Goal: Task Accomplishment & Management: Manage account settings

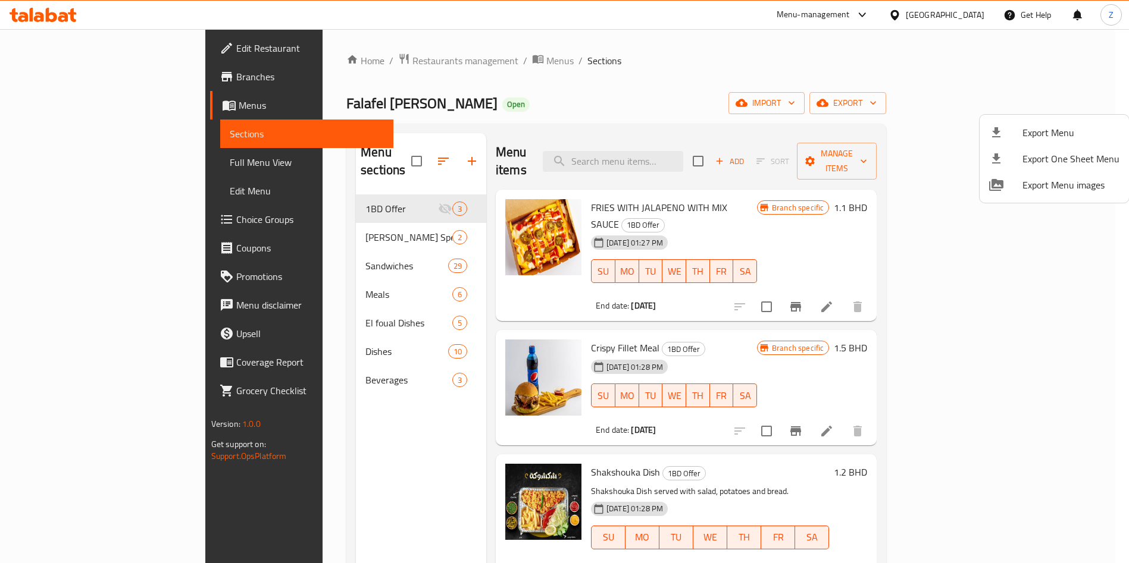
click at [917, 49] on div at bounding box center [564, 281] width 1129 height 563
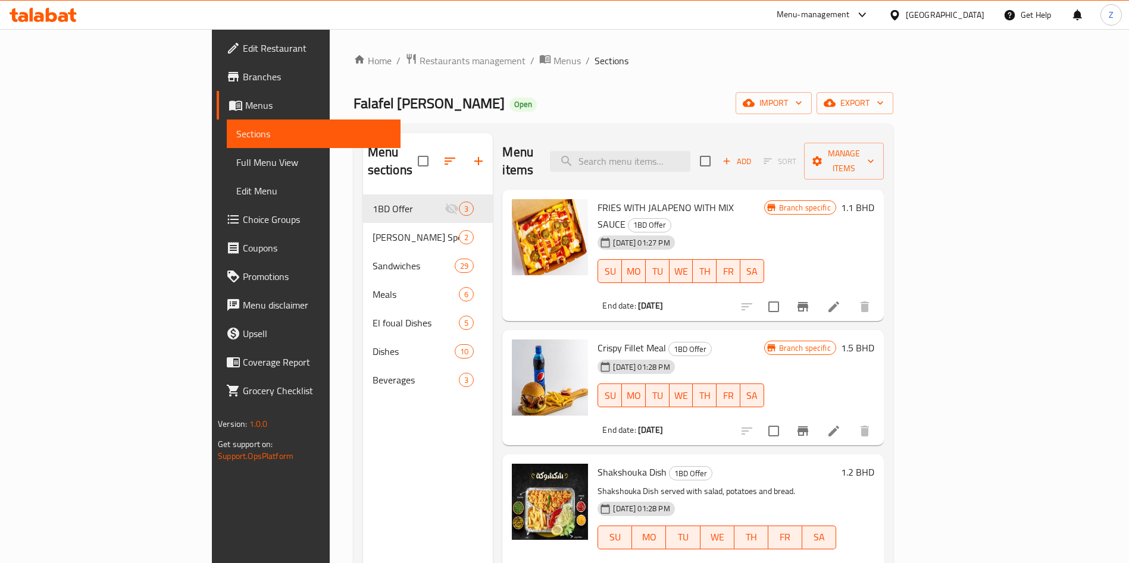
drag, startPoint x: 863, startPoint y: 77, endPoint x: 954, endPoint y: 176, distance: 134.3
click at [863, 77] on div "Home / Restaurants management / Menus / Sections Falafel Amo Shukri Open import…" at bounding box center [623, 379] width 540 height 653
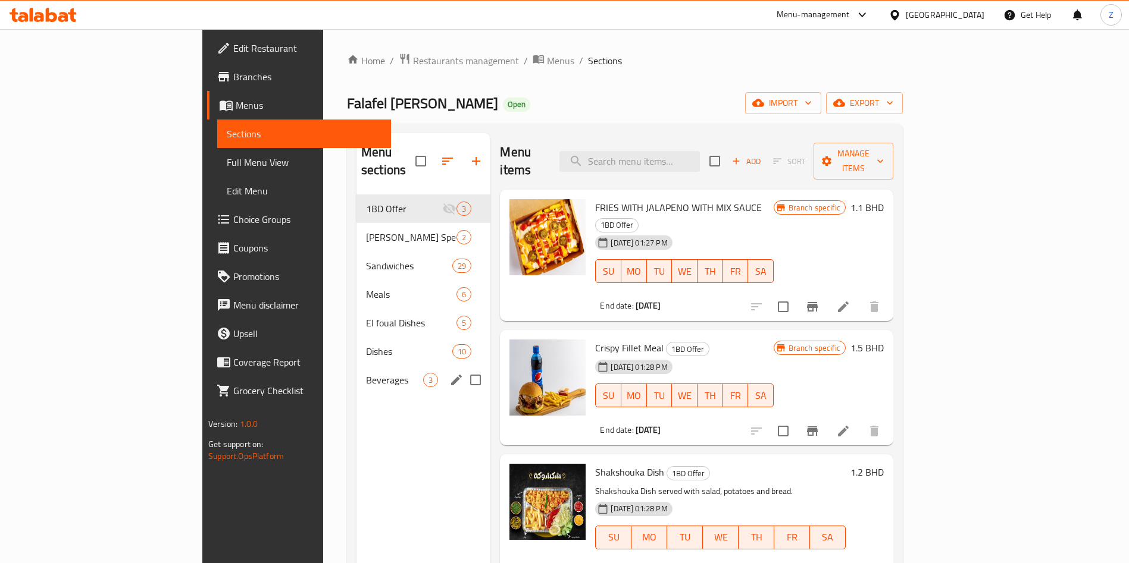
click at [366, 373] on span "Beverages" at bounding box center [394, 380] width 57 height 14
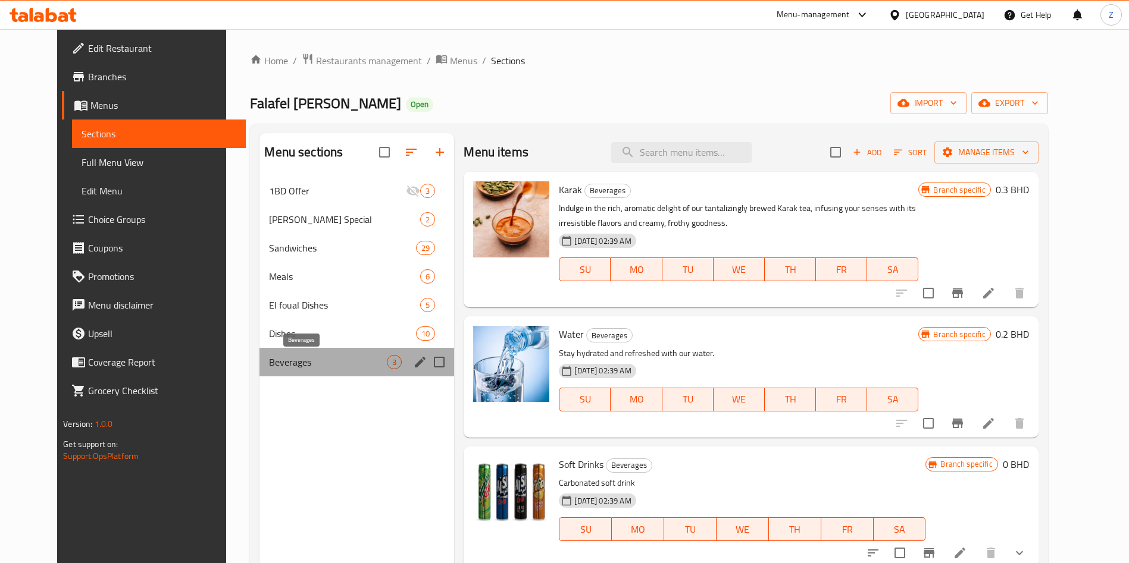
click at [320, 367] on span "Beverages" at bounding box center [328, 362] width 118 height 14
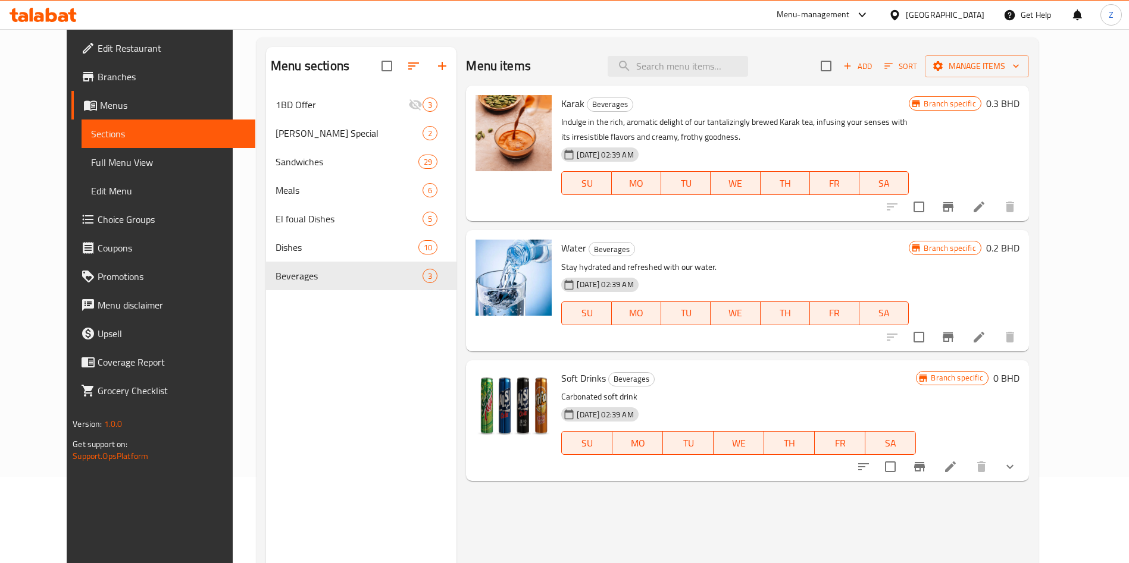
scroll to position [167, 0]
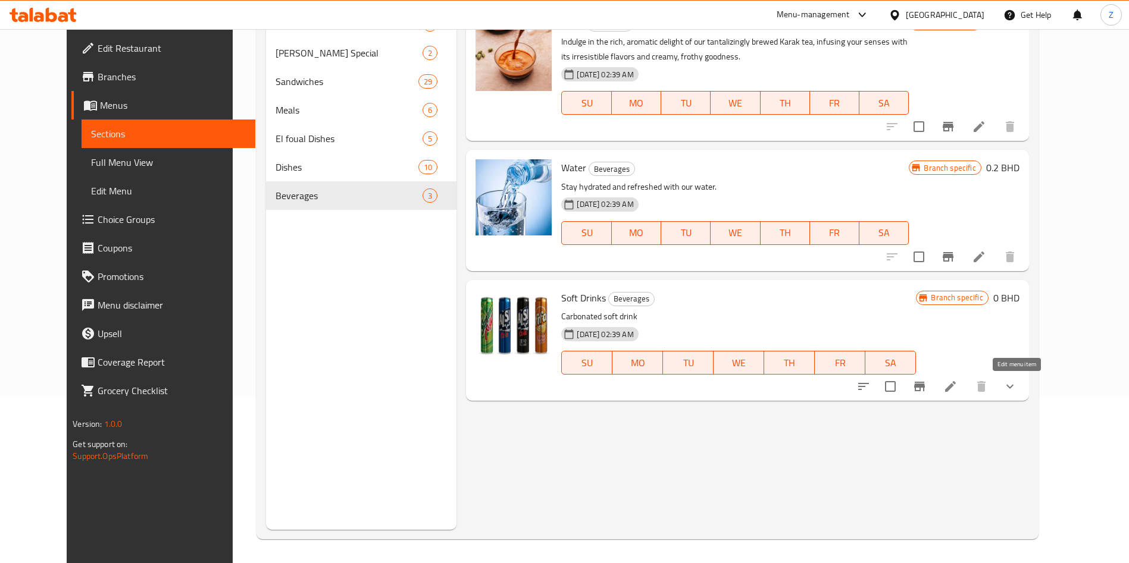
click at [956, 387] on icon at bounding box center [950, 386] width 11 height 11
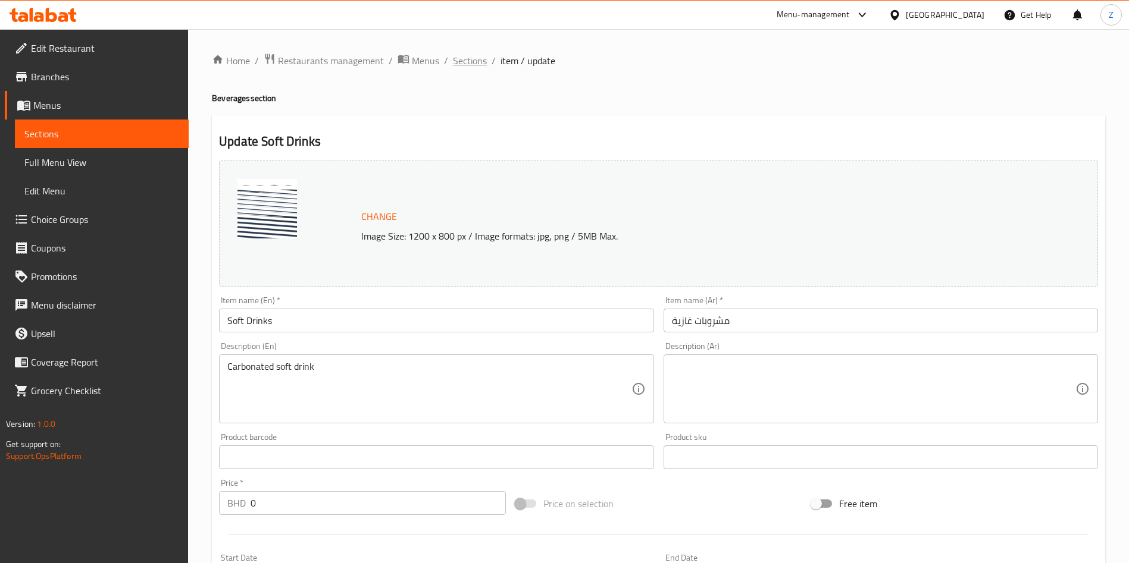
click at [471, 59] on span "Sections" at bounding box center [470, 61] width 34 height 14
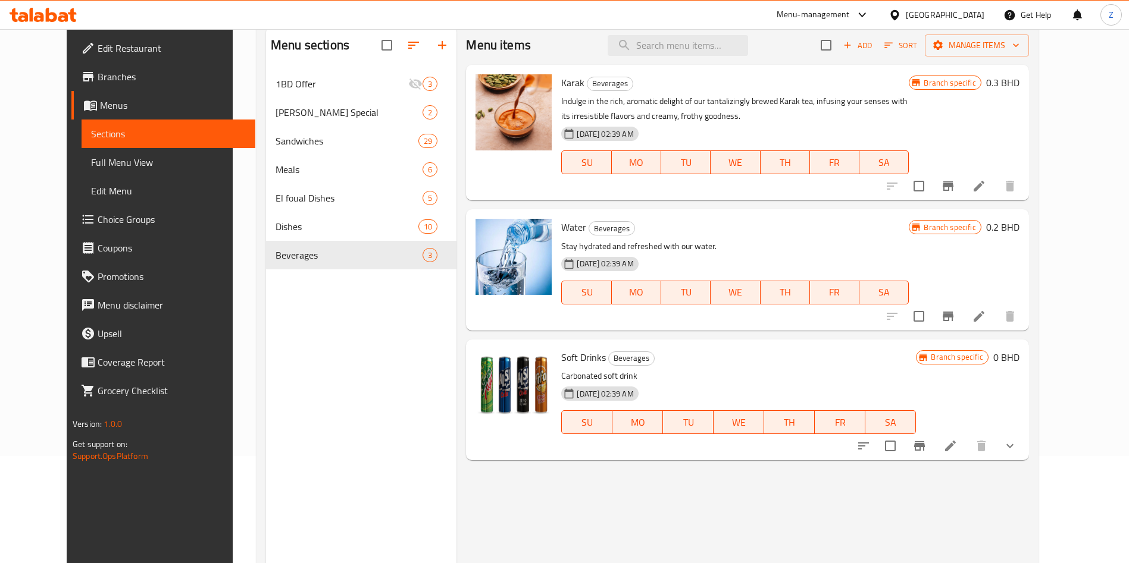
scroll to position [167, 0]
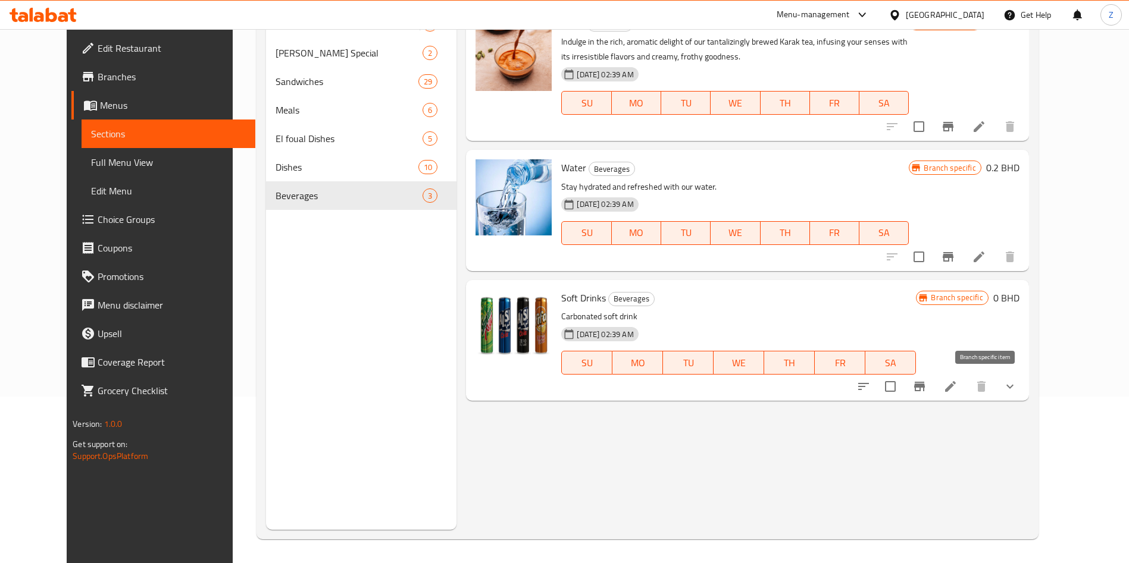
click at [933, 387] on button "Branch-specific-item" at bounding box center [919, 386] width 29 height 29
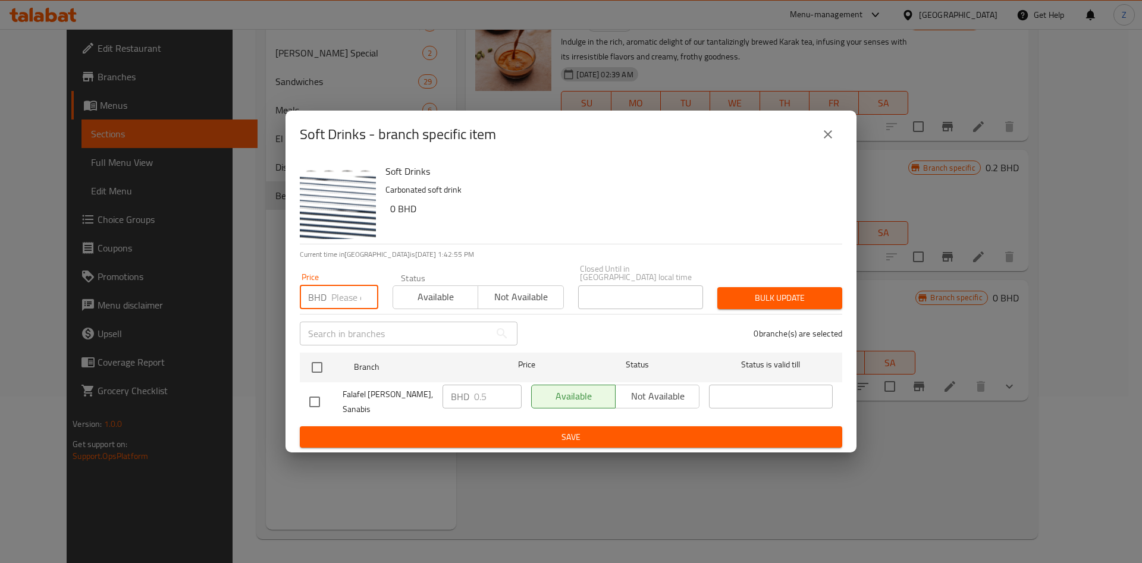
drag, startPoint x: 345, startPoint y: 304, endPoint x: 559, endPoint y: 302, distance: 213.6
click at [345, 305] on input "number" at bounding box center [354, 298] width 47 height 24
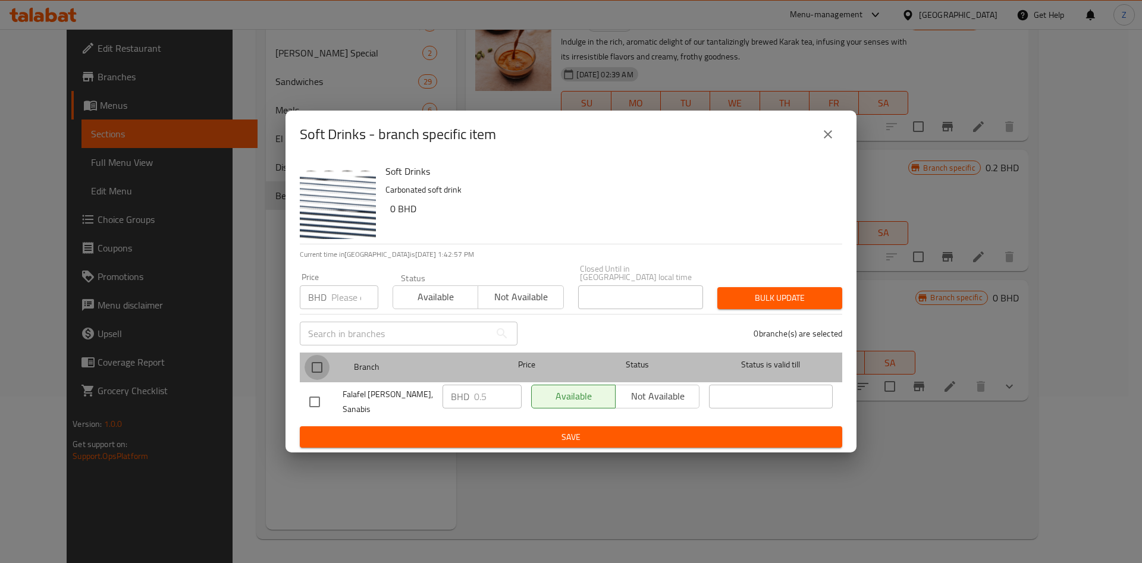
drag, startPoint x: 313, startPoint y: 361, endPoint x: 358, endPoint y: 368, distance: 45.8
click at [313, 363] on input "checkbox" at bounding box center [317, 367] width 25 height 25
checkbox input "true"
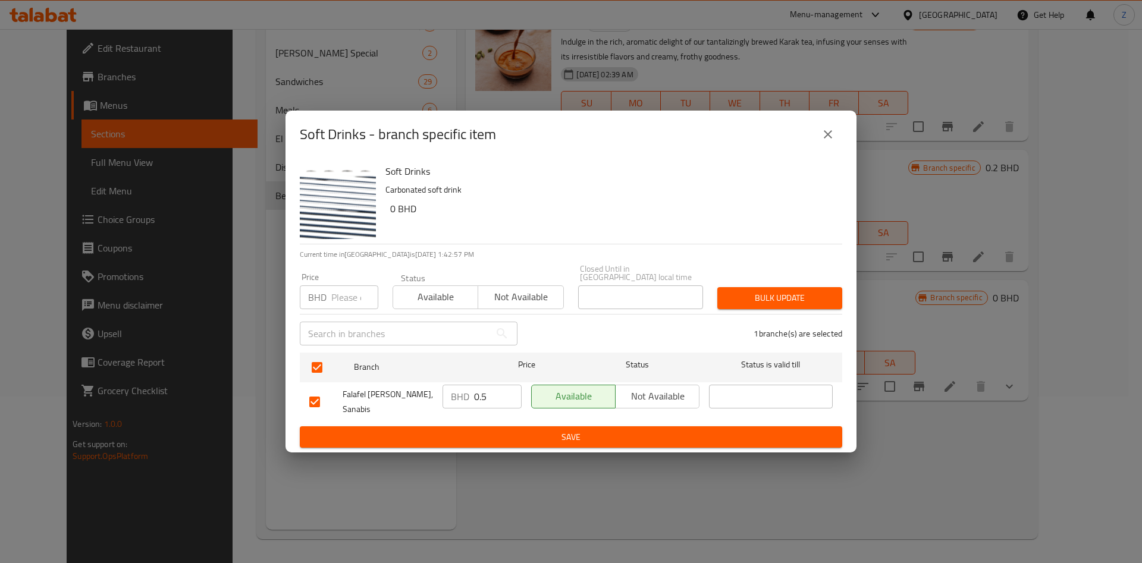
drag, startPoint x: 460, startPoint y: 399, endPoint x: 438, endPoint y: 411, distance: 25.0
click at [438, 411] on div "BHD 0.5 ​" at bounding box center [482, 402] width 89 height 44
click at [807, 293] on span "Bulk update" at bounding box center [780, 298] width 106 height 15
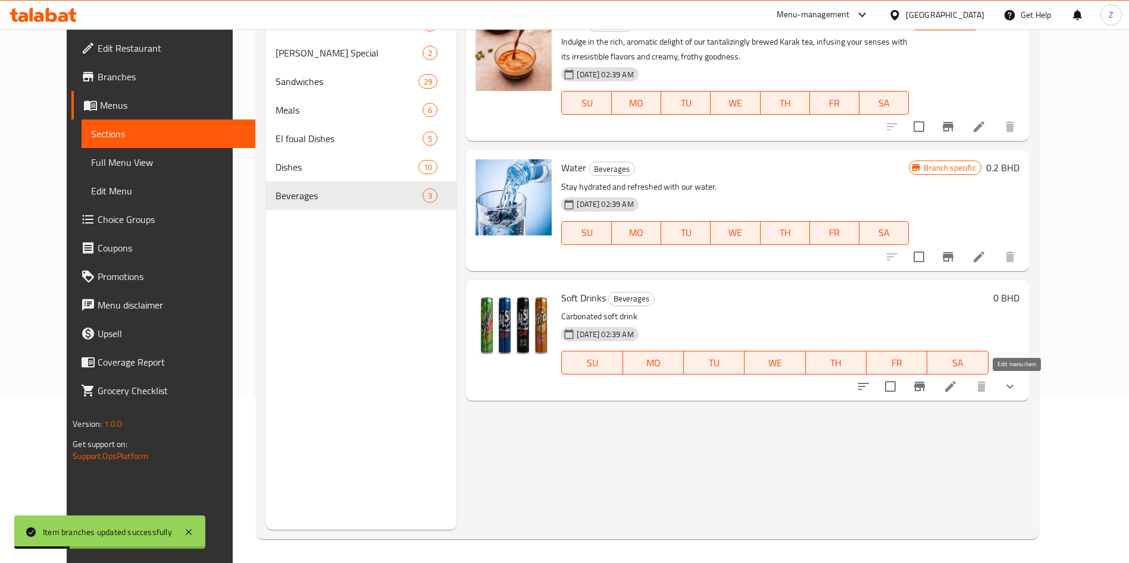
click at [956, 386] on icon at bounding box center [950, 386] width 11 height 11
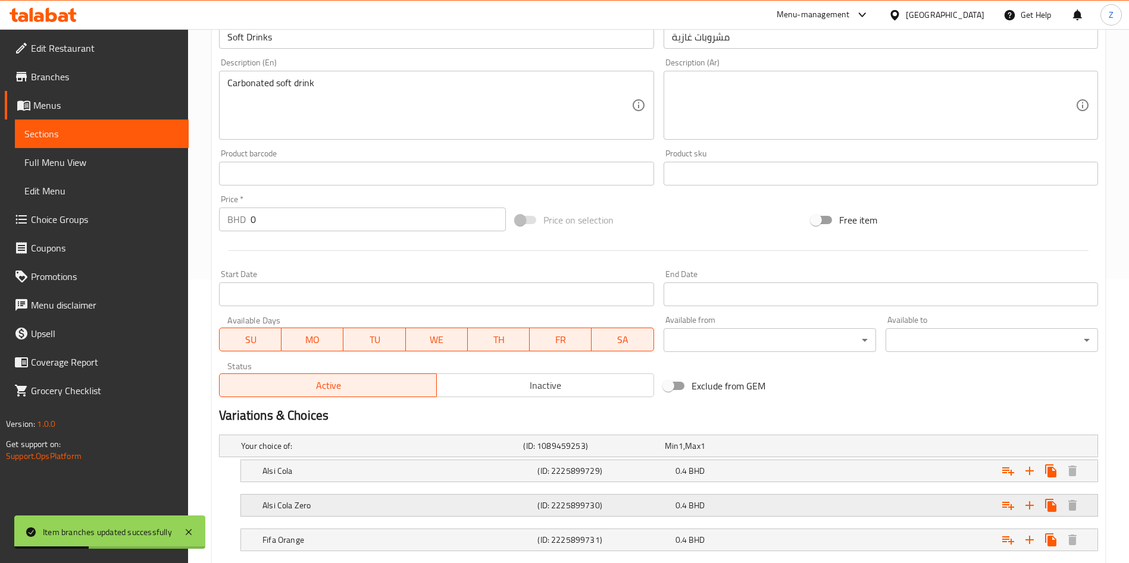
scroll to position [390, 0]
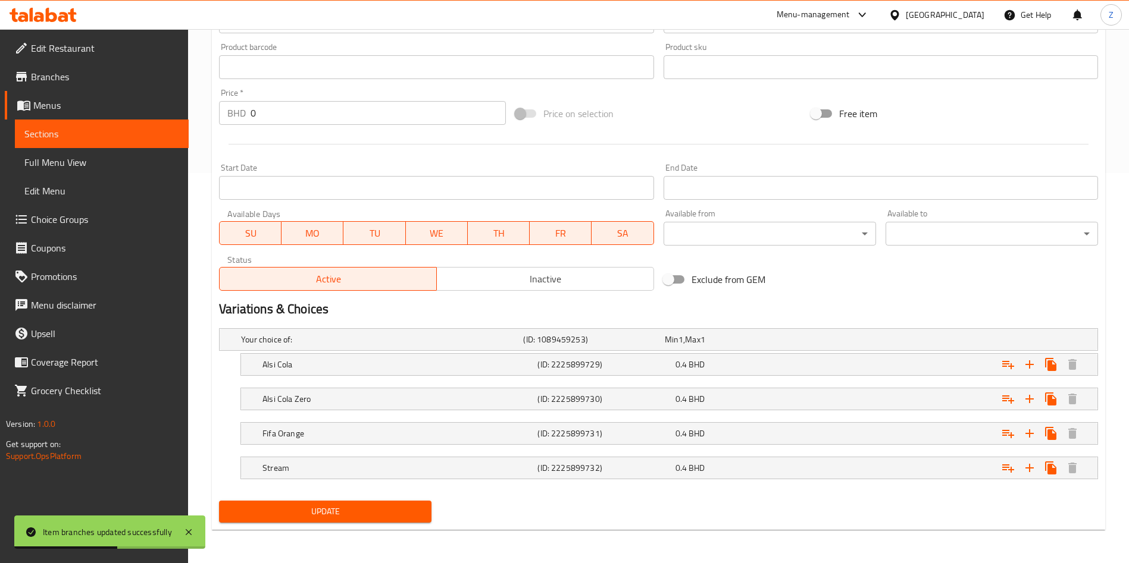
drag, startPoint x: 364, startPoint y: 514, endPoint x: 408, endPoint y: 484, distance: 53.5
click at [365, 513] on span "Update" at bounding box center [324, 512] width 193 height 15
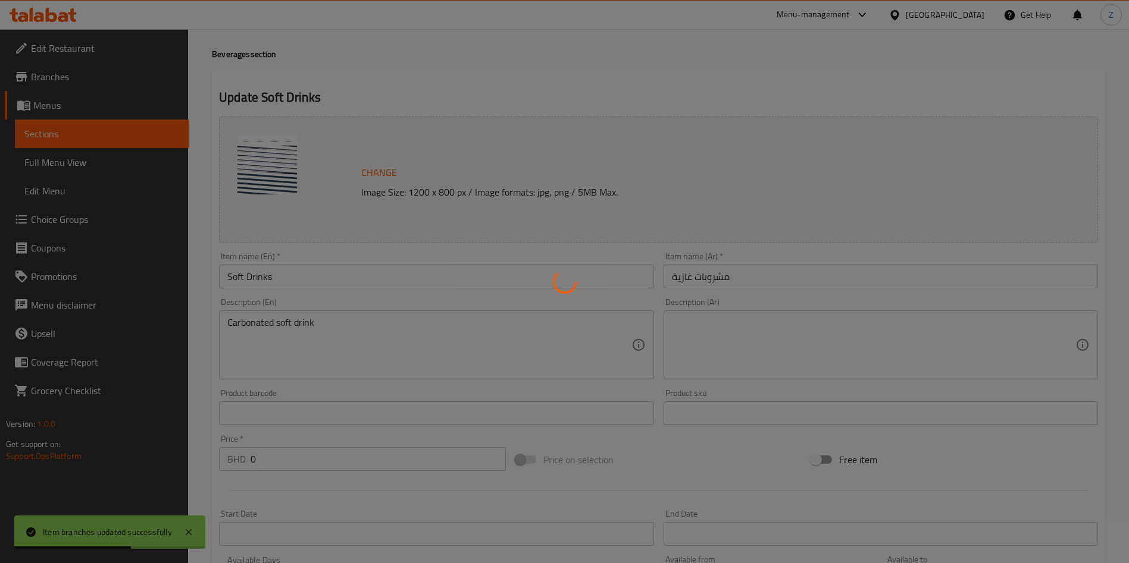
scroll to position [0, 0]
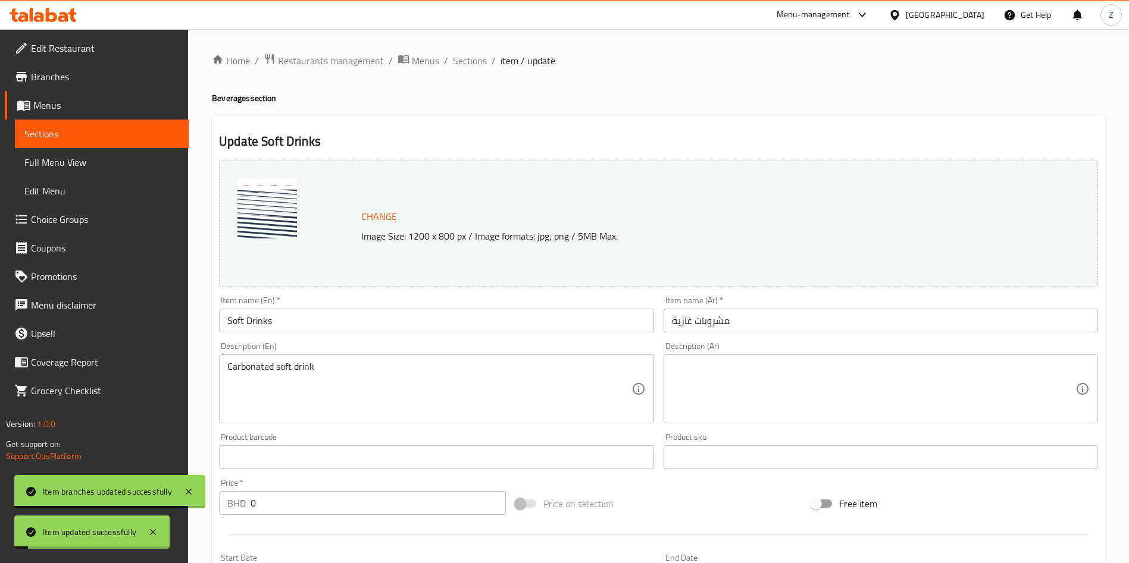
click at [73, 224] on span "Choice Groups" at bounding box center [105, 219] width 148 height 14
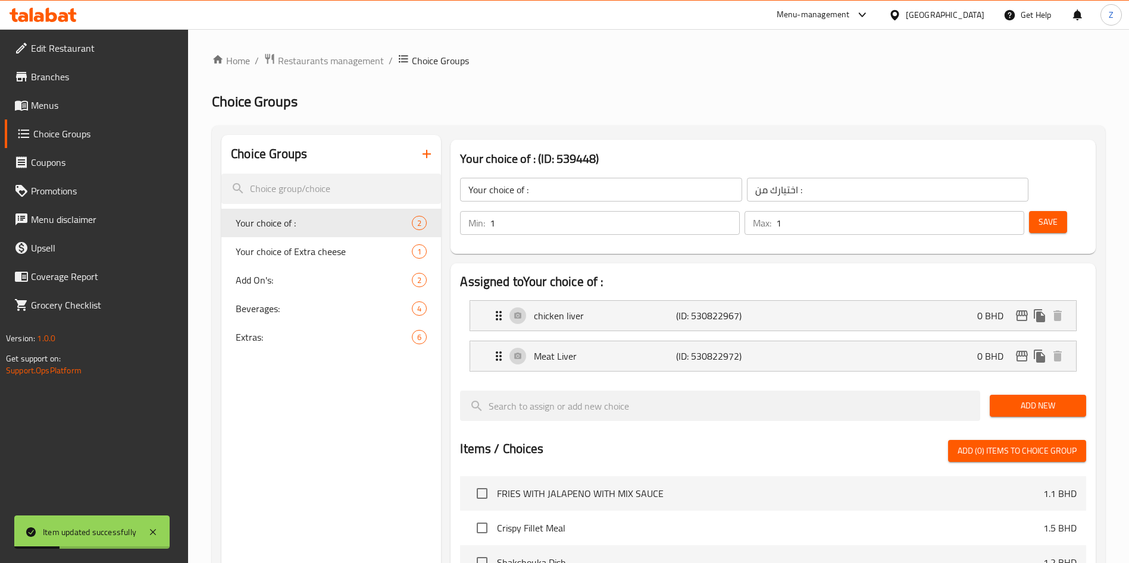
click at [309, 308] on div "Home / Restaurants management / Choice Groups Choice Groups Choice Groups Your …" at bounding box center [658, 485] width 893 height 864
click at [307, 311] on span "Beverages:" at bounding box center [306, 309] width 140 height 14
type input "Beverages:"
type input "المشروبات:"
type input "0"
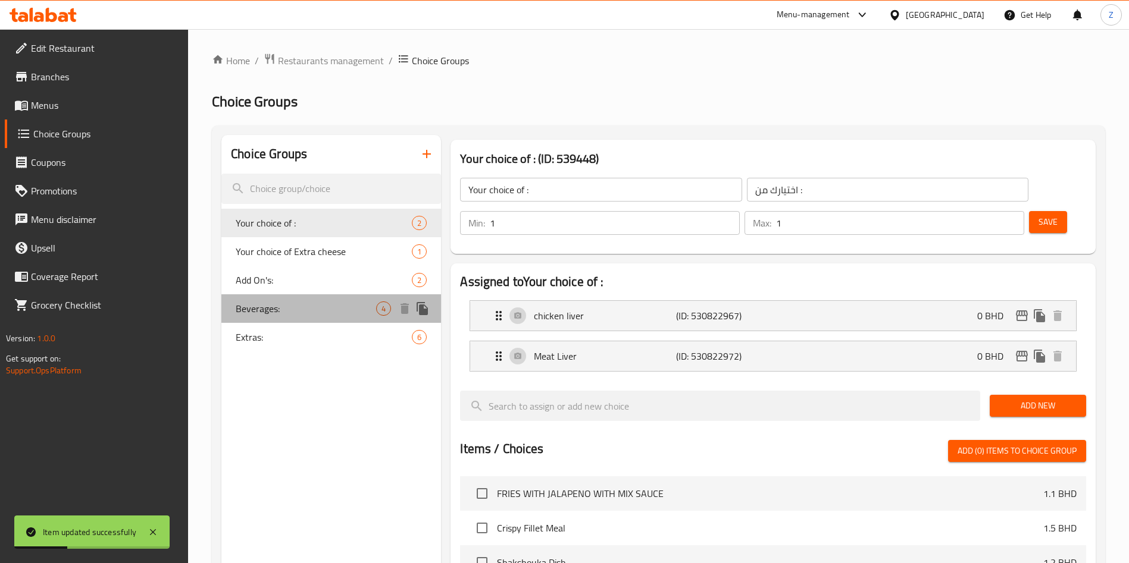
type input "0"
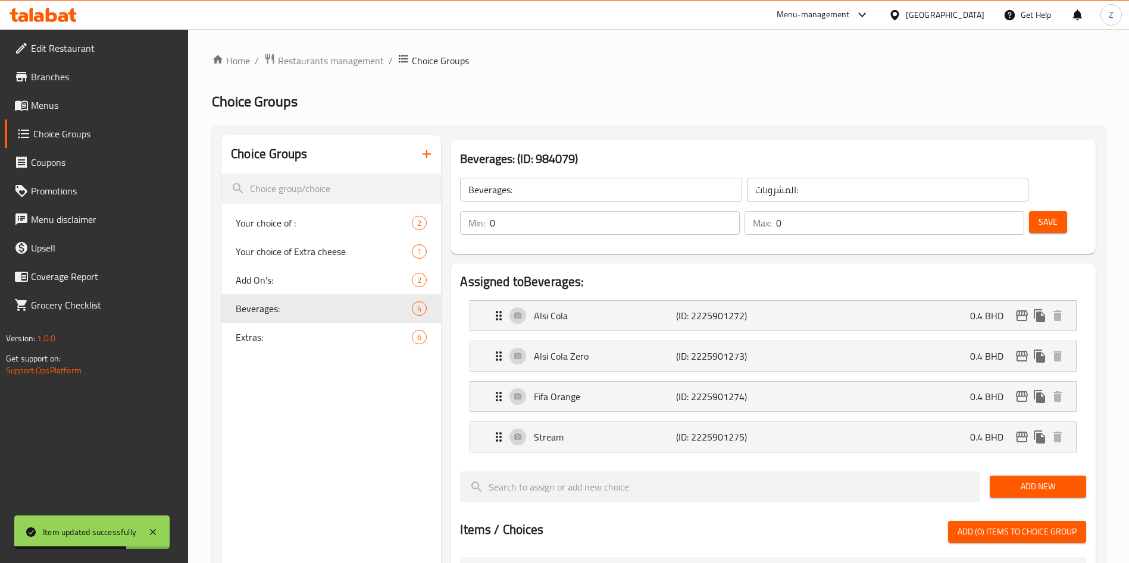
click at [63, 103] on span "Menus" at bounding box center [105, 105] width 148 height 14
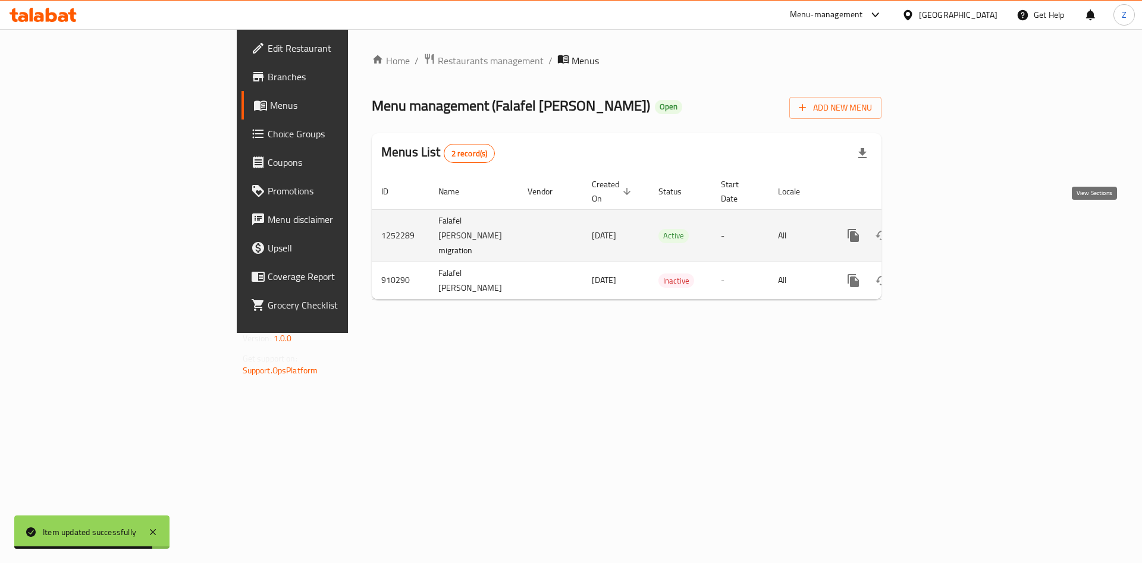
click at [945, 230] on icon "enhanced table" at bounding box center [939, 235] width 11 height 11
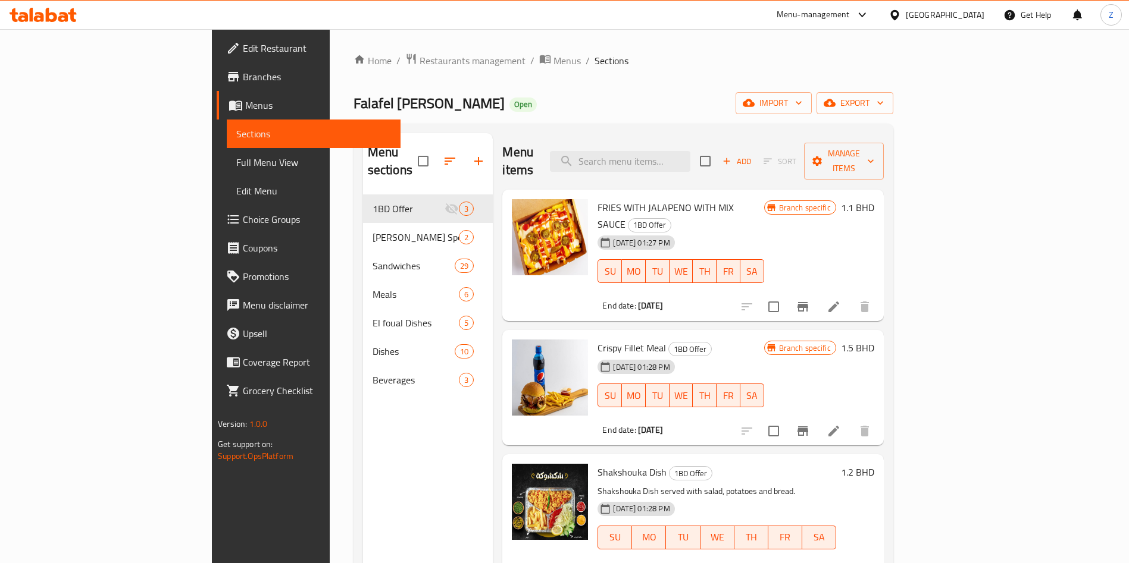
click at [871, 84] on div "Home / Restaurants management / Menus / Sections Falafel Amo Shukri Open import…" at bounding box center [623, 379] width 540 height 653
click at [849, 76] on div "Home / Restaurants management / Menus / Sections Falafel Amo Shukri Open import…" at bounding box center [623, 379] width 540 height 653
click at [690, 151] on input "search" at bounding box center [620, 161] width 140 height 21
type input "f"
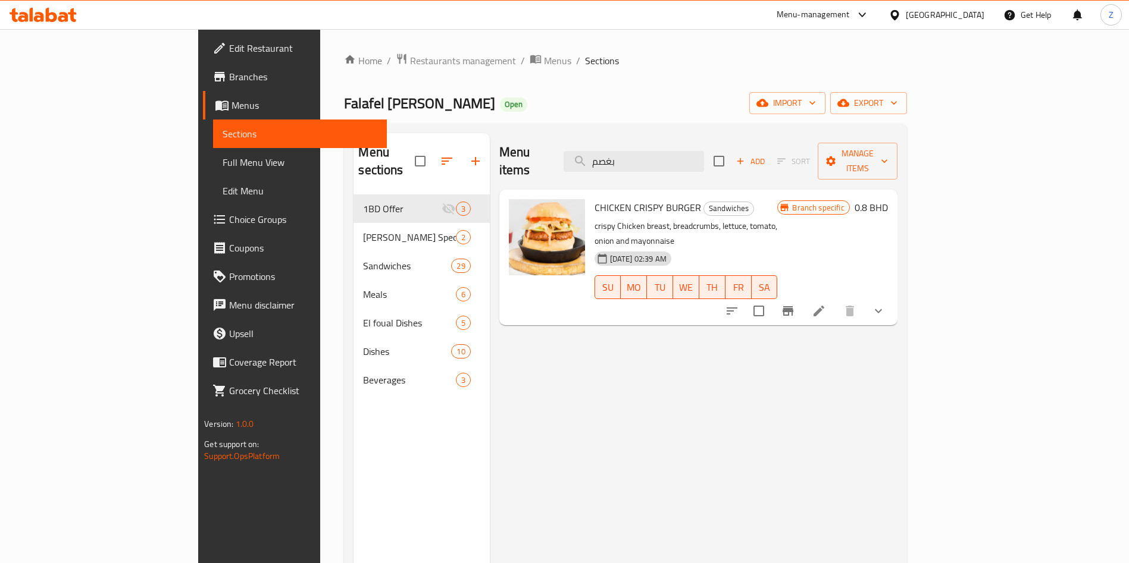
type input "بغصم"
click at [771, 299] on input "checkbox" at bounding box center [758, 311] width 25 height 25
checkbox input "true"
click at [826, 304] on icon at bounding box center [819, 311] width 14 height 14
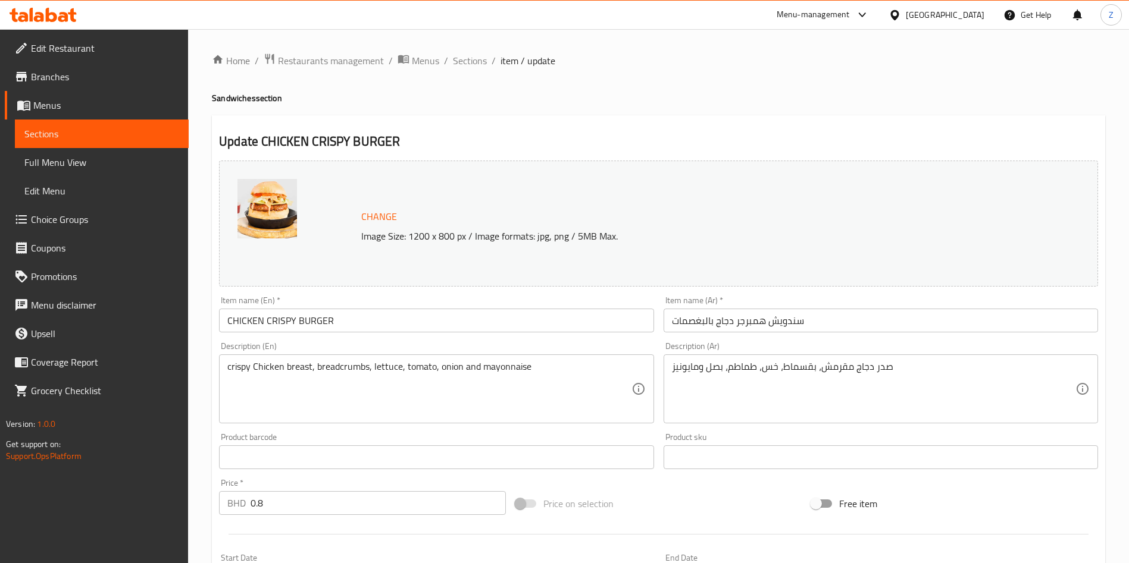
scroll to position [314, 0]
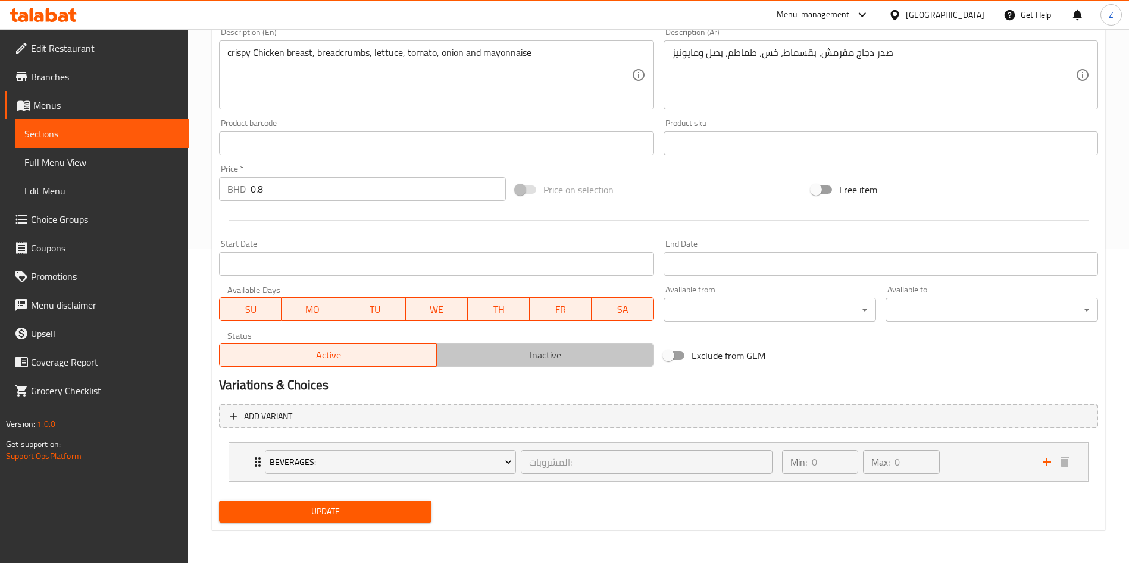
click at [507, 343] on button "Inactive" at bounding box center [545, 355] width 218 height 24
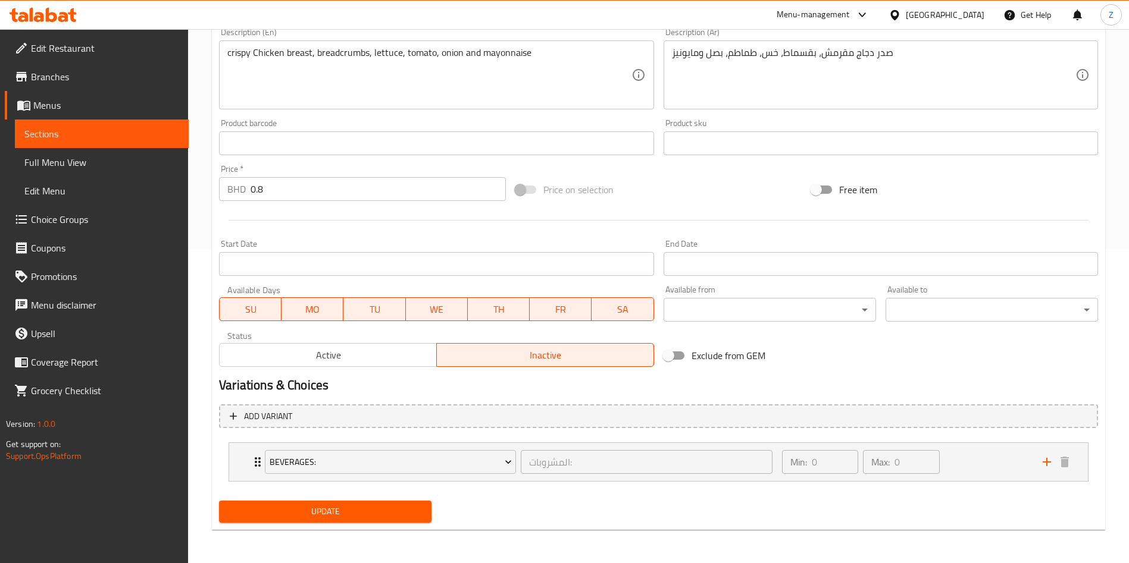
click at [316, 515] on span "Update" at bounding box center [324, 512] width 193 height 15
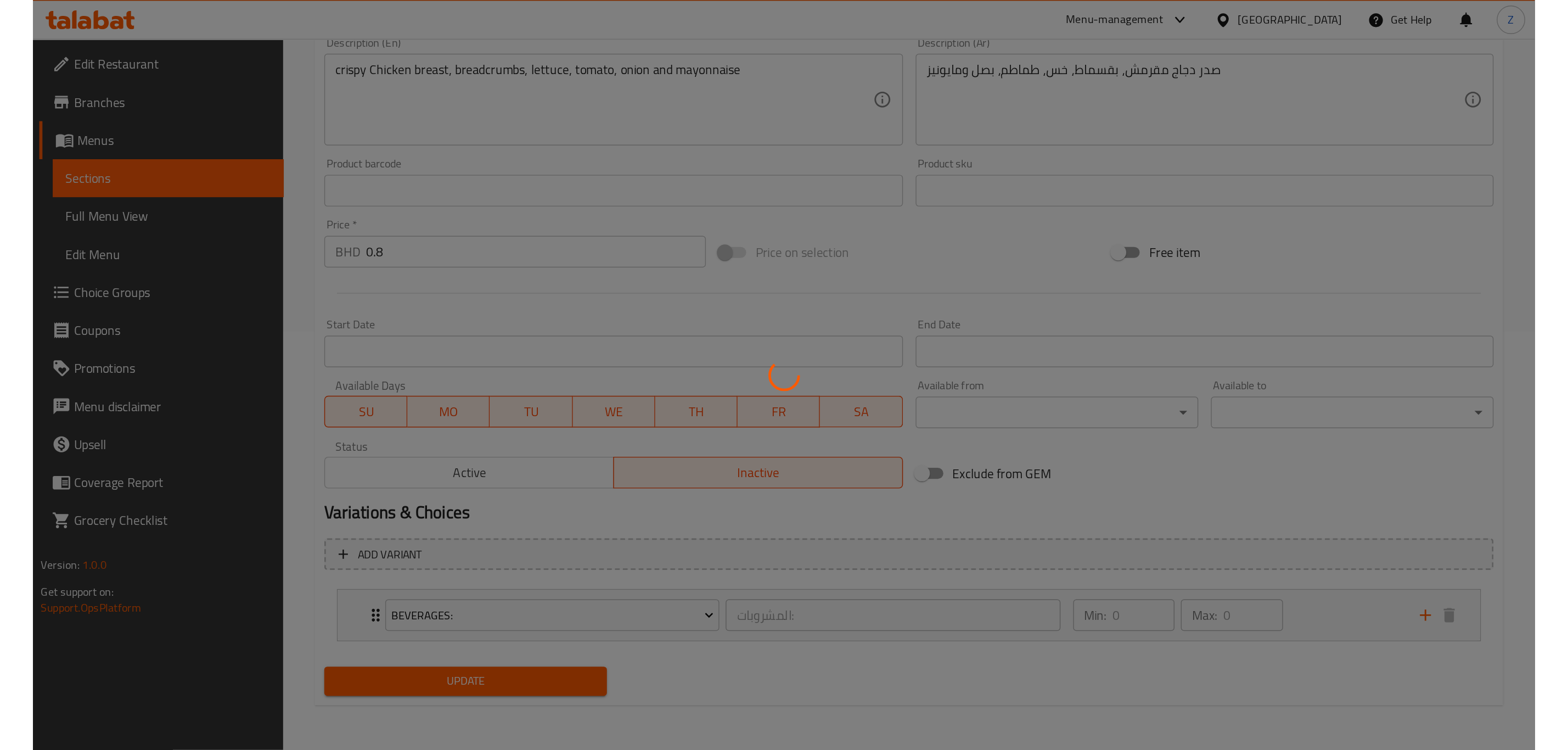
scroll to position [0, 0]
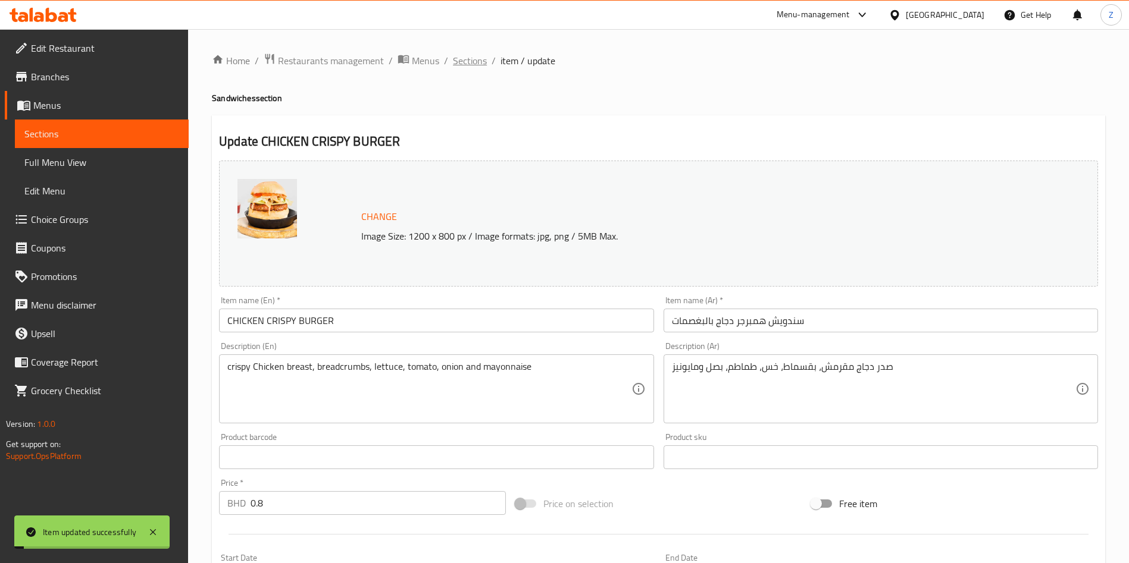
click at [476, 55] on span "Sections" at bounding box center [470, 61] width 34 height 14
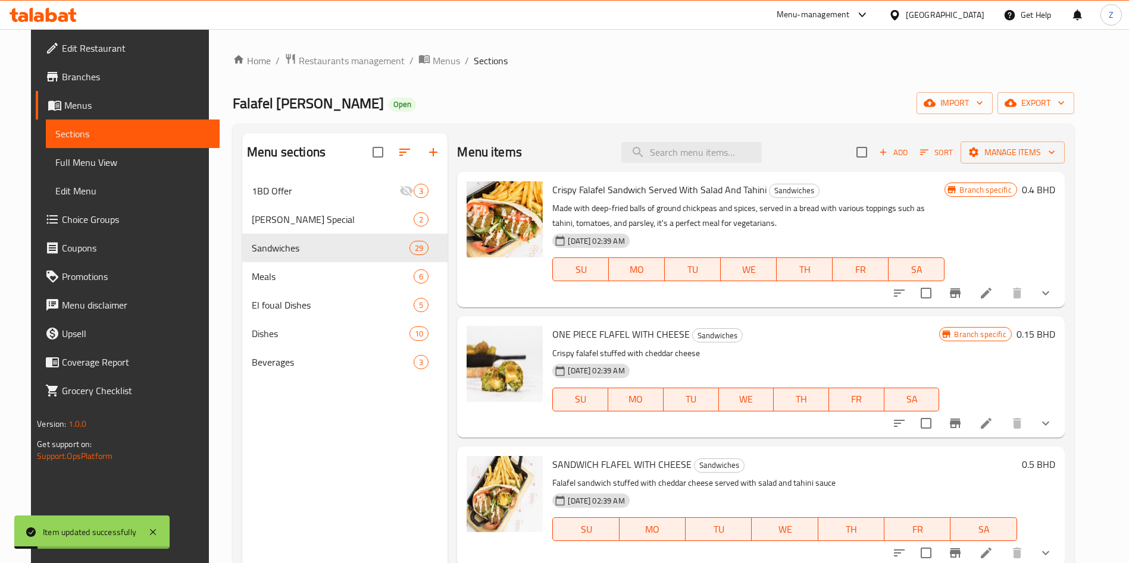
click at [728, 167] on div "Menu items Add Sort Manage items" at bounding box center [760, 152] width 607 height 39
click at [720, 145] on input "search" at bounding box center [691, 152] width 140 height 21
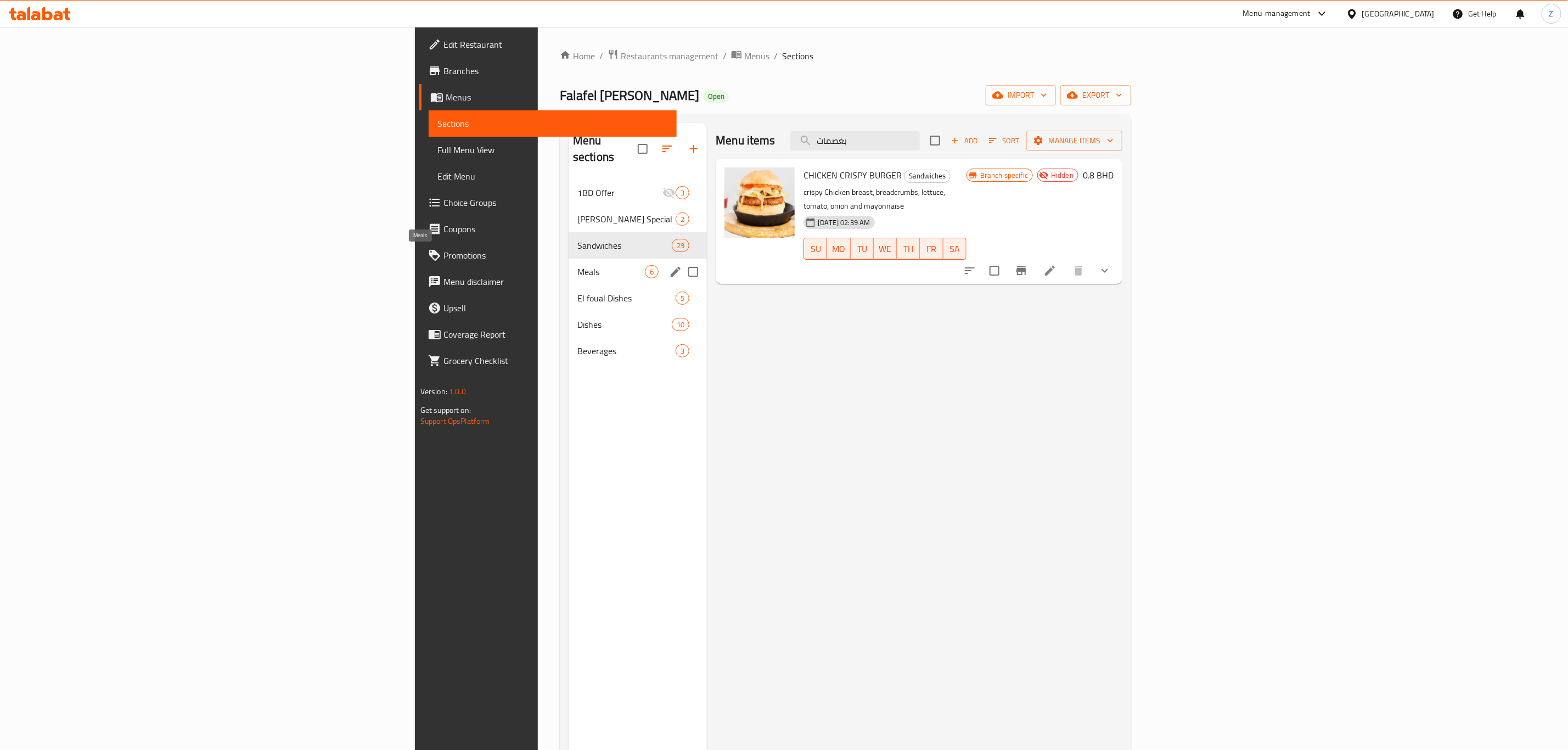
click at [577, 265] on span "Meals" at bounding box center [611, 271] width 67 height 13
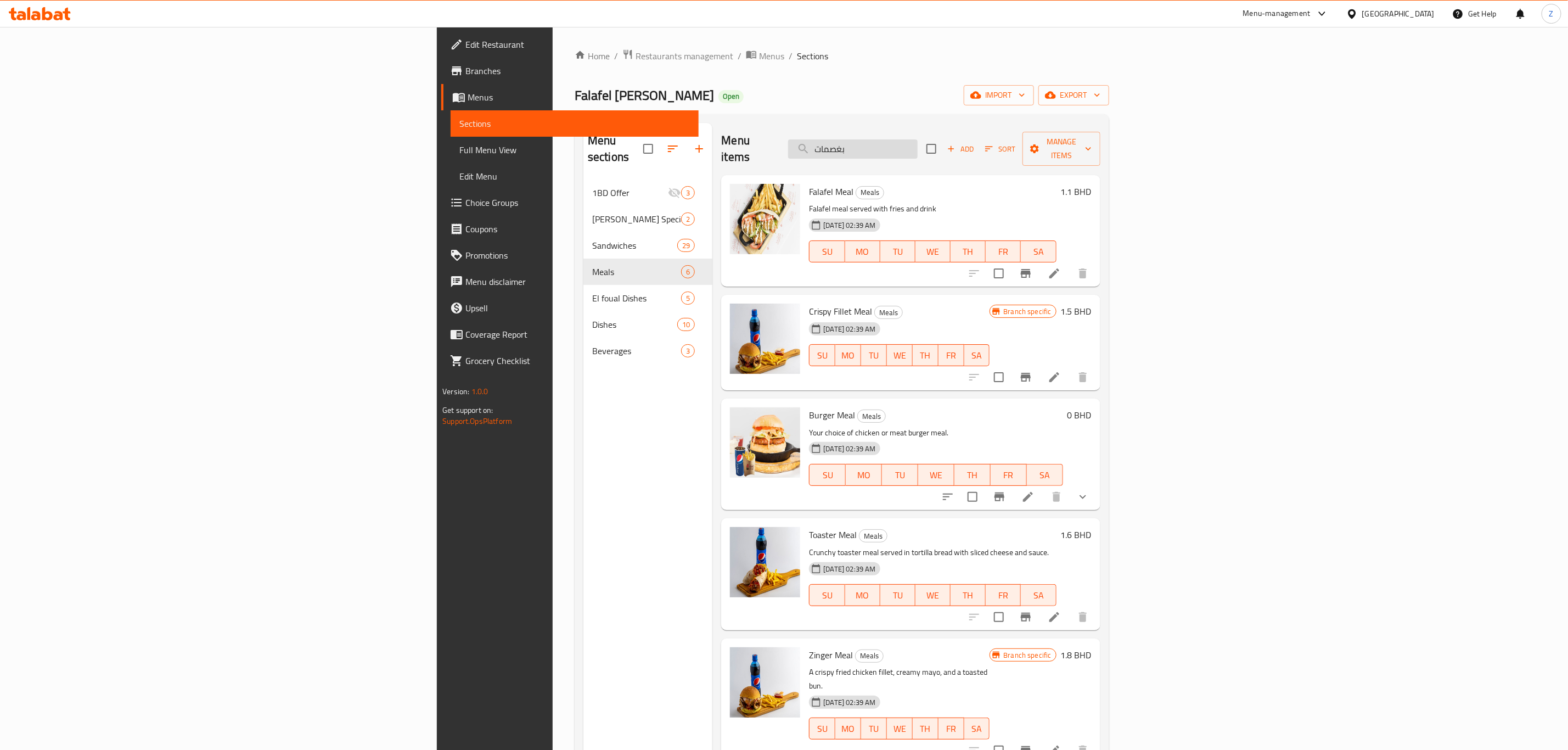
click at [918, 139] on input "بغصمات" at bounding box center [852, 149] width 129 height 19
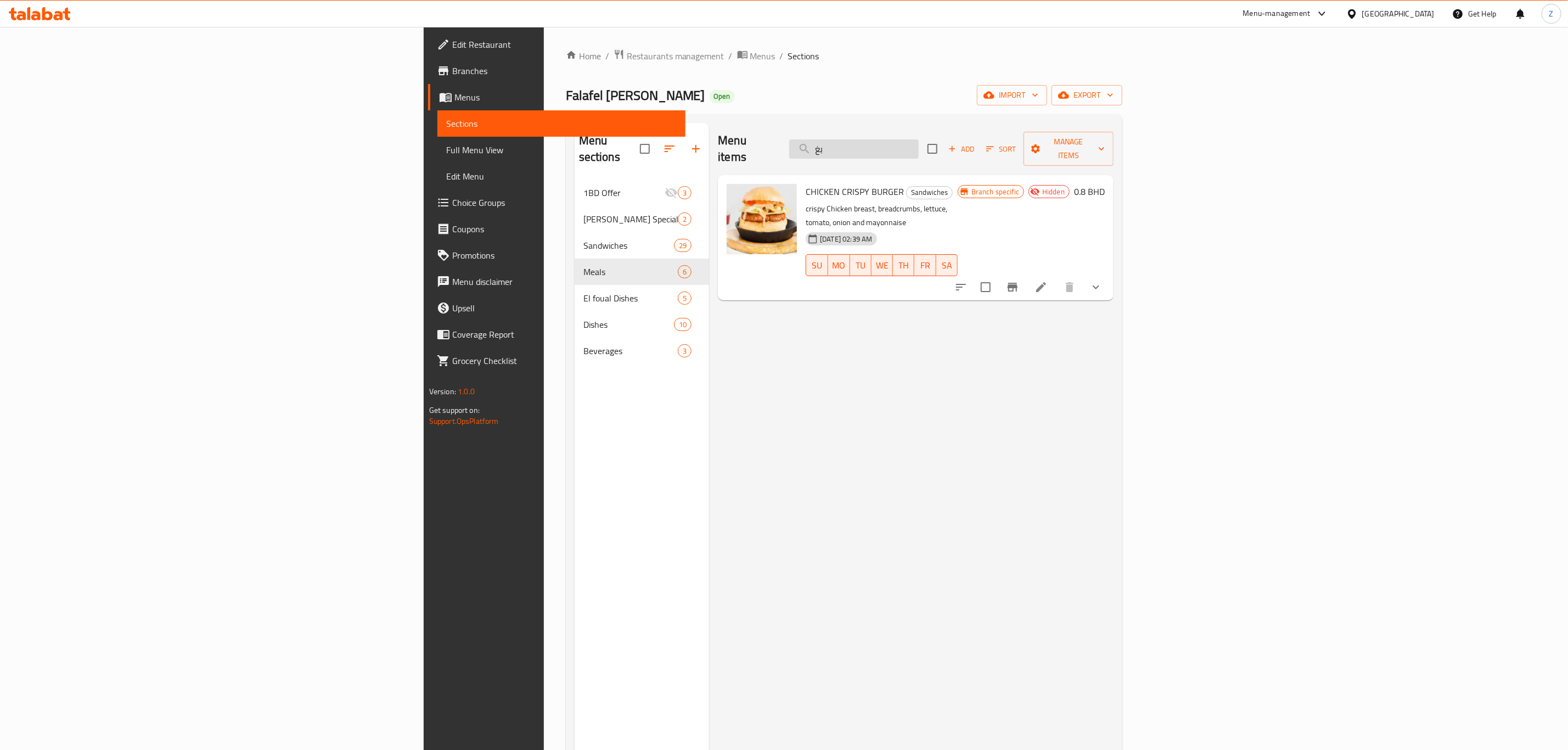
click at [919, 145] on input "بغ" at bounding box center [854, 149] width 129 height 19
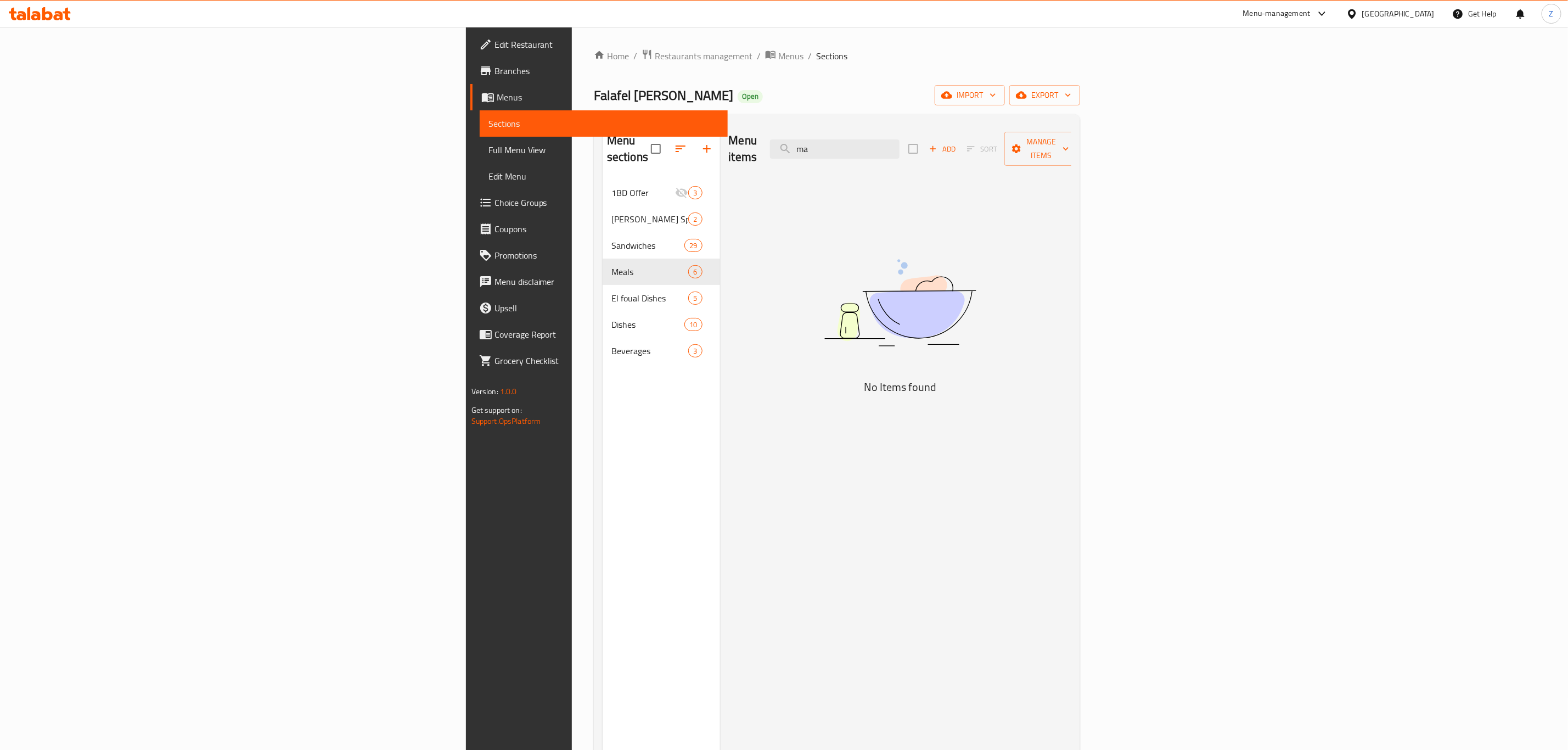
type input "m"
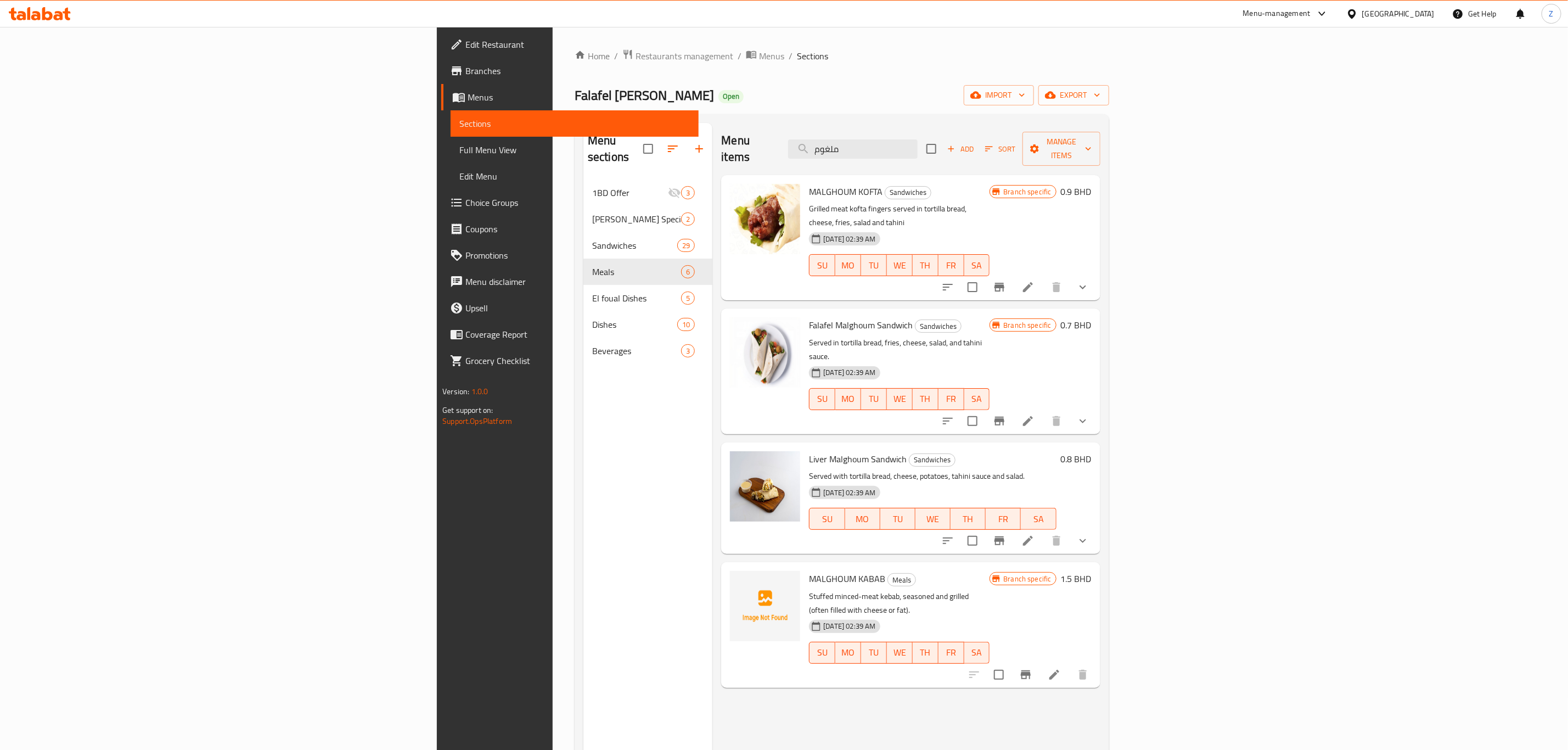
type input "ملغوم"
click at [1040, 451] on h6 "0.8 BHD" at bounding box center [1075, 458] width 30 height 16
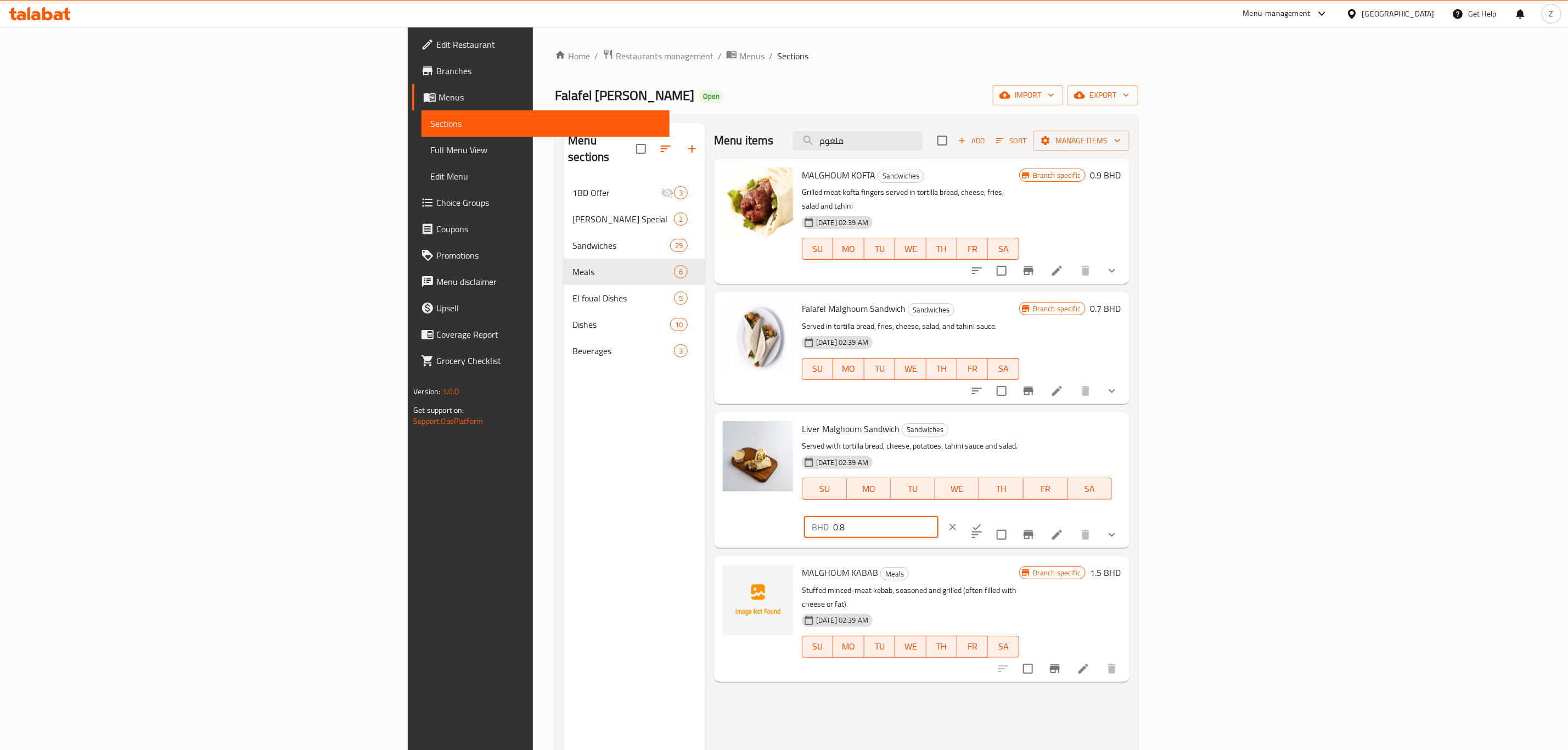
drag, startPoint x: 1426, startPoint y: 423, endPoint x: 1399, endPoint y: 430, distance: 27.9
click at [938, 516] on input "0.8" at bounding box center [885, 527] width 105 height 22
type input "0.950"
click at [989, 515] on button "ok" at bounding box center [977, 527] width 24 height 24
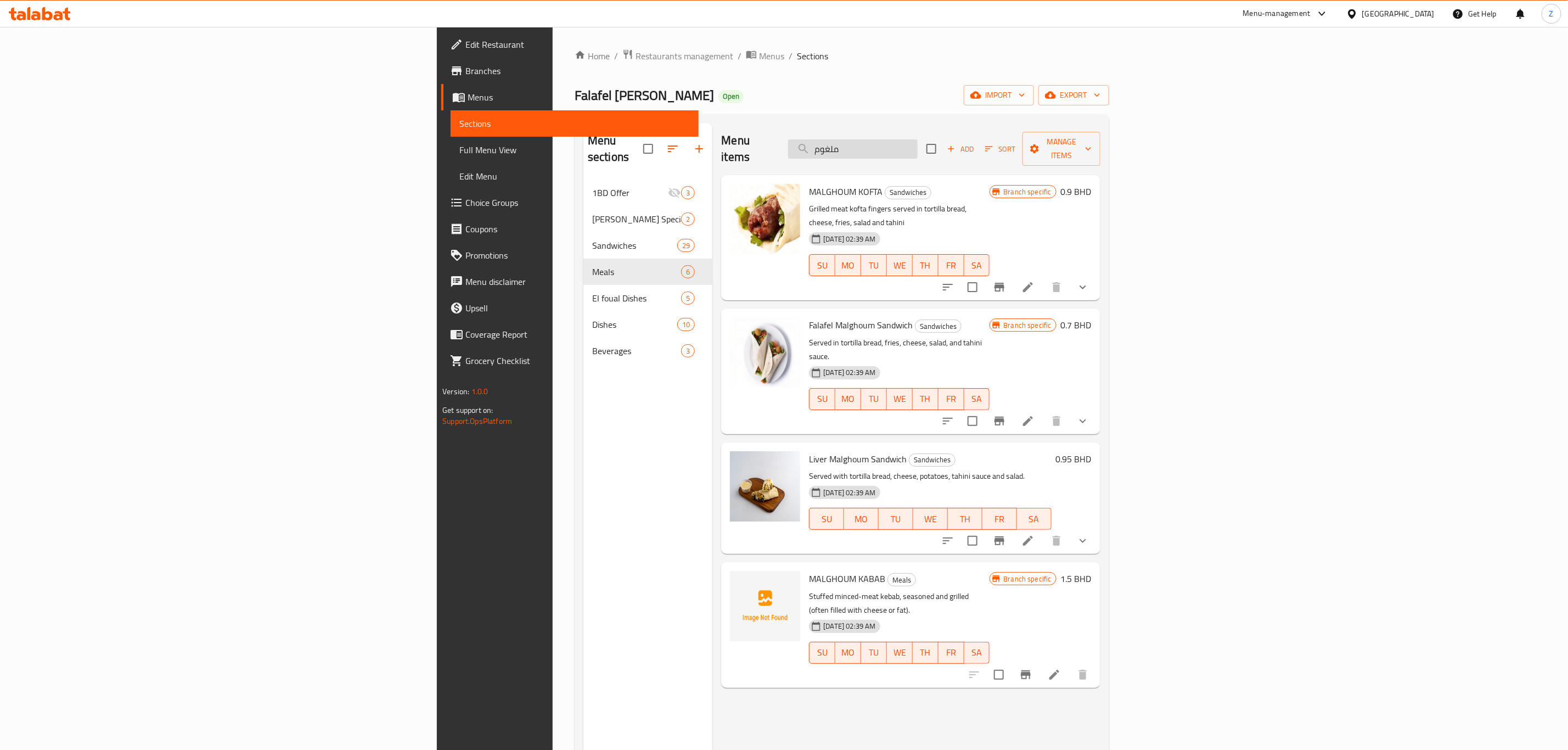
click at [918, 144] on input "ملغوم" at bounding box center [852, 149] width 129 height 19
type input "ل"
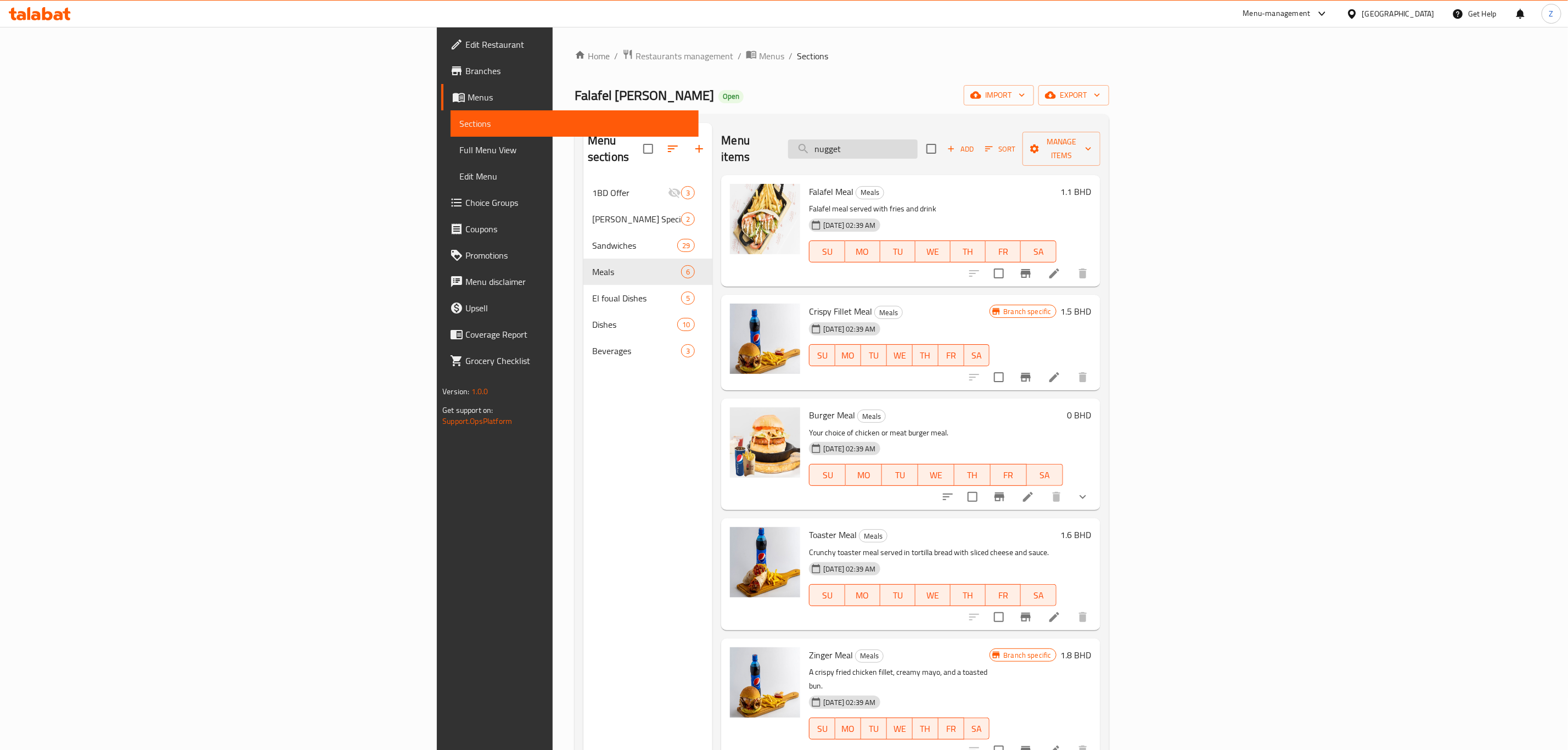
type input "nuggets"
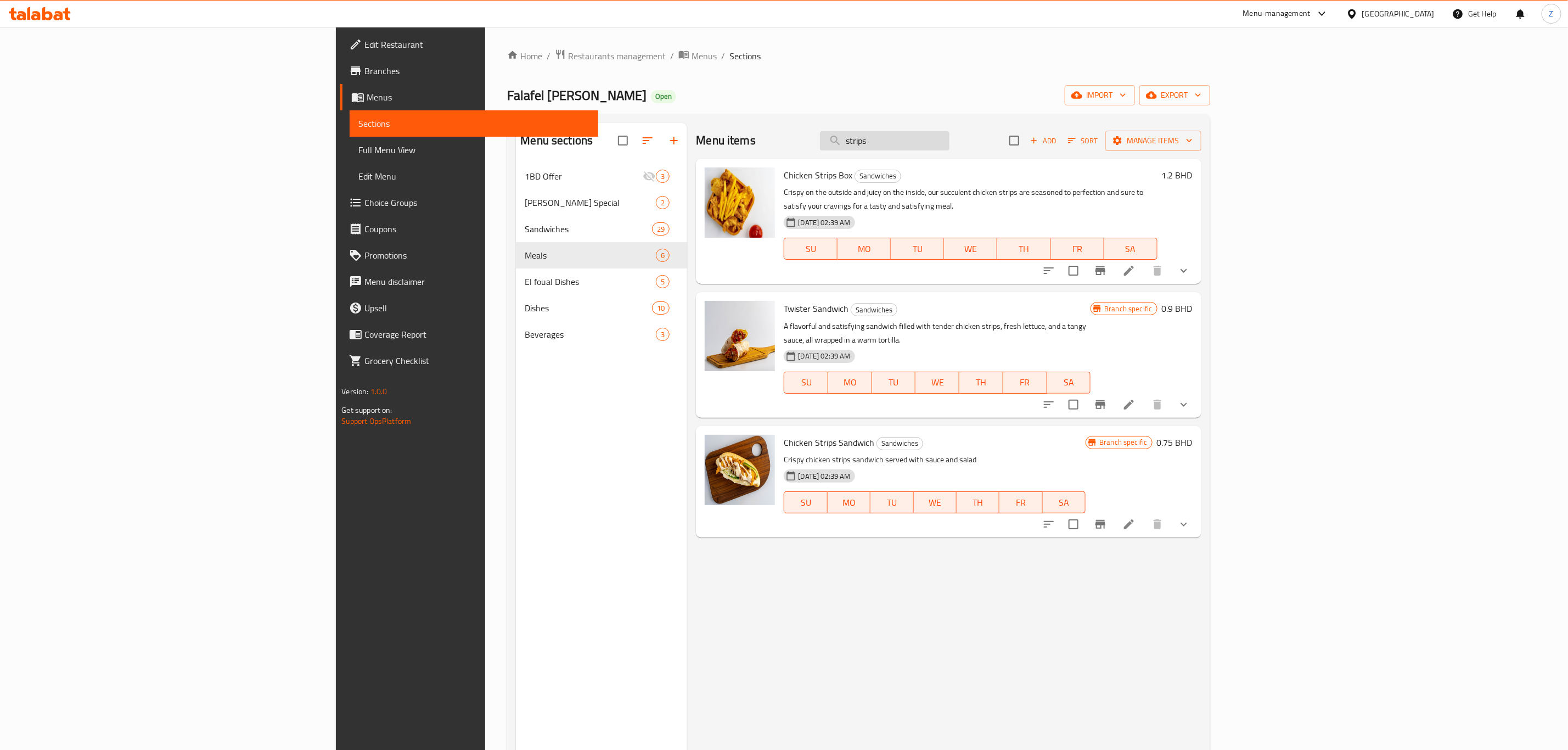
click at [949, 146] on input "strips" at bounding box center [885, 140] width 129 height 19
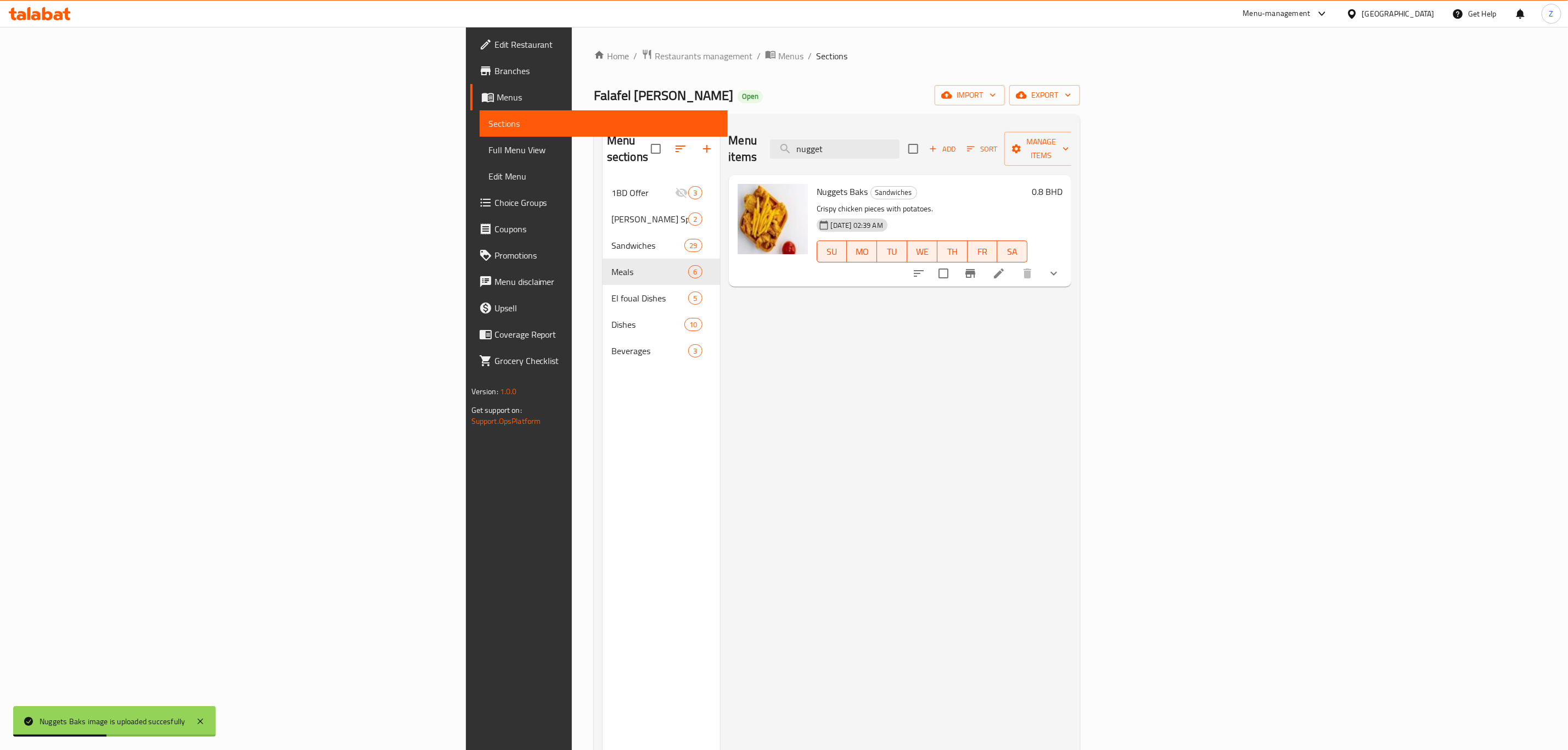
drag, startPoint x: 1021, startPoint y: 140, endPoint x: 897, endPoint y: 147, distance: 124.2
click at [897, 147] on div "Menu items nugget Add Sort Manage items" at bounding box center [900, 149] width 343 height 53
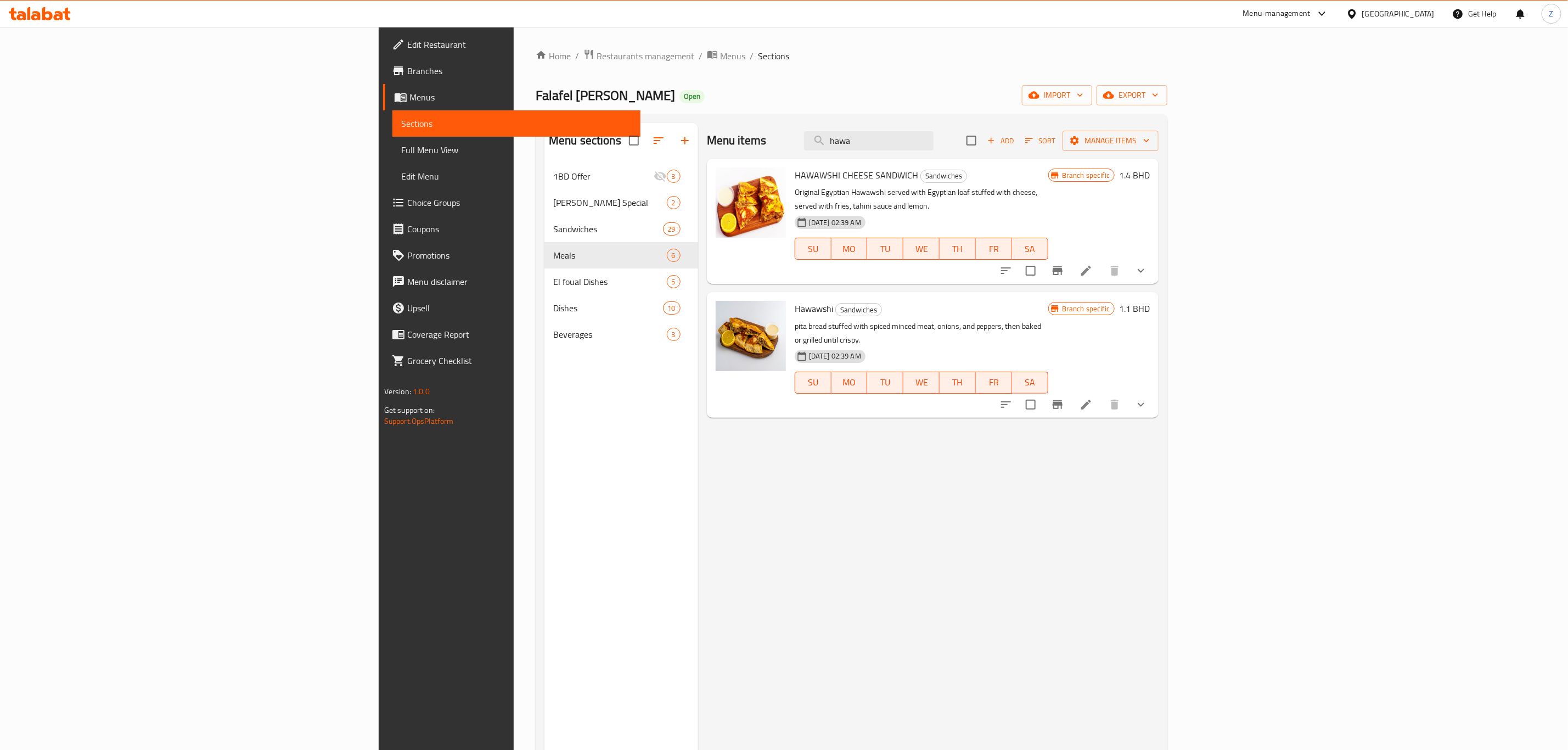
type input "hawa"
click at [1040, 400] on icon "Branch-specific-item" at bounding box center [1057, 405] width 10 height 9
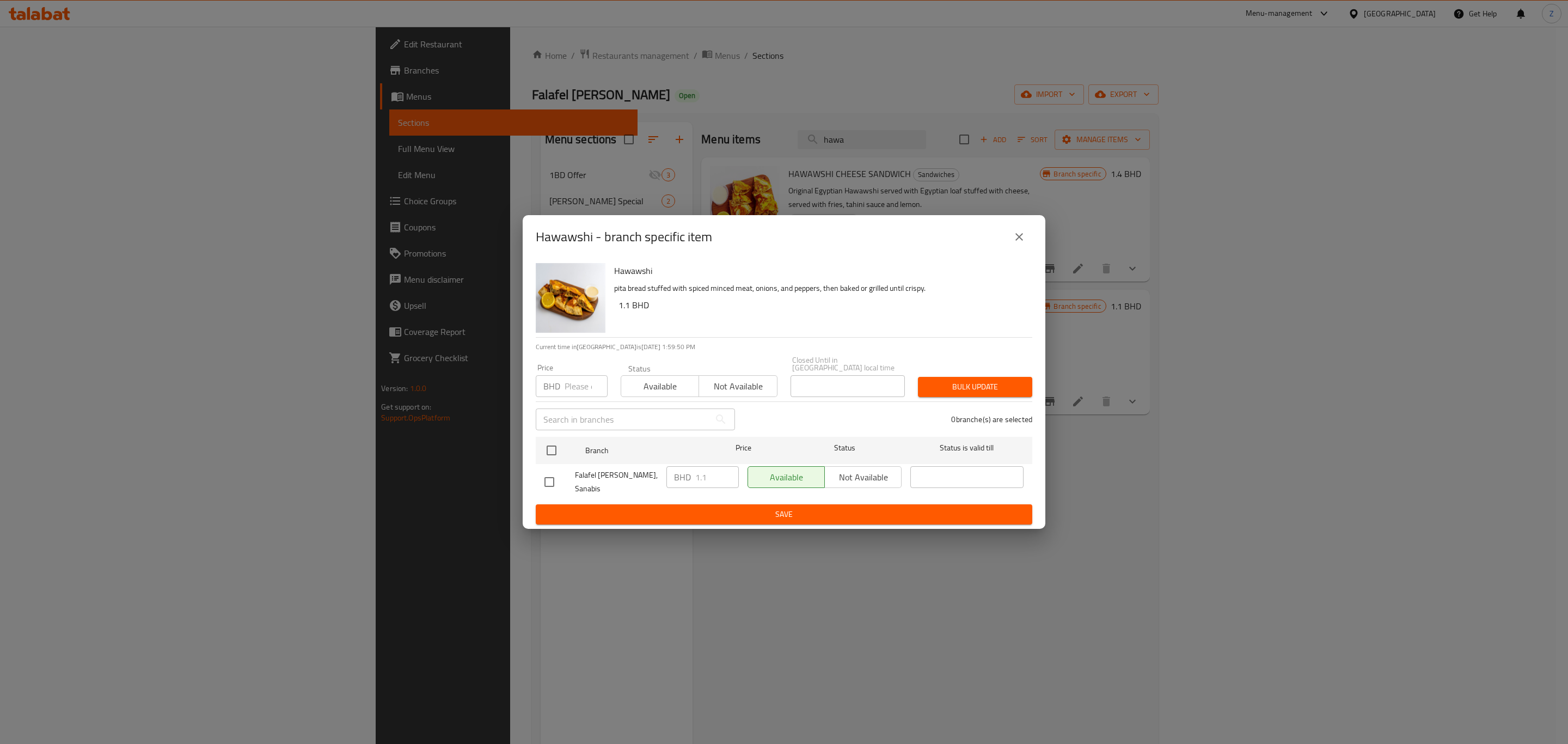
drag, startPoint x: 554, startPoint y: 443, endPoint x: 669, endPoint y: 460, distance: 116.2
click at [557, 443] on input "checkbox" at bounding box center [551, 450] width 23 height 23
checkbox input "true"
drag, startPoint x: 711, startPoint y: 472, endPoint x: 673, endPoint y: 474, distance: 38.1
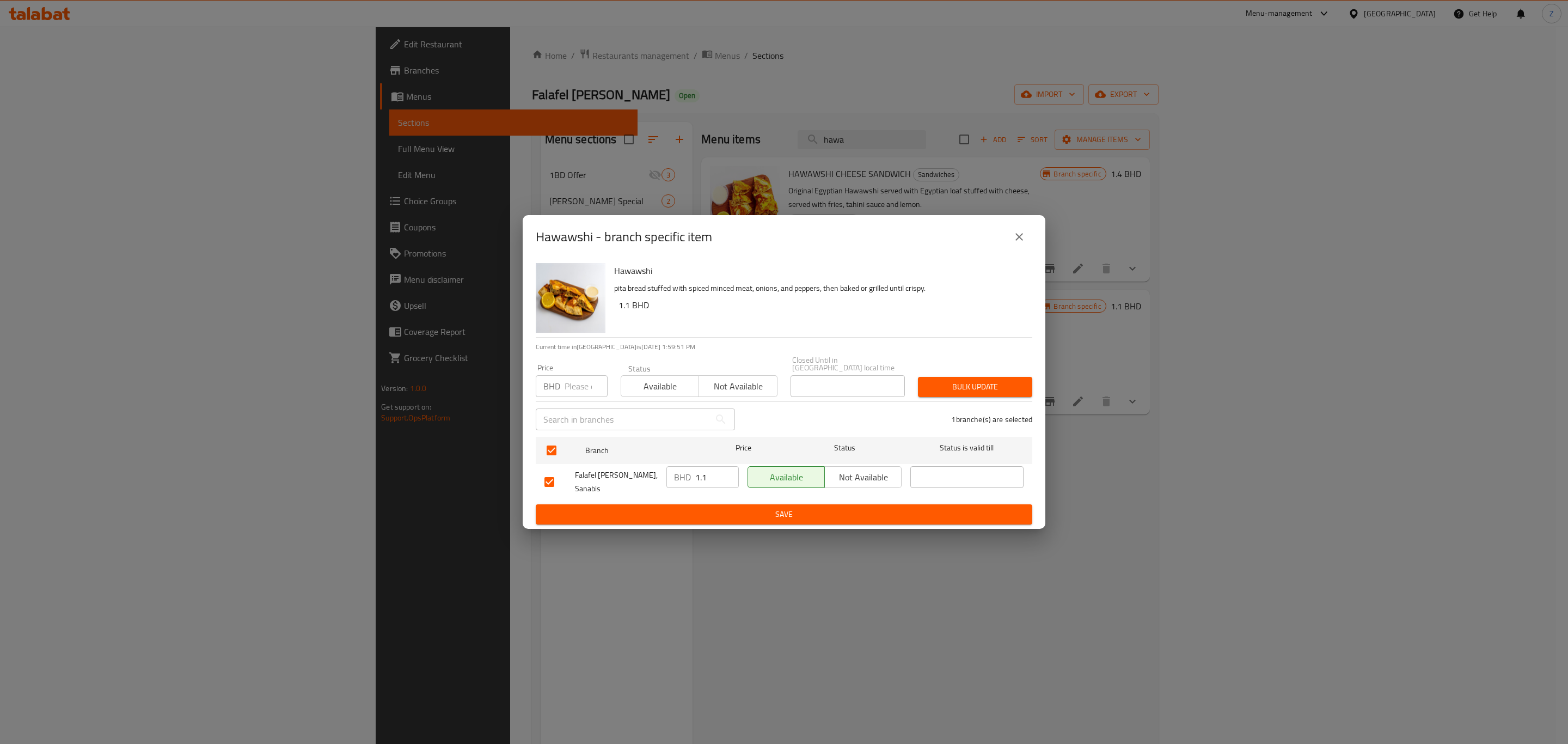
click at [674, 474] on div "BHD 1.1 ​" at bounding box center [702, 477] width 72 height 22
click at [981, 377] on button "Bulk update" at bounding box center [975, 387] width 114 height 20
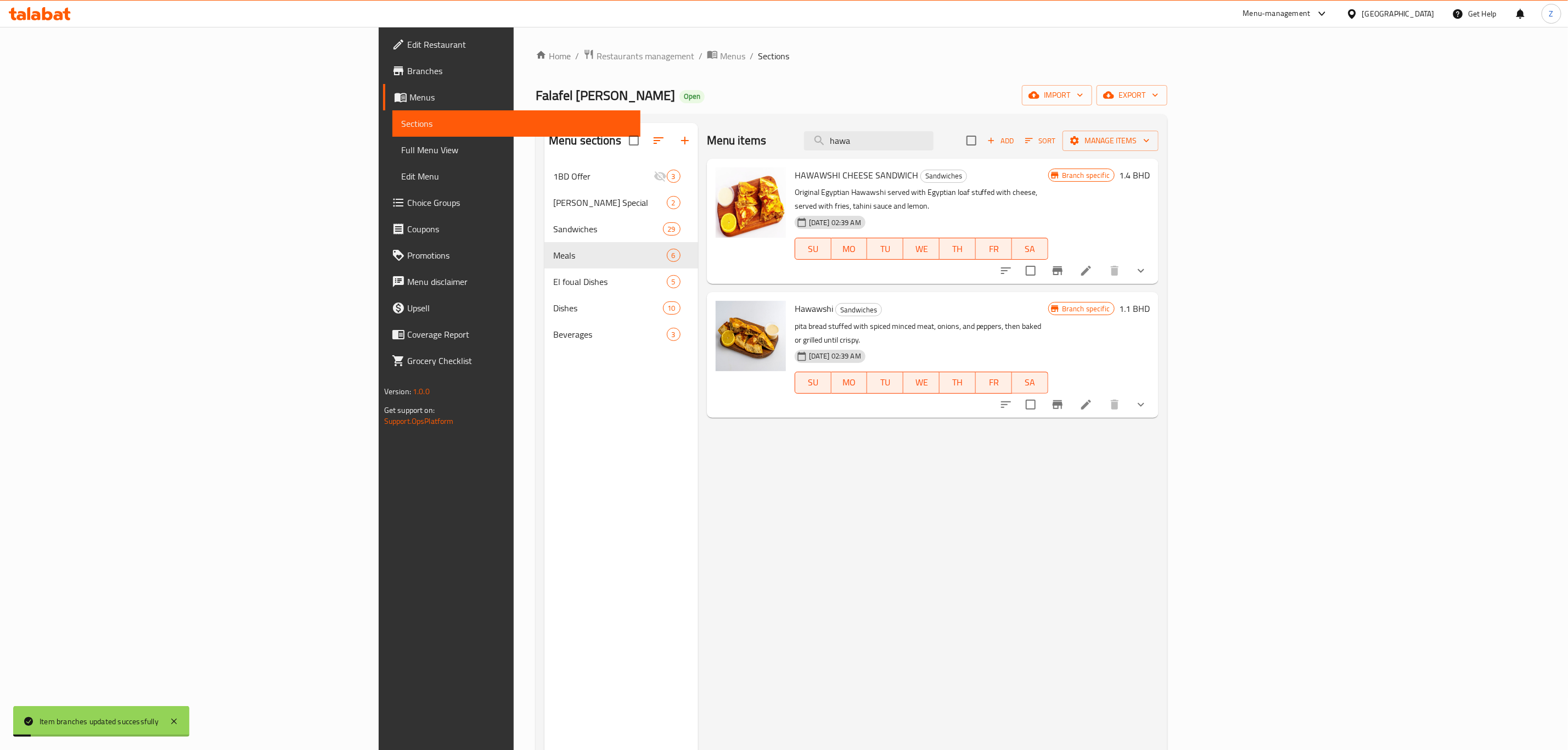
click at [1040, 301] on h6 "1.1 BHD" at bounding box center [1134, 308] width 30 height 16
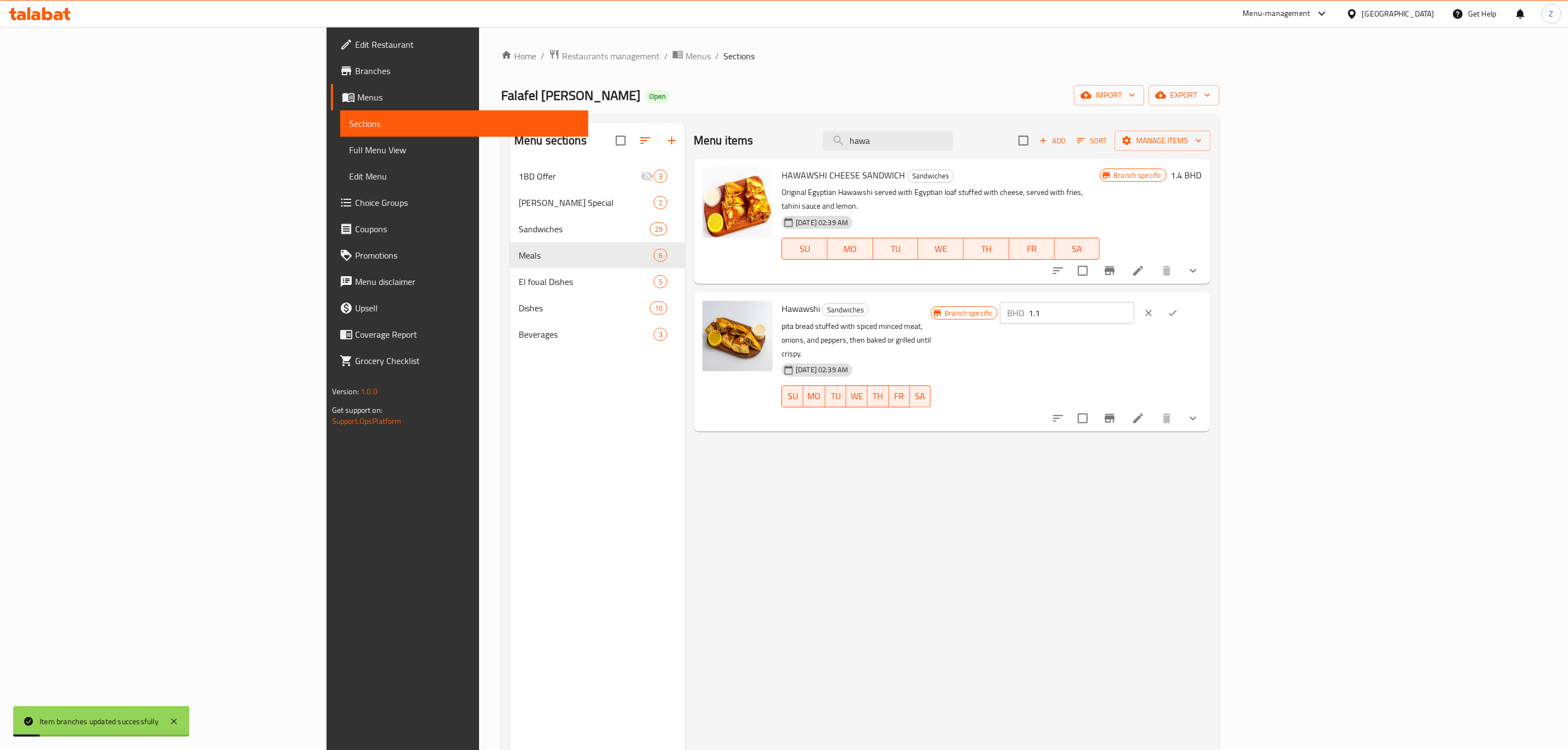
click at [1040, 301] on div "BHD 1.1 ​" at bounding box center [1100, 313] width 202 height 24
click at [1040, 306] on input "1.1" at bounding box center [1082, 313] width 105 height 22
type input "1.4"
click at [1040, 307] on icon "ok" at bounding box center [1172, 313] width 11 height 11
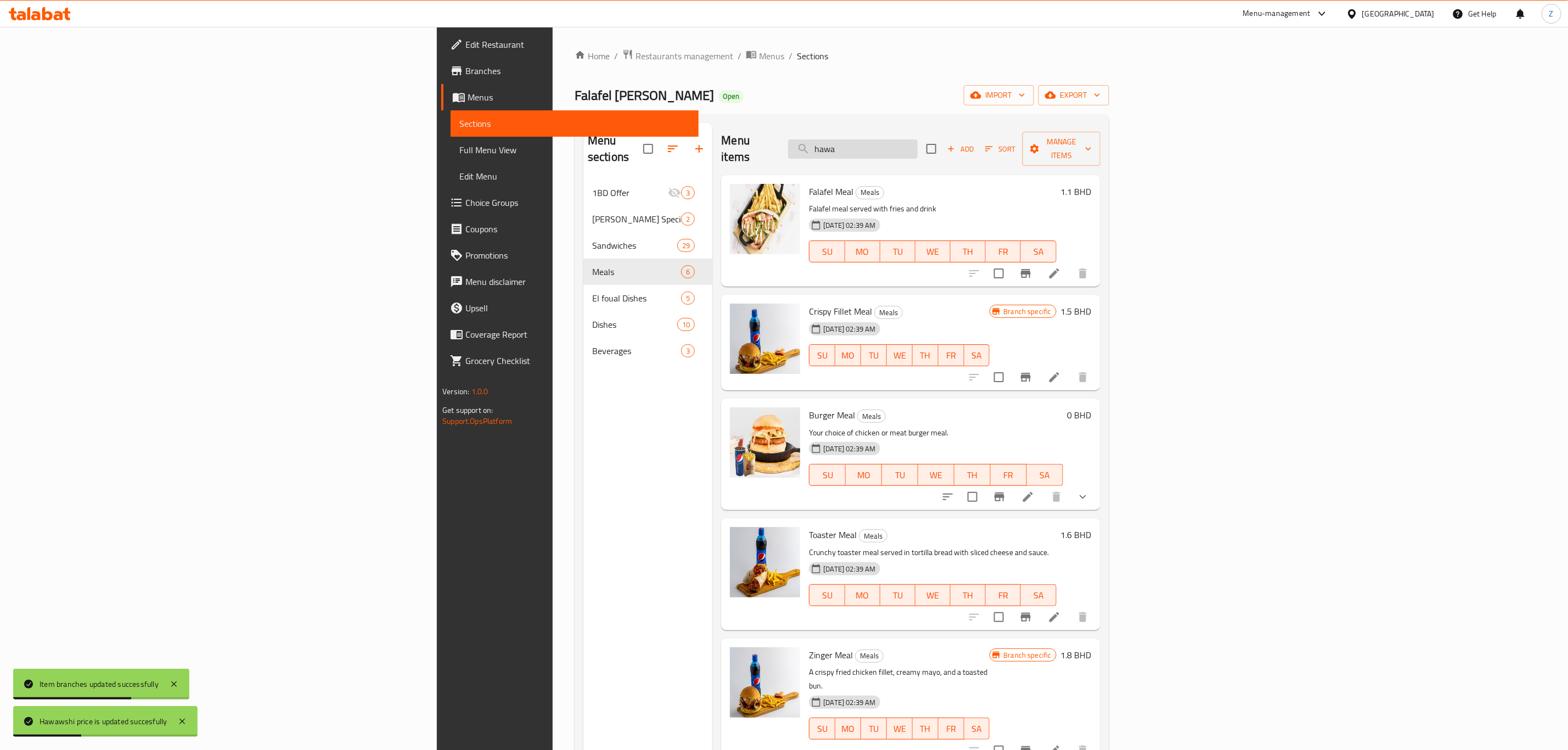
click at [918, 139] on input "hawa" at bounding box center [852, 149] width 129 height 19
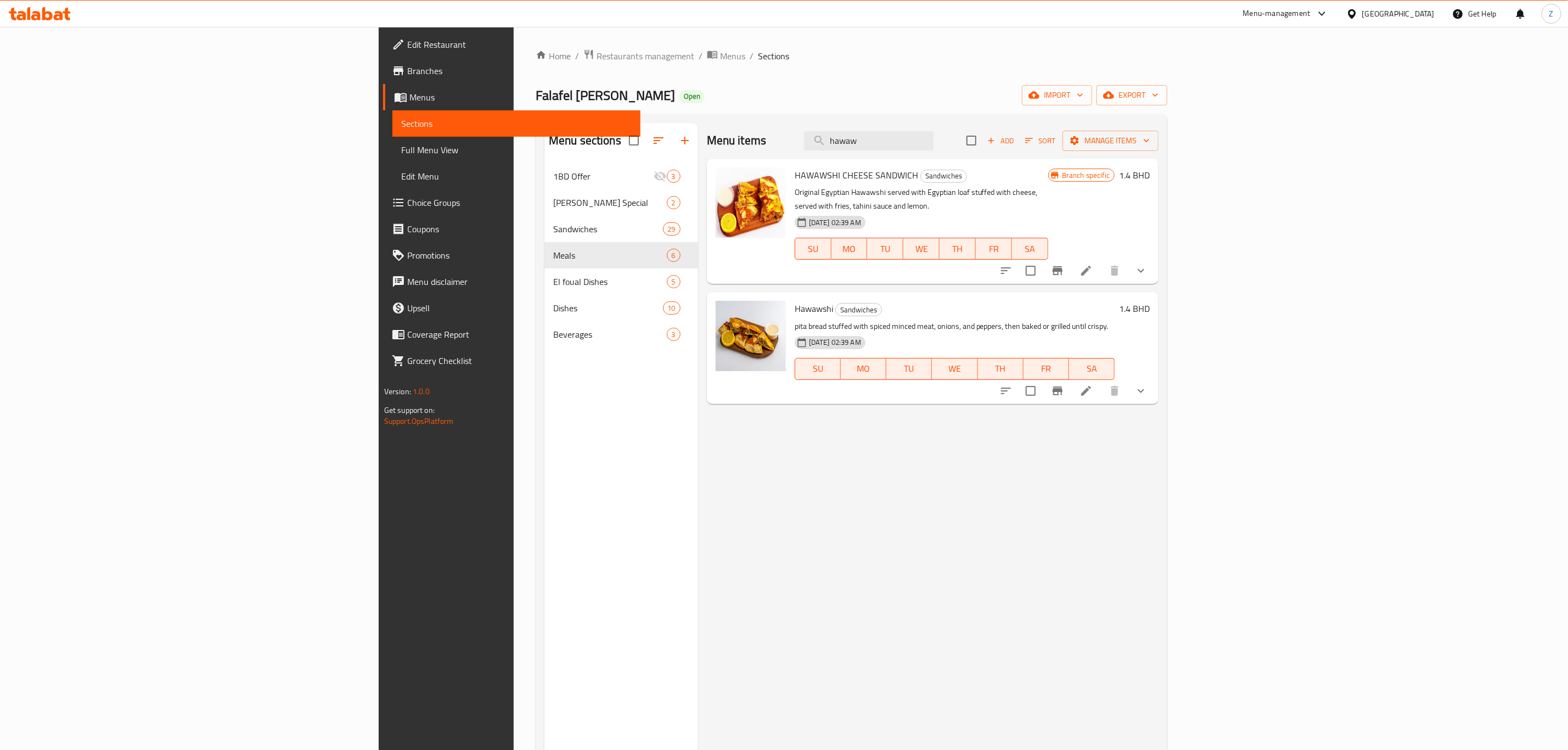
type input "hawaw"
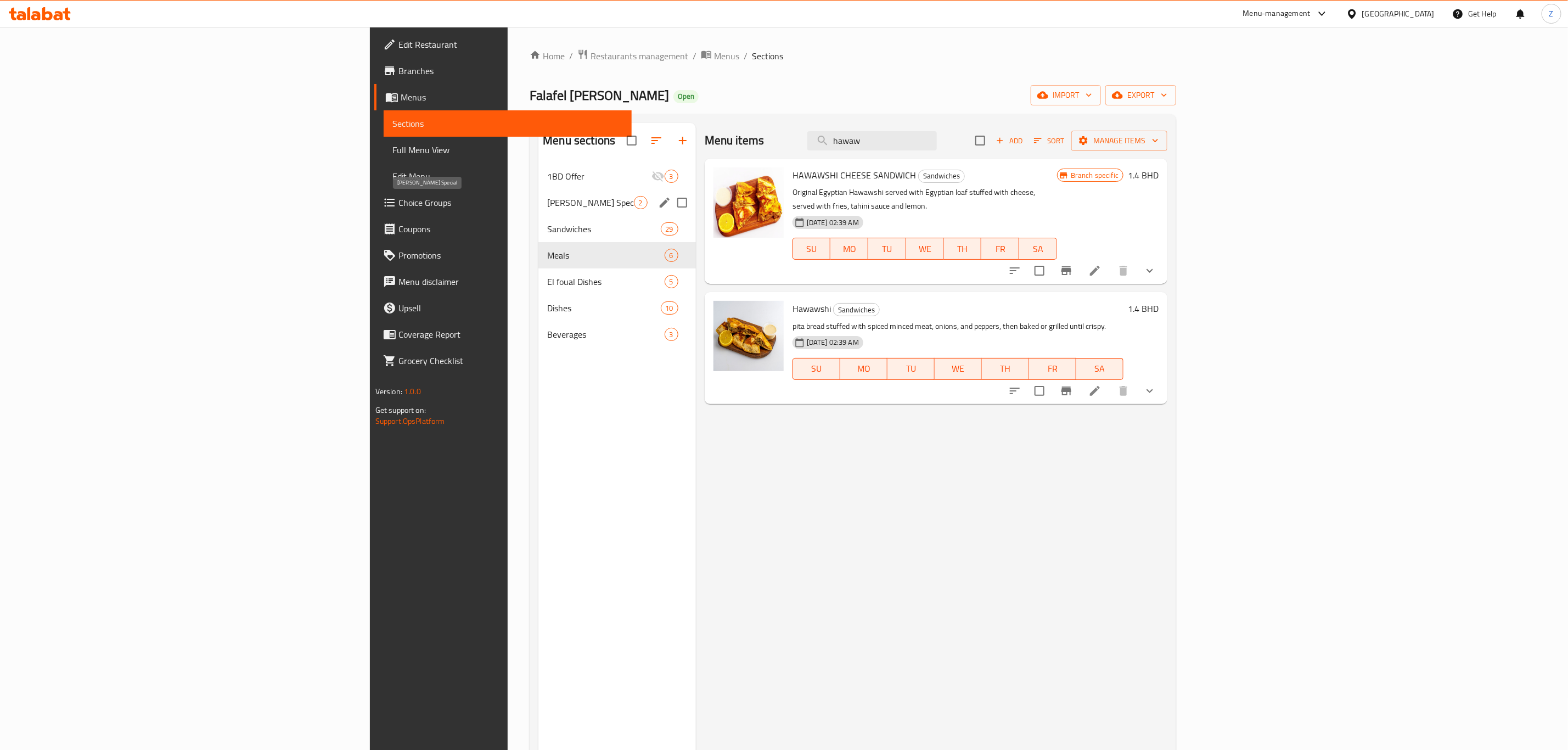
click at [547, 204] on span "Amo Shukri Special" at bounding box center [589, 202] width 86 height 13
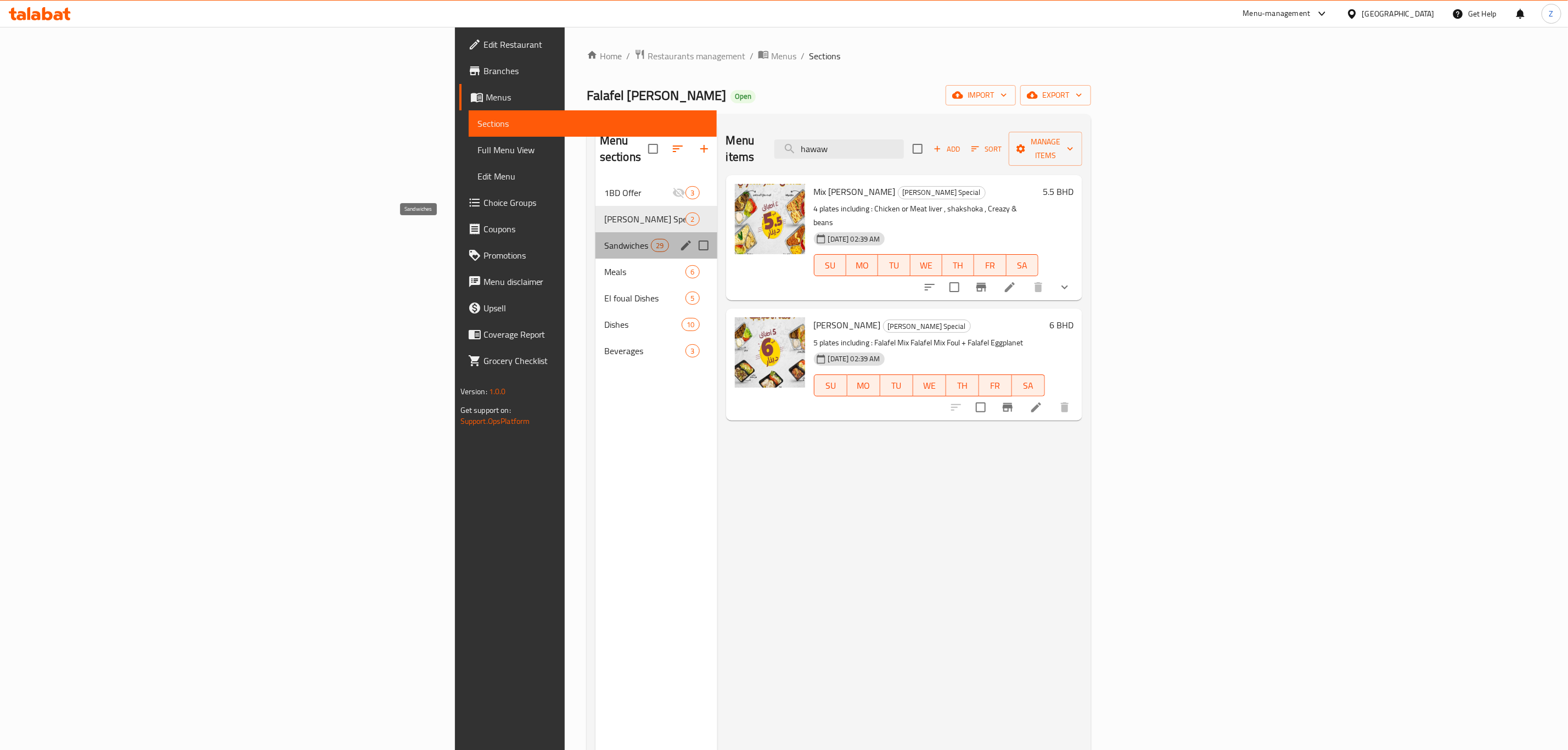
click at [604, 239] on span "Sandwiches" at bounding box center [627, 245] width 47 height 13
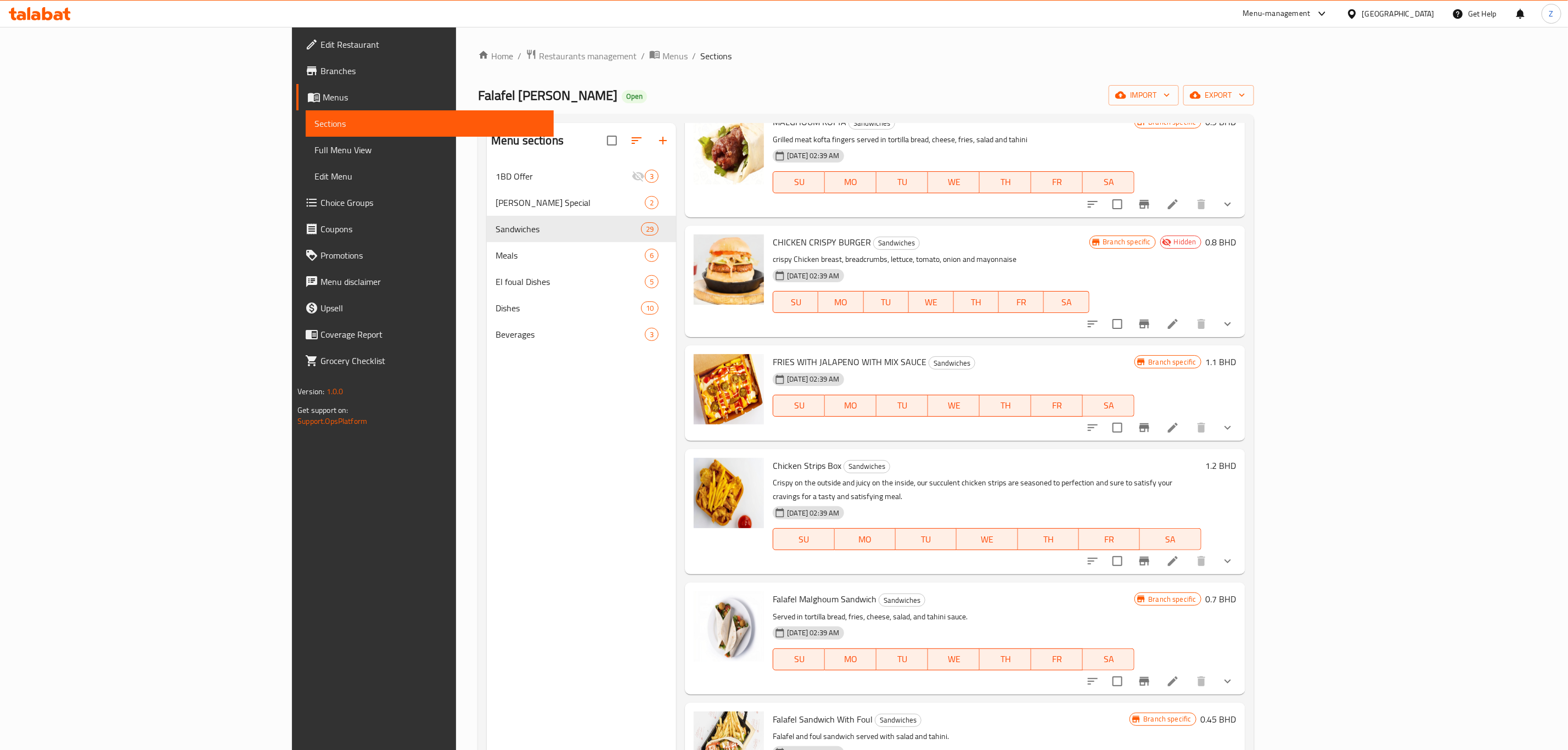
scroll to position [659, 0]
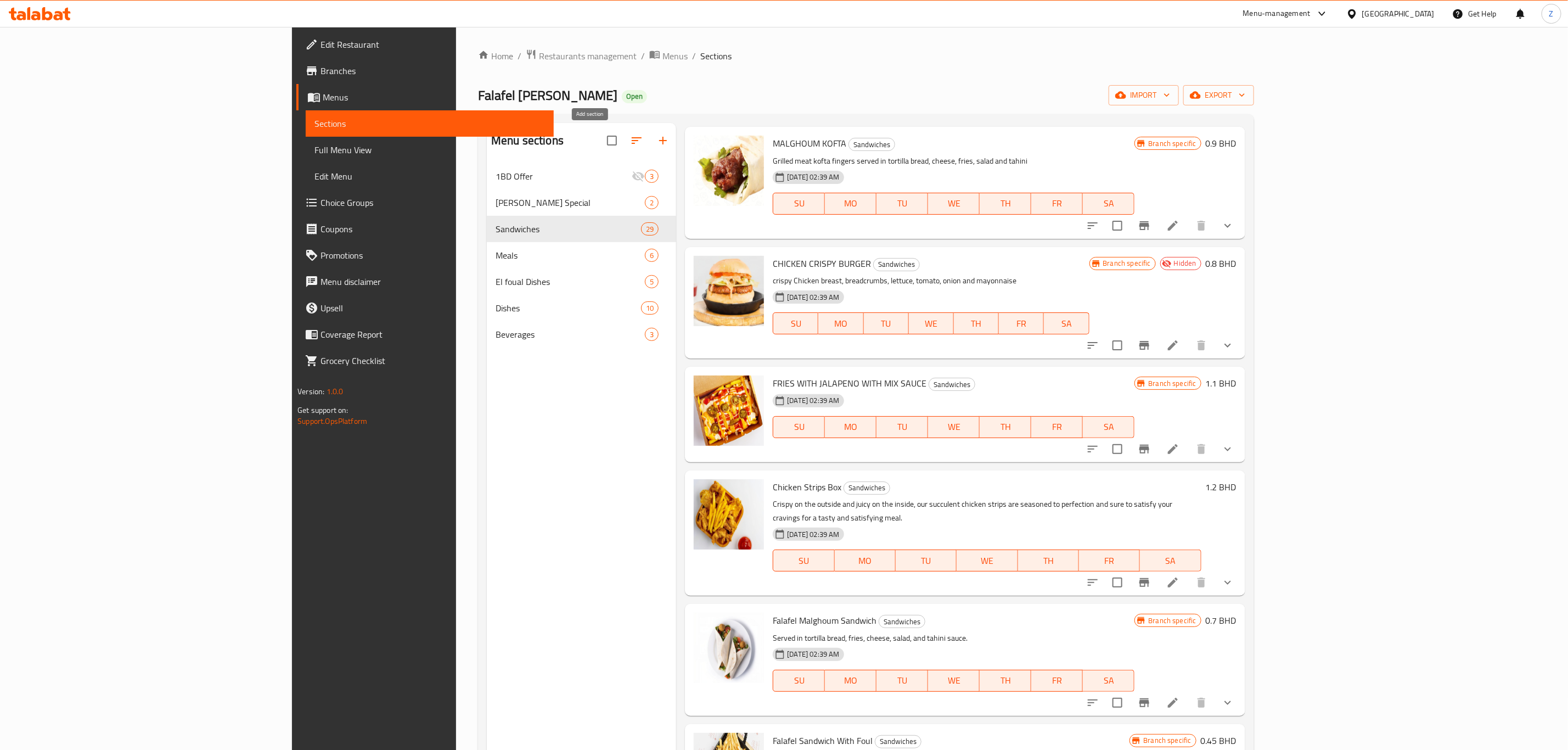
click at [657, 142] on icon "button" at bounding box center [663, 140] width 13 height 13
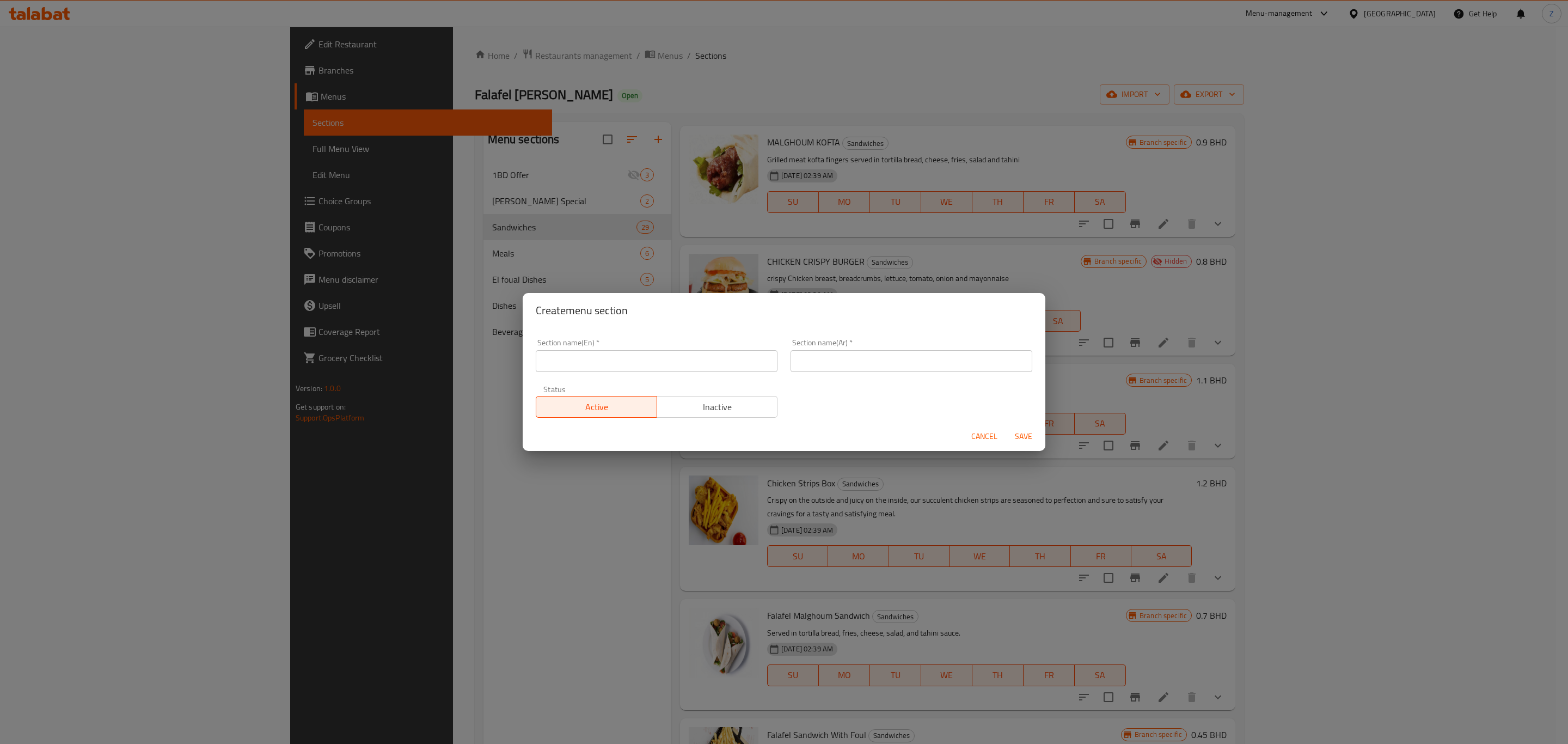
click at [650, 362] on input "text" at bounding box center [656, 361] width 242 height 22
type input "F"
type input "Sides"
type input "الأطباق الجانبية"
click at [1022, 438] on span "Save" at bounding box center [1023, 436] width 27 height 14
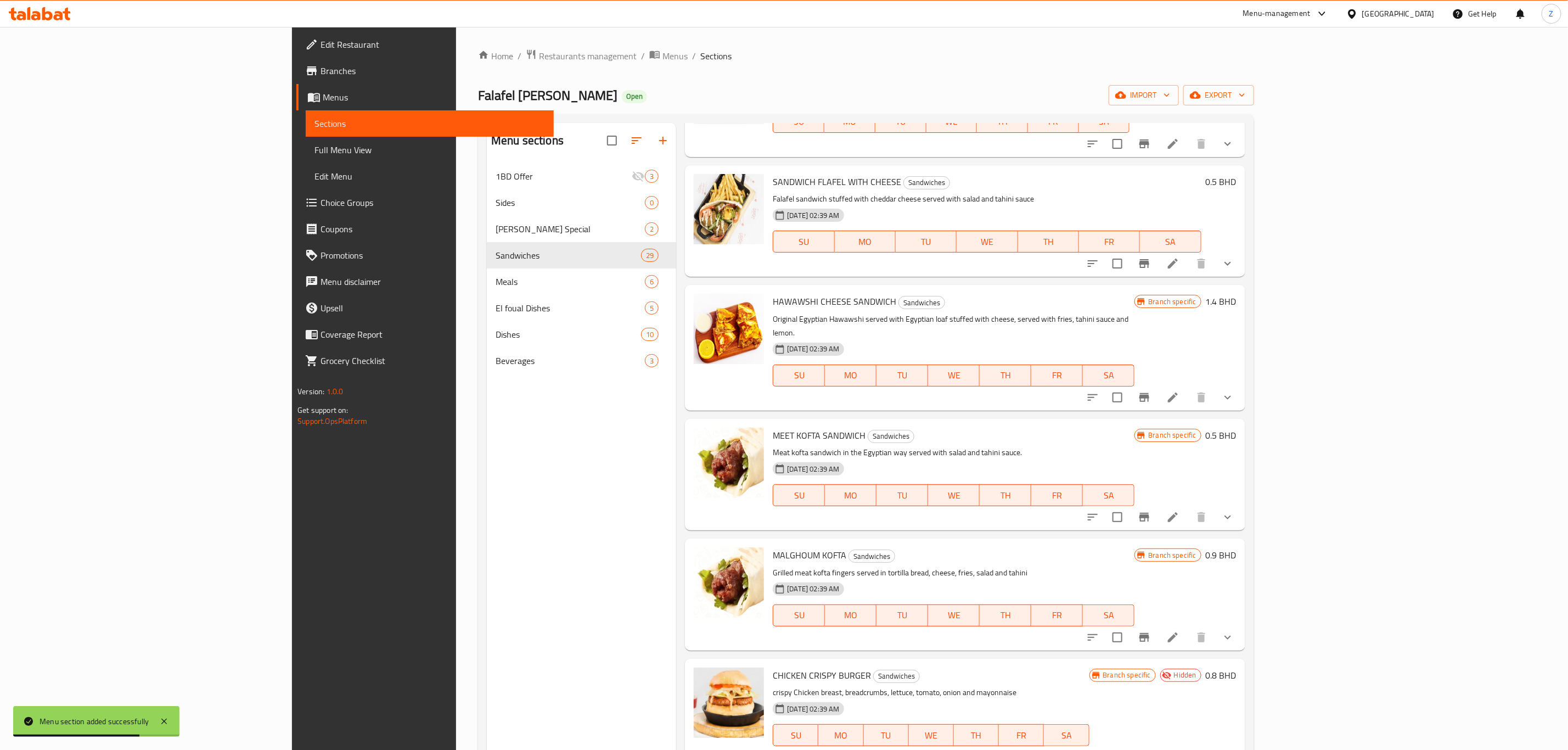
scroll to position [0, 0]
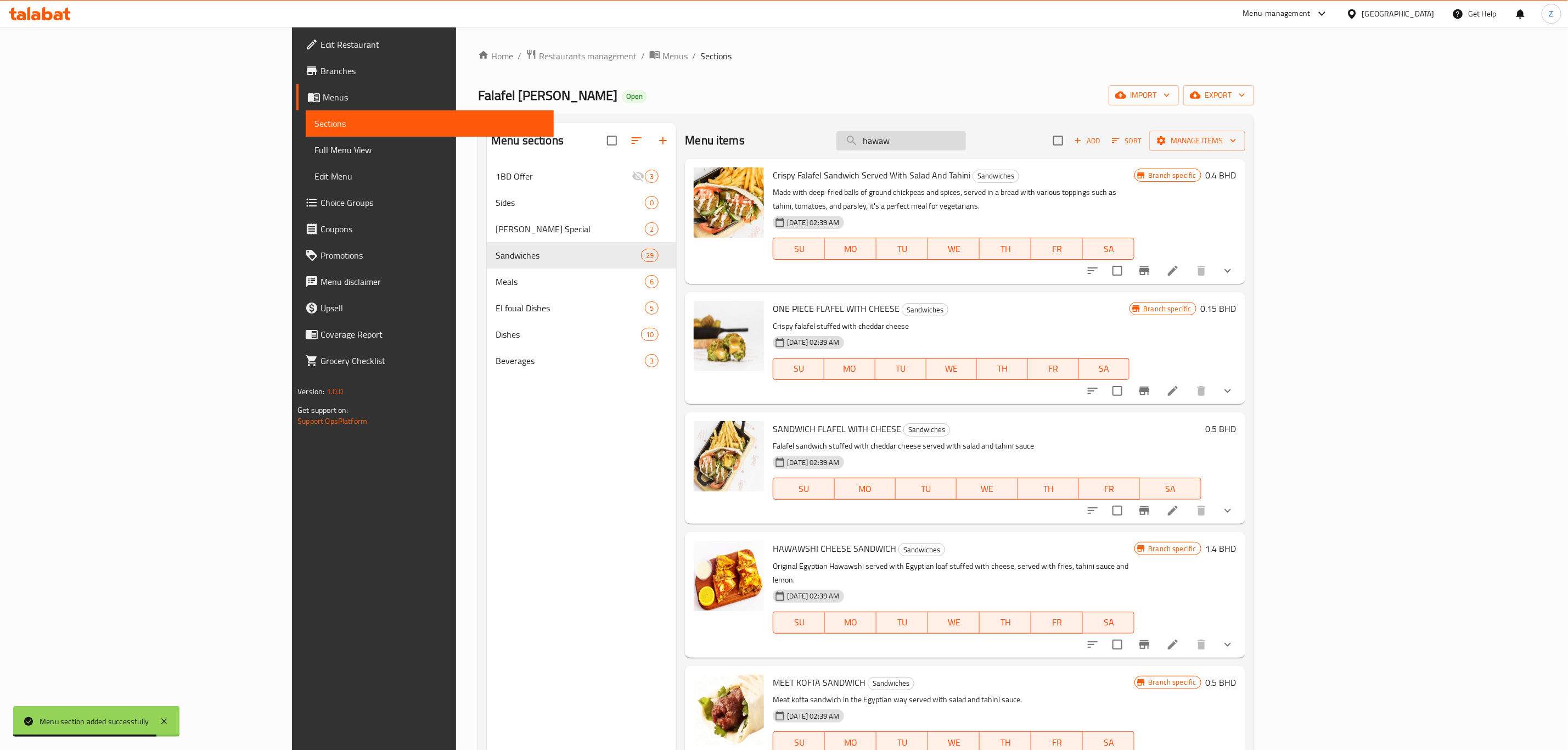
click at [966, 138] on input "hawaw" at bounding box center [901, 140] width 129 height 19
click at [966, 139] on input "hawaw" at bounding box center [901, 140] width 129 height 19
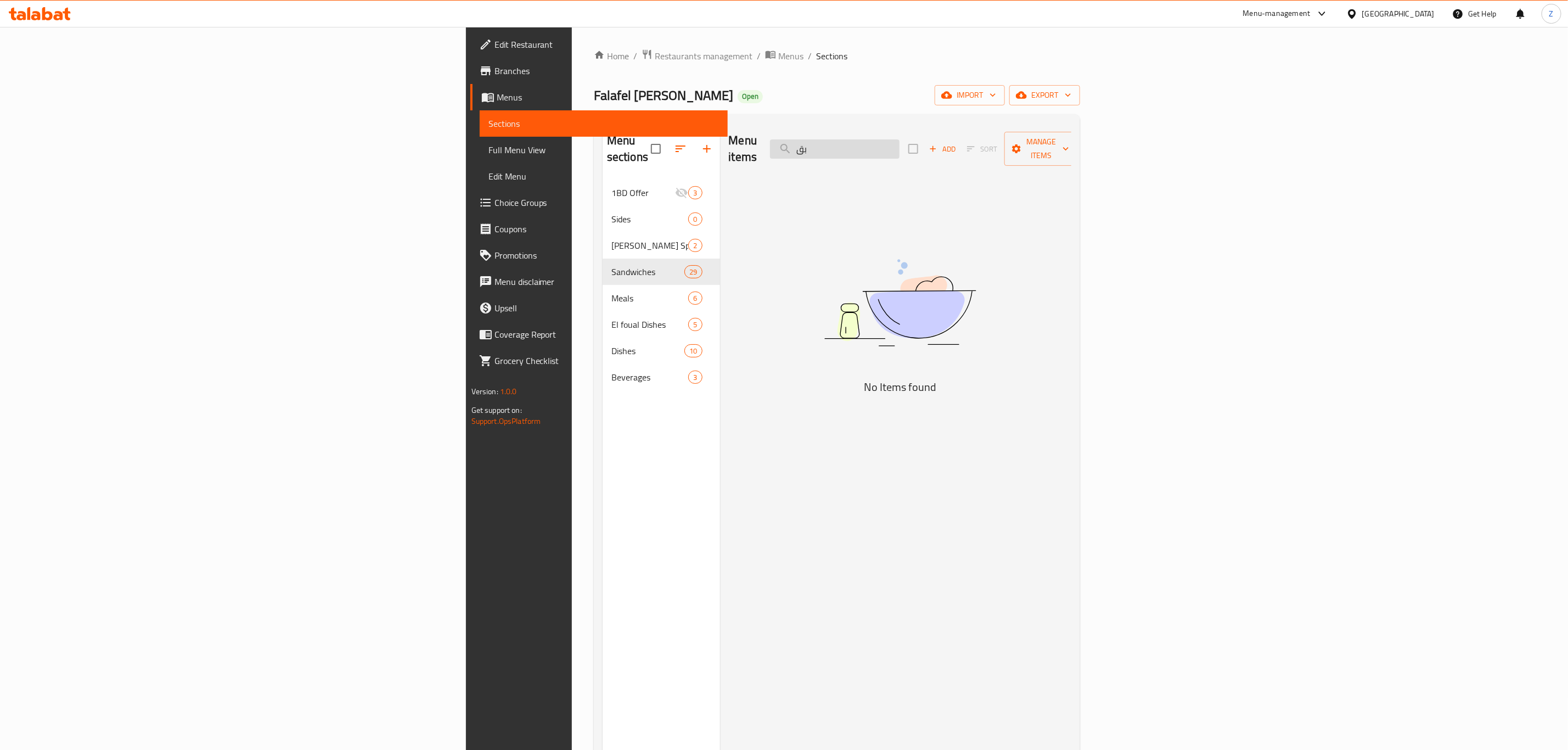
type input "ب"
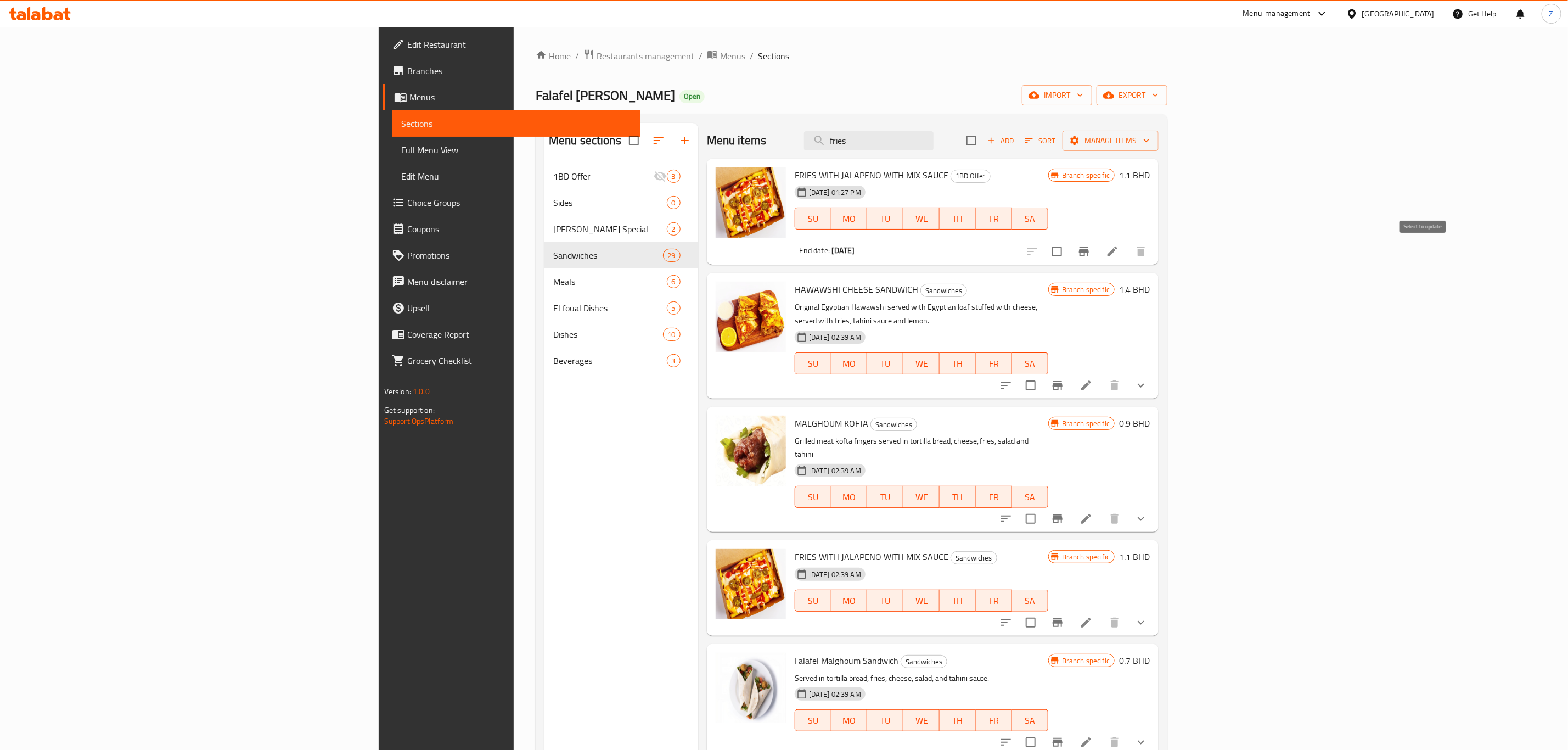
type input "fries"
click at [1040, 254] on input "checkbox" at bounding box center [1056, 251] width 23 height 23
checkbox input "true"
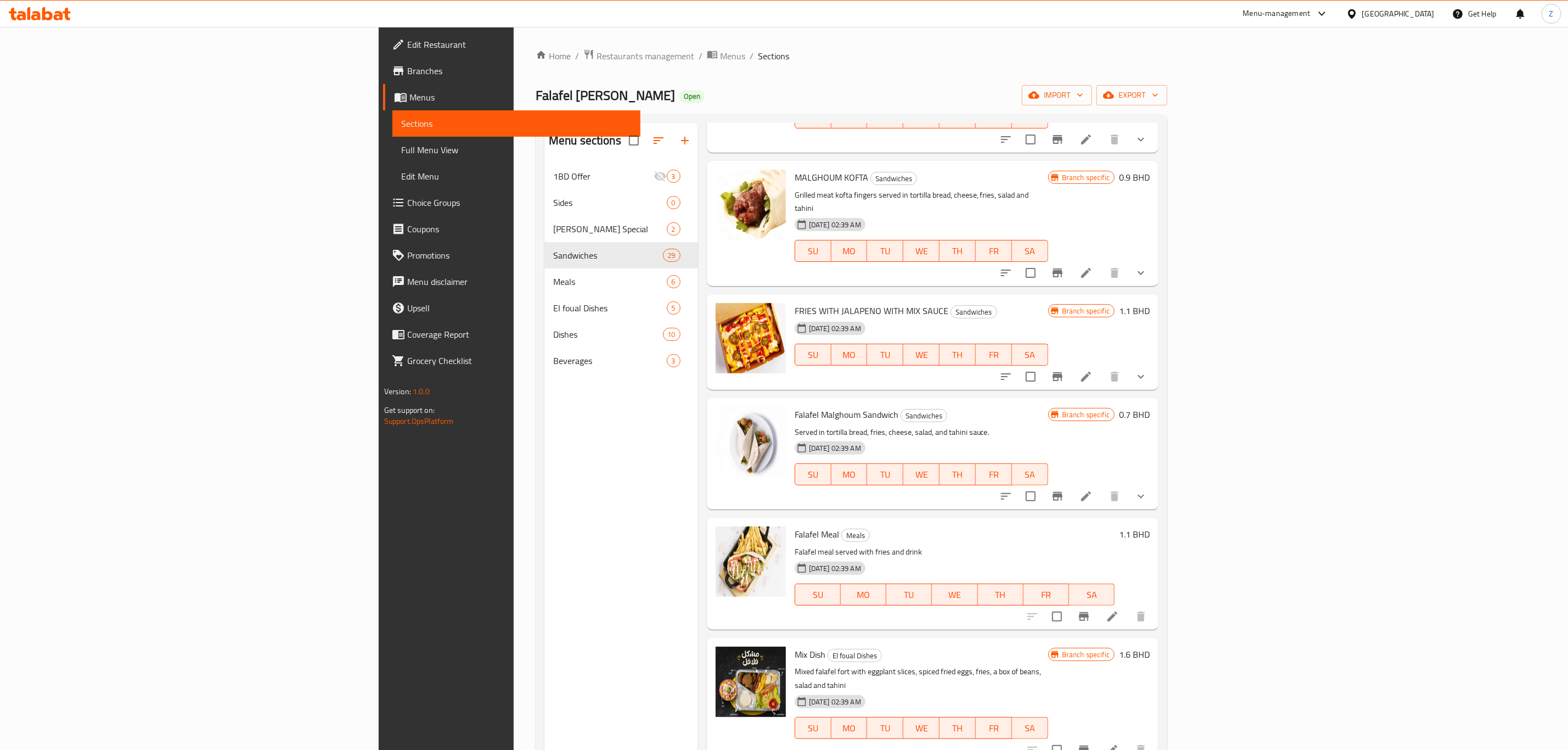
scroll to position [247, 0]
click at [1040, 363] on input "checkbox" at bounding box center [1030, 375] width 23 height 23
checkbox input "true"
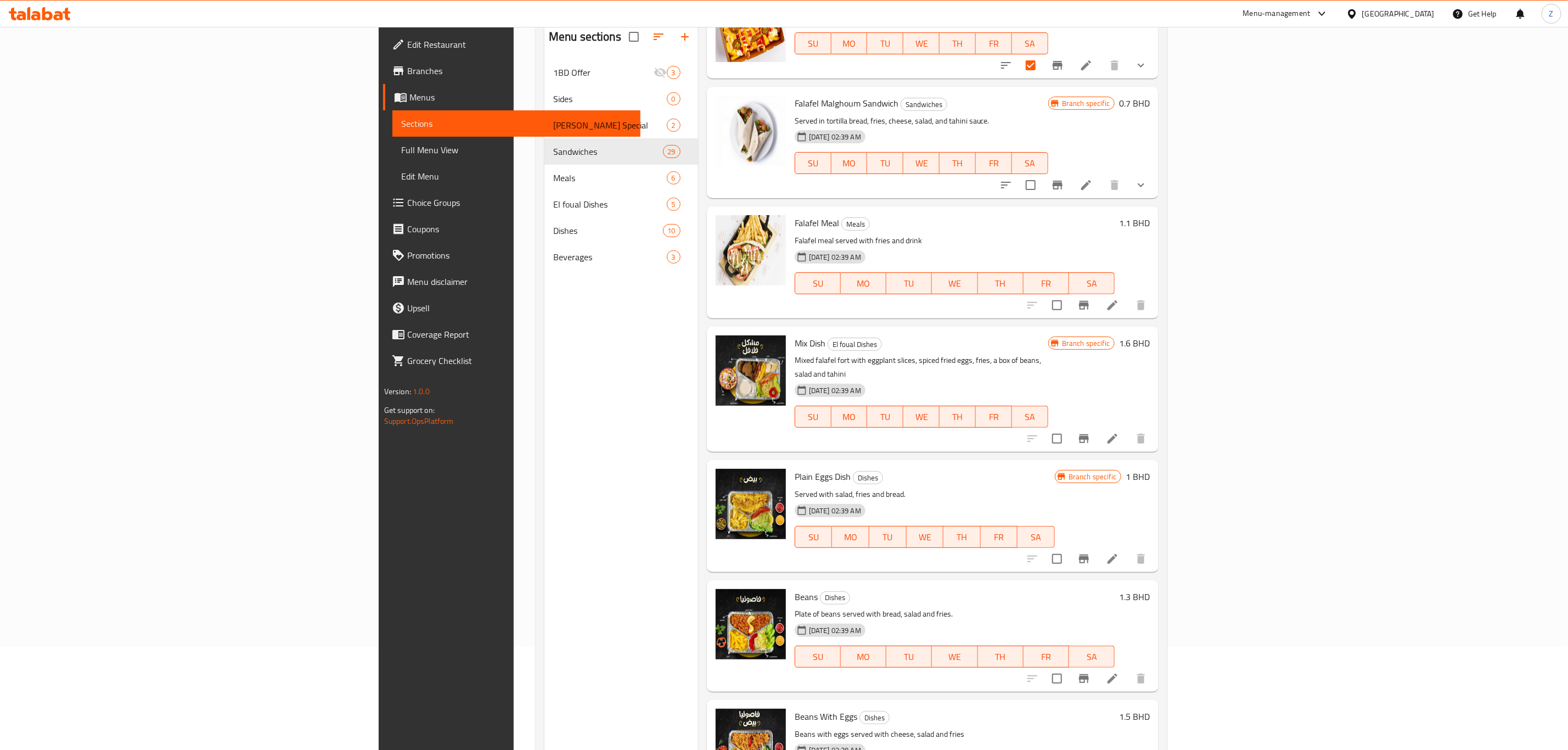
scroll to position [154, 0]
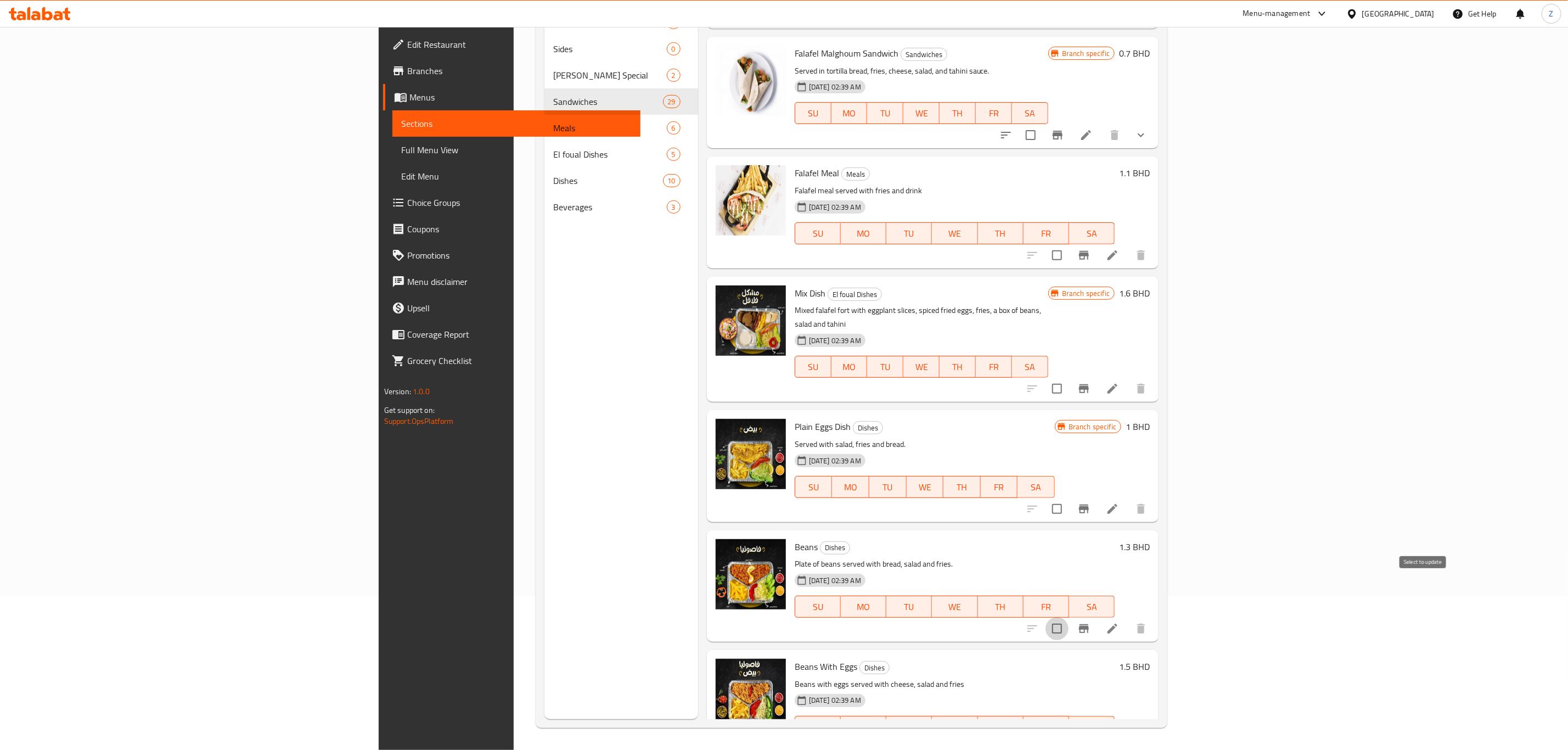
click at [1040, 519] on input "checkbox" at bounding box center [1056, 628] width 23 height 23
checkbox input "false"
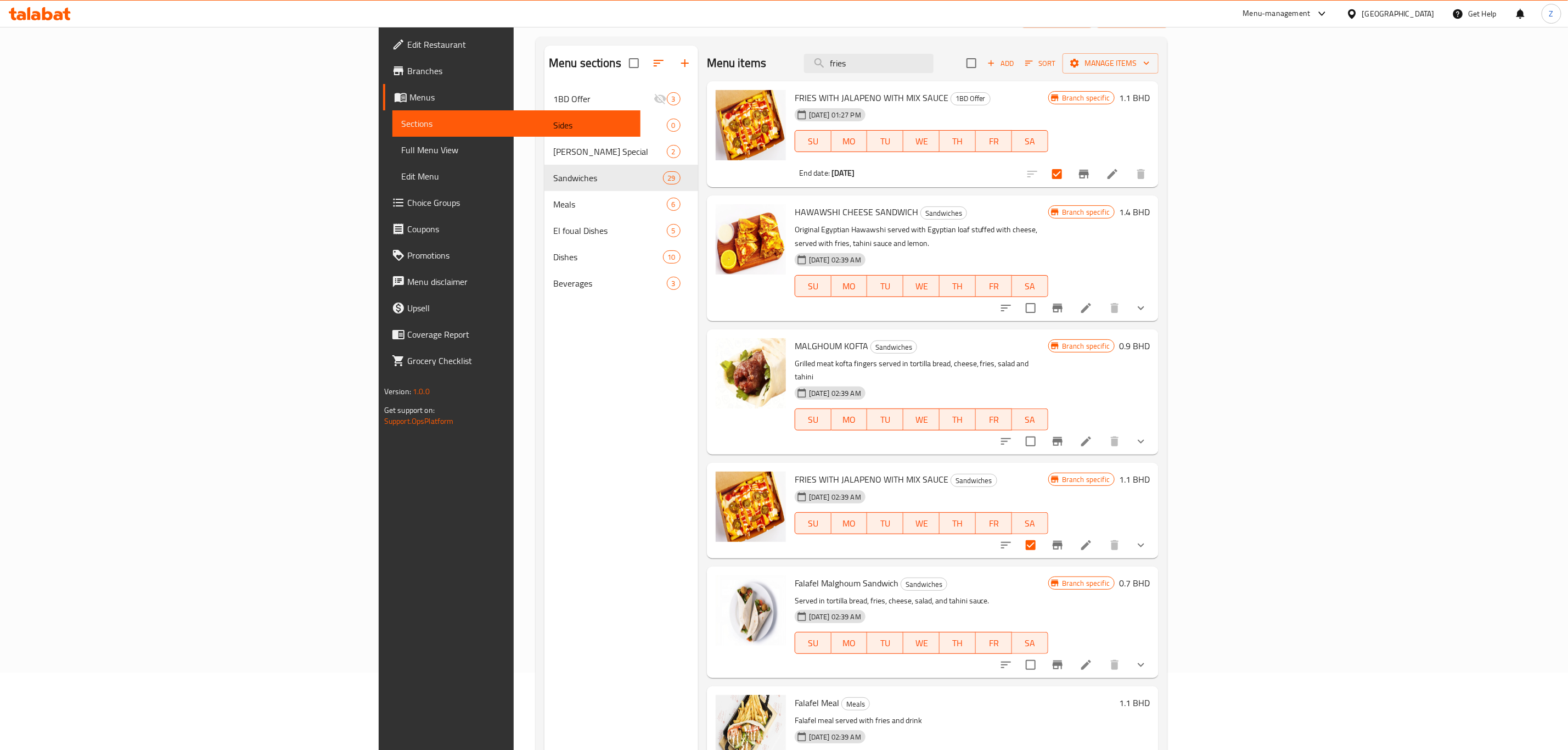
scroll to position [0, 0]
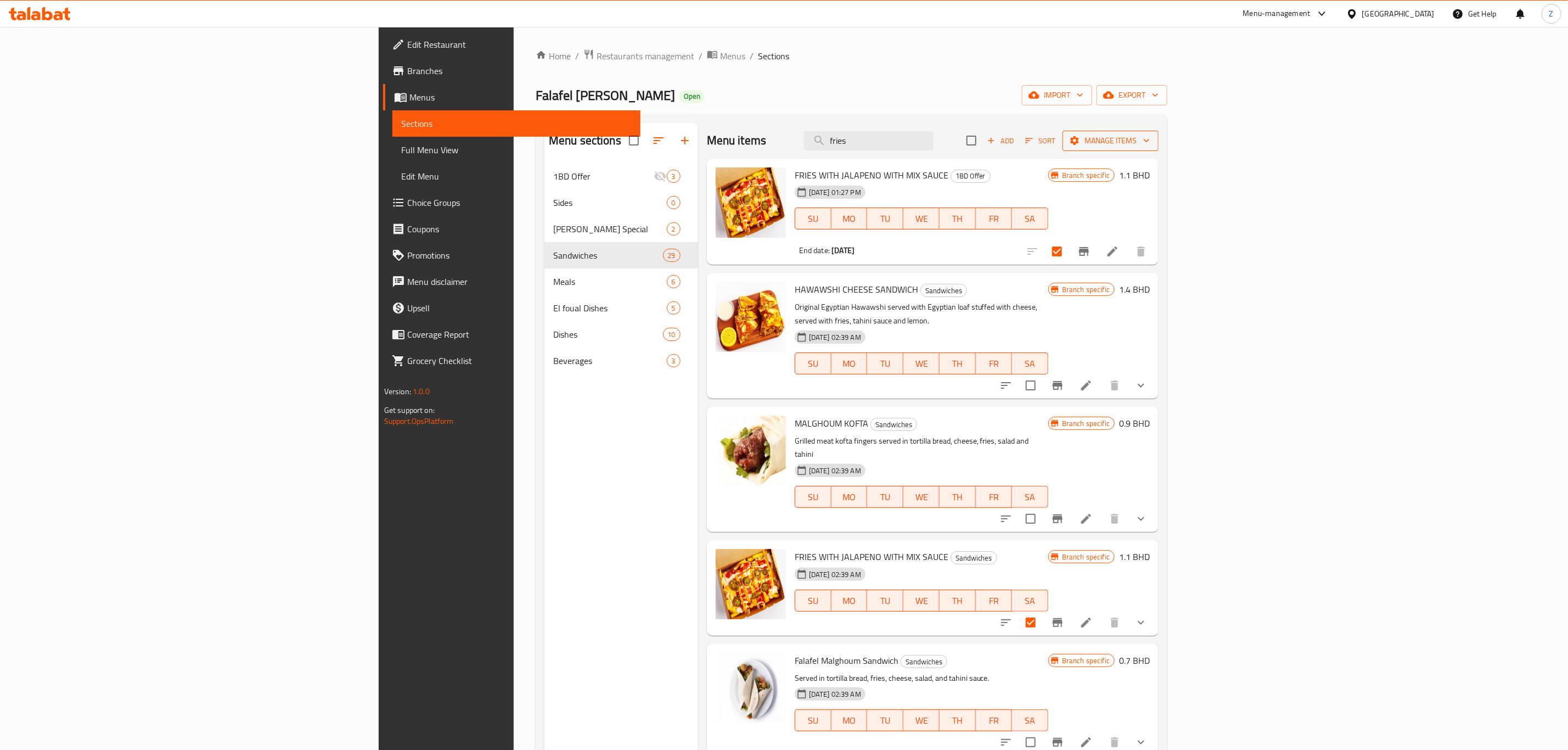
click at [1040, 138] on span "Manage items" at bounding box center [1110, 140] width 78 height 14
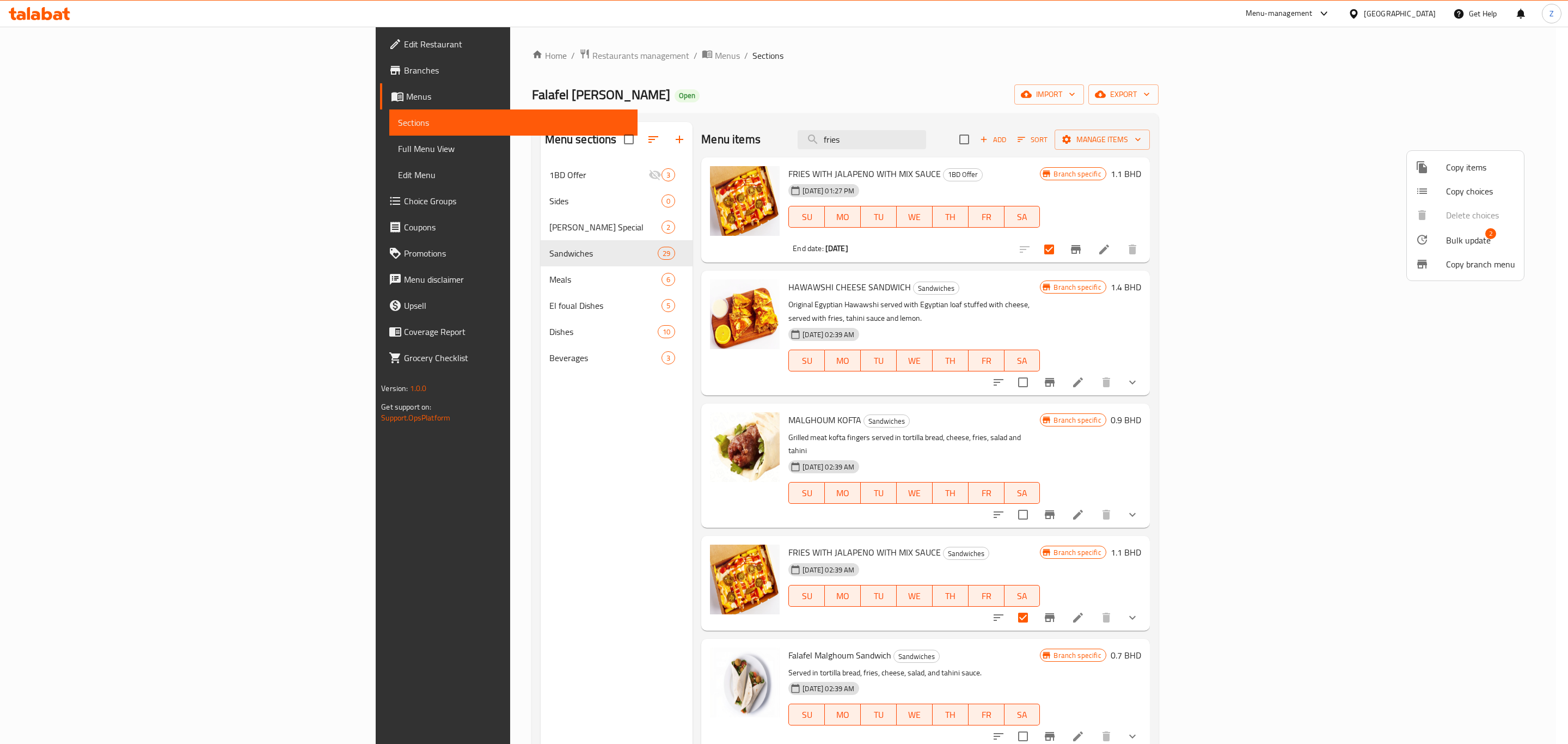
click at [1033, 243] on span "Bulk update" at bounding box center [1468, 240] width 45 height 13
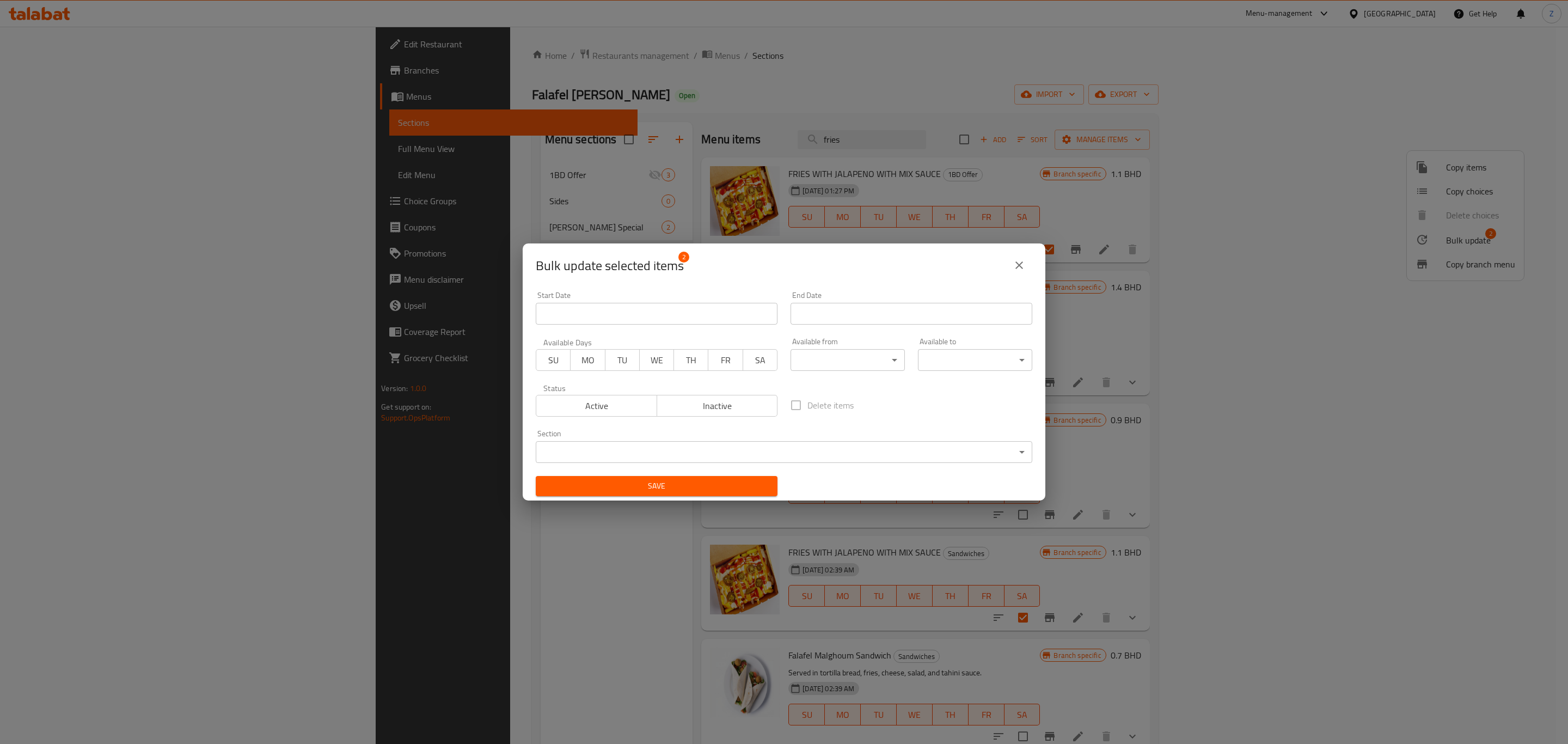
click at [729, 458] on body "​ Menu-management Bahrain Get Help Z Edit Restaurant Branches Menus Sections Fu…" at bounding box center [784, 385] width 1568 height 717
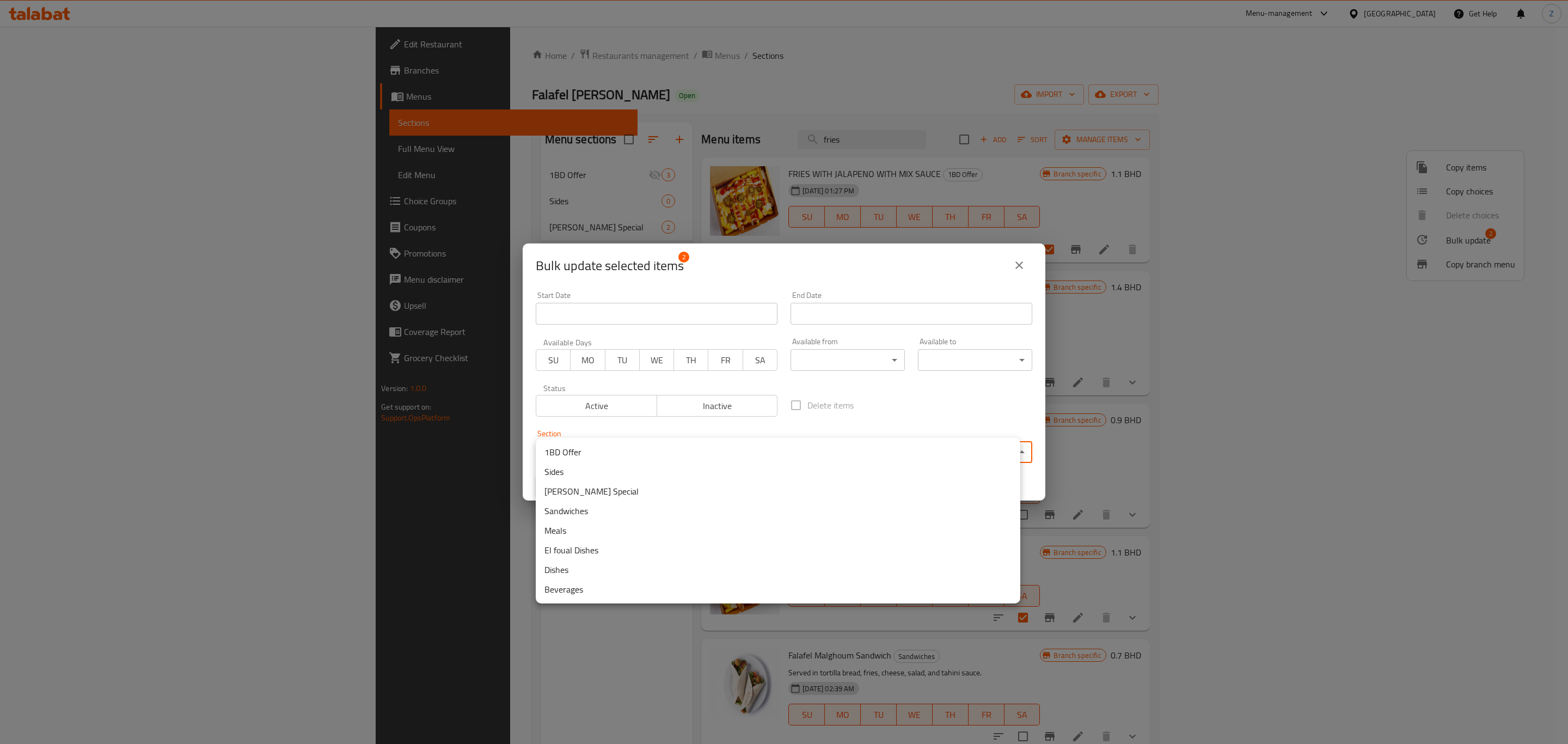
click at [593, 466] on li "Sides" at bounding box center [778, 471] width 485 height 19
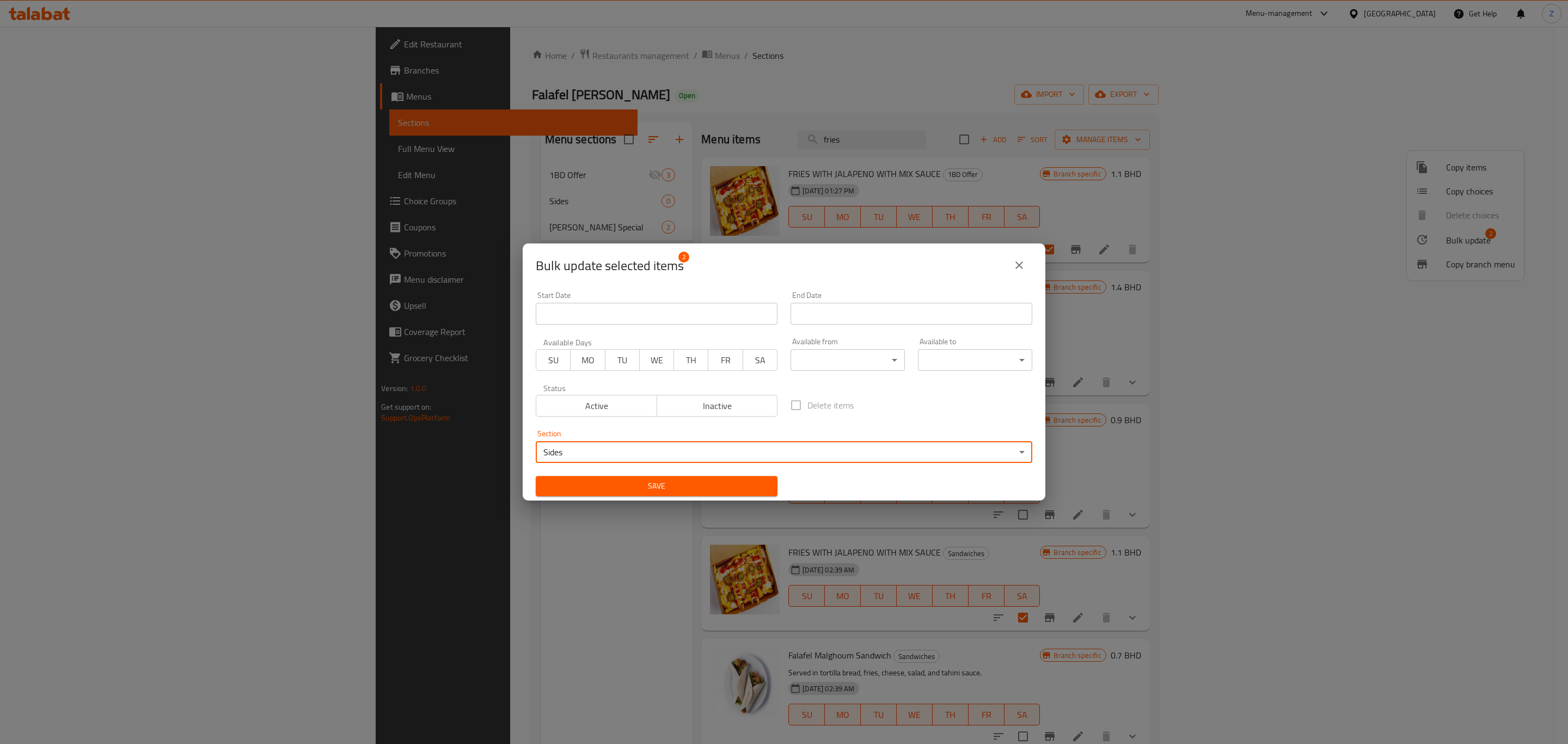
click at [739, 480] on span "Save" at bounding box center [656, 486] width 224 height 14
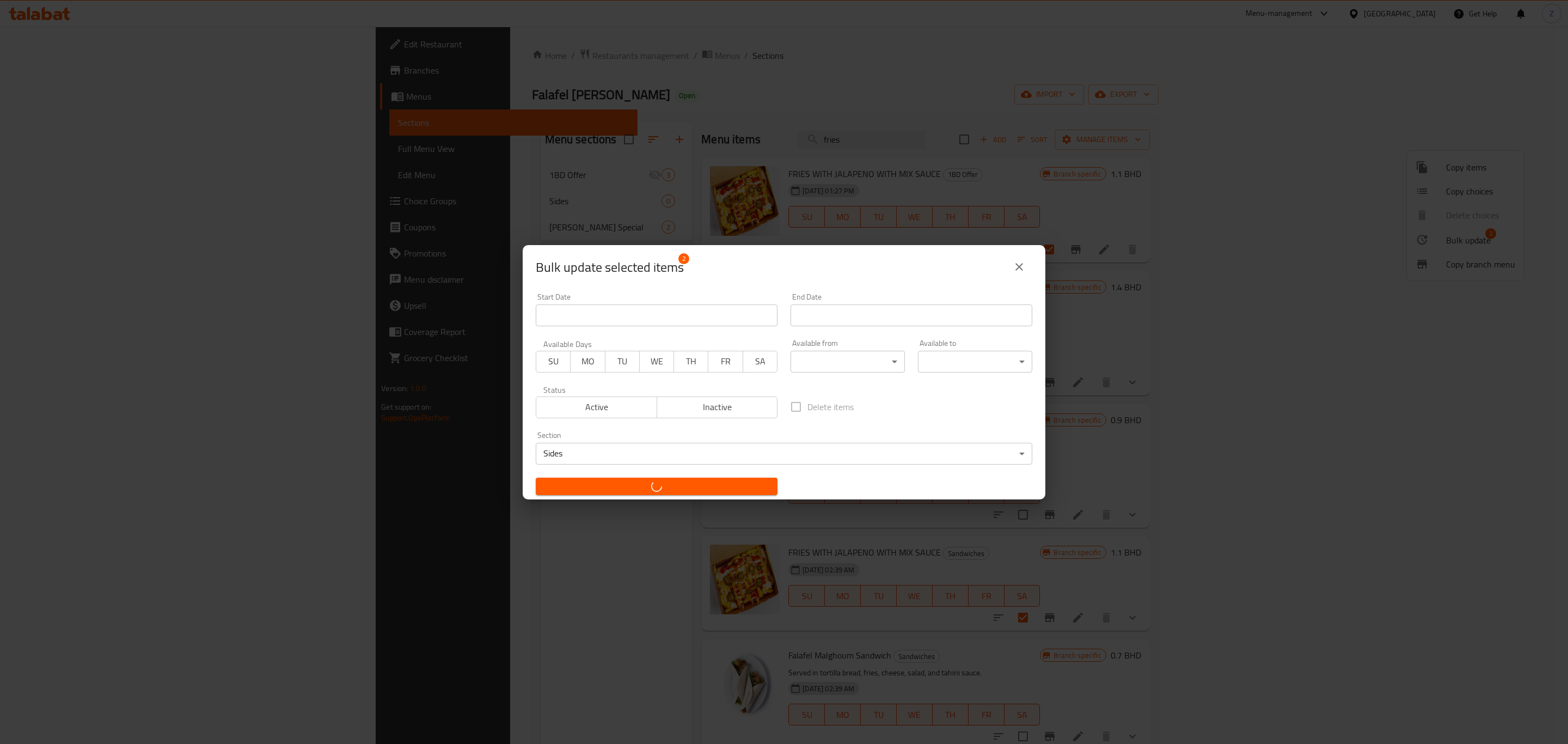
checkbox input "false"
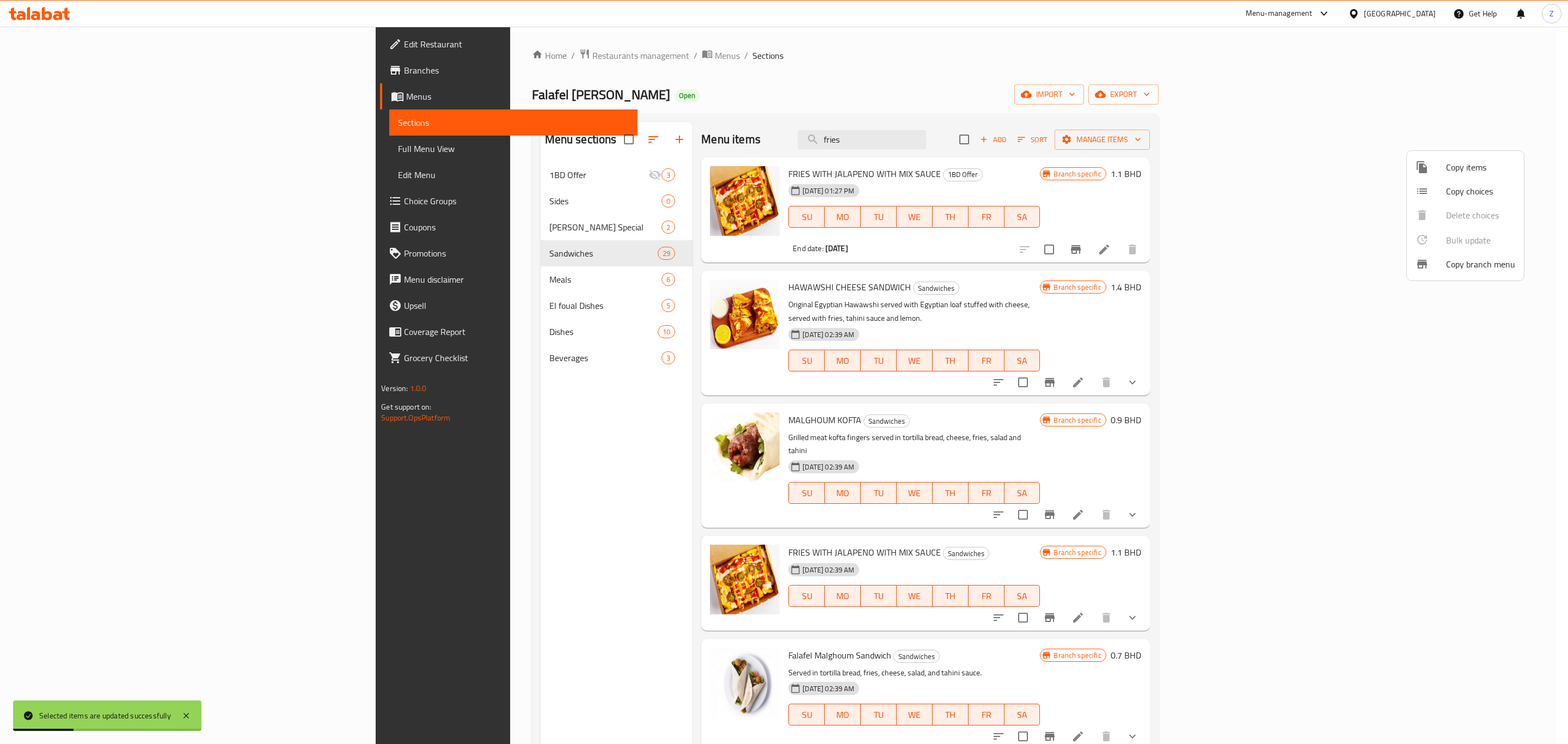
click at [402, 414] on div at bounding box center [784, 372] width 1568 height 744
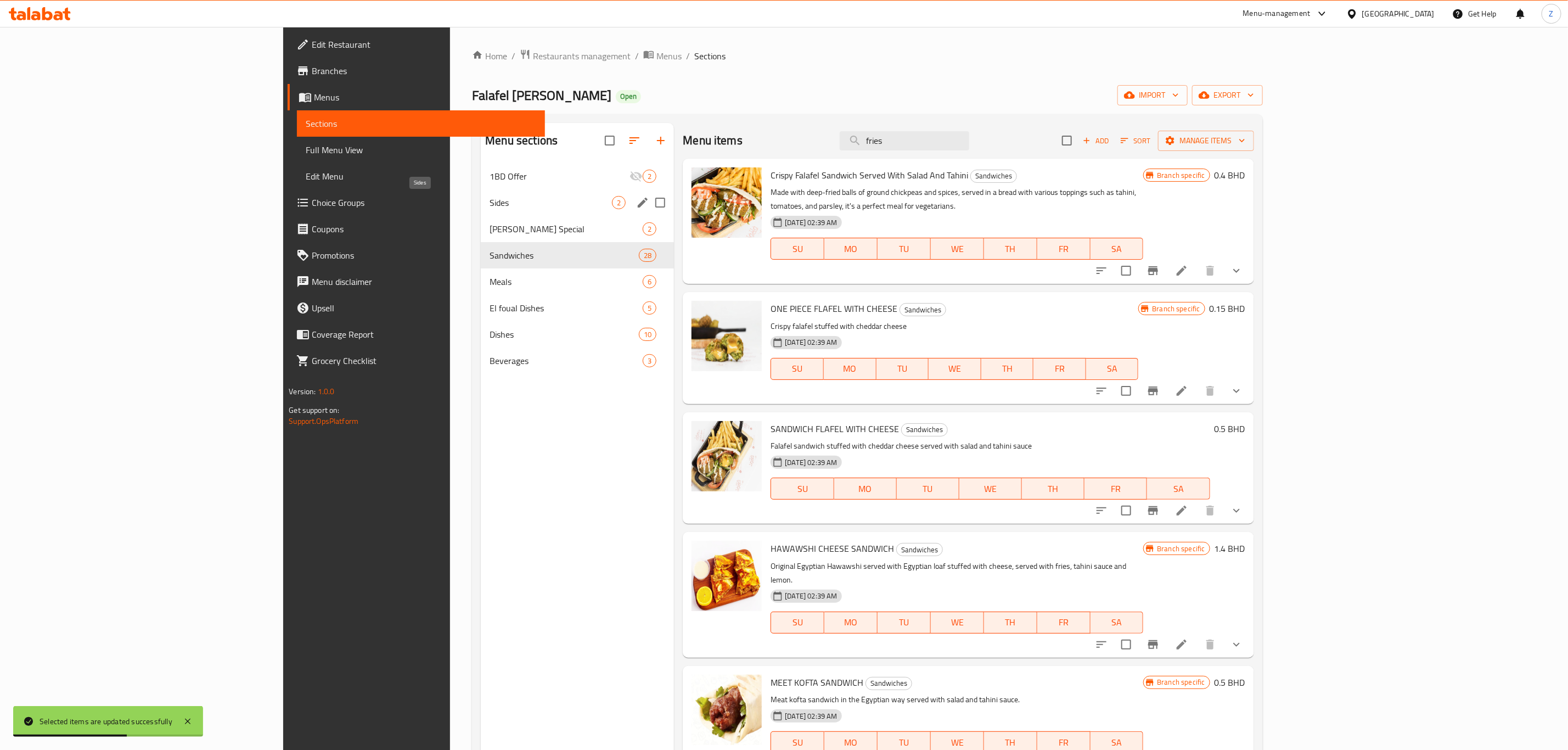
click at [490, 201] on span "Sides" at bounding box center [551, 202] width 123 height 13
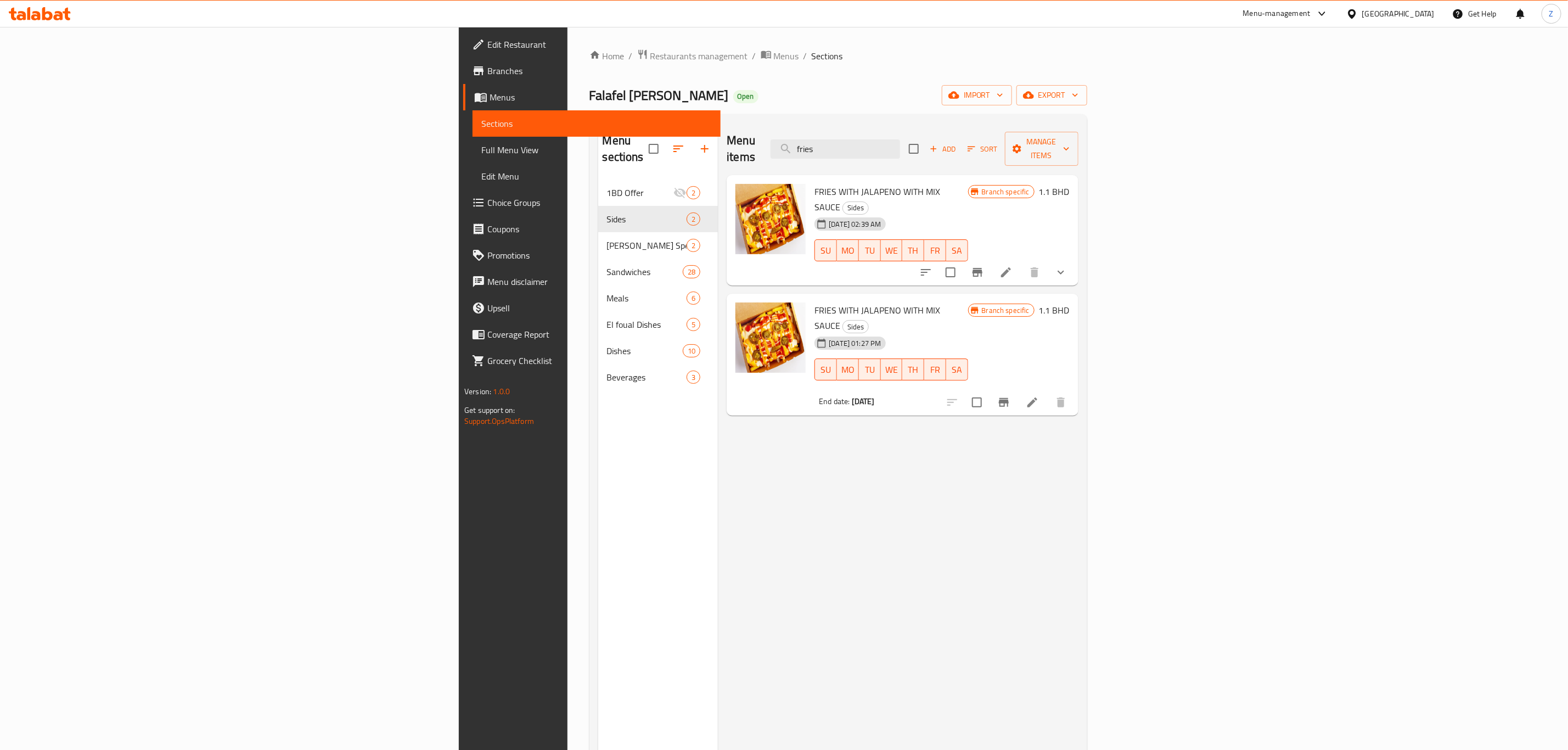
click at [1009, 398] on icon "Branch-specific-item" at bounding box center [1004, 402] width 10 height 9
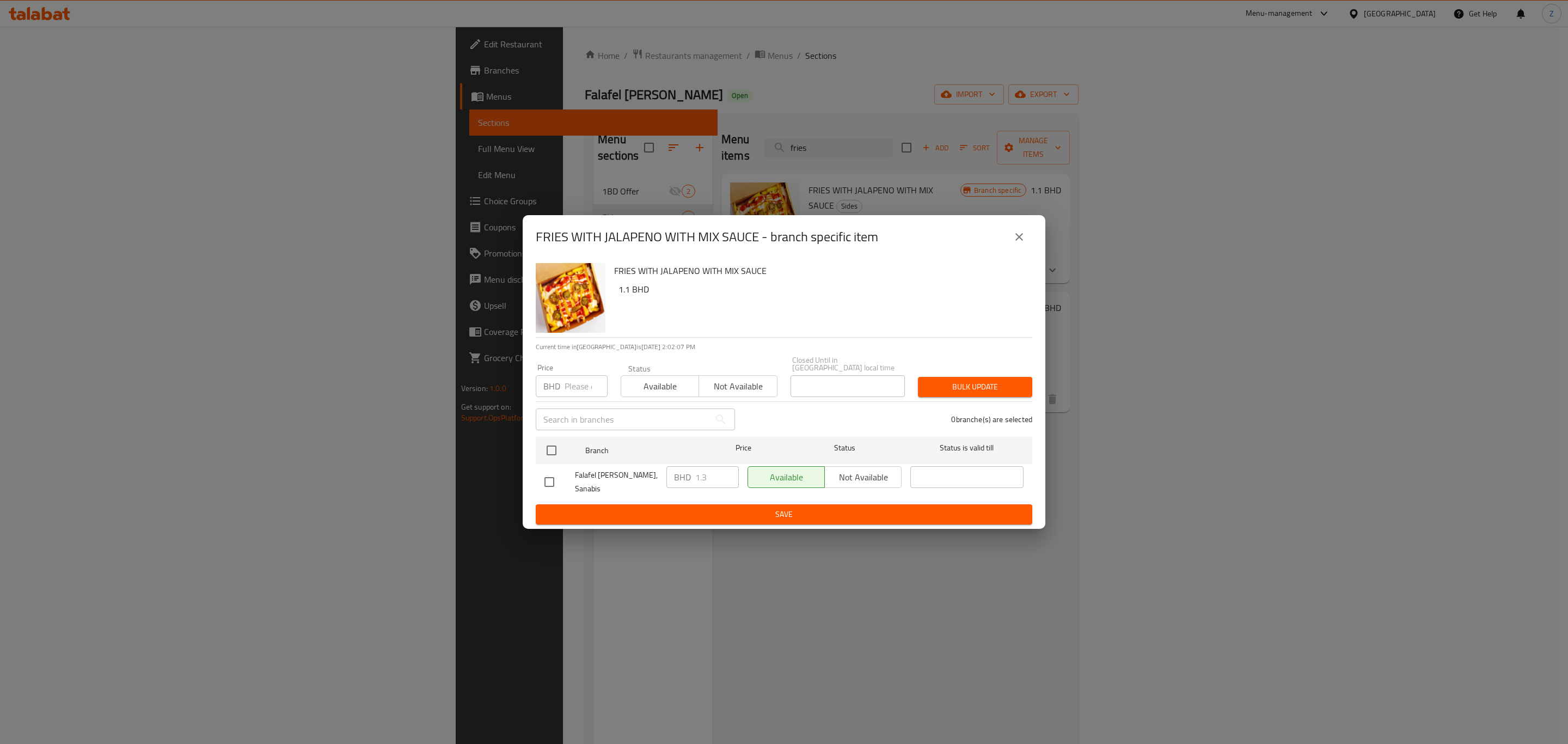
click at [1024, 242] on icon "close" at bounding box center [1020, 237] width 13 height 13
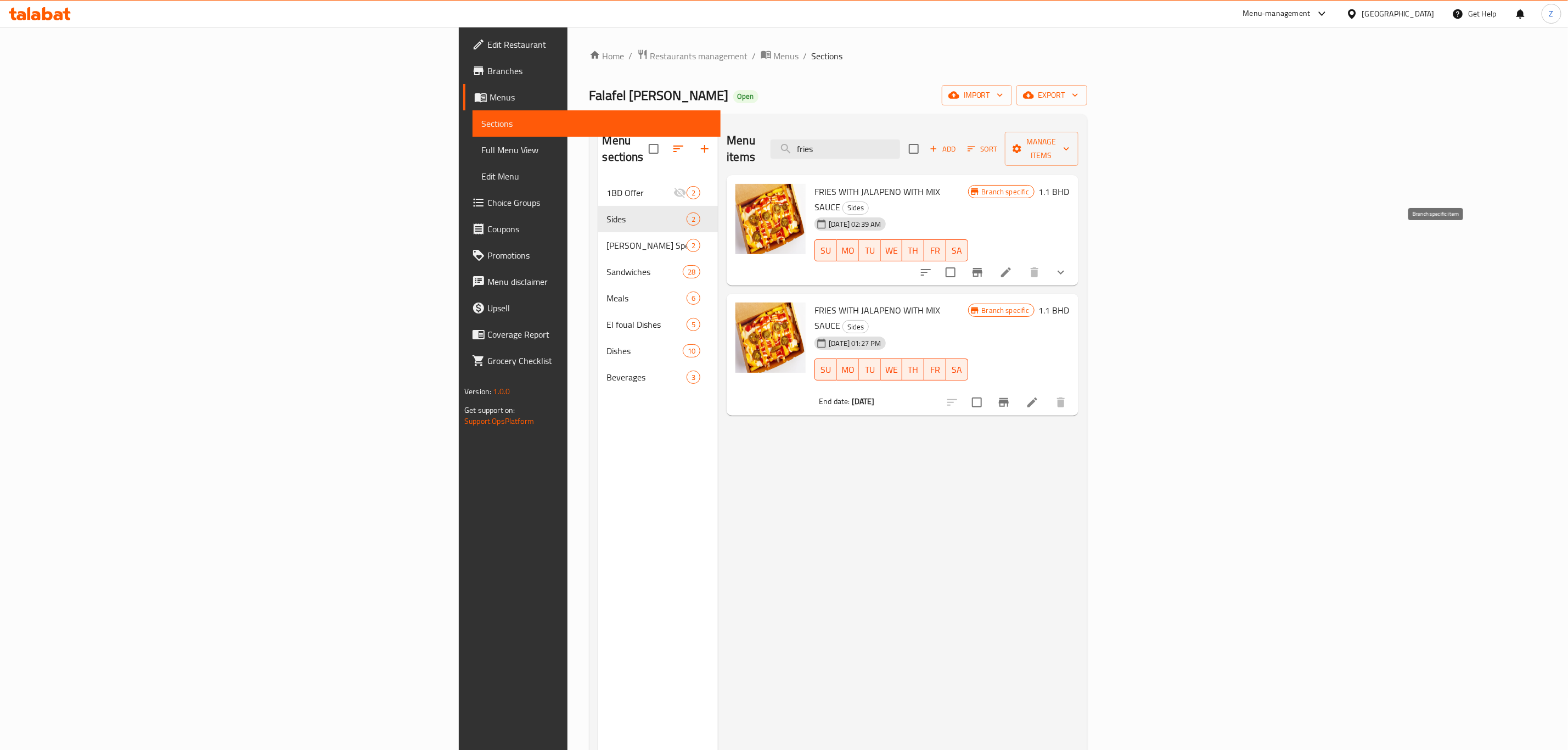
click at [982, 268] on icon "Branch-specific-item" at bounding box center [977, 272] width 10 height 9
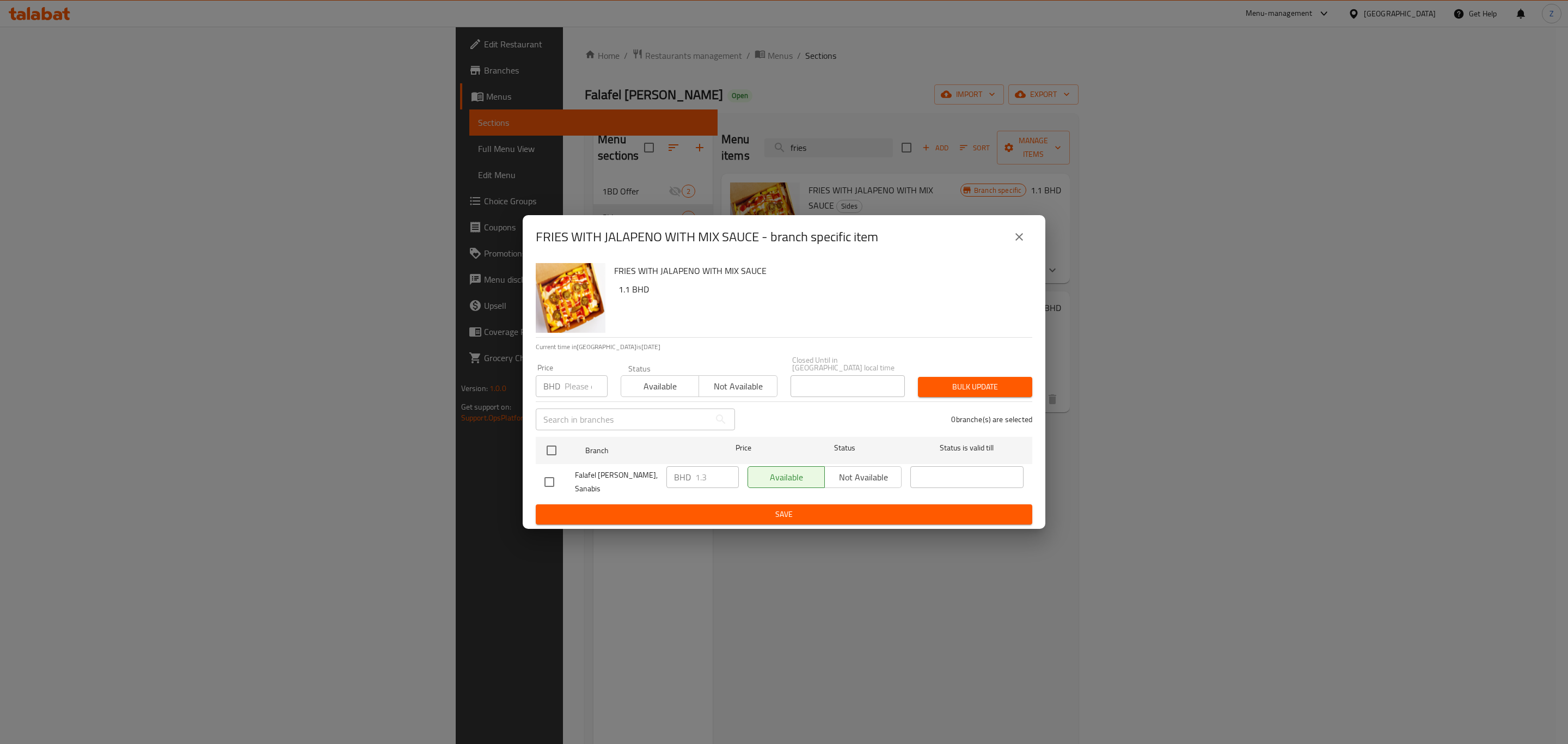
click at [1028, 240] on button "close" at bounding box center [1019, 237] width 27 height 27
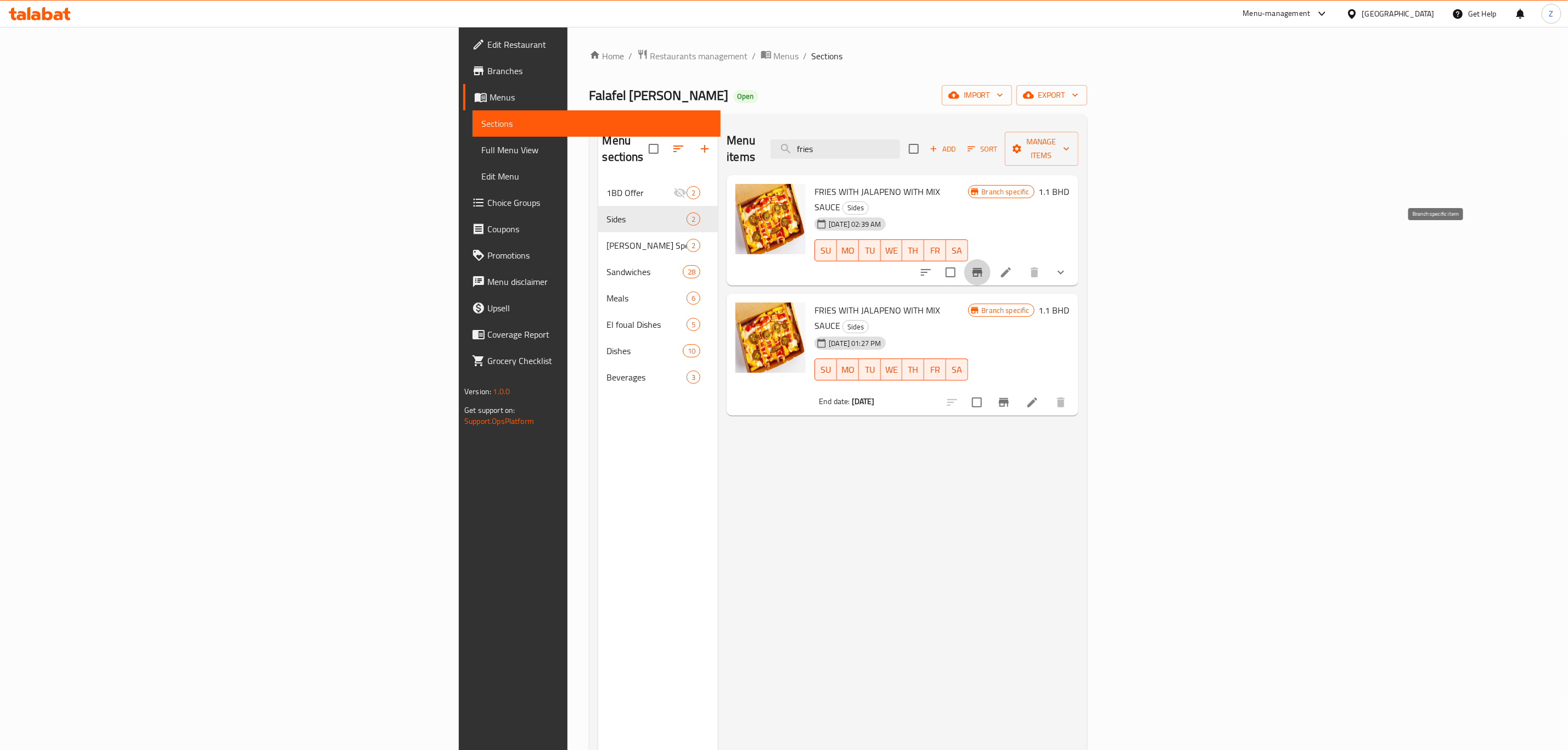
click at [991, 259] on button "Branch-specific-item" at bounding box center [977, 272] width 27 height 27
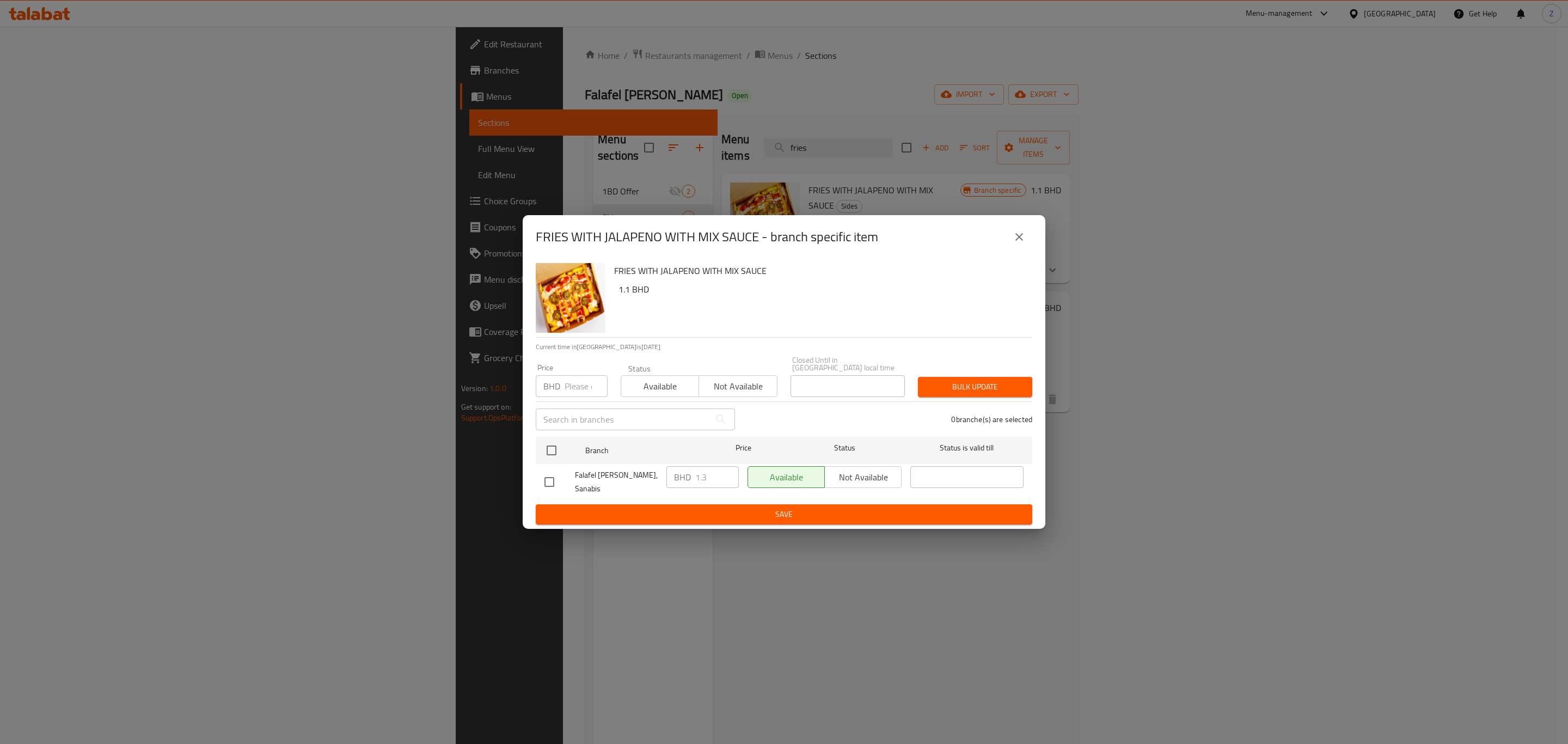
click at [870, 469] on div "Available Not available" at bounding box center [825, 477] width 154 height 22
drag, startPoint x: 748, startPoint y: 384, endPoint x: 741, endPoint y: 397, distance: 14.8
click at [746, 384] on span "Not available" at bounding box center [739, 385] width 70 height 16
click at [976, 383] on span "Bulk update" at bounding box center [976, 386] width 97 height 14
drag, startPoint x: 862, startPoint y: 468, endPoint x: 861, endPoint y: 475, distance: 7.1
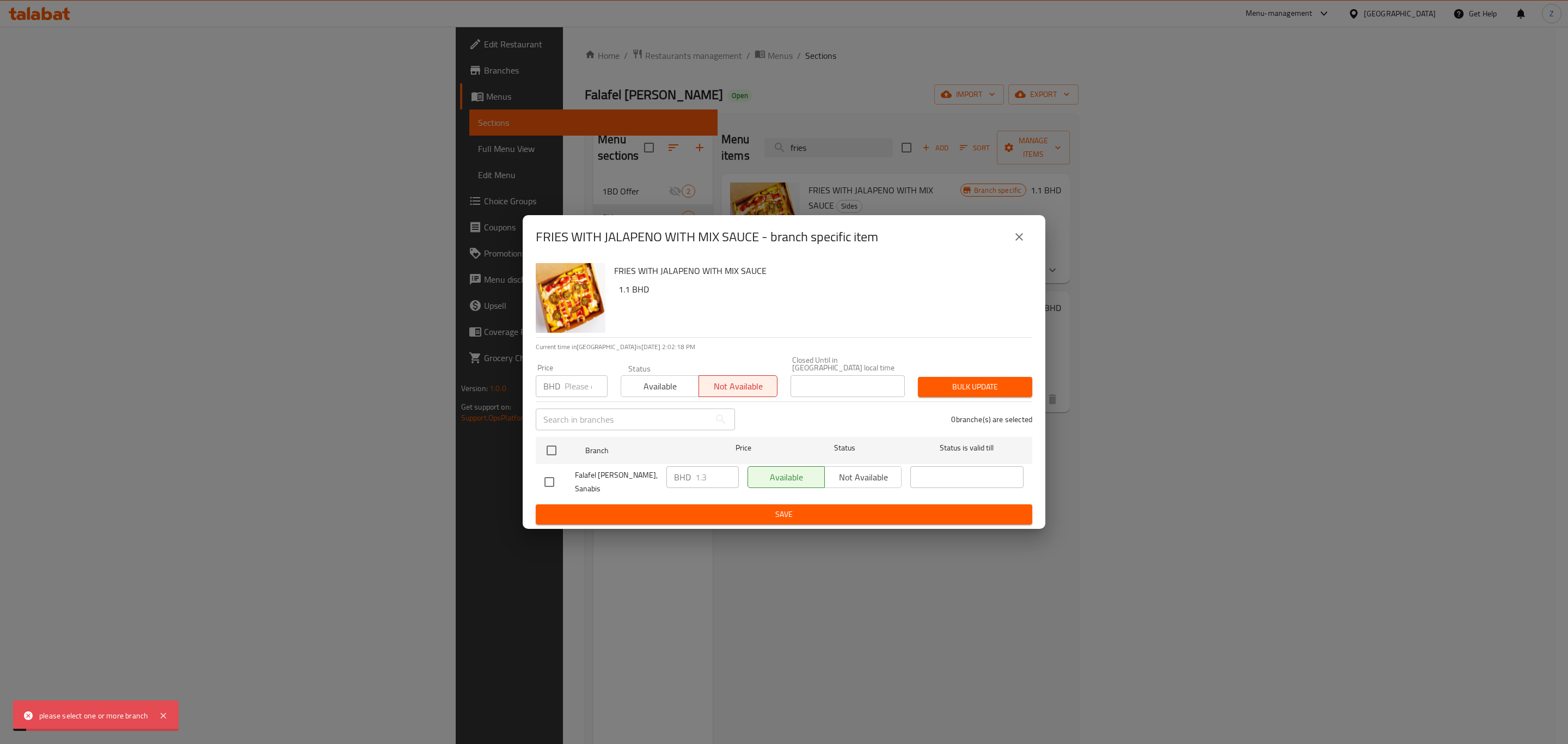
click at [863, 468] on div "Available Not available" at bounding box center [825, 477] width 154 height 22
click at [861, 469] on div "Available Not available" at bounding box center [825, 477] width 154 height 22
click at [1022, 239] on icon "close" at bounding box center [1020, 237] width 13 height 13
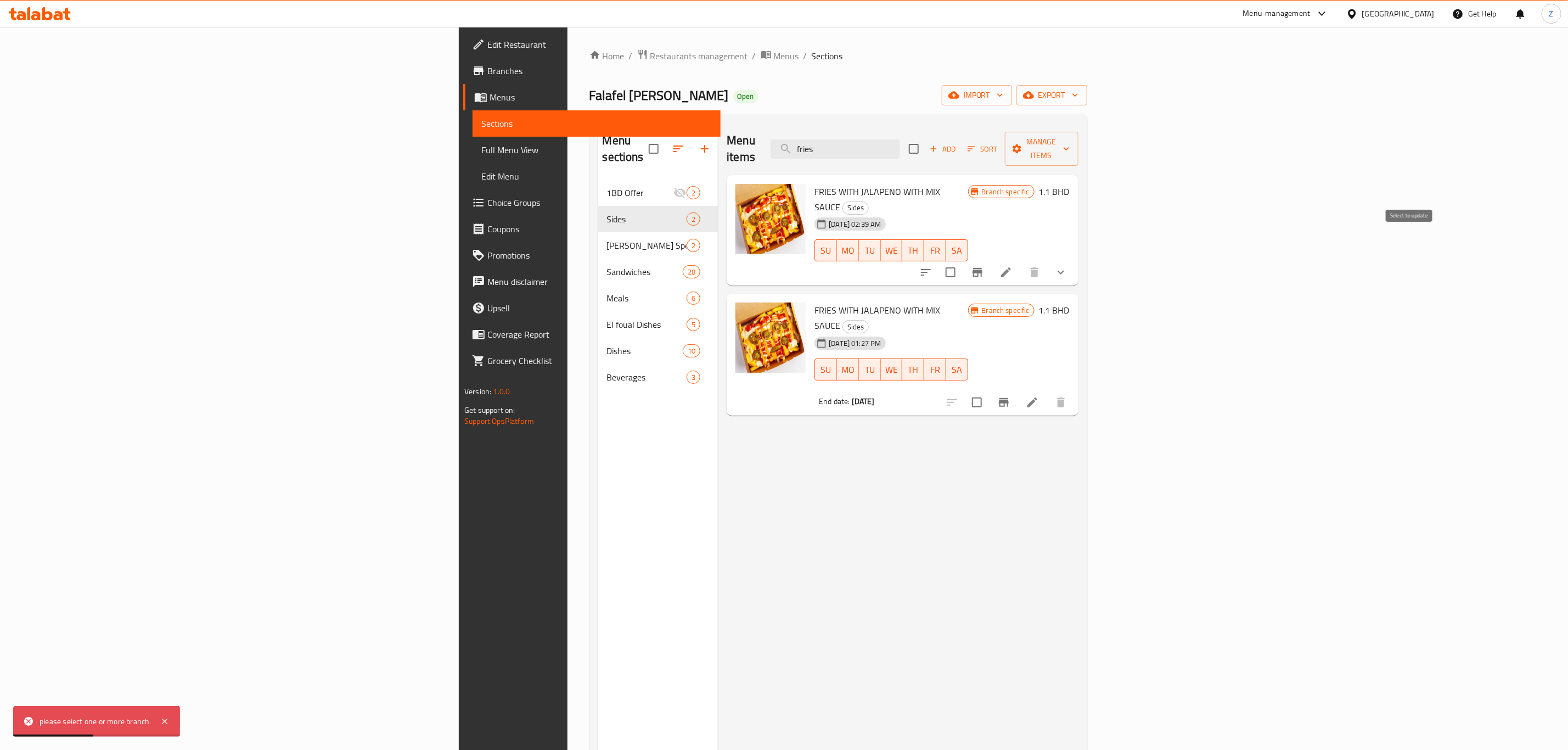
click at [962, 261] on input "checkbox" at bounding box center [950, 272] width 23 height 23
click at [1040, 140] on span "Manage items" at bounding box center [1041, 149] width 56 height 28
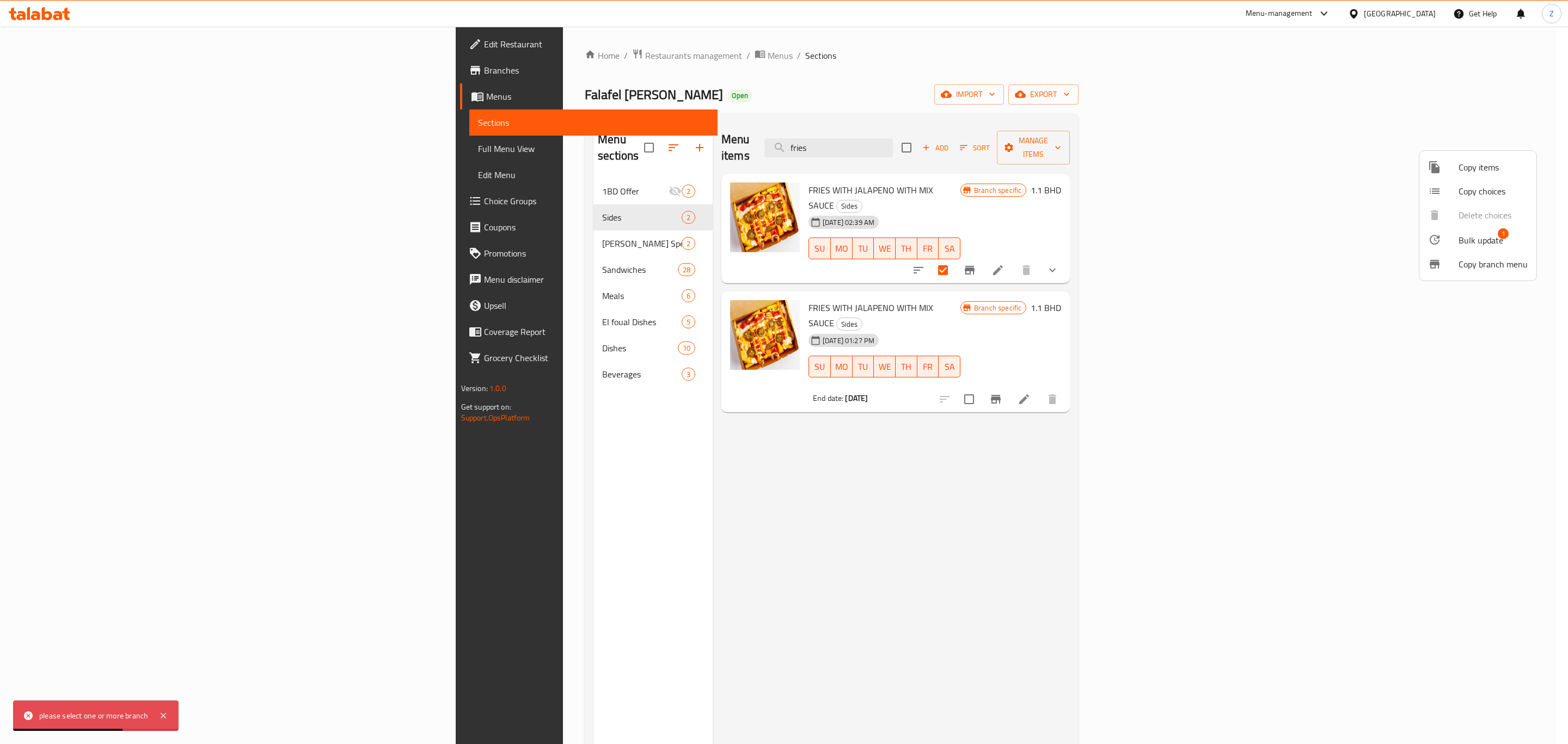
click at [1033, 237] on span "Bulk update" at bounding box center [1481, 240] width 45 height 13
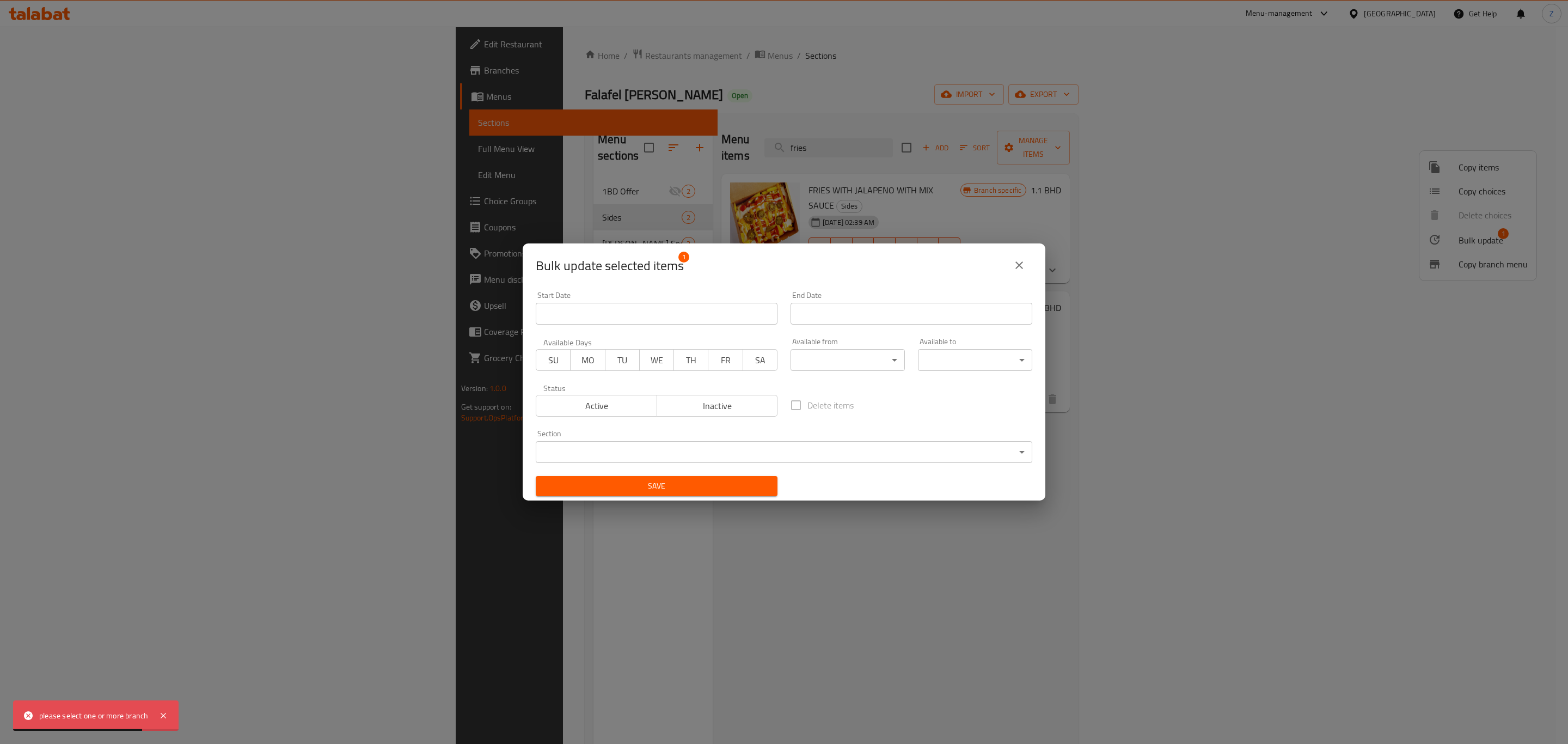
click at [716, 410] on span "Inactive" at bounding box center [718, 405] width 113 height 16
click at [691, 482] on span "Save" at bounding box center [656, 486] width 224 height 14
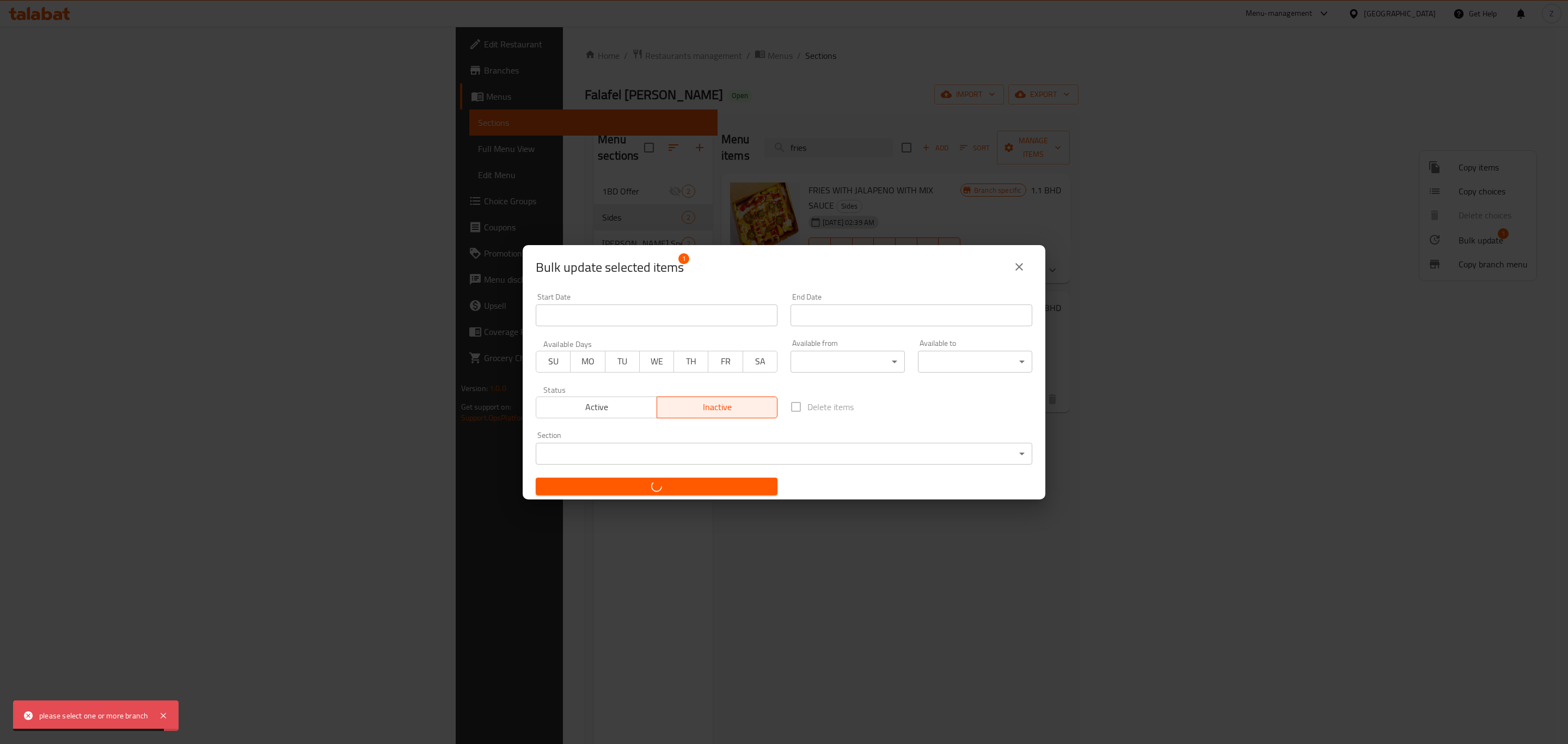
checkbox input "false"
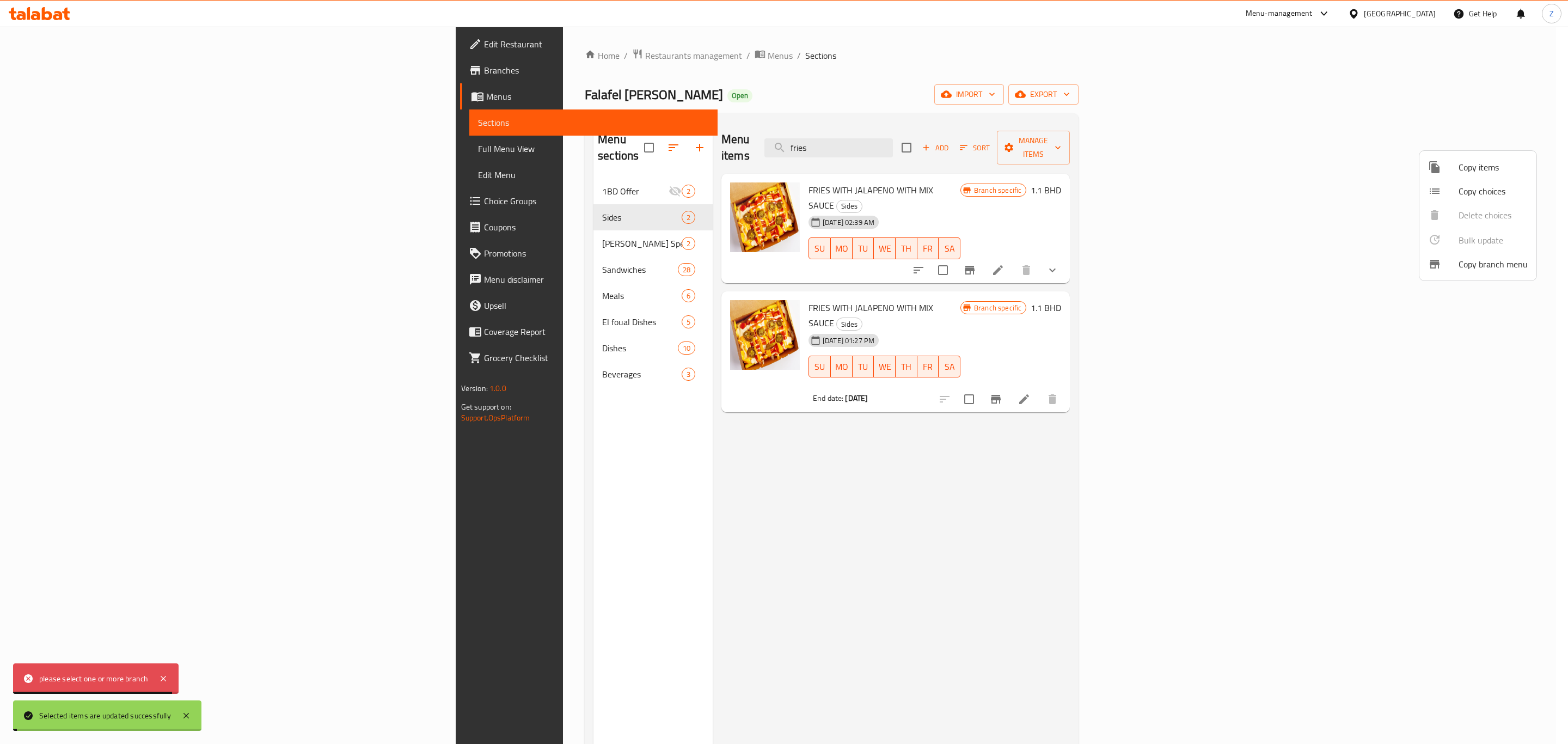
click at [1033, 426] on div at bounding box center [784, 372] width 1568 height 744
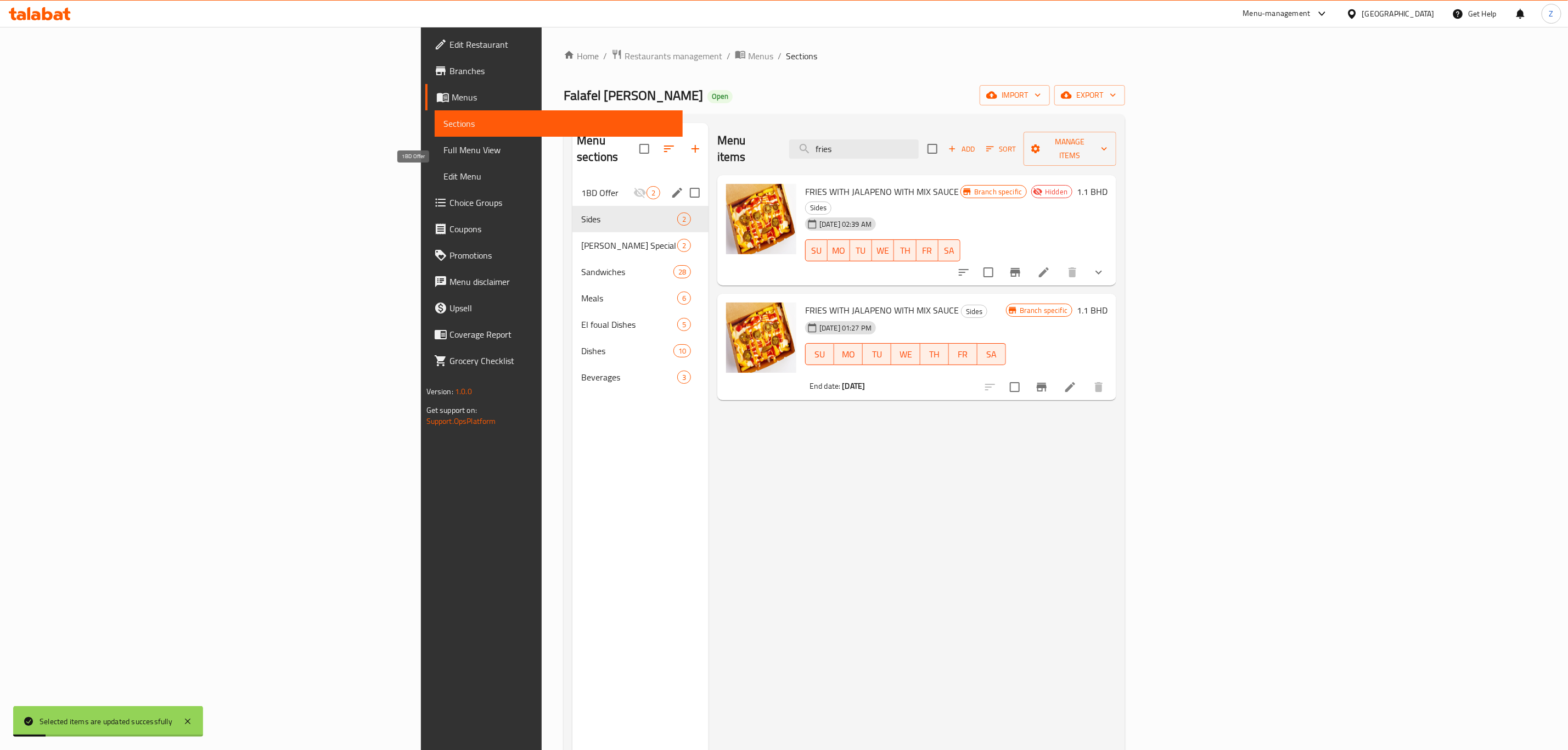
click at [581, 186] on span "1BD Offer" at bounding box center [607, 193] width 53 height 13
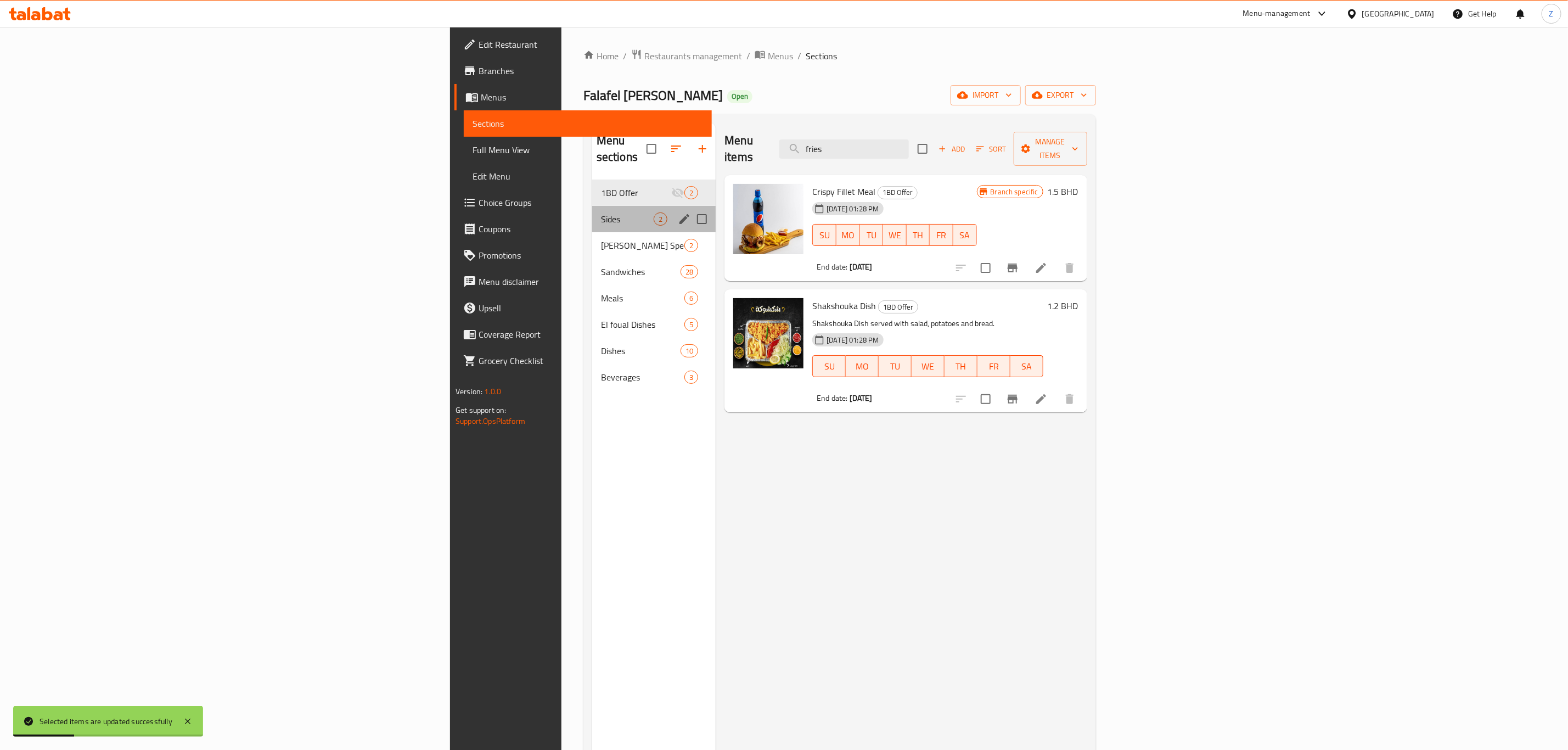
click at [592, 206] on div "Sides 2" at bounding box center [654, 219] width 124 height 27
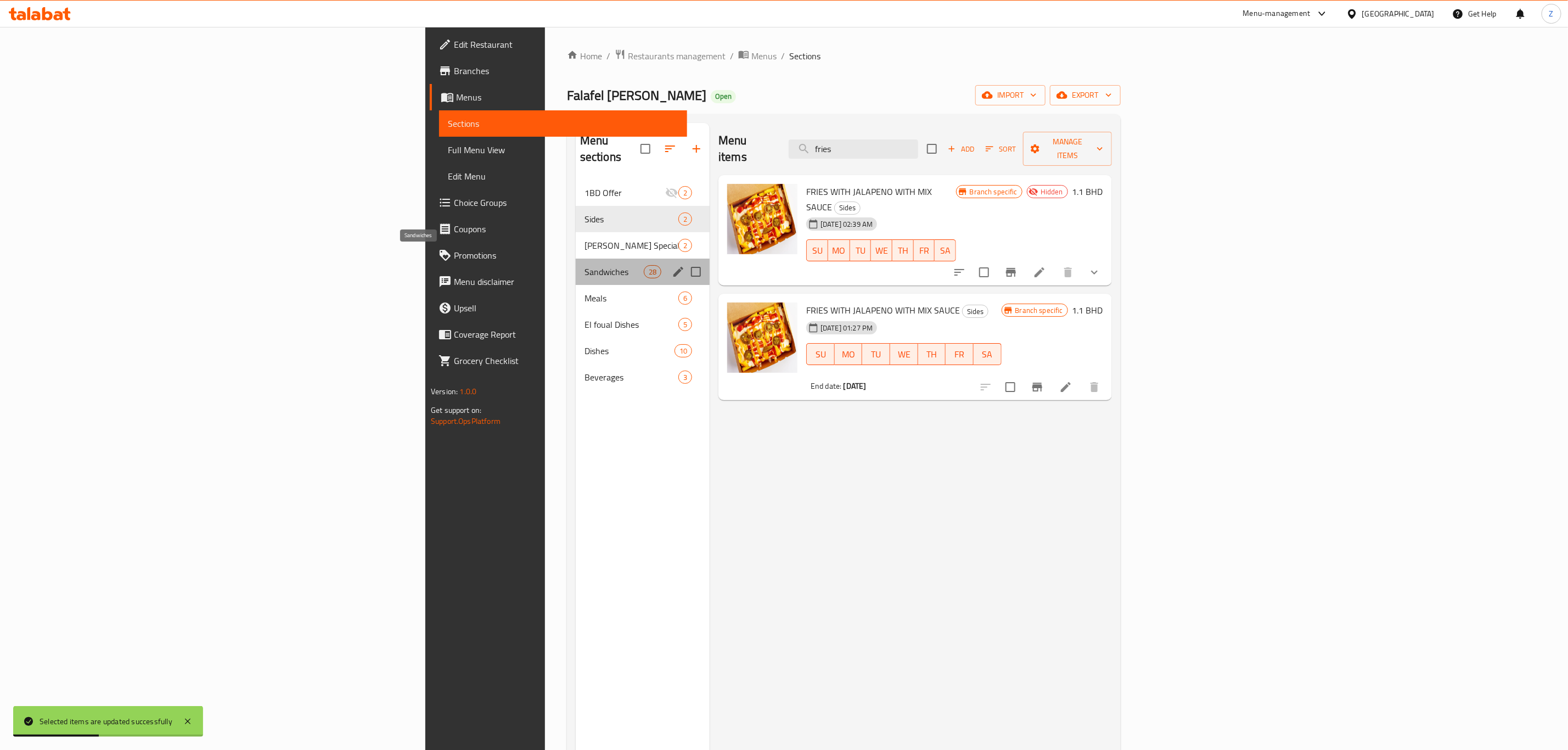
click at [585, 265] on span "Sandwiches" at bounding box center [614, 271] width 59 height 13
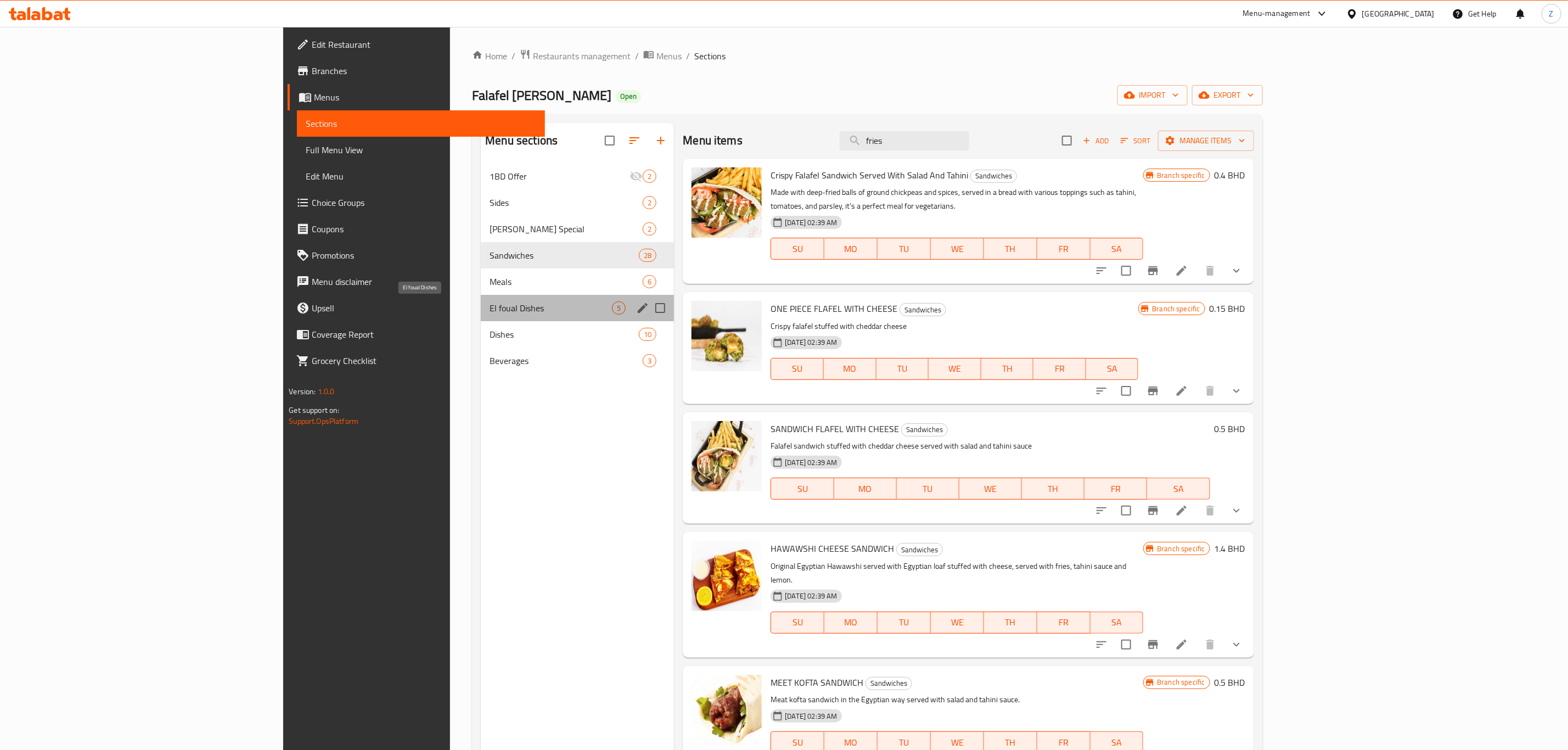
click at [490, 312] on span "El foual Dishes" at bounding box center [551, 308] width 123 height 13
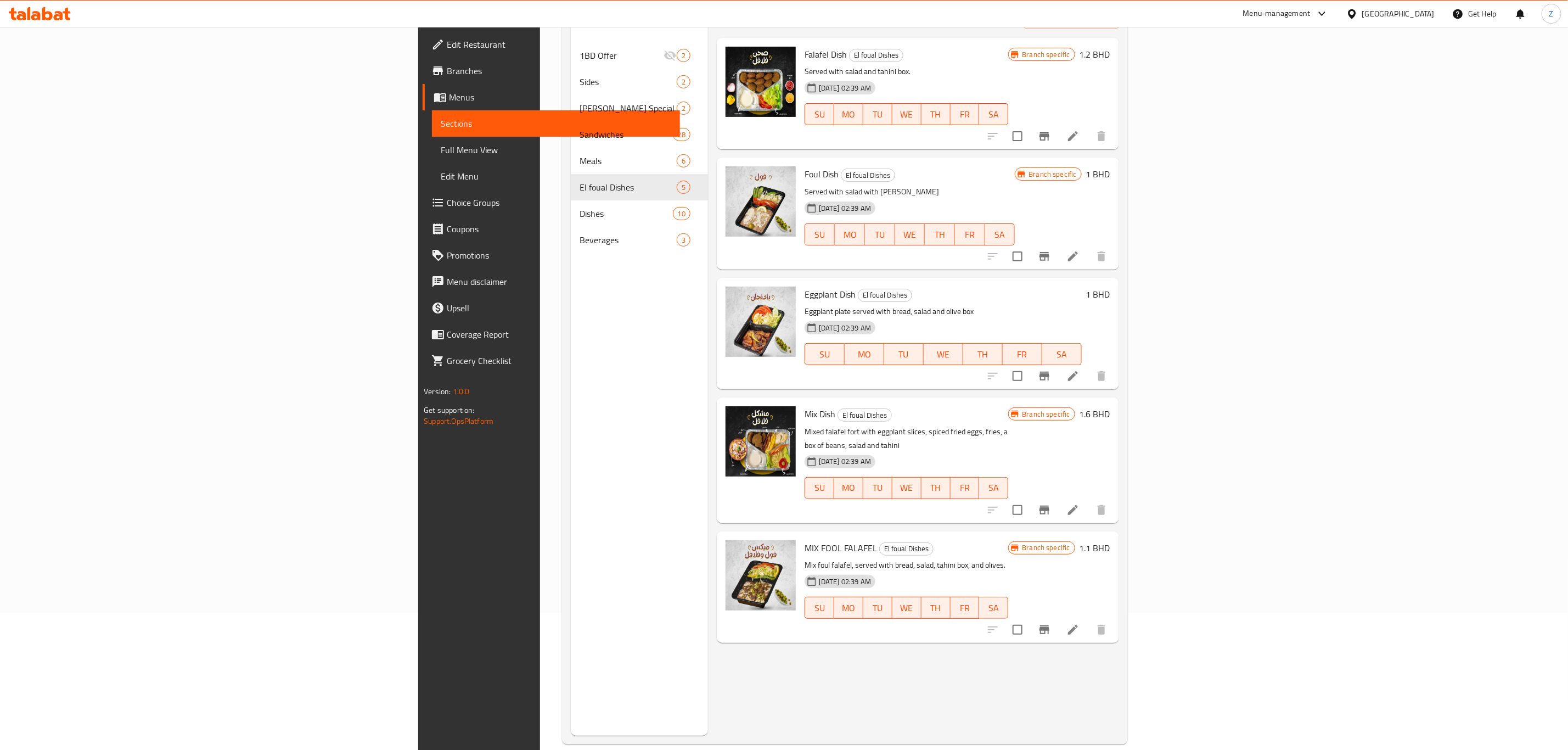
scroll to position [154, 0]
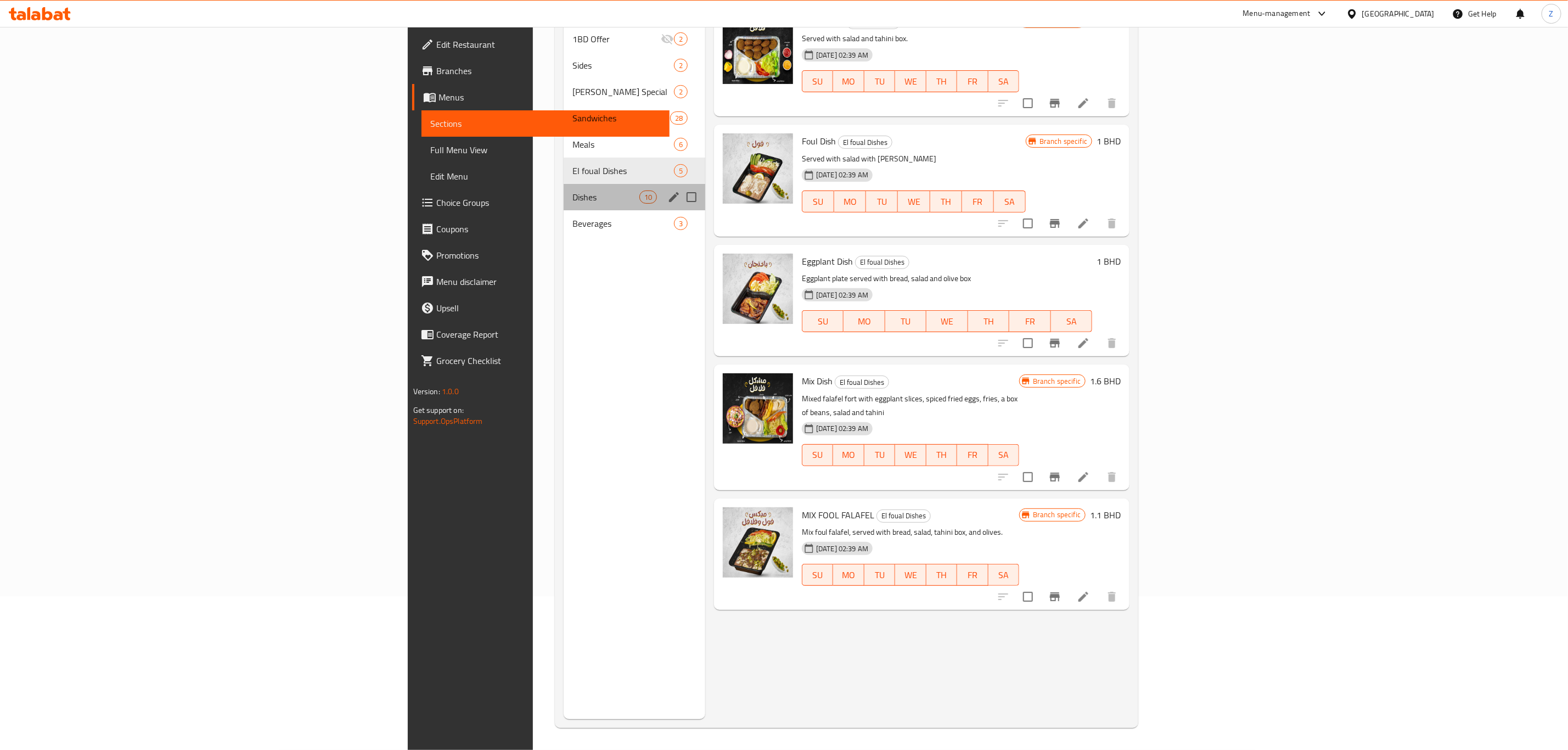
click at [564, 184] on div "Dishes 10" at bounding box center [634, 196] width 141 height 27
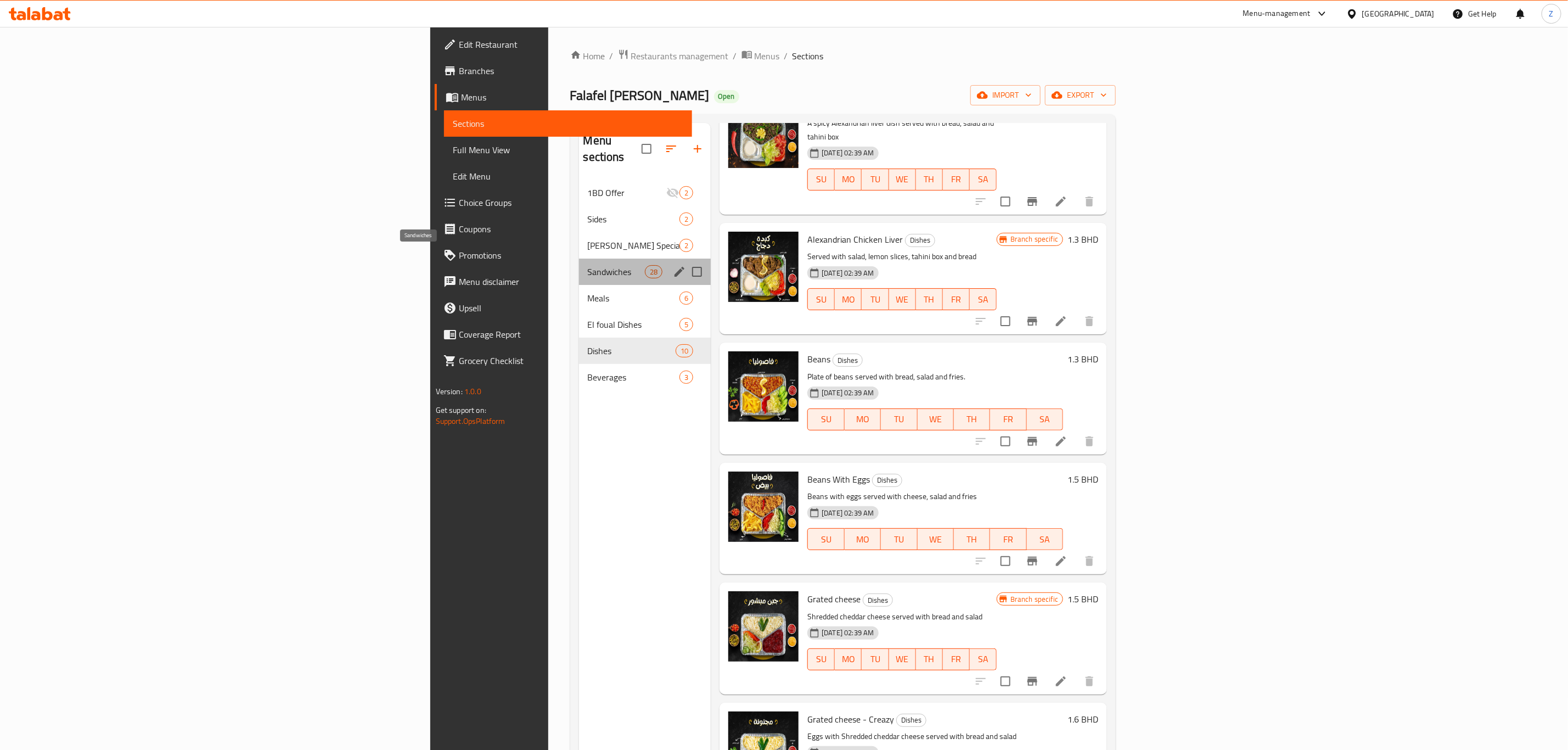
click at [588, 265] on span "Sandwiches" at bounding box center [616, 271] width 57 height 13
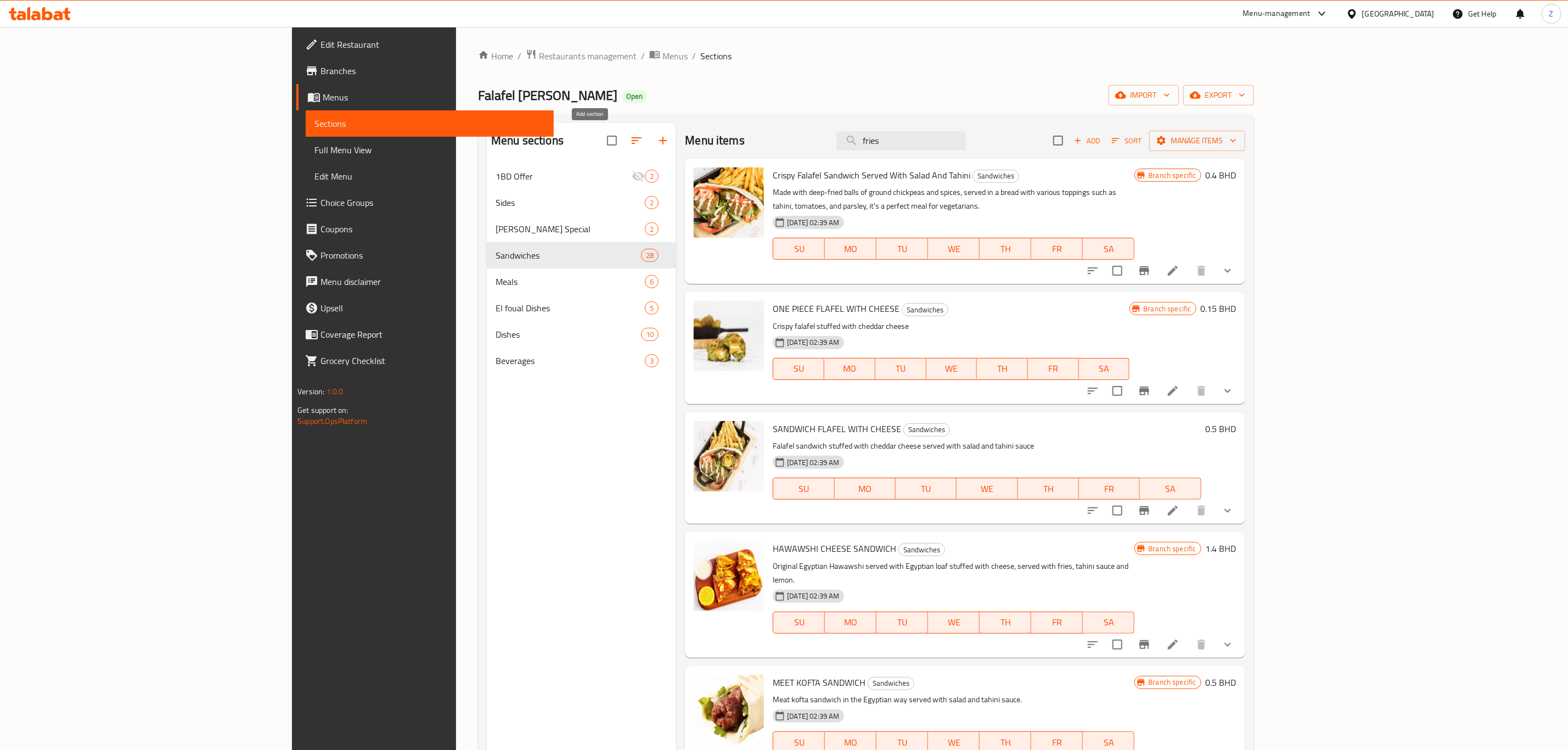
click at [649, 139] on button "button" at bounding box center [662, 140] width 27 height 27
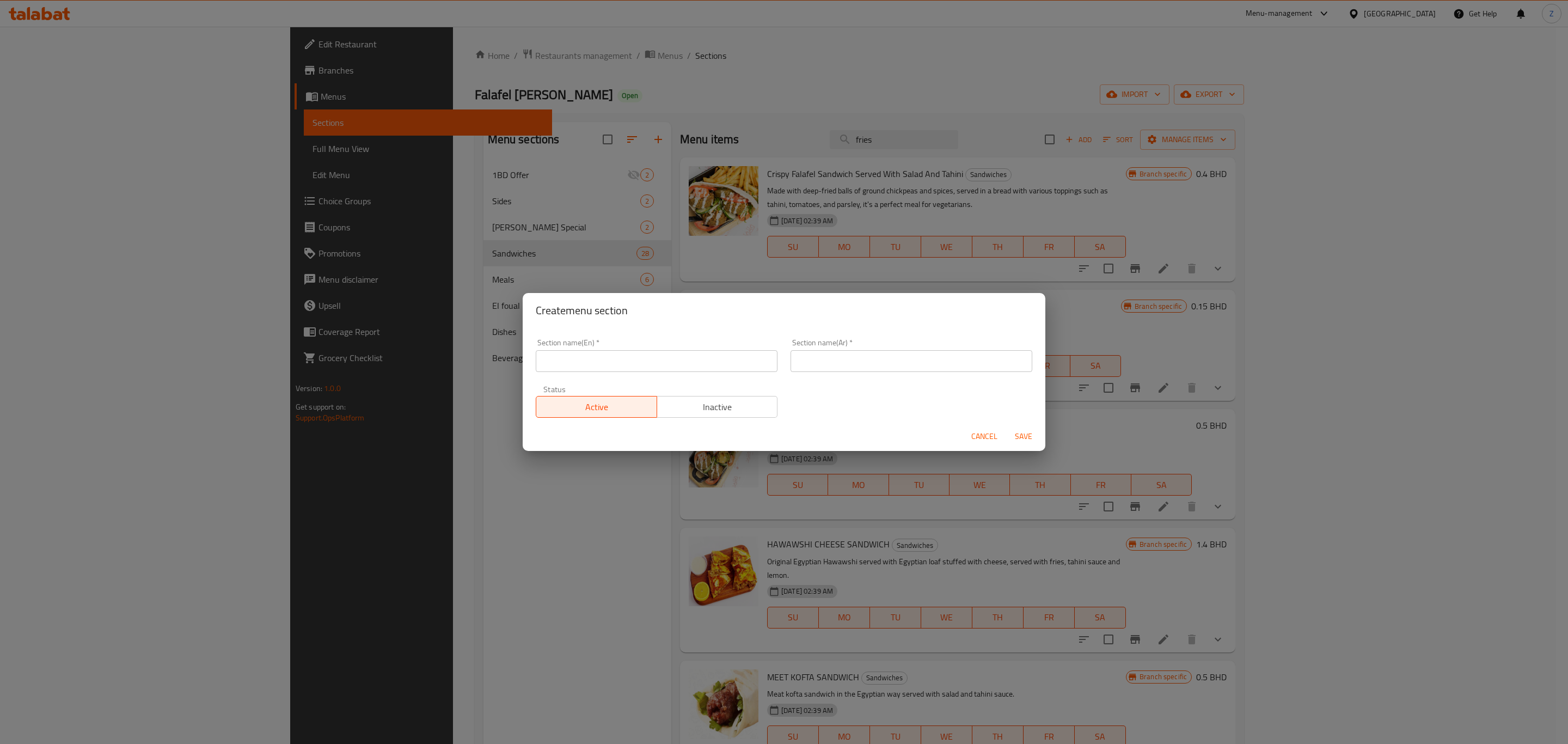
click at [687, 358] on input "text" at bounding box center [656, 361] width 242 height 22
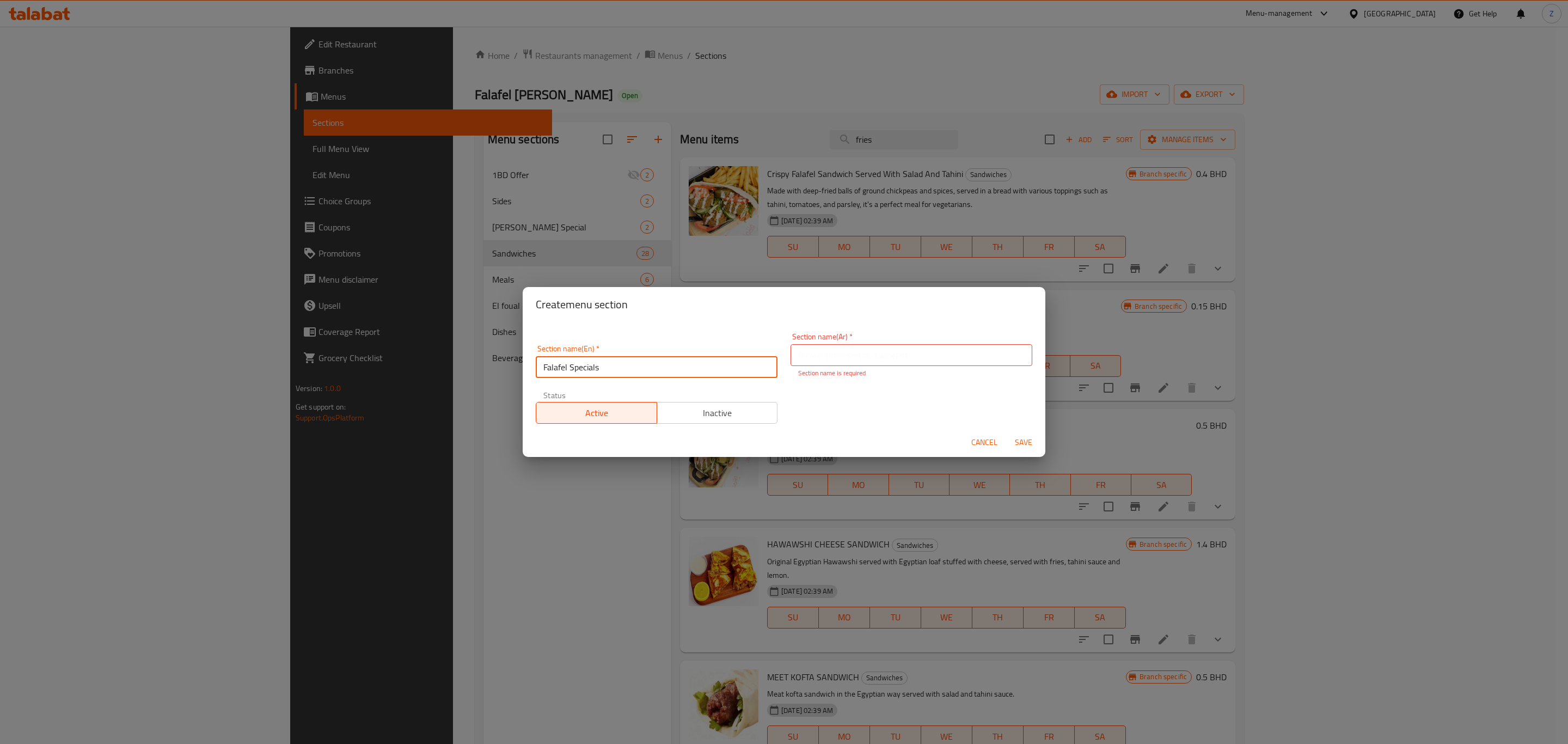
click at [687, 357] on input "Falafel Specials" at bounding box center [656, 367] width 242 height 22
type input "Falafel"
type input "الفلافل"
click at [1006, 443] on button "Save" at bounding box center [1023, 442] width 35 height 20
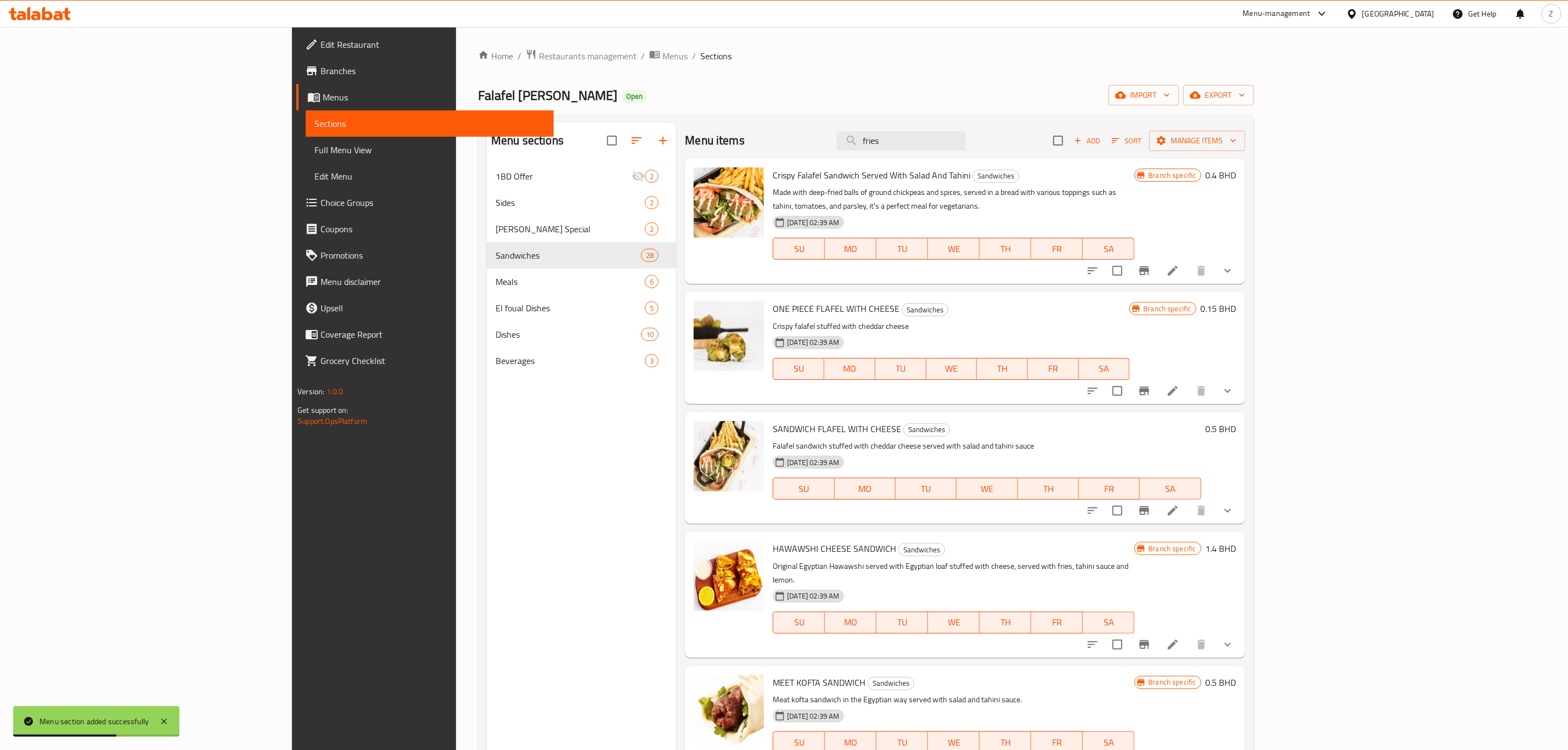
click at [487, 474] on div "Menu sections 1BD Offer 2 Sides 2 Amo Shukri Special 2 Sandwiches 28 Meals 6 El…" at bounding box center [581, 497] width 189 height 750
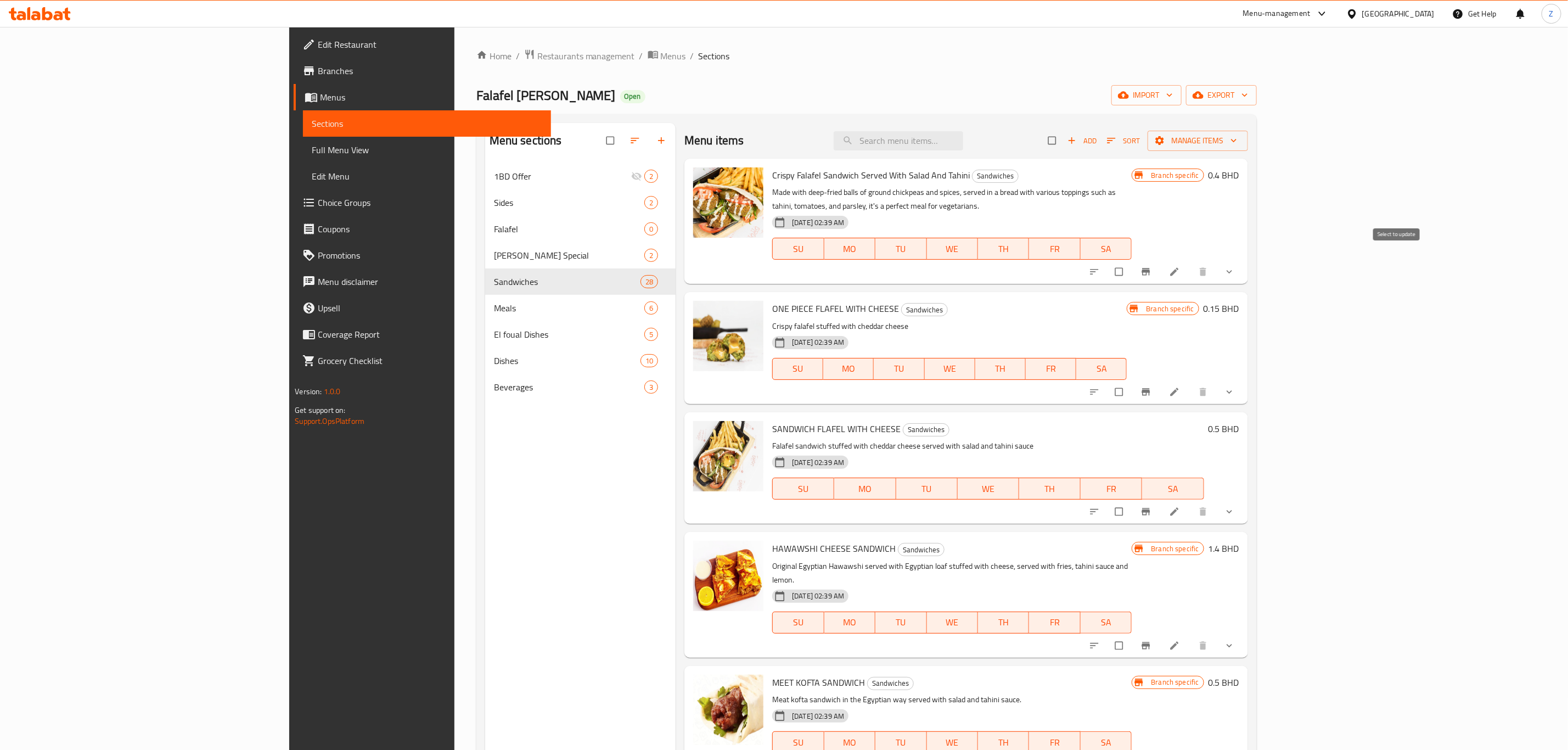
click at [1132, 261] on input "checkbox" at bounding box center [1120, 271] width 23 height 21
checkbox input "false"
click at [1132, 383] on input "checkbox" at bounding box center [1120, 391] width 23 height 21
checkbox input "true"
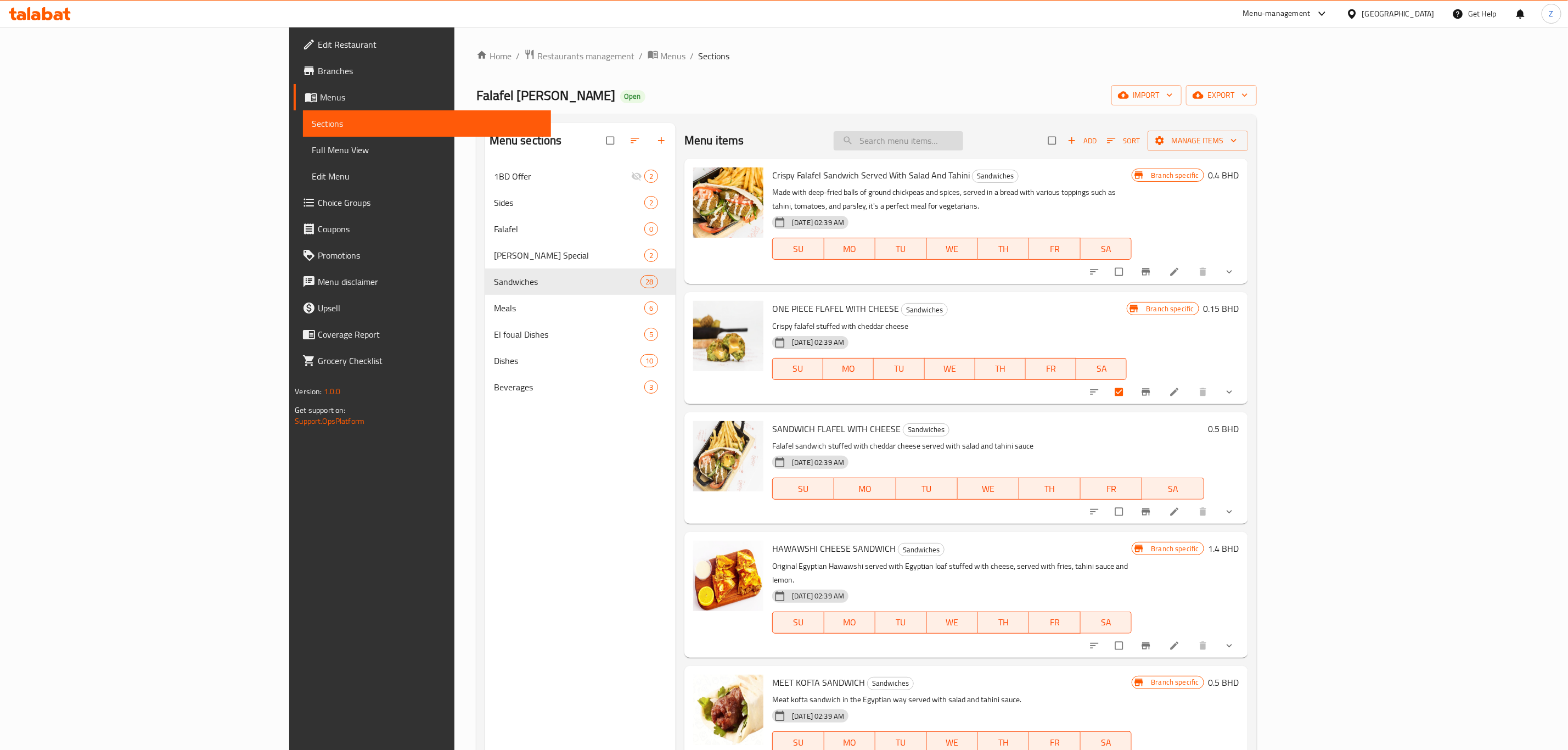
click at [963, 143] on input "search" at bounding box center [898, 140] width 129 height 19
type input "ب"
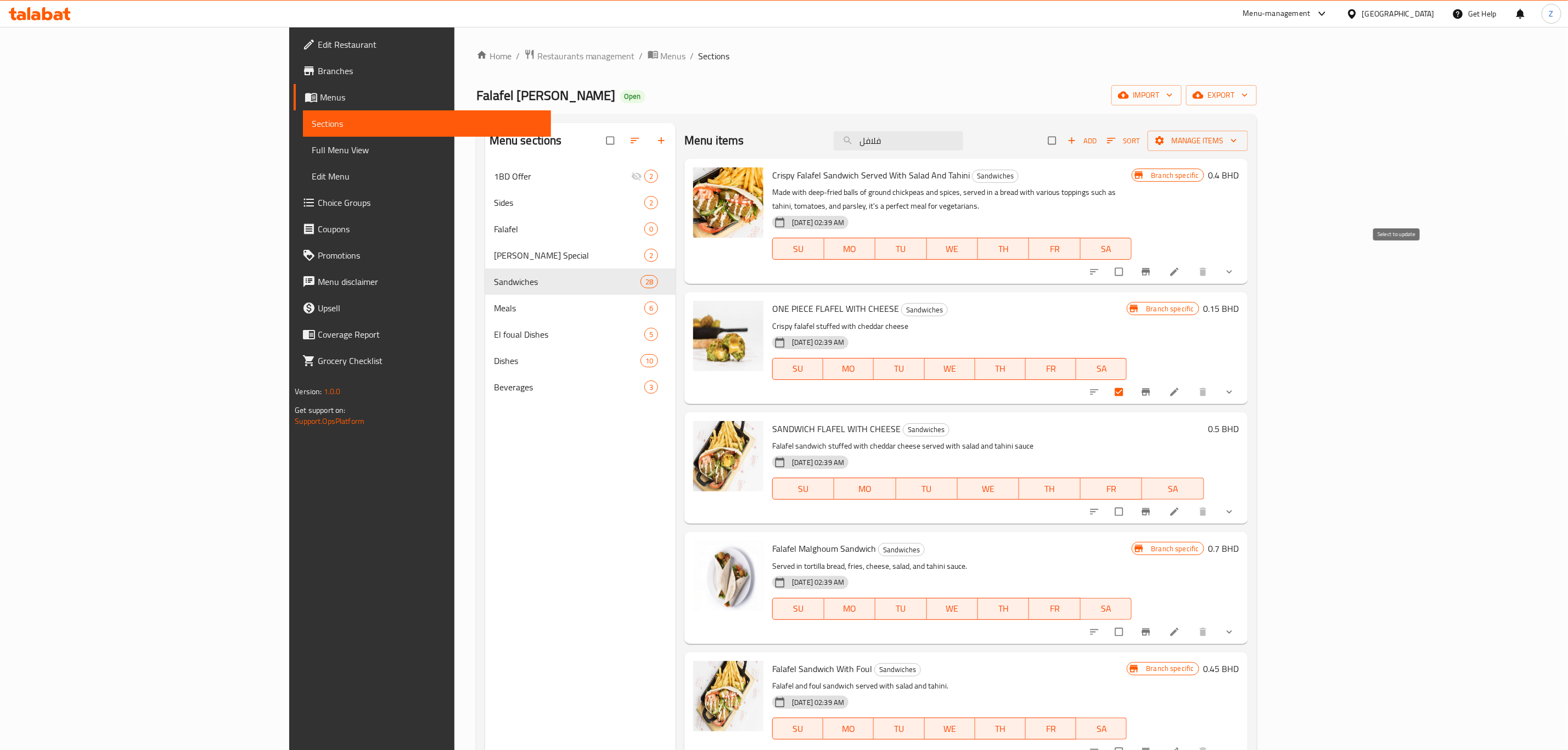
type input "فلافل"
click at [1132, 264] on input "checkbox" at bounding box center [1120, 271] width 23 height 21
checkbox input "true"
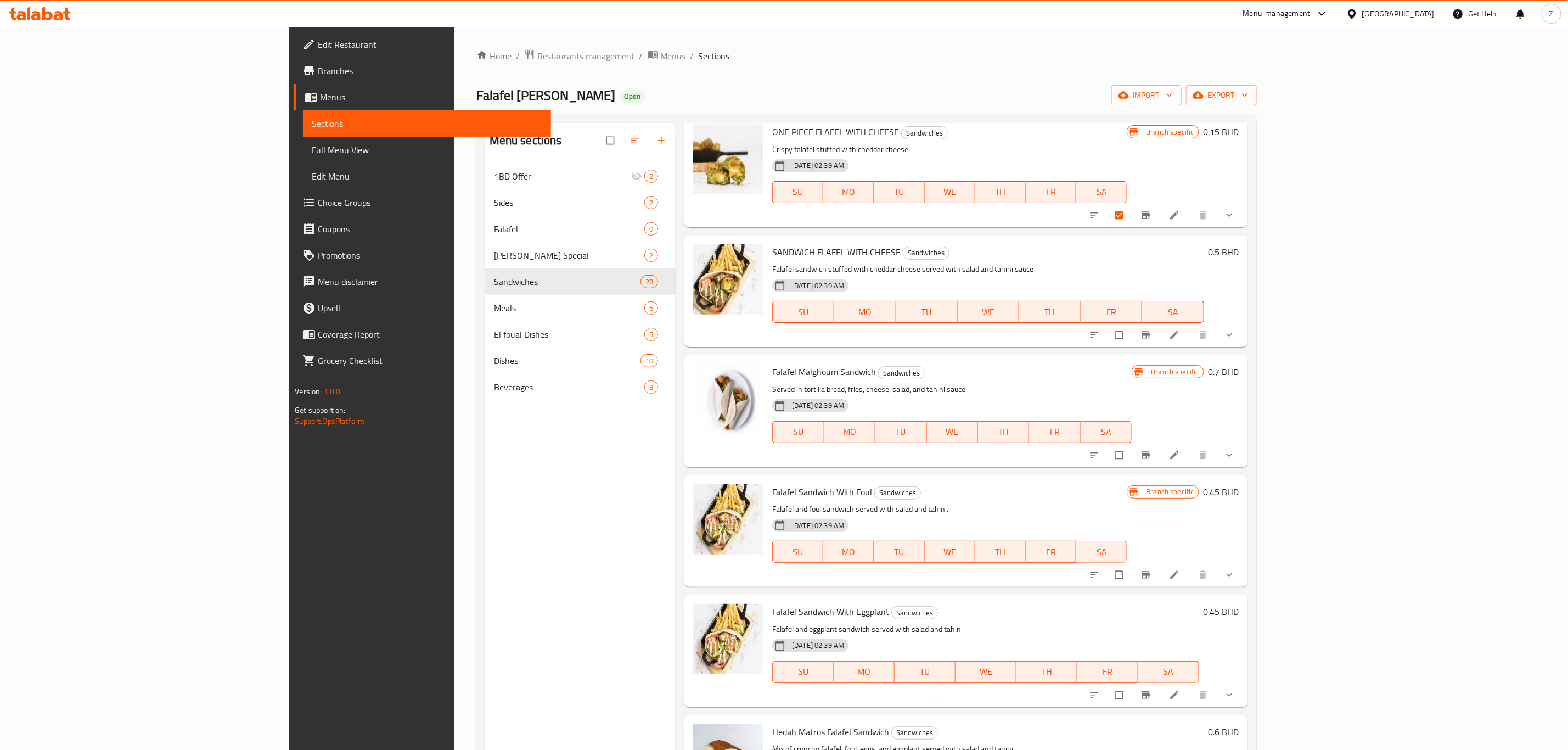
scroll to position [247, 0]
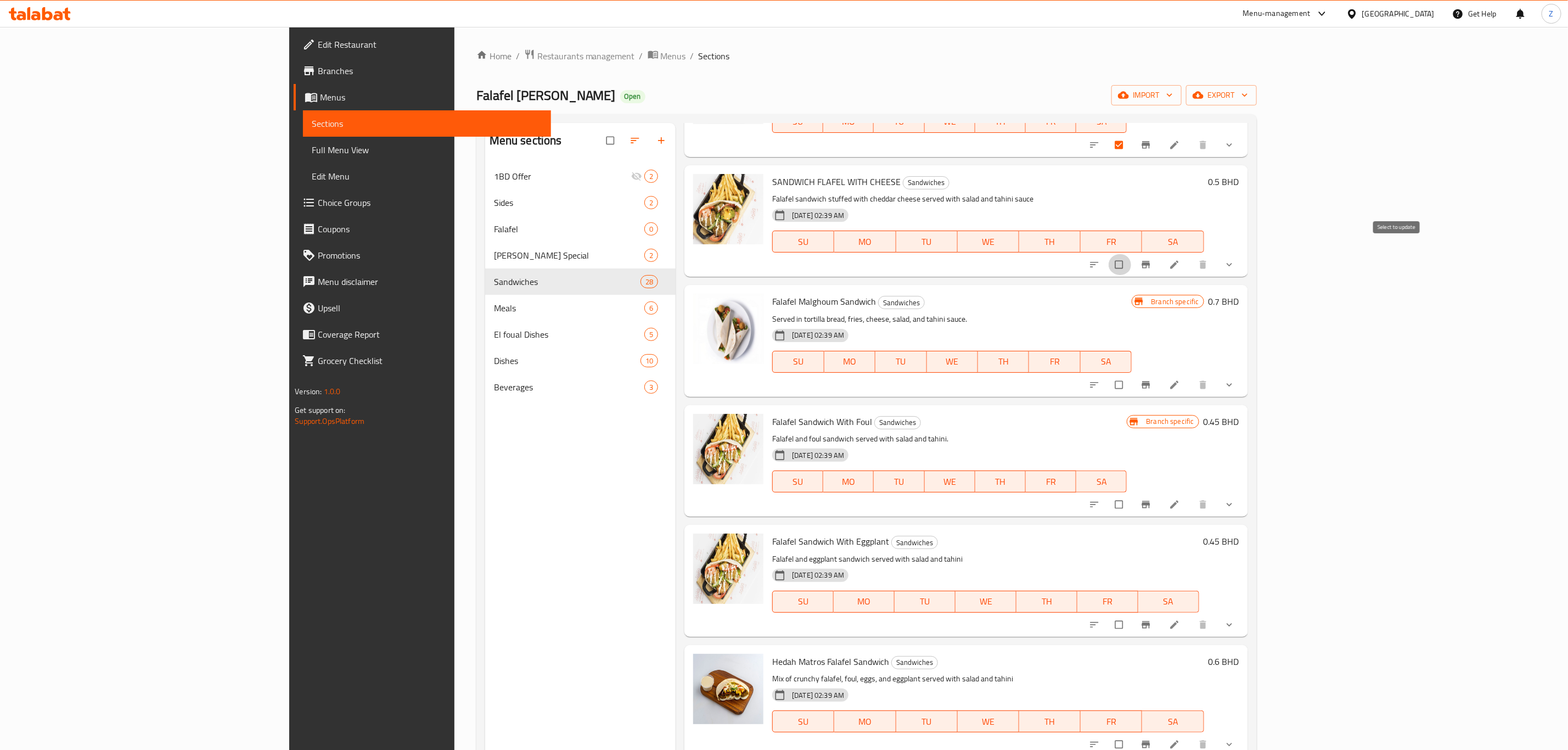
click at [1132, 256] on input "checkbox" at bounding box center [1120, 264] width 23 height 21
checkbox input "true"
click at [1132, 377] on input "checkbox" at bounding box center [1120, 385] width 23 height 21
checkbox input "true"
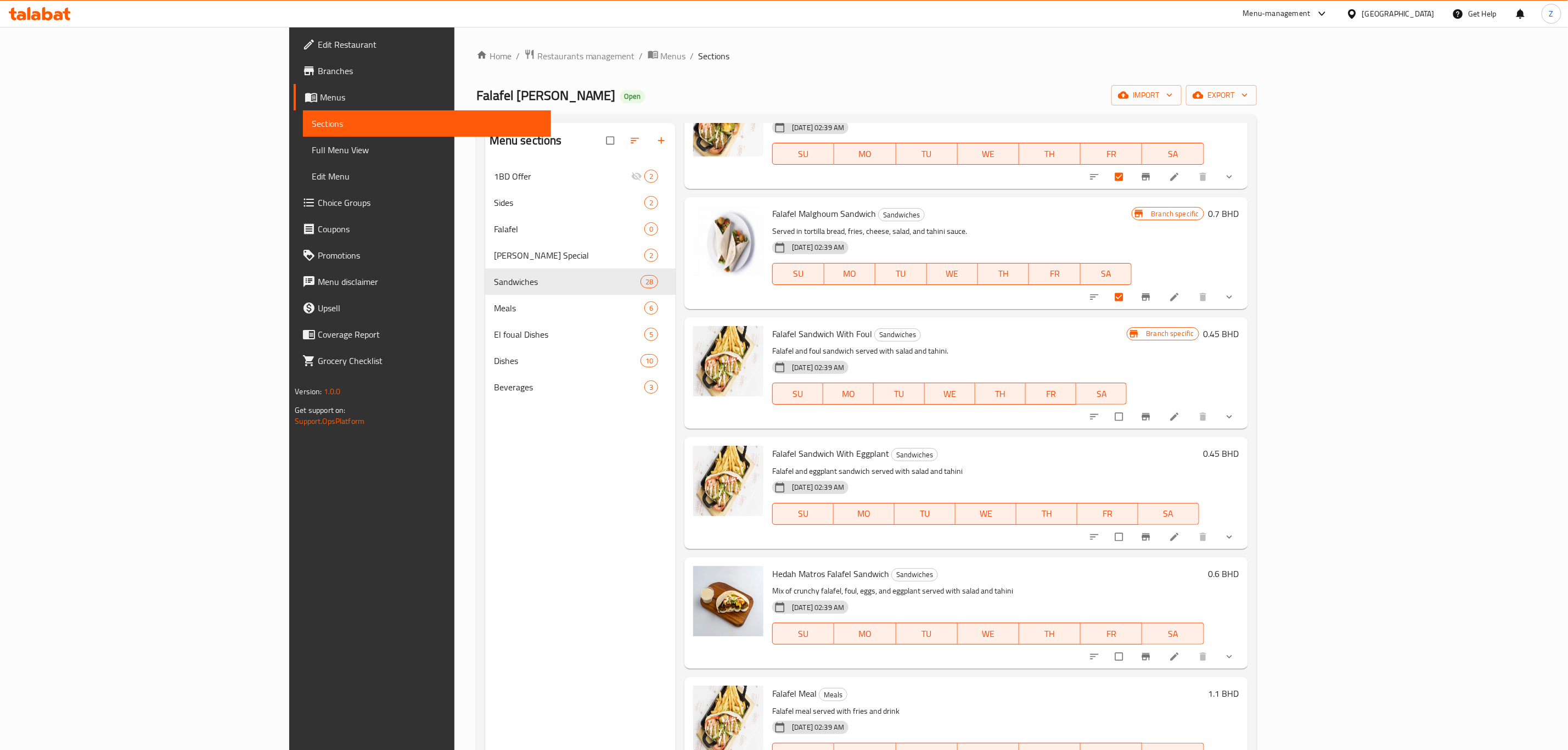
scroll to position [476, 0]
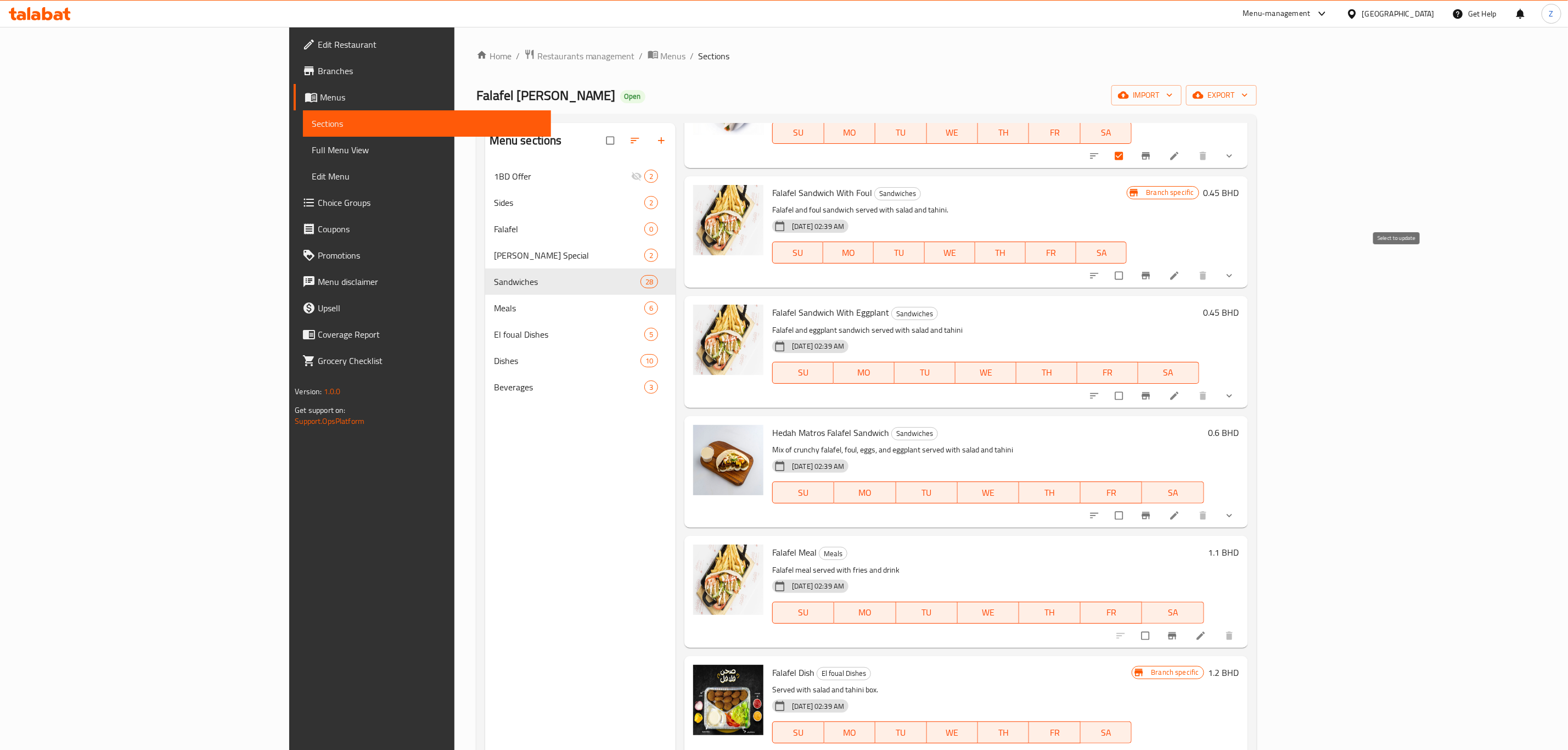
click at [1132, 270] on input "checkbox" at bounding box center [1120, 275] width 23 height 21
checkbox input "true"
drag, startPoint x: 1397, startPoint y: 377, endPoint x: 1409, endPoint y: 392, distance: 19.2
click at [1132, 386] on input "checkbox" at bounding box center [1120, 396] width 23 height 21
checkbox input "true"
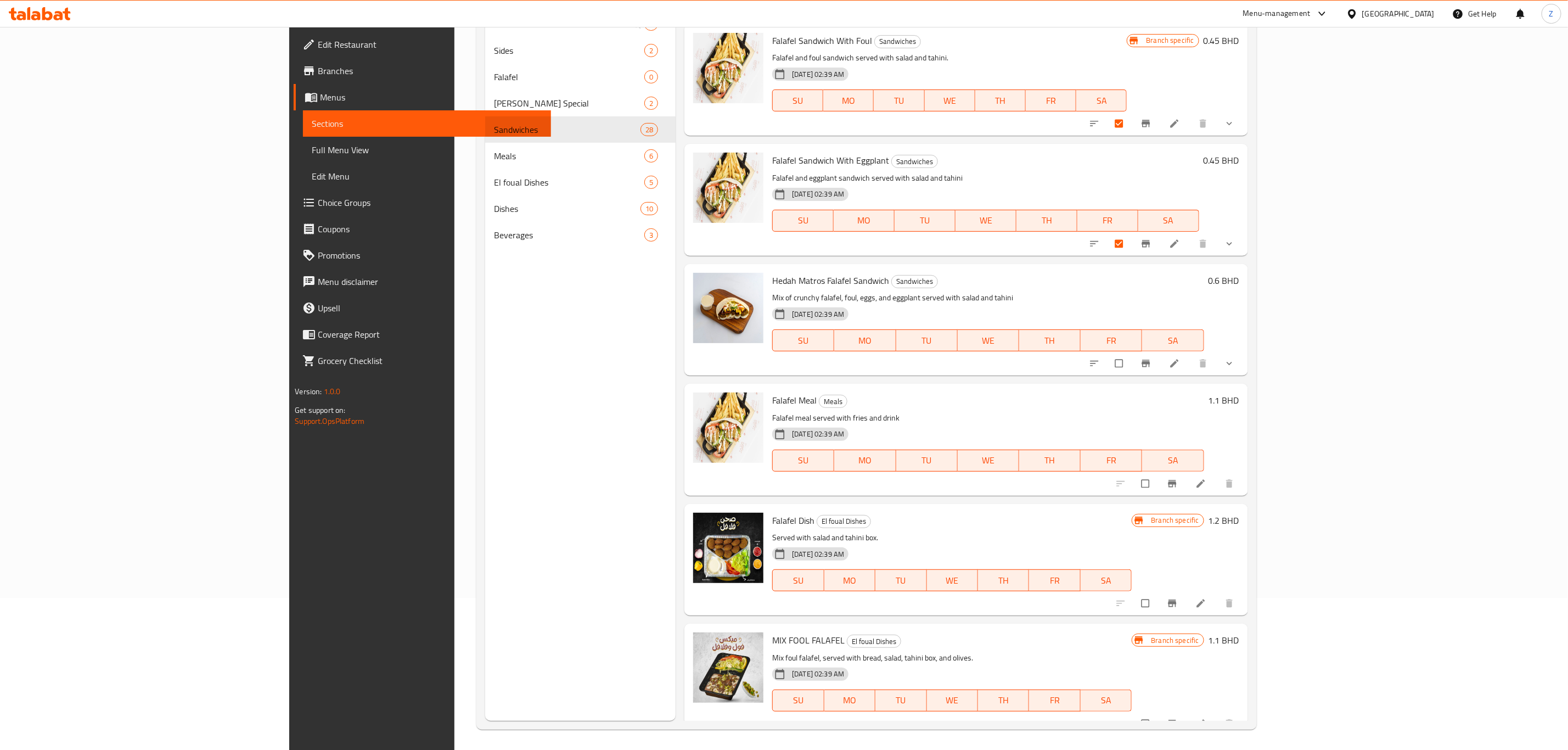
scroll to position [154, 0]
click at [1132, 353] on input "checkbox" at bounding box center [1120, 362] width 23 height 21
checkbox input "true"
click at [1158, 471] on input "checkbox" at bounding box center [1146, 482] width 23 height 21
checkbox input "true"
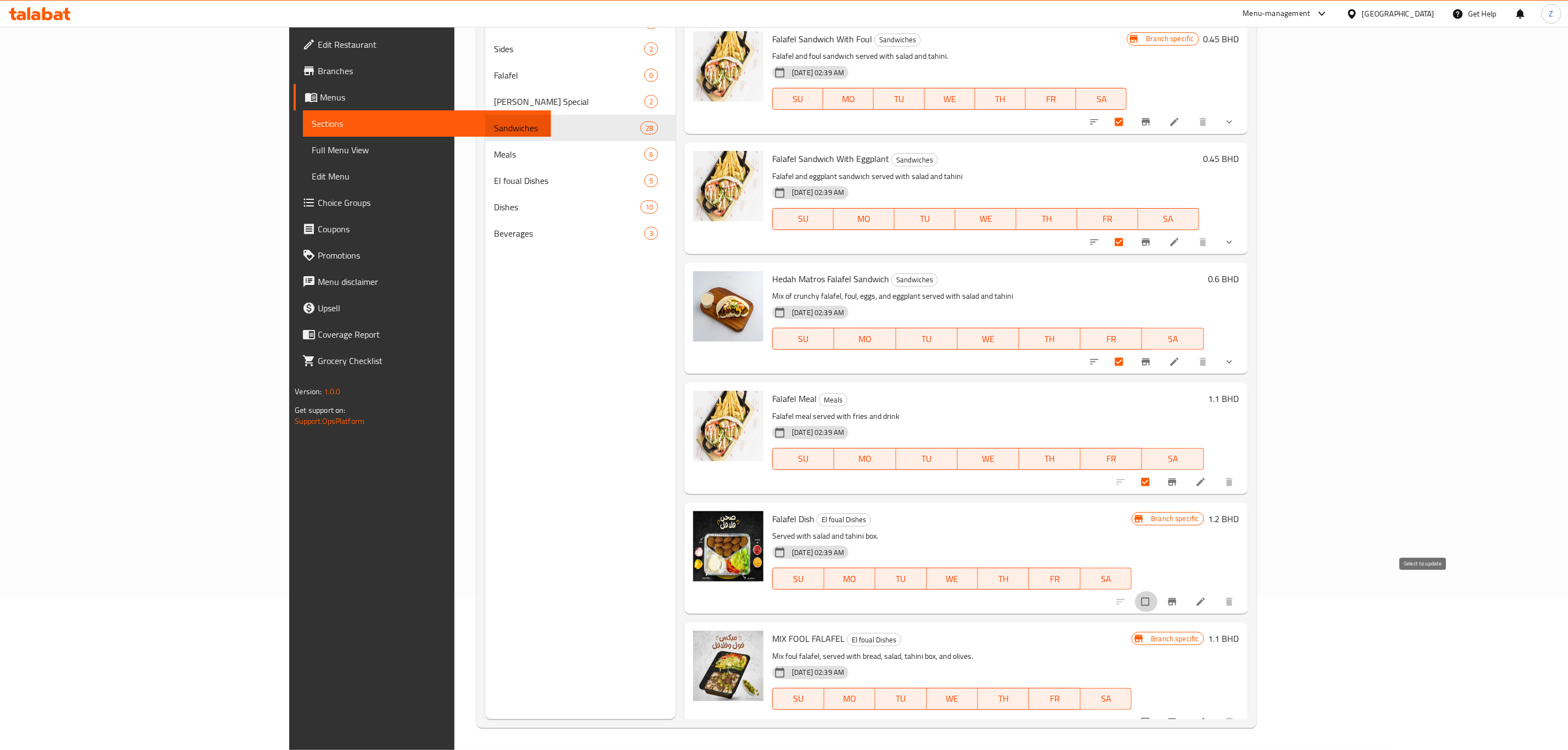
click at [1158, 591] on input "checkbox" at bounding box center [1146, 601] width 23 height 21
checkbox input "true"
click at [1158, 711] on input "checkbox" at bounding box center [1146, 721] width 23 height 21
checkbox input "true"
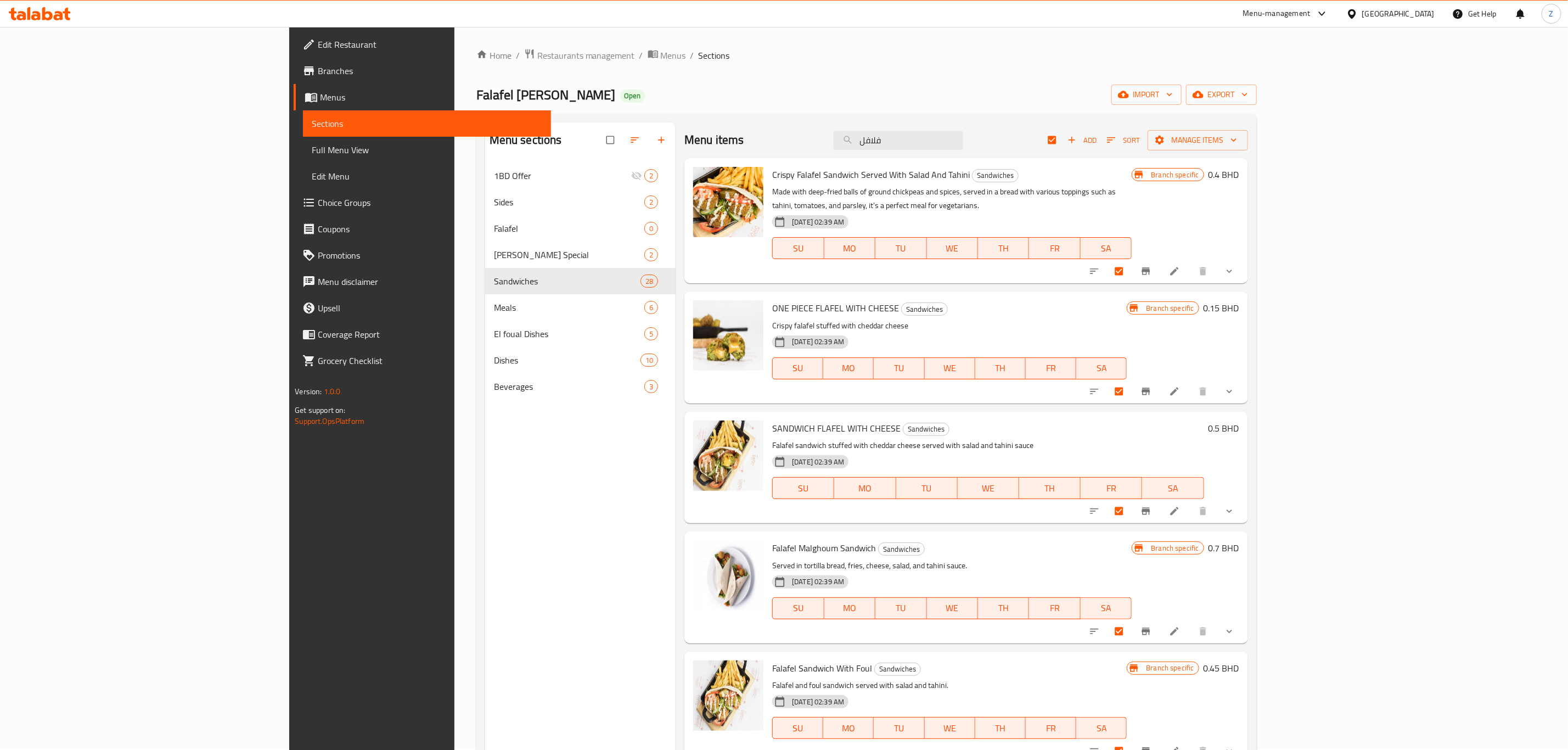
scroll to position [0, 0]
click at [1239, 142] on span "Manage items" at bounding box center [1198, 140] width 83 height 14
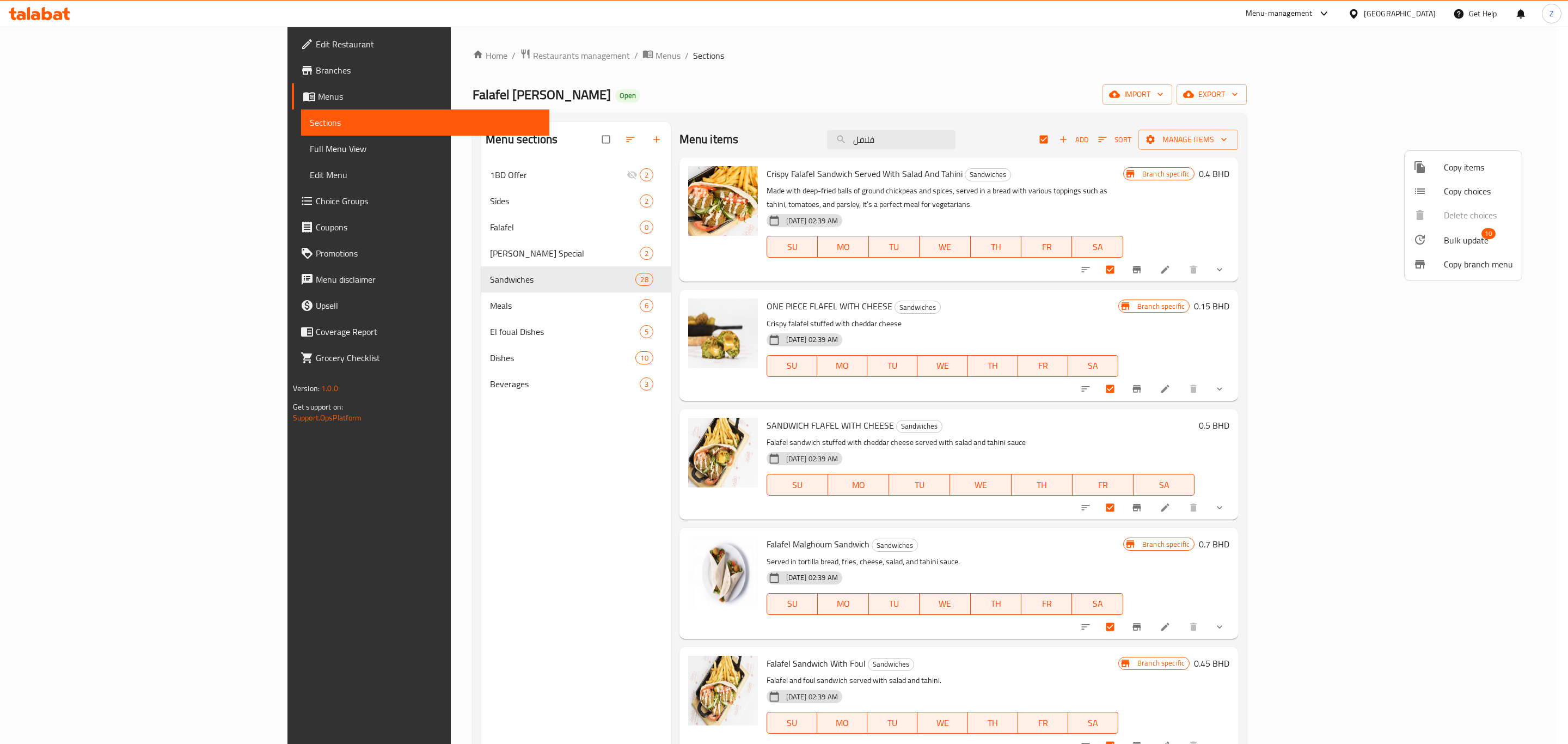
click at [1439, 244] on div at bounding box center [1429, 240] width 30 height 13
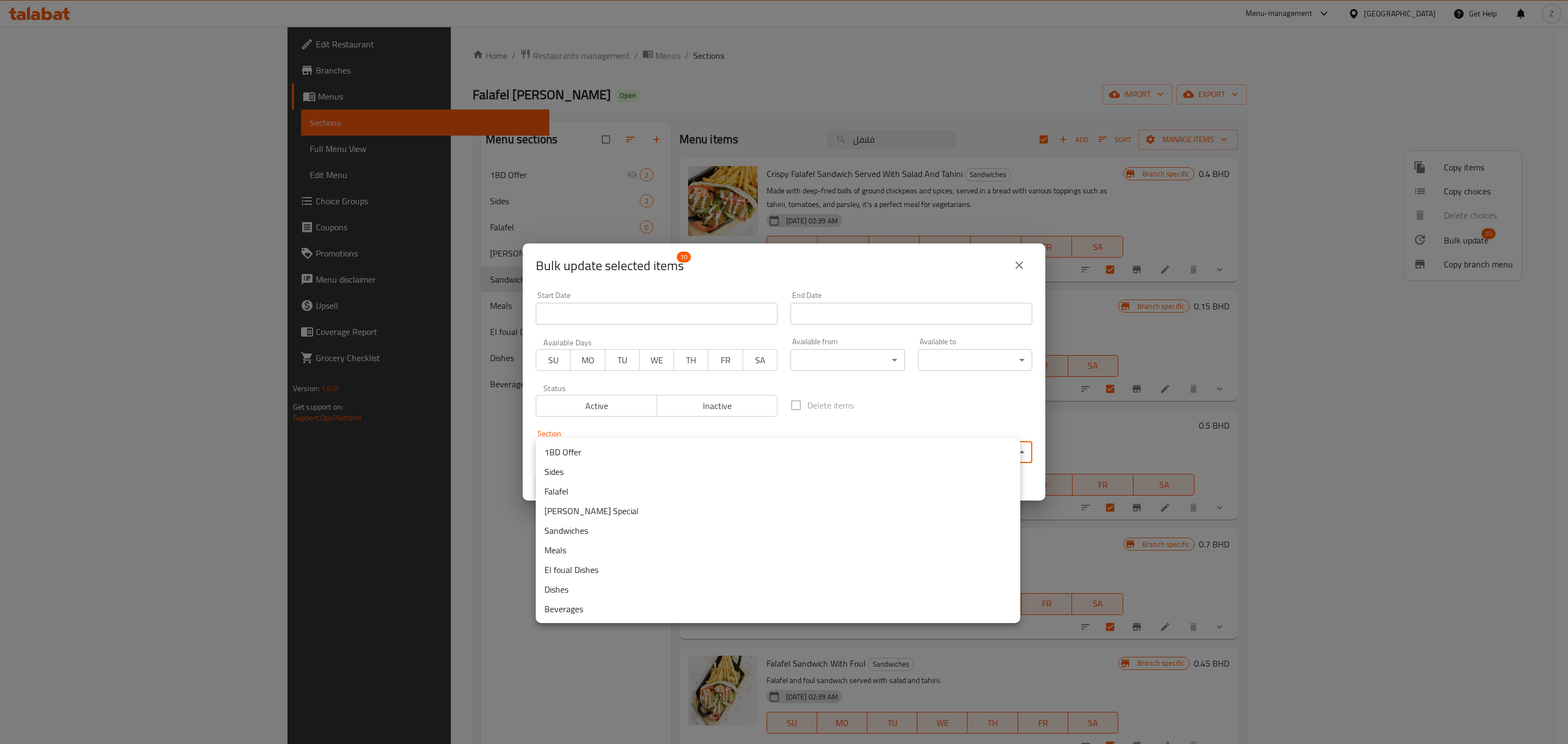
drag, startPoint x: 664, startPoint y: 451, endPoint x: 655, endPoint y: 455, distance: 9.8
click at [661, 451] on body "​ Menu-management Bahrain Get Help Z Edit Restaurant Branches Menus Sections Fu…" at bounding box center [784, 385] width 1568 height 717
click at [552, 492] on li "Falafel" at bounding box center [778, 491] width 485 height 19
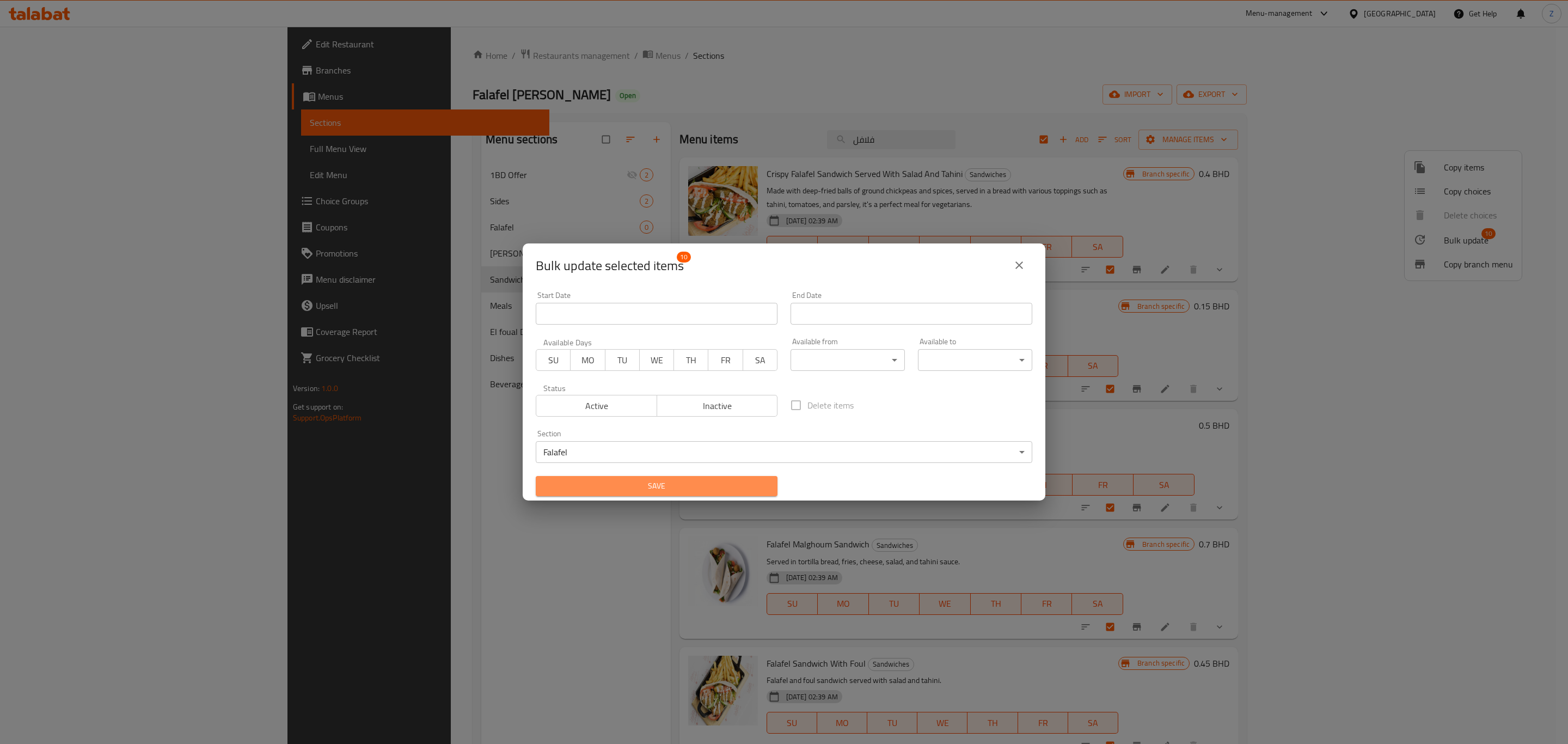
click at [719, 482] on span "Save" at bounding box center [656, 486] width 224 height 14
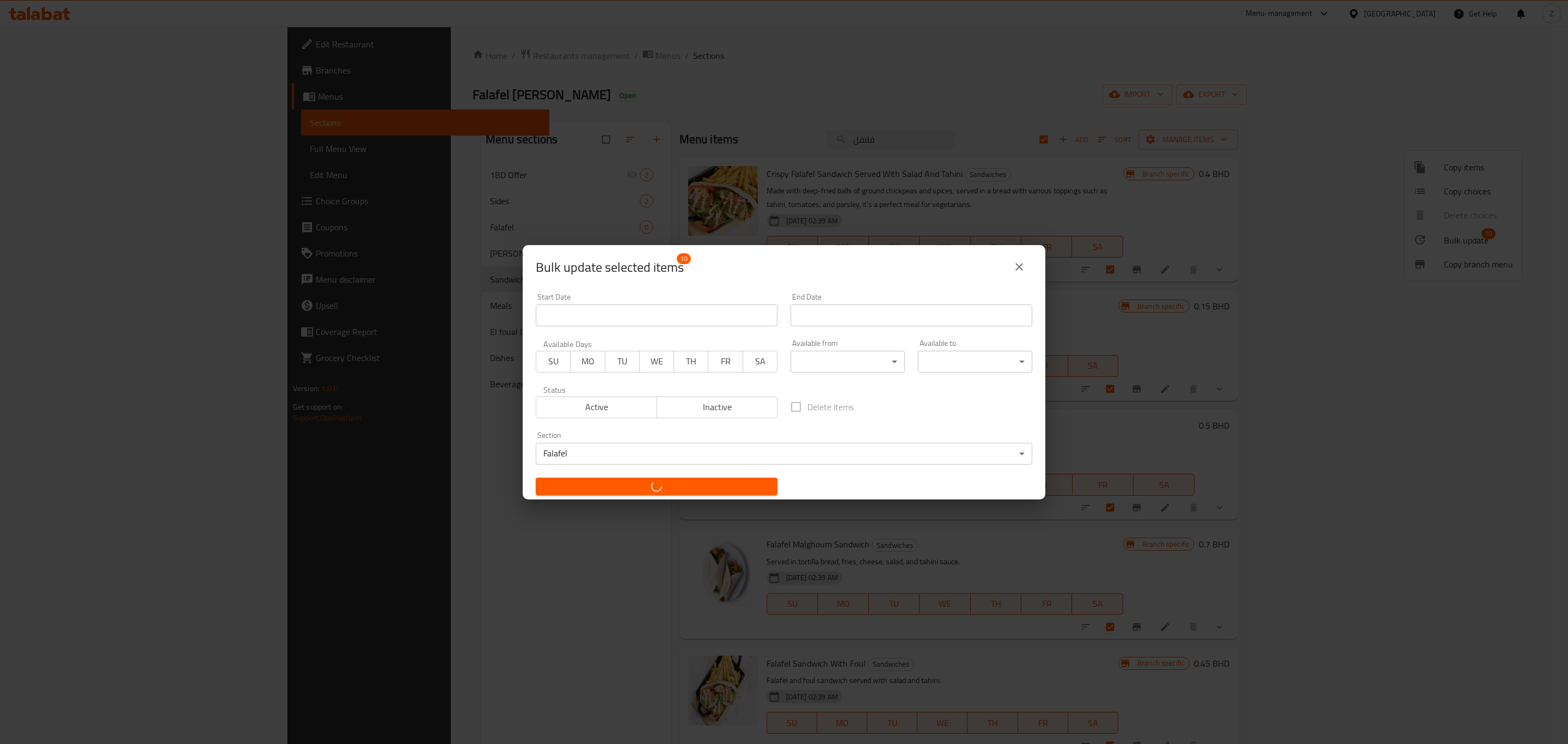
checkbox input "false"
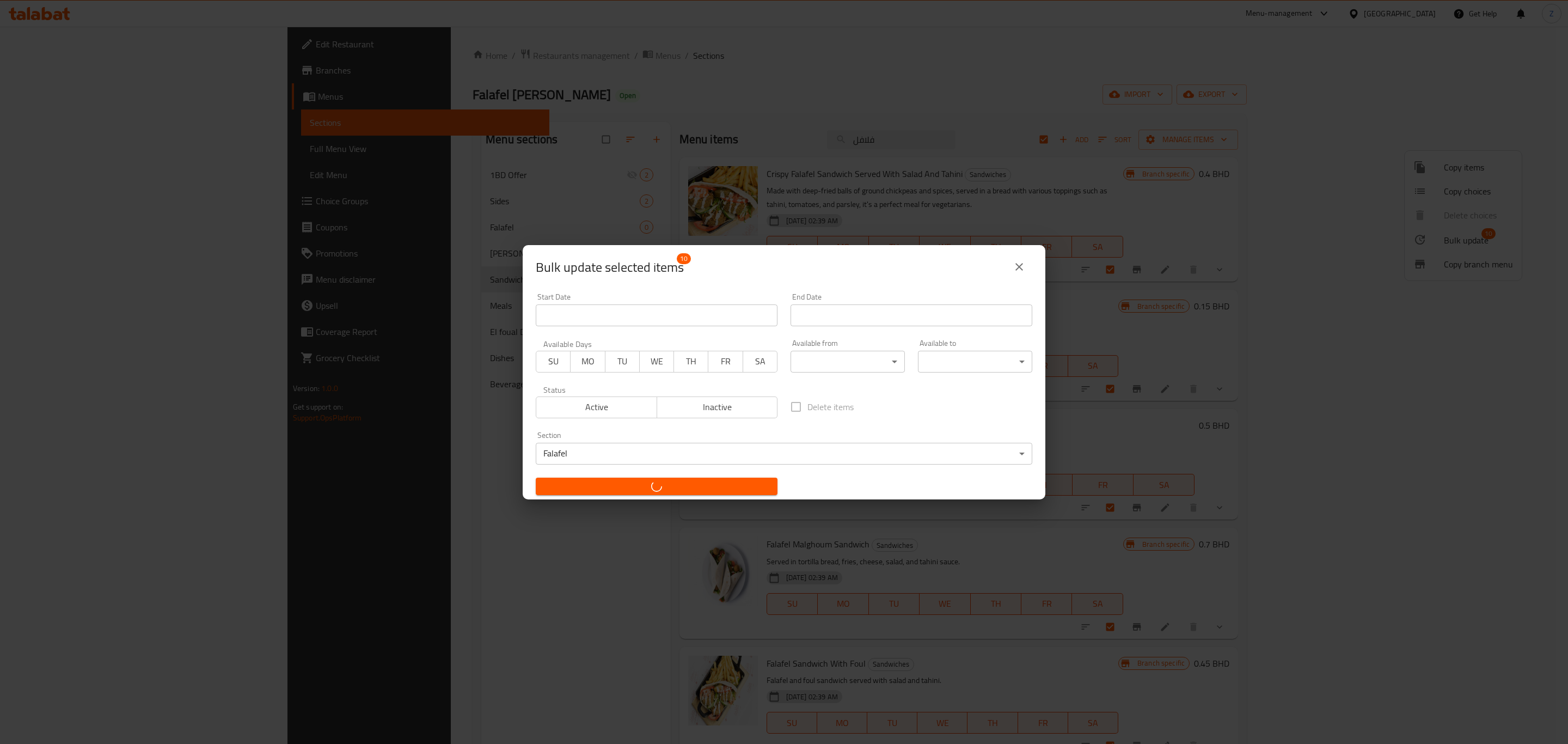
checkbox input "false"
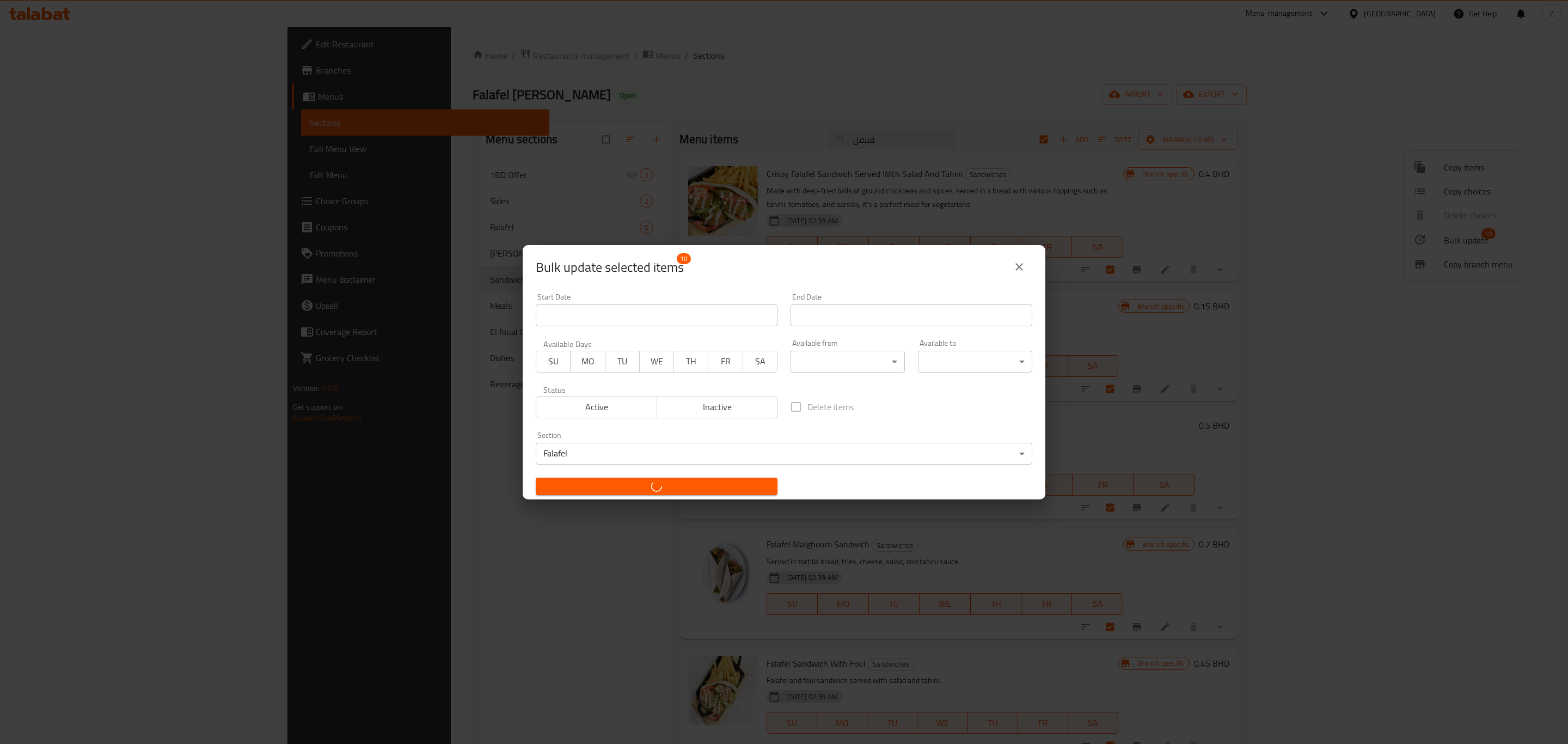
checkbox input "false"
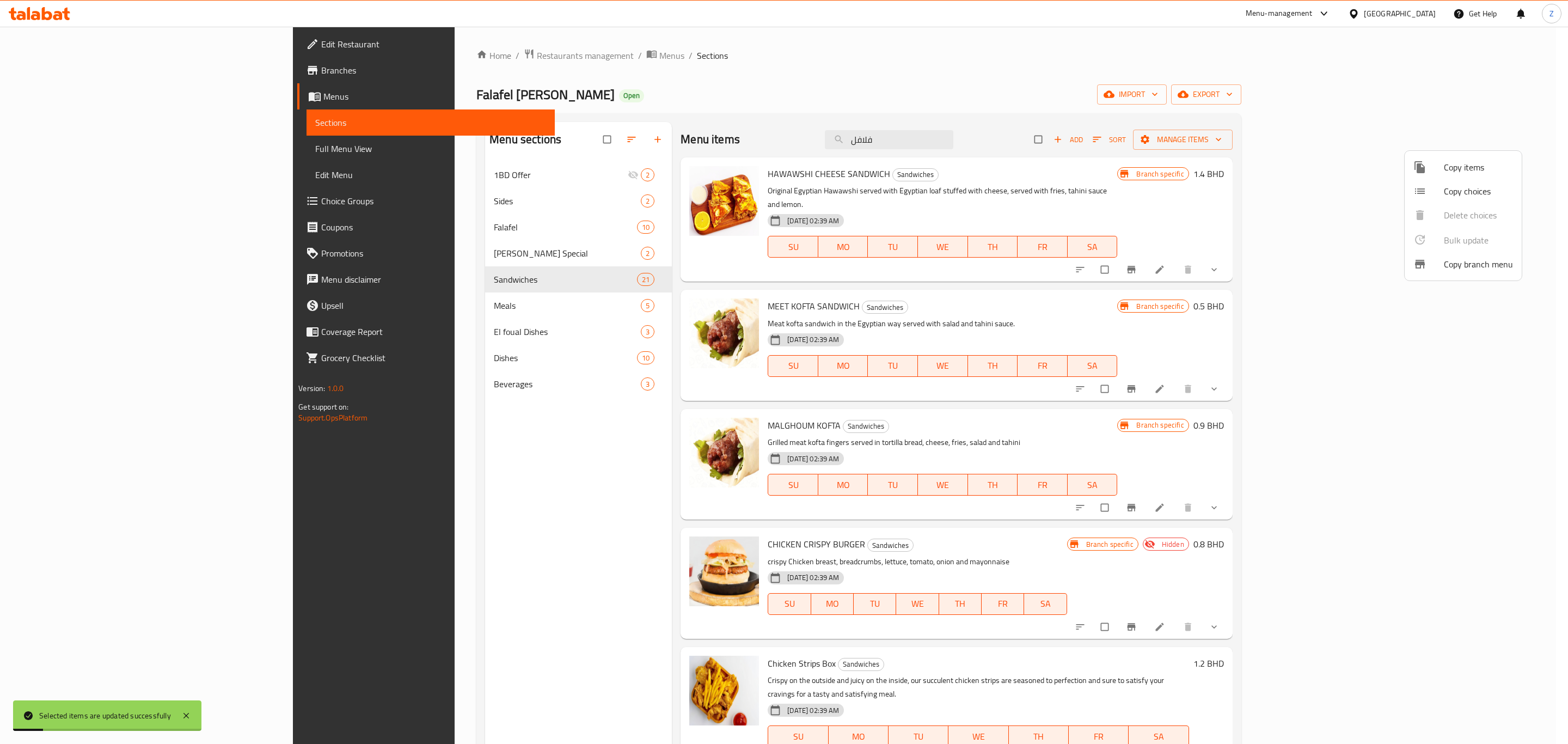
click at [449, 462] on div at bounding box center [784, 372] width 1568 height 744
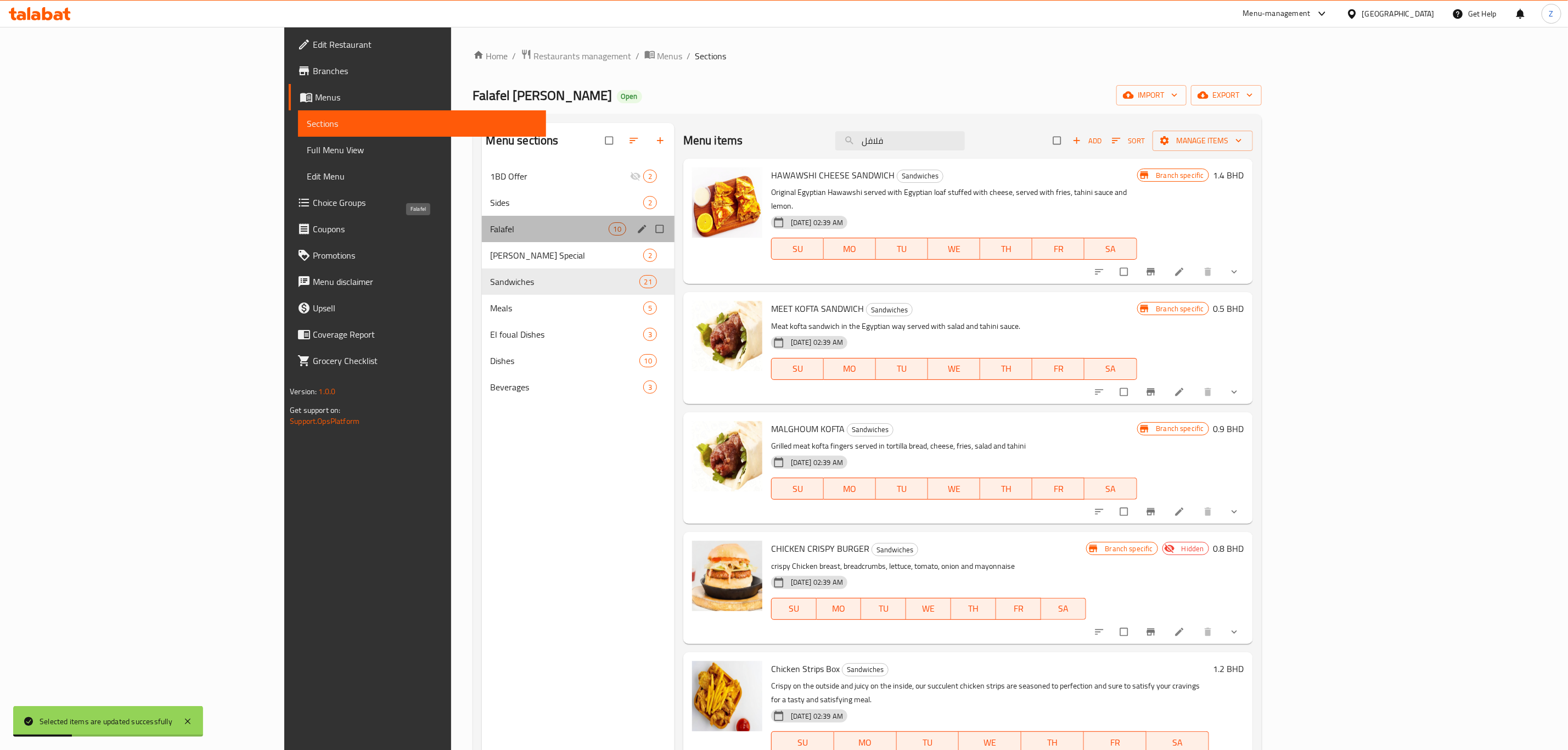
click at [491, 231] on span "Falafel" at bounding box center [550, 229] width 118 height 13
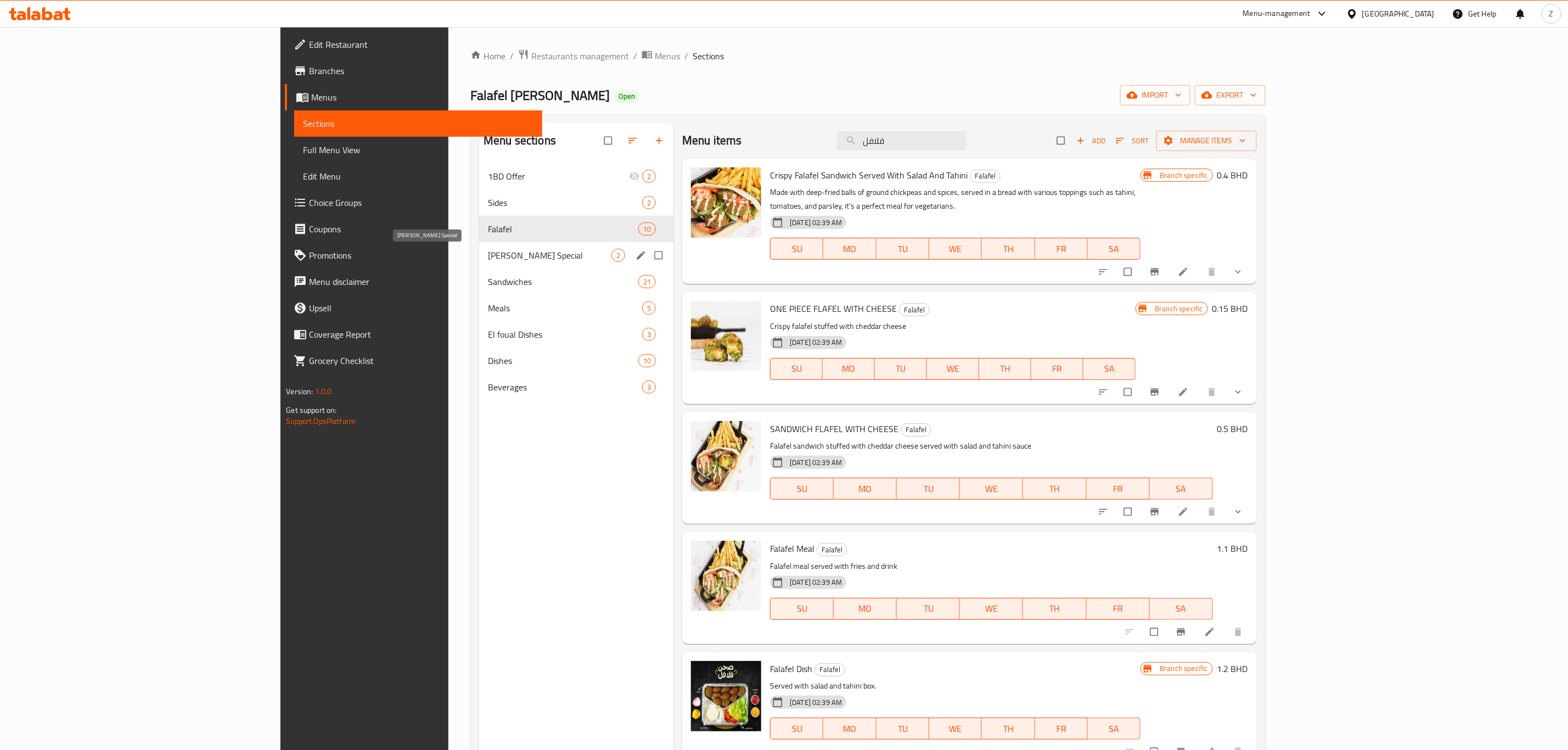
click at [488, 260] on span "Amo Shukri Special" at bounding box center [550, 256] width 124 height 13
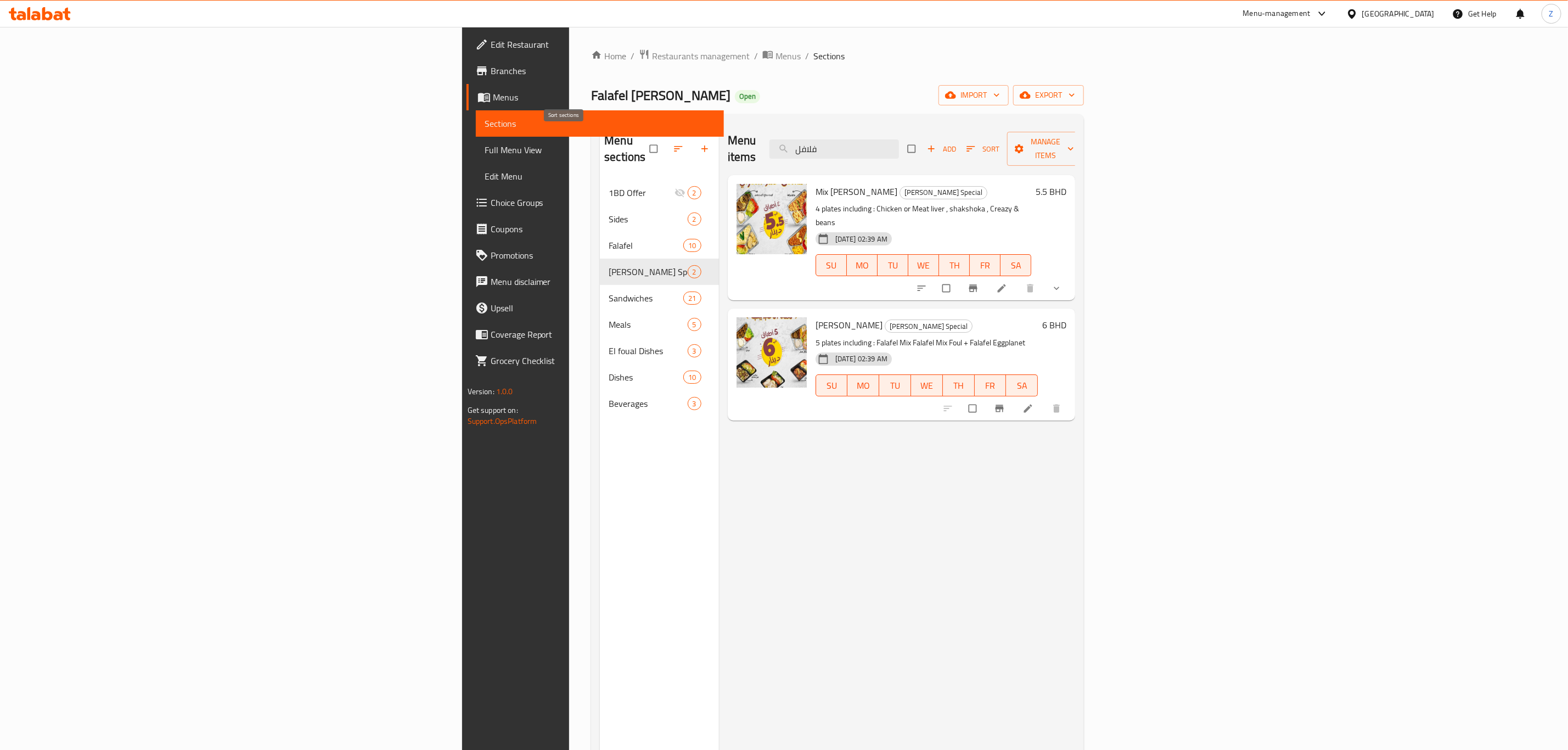
click at [672, 143] on icon "button" at bounding box center [678, 149] width 11 height 11
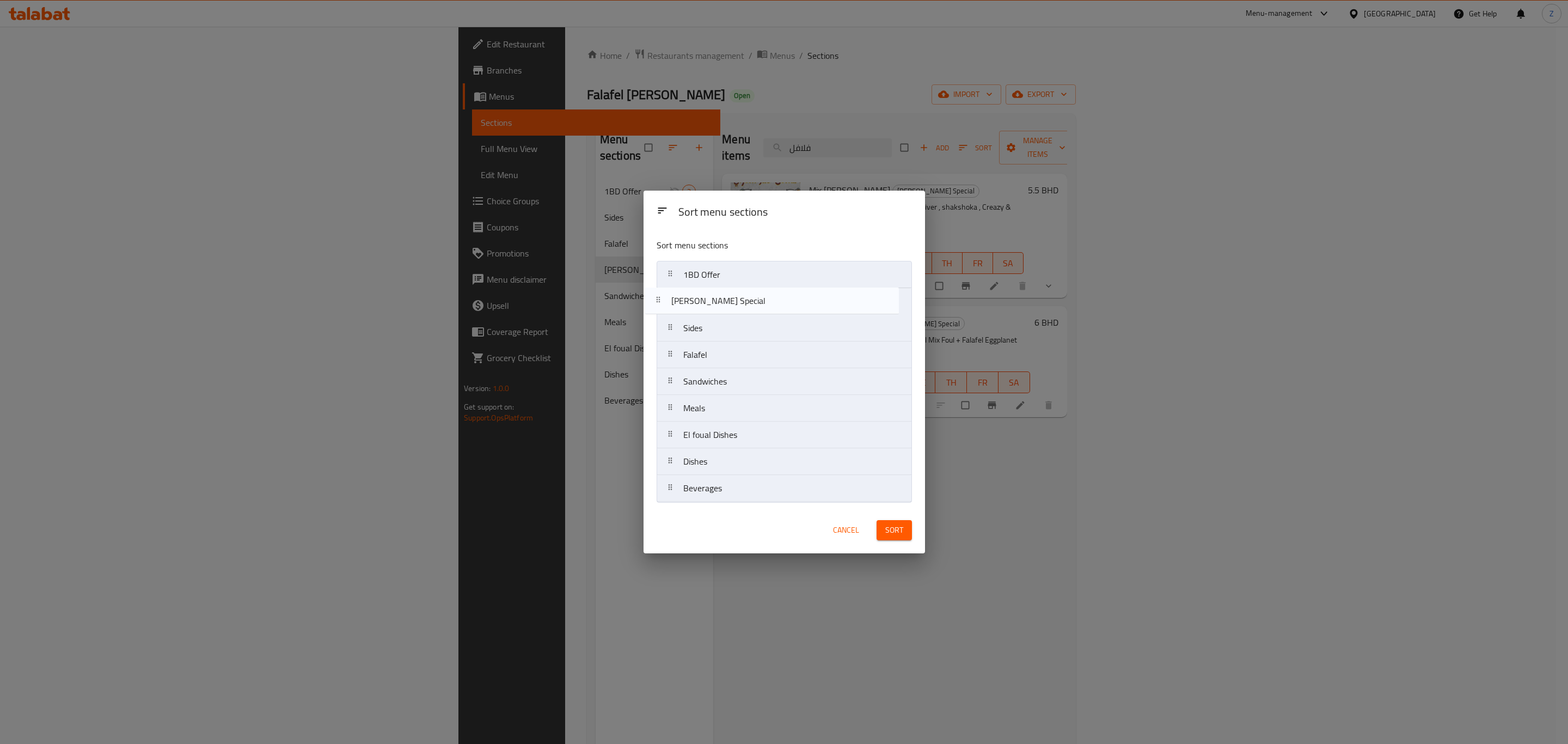
drag, startPoint x: 713, startPoint y: 364, endPoint x: 699, endPoint y: 307, distance: 58.7
click at [699, 307] on nav "1BD Offer Sides Falafel Amo Shukri Special Sandwiches Meals El foual Dishes Dis…" at bounding box center [784, 382] width 255 height 242
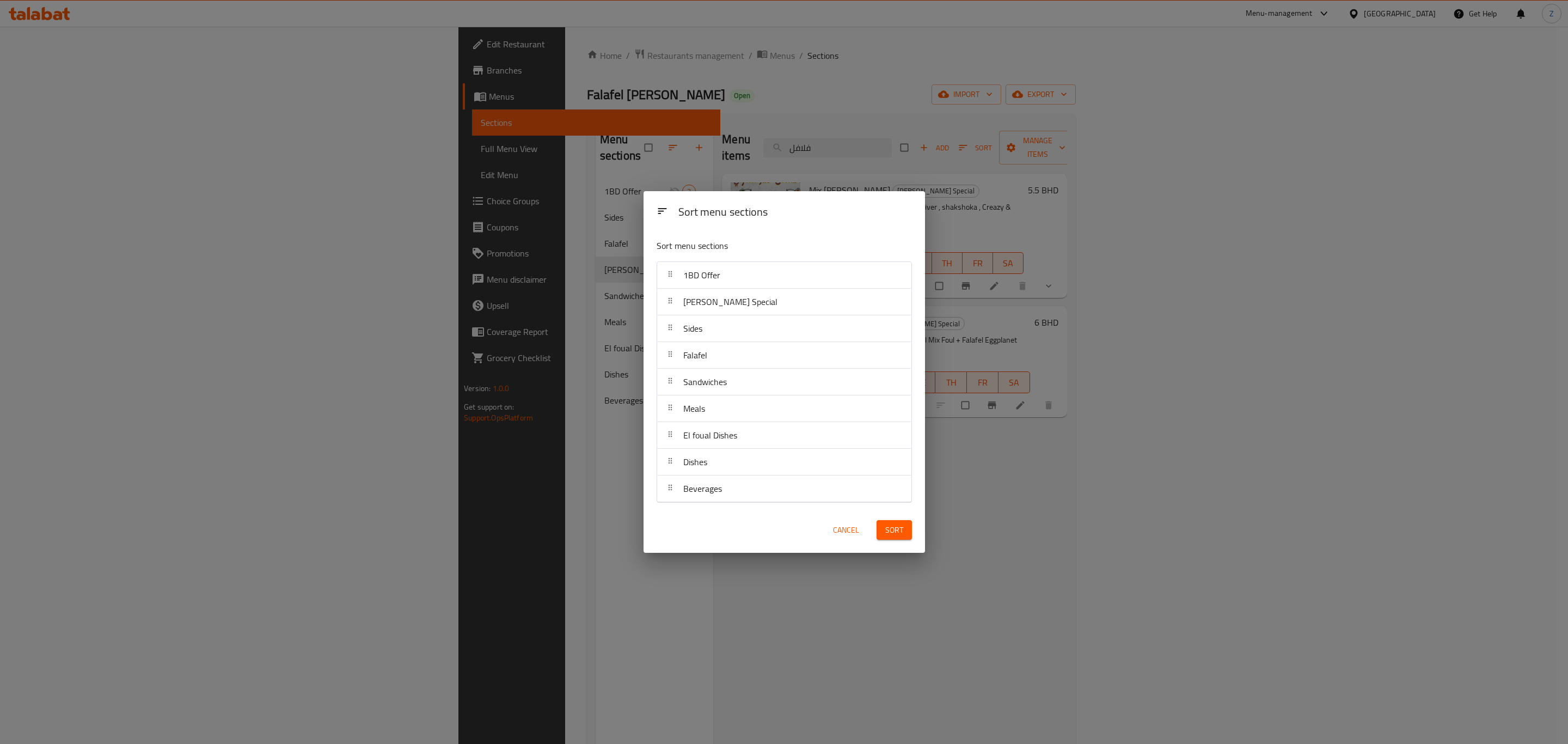
click at [894, 530] on span "Sort" at bounding box center [894, 530] width 18 height 14
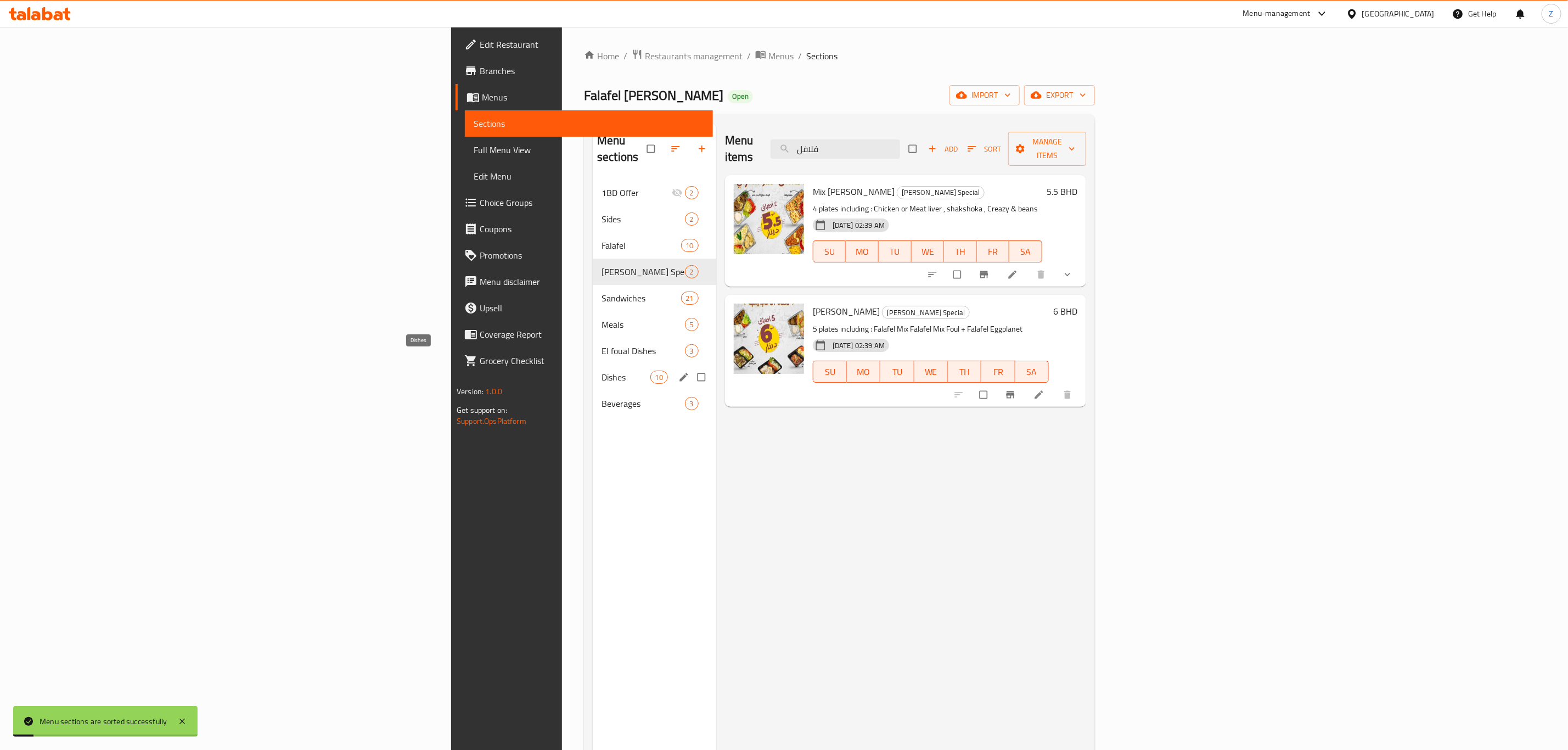
click at [601, 371] on span "Dishes" at bounding box center [625, 377] width 48 height 13
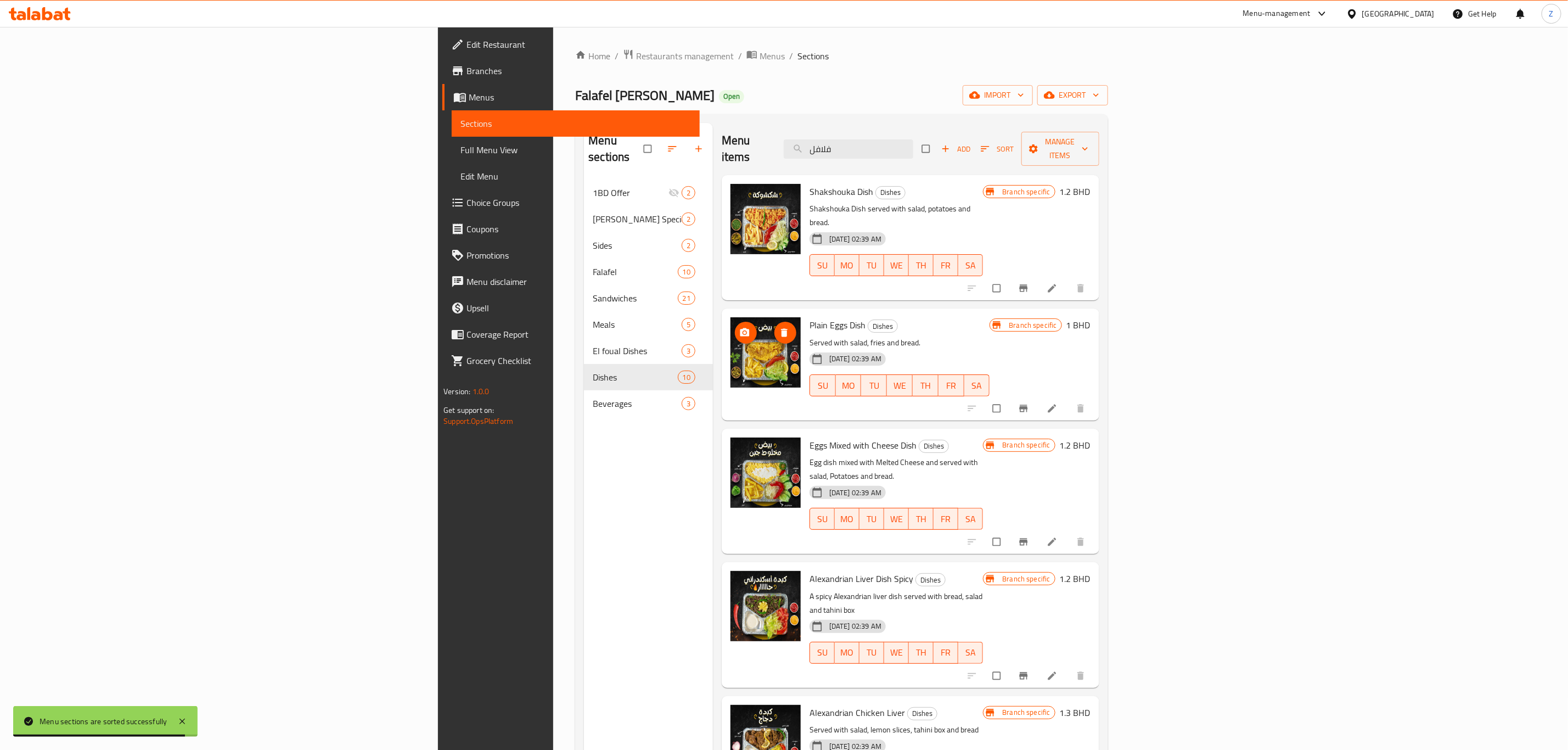
drag, startPoint x: 636, startPoint y: 350, endPoint x: 484, endPoint y: 529, distance: 234.8
click at [584, 529] on div "Menu sections 1BD Offer 2 Amo Shukri Special 2 Sides 2 Falafel 10 Sandwiches 21…" at bounding box center [648, 497] width 129 height 750
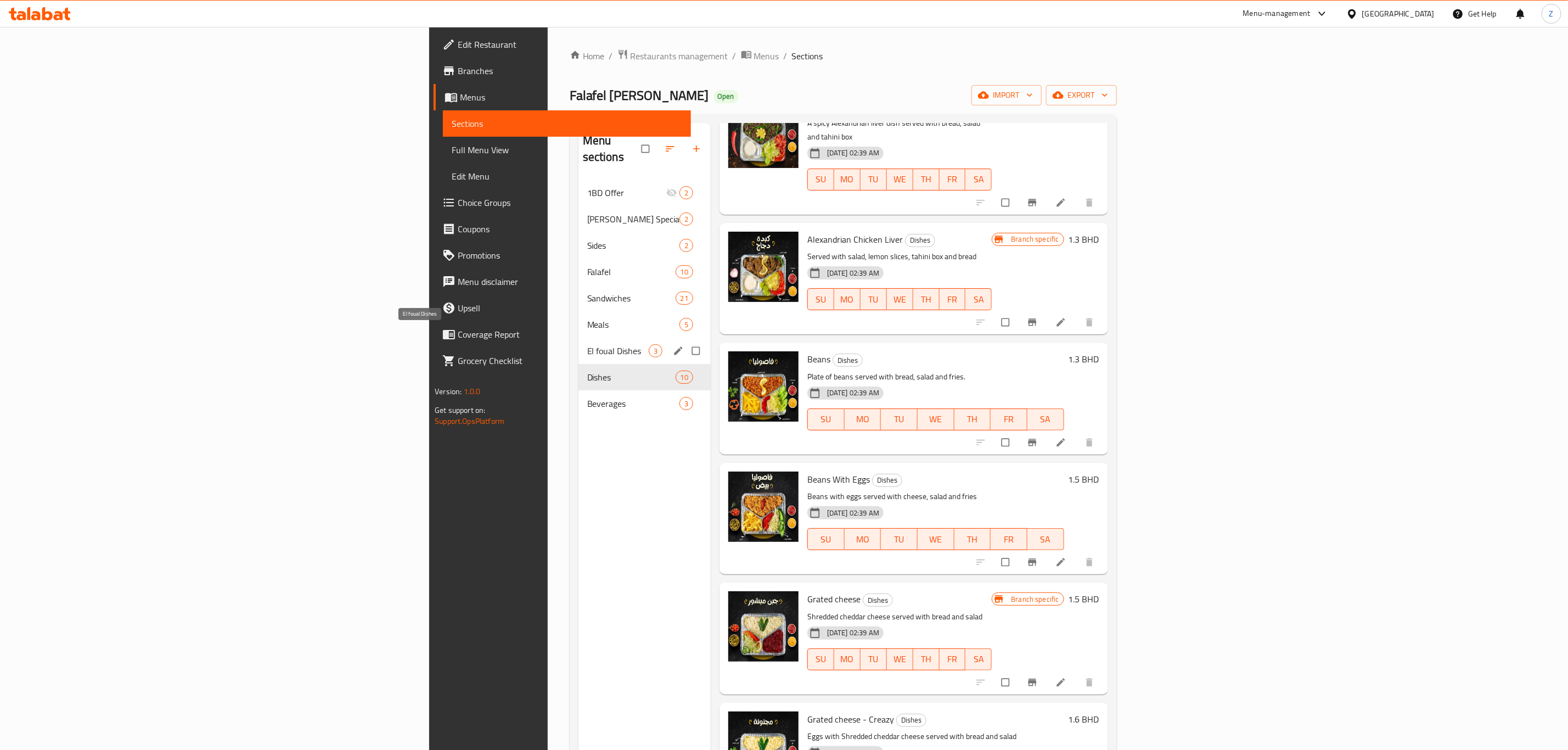
click at [588, 344] on span "El foual Dishes" at bounding box center [618, 351] width 62 height 13
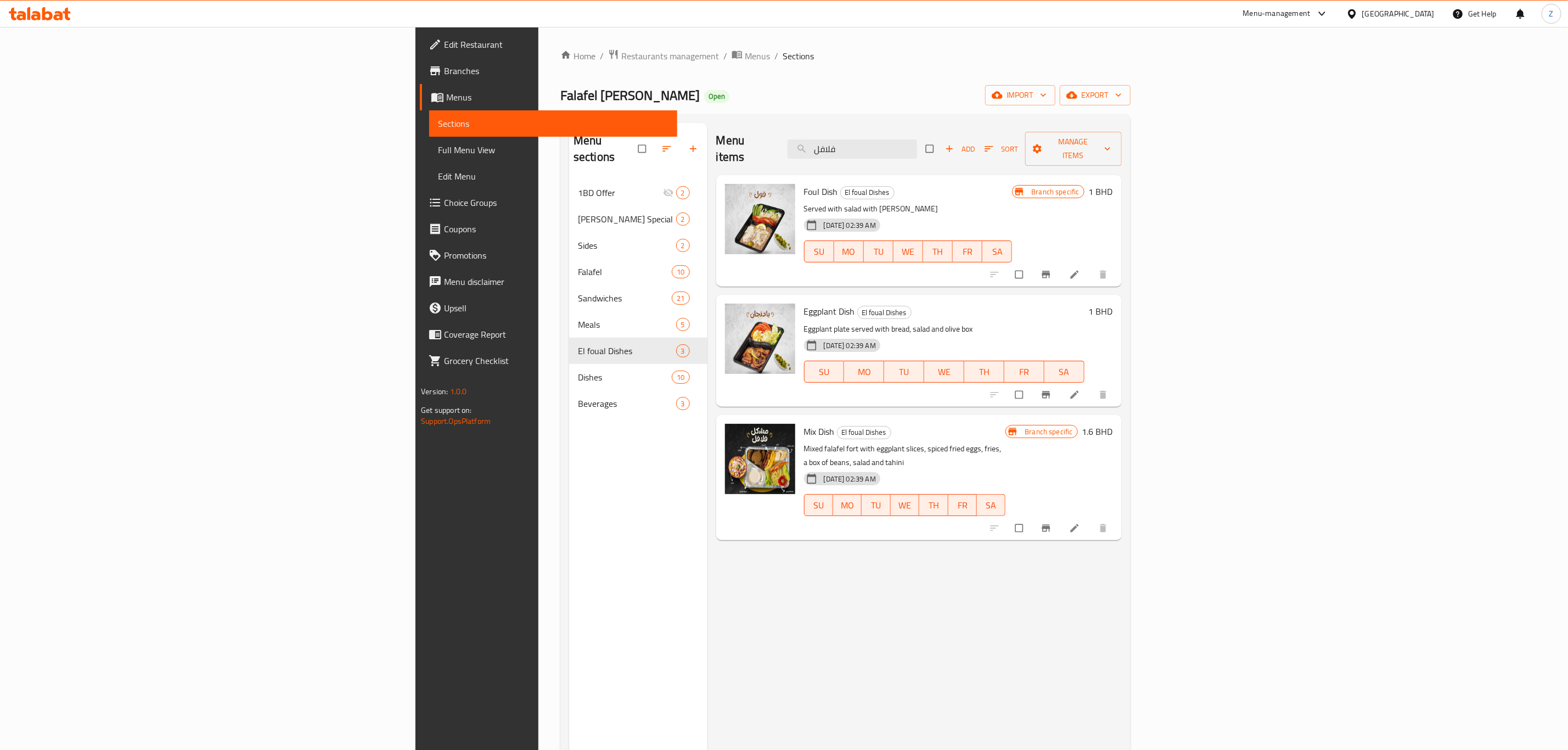
drag, startPoint x: 1028, startPoint y: 149, endPoint x: 962, endPoint y: 153, distance: 66.1
click at [962, 151] on div "Menu items فلافل Add Sort Manage items" at bounding box center [919, 149] width 406 height 53
type input "t"
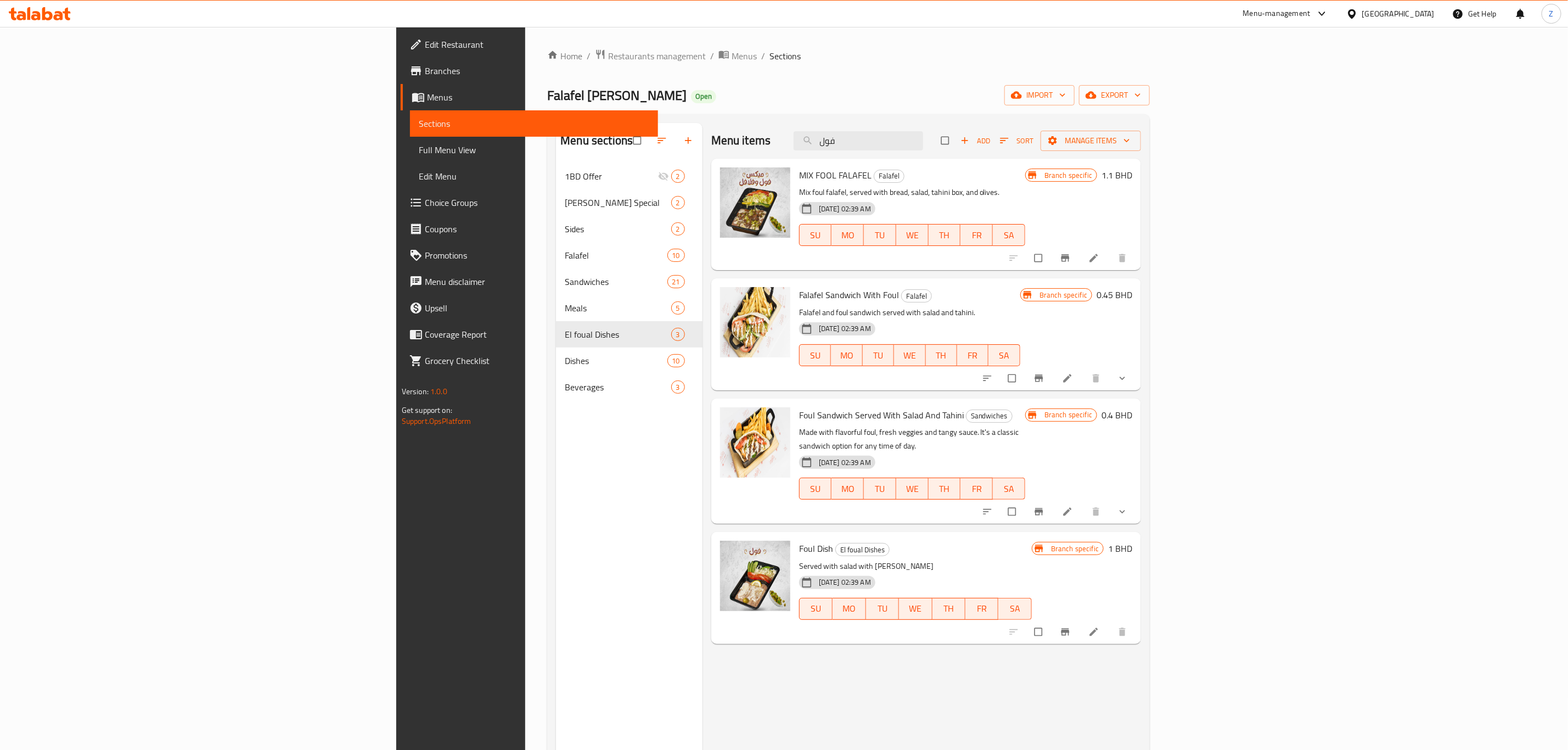
type input "فول"
click at [556, 491] on div "Menu sections 1BD Offer 2 Amo Shukri Special 2 Sides 2 Falafel 10 Sandwiches 21…" at bounding box center [629, 497] width 146 height 750
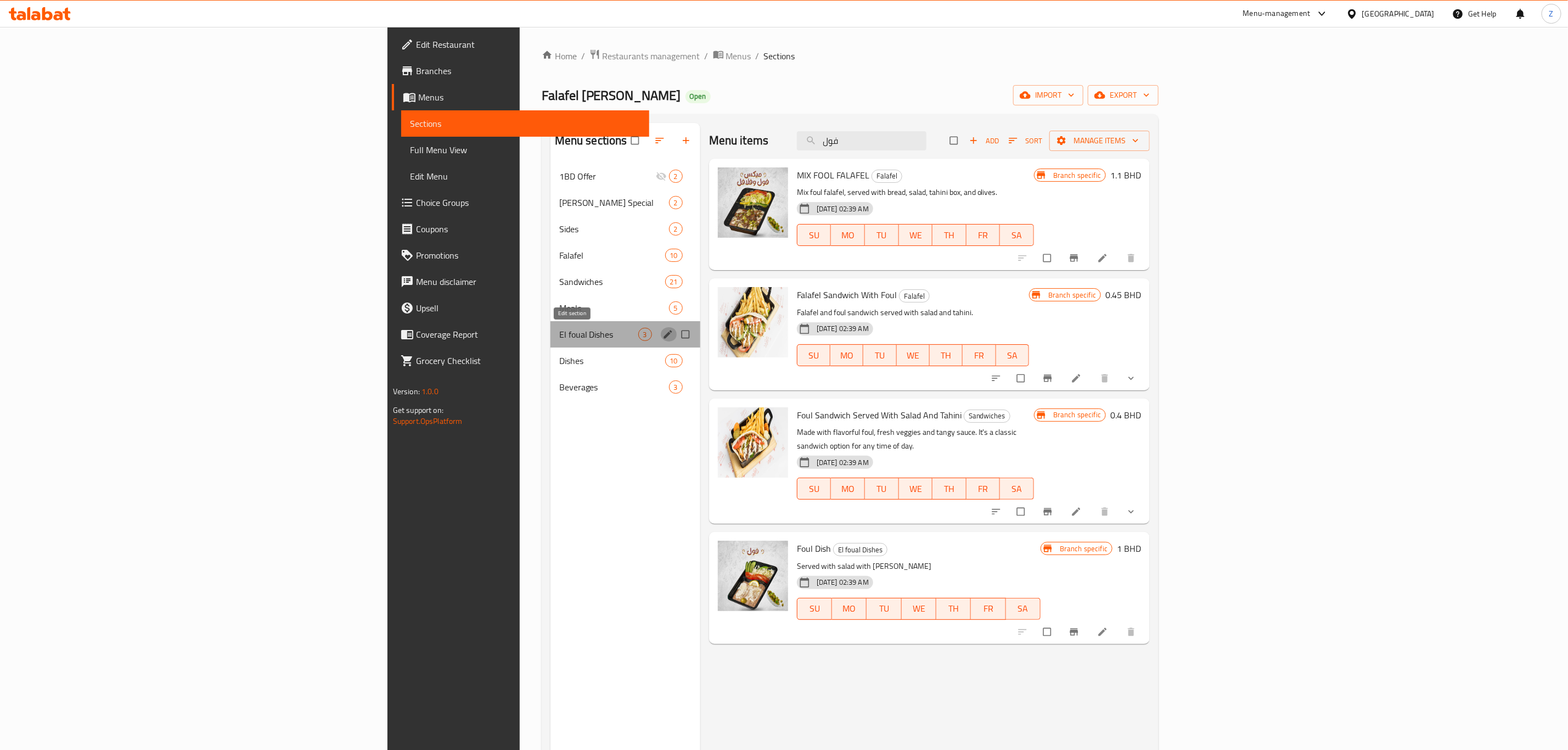
click at [662, 336] on icon "edit" at bounding box center [668, 334] width 11 height 11
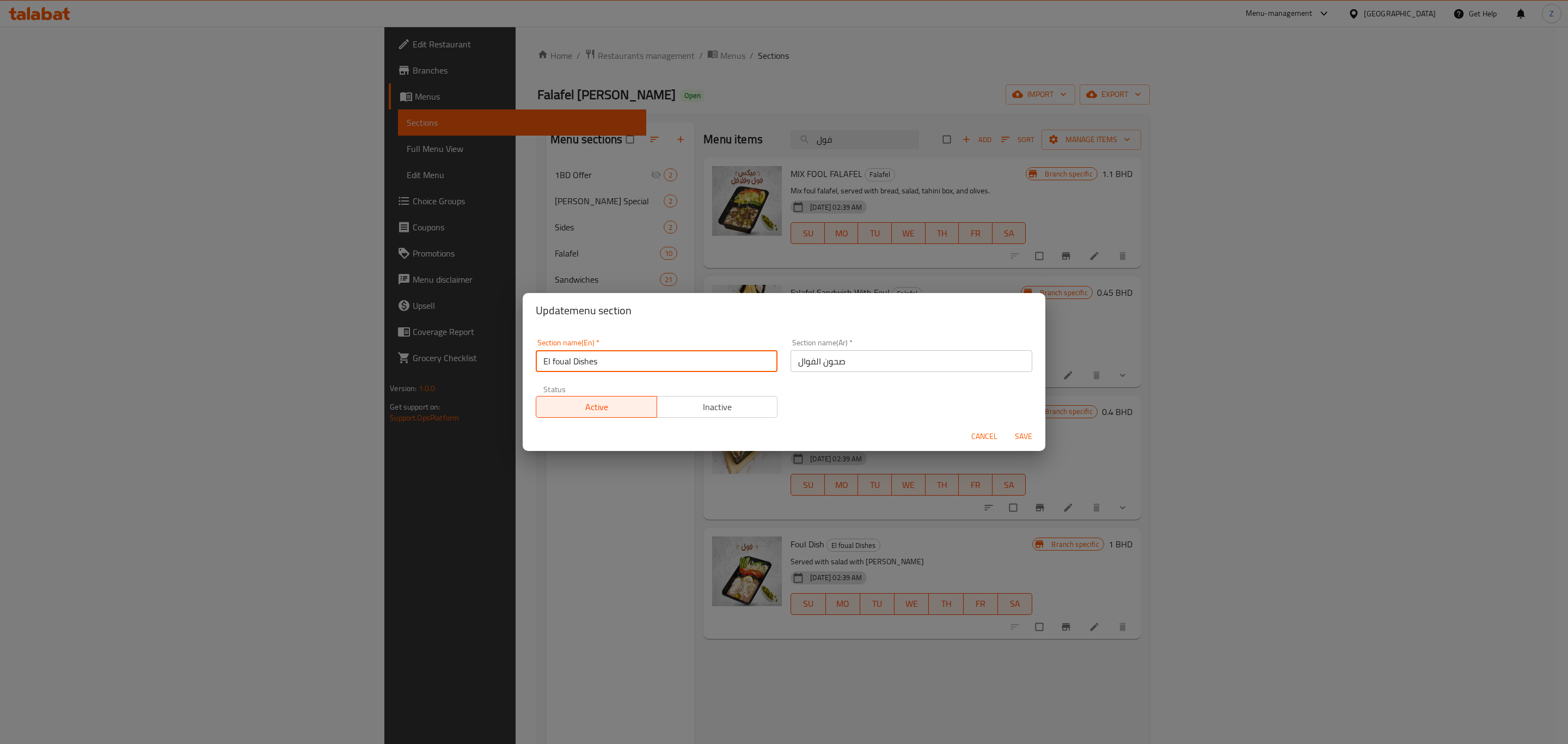
drag, startPoint x: 680, startPoint y: 360, endPoint x: 522, endPoint y: 385, distance: 160.0
click at [522, 384] on div "Update menu section Section name(En)   * El foual Dishes Section name(En) * Sec…" at bounding box center [784, 372] width 1568 height 744
type input "["
type input "foul"
type input "ص"
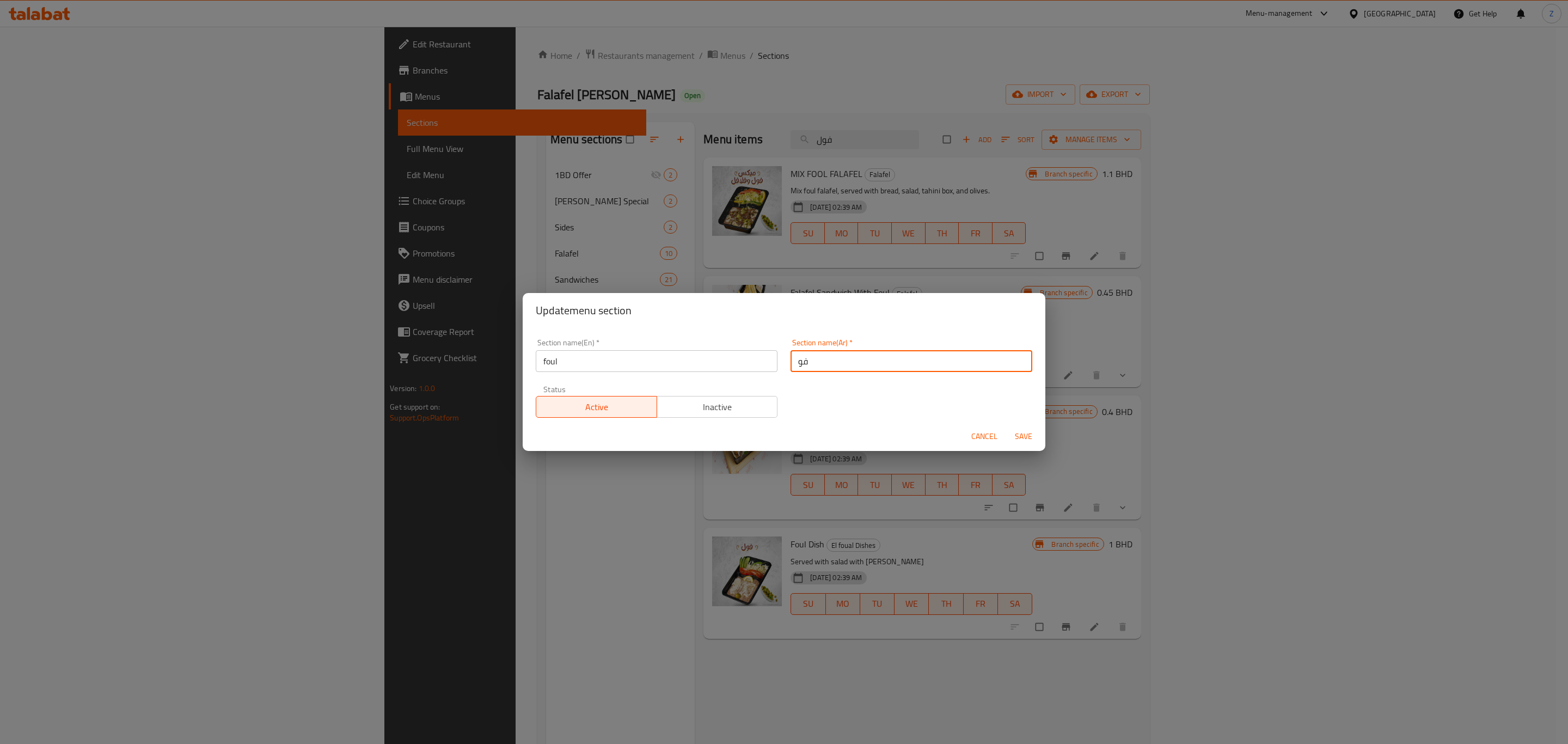
type input "ف"
type input "الفول"
click at [1026, 434] on span "Save" at bounding box center [1023, 436] width 27 height 14
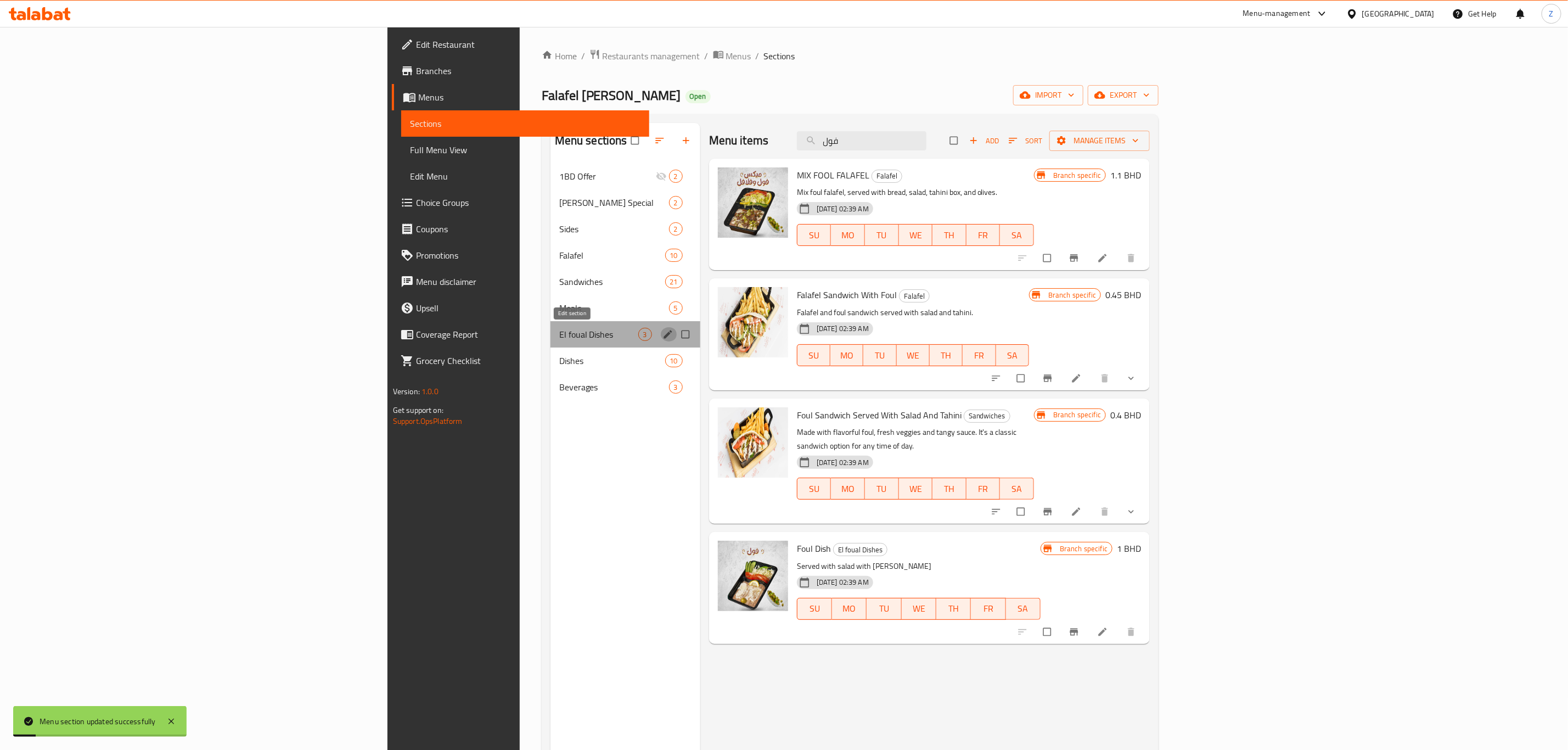
click at [662, 333] on icon "edit" at bounding box center [668, 334] width 11 height 11
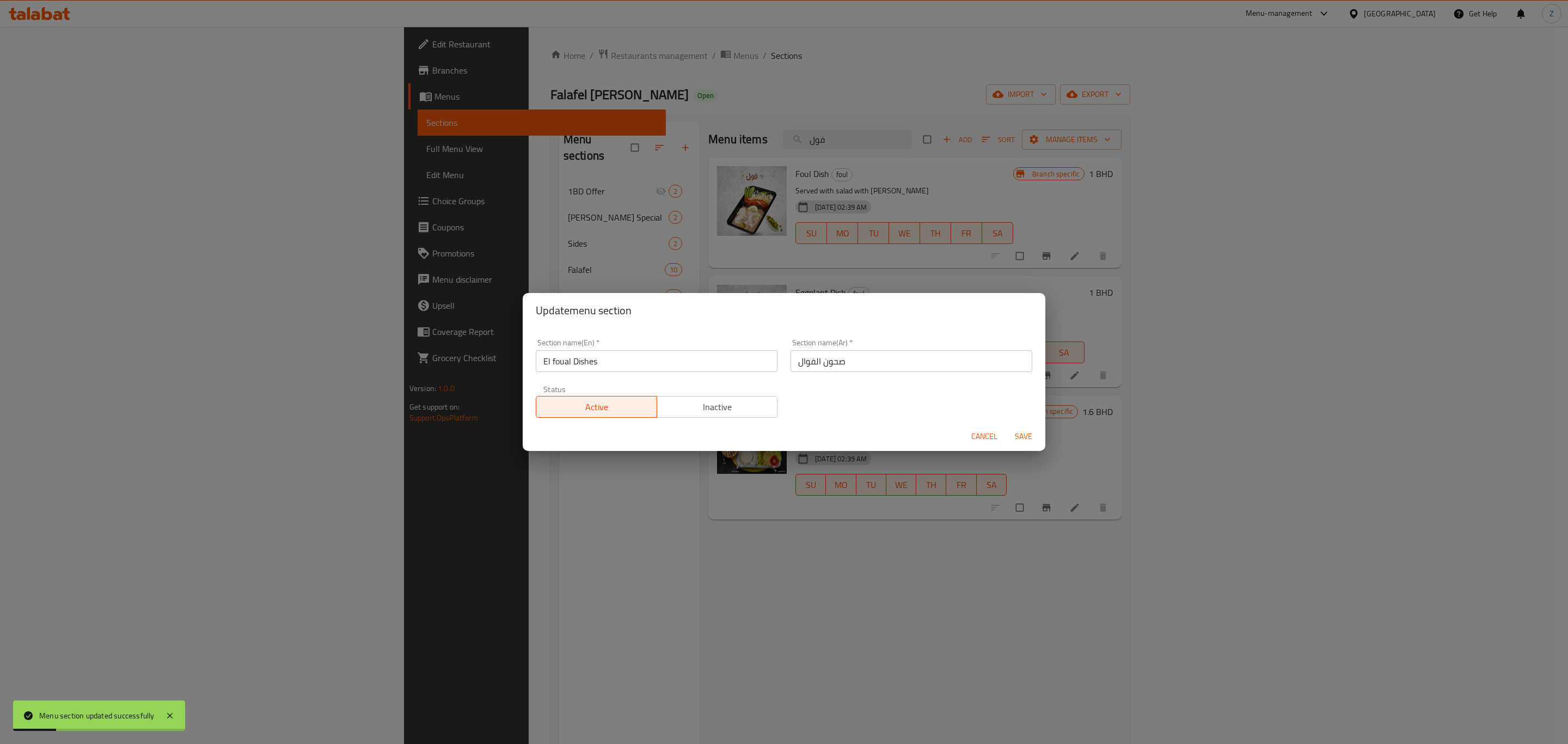
click at [561, 361] on input "El foual Dishes" at bounding box center [656, 361] width 242 height 22
click at [978, 429] on span "Cancel" at bounding box center [984, 436] width 27 height 14
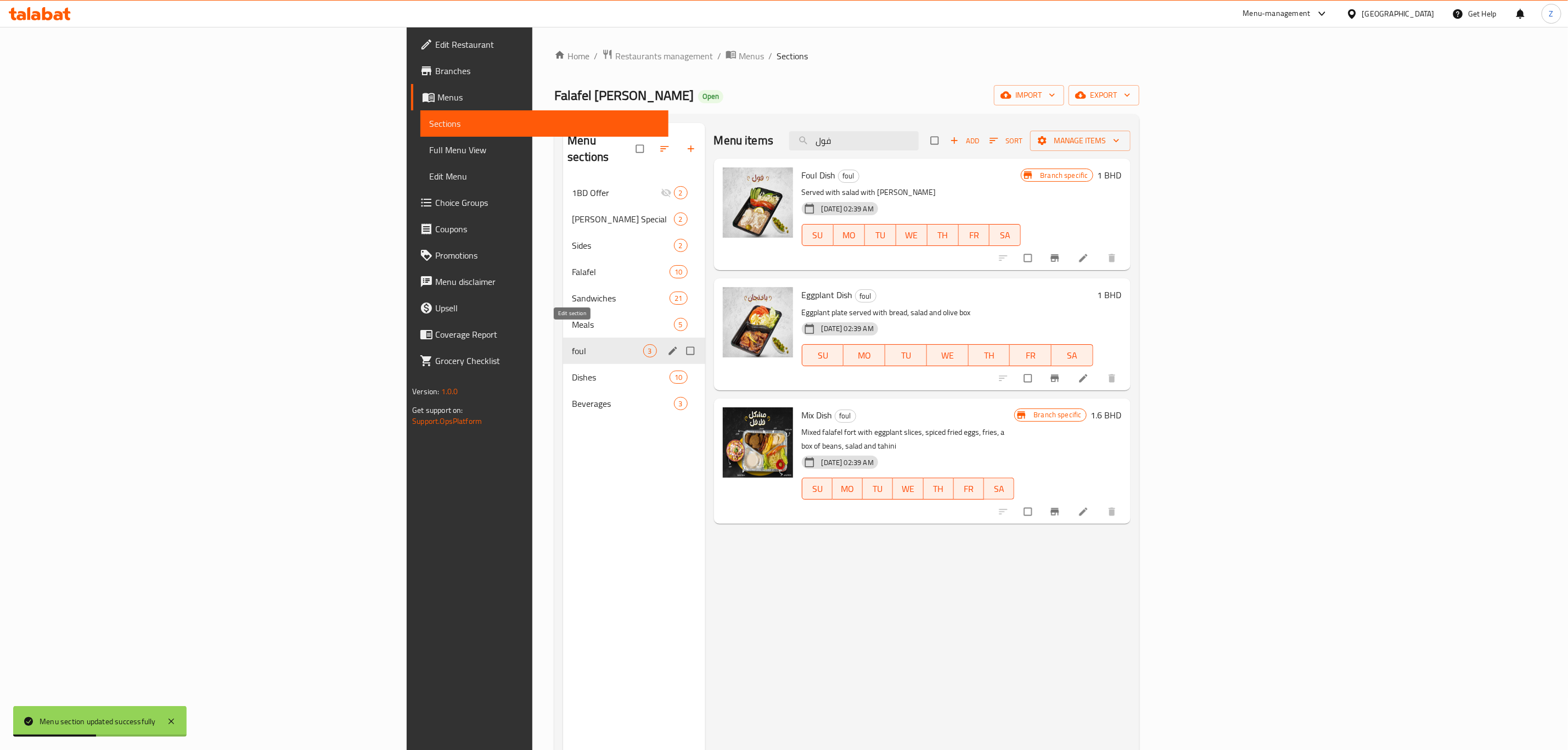
click at [669, 346] on icon "edit" at bounding box center [672, 350] width 8 height 8
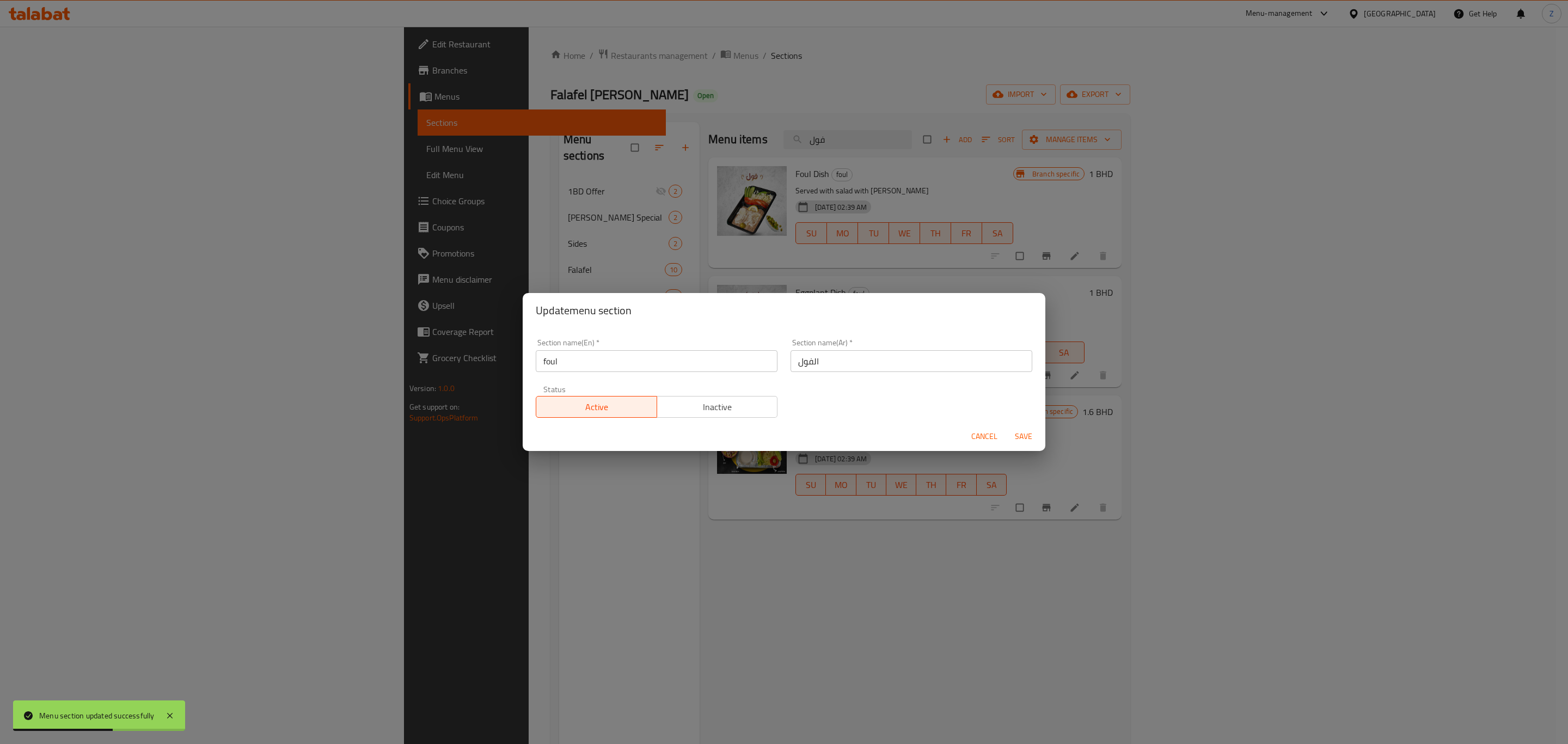
drag, startPoint x: 599, startPoint y: 361, endPoint x: 772, endPoint y: 339, distance: 174.4
click at [600, 361] on input "foul" at bounding box center [656, 361] width 242 height 22
type input "Foul"
click at [1036, 437] on span "Save" at bounding box center [1023, 436] width 27 height 14
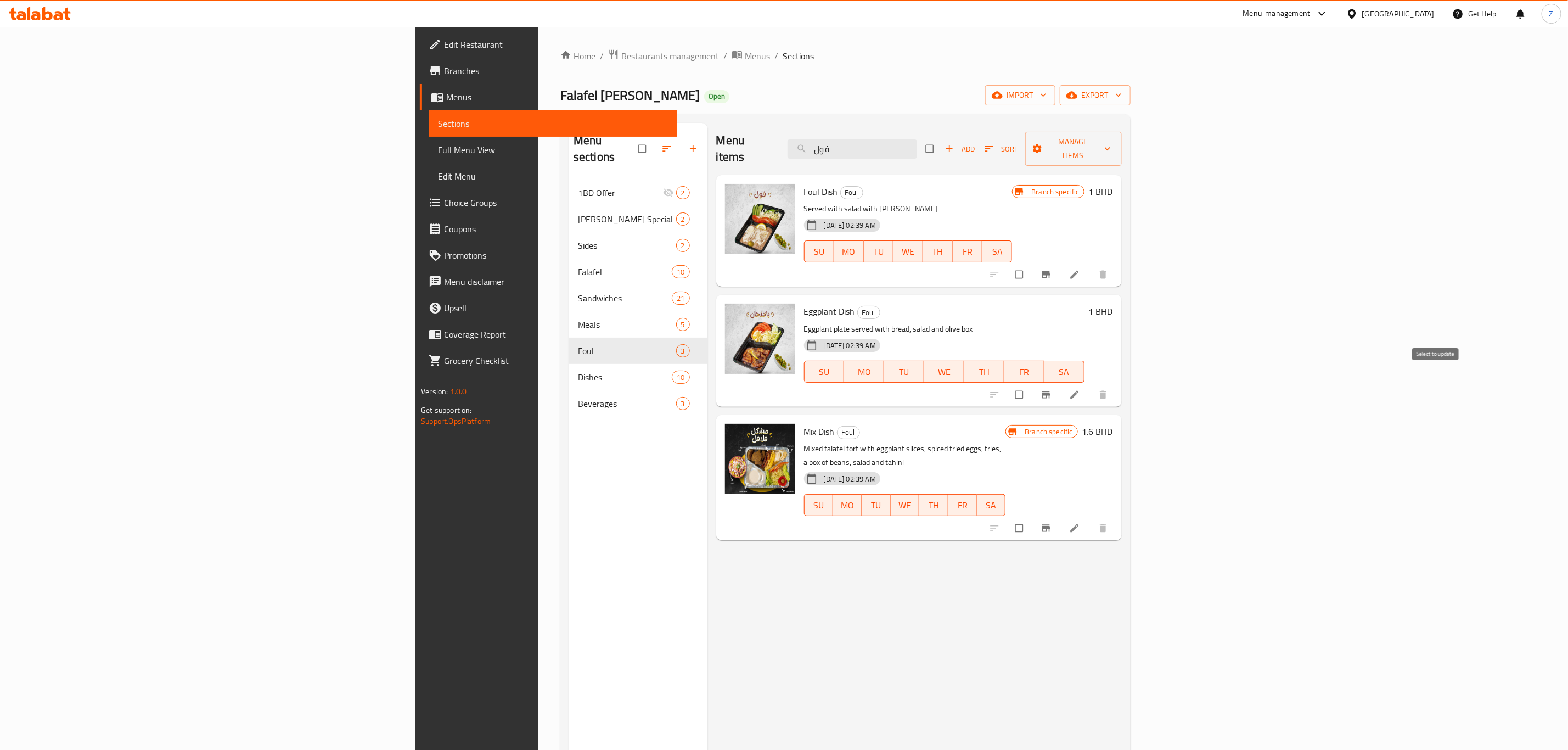
click at [1032, 384] on input "checkbox" at bounding box center [1020, 394] width 23 height 21
click at [1113, 138] on span "Manage items" at bounding box center [1074, 149] width 79 height 28
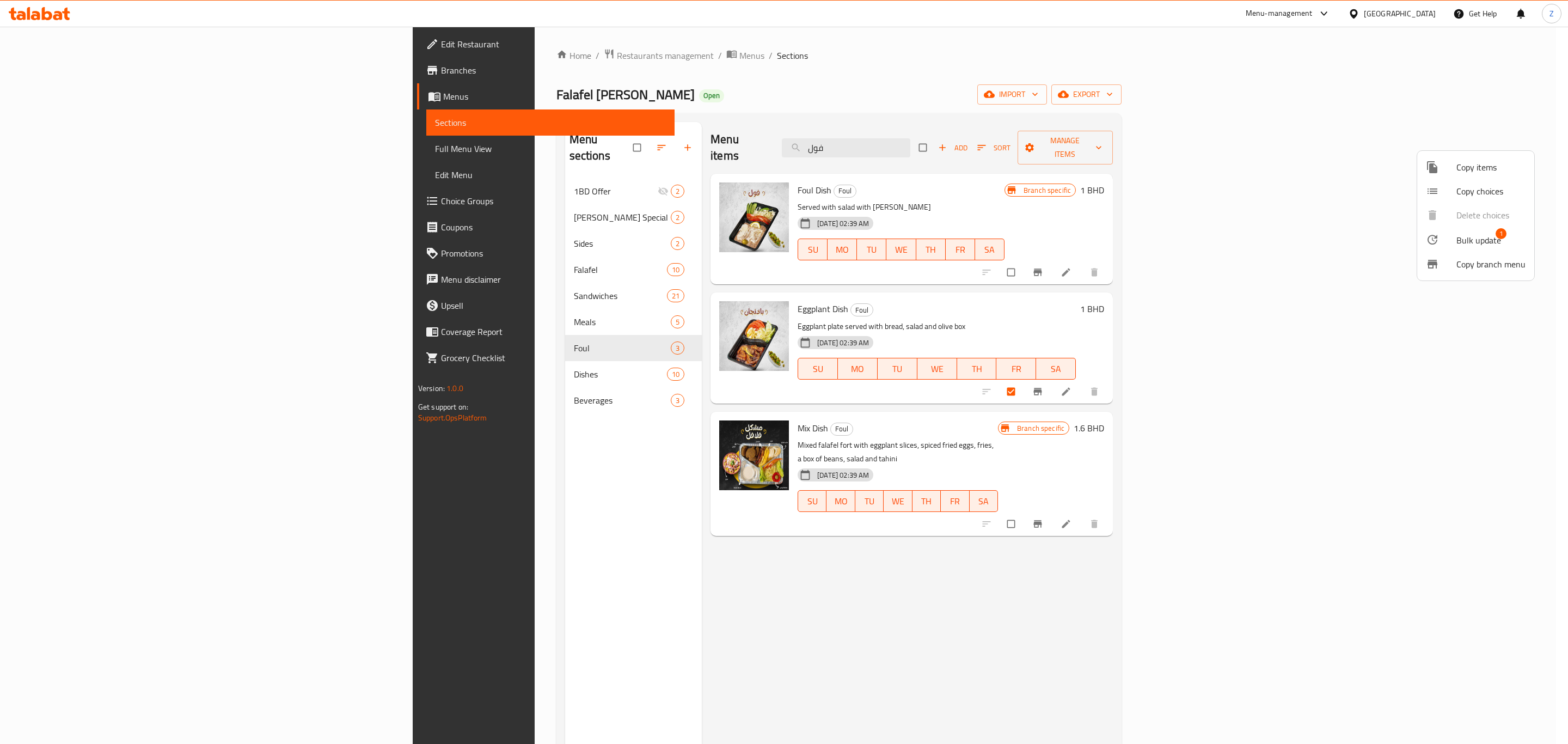
click at [1482, 241] on span "Bulk update" at bounding box center [1479, 240] width 45 height 13
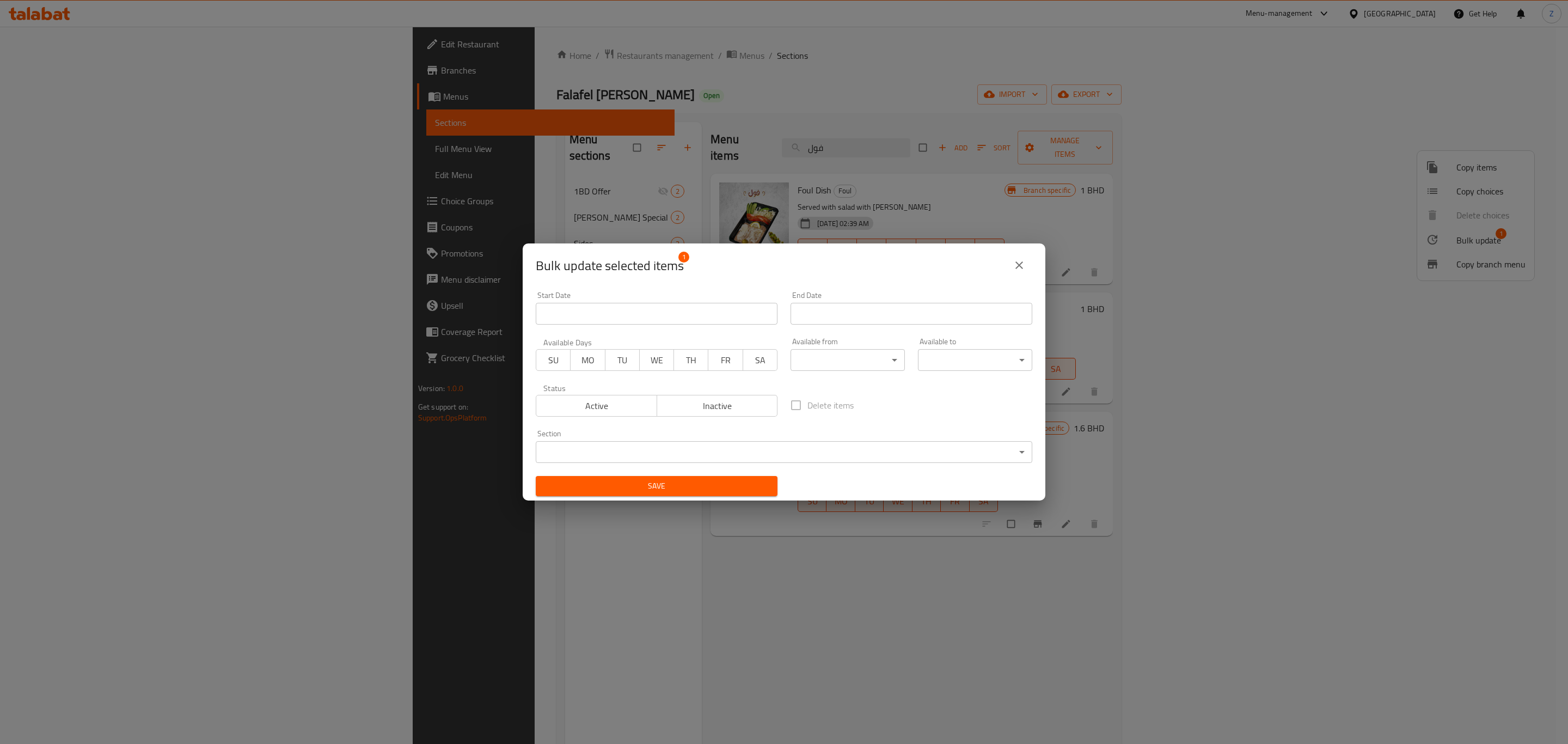
click at [687, 449] on body "​ Menu-management Bahrain Get Help Z Edit Restaurant Branches Menus Sections Fu…" at bounding box center [784, 385] width 1568 height 717
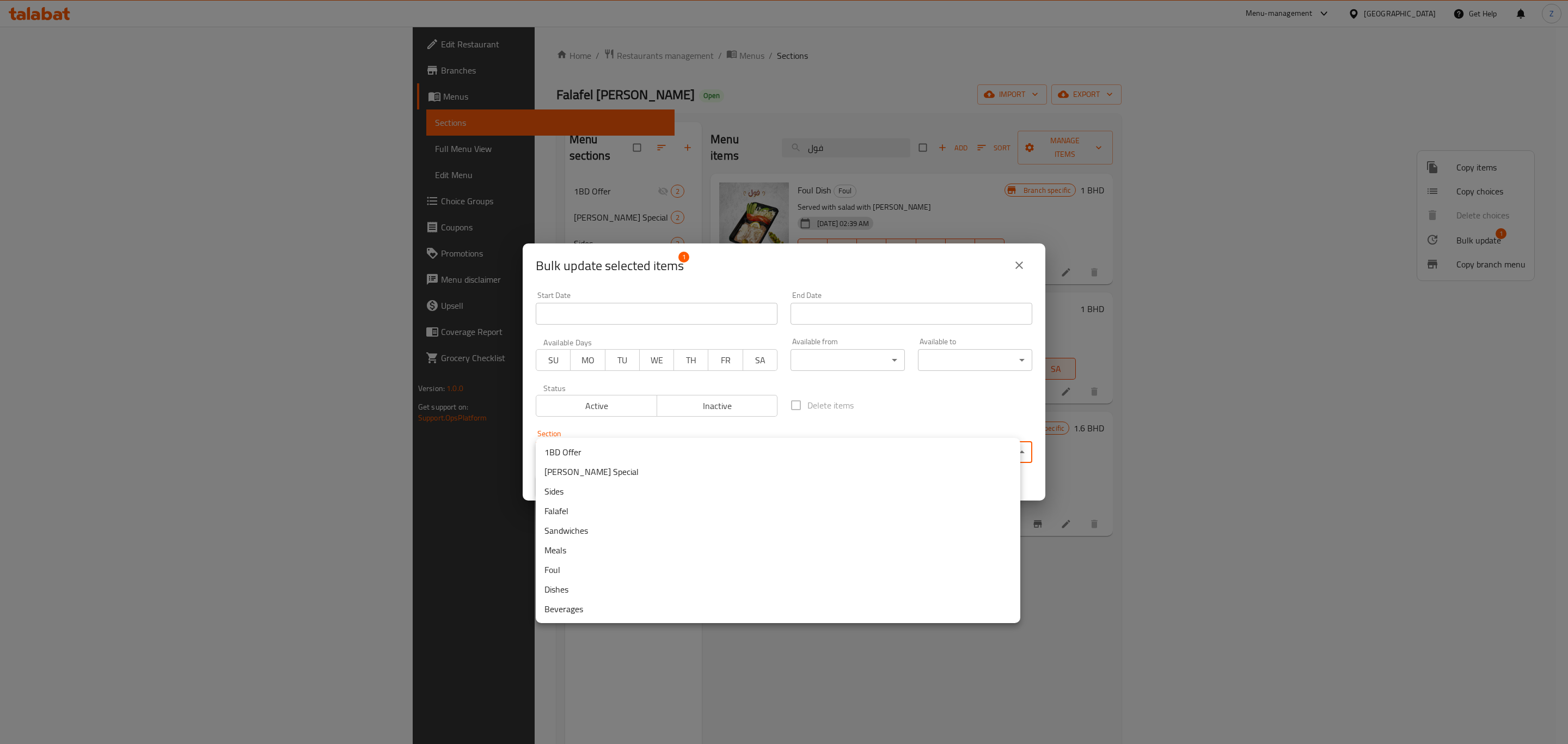
click at [589, 593] on li "Dishes" at bounding box center [778, 588] width 485 height 19
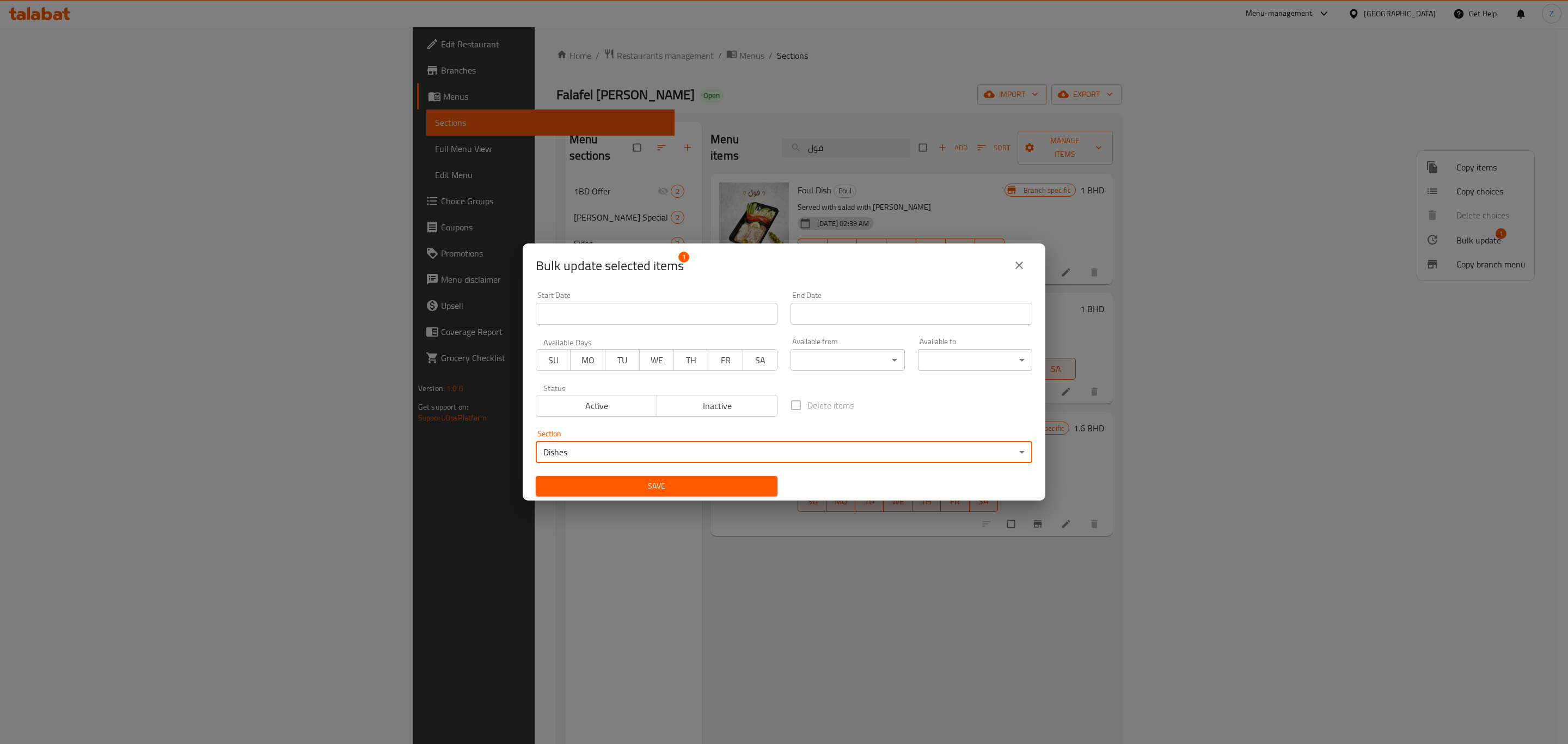
click at [676, 472] on div "Save" at bounding box center [656, 486] width 254 height 33
click at [662, 491] on span "Save" at bounding box center [656, 486] width 224 height 14
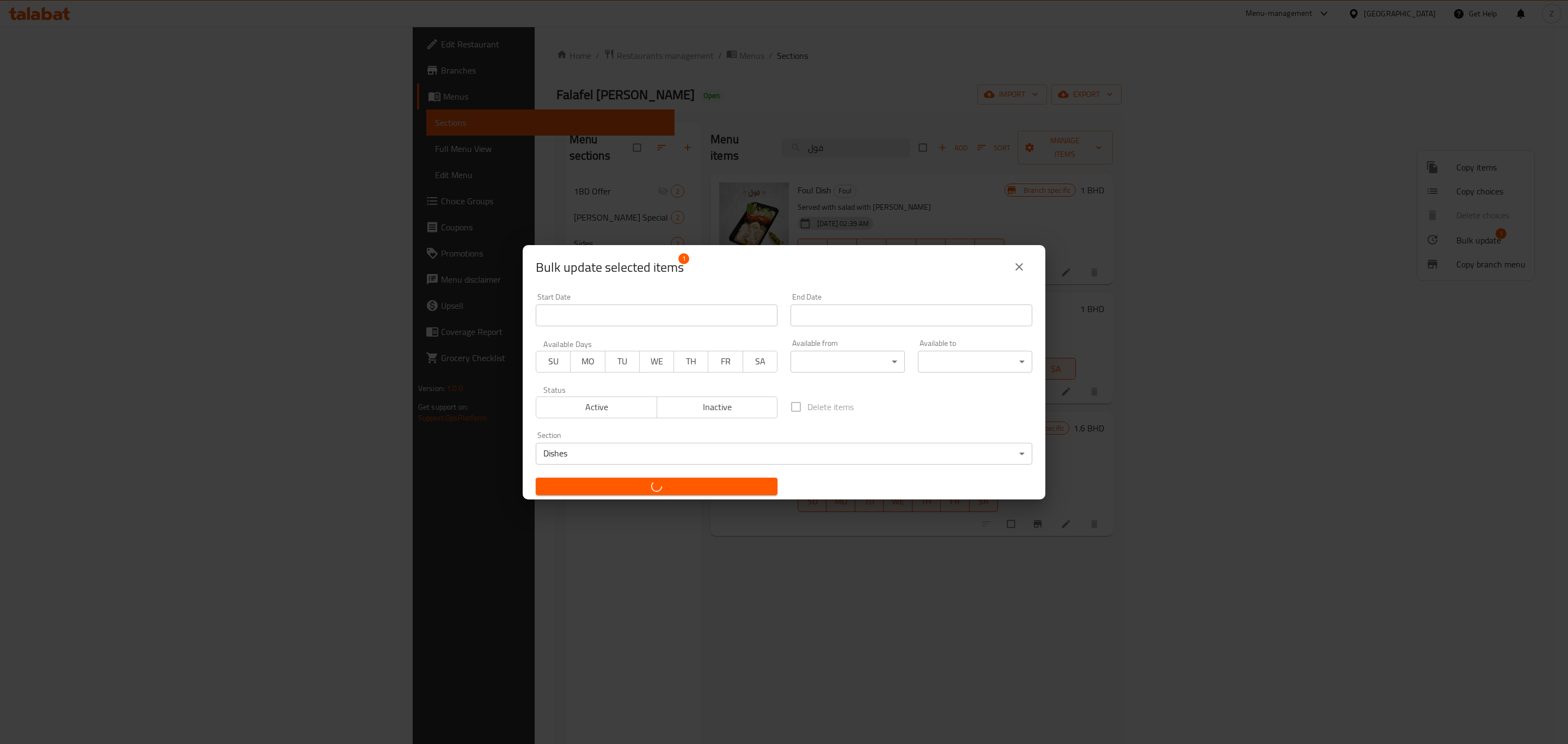
checkbox input "false"
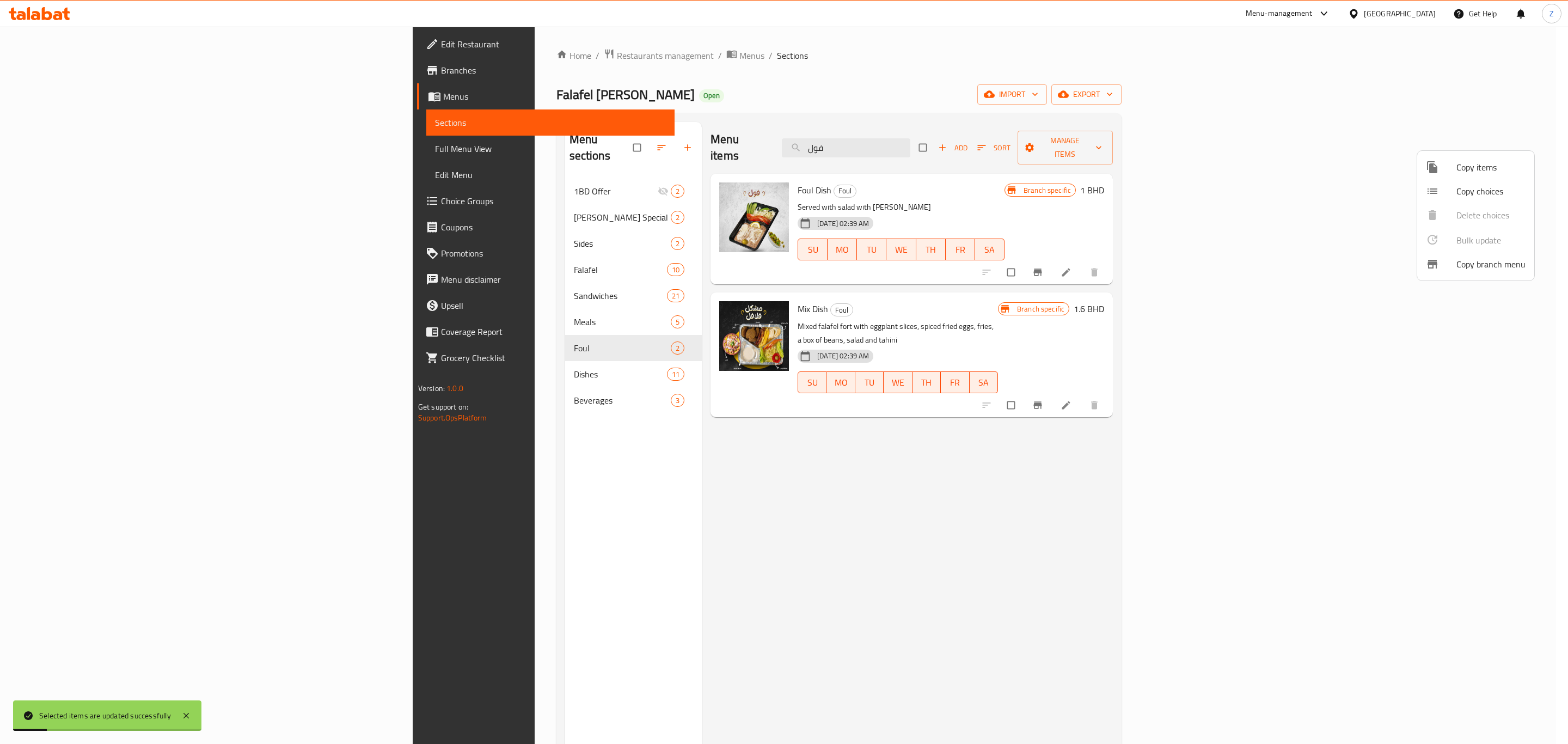
click at [378, 465] on div at bounding box center [784, 372] width 1568 height 744
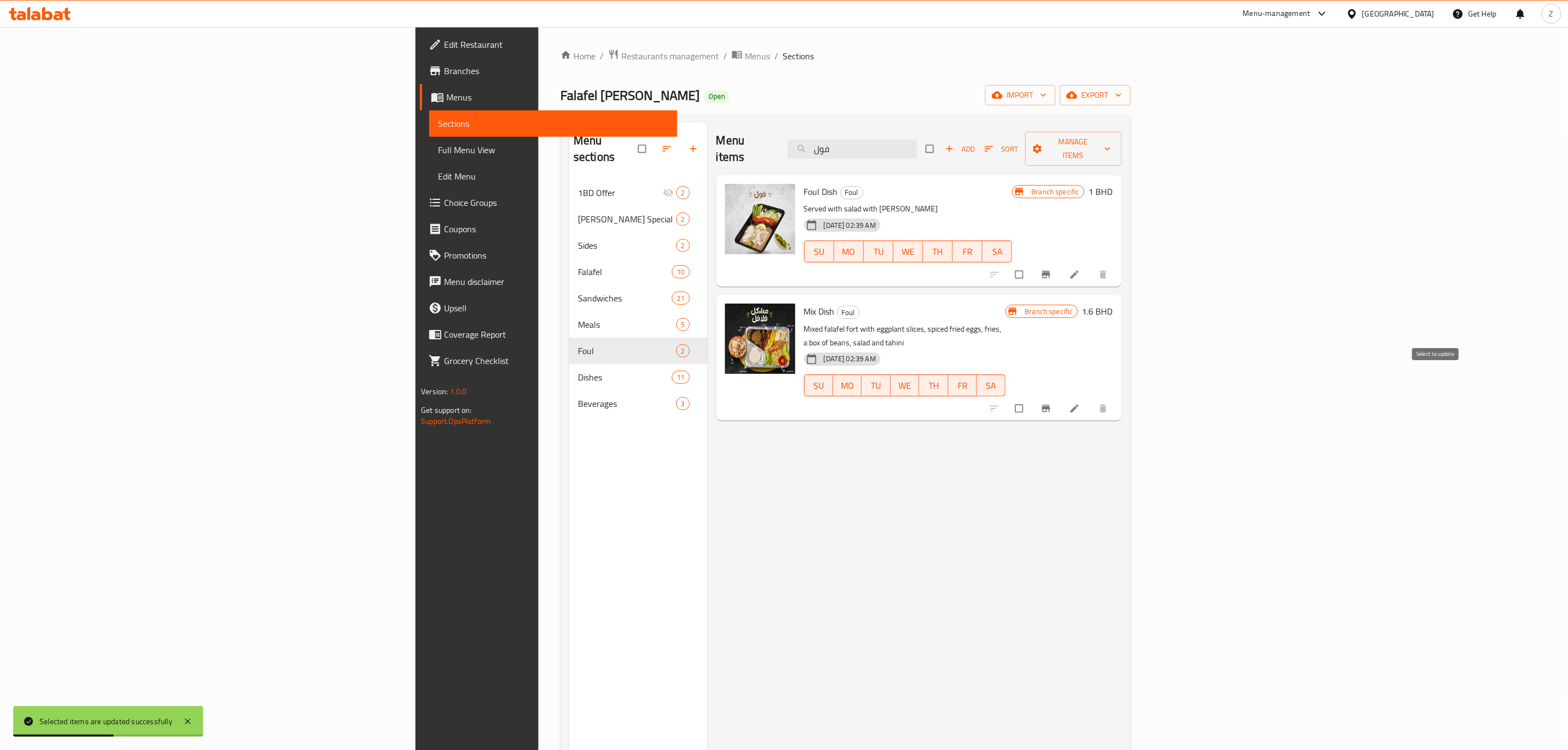
click at [1032, 398] on input "checkbox" at bounding box center [1020, 408] width 23 height 21
click at [1113, 147] on span "Manage items" at bounding box center [1074, 149] width 79 height 28
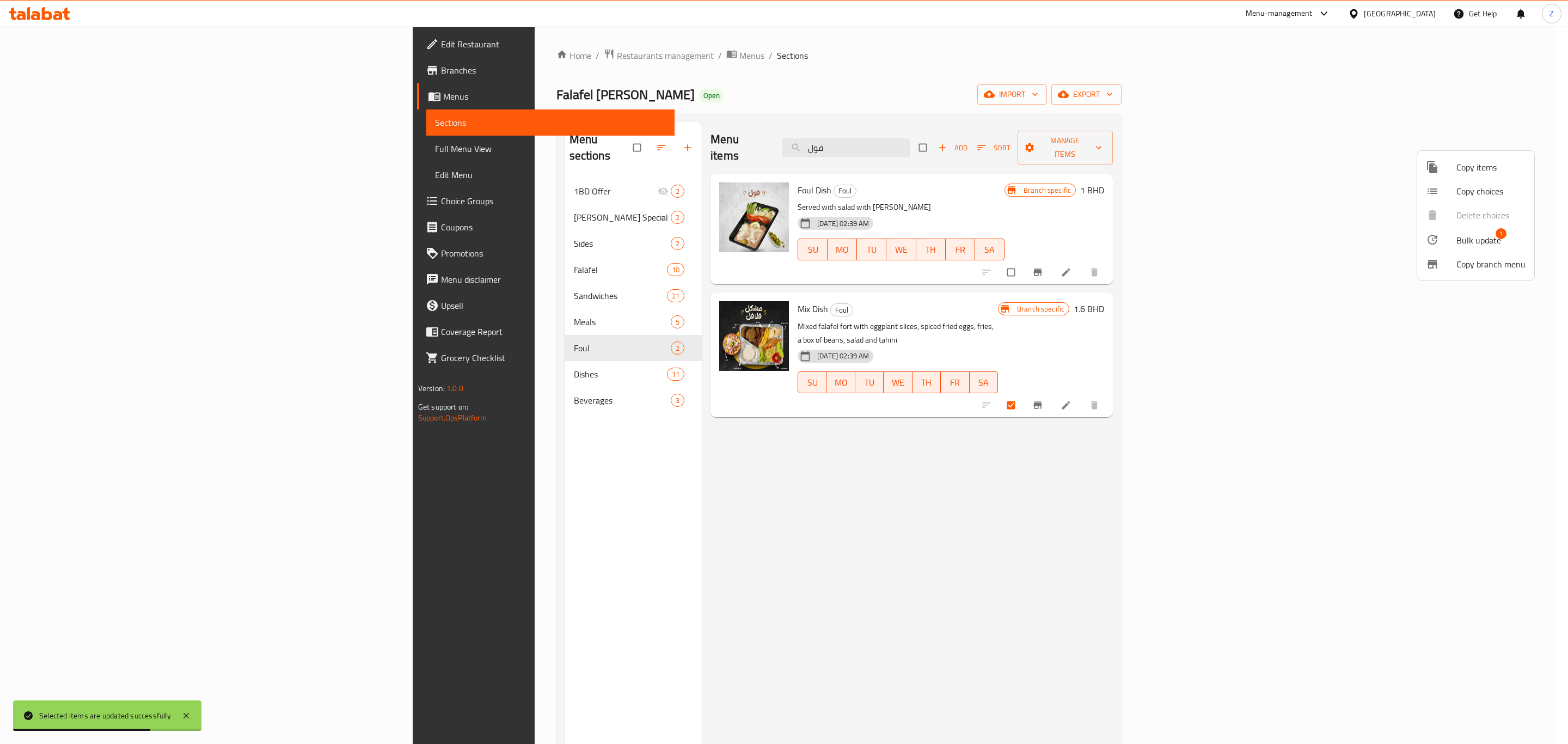
click at [1444, 242] on div at bounding box center [1441, 240] width 30 height 13
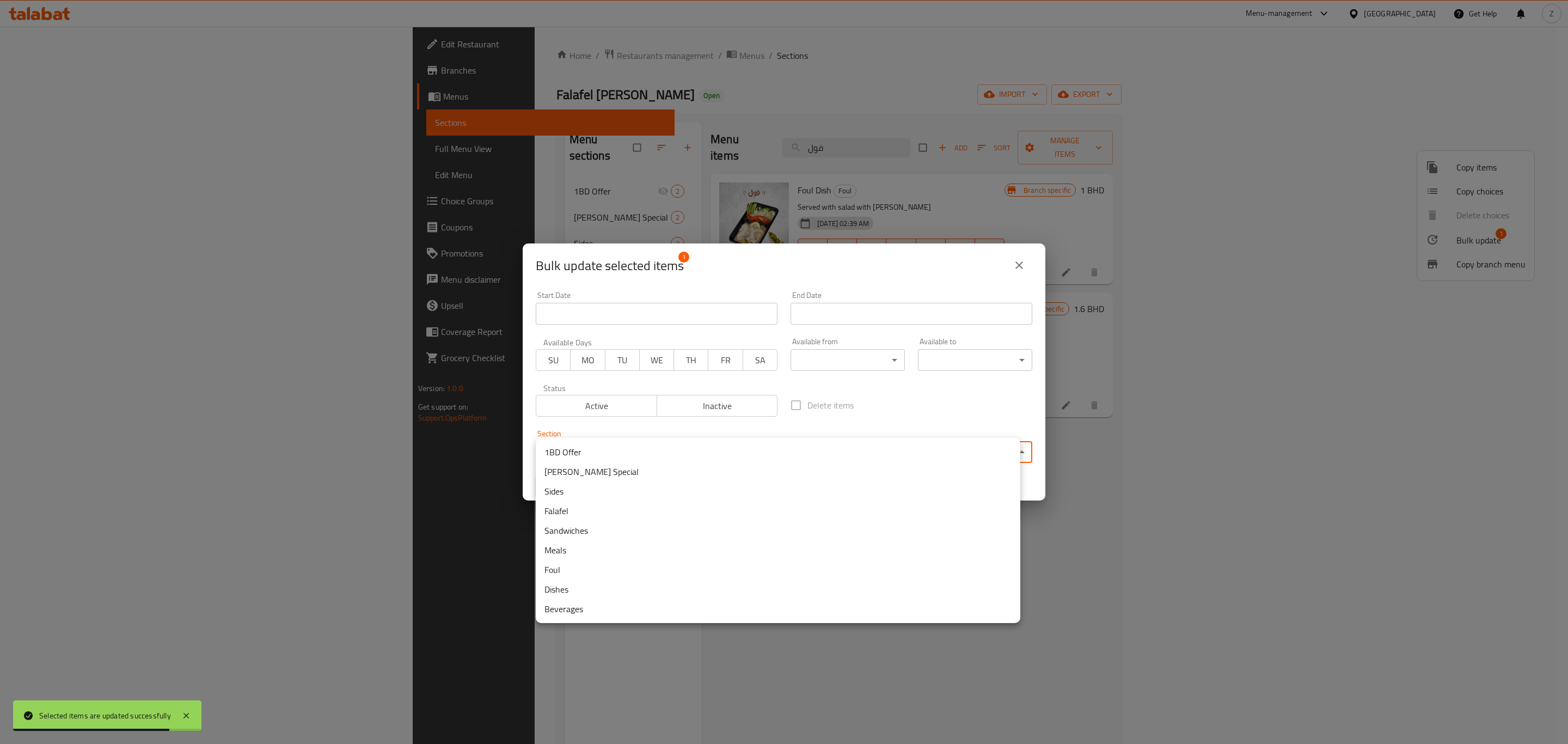
click at [634, 452] on body "Selected items are updated successfully ​ Menu-management Bahrain Get Help Z Ed…" at bounding box center [784, 385] width 1568 height 717
click at [572, 588] on li "Dishes" at bounding box center [778, 588] width 485 height 19
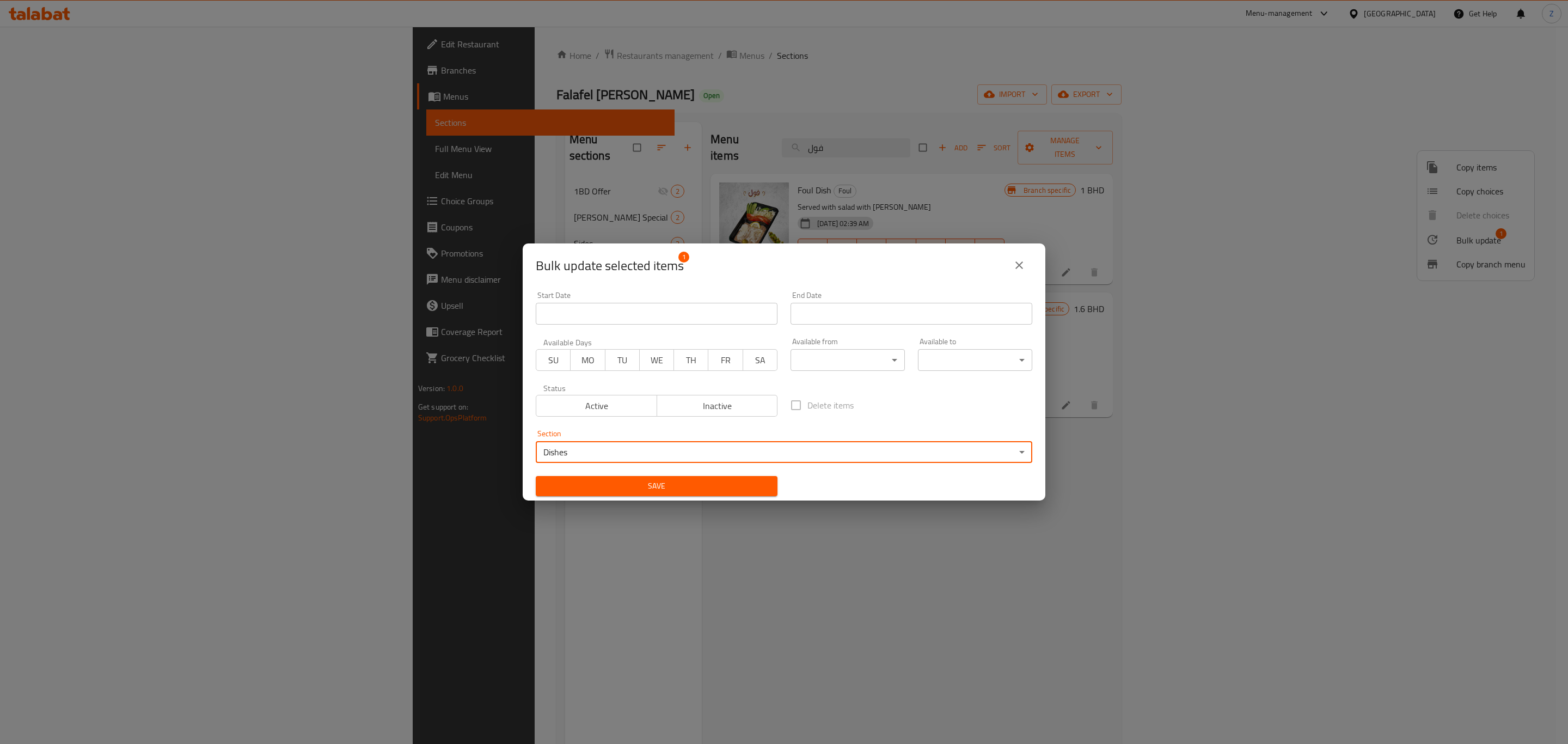
click at [695, 486] on span "Save" at bounding box center [656, 486] width 224 height 14
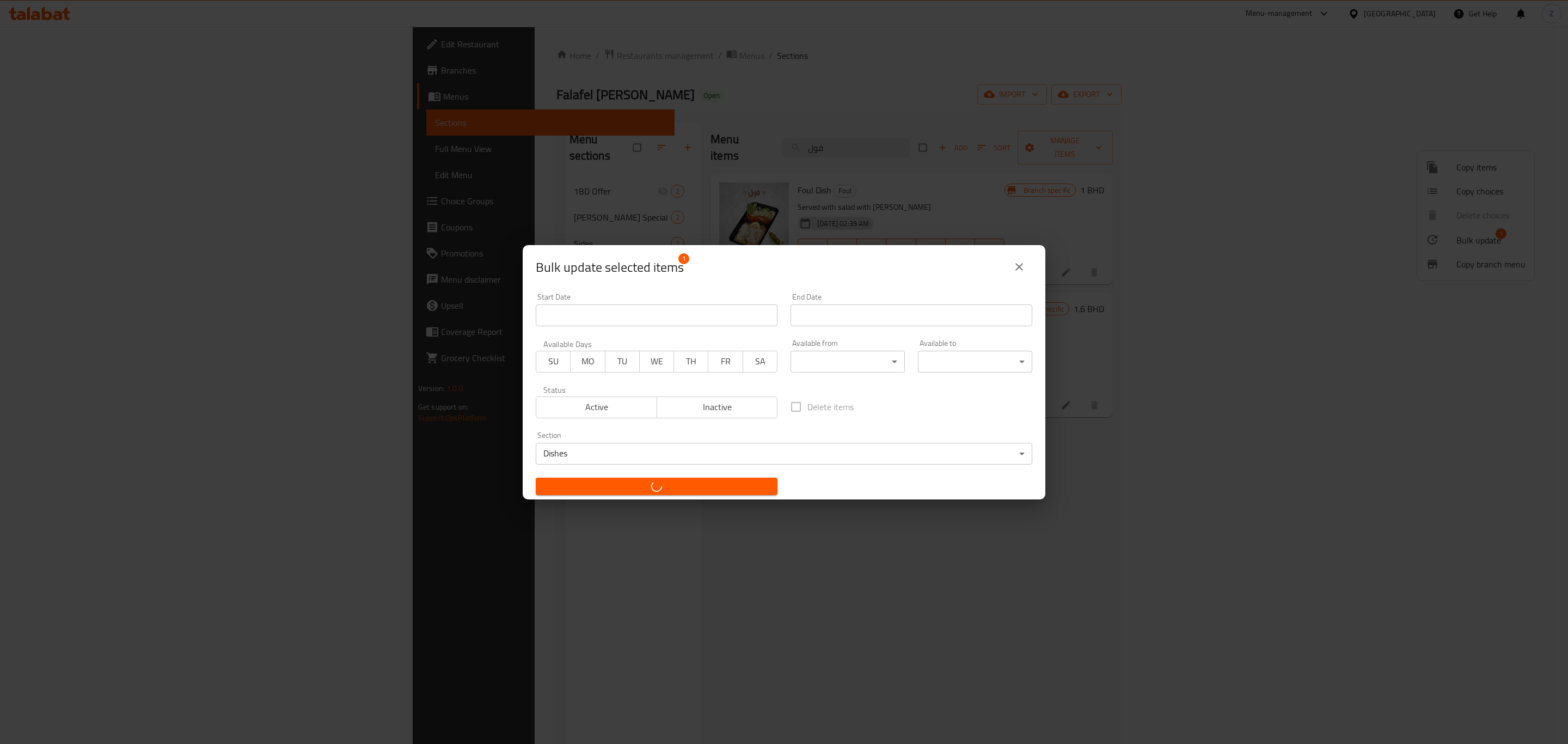
checkbox input "false"
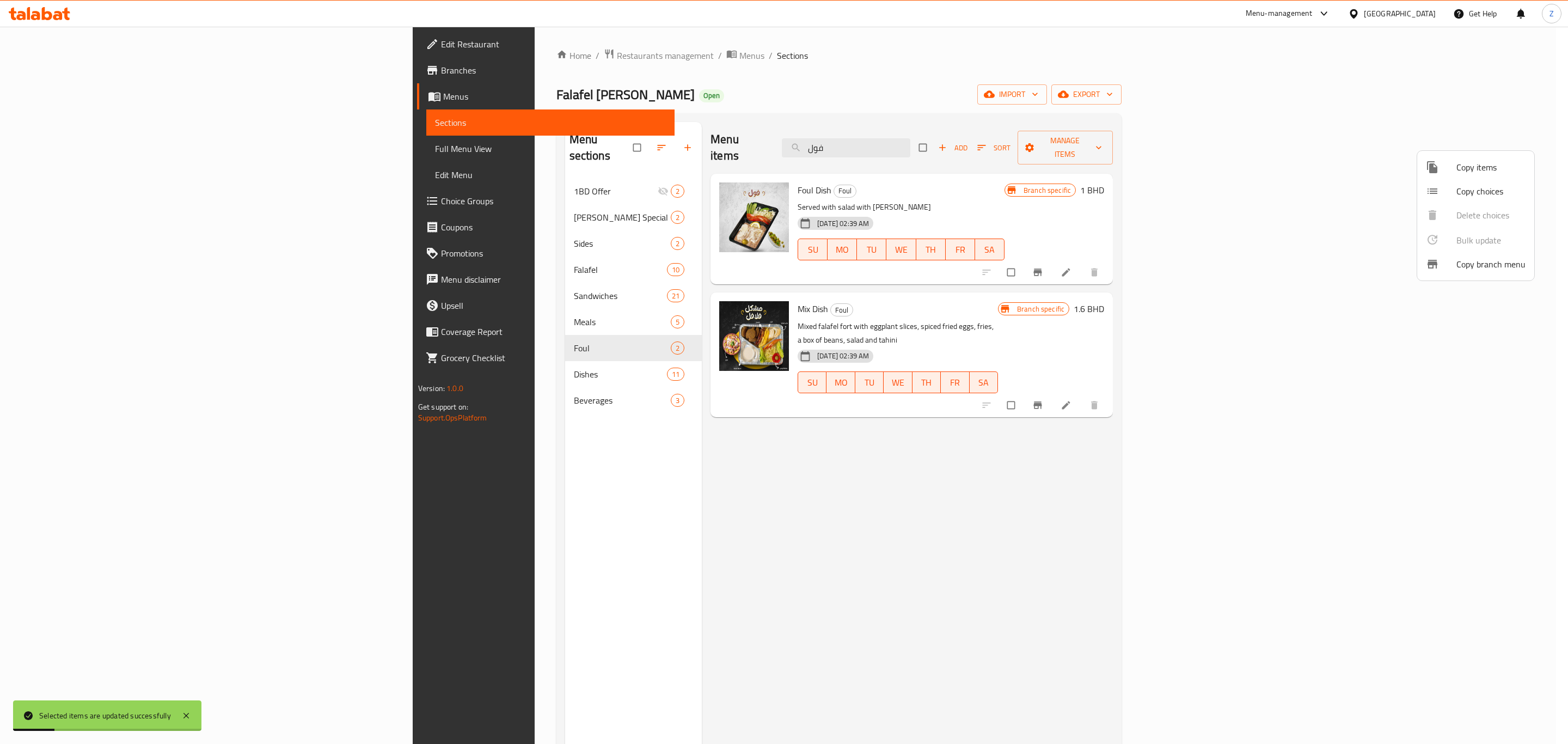
click at [366, 247] on div at bounding box center [784, 372] width 1568 height 744
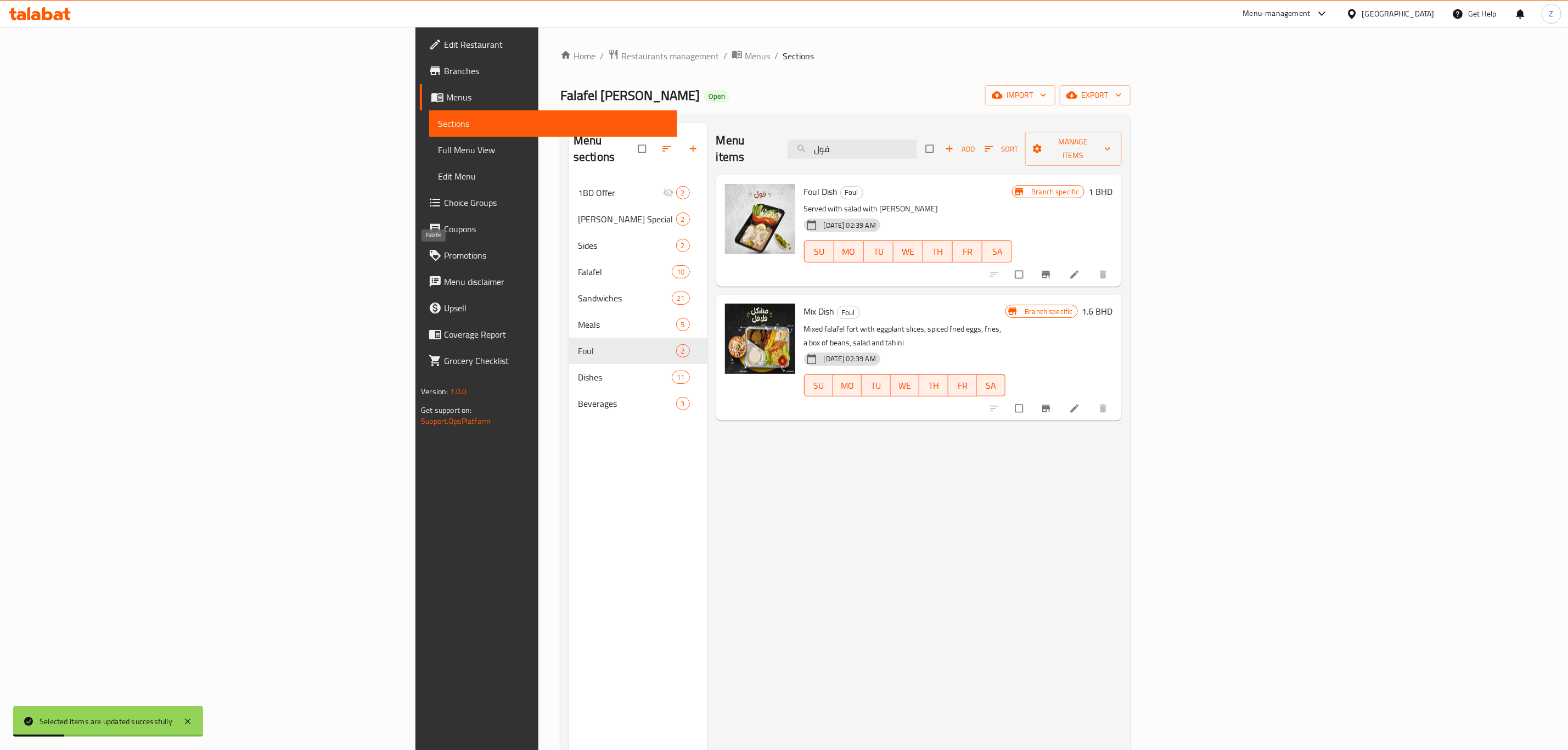
click at [577, 265] on span "Falafel" at bounding box center [624, 271] width 94 height 13
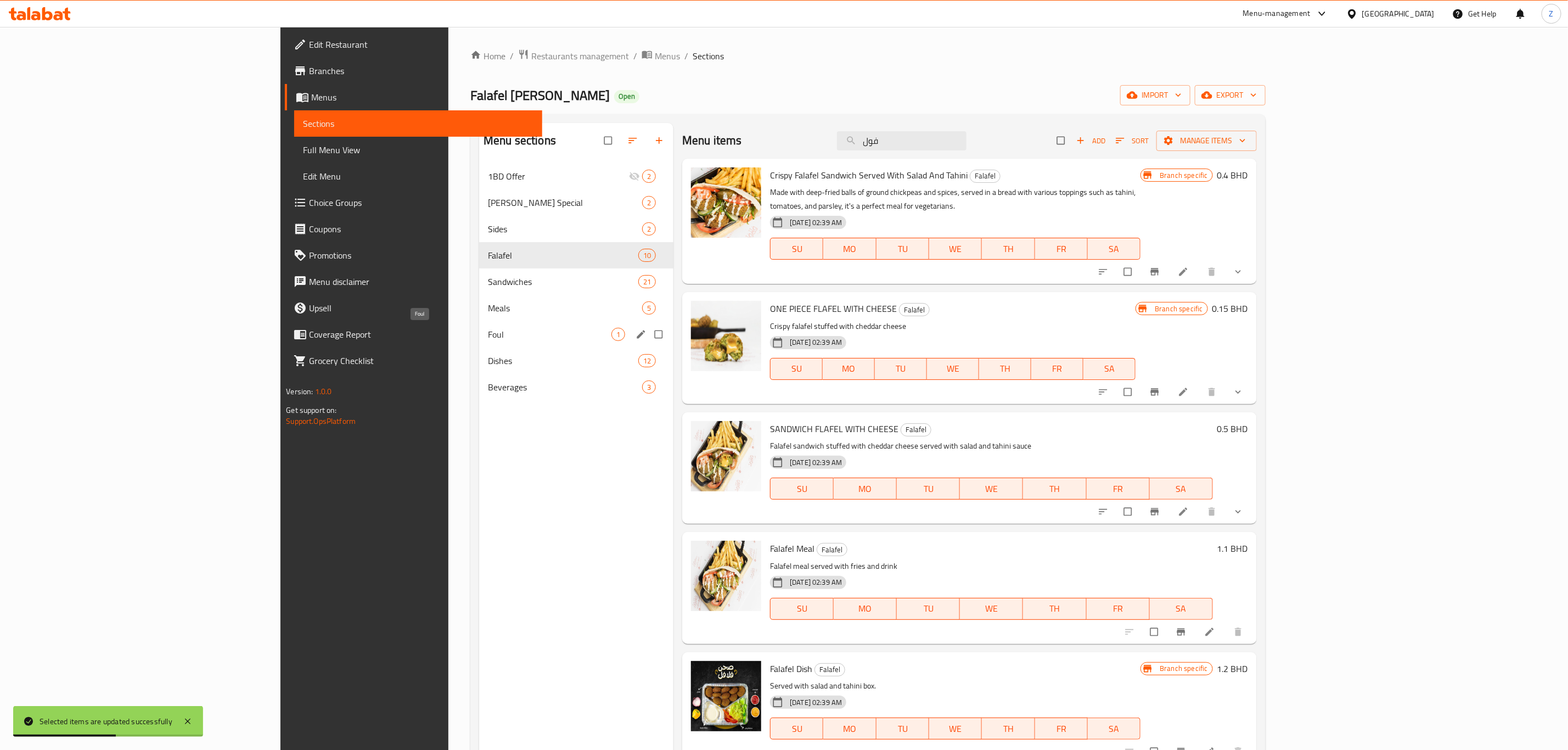
click at [488, 331] on span "Foul" at bounding box center [550, 334] width 124 height 13
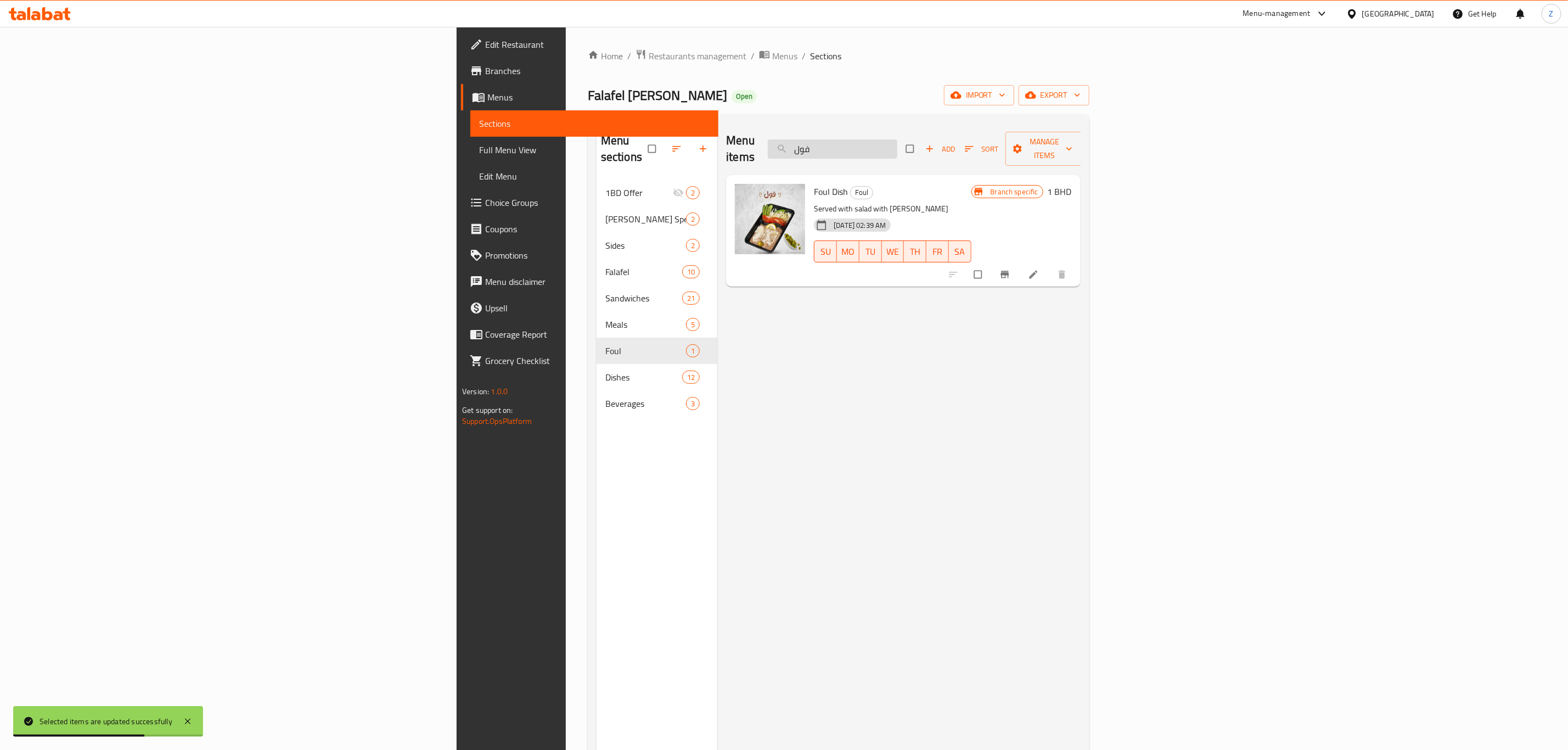
click at [897, 139] on input "فول" at bounding box center [832, 149] width 129 height 19
type input "t"
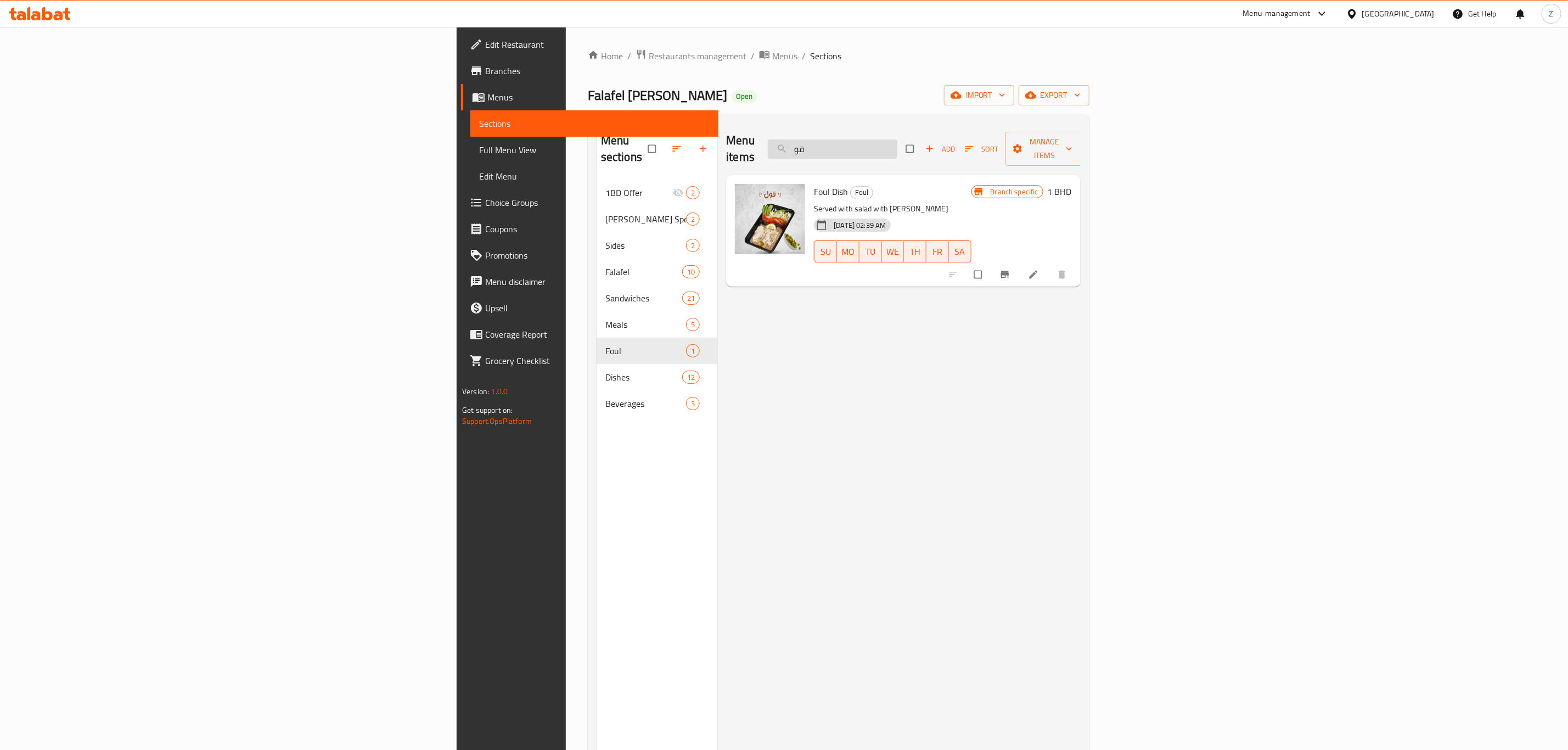
type input "فول"
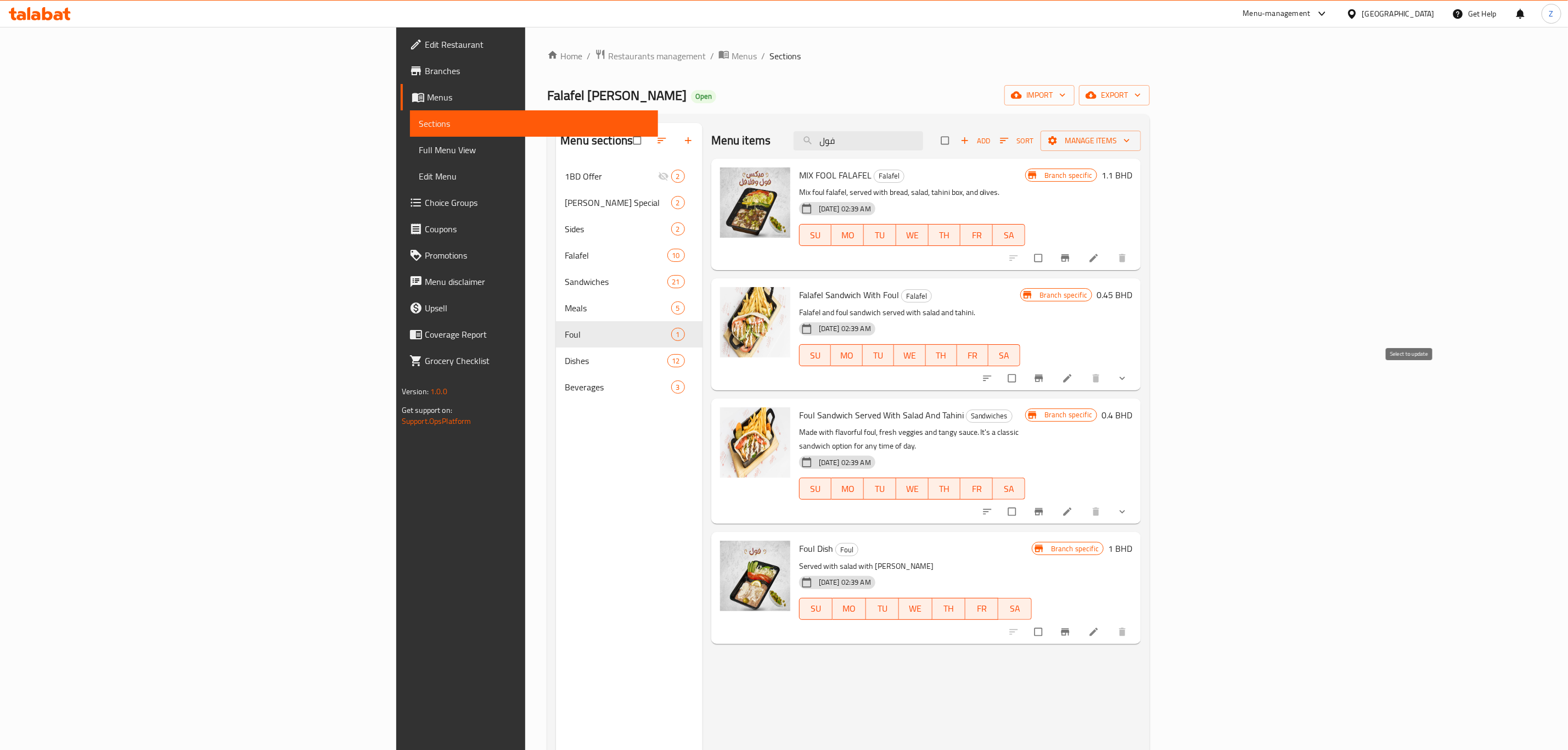
click at [1025, 387] on input "checkbox" at bounding box center [1013, 378] width 23 height 21
click at [1025, 379] on input "checkbox" at bounding box center [1013, 378] width 23 height 21
checkbox input "false"
click at [1130, 380] on span "show more" at bounding box center [1123, 378] width 13 height 11
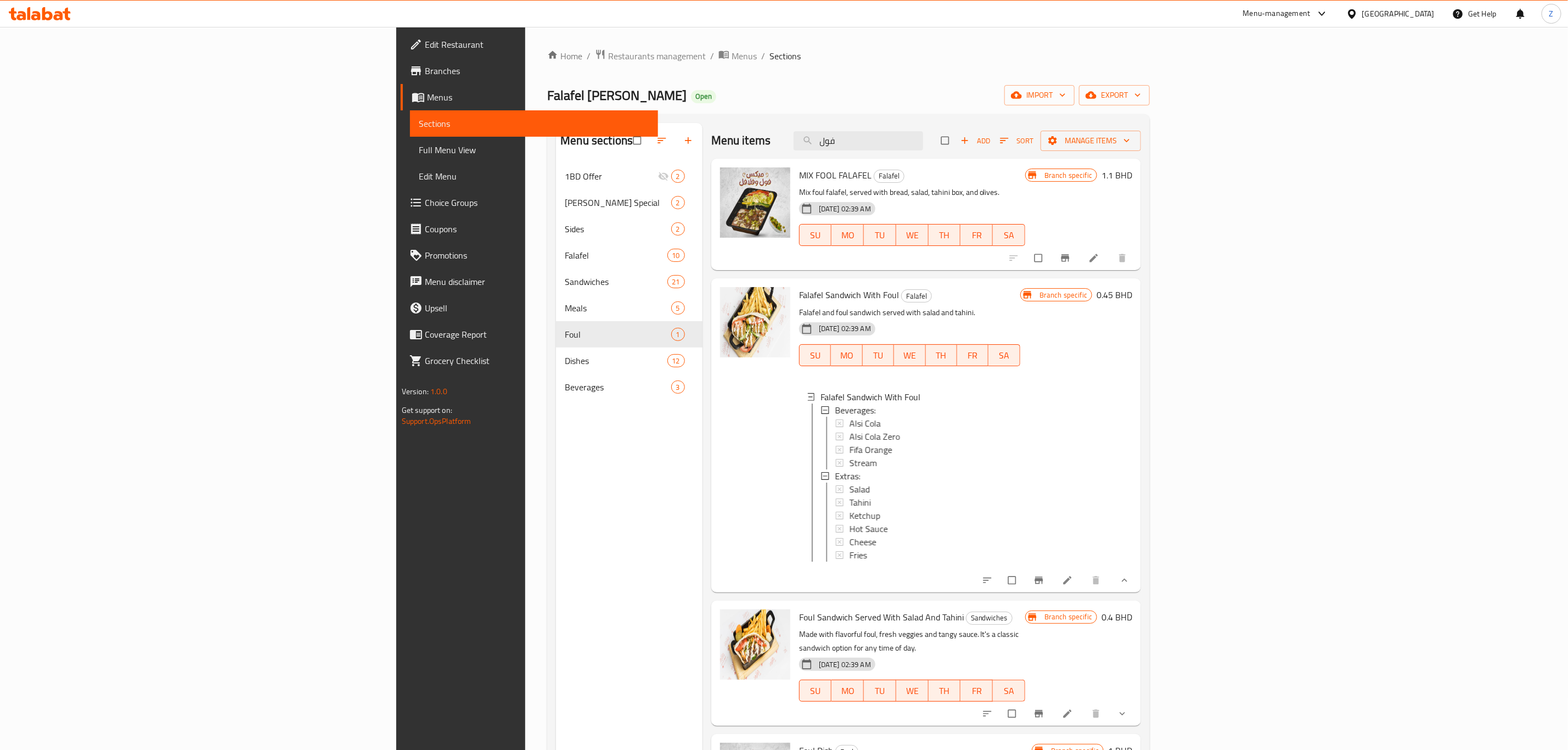
click at [1132, 380] on div "Branch specific 0.45 BHD" at bounding box center [1075, 435] width 112 height 296
click at [1136, 589] on button "show more" at bounding box center [1123, 580] width 27 height 24
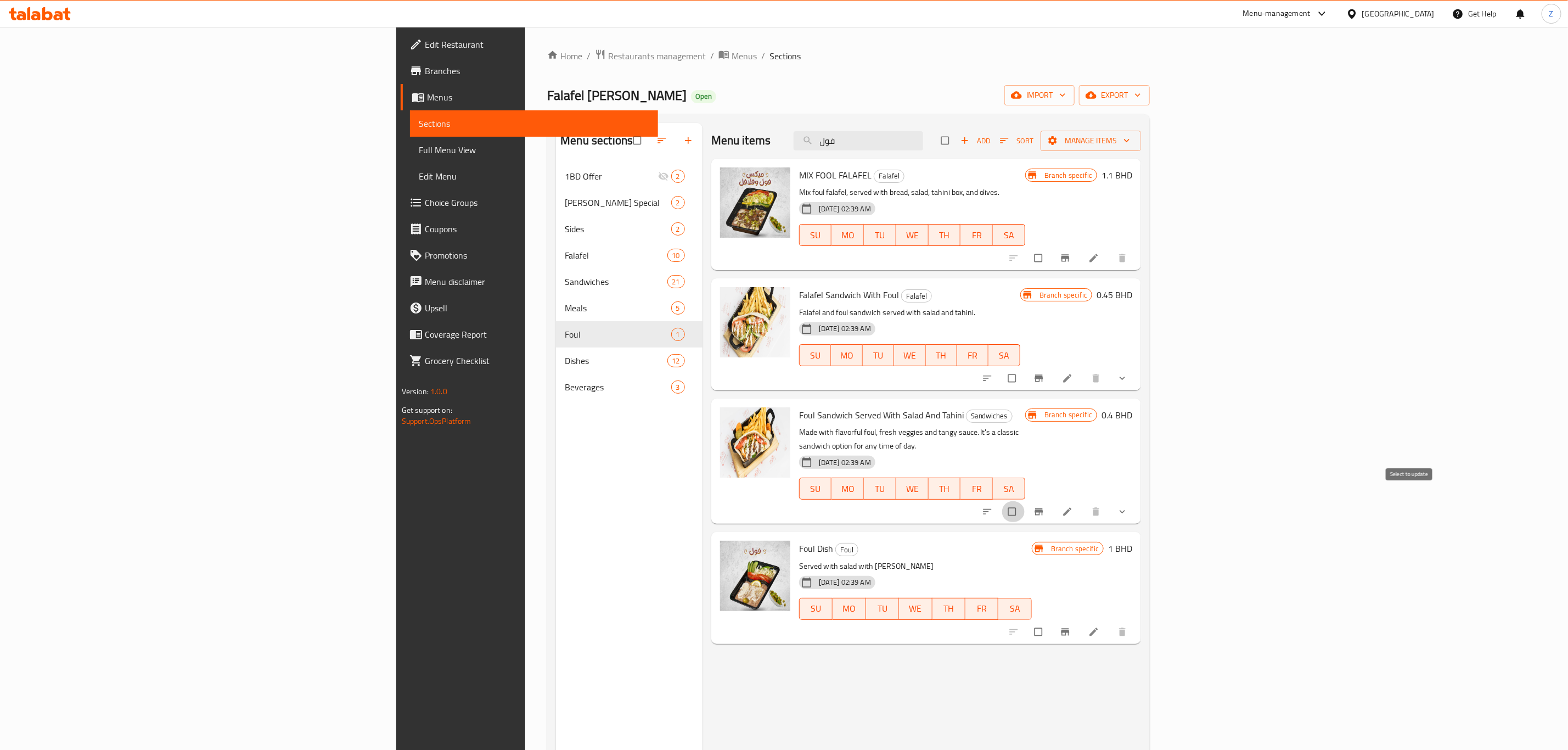
click at [1025, 501] on input "checkbox" at bounding box center [1013, 511] width 23 height 21
click at [1132, 140] on span "Manage items" at bounding box center [1091, 140] width 83 height 14
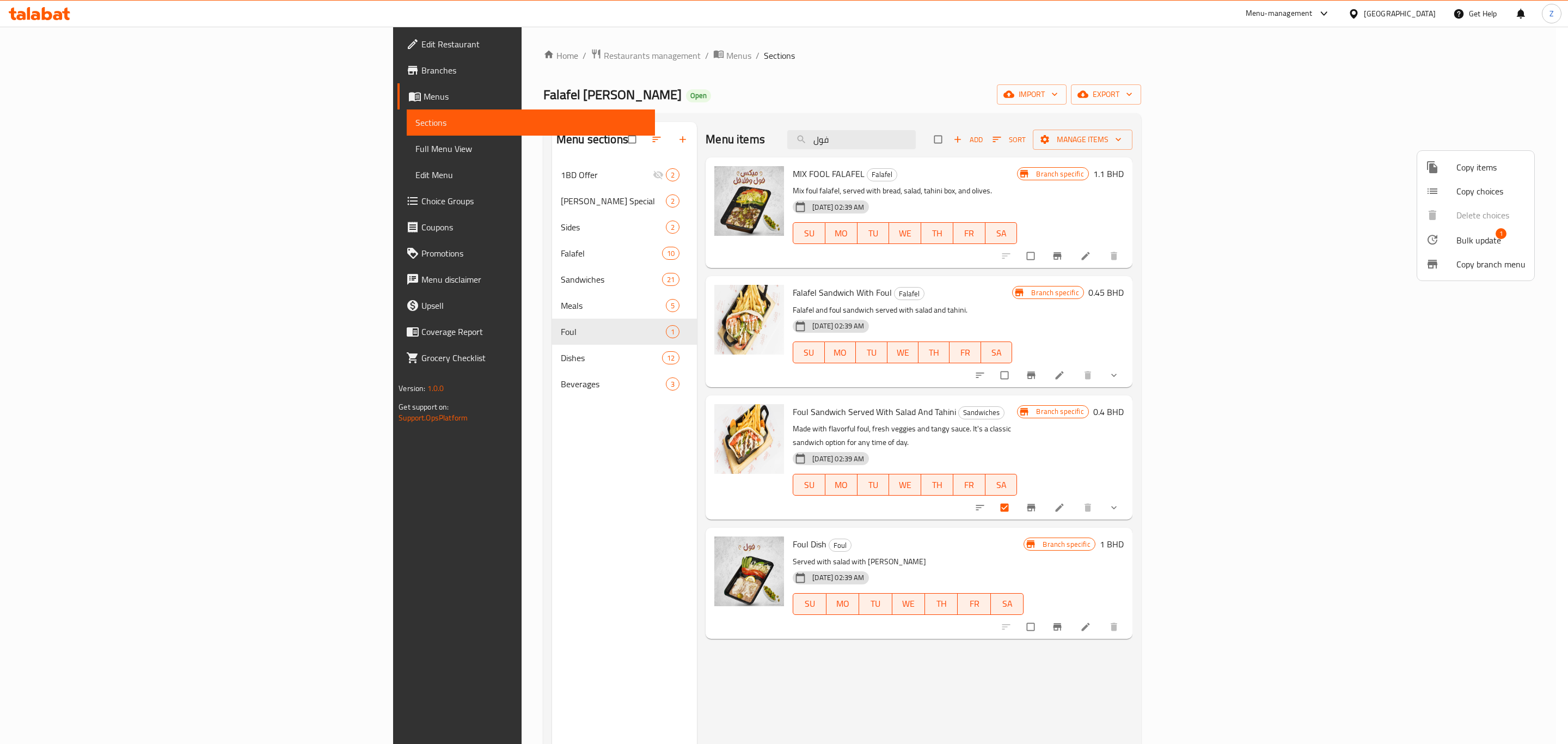
click at [1477, 237] on span "Bulk update" at bounding box center [1479, 240] width 45 height 13
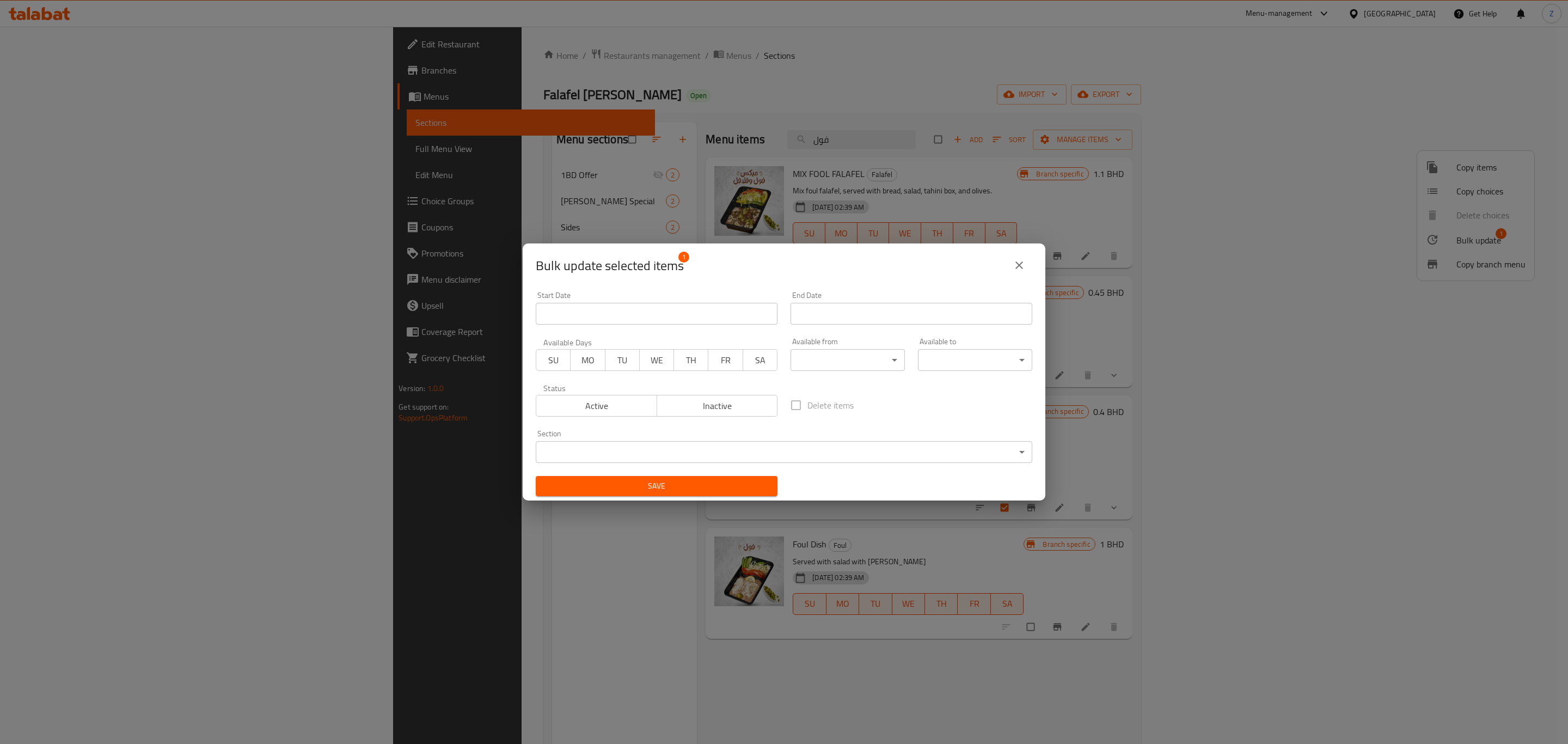
click at [680, 445] on body "​ Menu-management Bahrain Get Help Z Edit Restaurant Branches Menus Sections Fu…" at bounding box center [784, 385] width 1568 height 717
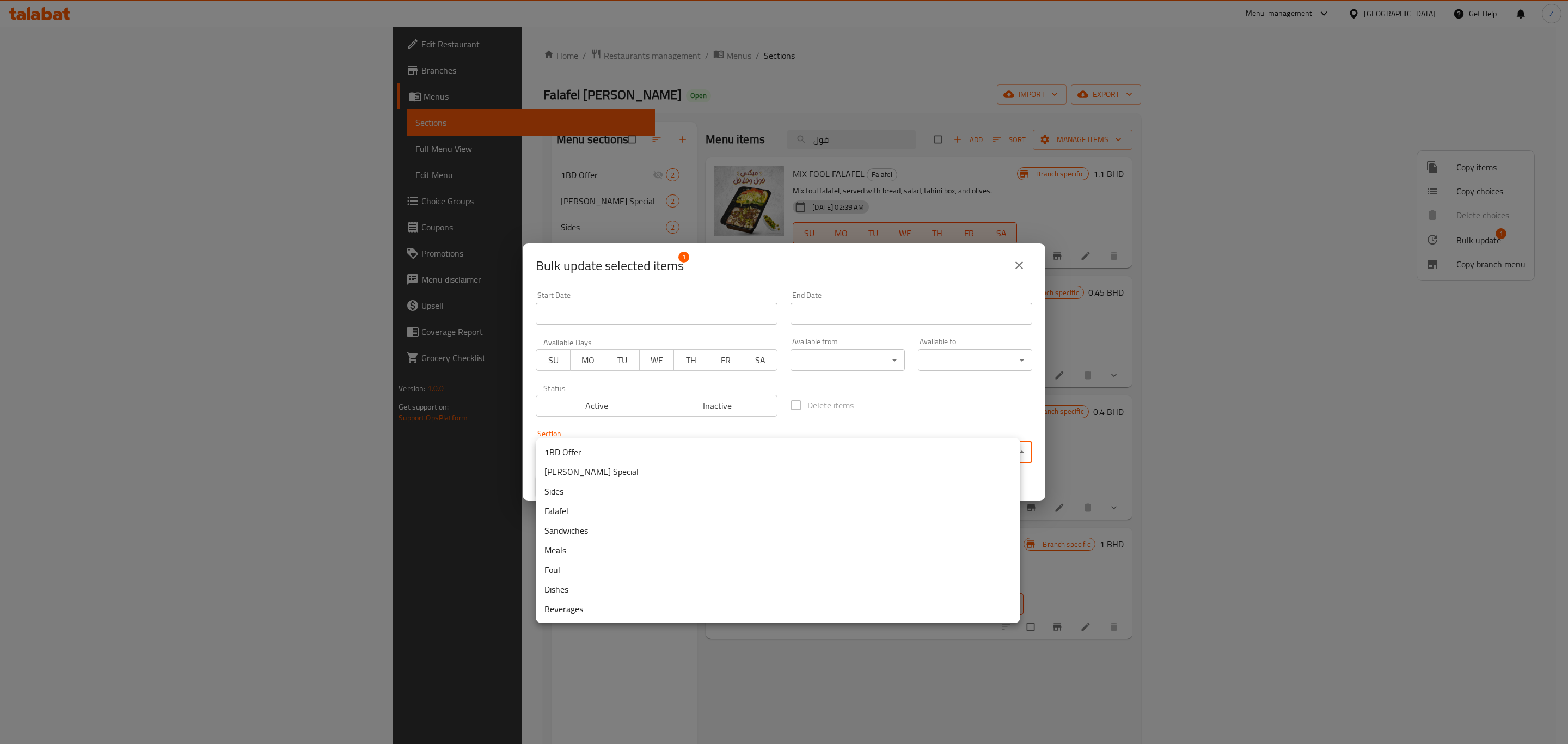
click at [560, 588] on li "Dishes" at bounding box center [778, 588] width 485 height 19
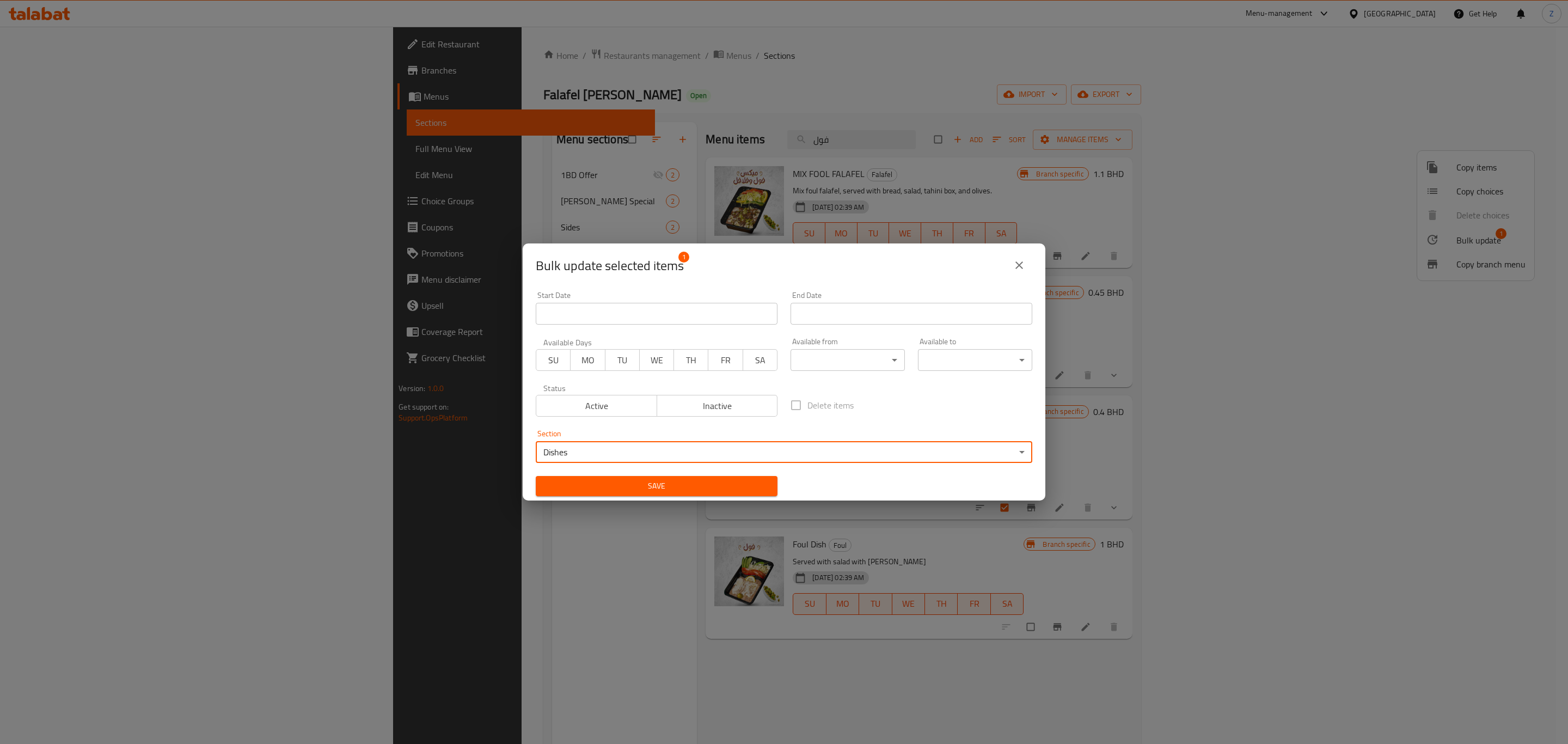
click at [589, 461] on body "​ Menu-management Bahrain Get Help Z Edit Restaurant Branches Menus Sections Fu…" at bounding box center [784, 385] width 1568 height 717
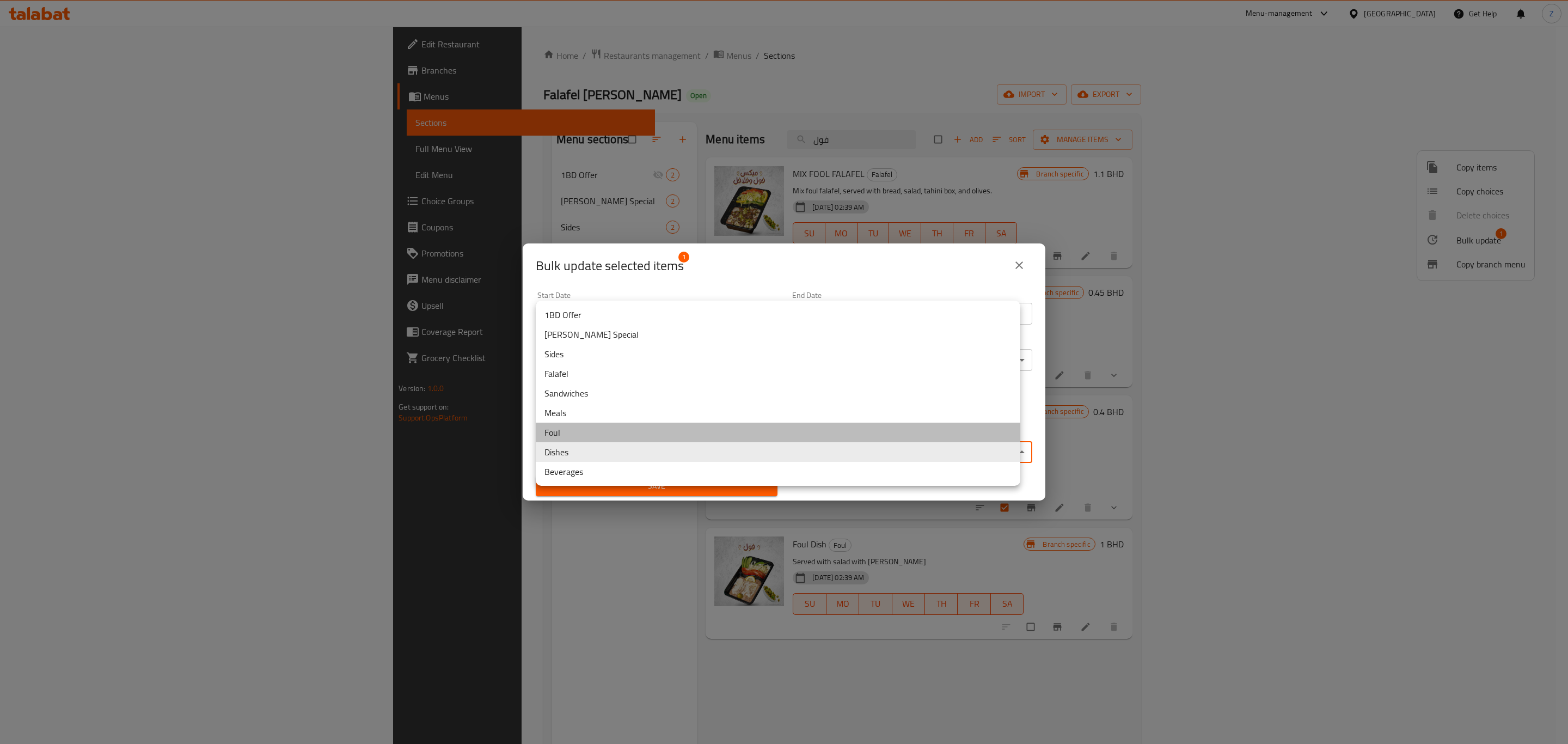
click at [574, 425] on li "Foul" at bounding box center [778, 432] width 485 height 19
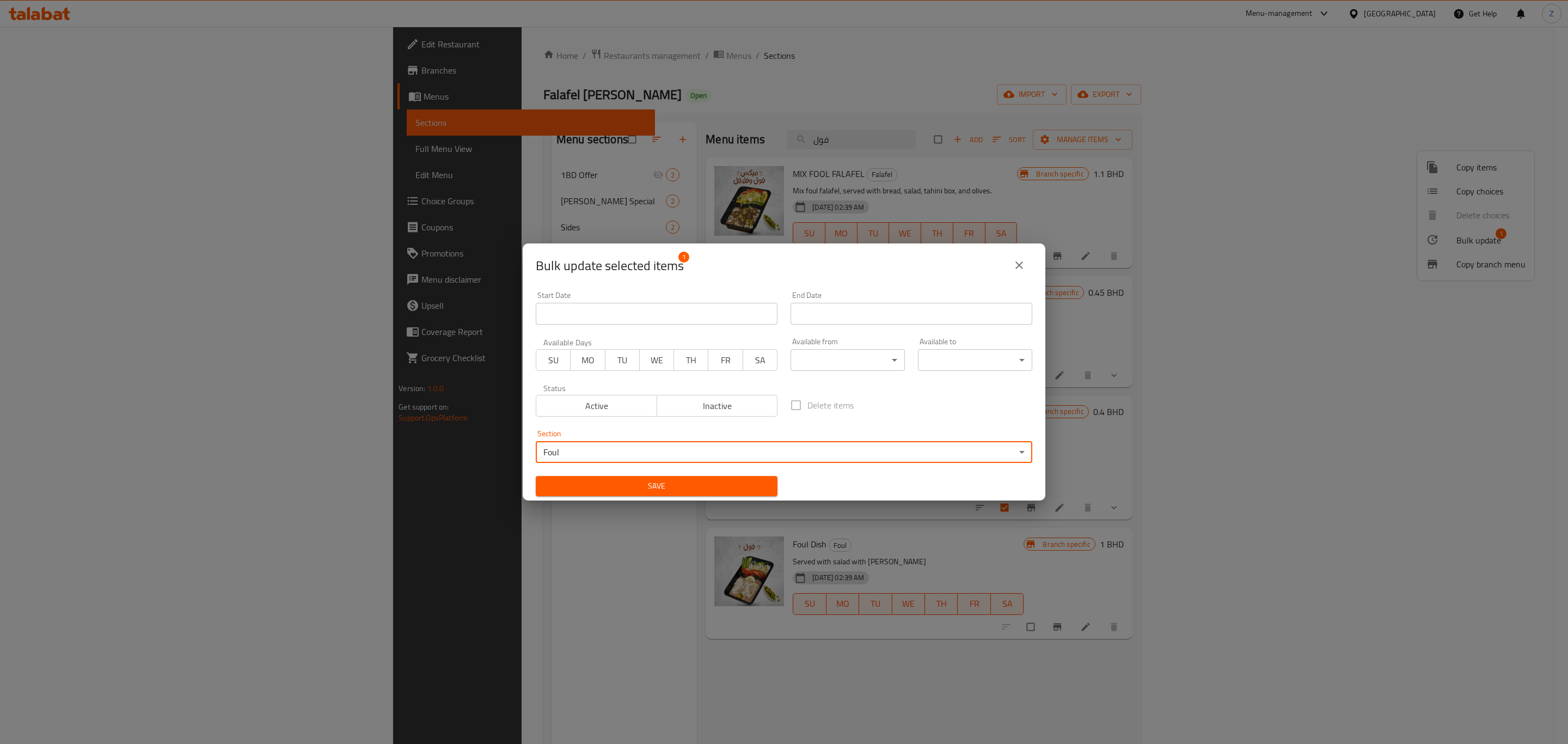
click at [609, 480] on span "Save" at bounding box center [656, 486] width 224 height 14
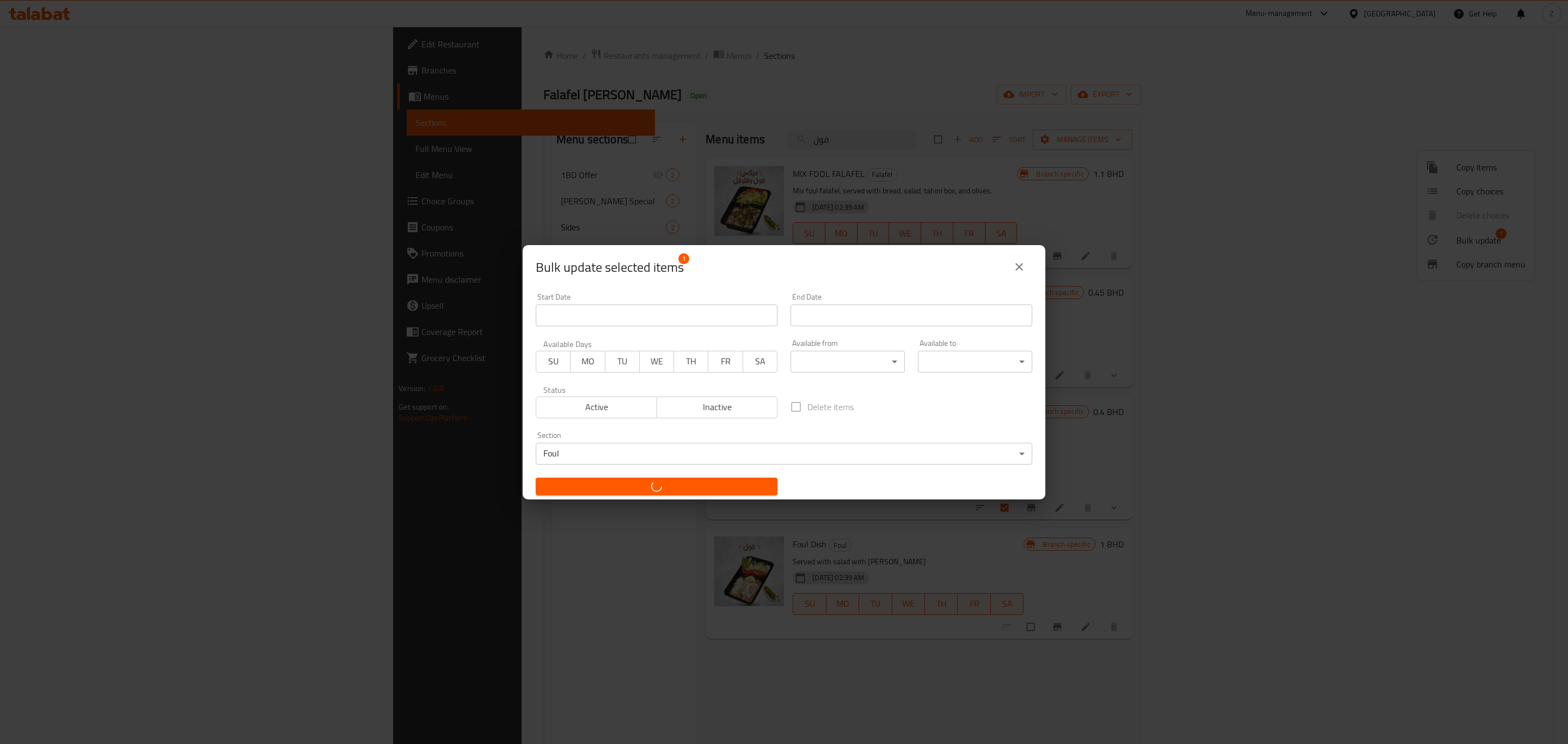
checkbox input "false"
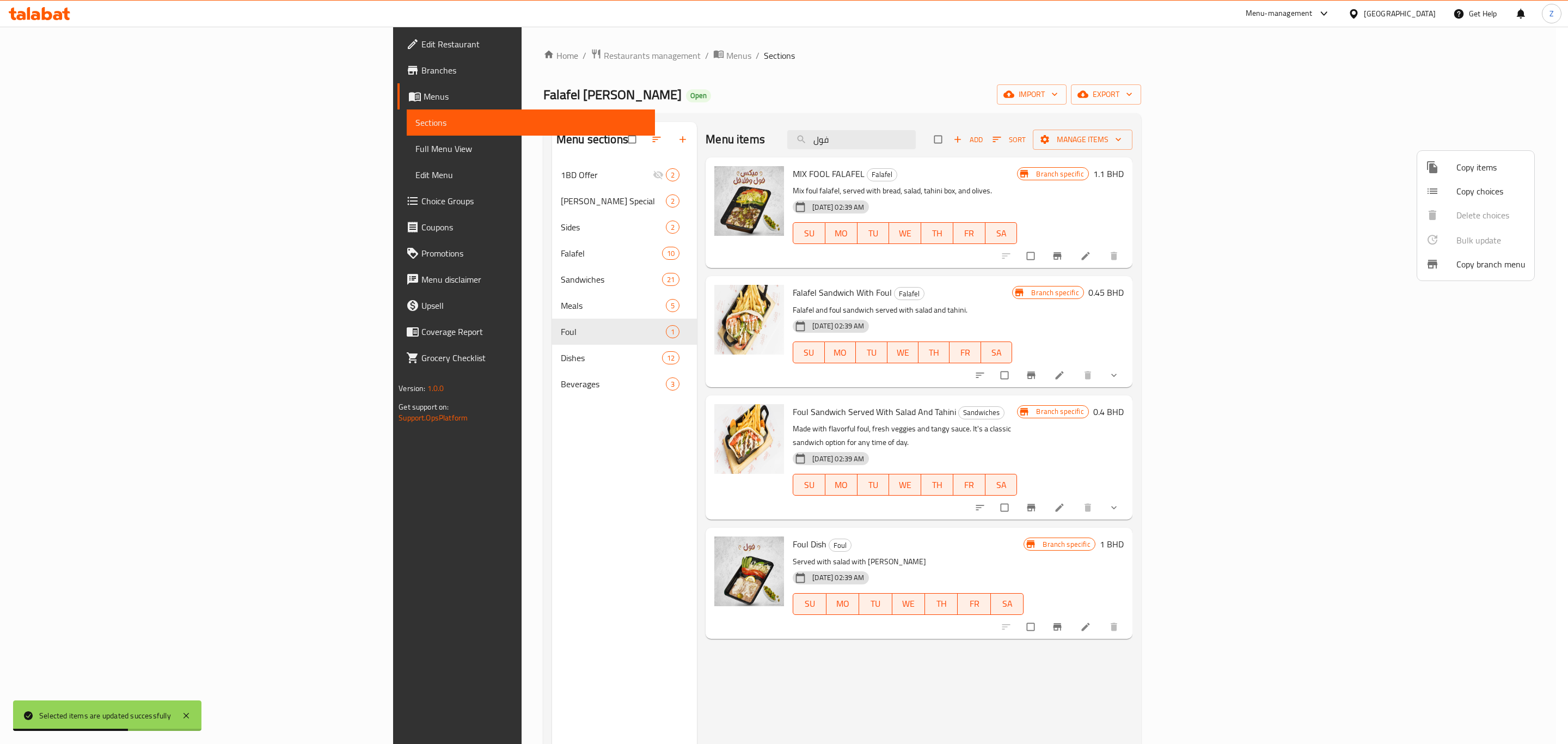
click at [378, 306] on div at bounding box center [784, 372] width 1568 height 744
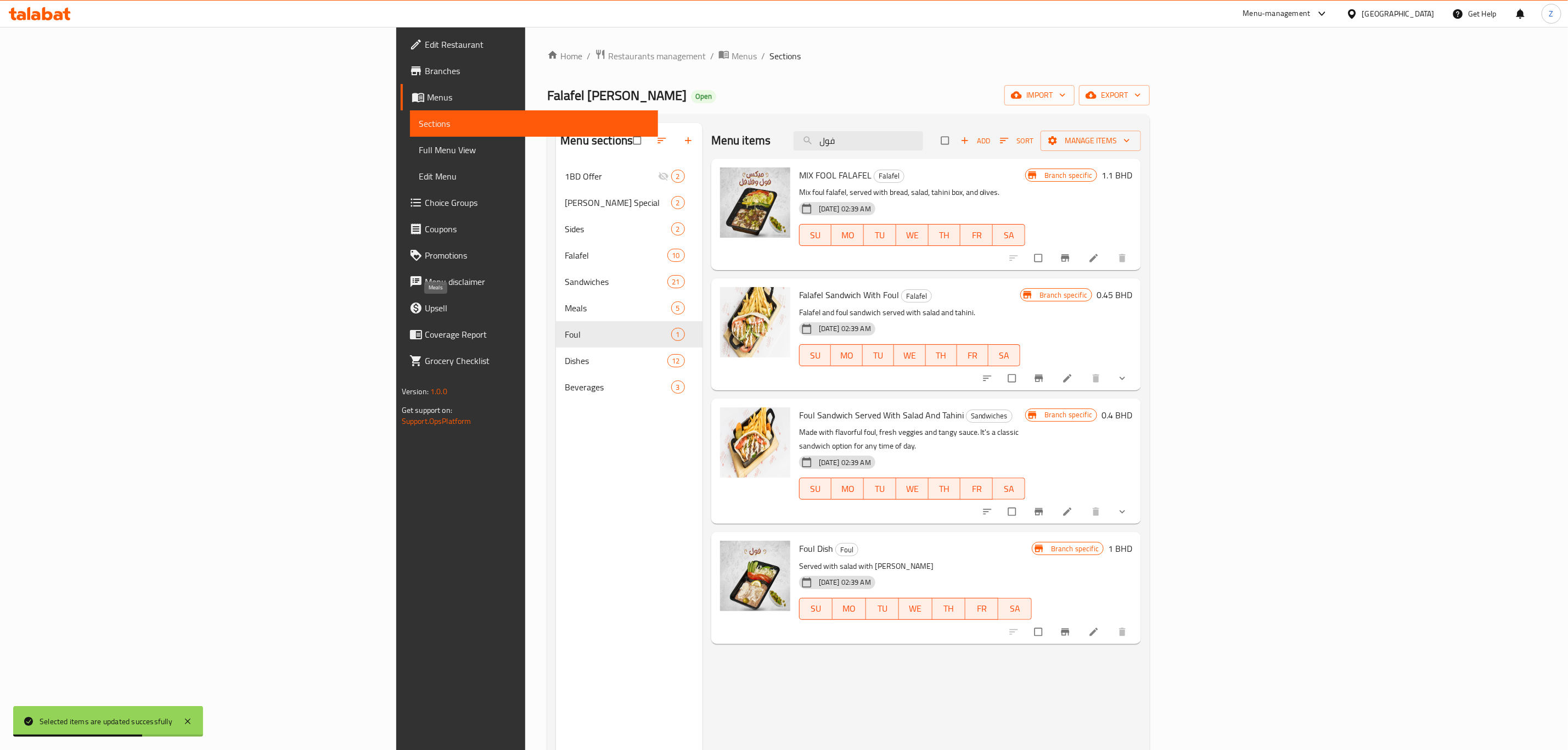
click at [564, 308] on span "Meals" at bounding box center [617, 308] width 106 height 13
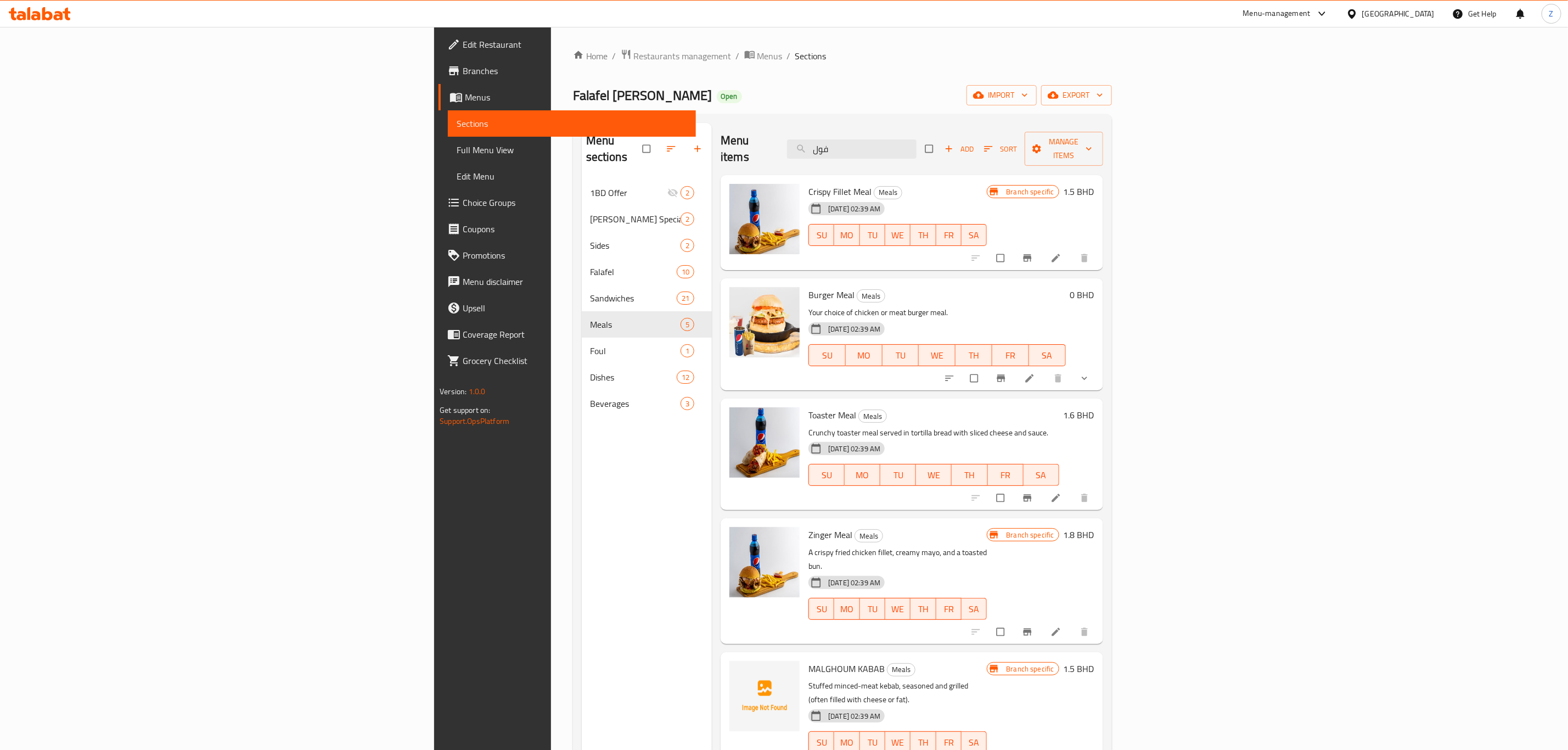
click at [1062, 493] on icon at bounding box center [1056, 498] width 11 height 11
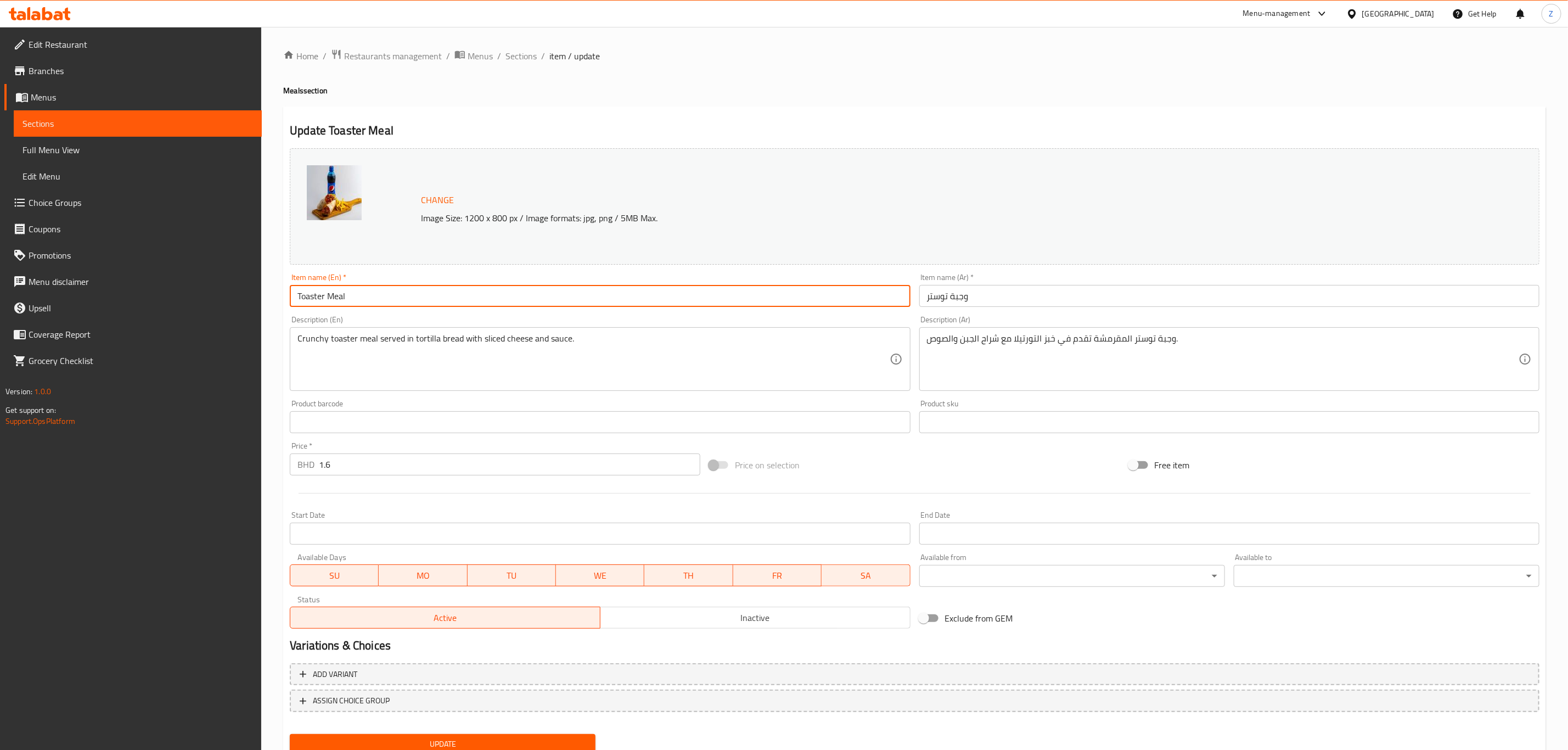
click at [306, 296] on input "Toaster Meal" at bounding box center [600, 296] width 620 height 22
type input "Twister Meal"
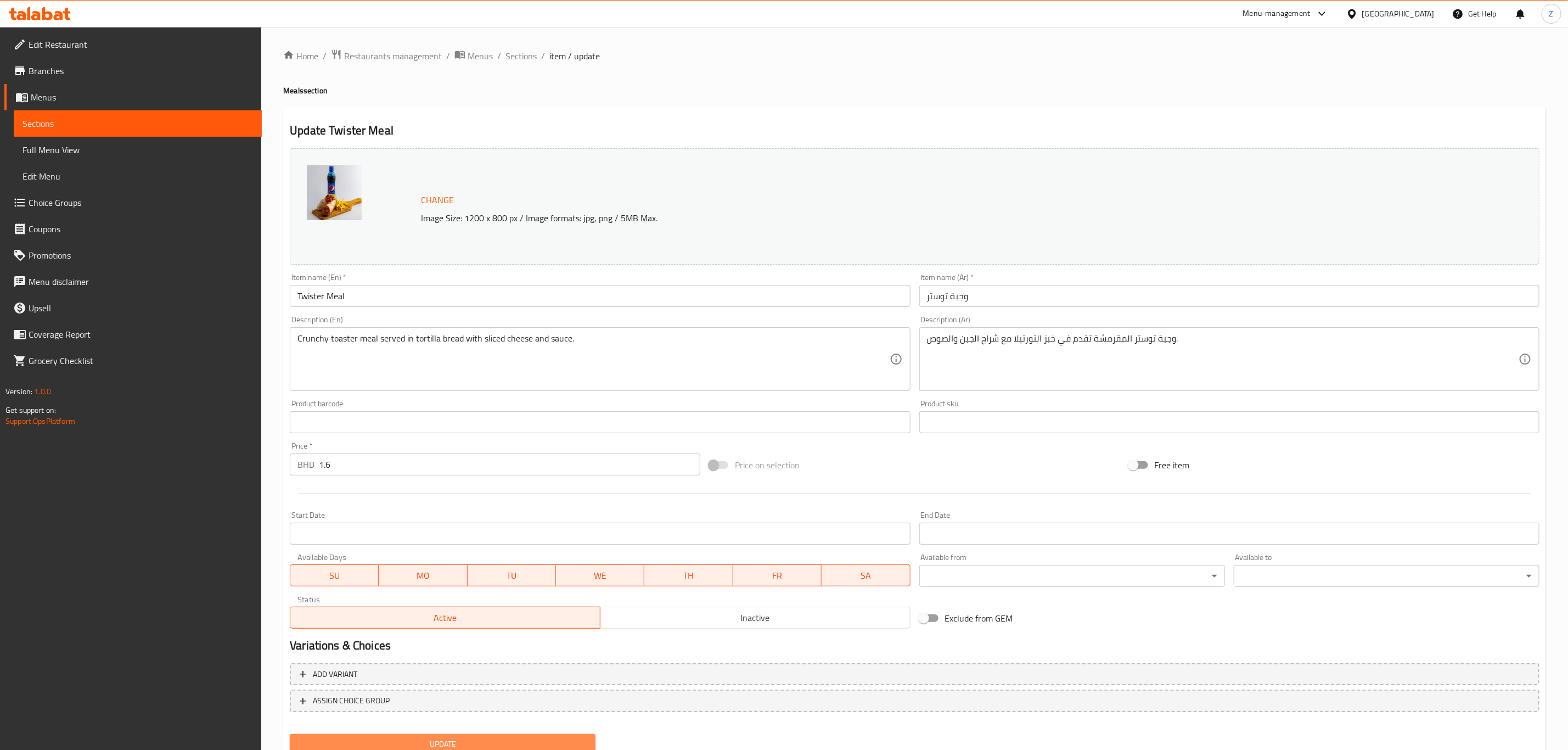
click at [392, 746] on span "Update" at bounding box center [443, 744] width 288 height 14
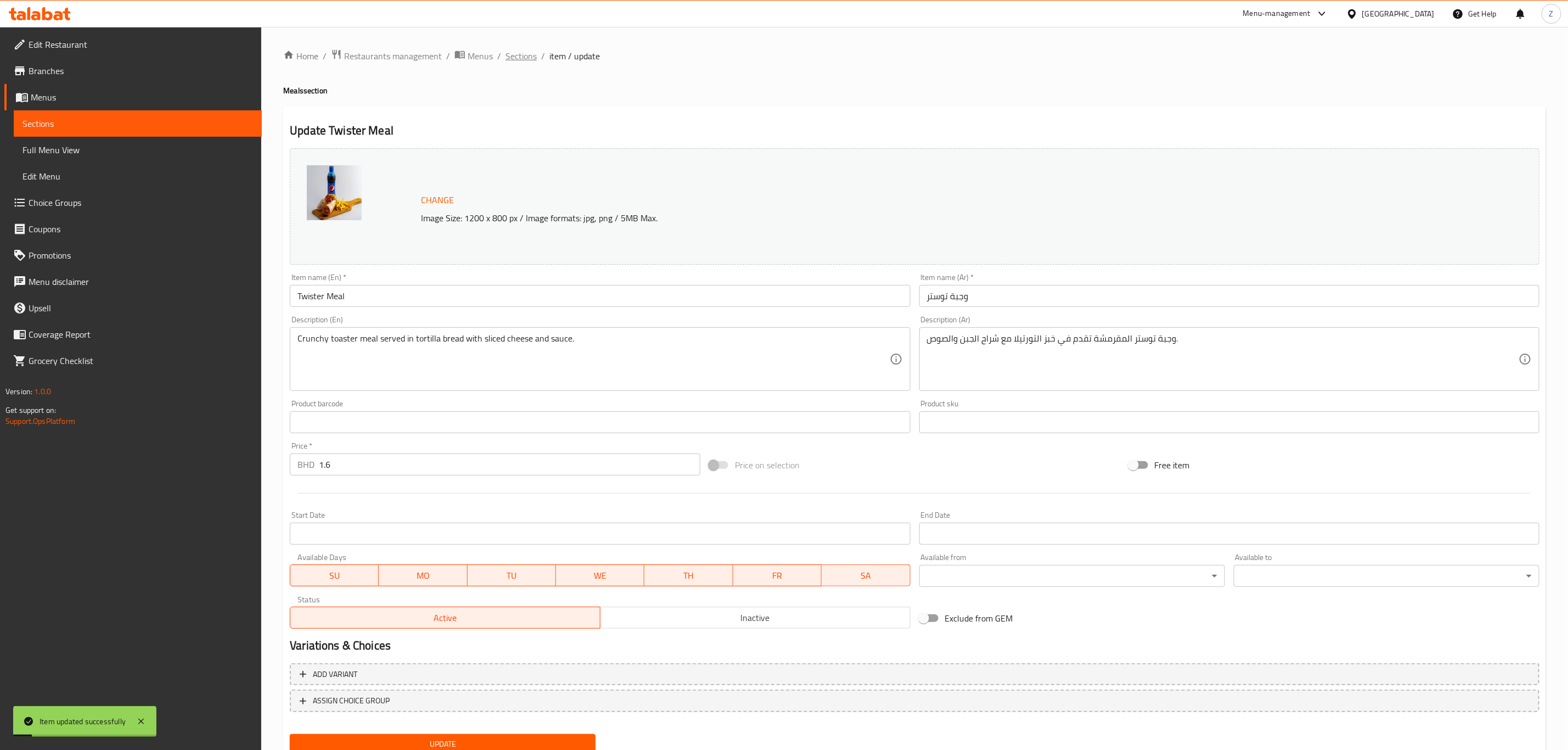
click at [521, 54] on span "Sections" at bounding box center [521, 56] width 31 height 13
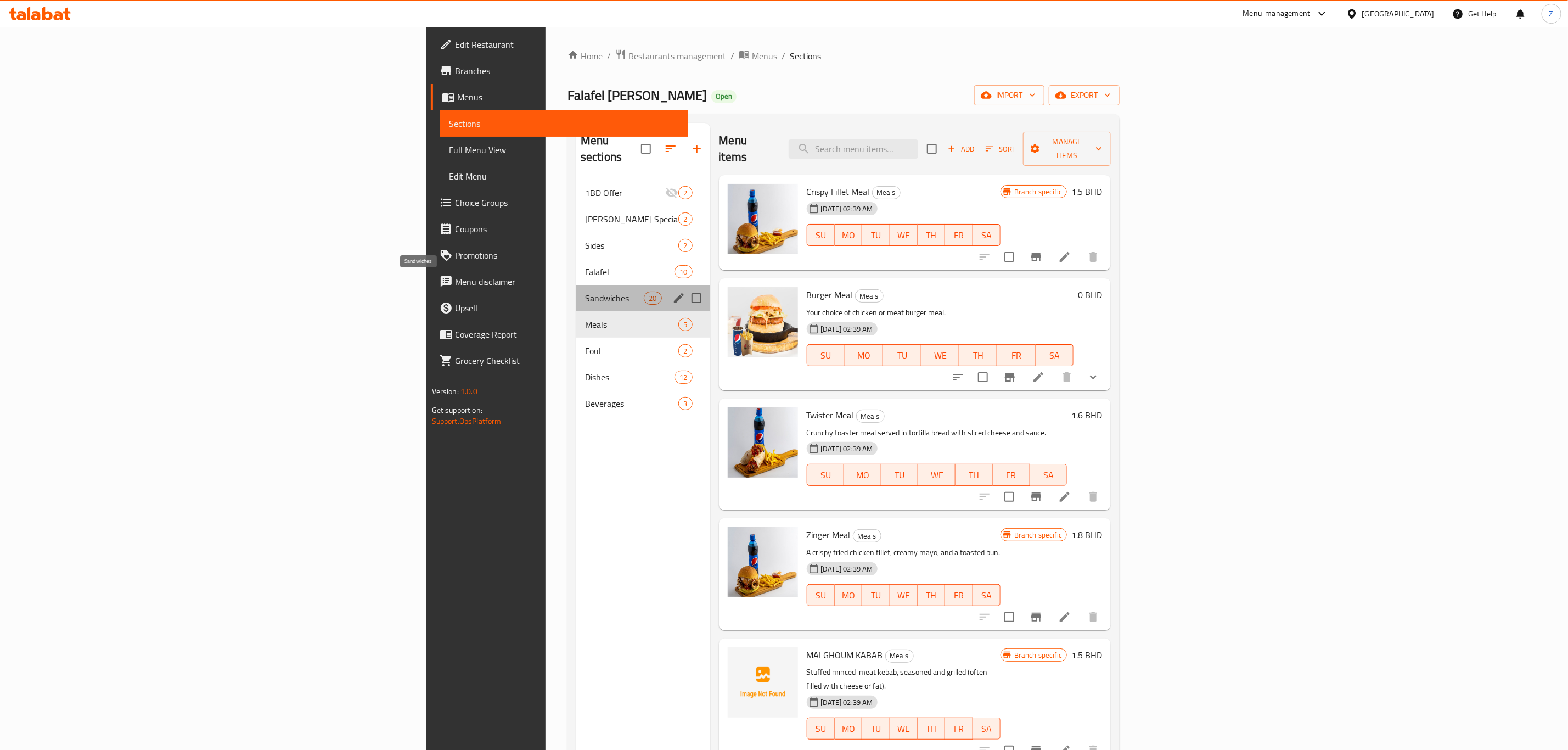
click at [585, 292] on span "Sandwiches" at bounding box center [614, 298] width 59 height 13
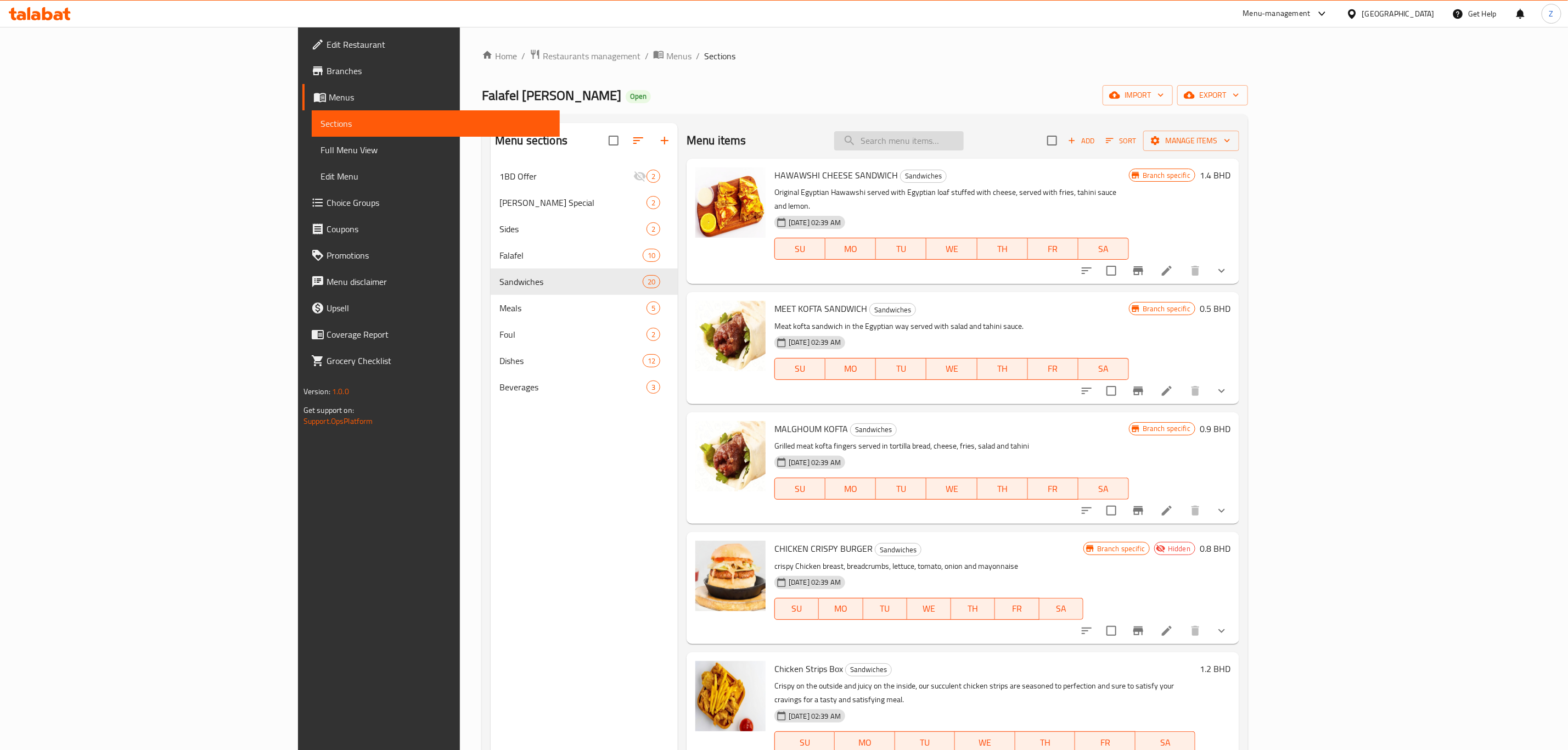
click at [964, 134] on input "search" at bounding box center [898, 140] width 129 height 19
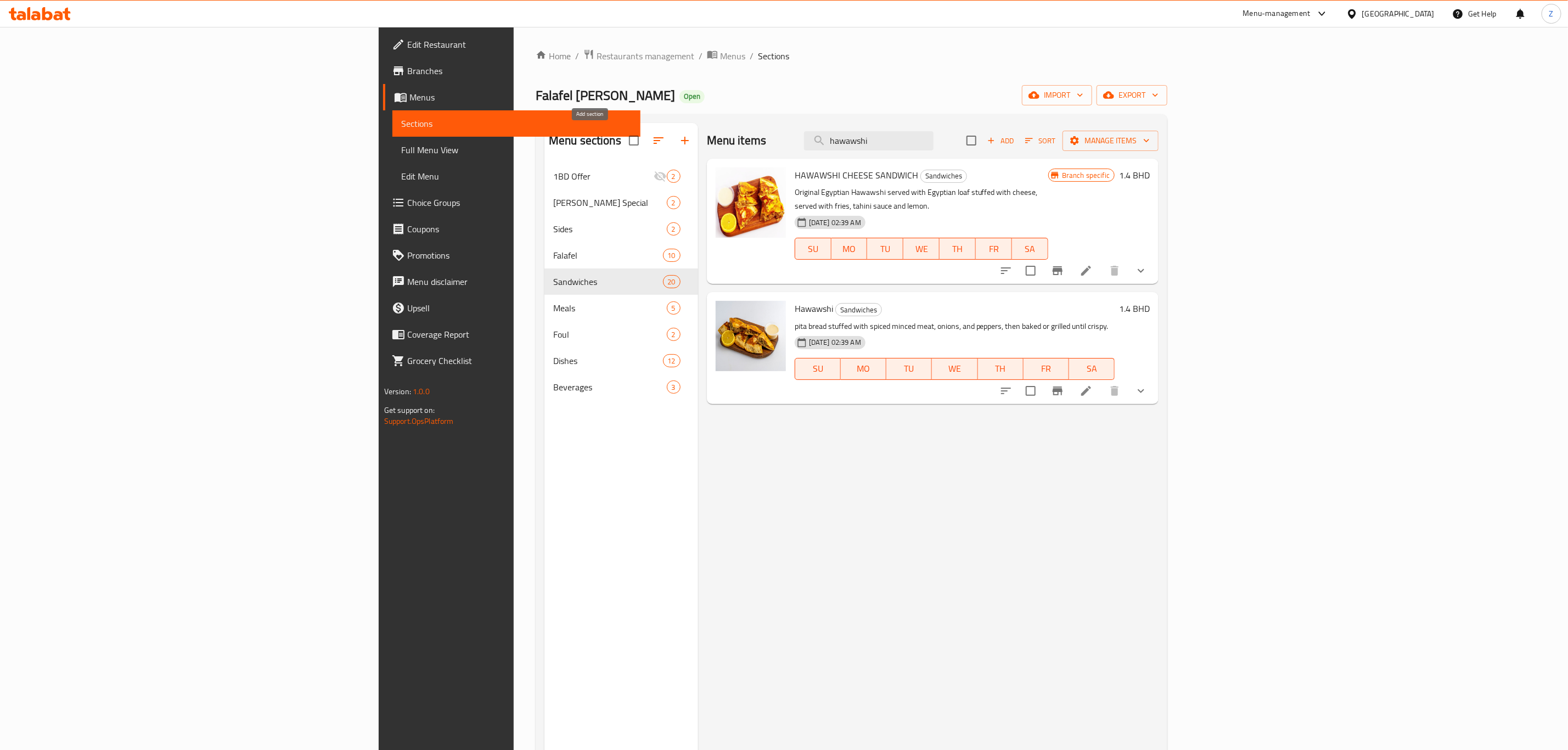
type input "hawawshi"
click at [678, 143] on icon "button" at bounding box center [684, 140] width 13 height 13
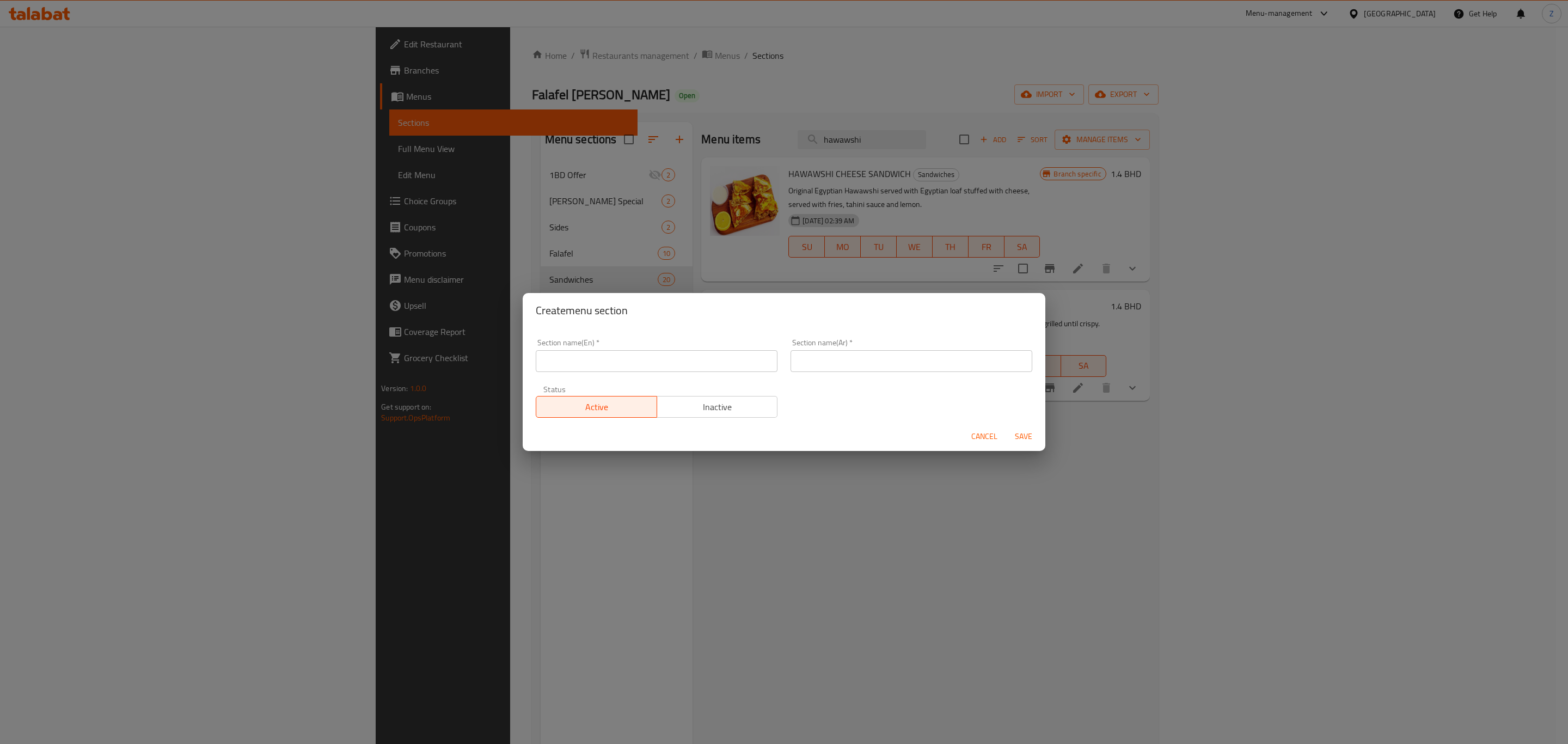
click at [660, 360] on input "text" at bounding box center [656, 361] width 242 height 22
type input "Hawawshi"
click at [830, 361] on input "text" at bounding box center [912, 361] width 242 height 22
type input "الحواوشي"
click at [1033, 443] on span "Save" at bounding box center [1023, 436] width 27 height 14
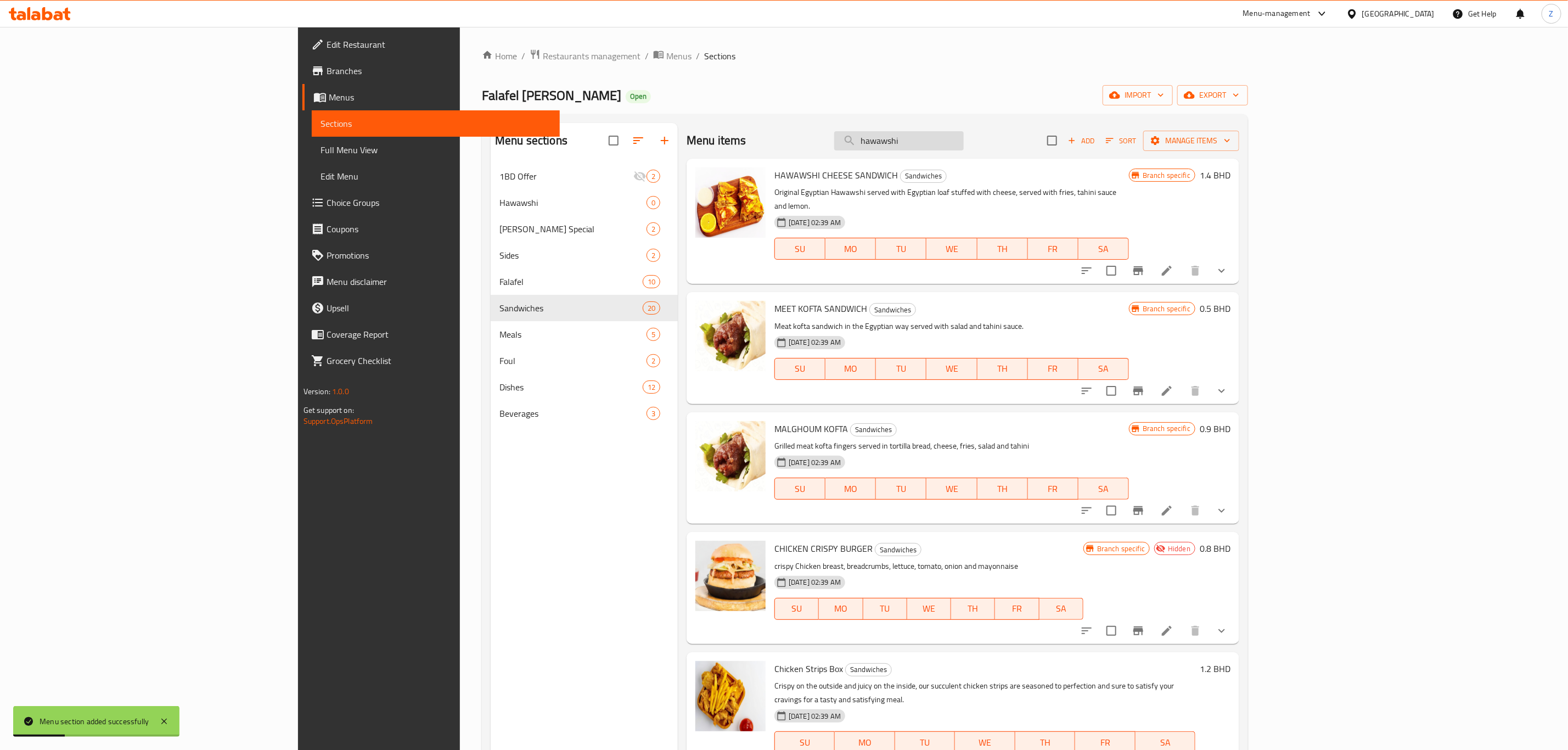
click at [964, 134] on input "hawawshi" at bounding box center [898, 140] width 129 height 19
type input "ا"
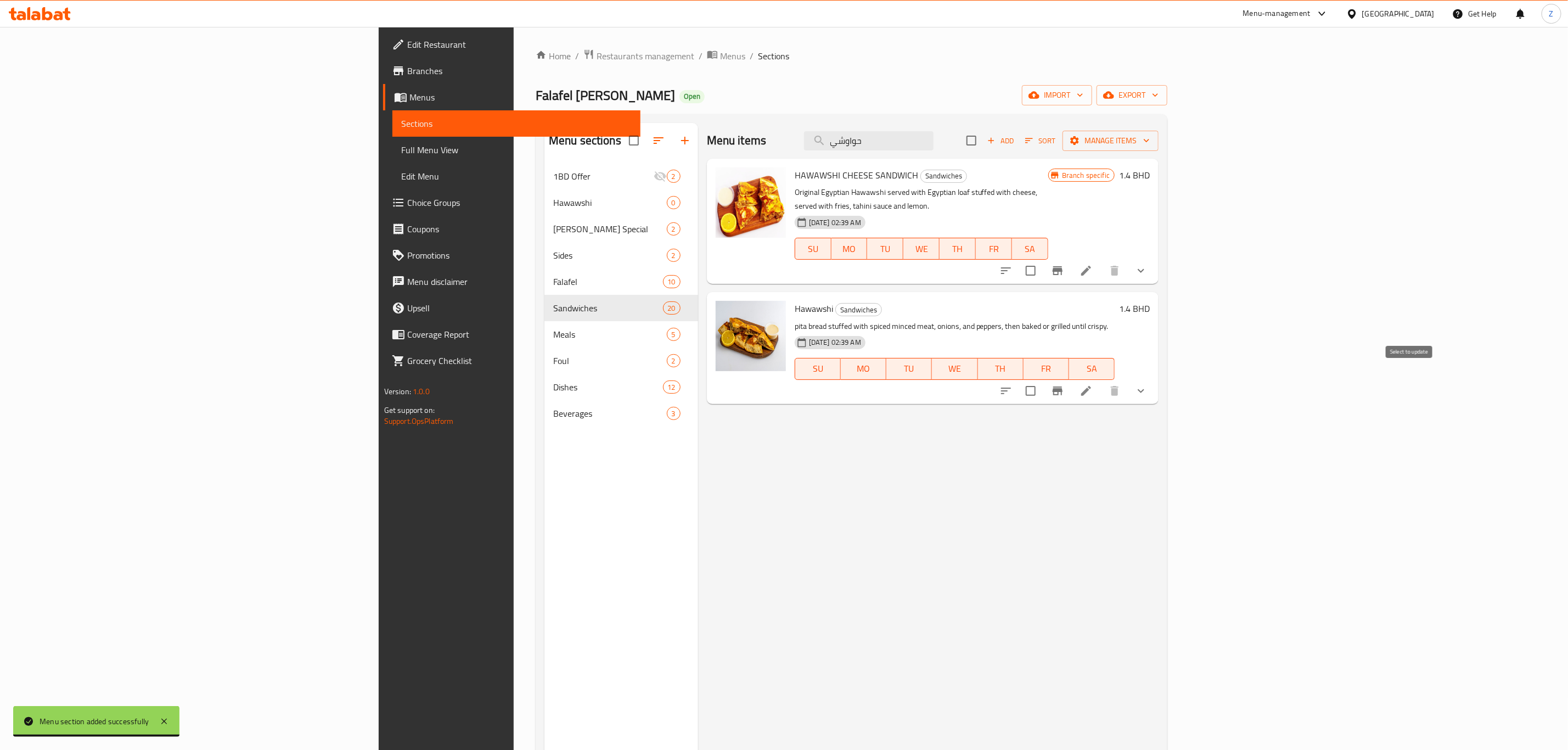
type input "حواوشي"
drag, startPoint x: 1408, startPoint y: 377, endPoint x: 1446, endPoint y: 319, distance: 69.3
click at [1042, 379] on input "checkbox" at bounding box center [1030, 390] width 23 height 23
checkbox input "true"
click at [1042, 259] on input "checkbox" at bounding box center [1030, 270] width 23 height 23
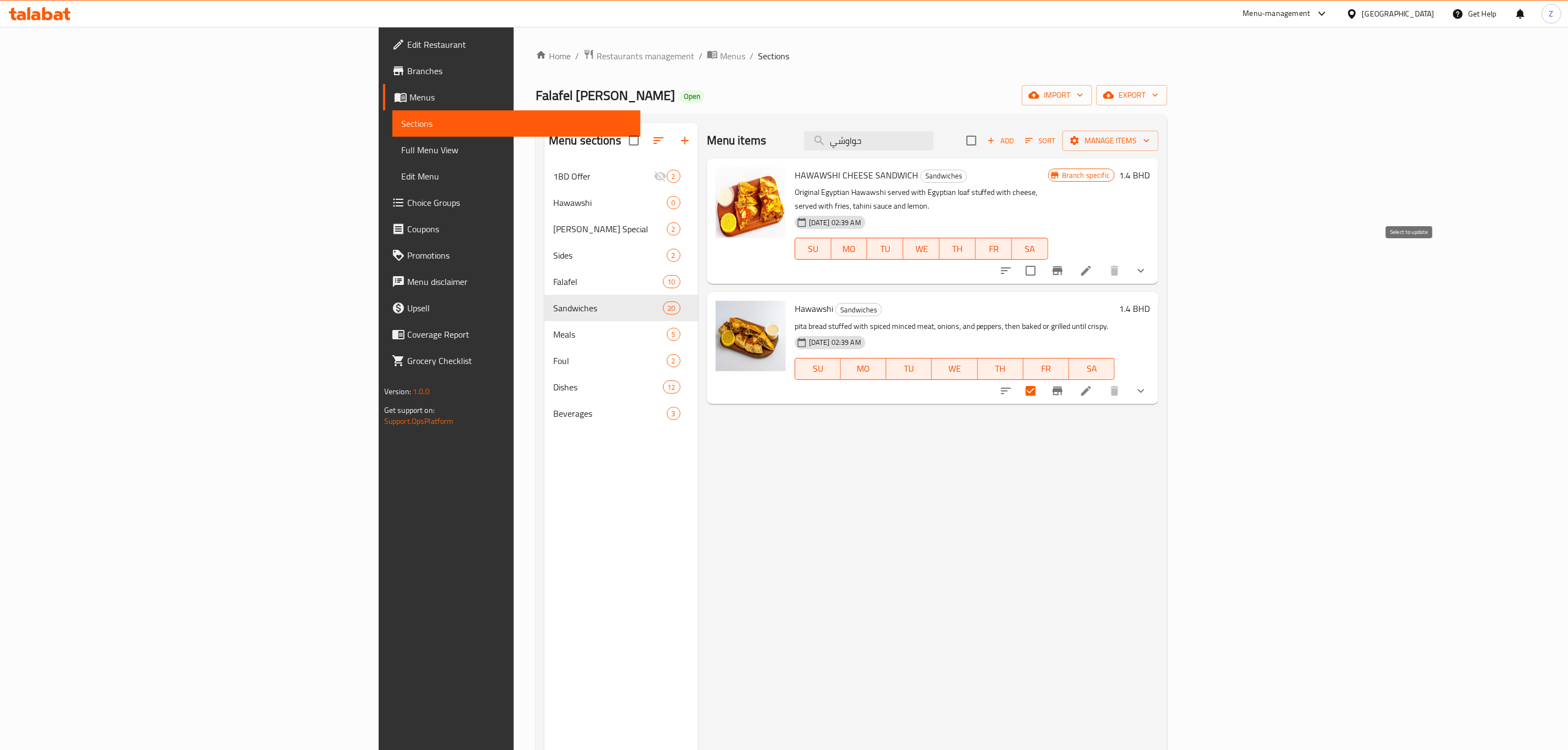
checkbox input "true"
click at [1149, 140] on span "Manage items" at bounding box center [1110, 140] width 78 height 14
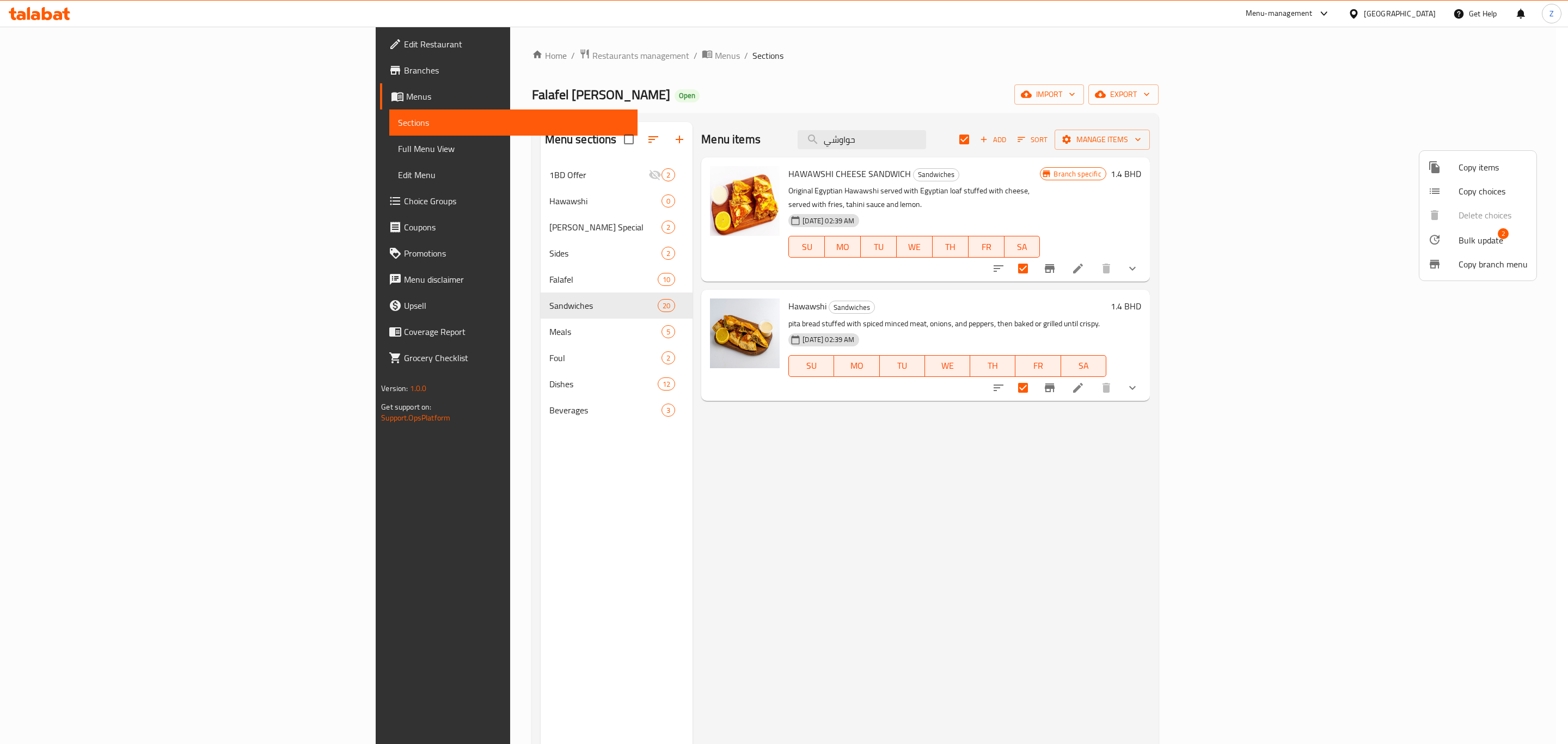
click at [1477, 239] on span "Bulk update" at bounding box center [1481, 240] width 45 height 13
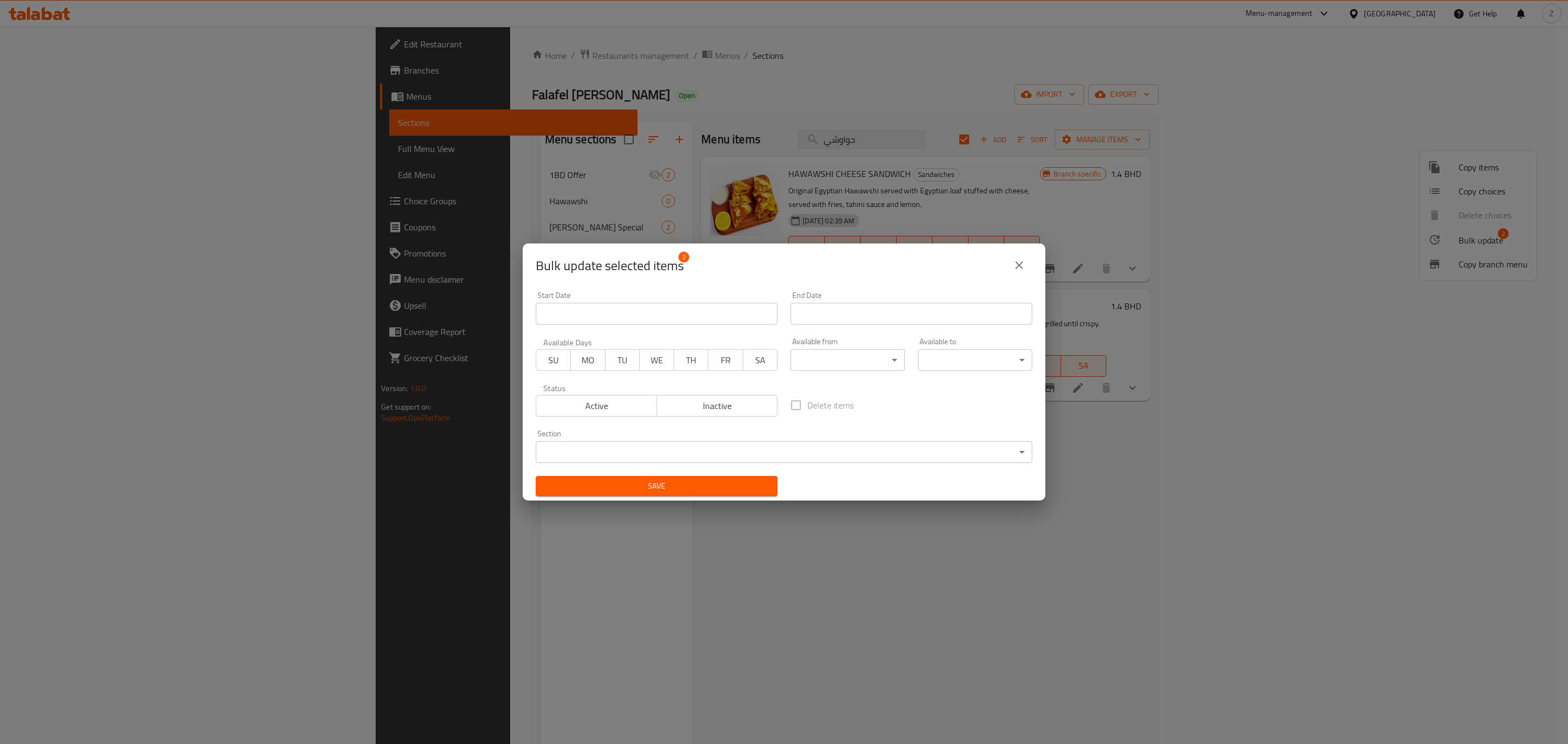
click at [735, 464] on div "Section ​ ​" at bounding box center [784, 446] width 510 height 47
click at [746, 449] on body "​ Menu-management Bahrain Get Help Z Edit Restaurant Branches Menus Sections Fu…" at bounding box center [784, 385] width 1568 height 717
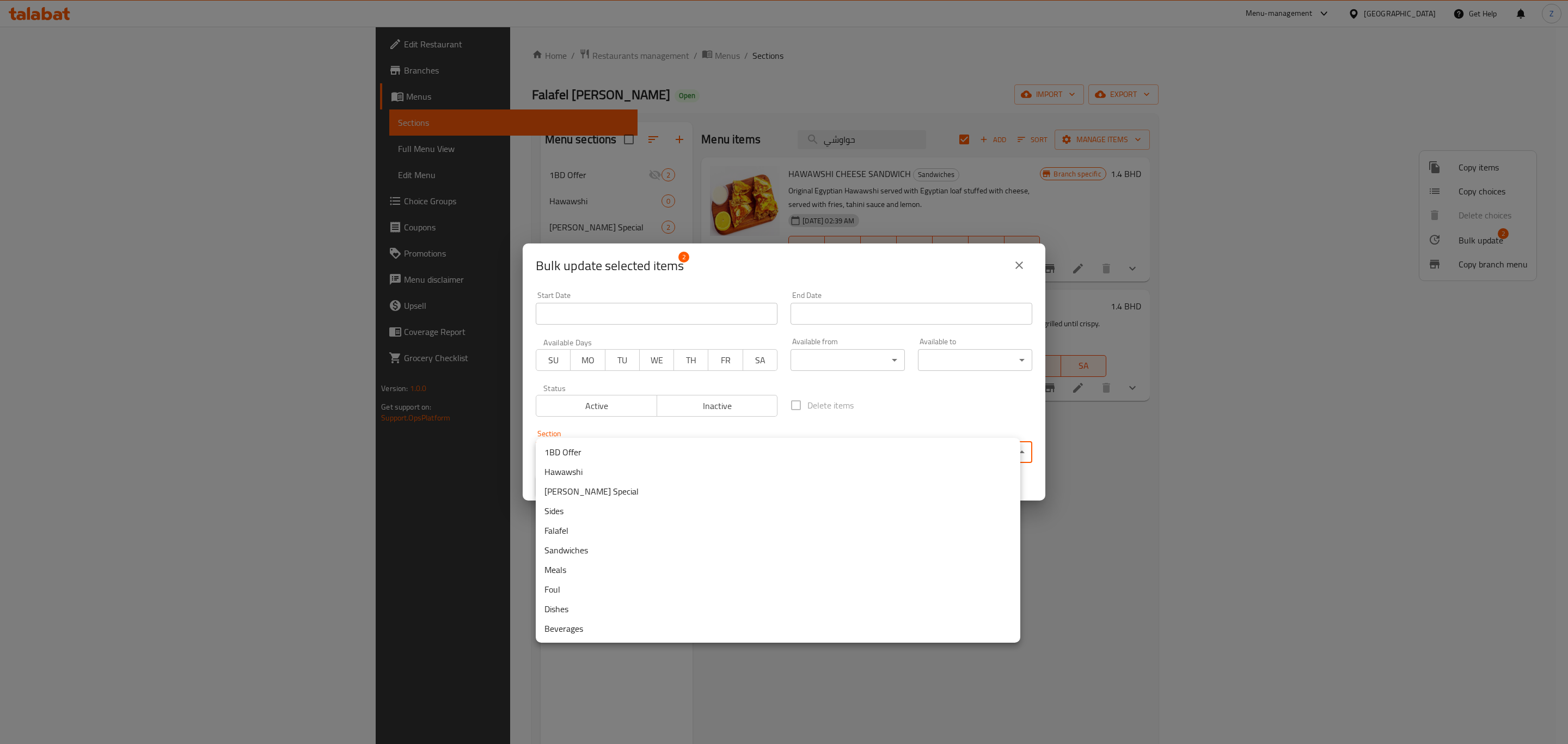
click at [618, 471] on li "Hawawshi" at bounding box center [778, 471] width 485 height 19
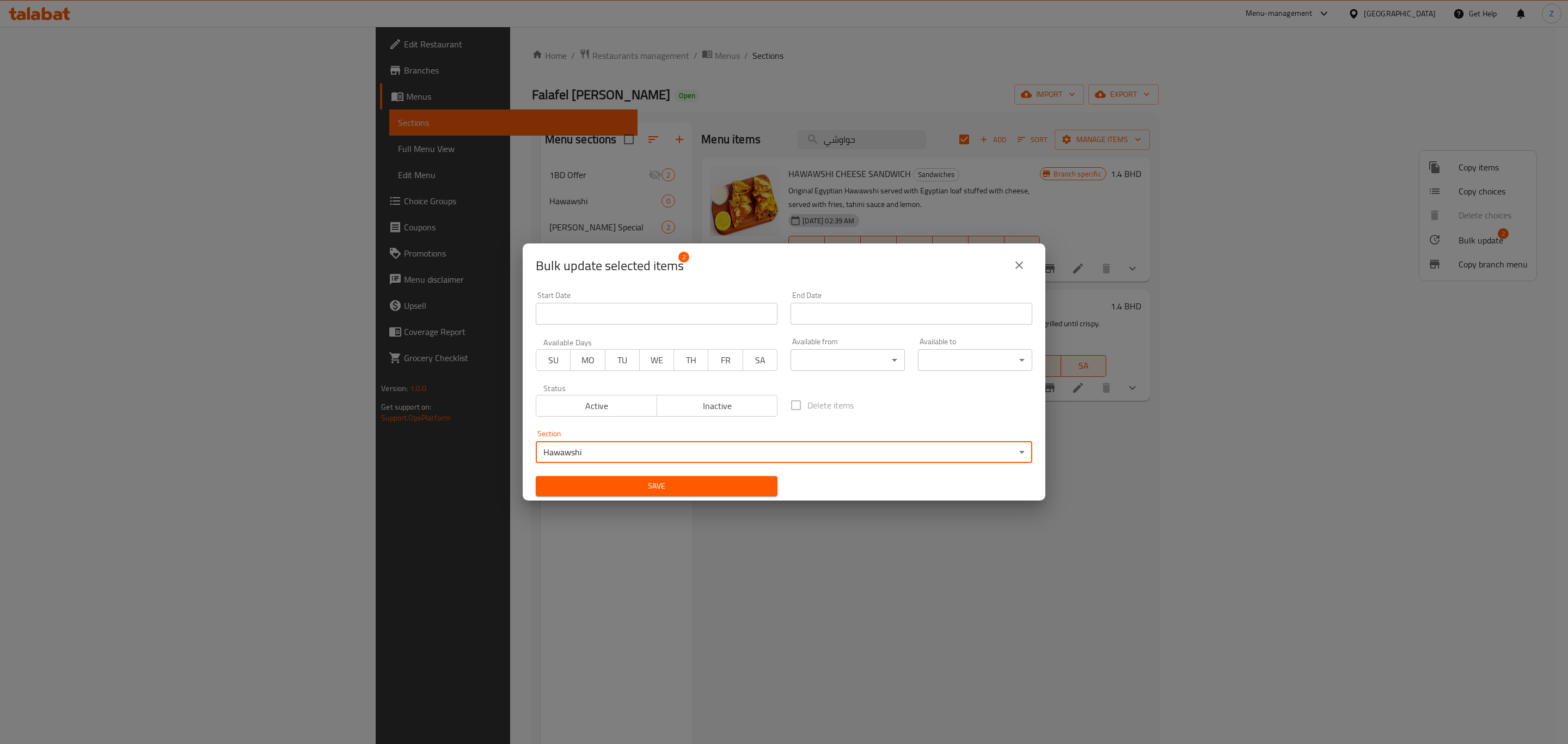
click at [674, 484] on span "Save" at bounding box center [656, 486] width 224 height 14
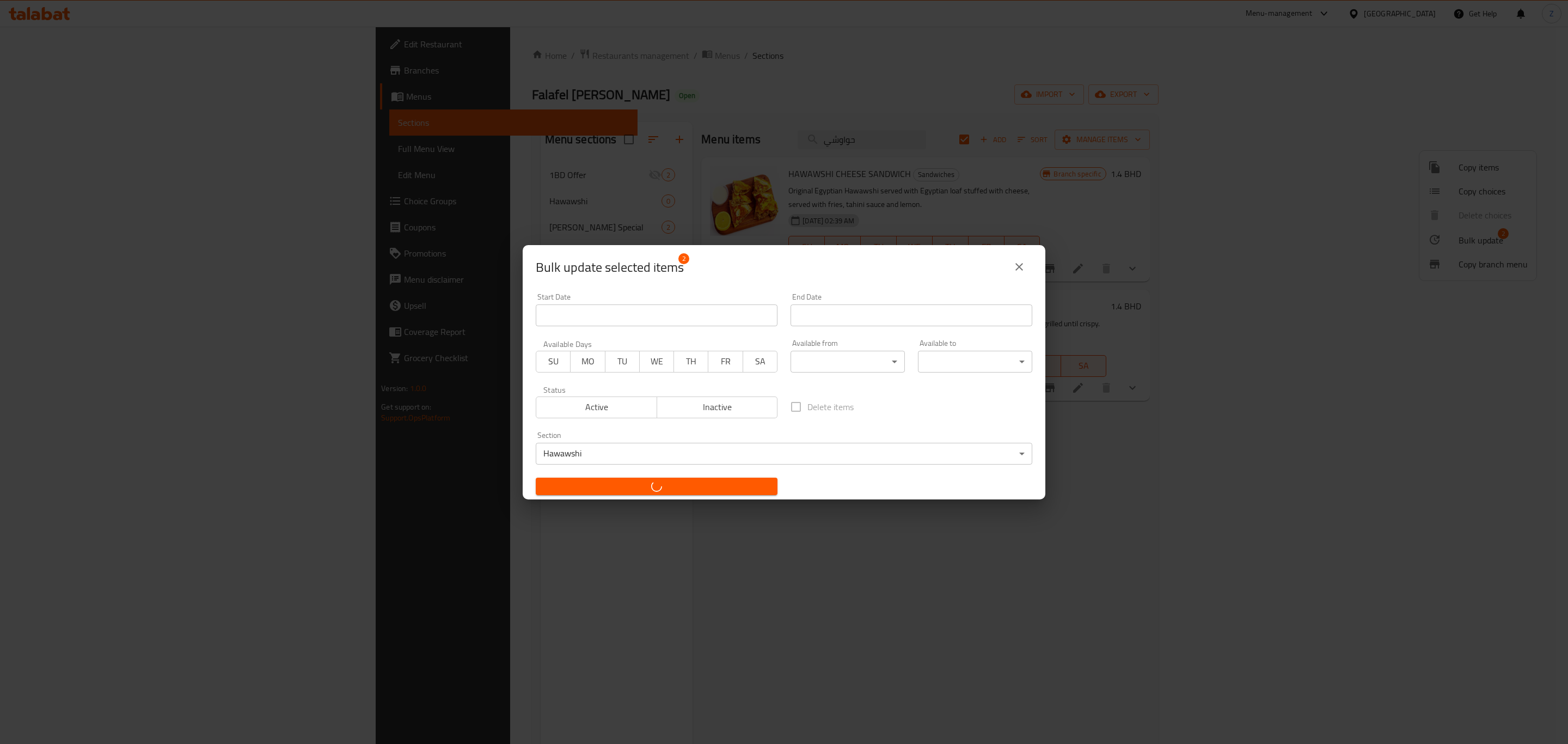
checkbox input "false"
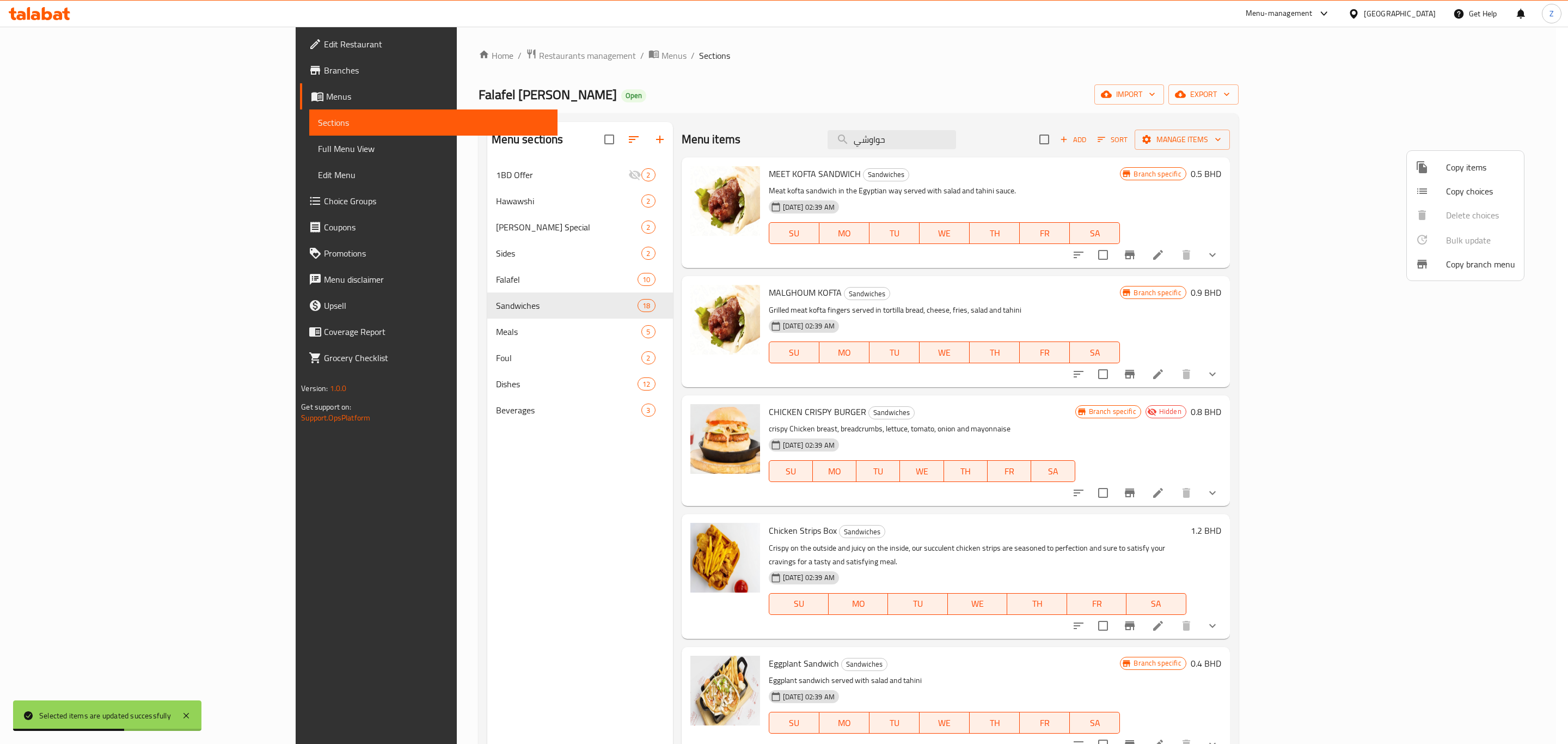
click at [466, 576] on div at bounding box center [784, 372] width 1568 height 744
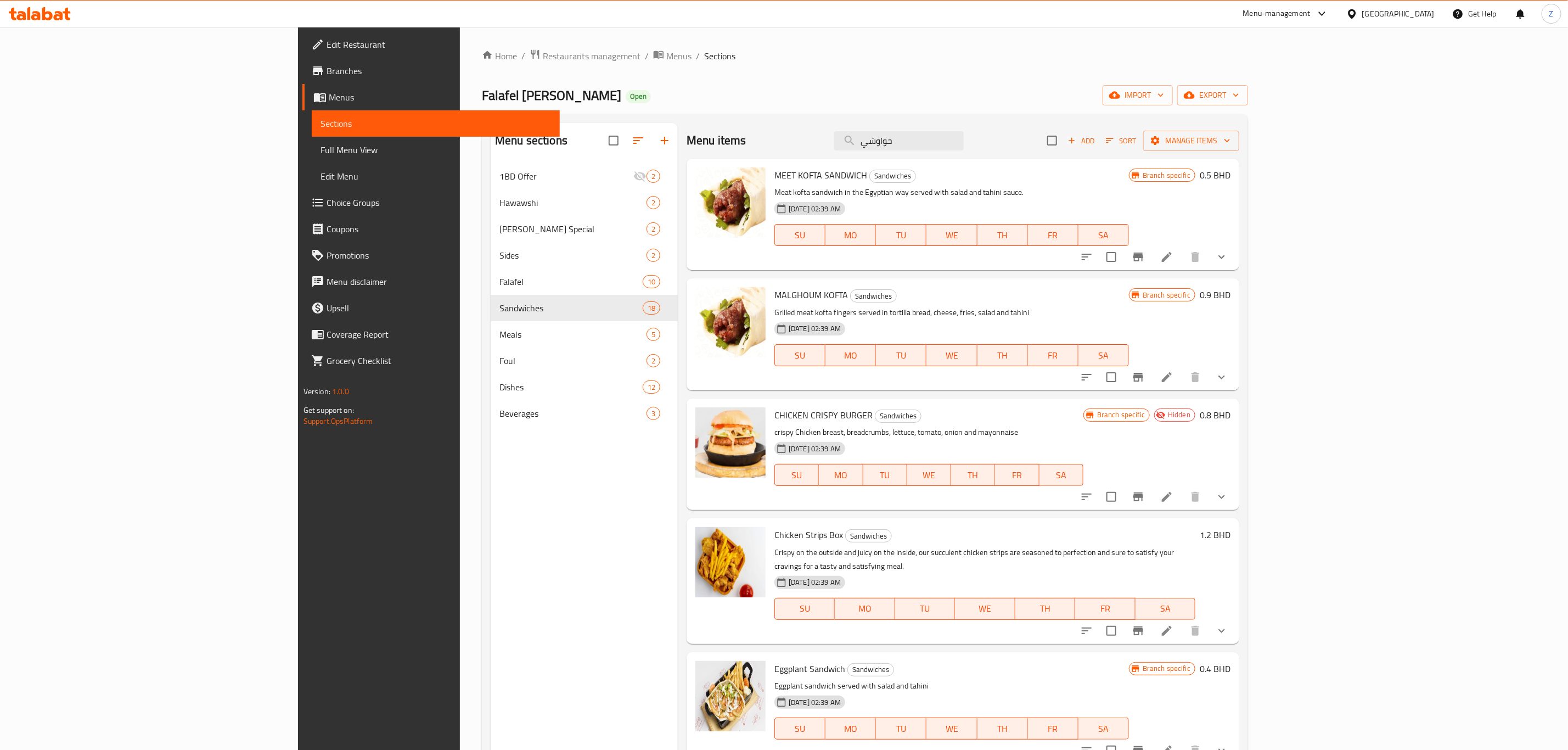
drag, startPoint x: 1017, startPoint y: 137, endPoint x: 938, endPoint y: 135, distance: 79.0
click at [938, 135] on div "Menu items حواوشي Add Sort Manage items" at bounding box center [962, 140] width 552 height 36
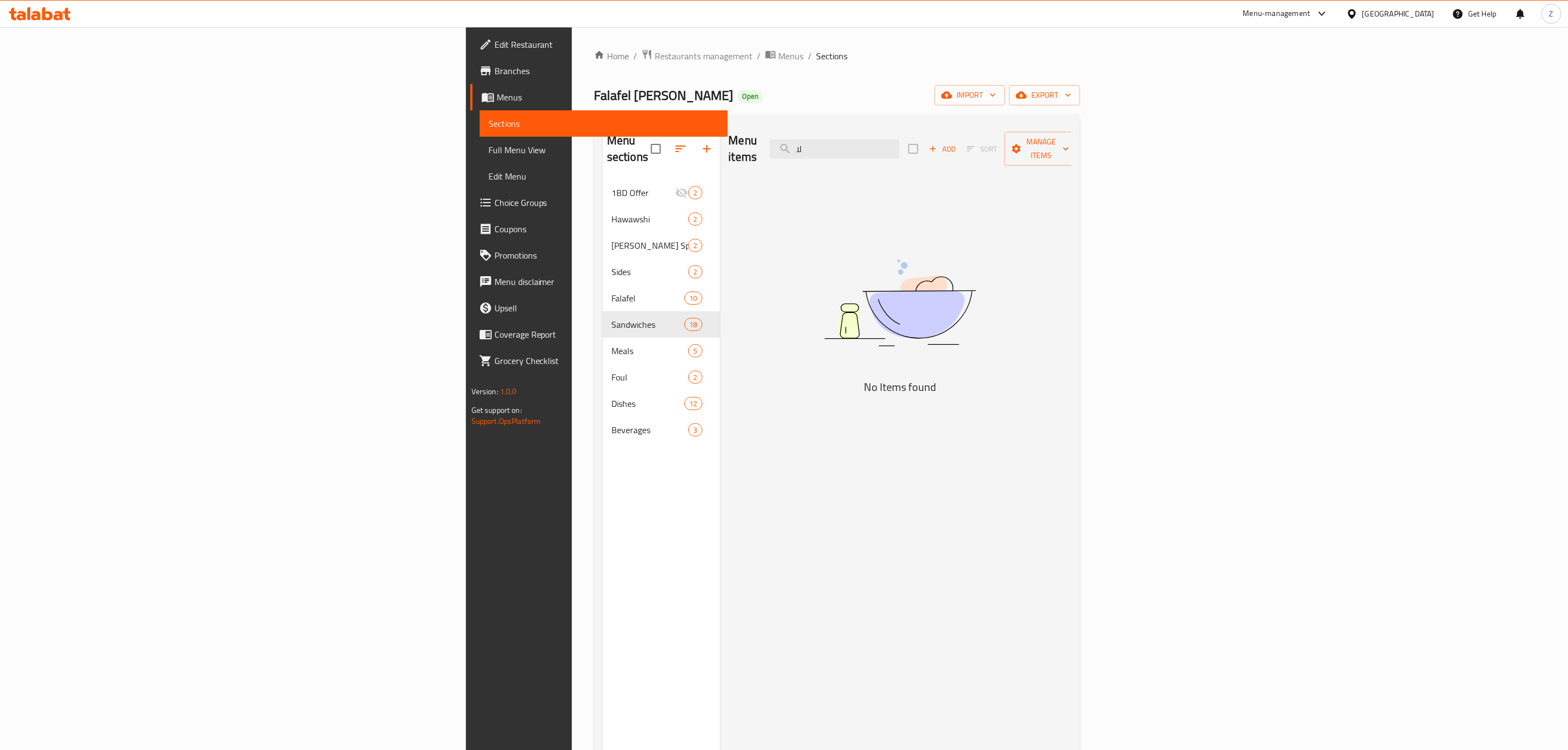
type input "ل"
type input "box"
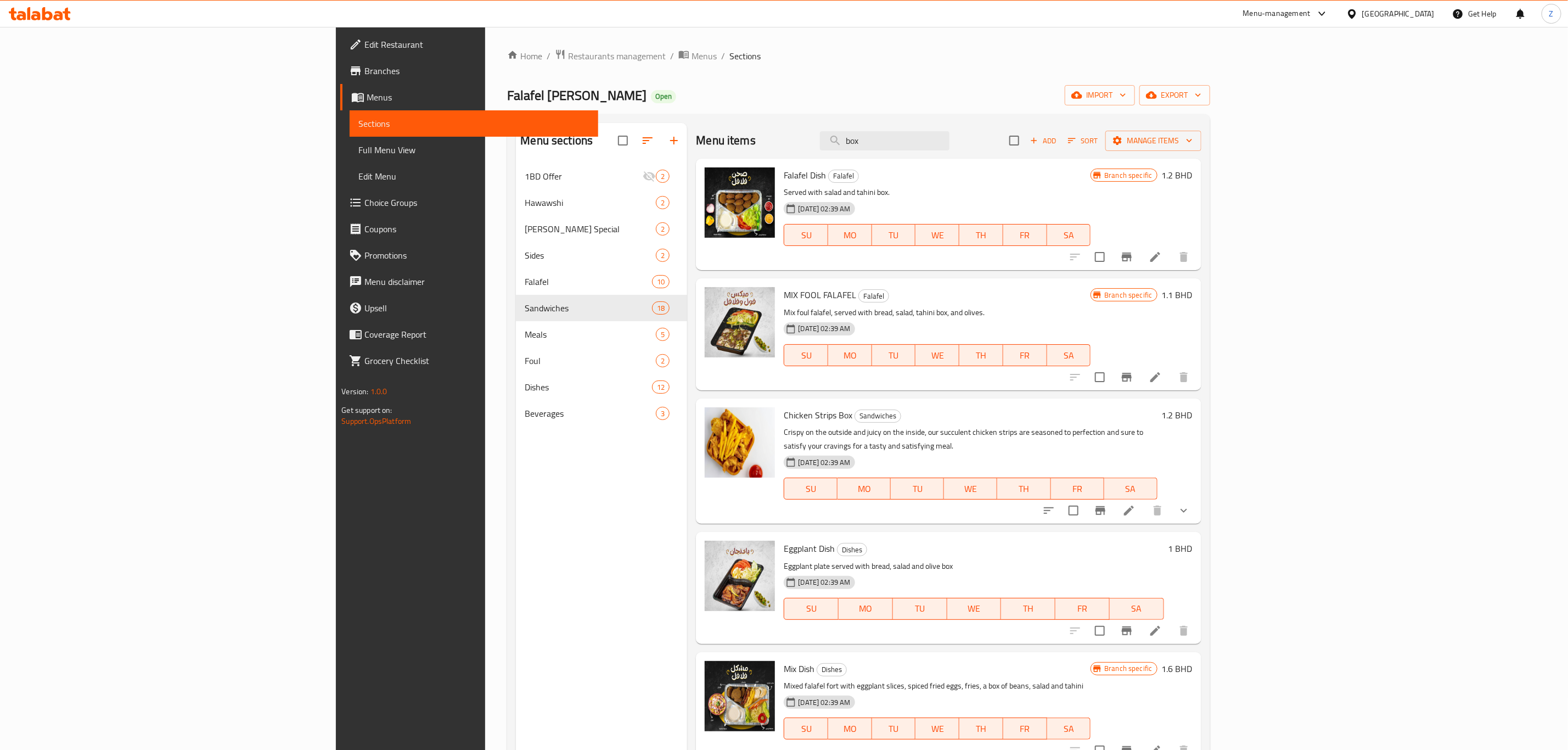
drag, startPoint x: 1019, startPoint y: 136, endPoint x: 943, endPoint y: 157, distance: 78.8
click at [943, 157] on div "Menu items box Add Sort Manage items" at bounding box center [947, 140] width 505 height 36
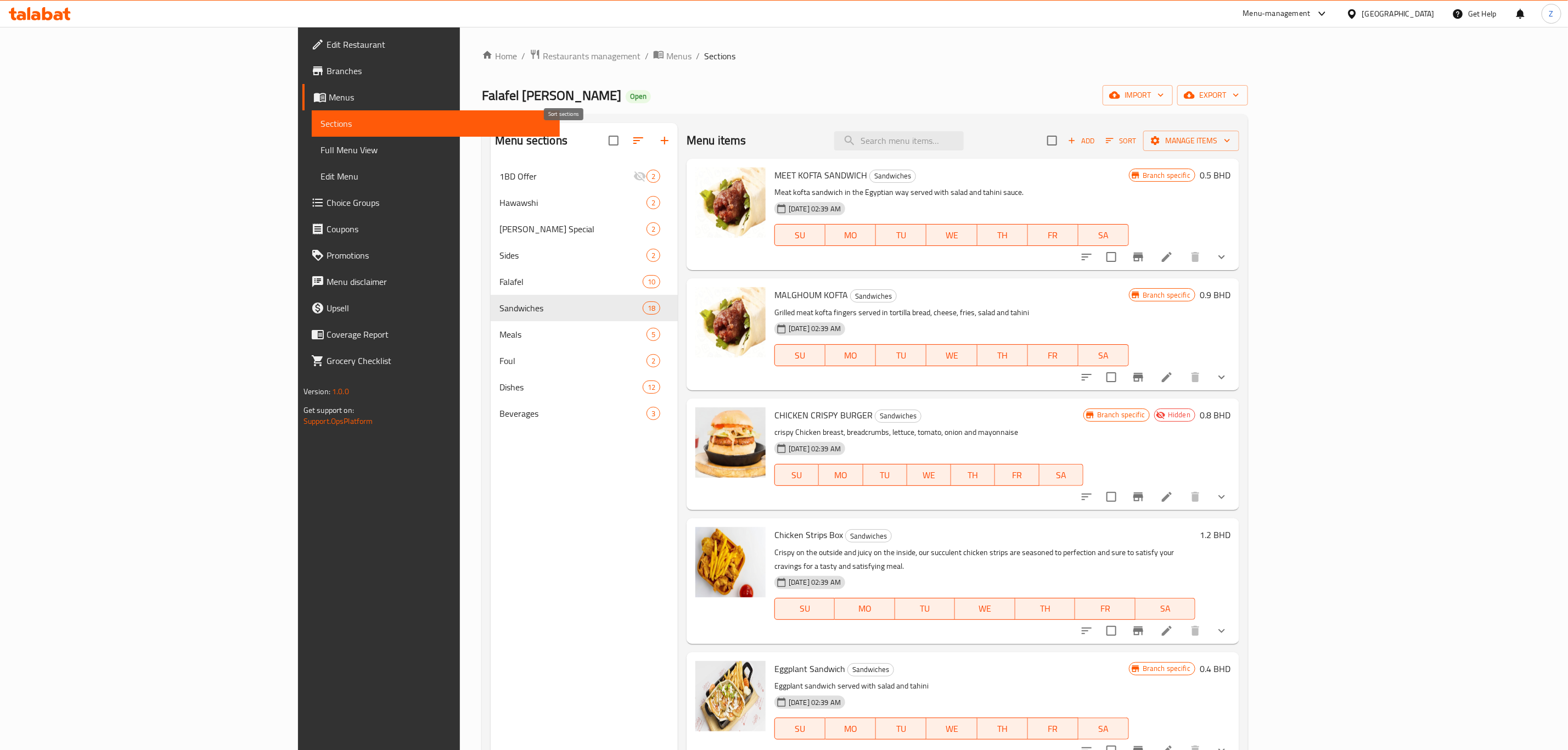
click at [632, 147] on icon "button" at bounding box center [638, 140] width 13 height 13
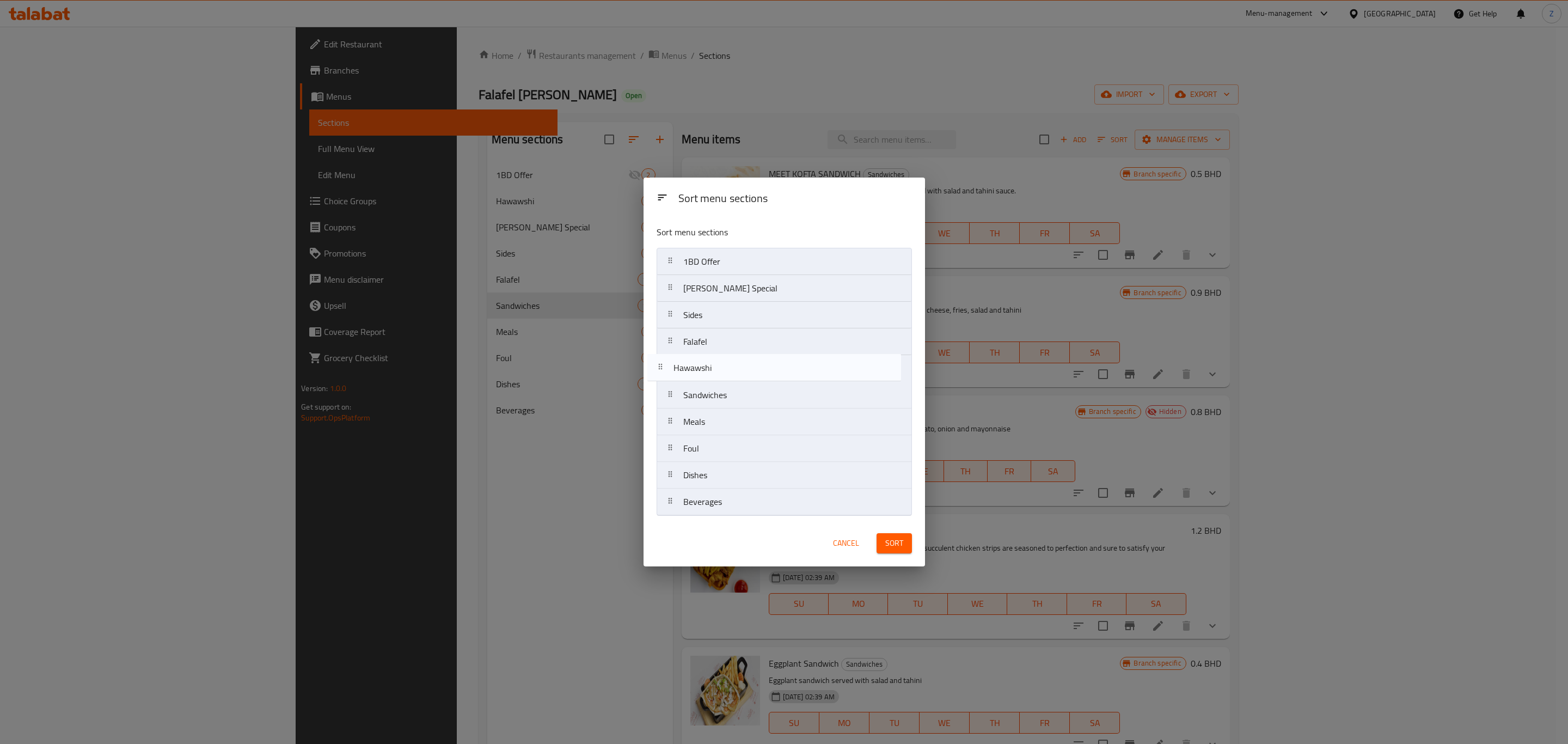
drag, startPoint x: 711, startPoint y: 297, endPoint x: 705, endPoint y: 381, distance: 84.2
click at [705, 381] on nav "1BD Offer Hawawshi Amo Shukri Special Sides Falafel Sandwiches Meals Foul Dishe…" at bounding box center [784, 382] width 255 height 268
drag, startPoint x: 718, startPoint y: 452, endPoint x: 707, endPoint y: 364, distance: 88.7
click at [707, 364] on nav "1BD Offer Amo Shukri Special Sides Falafel Hawawshi Sandwiches Meals Foul Dishe…" at bounding box center [784, 382] width 255 height 268
drag, startPoint x: 688, startPoint y: 476, endPoint x: 697, endPoint y: 440, distance: 37.1
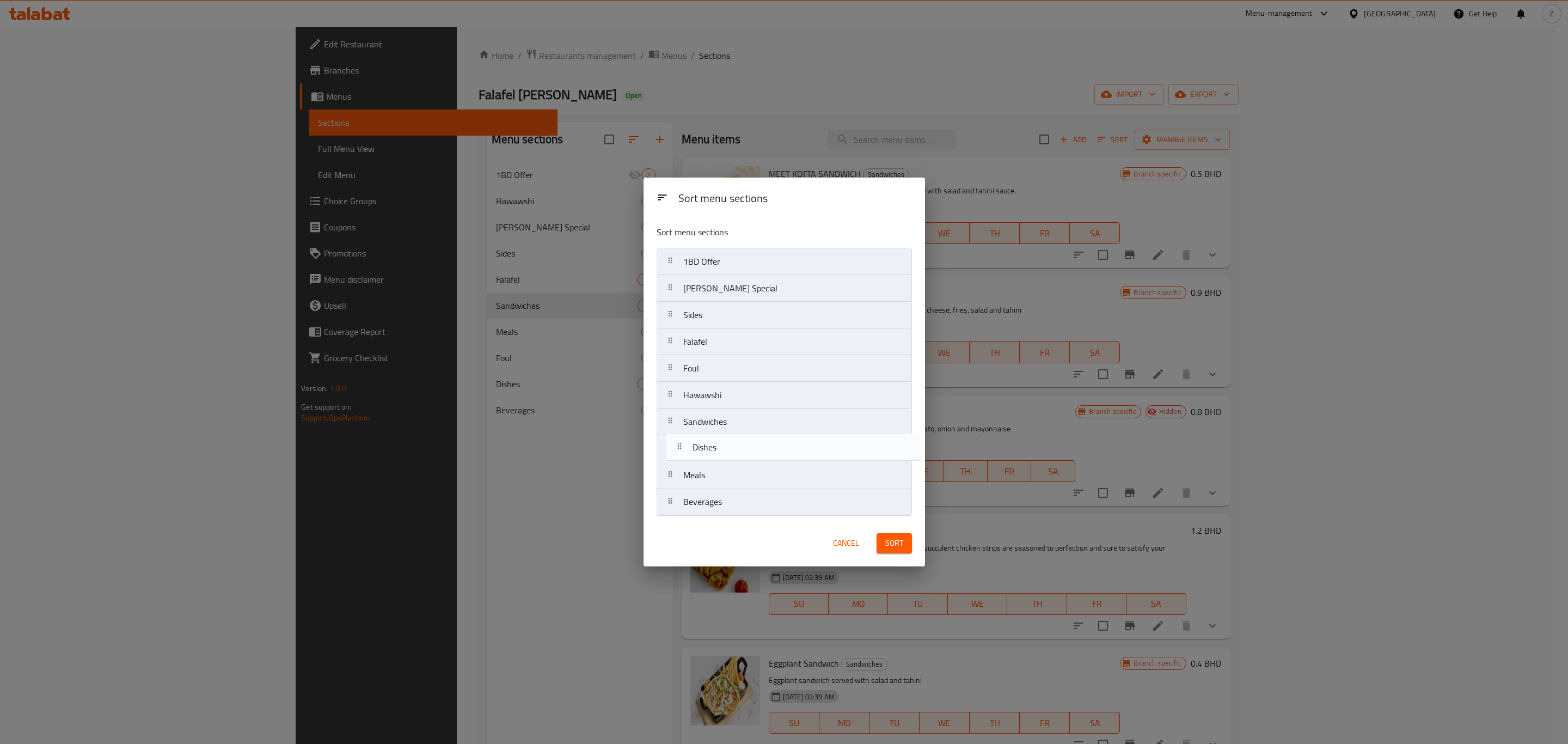
click at [697, 440] on nav "1BD Offer Amo Shukri Special Sides Falafel Foul Hawawshi Sandwiches Meals Dishe…" at bounding box center [784, 382] width 255 height 268
drag, startPoint x: 750, startPoint y: 479, endPoint x: 752, endPoint y: 442, distance: 37.1
click at [752, 442] on nav "1BD Offer Amo Shukri Special Sides Falafel Foul Hawawshi Sandwiches Dishes Meal…" at bounding box center [784, 382] width 255 height 268
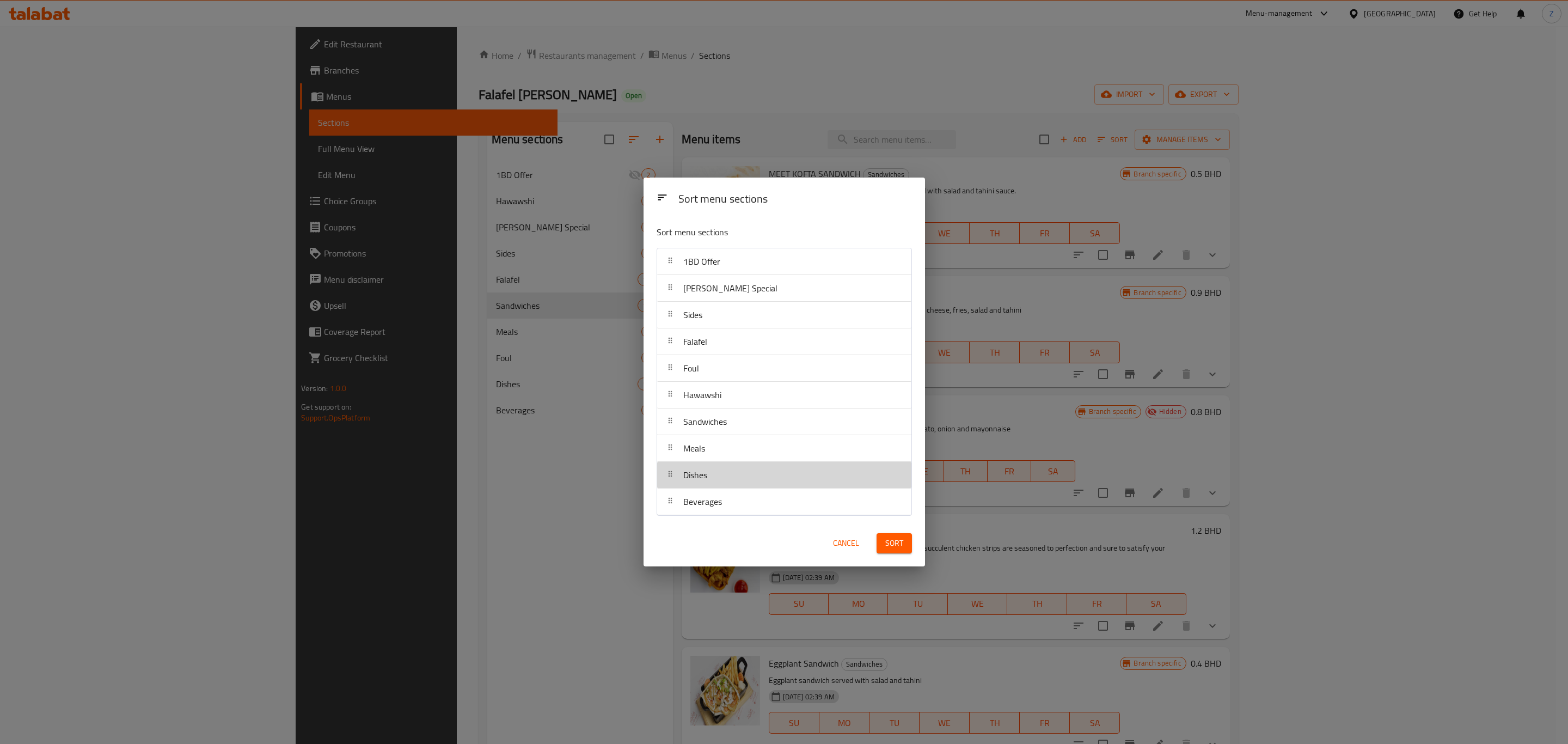
click at [729, 478] on div "Dishes" at bounding box center [784, 475] width 245 height 27
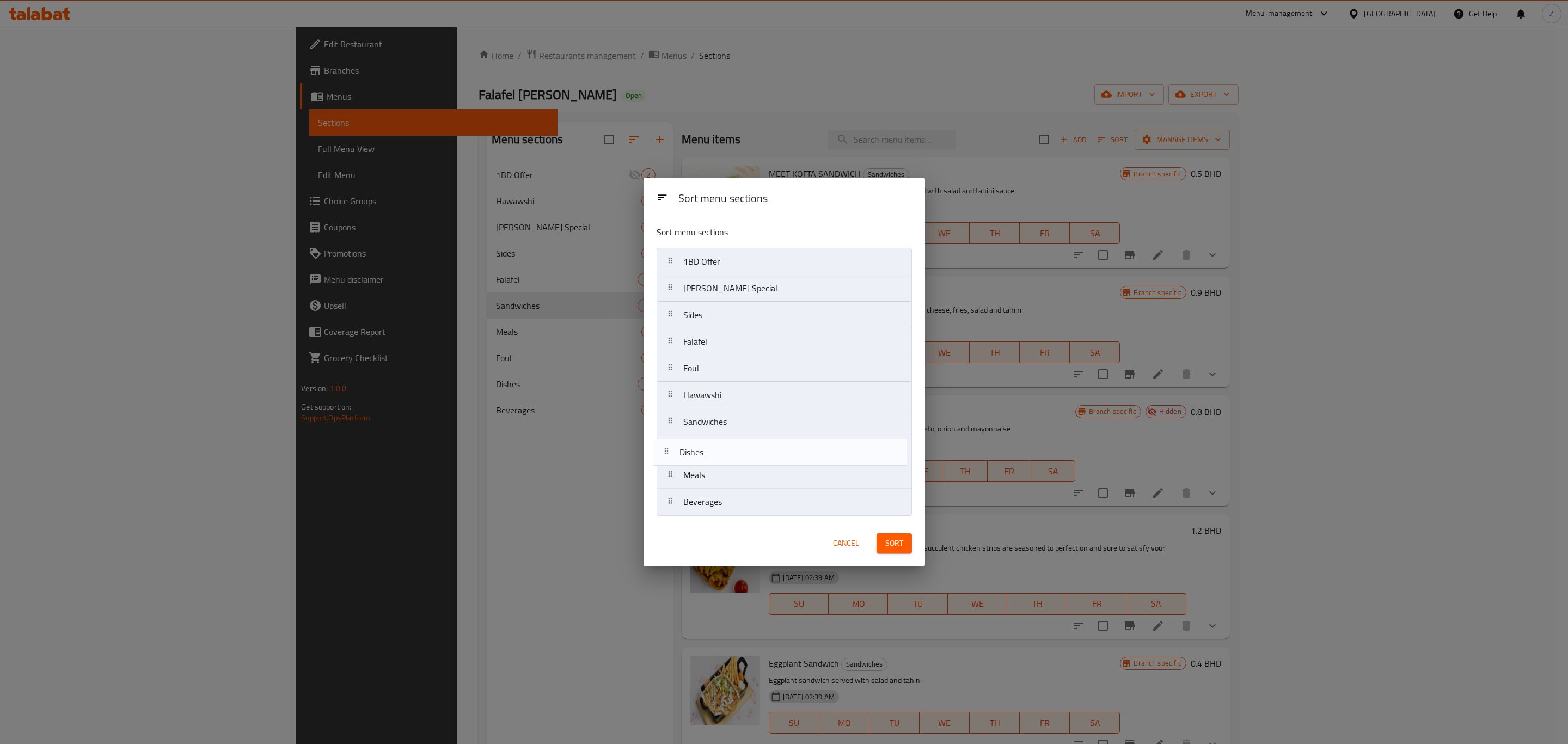
drag, startPoint x: 726, startPoint y: 480, endPoint x: 722, endPoint y: 453, distance: 27.3
click at [722, 453] on nav "1BD Offer Amo Shukri Special Sides Falafel Foul Hawawshi Sandwiches Meals Dishe…" at bounding box center [784, 382] width 255 height 268
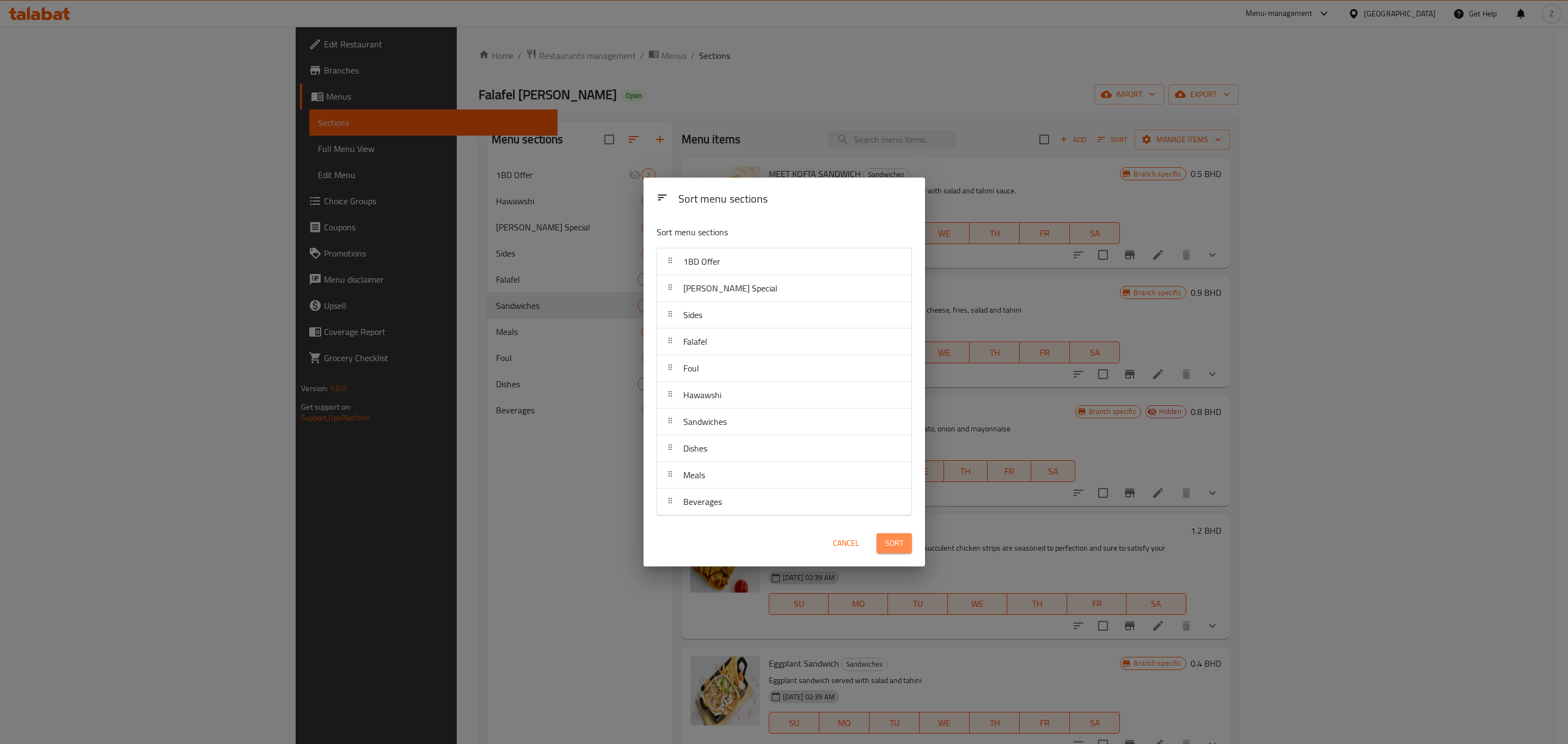
click at [889, 545] on span "Sort" at bounding box center [894, 543] width 18 height 14
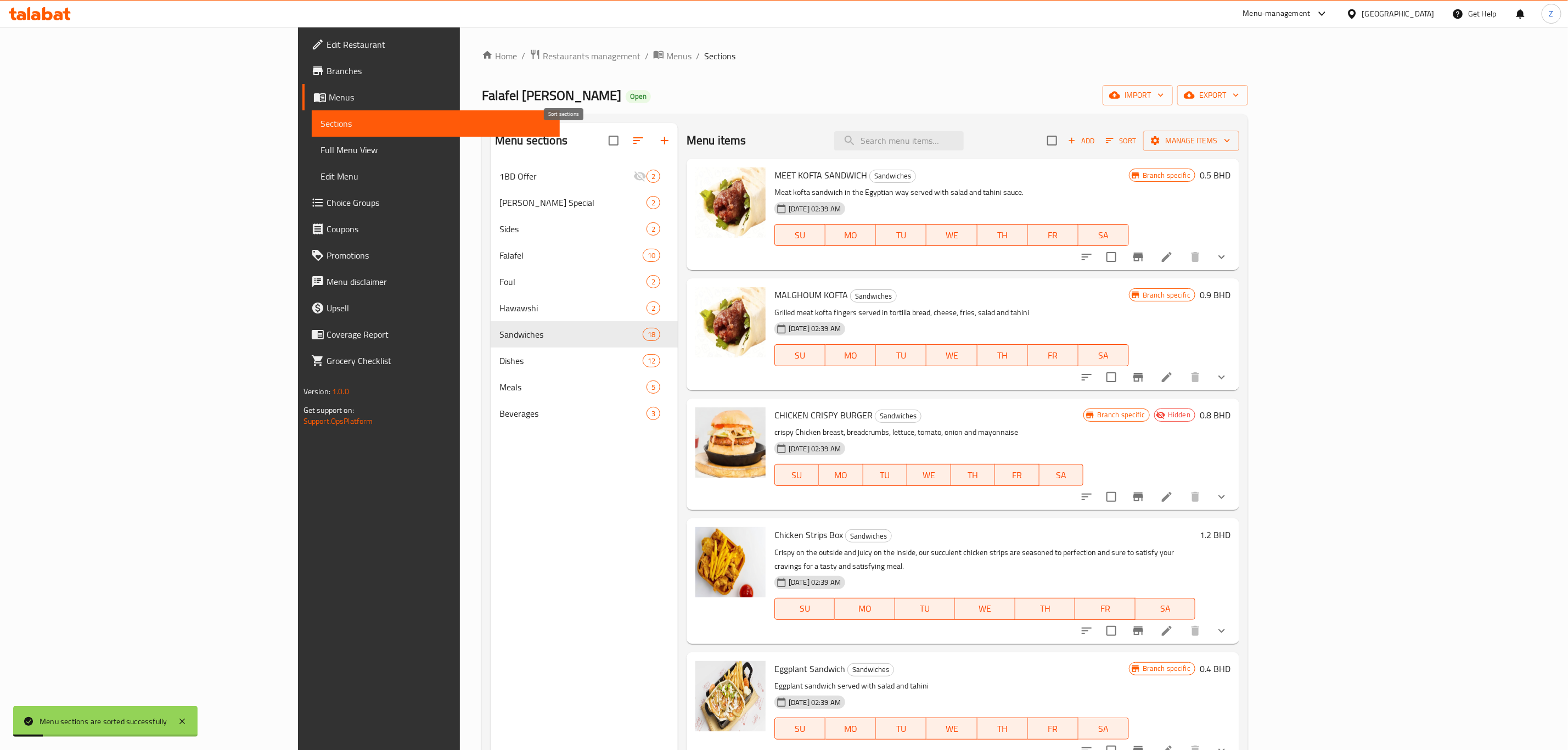
click at [632, 135] on icon "button" at bounding box center [638, 140] width 13 height 13
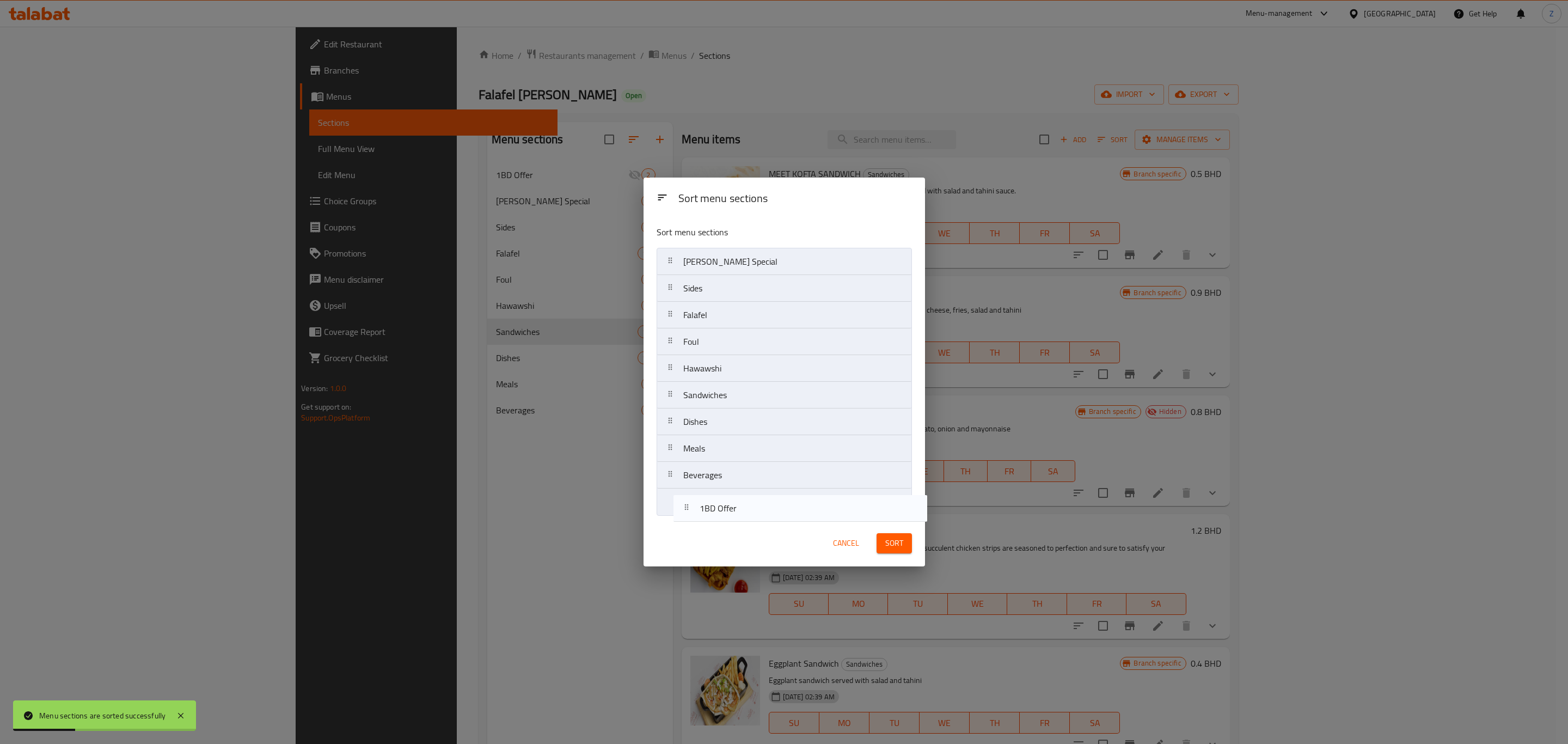
drag, startPoint x: 723, startPoint y: 259, endPoint x: 732, endPoint y: 510, distance: 251.2
click at [734, 510] on nav "1BD Offer Amo Shukri Special Sides Falafel Foul Hawawshi Sandwiches Dishes Meal…" at bounding box center [784, 382] width 255 height 268
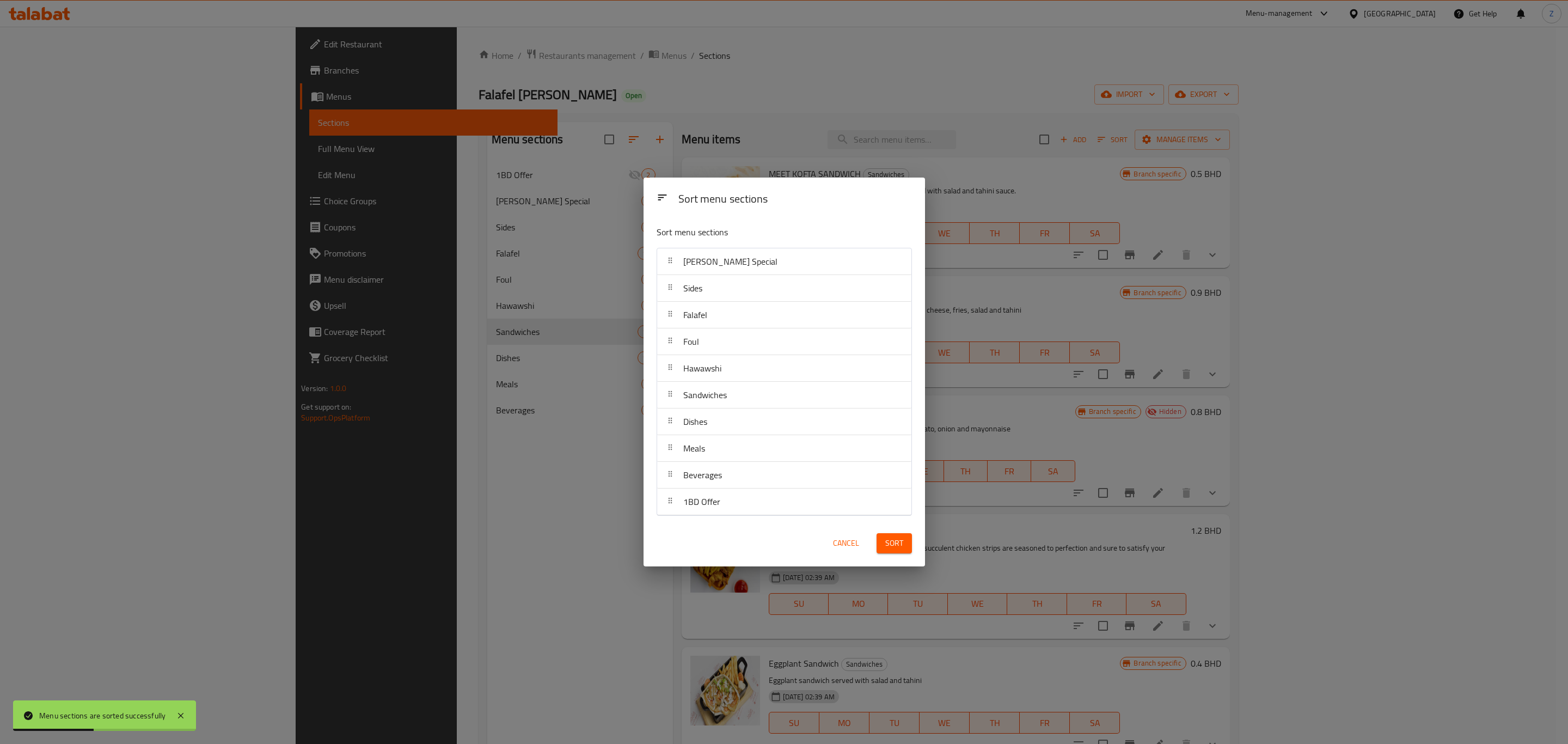
click at [884, 547] on button "Sort" at bounding box center [894, 543] width 36 height 20
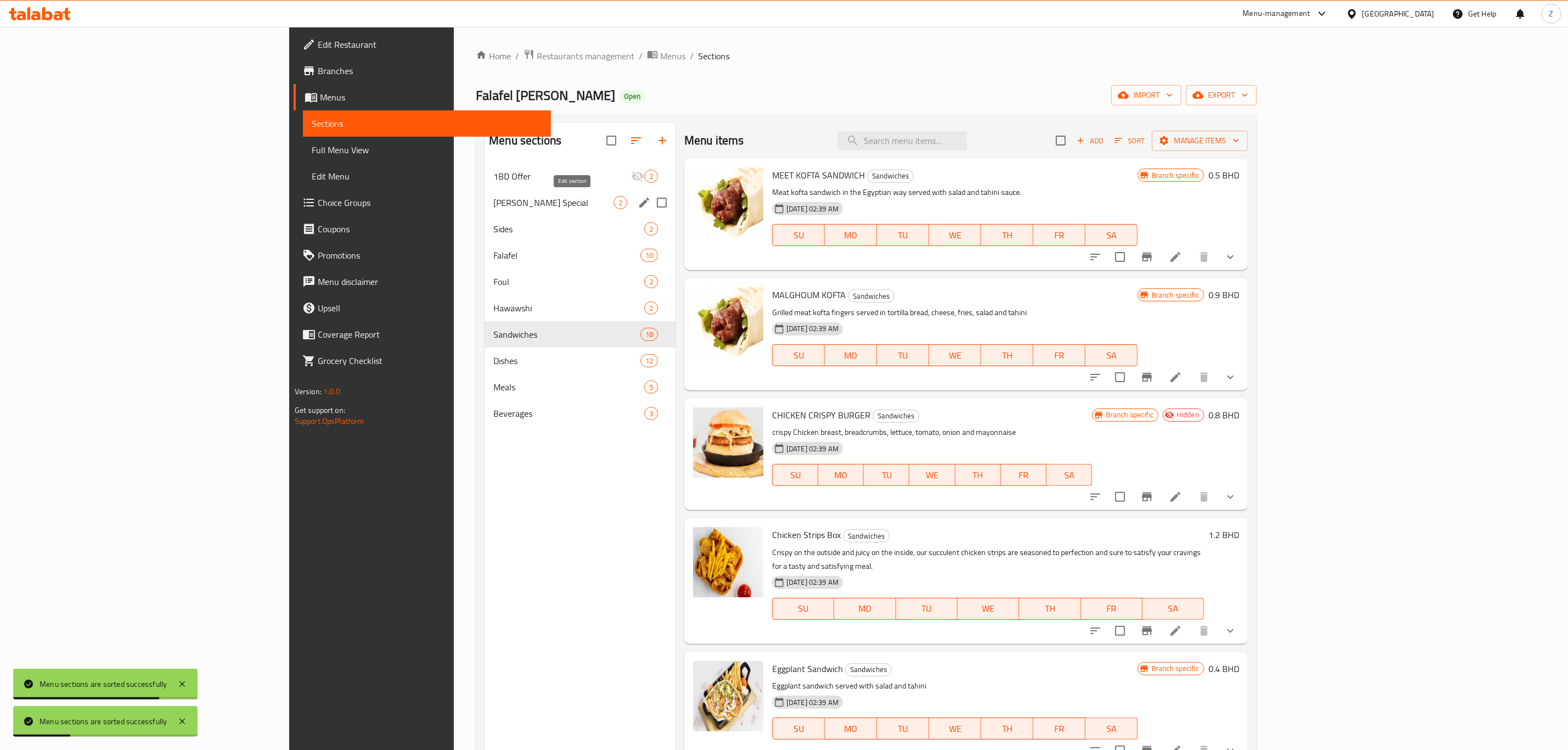
click at [639, 203] on icon "edit" at bounding box center [644, 202] width 10 height 10
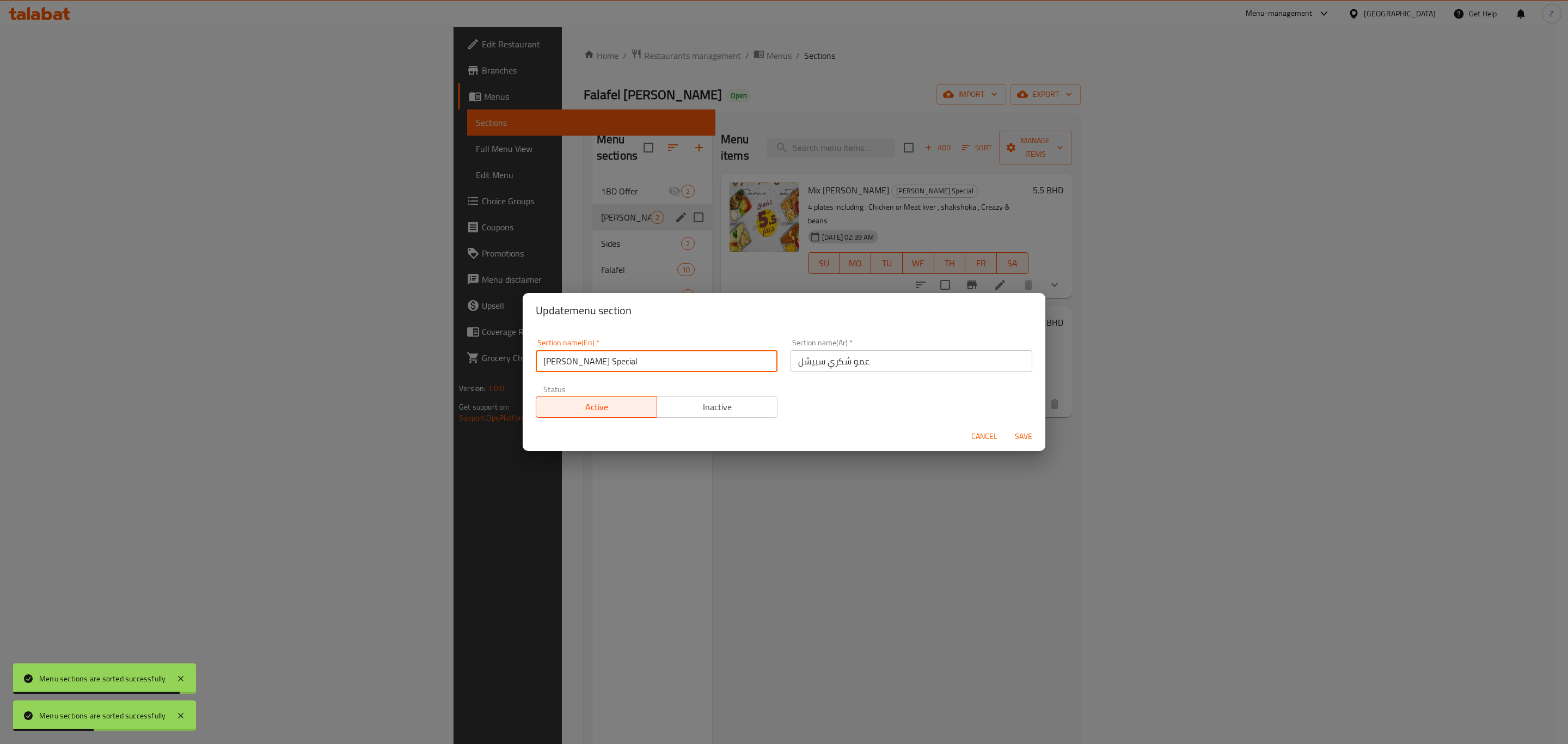
click at [638, 361] on input "Amo Shukri Special" at bounding box center [656, 361] width 242 height 22
type input "Amo Shukri Specials"
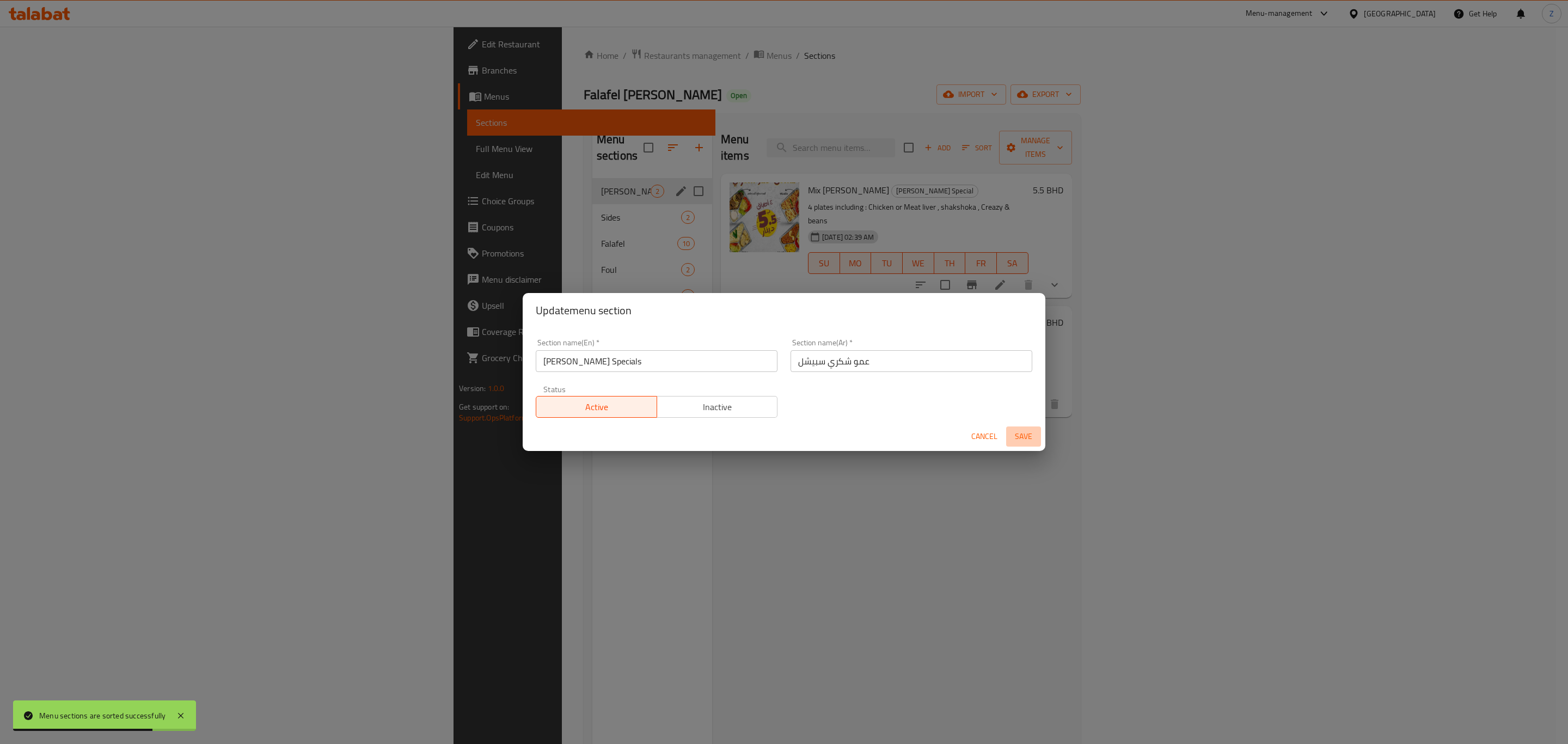
click at [1033, 429] on span "Save" at bounding box center [1023, 436] width 27 height 14
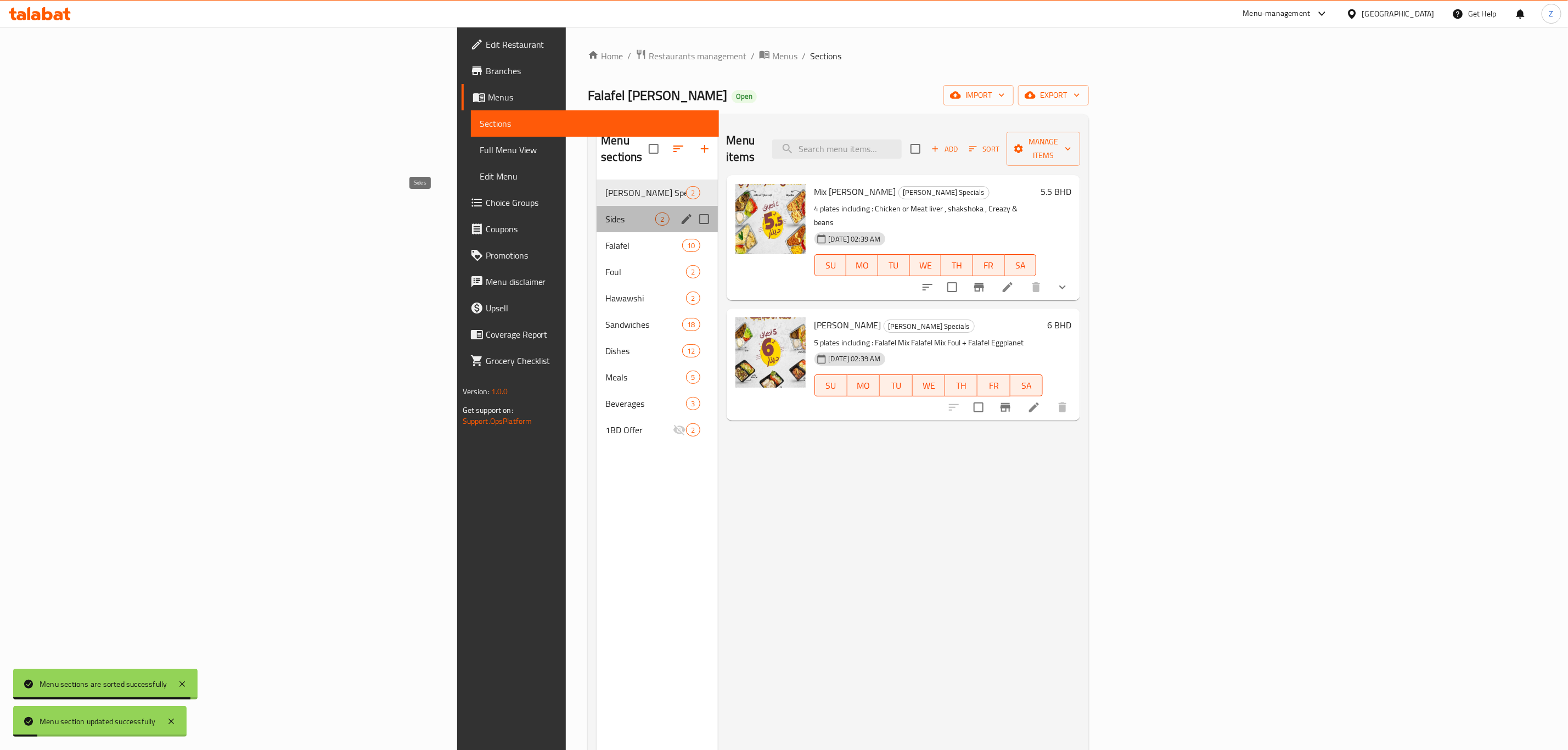
click at [605, 212] on span "Sides" at bounding box center [630, 219] width 50 height 13
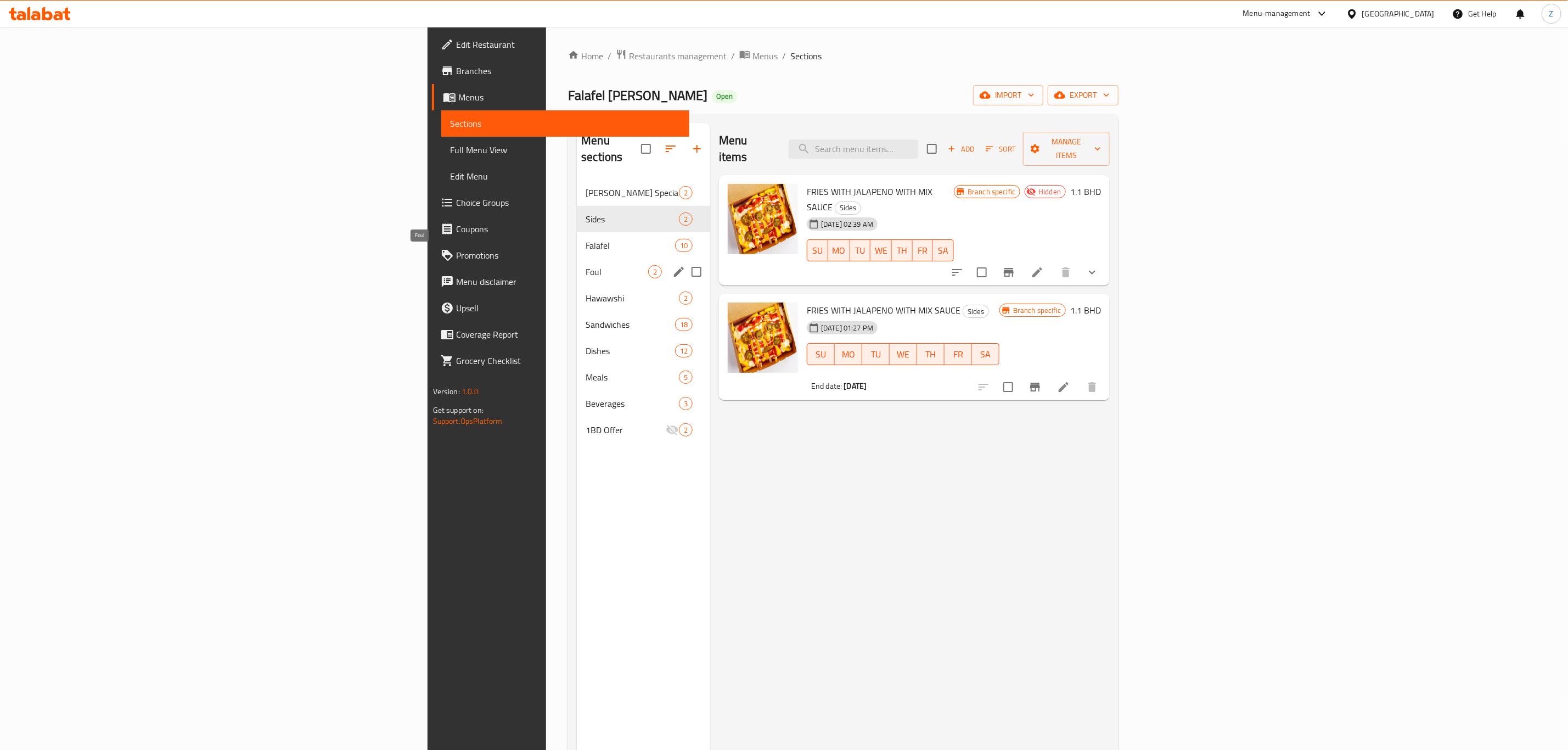
click at [586, 265] on span "Foul" at bounding box center [617, 271] width 63 height 13
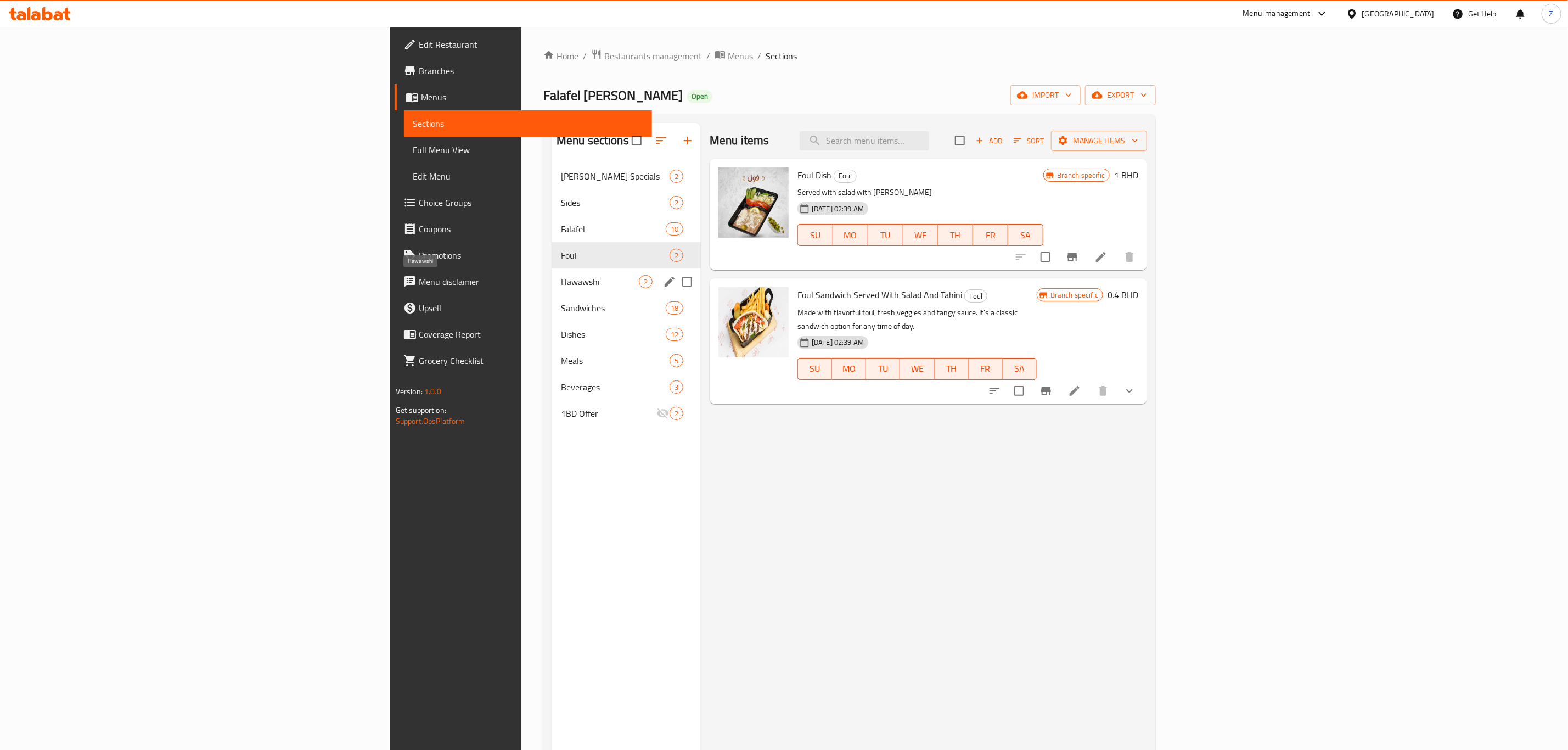
click at [561, 281] on span "Hawawshi" at bounding box center [600, 281] width 77 height 13
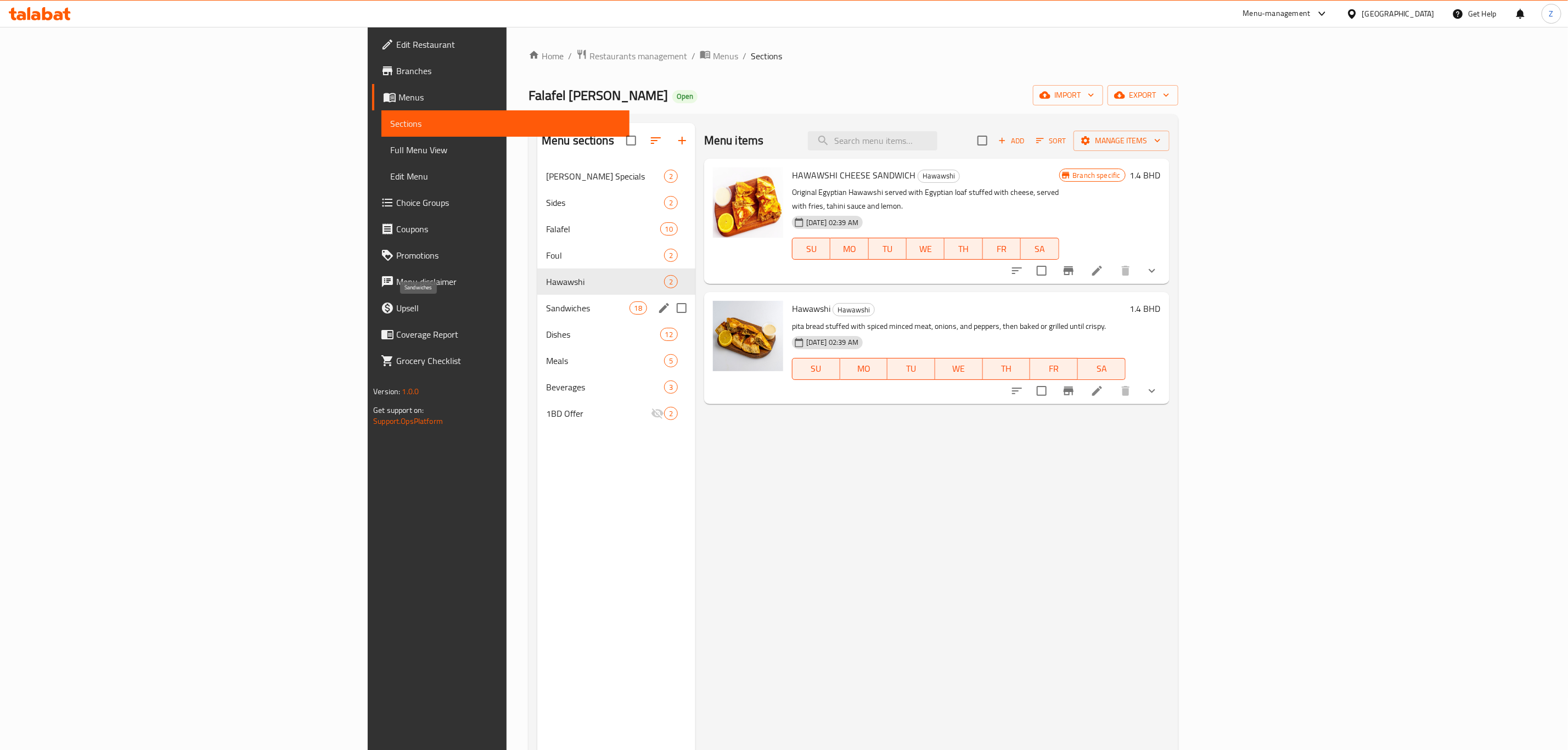
click at [546, 313] on span "Sandwiches" at bounding box center [588, 308] width 83 height 13
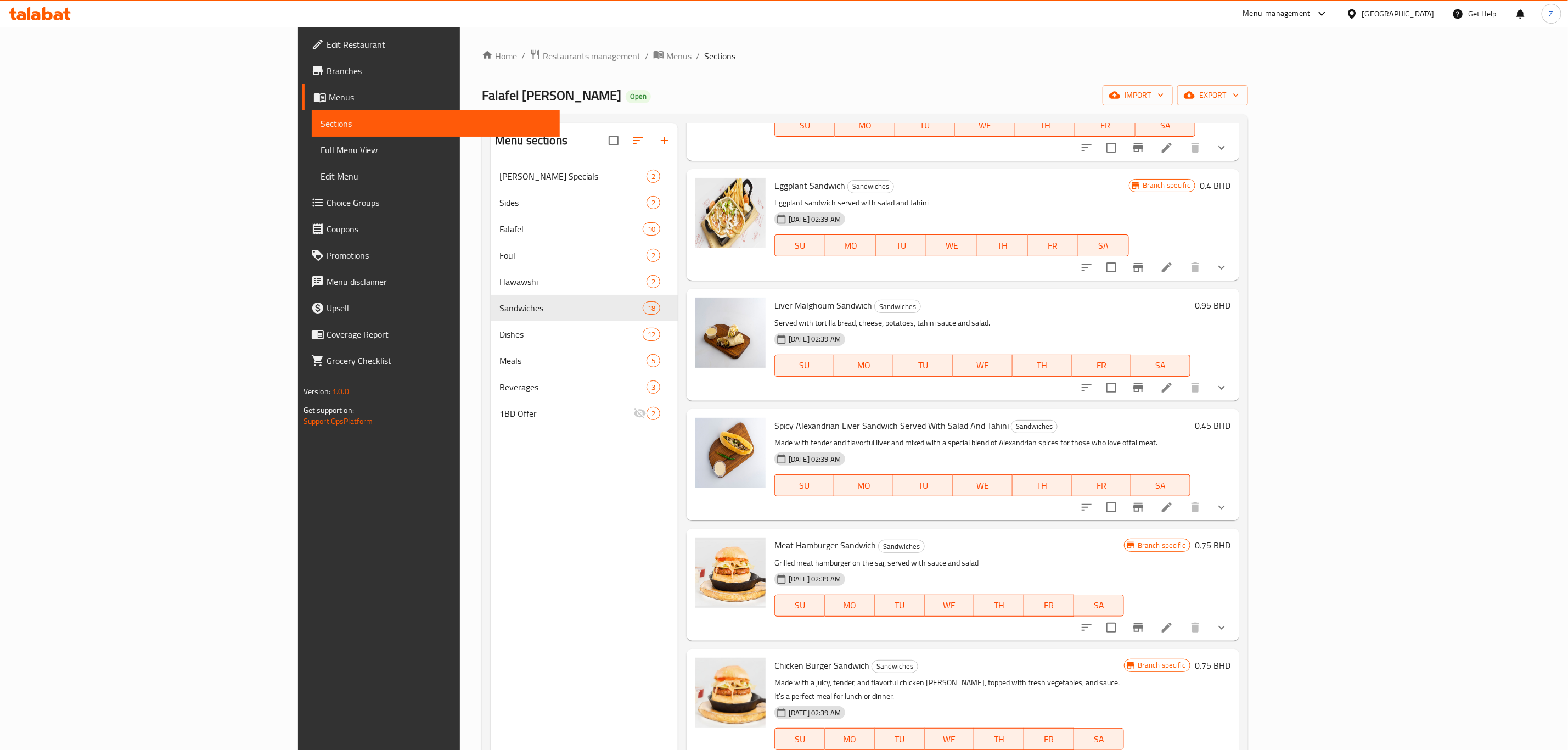
scroll to position [247, 0]
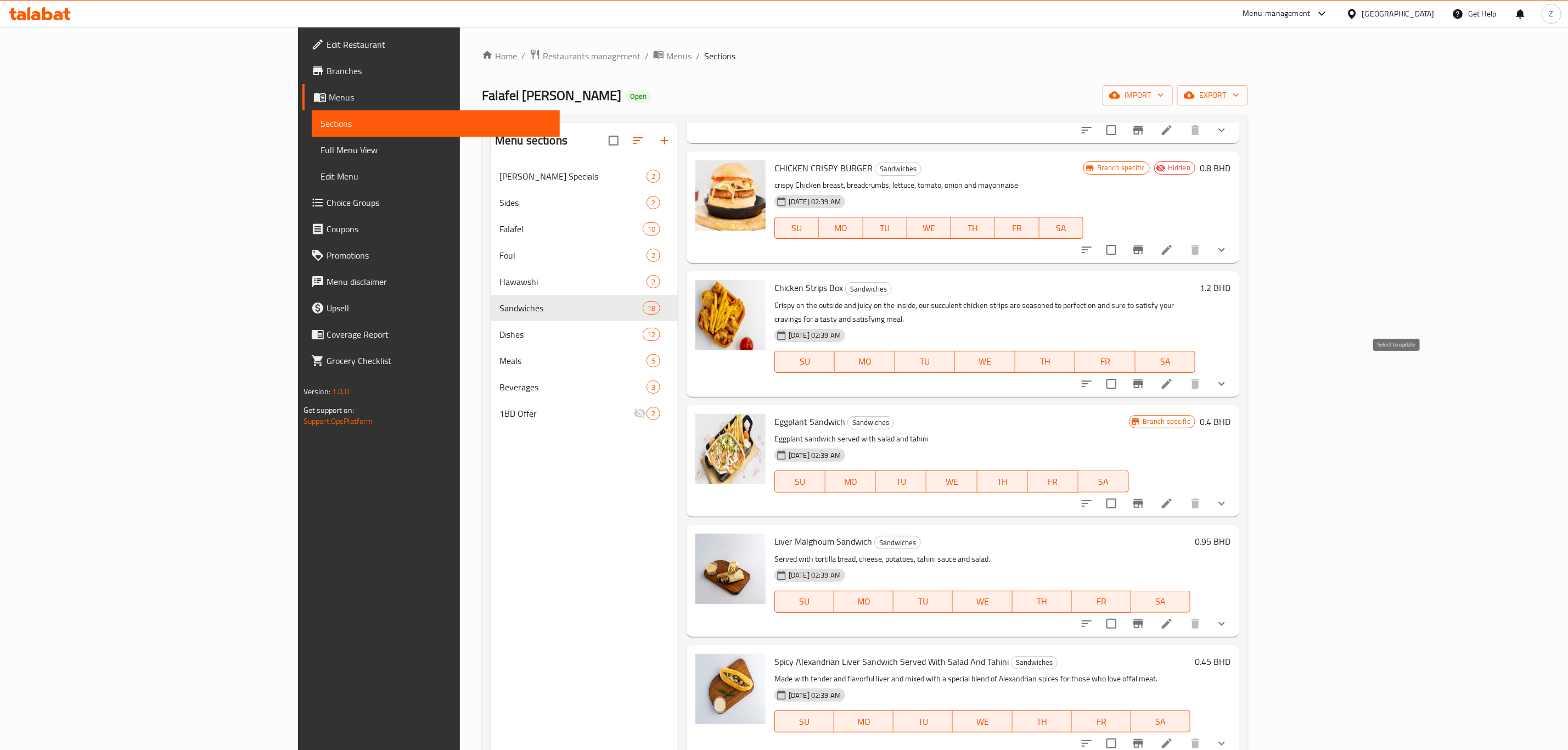
click at [1123, 374] on input "checkbox" at bounding box center [1111, 383] width 23 height 23
click at [1123, 372] on input "checkbox" at bounding box center [1111, 383] width 23 height 23
checkbox input "false"
click at [491, 568] on div "Menu sections Amo Shukri Specials 2 Sides 2 Falafel 10 Foul 2 Hawawshi 2 Sandwi…" at bounding box center [584, 497] width 187 height 750
click at [651, 149] on button "button" at bounding box center [664, 140] width 27 height 27
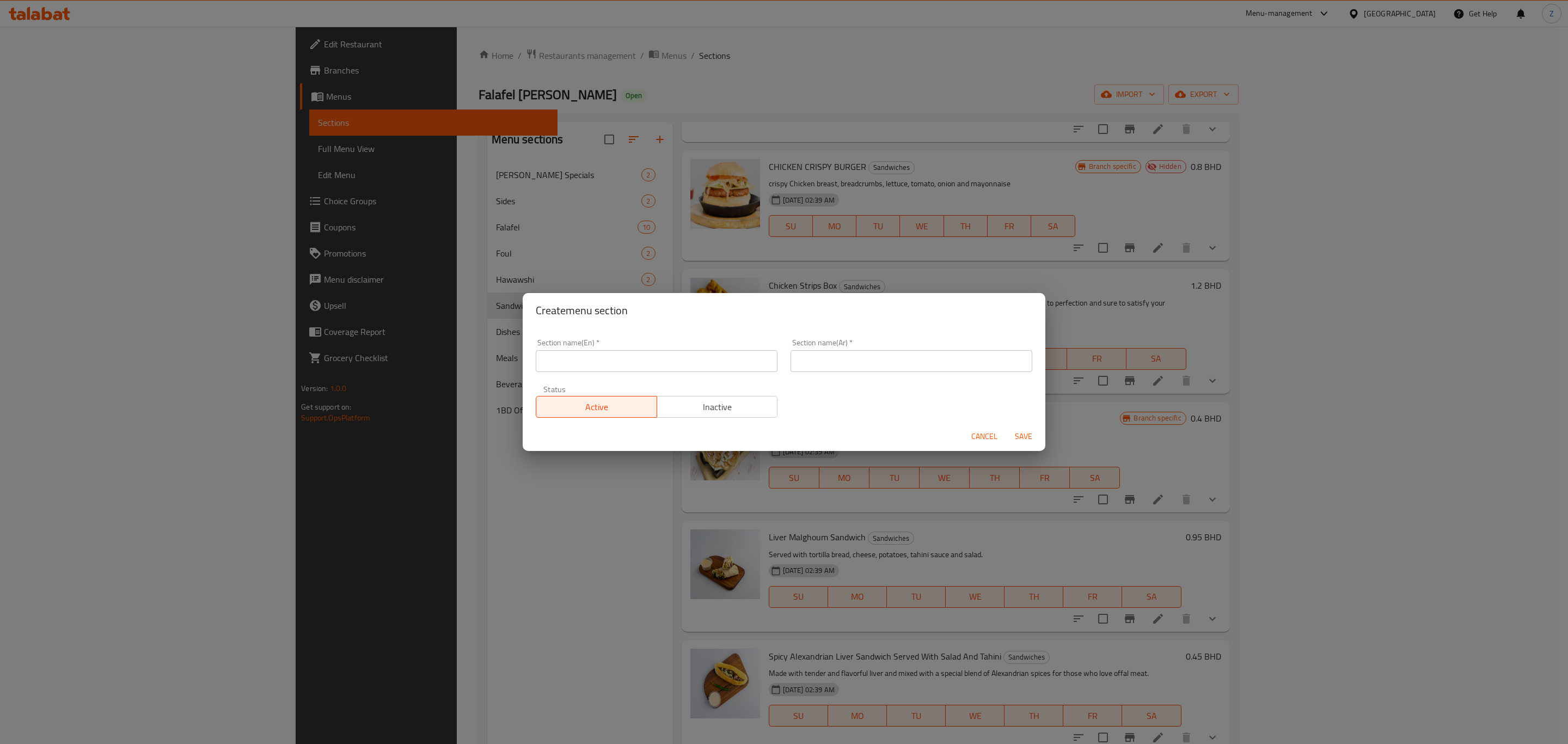
click at [611, 350] on input "text" at bounding box center [656, 361] width 242 height 22
type input "Burgers"
type input "البرحر"
click at [1016, 438] on span "Save" at bounding box center [1023, 436] width 27 height 14
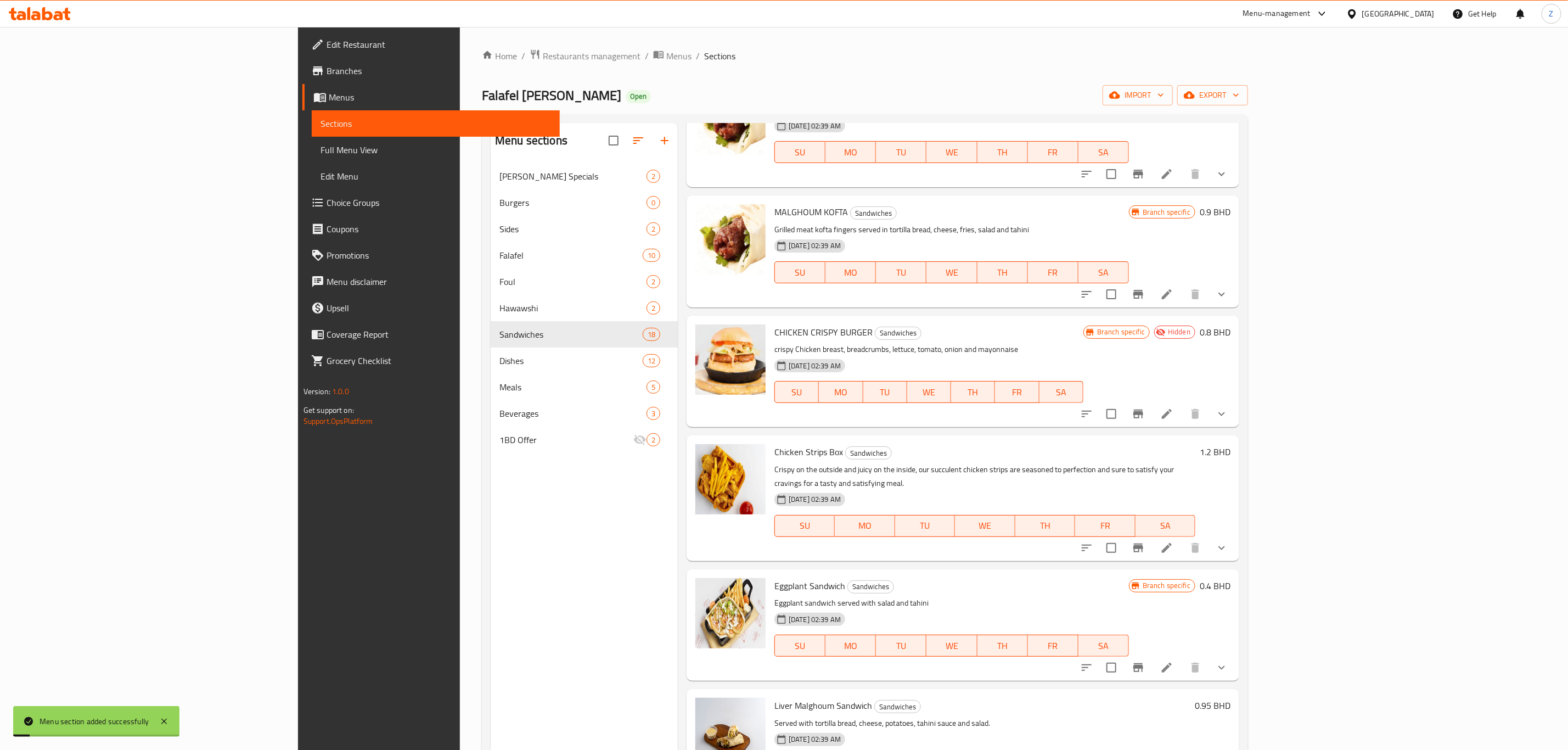
scroll to position [0, 0]
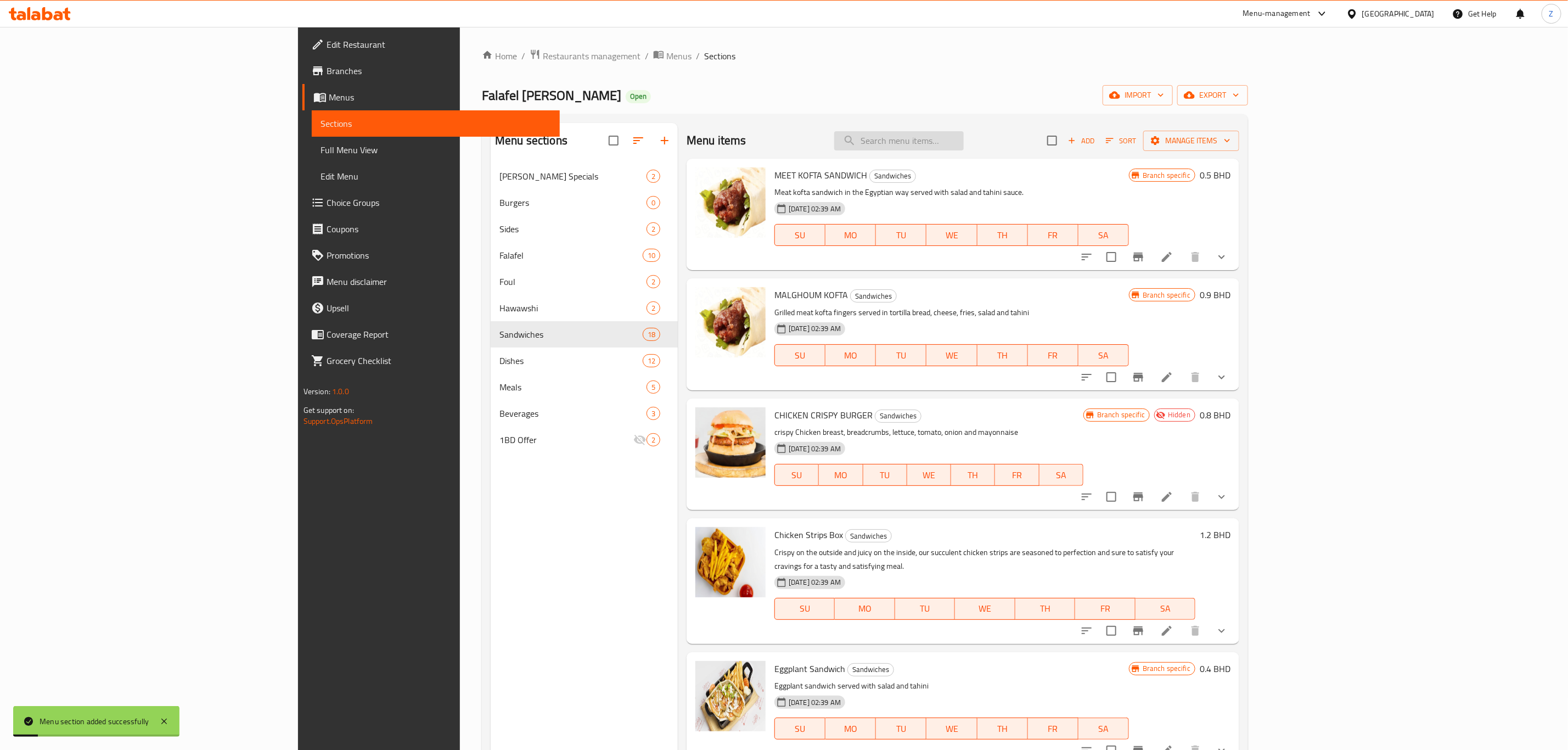
click at [964, 145] on input "search" at bounding box center [898, 140] width 129 height 19
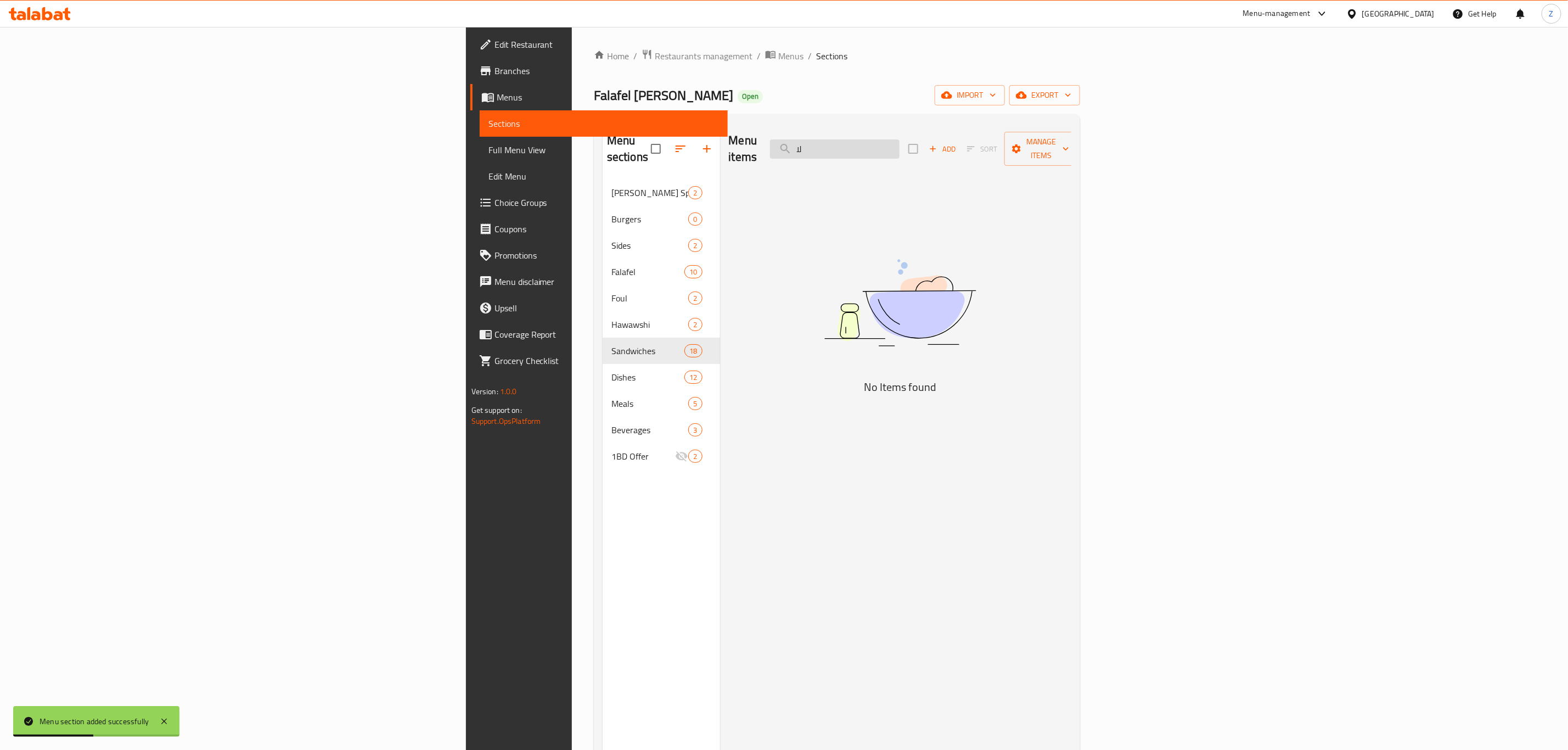
type input "ل"
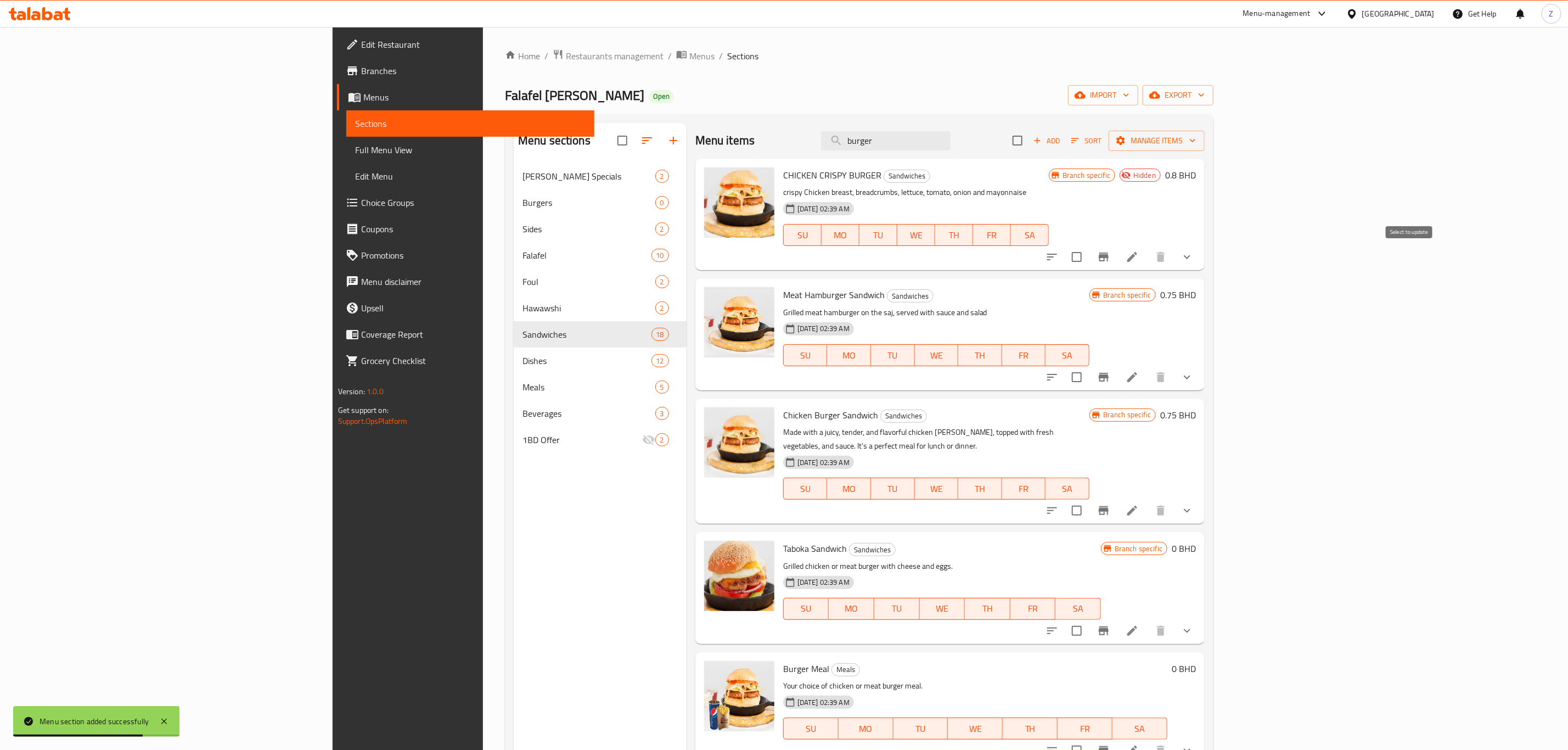
type input "burger"
click at [1088, 254] on input "checkbox" at bounding box center [1076, 256] width 23 height 23
checkbox input "true"
click at [1088, 381] on input "checkbox" at bounding box center [1076, 376] width 23 height 23
checkbox input "true"
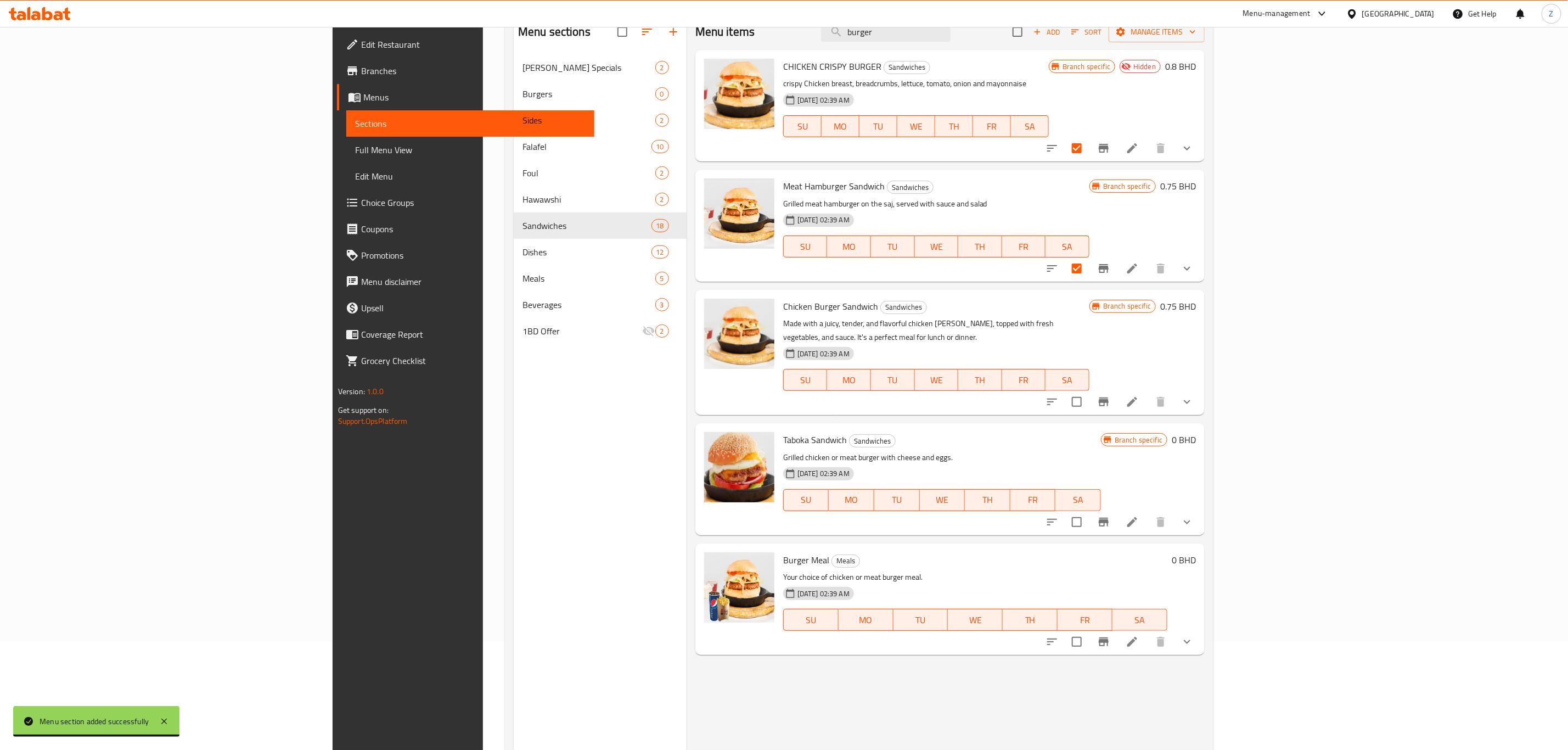
scroll to position [154, 0]
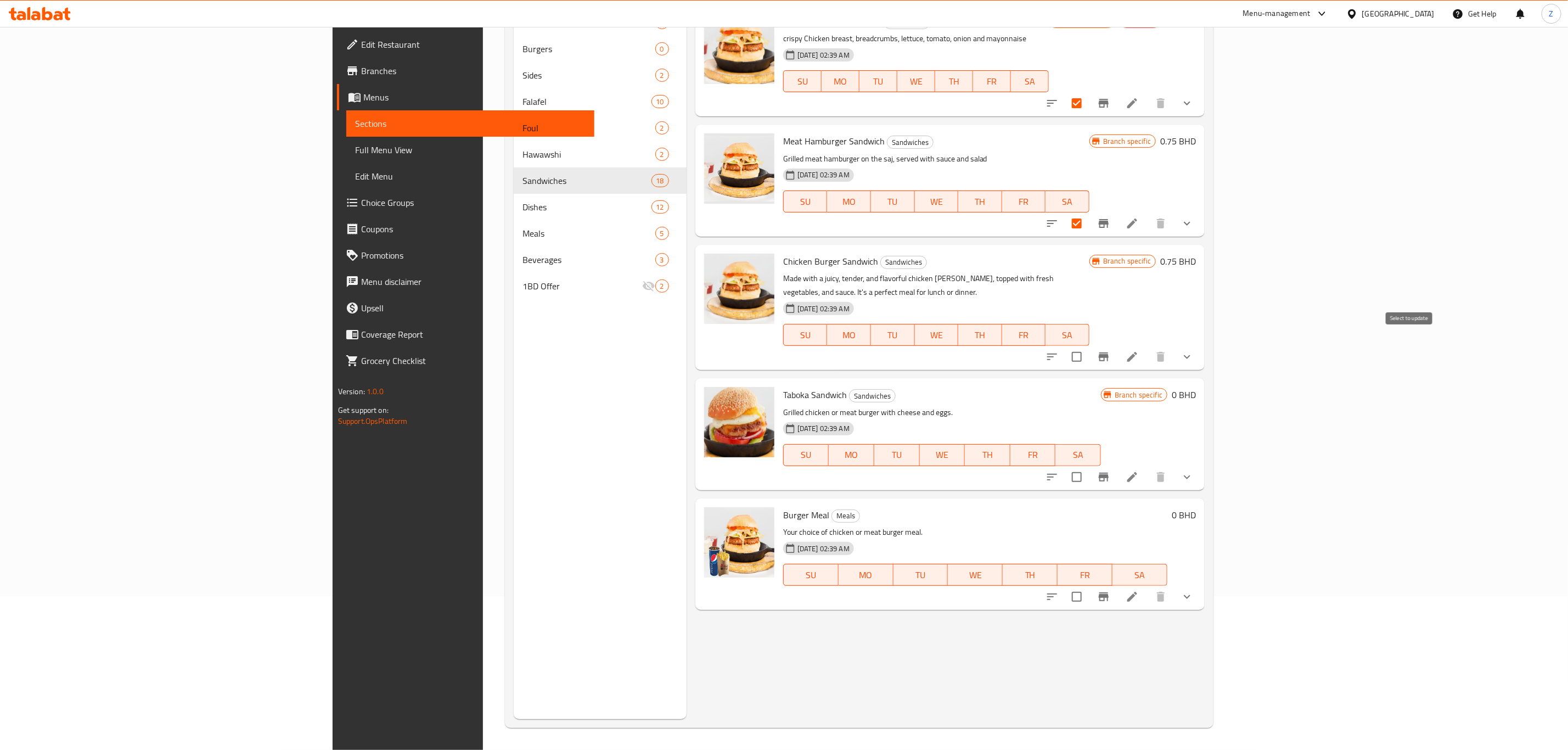
click at [1088, 345] on input "checkbox" at bounding box center [1076, 356] width 23 height 23
checkbox input "true"
click at [1088, 466] on input "checkbox" at bounding box center [1076, 477] width 23 height 23
checkbox input "true"
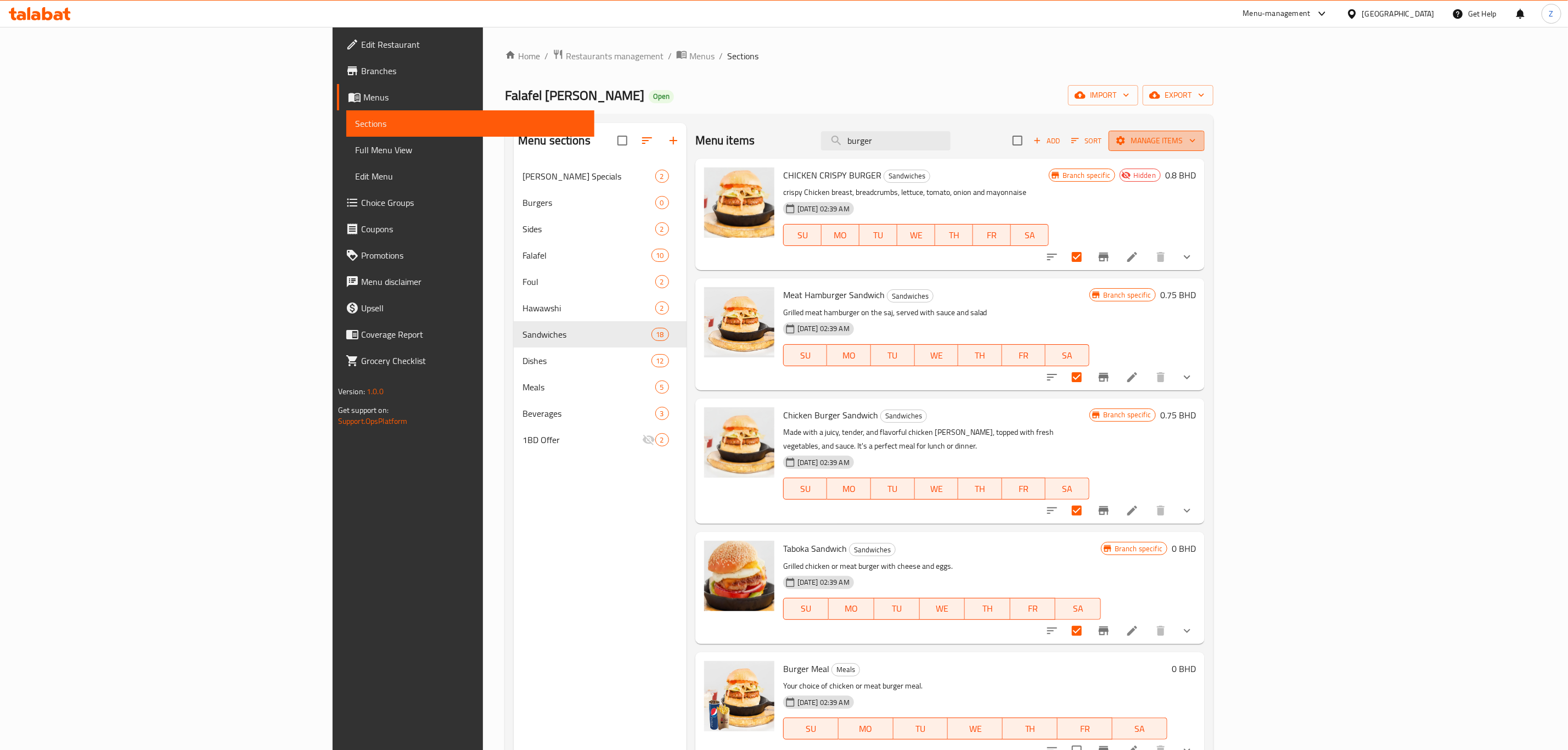
click at [1195, 146] on span "Manage items" at bounding box center [1156, 140] width 78 height 14
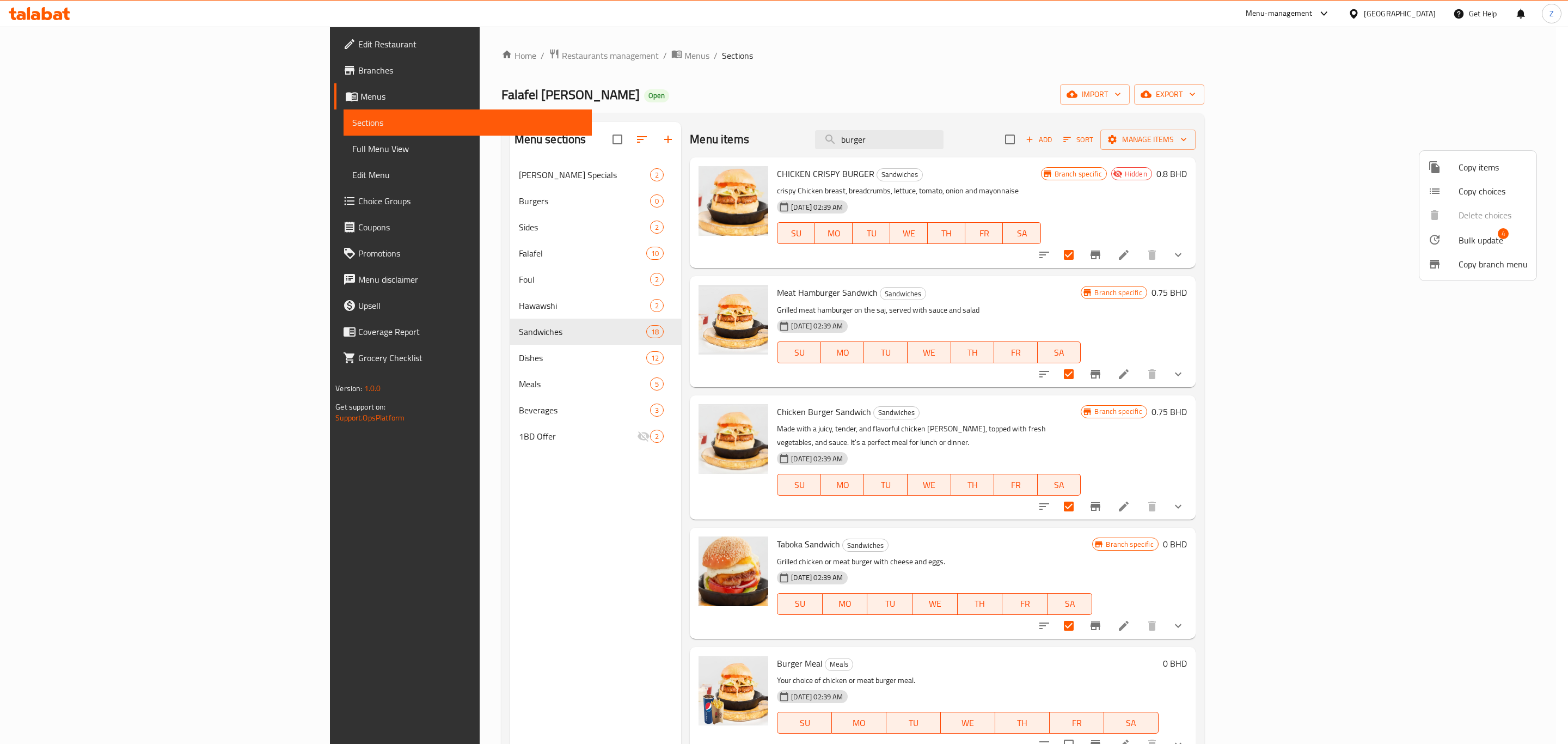
click at [1472, 239] on span "Bulk update" at bounding box center [1481, 240] width 45 height 13
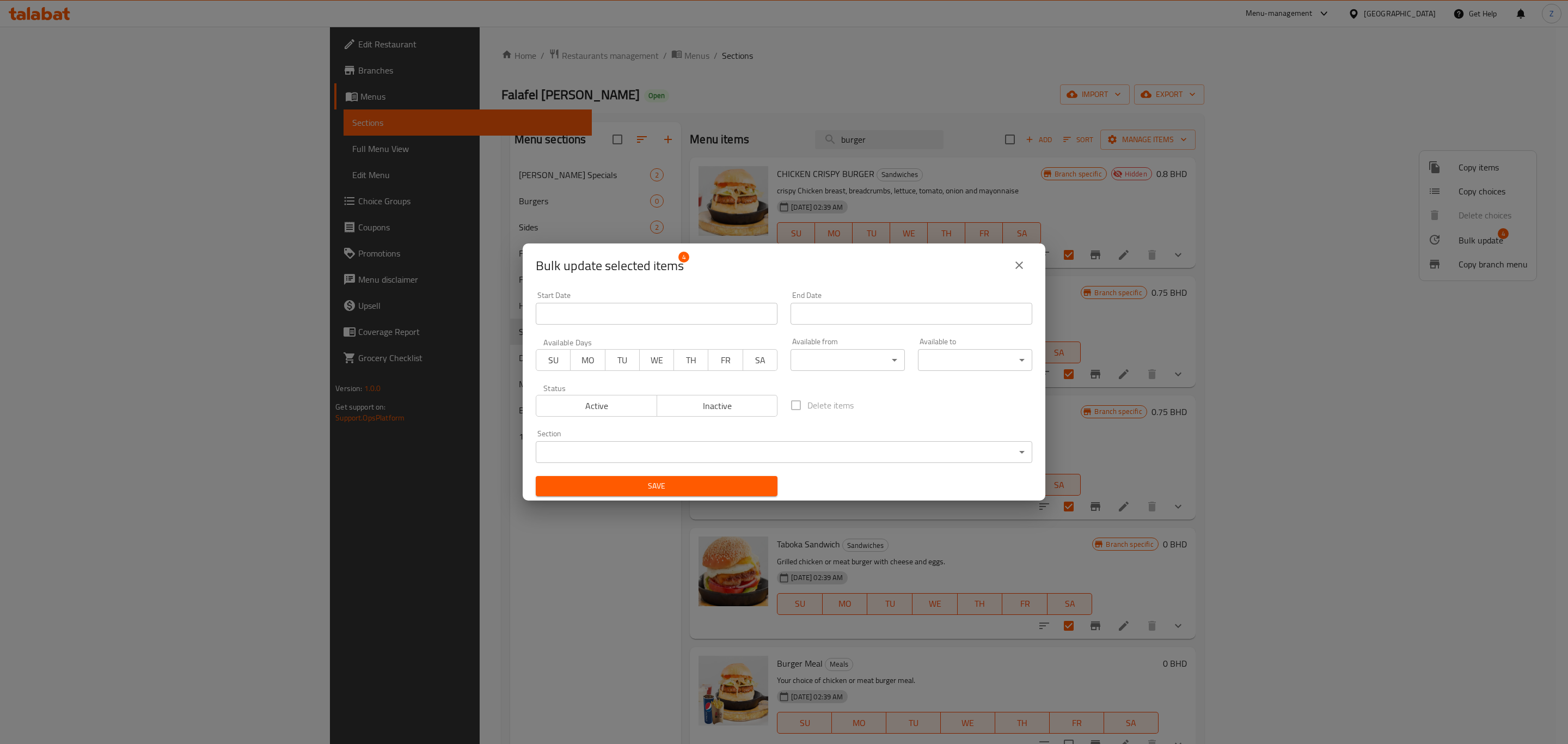
click at [670, 443] on body "​ Menu-management Bahrain Get Help Z Edit Restaurant Branches Menus Sections Fu…" at bounding box center [784, 385] width 1568 height 717
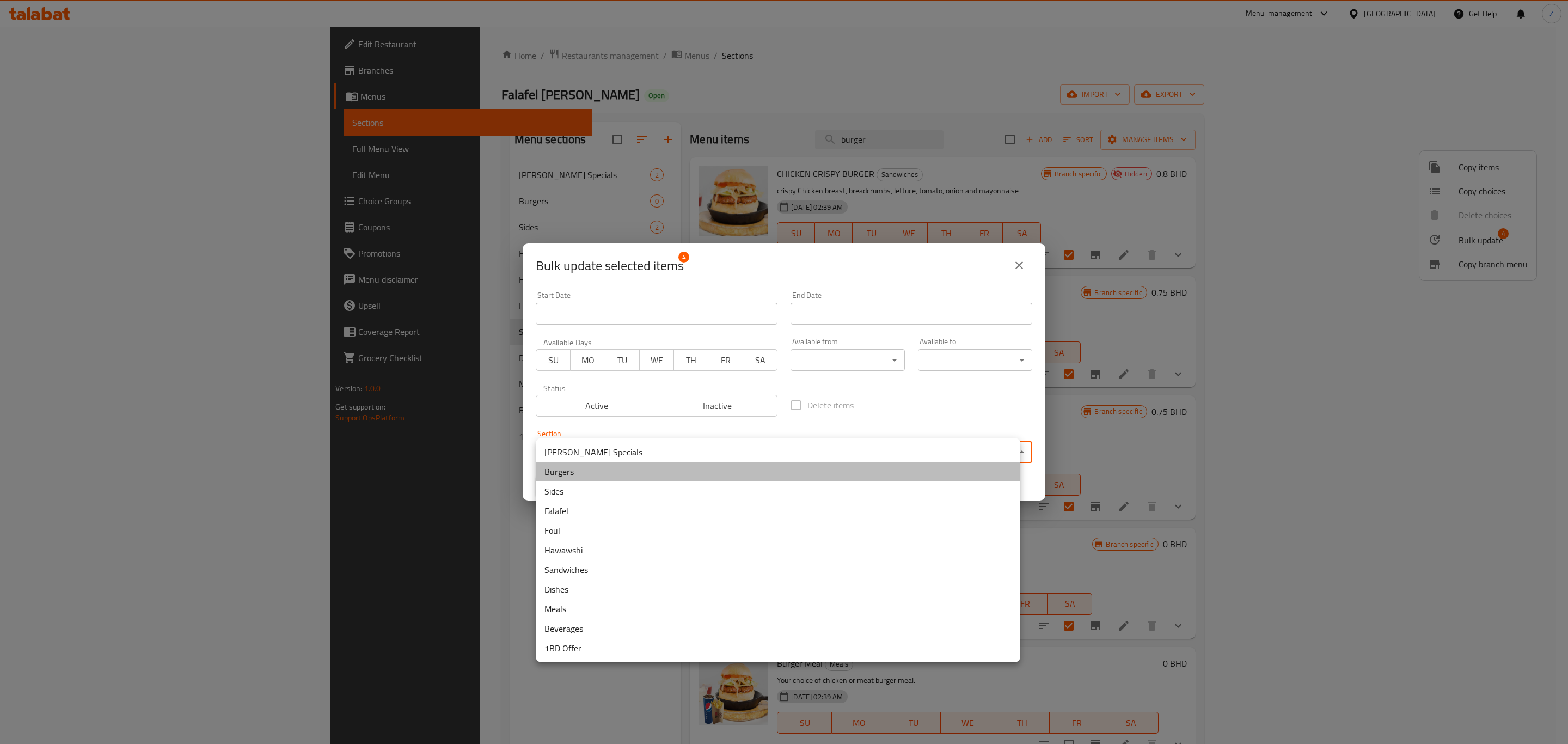
click at [589, 472] on li "Burgers" at bounding box center [778, 471] width 485 height 19
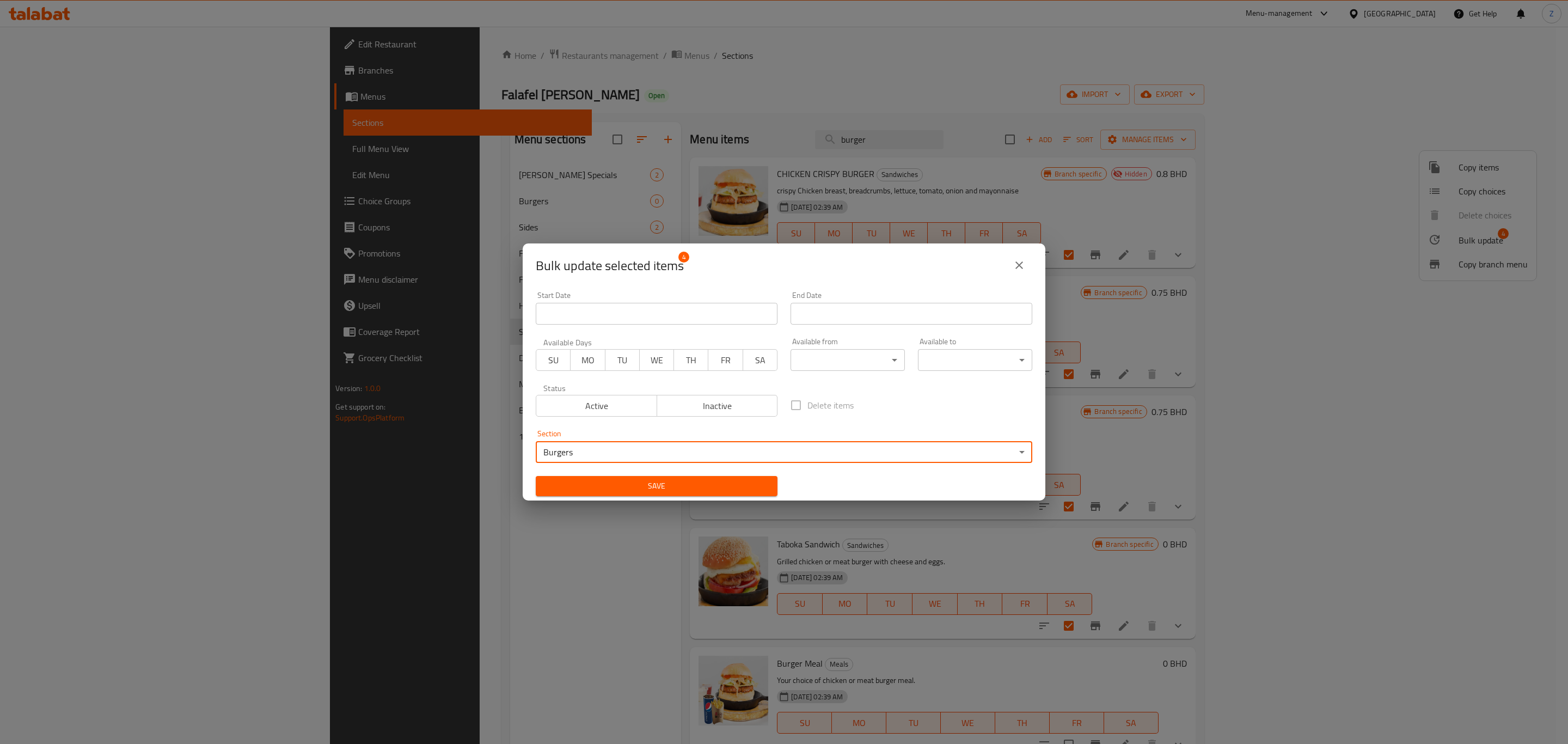
click at [615, 485] on span "Save" at bounding box center [656, 486] width 224 height 14
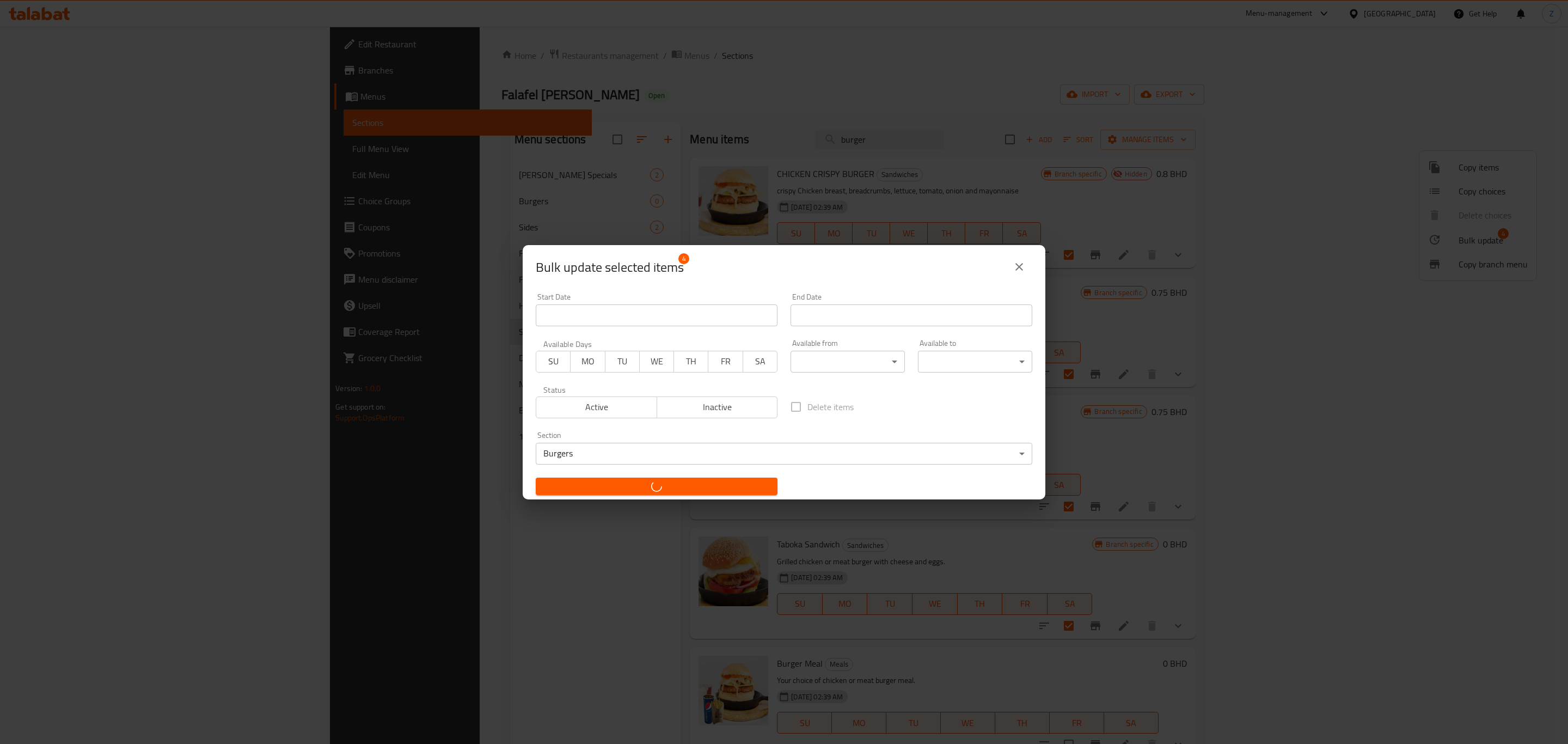
checkbox input "false"
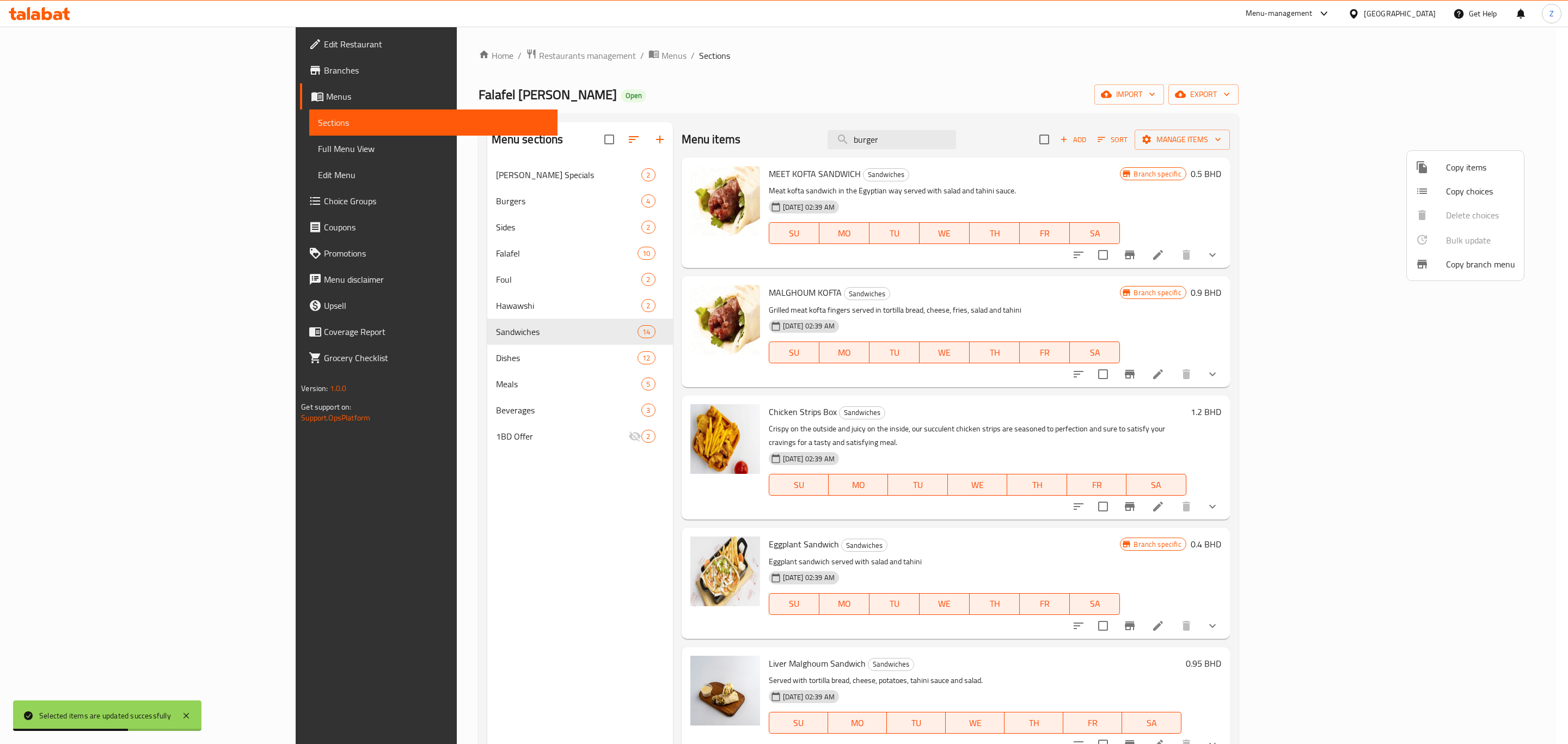
click at [351, 208] on div at bounding box center [784, 372] width 1568 height 744
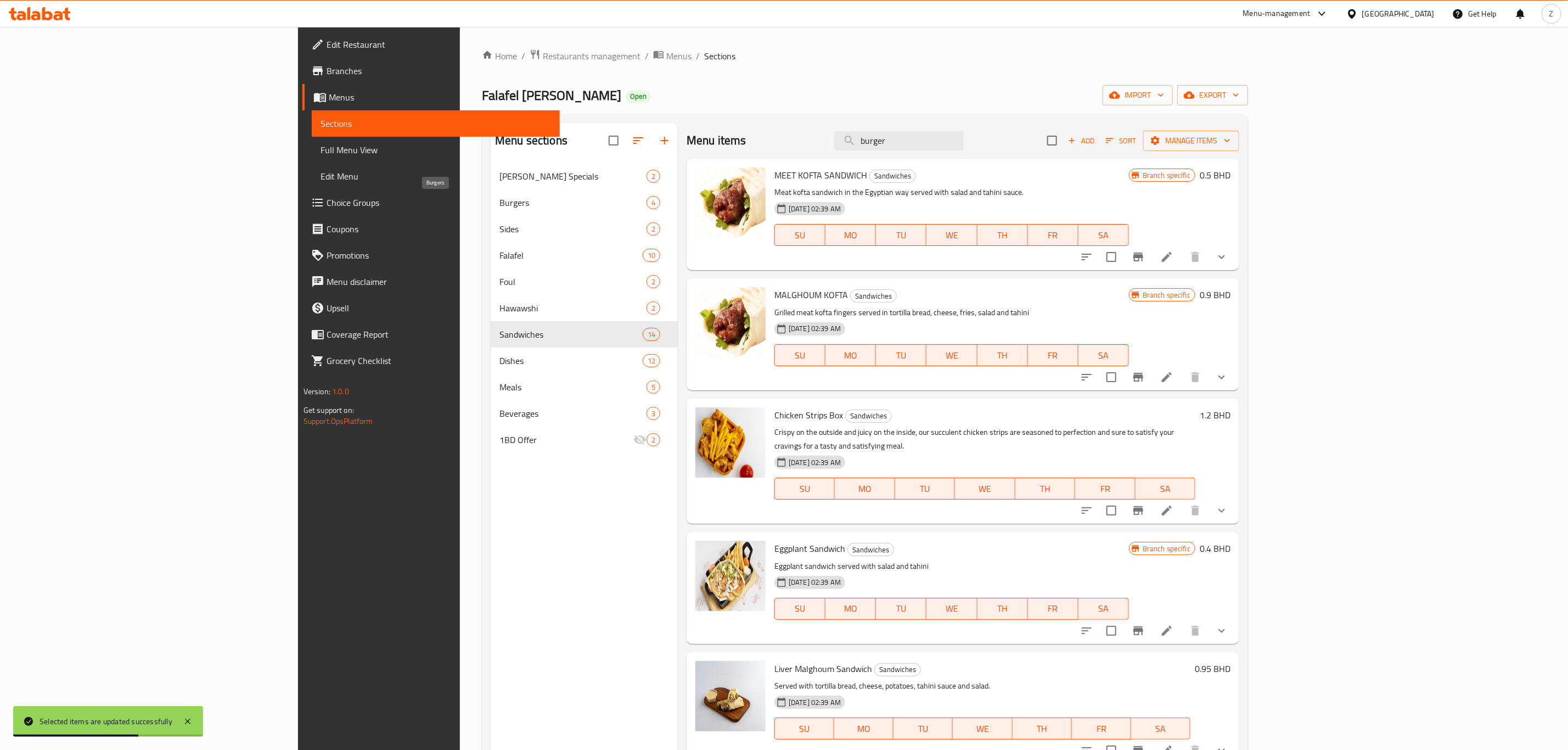
click at [499, 201] on span "Burgers" at bounding box center [572, 202] width 147 height 13
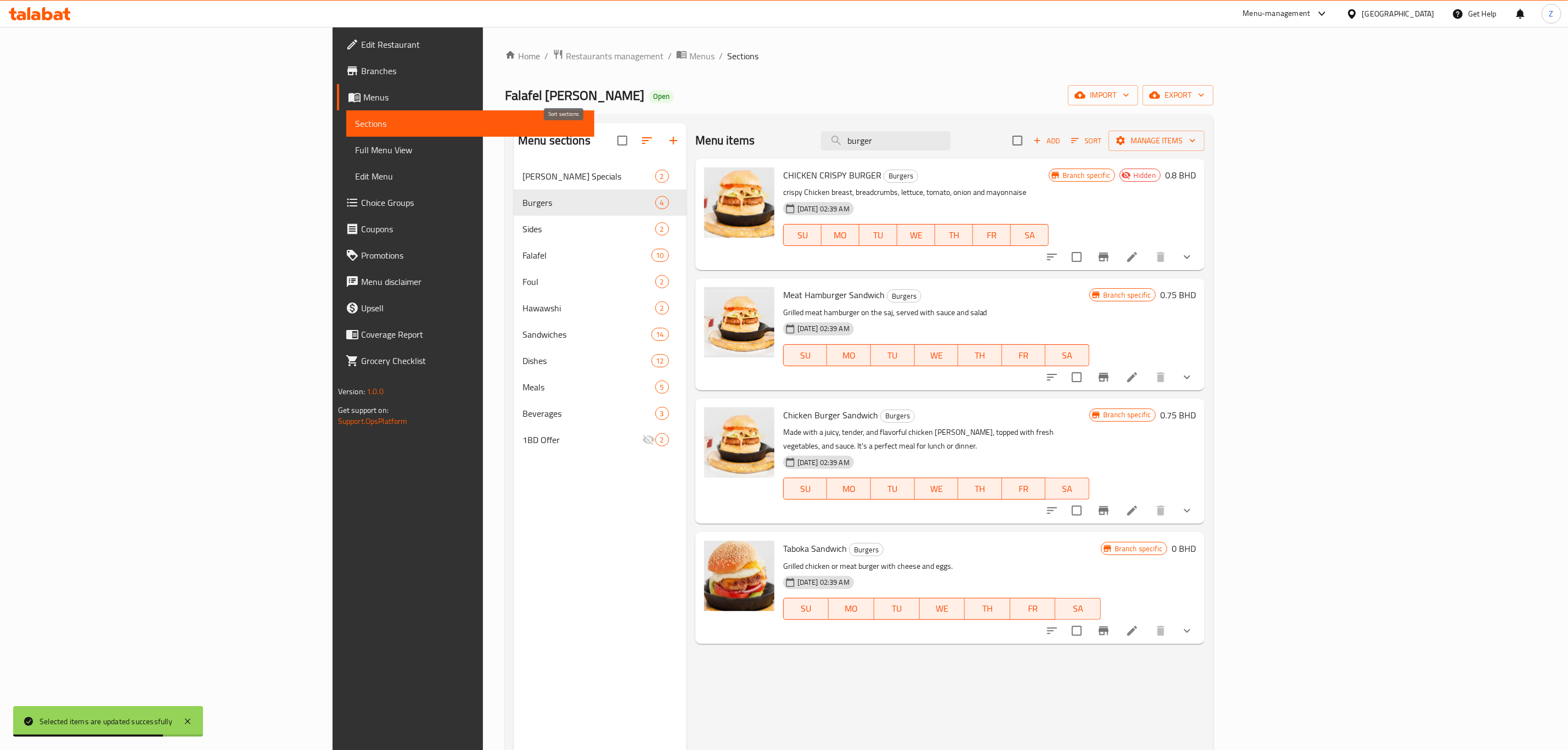
click at [640, 140] on icon "button" at bounding box center [647, 140] width 13 height 13
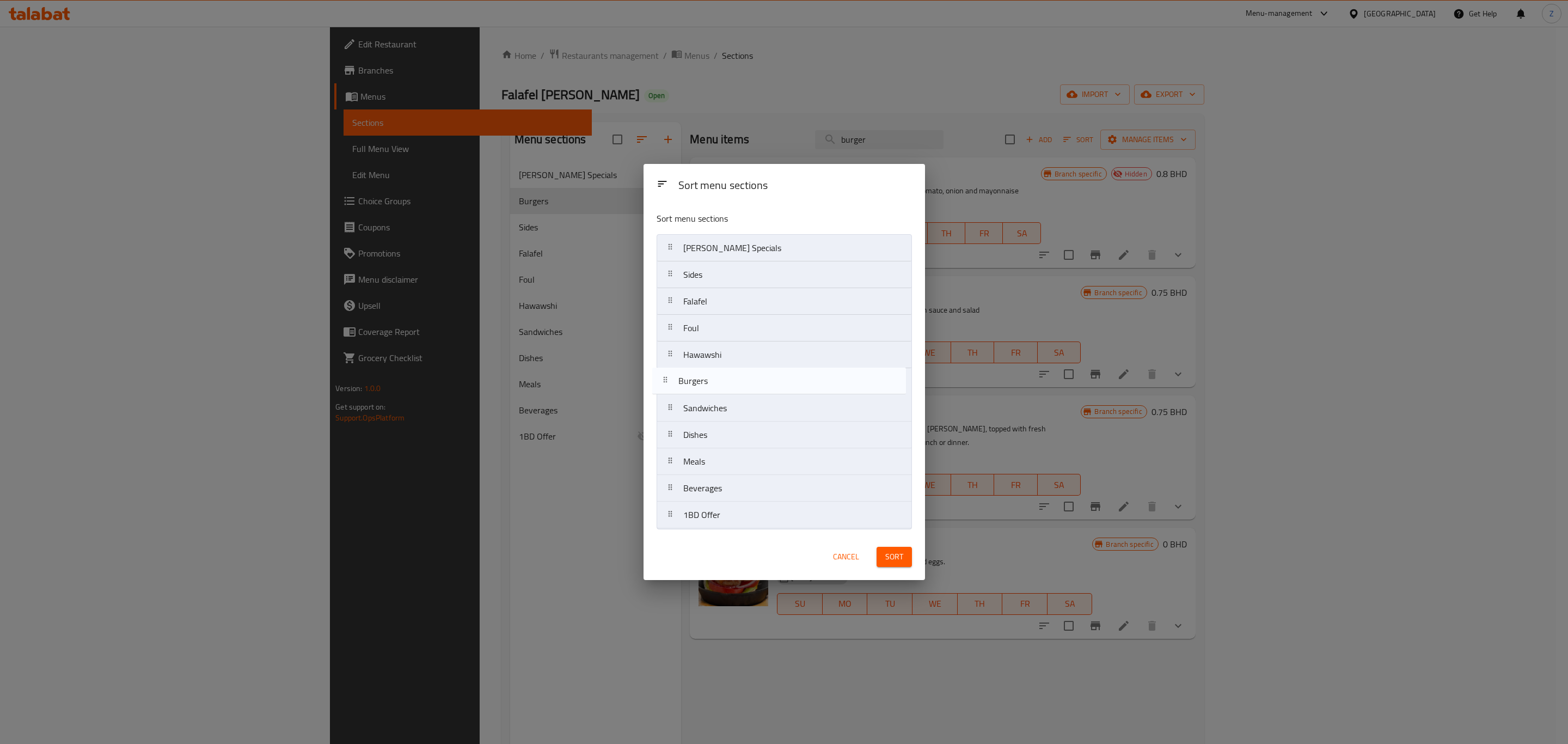
drag, startPoint x: 698, startPoint y: 274, endPoint x: 695, endPoint y: 383, distance: 109.0
click at [695, 383] on nav "Amo Shukri Specials Burgers Sides Falafel Foul Hawawshi Sandwiches Dishes Meals…" at bounding box center [784, 382] width 255 height 295
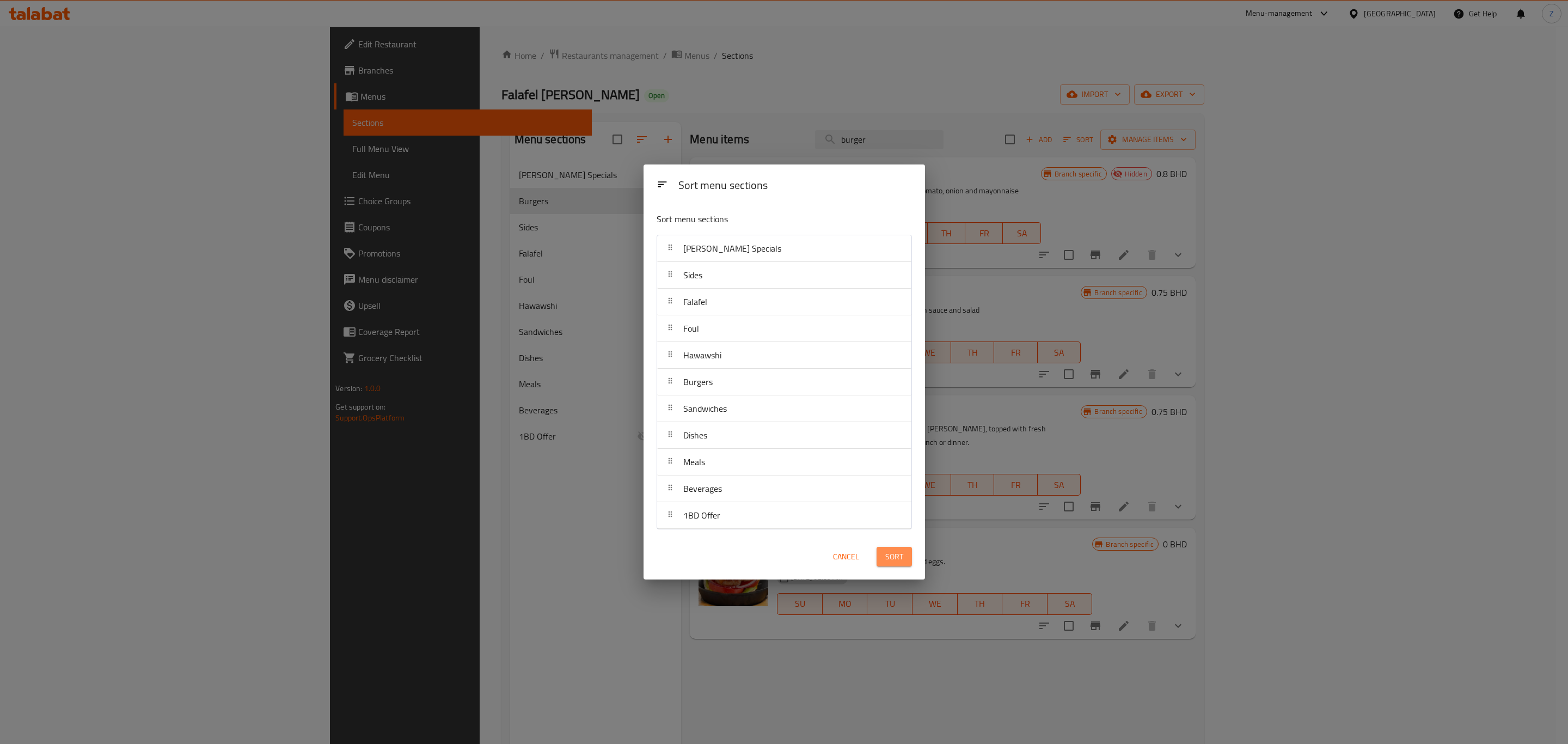
drag, startPoint x: 888, startPoint y: 563, endPoint x: 874, endPoint y: 575, distance: 18.4
click at [882, 566] on button "Sort" at bounding box center [894, 556] width 36 height 20
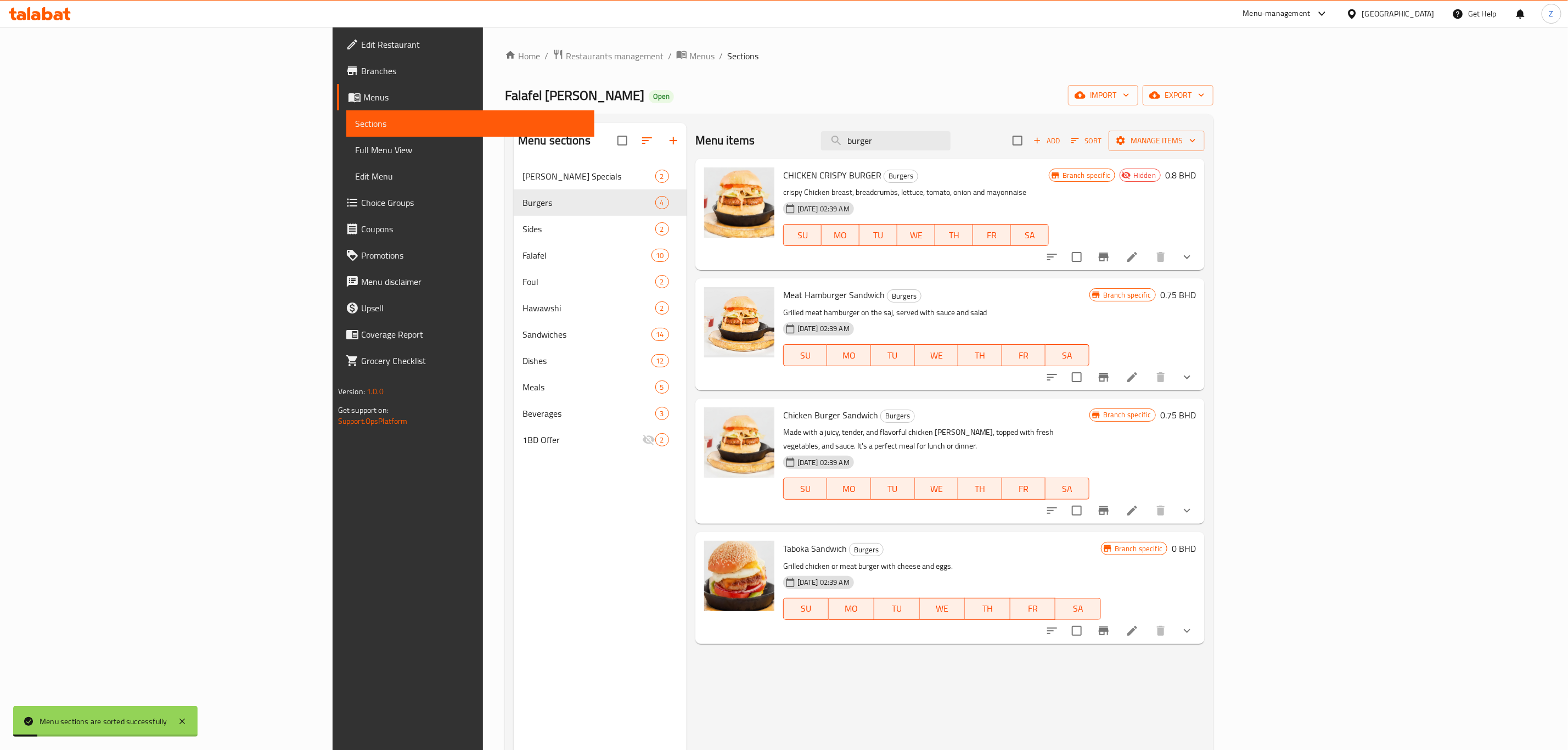
click at [514, 554] on div "Menu sections Amo Shukri Specials 2 Burgers 4 Sides 2 Falafel 10 Foul 2 Hawawsh…" at bounding box center [600, 497] width 172 height 750
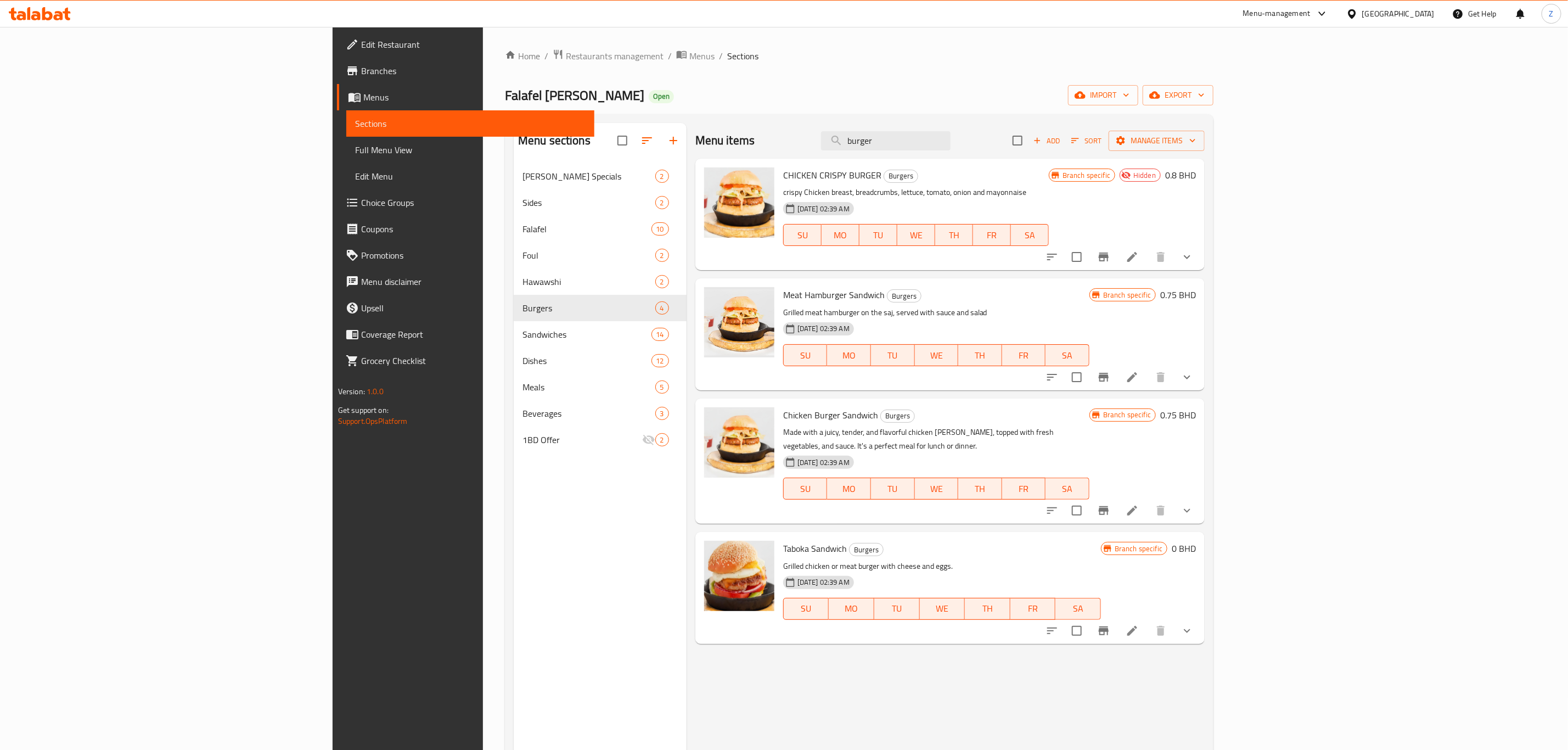
click at [783, 296] on span "Meat Hamburger Sandwich" at bounding box center [834, 295] width 101 height 17
click at [1111, 372] on icon "Branch-specific-item" at bounding box center [1103, 377] width 13 height 13
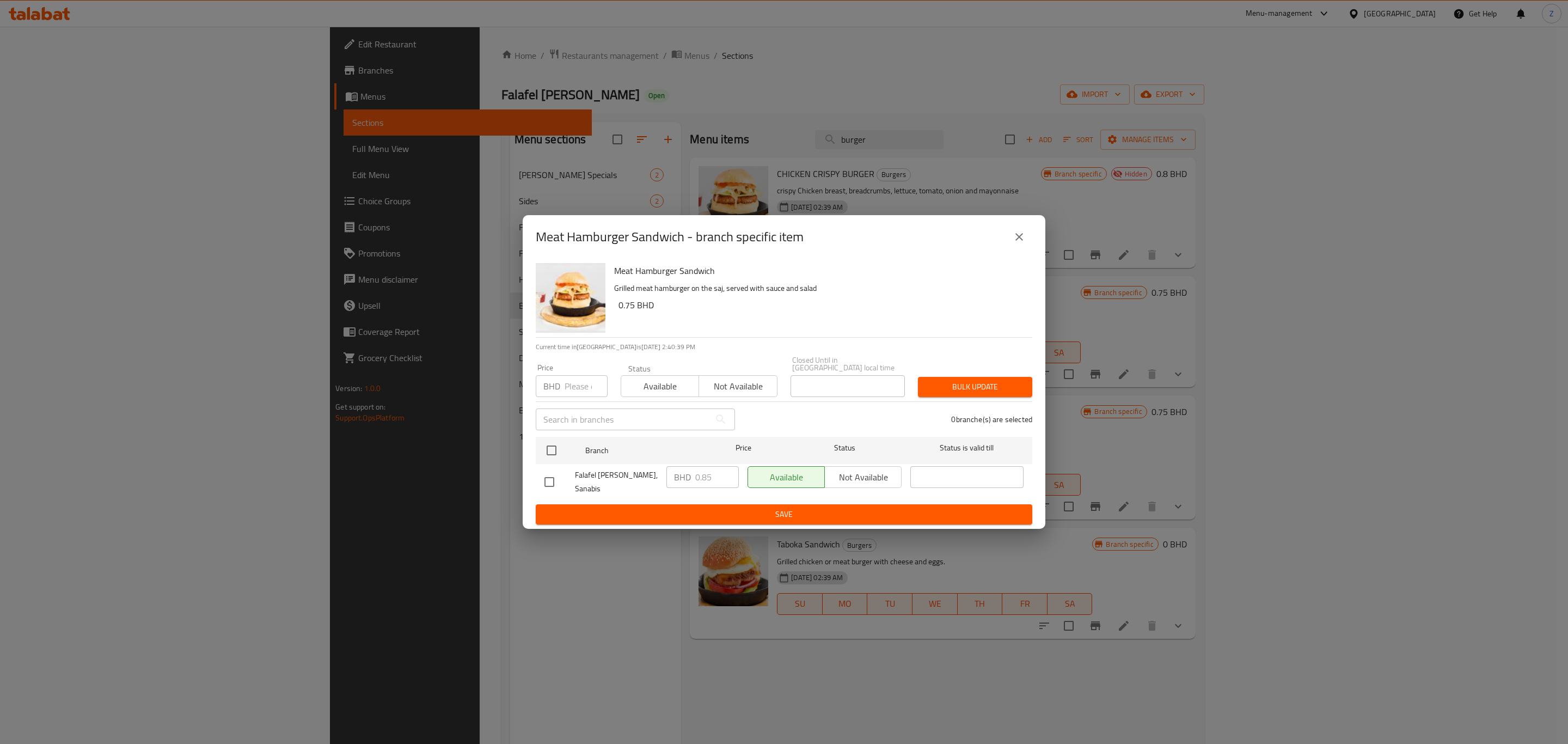
click at [1025, 239] on icon "close" at bounding box center [1020, 237] width 13 height 13
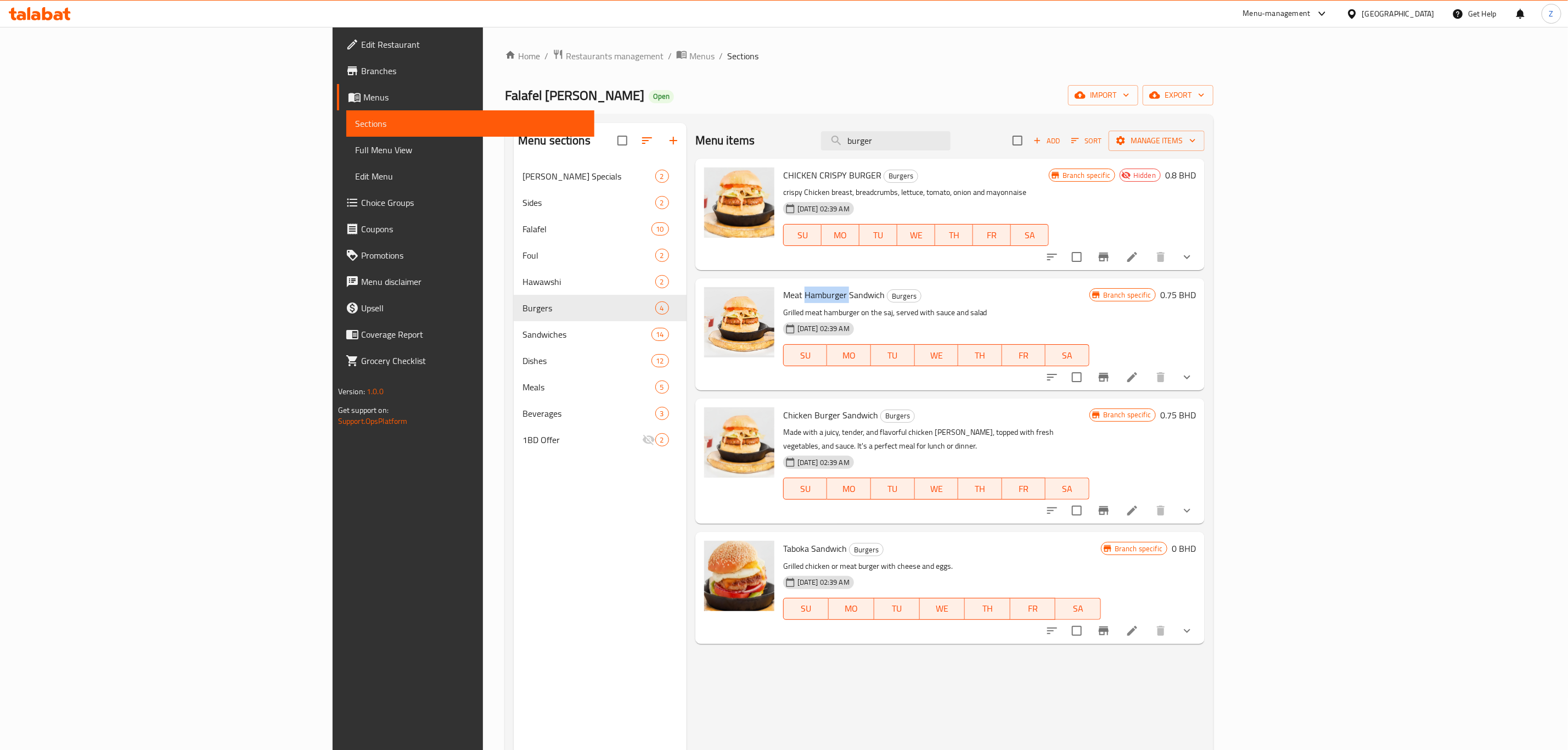
click at [1111, 504] on icon "Branch-specific-item" at bounding box center [1103, 510] width 13 height 13
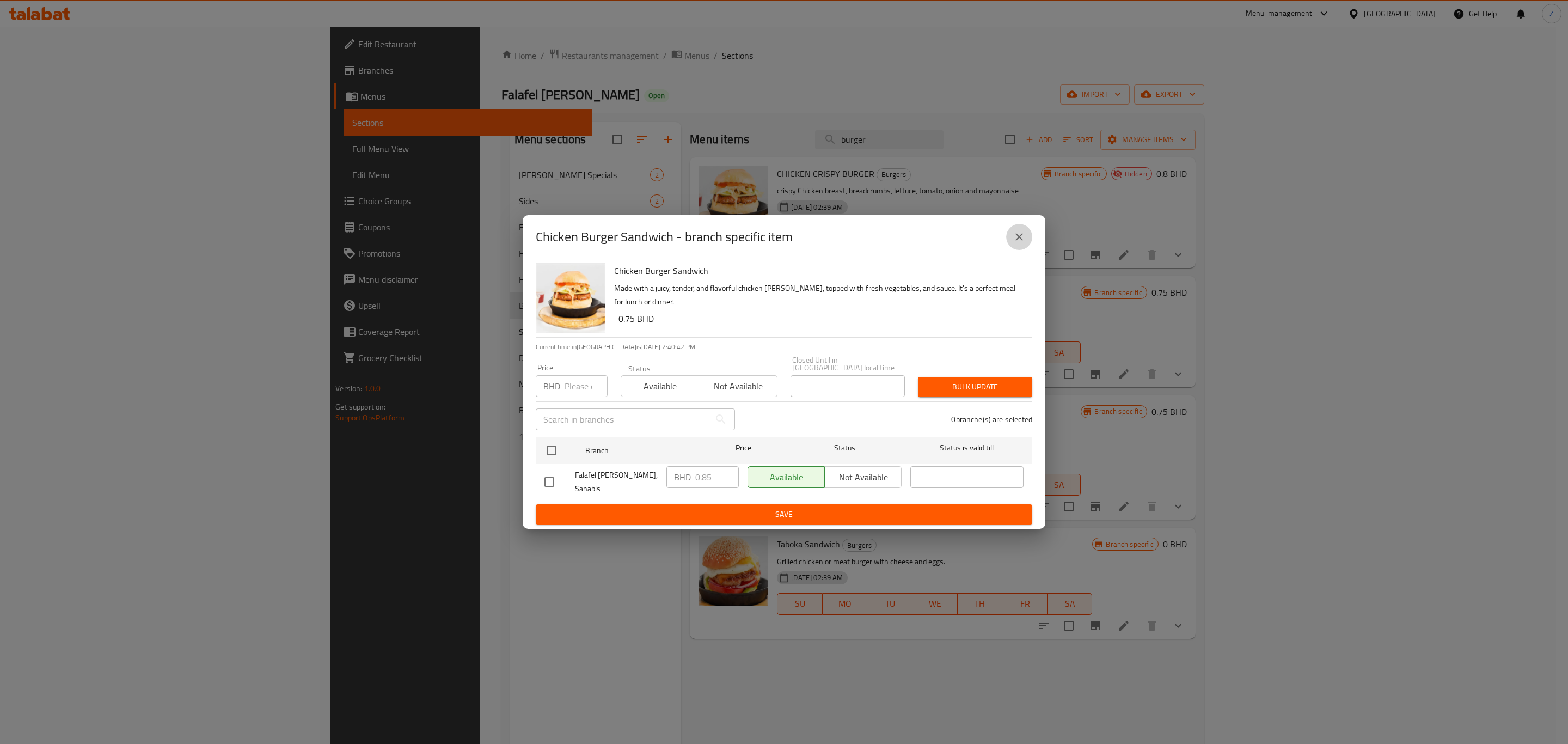
click at [1018, 237] on icon "close" at bounding box center [1020, 237] width 13 height 13
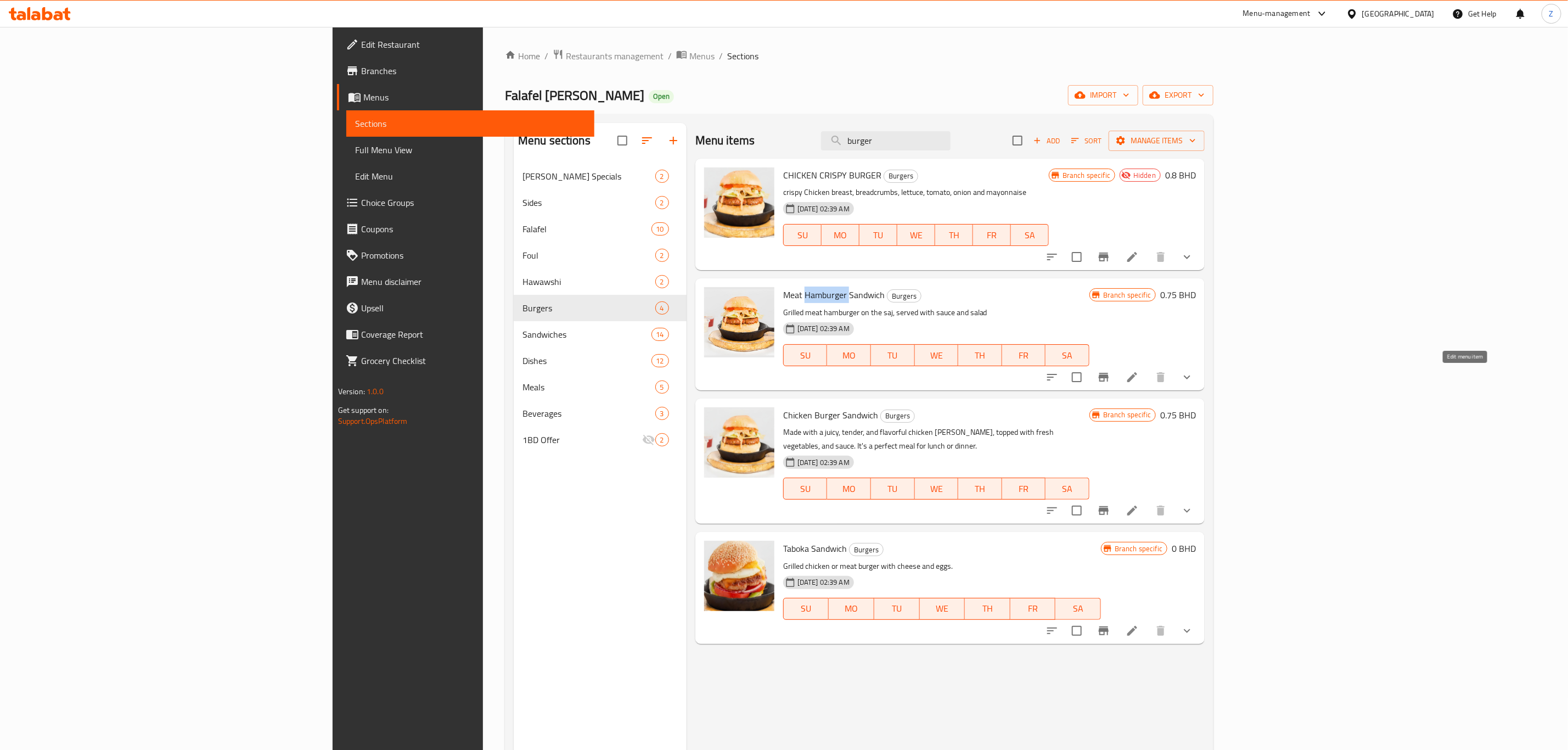
click at [1137, 379] on icon at bounding box center [1132, 376] width 10 height 10
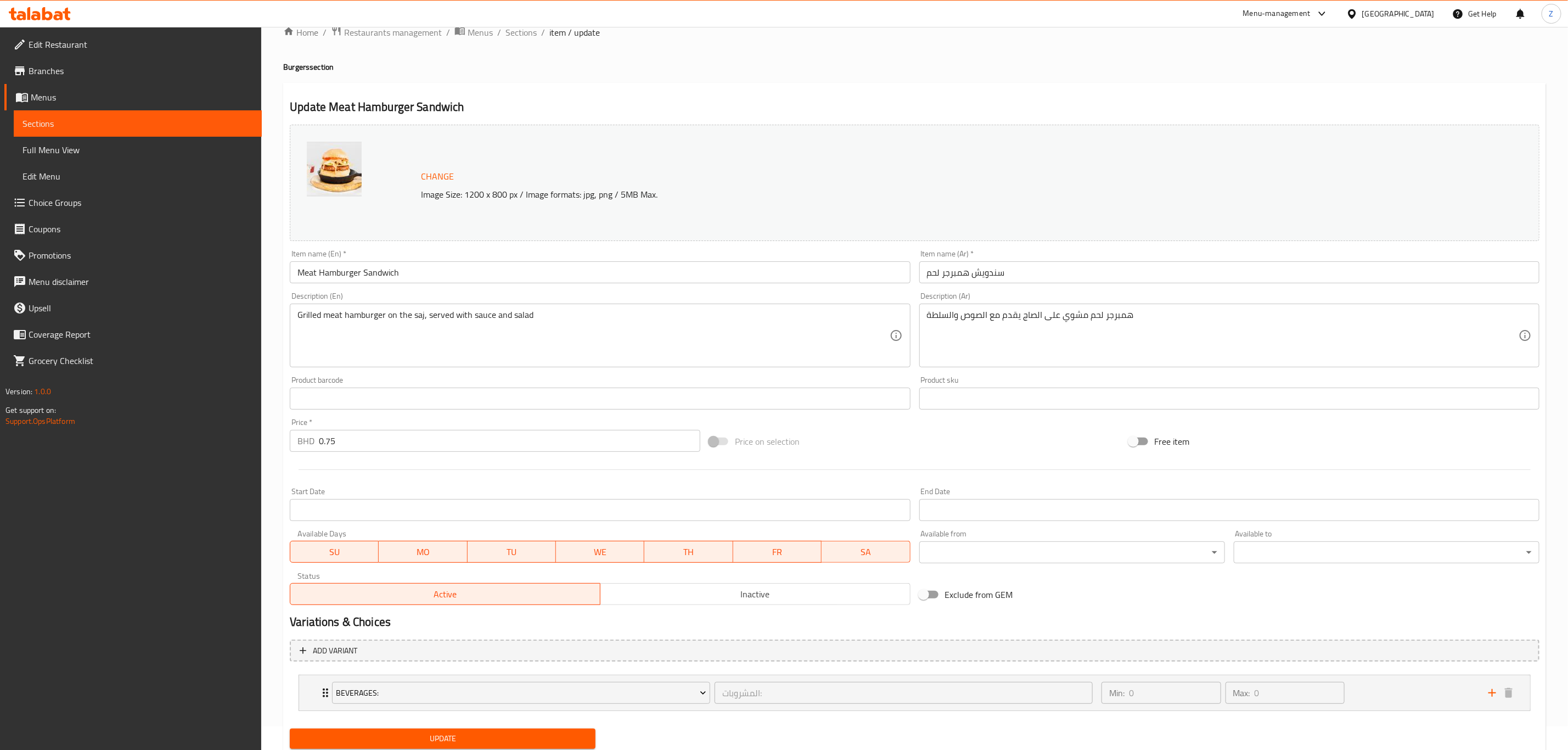
scroll to position [60, 0]
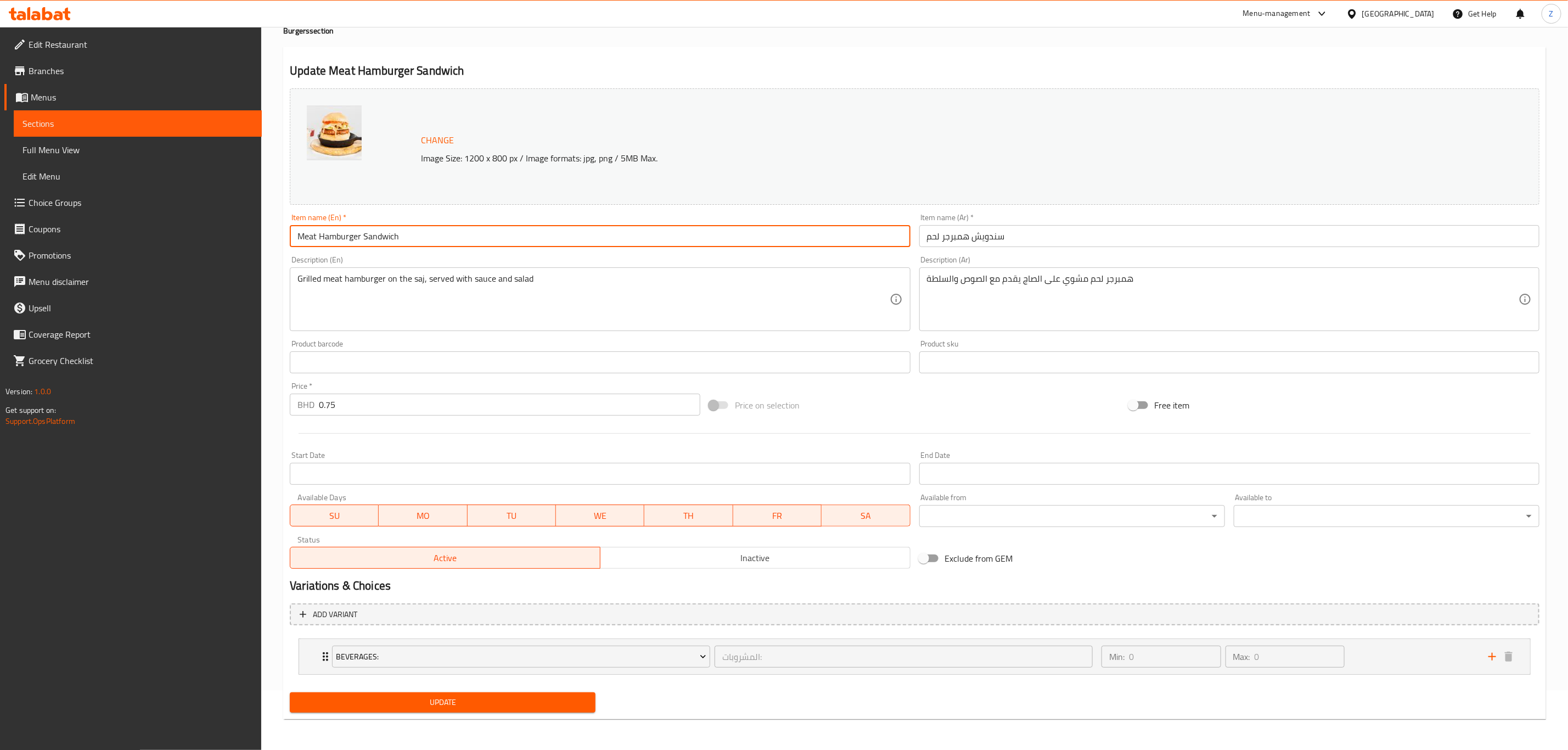
drag, startPoint x: 447, startPoint y: 224, endPoint x: 243, endPoint y: 268, distance: 208.7
click at [277, 257] on div "Home / Restaurants management / Menus / Sections / item / update Burgers sectio…" at bounding box center [914, 358] width 1307 height 782
type input "Burger Sandwich"
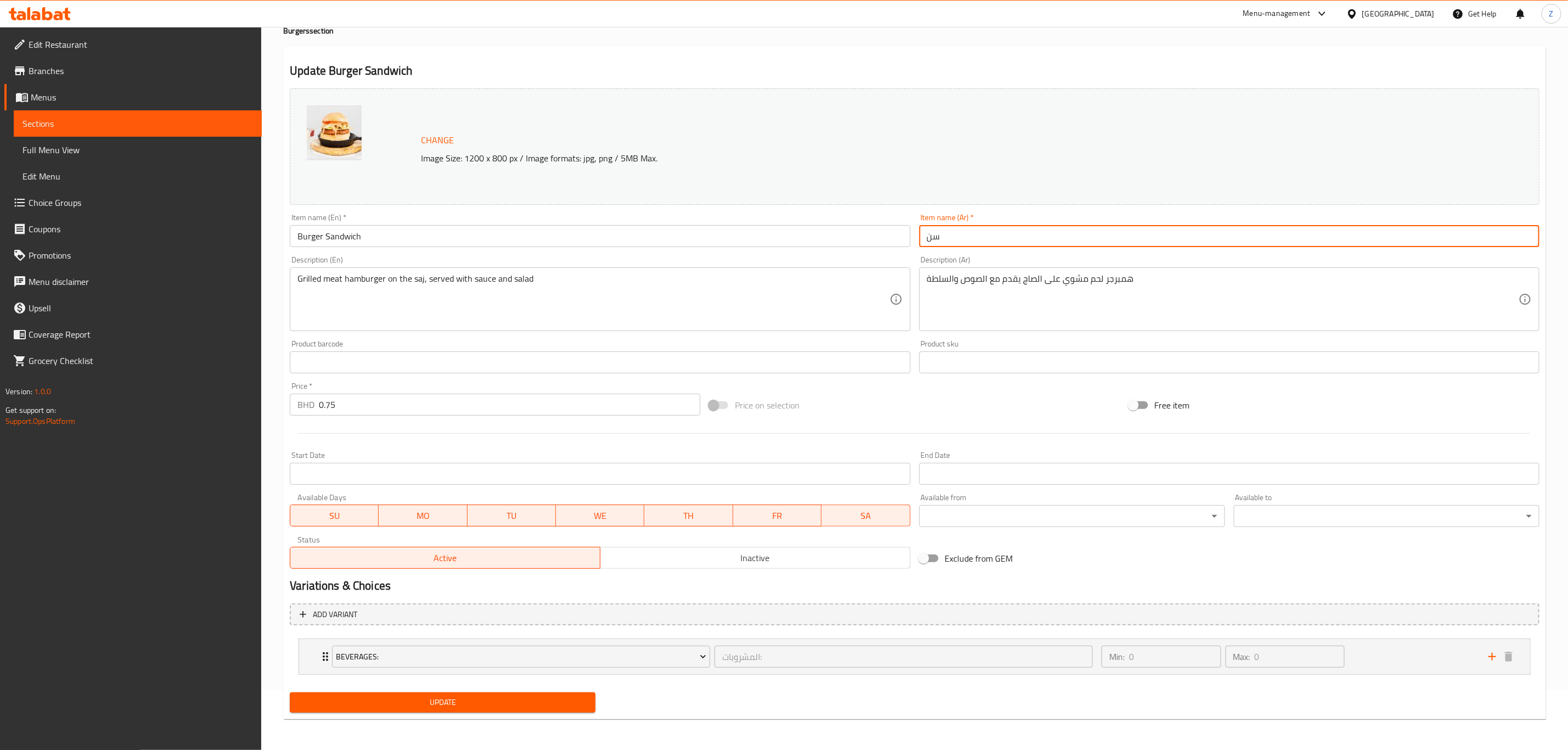
type input "س"
type input "البرجر ساندويج"
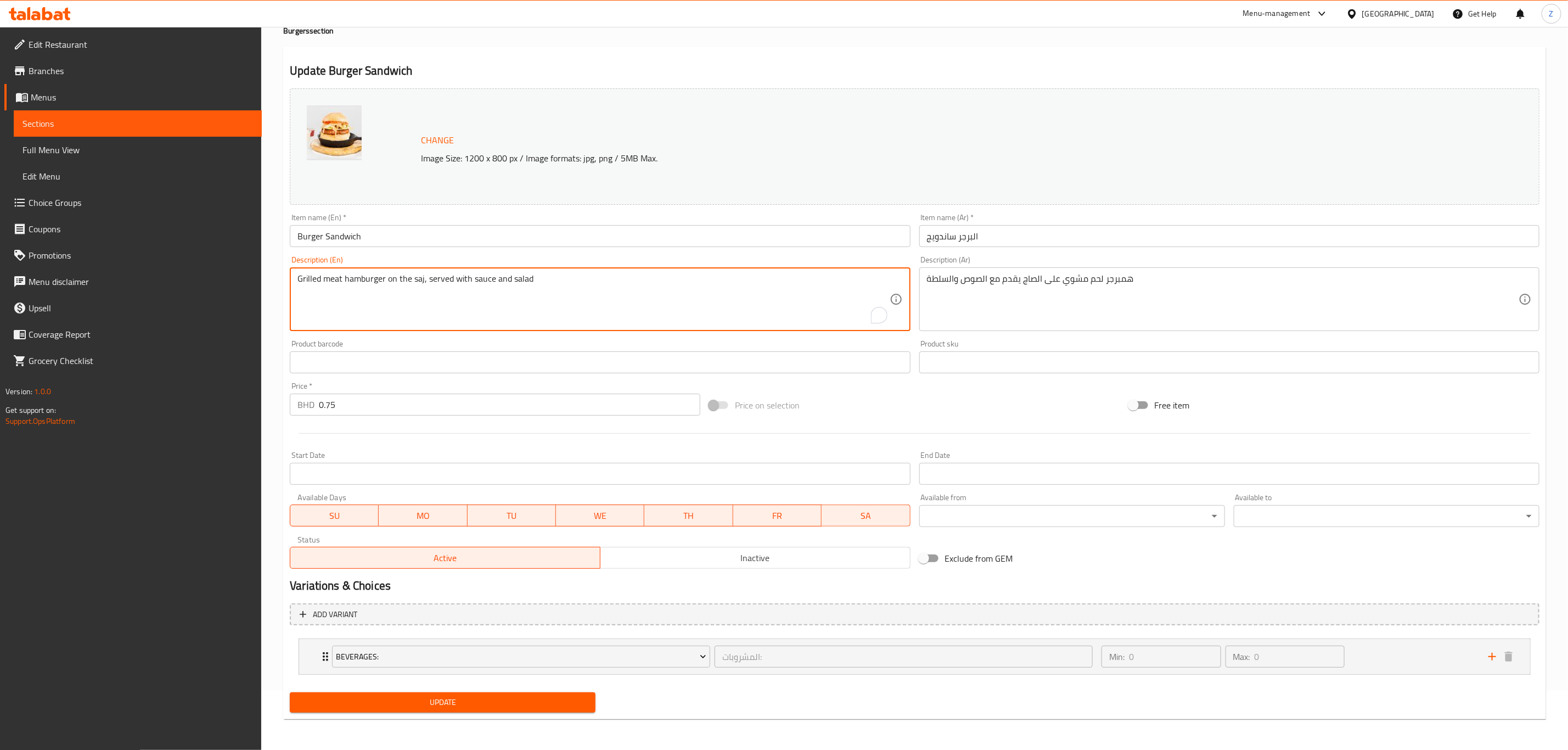
click at [568, 285] on textarea "Grilled meat hamburger on the saj, served with sauce and salad" at bounding box center [592, 299] width 591 height 53
type textarea "G"
type textarea "C"
type textarea "Y"
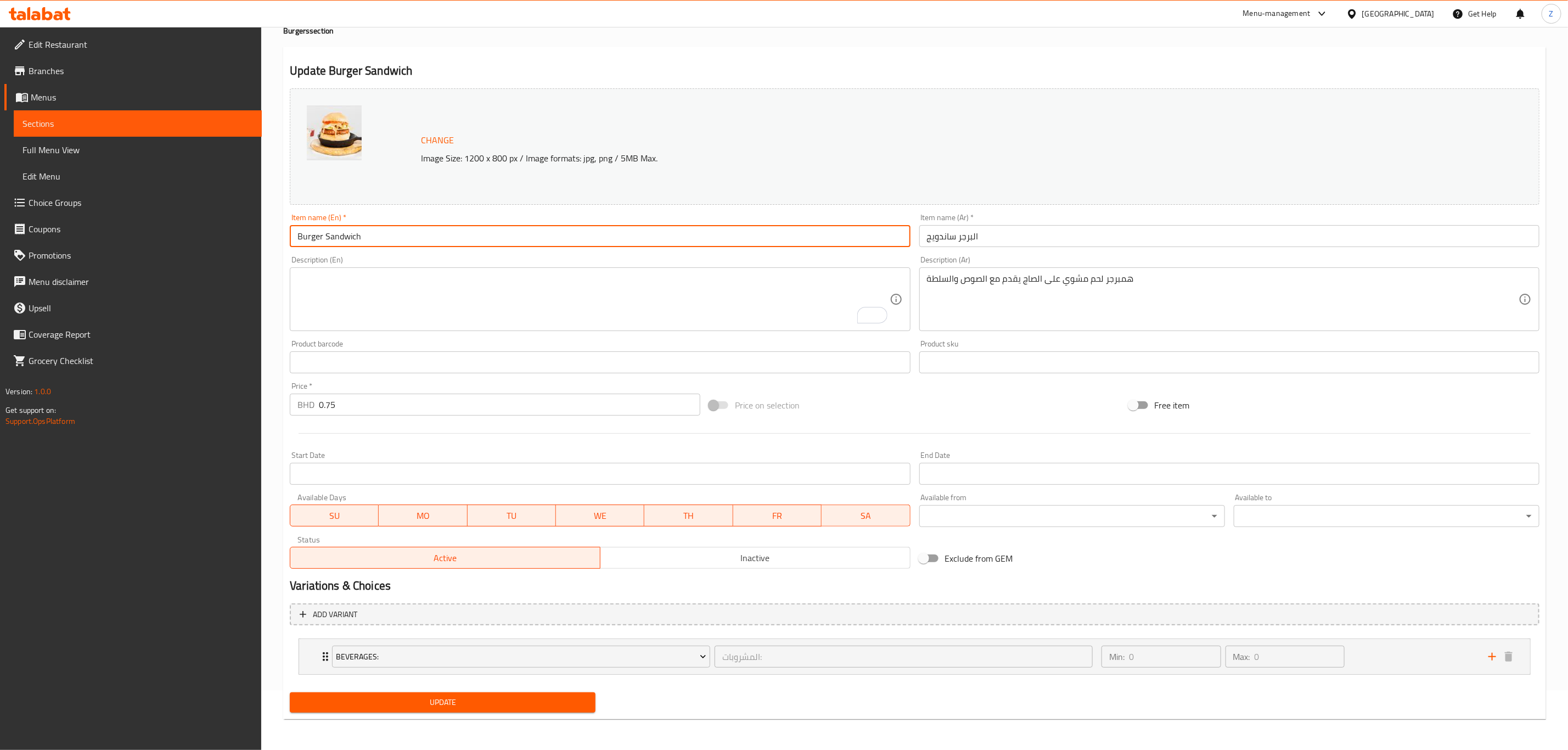
click at [327, 231] on input "Burger Sandwich" at bounding box center [600, 236] width 620 height 22
drag, startPoint x: 327, startPoint y: 231, endPoint x: 436, endPoint y: 220, distance: 109.6
click at [330, 231] on input "Burger Sandwich" at bounding box center [600, 236] width 620 height 22
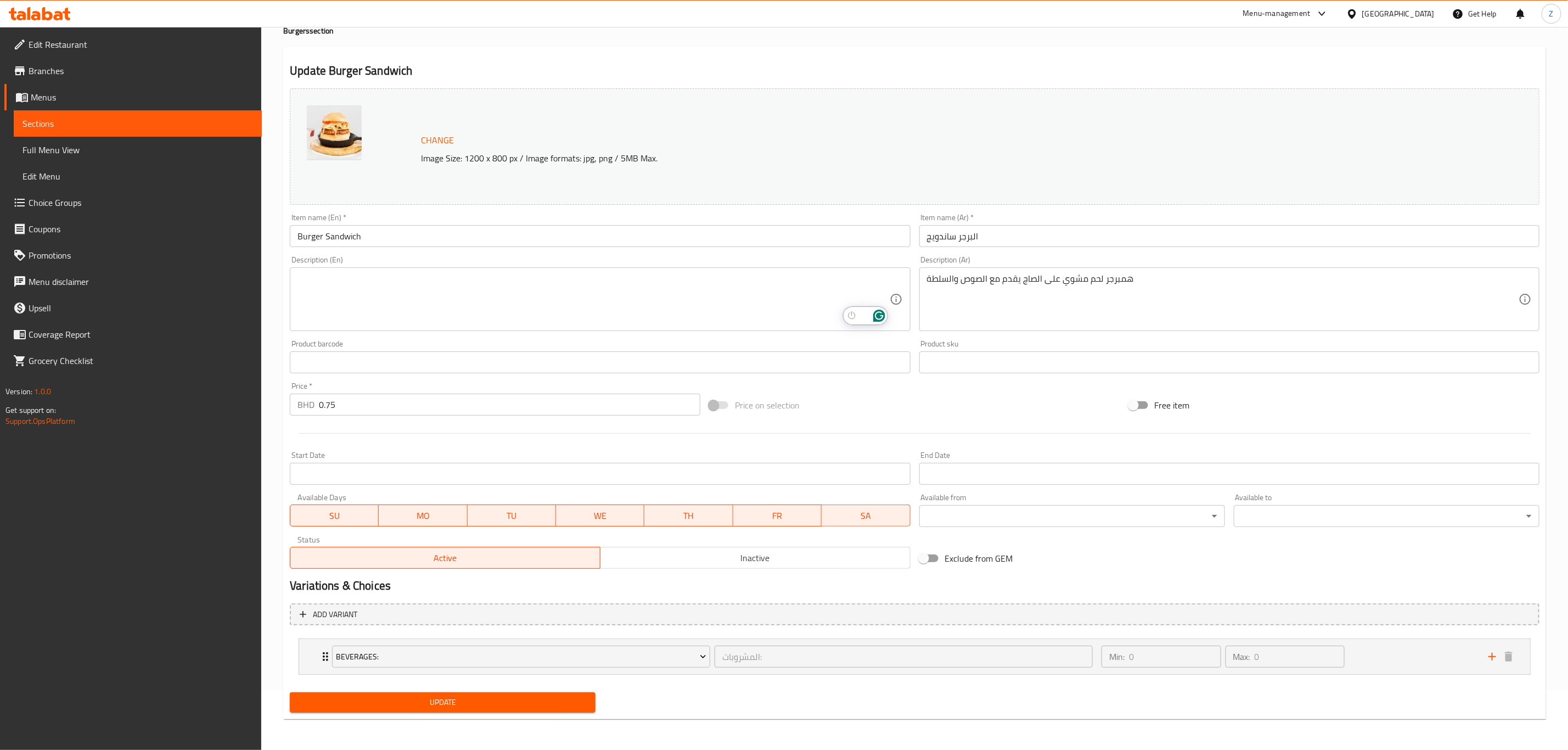
click at [576, 287] on textarea "To enrich screen reader interactions, please activate Accessibility in Grammarl…" at bounding box center [592, 299] width 591 height 53
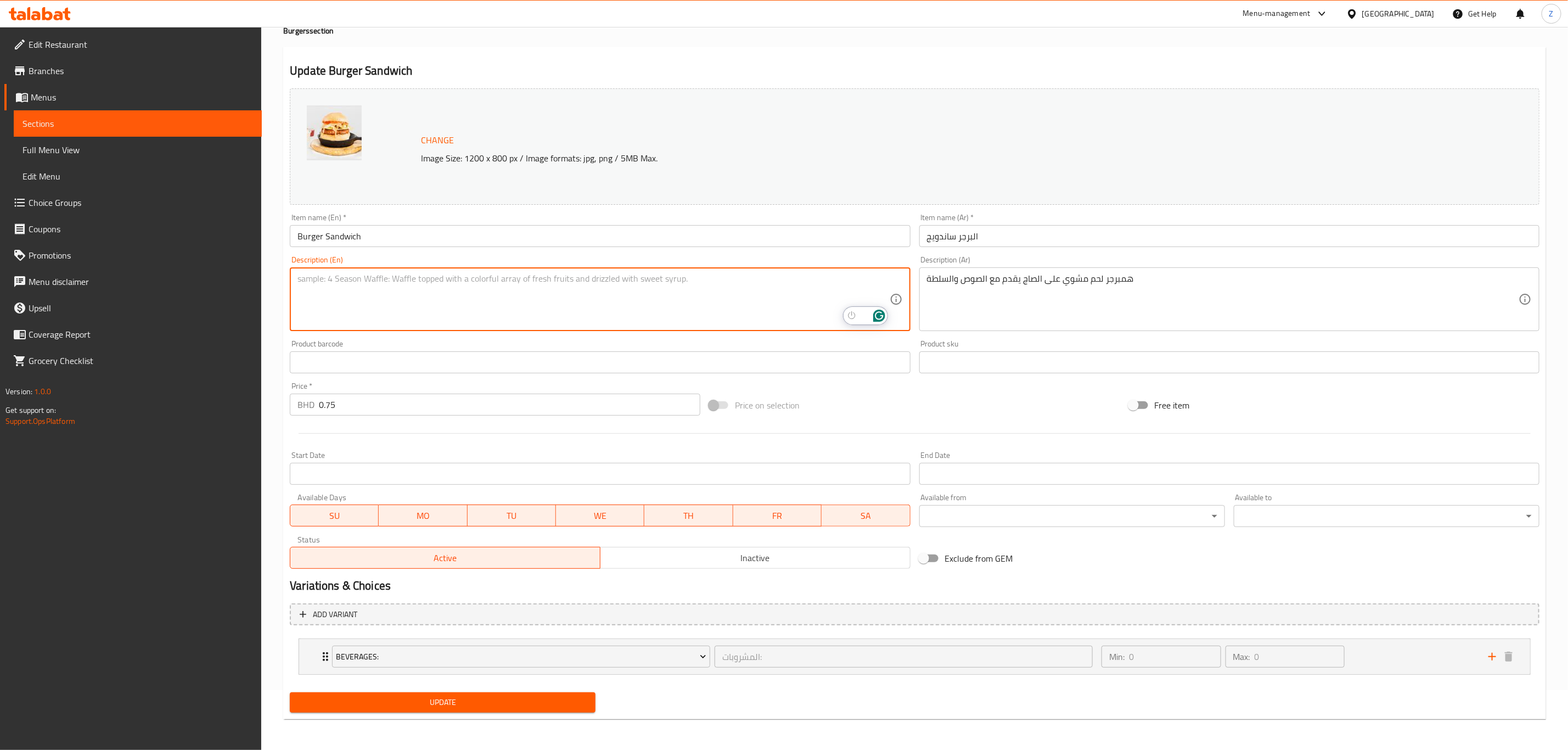
paste textarea "Juicy beef or chicken burger sandwich with special sauce and fresh vegetables"
type textarea "Juicy beef or chicken burger sandwich with special sauce and fresh vegetables"
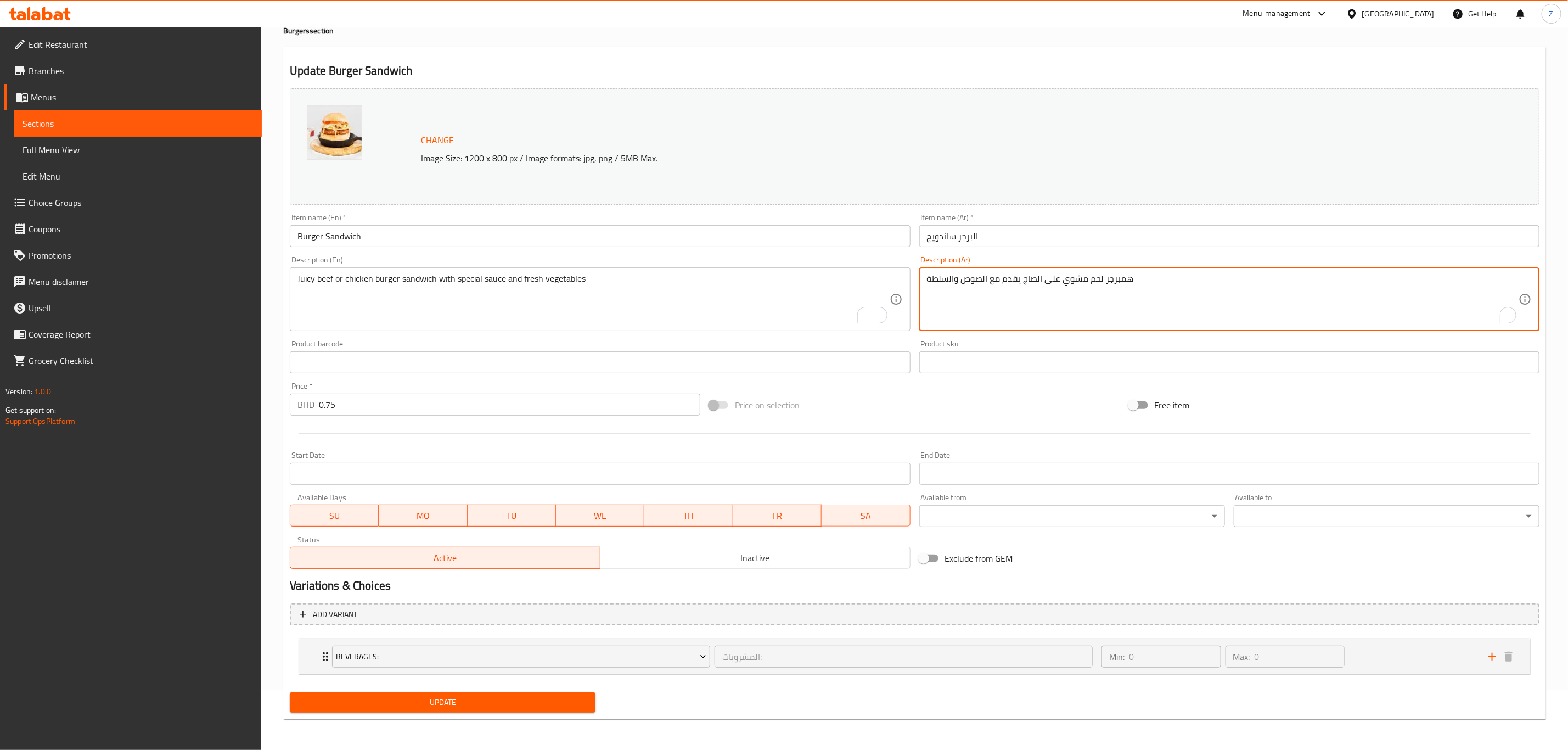
paste textarea "ساندويتش برجر لحم أو دجاج مع صوص خاص وخضار طازجة"
type textarea "ساندويتش برجر لحم أو دجاج مع صوص خاص وخضار طازجة"
drag, startPoint x: 348, startPoint y: 414, endPoint x: 276, endPoint y: 438, distance: 75.9
click at [293, 430] on div "Change Image Size: 1200 x 800 px / Image formats: jpg, png / 5MB Max. Item name…" at bounding box center [914, 328] width 1258 height 489
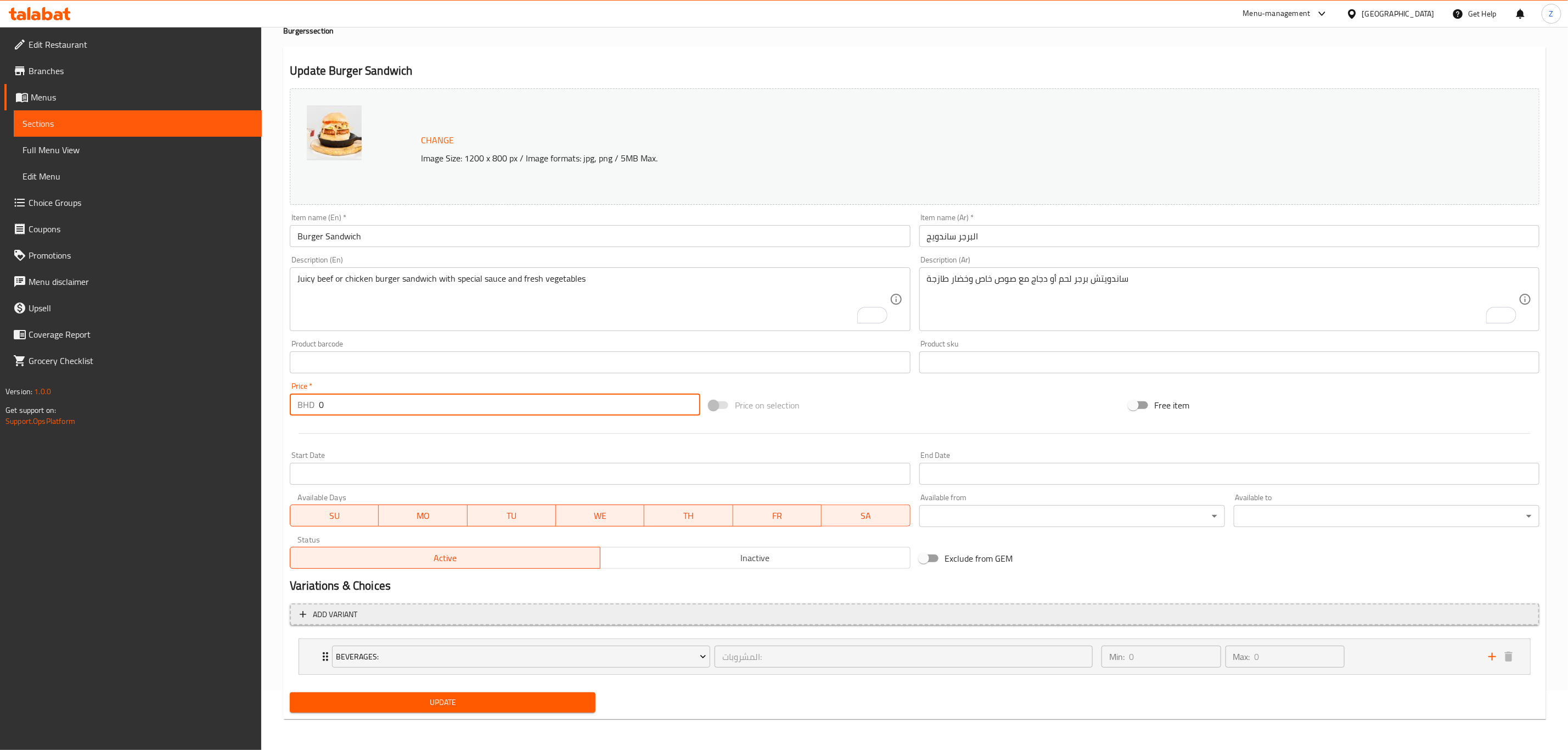
type input "0"
drag, startPoint x: 422, startPoint y: 604, endPoint x: 555, endPoint y: 588, distance: 134.0
click at [422, 605] on button "Add variant" at bounding box center [914, 614] width 1250 height 22
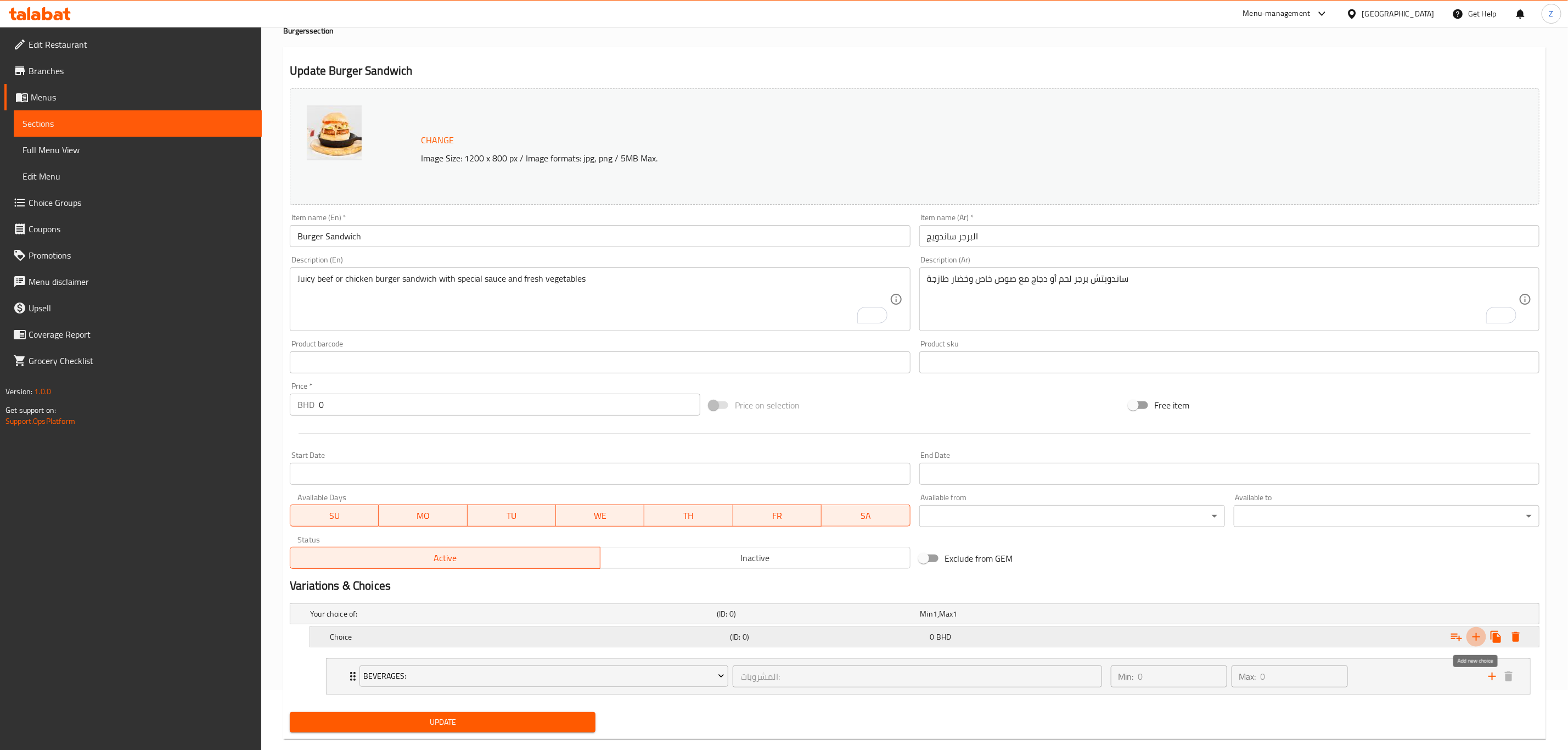
click at [1476, 635] on icon "Expand" at bounding box center [1476, 637] width 7 height 7
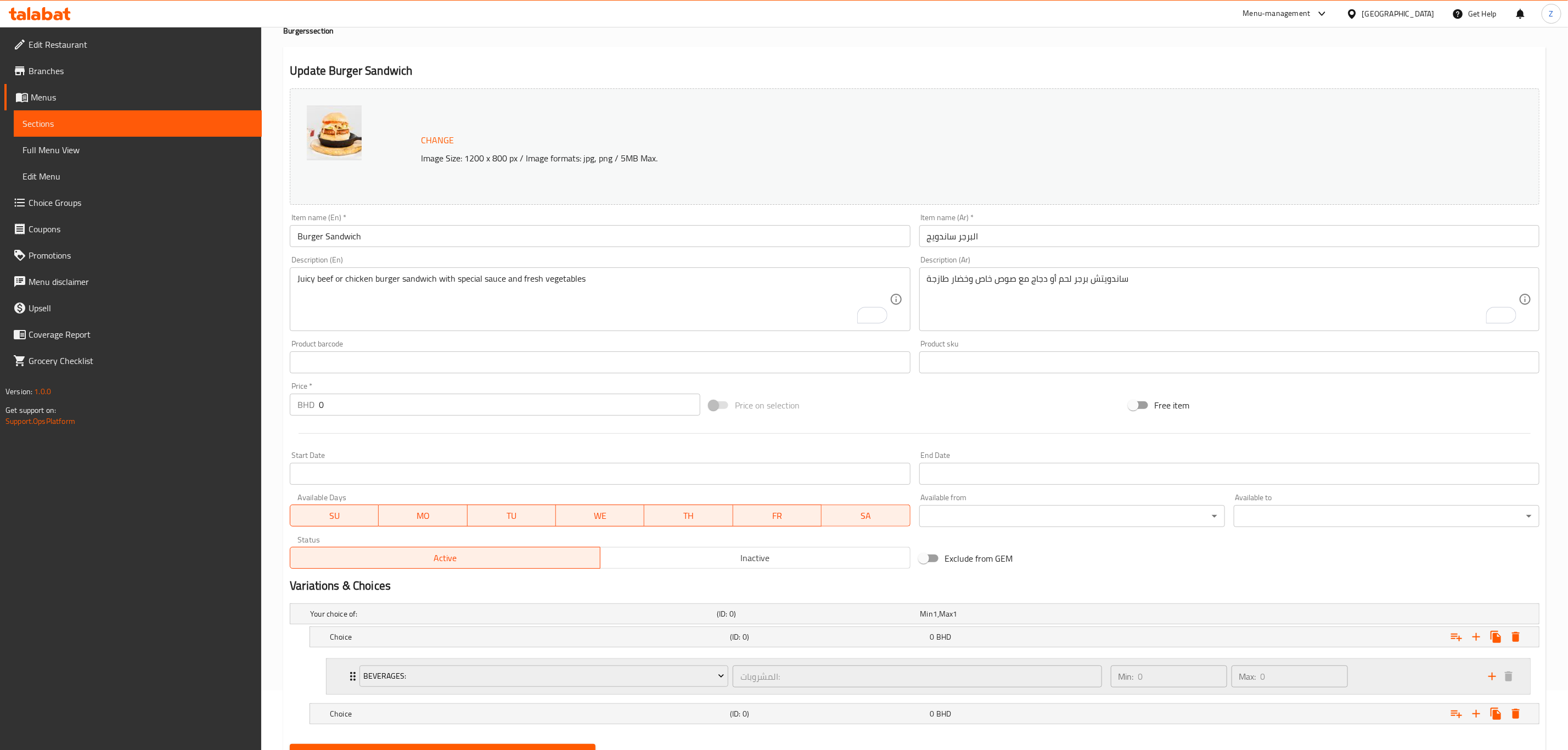
scroll to position [113, 0]
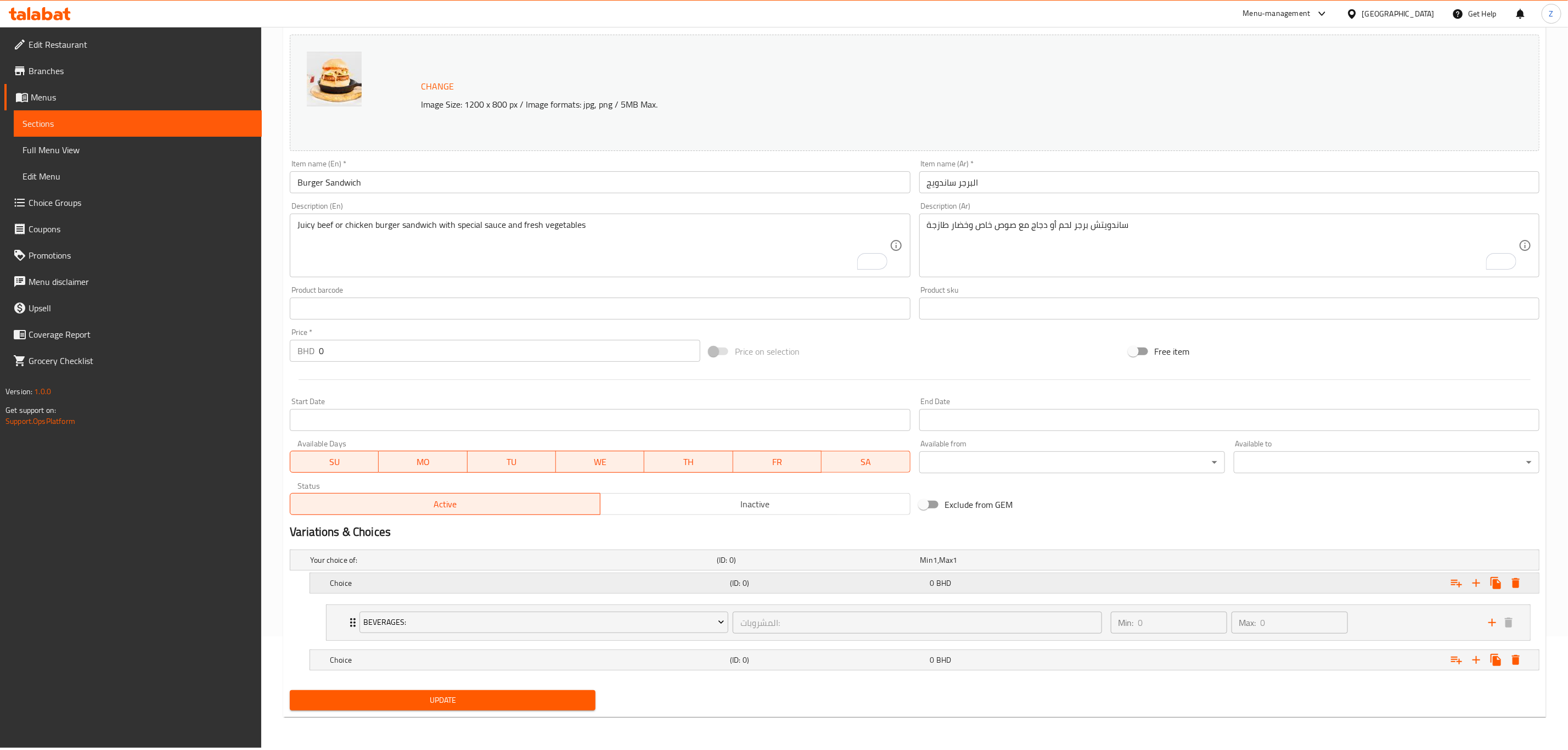
click at [386, 585] on h5 "Choice" at bounding box center [528, 583] width 396 height 11
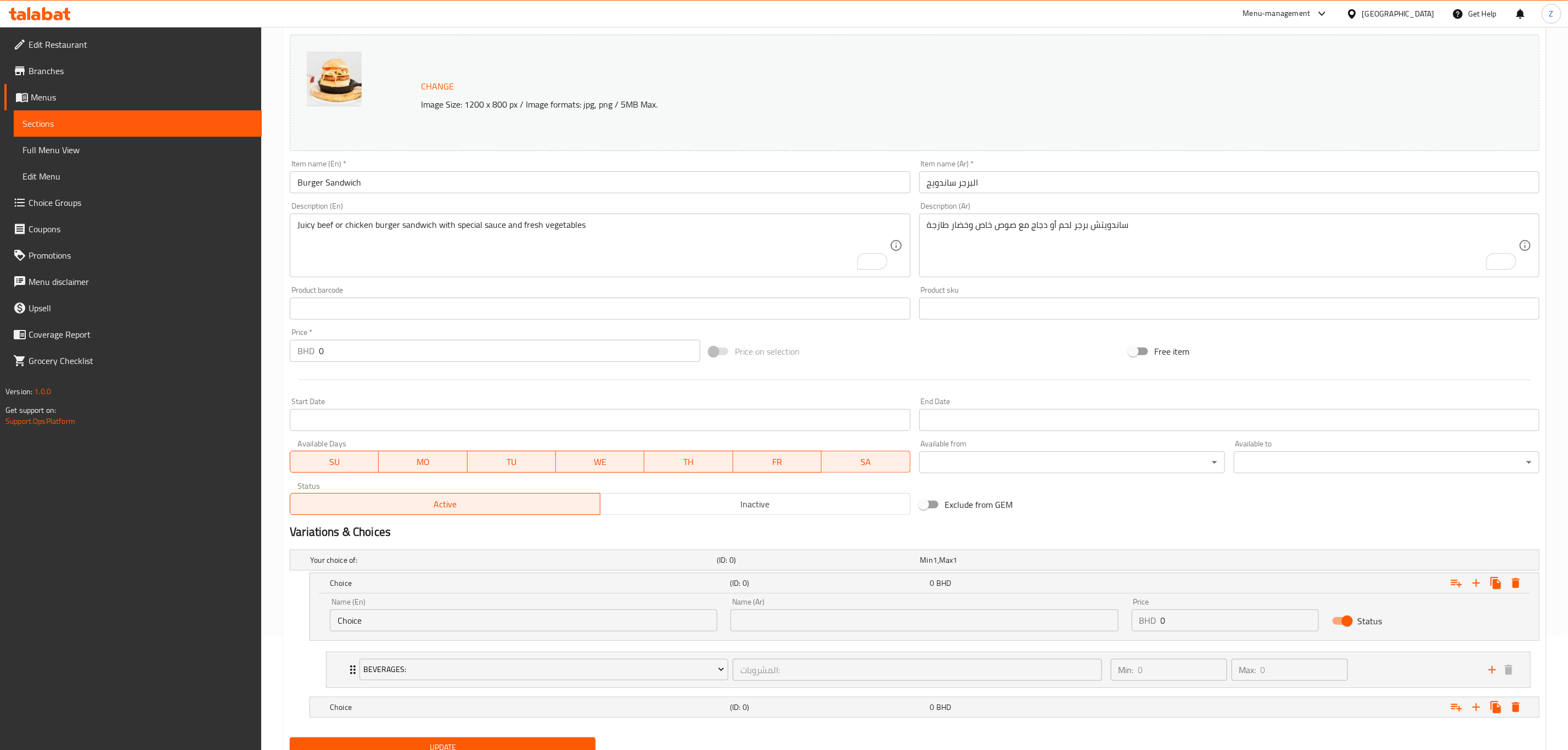
drag, startPoint x: 265, startPoint y: 649, endPoint x: 241, endPoint y: 657, distance: 25.3
click at [257, 651] on div "Edit Restaurant Branches Menus Sections Full Menu View Edit Menu Choice Groups …" at bounding box center [784, 354] width 1568 height 882
type input "Chicken"
type input "الدجاج"
type input "0.850"
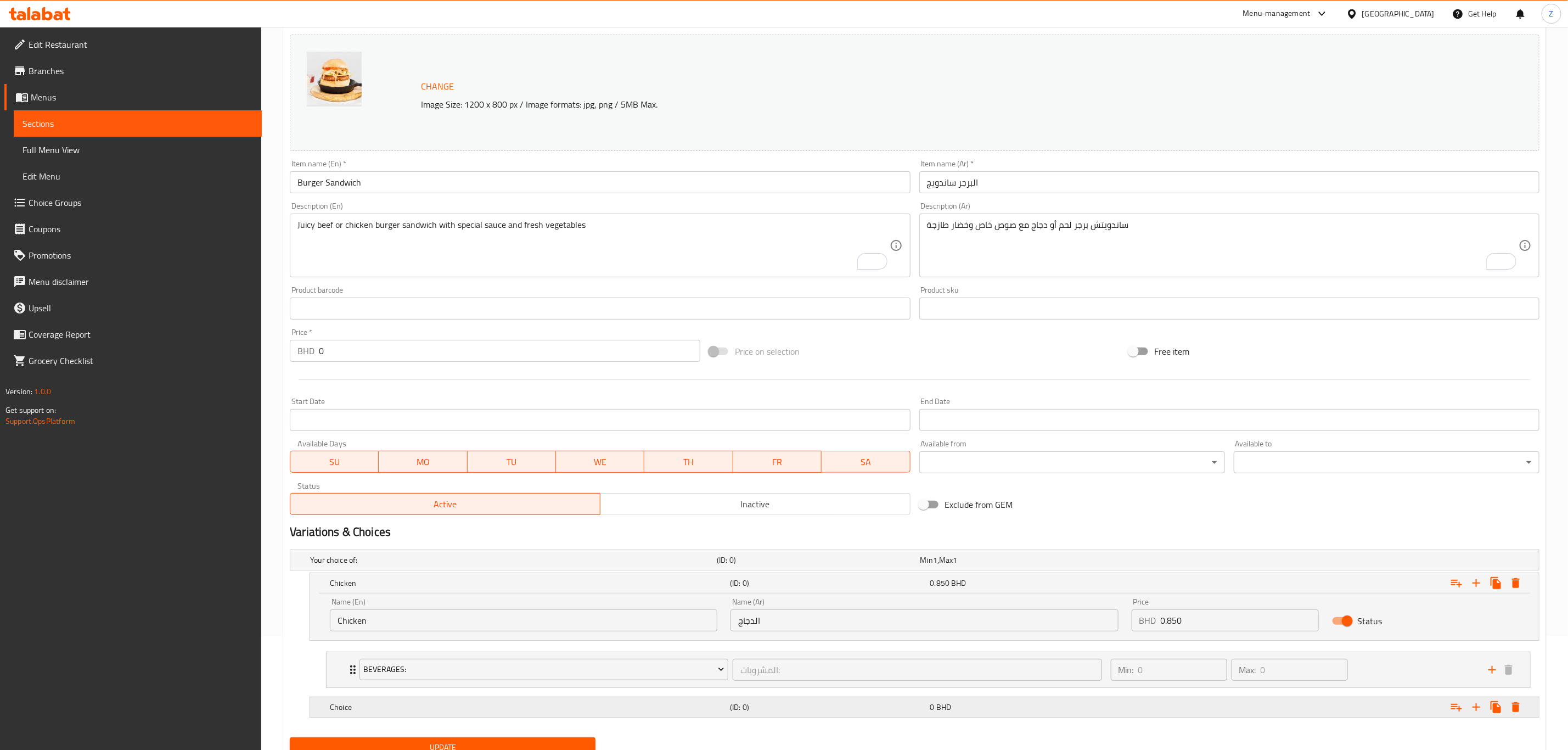
click at [395, 708] on h5 "Choice" at bounding box center [528, 707] width 396 height 11
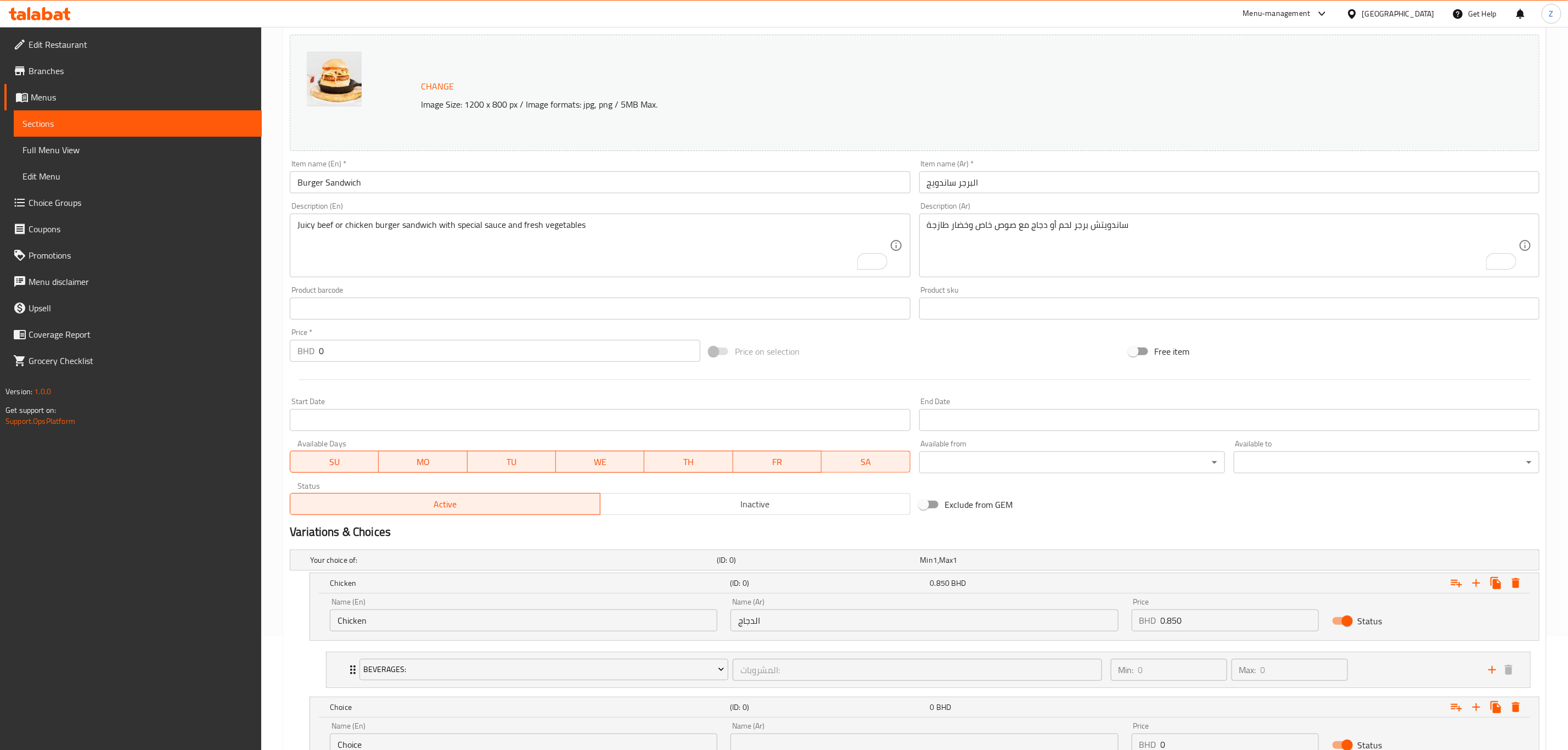
scroll to position [172, 0]
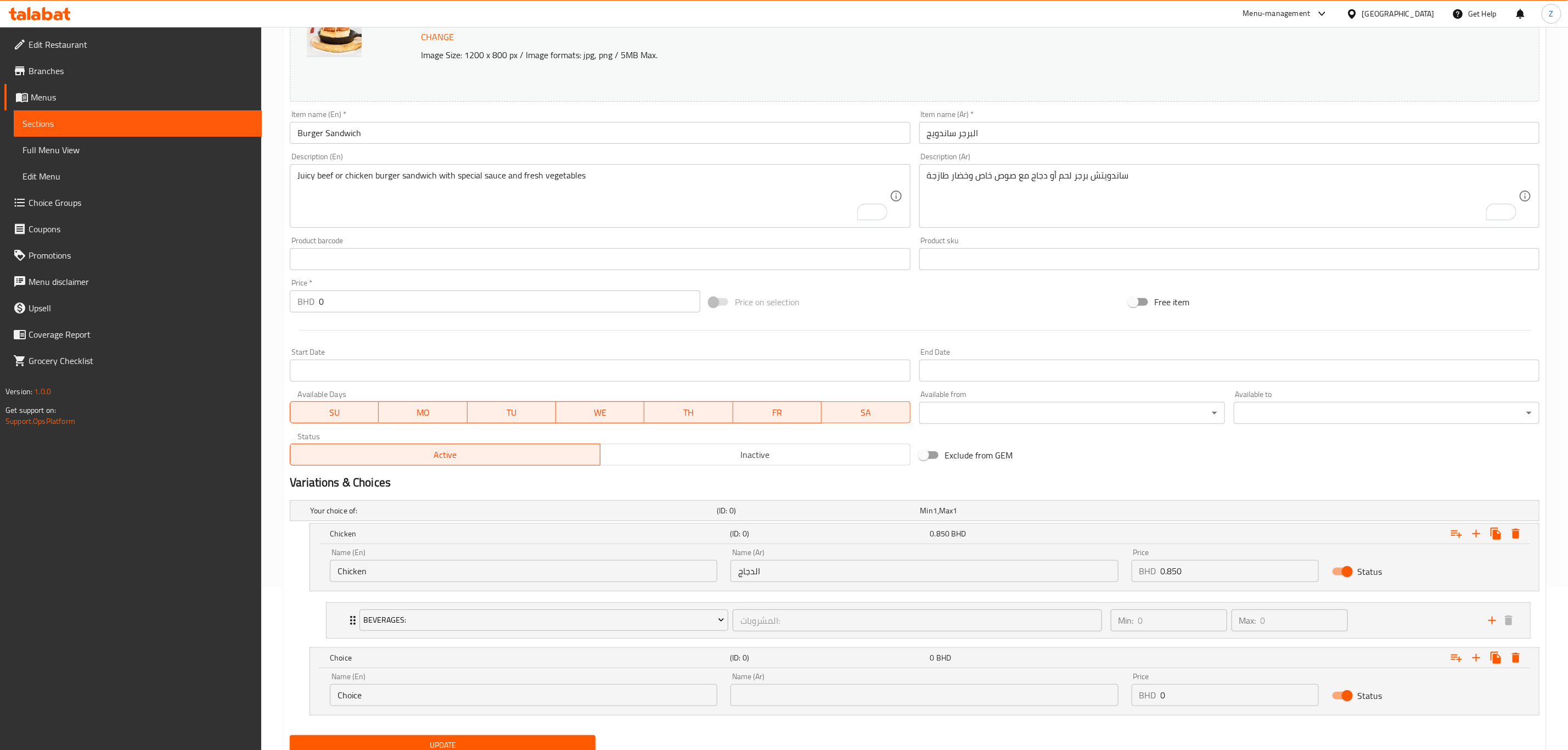
drag, startPoint x: 452, startPoint y: 731, endPoint x: 338, endPoint y: 749, distance: 115.4
click at [338, 749] on div "Change Image Size: 1200 x 800 px / Image formats: jpg, png / 5MB Max. Item name…" at bounding box center [914, 370] width 1258 height 779
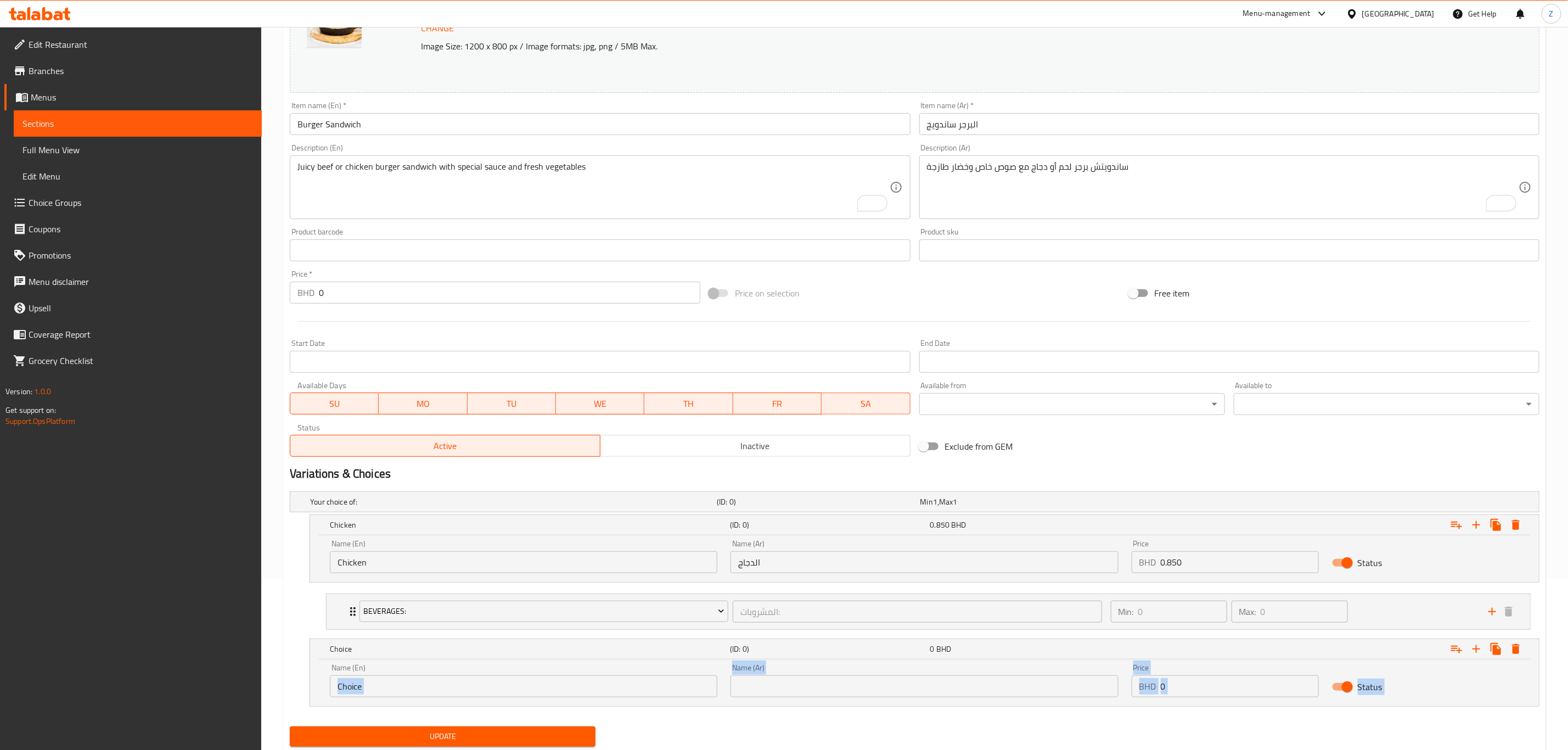
click at [576, 675] on div "Name (En) Choice Name (En)" at bounding box center [524, 680] width 387 height 33
click at [560, 689] on input "Choice" at bounding box center [524, 686] width 387 height 22
drag, startPoint x: 560, startPoint y: 690, endPoint x: 555, endPoint y: 694, distance: 6.4
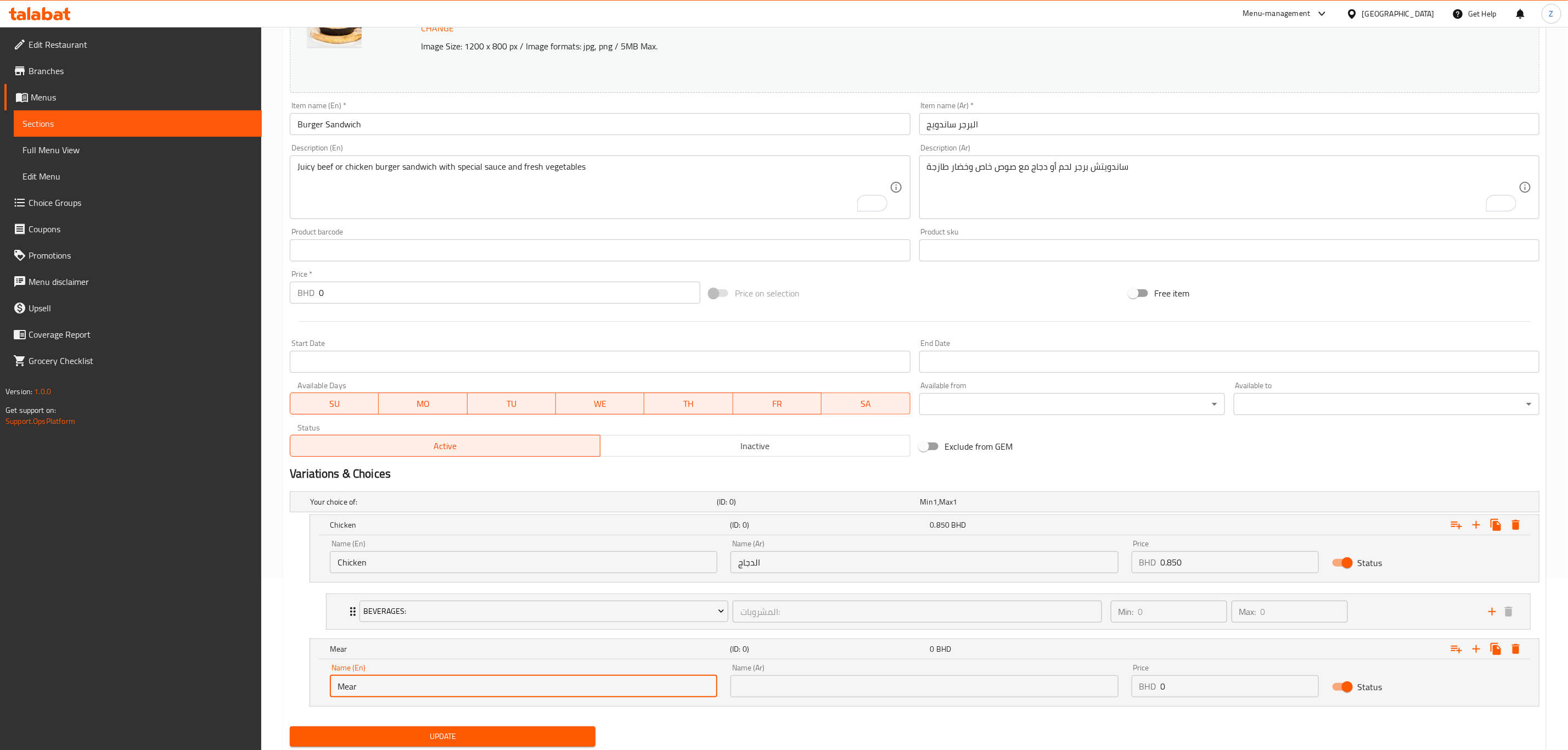
click at [555, 694] on input "Mear" at bounding box center [524, 686] width 387 height 22
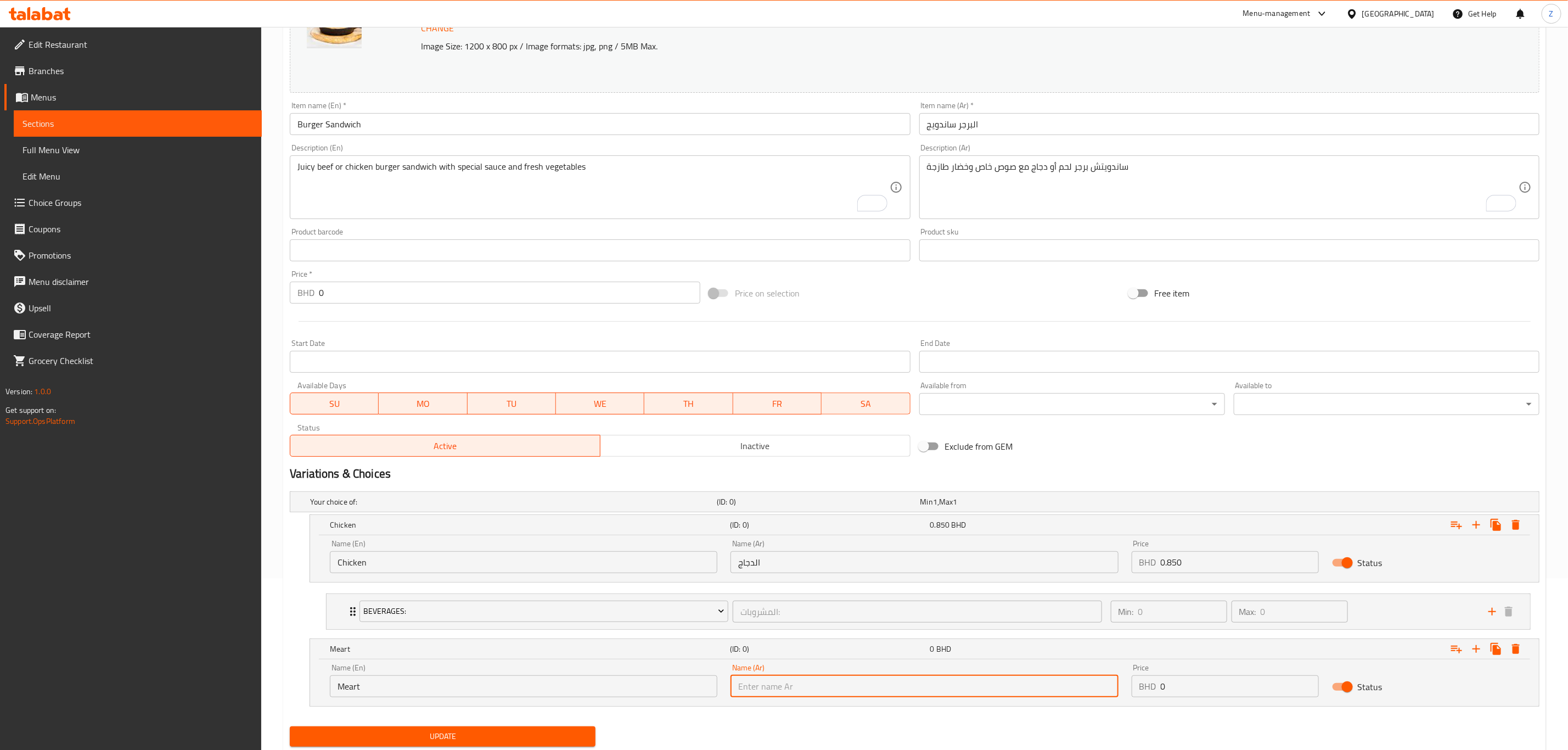
click at [555, 694] on input "Meart" at bounding box center [524, 686] width 387 height 22
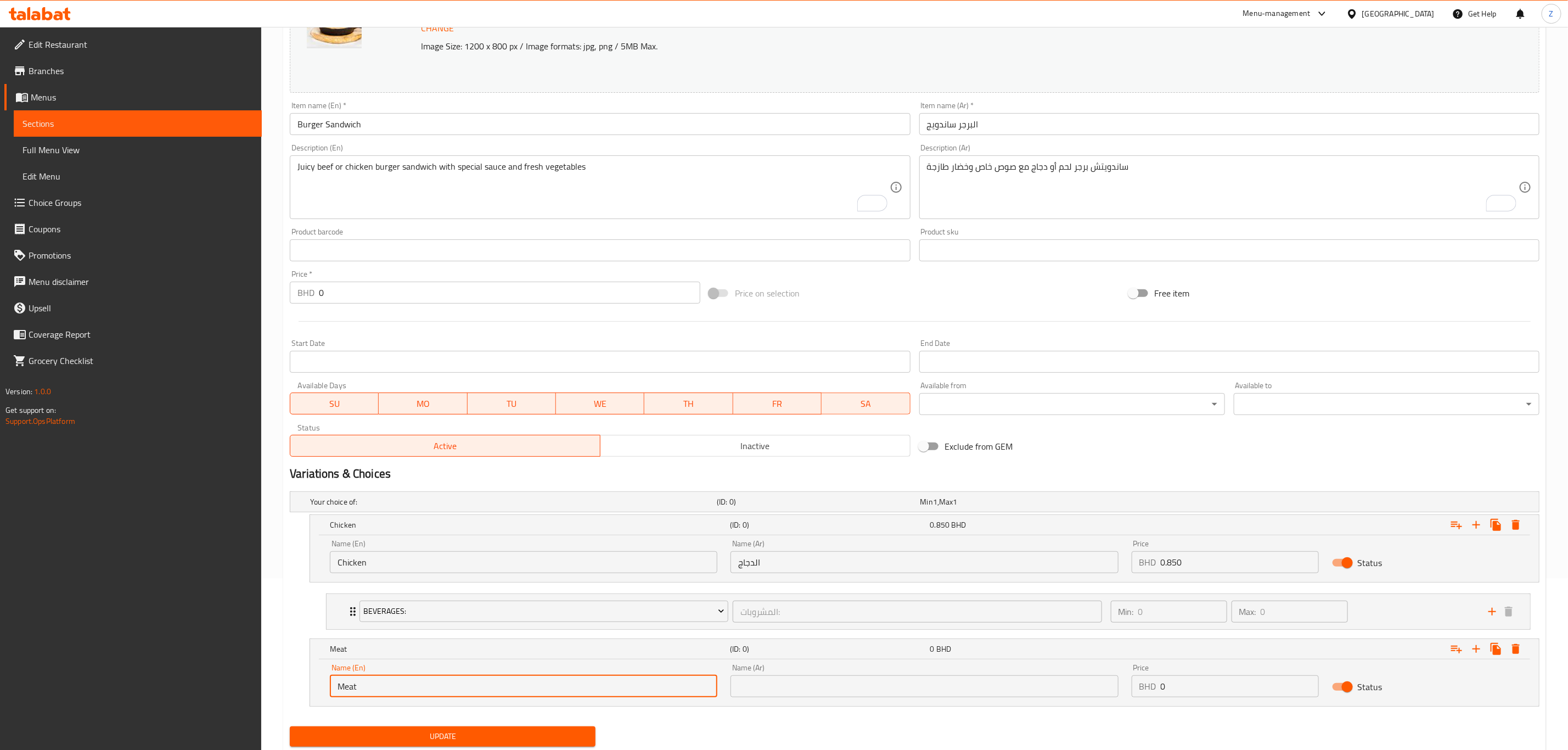
type input "Meat"
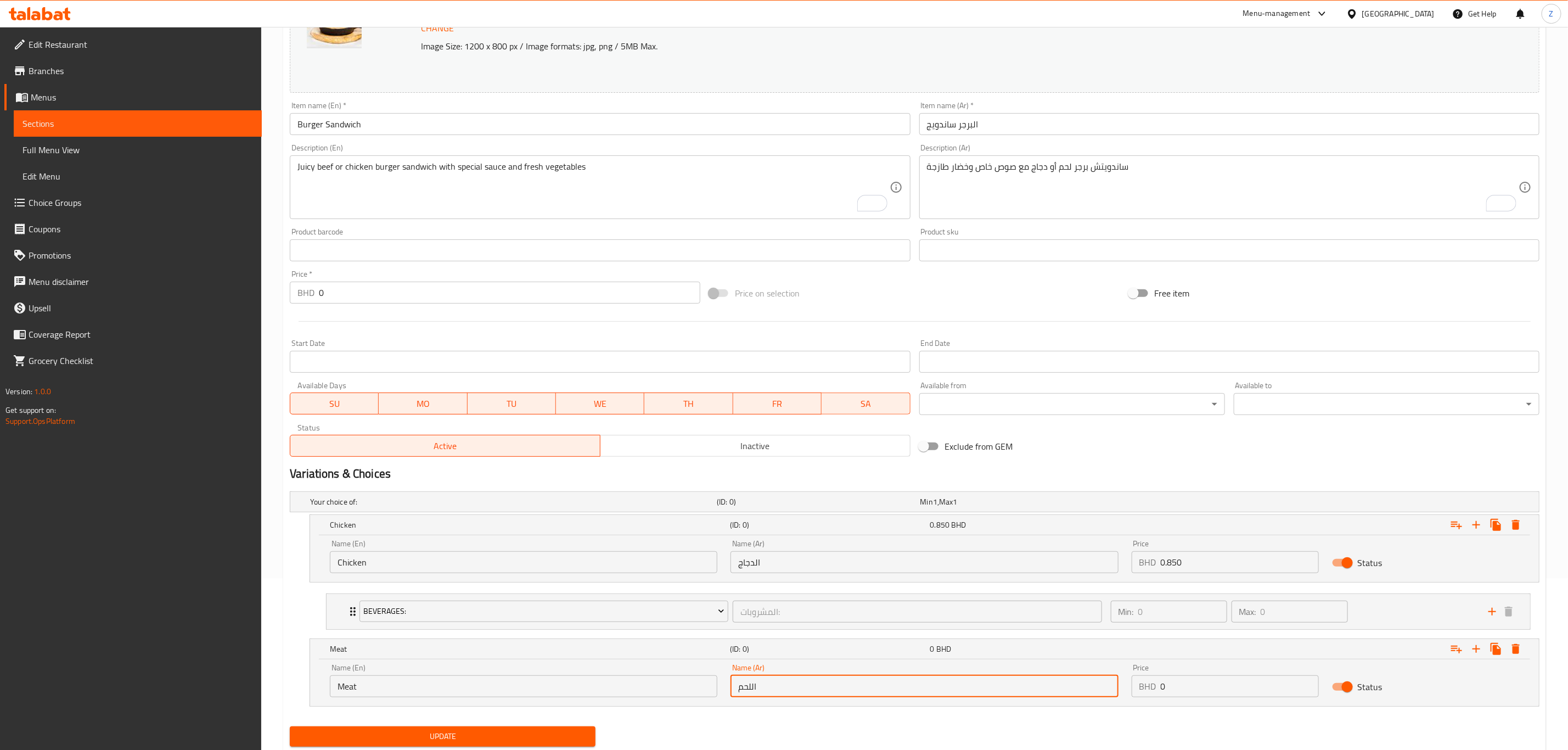
type input "اللحم"
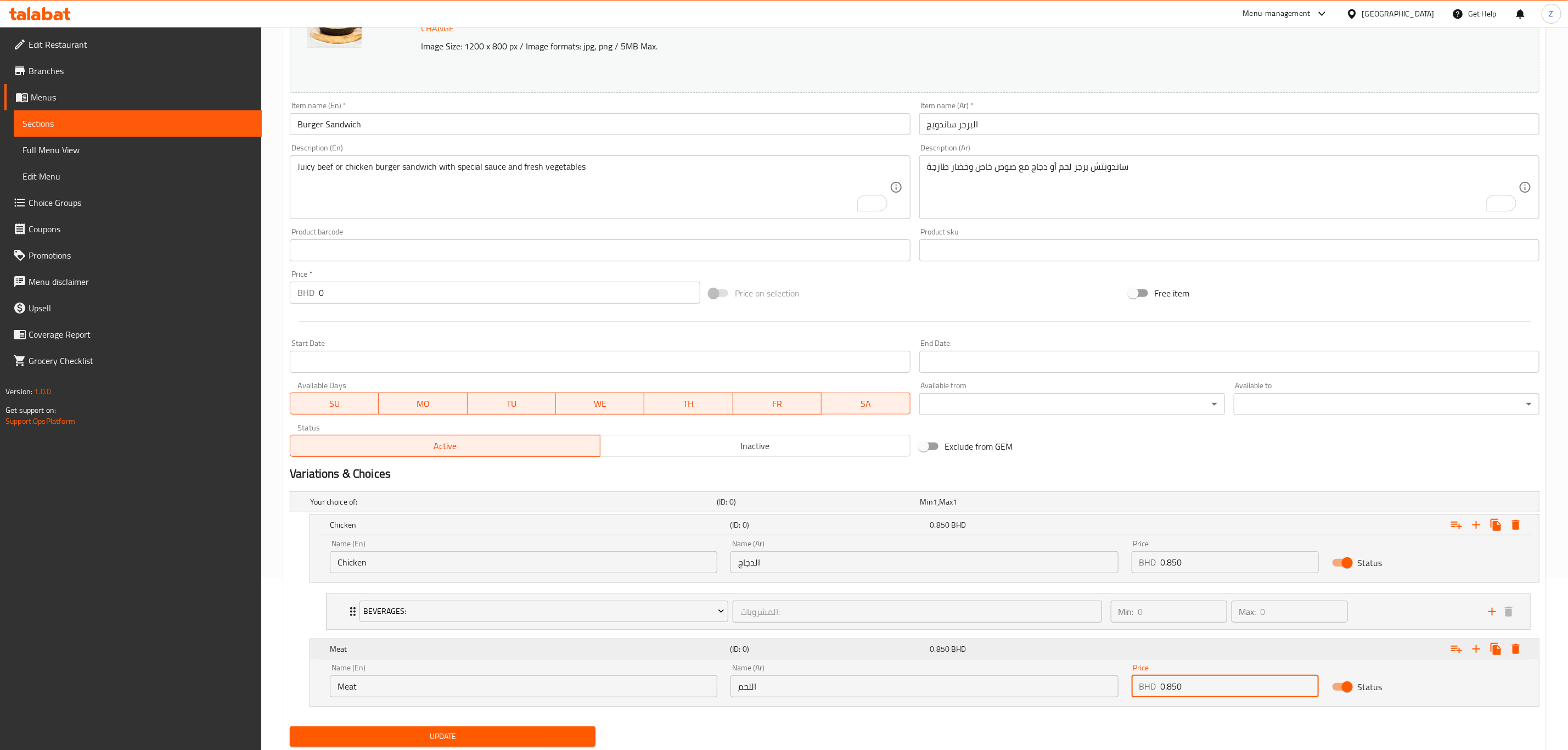
type input "0.850"
click at [1462, 654] on icon "Expand" at bounding box center [1456, 649] width 13 height 13
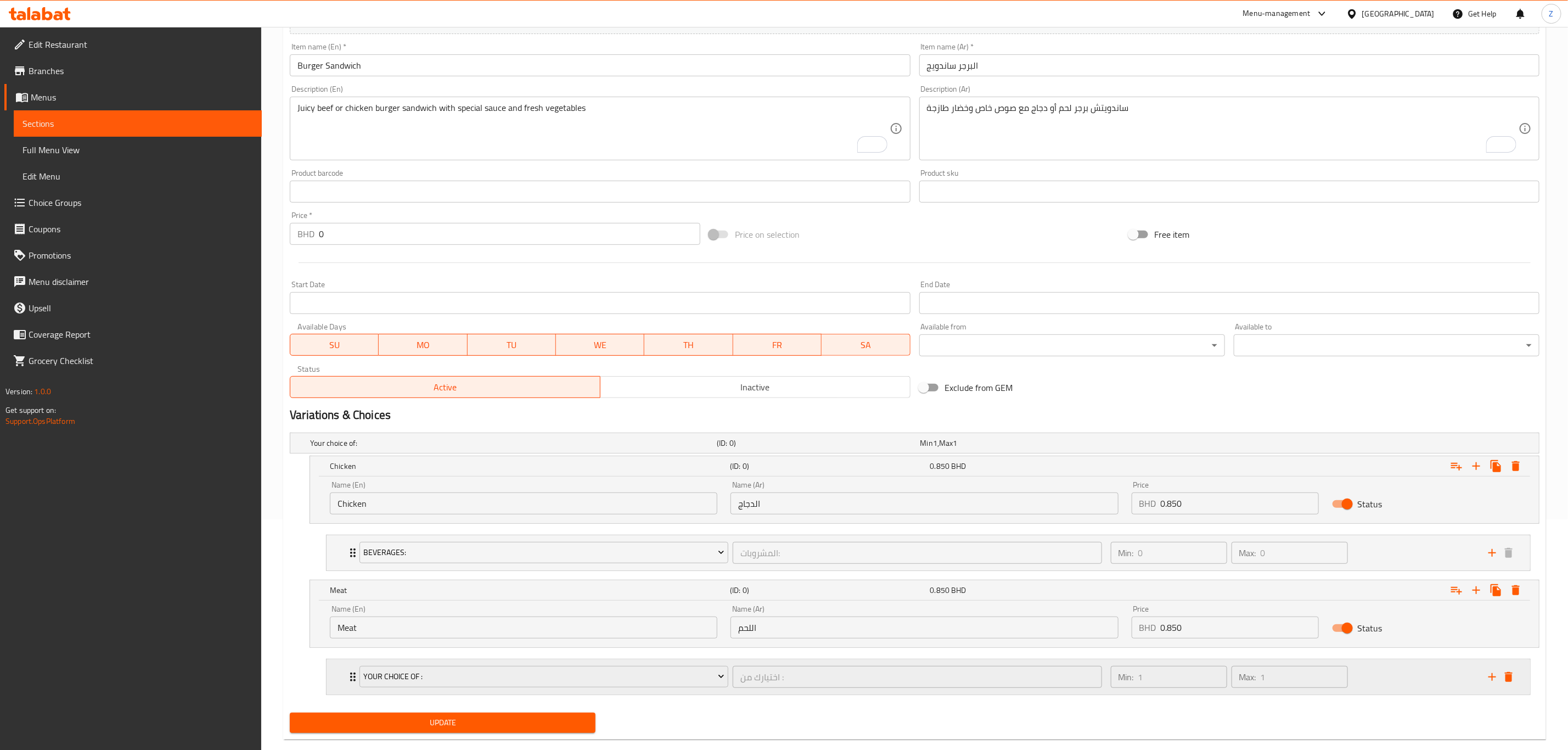
scroll to position [254, 0]
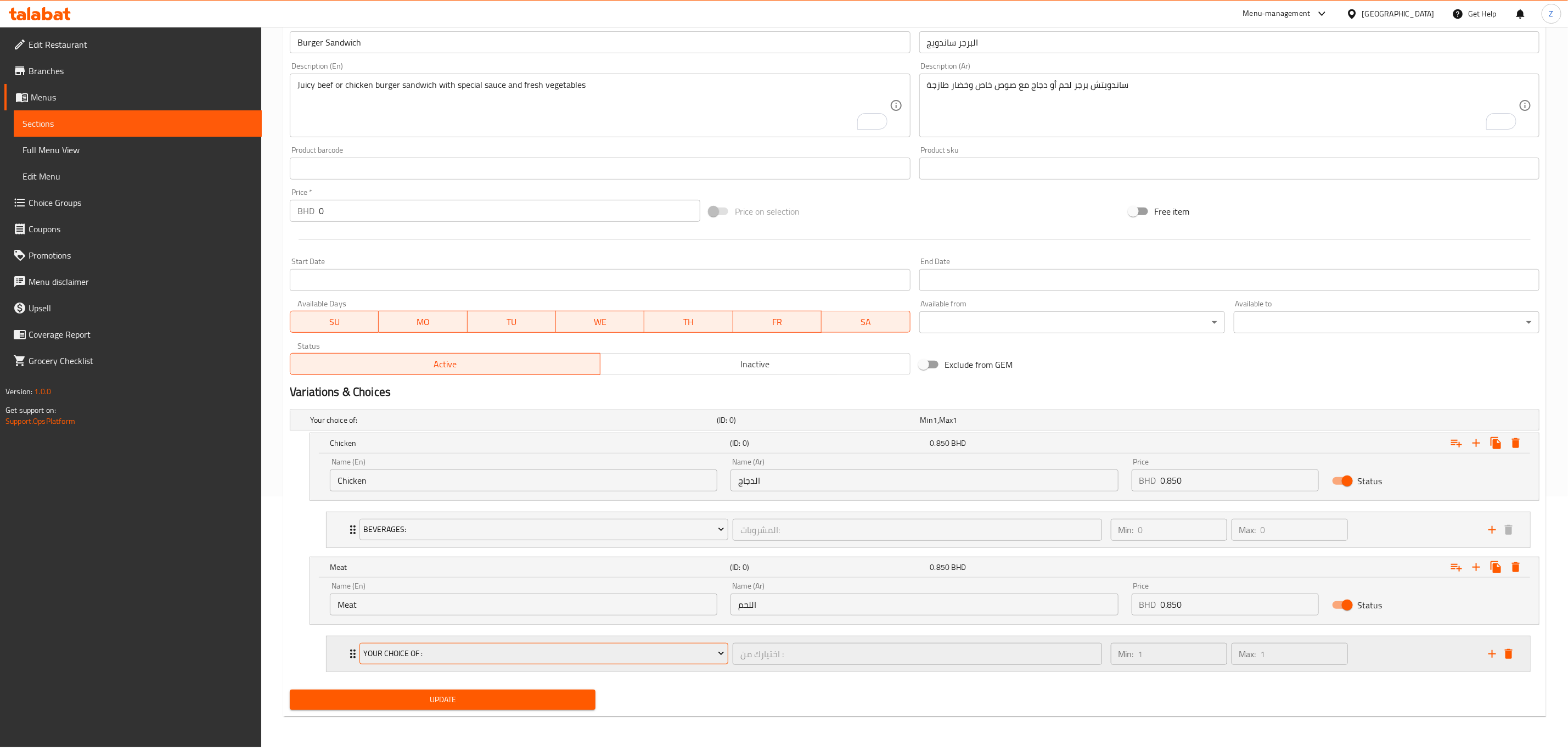
click at [424, 650] on span "Your choice of :" at bounding box center [543, 653] width 361 height 14
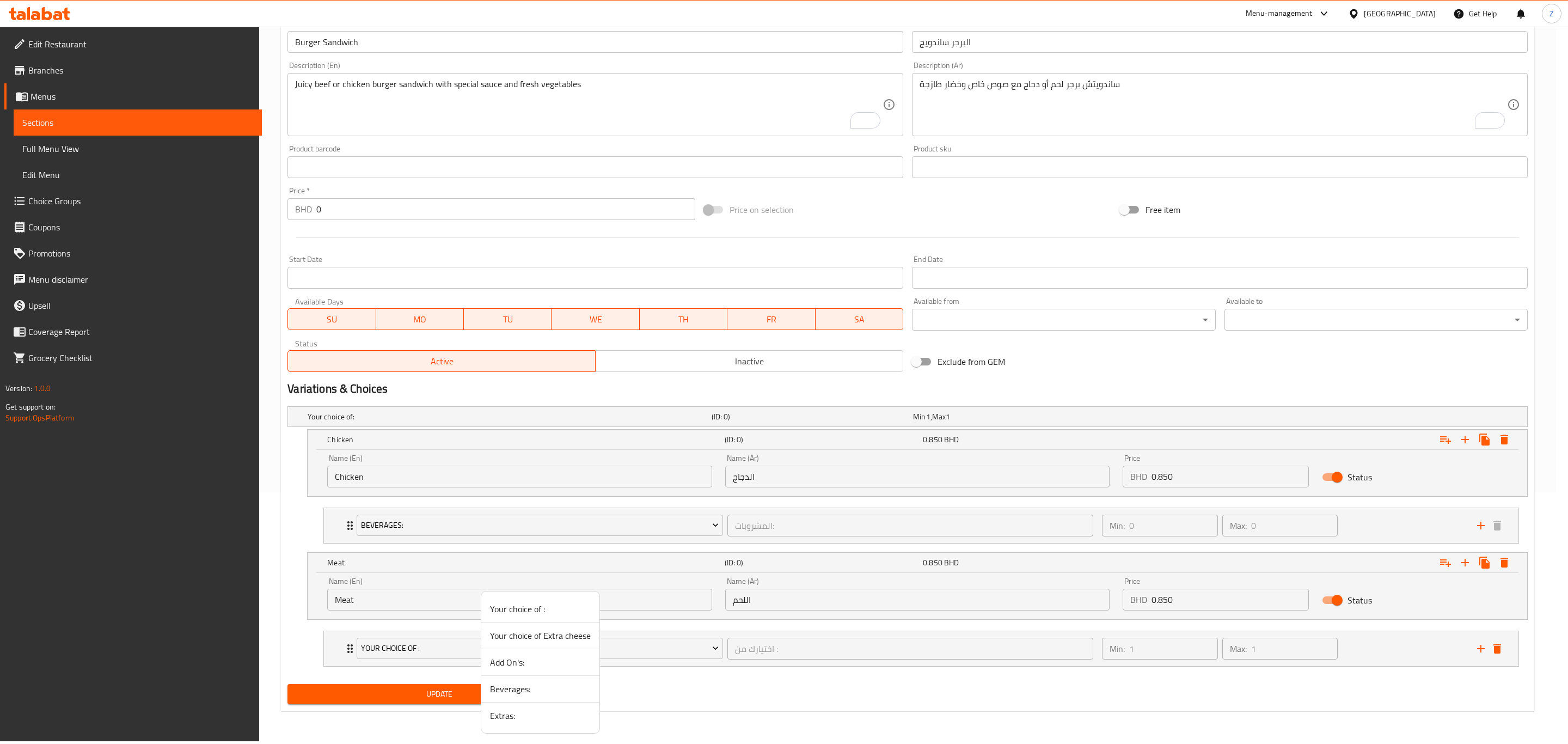
click at [529, 693] on span "Beverages:" at bounding box center [540, 688] width 101 height 13
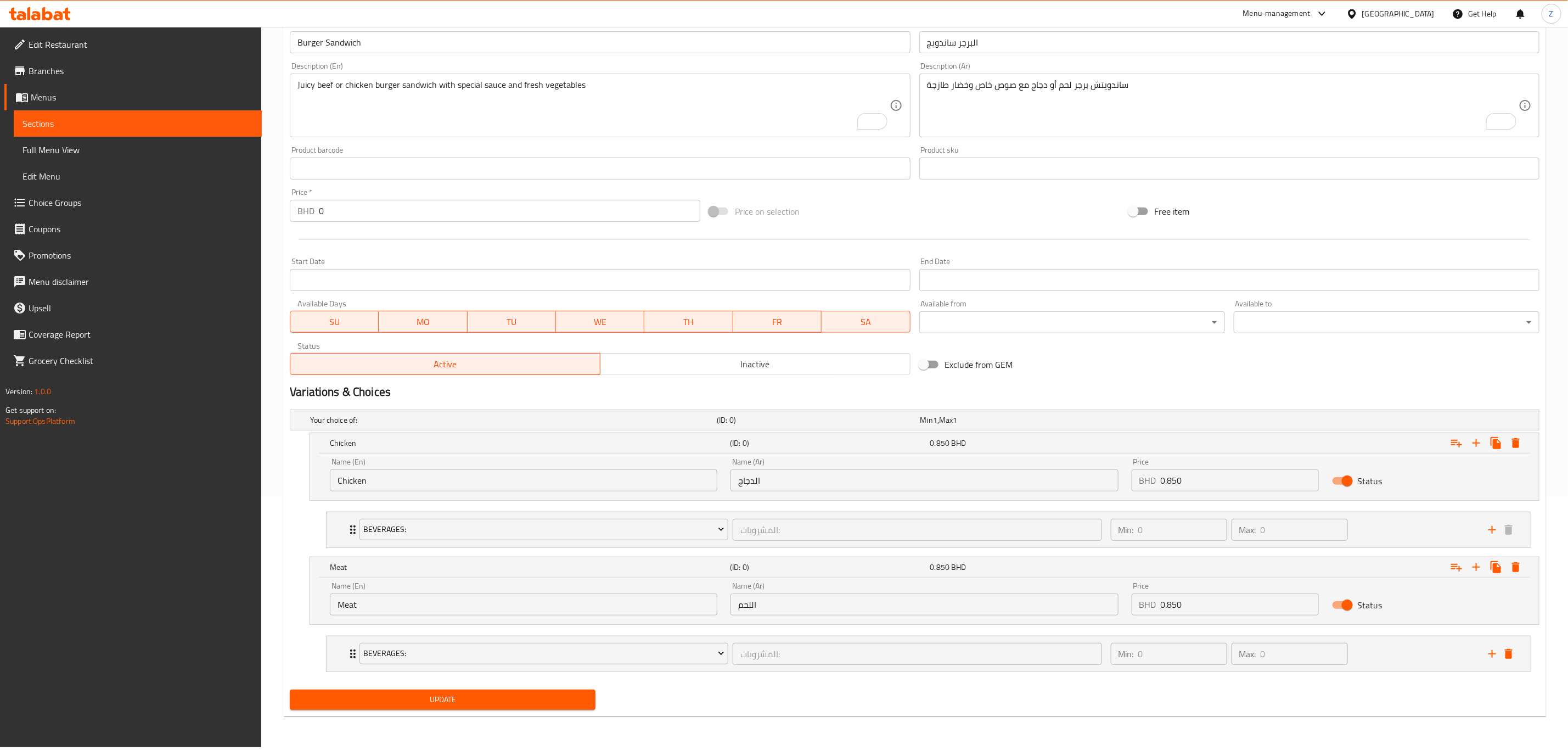
scroll to position [6, 0]
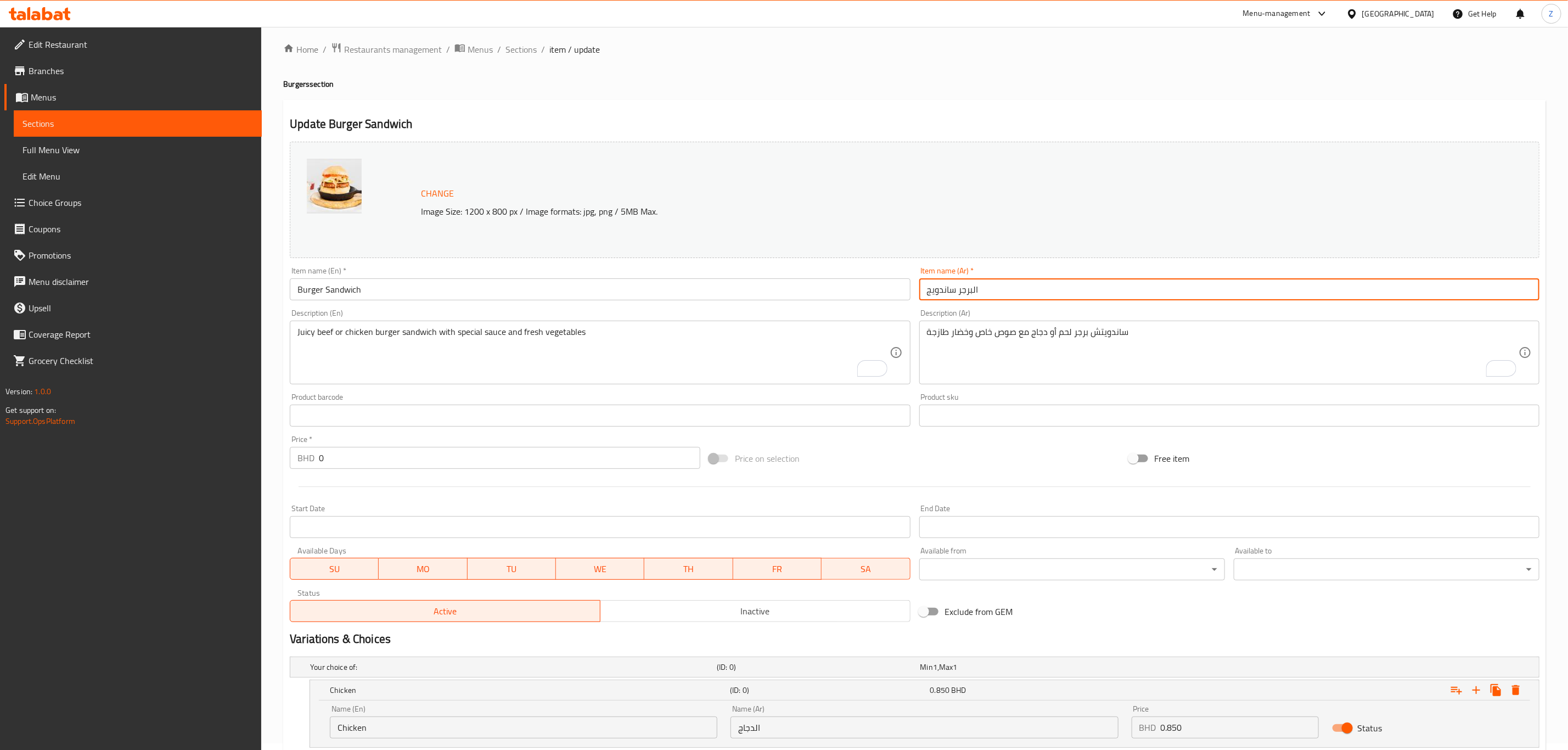
click at [1018, 298] on input "البرجر ساندويج" at bounding box center [1229, 290] width 620 height 22
paste input "اندويتش برجر"
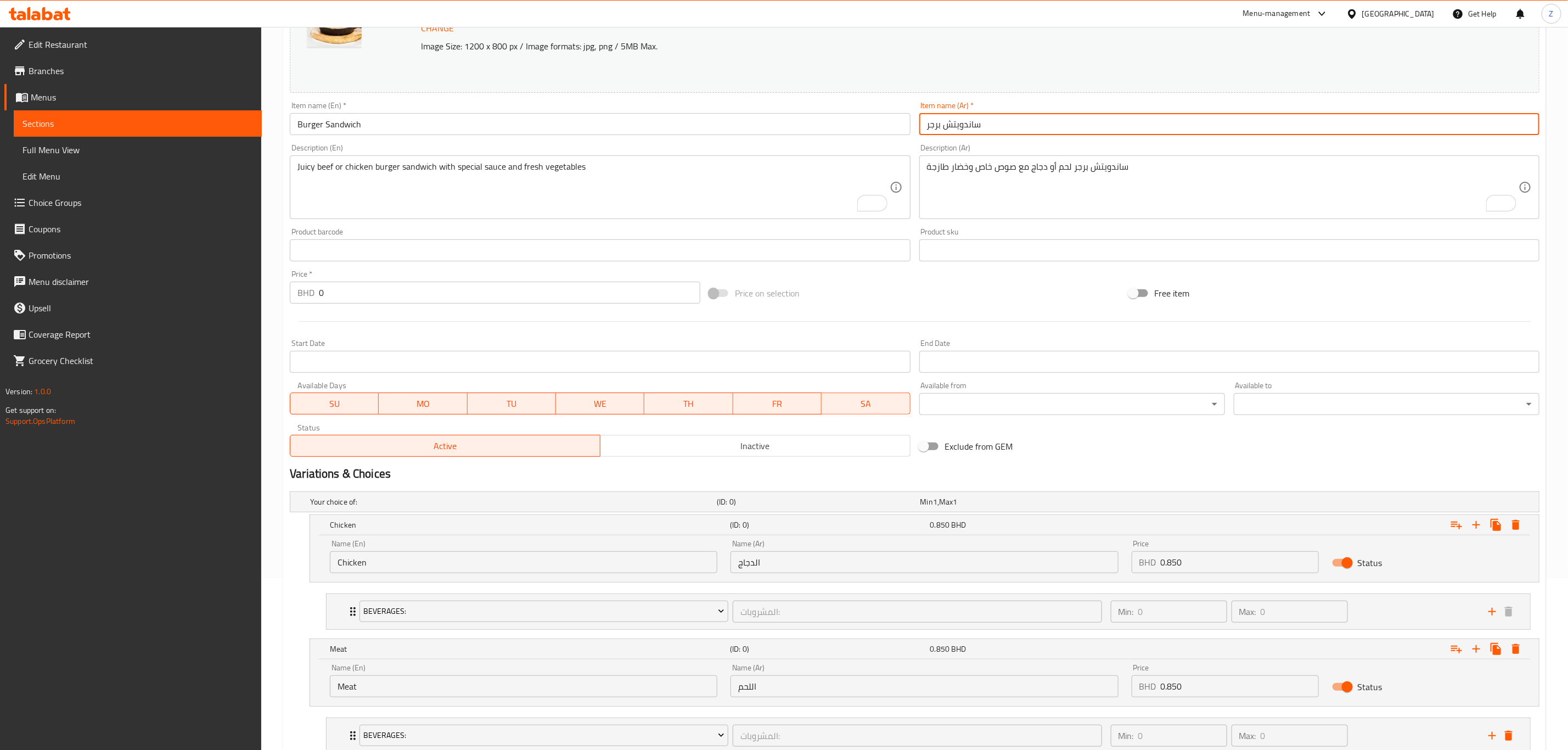
scroll to position [254, 0]
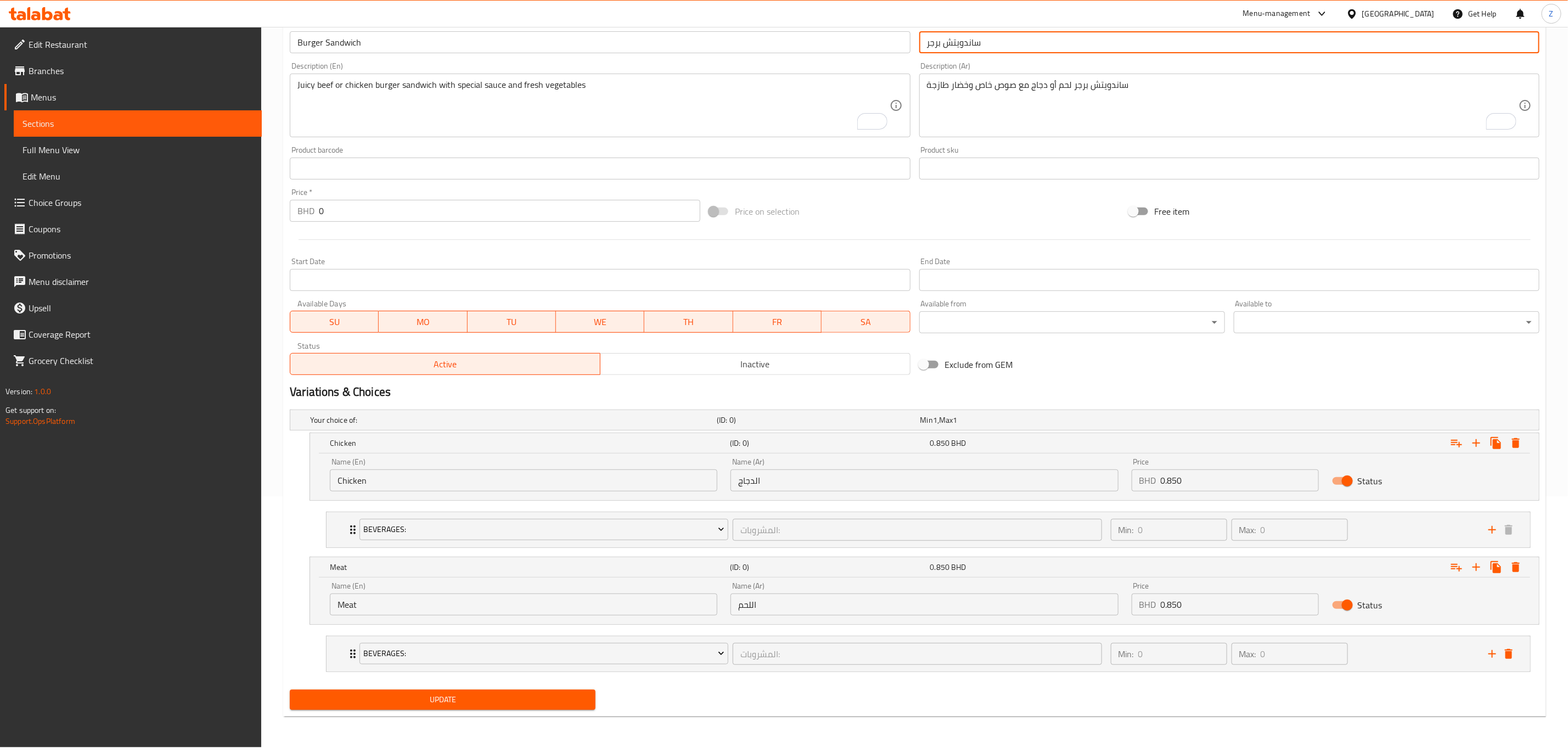
type input "ساندويتش برجر"
click at [447, 707] on span "Update" at bounding box center [443, 699] width 288 height 14
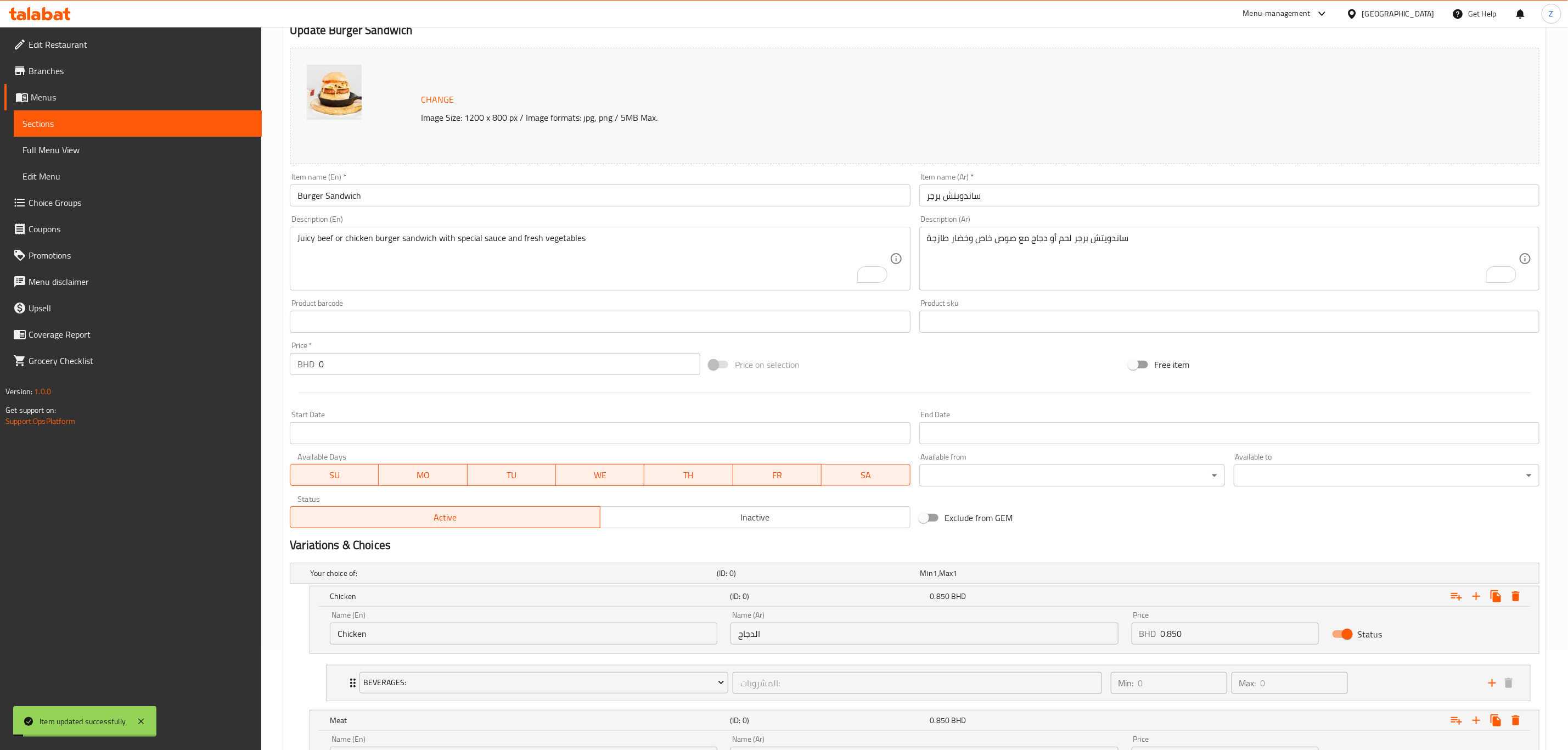
scroll to position [0, 0]
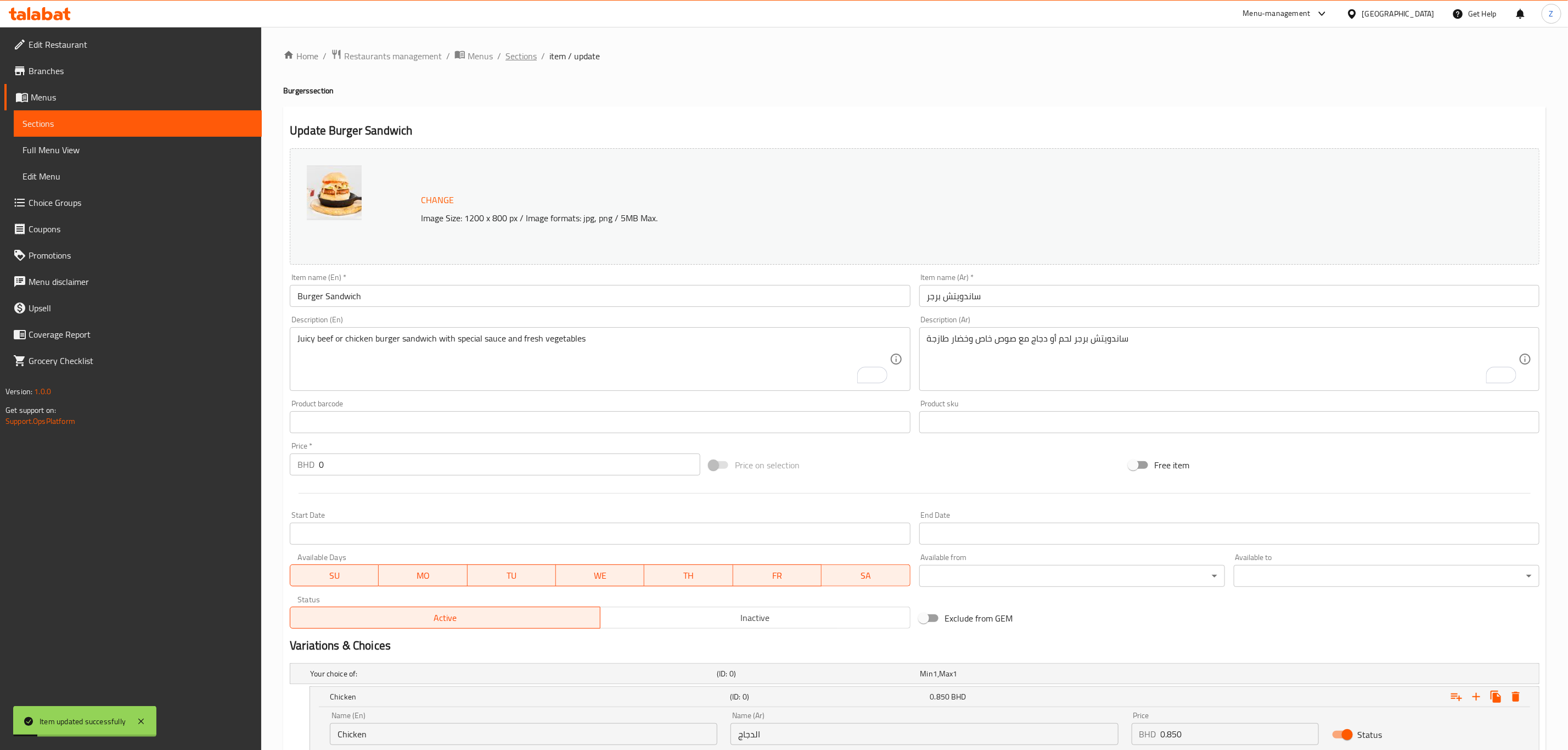
click at [530, 57] on span "Sections" at bounding box center [521, 56] width 31 height 13
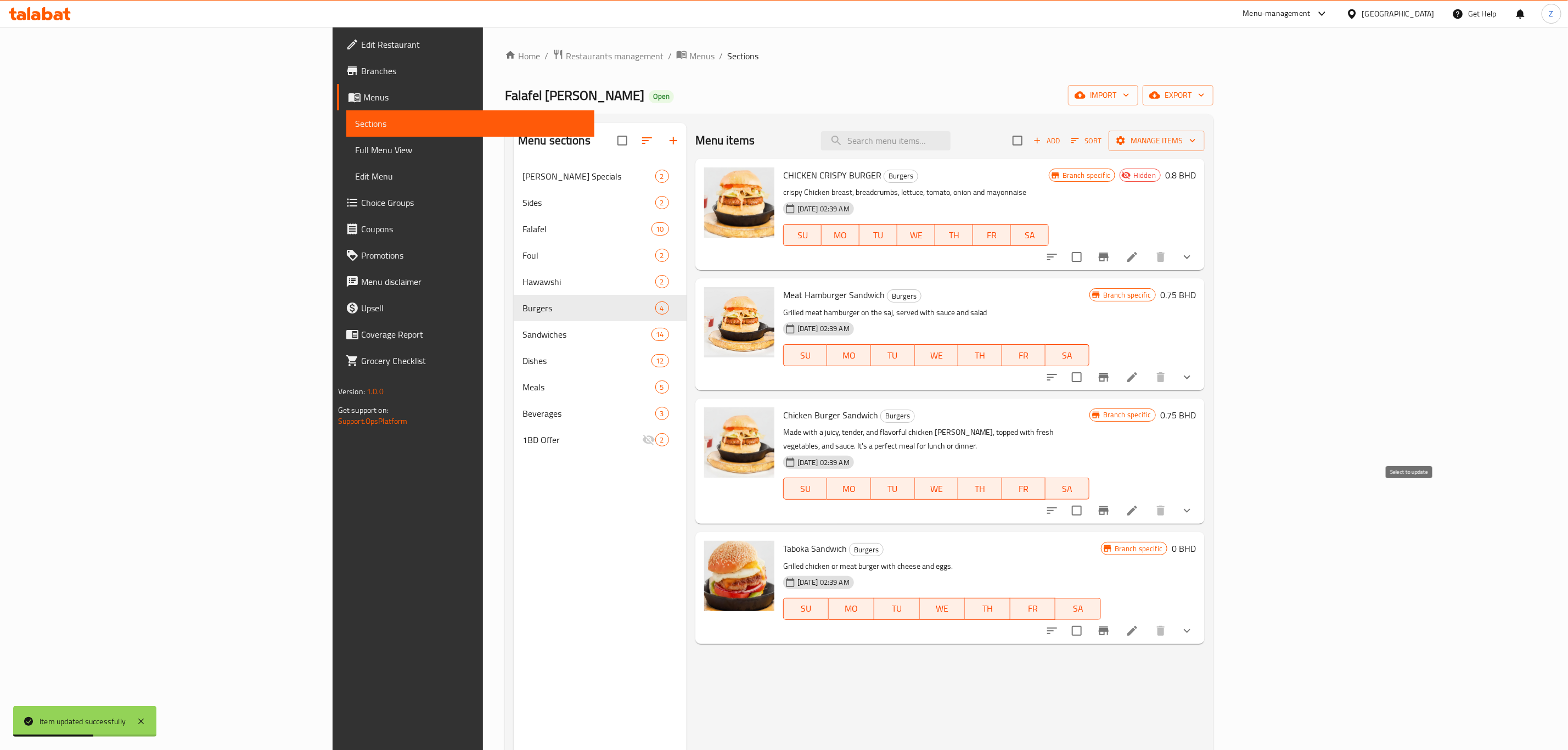
click at [1088, 501] on input "checkbox" at bounding box center [1076, 510] width 23 height 23
click at [1195, 140] on span "Manage items" at bounding box center [1156, 140] width 78 height 14
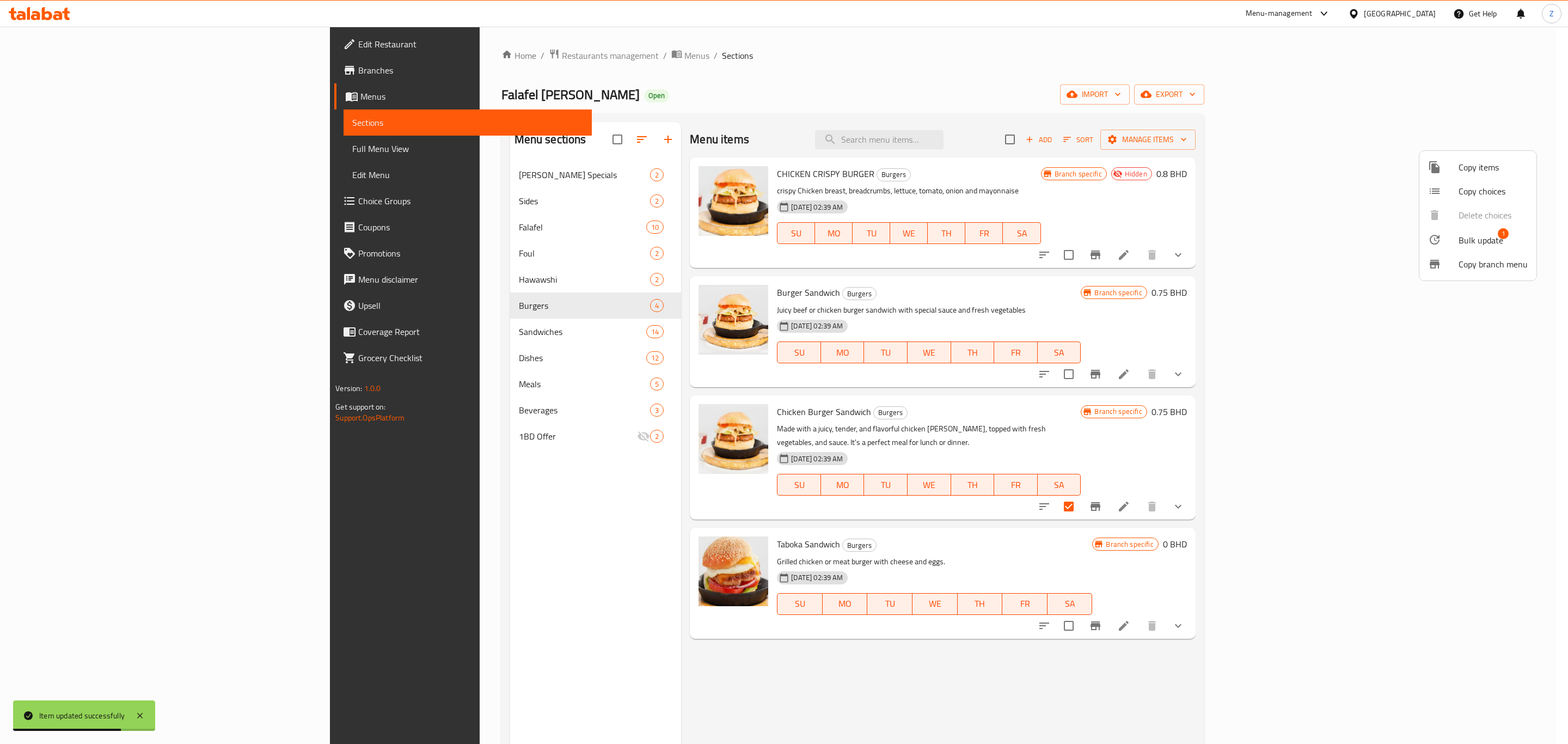
click at [1481, 234] on span "Bulk update" at bounding box center [1481, 240] width 45 height 13
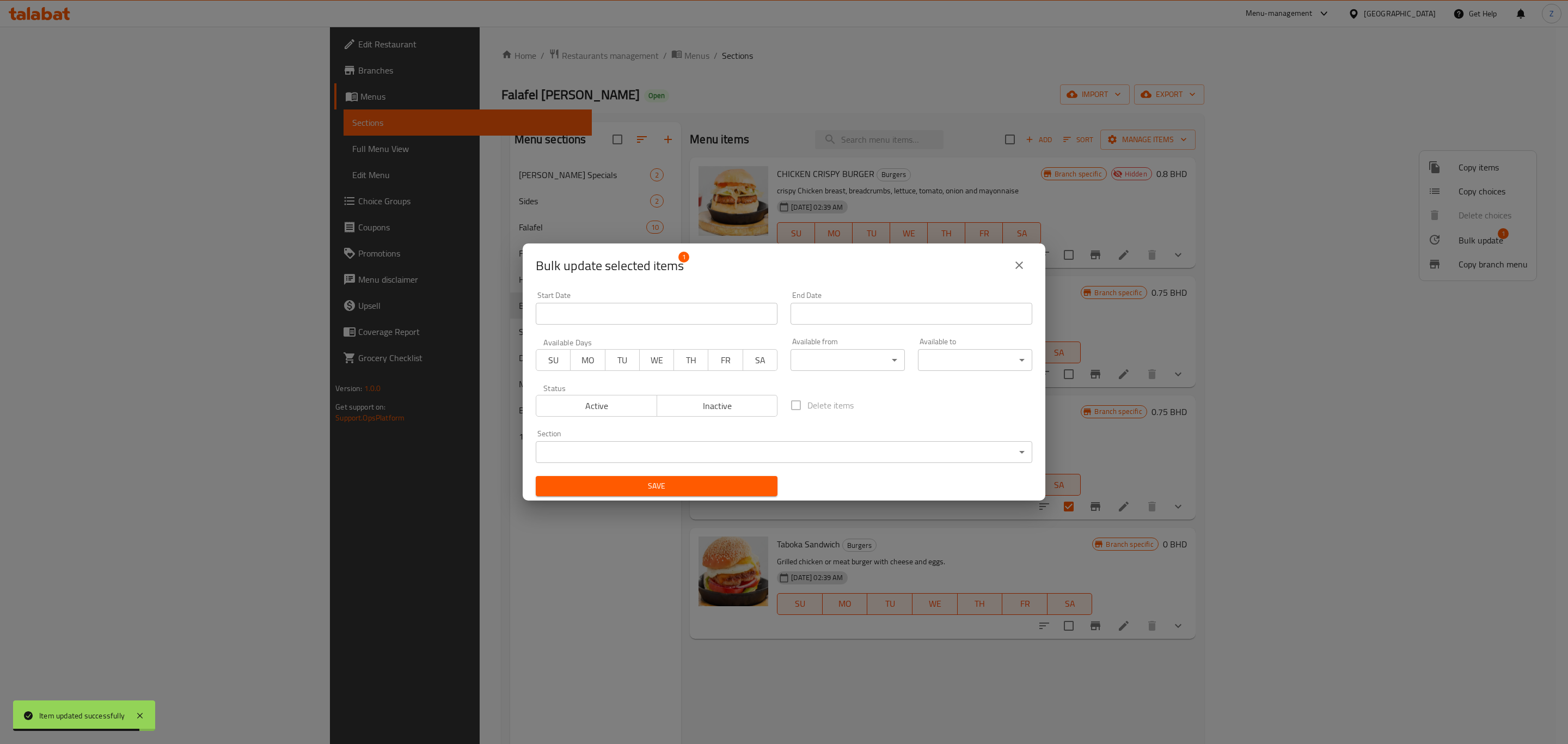
click at [733, 406] on span "Inactive" at bounding box center [718, 405] width 113 height 16
click at [714, 494] on button "Save" at bounding box center [656, 486] width 242 height 20
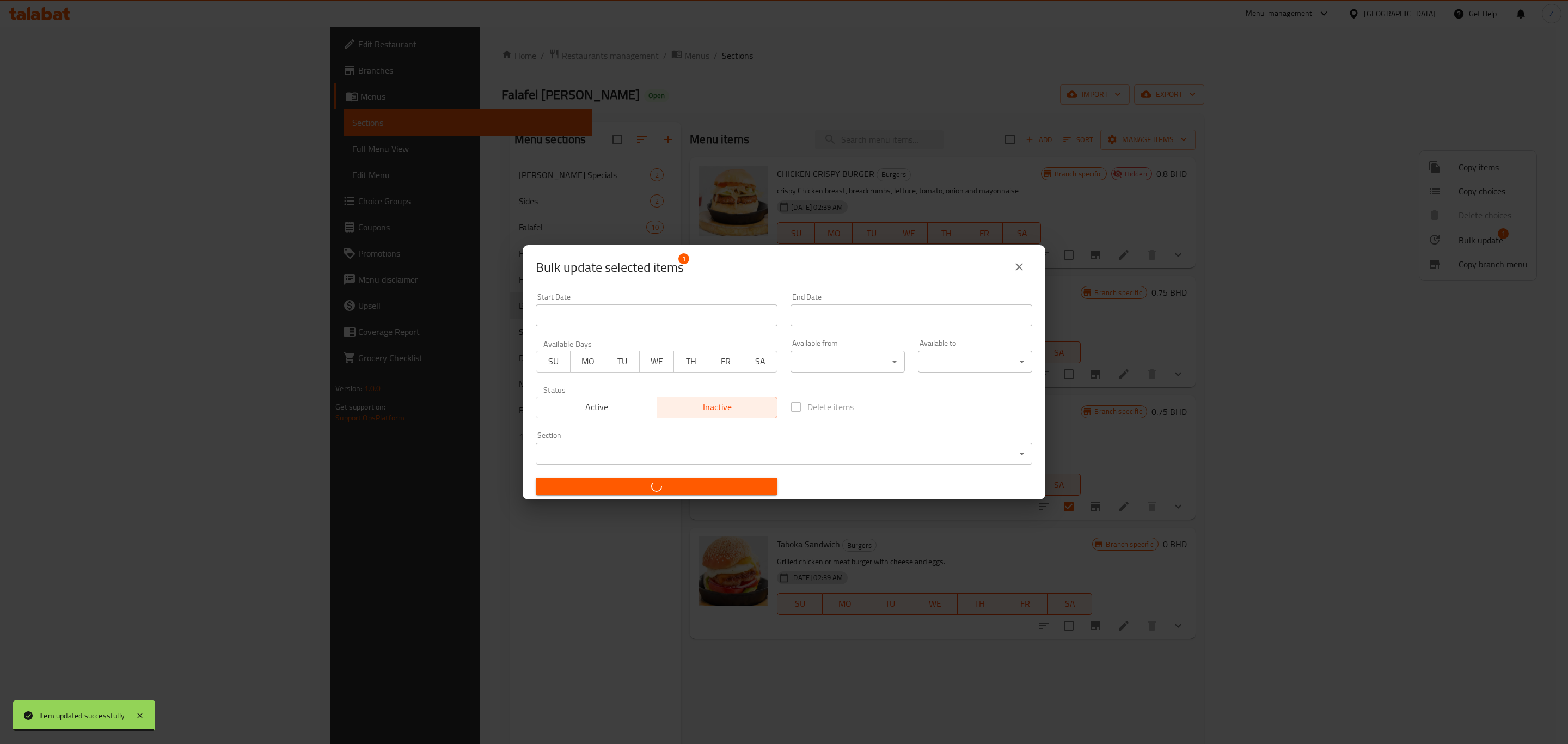
checkbox input "false"
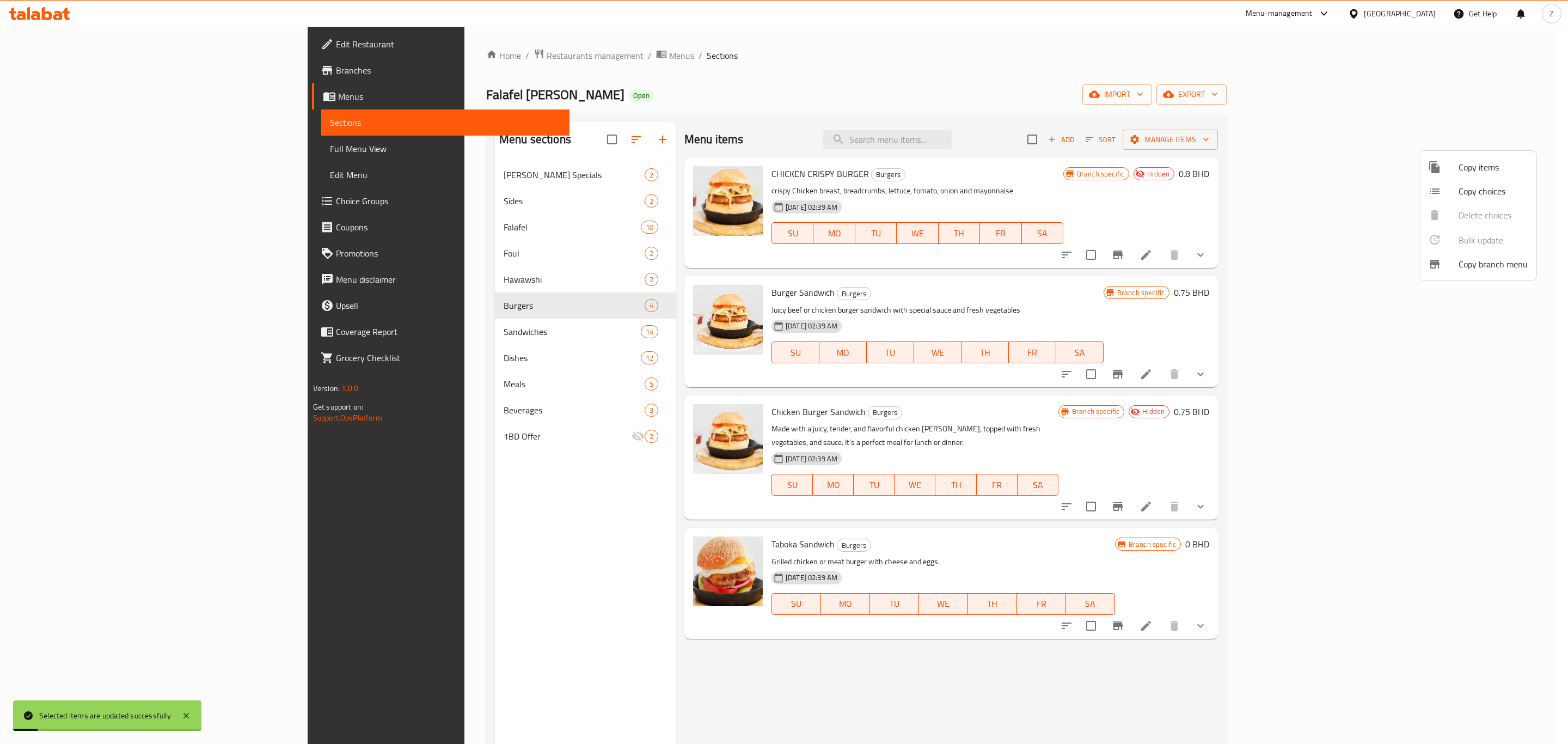
click at [1000, 693] on div at bounding box center [784, 372] width 1568 height 744
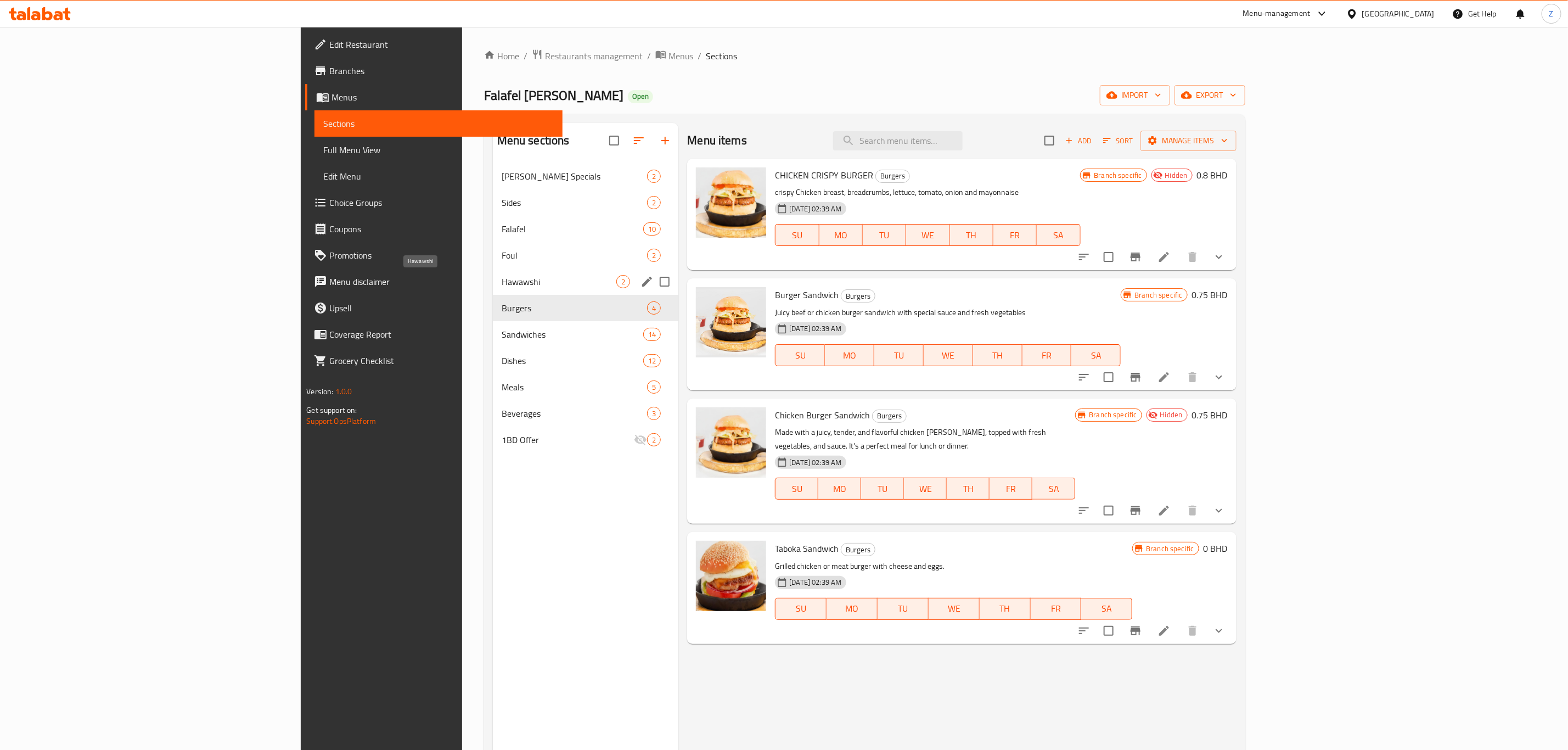
click at [502, 285] on span "Hawawshi" at bounding box center [559, 281] width 115 height 13
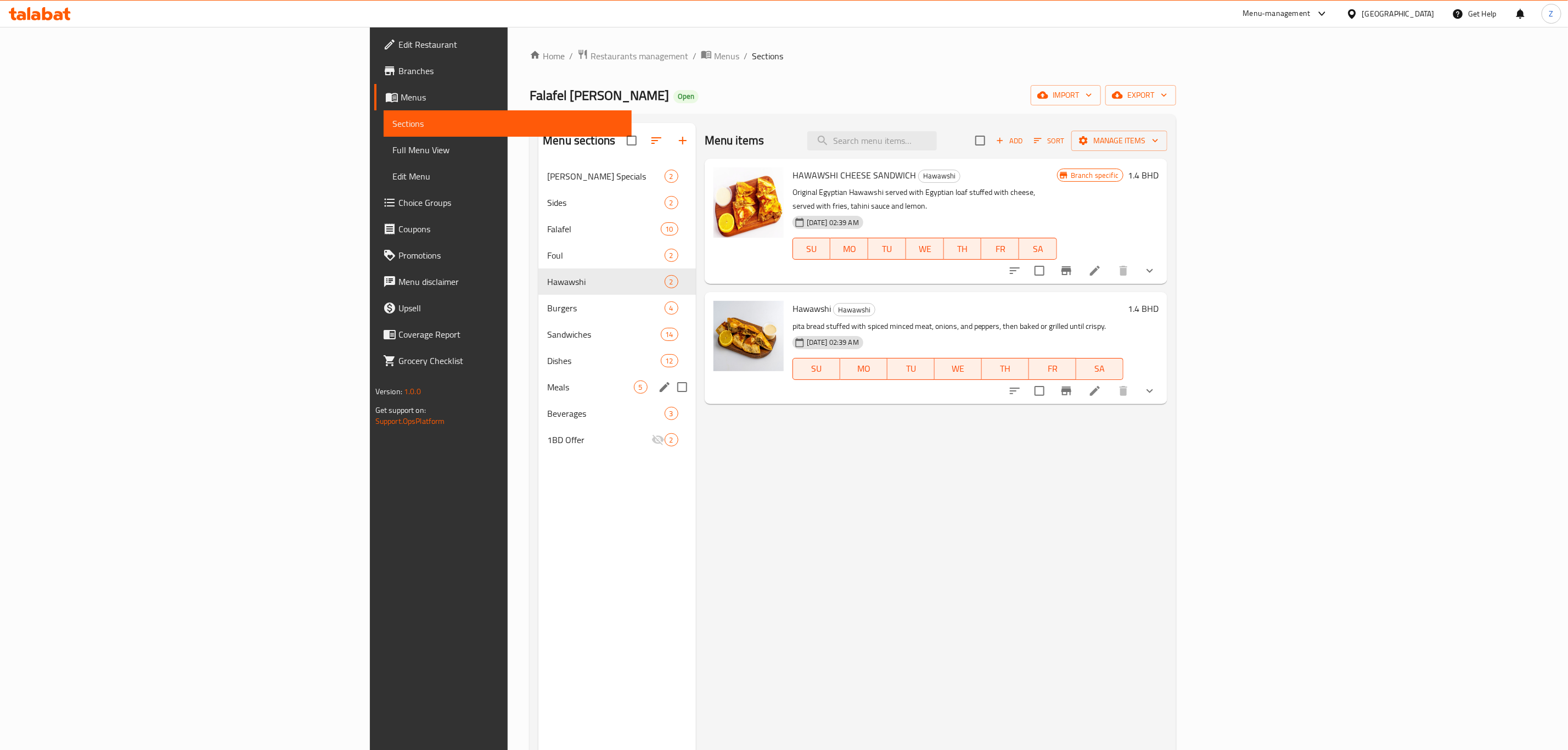
click at [547, 387] on span "Meals" at bounding box center [589, 387] width 86 height 13
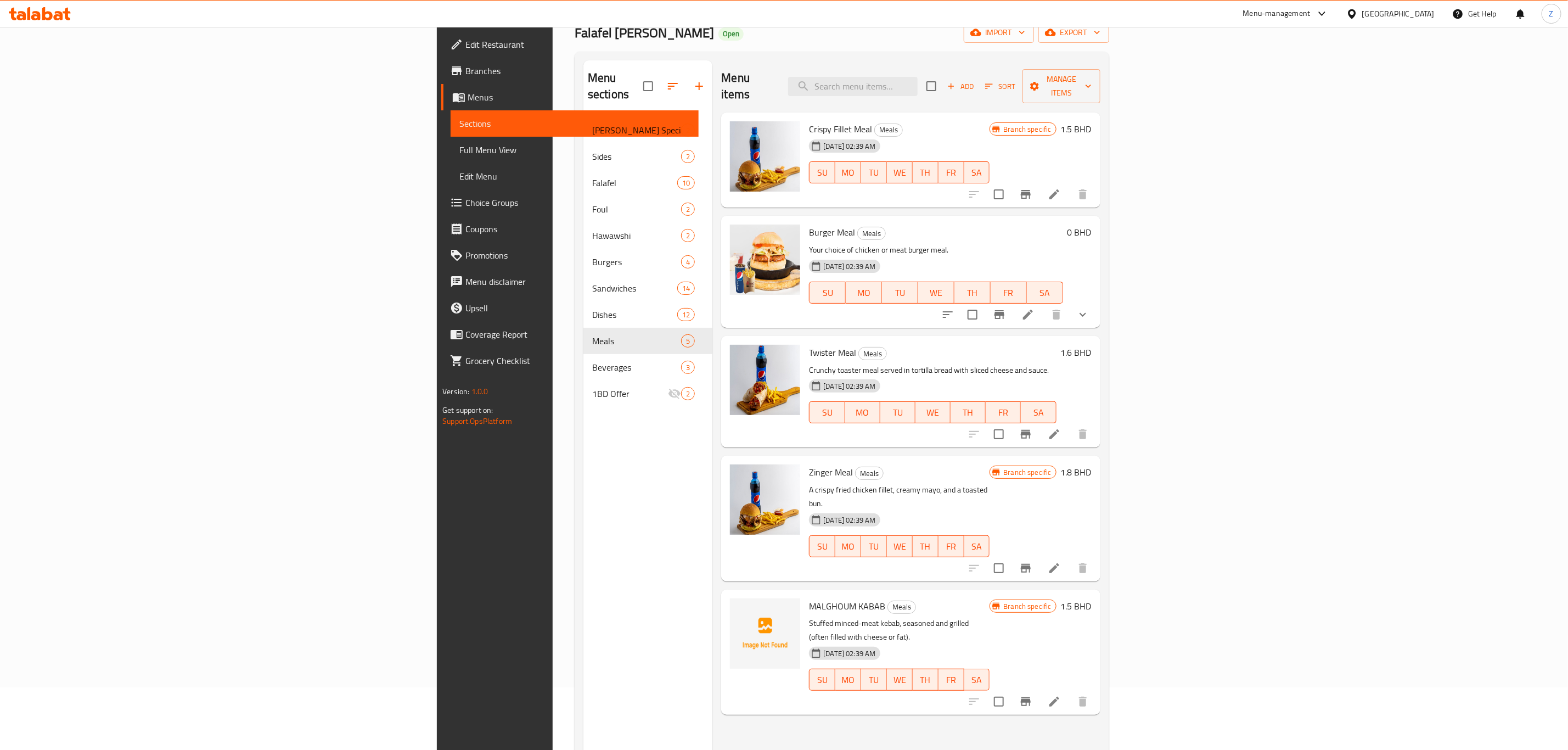
scroll to position [154, 0]
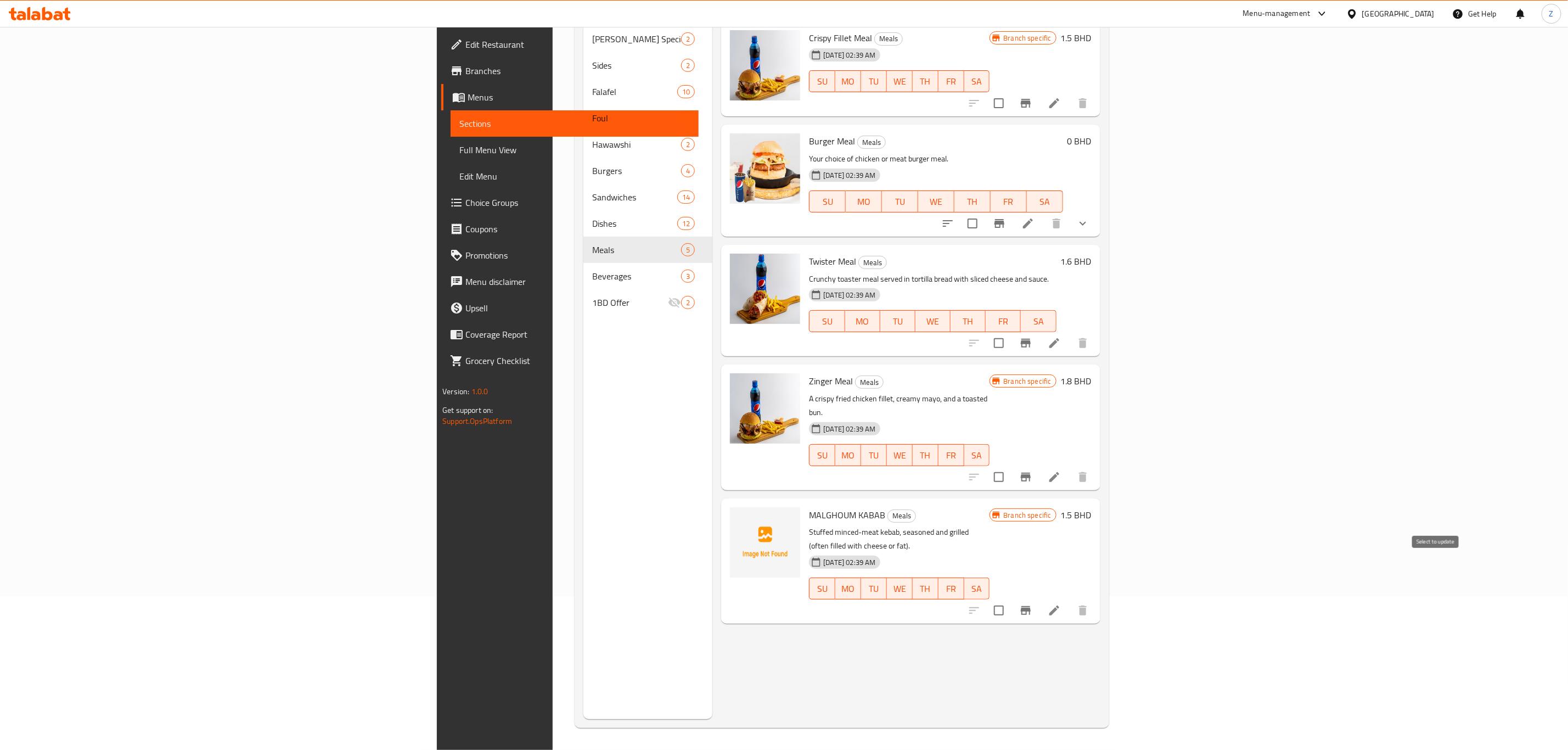
click at [1010, 599] on input "checkbox" at bounding box center [998, 610] width 23 height 23
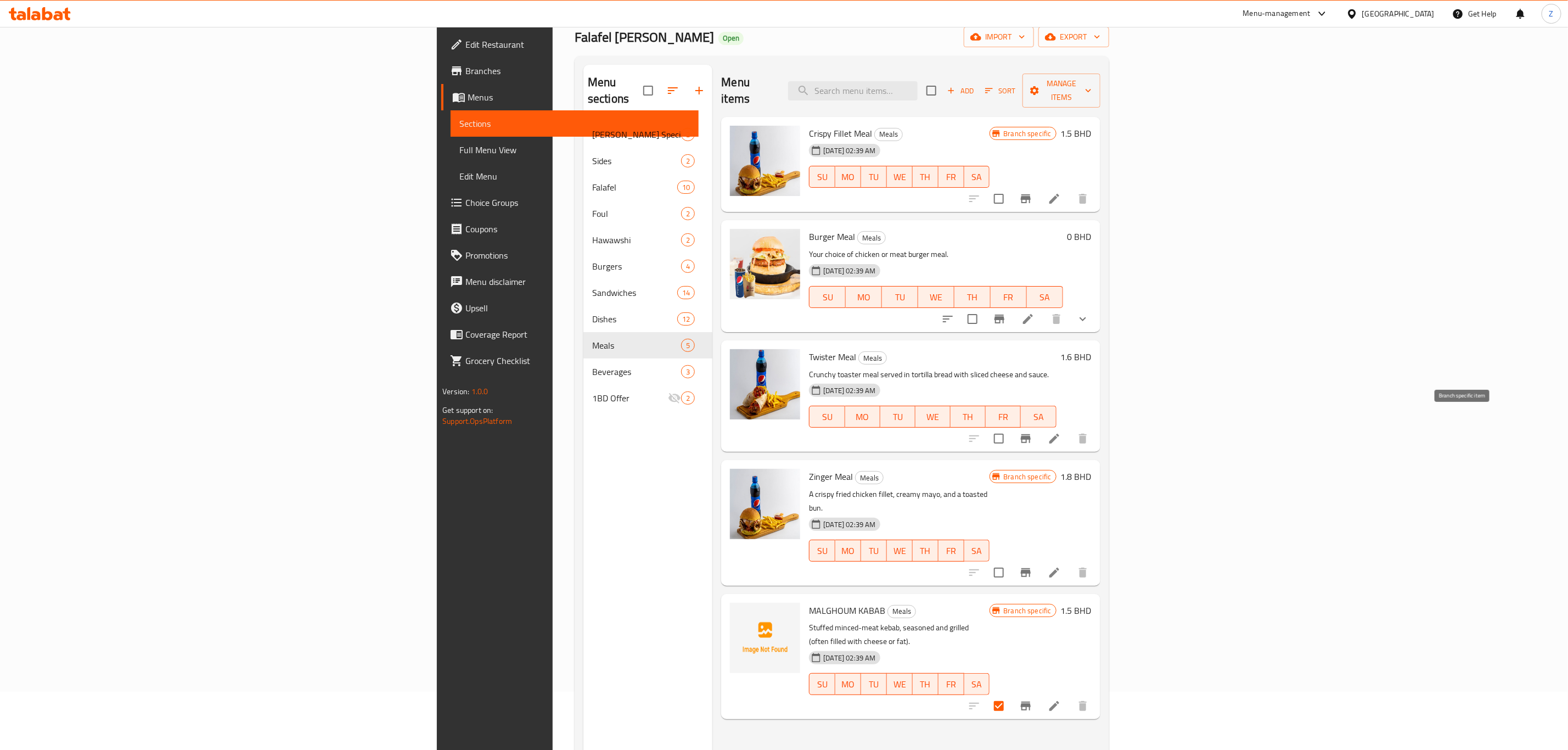
scroll to position [0, 0]
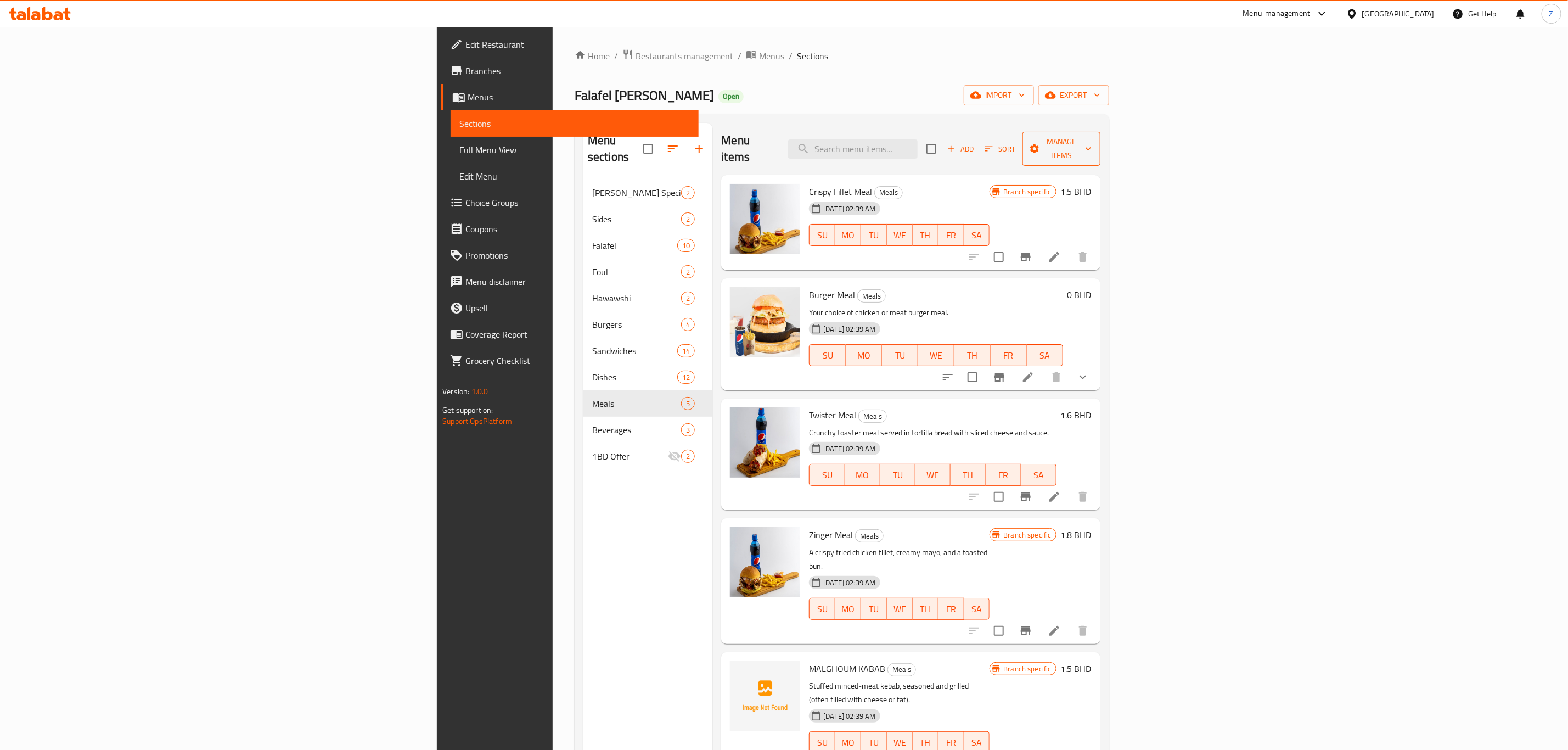
click at [1091, 140] on span "Manage items" at bounding box center [1061, 149] width 60 height 28
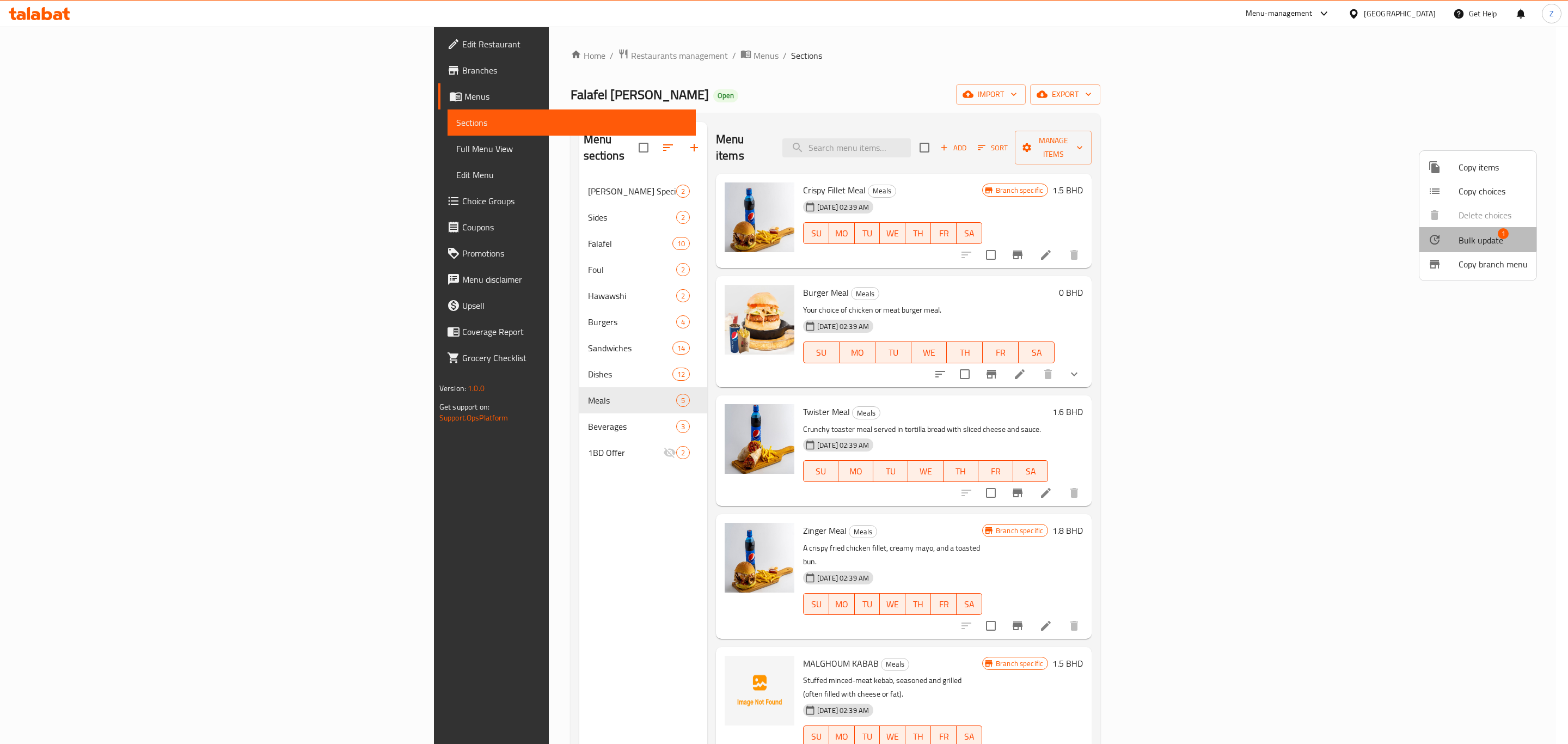
click at [1456, 234] on div at bounding box center [1444, 240] width 30 height 13
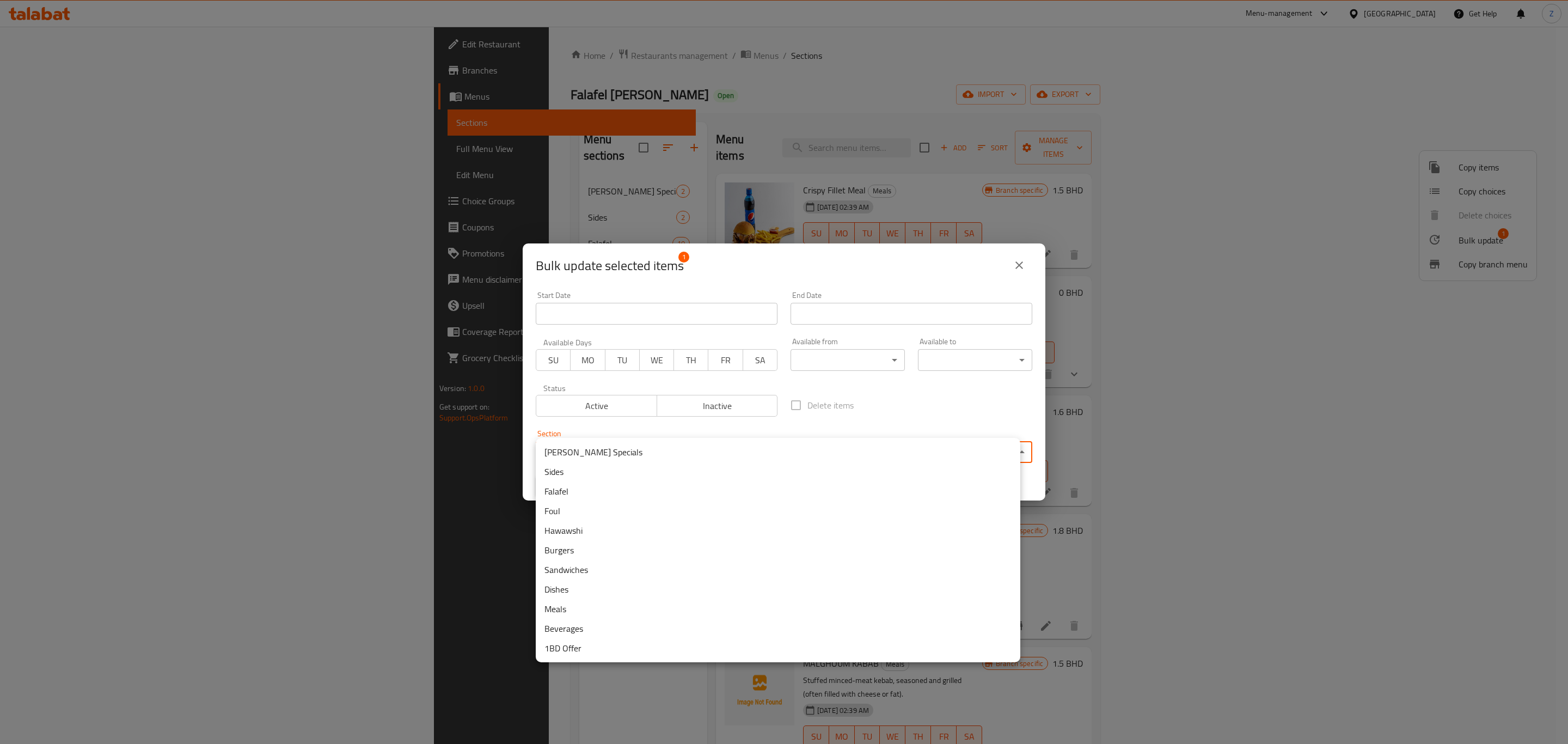
click at [604, 445] on body "​ Menu-management Bahrain Get Help Z Edit Restaurant Branches Menus Sections Fu…" at bounding box center [784, 385] width 1568 height 717
click at [586, 575] on li "Sandwiches" at bounding box center [778, 569] width 485 height 19
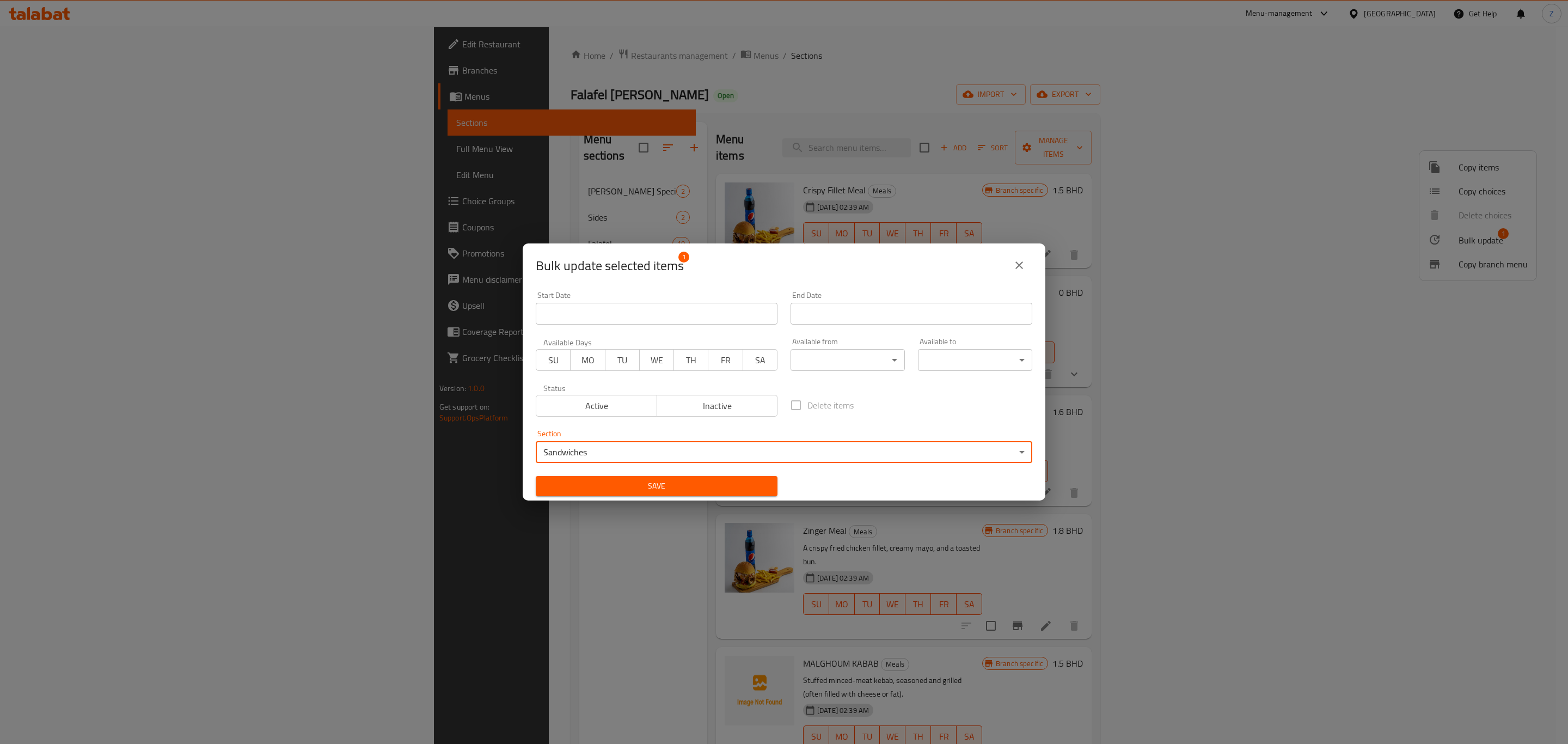
click at [670, 484] on span "Save" at bounding box center [656, 486] width 224 height 14
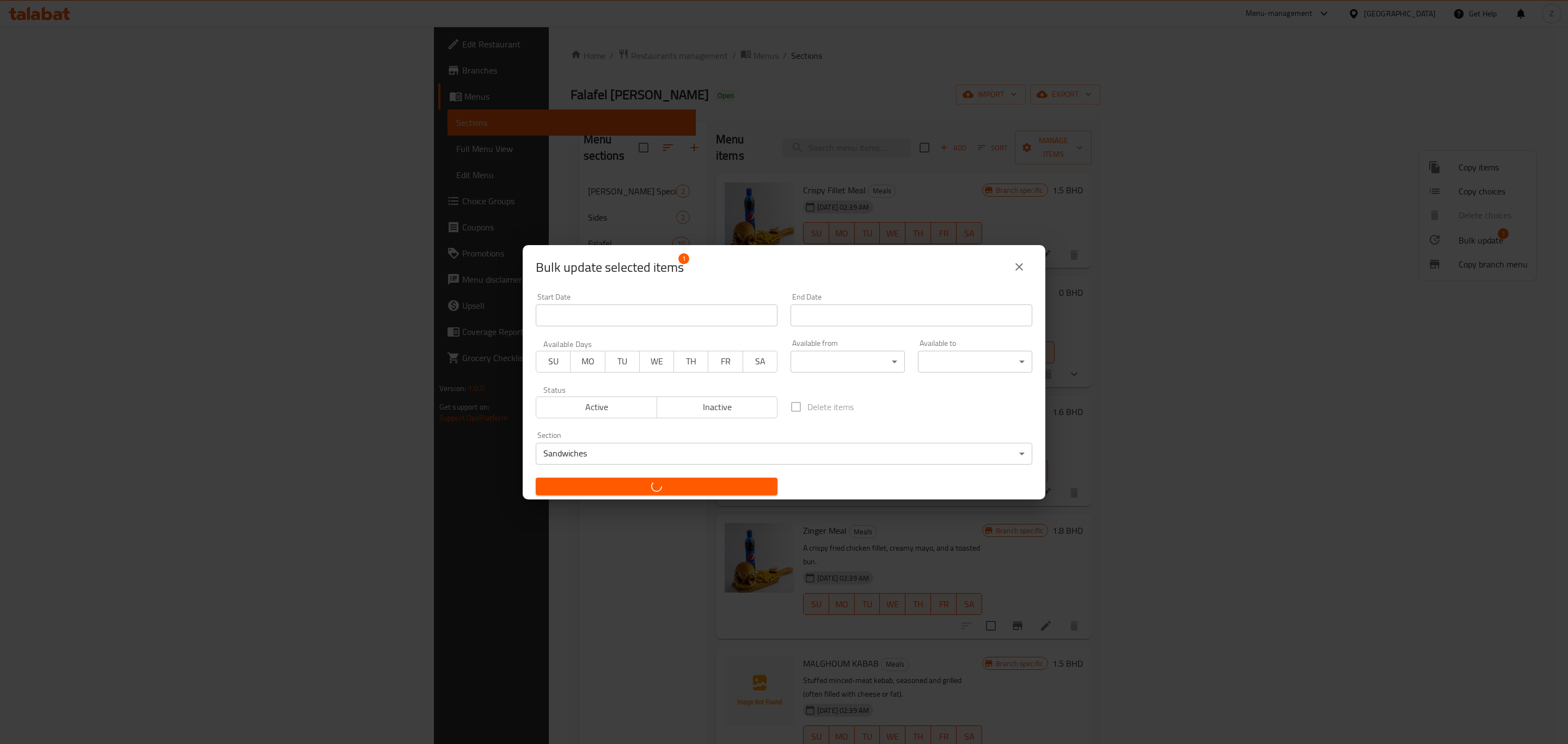
checkbox input "false"
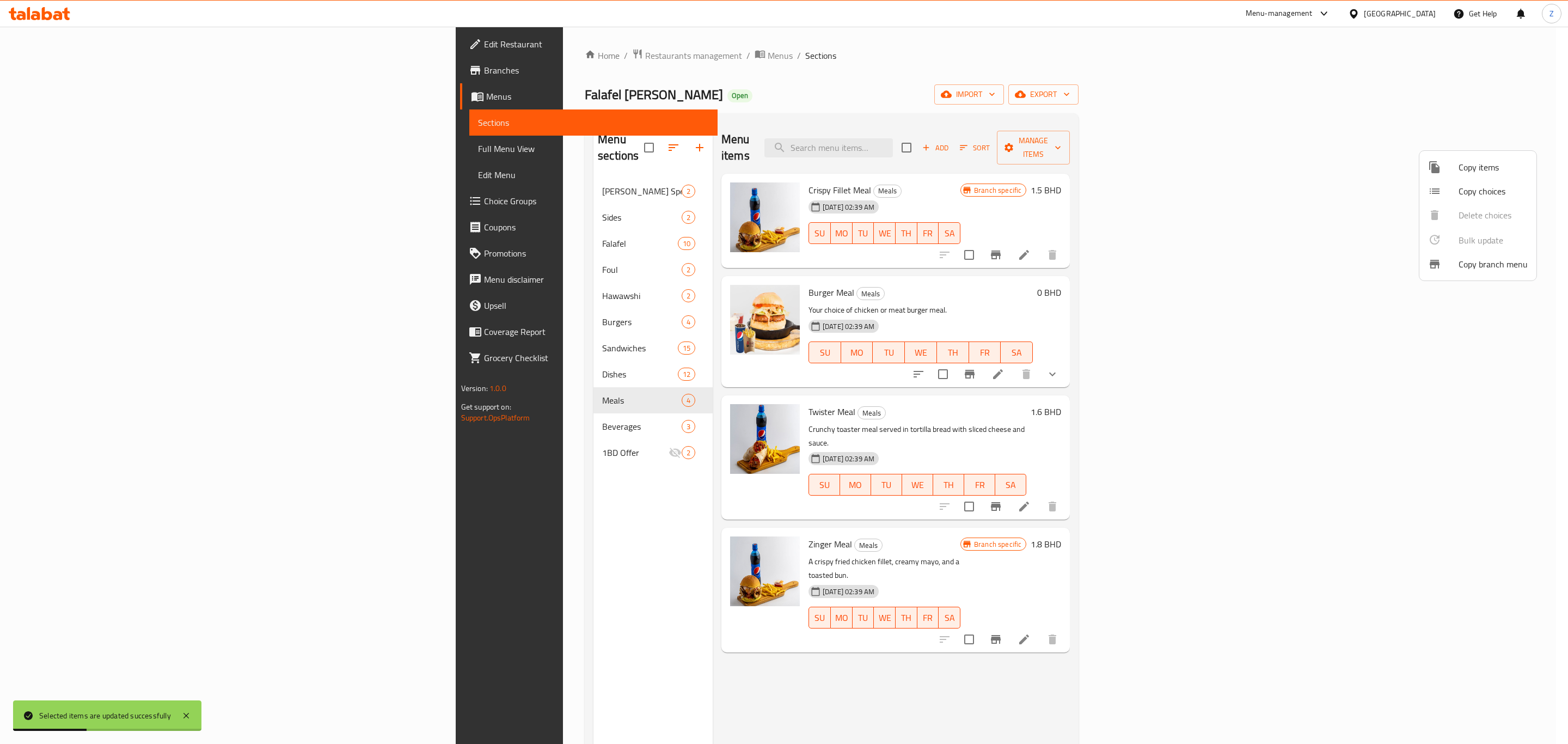
click at [330, 312] on div at bounding box center [784, 372] width 1568 height 744
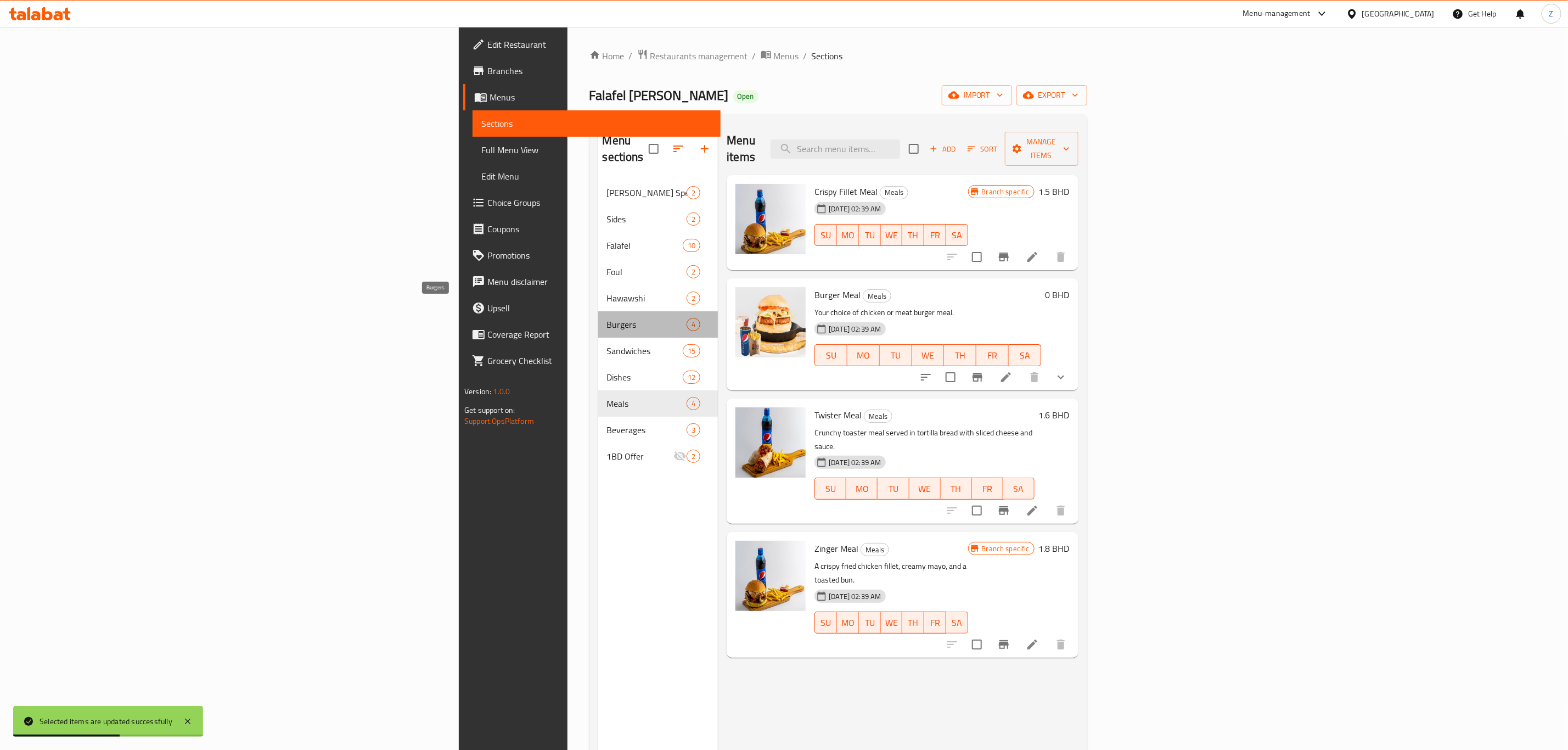
click at [607, 317] on span "Burgers" at bounding box center [647, 324] width 80 height 13
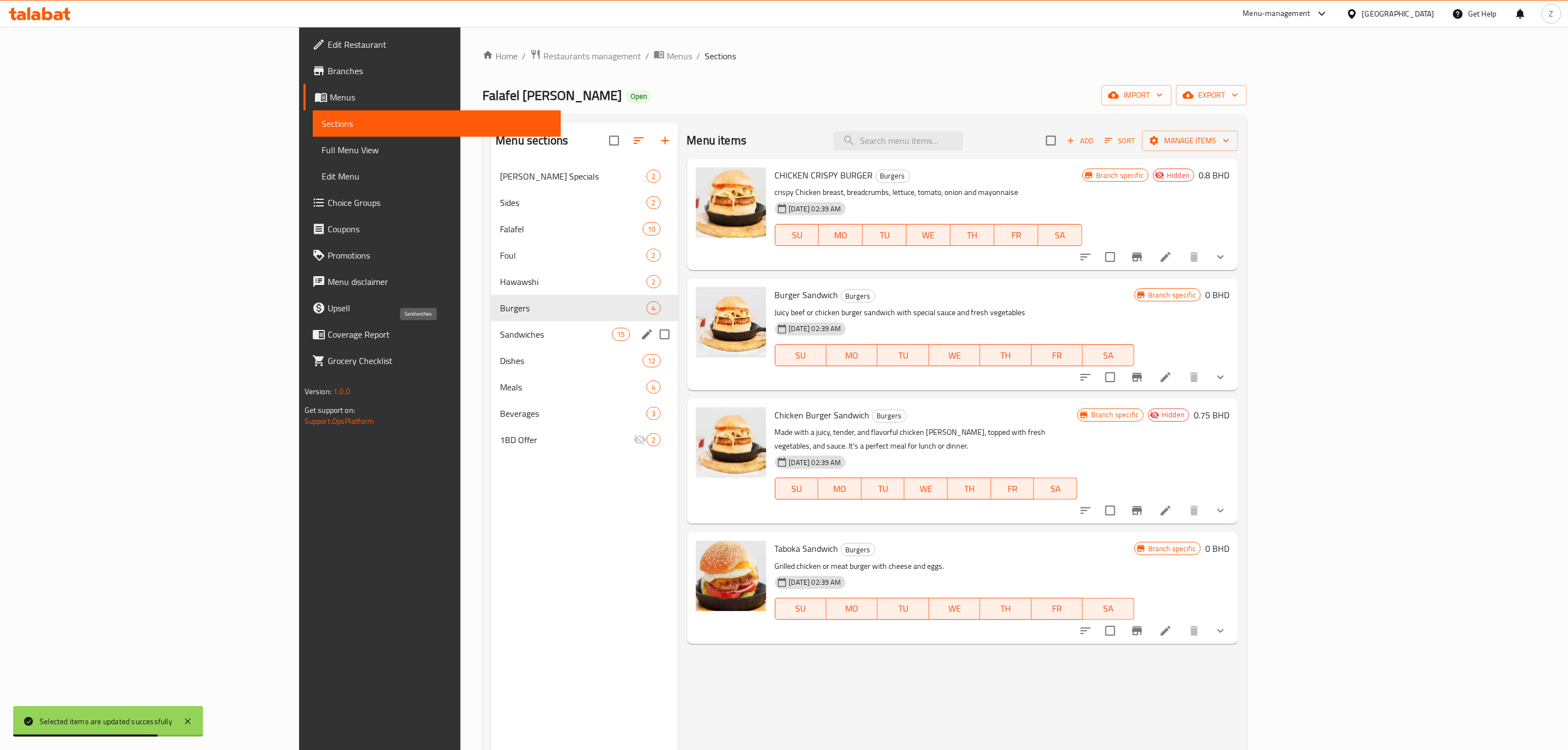
click at [491, 325] on div "Sandwiches 15" at bounding box center [584, 334] width 186 height 27
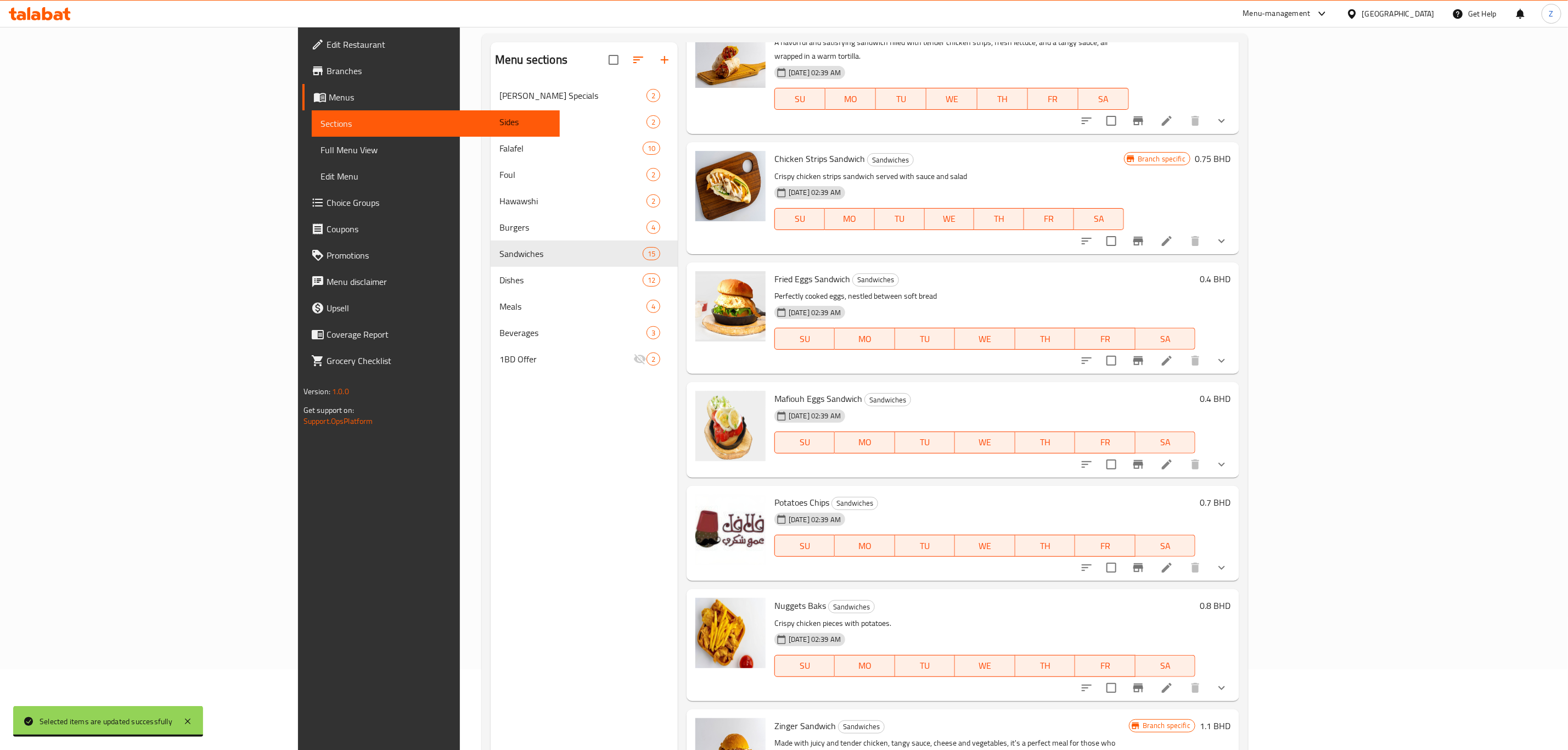
scroll to position [154, 0]
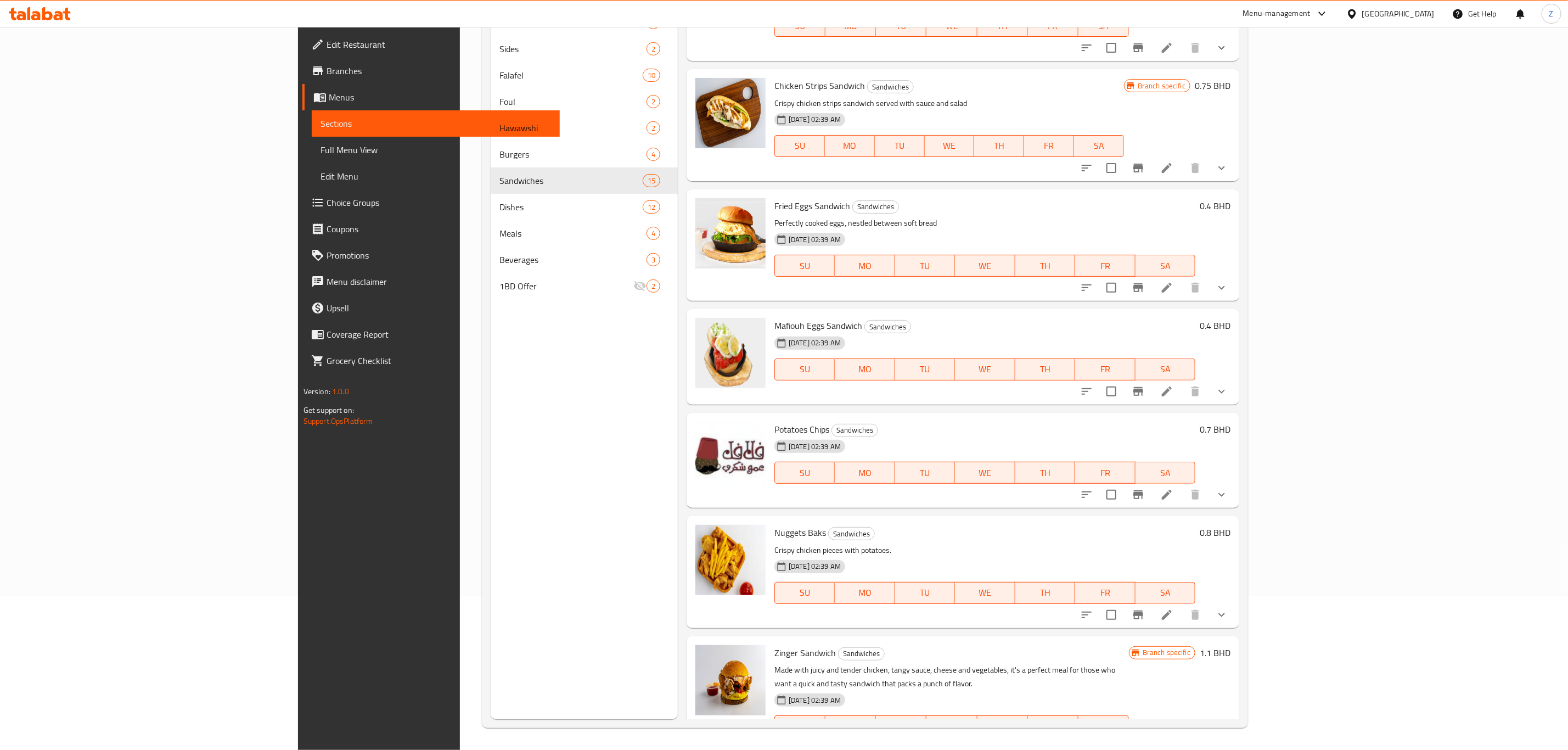
click at [1123, 483] on input "checkbox" at bounding box center [1111, 494] width 23 height 23
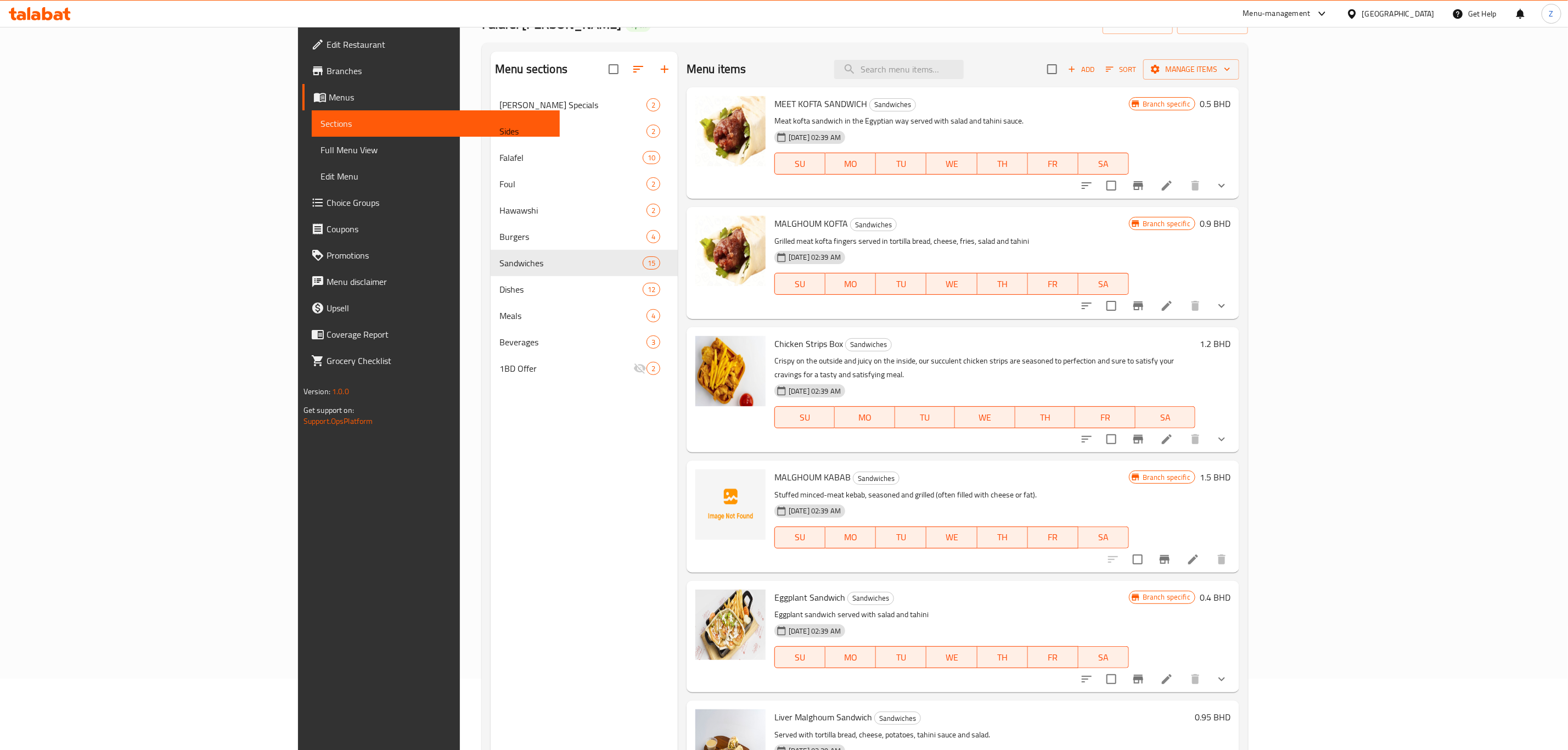
scroll to position [0, 0]
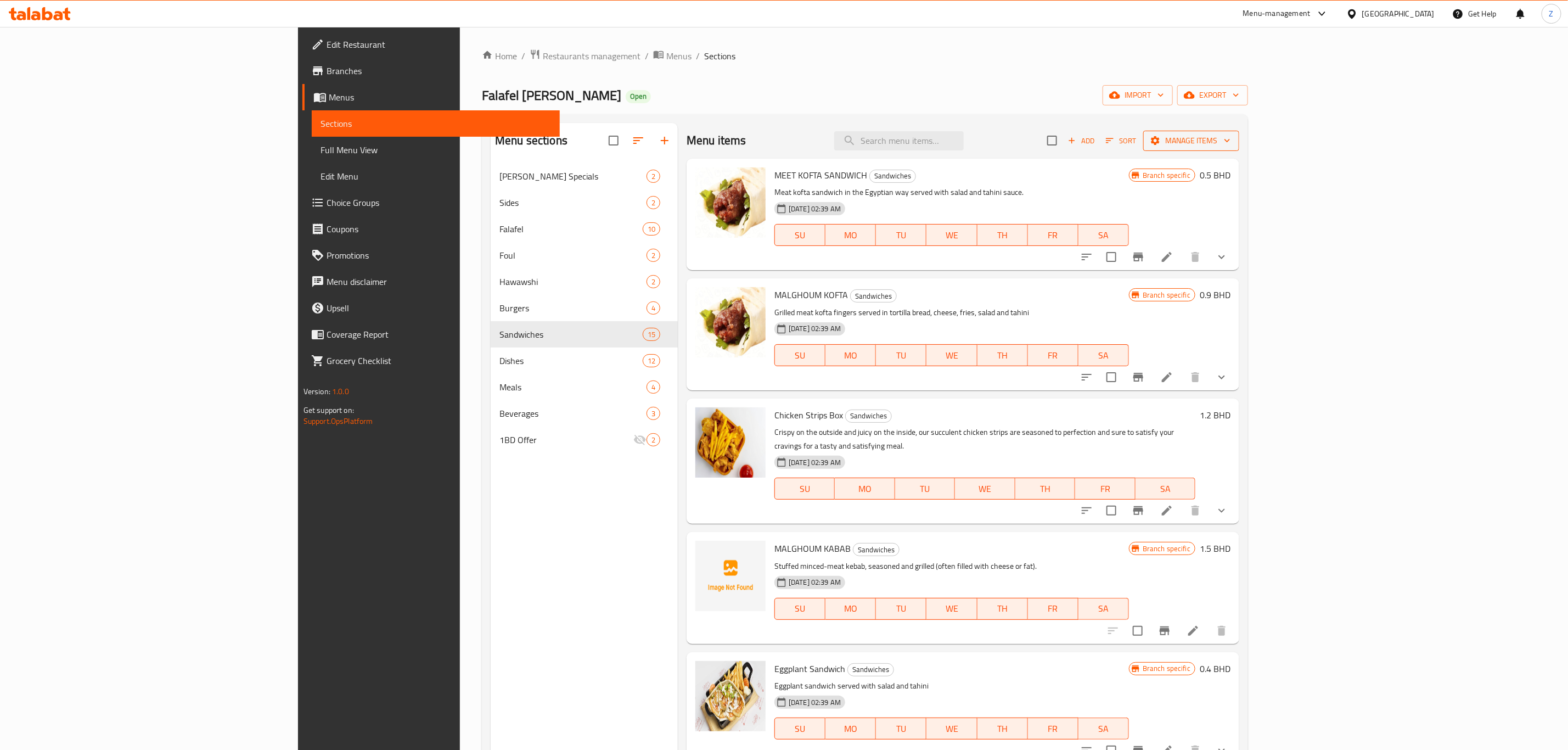
click at [1230, 141] on span "Manage items" at bounding box center [1191, 140] width 78 height 14
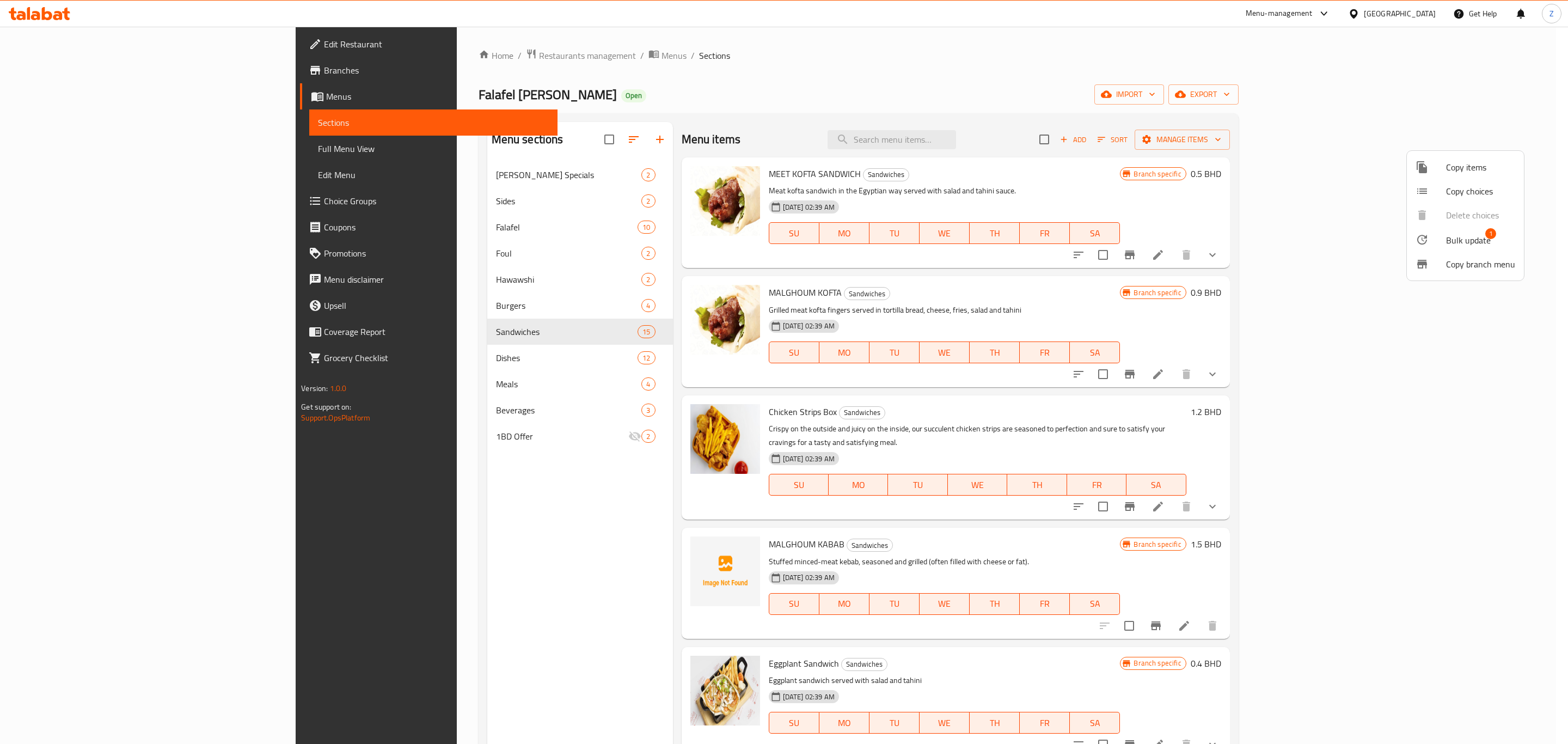
click at [1469, 241] on span "Bulk update" at bounding box center [1468, 240] width 45 height 13
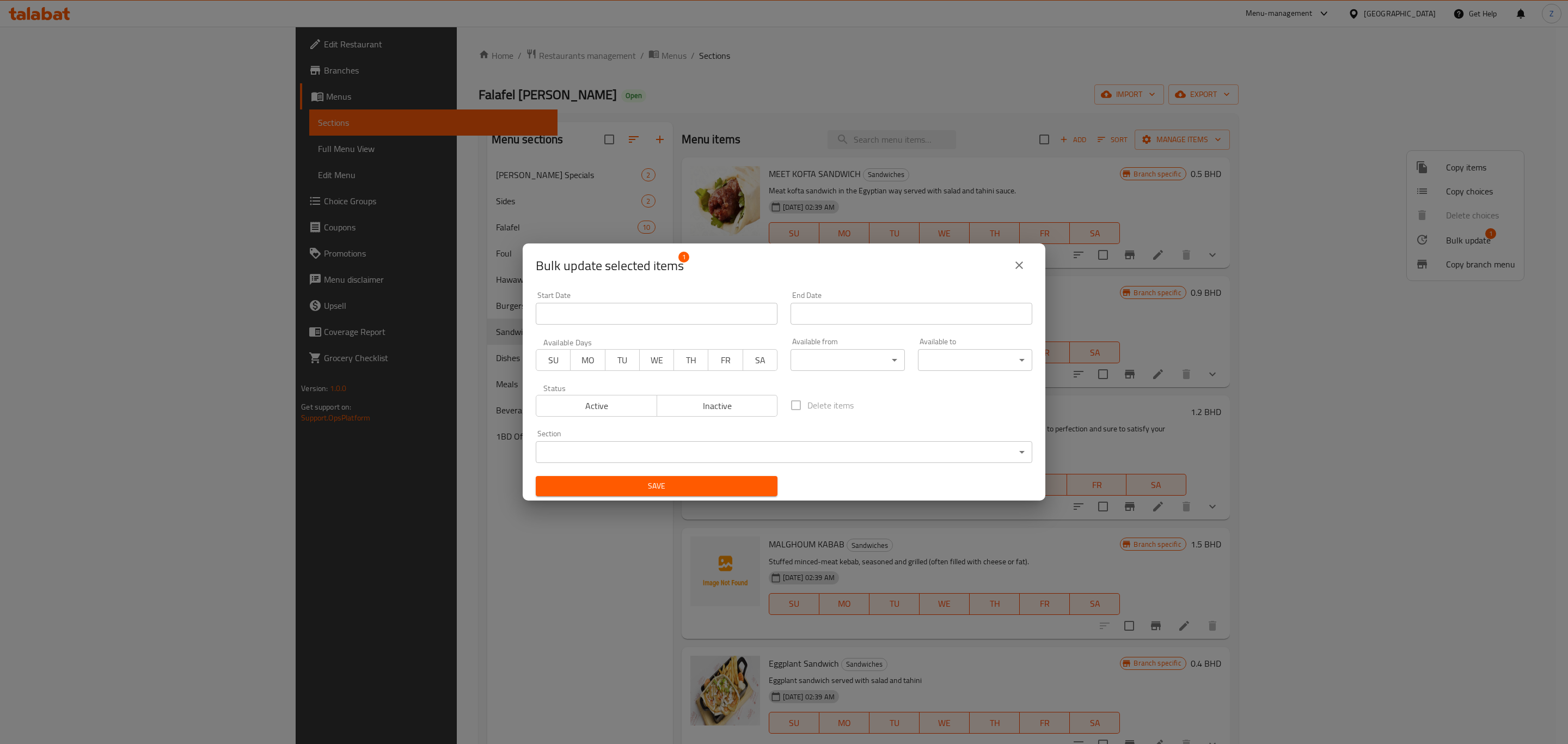
click at [660, 448] on body "​ Menu-management Bahrain Get Help Z Edit Restaurant Branches Menus Sections Fu…" at bounding box center [784, 385] width 1568 height 717
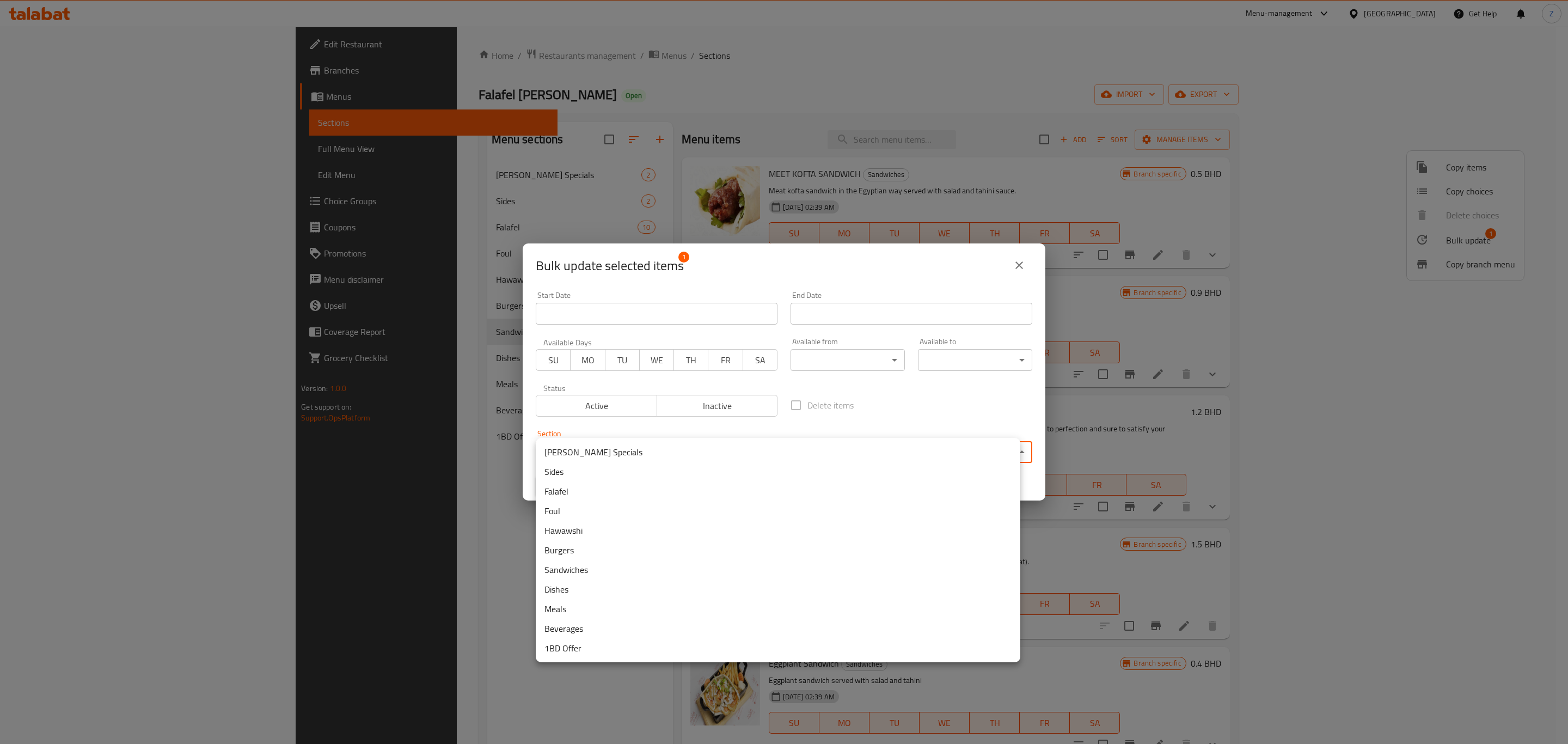
click at [626, 472] on li "Sides" at bounding box center [778, 471] width 485 height 19
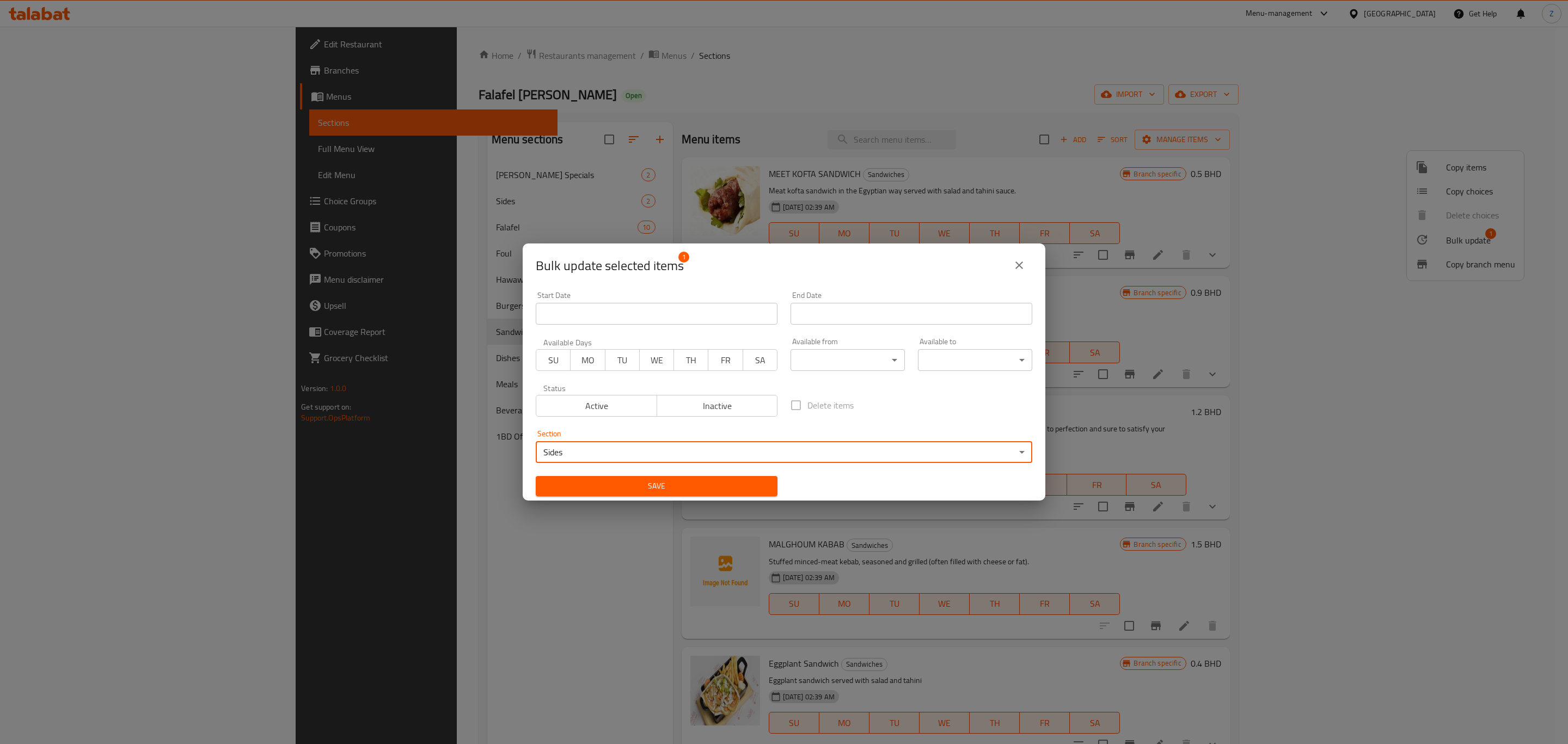
click at [704, 485] on span "Save" at bounding box center [656, 486] width 224 height 14
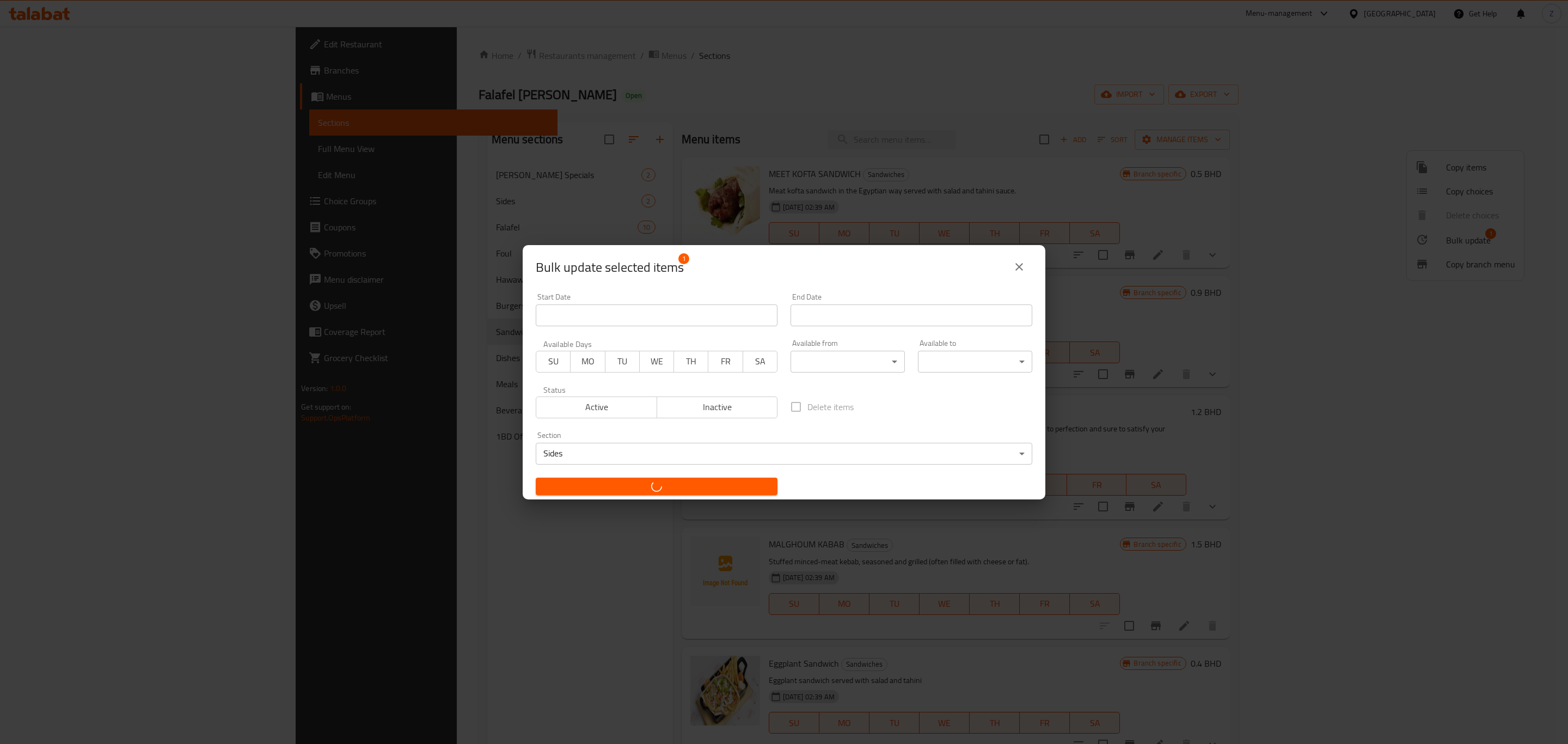
checkbox input "false"
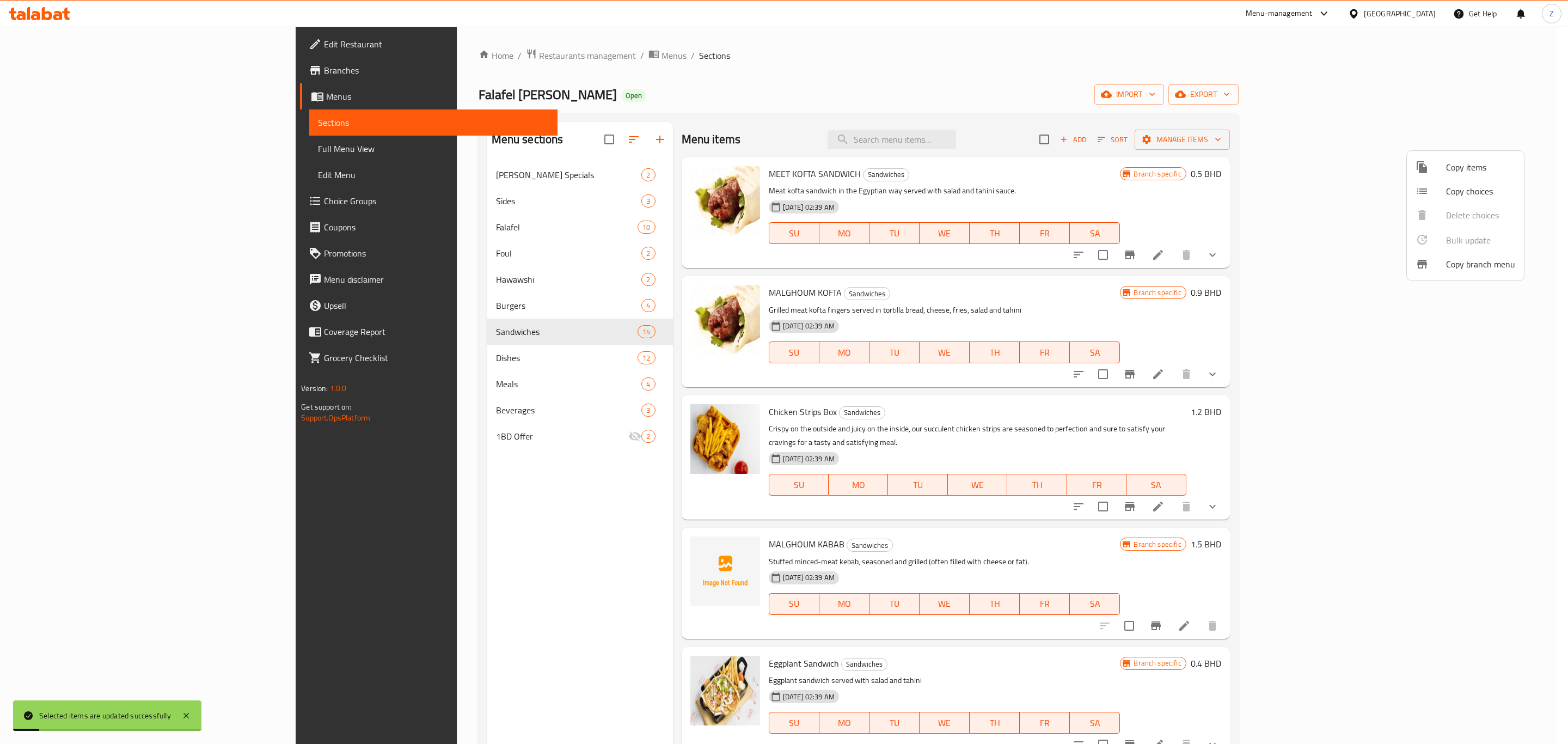
click at [444, 632] on div at bounding box center [784, 372] width 1568 height 744
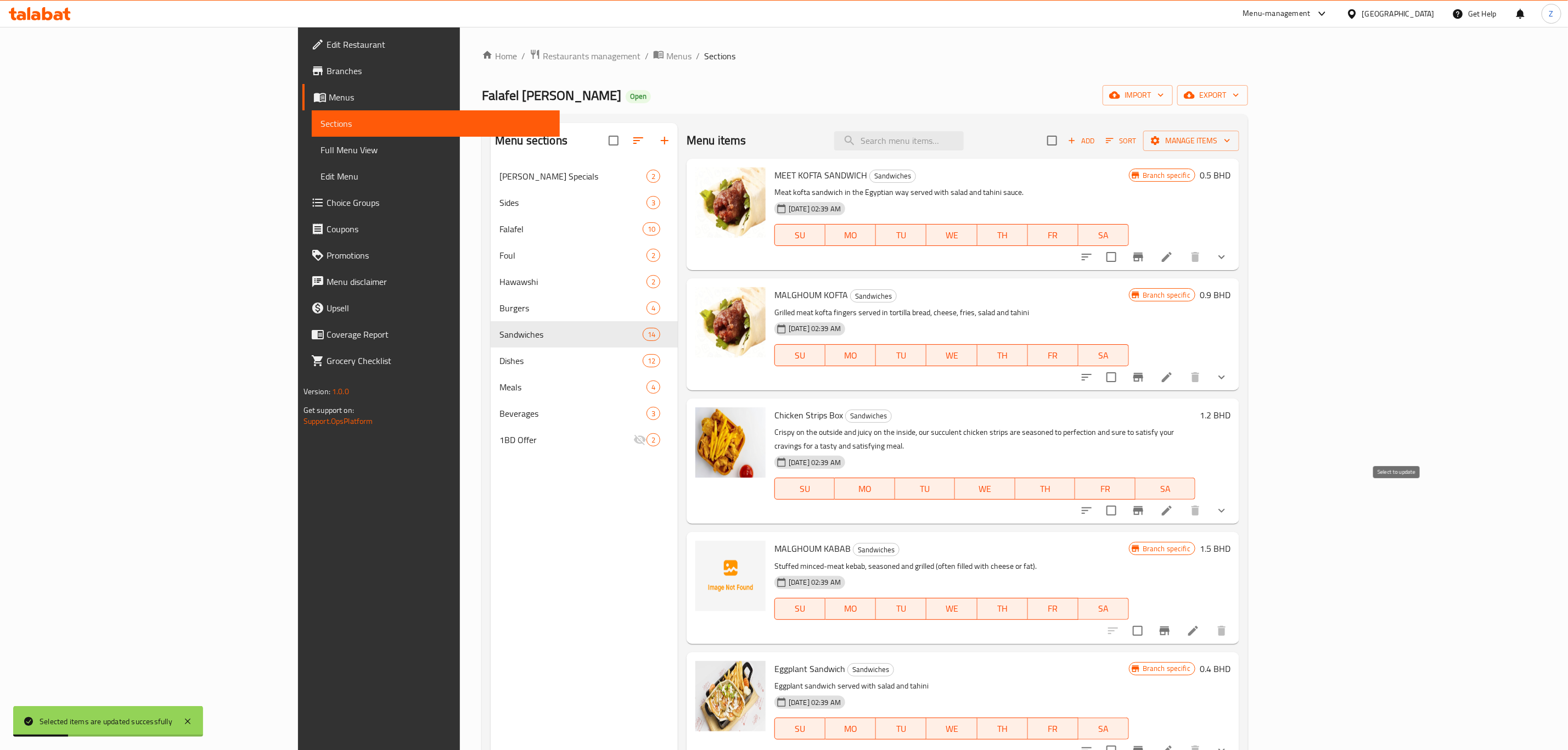
click at [1123, 499] on input "checkbox" at bounding box center [1111, 510] width 23 height 23
checkbox input "true"
click at [1230, 145] on span "Manage items" at bounding box center [1191, 140] width 78 height 14
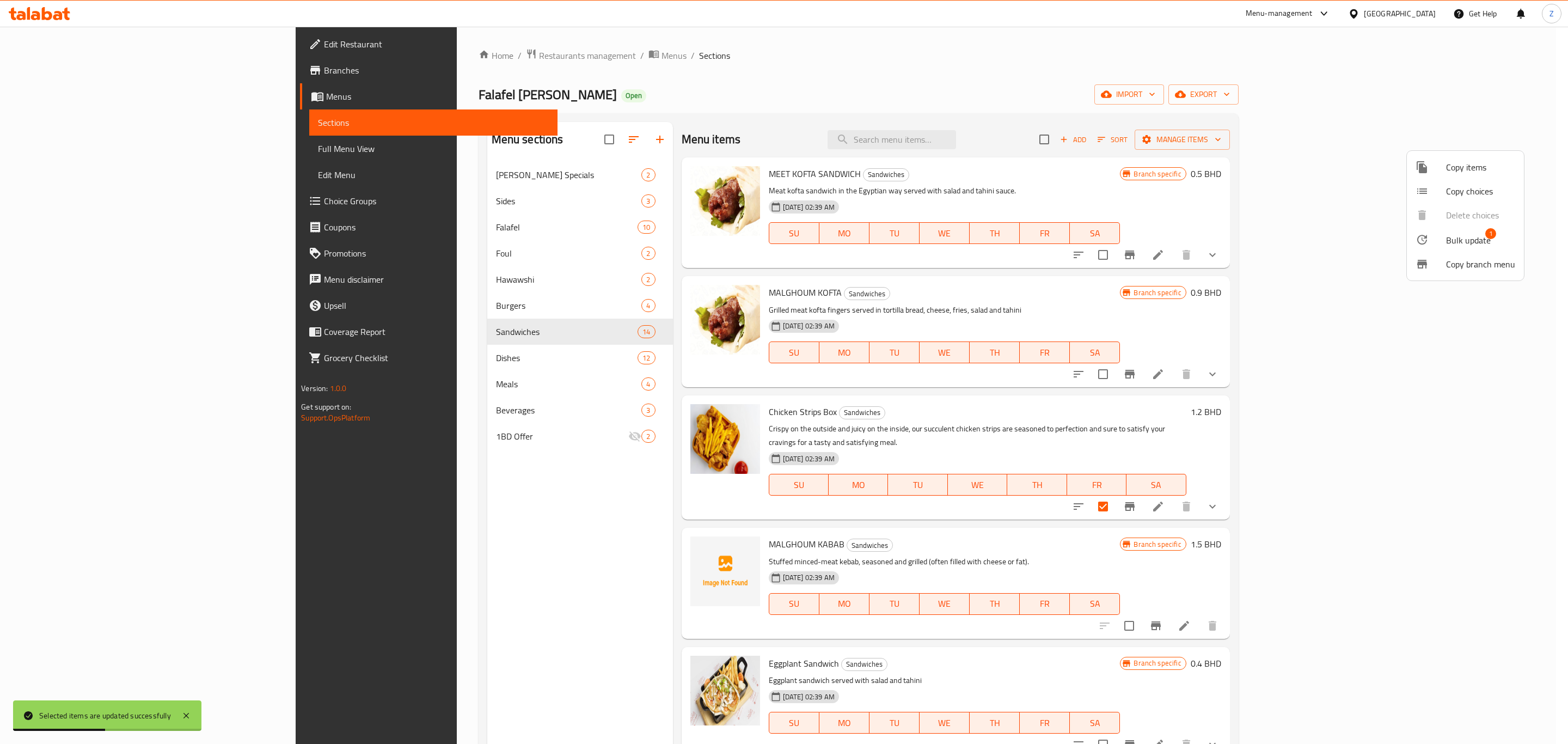
click at [1461, 241] on span "Bulk update" at bounding box center [1468, 240] width 45 height 13
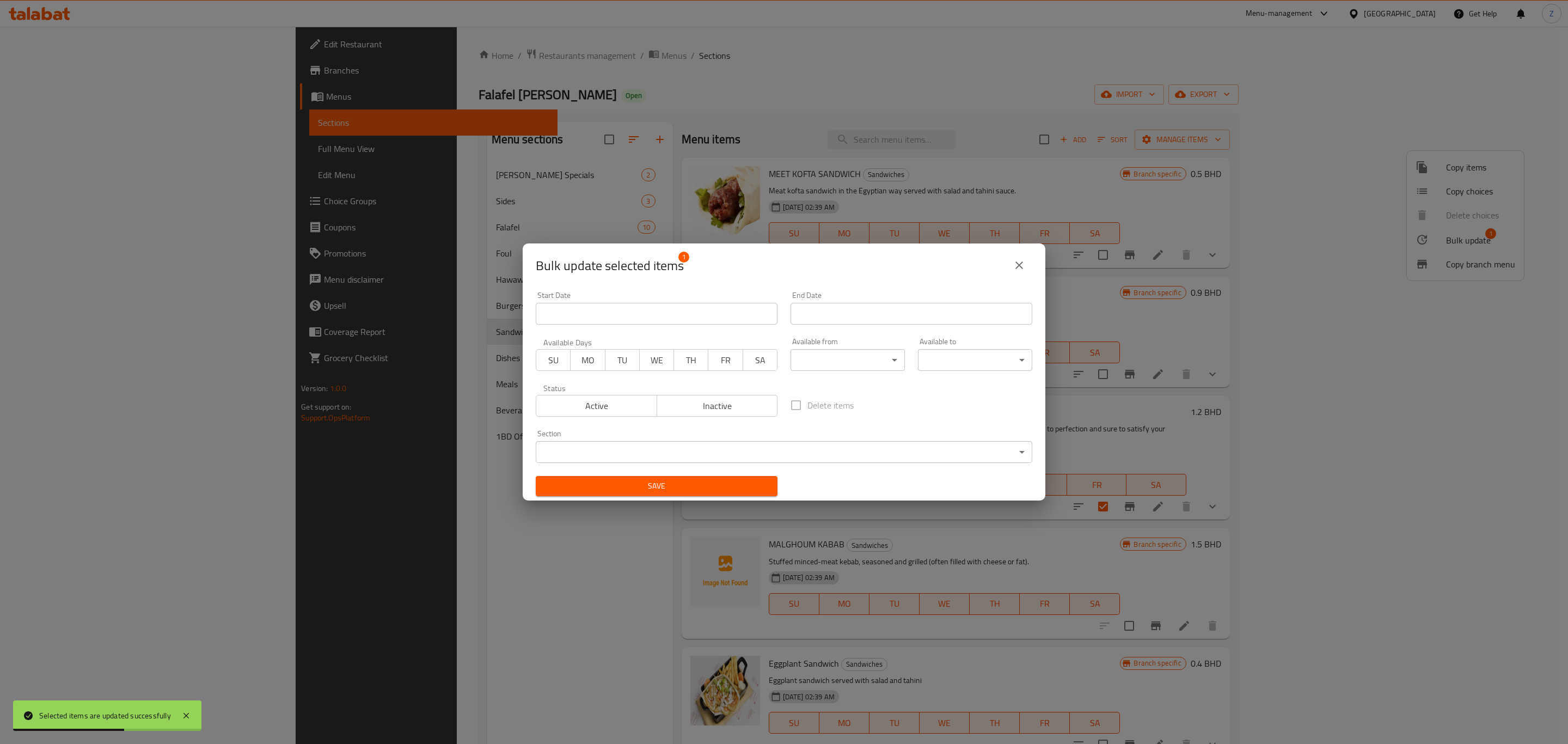
click at [627, 451] on body "Selected items are updated successfully ​ Menu-management Bahrain Get Help Z Ed…" at bounding box center [784, 385] width 1568 height 717
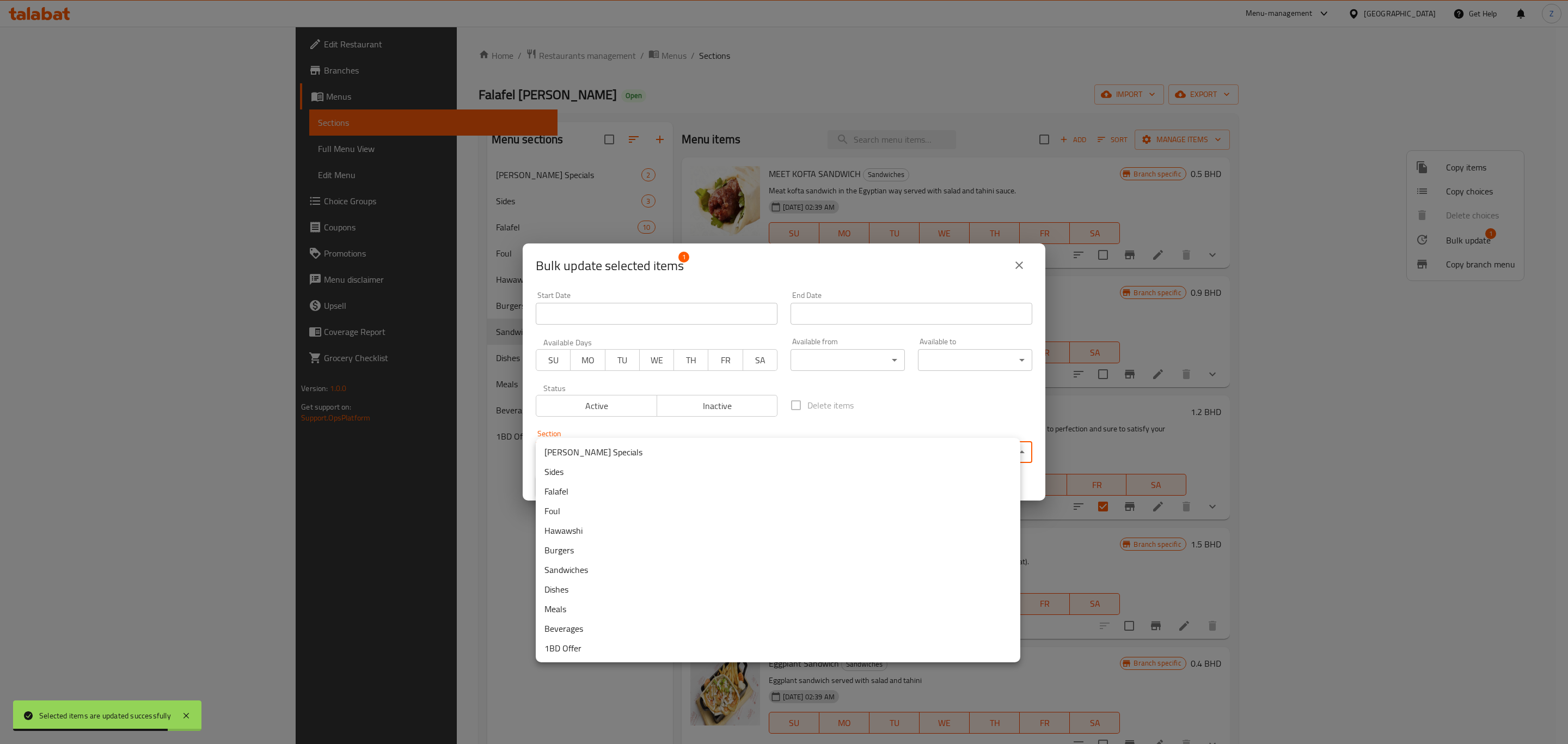
drag, startPoint x: 895, startPoint y: 263, endPoint x: 988, endPoint y: 260, distance: 93.0
click at [896, 264] on div at bounding box center [784, 372] width 1568 height 744
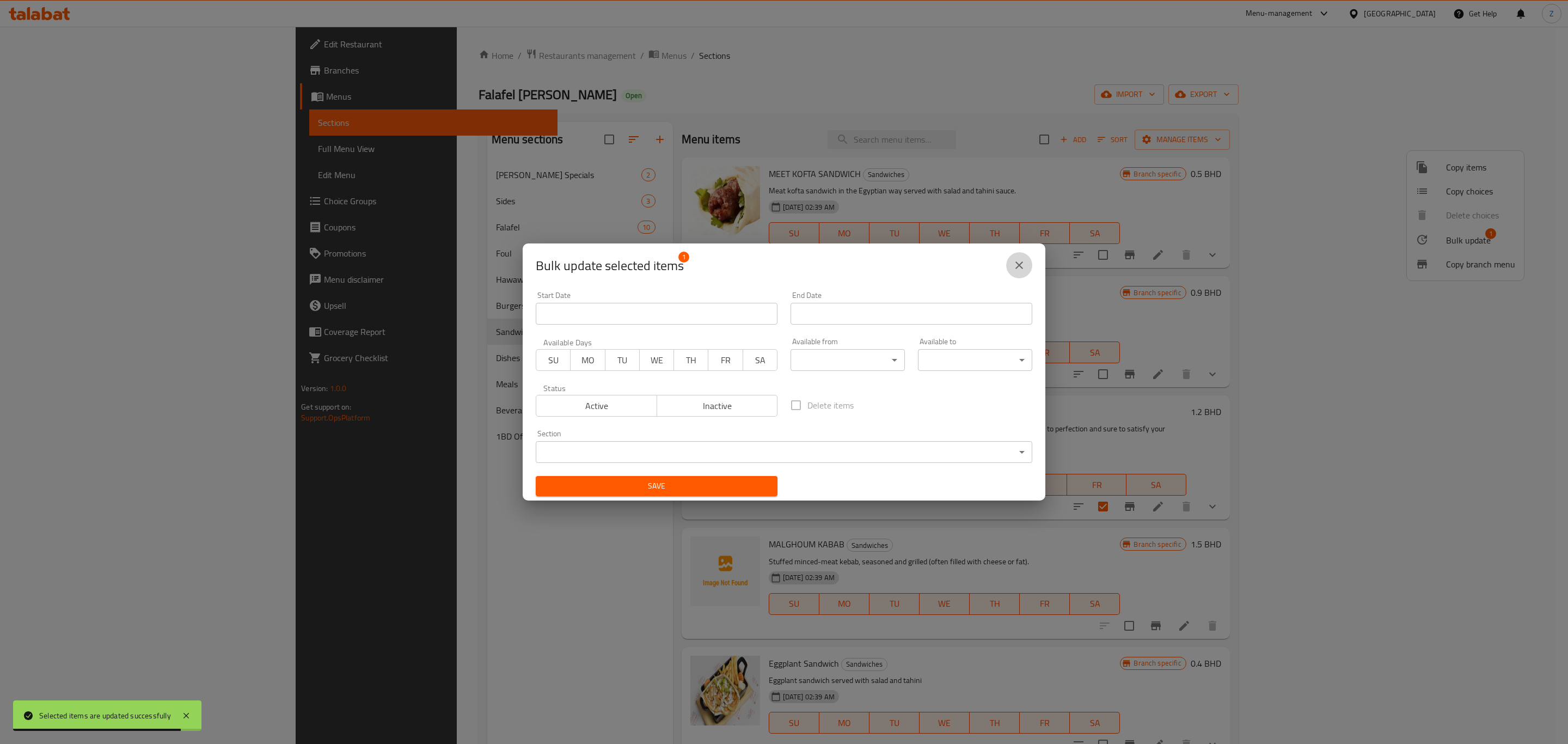
click at [1022, 264] on icon "close" at bounding box center [1020, 265] width 13 height 13
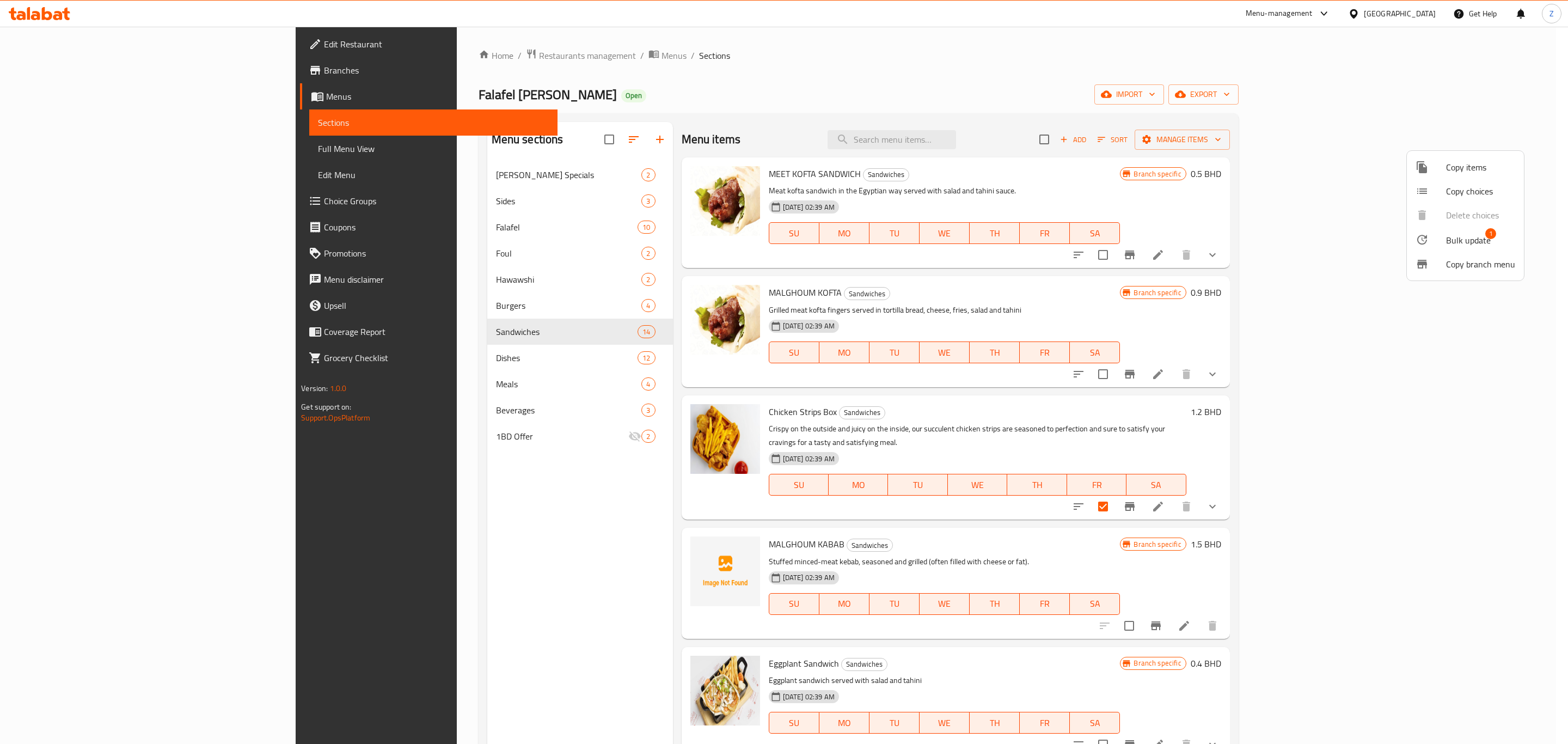
click at [1173, 38] on div at bounding box center [784, 372] width 1568 height 744
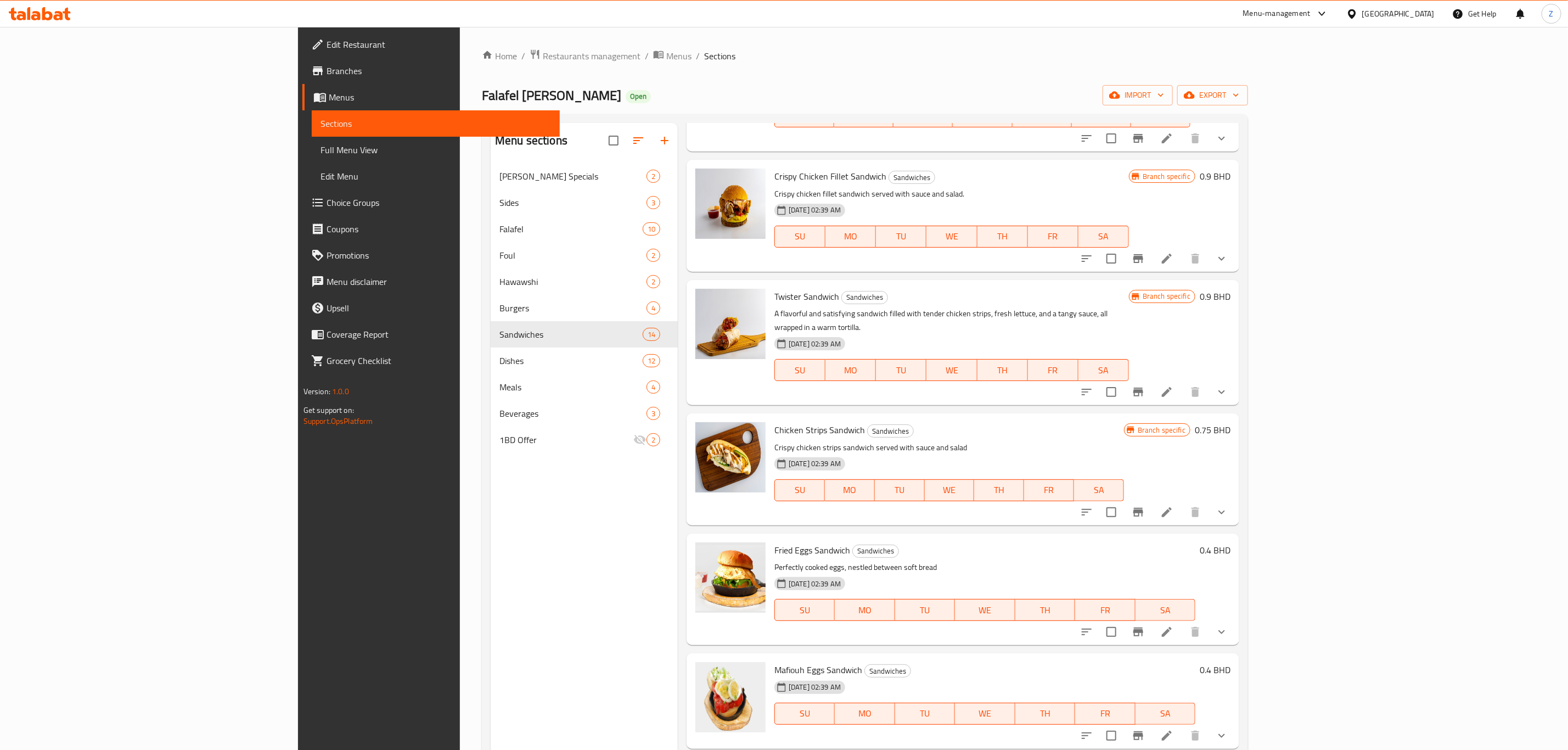
scroll to position [823, 0]
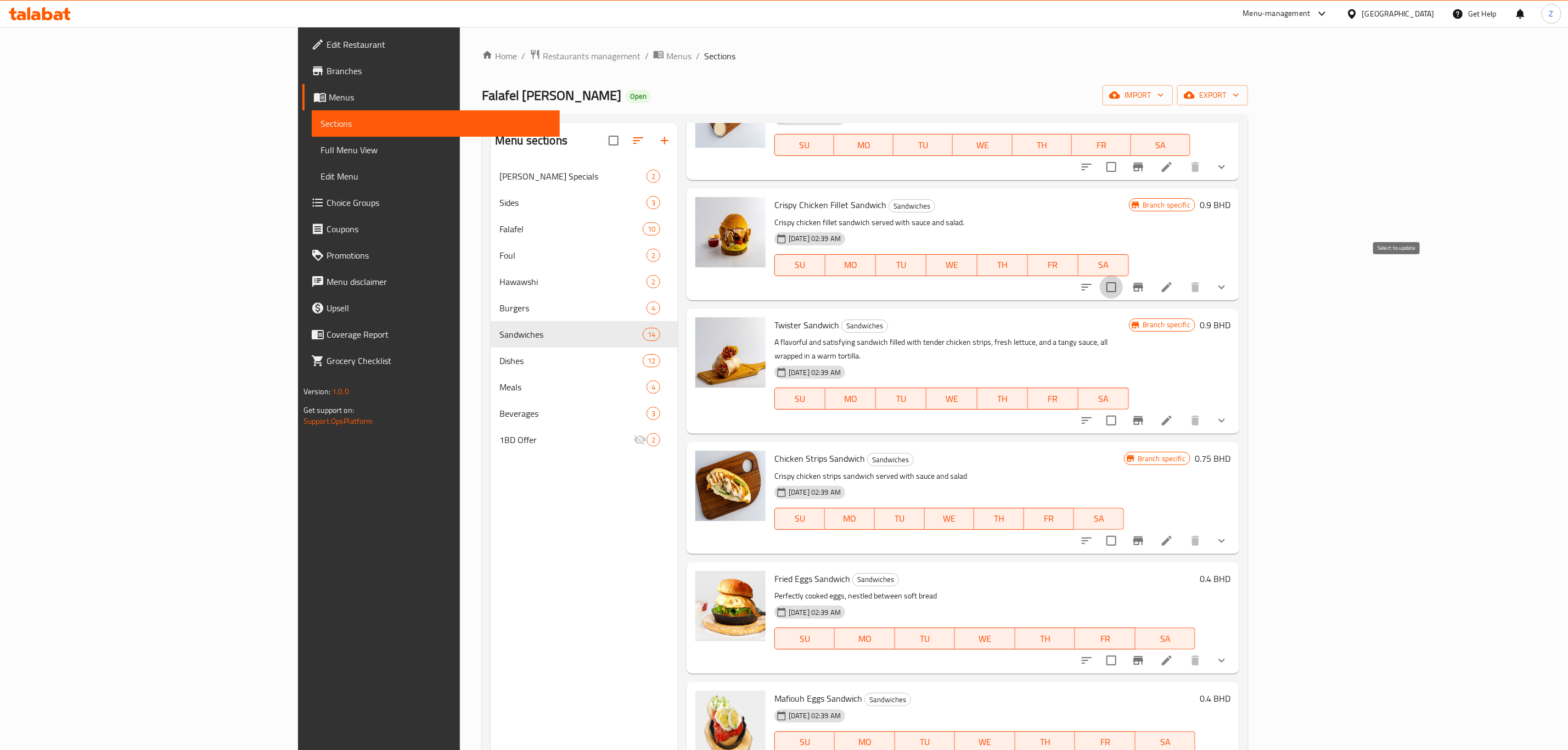
click at [1123, 276] on input "checkbox" at bounding box center [1111, 287] width 23 height 23
checkbox input "true"
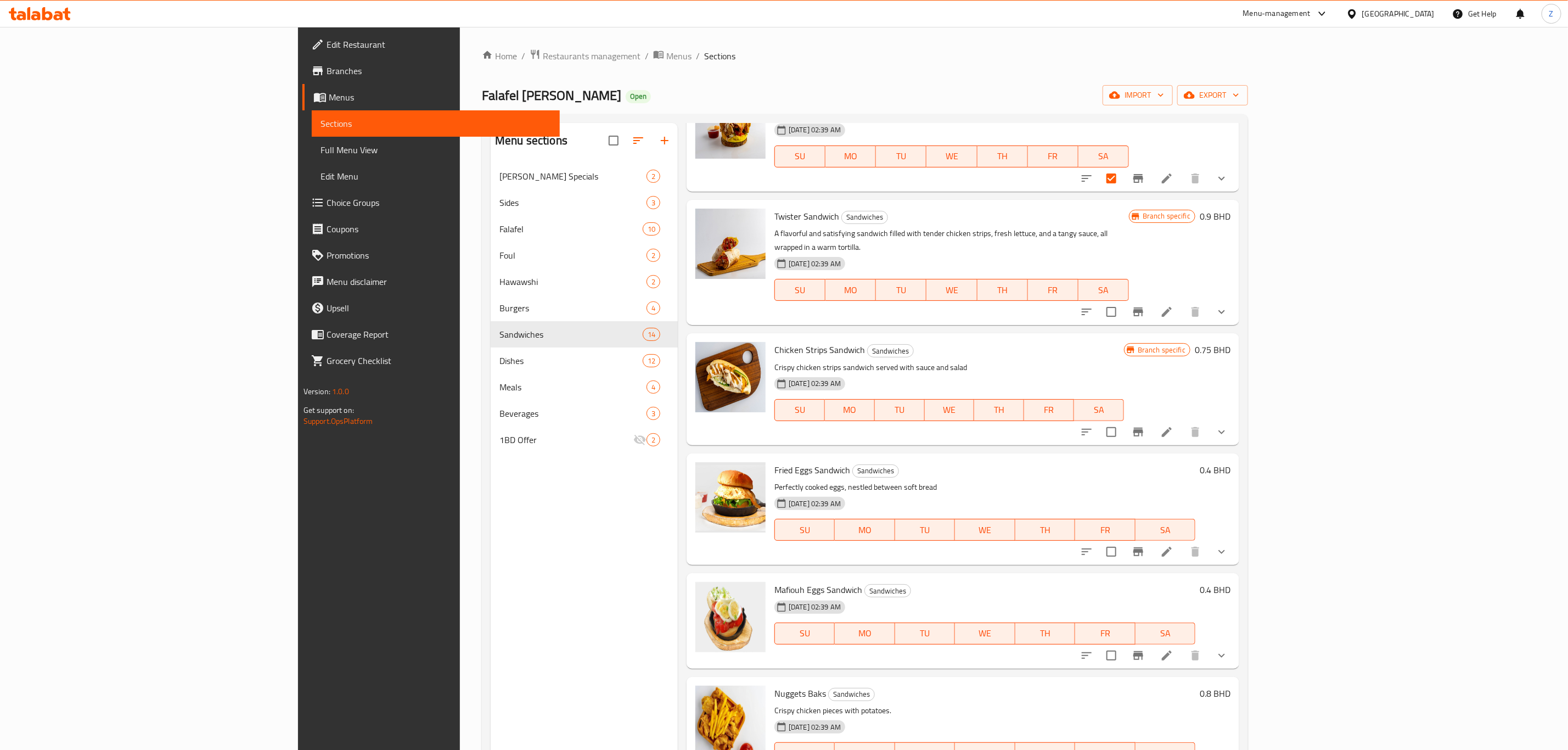
scroll to position [938, 0]
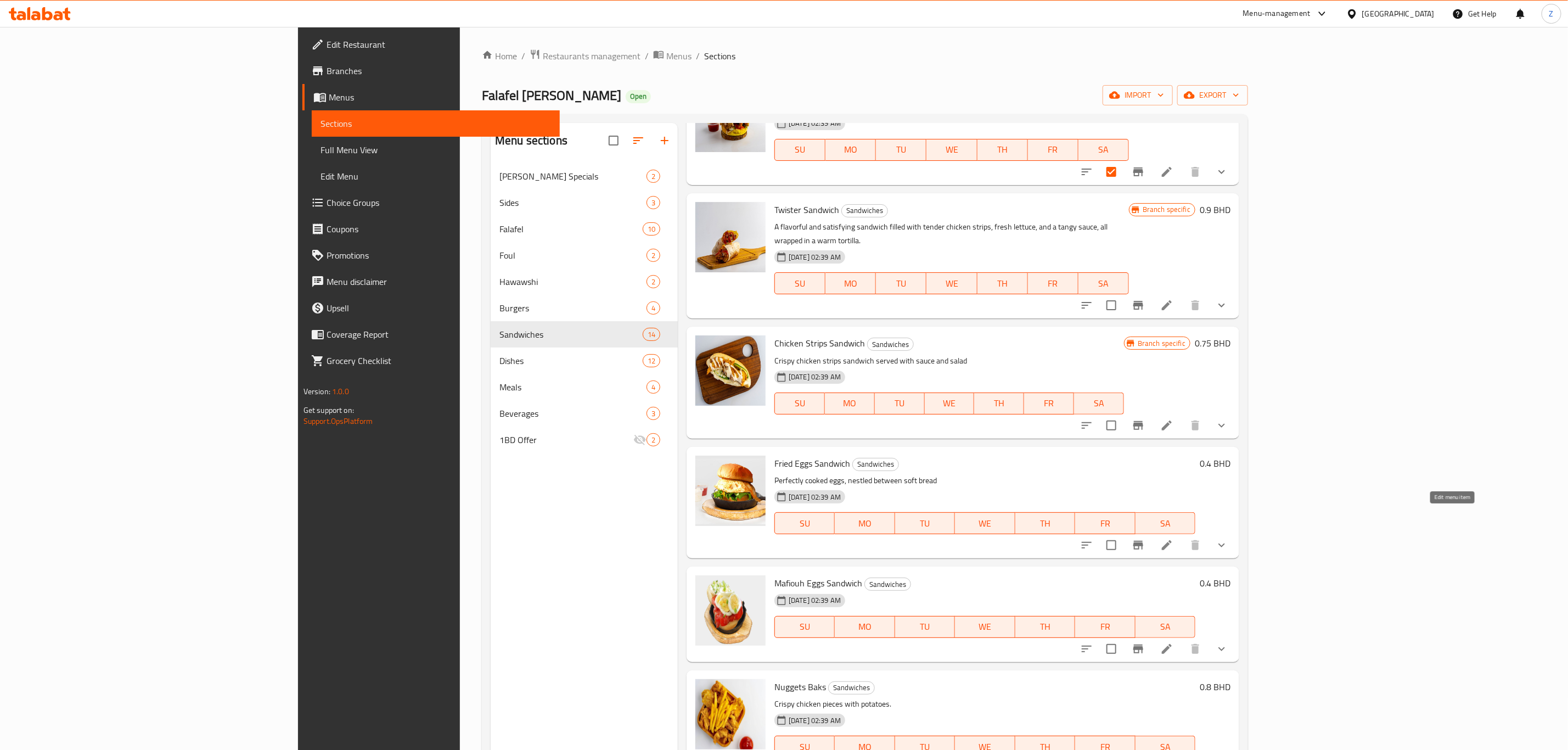
click at [1173, 539] on icon at bounding box center [1167, 545] width 13 height 13
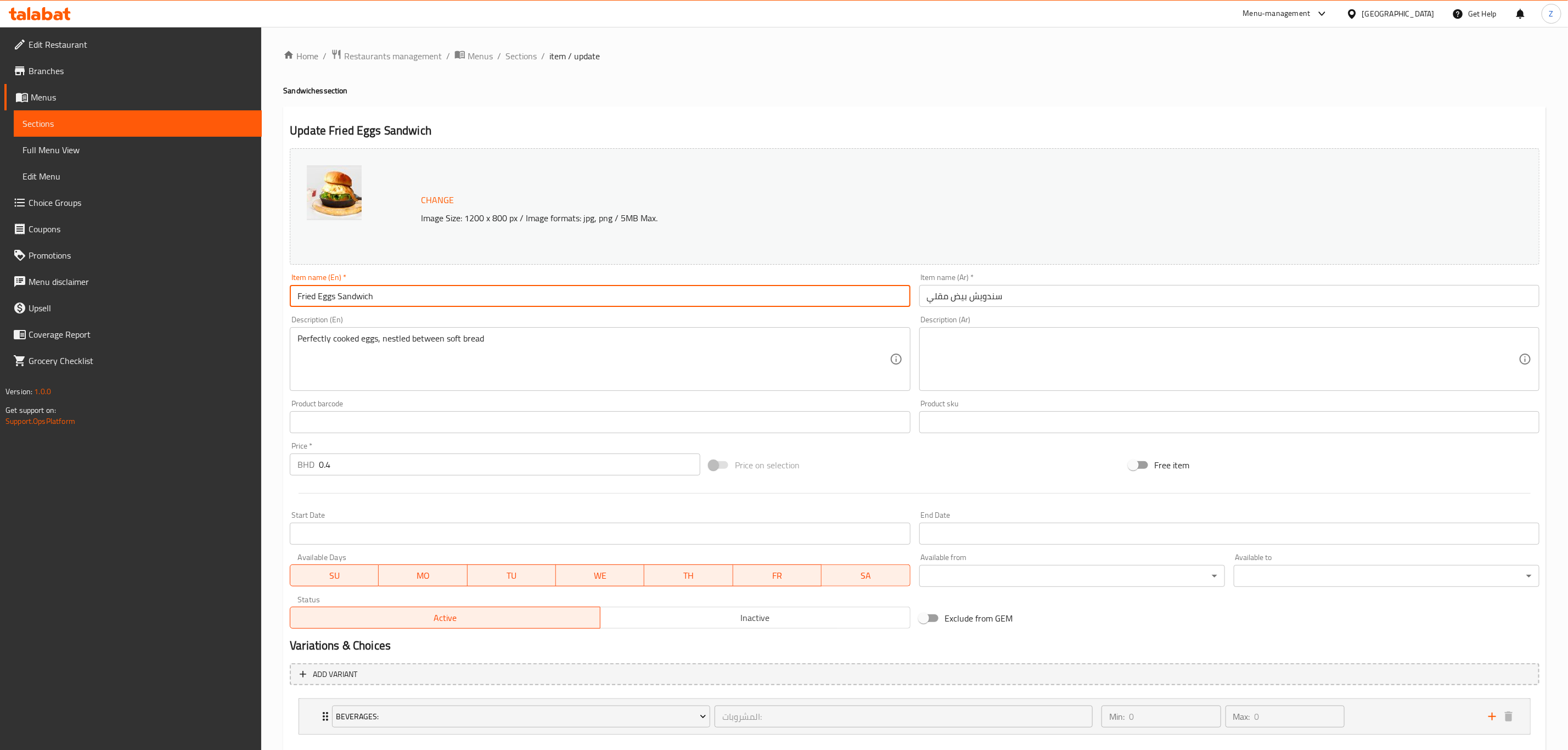
drag, startPoint x: 333, startPoint y: 300, endPoint x: 260, endPoint y: 316, distance: 74.7
click at [264, 315] on div "Home / Restaurants management / Menus / Sections / item / update Sandwiches sec…" at bounding box center [914, 418] width 1307 height 782
paste input "(Boiled or Fried)"
type input "Egg Sandwich"
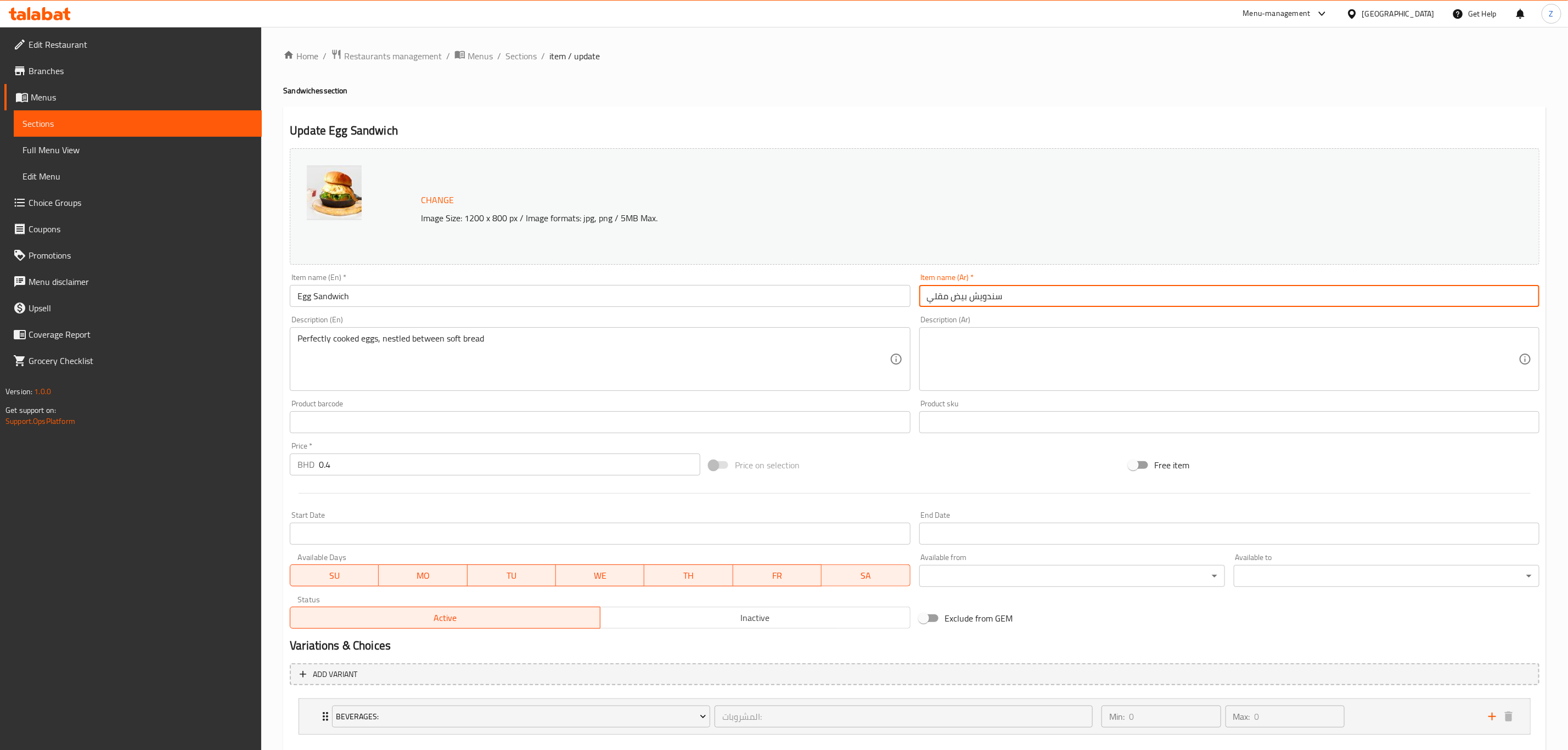
paste input "اندويتش بيض (مسلوق أو مقلي)"
type input "ساندويتش بيض"
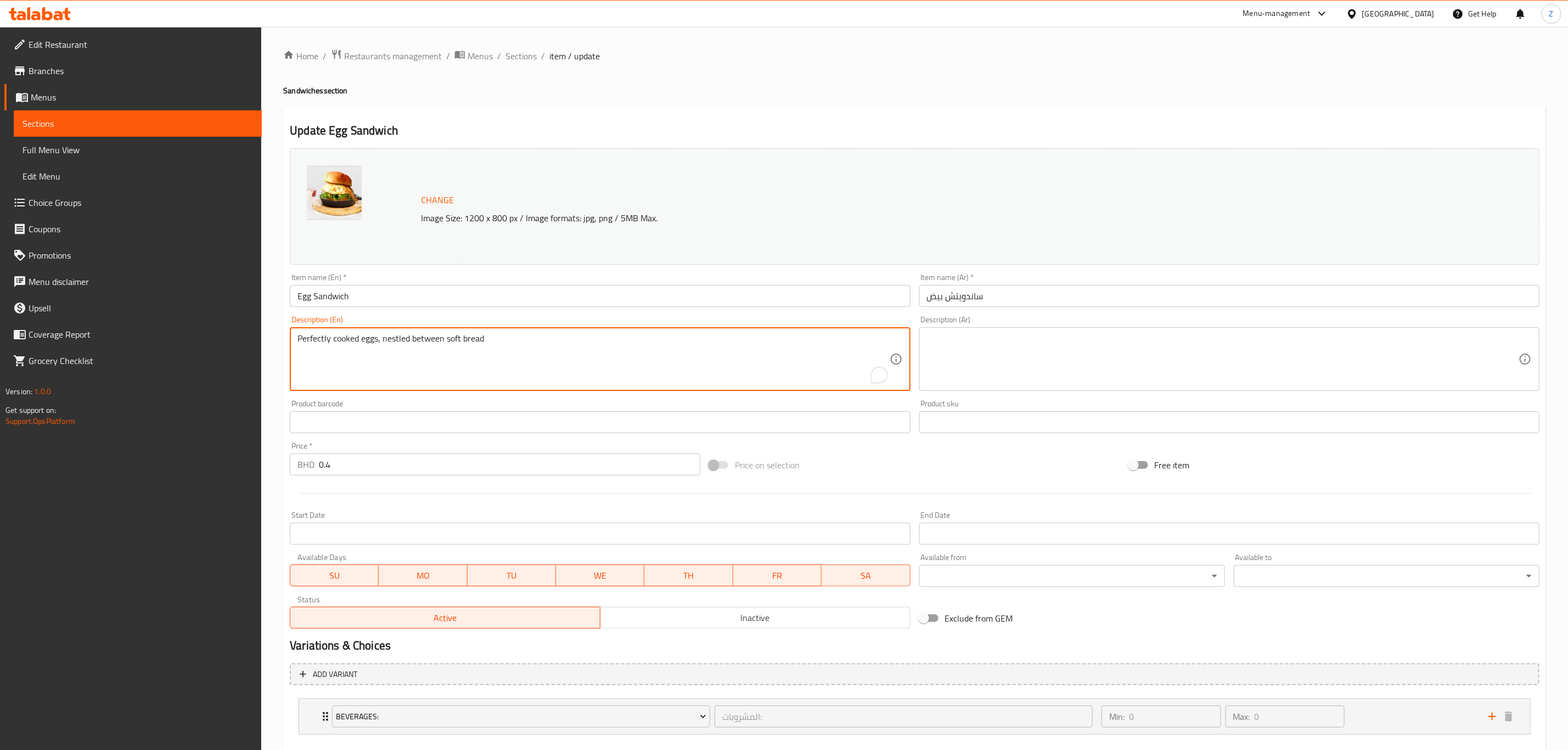
paste textarea "Delicious egg sandwich, available boiled or fried to your liking"
type textarea "Delicious egg sandwich, available boiled or fried to your liking"
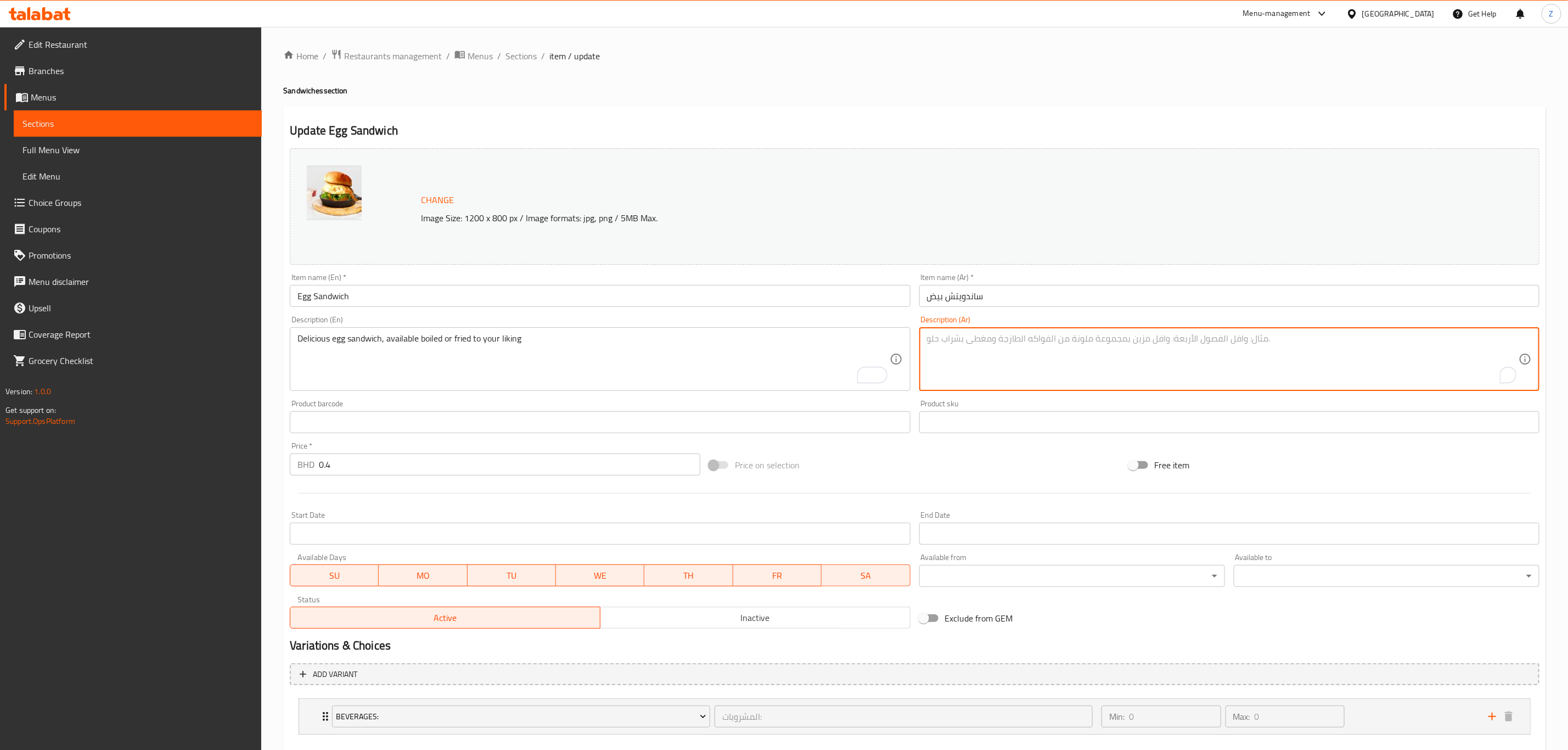
paste textarea "ساندويتش بيض لذيذ يمكنك اختياره مسلوقًا أو مقليًا حسب رغبتك"
type textarea "ساندويتش بيض لذيذ يمكنك اختياره مسلوقًا أو مقليًا حسب رغبتك"
drag, startPoint x: 371, startPoint y: 470, endPoint x: 264, endPoint y: 493, distance: 109.4
click at [269, 493] on div "Home / Restaurants management / Menus / Sections / item / update Sandwiches sec…" at bounding box center [914, 418] width 1307 height 782
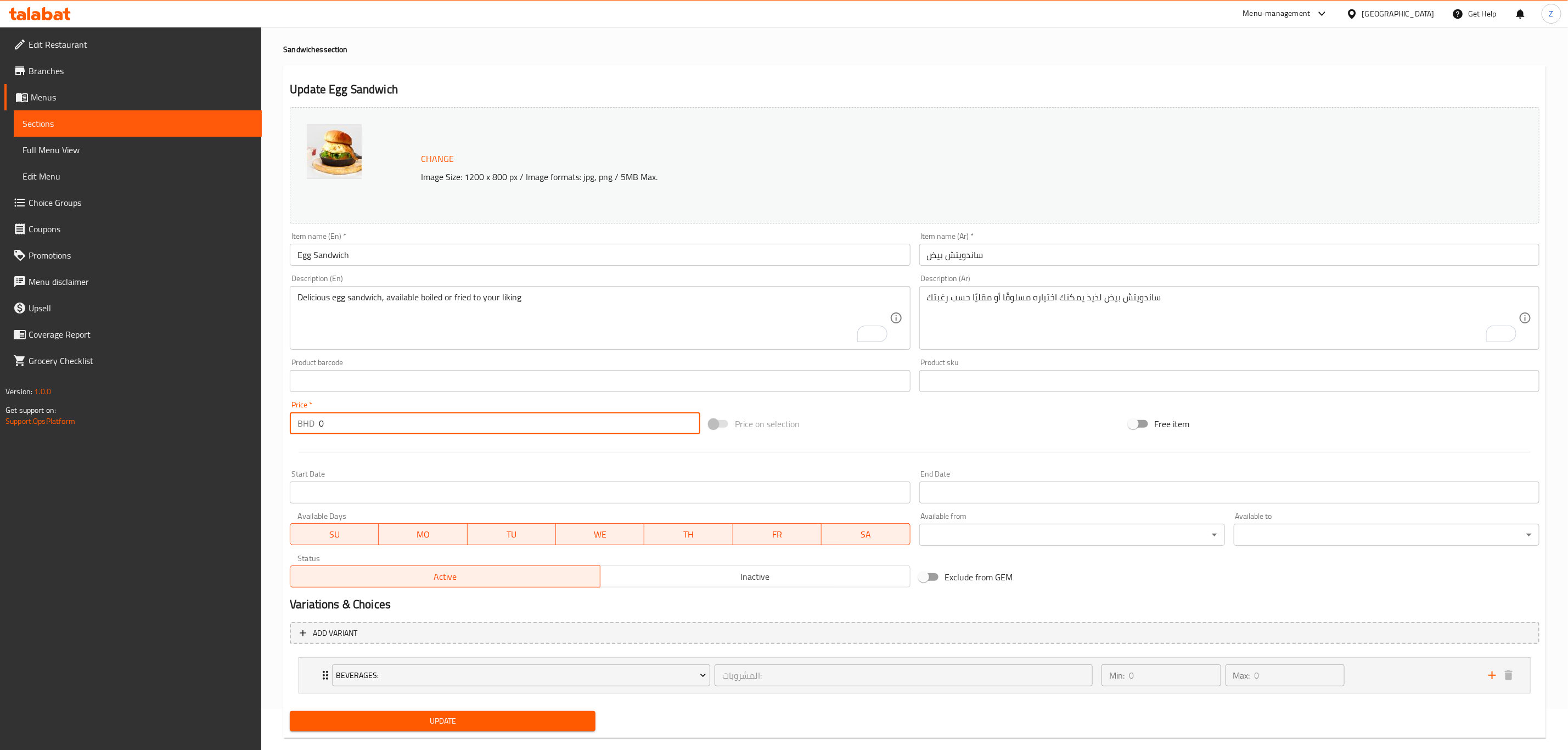
scroll to position [60, 0]
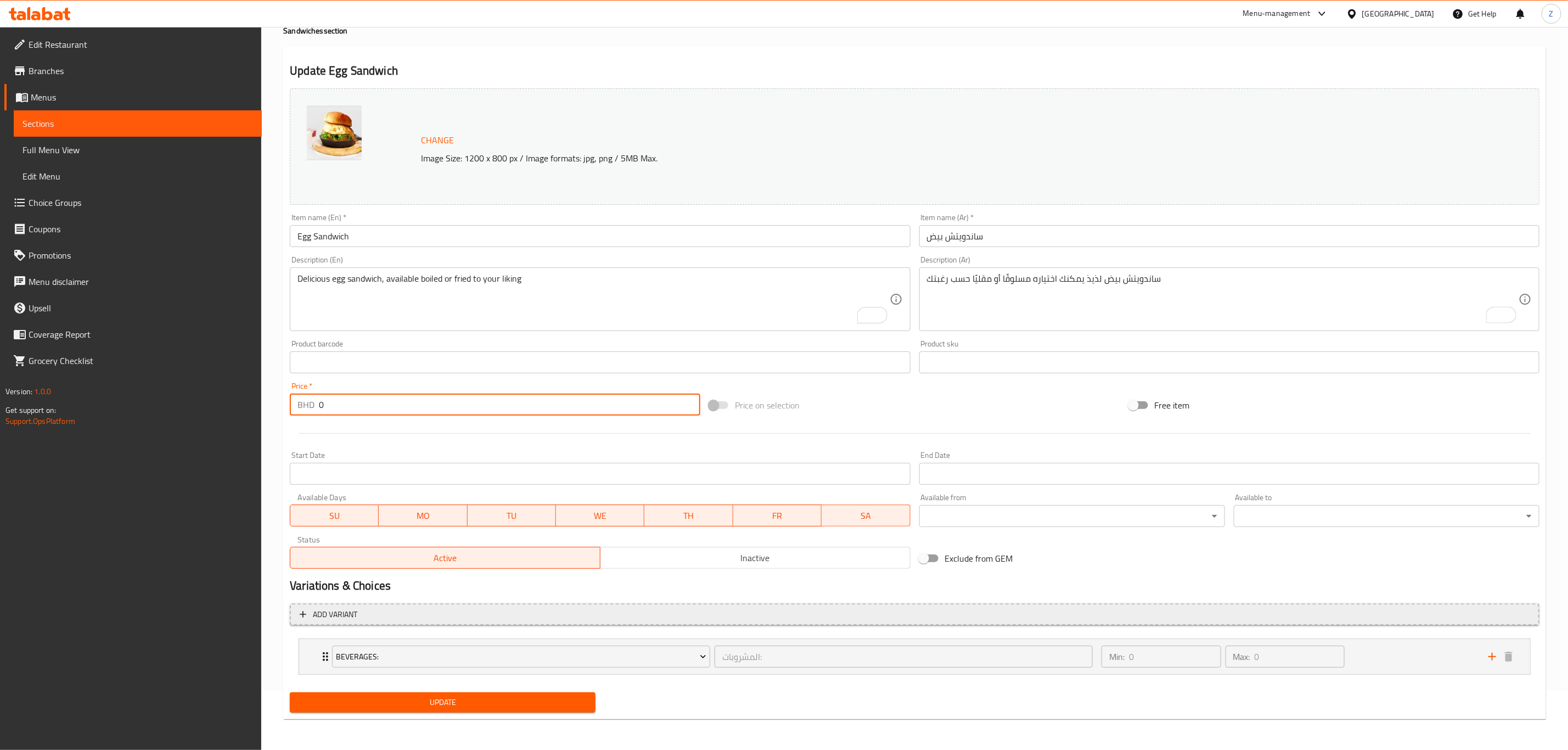
type input "0"
click at [373, 611] on span "Add variant" at bounding box center [914, 614] width 1229 height 14
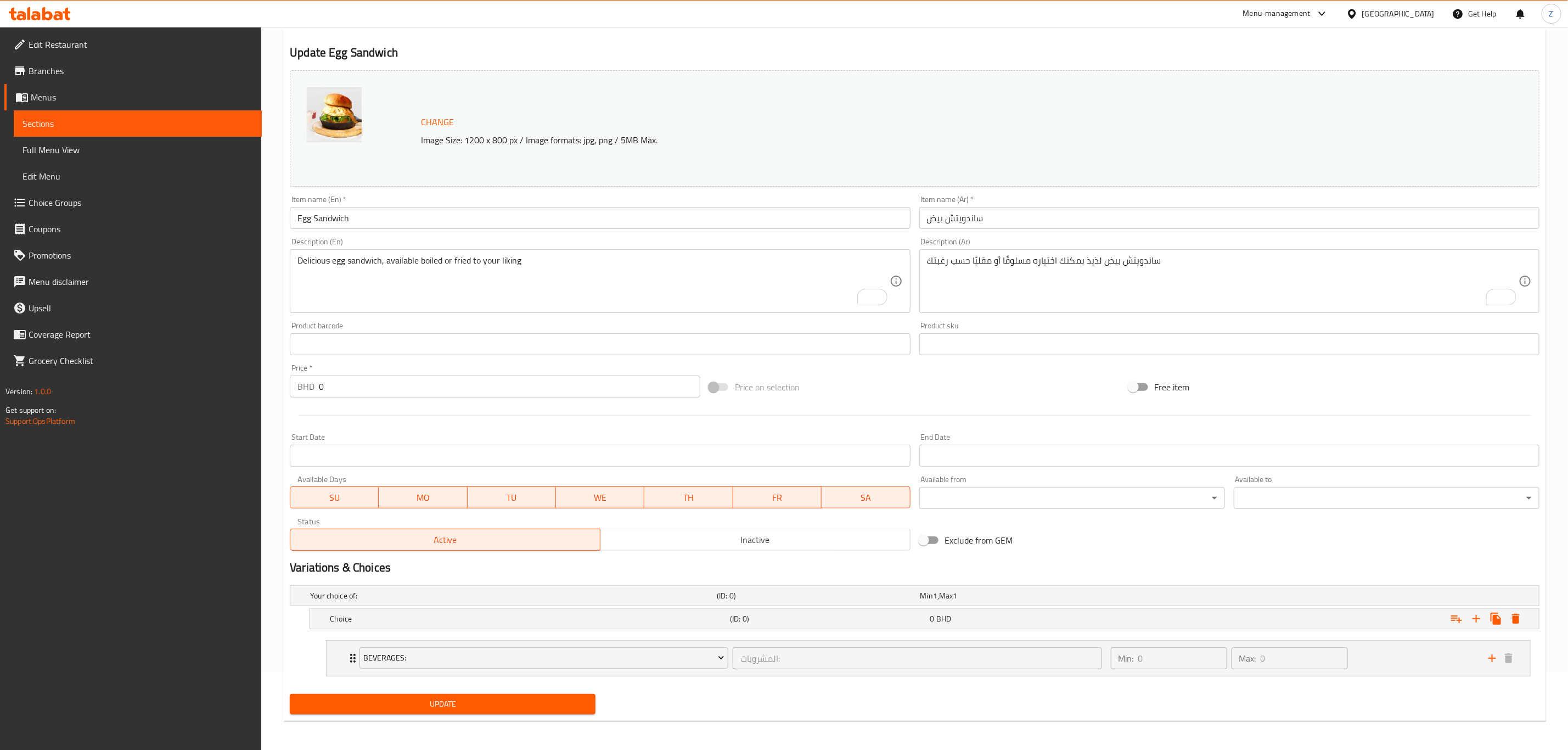
scroll to position [81, 0]
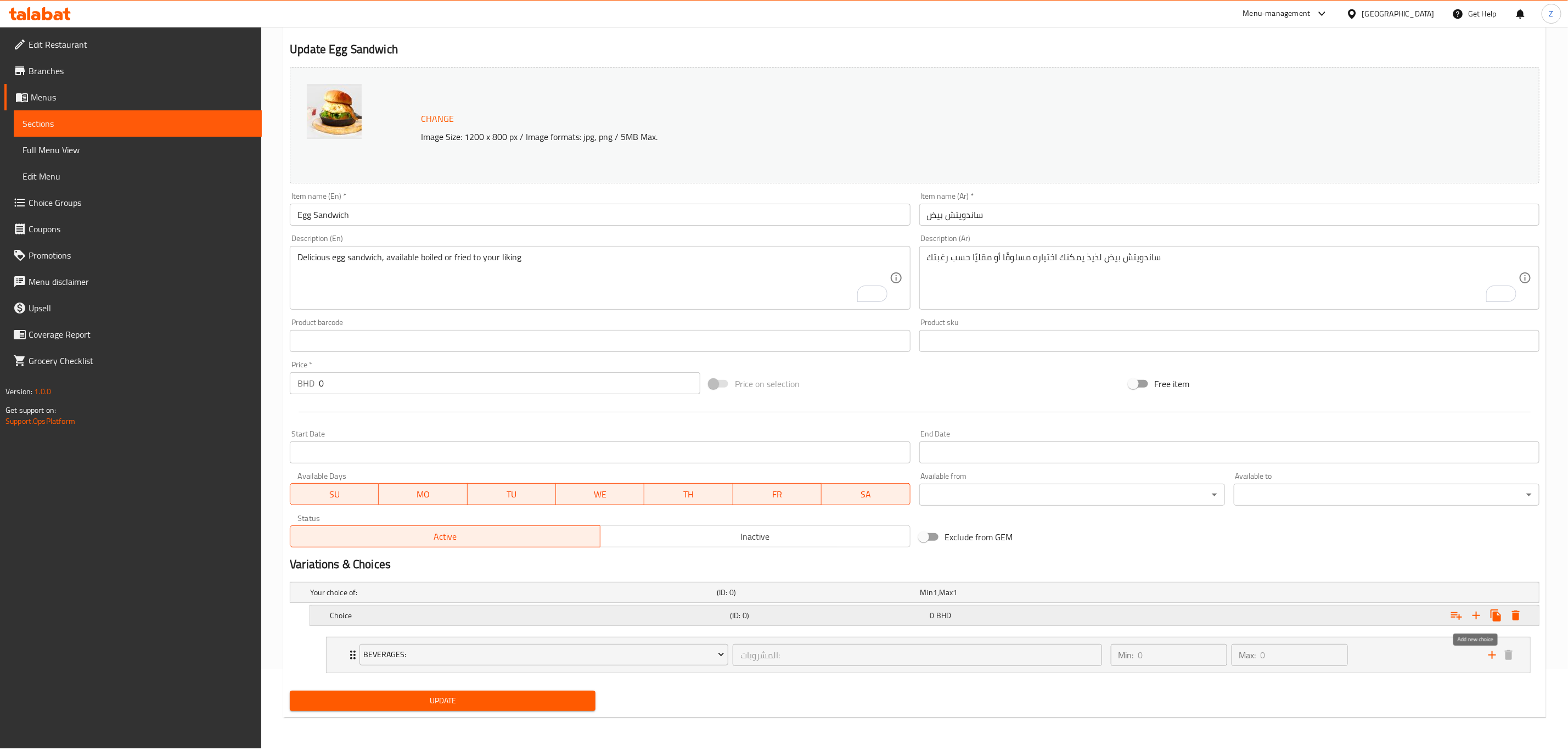
click at [1479, 613] on icon "Expand" at bounding box center [1476, 615] width 13 height 13
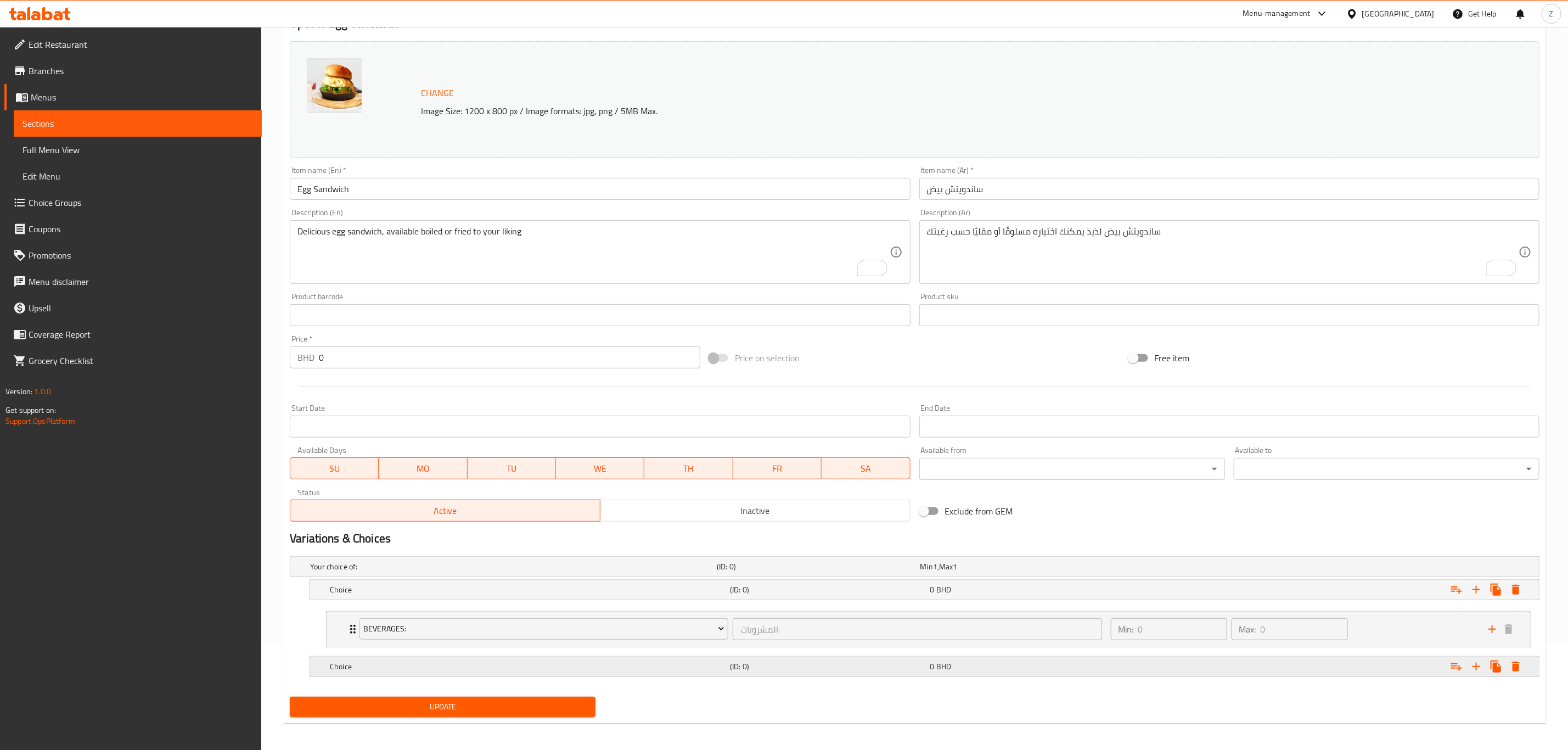
scroll to position [113, 0]
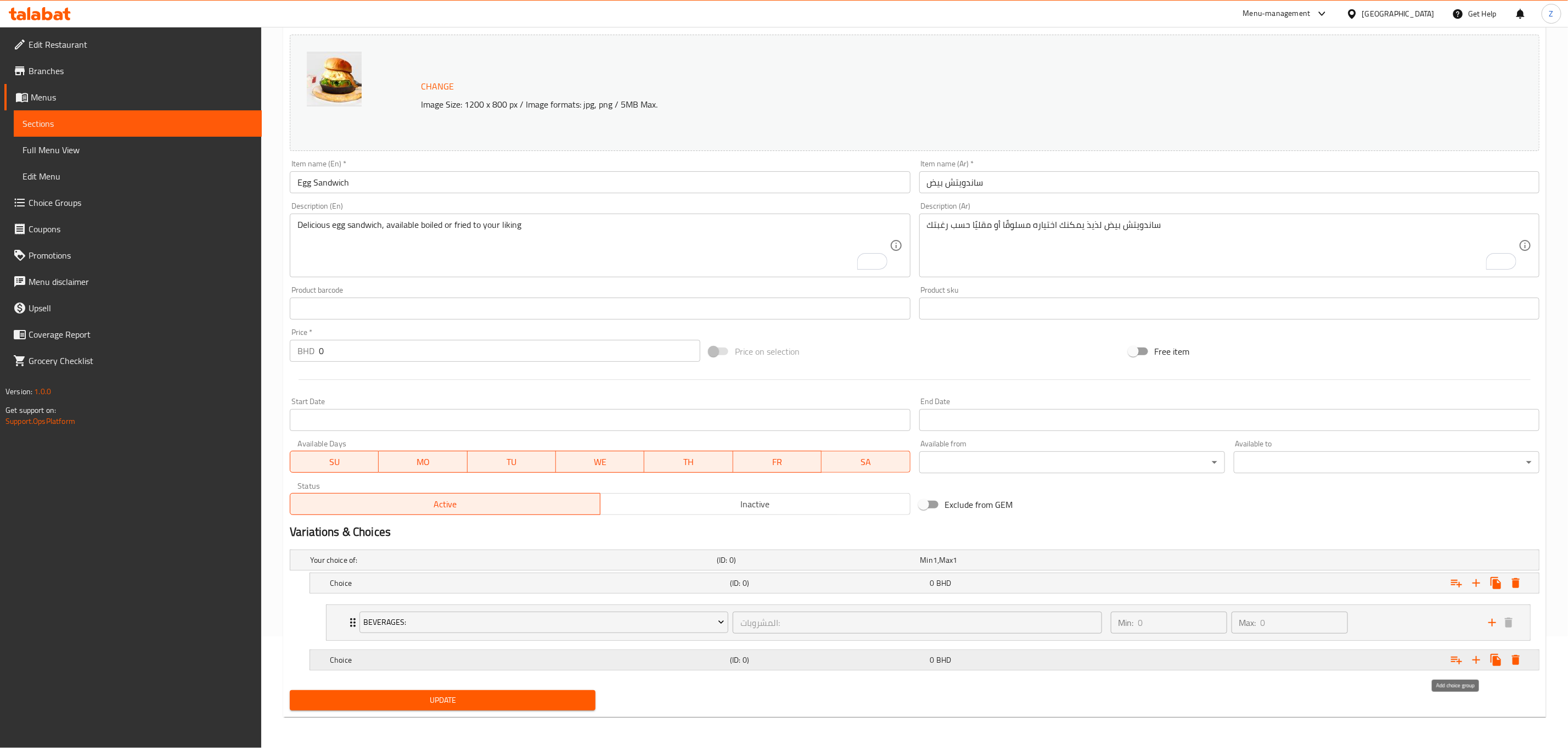
click at [1461, 663] on icon "Expand" at bounding box center [1456, 661] width 11 height 7
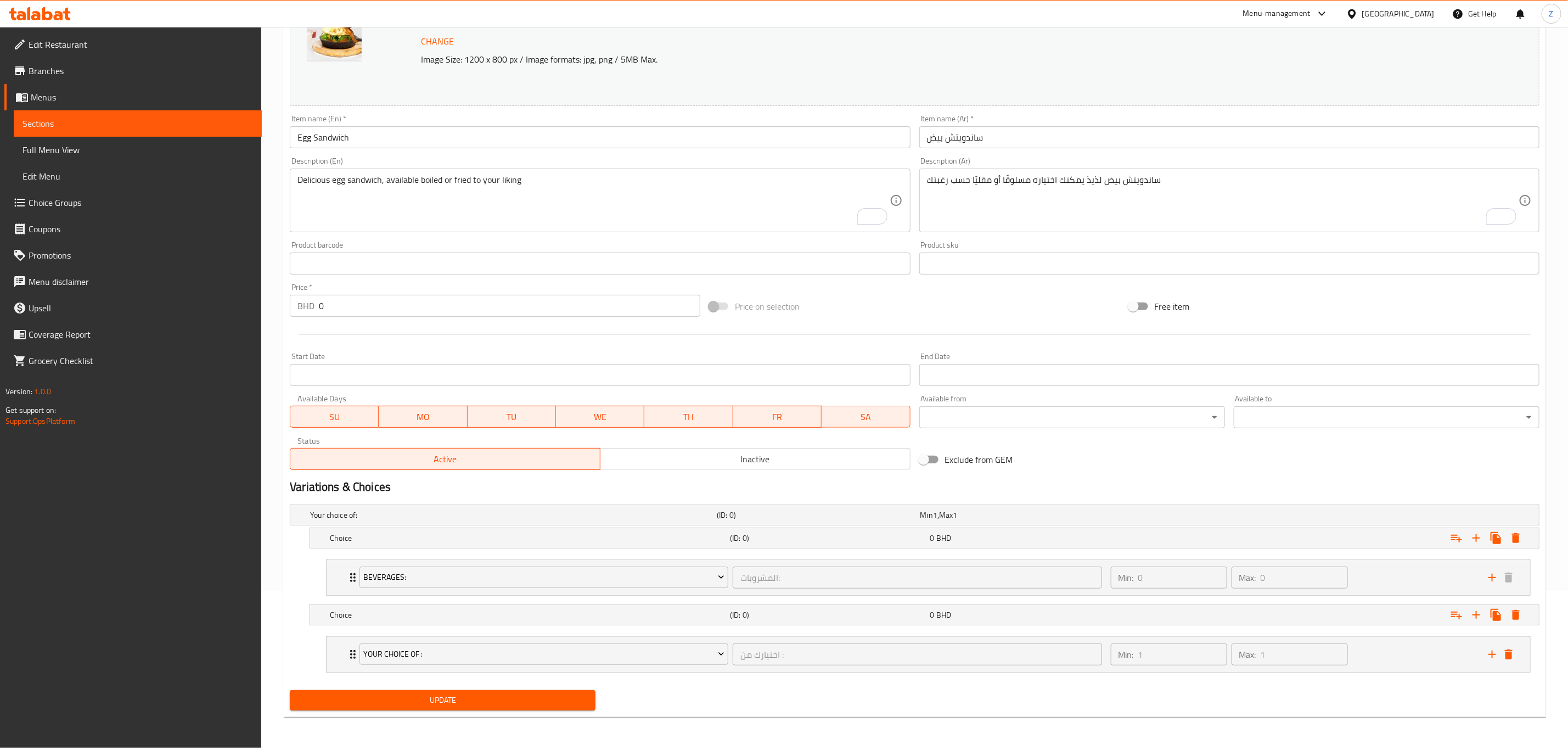
scroll to position [160, 0]
click at [389, 644] on div "Your choice of :" at bounding box center [543, 653] width 374 height 27
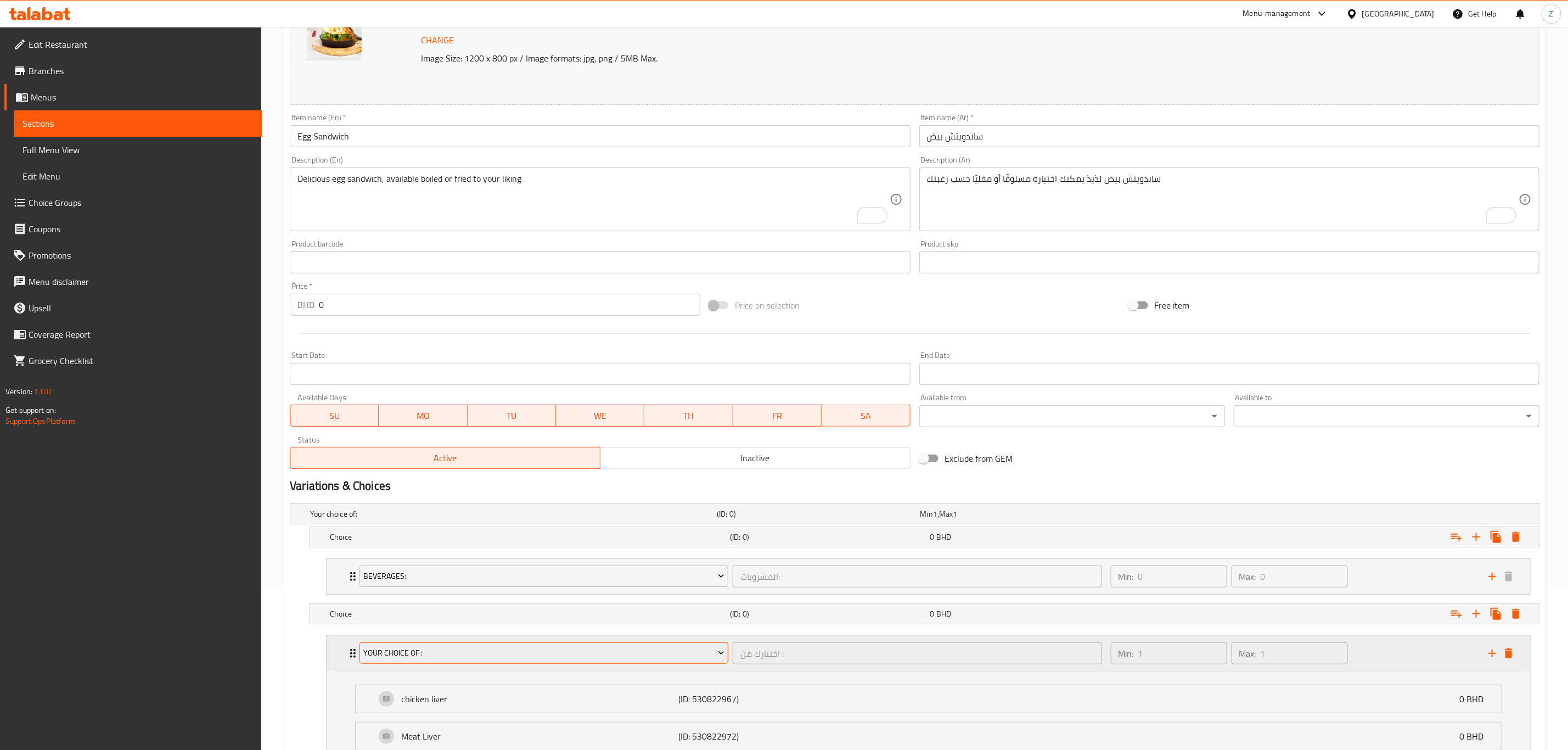
click at [430, 660] on span "Your choice of :" at bounding box center [543, 652] width 361 height 14
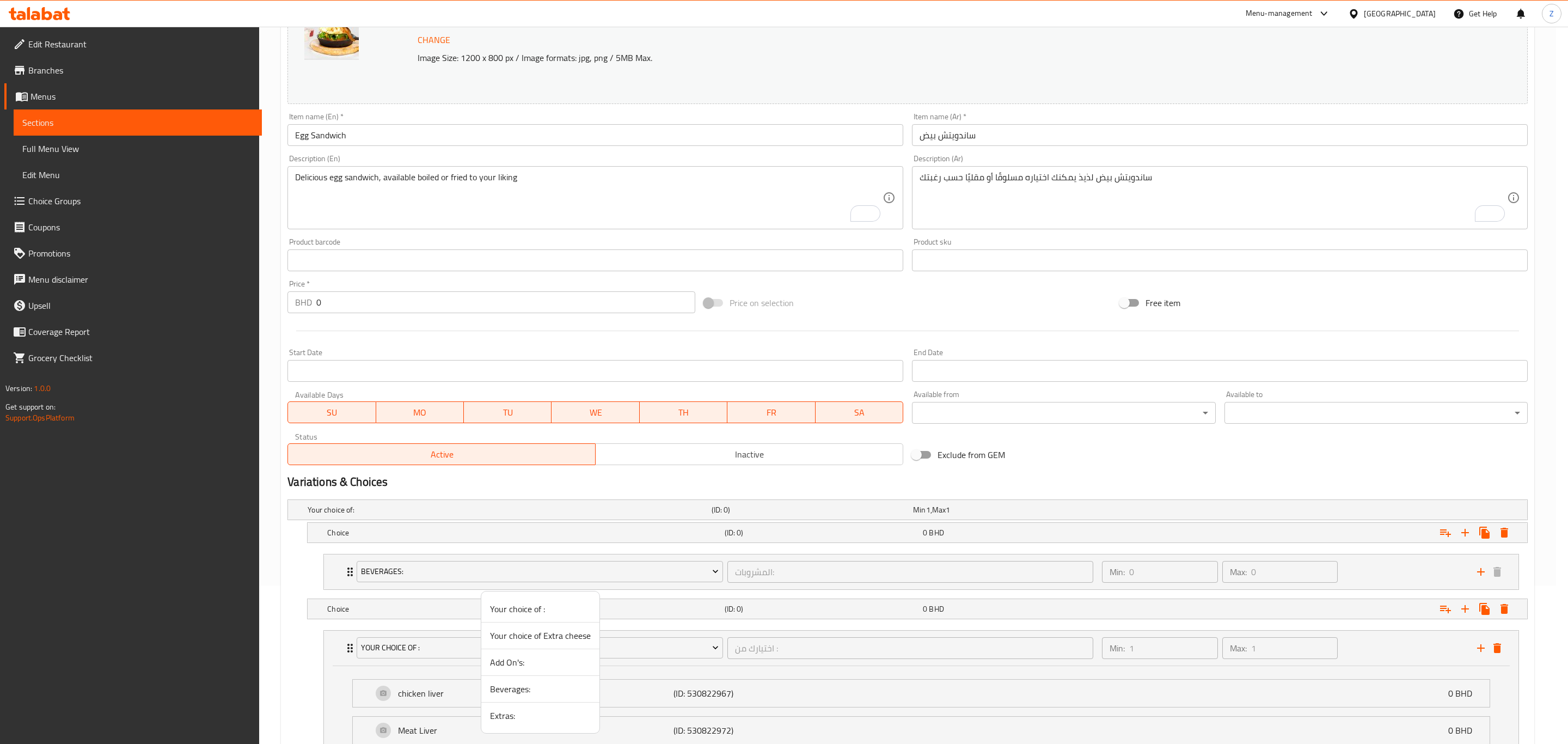
click at [526, 692] on span "Beverages:" at bounding box center [540, 688] width 101 height 13
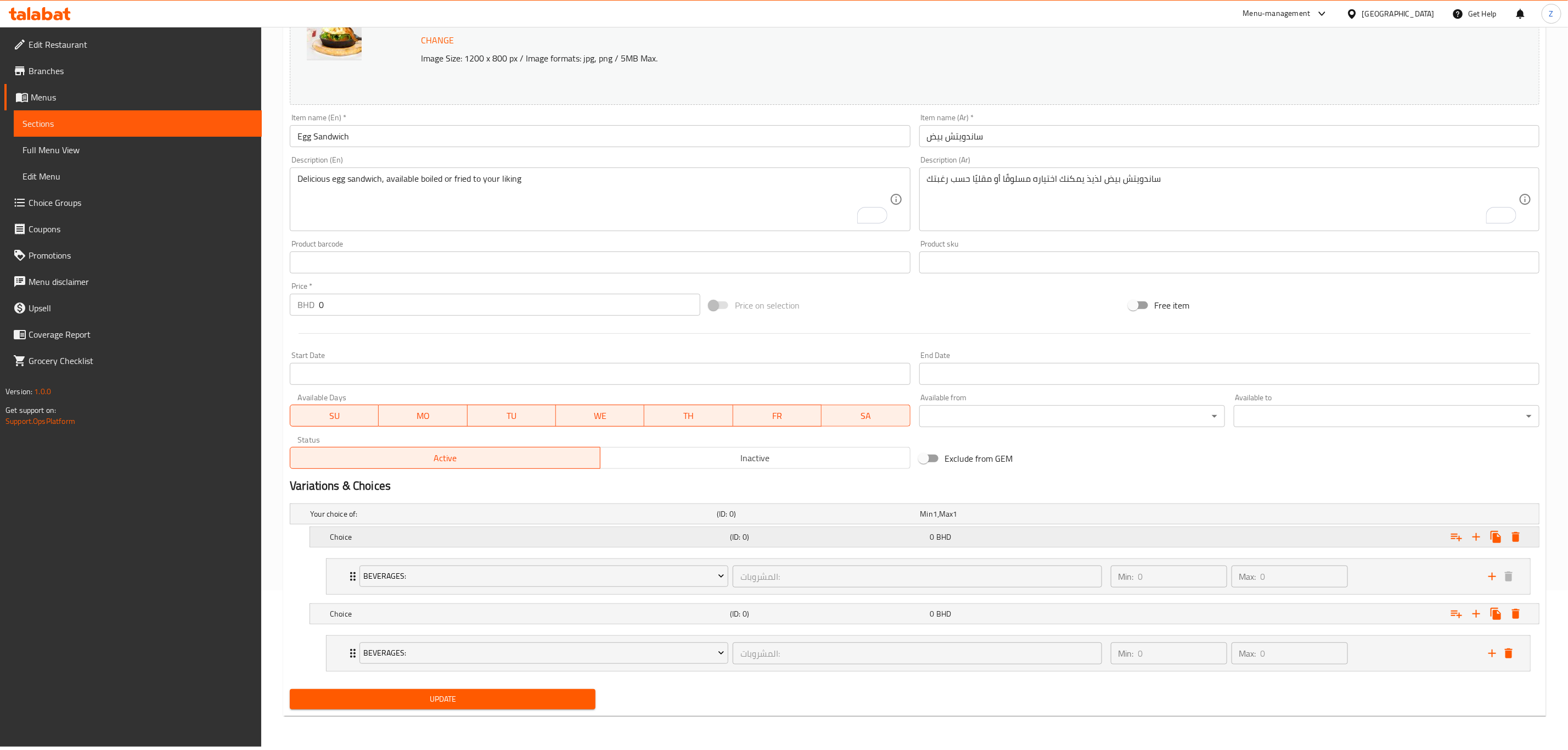
click at [335, 540] on h5 "Choice" at bounding box center [528, 537] width 396 height 11
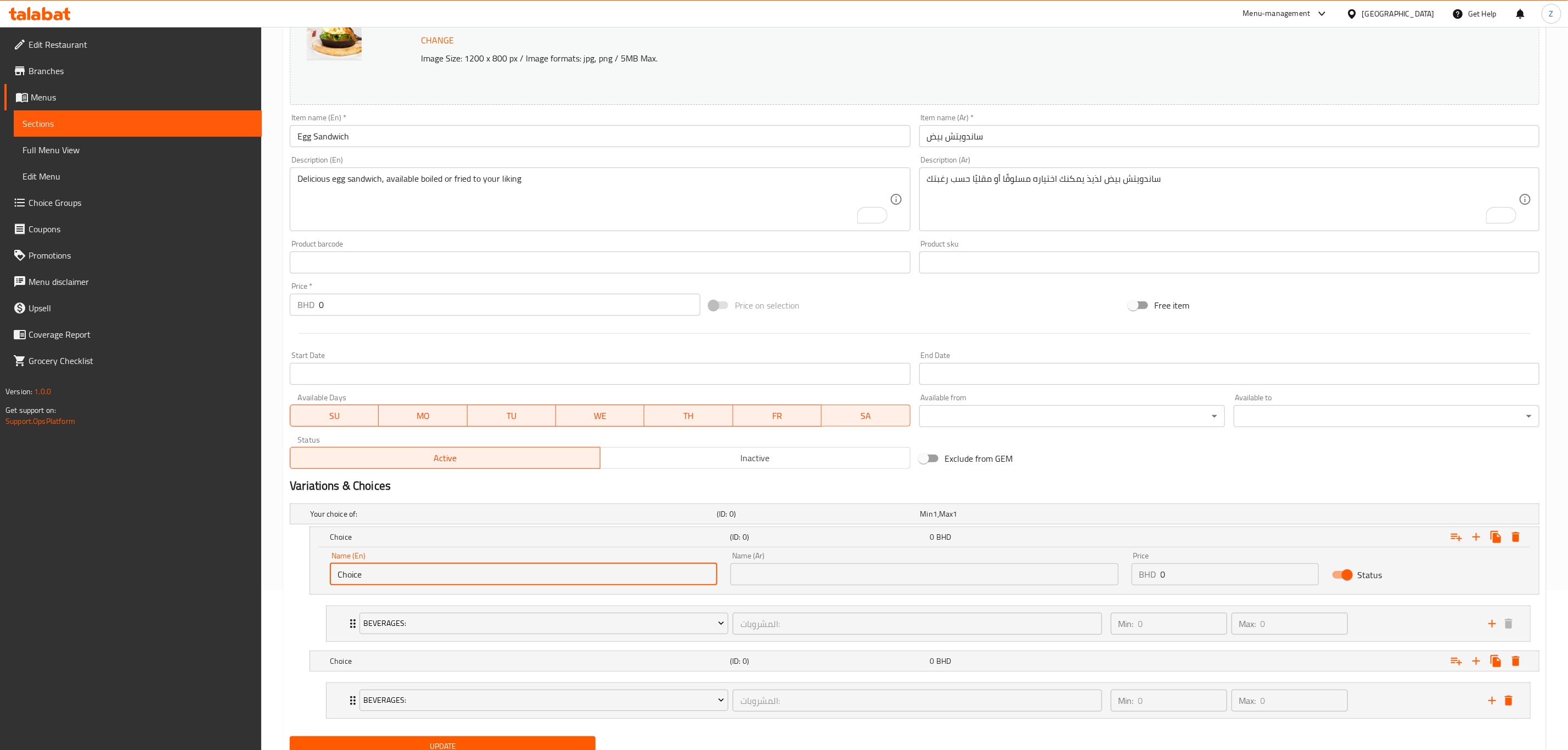
drag, startPoint x: 428, startPoint y: 577, endPoint x: 279, endPoint y: 621, distance: 155.4
click at [292, 611] on div "Your choice of: (ID: 0) Min 1 , Max 1 Name (En) Your choice of: Name (En) Name …" at bounding box center [914, 615] width 1258 height 232
click at [553, 577] on input "Choice" at bounding box center [524, 574] width 387 height 22
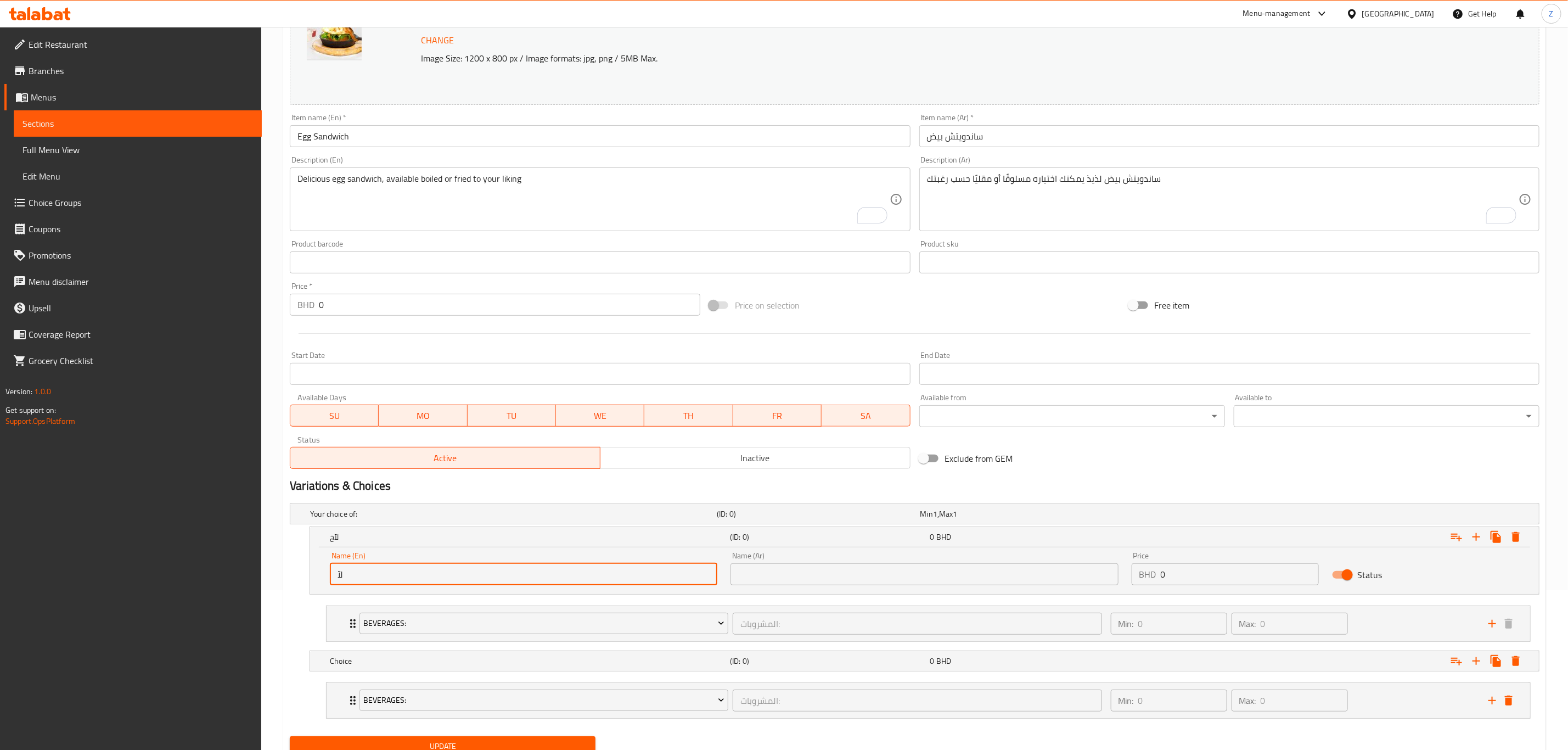
type input "ل"
type input "Boiled"
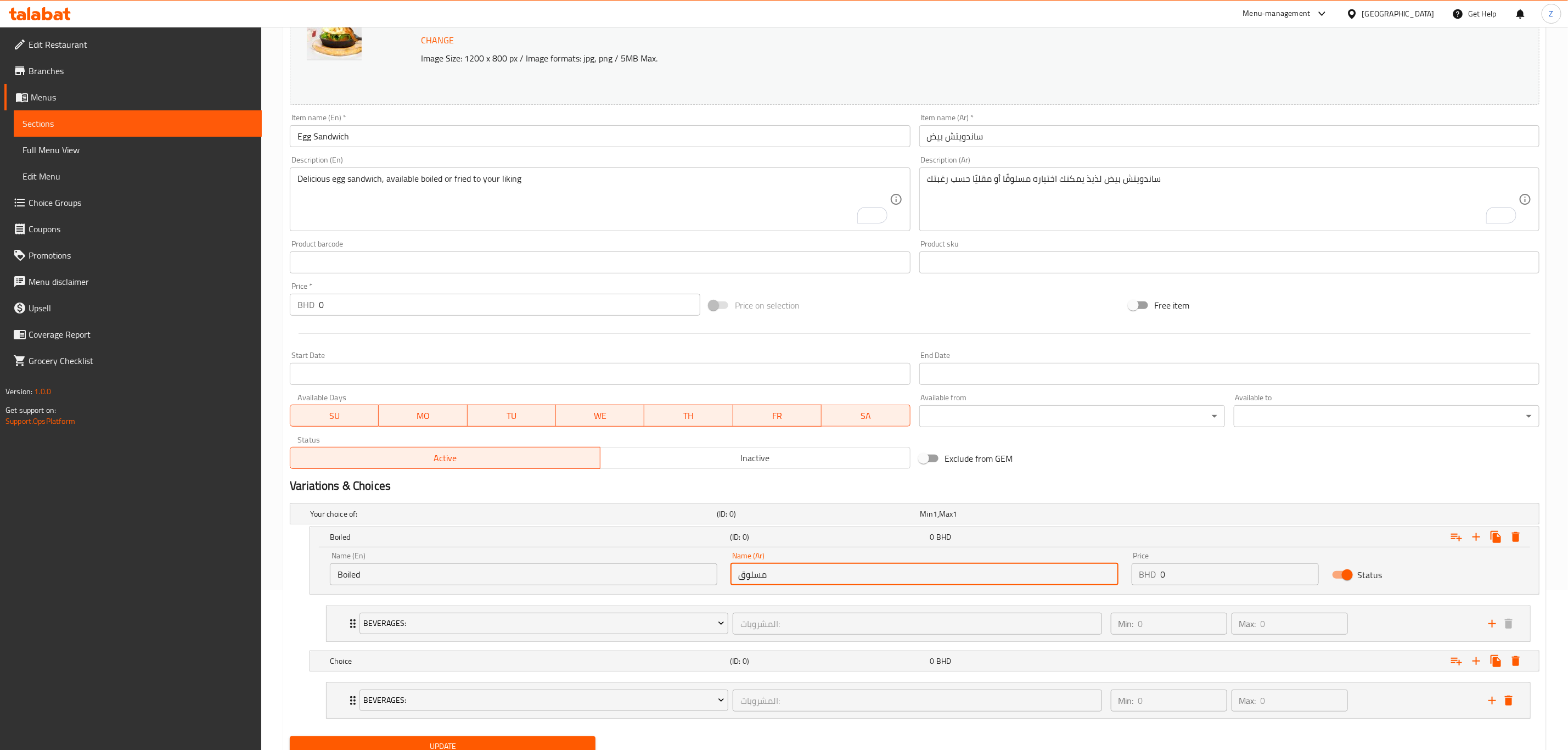
type input "مسلوق"
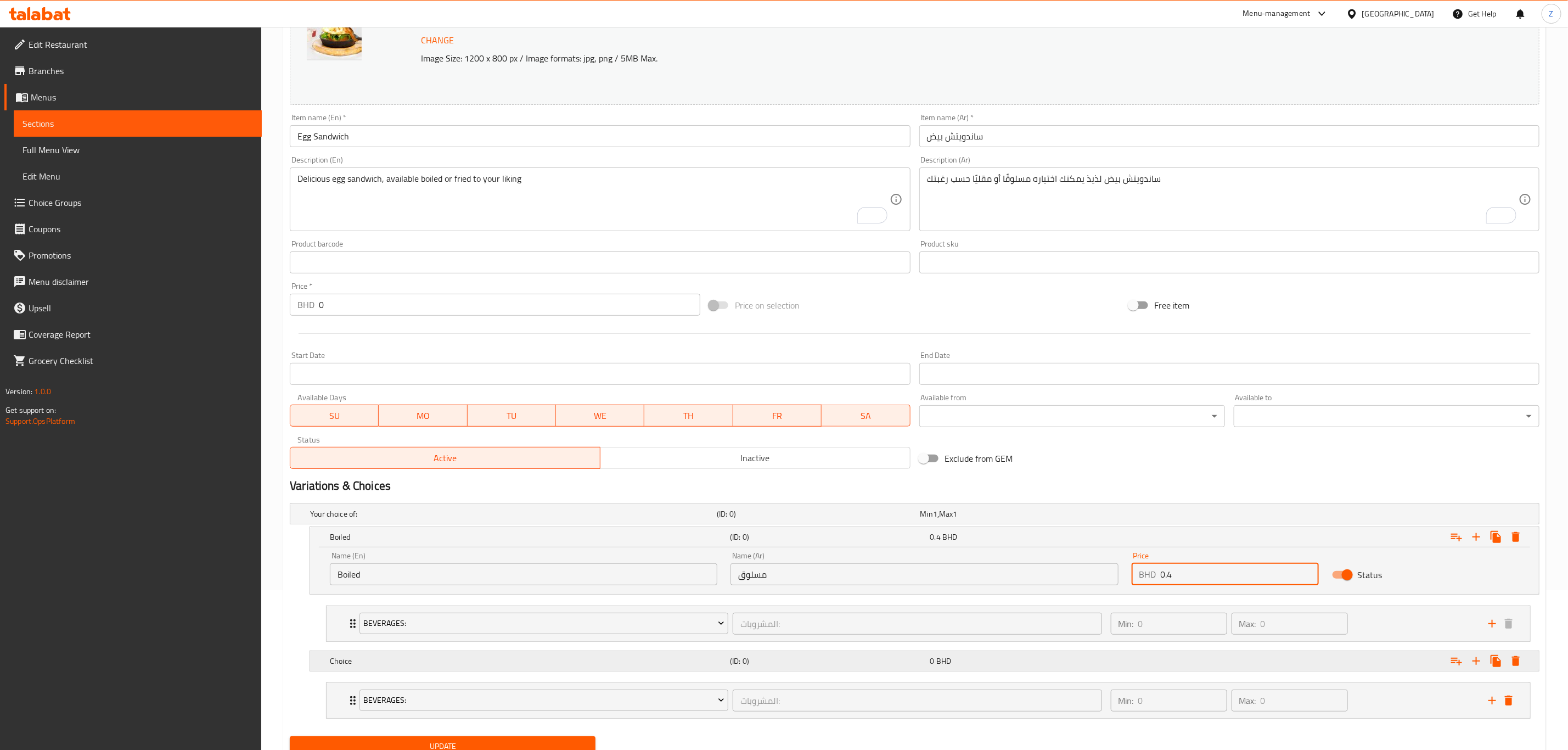
type input "0.4"
click at [417, 656] on div "Choice" at bounding box center [528, 661] width 400 height 16
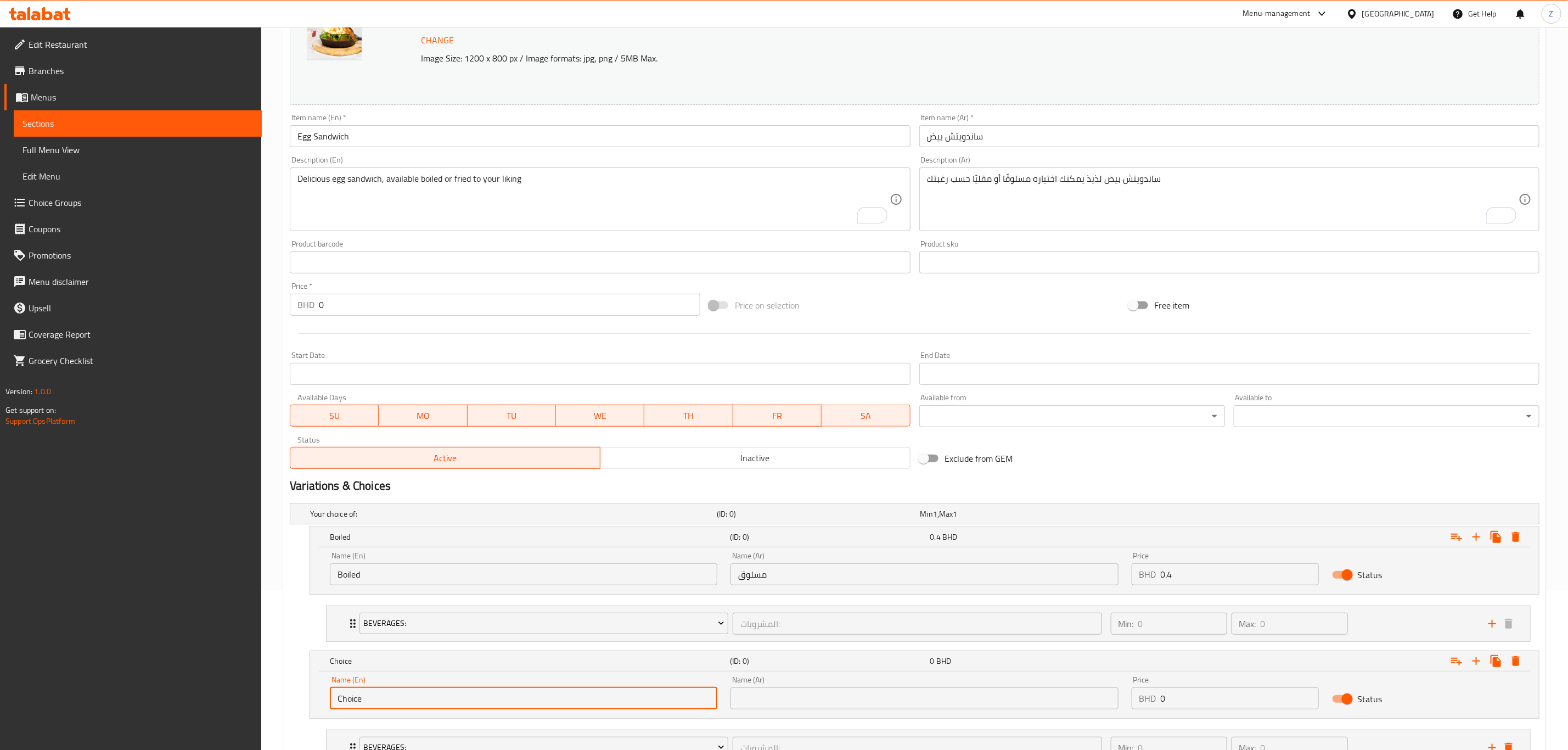
drag, startPoint x: 467, startPoint y: 694, endPoint x: 270, endPoint y: 705, distance: 197.3
click at [287, 700] on div "Your choice of: (ID: 0) Min 1 , Max 1 Name (En) Your choice of: Name (En) Name …" at bounding box center [914, 638] width 1258 height 280
type input "Fried"
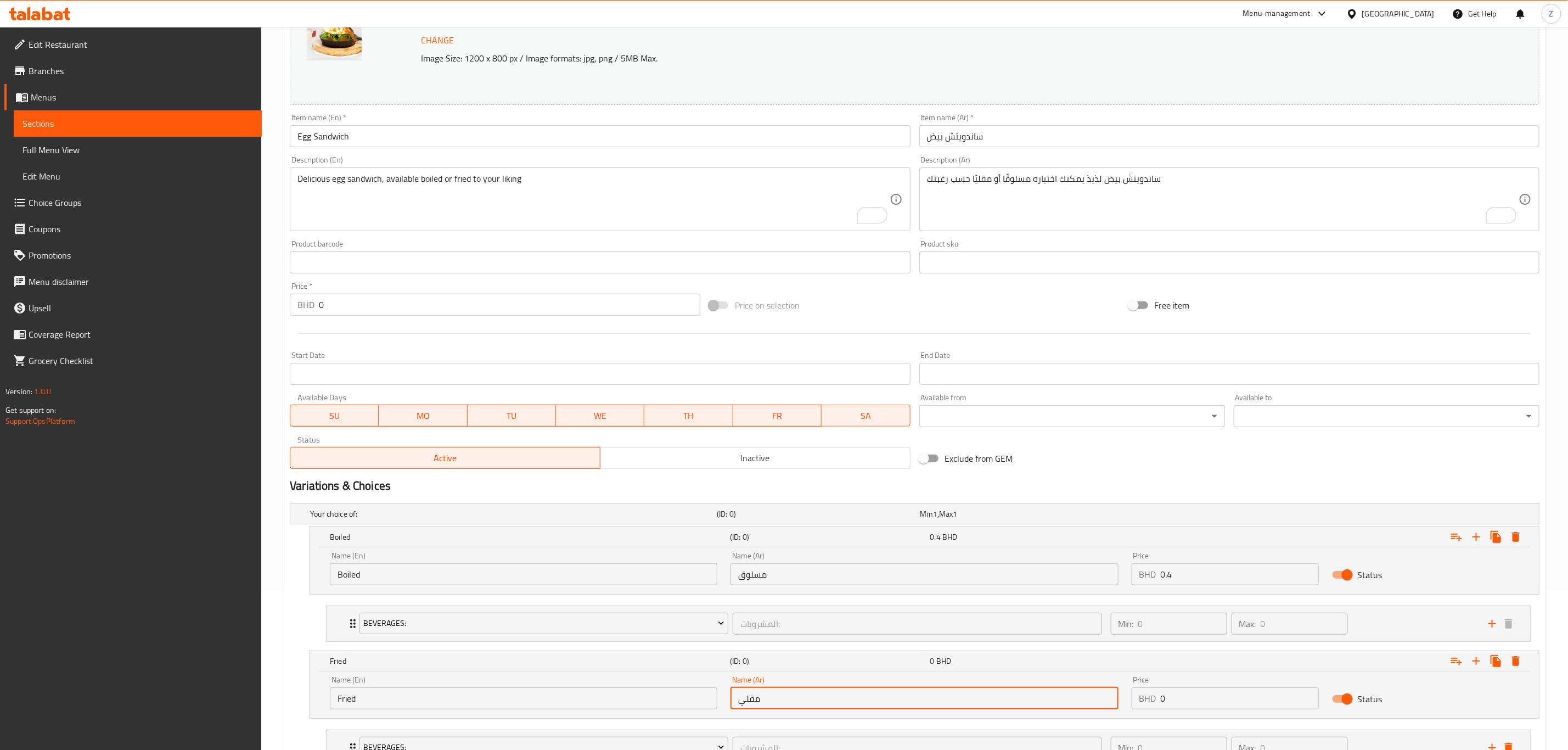
type input "مقلي"
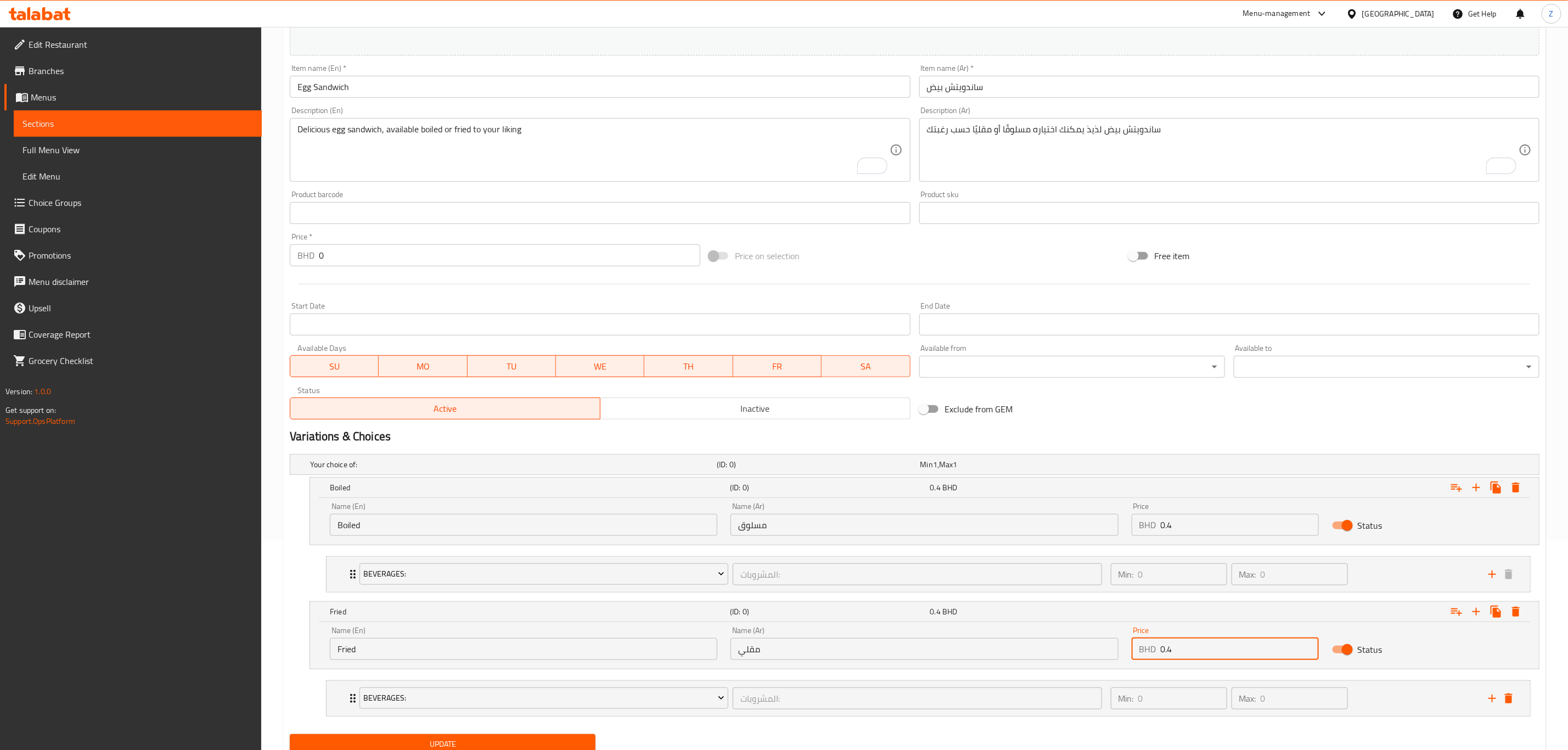
scroll to position [254, 0]
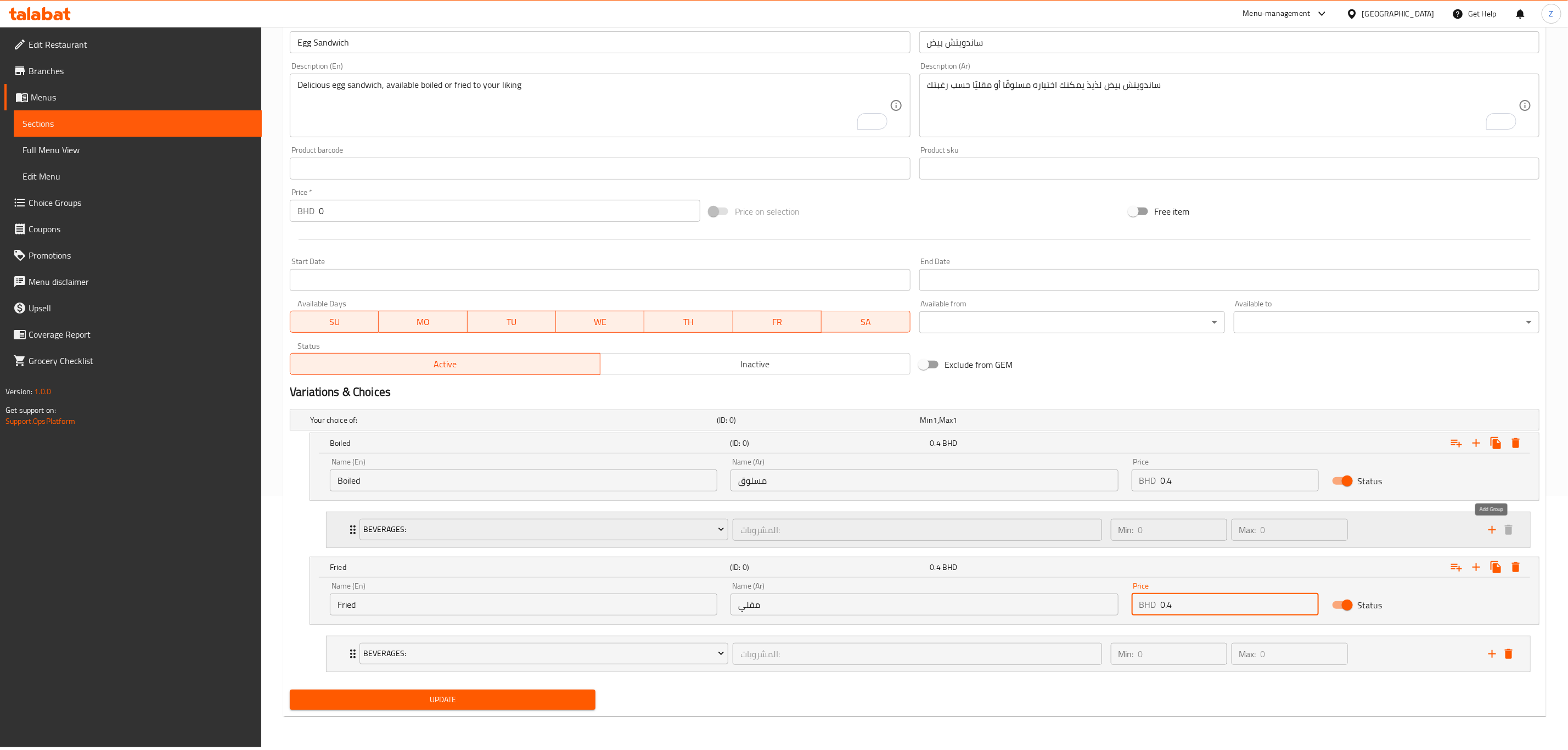
drag, startPoint x: 1490, startPoint y: 532, endPoint x: 1480, endPoint y: 539, distance: 12.2
click at [1490, 532] on icon "add" at bounding box center [1492, 530] width 13 height 13
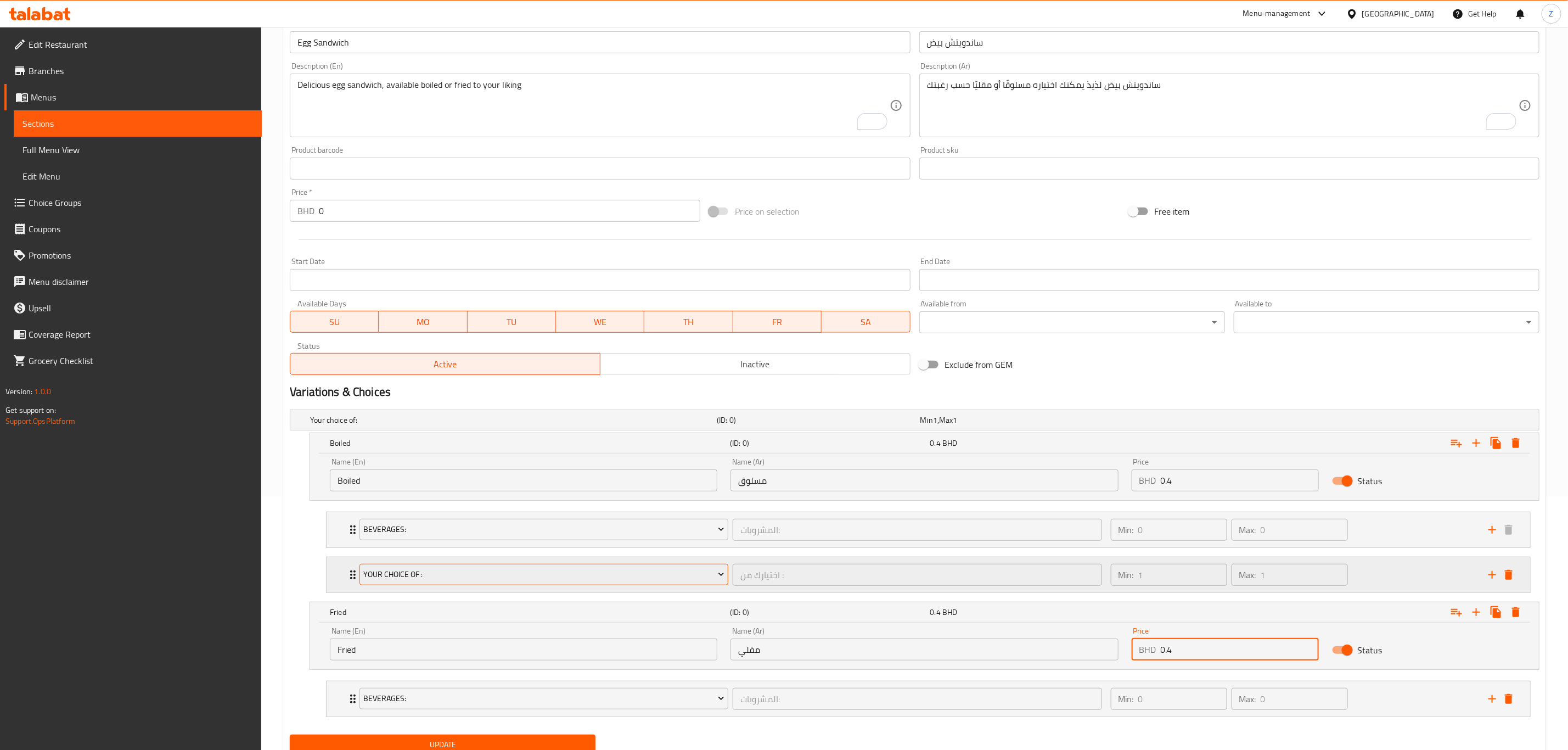
type input "0.4"
click at [566, 572] on span "Your choice of :" at bounding box center [543, 574] width 361 height 14
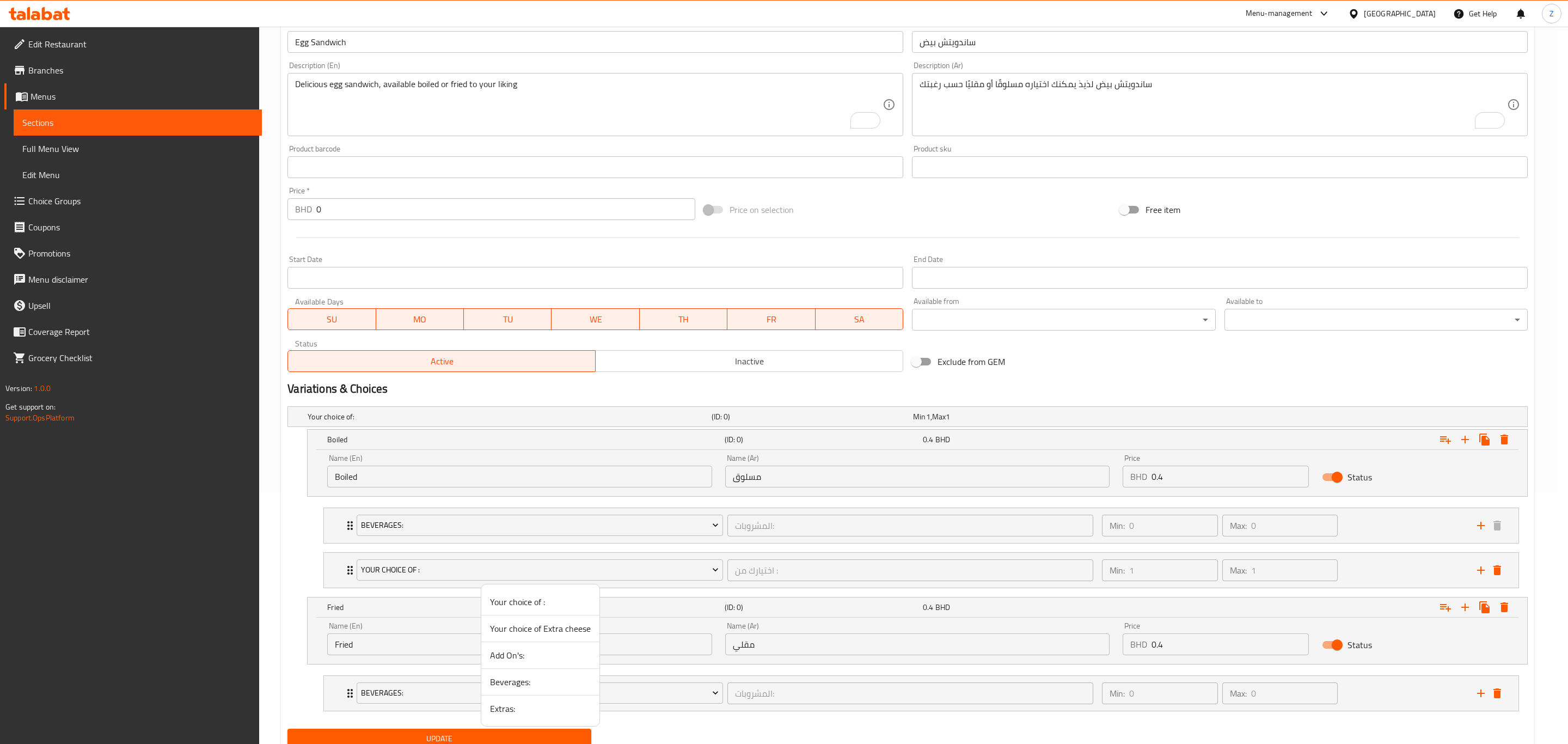
click at [518, 655] on span "Add On's:" at bounding box center [540, 655] width 101 height 13
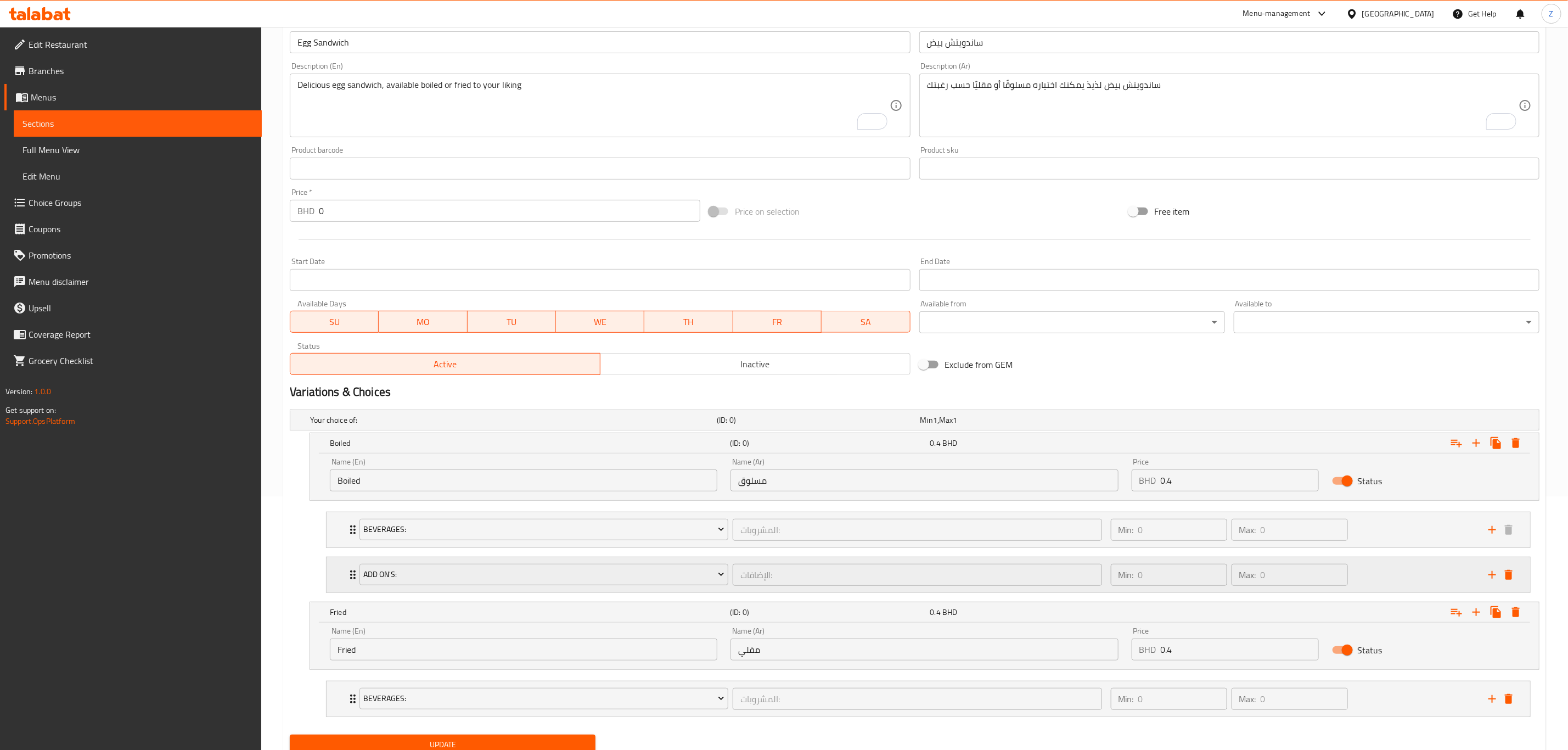
click at [348, 587] on div "Add On's: الإضافات: ​ Min: 0 ​ Max: 0 ​" at bounding box center [931, 575] width 1170 height 35
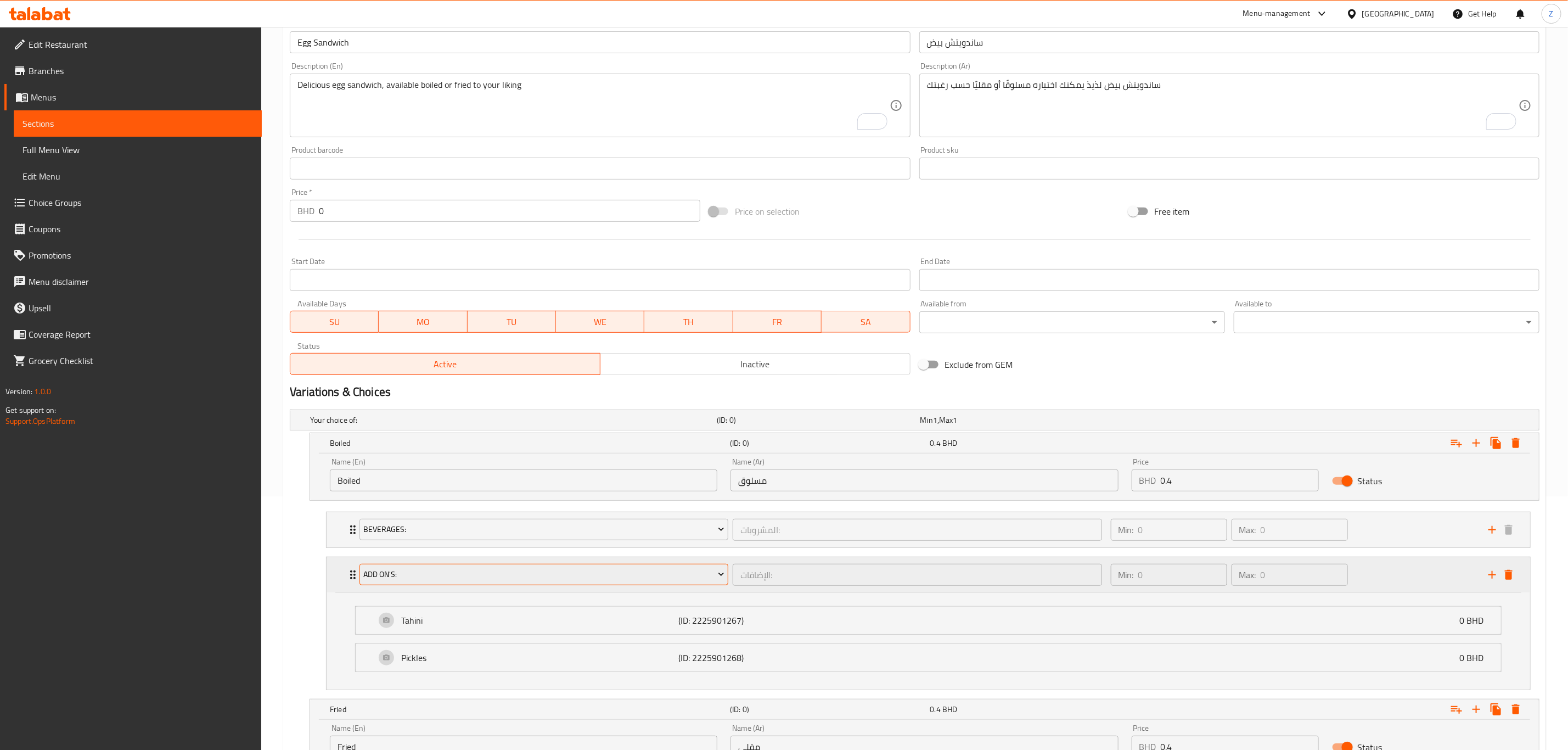
click at [571, 581] on span "Add On's:" at bounding box center [543, 574] width 361 height 14
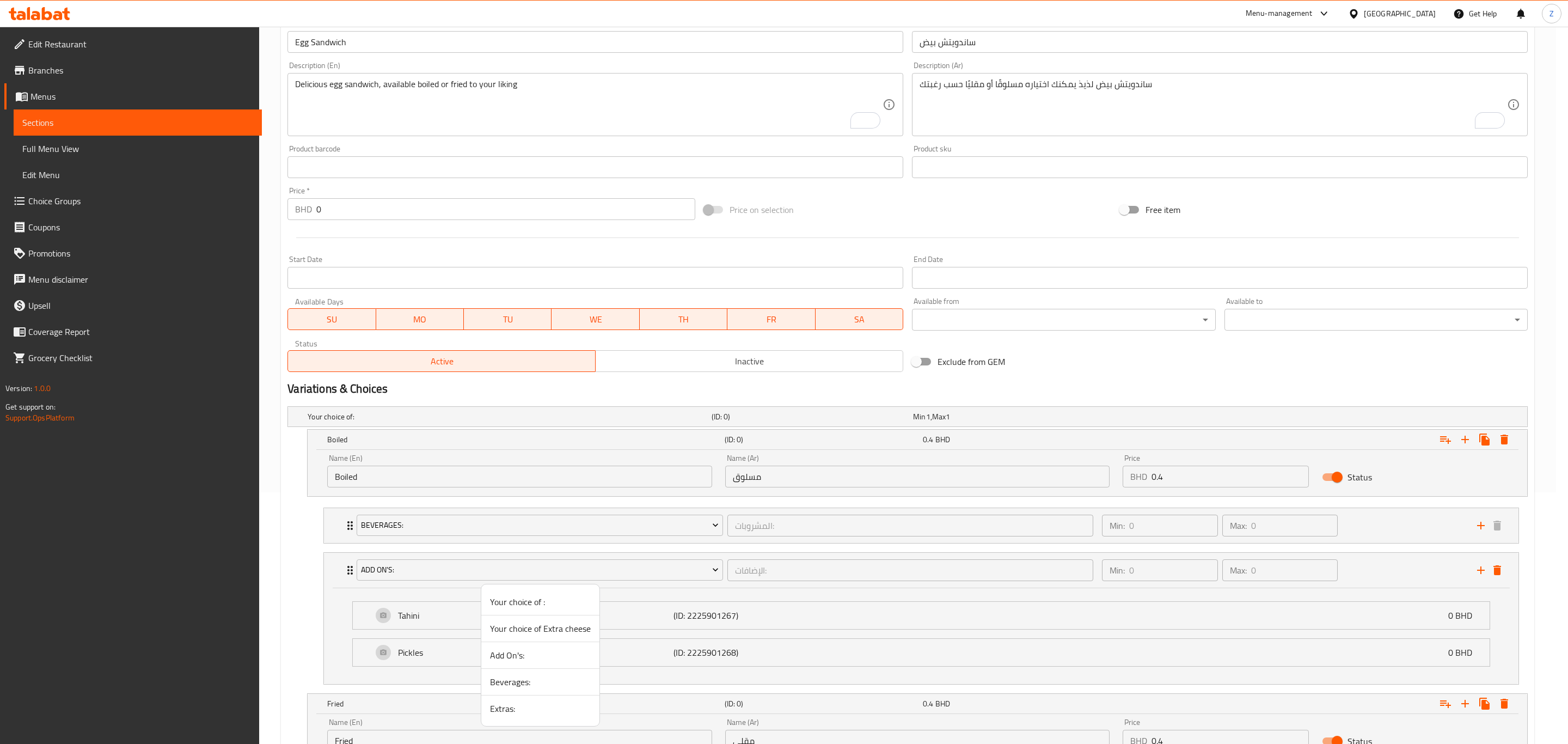
click at [533, 718] on li "Extras:" at bounding box center [540, 708] width 118 height 27
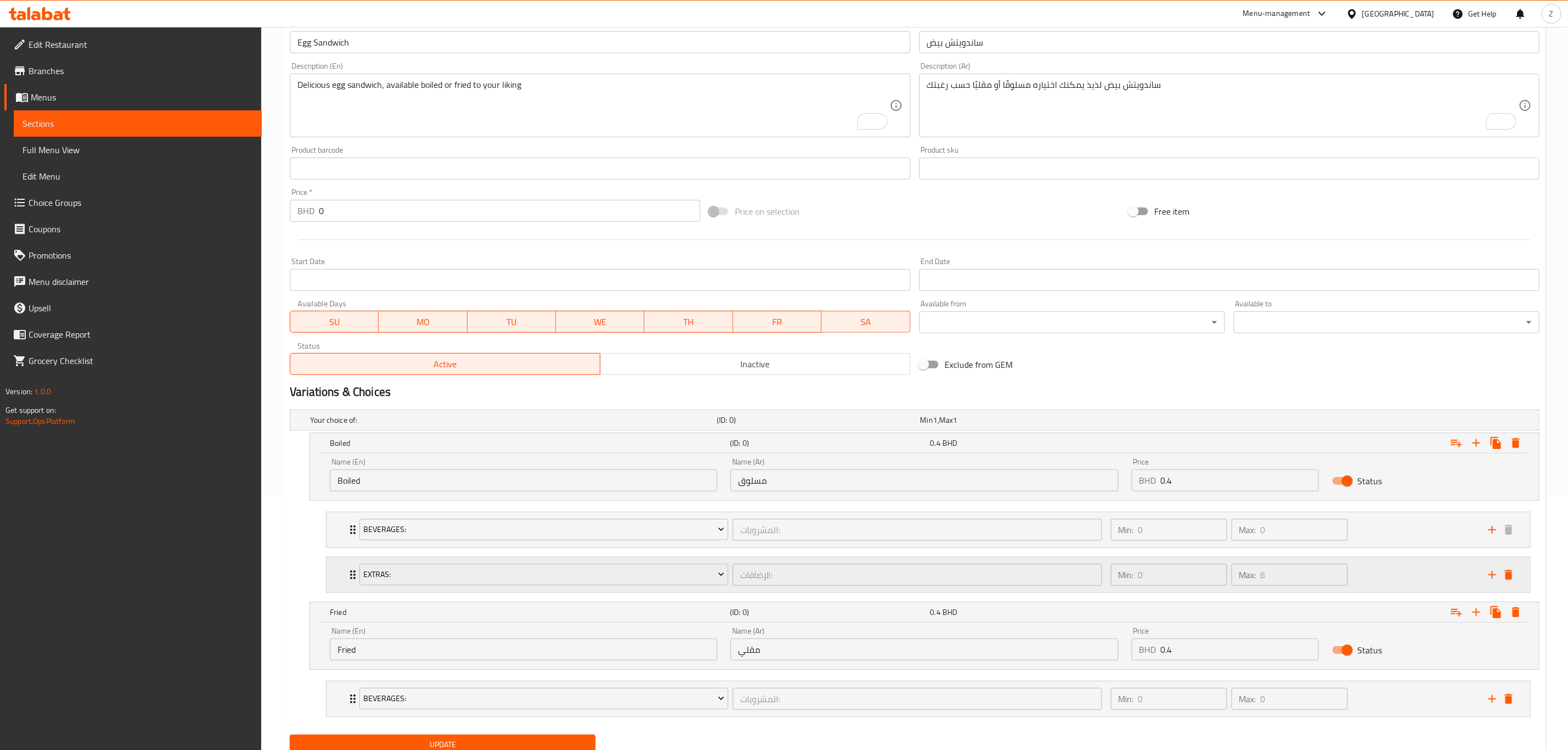
click at [351, 578] on icon "Expand" at bounding box center [352, 575] width 13 height 13
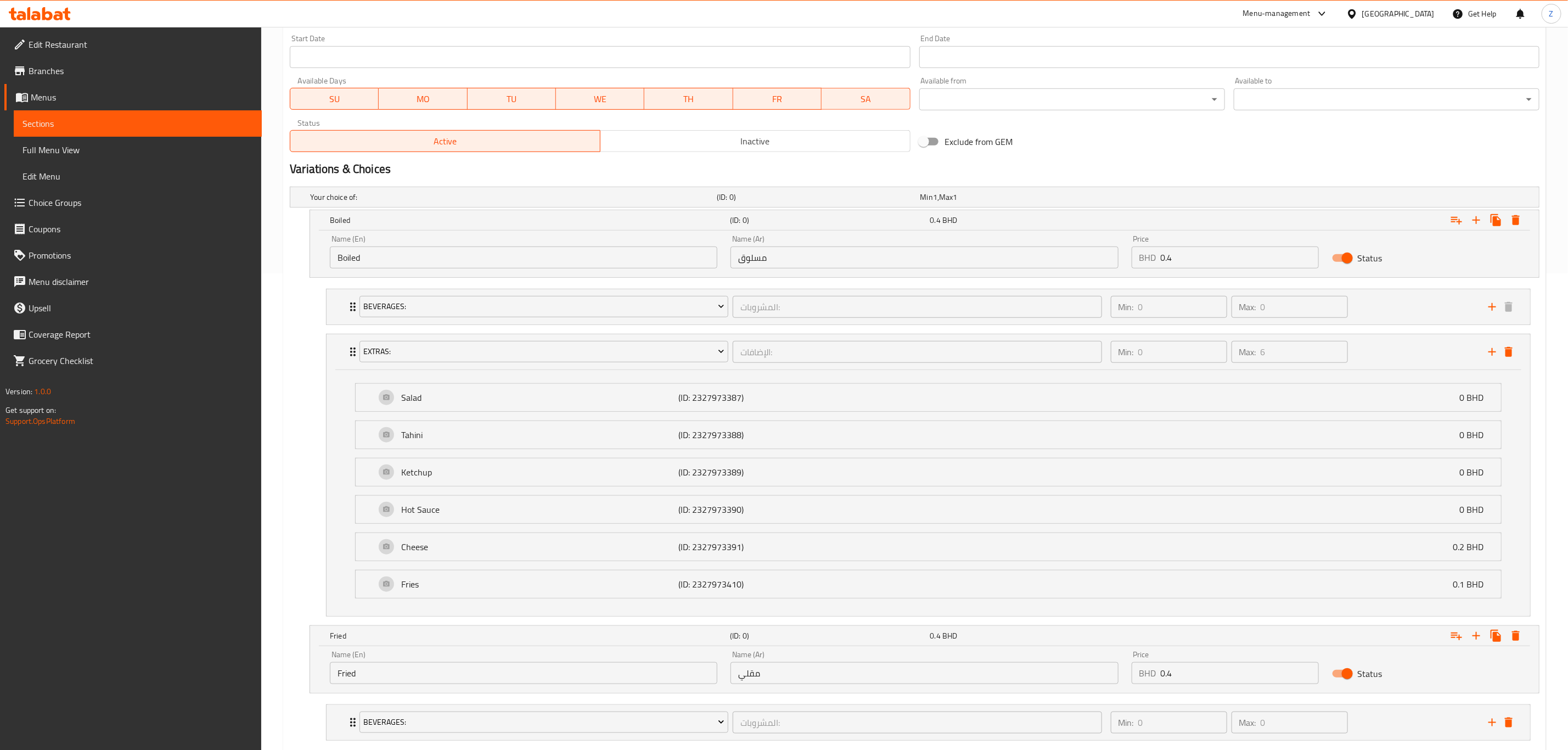
scroll to position [549, 0]
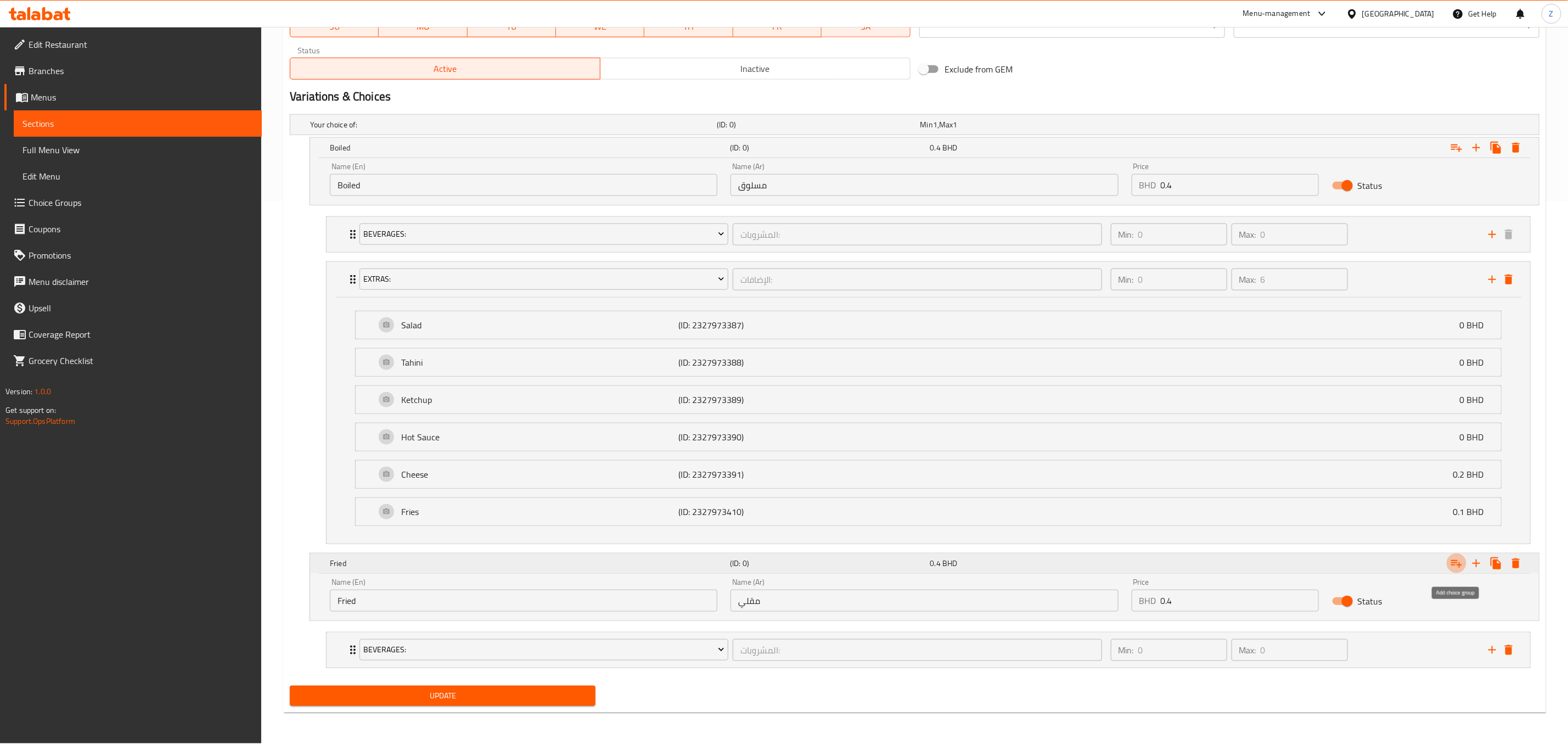
click at [1455, 570] on icon "Expand" at bounding box center [1456, 563] width 13 height 13
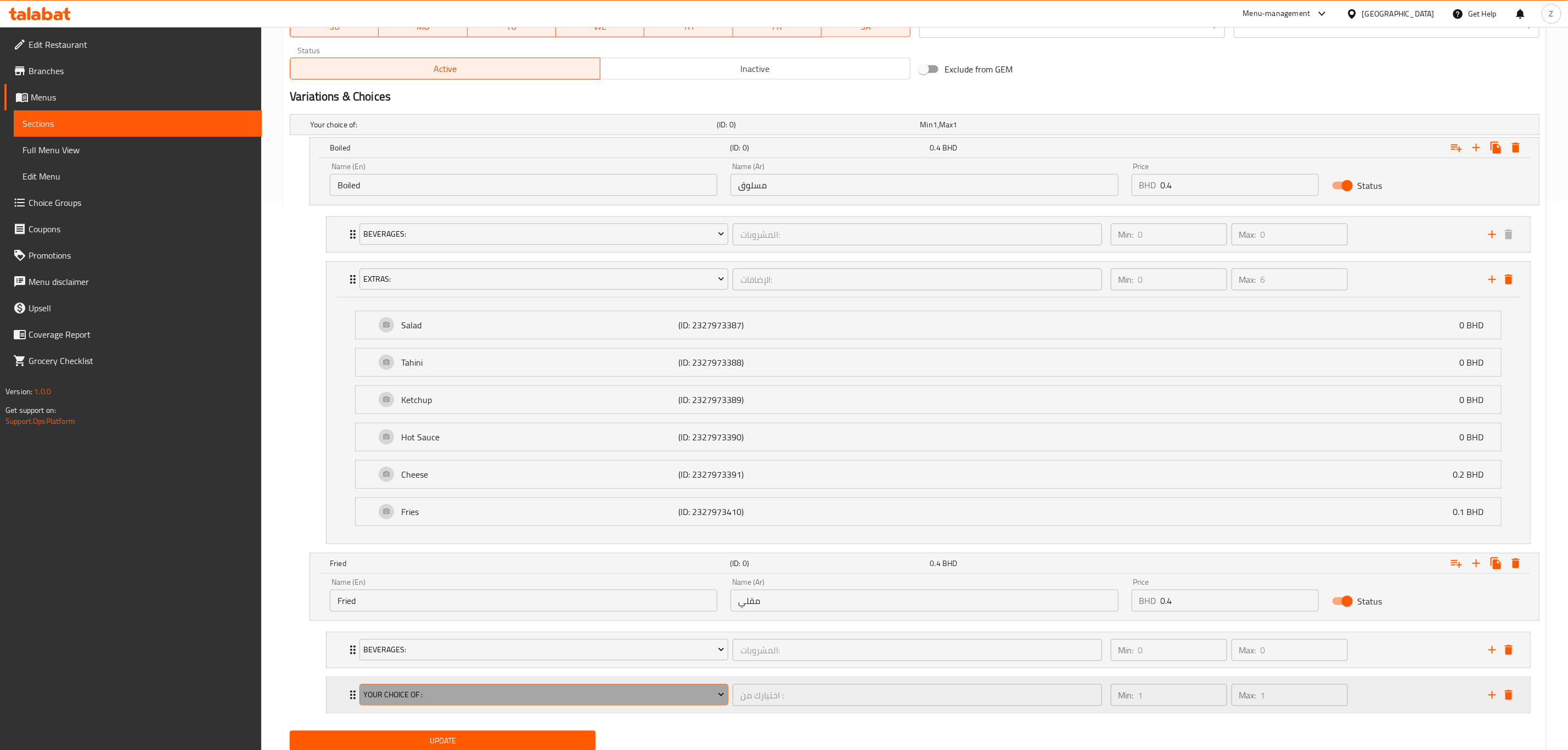
click at [463, 701] on span "Your choice of :" at bounding box center [543, 694] width 361 height 14
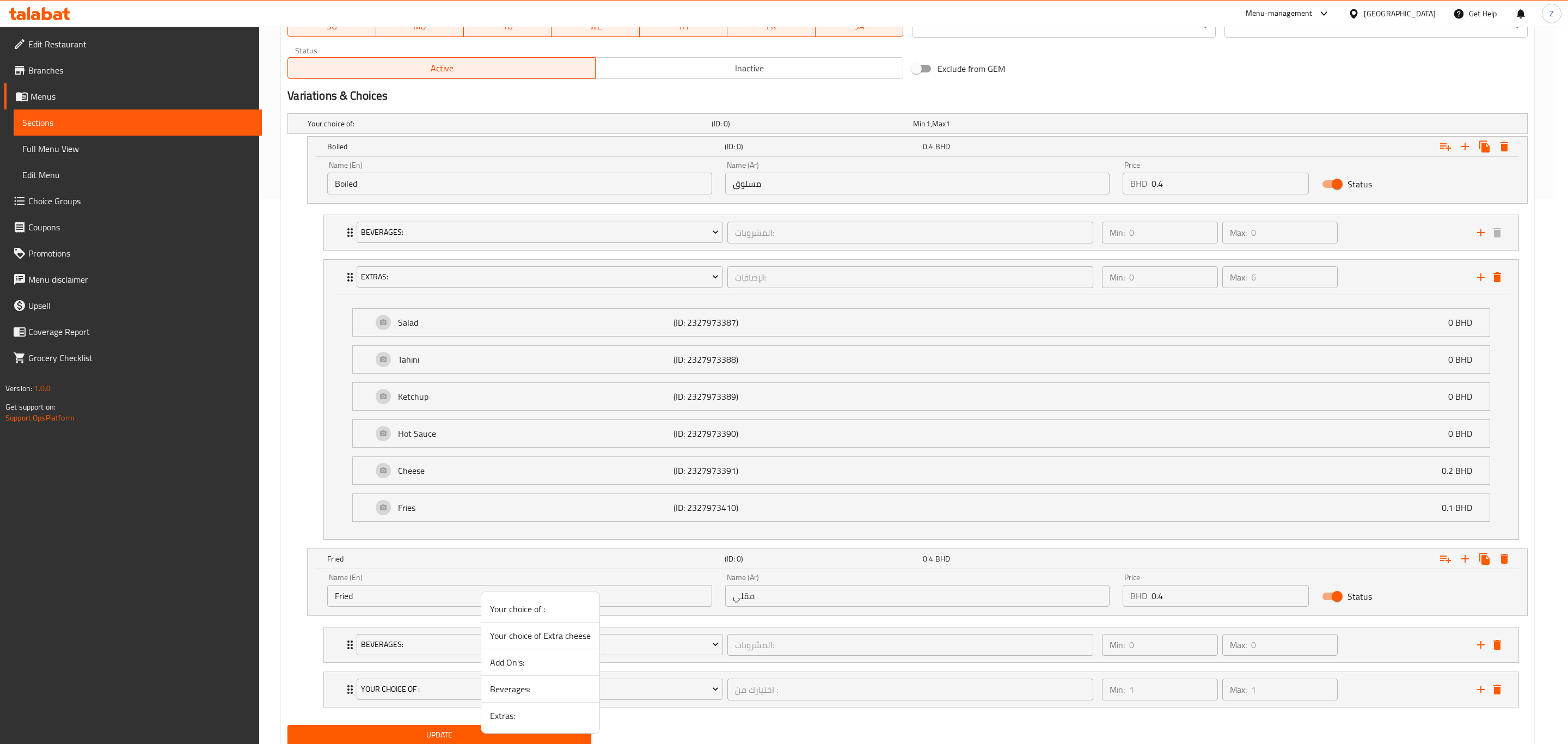
click at [506, 718] on span "Extras:" at bounding box center [540, 716] width 101 height 13
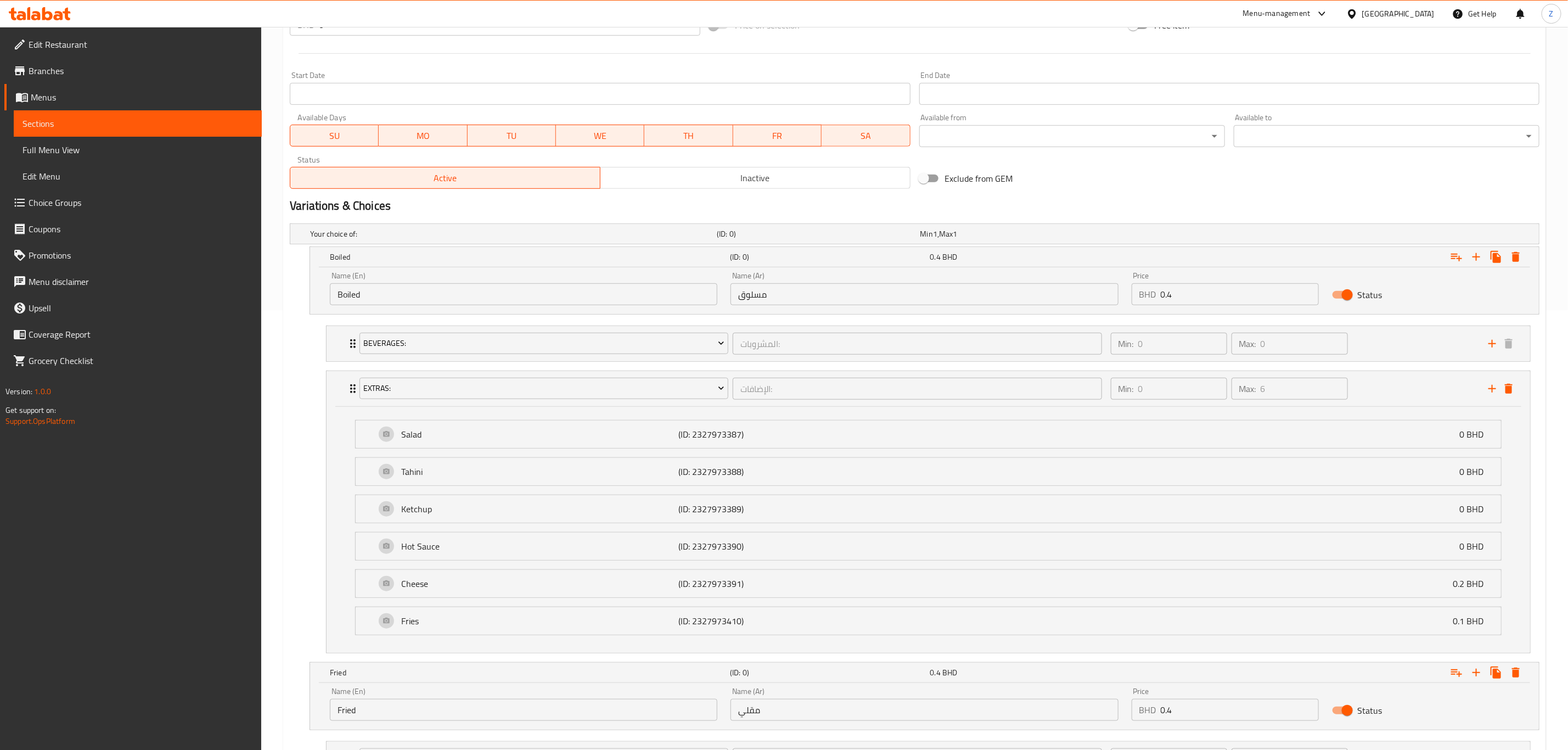
scroll to position [595, 0]
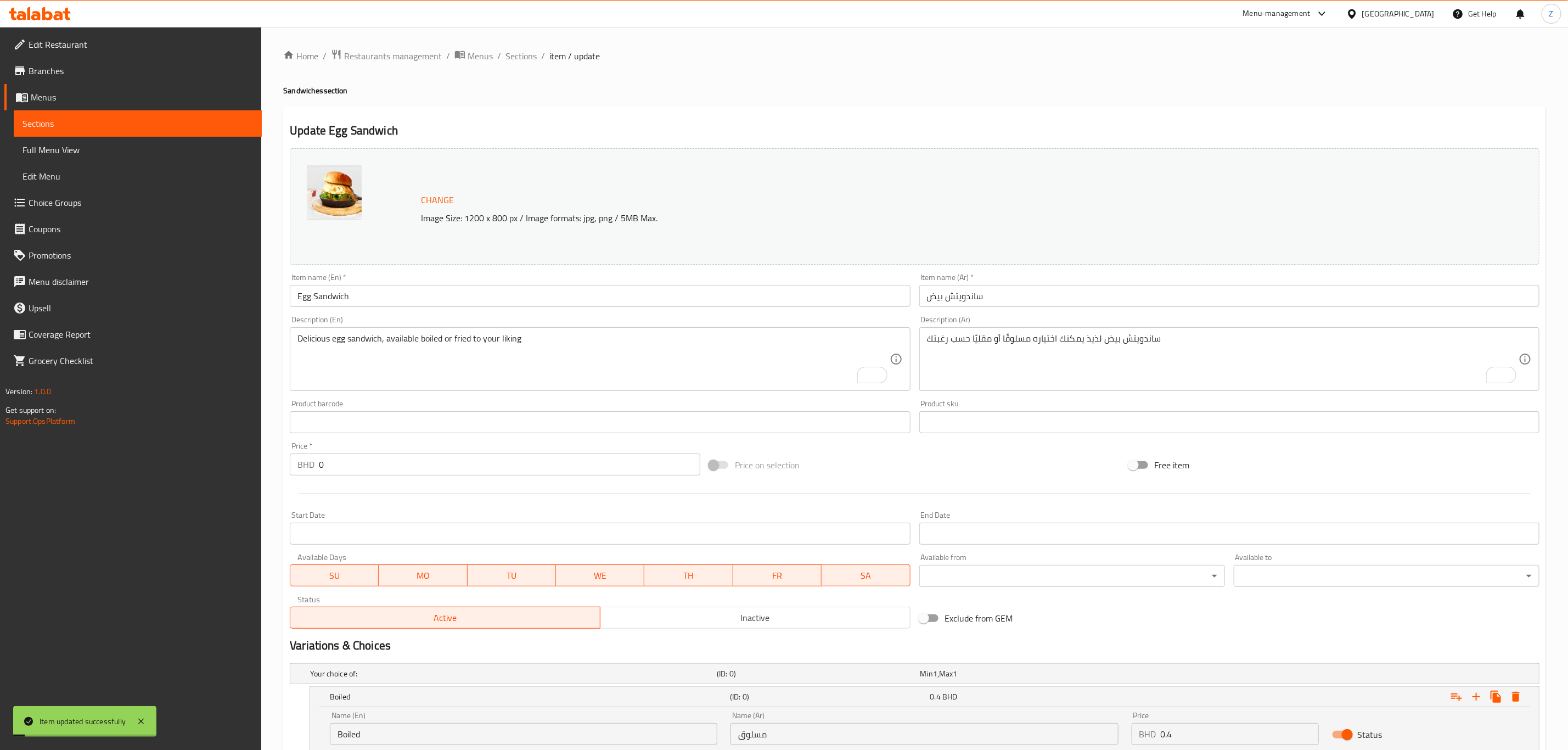
click at [526, 54] on span "Sections" at bounding box center [521, 56] width 31 height 13
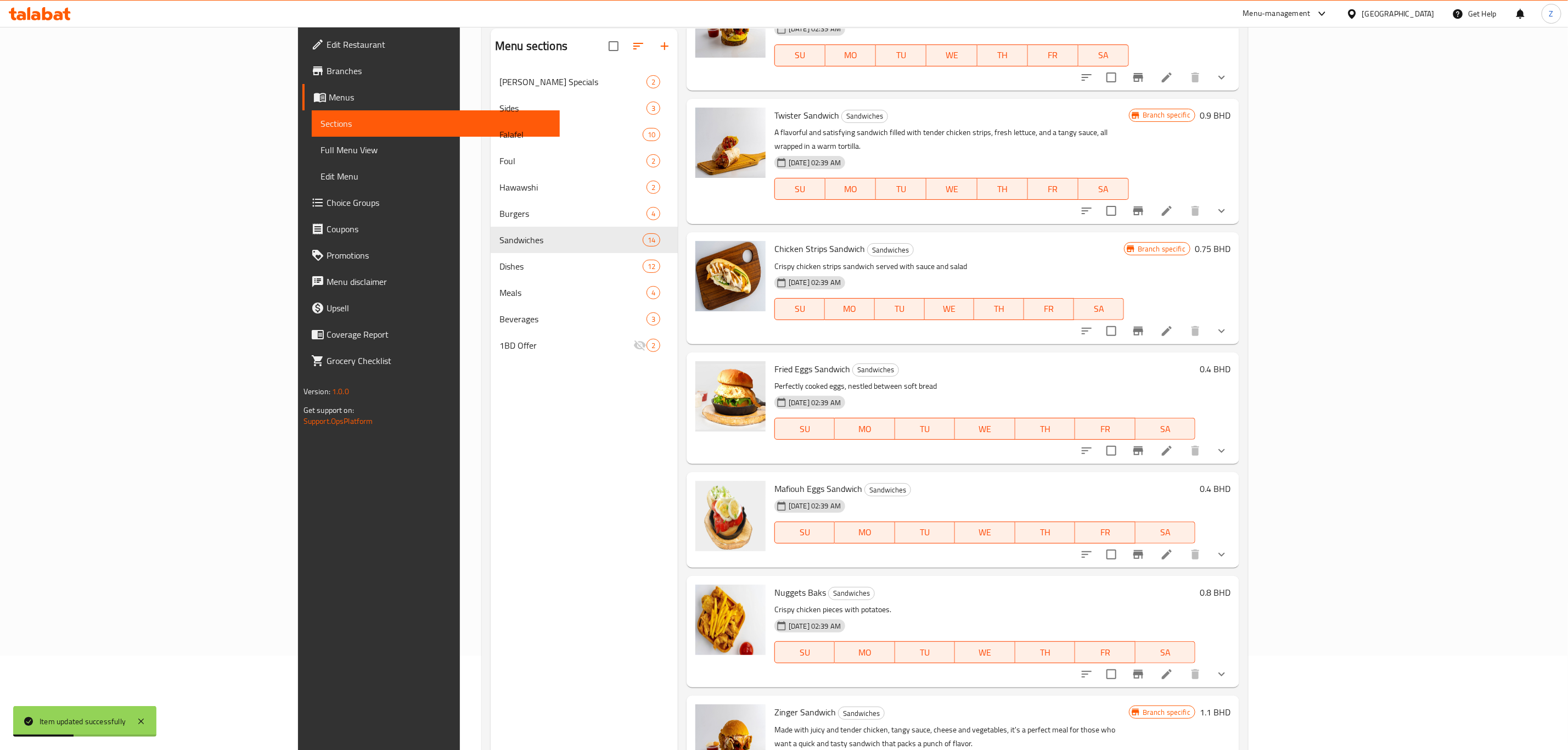
scroll to position [154, 0]
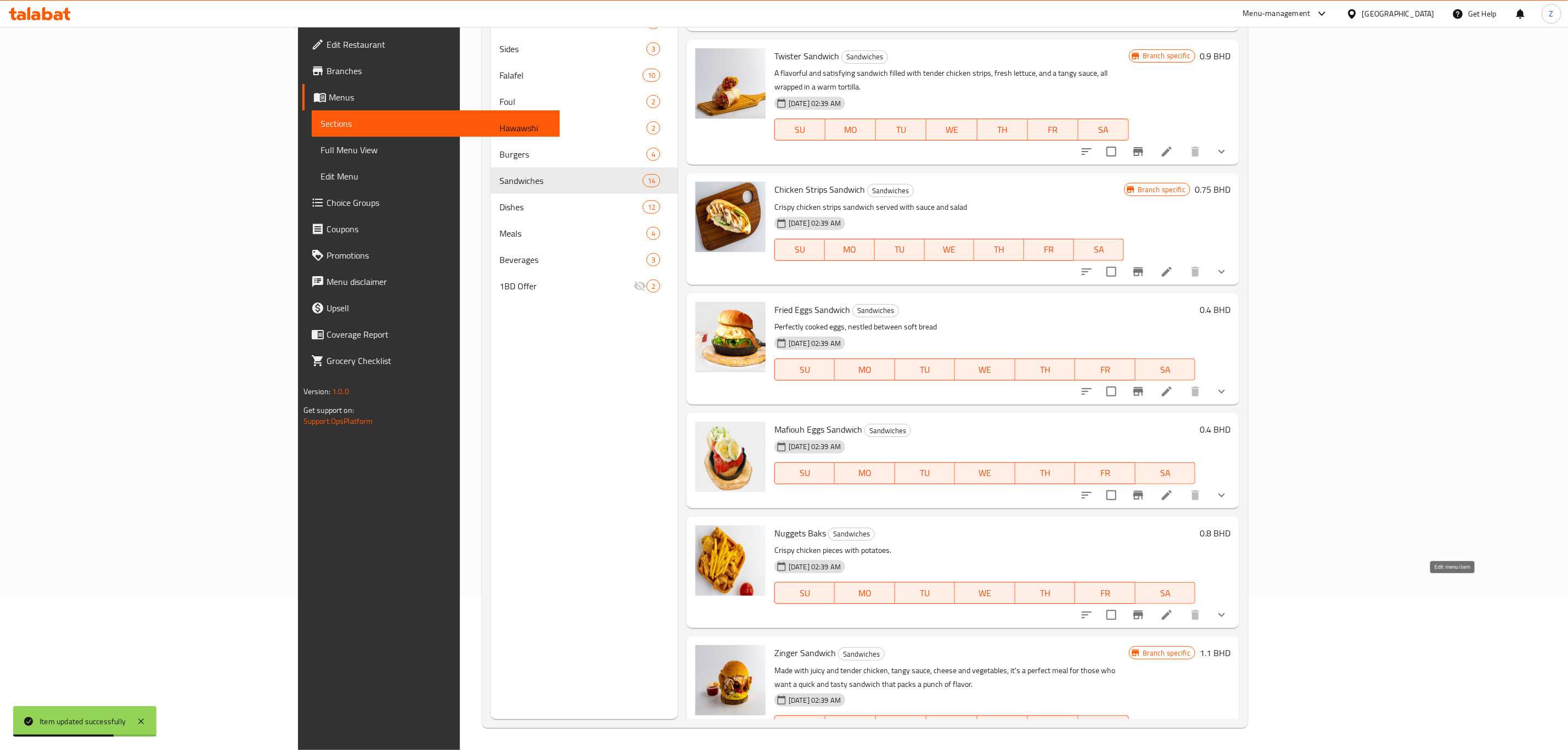
click at [1173, 608] on icon at bounding box center [1167, 614] width 13 height 13
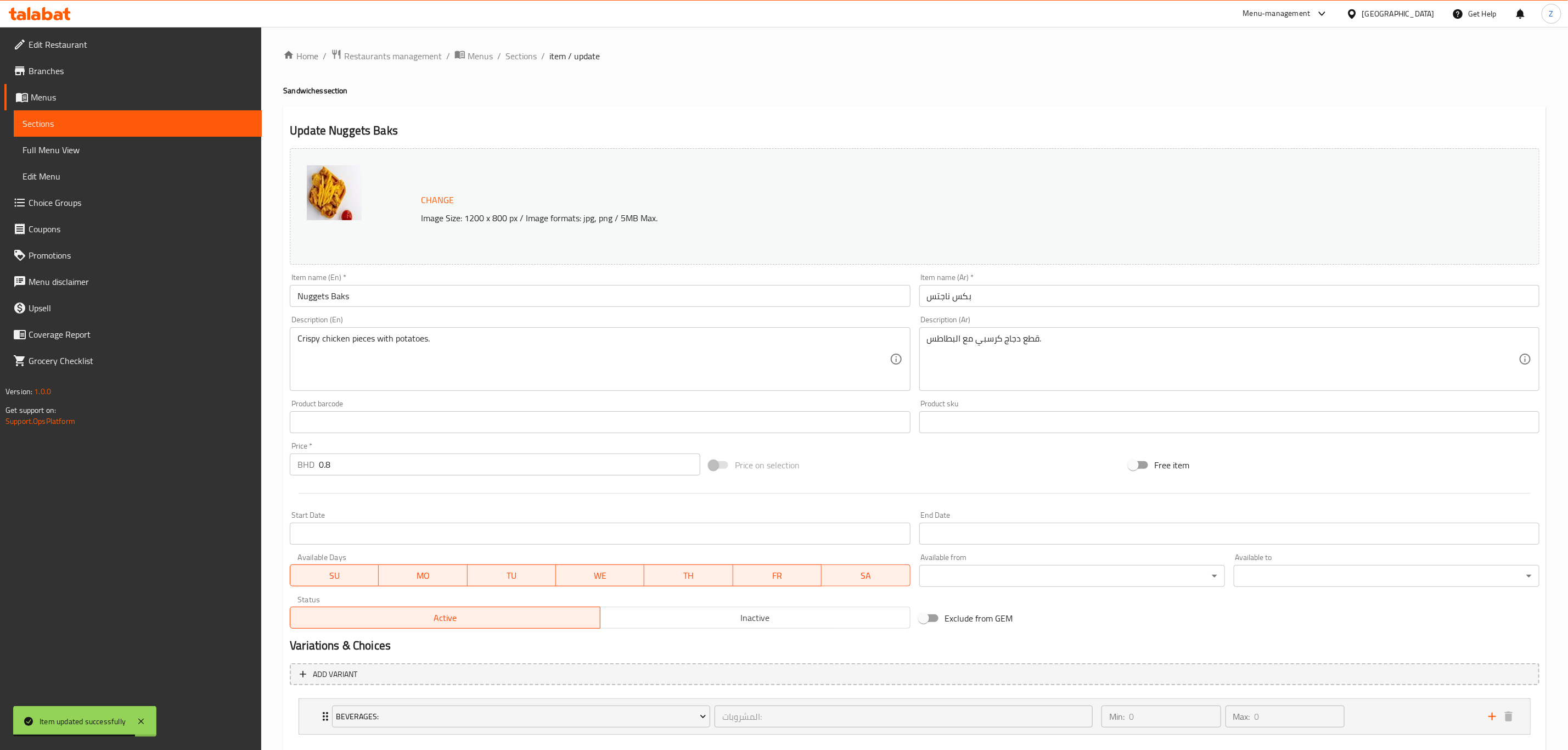
click at [340, 297] on input "Nuggets Baks" at bounding box center [600, 296] width 620 height 22
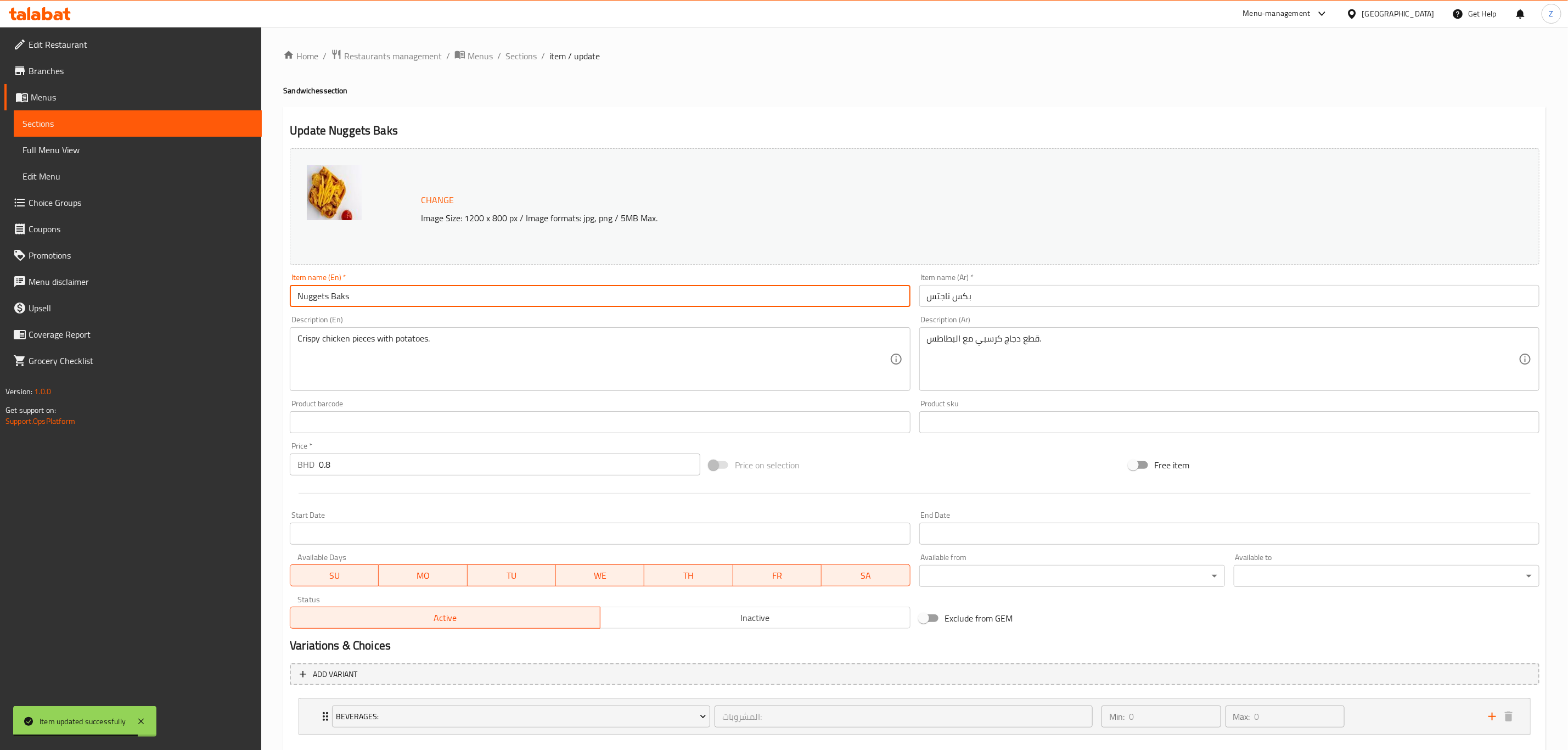
click at [340, 297] on input "Nuggets Baks" at bounding box center [600, 296] width 620 height 22
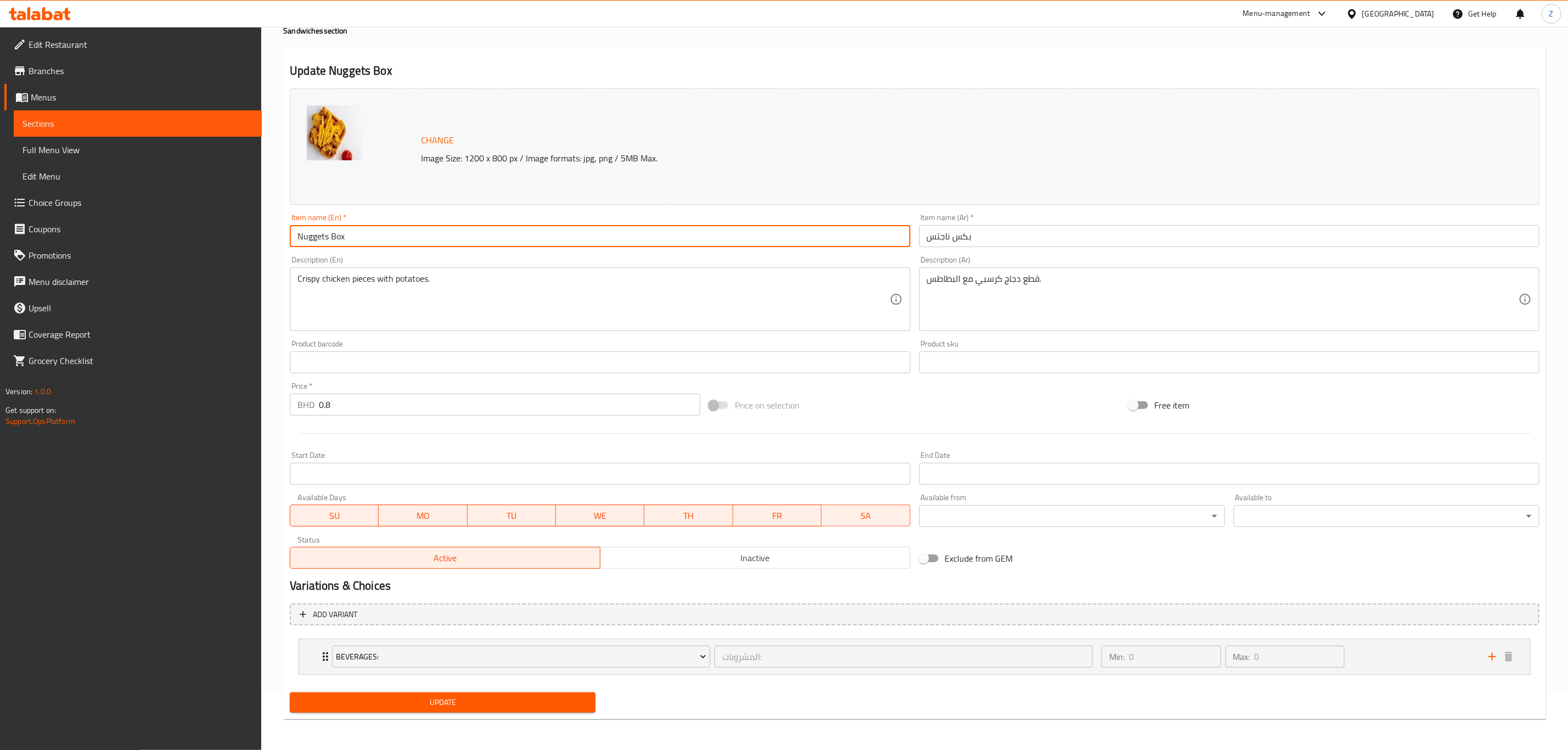
type input "Nuggets Box"
click at [443, 698] on span "Update" at bounding box center [443, 702] width 288 height 14
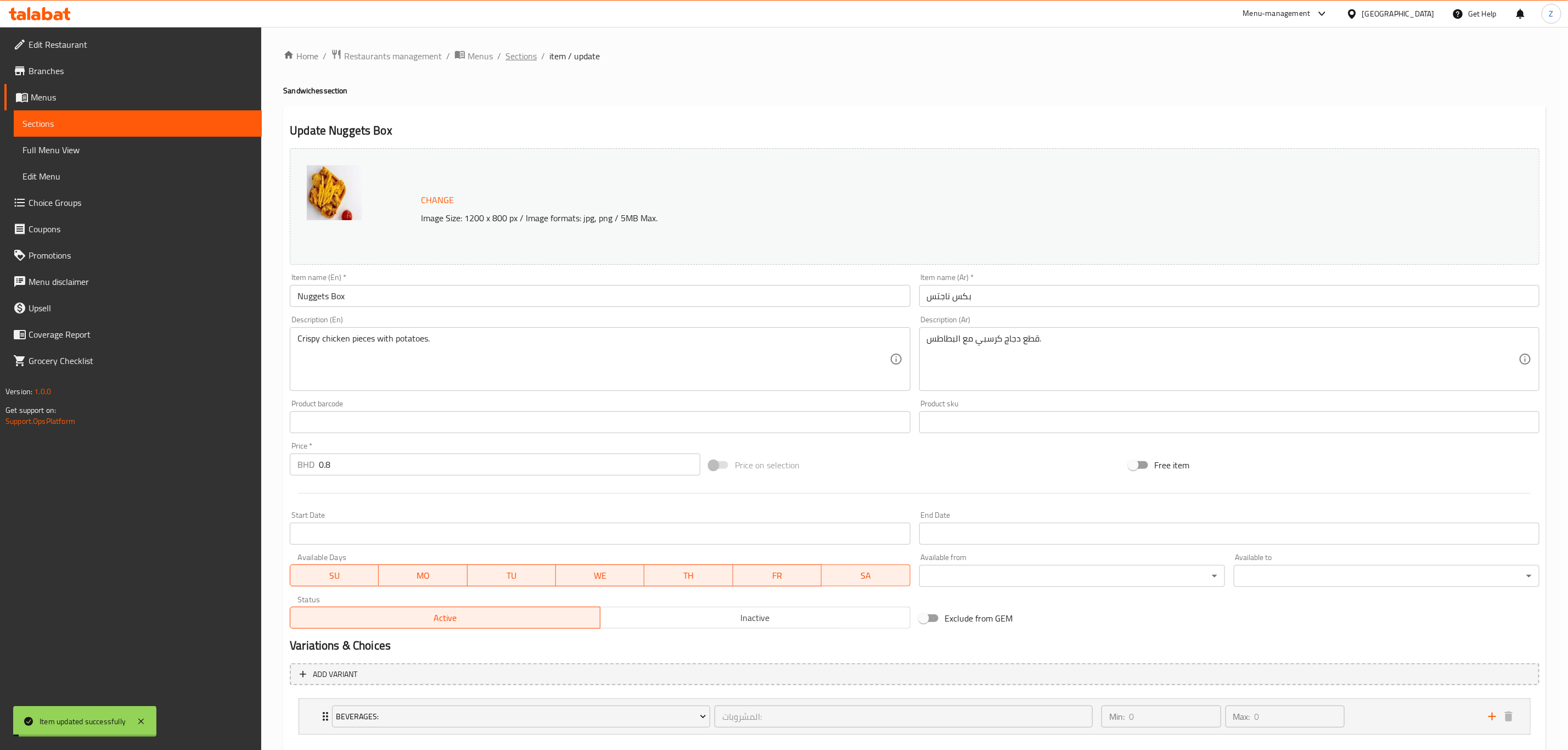
click at [517, 60] on span "Sections" at bounding box center [521, 56] width 31 height 13
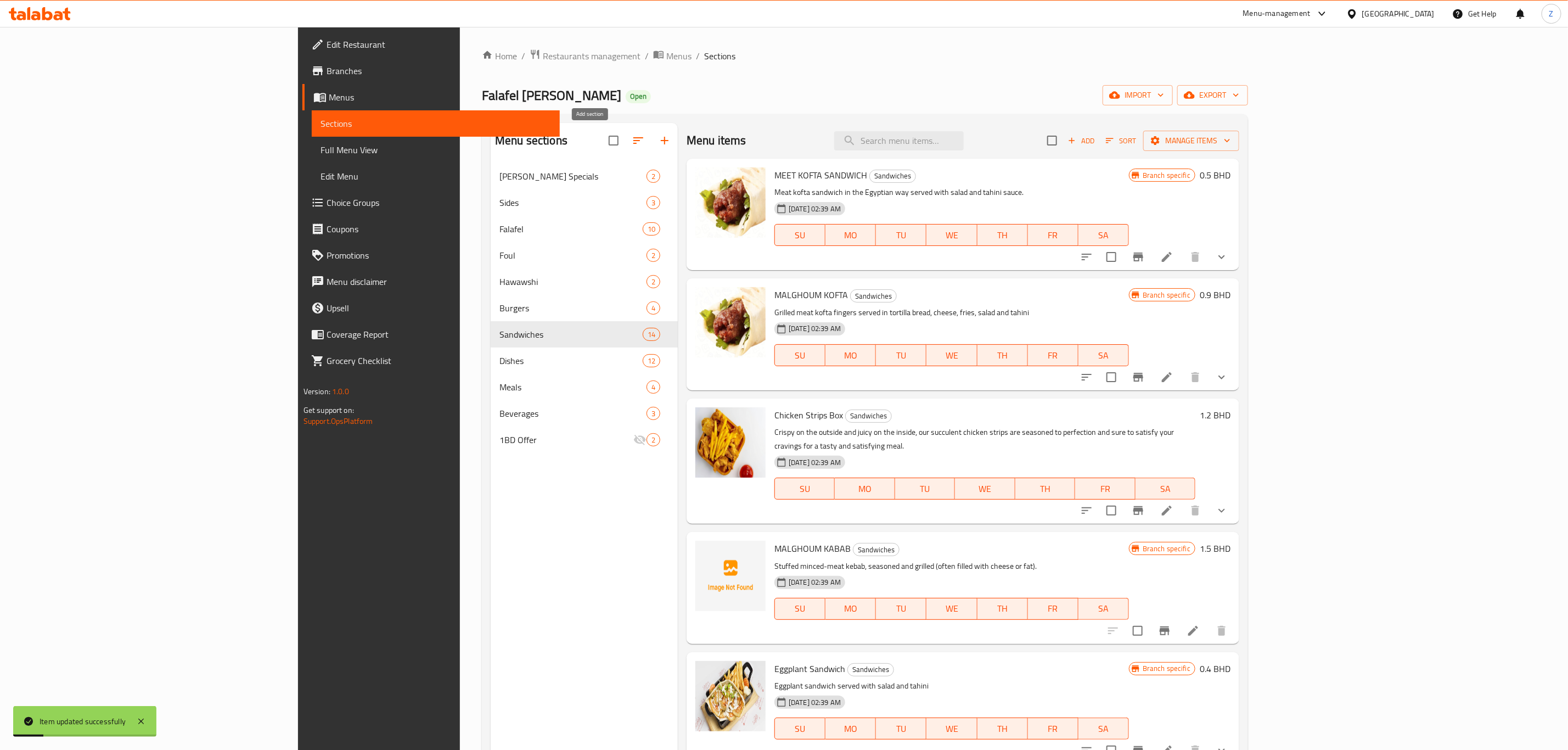
click at [658, 140] on icon "button" at bounding box center [664, 140] width 13 height 13
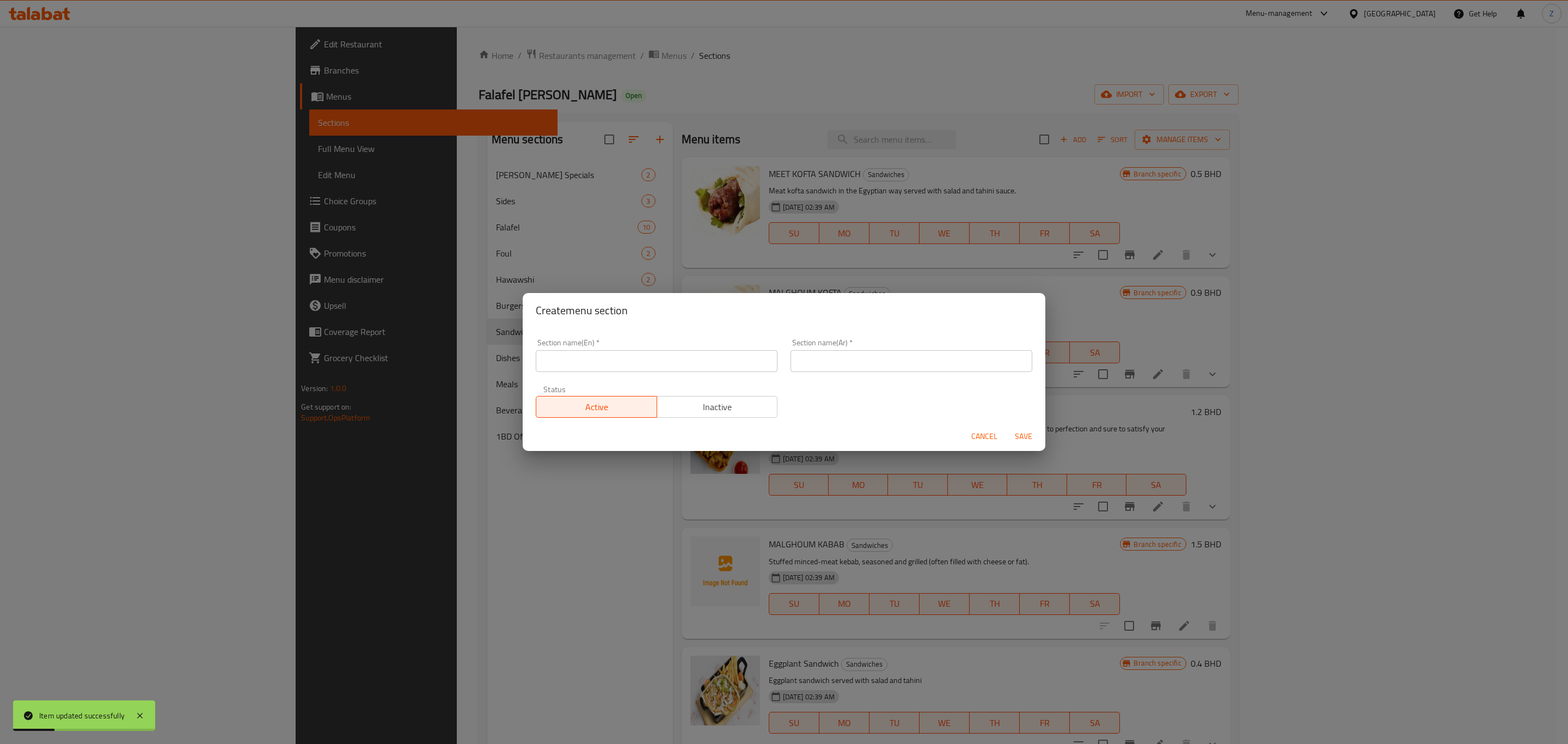
click at [690, 369] on input "text" at bounding box center [656, 361] width 242 height 22
type input "I"
type input "،"
type input "Kids Meal"
type input "وجبات الأطفال"
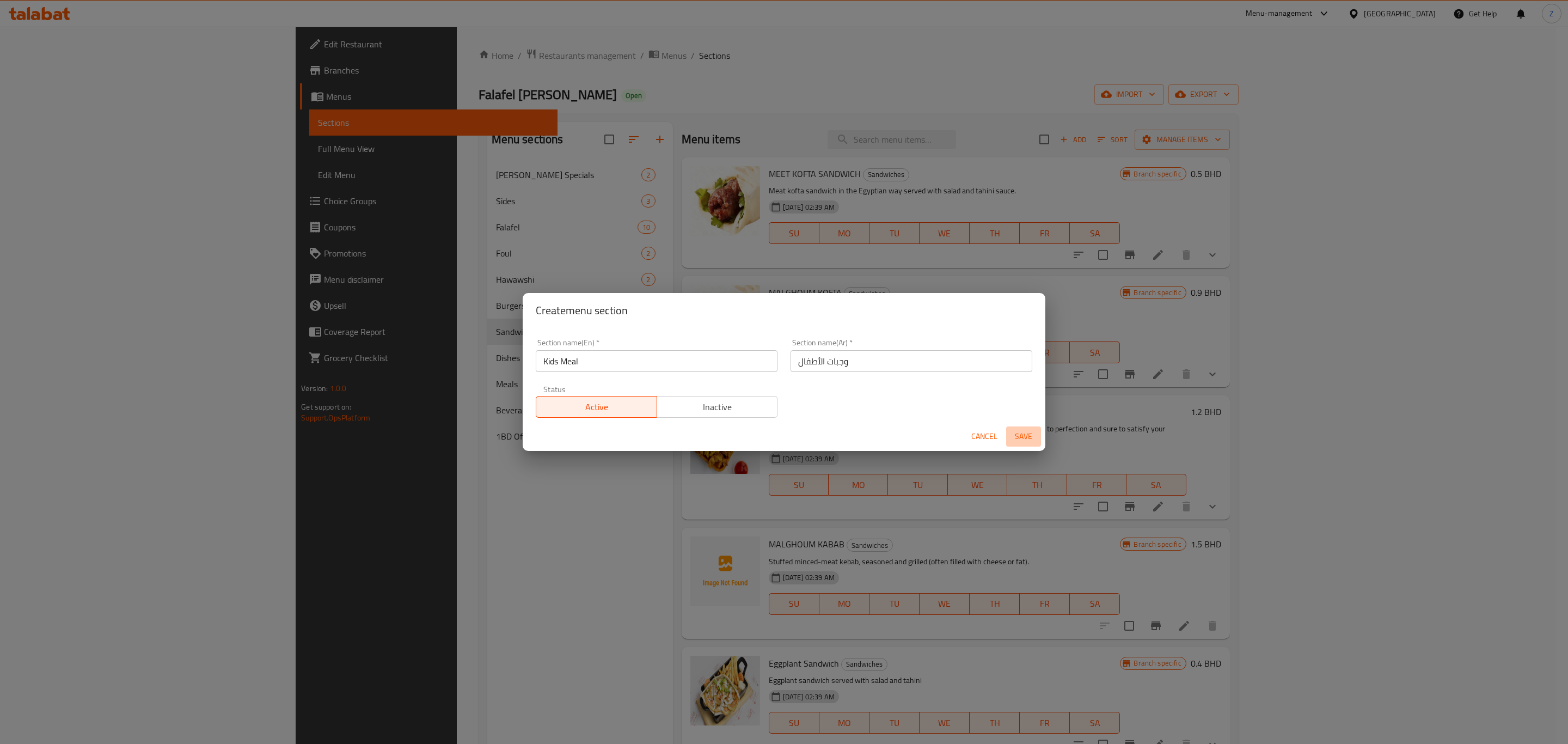
click at [1028, 439] on span "Save" at bounding box center [1023, 436] width 27 height 14
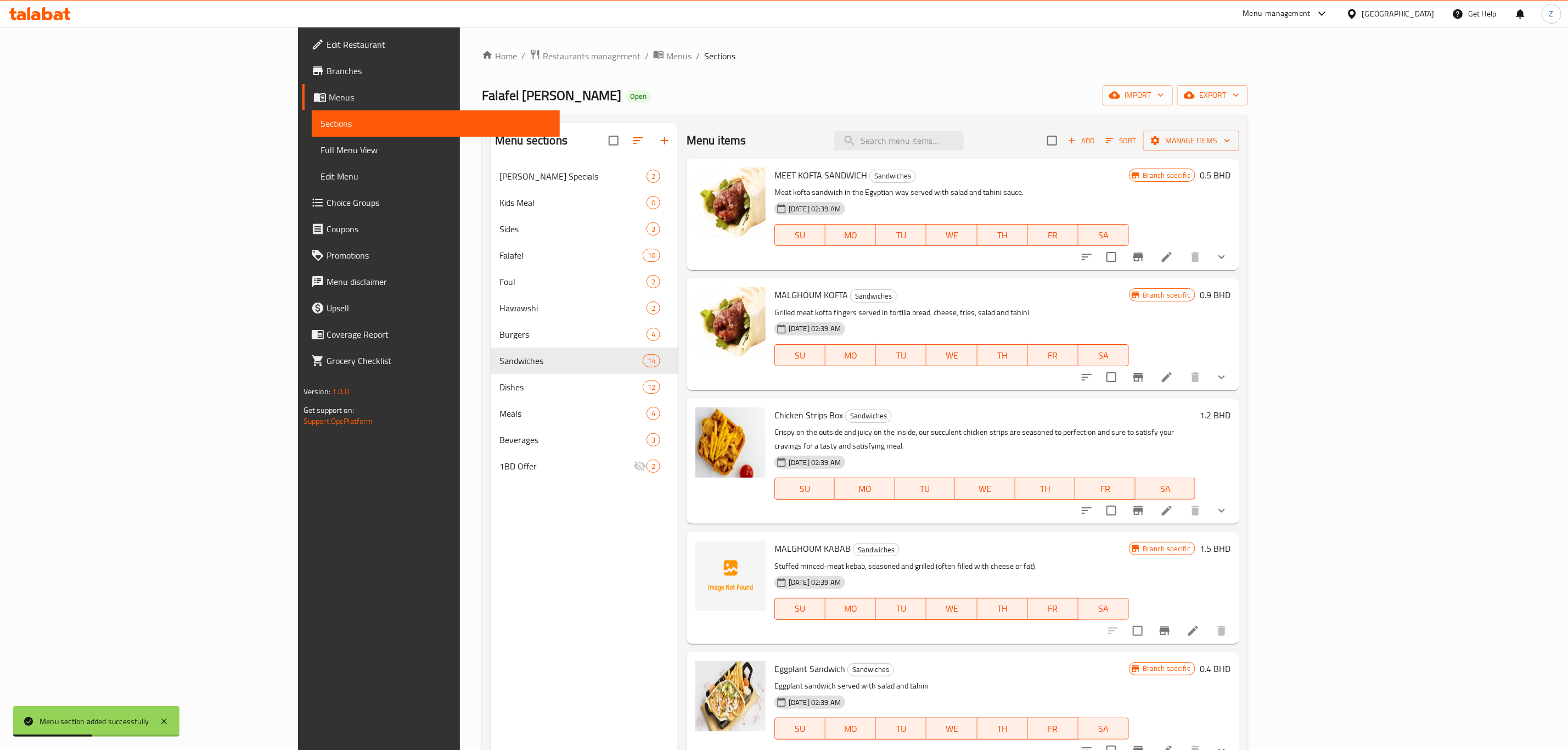
click at [1123, 499] on input "checkbox" at bounding box center [1111, 510] width 23 height 23
checkbox input "true"
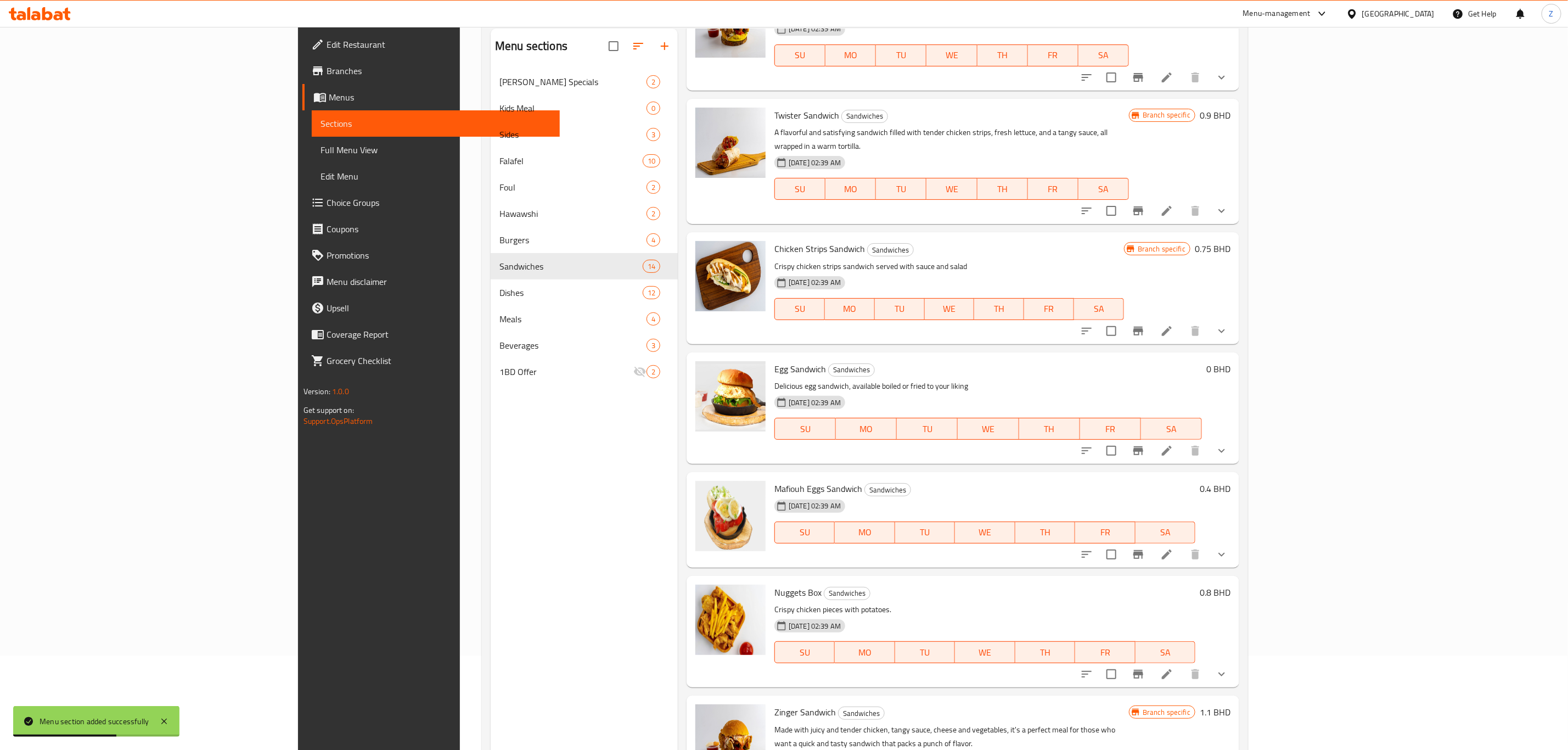
scroll to position [154, 0]
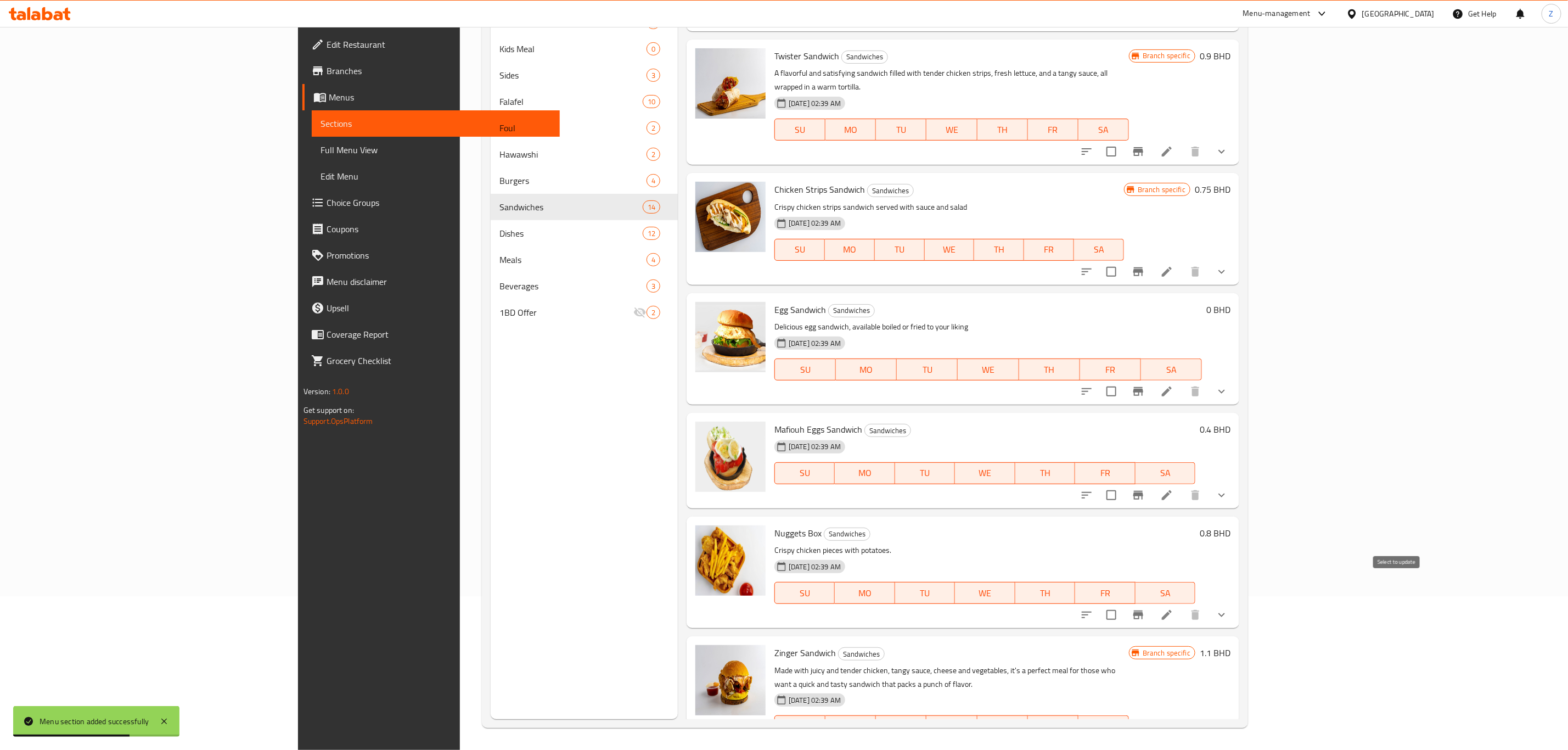
click at [1123, 603] on input "checkbox" at bounding box center [1111, 614] width 23 height 23
checkbox input "true"
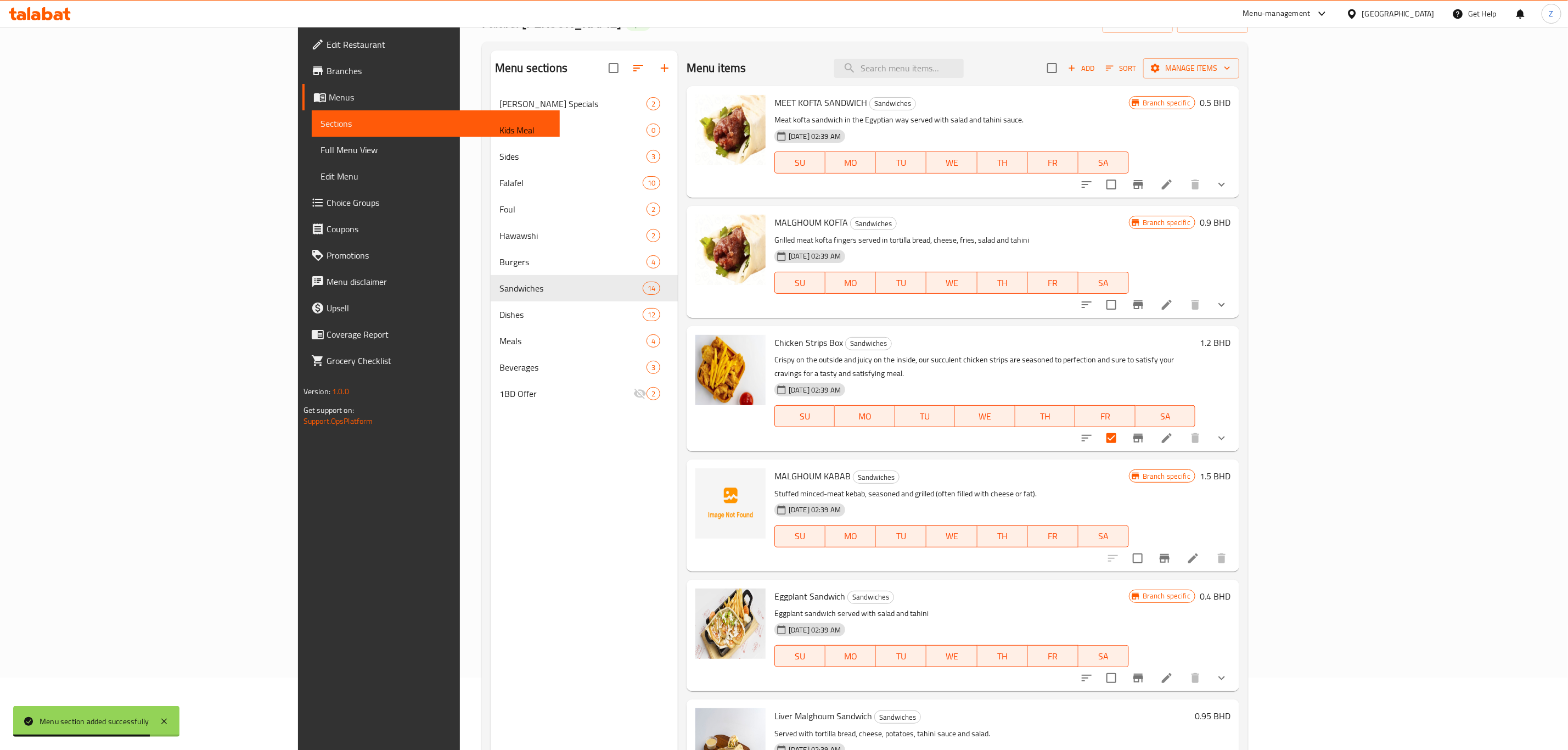
scroll to position [0, 0]
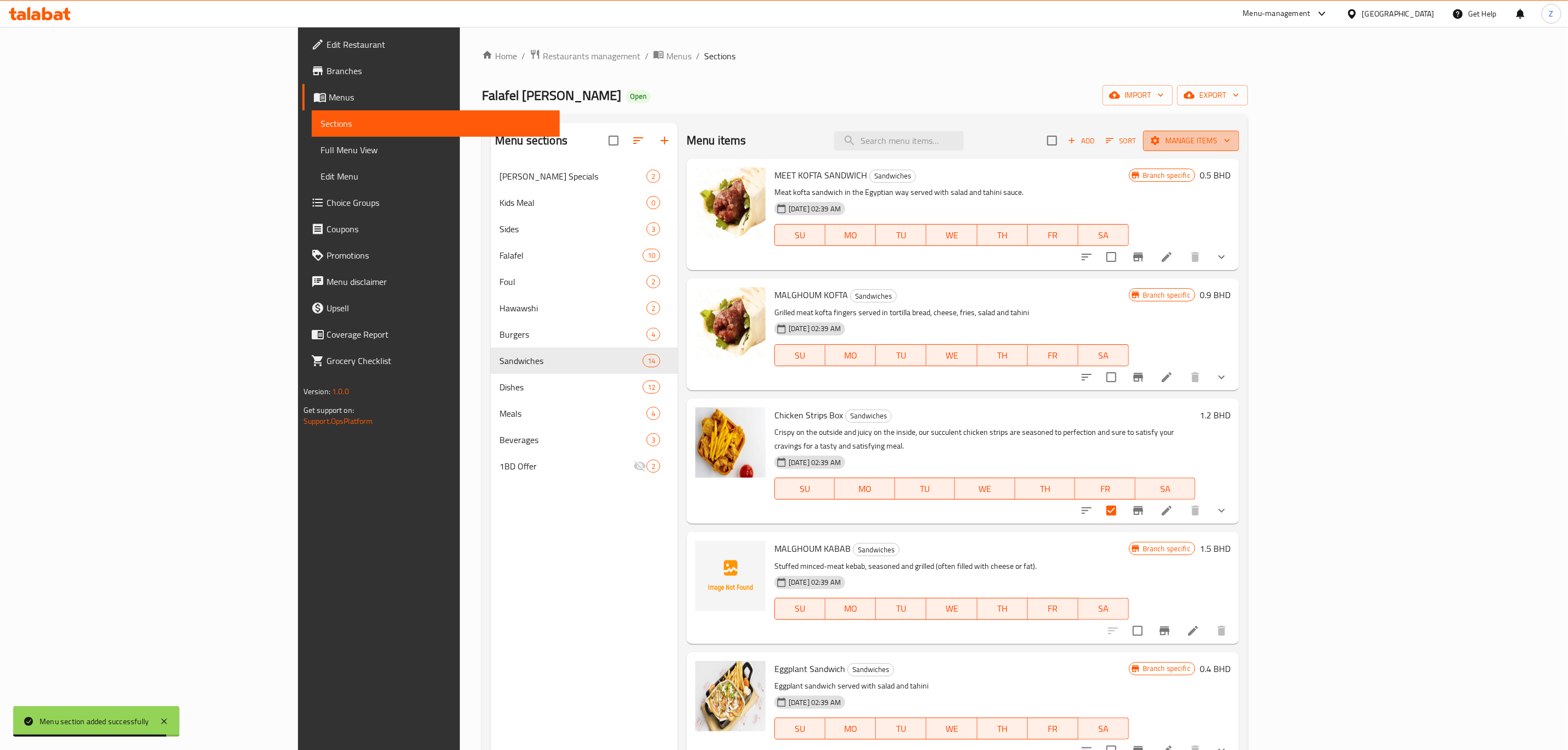
click at [1230, 143] on span "Manage items" at bounding box center [1191, 140] width 78 height 14
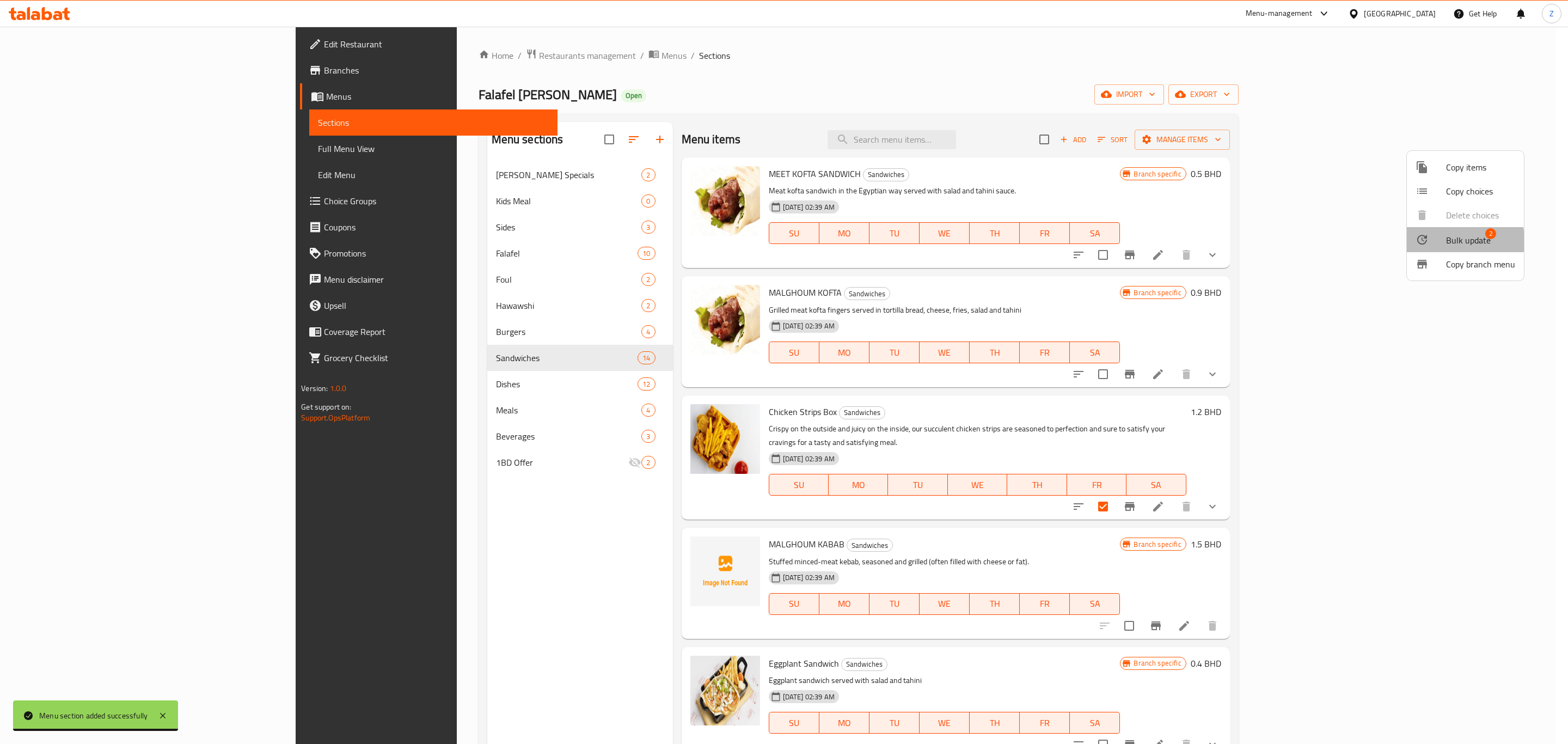
click at [1441, 241] on div at bounding box center [1431, 240] width 30 height 13
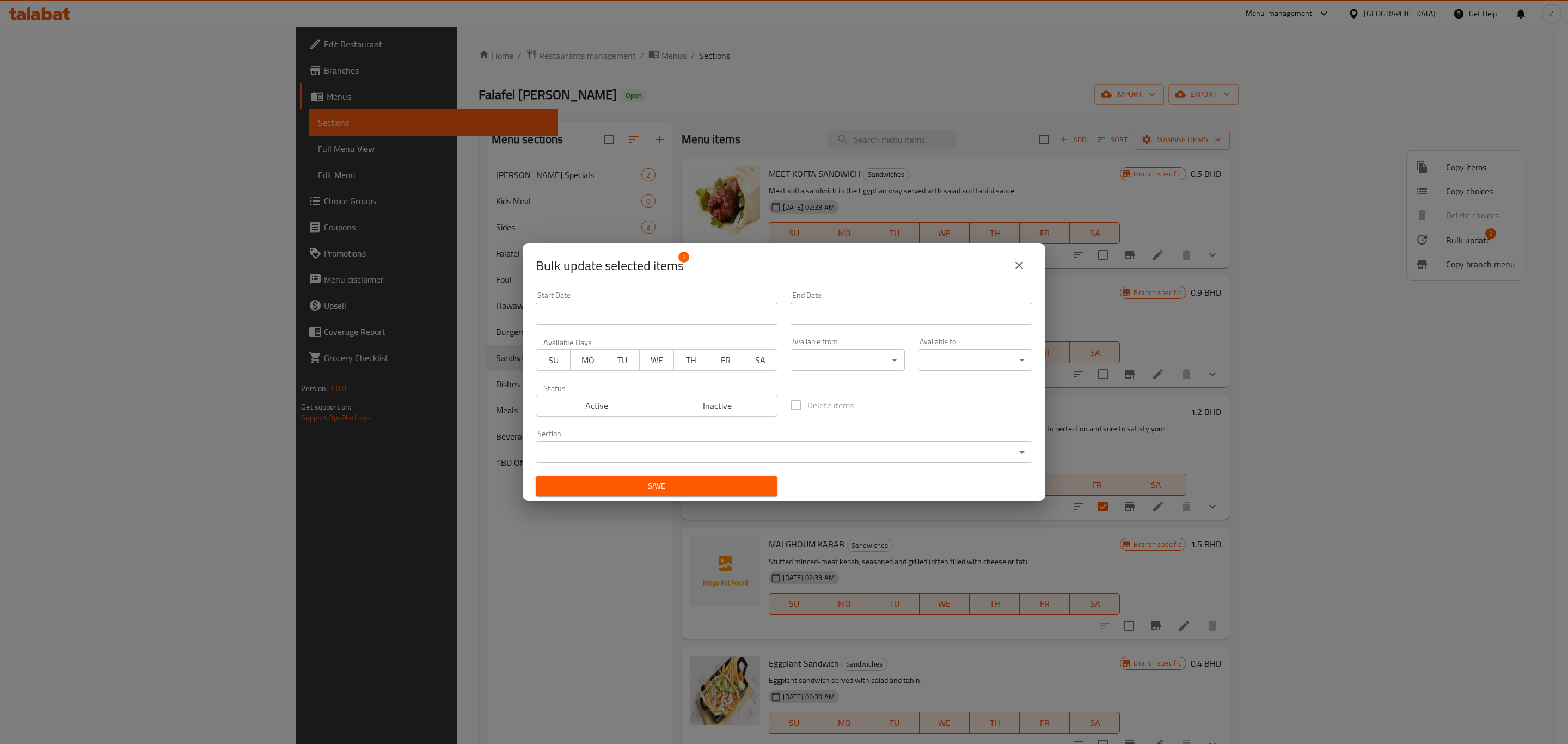
click at [680, 451] on body "​ Menu-management Bahrain Get Help Z Edit Restaurant Branches Menus Sections Fu…" at bounding box center [784, 385] width 1568 height 717
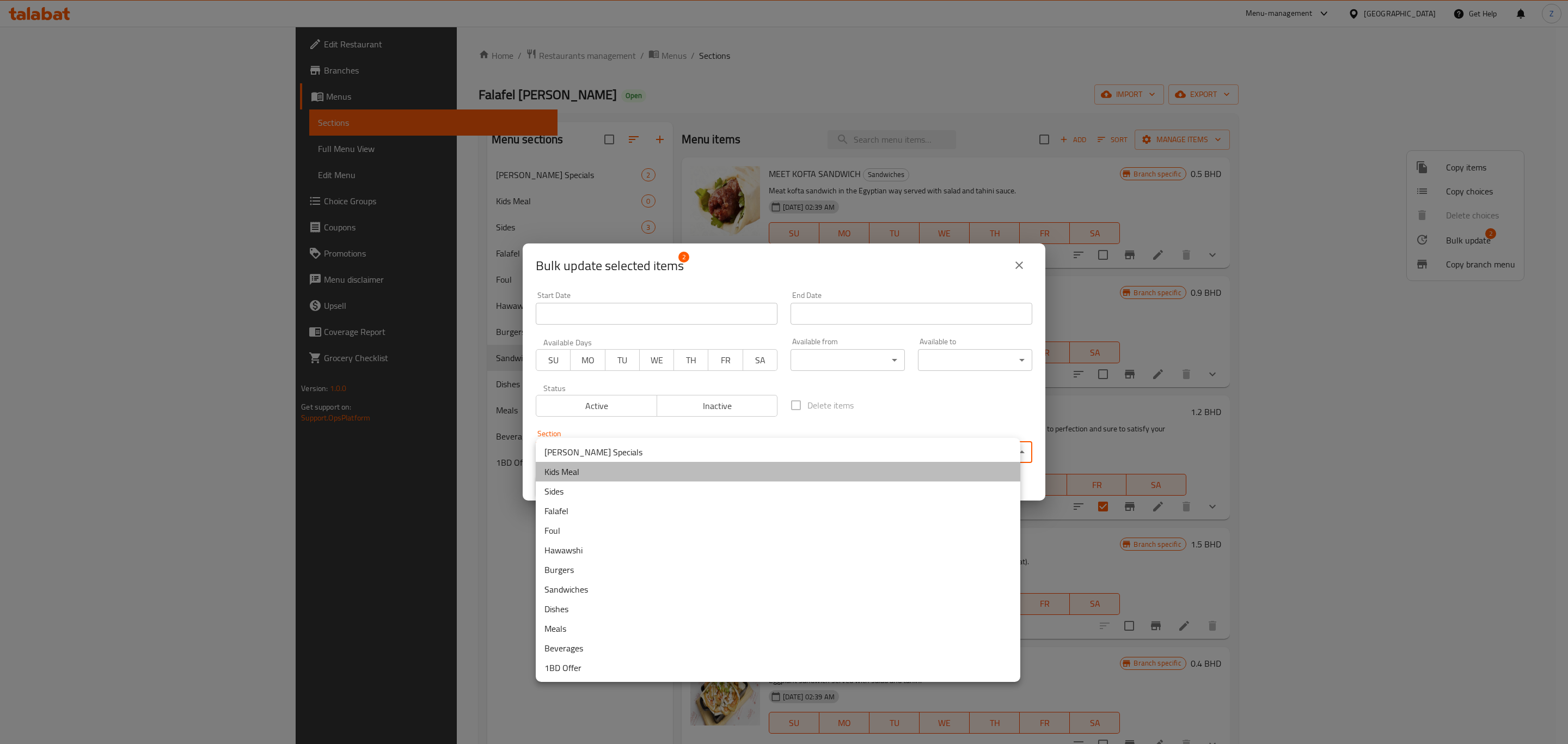
click at [587, 474] on li "Kids Meal" at bounding box center [778, 471] width 485 height 19
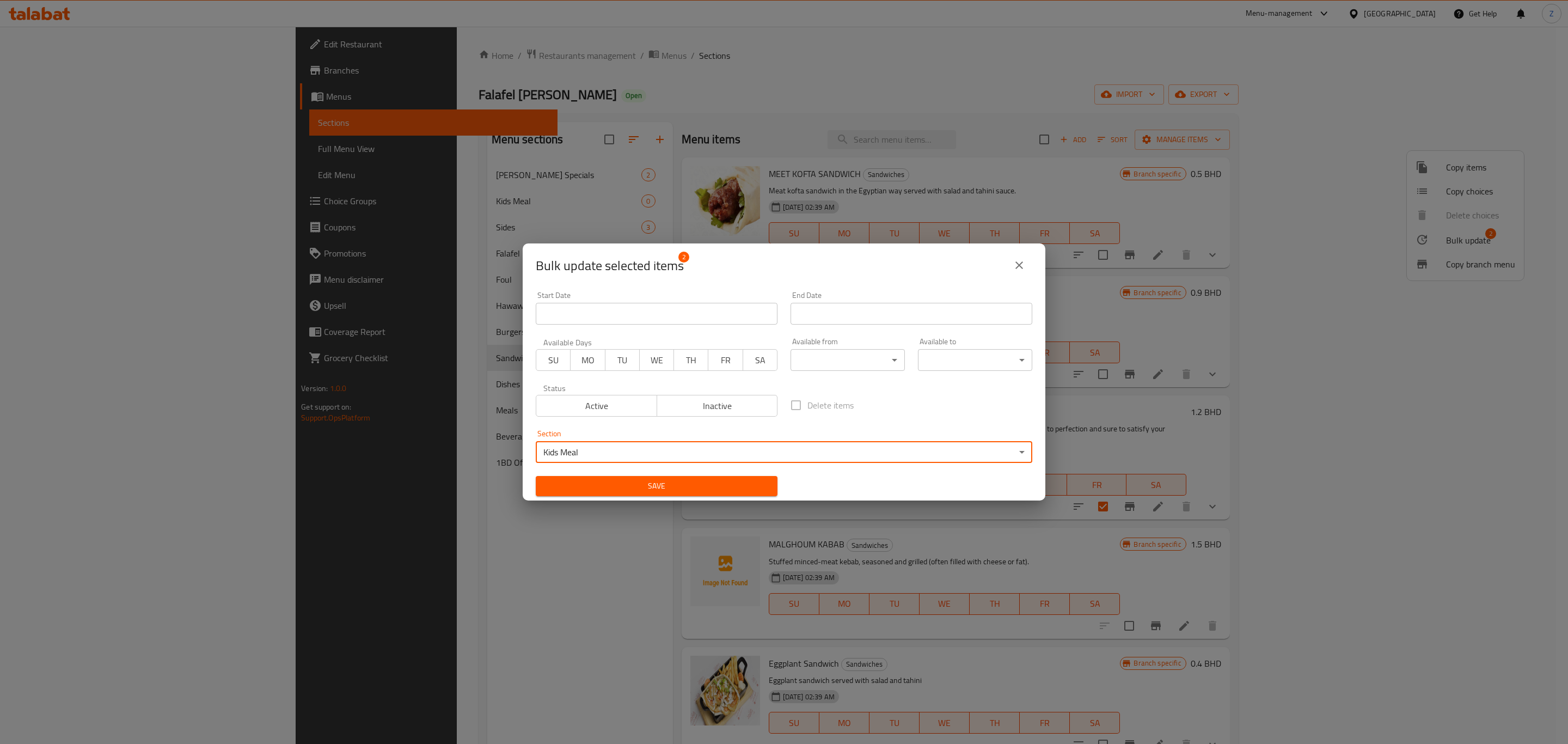
click at [620, 489] on span "Save" at bounding box center [656, 486] width 224 height 14
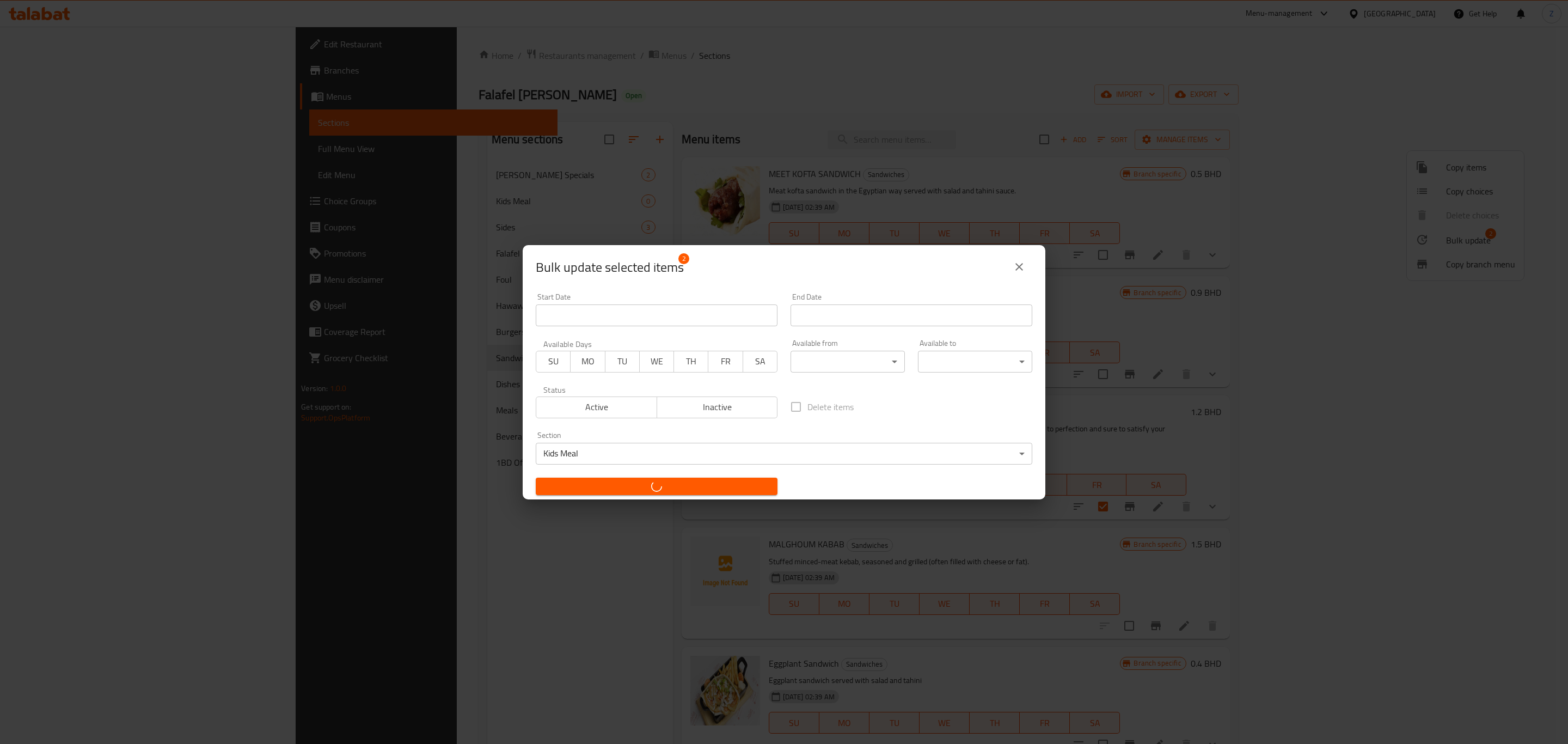
checkbox input "false"
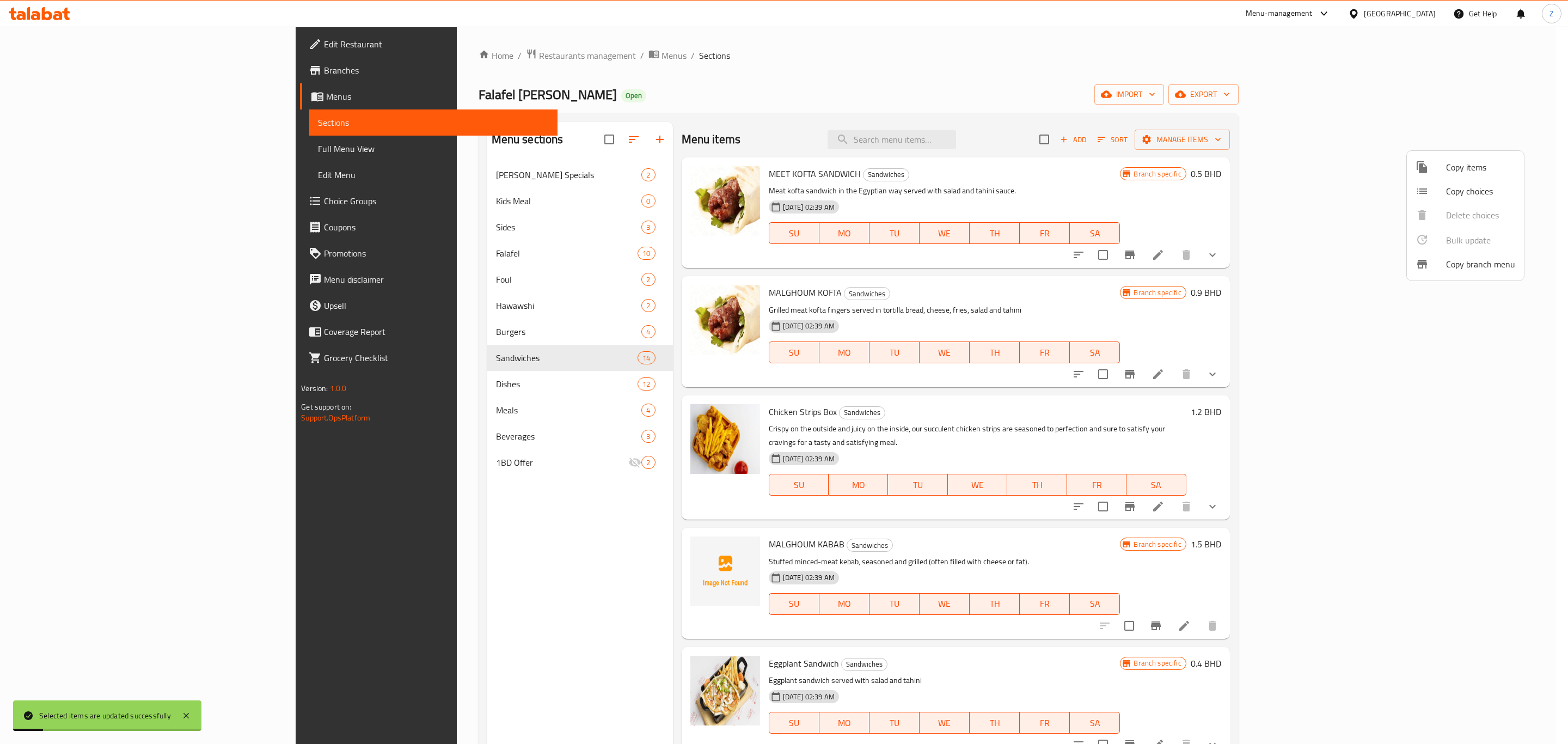
click at [557, 141] on div at bounding box center [784, 372] width 1568 height 744
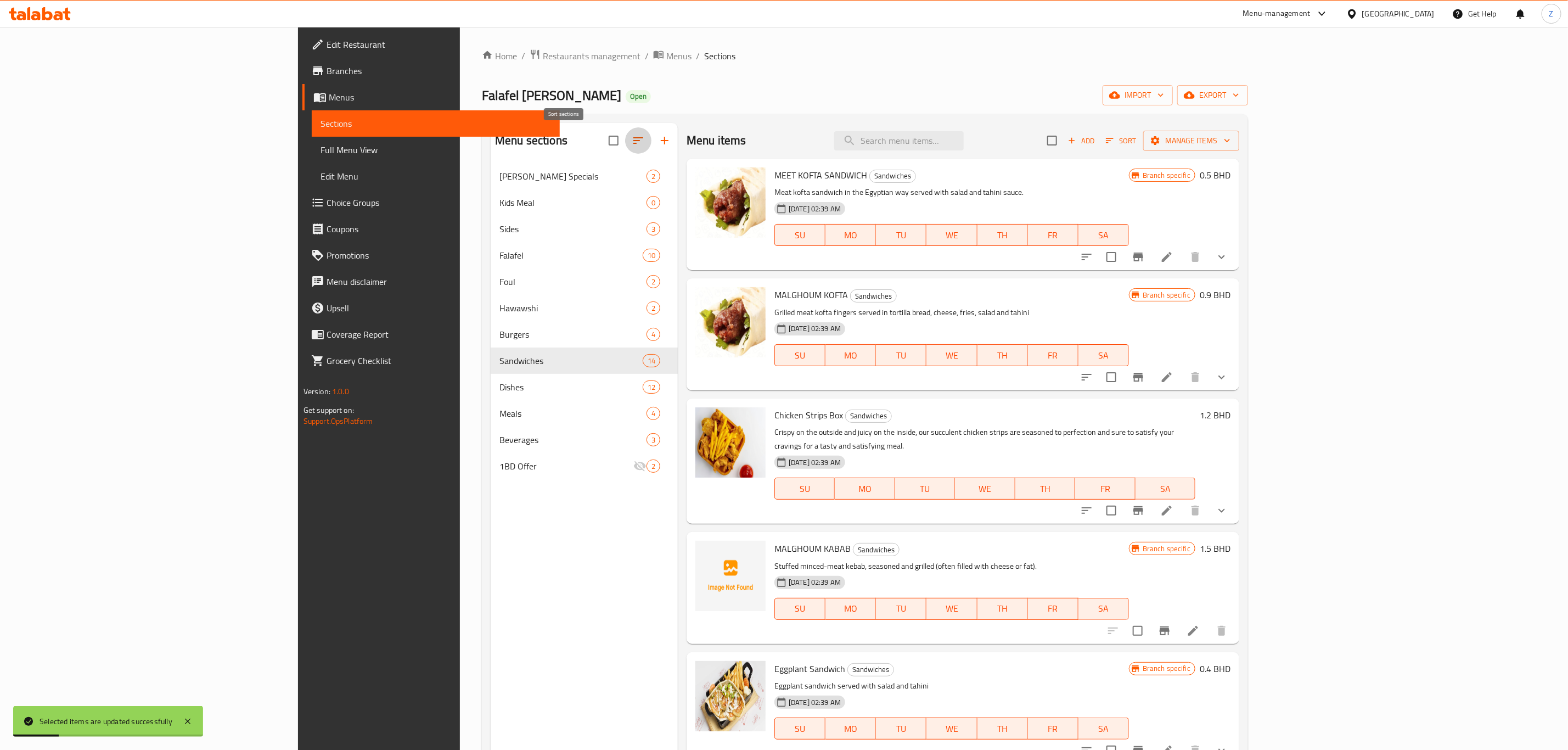
click at [632, 143] on icon "button" at bounding box center [638, 140] width 13 height 13
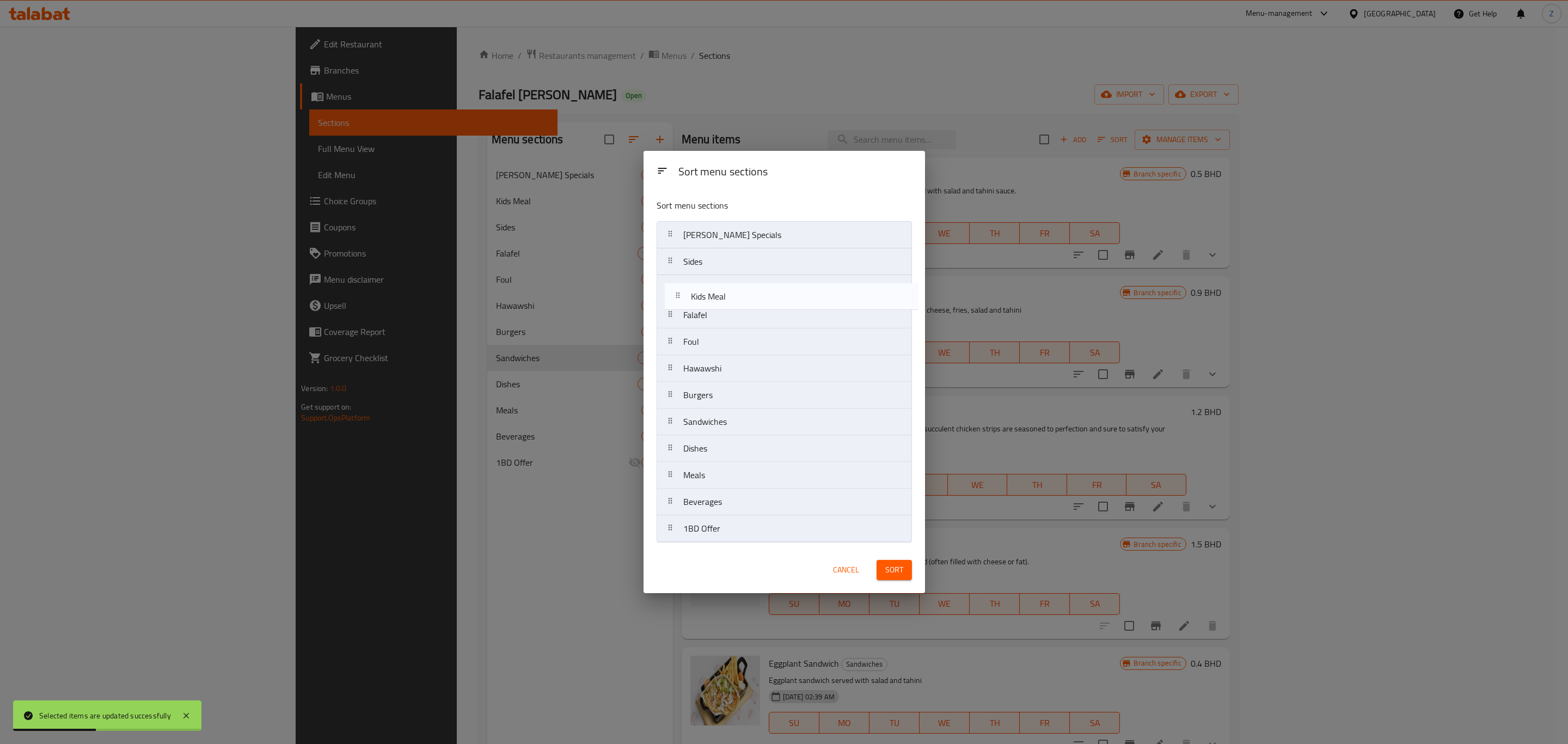
drag, startPoint x: 714, startPoint y: 267, endPoint x: 725, endPoint y: 307, distance: 41.5
click at [725, 307] on nav "Amo Shukri Specials Kids Meal Sides Falafel Foul Hawawshi Burgers Sandwiches Di…" at bounding box center [784, 382] width 255 height 321
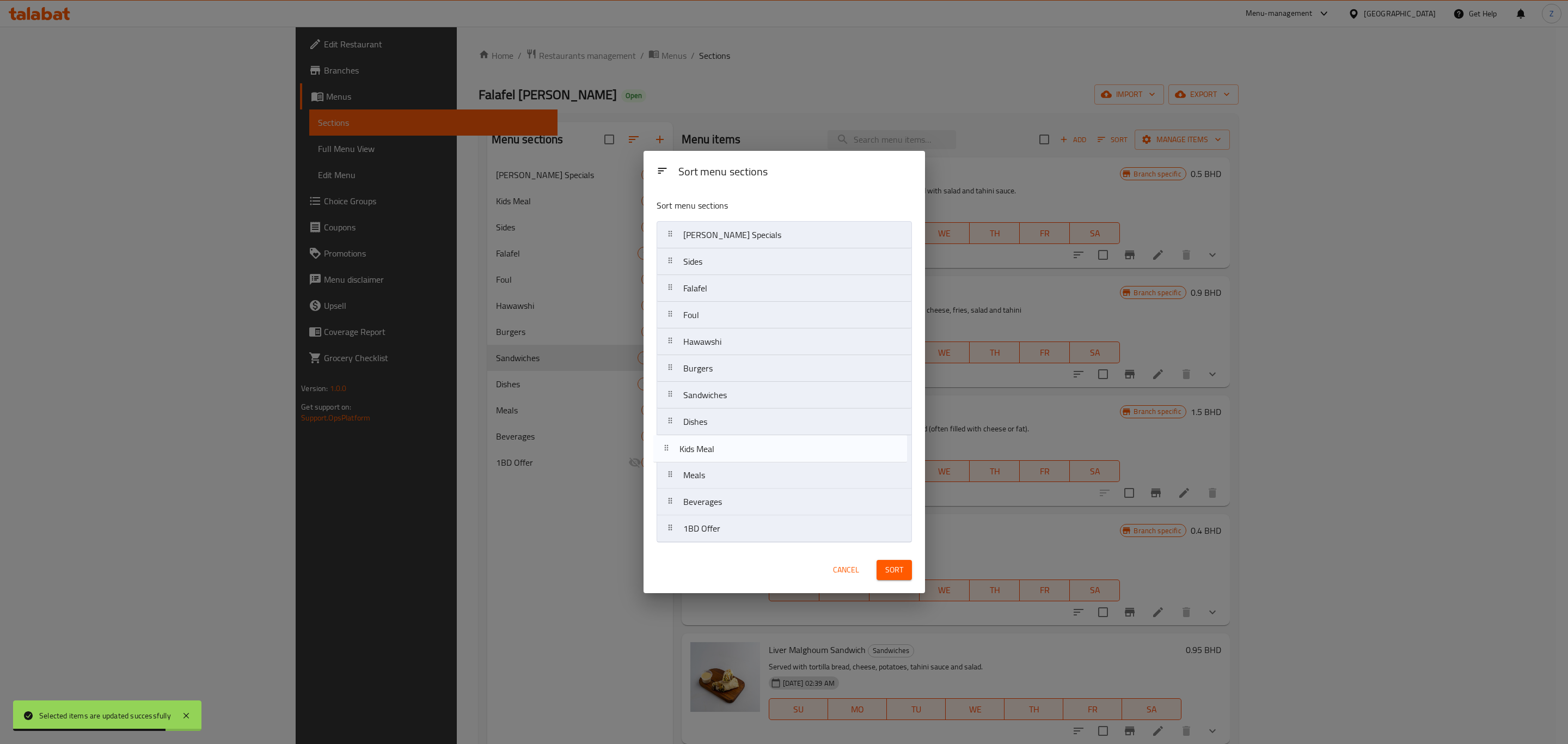
drag, startPoint x: 707, startPoint y: 291, endPoint x: 701, endPoint y: 456, distance: 165.1
click at [701, 456] on nav "Amo Shukri Specials Sides Kids Meal Falafel Foul Hawawshi Burgers Sandwiches Di…" at bounding box center [784, 382] width 255 height 321
drag, startPoint x: 708, startPoint y: 451, endPoint x: 703, endPoint y: 476, distance: 25.5
click at [703, 476] on nav "Amo Shukri Specials Sides Falafel Foul Hawawshi Burgers Sandwiches Dishes Kids …" at bounding box center [784, 382] width 255 height 321
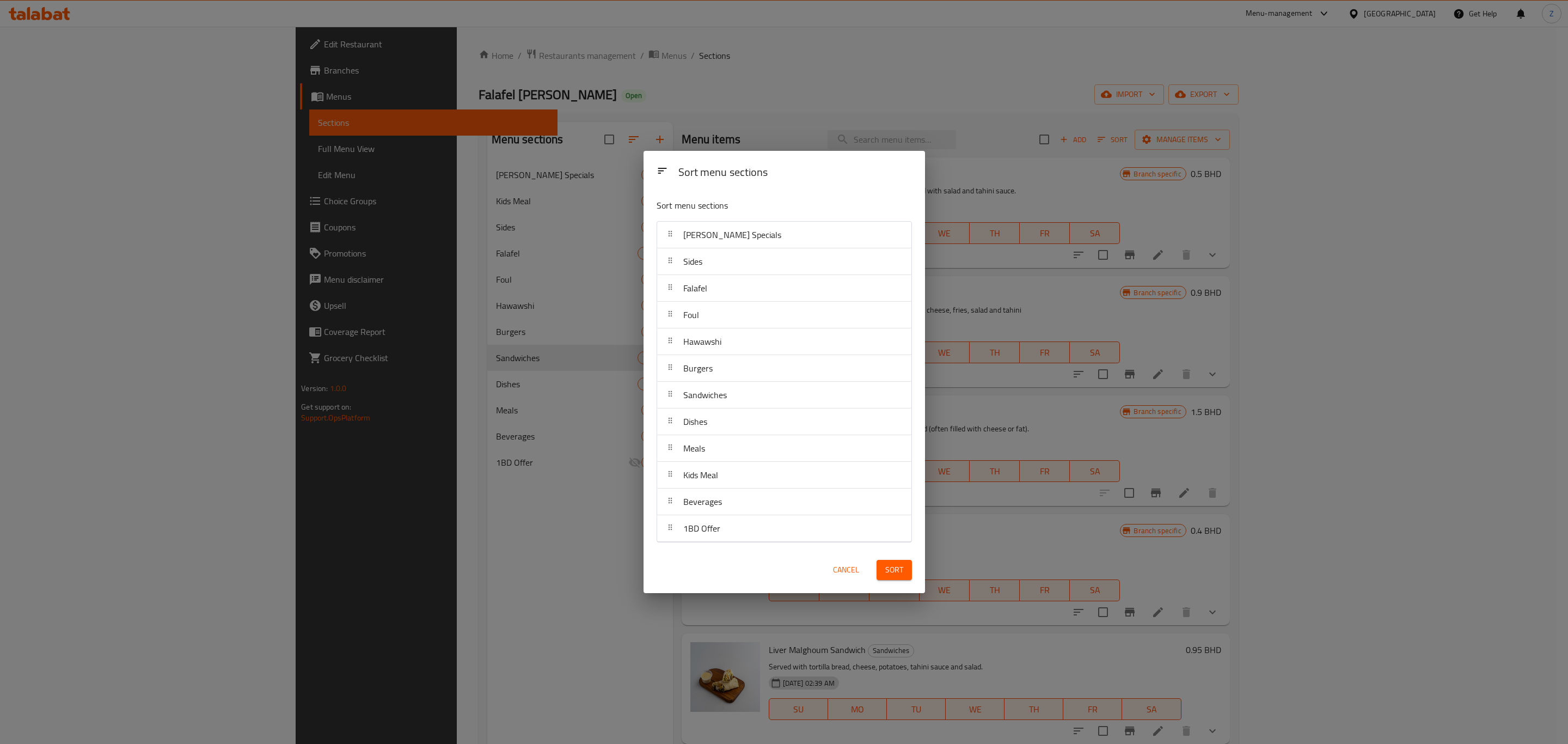
click at [902, 572] on span "Sort" at bounding box center [894, 569] width 18 height 14
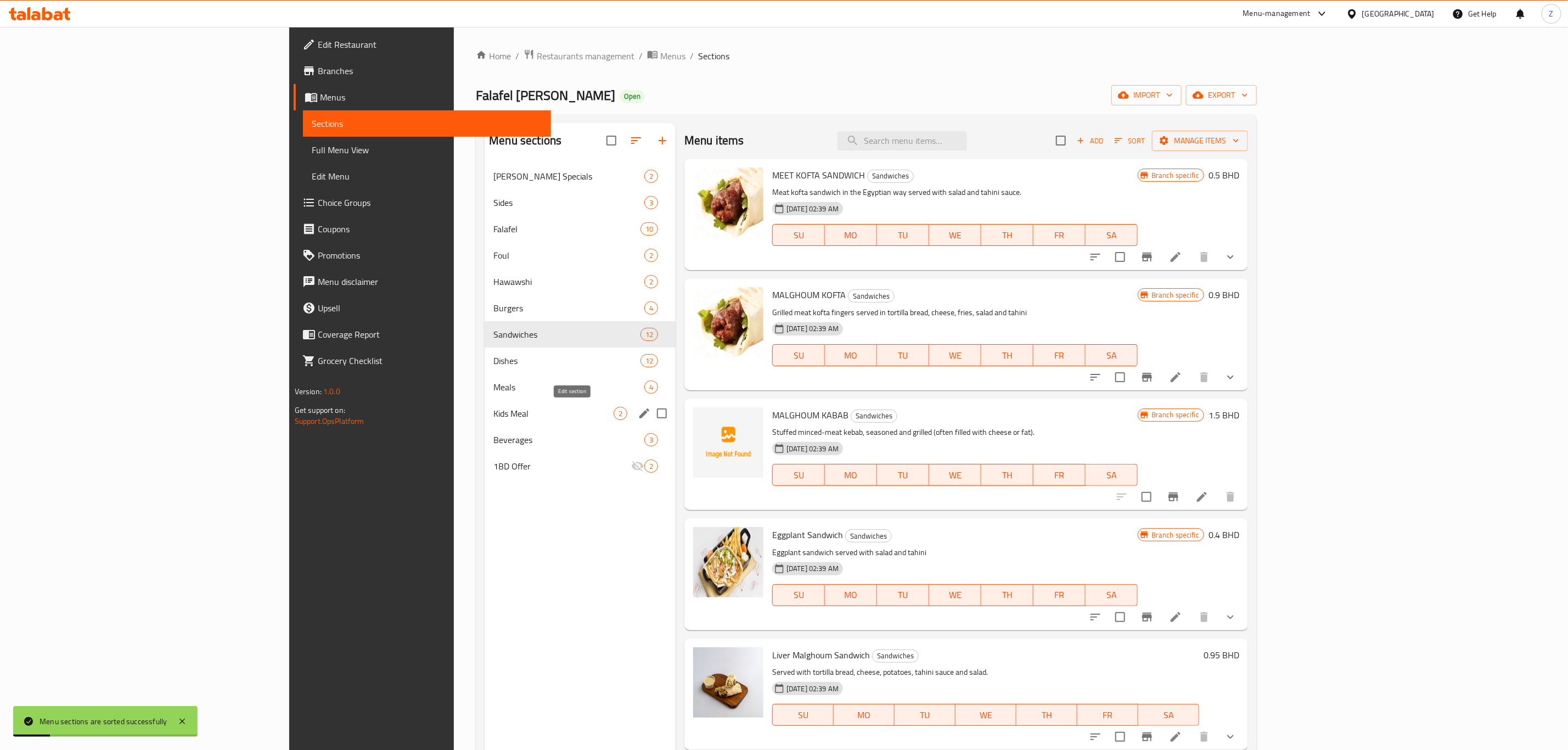
click at [637, 415] on icon "edit" at bounding box center [644, 413] width 13 height 13
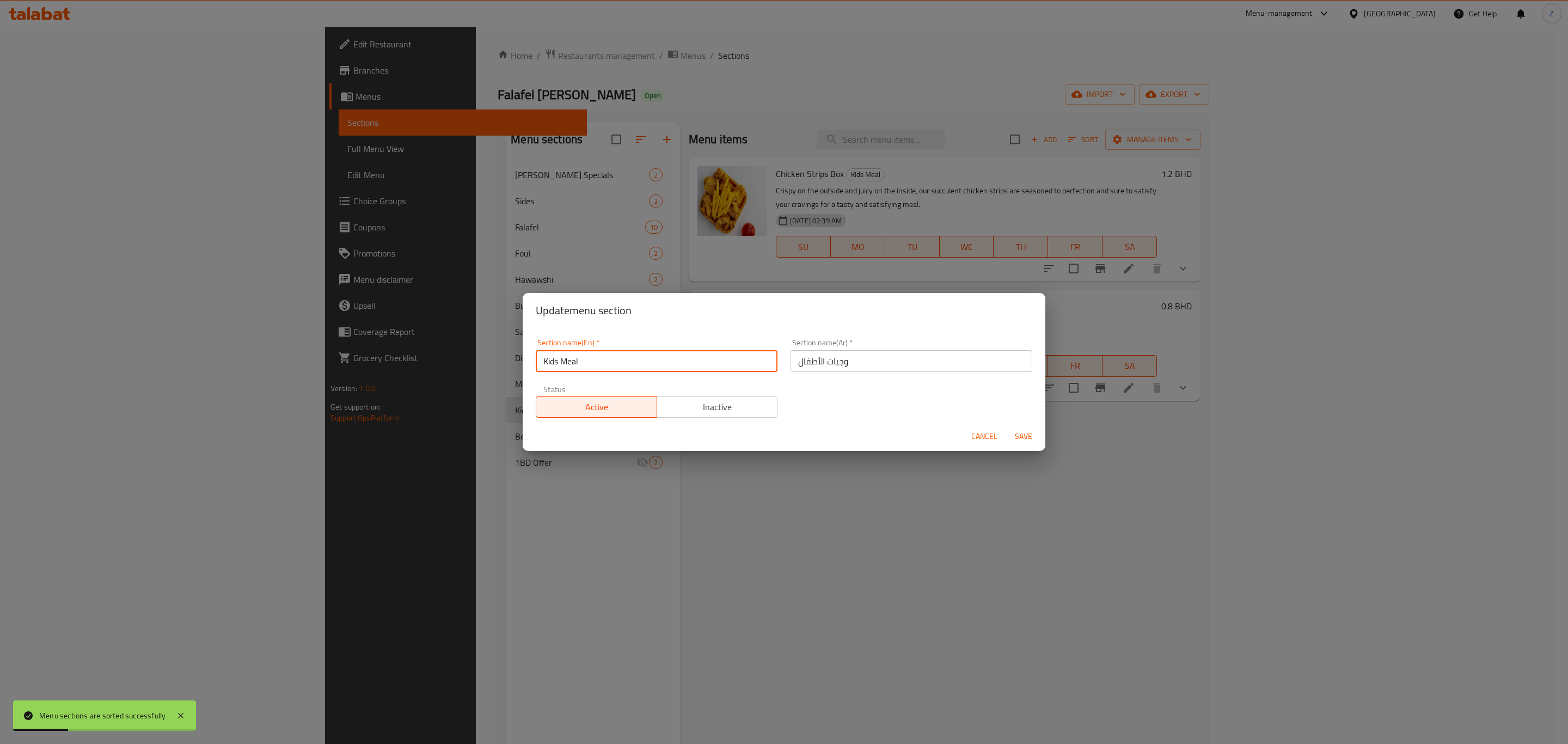
drag, startPoint x: 685, startPoint y: 364, endPoint x: 770, endPoint y: 417, distance: 100.2
click at [685, 364] on input "Kids Meal" at bounding box center [656, 361] width 242 height 22
type input "Kids Meals"
click at [1022, 432] on span "Save" at bounding box center [1023, 436] width 27 height 14
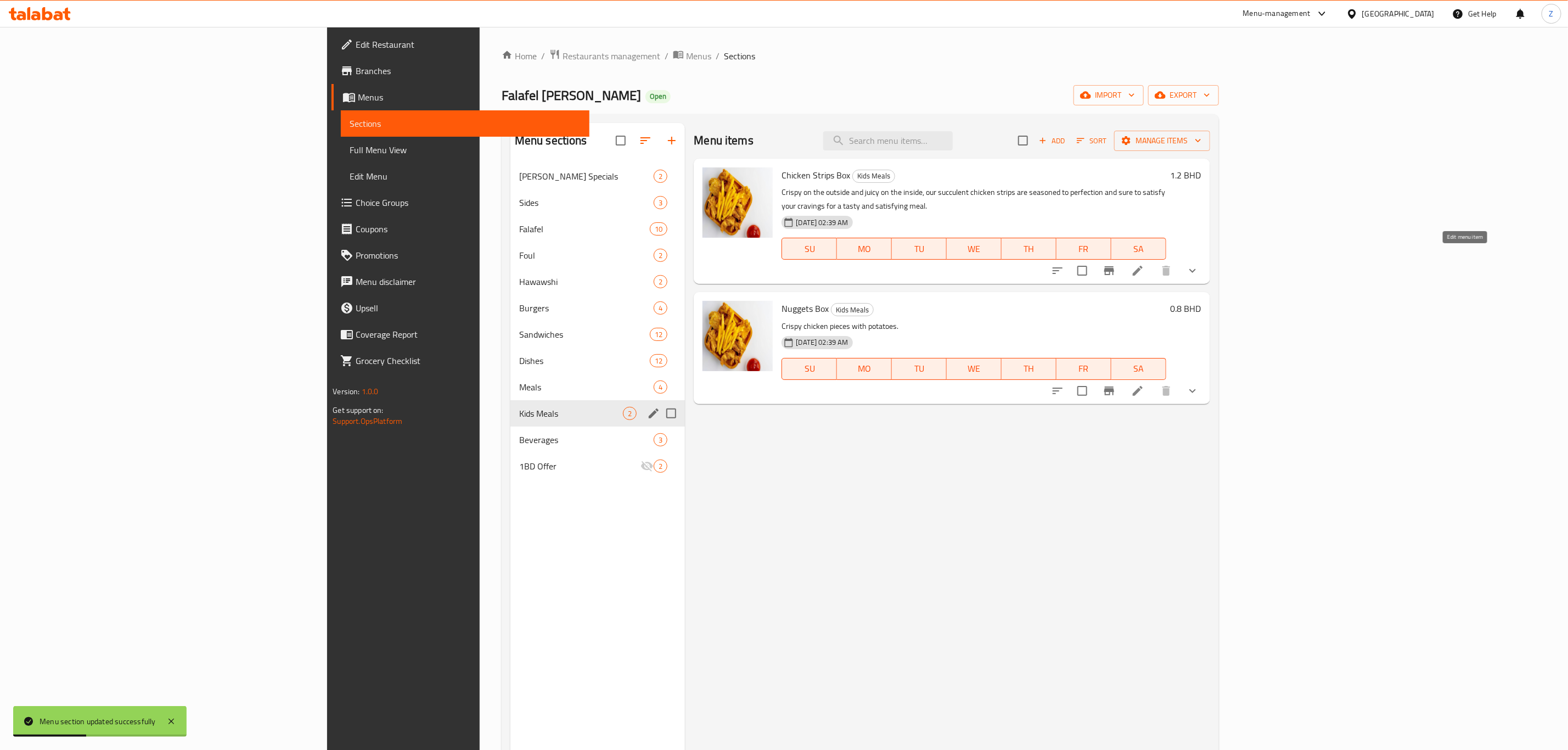
click at [1144, 264] on icon at bounding box center [1137, 270] width 13 height 13
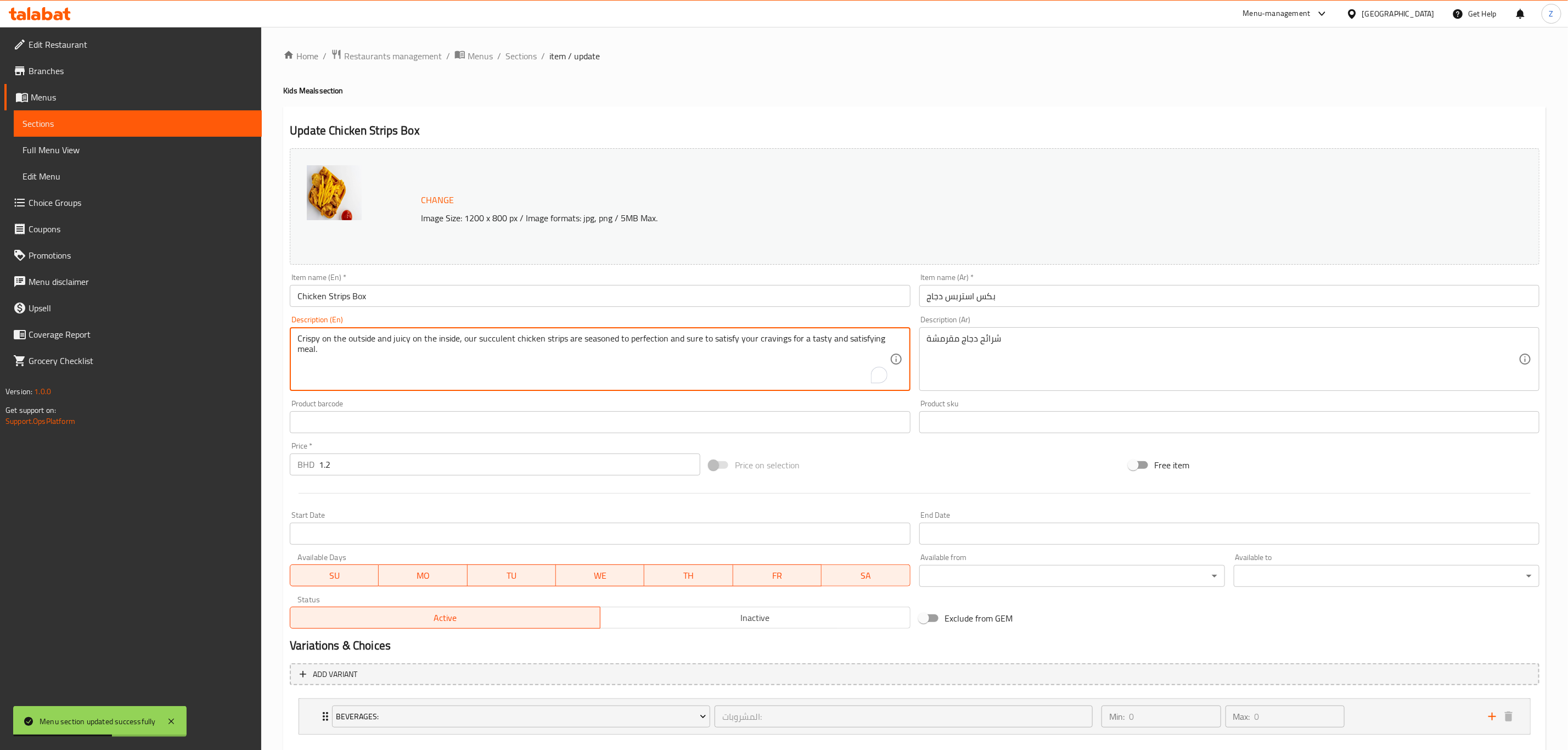
click at [379, 356] on textarea "Crispy on the outside and juicy on the inside, our succulent chicken strips are…" at bounding box center [592, 359] width 591 height 53
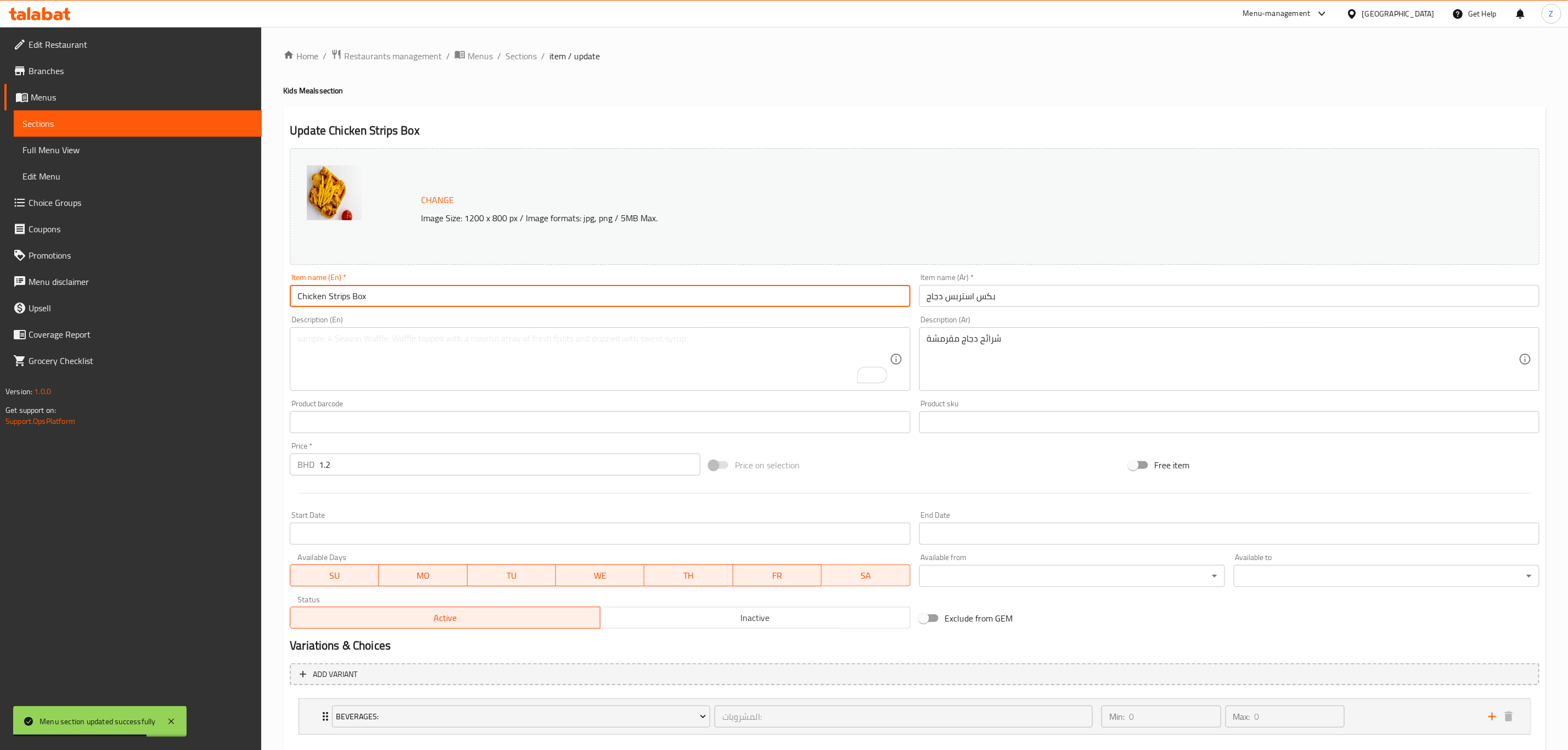
click at [434, 294] on input "Chicken Strips Box" at bounding box center [600, 296] width 620 height 22
drag, startPoint x: 526, startPoint y: 57, endPoint x: 560, endPoint y: 82, distance: 42.2
click at [526, 57] on span "Sections" at bounding box center [521, 56] width 31 height 13
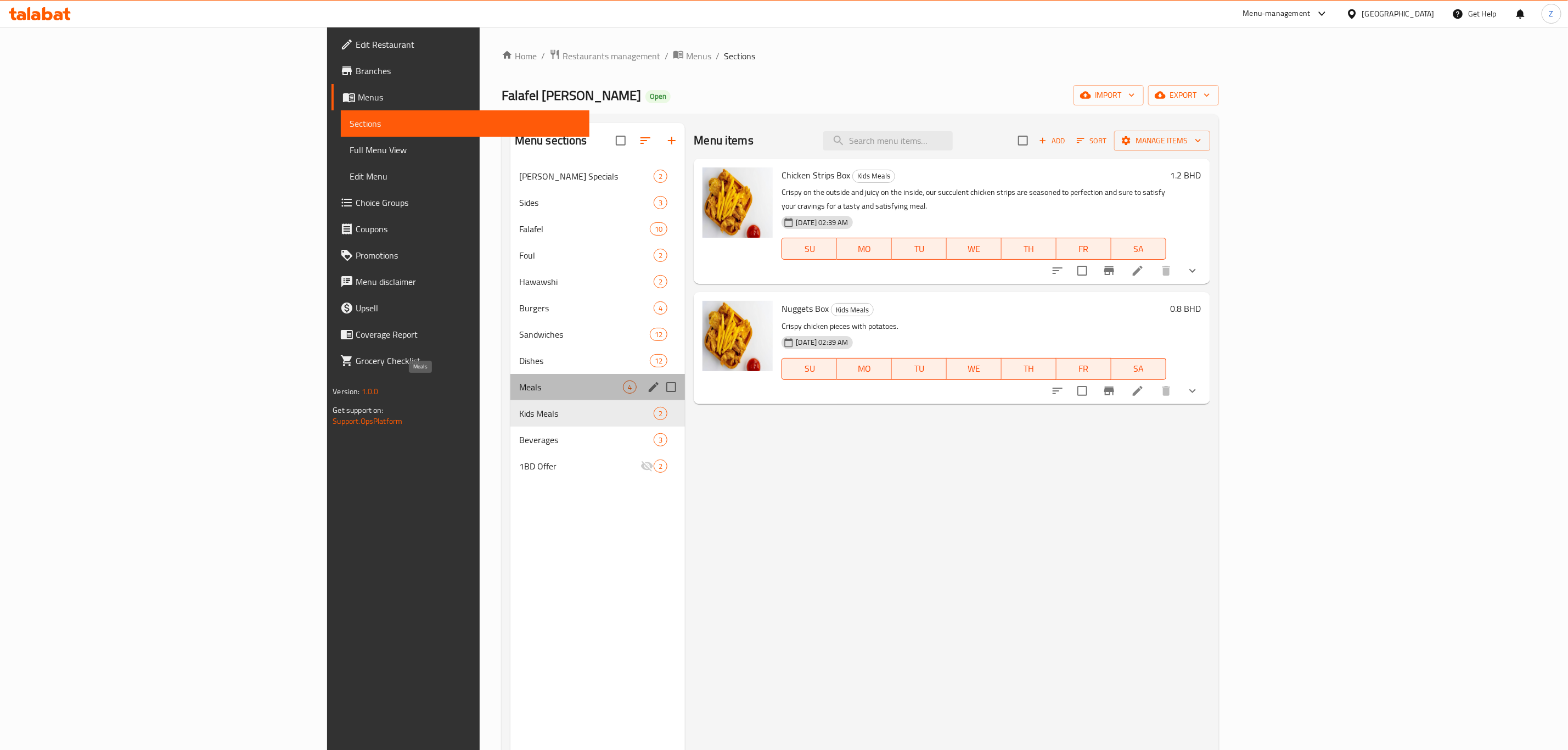
click at [519, 391] on span "Meals" at bounding box center [571, 387] width 104 height 13
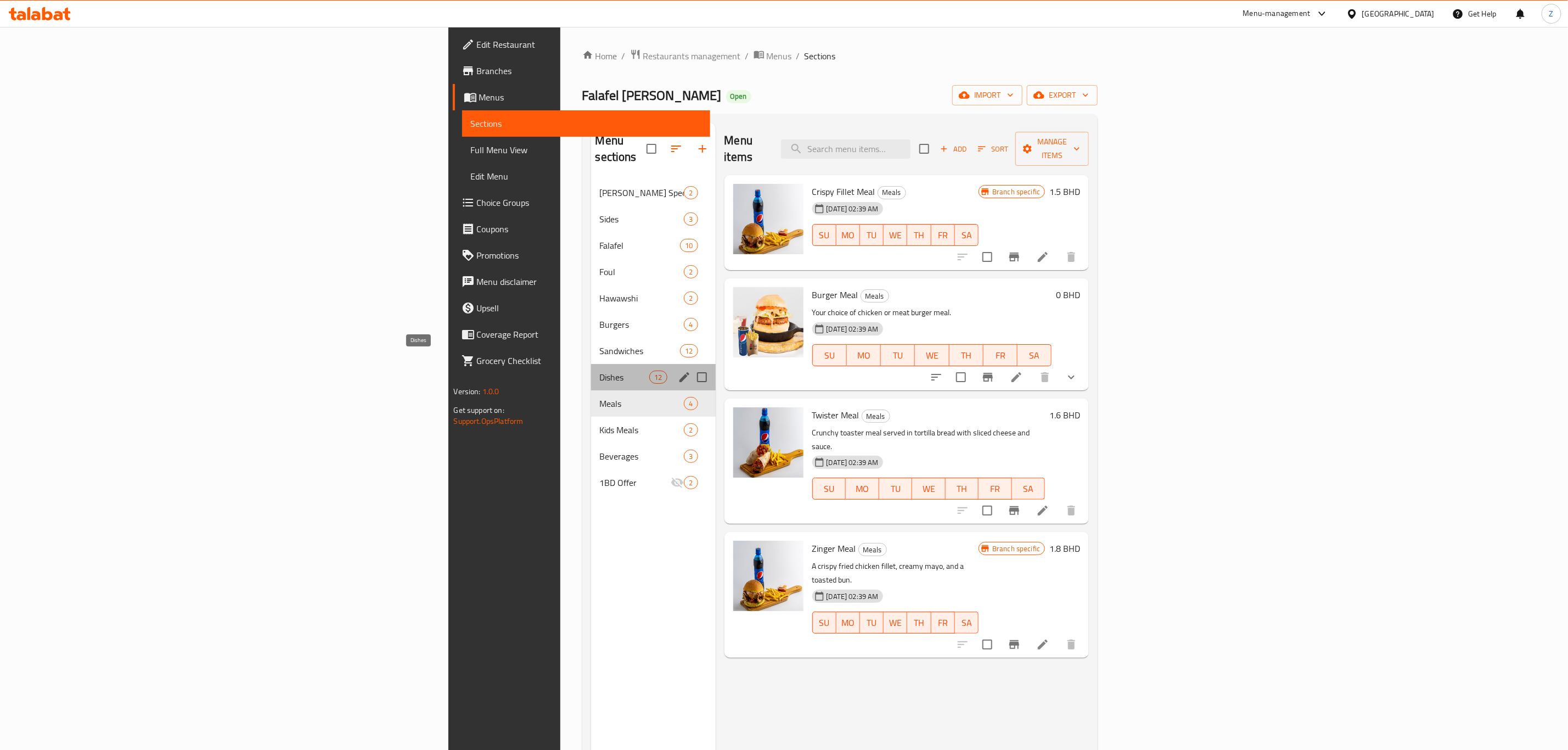
click at [600, 371] on span "Dishes" at bounding box center [624, 377] width 50 height 13
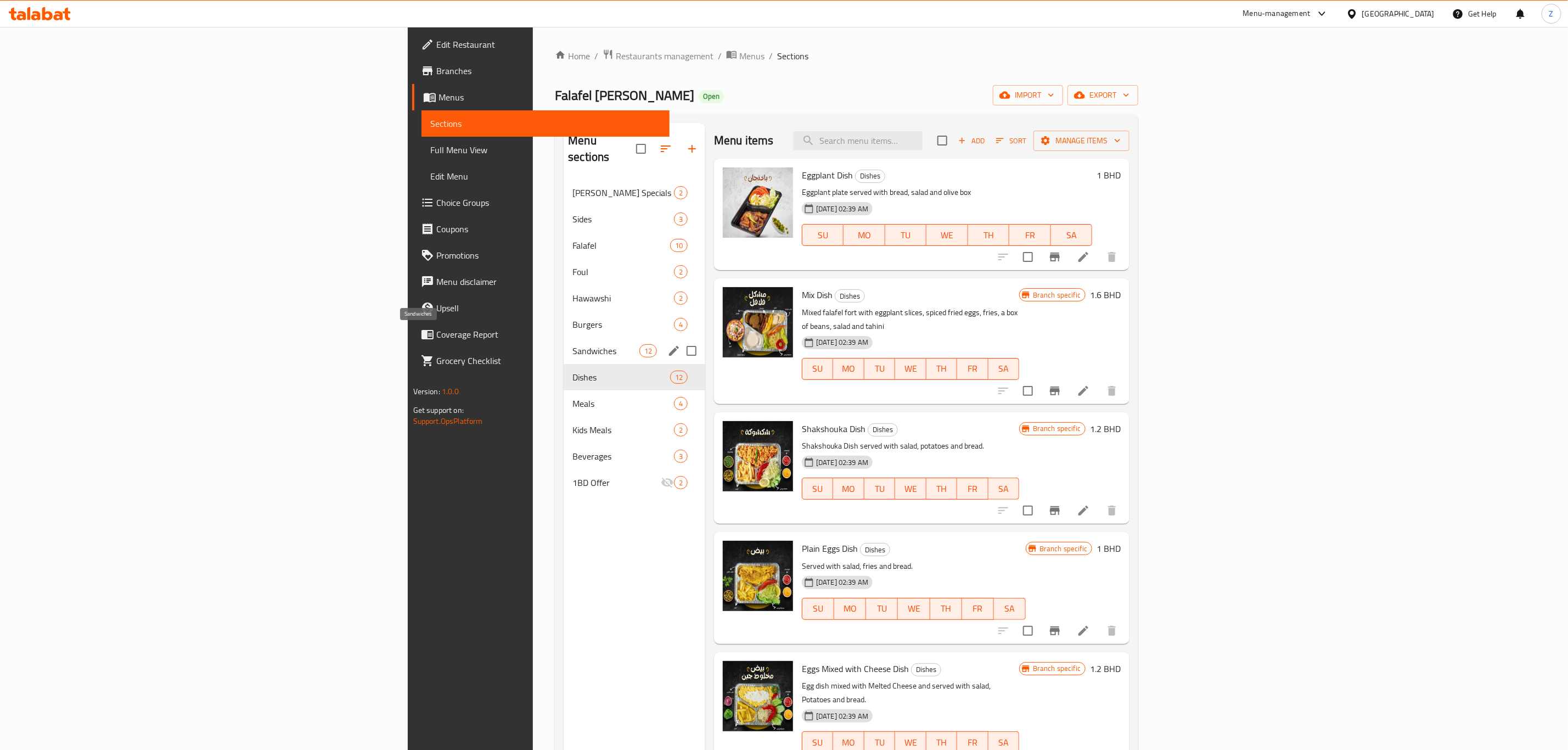
click at [573, 344] on span "Sandwiches" at bounding box center [606, 351] width 66 height 13
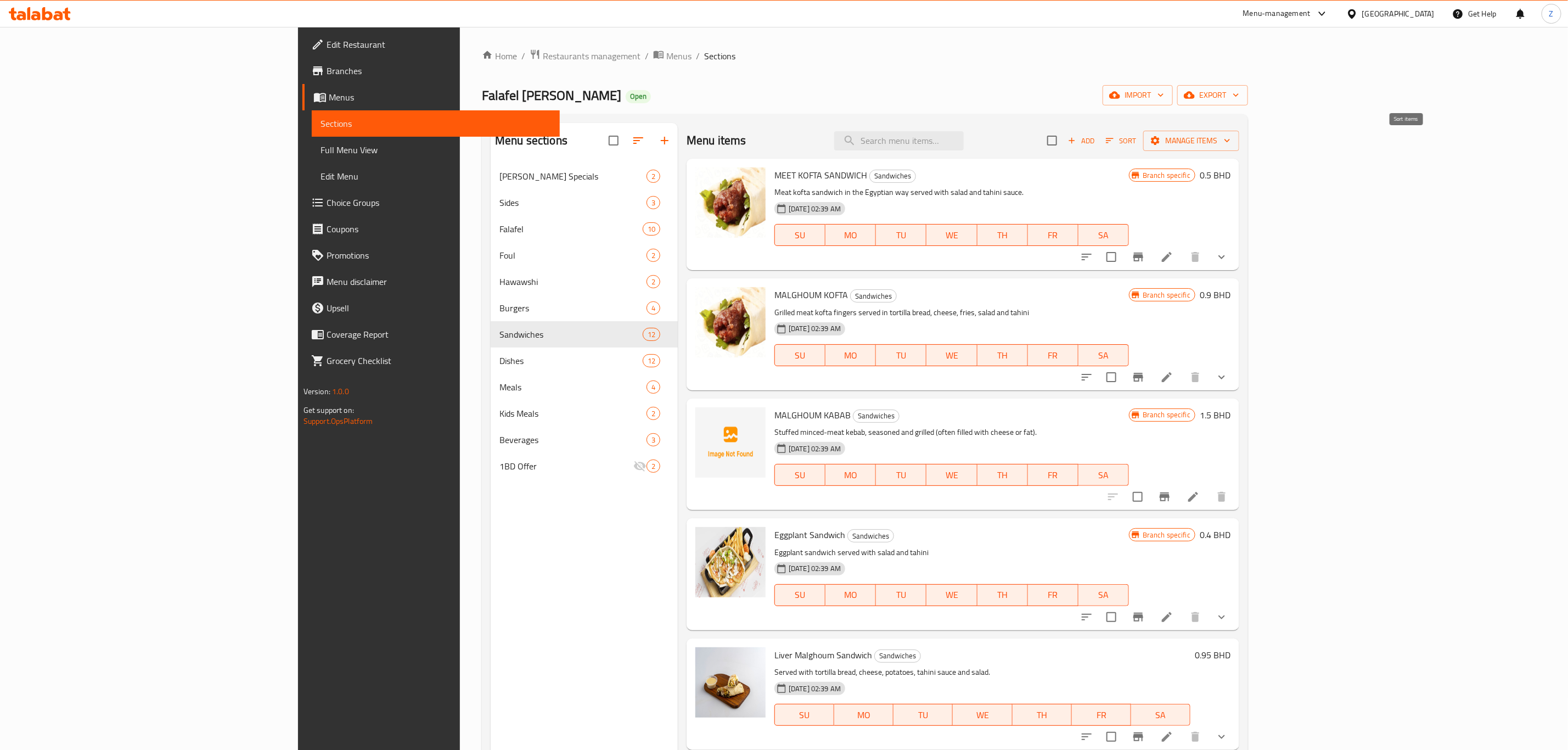
click at [1136, 135] on span "Sort" at bounding box center [1121, 141] width 30 height 13
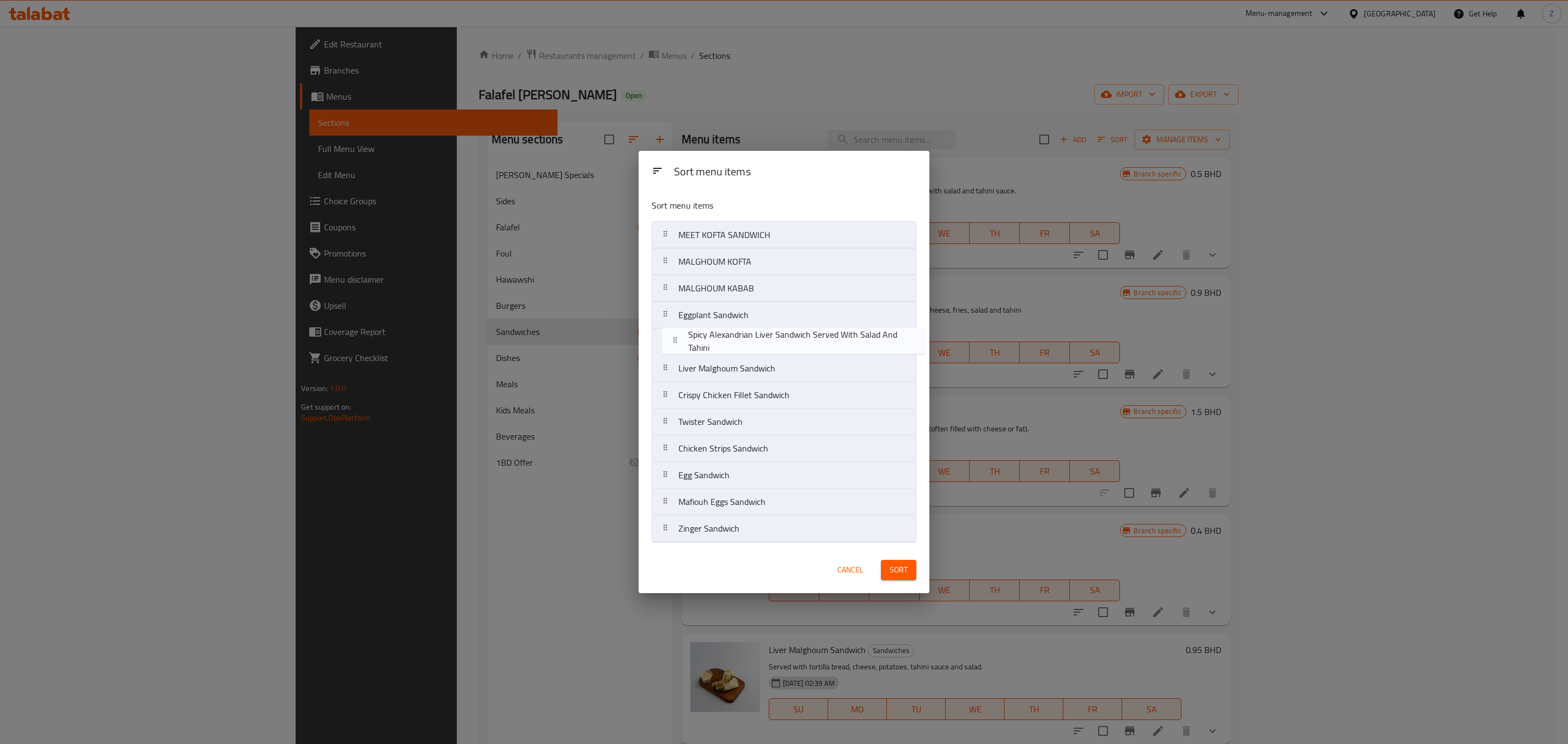
drag, startPoint x: 737, startPoint y: 376, endPoint x: 747, endPoint y: 343, distance: 34.5
click at [747, 343] on nav "MEET KOFTA SANDWICH MALGHOUM KOFTA MALGHOUM KABAB Eggplant Sandwich Liver Malgh…" at bounding box center [784, 382] width 265 height 321
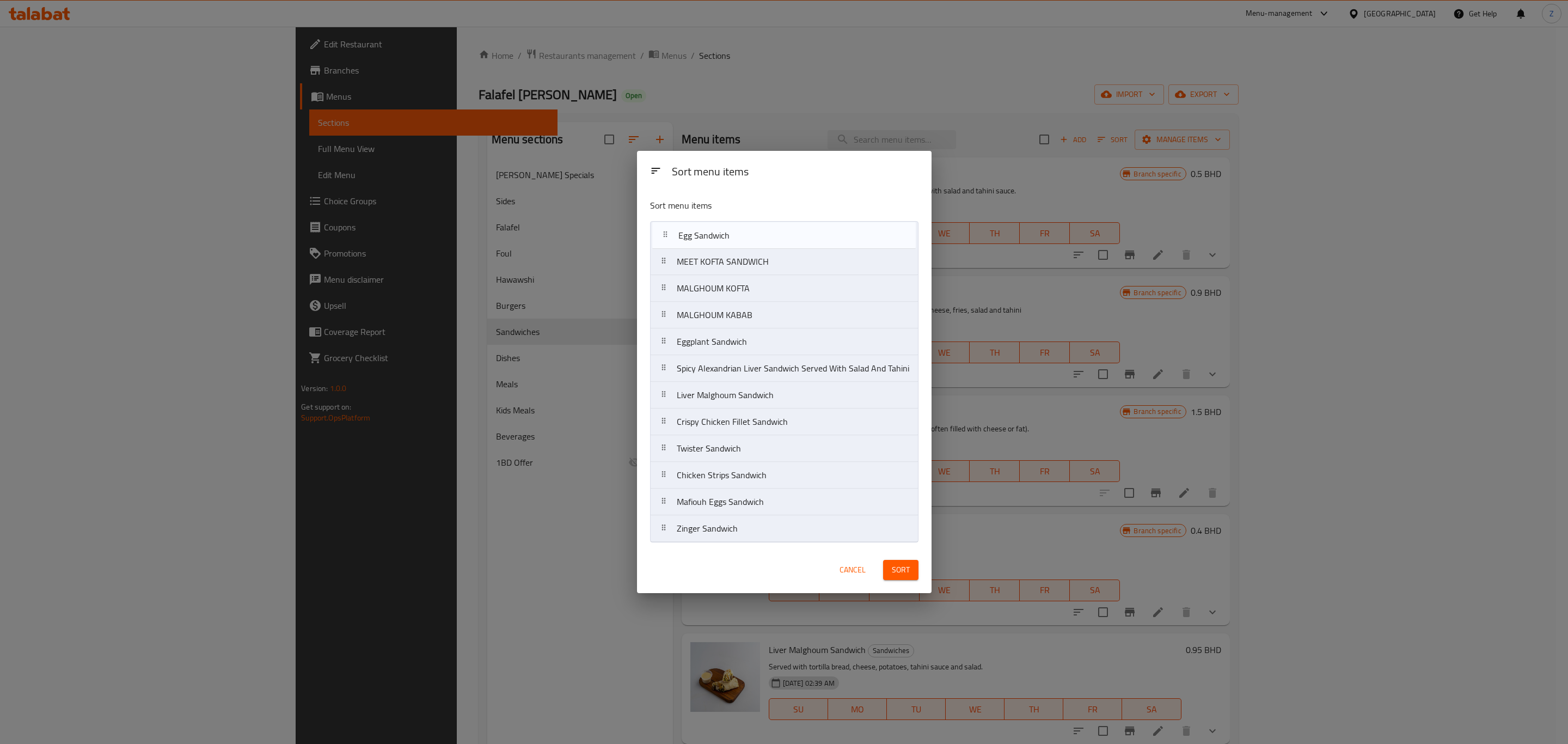
drag, startPoint x: 760, startPoint y: 482, endPoint x: 760, endPoint y: 237, distance: 245.0
click at [760, 237] on nav "MEET KOFTA SANDWICH MALGHOUM KOFTA MALGHOUM KABAB Eggplant Sandwich Spicy Alexa…" at bounding box center [784, 382] width 268 height 321
drag, startPoint x: 747, startPoint y: 537, endPoint x: 753, endPoint y: 478, distance: 59.3
click at [753, 478] on nav "Egg Sandwich MEET KOFTA SANDWICH MALGHOUM KOFTA MALGHOUM KABAB Eggplant Sandwic…" at bounding box center [784, 382] width 268 height 321
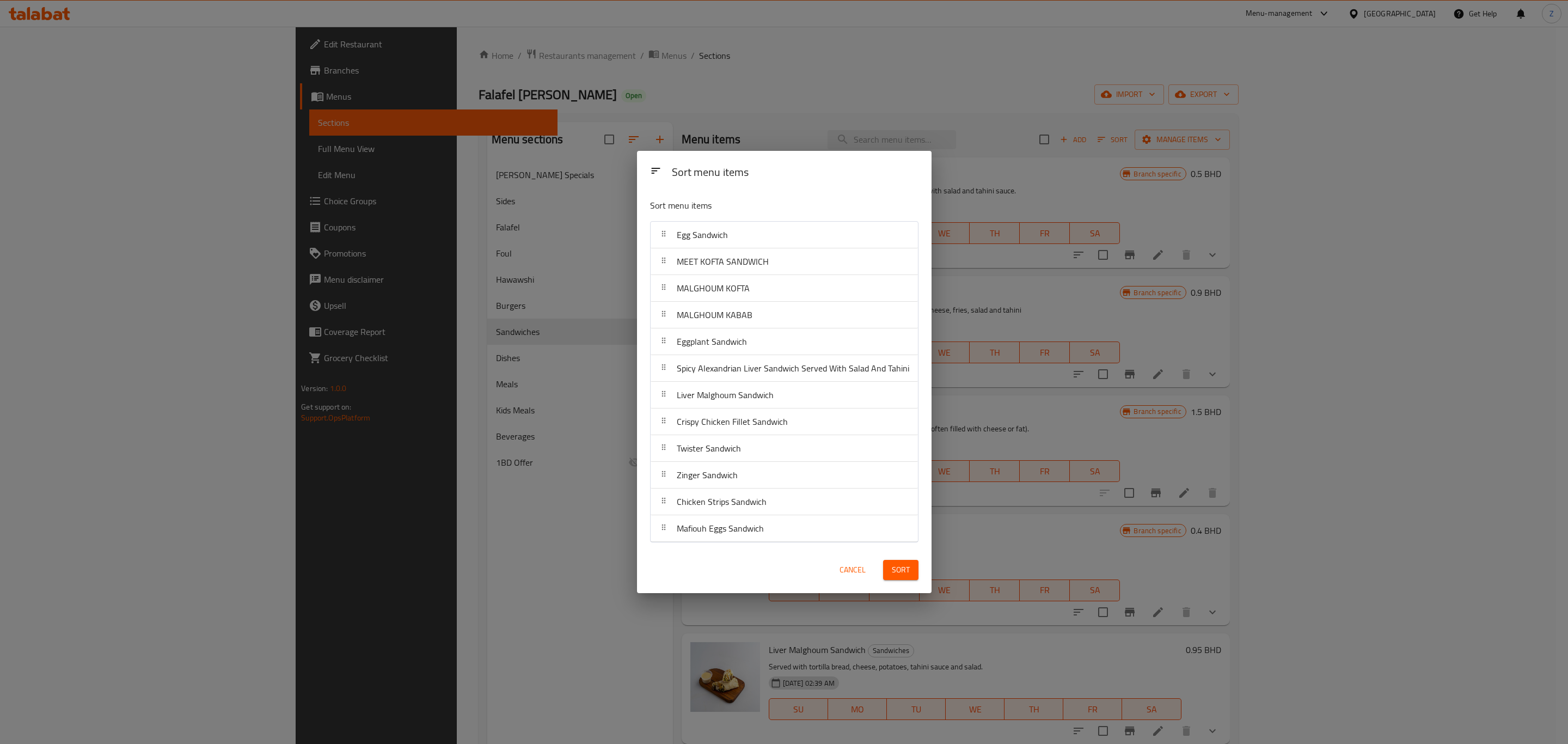
click at [896, 577] on span "Sort" at bounding box center [902, 569] width 18 height 14
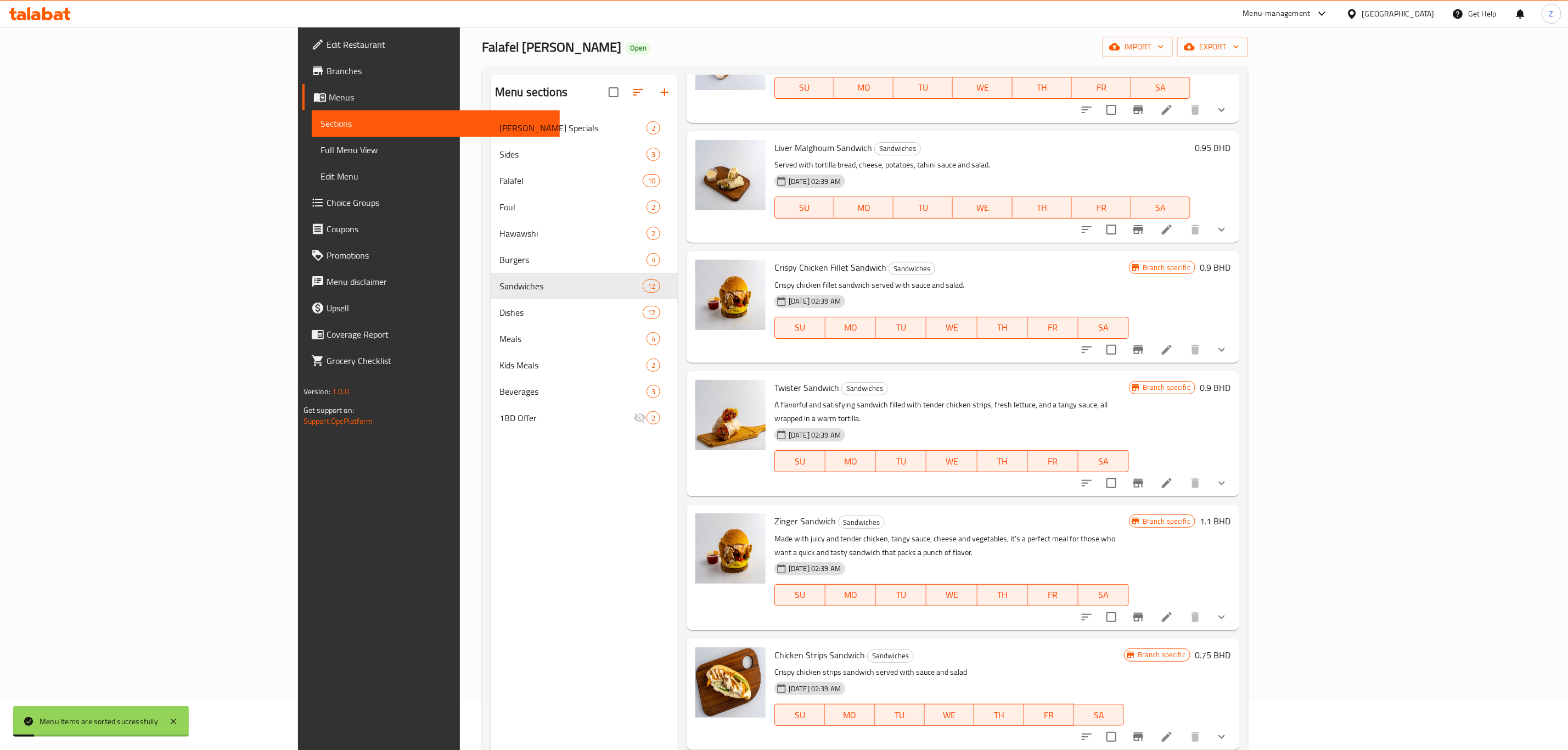
scroll to position [154, 0]
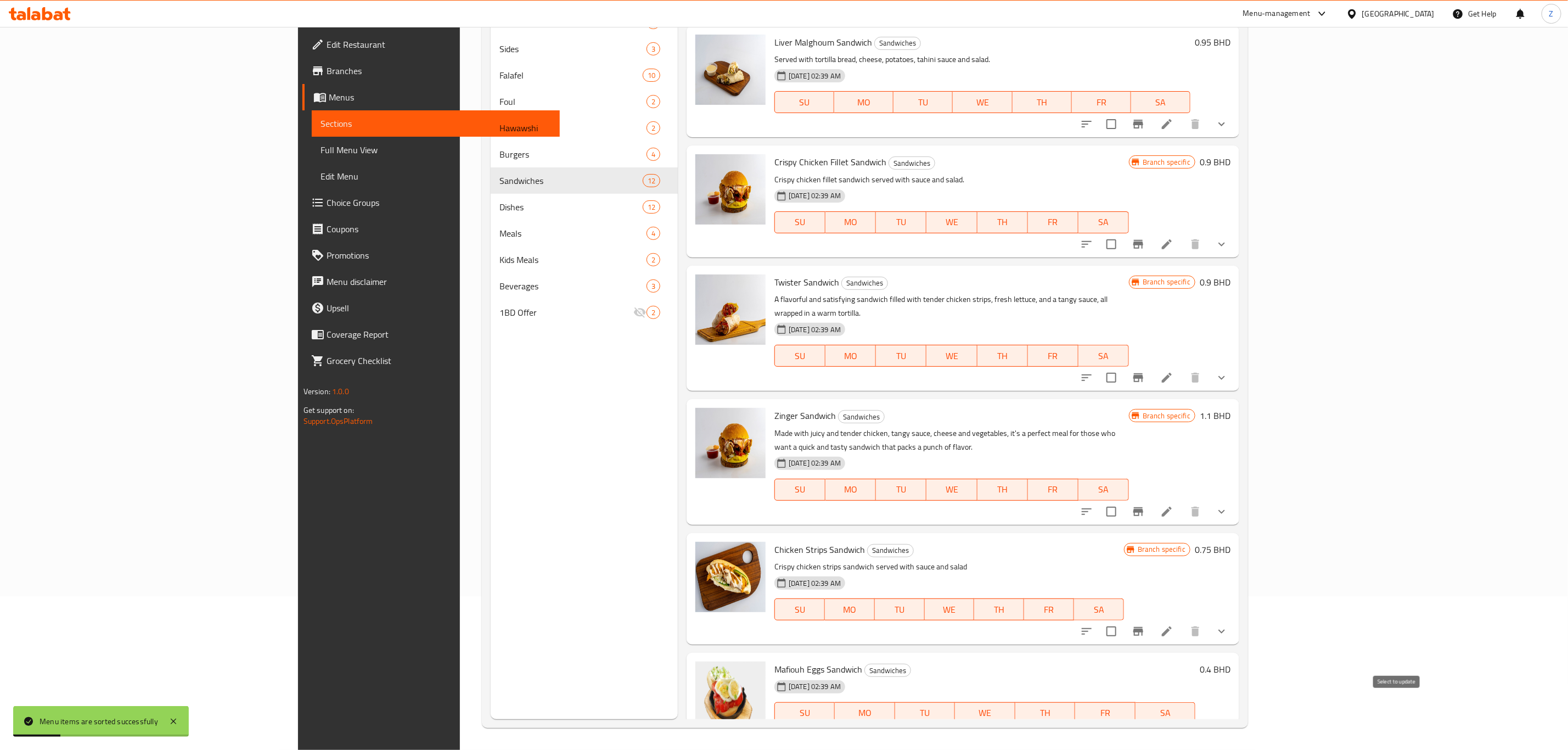
click at [1123, 723] on input "checkbox" at bounding box center [1111, 734] width 23 height 23
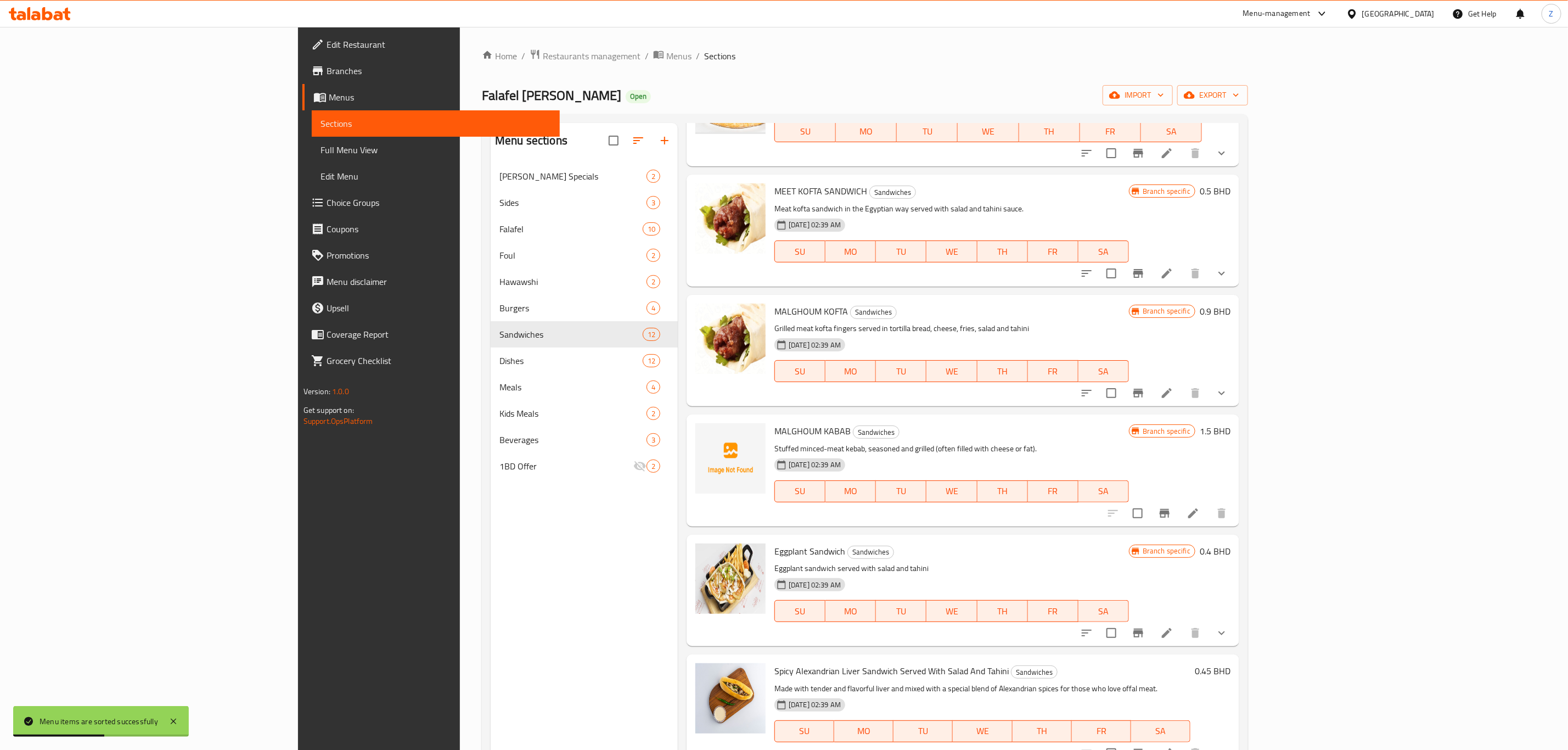
scroll to position [0, 0]
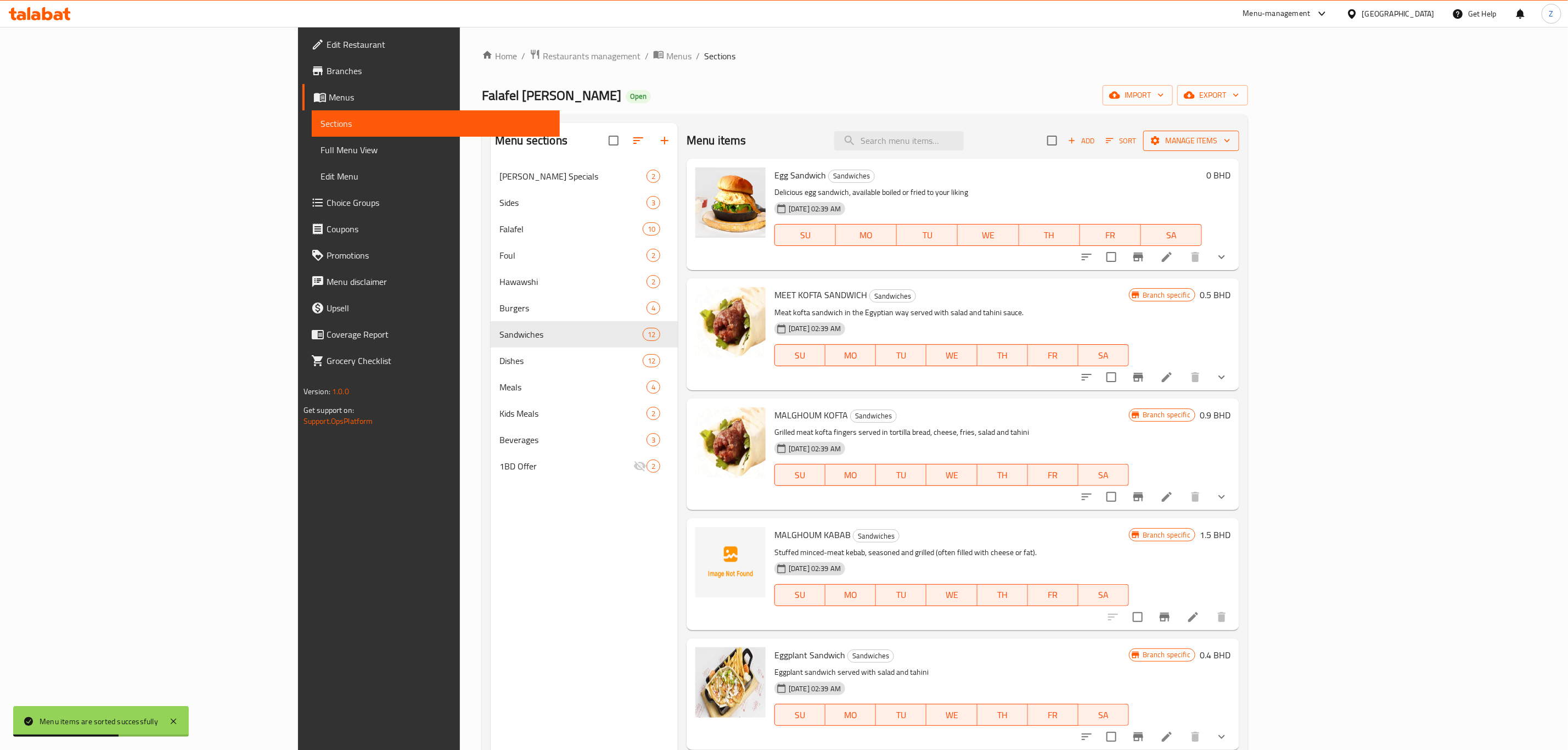
click at [1230, 140] on span "Manage items" at bounding box center [1191, 140] width 78 height 14
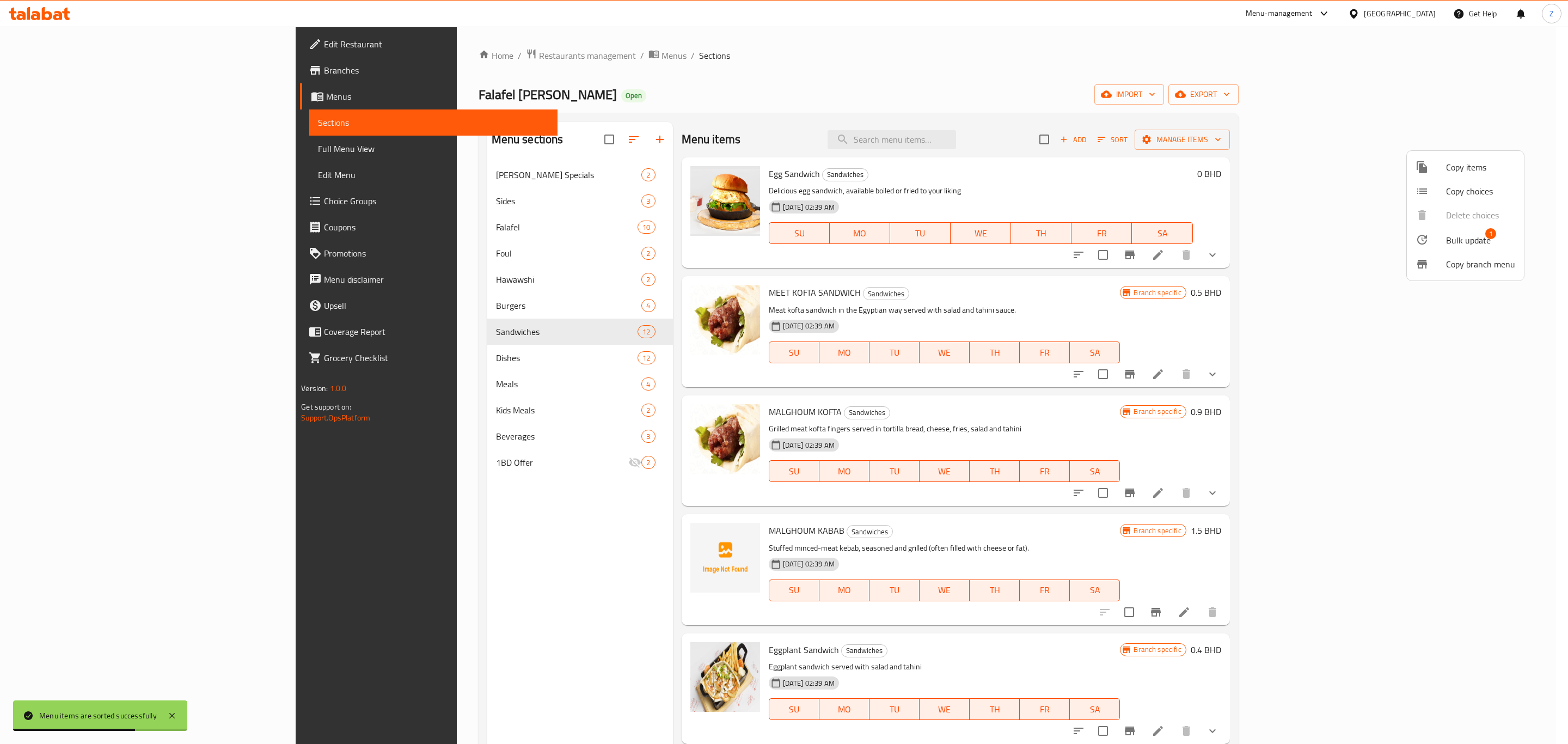
click at [1451, 237] on span "Bulk update" at bounding box center [1468, 240] width 45 height 13
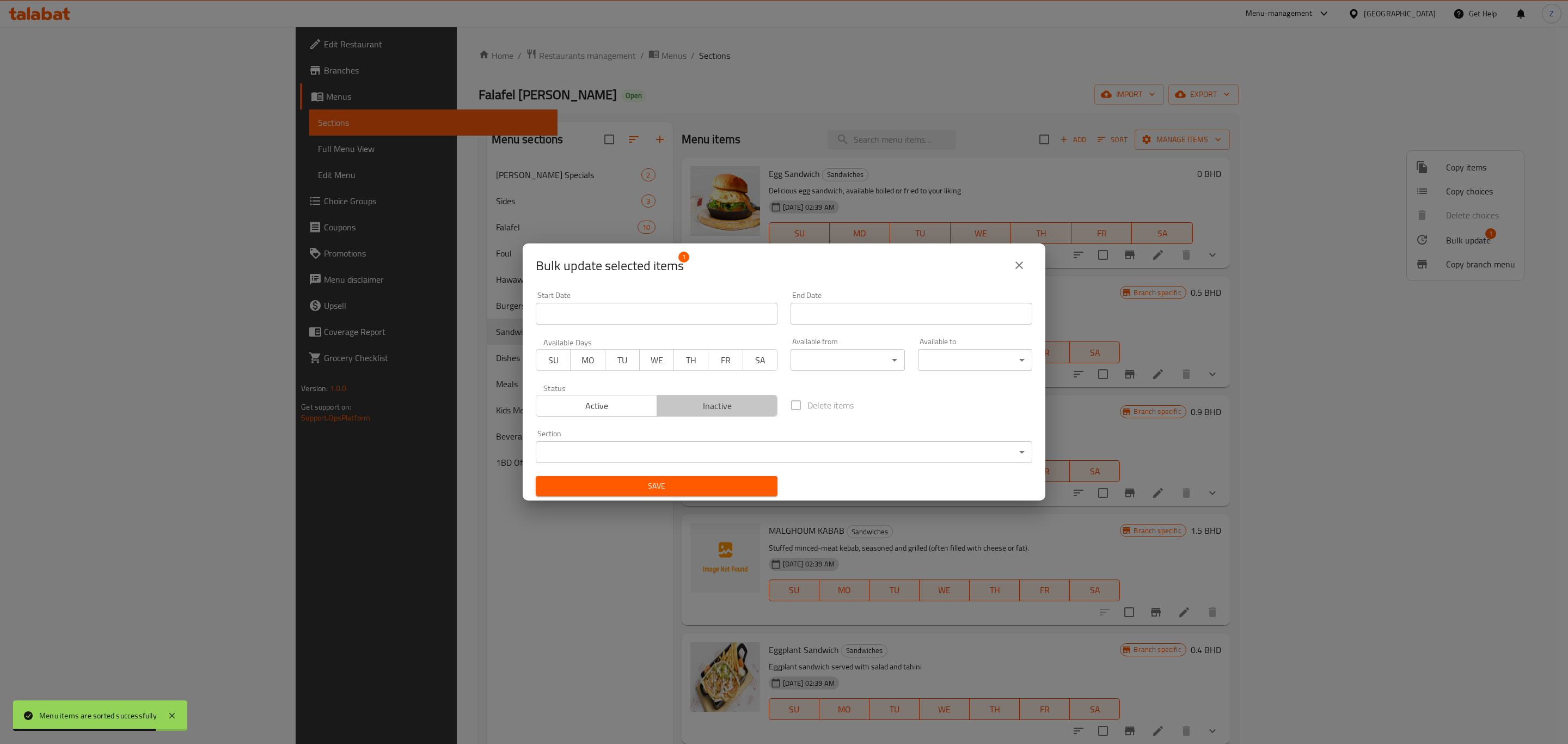
click at [721, 405] on span "Inactive" at bounding box center [718, 405] width 113 height 16
click at [697, 492] on span "Save" at bounding box center [656, 486] width 224 height 14
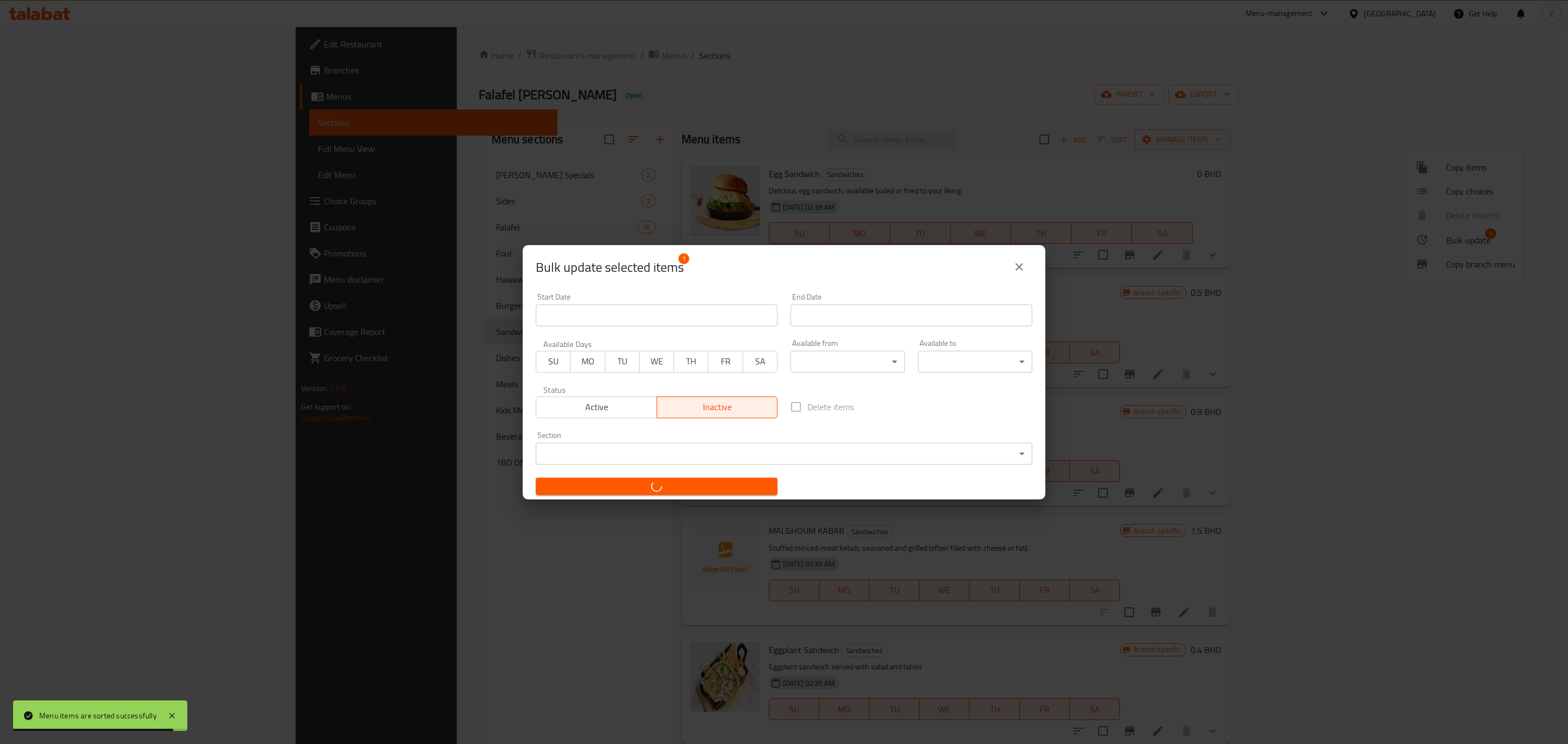
checkbox input "false"
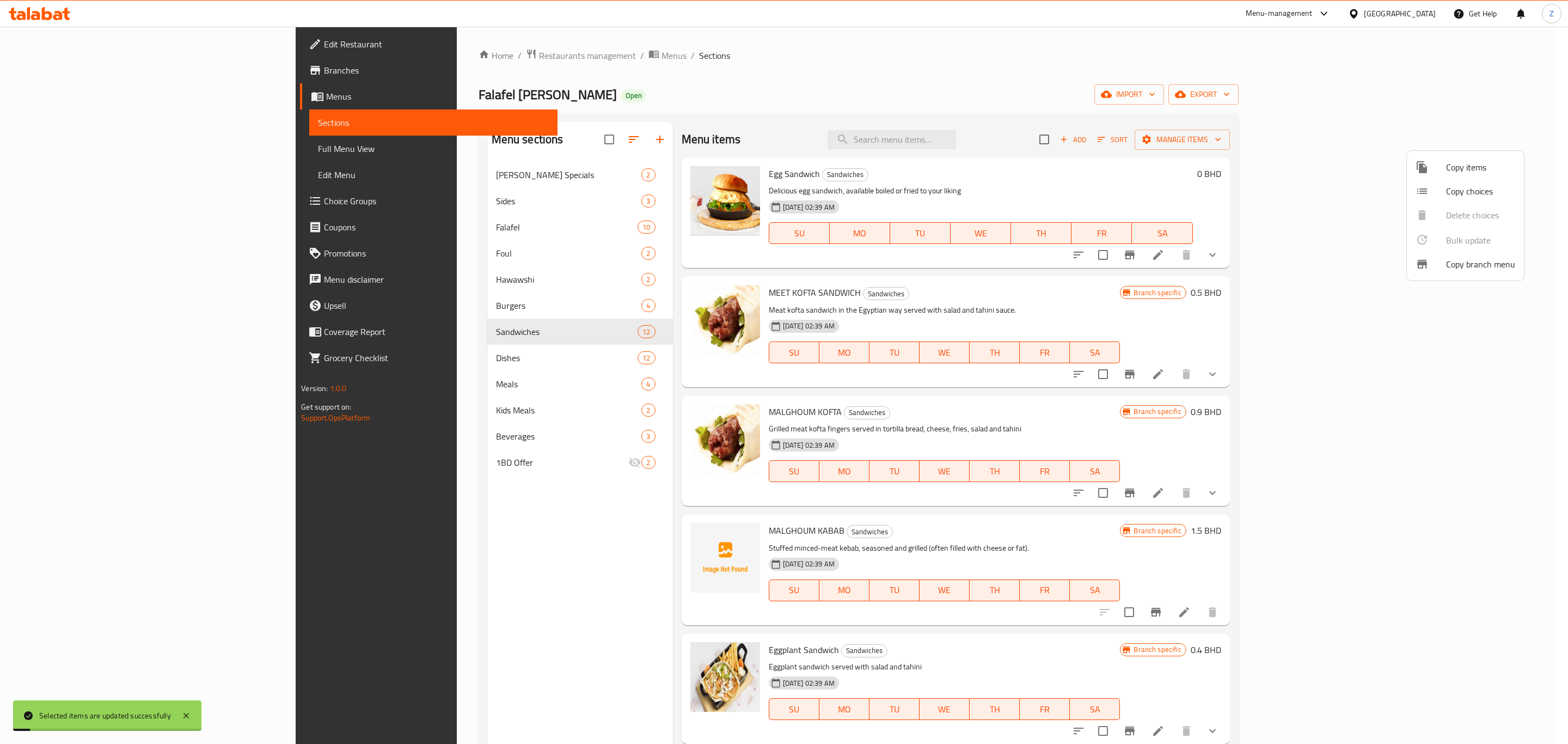
drag, startPoint x: 801, startPoint y: 91, endPoint x: 809, endPoint y: 96, distance: 9.4
click at [802, 92] on div at bounding box center [784, 372] width 1568 height 744
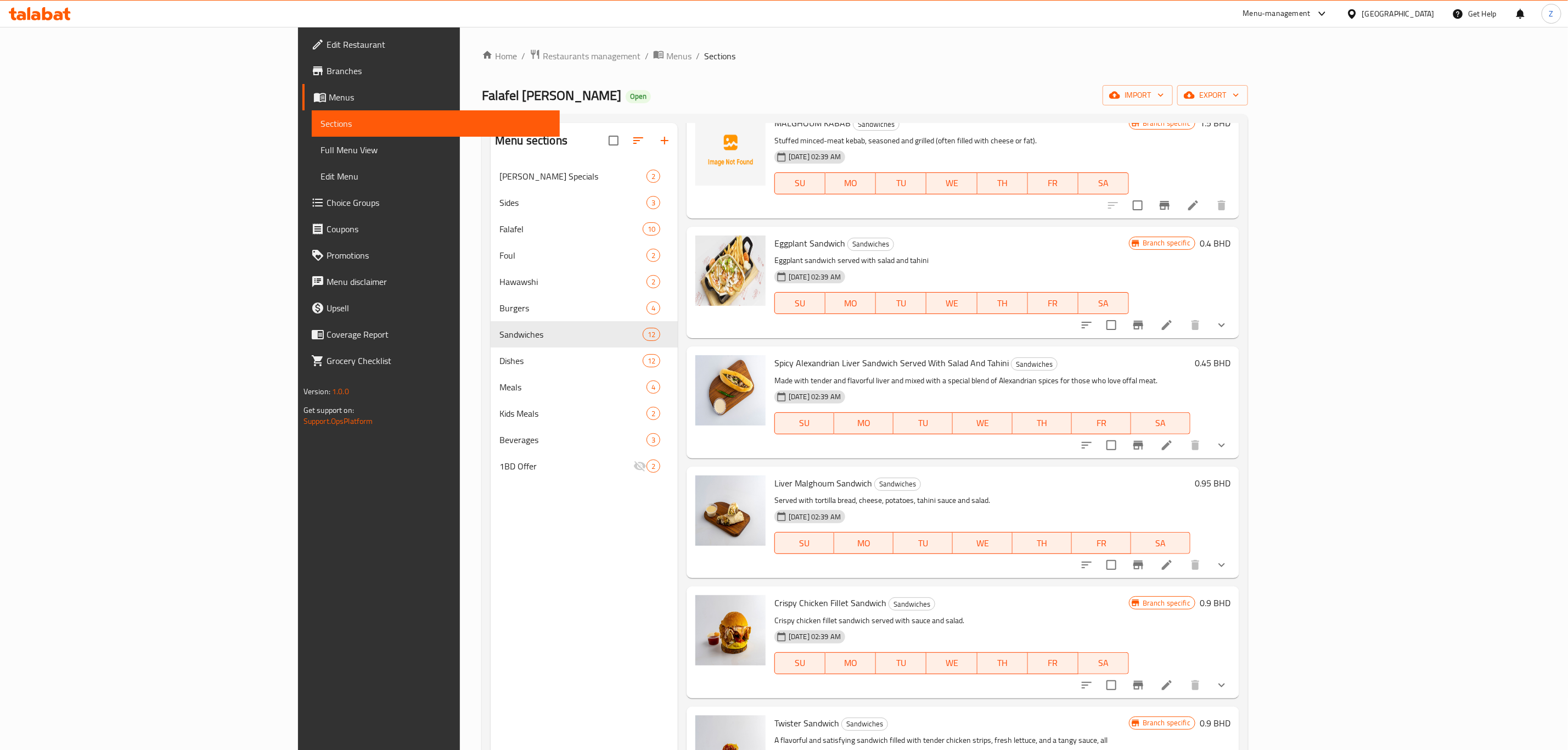
scroll to position [494, 0]
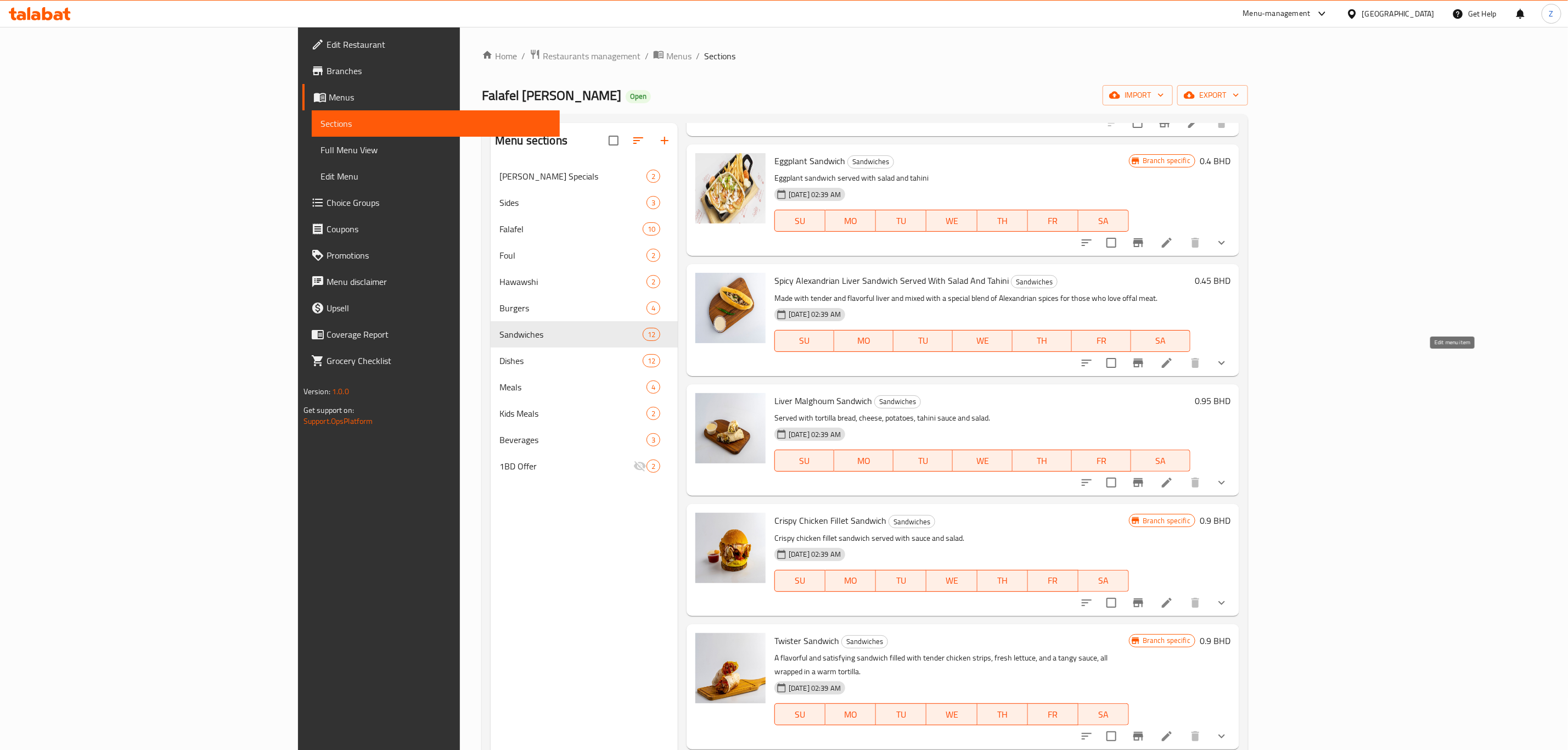
click at [1173, 369] on icon at bounding box center [1167, 363] width 13 height 13
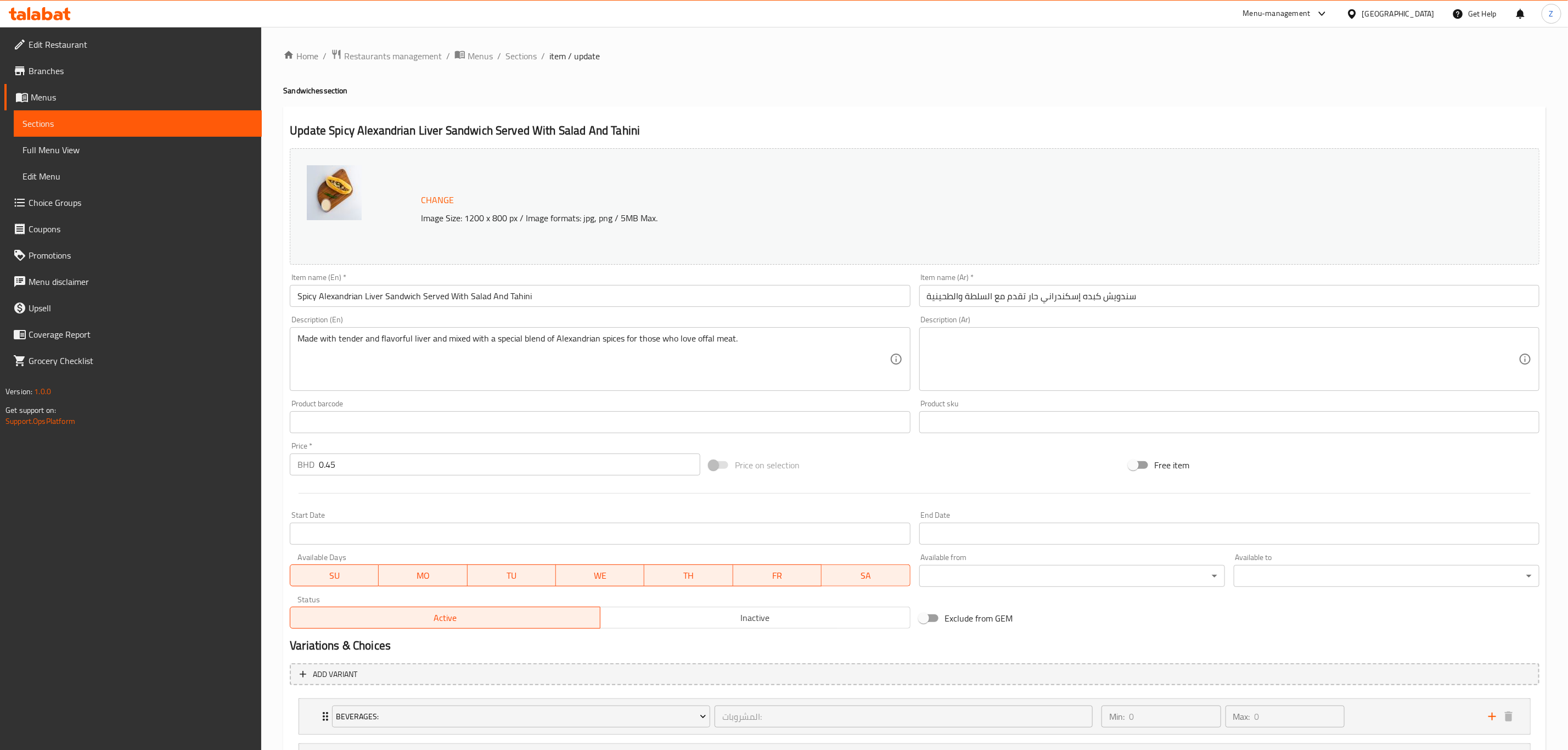
click at [587, 298] on input "Spicy Alexandrian Liver Sandwich Served With Salad And Tahini" at bounding box center [600, 296] width 620 height 22
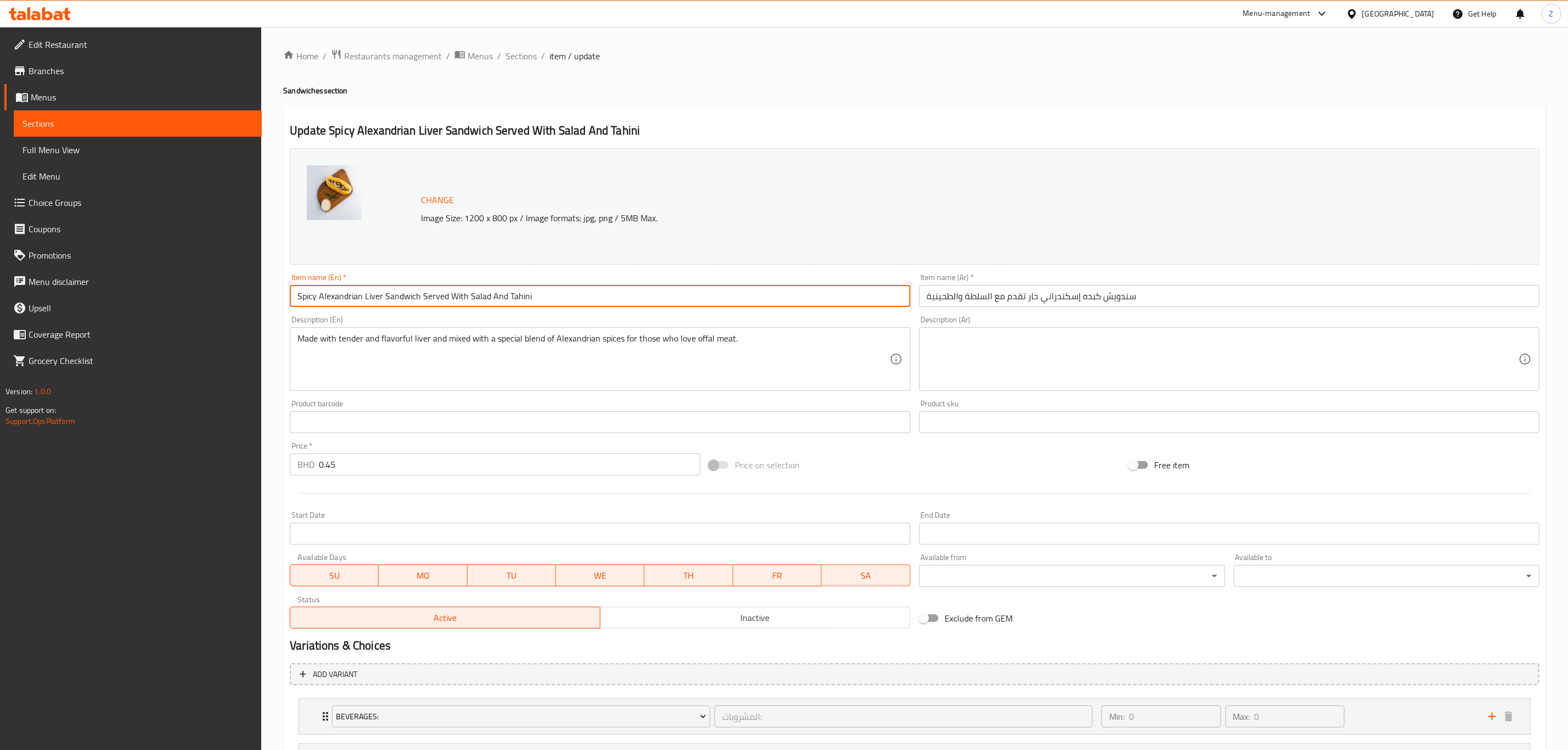
click at [587, 298] on input "Spicy Alexandrian Liver Sandwich Served With Salad And Tahini" at bounding box center [600, 296] width 620 height 22
paste input "(Meat or Chicken)"
type input "Alexandrian Liver Sandwich"
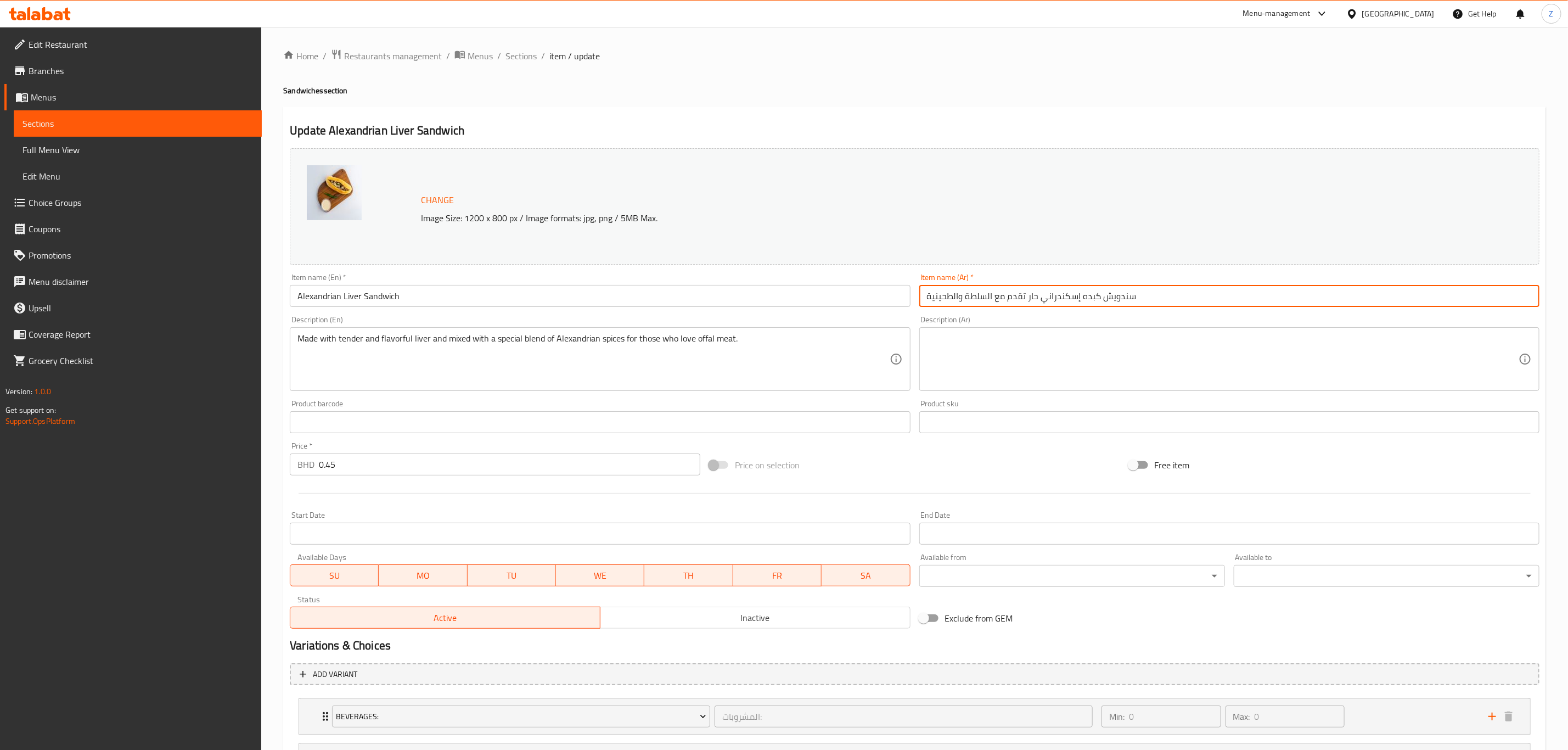
paste input "اندويش كبدة إسكندرانية (لحم أو دجاج)"
type input "ساندويش كبدة إسكندرانية"
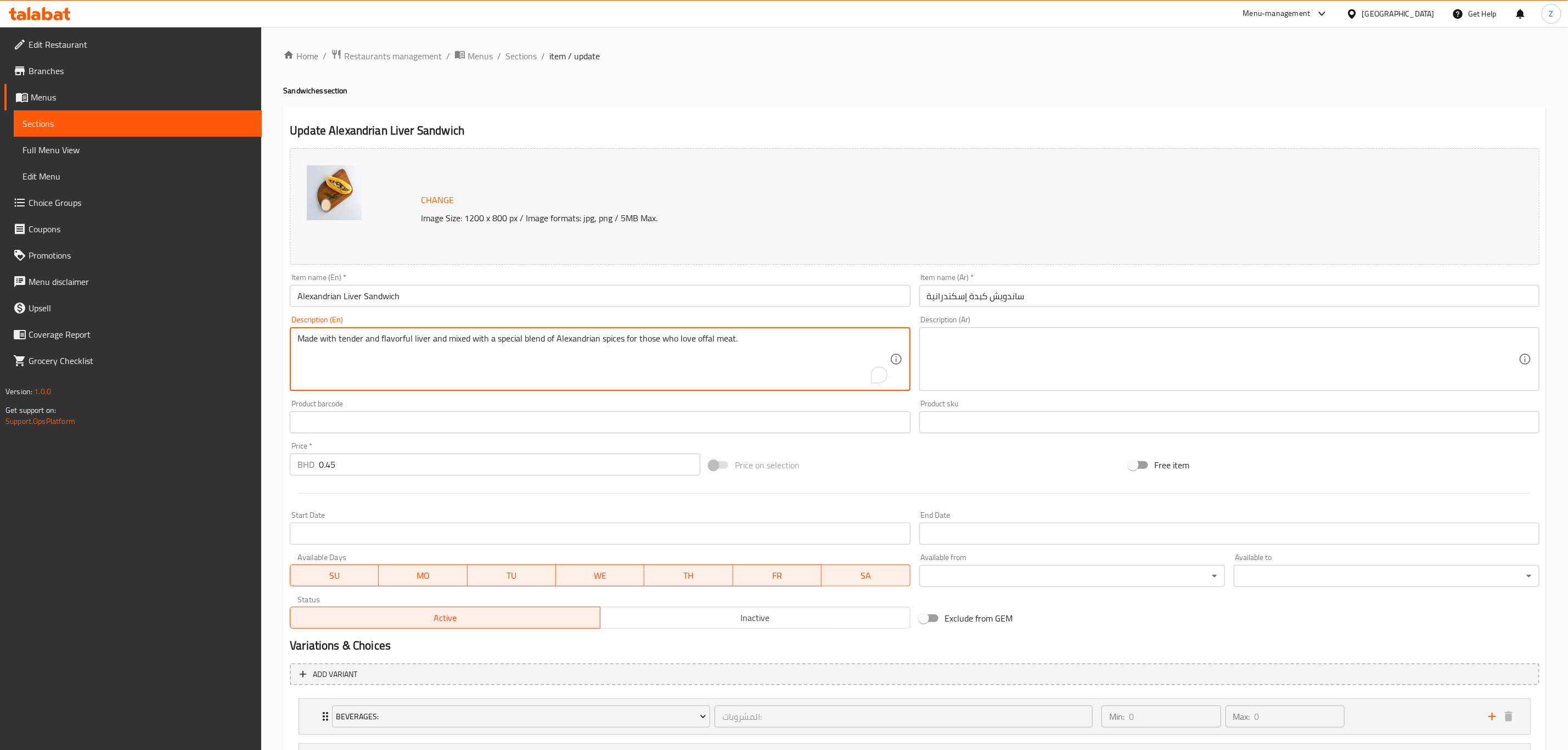
paste textarea "Alexandrian-style liver sandwich cooked with flavorful spices, available with m…"
type textarea "Alexandrian-style liver sandwich cooked with flavorful spices, available with m…"
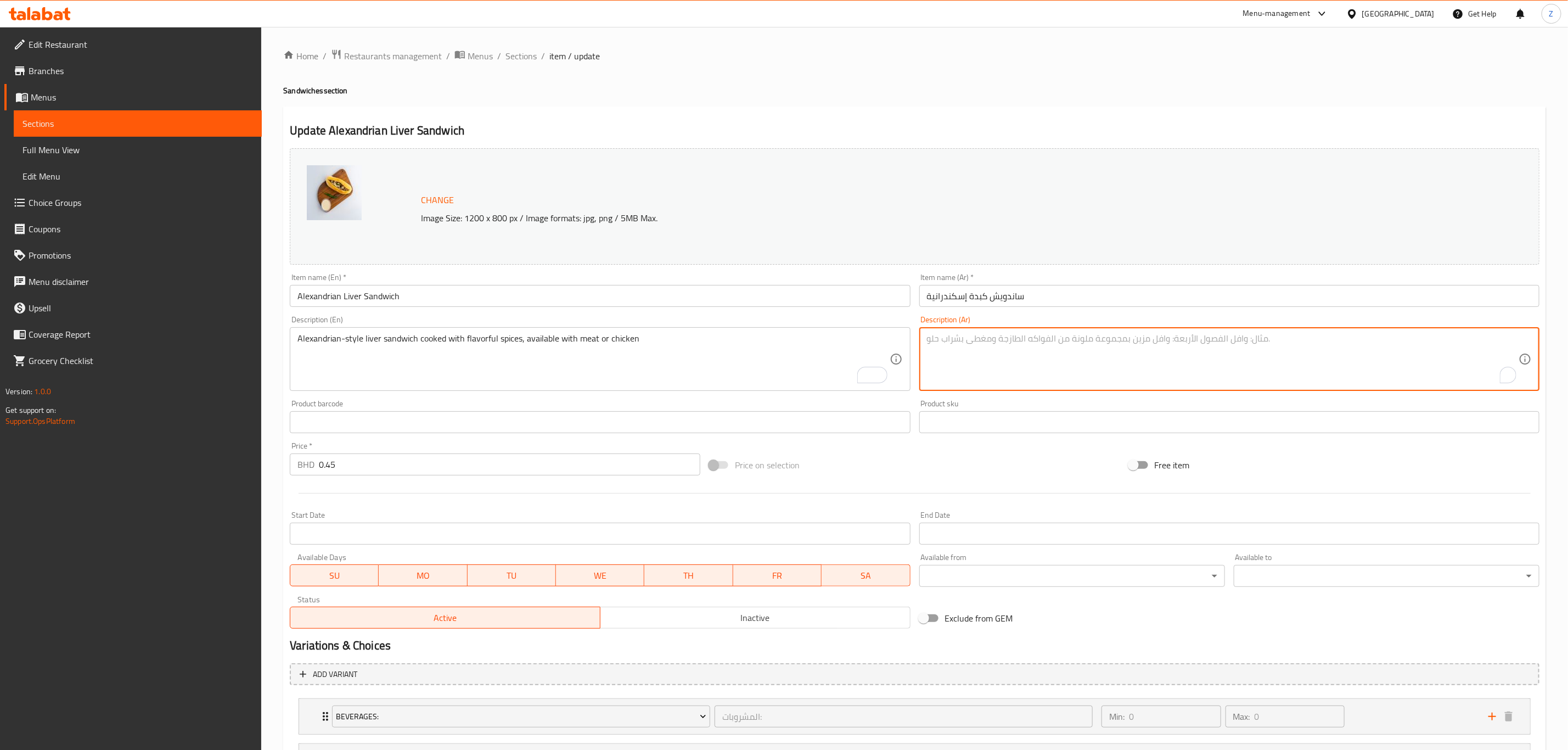
paste textarea "ساندويش كبدة إسكندرانية مطهية بتوابل لذيذة، متاحة بلحم أو دجاج حسب اختيارك"
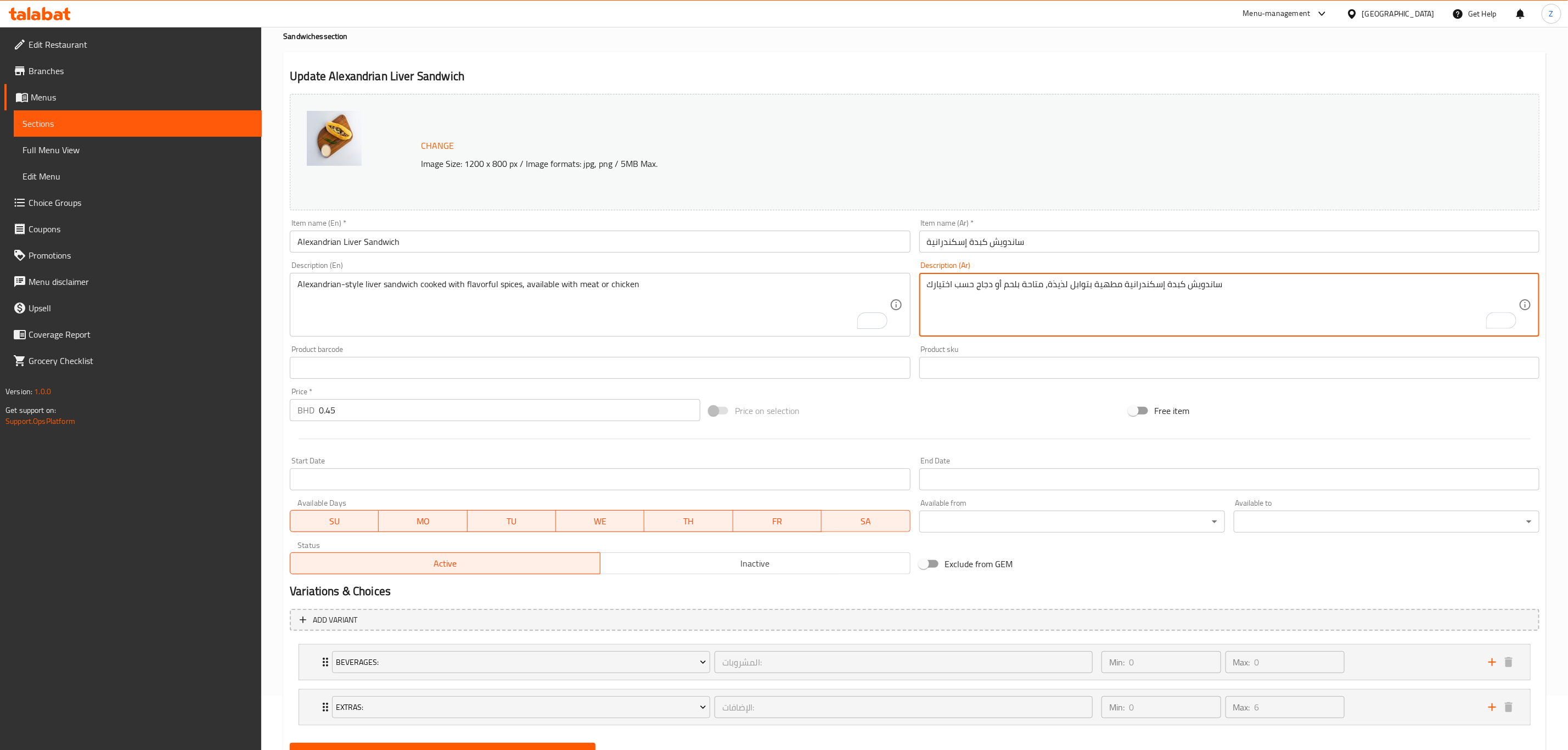
scroll to position [106, 0]
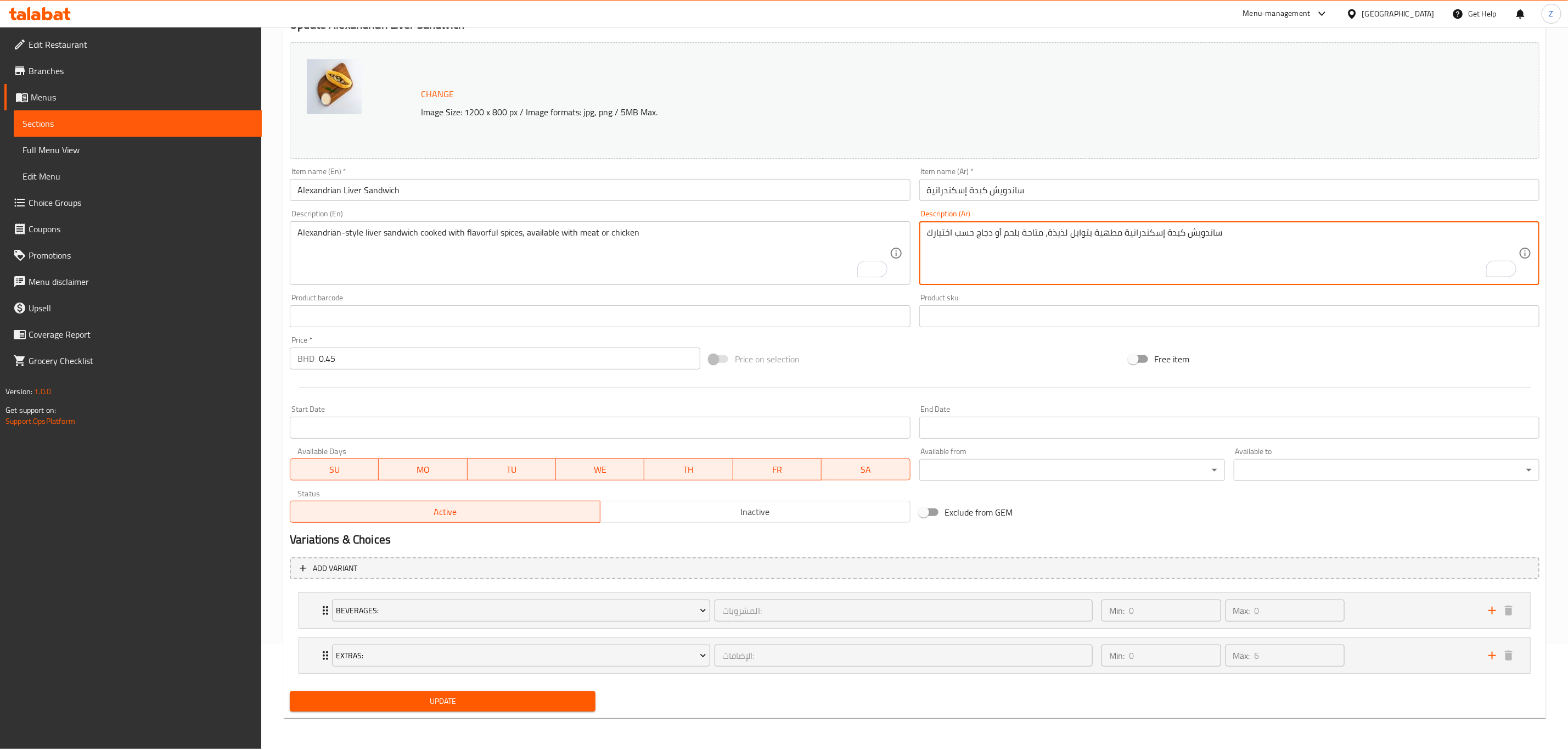
type textarea "ساندويش كبدة إسكندرانية مطهية بتوابل لذيذة، متاحة بلحم أو دجاج حسب اختيارك"
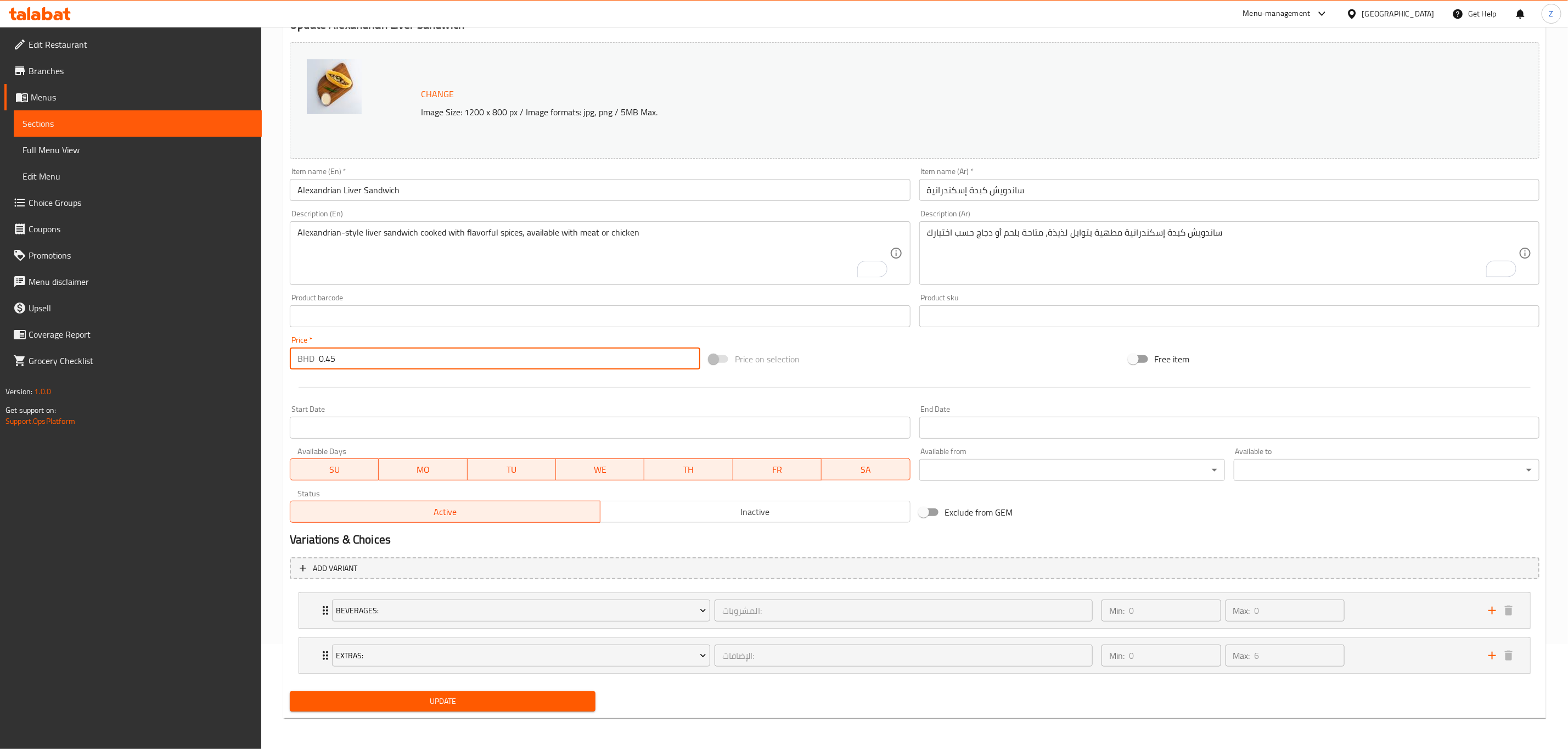
drag, startPoint x: 356, startPoint y: 364, endPoint x: 287, endPoint y: 386, distance: 72.4
click at [293, 383] on div "Change Image Size: 1200 x 800 px / Image formats: jpg, png / 5MB Max. Item name…" at bounding box center [914, 282] width 1258 height 489
type input "0"
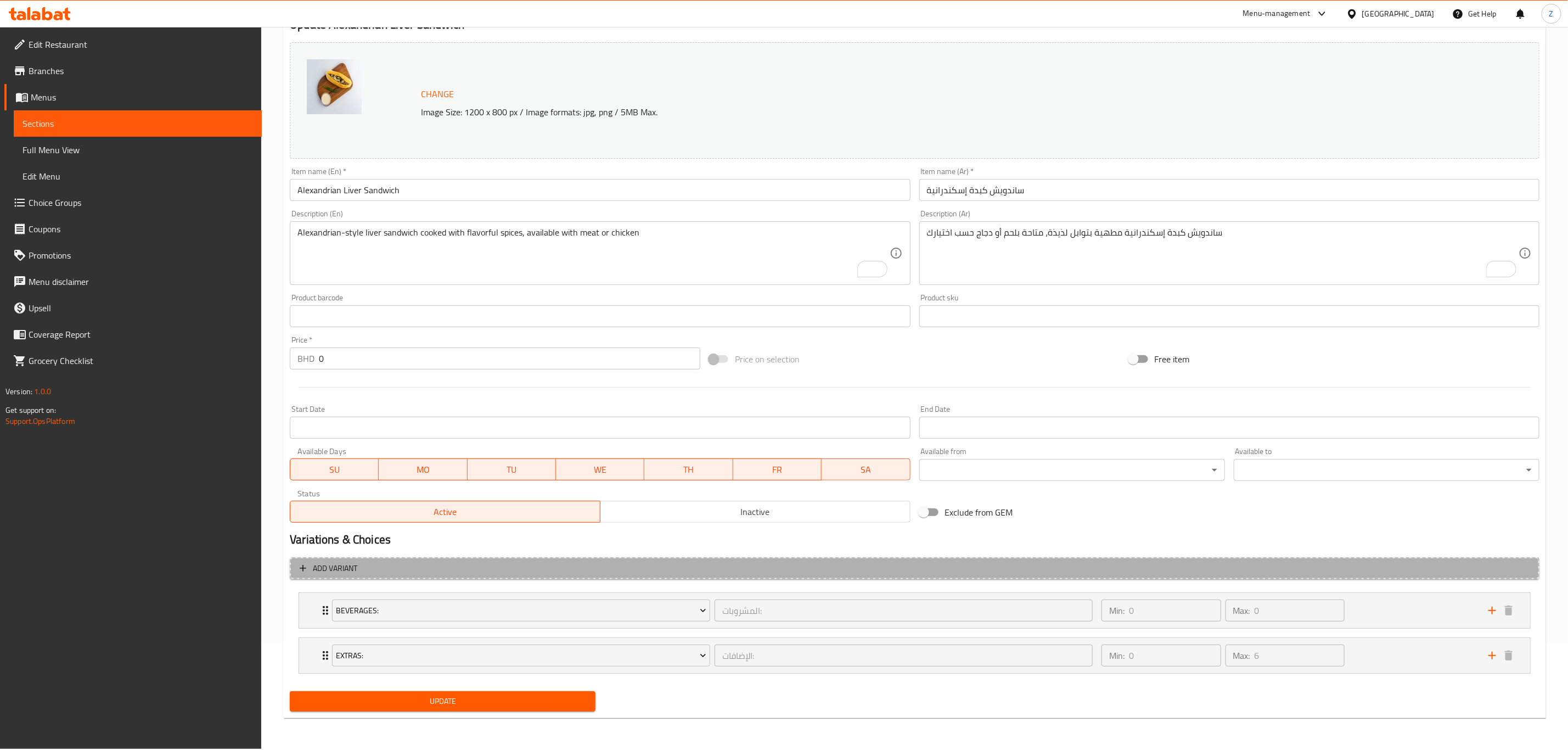
click at [314, 570] on span "Add variant" at bounding box center [335, 568] width 44 height 14
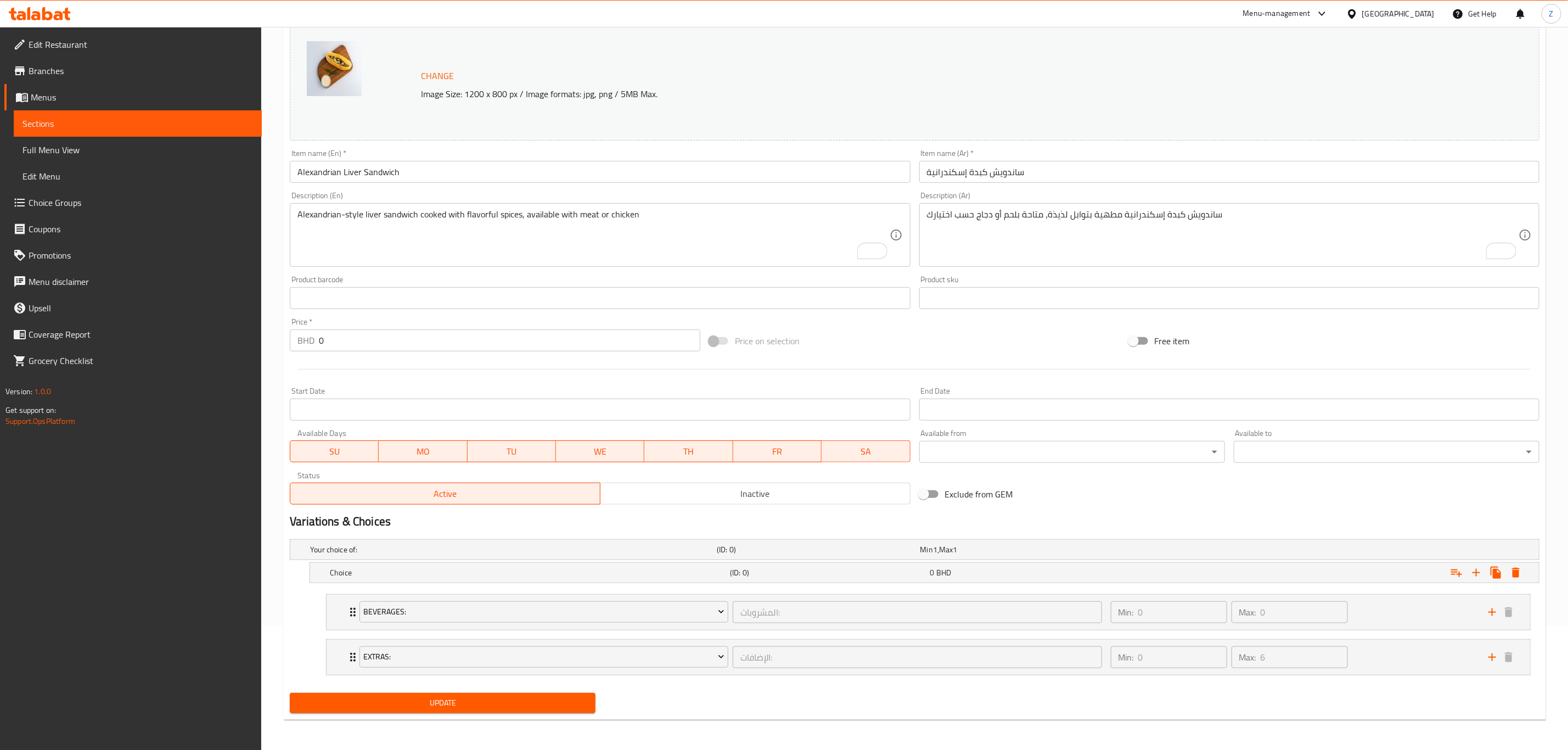
scroll to position [127, 0]
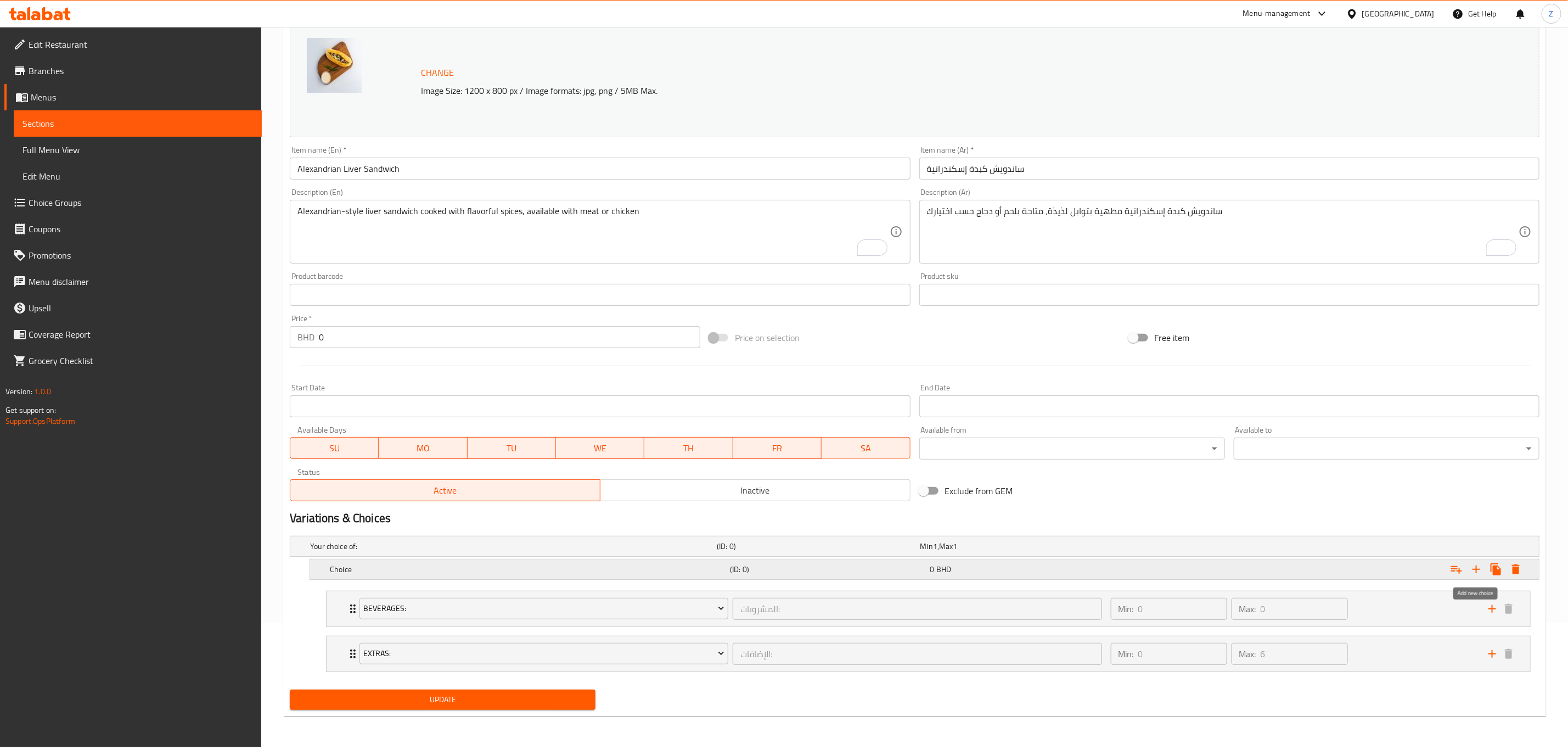
click at [1470, 570] on icon "Expand" at bounding box center [1476, 569] width 13 height 13
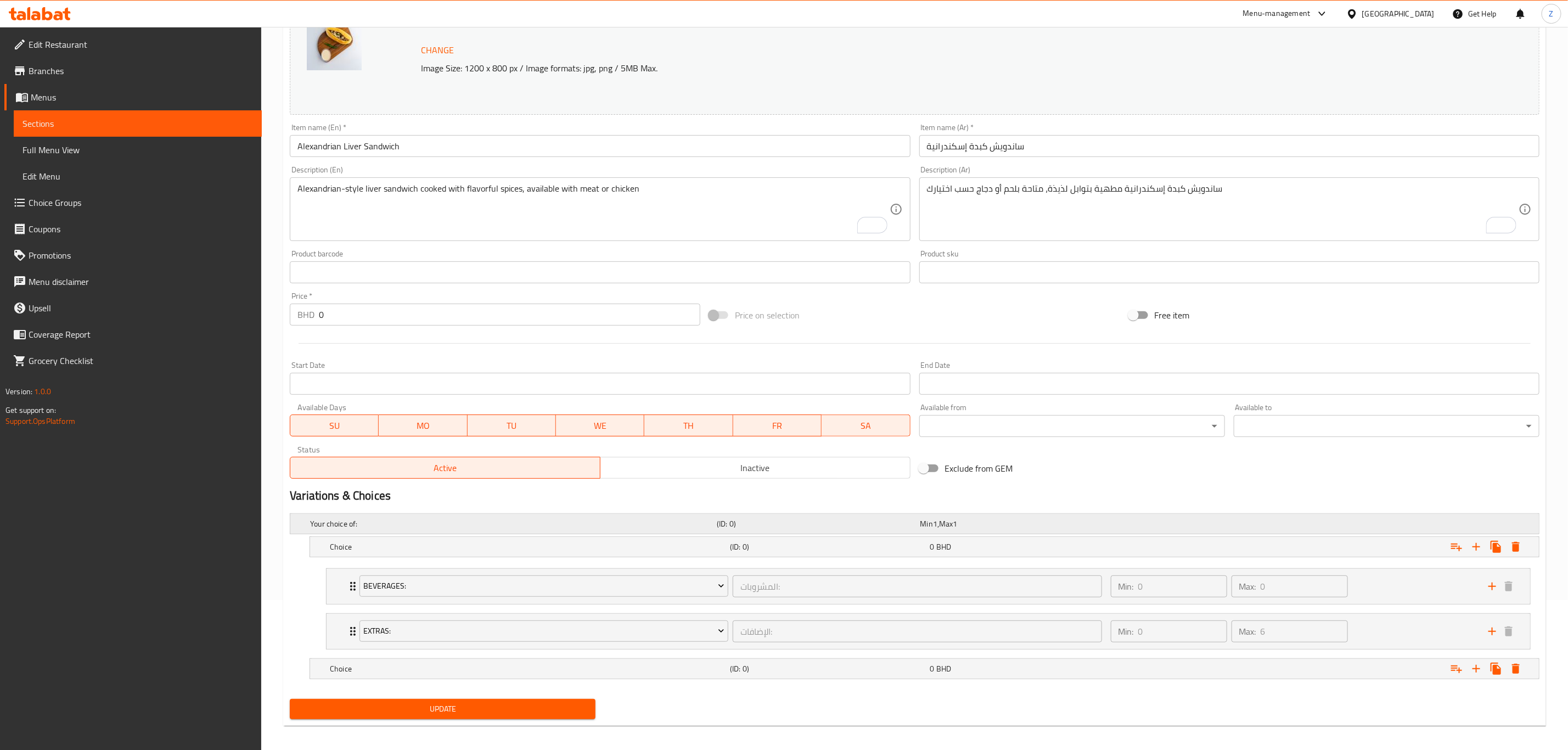
scroll to position [160, 0]
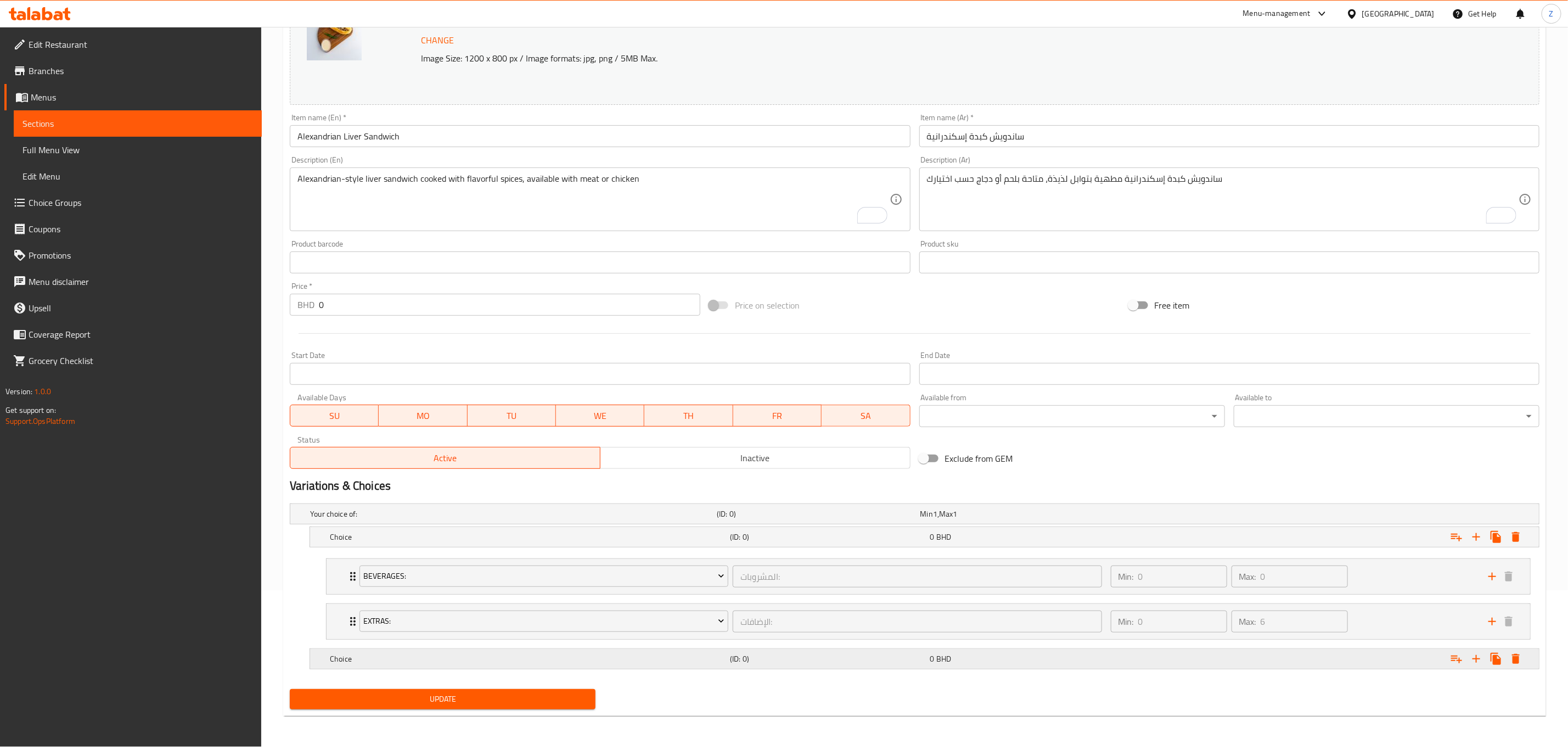
click at [1458, 662] on icon "Expand" at bounding box center [1456, 659] width 11 height 7
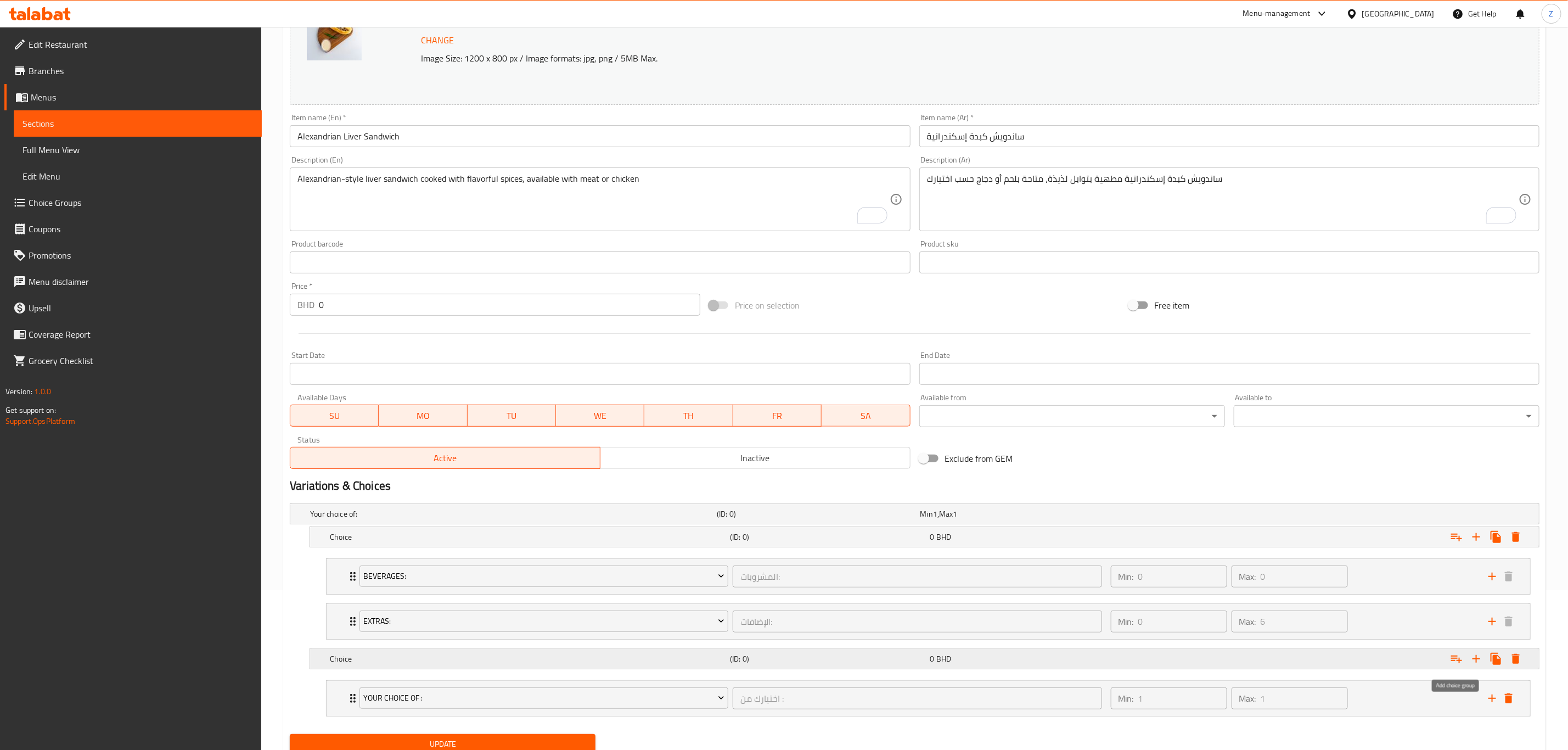
click at [1458, 662] on icon "Expand" at bounding box center [1456, 659] width 11 height 7
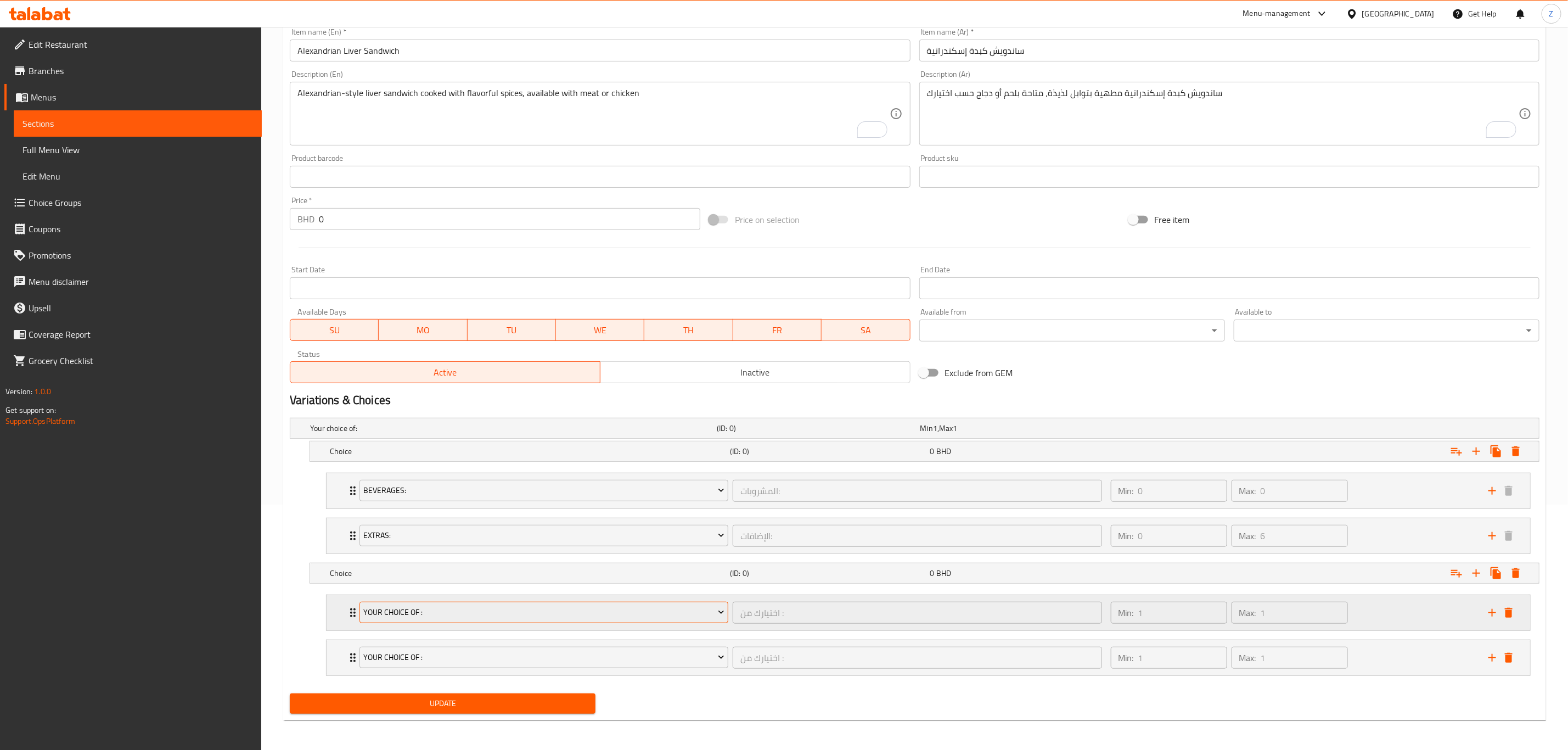
scroll to position [251, 0]
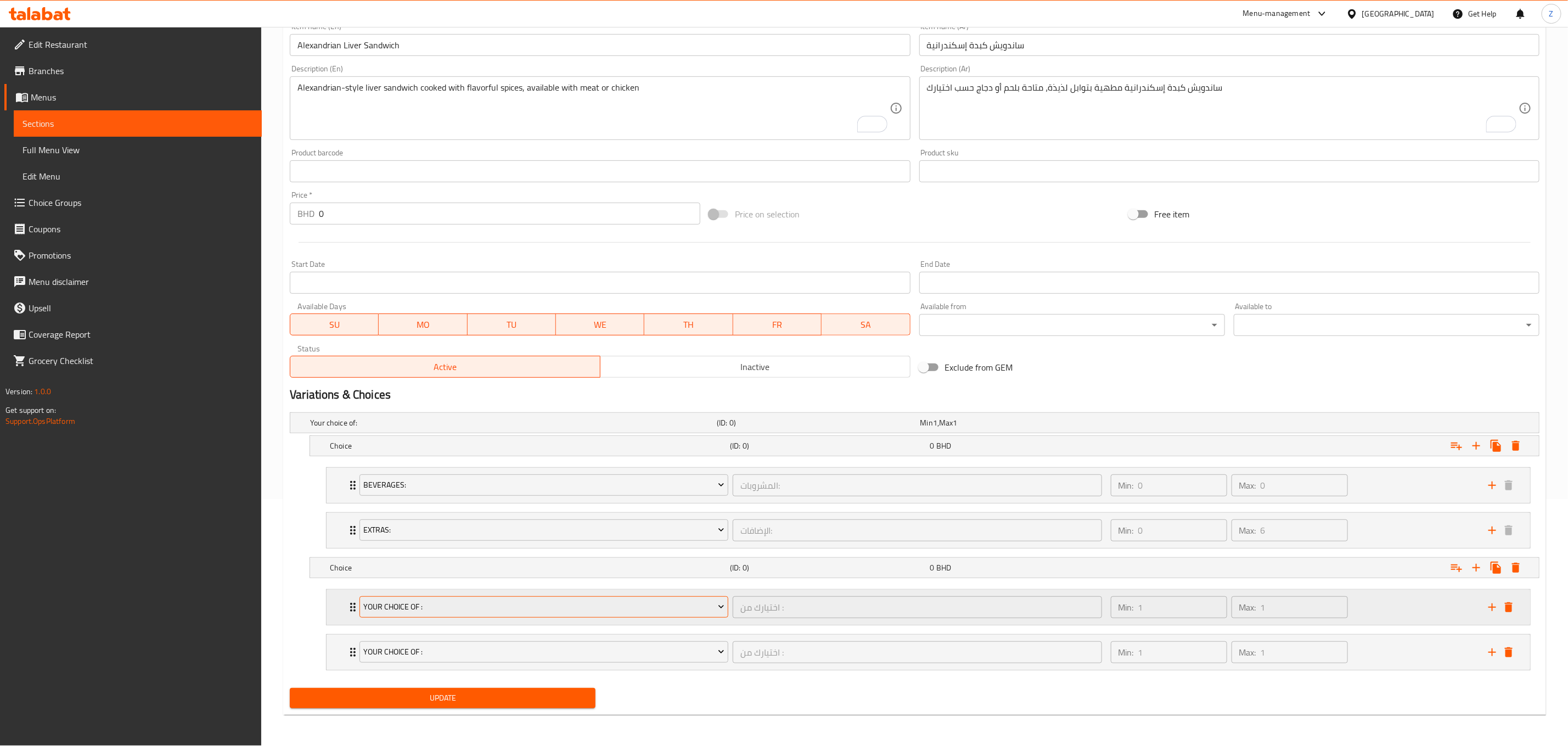
click at [411, 613] on span "Your choice of :" at bounding box center [543, 606] width 361 height 14
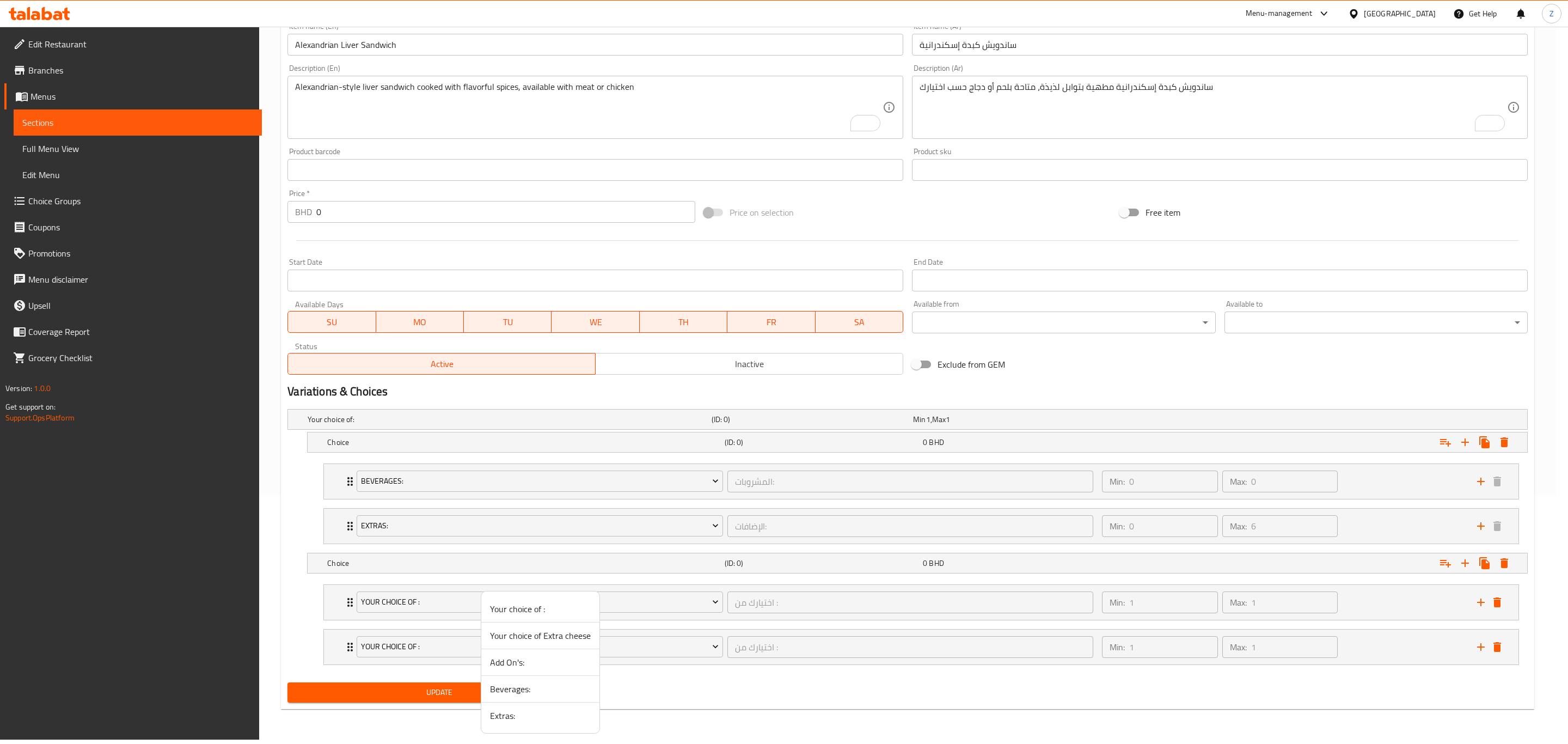
click at [508, 693] on span "Beverages:" at bounding box center [540, 688] width 101 height 13
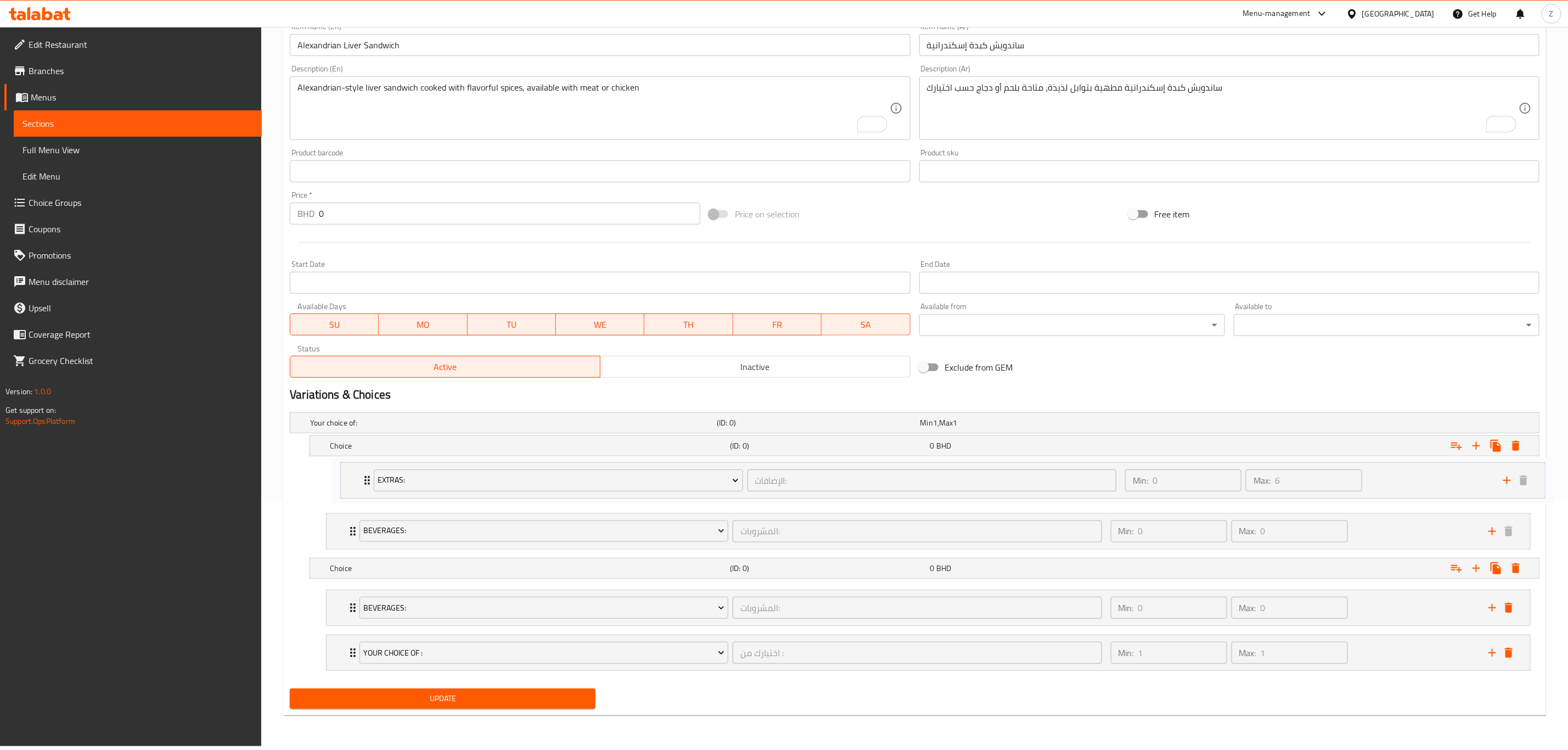
drag, startPoint x: 343, startPoint y: 527, endPoint x: 359, endPoint y: 470, distance: 59.2
click at [359, 470] on div "Beverages: المشروبات: ​ Min: 0 ​ Max: 0 ​ Alsi Cola (ID: 2225901272) 0.4 BHD Na…" at bounding box center [928, 508] width 1222 height 91
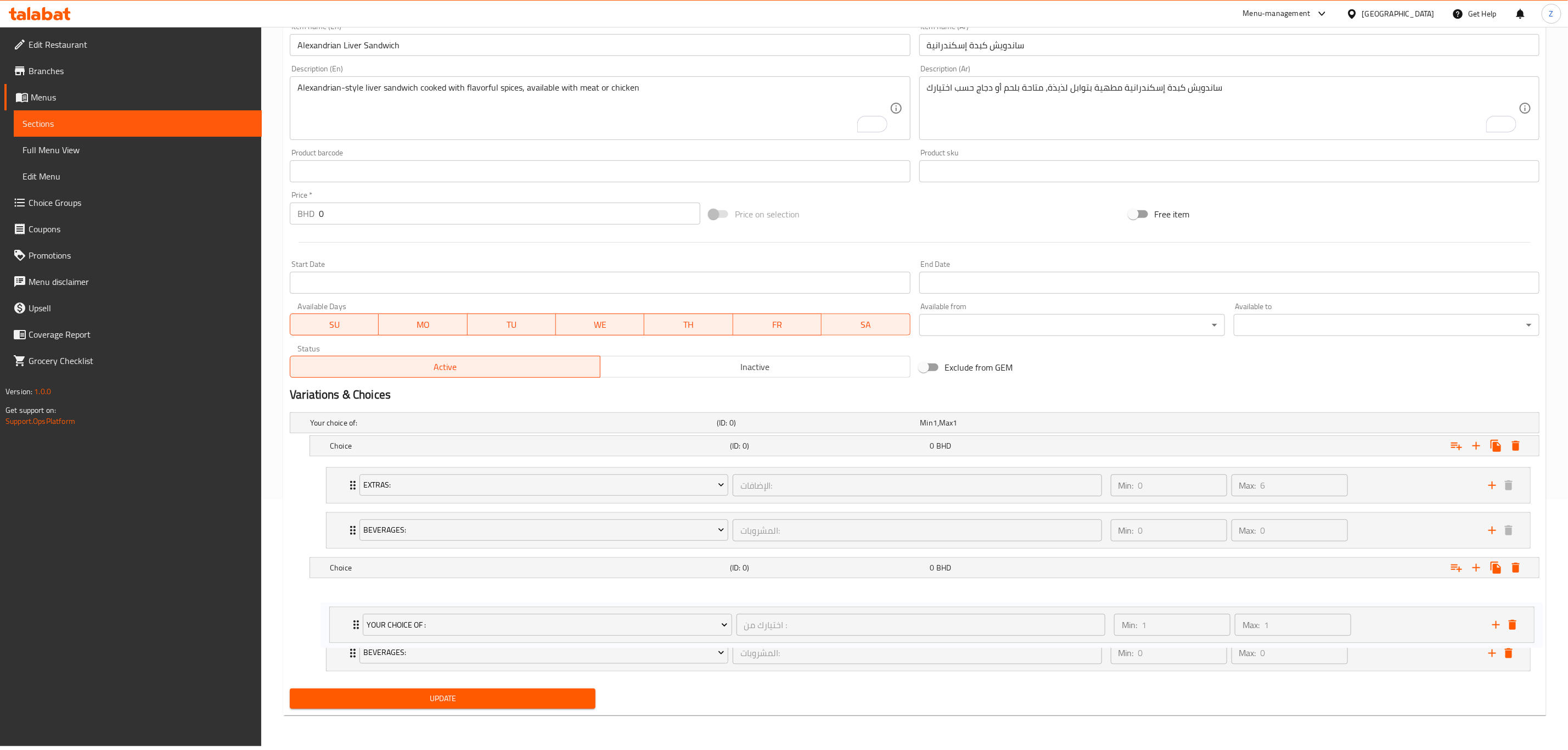
drag, startPoint x: 348, startPoint y: 644, endPoint x: 338, endPoint y: 612, distance: 33.5
click at [338, 612] on div "Beverages: المشروبات: ​ Min: 0 ​ Max: 0 ​ Alsi Cola (ID: 2225901272) 0.4 BHD Na…" at bounding box center [928, 630] width 1222 height 91
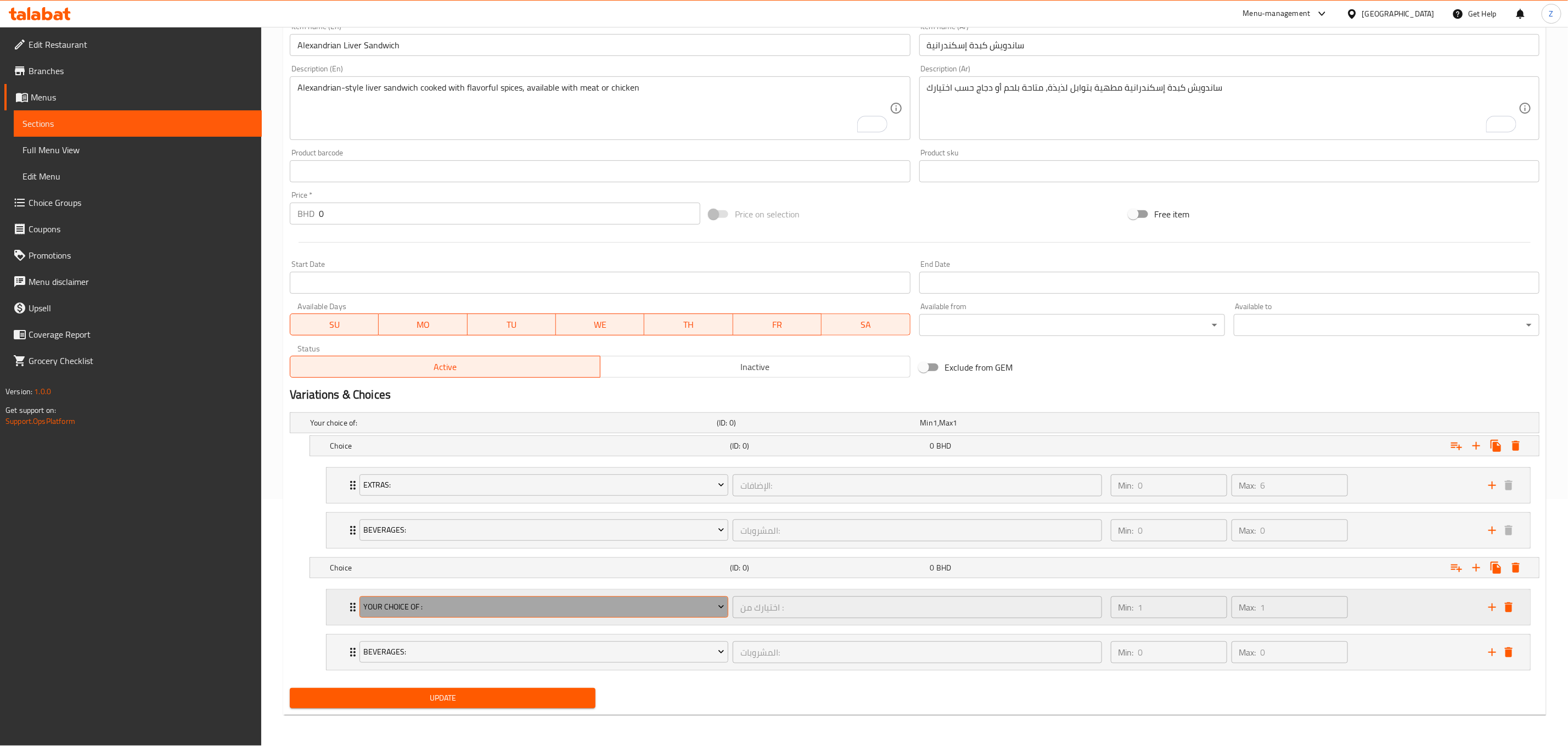
click at [382, 606] on span "Your choice of :" at bounding box center [543, 606] width 361 height 14
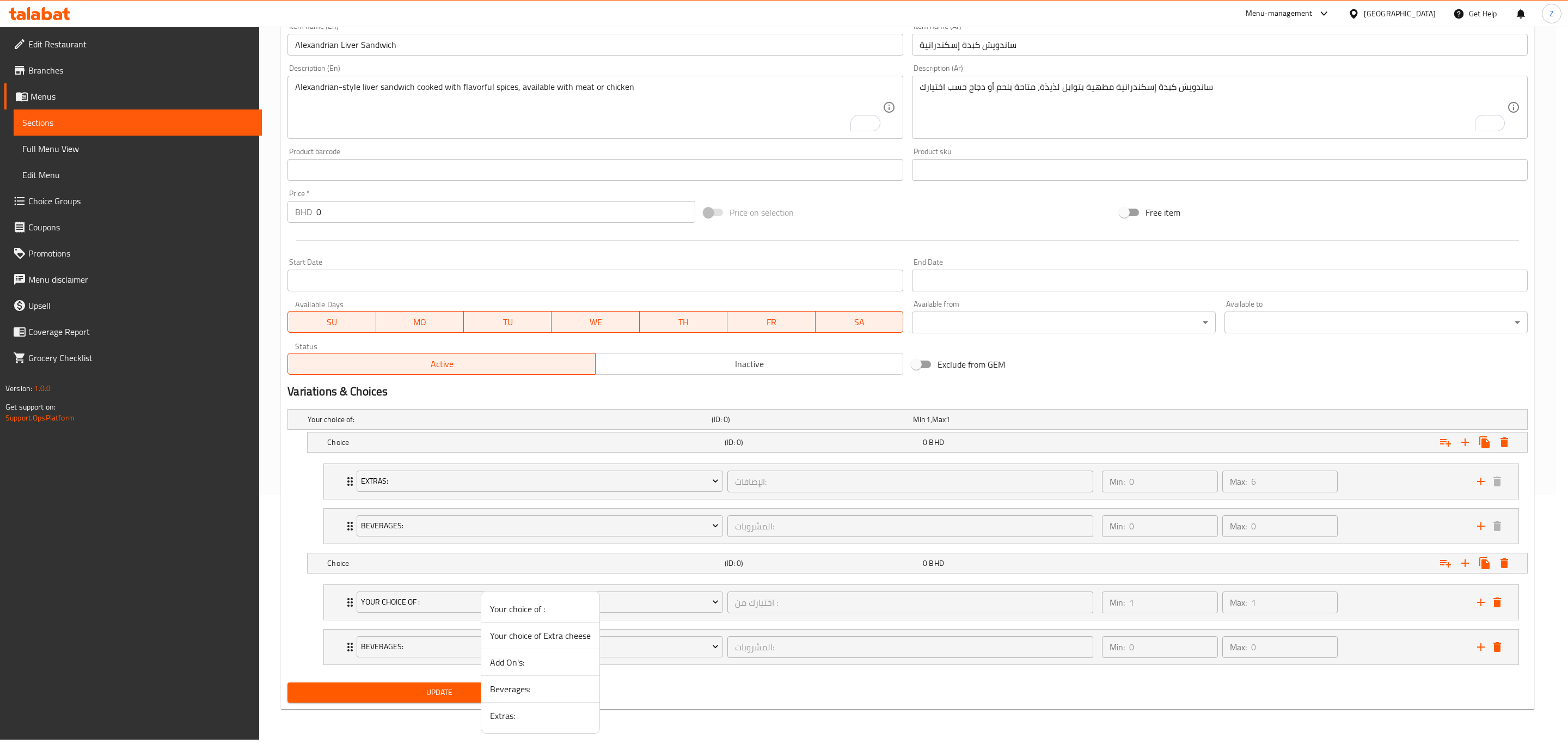
click at [517, 718] on span "Extras:" at bounding box center [540, 716] width 101 height 13
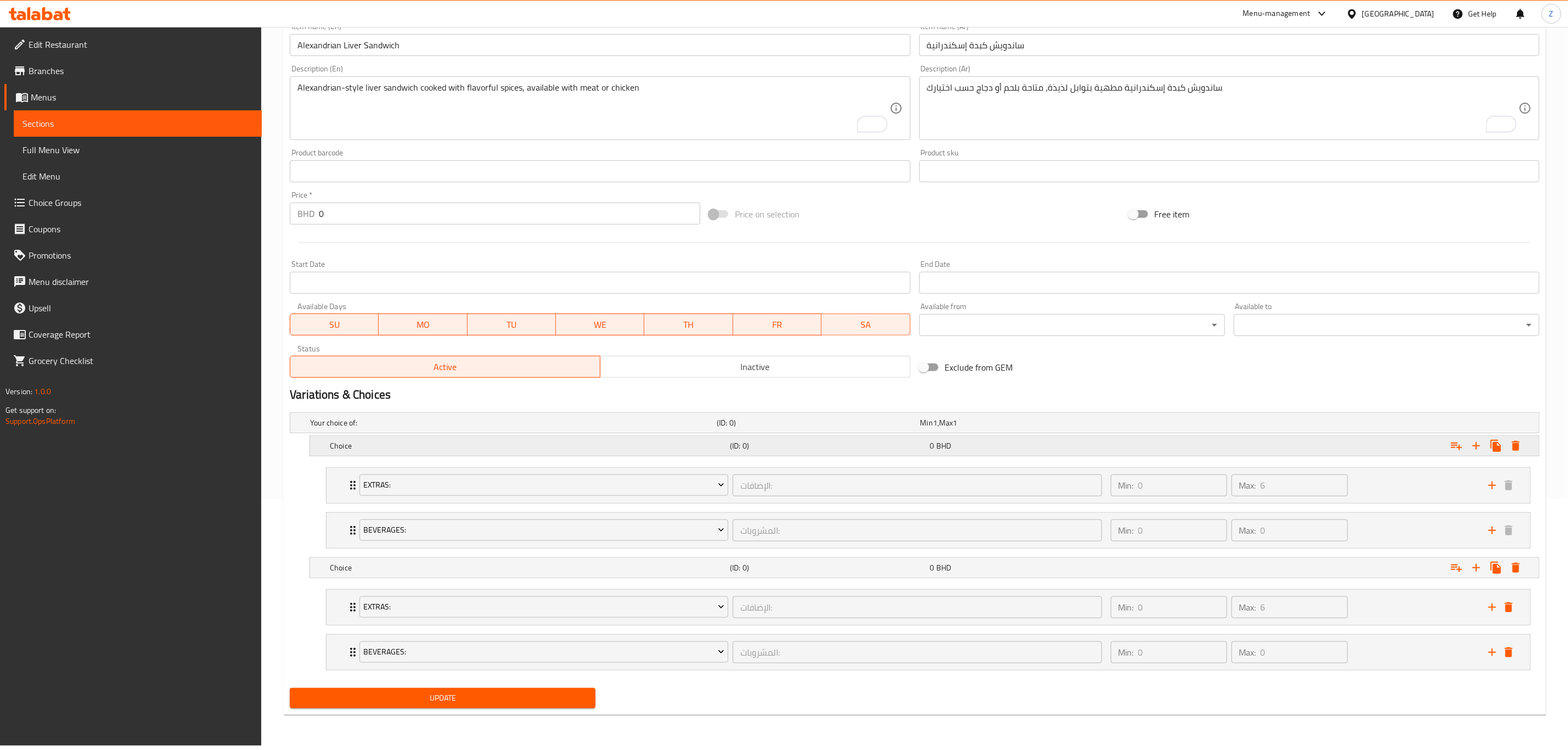
click at [407, 441] on h5 "Choice" at bounding box center [528, 446] width 396 height 11
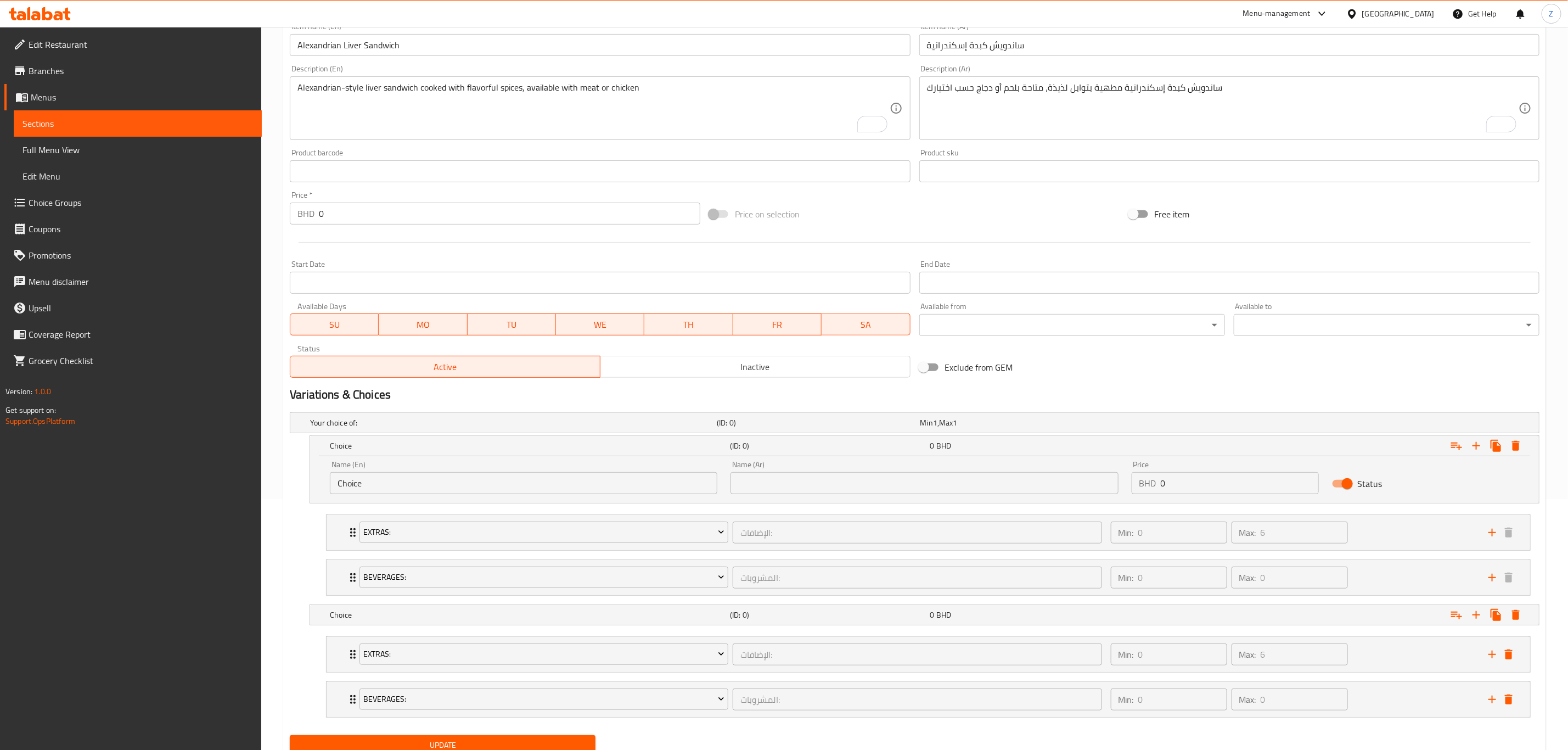
click at [280, 521] on div "Home / Restaurants management / Menus / Sections / item / update Sandwiches sec…" at bounding box center [914, 284] width 1307 height 1017
type input "Meat"
type input "اللحم"
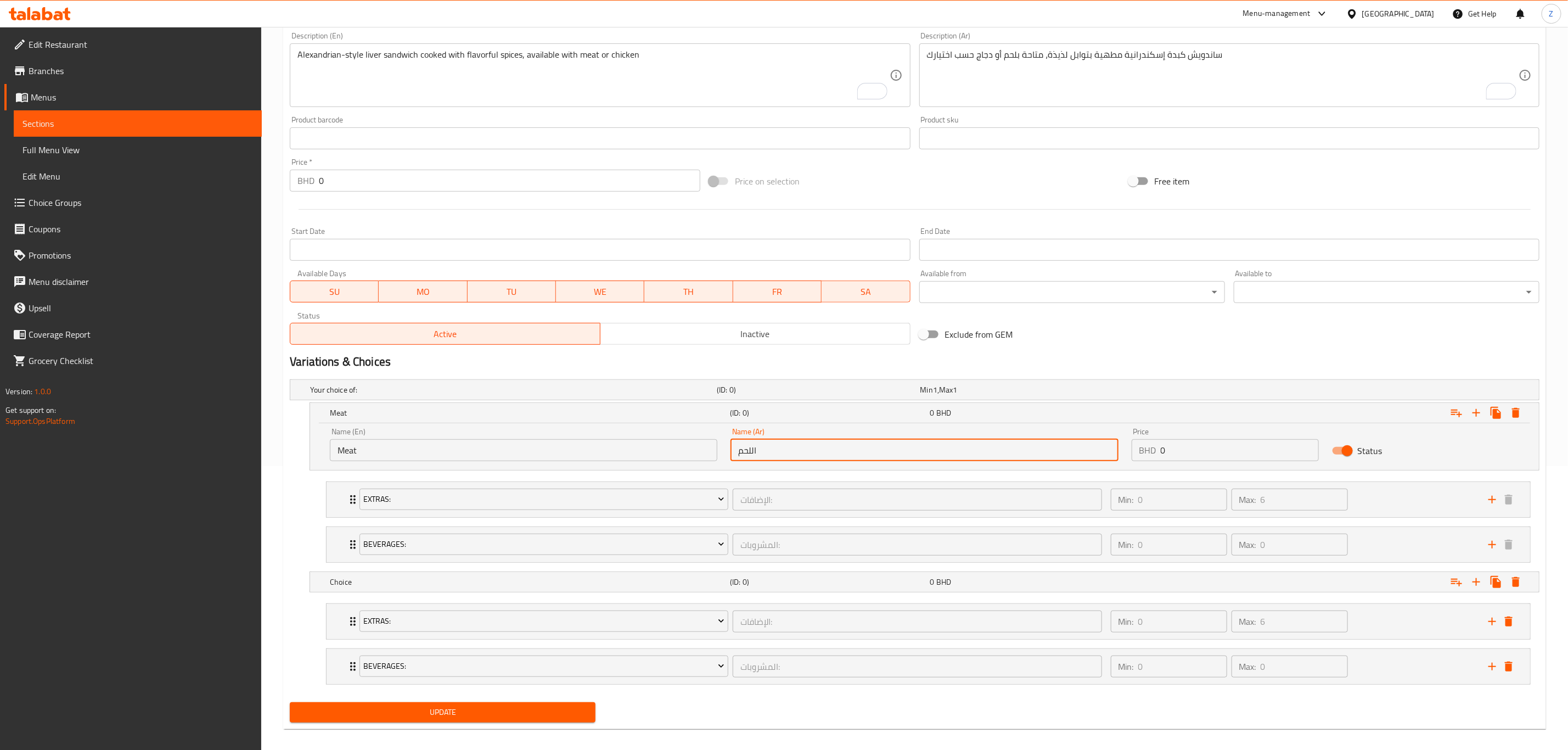
scroll to position [299, 0]
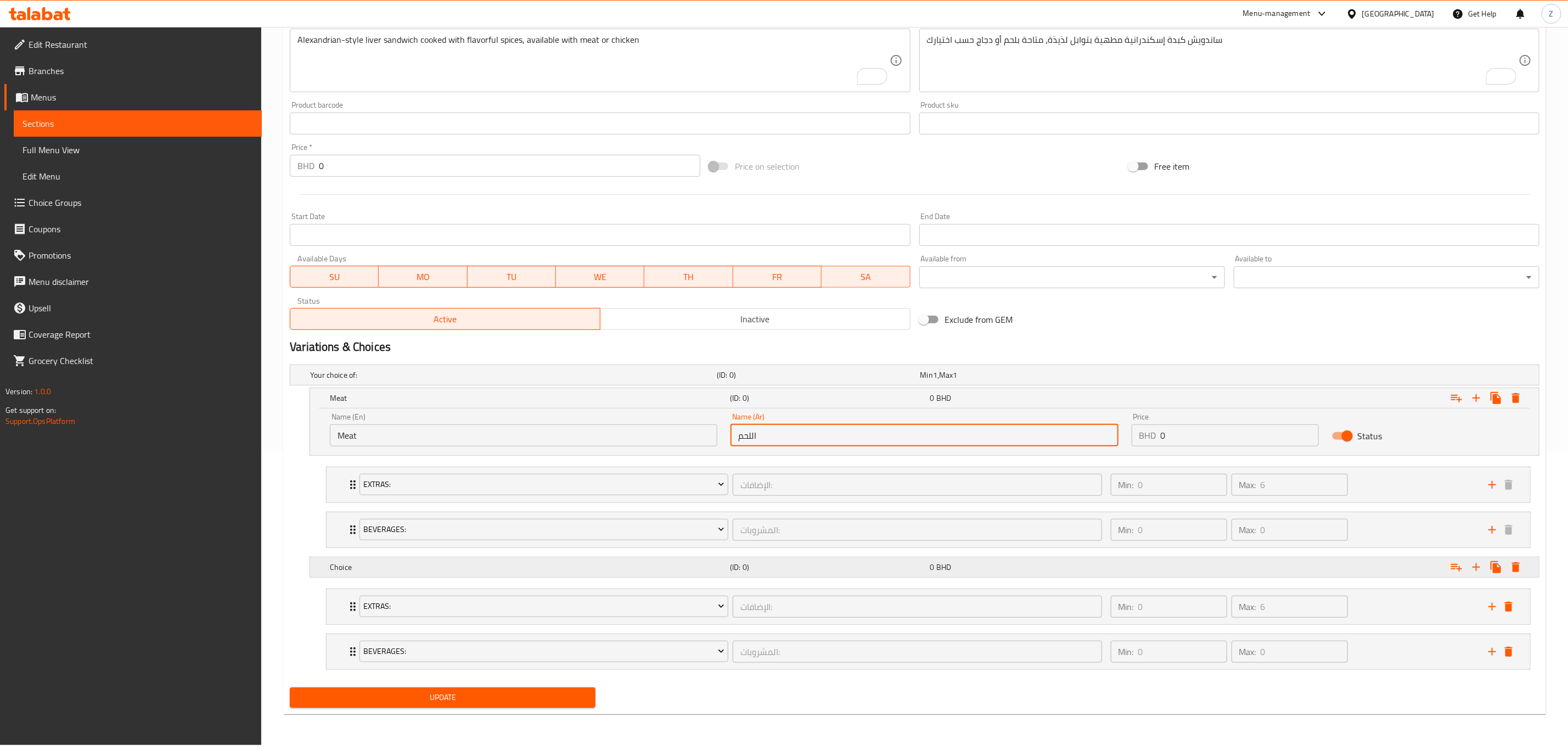
click at [406, 575] on div "Choice" at bounding box center [528, 566] width 400 height 16
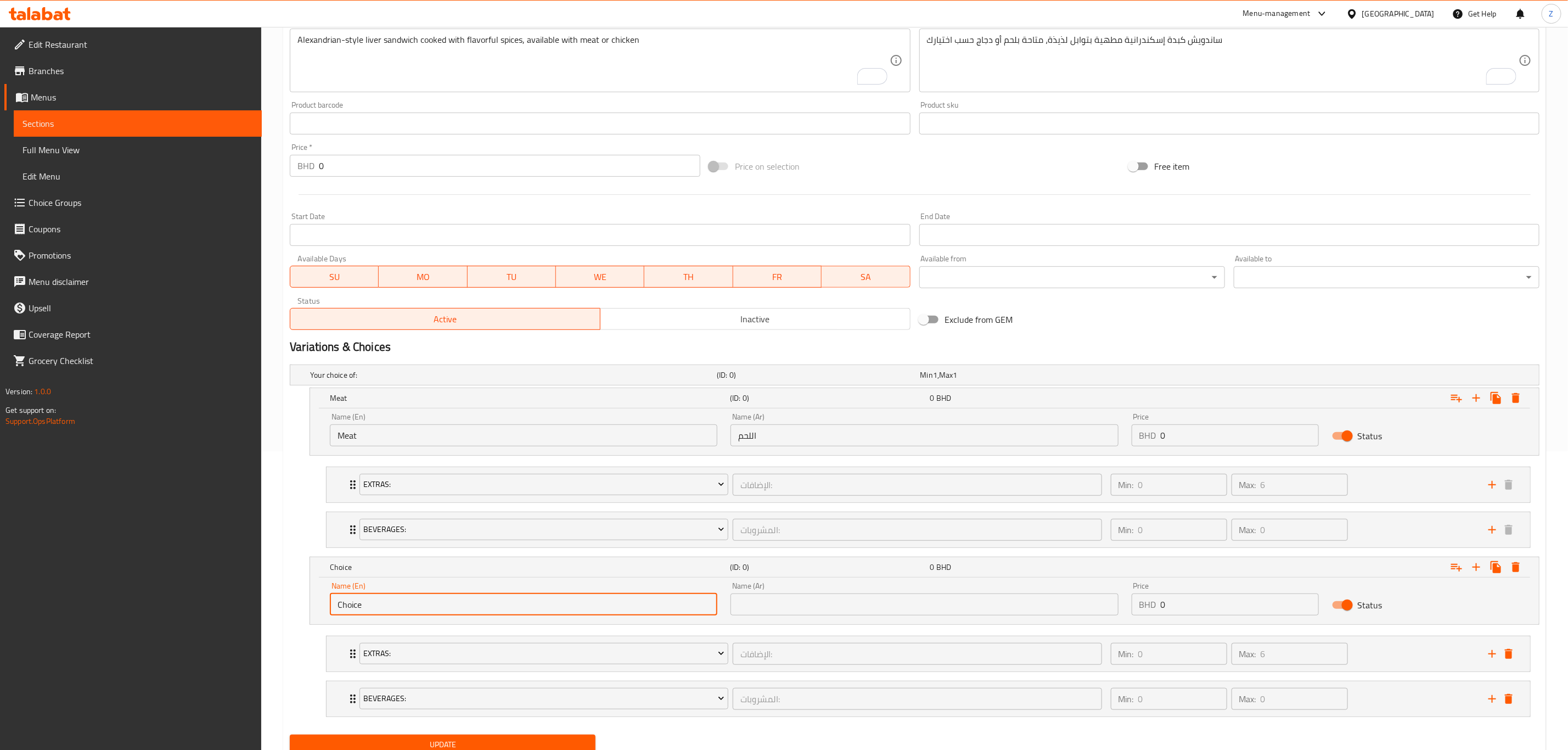
drag, startPoint x: 410, startPoint y: 608, endPoint x: 227, endPoint y: 626, distance: 183.9
click at [257, 625] on div "Edit Restaurant Branches Menus Sections Full Menu View Edit Menu Choice Groups …" at bounding box center [784, 259] width 1568 height 1064
type input "Chicken"
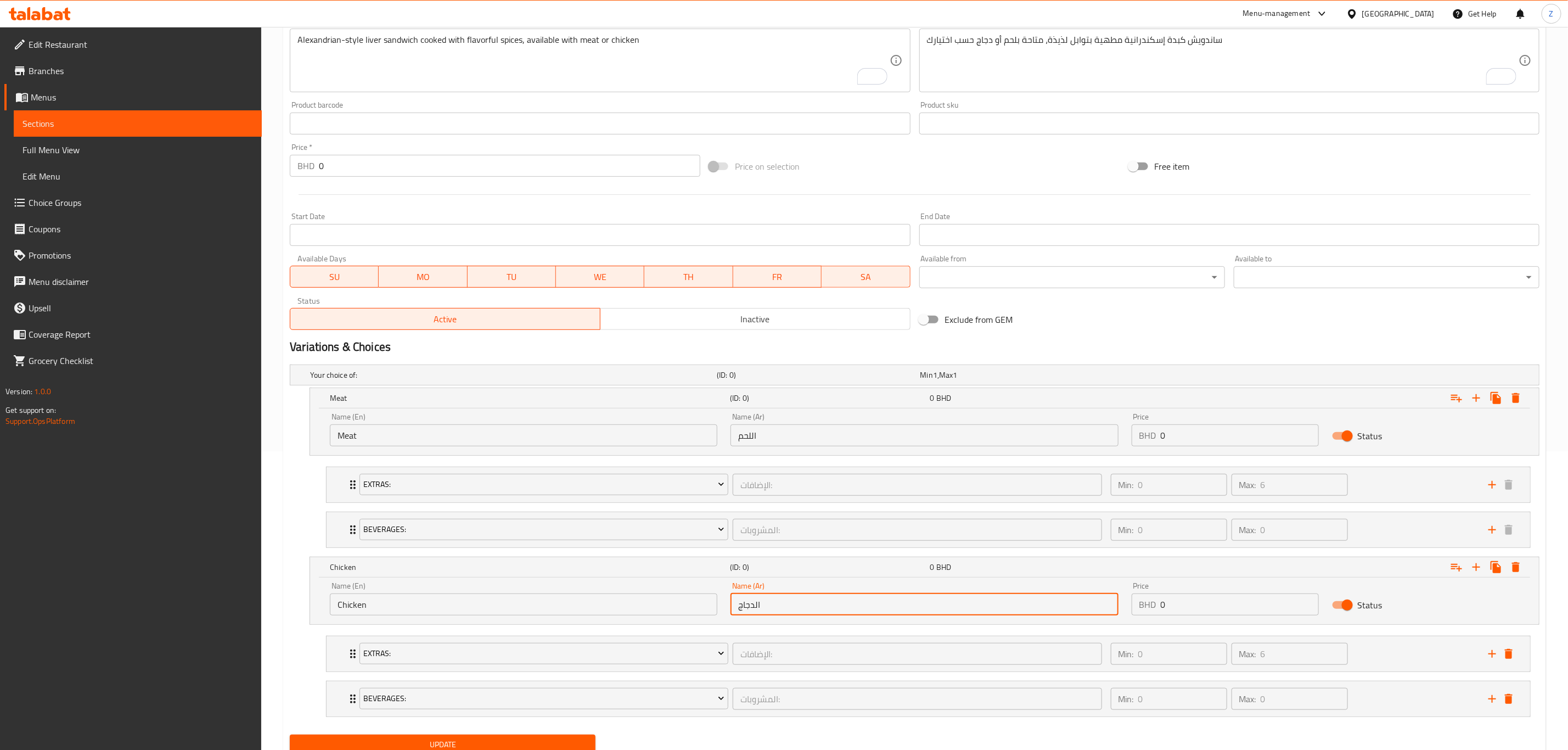
type input "الدجاج"
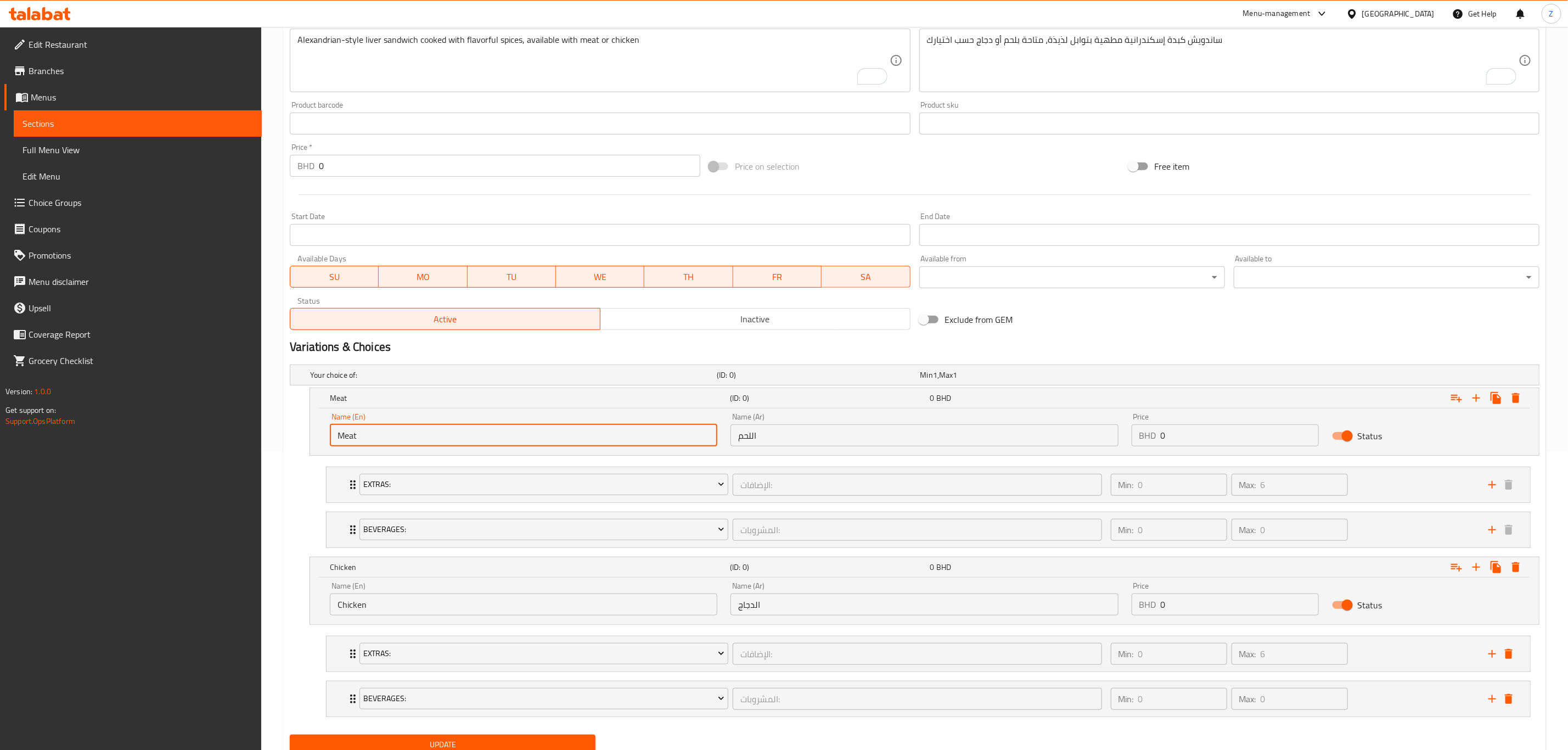
click at [410, 444] on input "Meat" at bounding box center [524, 435] width 387 height 22
drag, startPoint x: 1143, startPoint y: 424, endPoint x: 1082, endPoint y: 443, distance: 63.9
click at [1099, 434] on div "Name (En) Meat Name (En) Name (Ar) اللحم Name (Ar) Price BHD 0 Price Status" at bounding box center [924, 429] width 1203 height 47
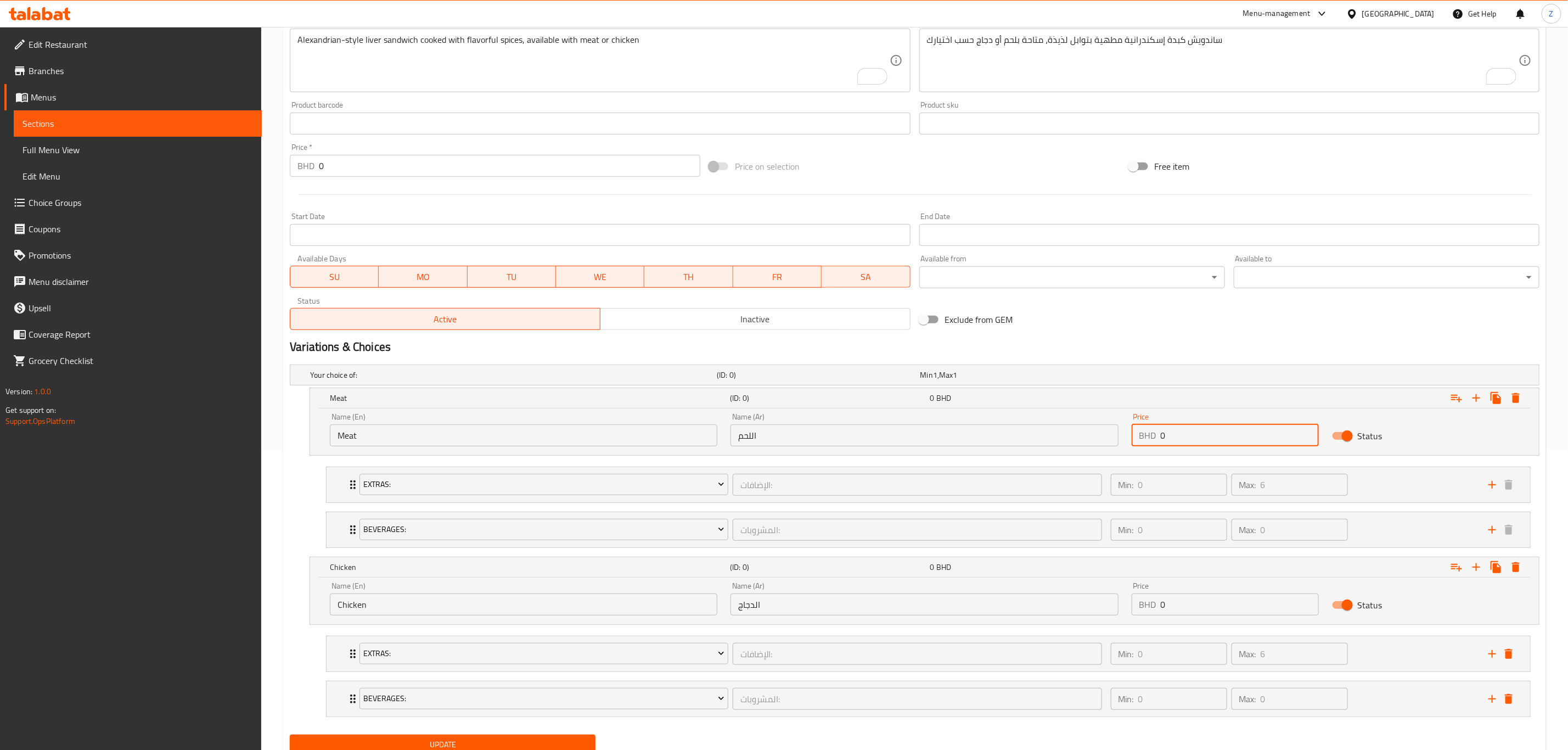
paste input ".45"
type input "0.45"
drag, startPoint x: 1118, startPoint y: 598, endPoint x: 1067, endPoint y: 606, distance: 51.6
click at [1068, 604] on div "Name (En) Chicken Name (En) Name (Ar) الدجاج Name (Ar) Price BHD 0 Price Status" at bounding box center [924, 599] width 1203 height 47
paste input ".45"
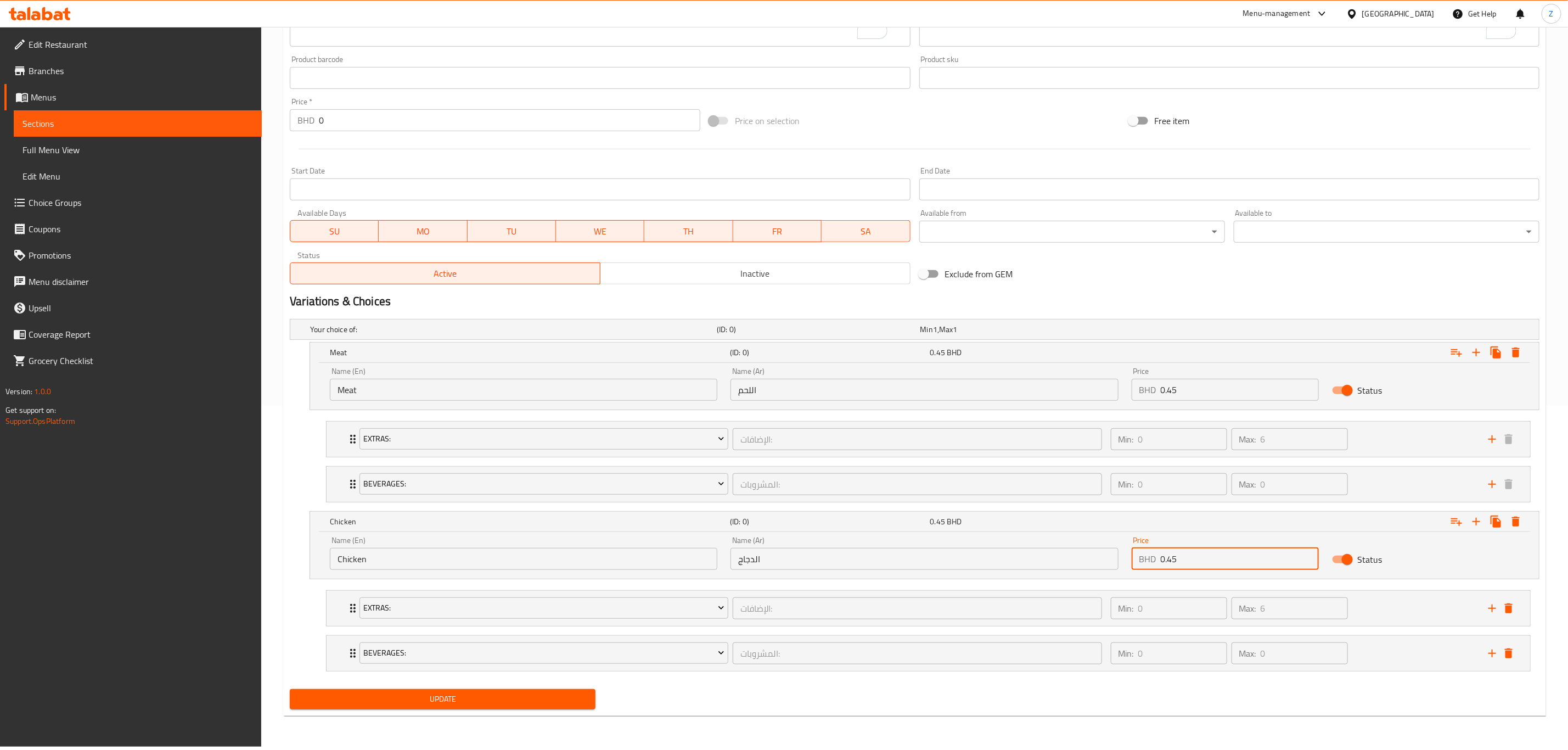
scroll to position [346, 0]
type input "0.45"
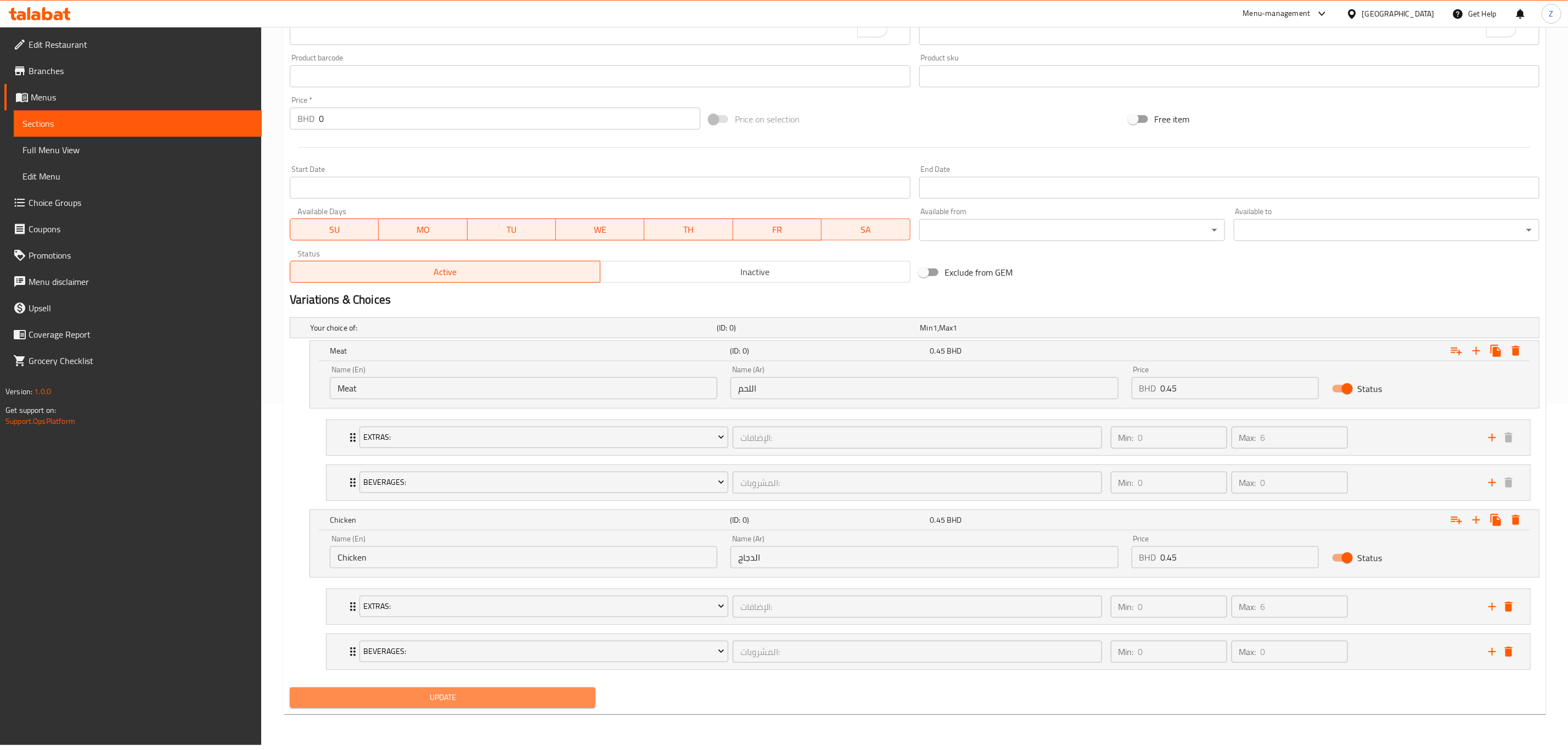
click at [414, 697] on span "Update" at bounding box center [443, 696] width 288 height 14
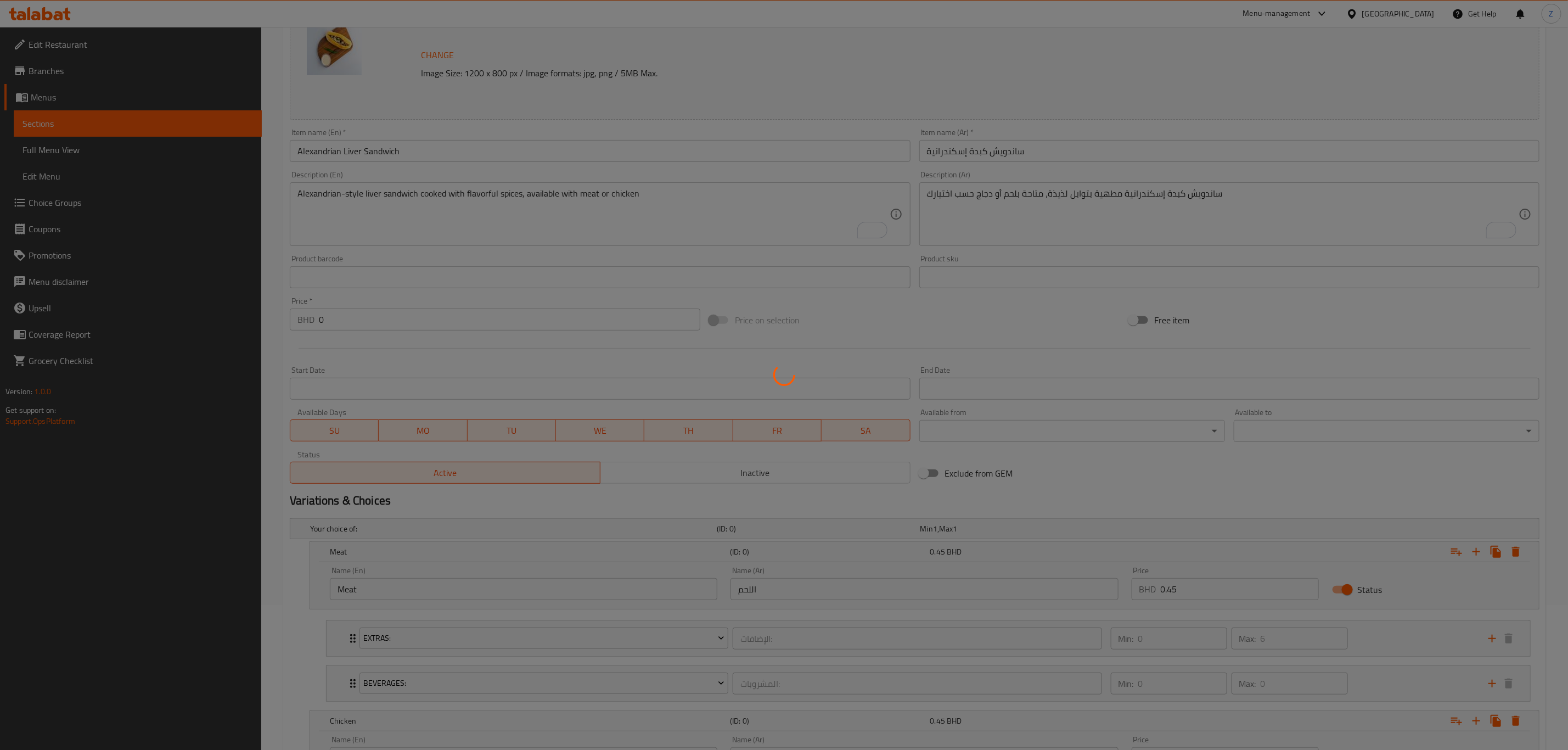
scroll to position [0, 0]
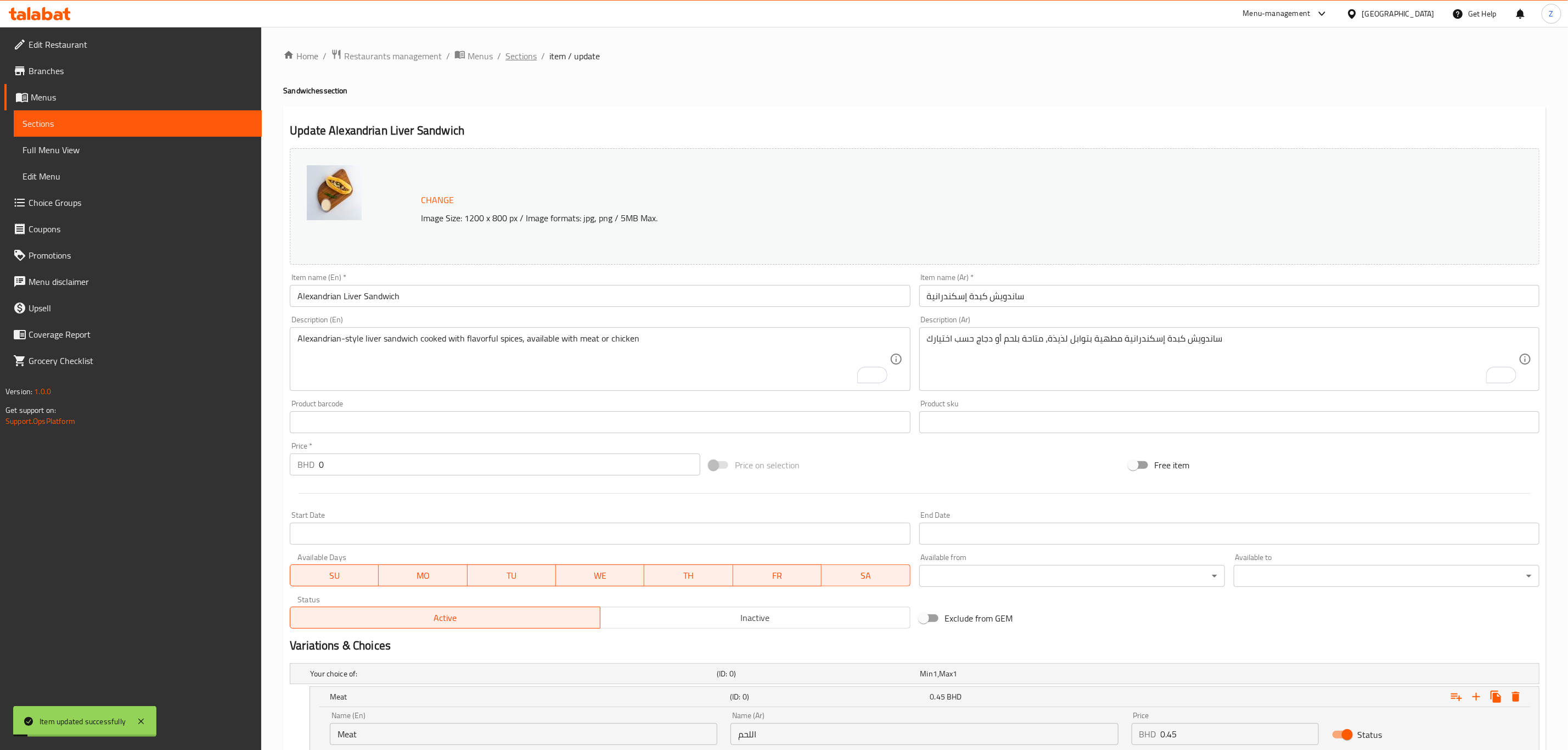
click at [521, 56] on span "Sections" at bounding box center [521, 56] width 31 height 13
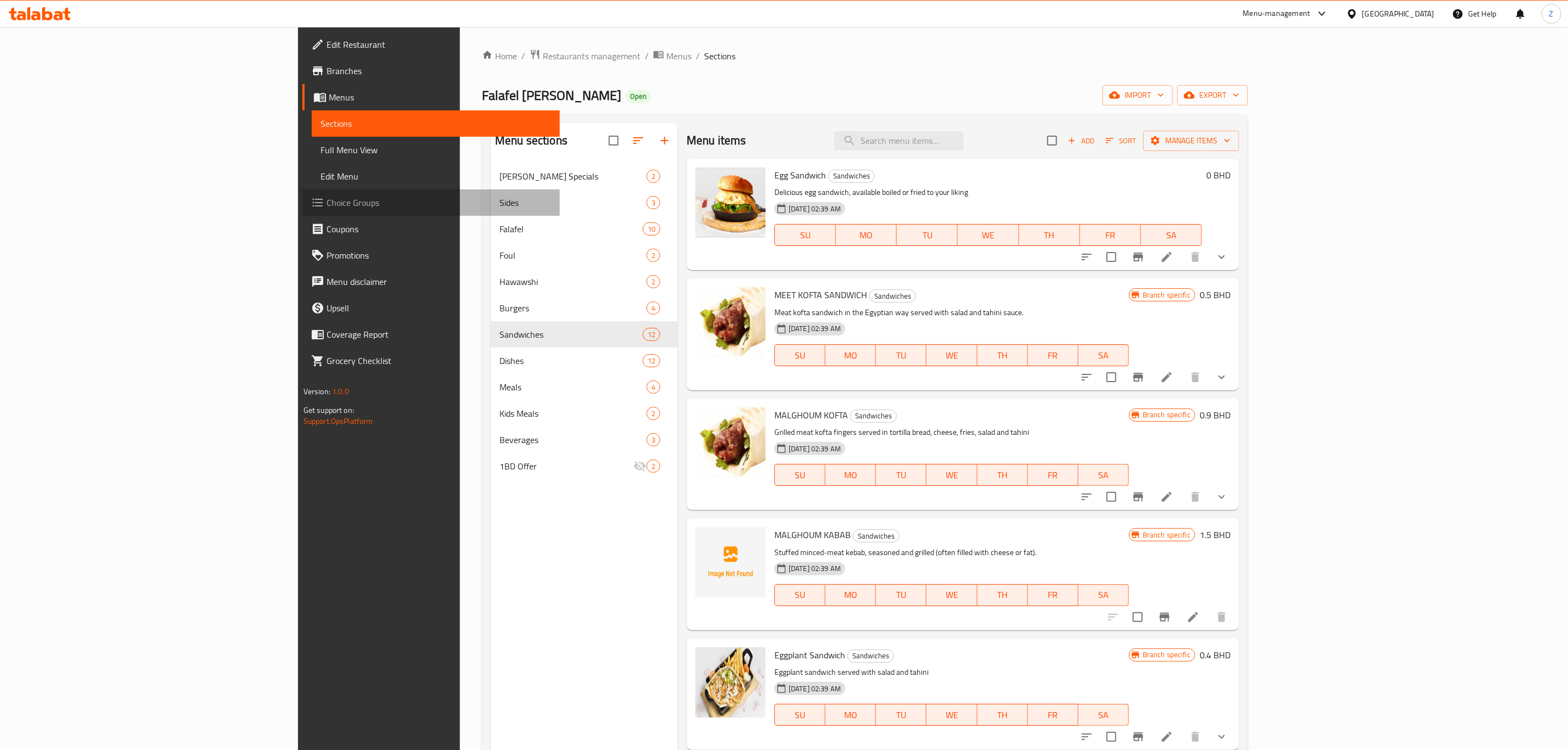
click at [327, 204] on span "Choice Groups" at bounding box center [438, 202] width 224 height 13
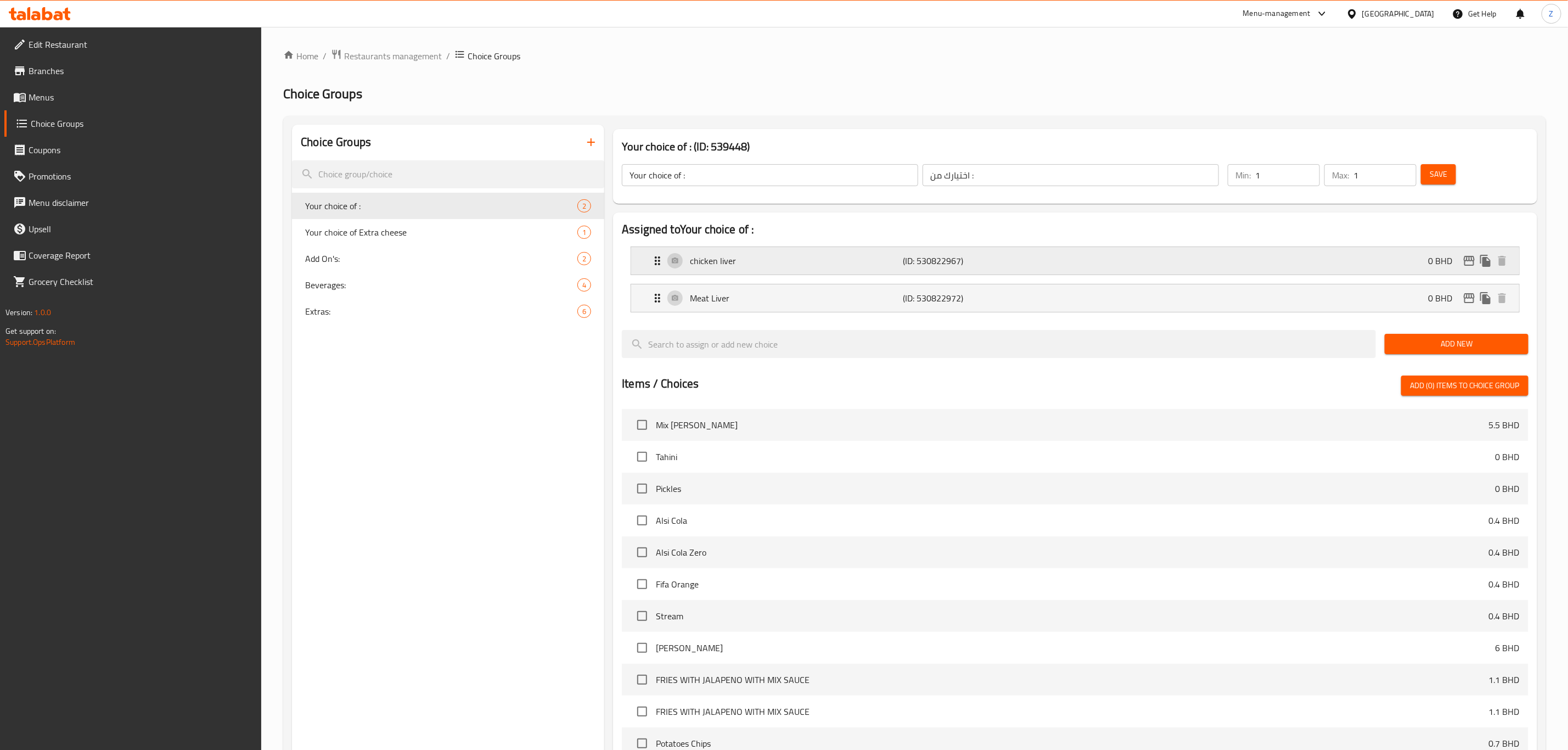
click at [762, 264] on p "chicken liver" at bounding box center [796, 260] width 213 height 13
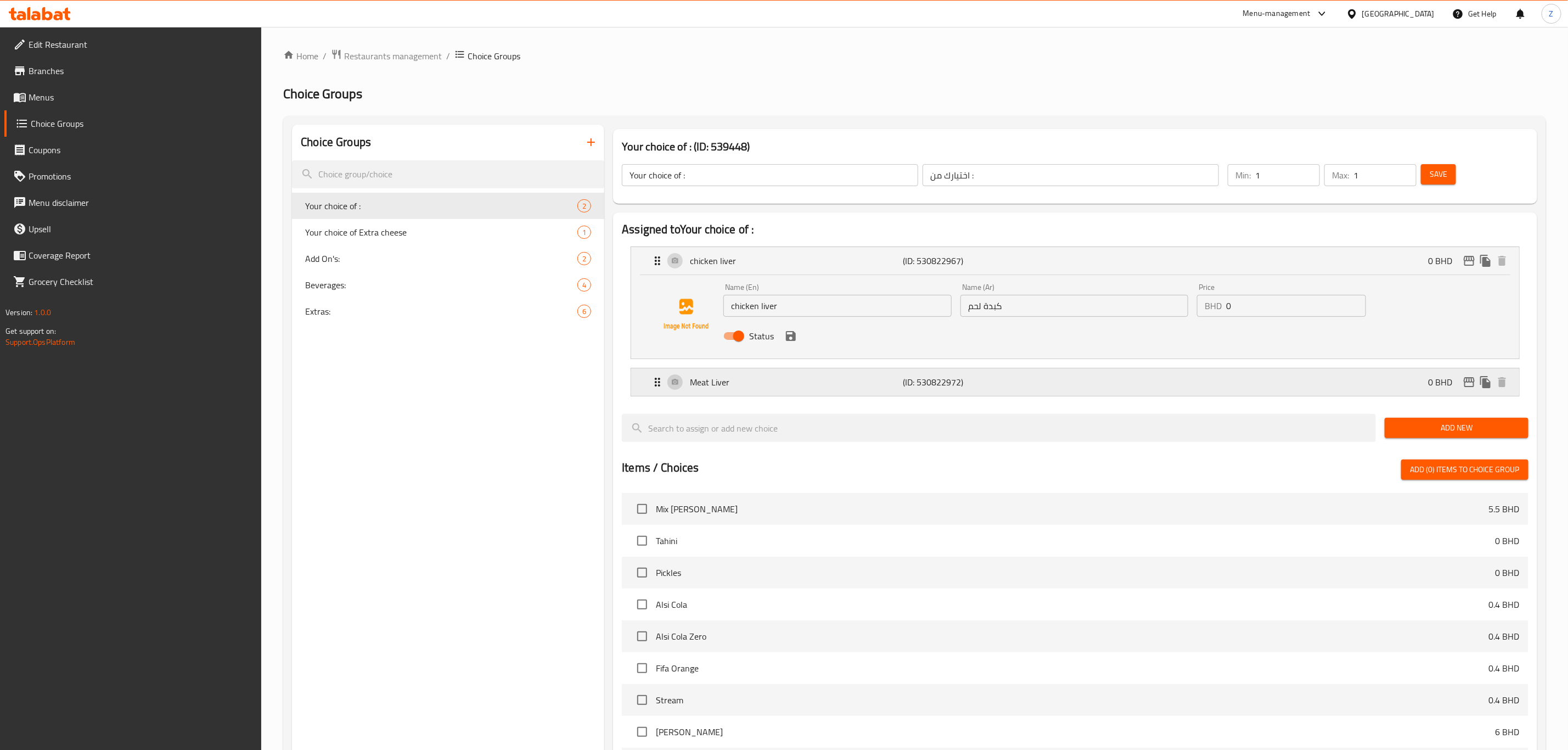
click at [677, 381] on div "Meat Liver (ID: 530822972) 0 BHD" at bounding box center [1078, 382] width 855 height 28
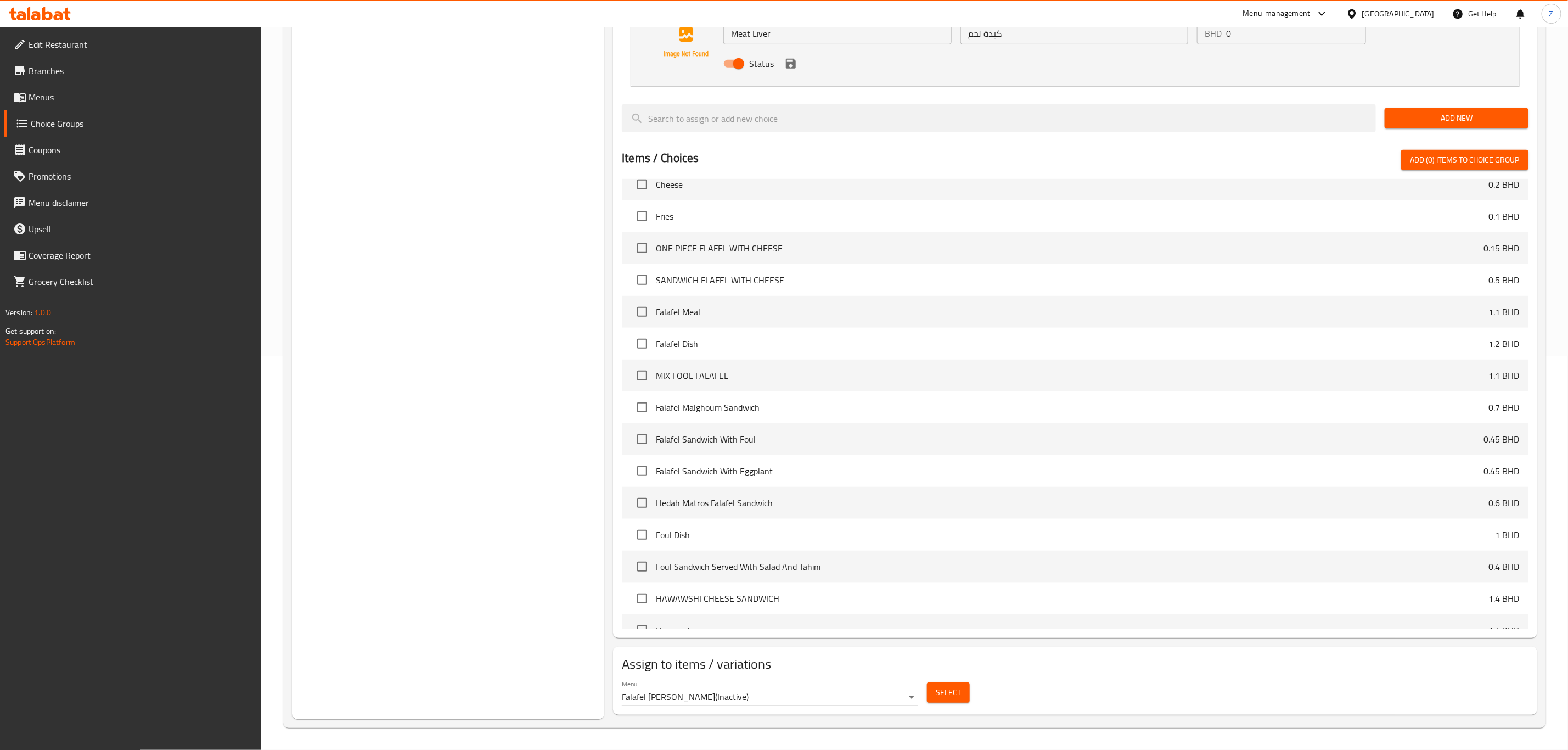
scroll to position [741, 0]
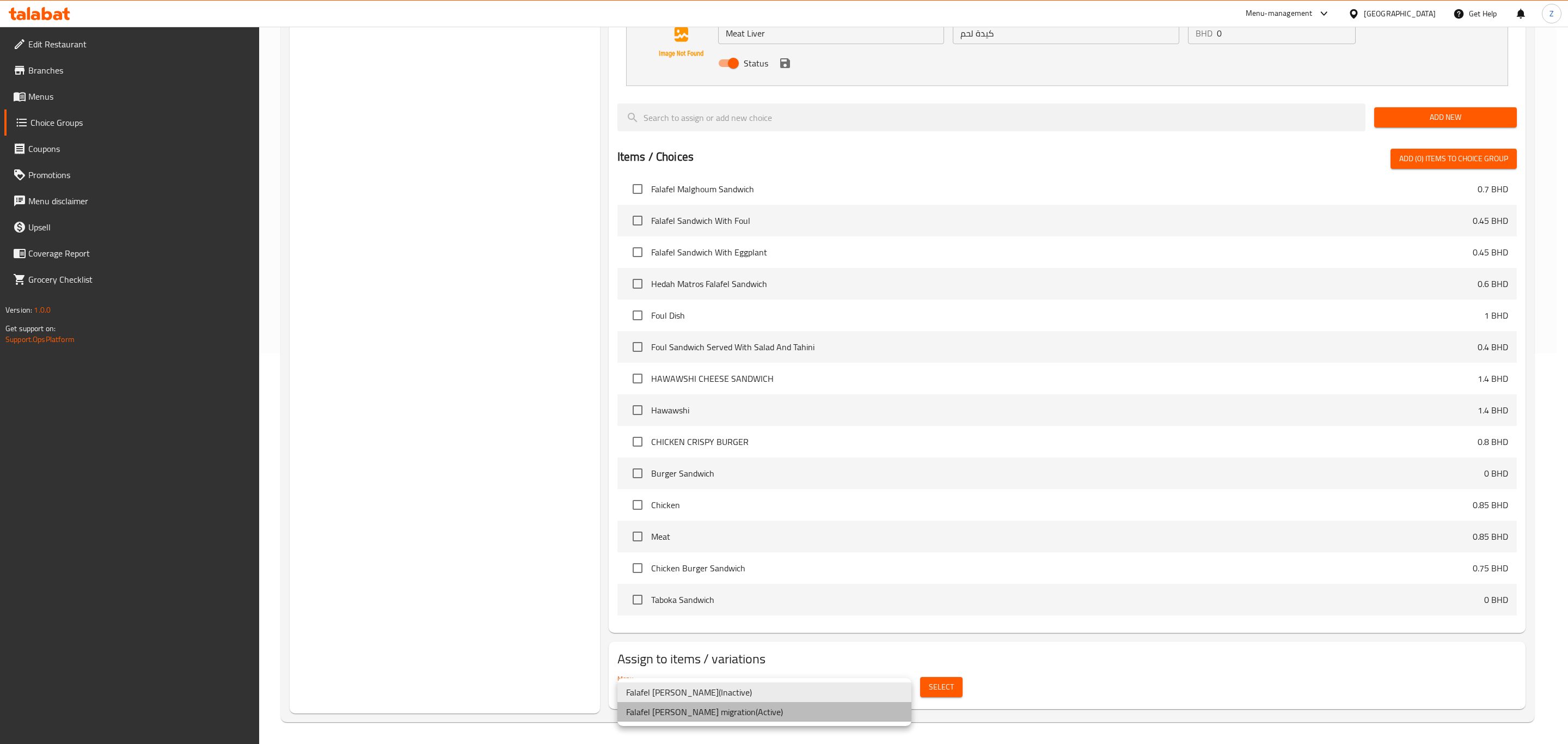
click at [719, 707] on li "Falafel Amo Shukri-cg migration ( Active )" at bounding box center [764, 711] width 294 height 19
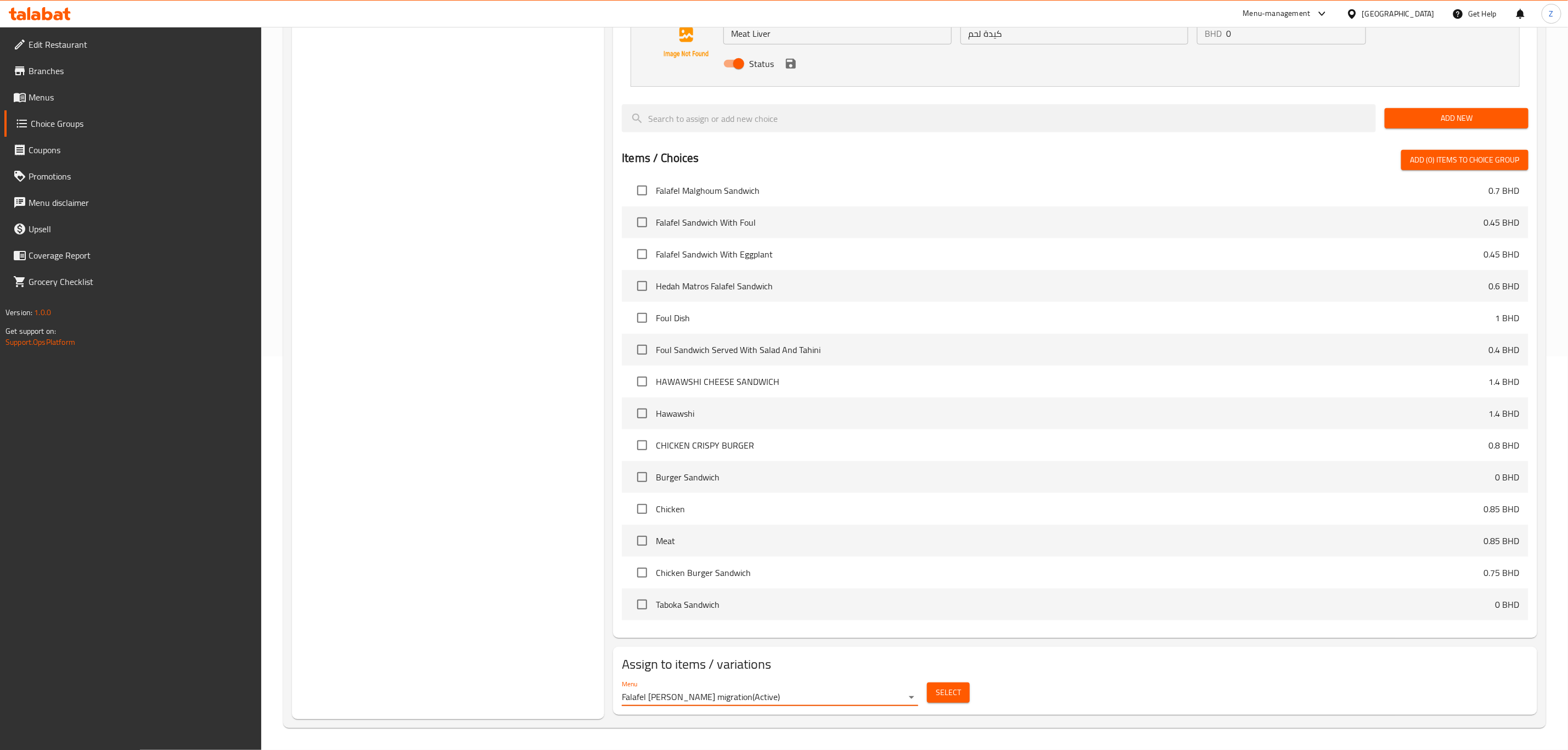
click at [950, 687] on span "Select" at bounding box center [947, 692] width 25 height 14
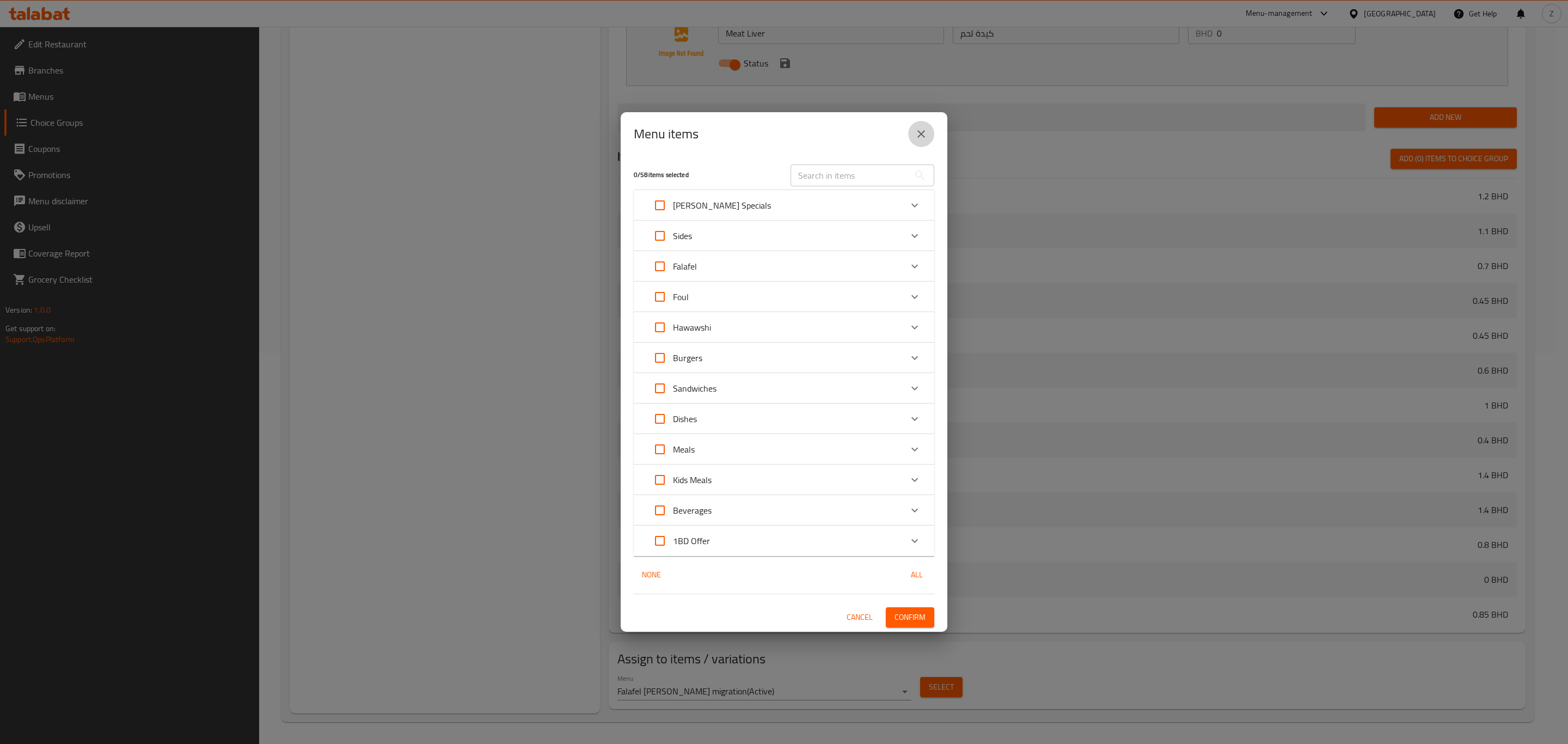
drag, startPoint x: 919, startPoint y: 133, endPoint x: 833, endPoint y: 224, distance: 125.2
click at [919, 133] on icon "close" at bounding box center [922, 134] width 13 height 13
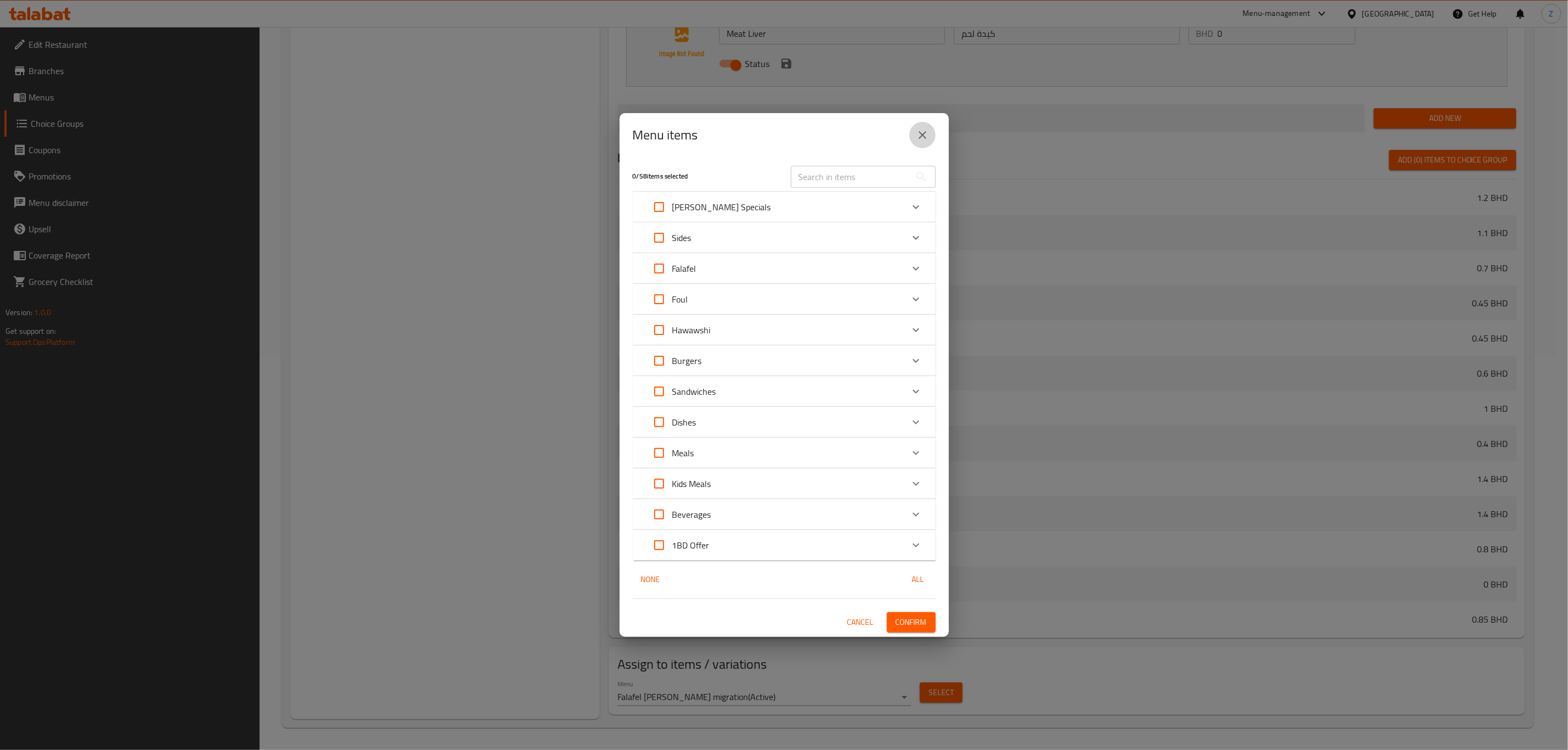
scroll to position [675, 0]
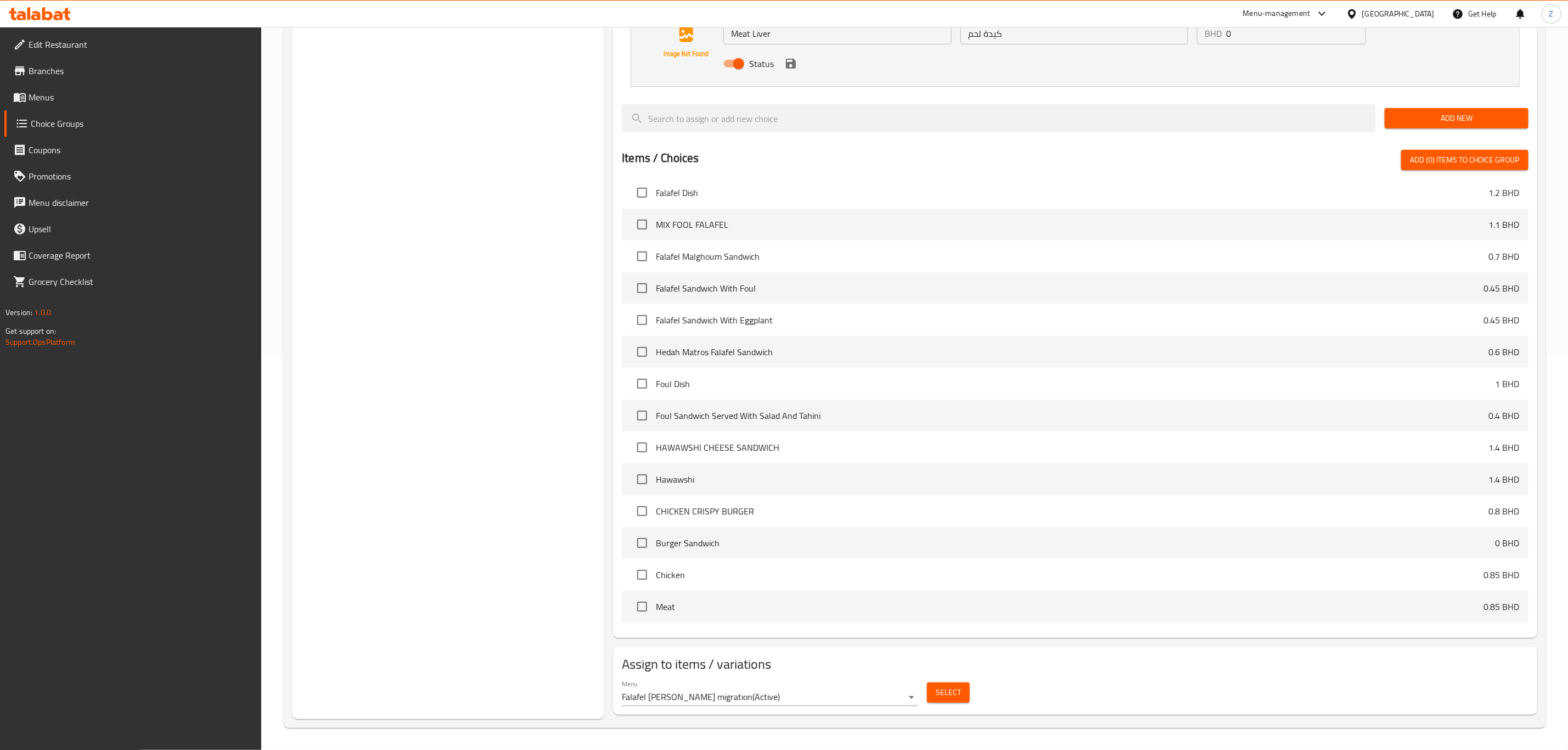
click at [426, 380] on div "Choice Groups Your choice of : 2 Your choice of Extra cheese 1 Add On's: 2 Beve…" at bounding box center [448, 224] width 313 height 988
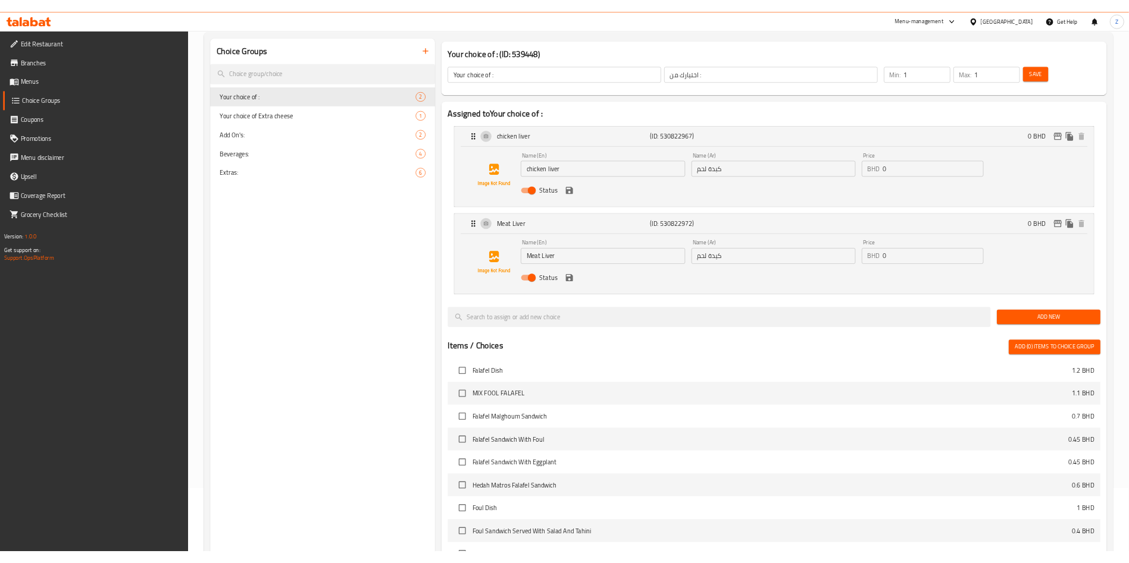
scroll to position [0, 0]
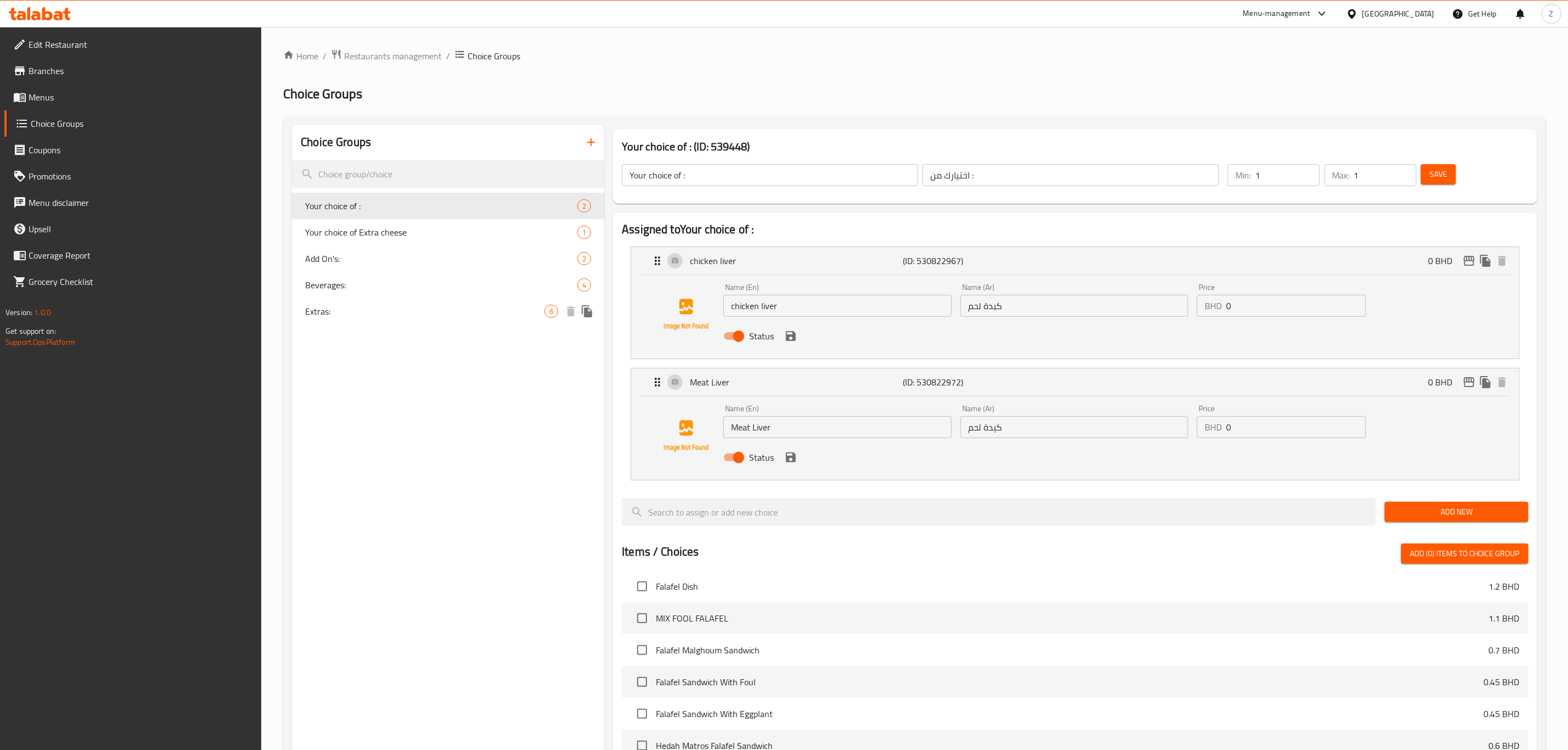
click at [339, 311] on span "Extras:" at bounding box center [424, 311] width 239 height 13
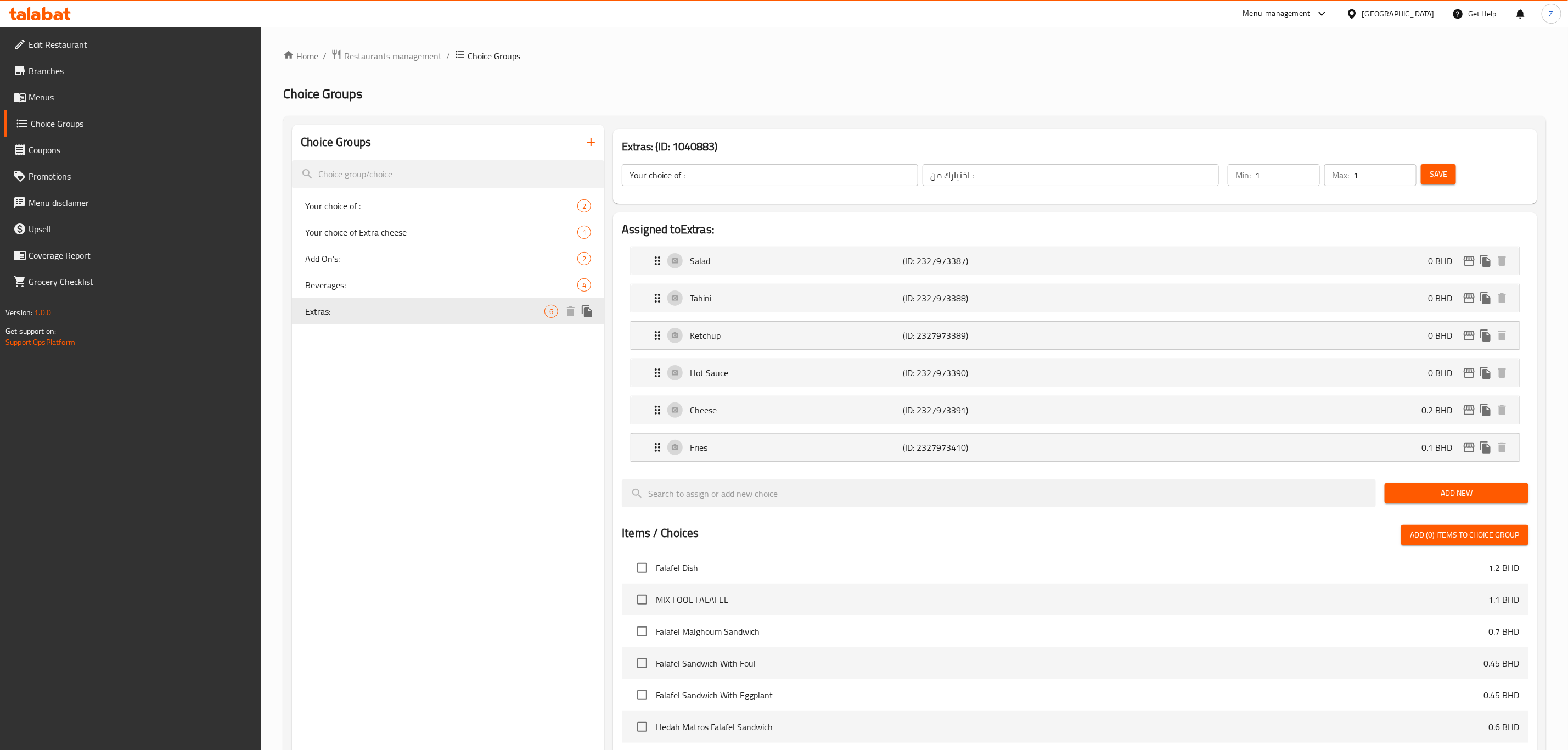
type input "Extras:"
type input "الإضافات:"
type input "0"
type input "6"
click at [594, 143] on icon "button" at bounding box center [591, 142] width 13 height 13
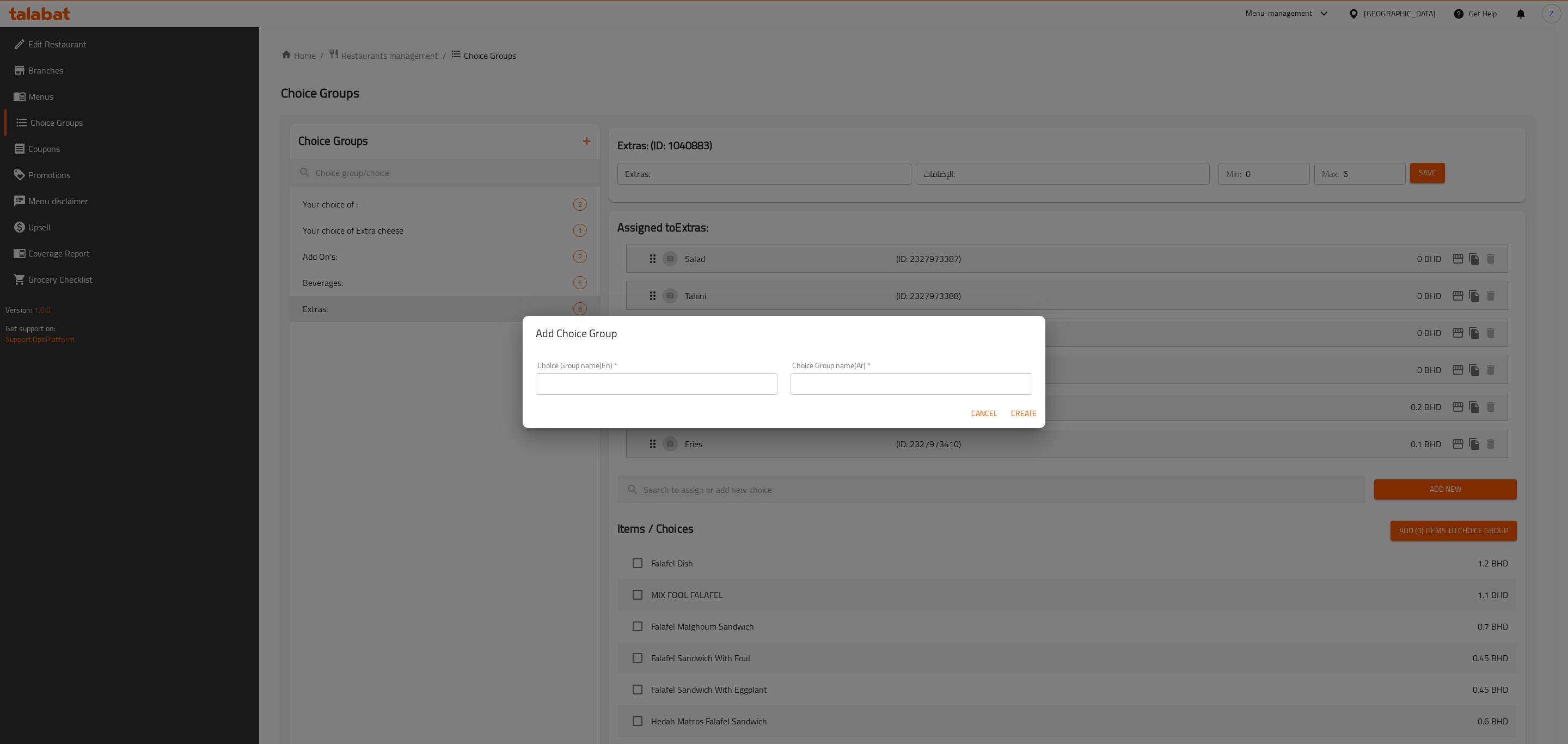
drag, startPoint x: 681, startPoint y: 385, endPoint x: 701, endPoint y: 394, distance: 21.9
click at [681, 385] on input "text" at bounding box center [656, 384] width 242 height 22
type input "ٍ"
type input "S"
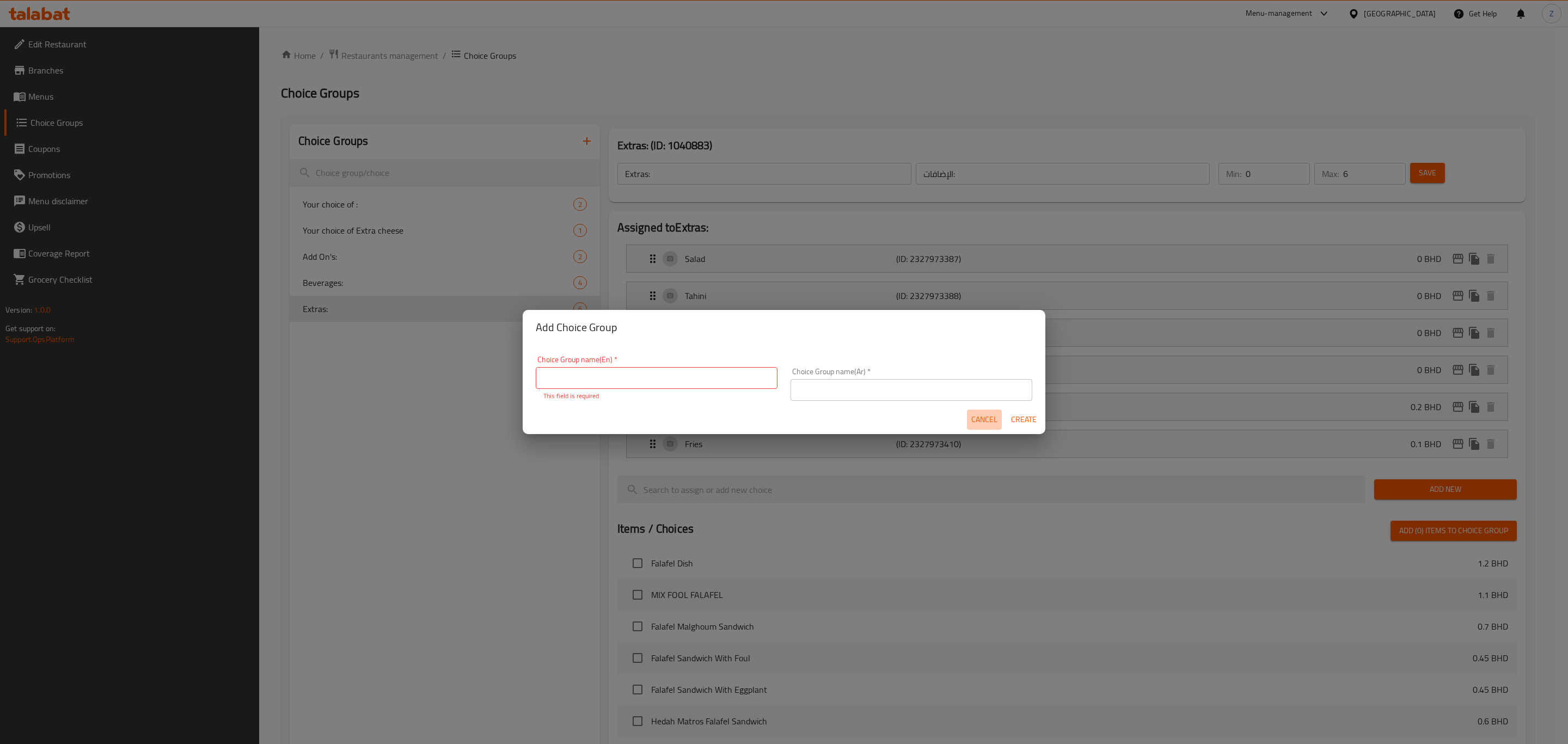
click at [987, 415] on span "Cancel" at bounding box center [984, 419] width 27 height 14
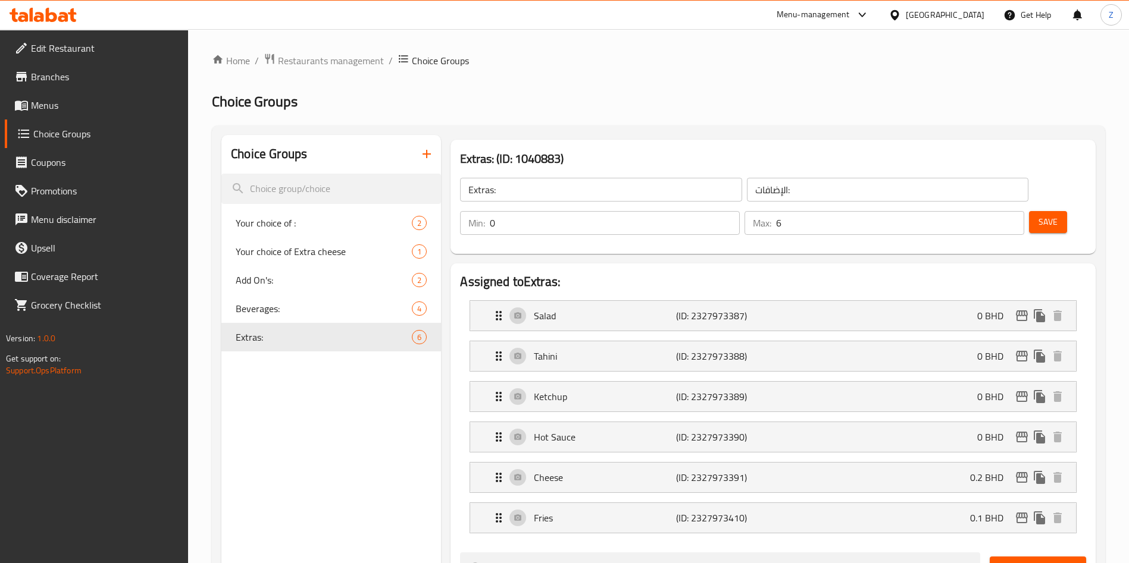
scroll to position [732, 0]
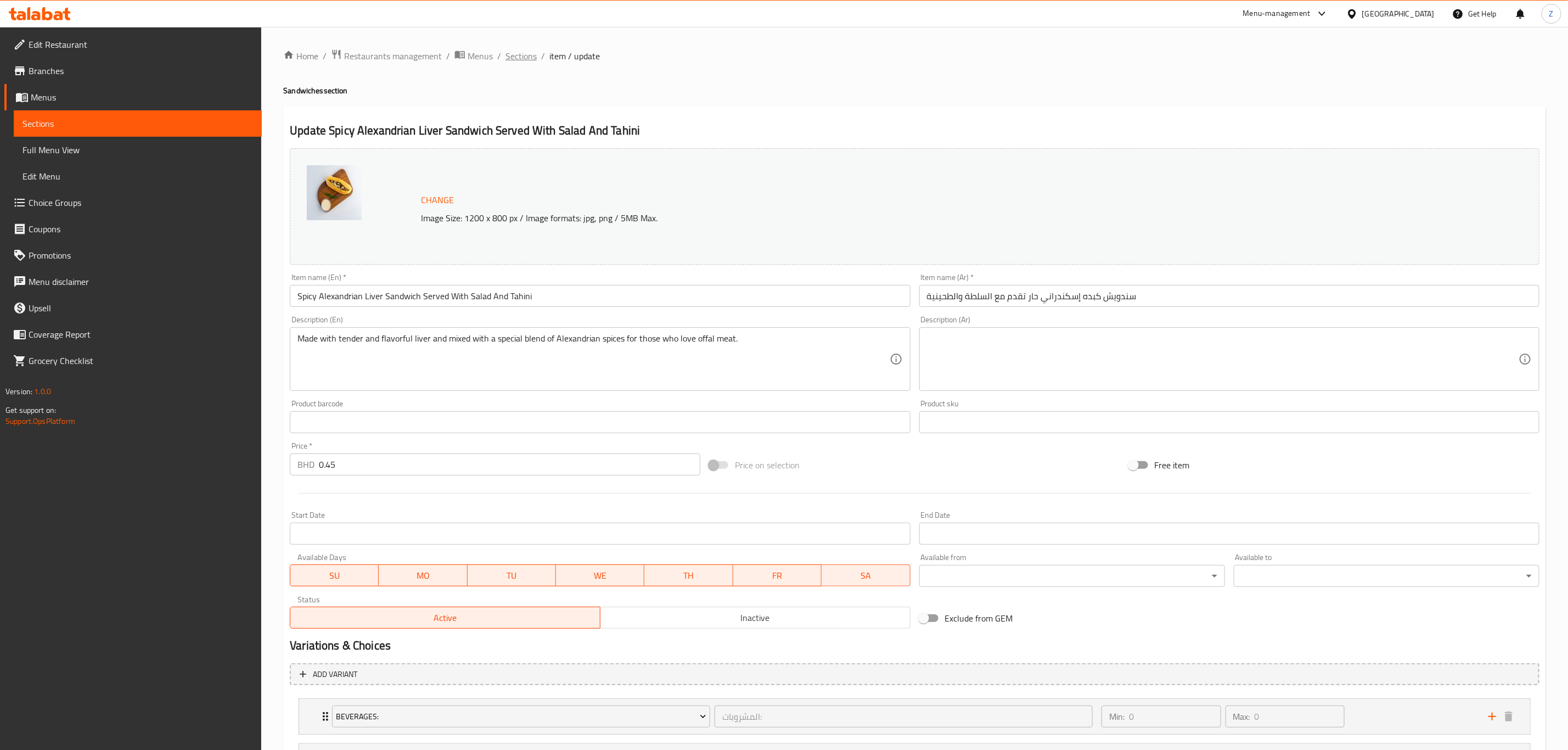
click at [520, 56] on span "Sections" at bounding box center [521, 56] width 31 height 13
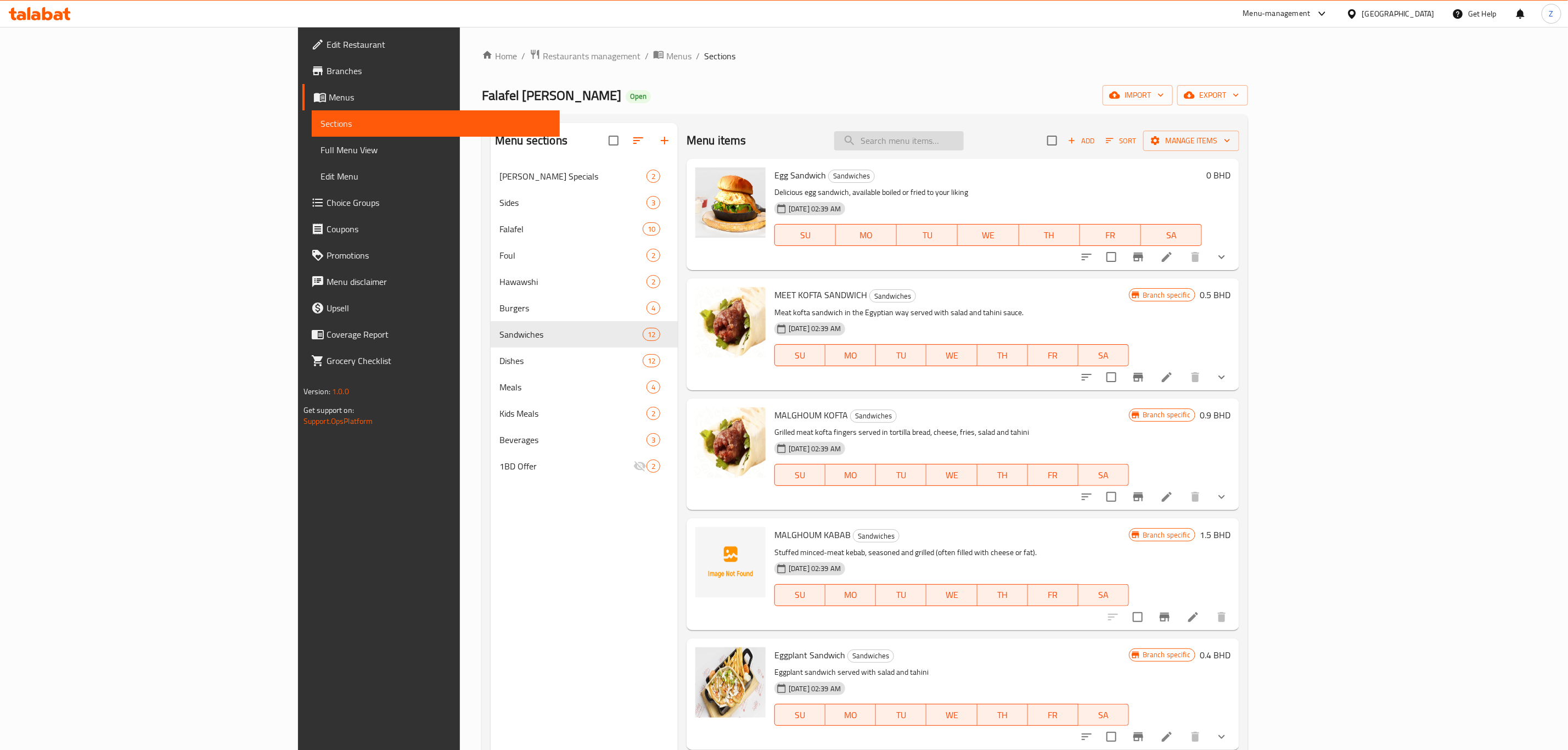
click at [964, 140] on input "search" at bounding box center [898, 140] width 129 height 19
type input "م"
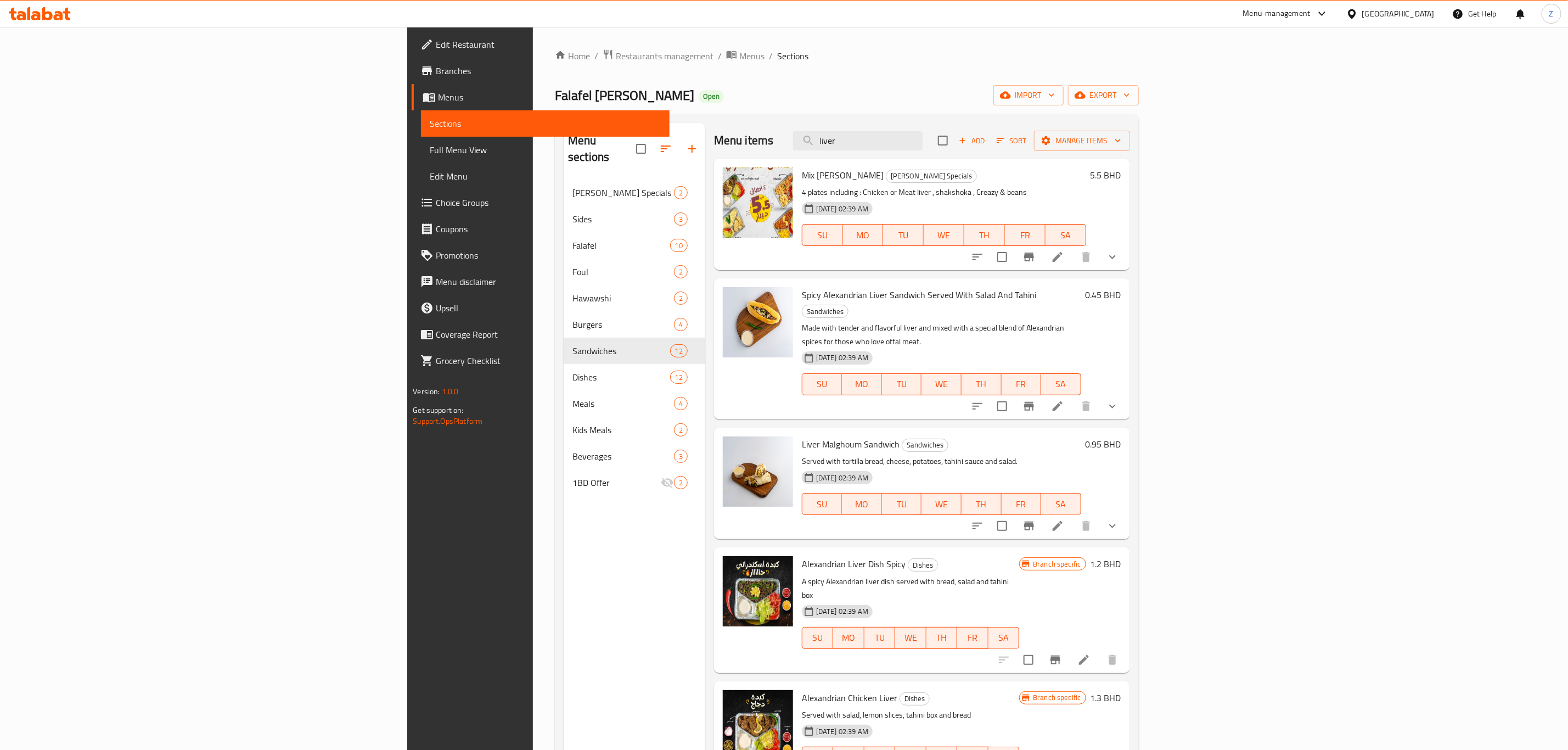
type input "liver"
drag, startPoint x: 712, startPoint y: 411, endPoint x: 774, endPoint y: 417, distance: 62.3
click at [802, 435] on span "Liver Malghoum Sandwich" at bounding box center [850, 444] width 98 height 17
click at [990, 436] on h6 "Liver Malghoum Sandwich Sandwiches" at bounding box center [941, 444] width 279 height 16
drag, startPoint x: 1015, startPoint y: 139, endPoint x: 960, endPoint y: 150, distance: 56.1
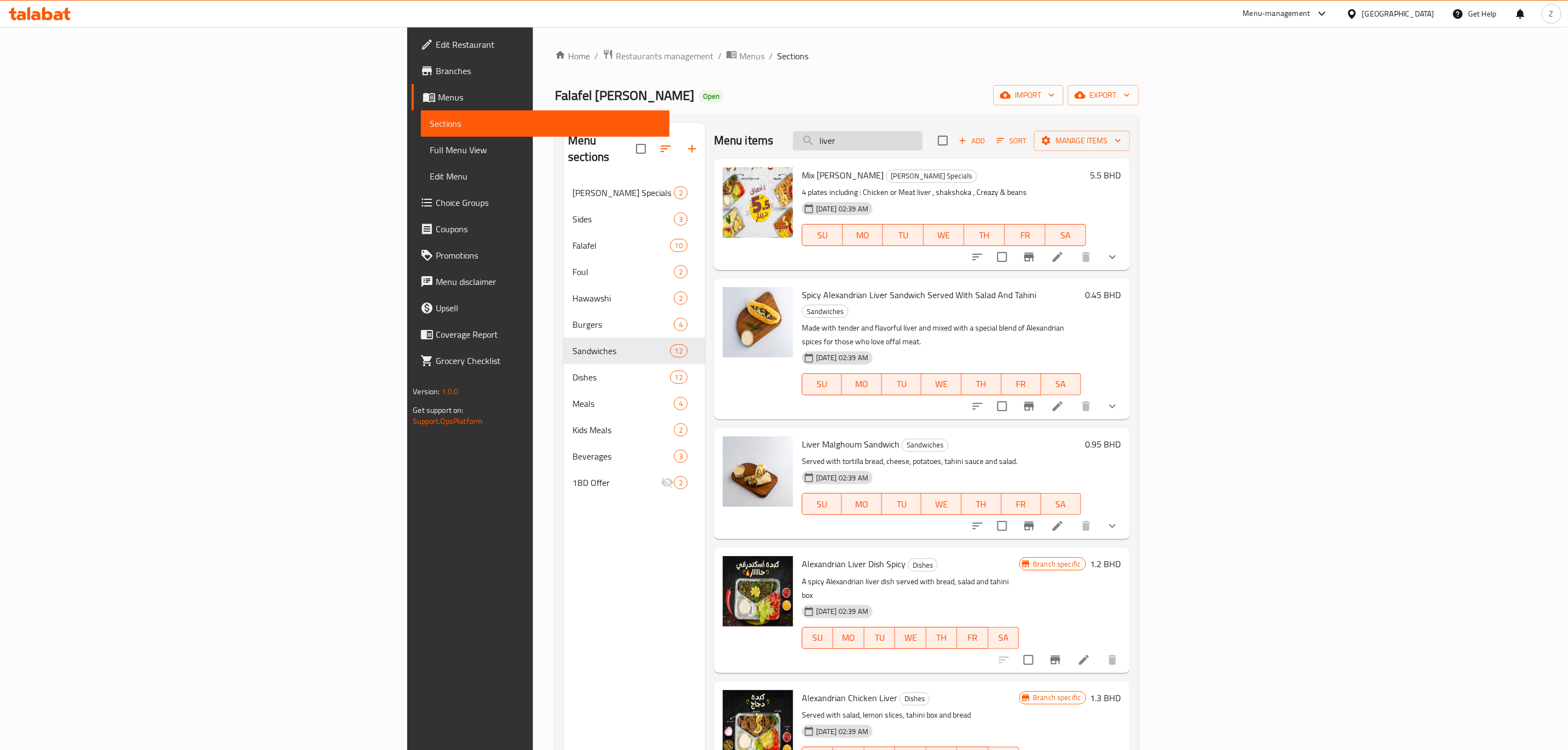
click at [922, 149] on input "liver" at bounding box center [858, 140] width 129 height 19
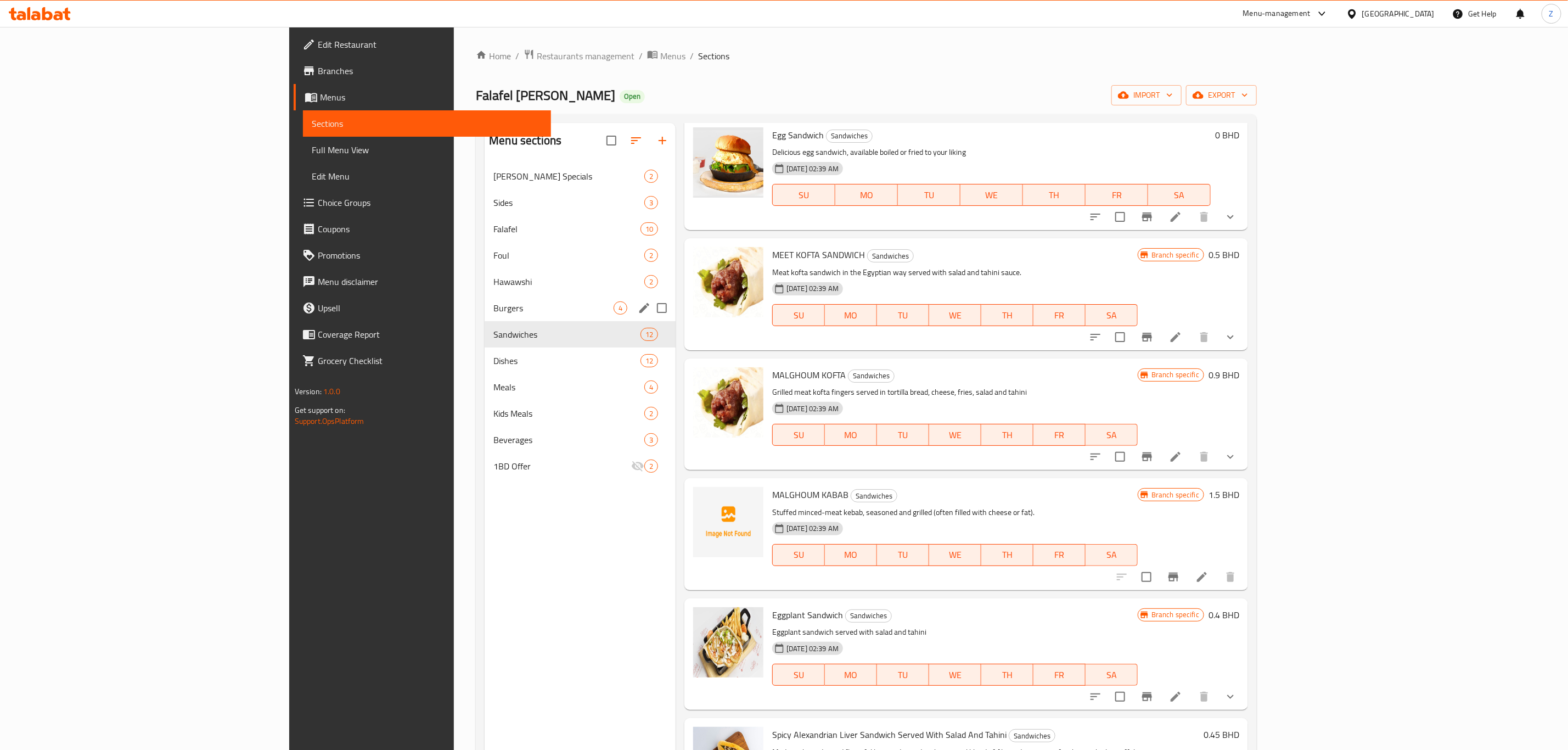
click at [484, 296] on div "Burgers 4" at bounding box center [579, 307] width 191 height 27
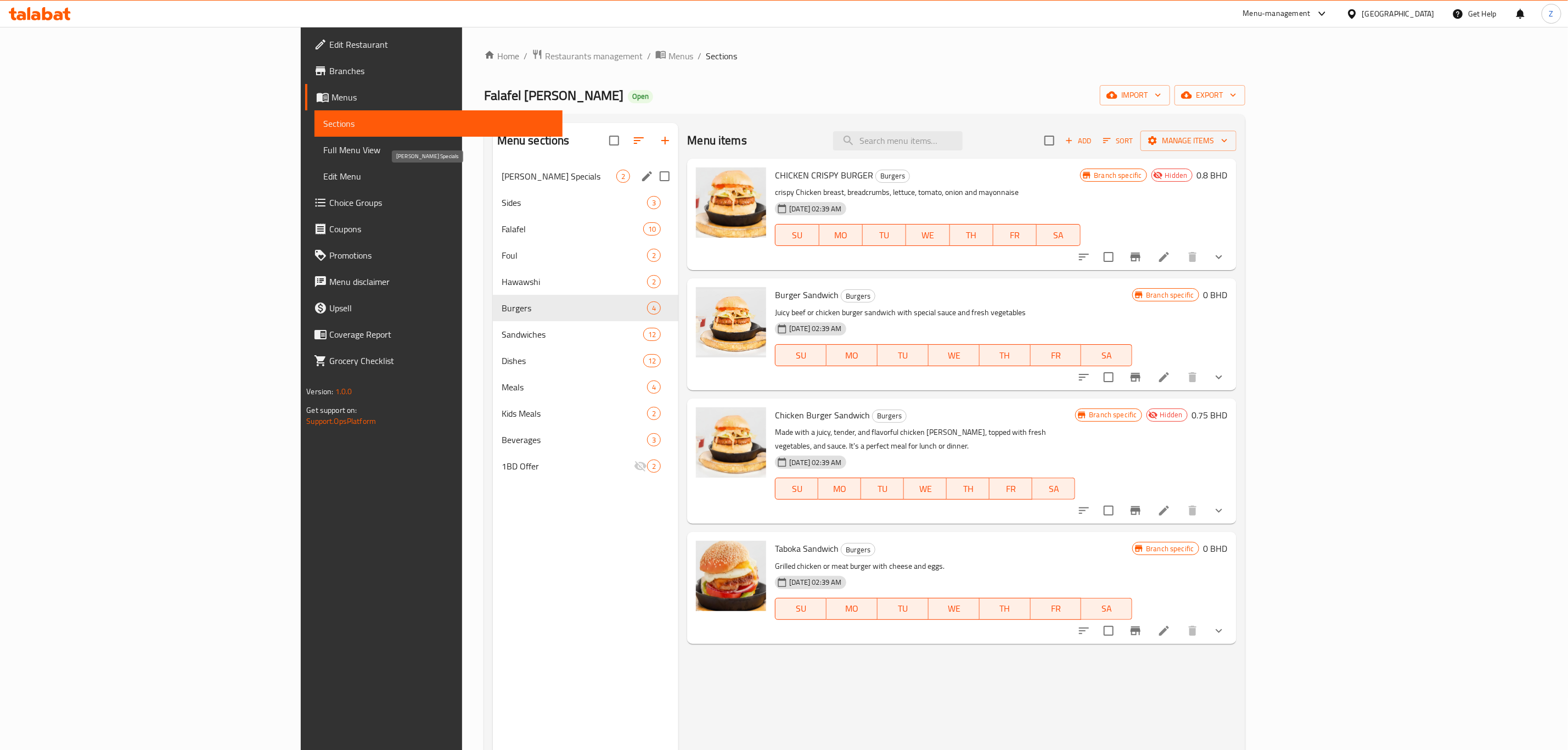
click at [502, 178] on span "[PERSON_NAME] Specials" at bounding box center [559, 176] width 115 height 13
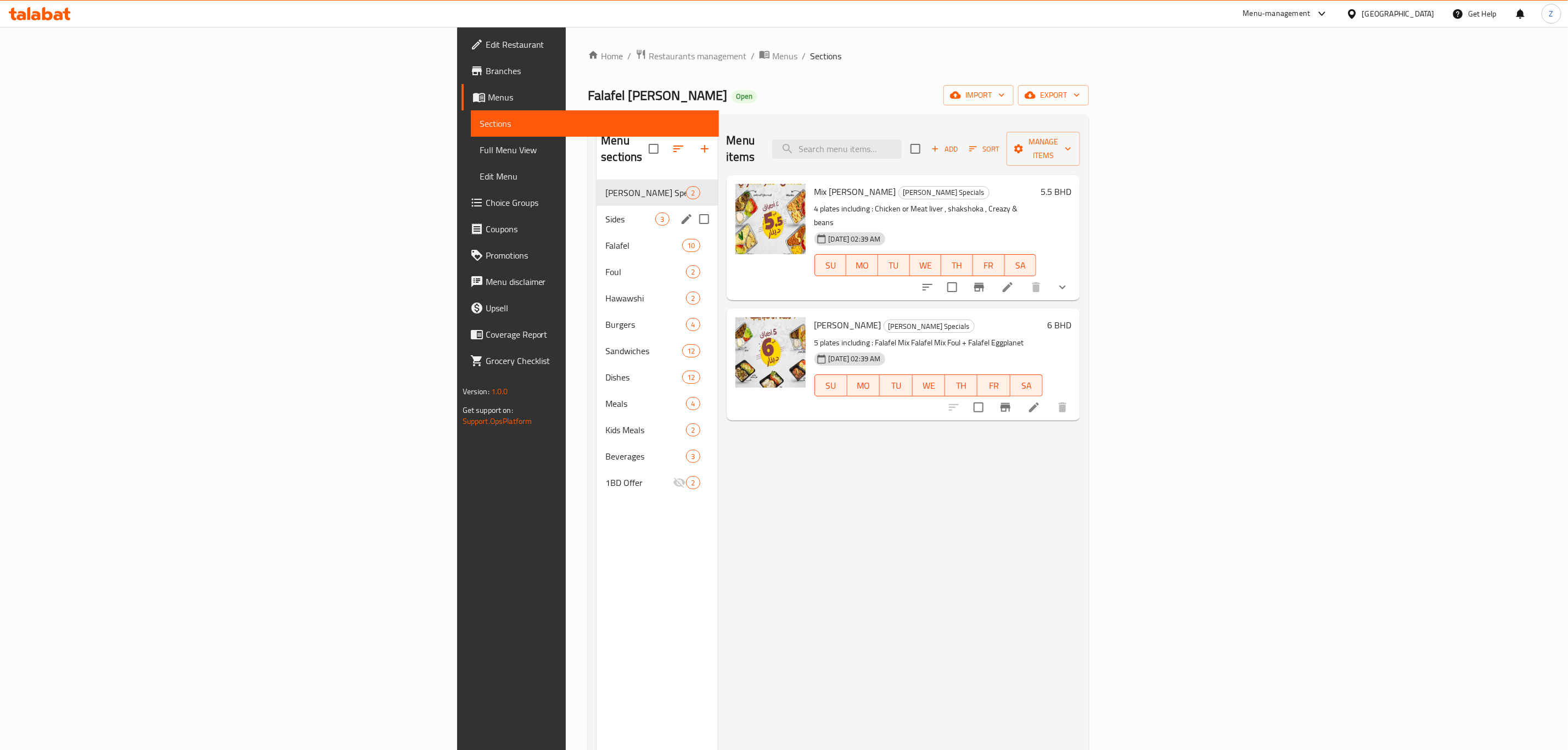
click at [597, 209] on div "Sides 3" at bounding box center [657, 219] width 121 height 27
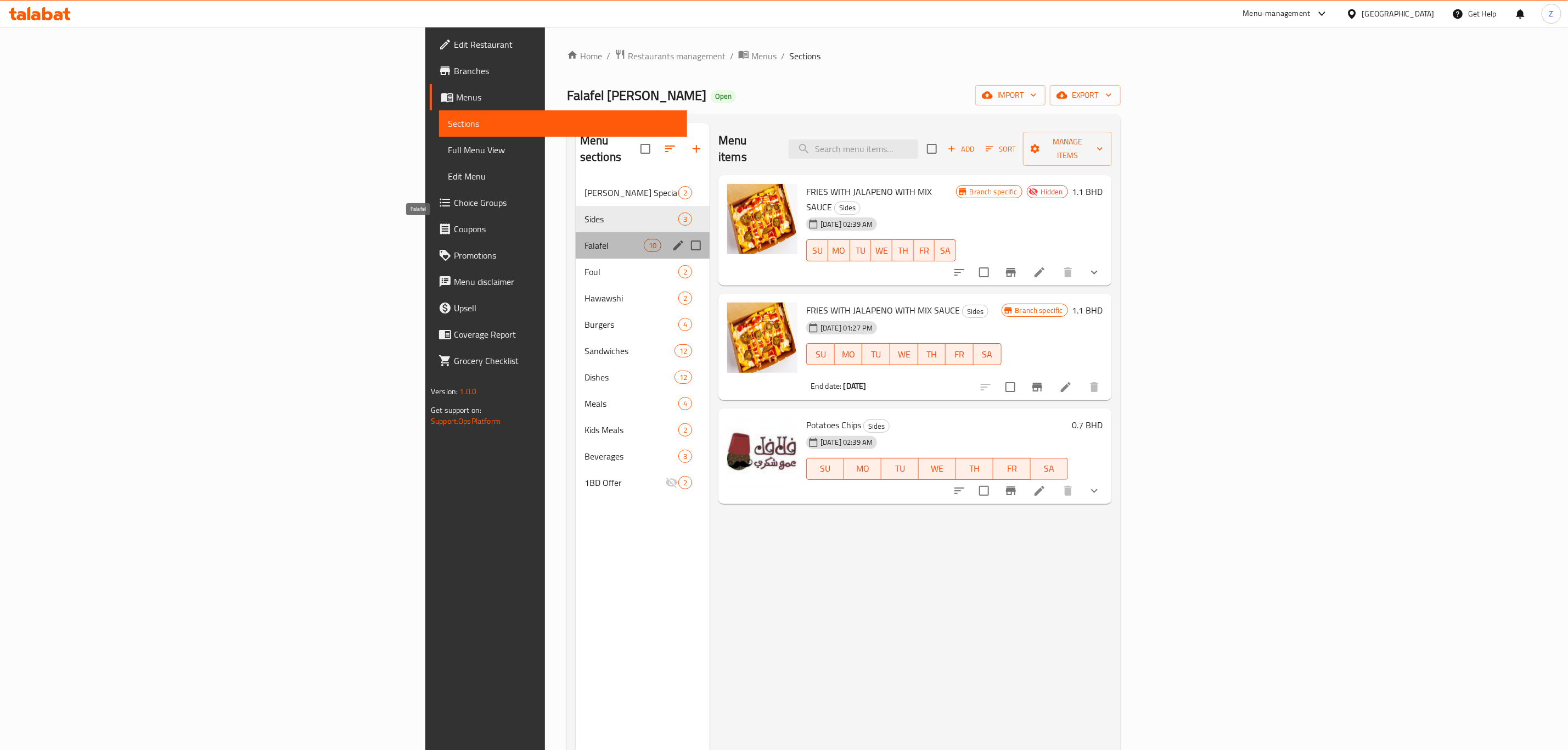
click at [585, 239] on span "Falafel" at bounding box center [614, 245] width 59 height 13
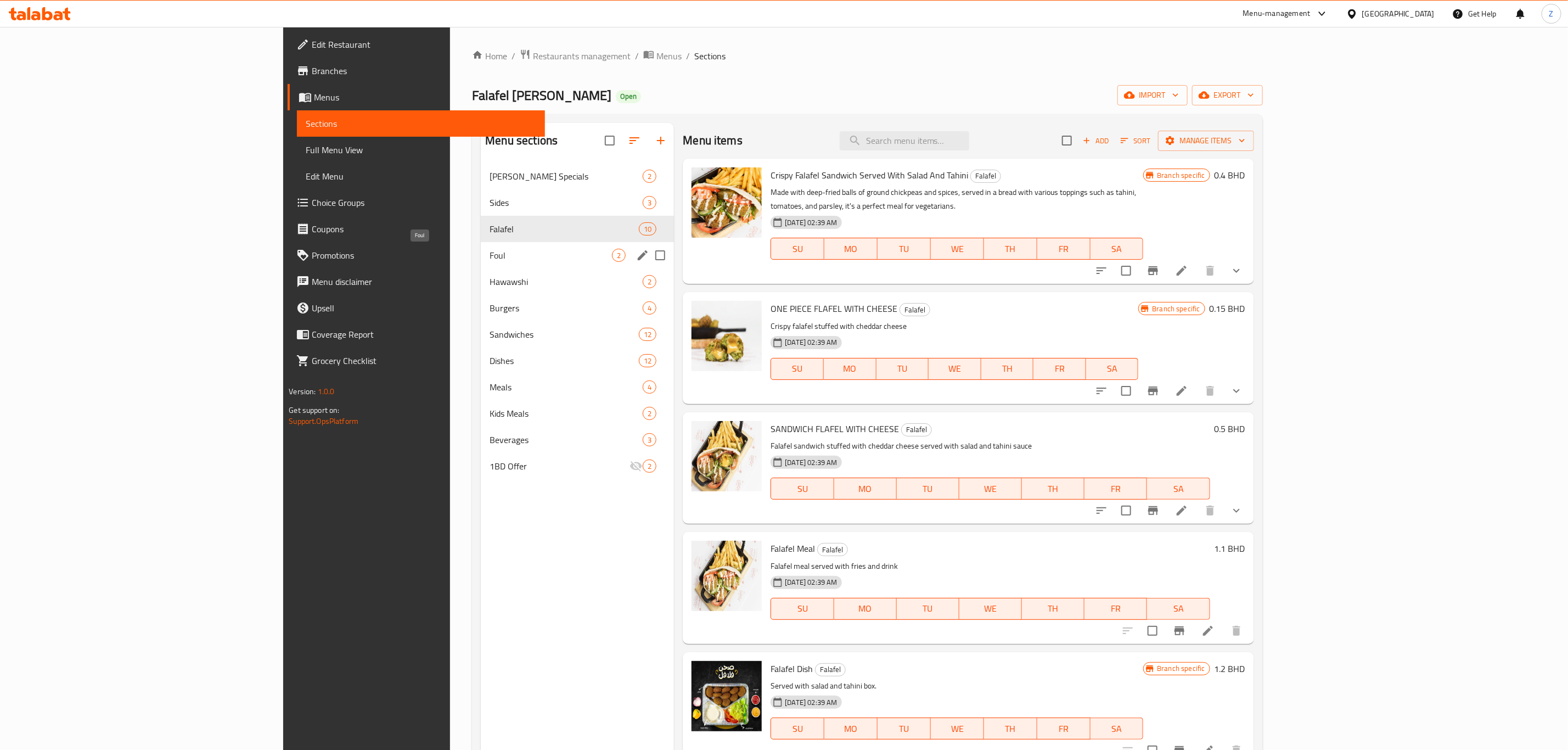
click at [490, 256] on span "Foul" at bounding box center [551, 256] width 123 height 13
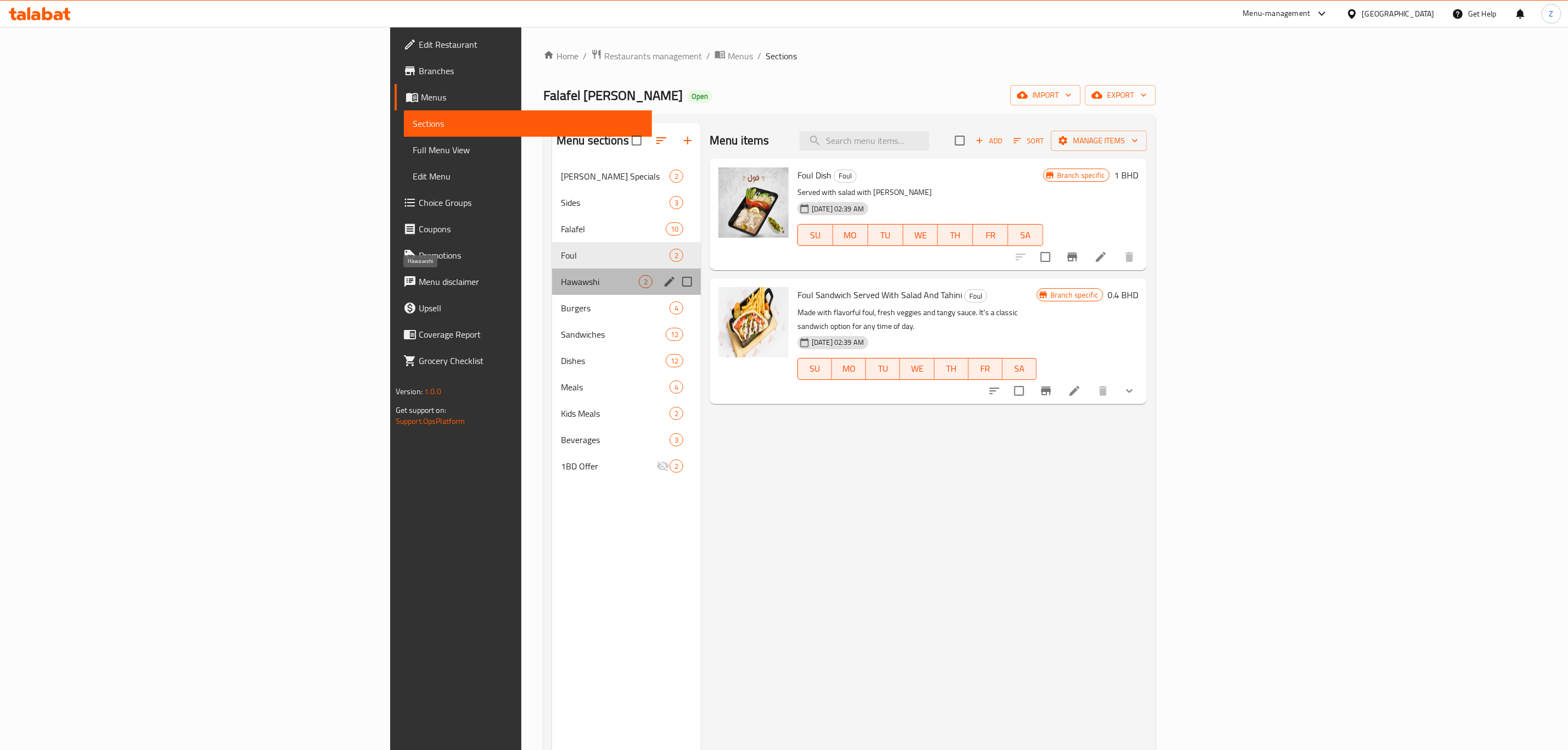
click at [561, 279] on span "Hawawshi" at bounding box center [600, 281] width 77 height 13
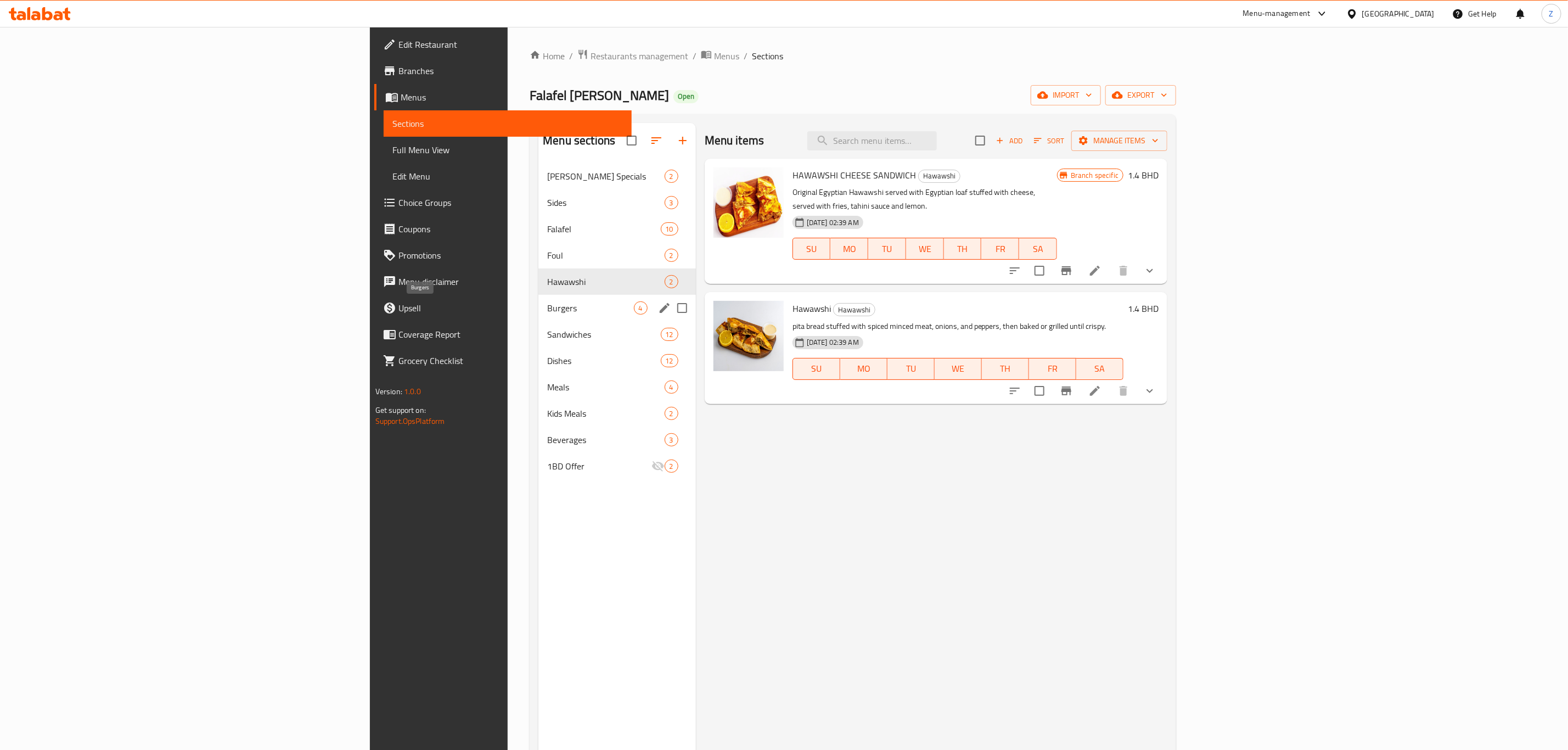
click at [547, 306] on span "Burgers" at bounding box center [589, 308] width 86 height 13
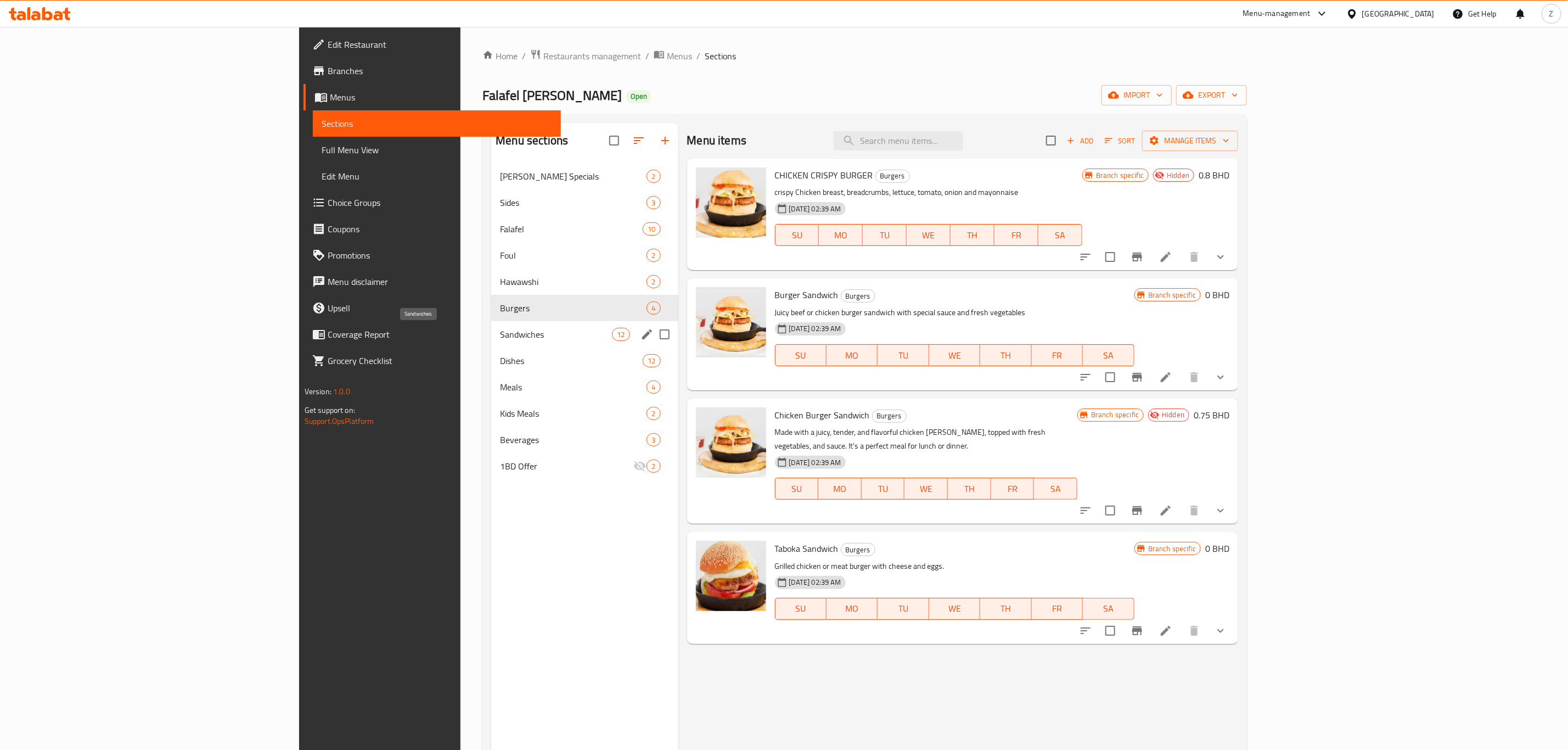
click at [500, 333] on span "Sandwiches" at bounding box center [555, 334] width 112 height 13
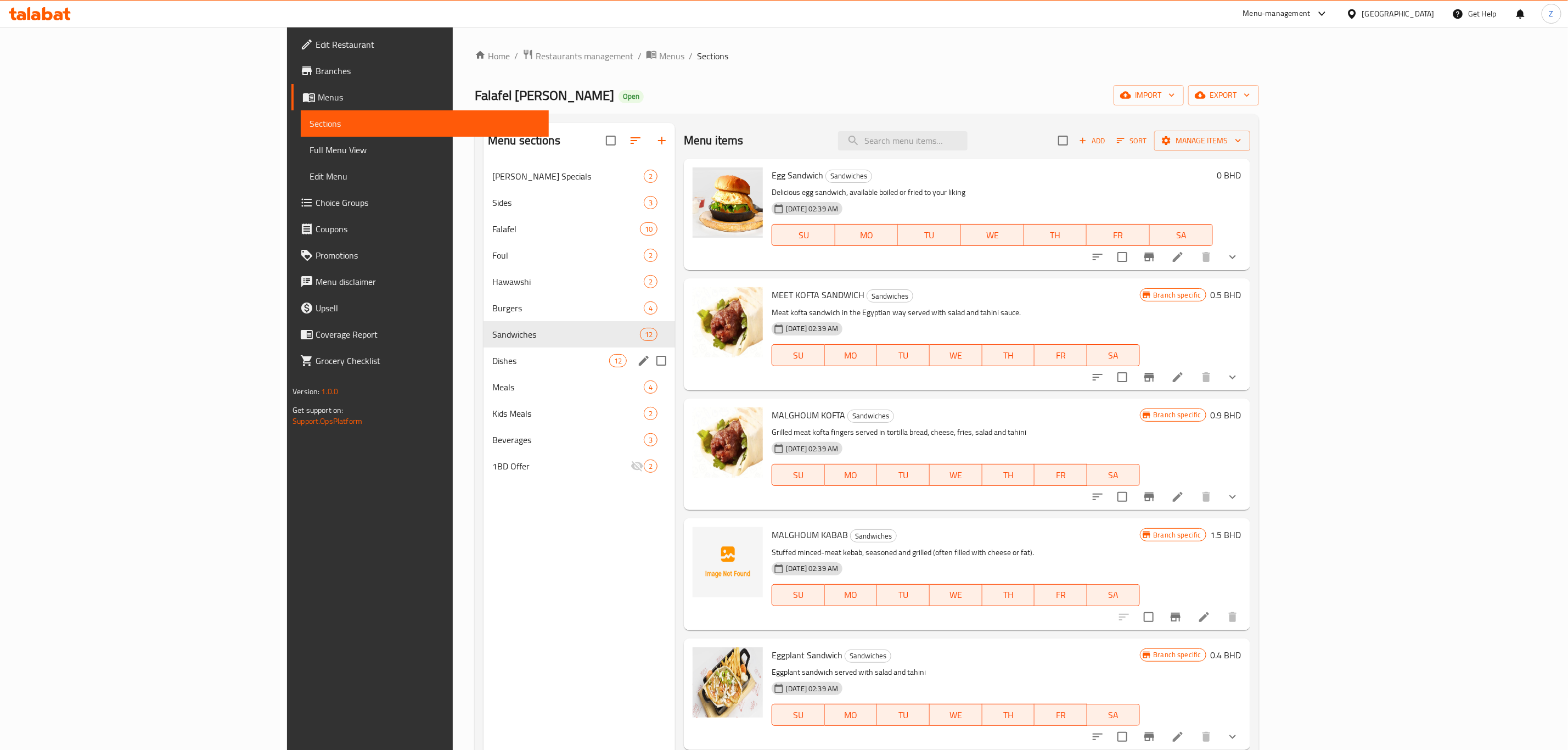
click at [483, 368] on div "Dishes 12" at bounding box center [579, 361] width 192 height 27
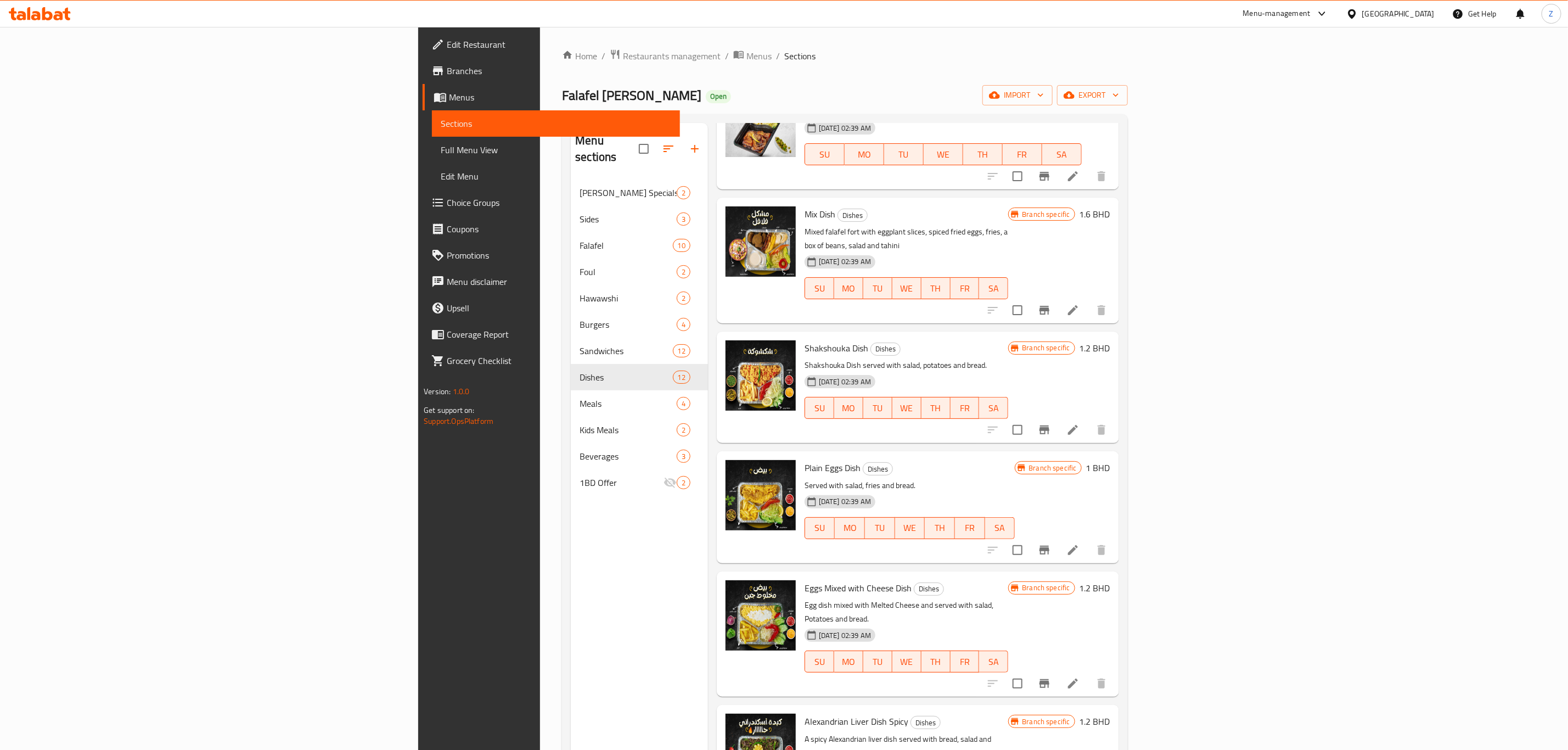
scroll to position [494, 0]
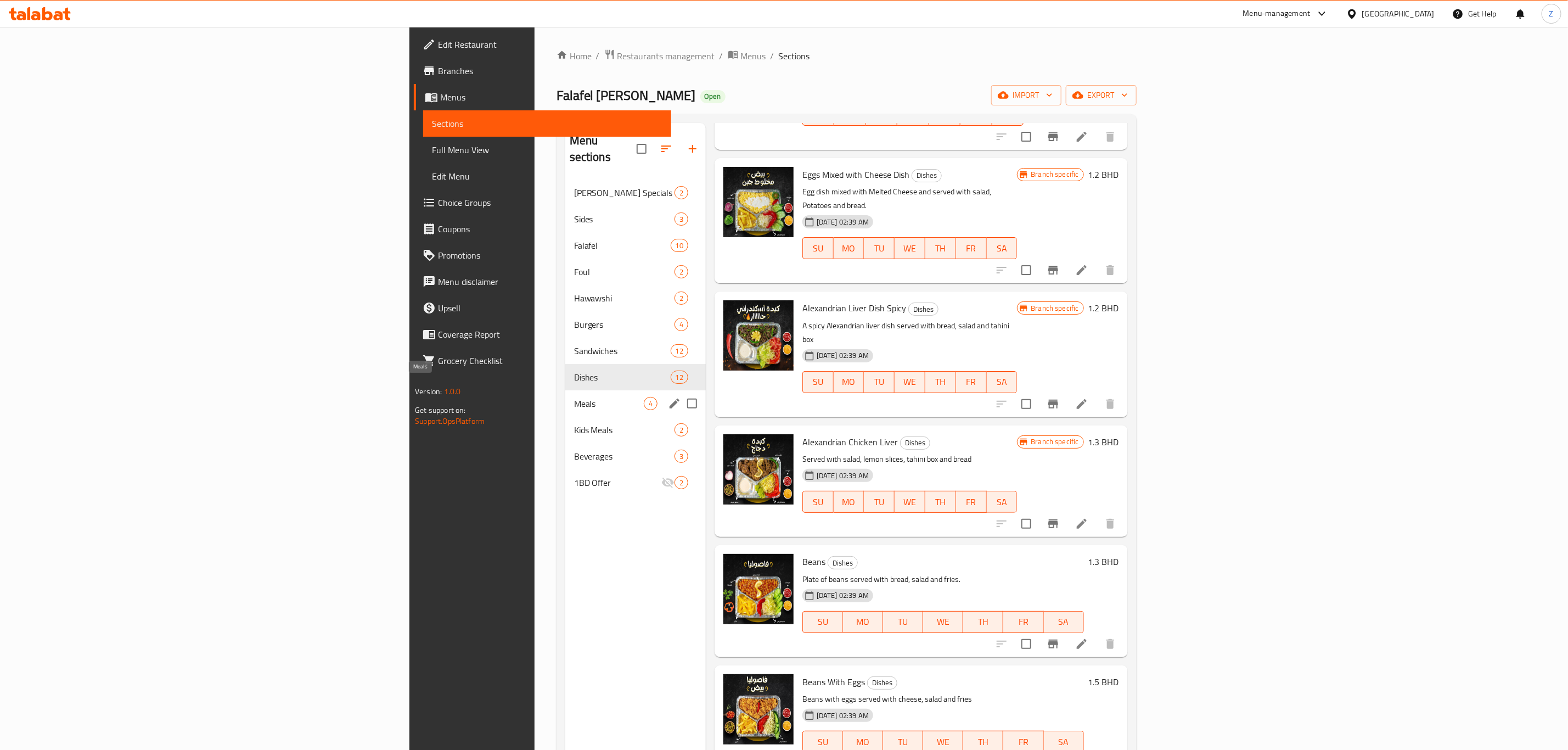
click at [574, 397] on span "Meals" at bounding box center [609, 403] width 70 height 13
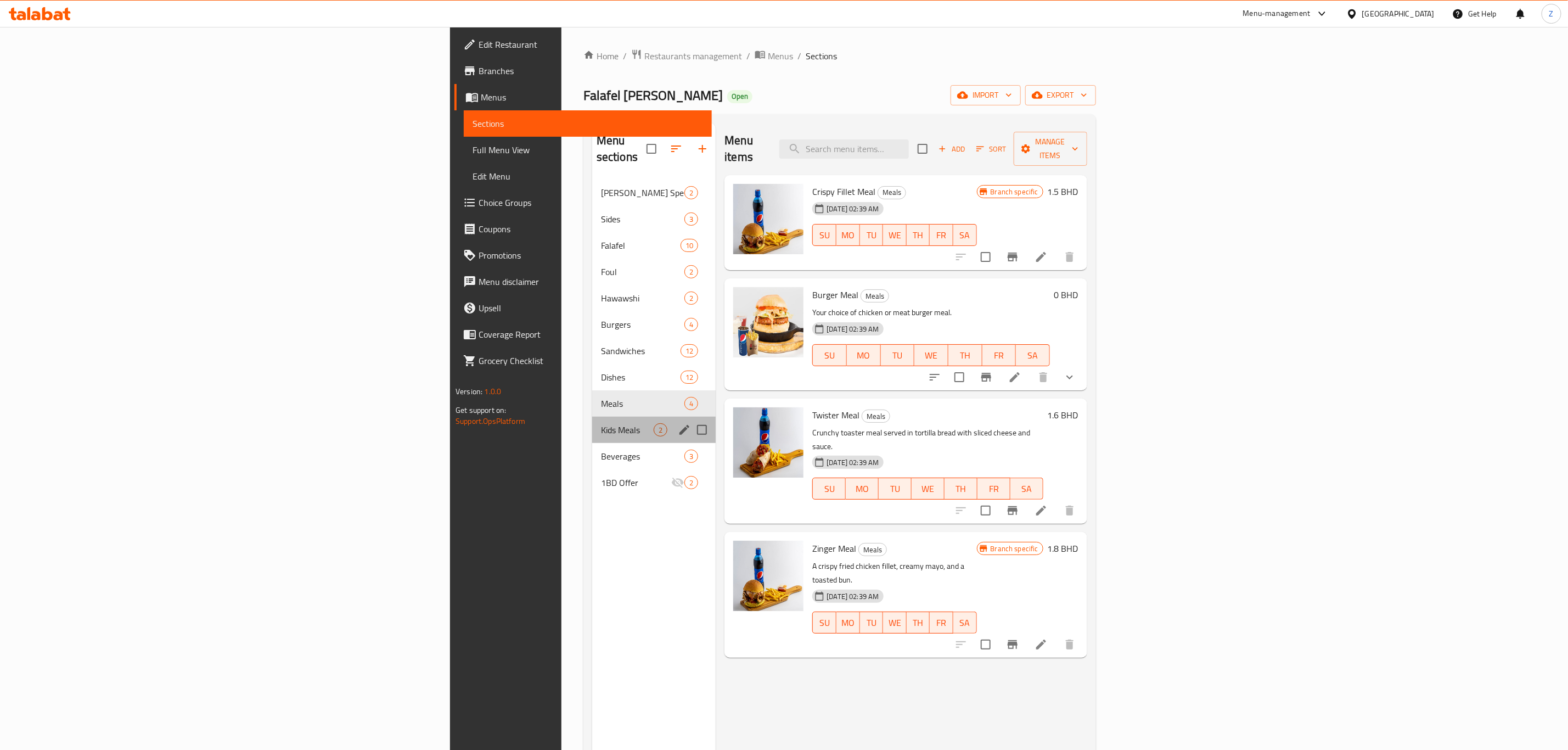
click at [592, 422] on div "Kids Meals 2" at bounding box center [654, 430] width 124 height 27
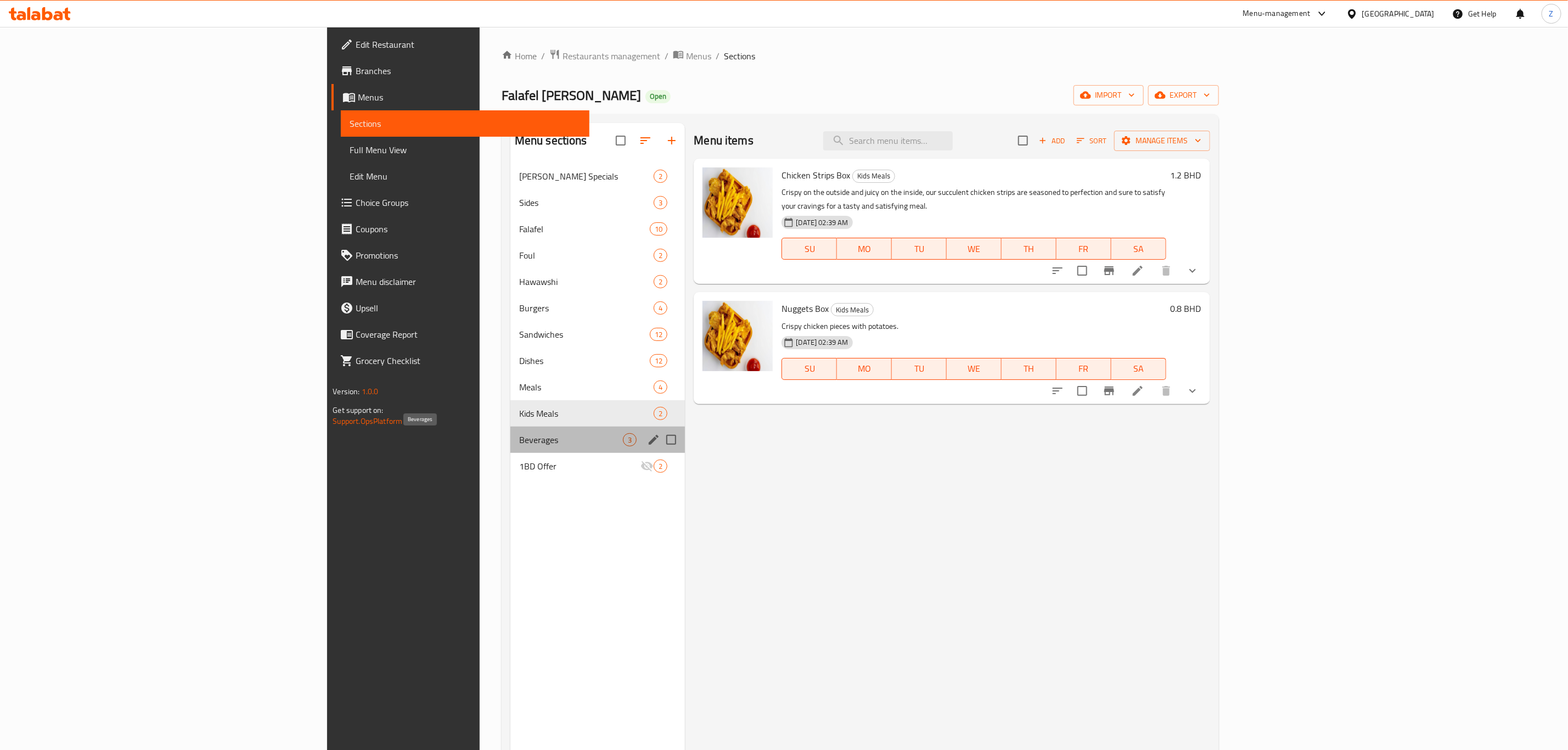
click at [519, 438] on span "Beverages" at bounding box center [571, 439] width 104 height 13
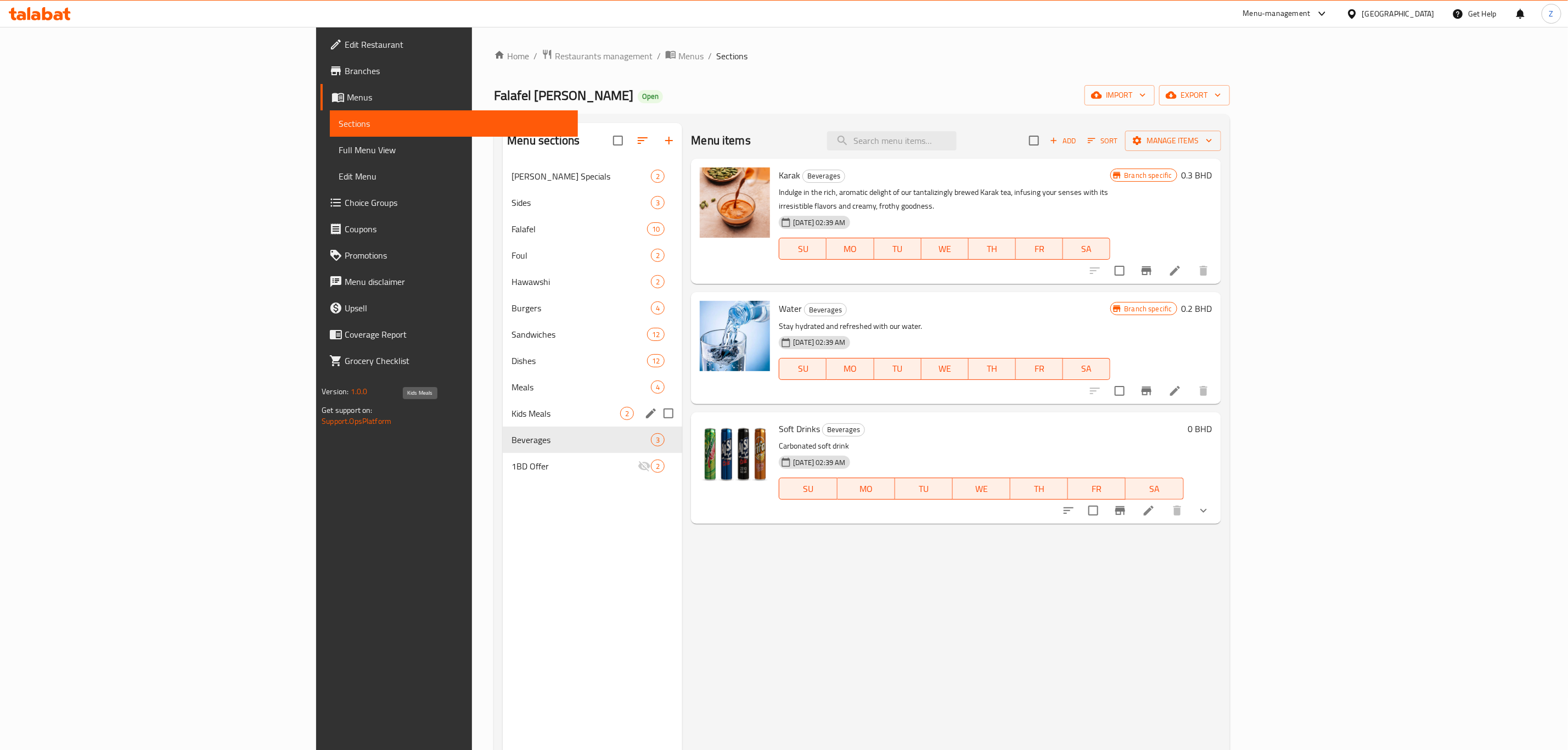
click at [512, 418] on span "Kids Meals" at bounding box center [566, 413] width 109 height 13
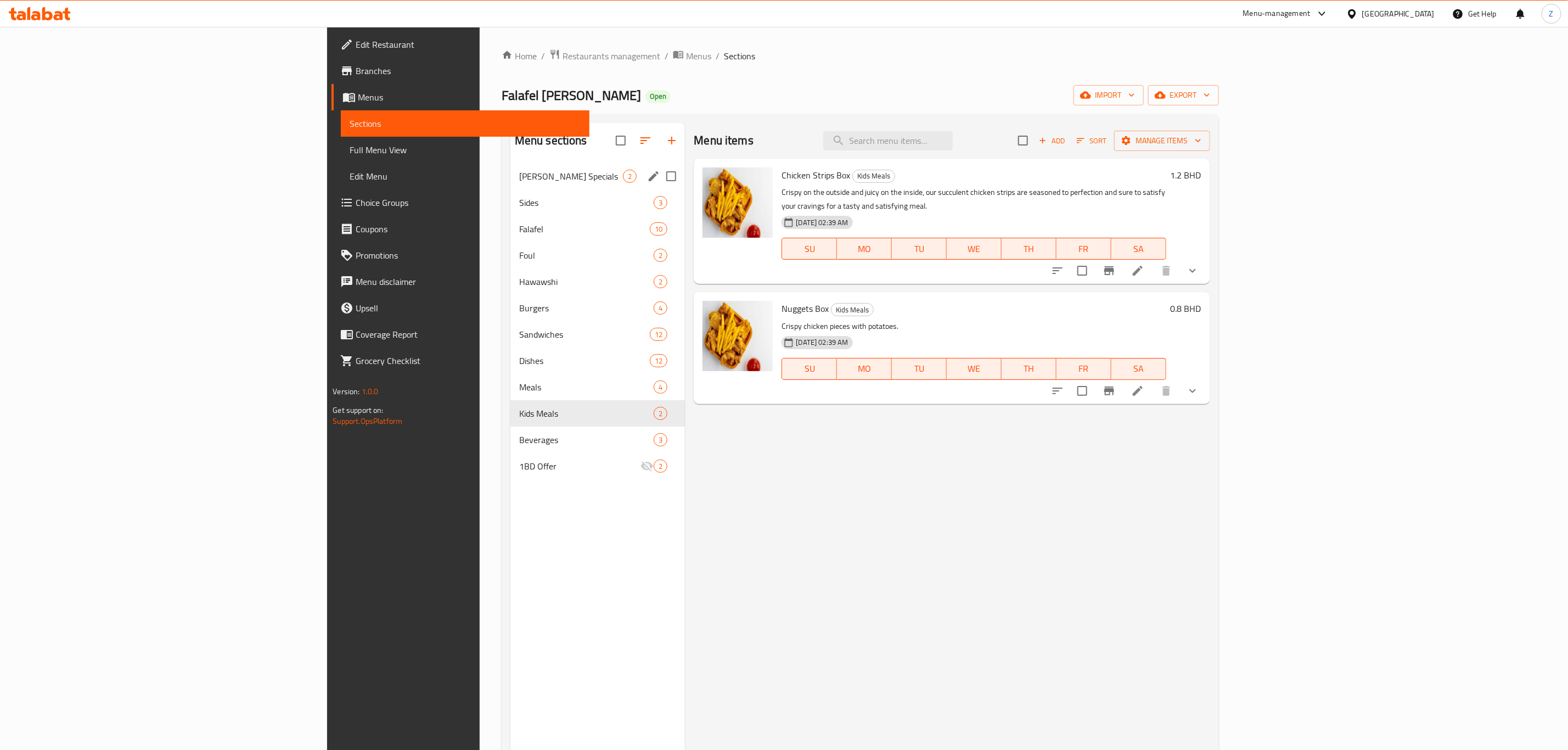
click at [510, 184] on div "[PERSON_NAME] Specials 2" at bounding box center [598, 176] width 175 height 27
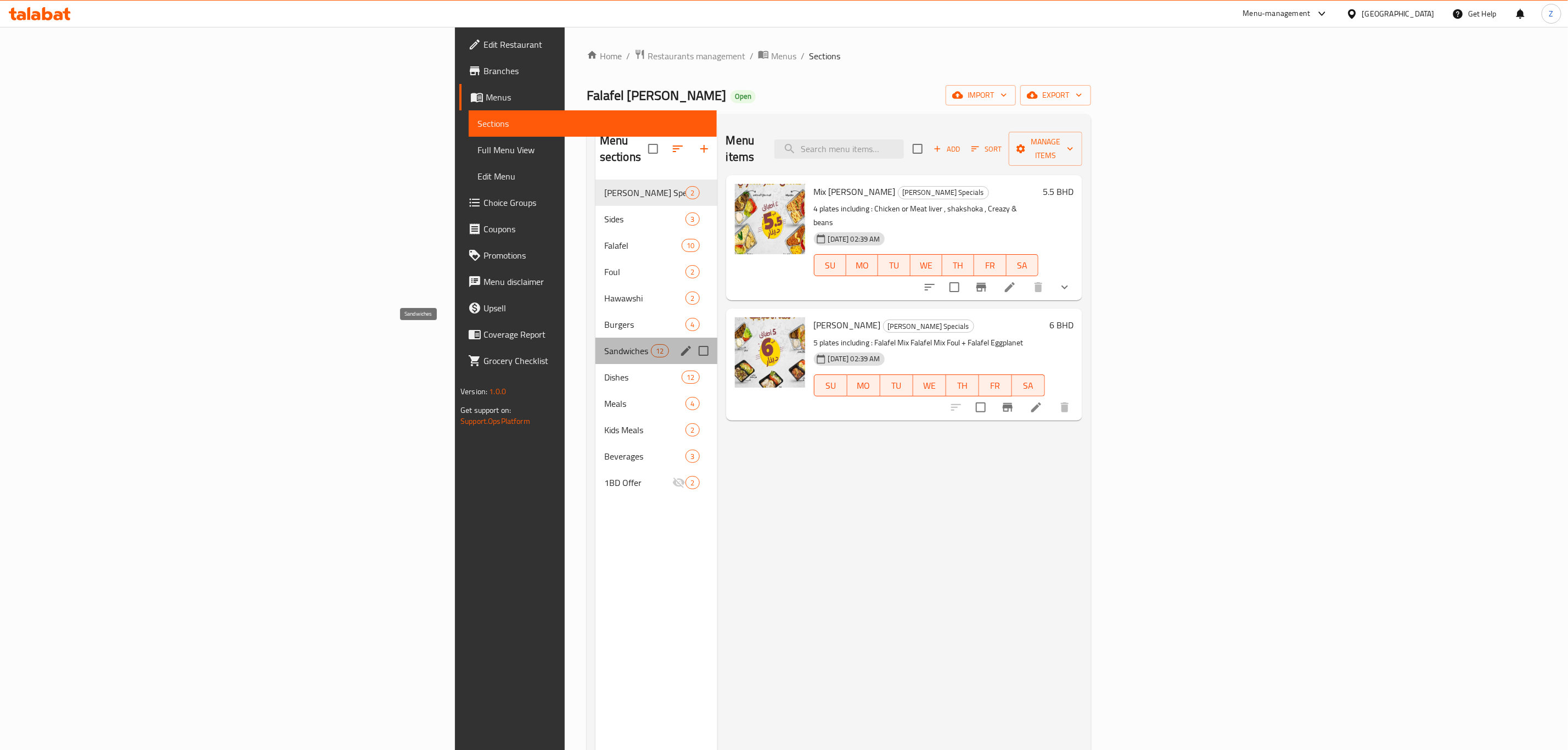
click at [604, 344] on span "Sandwiches" at bounding box center [627, 351] width 47 height 13
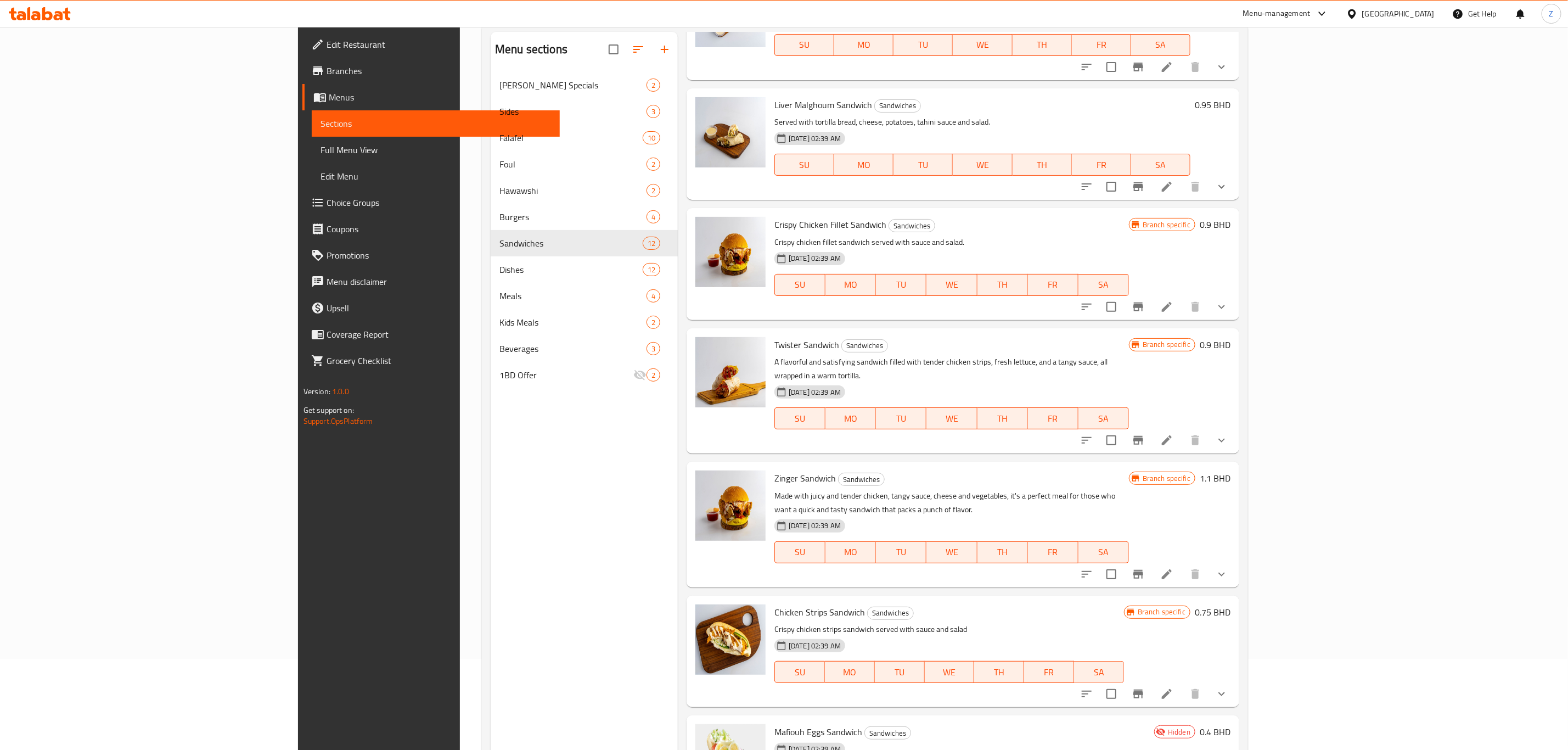
scroll to position [154, 0]
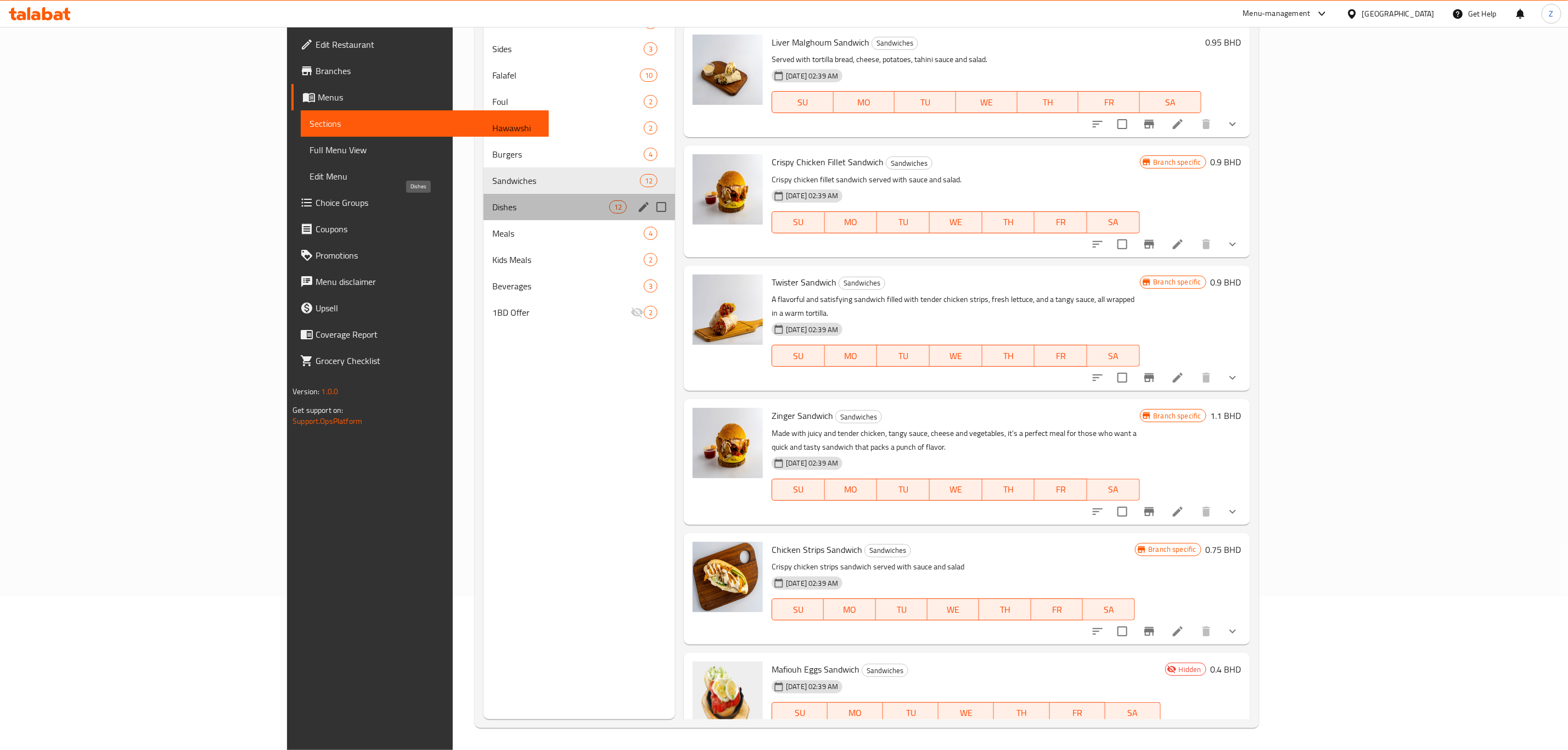
click at [493, 207] on span "Dishes" at bounding box center [551, 207] width 117 height 13
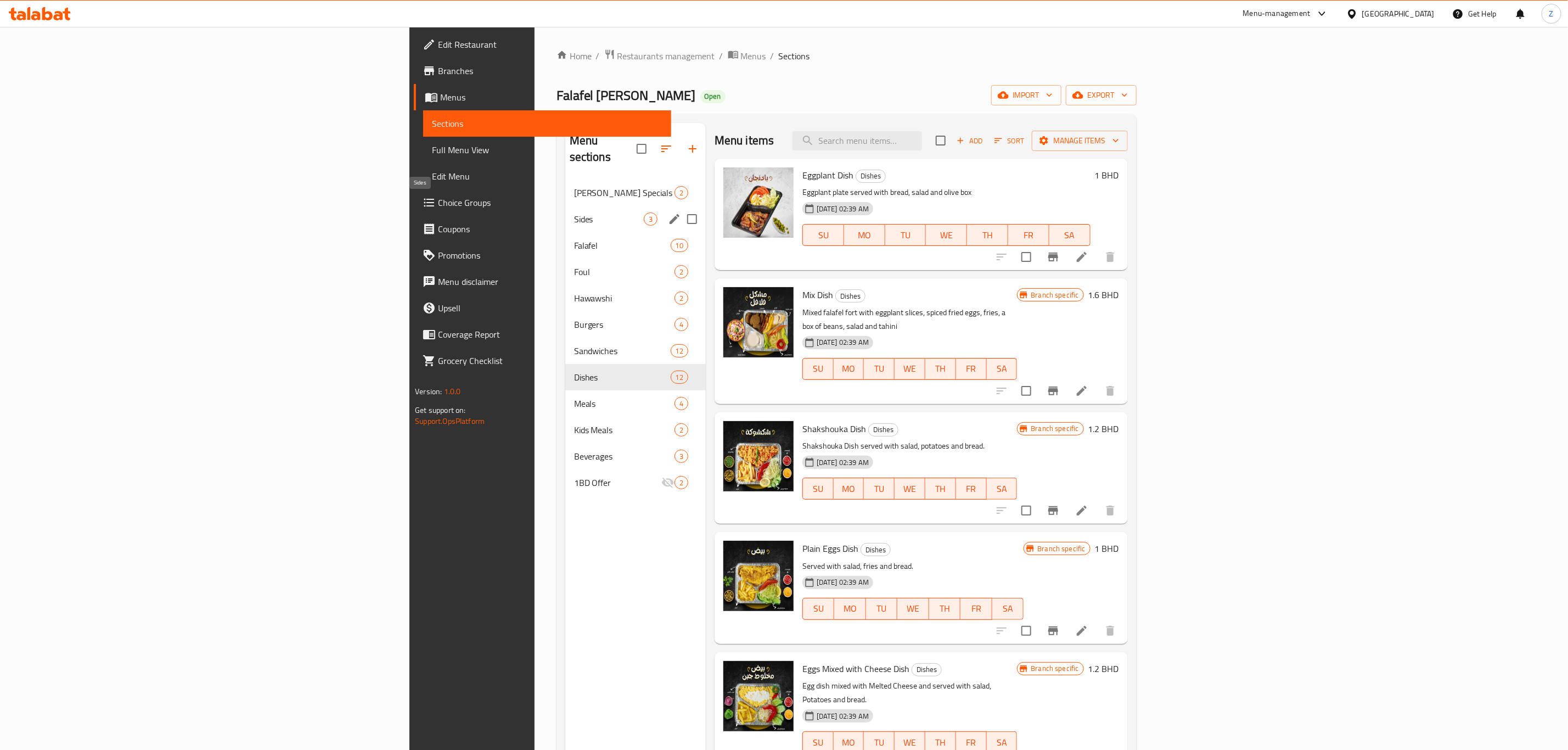
click at [574, 212] on span "Sides" at bounding box center [609, 219] width 70 height 13
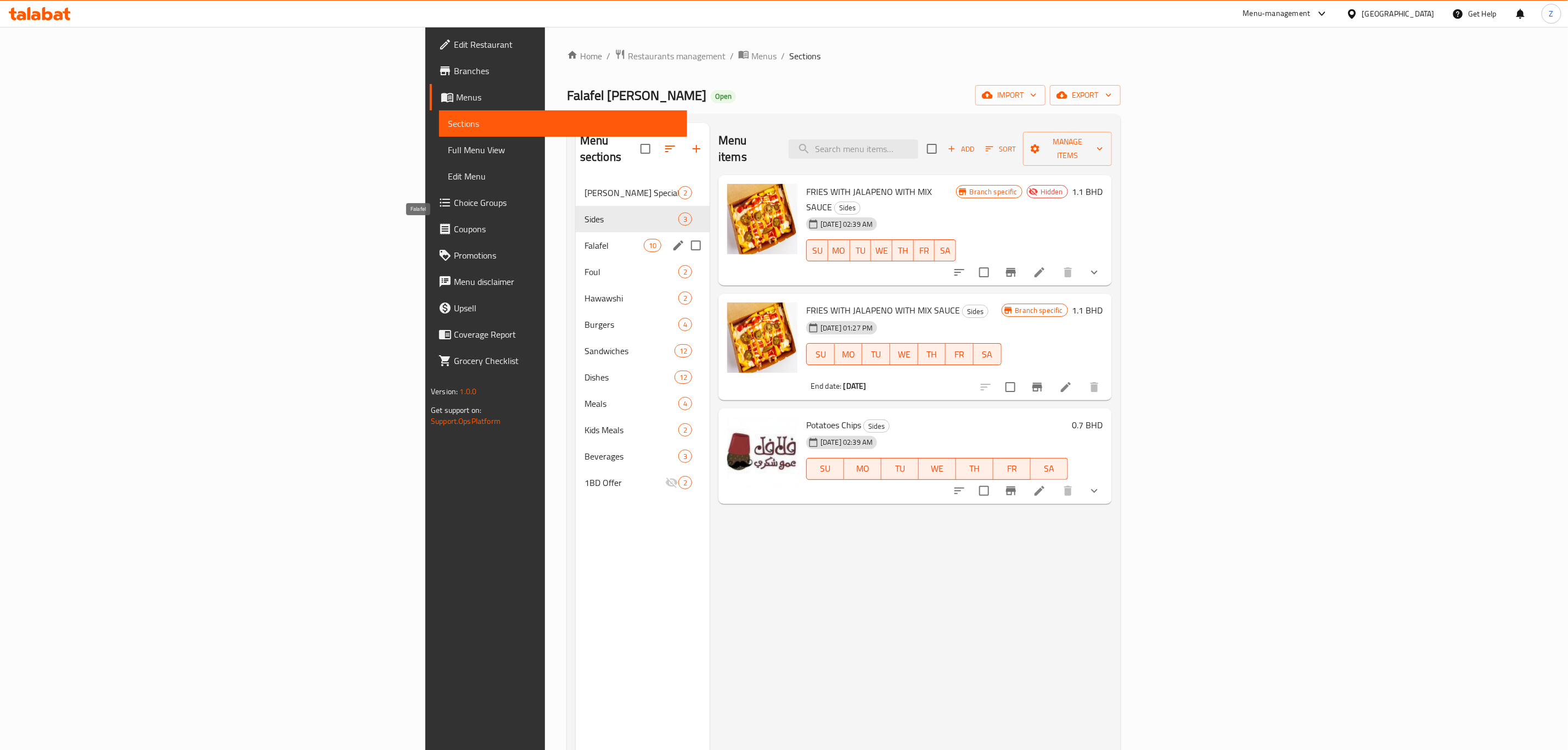
click at [585, 239] on span "Falafel" at bounding box center [614, 245] width 59 height 13
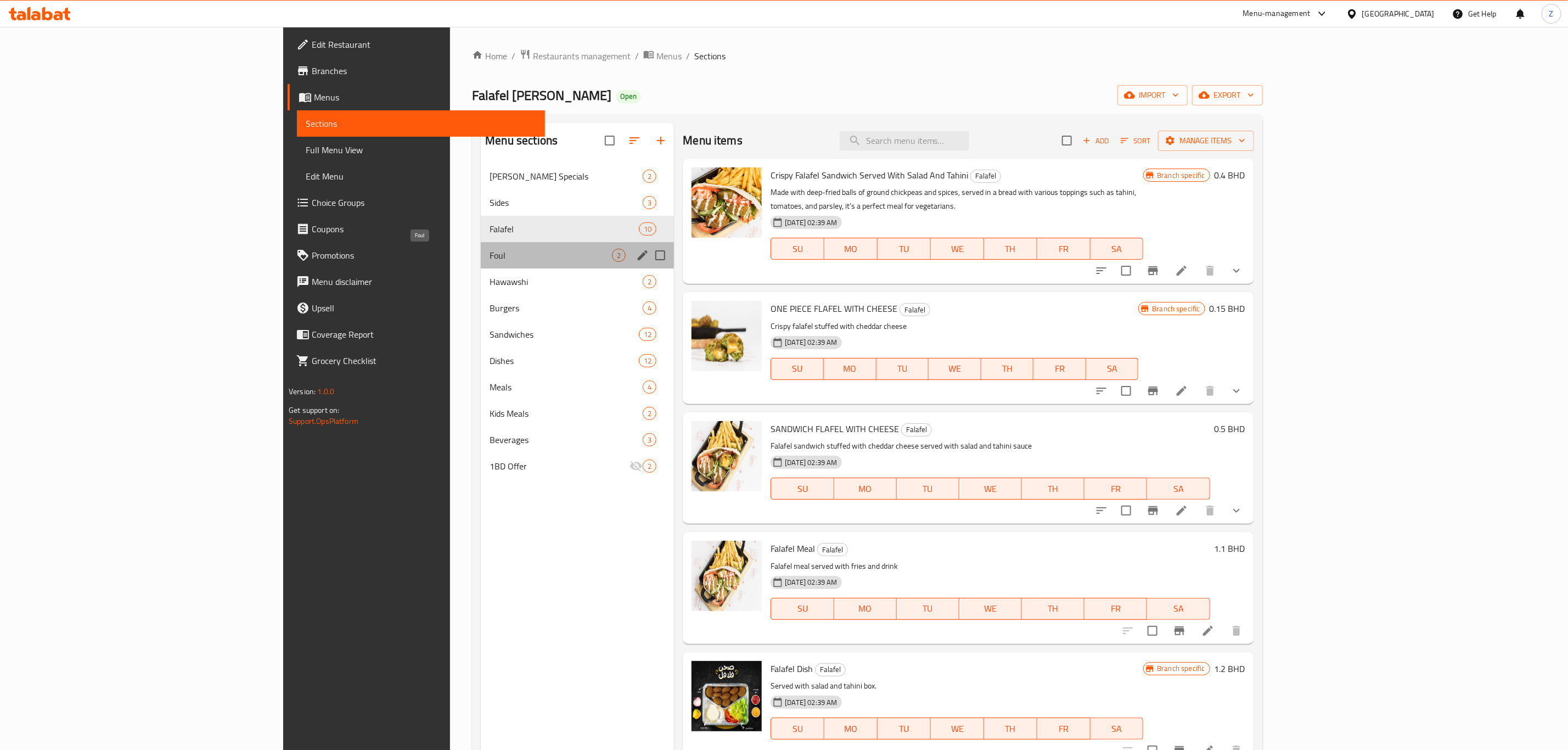
click at [490, 253] on span "Foul" at bounding box center [551, 256] width 123 height 13
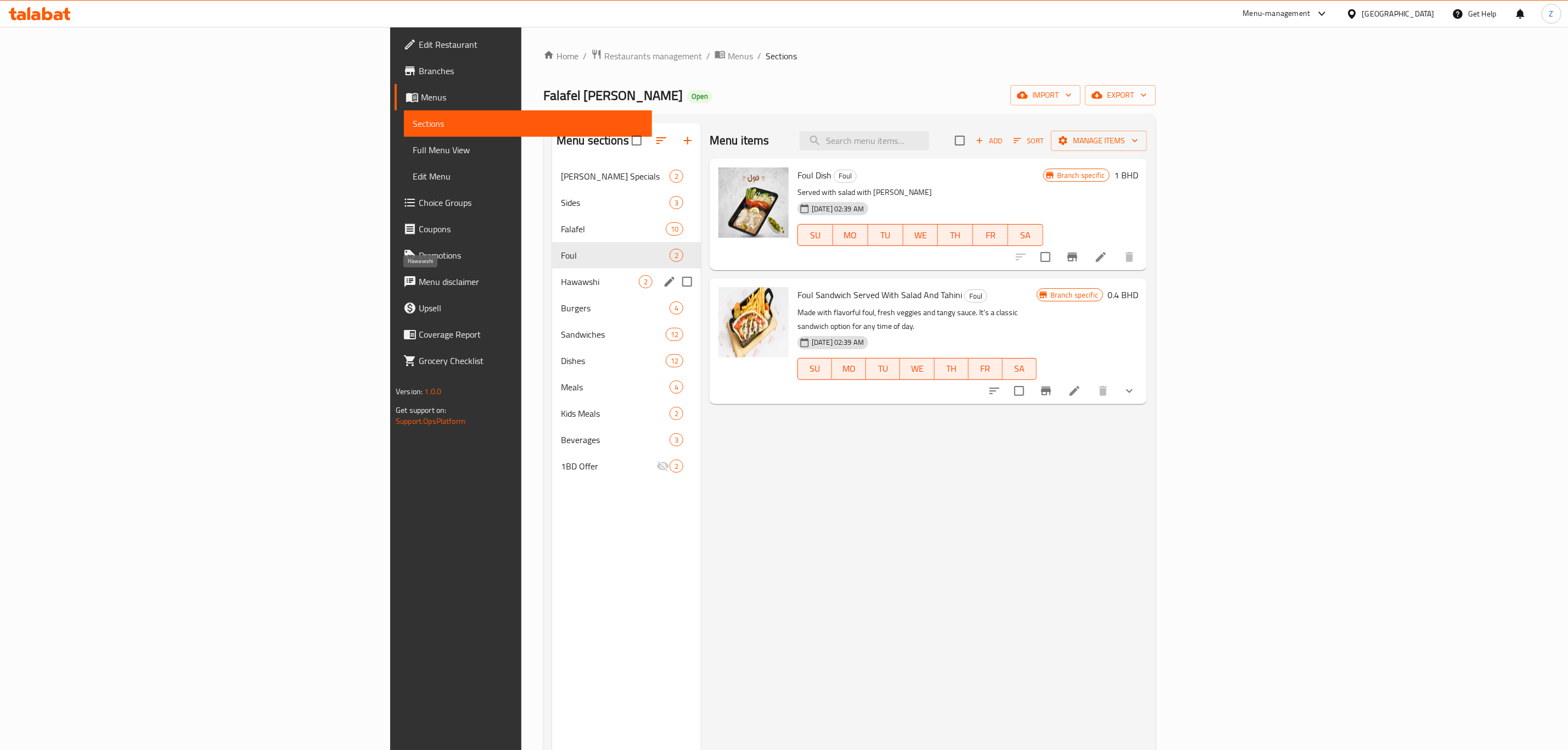
click at [561, 280] on span "Hawawshi" at bounding box center [600, 281] width 77 height 13
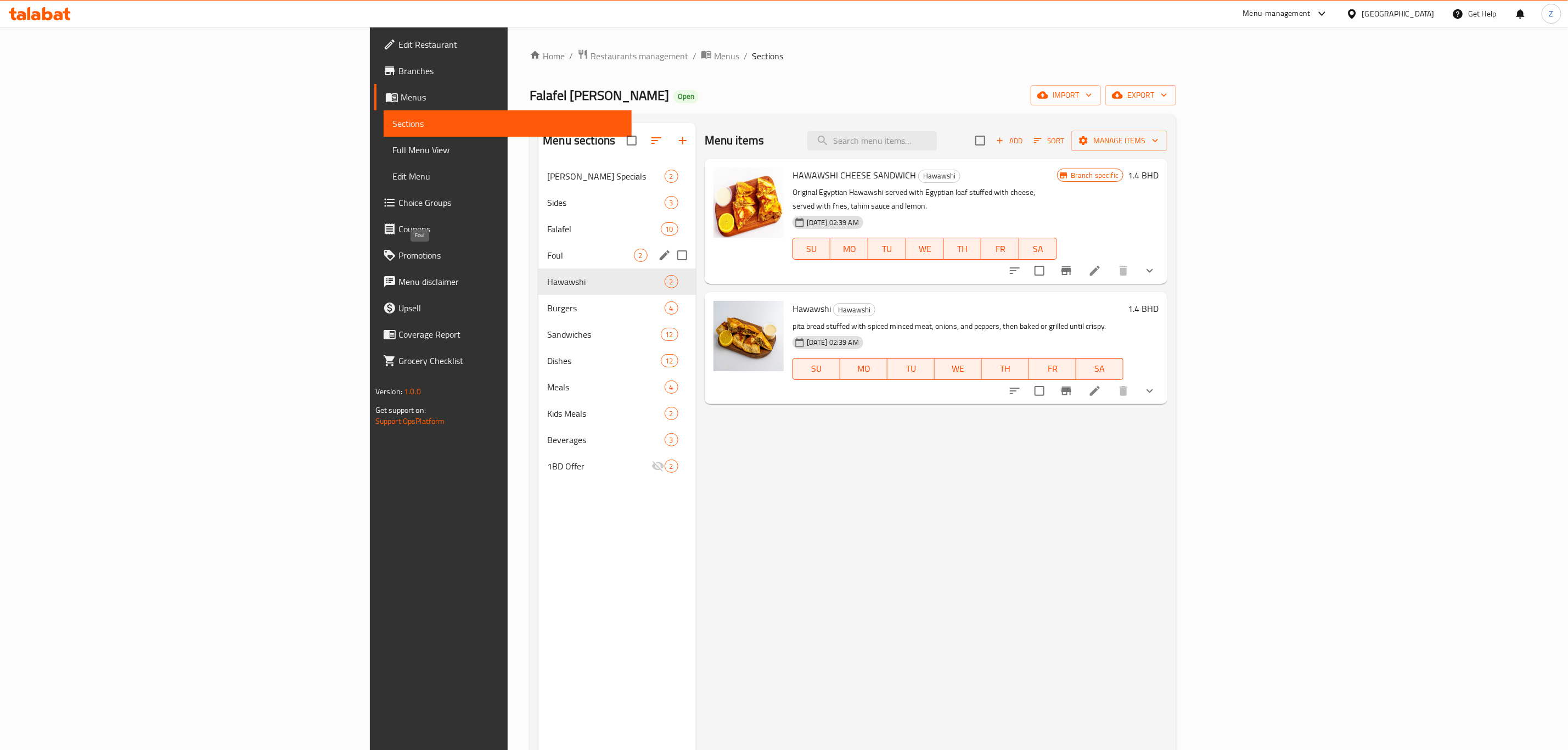
click at [547, 259] on span "Foul" at bounding box center [589, 256] width 86 height 13
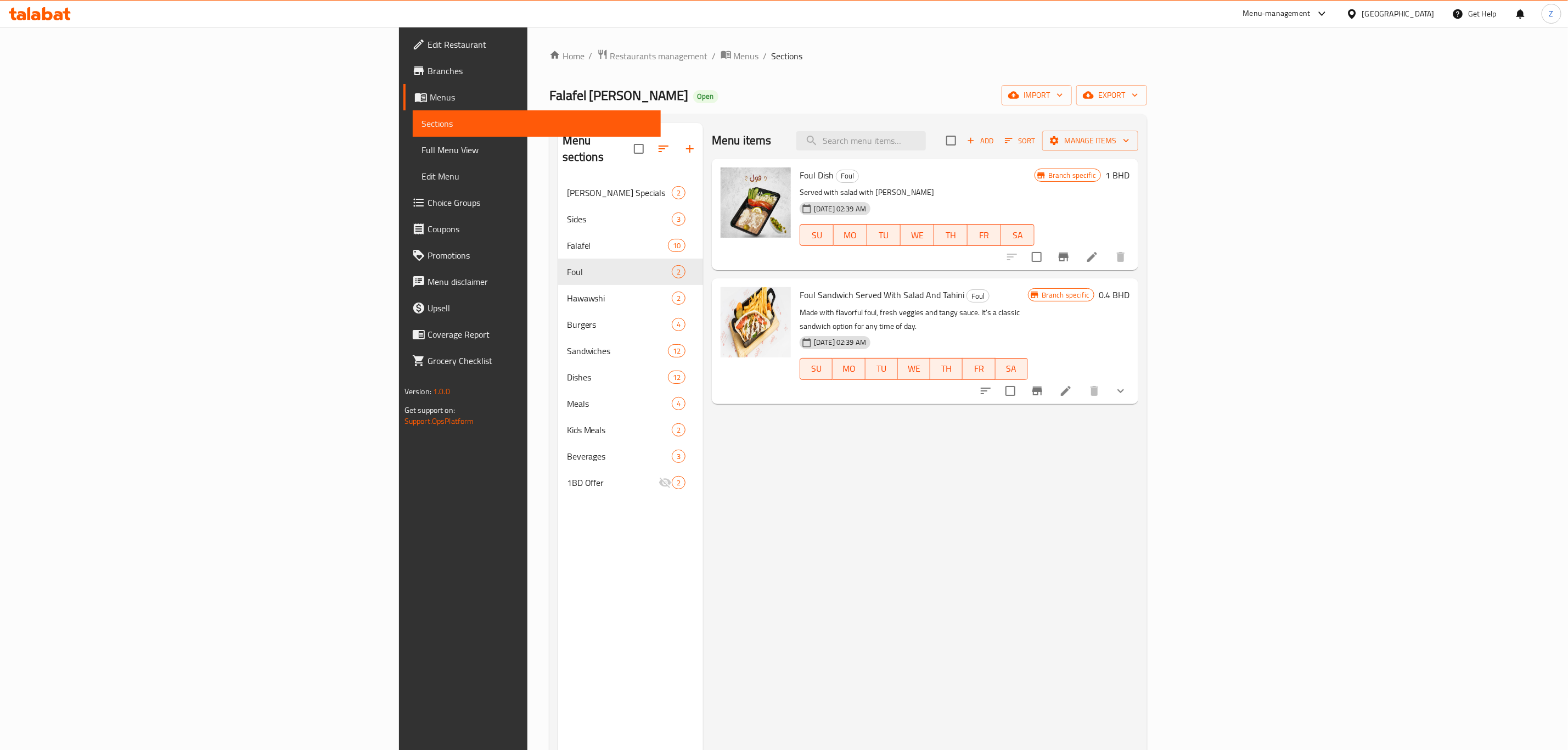
click at [734, 532] on div "Menu items Add Sort Manage items Foul Dish Foul Served with salad with tahini […" at bounding box center [921, 497] width 435 height 750
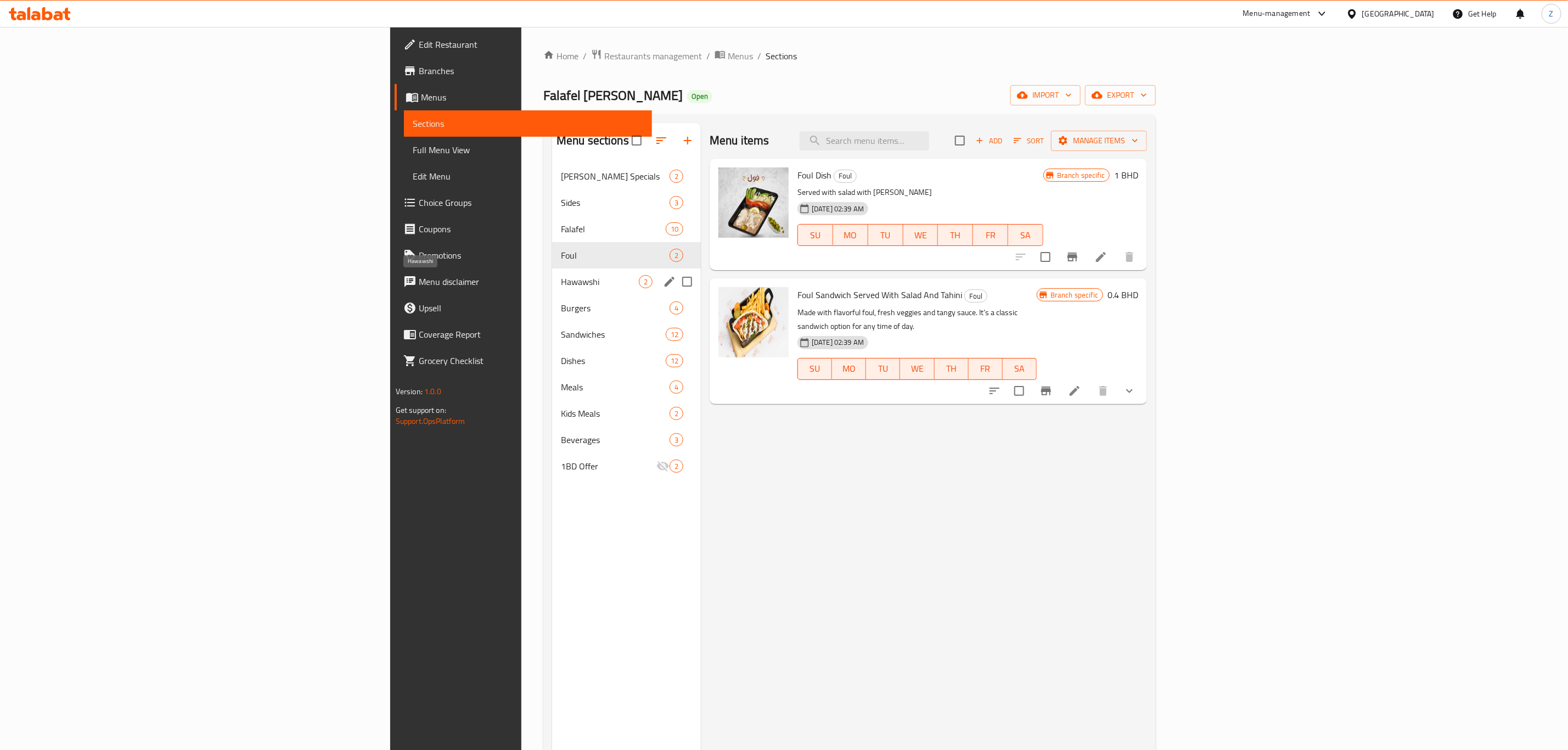
click at [561, 287] on span "Hawawshi" at bounding box center [600, 281] width 77 height 13
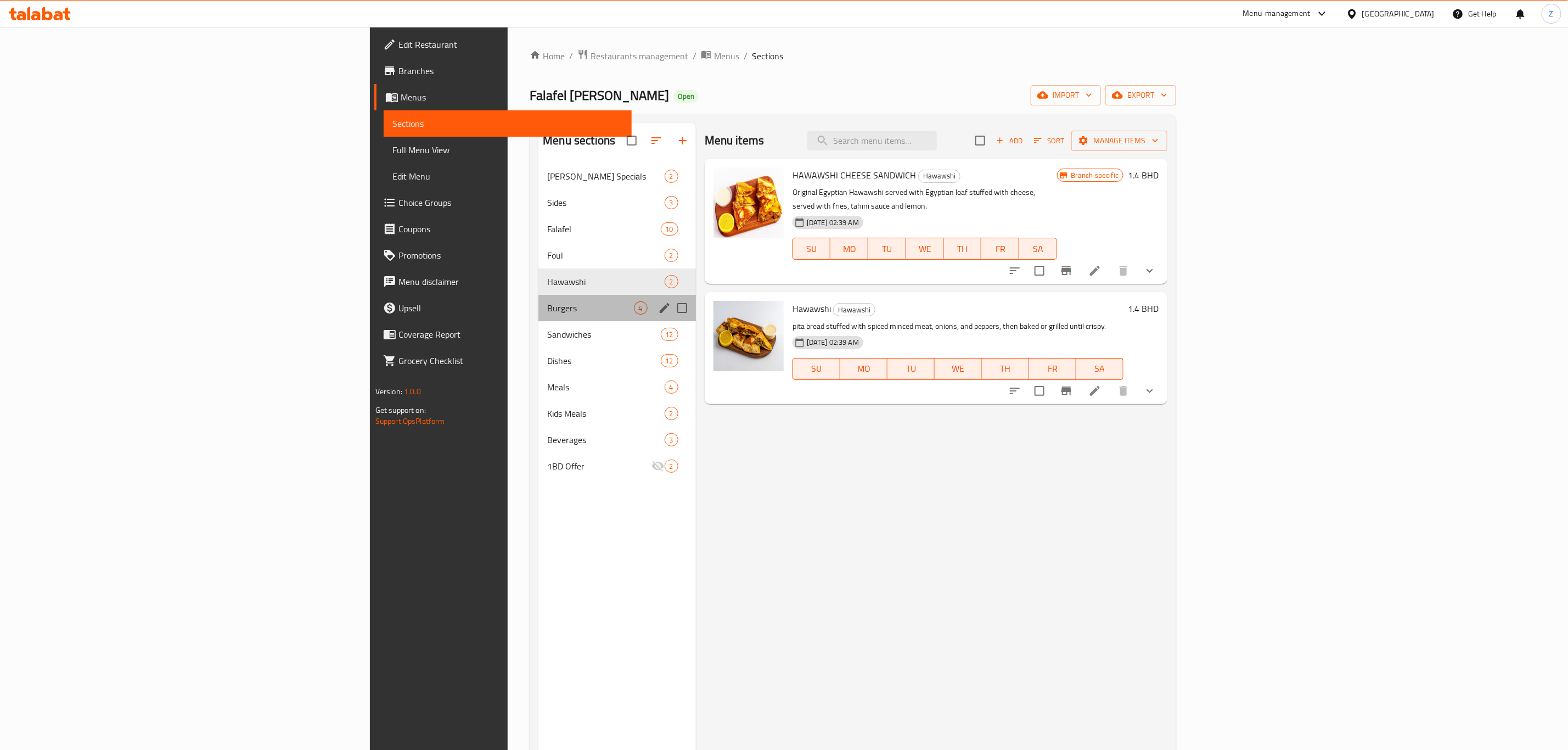
click at [539, 318] on div "Burgers 4" at bounding box center [617, 307] width 157 height 27
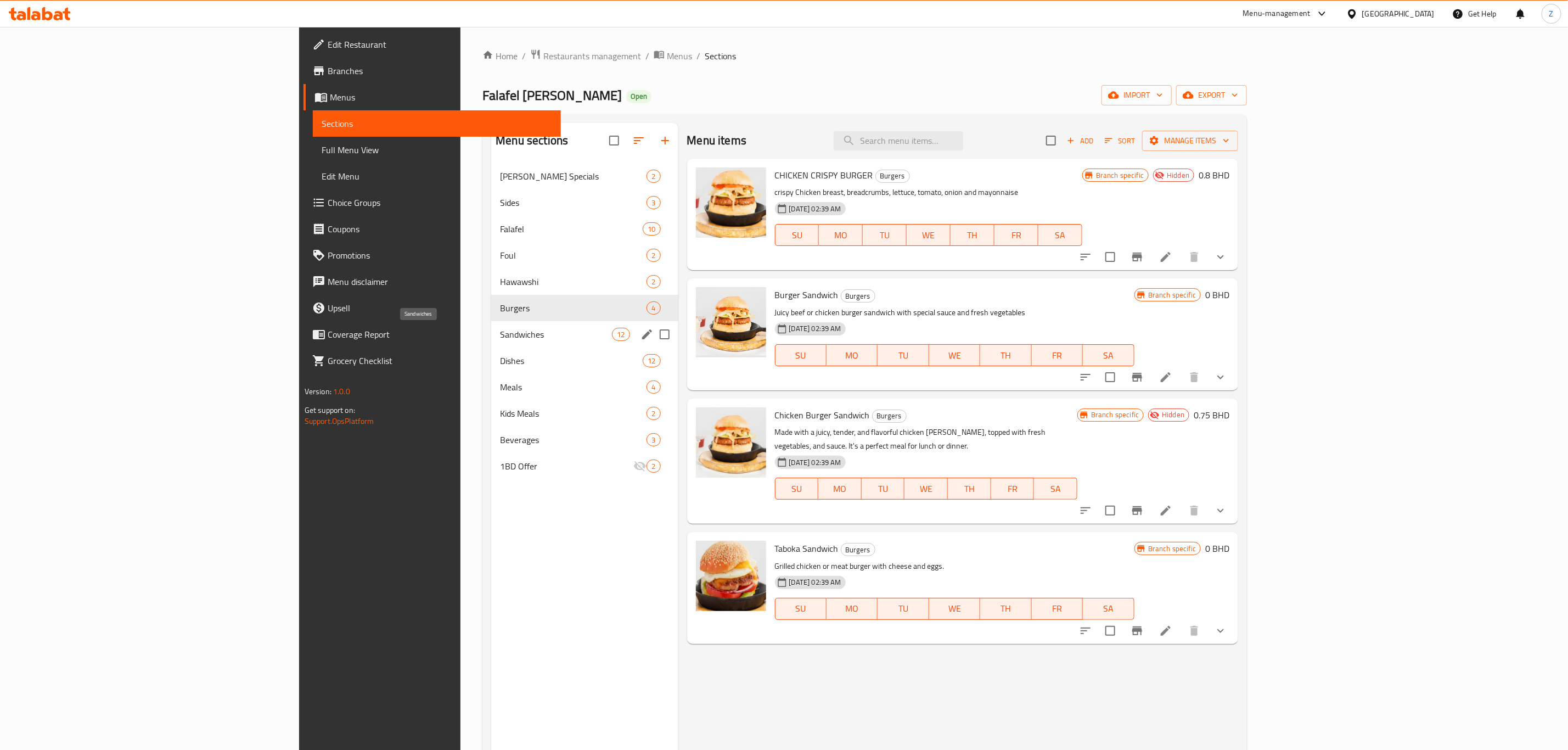
click at [500, 333] on span "Sandwiches" at bounding box center [555, 334] width 112 height 13
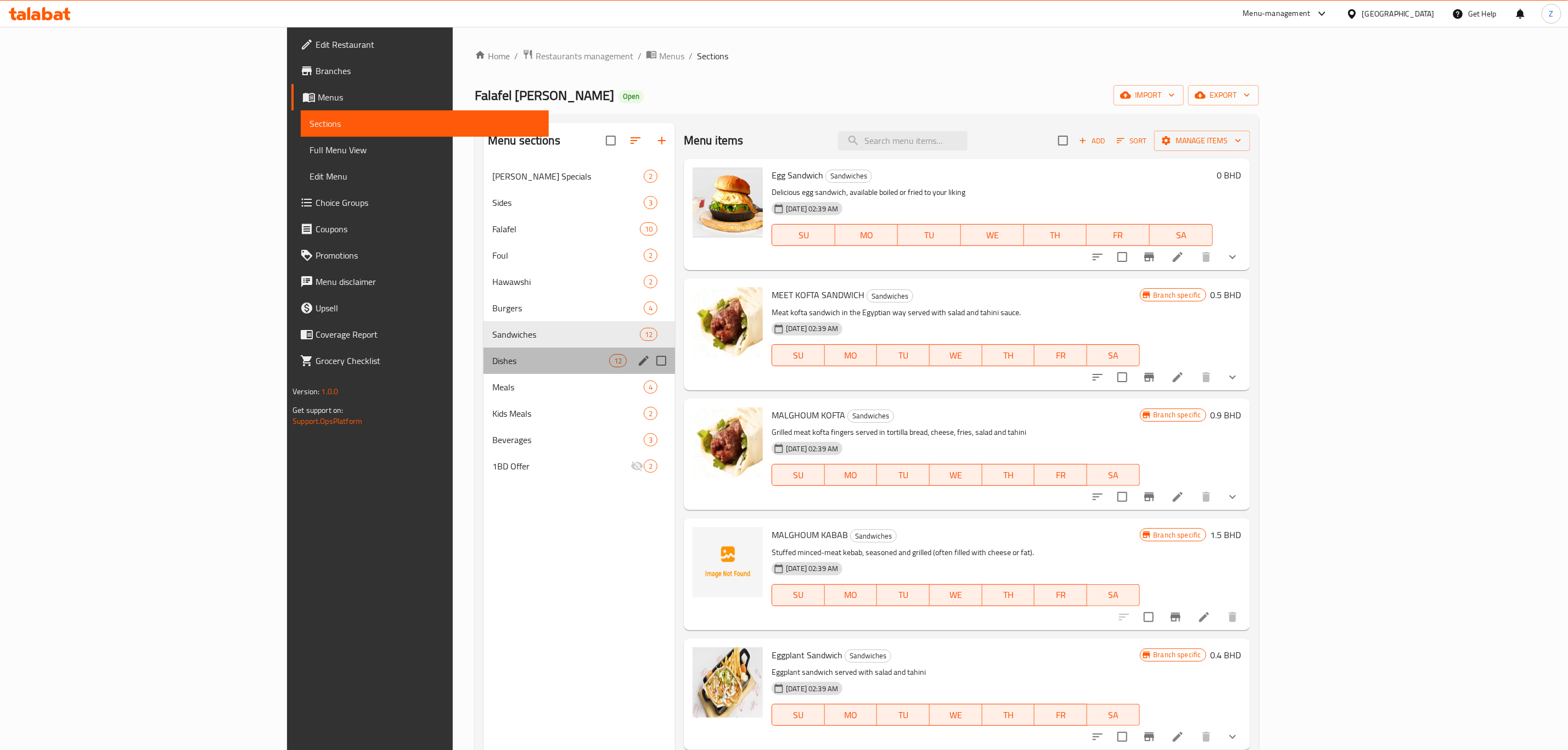
click at [483, 368] on div "Dishes 12" at bounding box center [579, 361] width 192 height 27
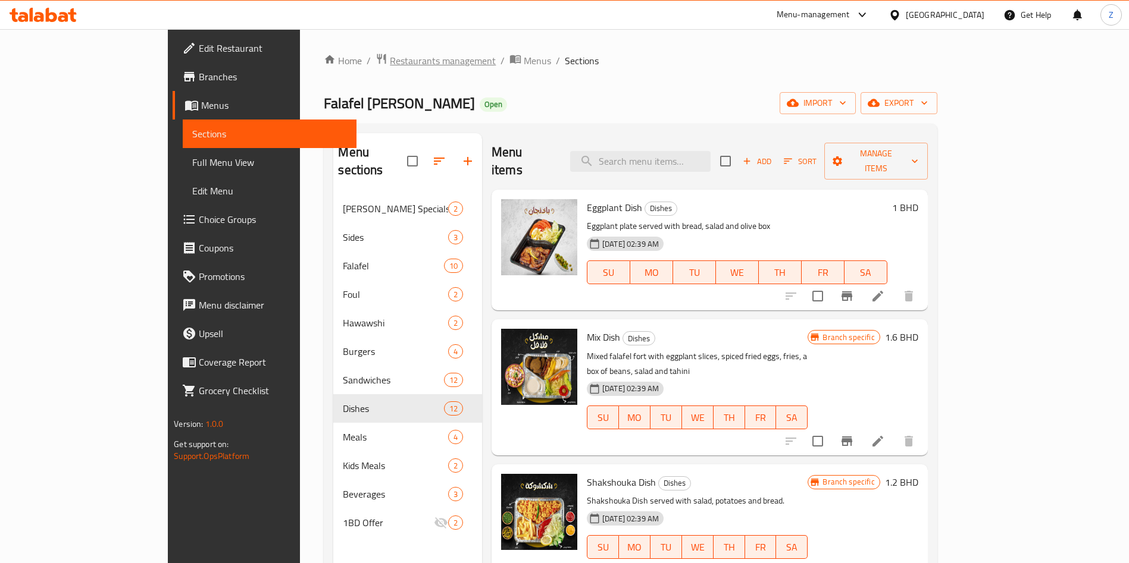
click at [390, 63] on span "Restaurants management" at bounding box center [443, 61] width 106 height 14
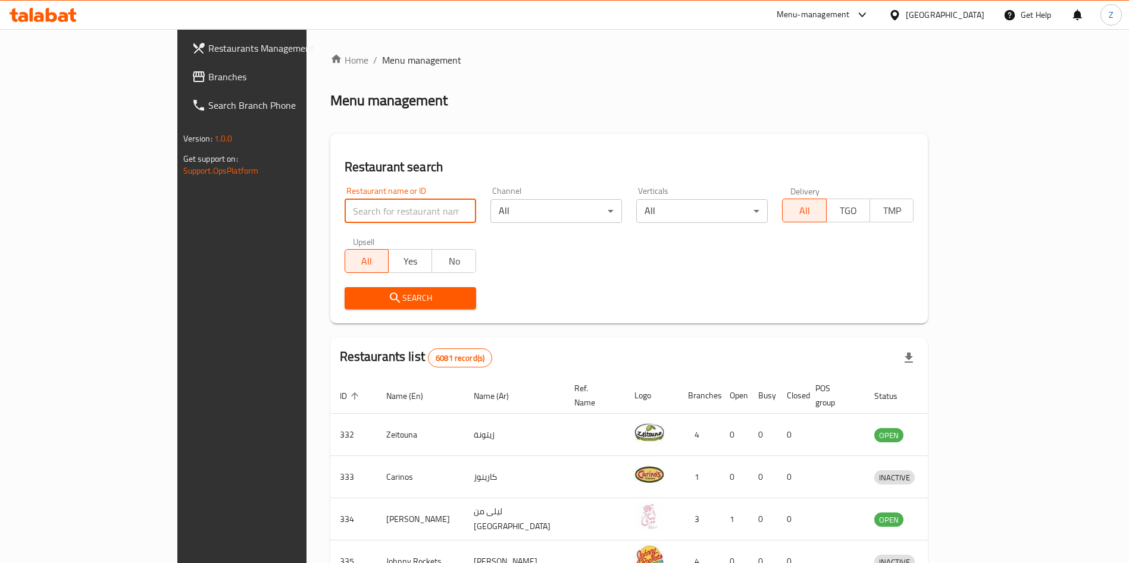
click at [383, 210] on input "search" at bounding box center [409, 211] width 131 height 24
type input "pampanga"
click at [352, 289] on button "Search" at bounding box center [409, 298] width 131 height 22
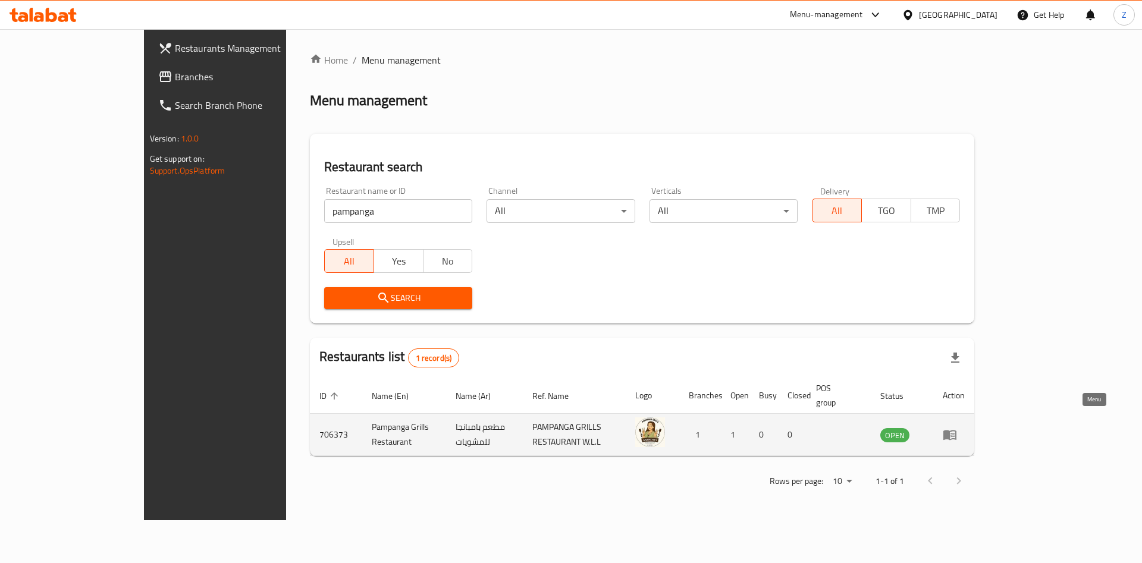
click at [957, 431] on icon "enhanced table" at bounding box center [950, 436] width 13 height 10
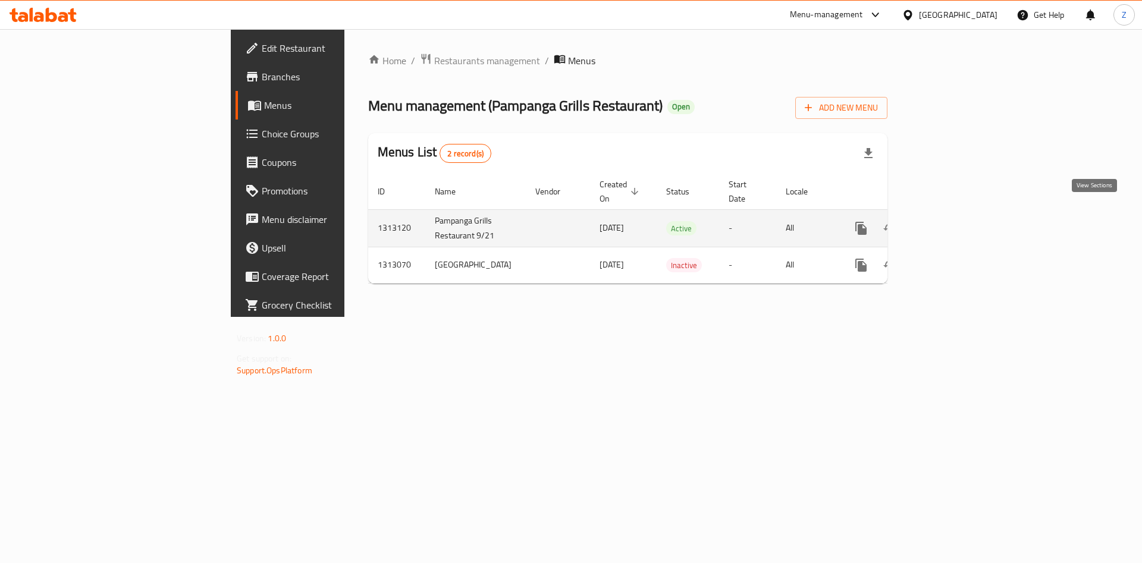
click at [961, 224] on link "enhanced table" at bounding box center [947, 228] width 29 height 29
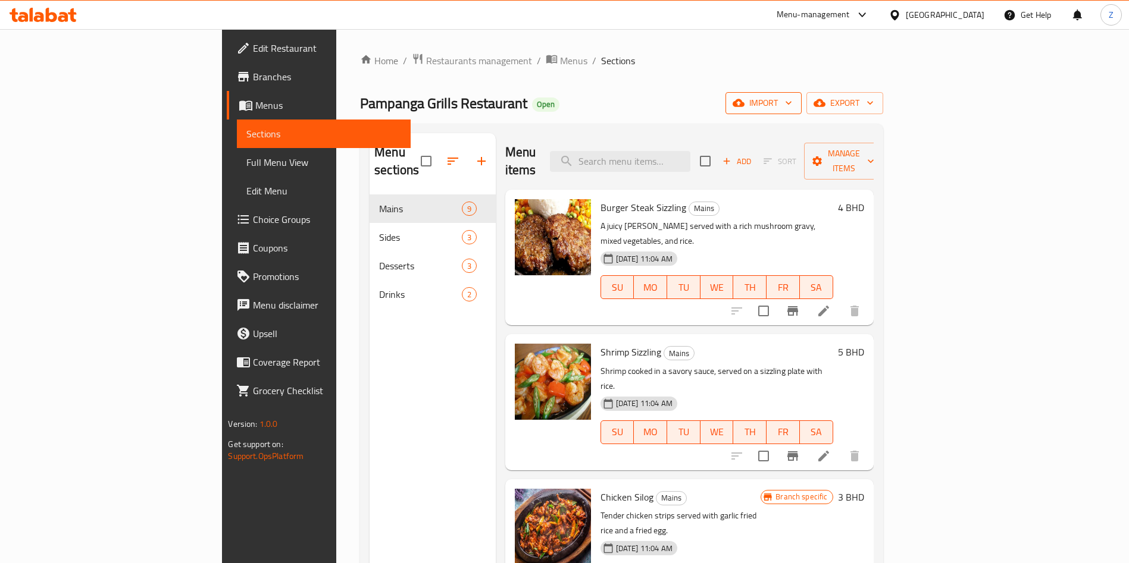
click at [792, 103] on span "import" at bounding box center [763, 103] width 57 height 15
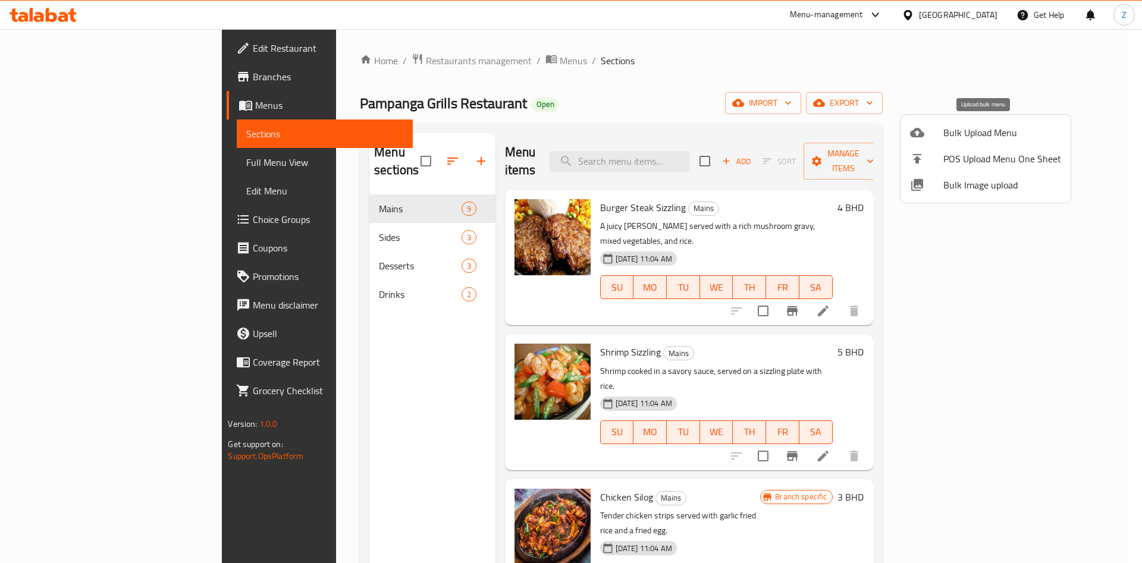
click at [991, 131] on span "Bulk Upload Menu" at bounding box center [1003, 133] width 118 height 14
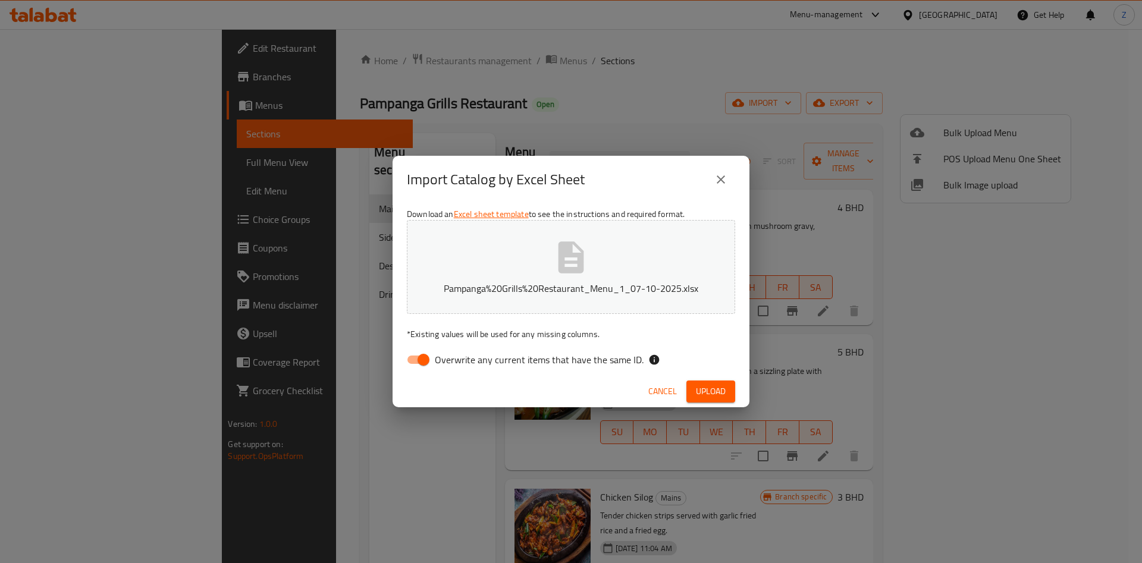
click at [724, 389] on span "Upload" at bounding box center [711, 391] width 30 height 15
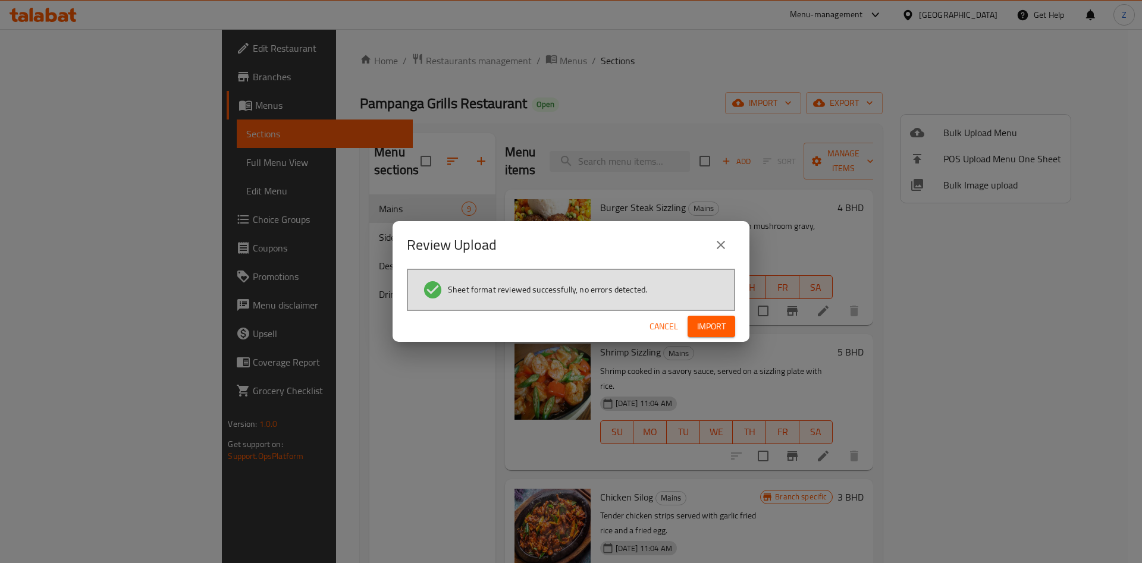
click at [706, 331] on span "Import" at bounding box center [711, 326] width 29 height 15
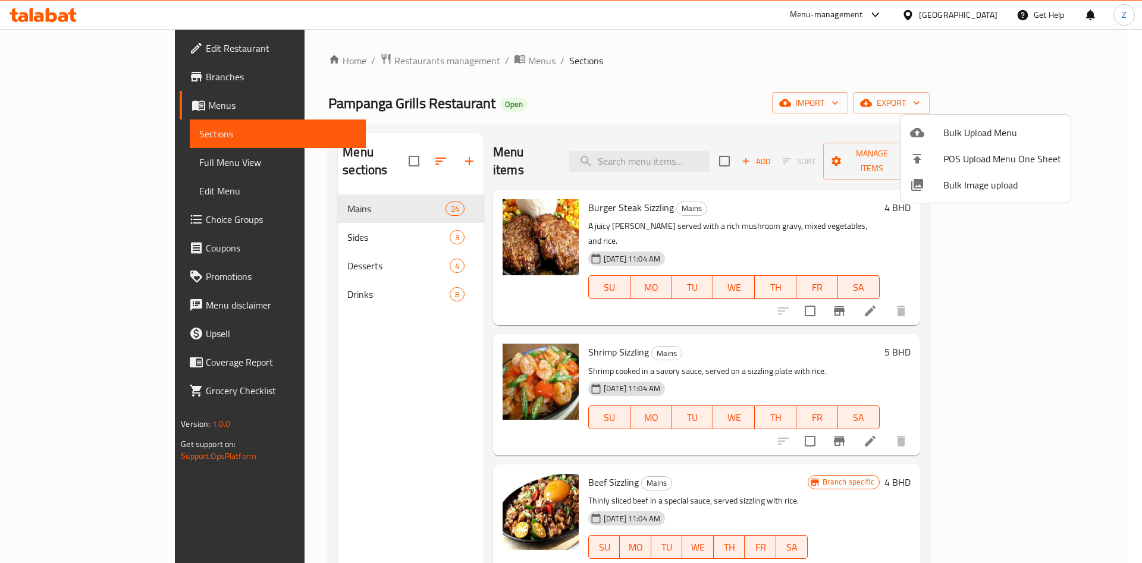
click at [294, 273] on div at bounding box center [571, 281] width 1142 height 563
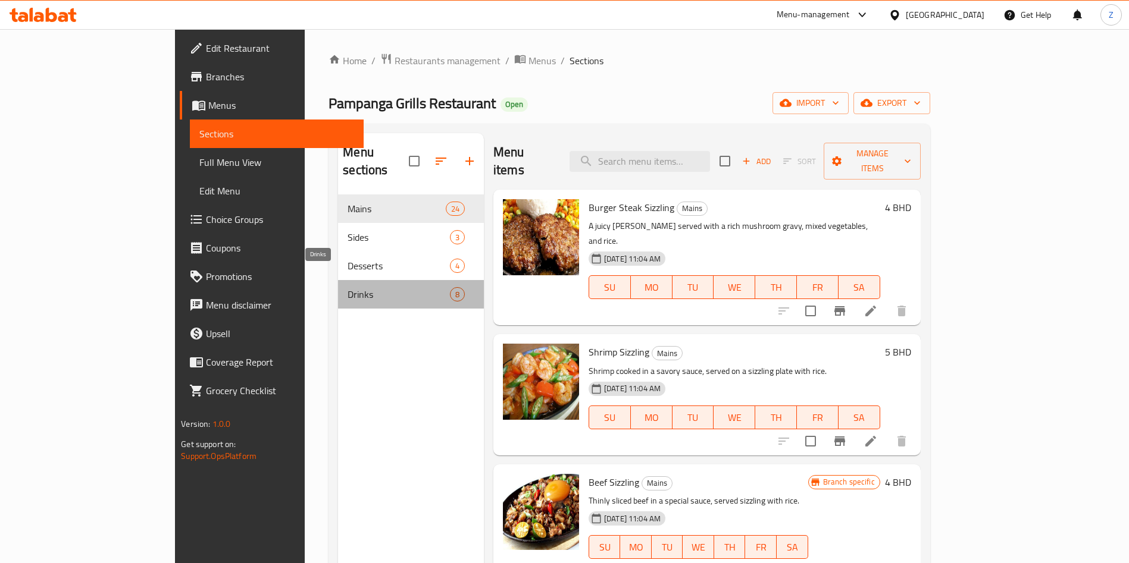
click at [347, 287] on span "Drinks" at bounding box center [398, 294] width 102 height 14
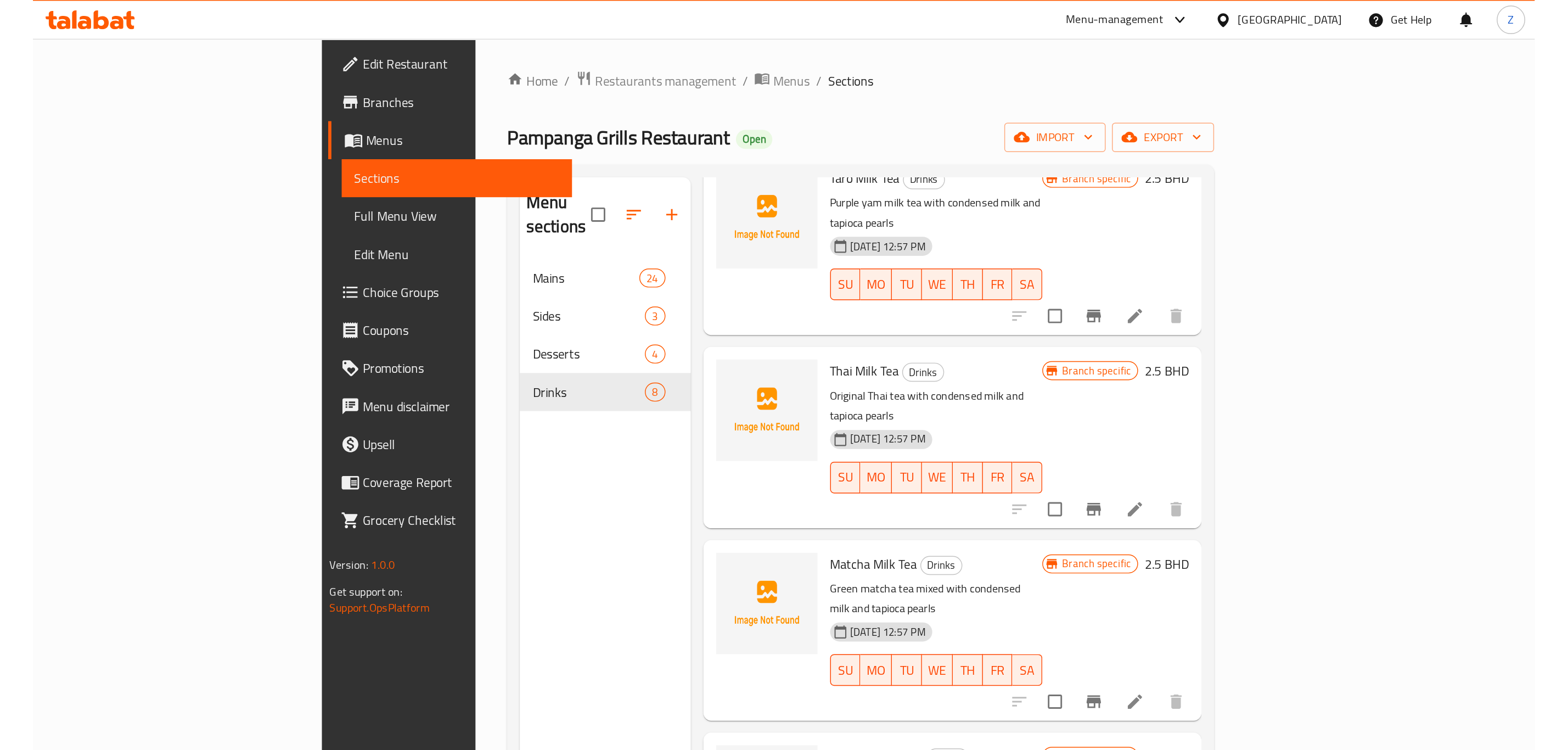
scroll to position [311, 0]
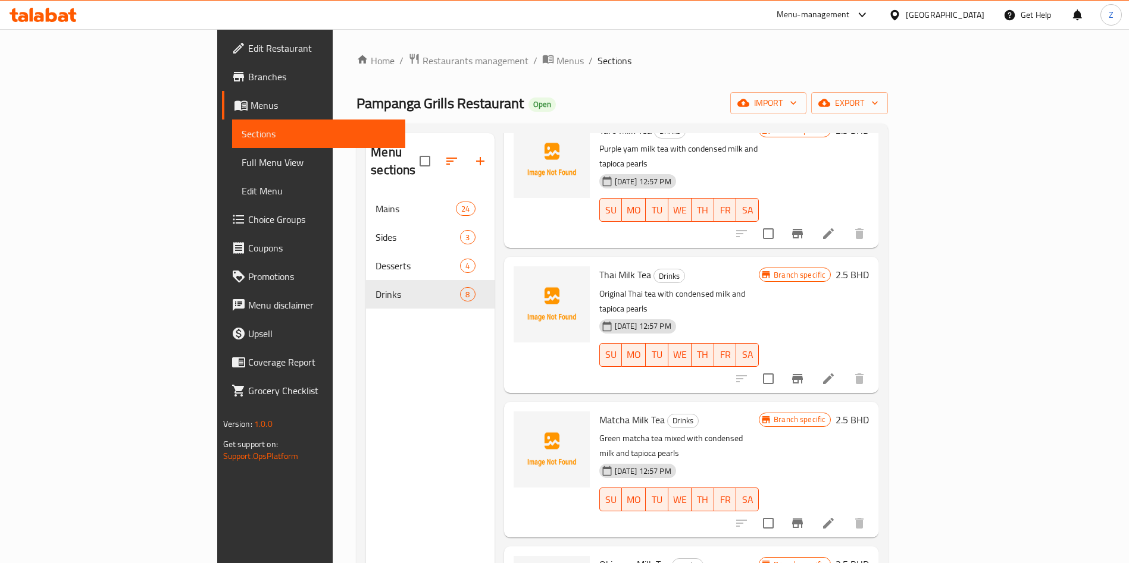
click at [888, 73] on div "Home / Restaurants management / Menus / Sections Pampanga Grills Restaurant Ope…" at bounding box center [621, 379] width 531 height 653
click at [860, 108] on div "Pampanga Grills Restaurant Open import export" at bounding box center [621, 103] width 531 height 22
click at [422, 62] on span "Restaurants management" at bounding box center [475, 61] width 106 height 14
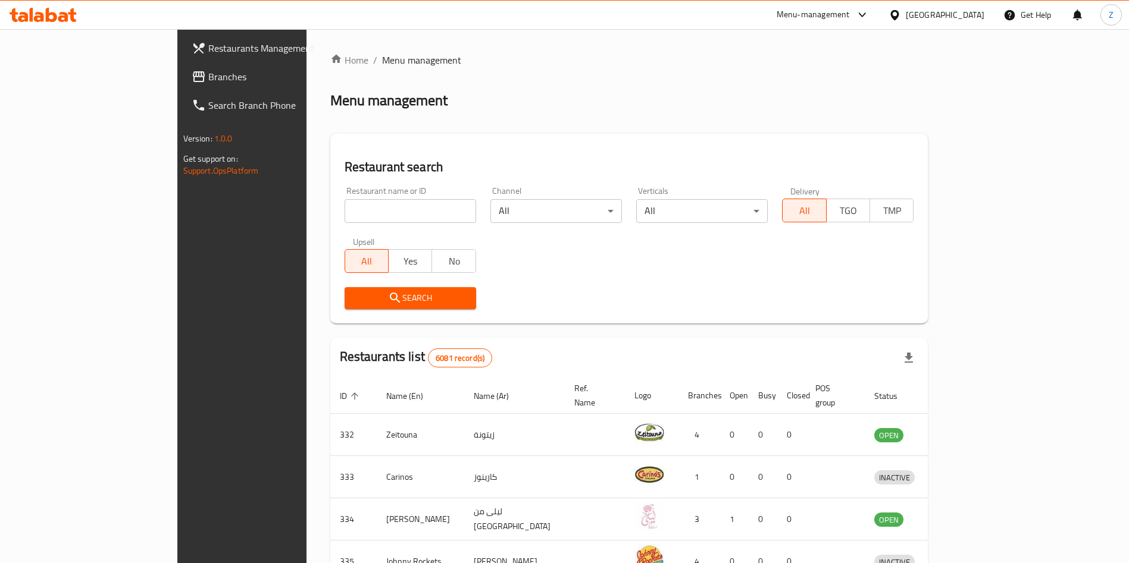
click at [367, 220] on input "search" at bounding box center [409, 211] width 131 height 24
type input "ت"
type input "ـ"
type input "jeder alfereej"
click at [361, 296] on span "Search" at bounding box center [410, 298] width 112 height 15
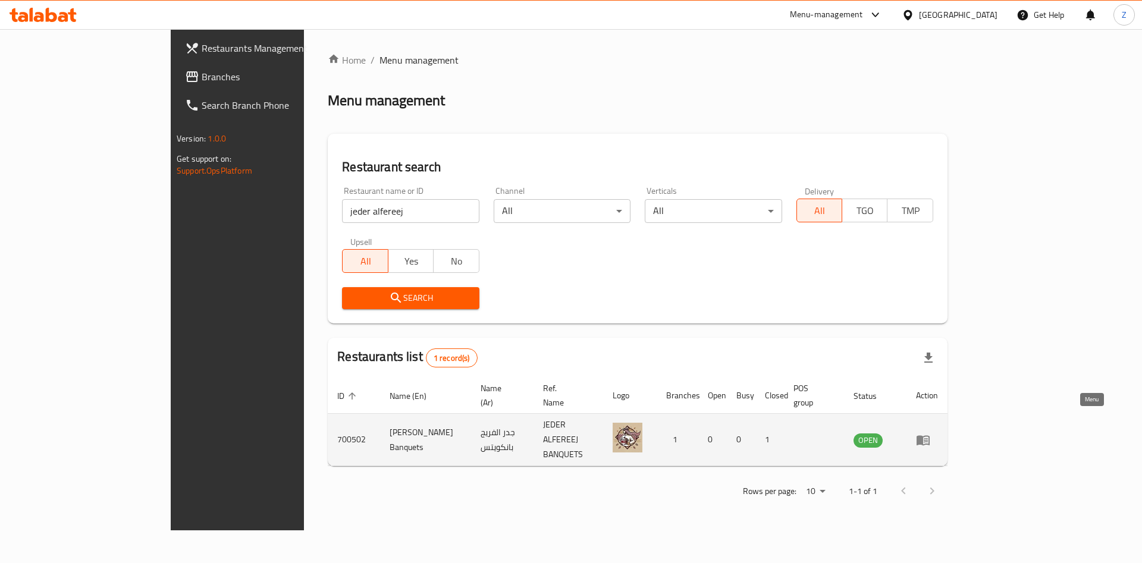
click at [938, 433] on link "enhanced table" at bounding box center [927, 440] width 22 height 14
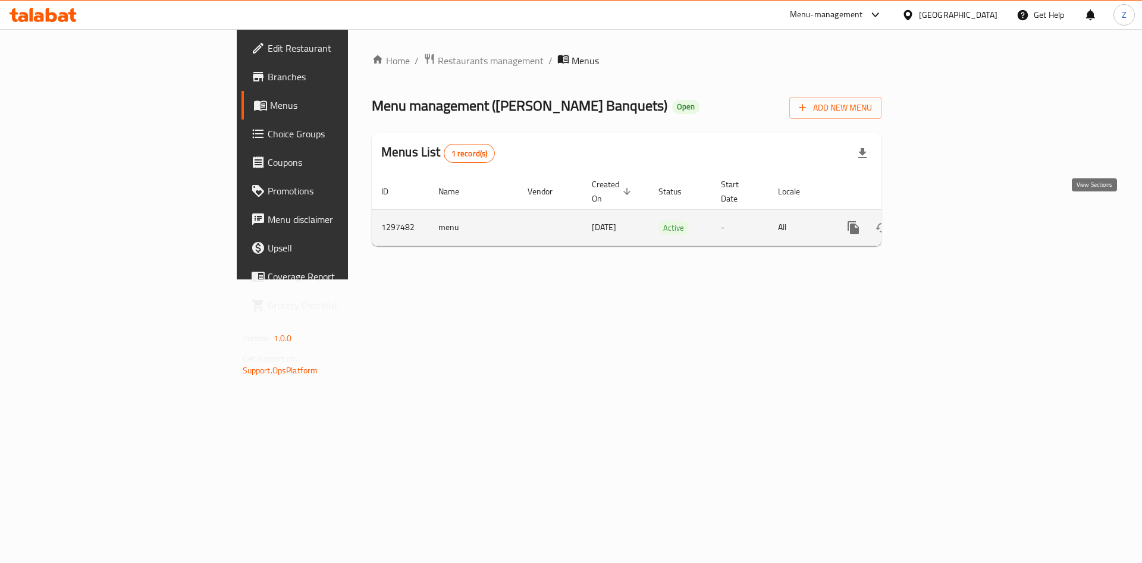
click at [945, 223] on icon "enhanced table" at bounding box center [939, 228] width 11 height 11
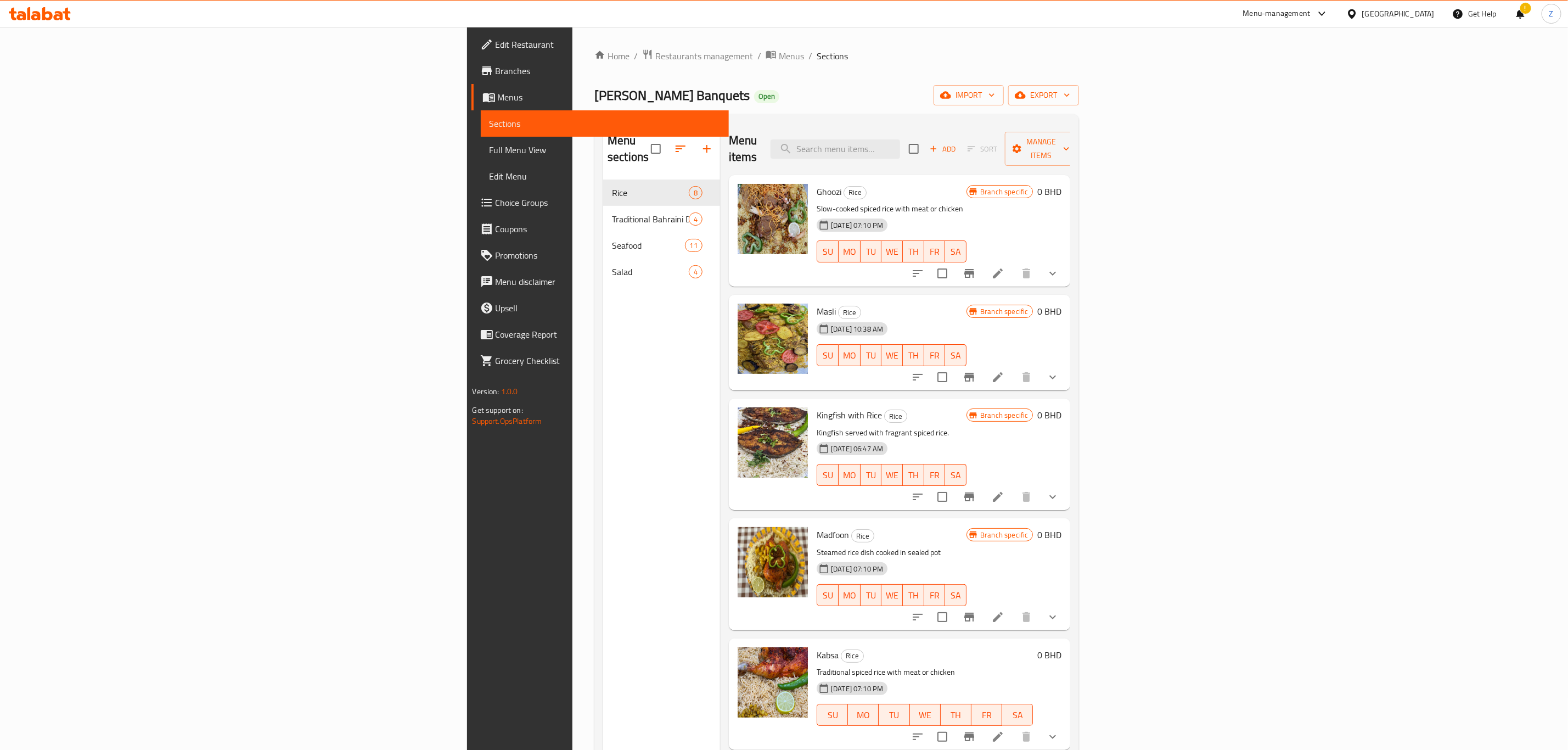
click at [1013, 264] on li at bounding box center [997, 273] width 30 height 19
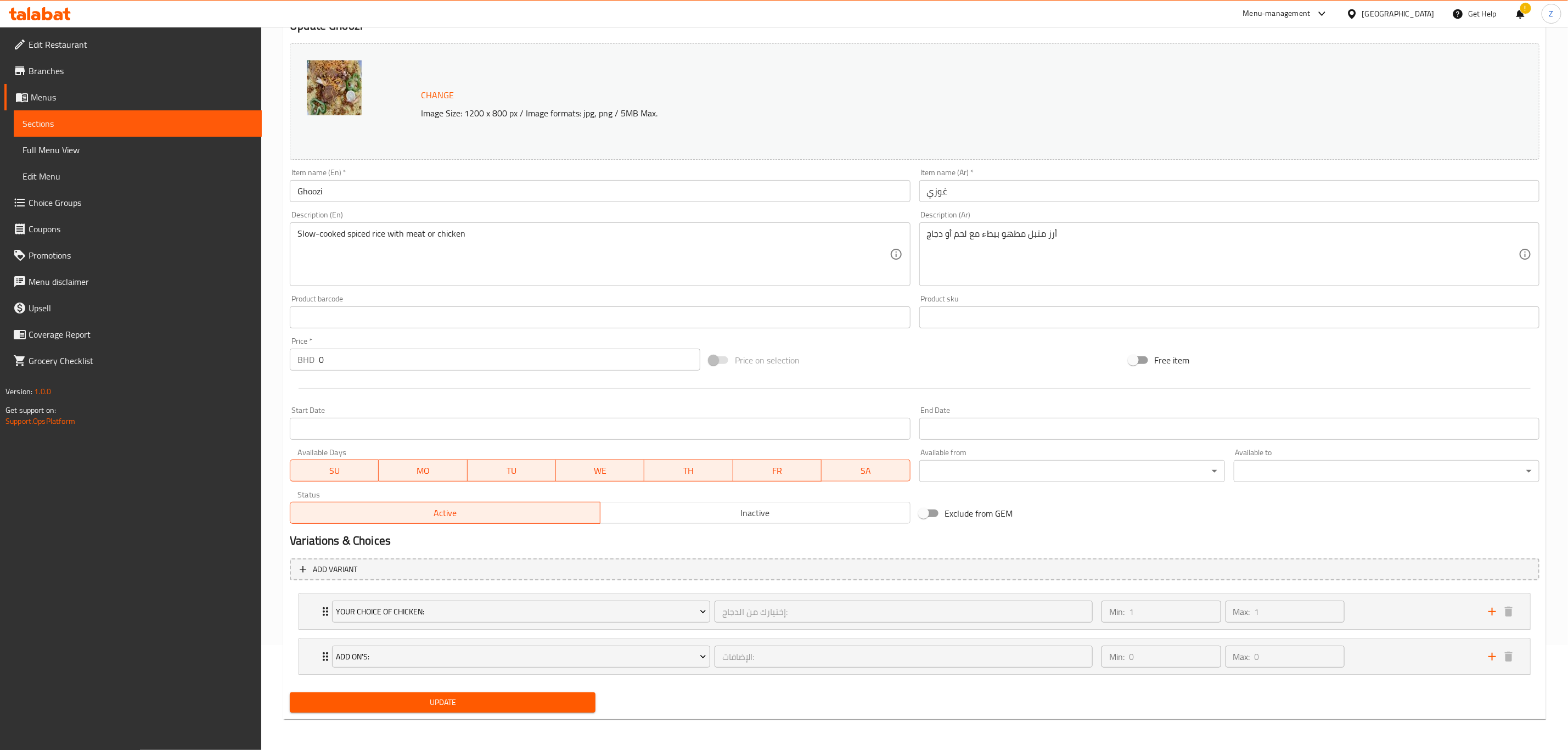
scroll to position [106, 0]
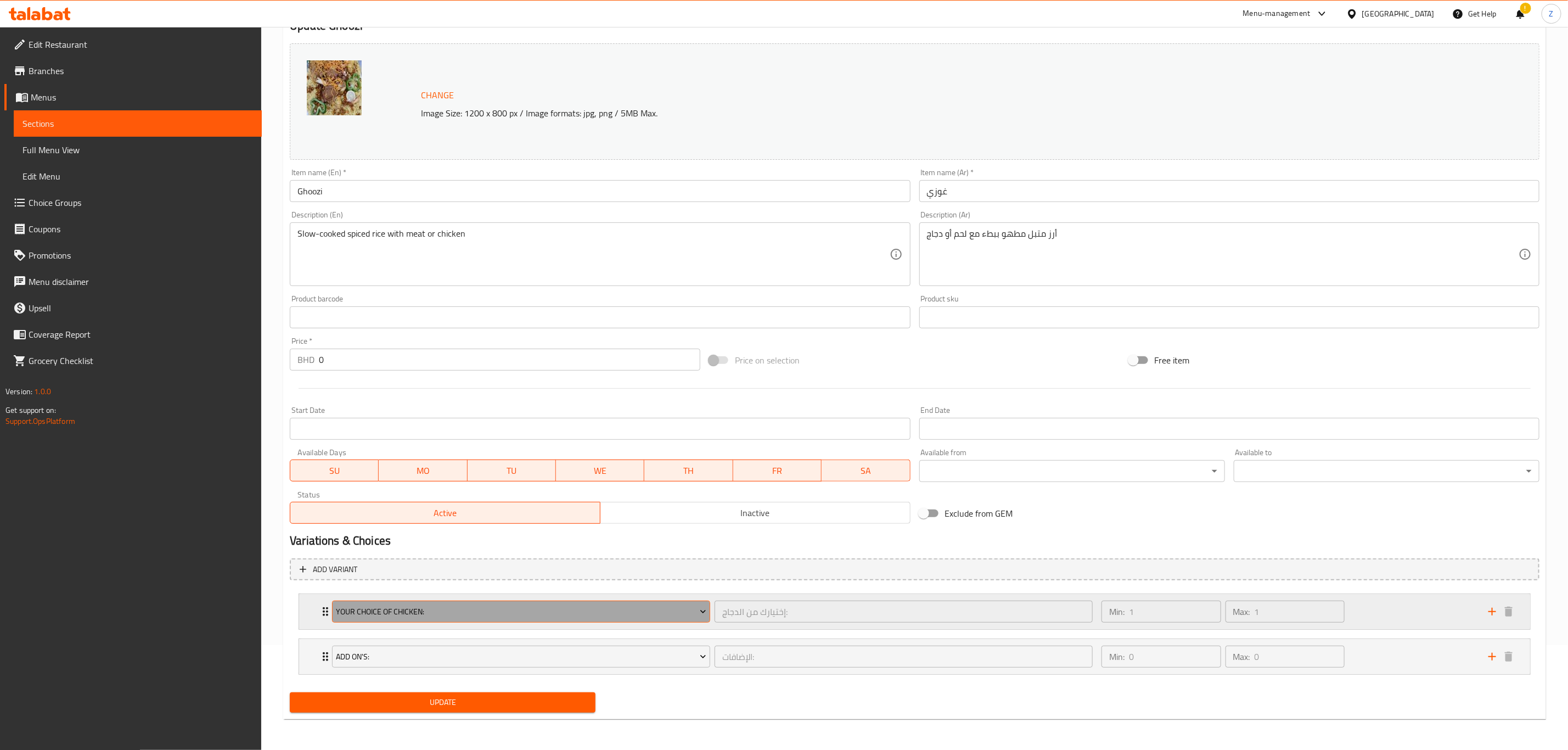
click at [647, 610] on span "your Choice Of chicken:" at bounding box center [521, 612] width 370 height 14
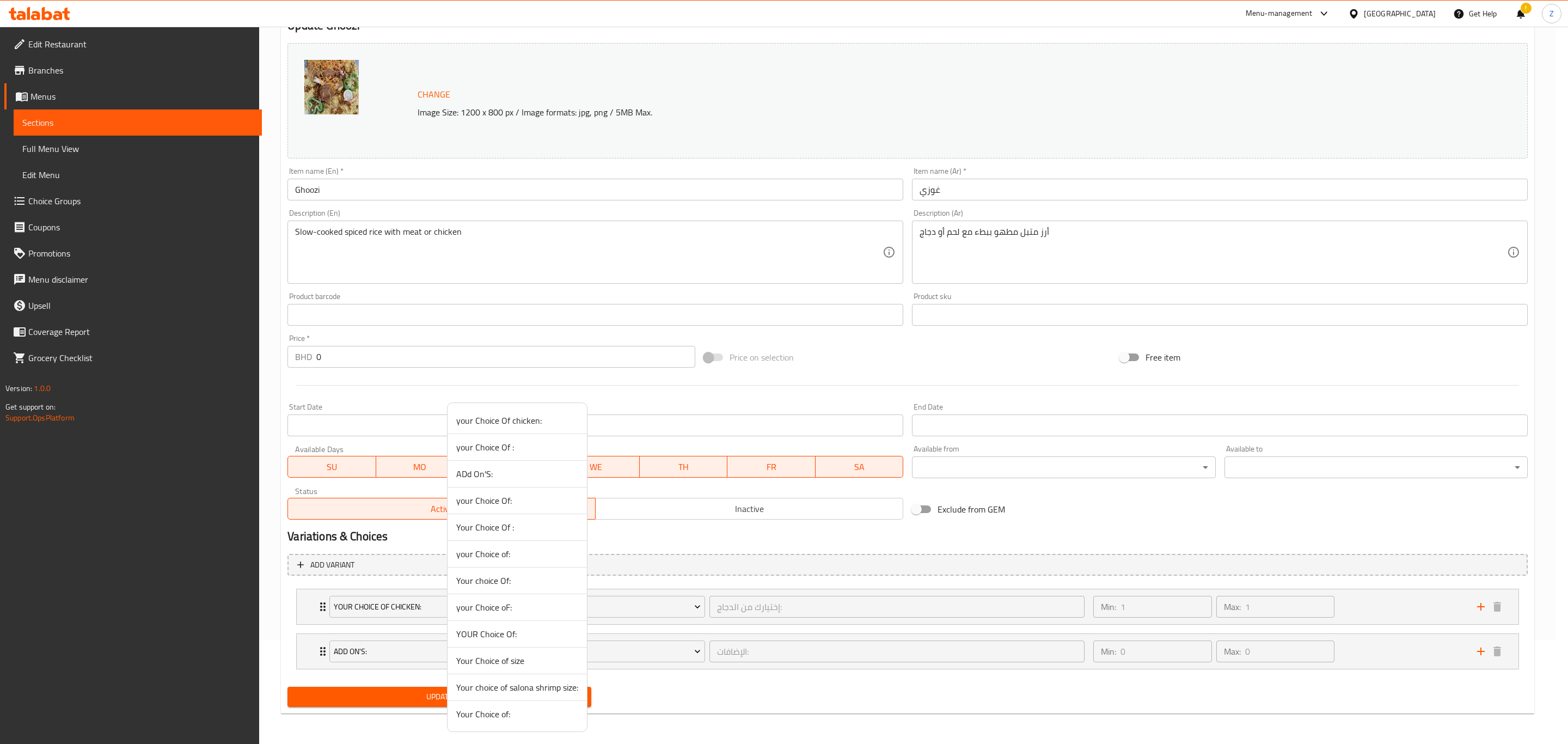
click at [669, 559] on div at bounding box center [784, 372] width 1568 height 744
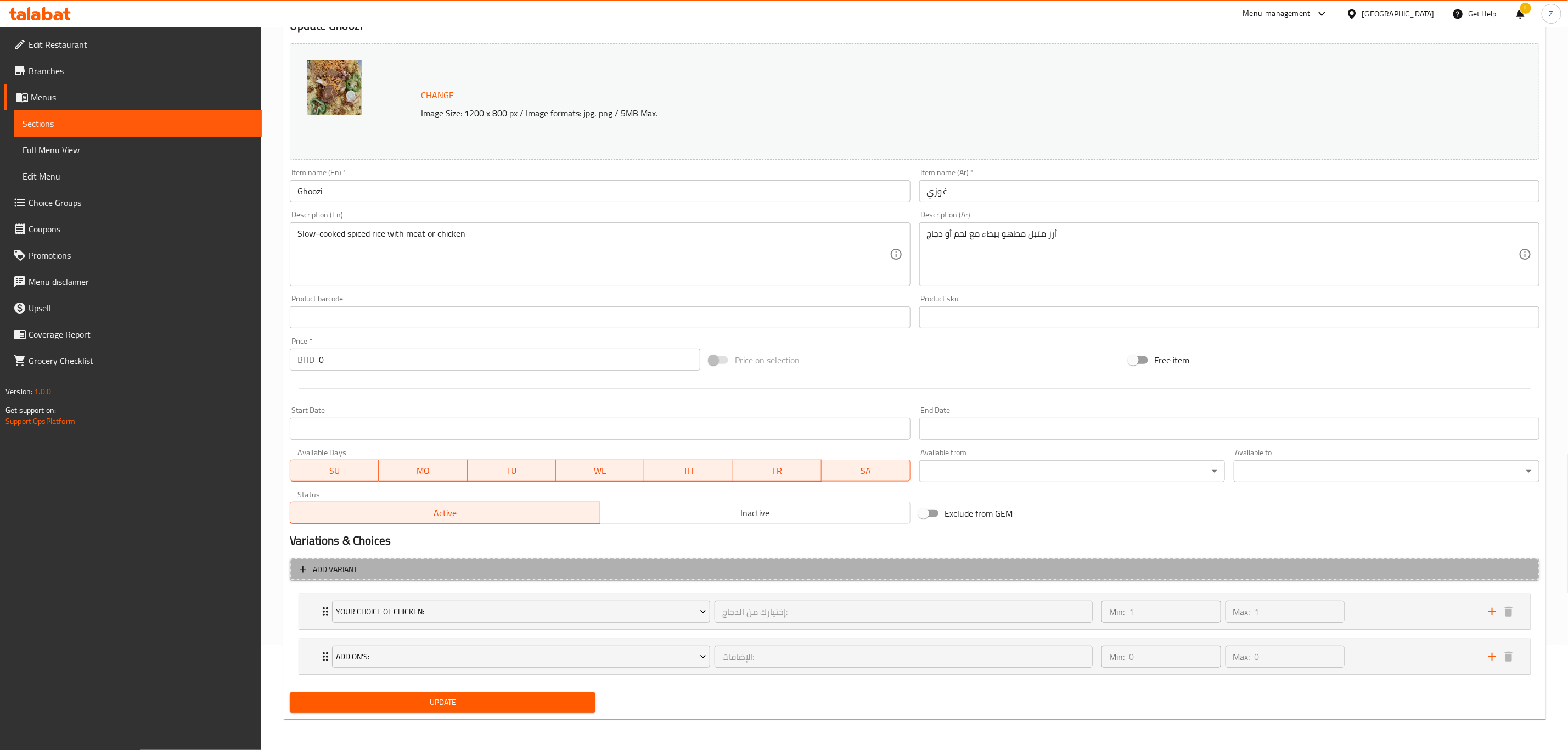
click at [545, 565] on span "Add variant" at bounding box center [914, 569] width 1229 height 14
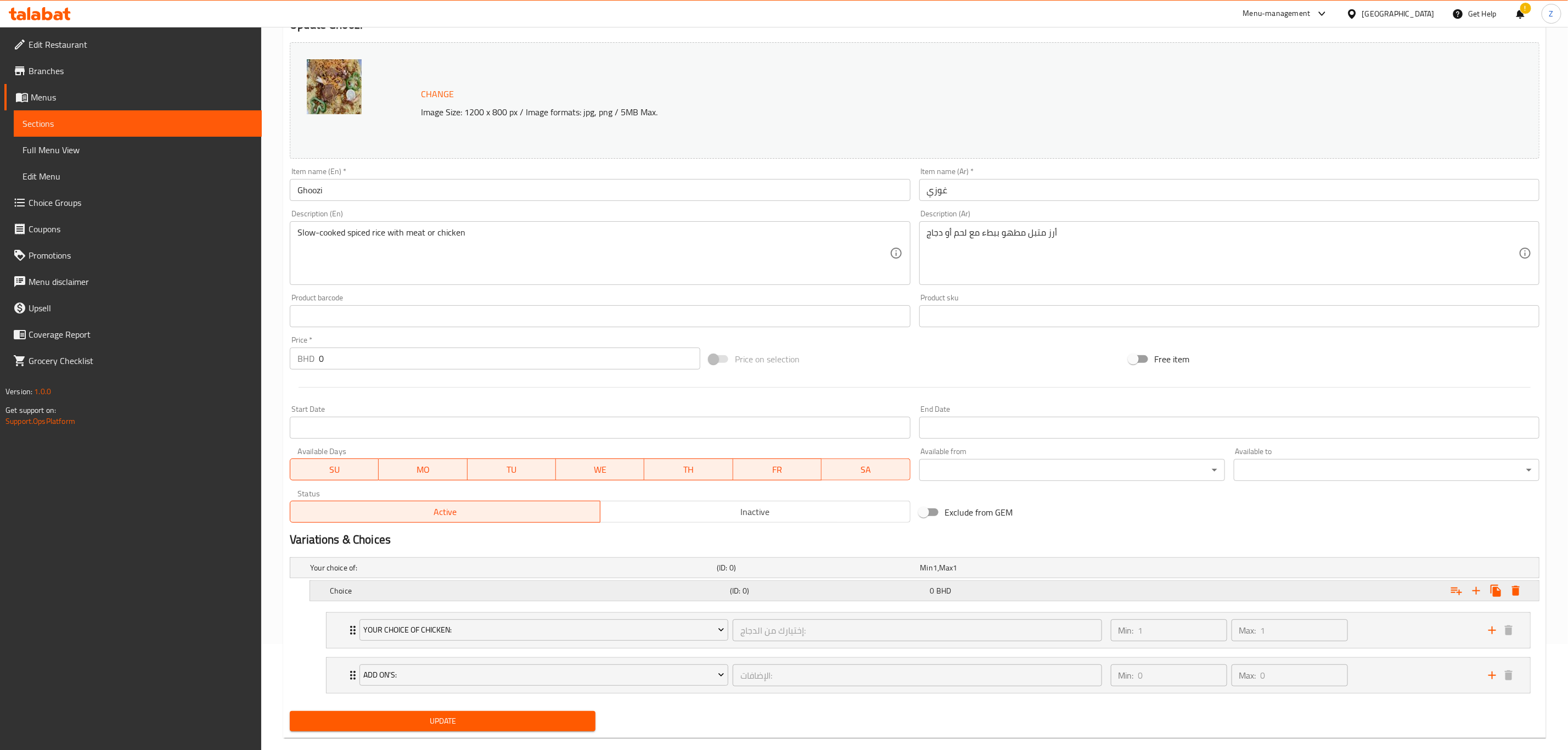
click at [440, 589] on h5 "Choice" at bounding box center [528, 590] width 396 height 11
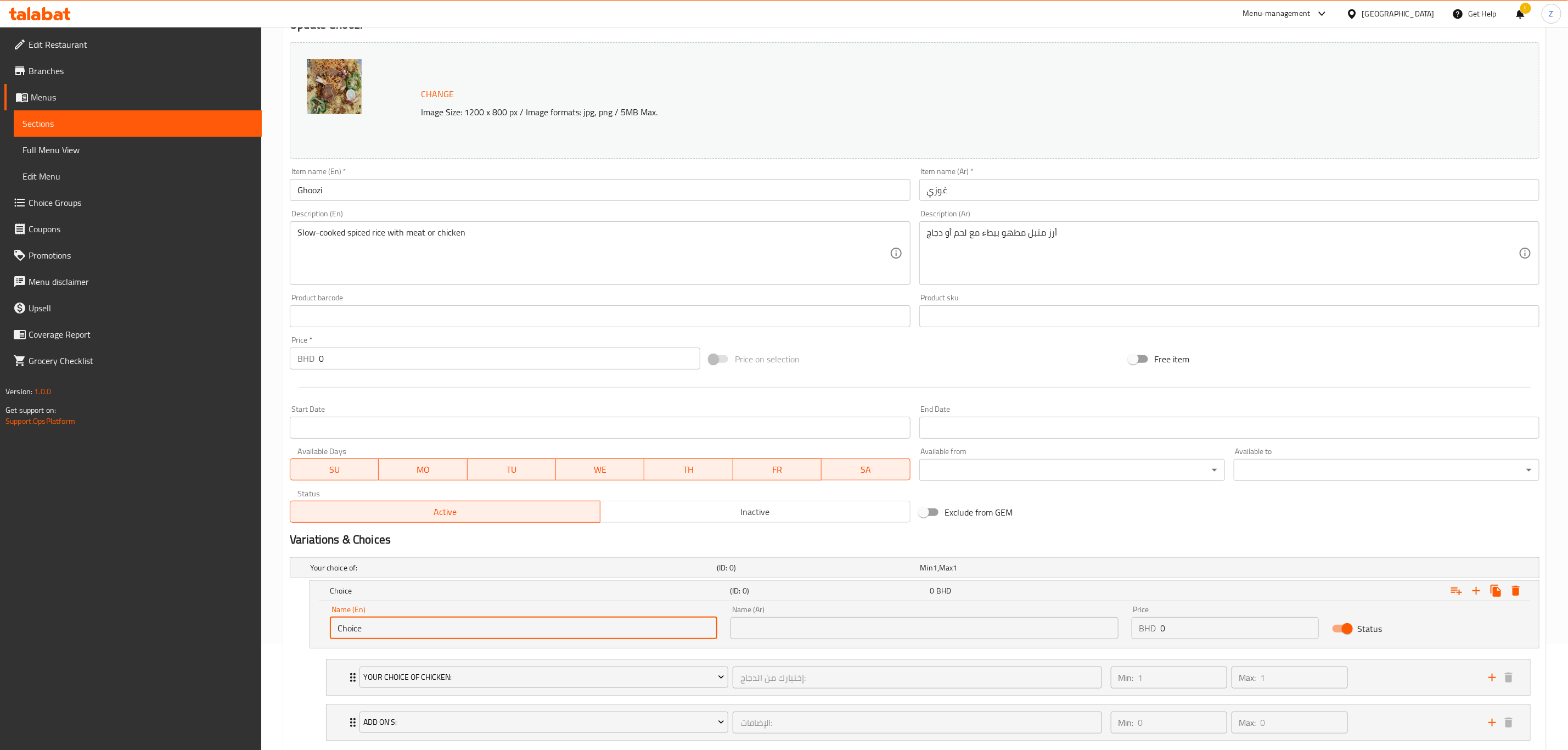
drag, startPoint x: 316, startPoint y: 625, endPoint x: 272, endPoint y: 637, distance: 45.6
click at [267, 633] on div "Home / Restaurants management / Menus / Sections / item / update Rice section U…" at bounding box center [914, 368] width 1307 height 895
type input "Chicken"
click at [1474, 588] on icon "Expand" at bounding box center [1476, 590] width 13 height 13
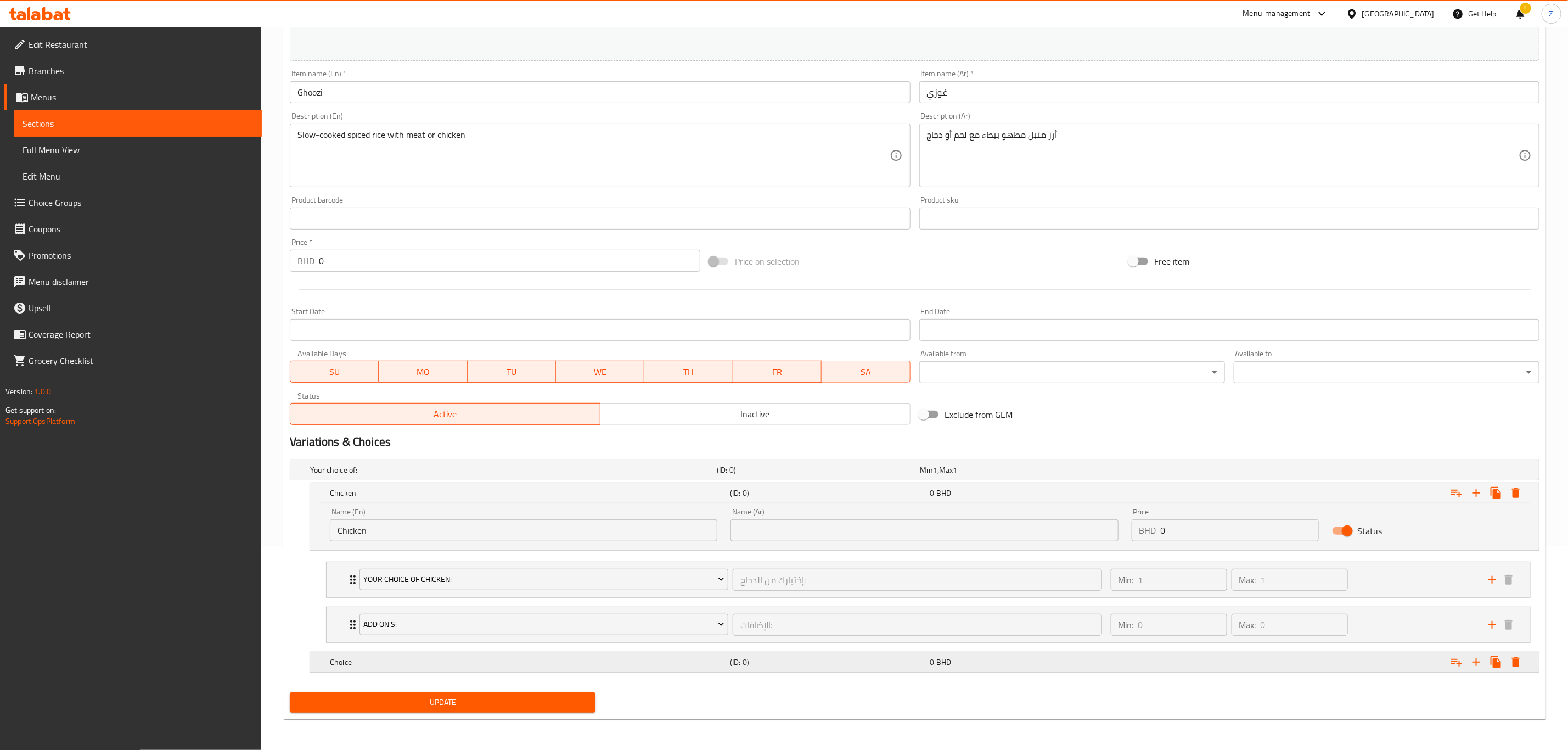
scroll to position [207, 0]
click at [445, 657] on h5 "Choice" at bounding box center [528, 662] width 396 height 11
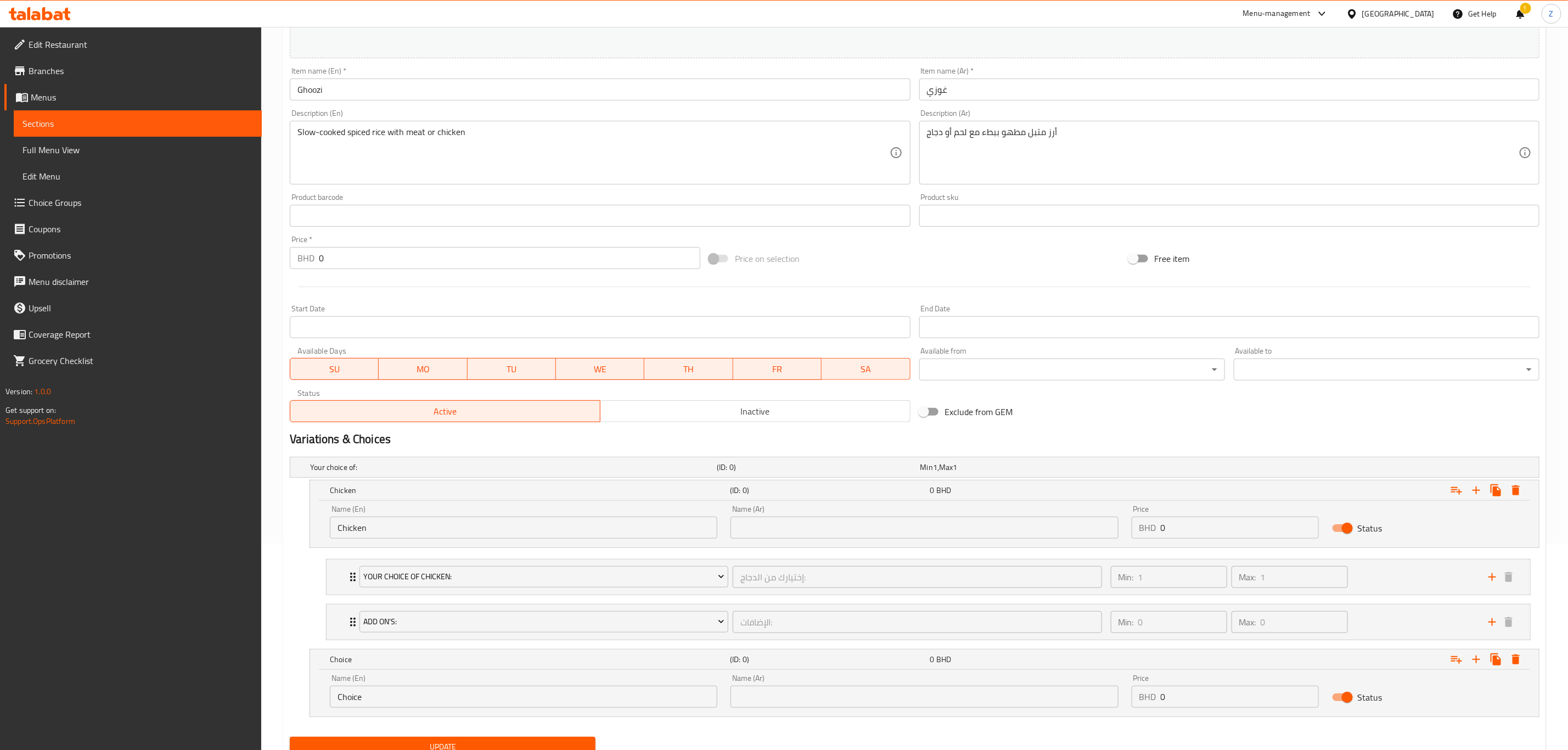
drag, startPoint x: 405, startPoint y: 704, endPoint x: 342, endPoint y: 720, distance: 65.0
click at [350, 716] on div "Name (En) Choice Name (En) Name (Ar) Name (Ar) Price BHD 0 Price Status" at bounding box center [924, 693] width 1229 height 47
click at [352, 617] on icon "Expand" at bounding box center [352, 622] width 13 height 13
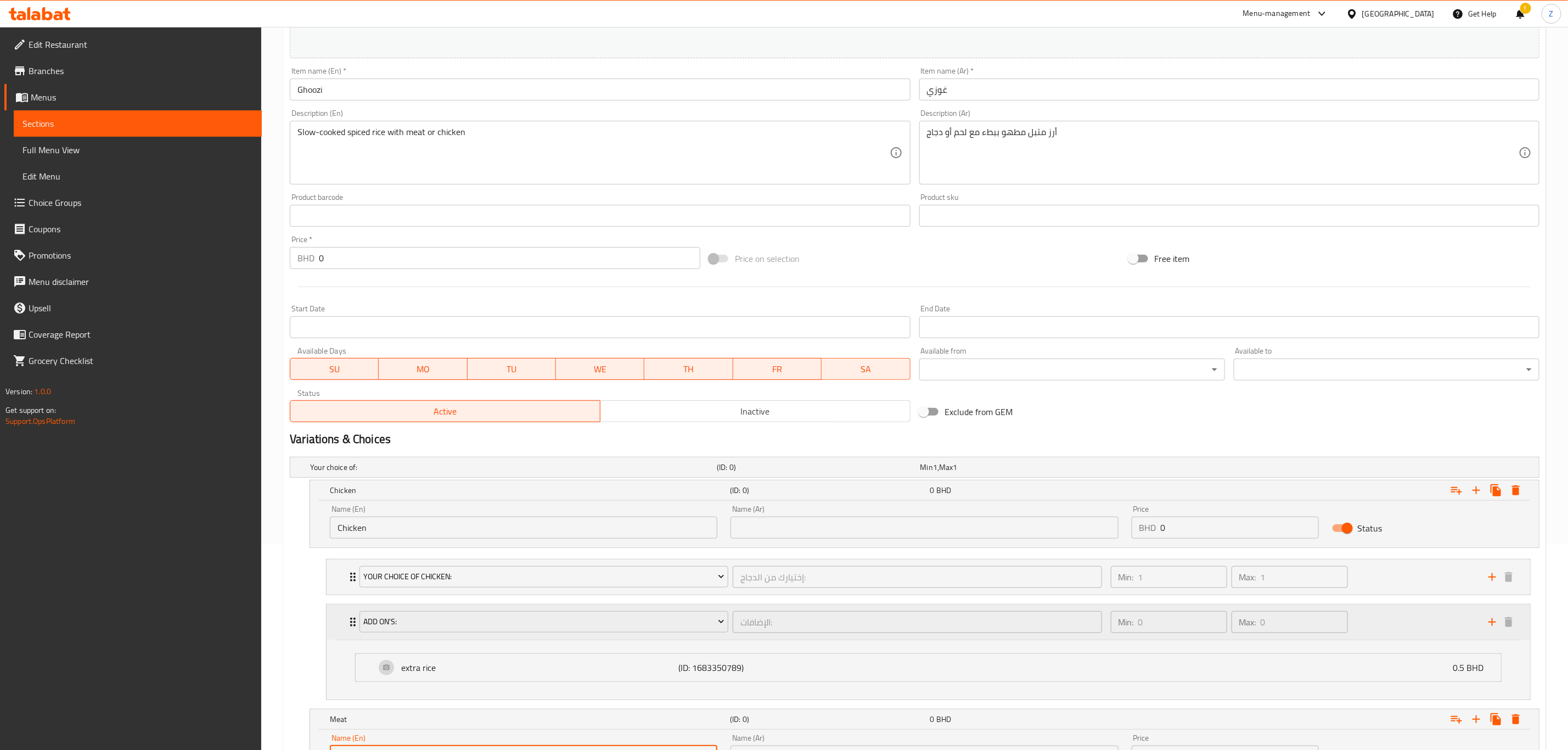
click at [346, 623] on icon "Expand" at bounding box center [352, 622] width 13 height 13
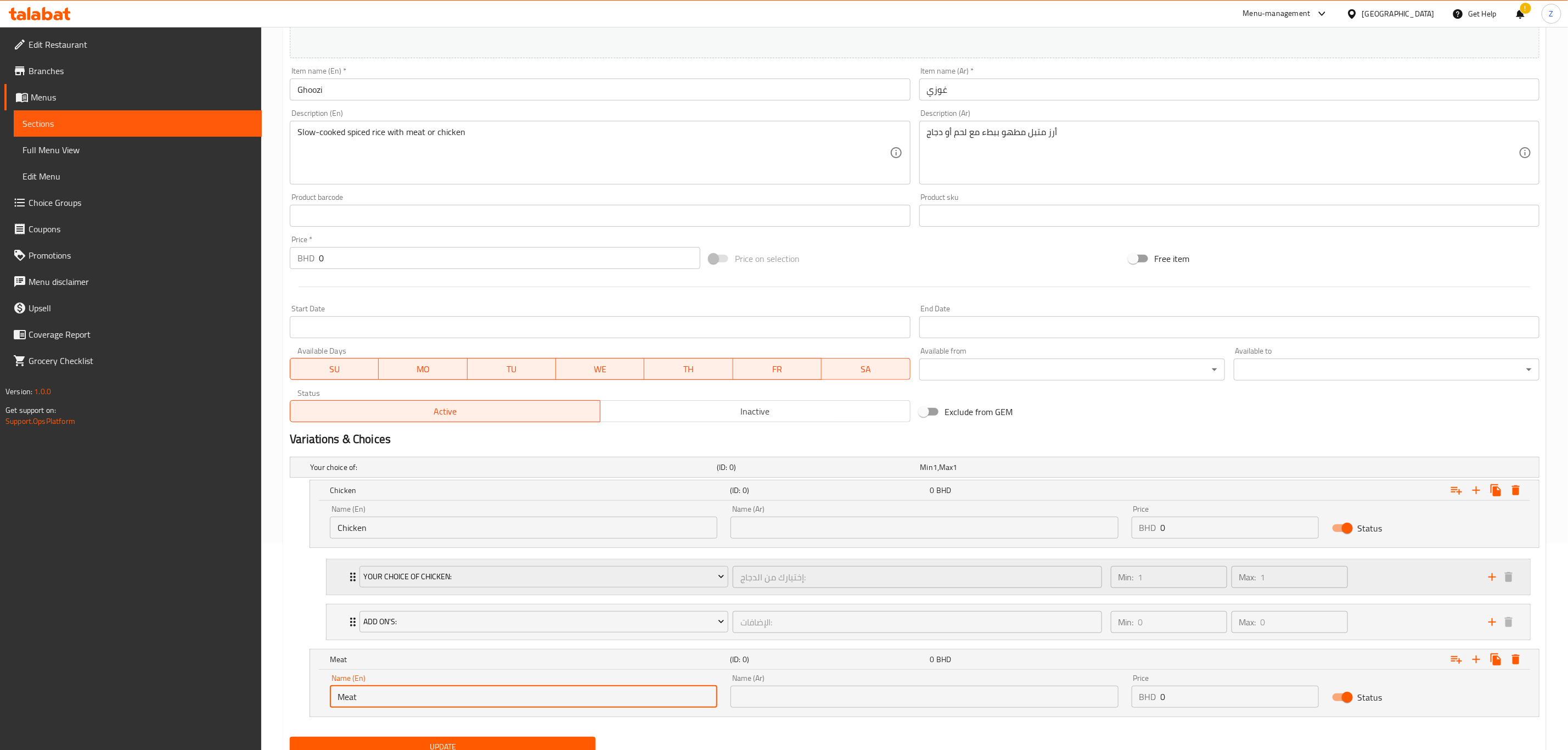
click at [350, 591] on div "your Choice Of chicken: إختيارك من الدجاج: ​ Min: 1 ​ Max: 1 ​" at bounding box center [931, 577] width 1170 height 35
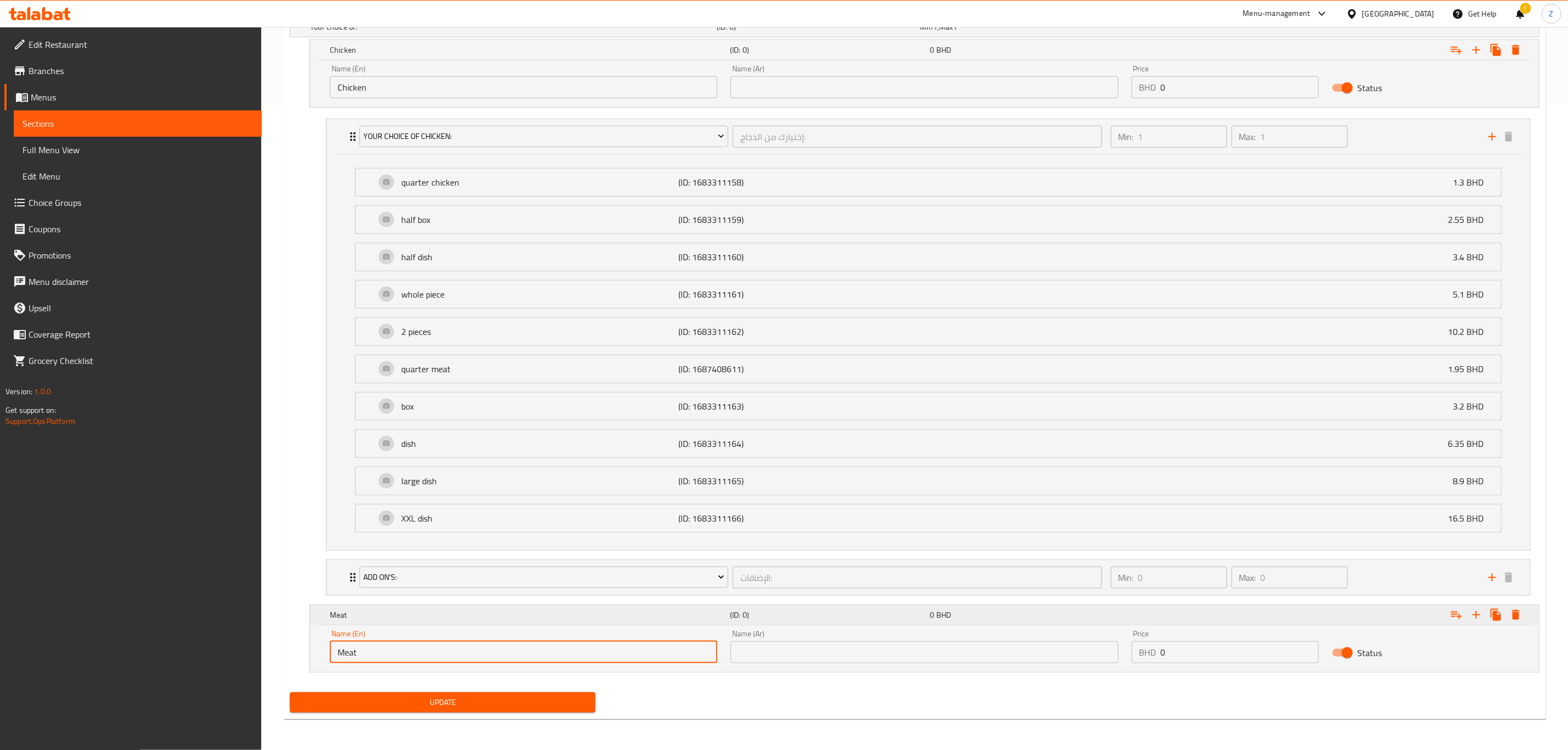
scroll to position [654, 0]
type input "Meat"
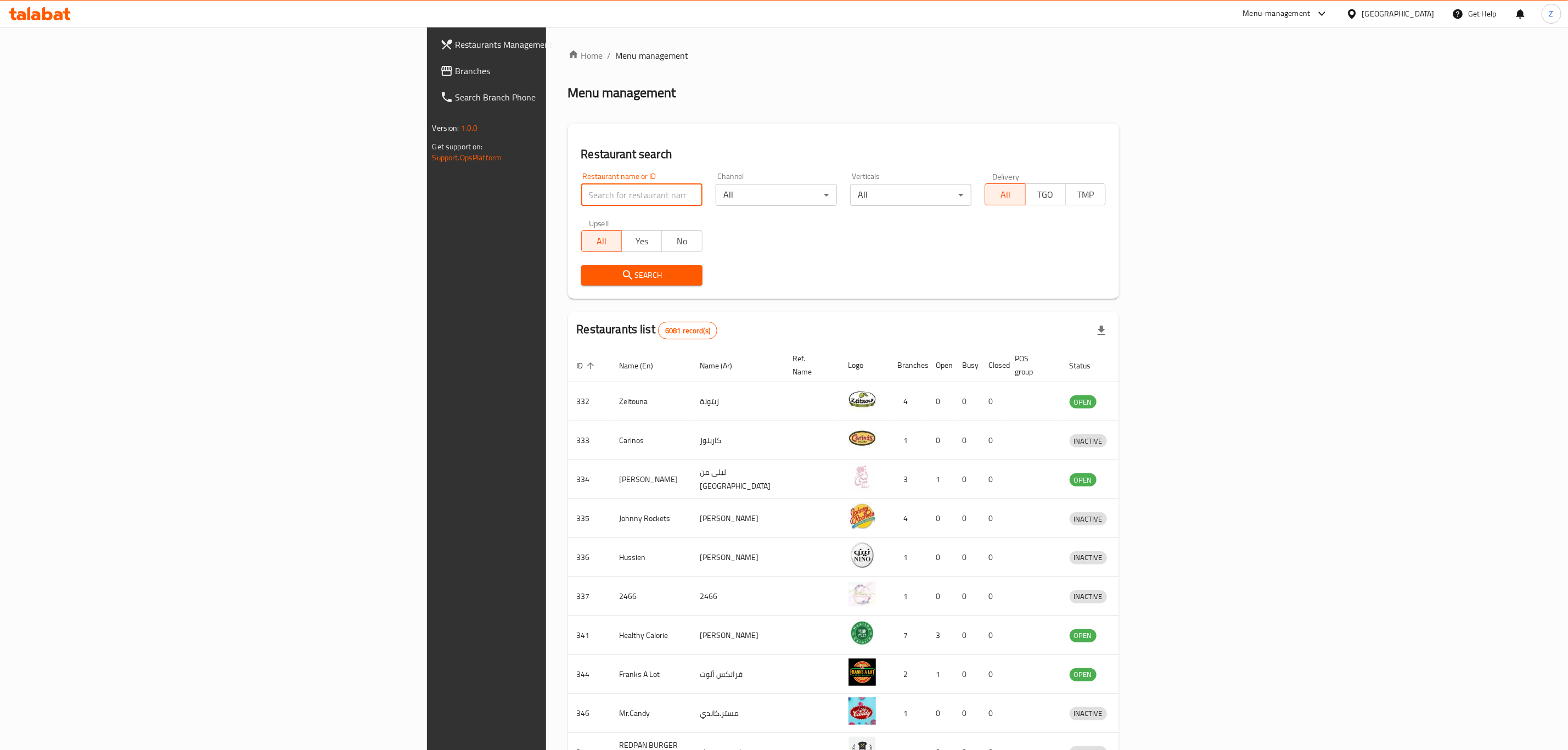
click at [581, 204] on input "search" at bounding box center [641, 195] width 121 height 22
type input "o"
type input "jeder alfereej"
click at [590, 277] on span "Search" at bounding box center [642, 275] width 103 height 14
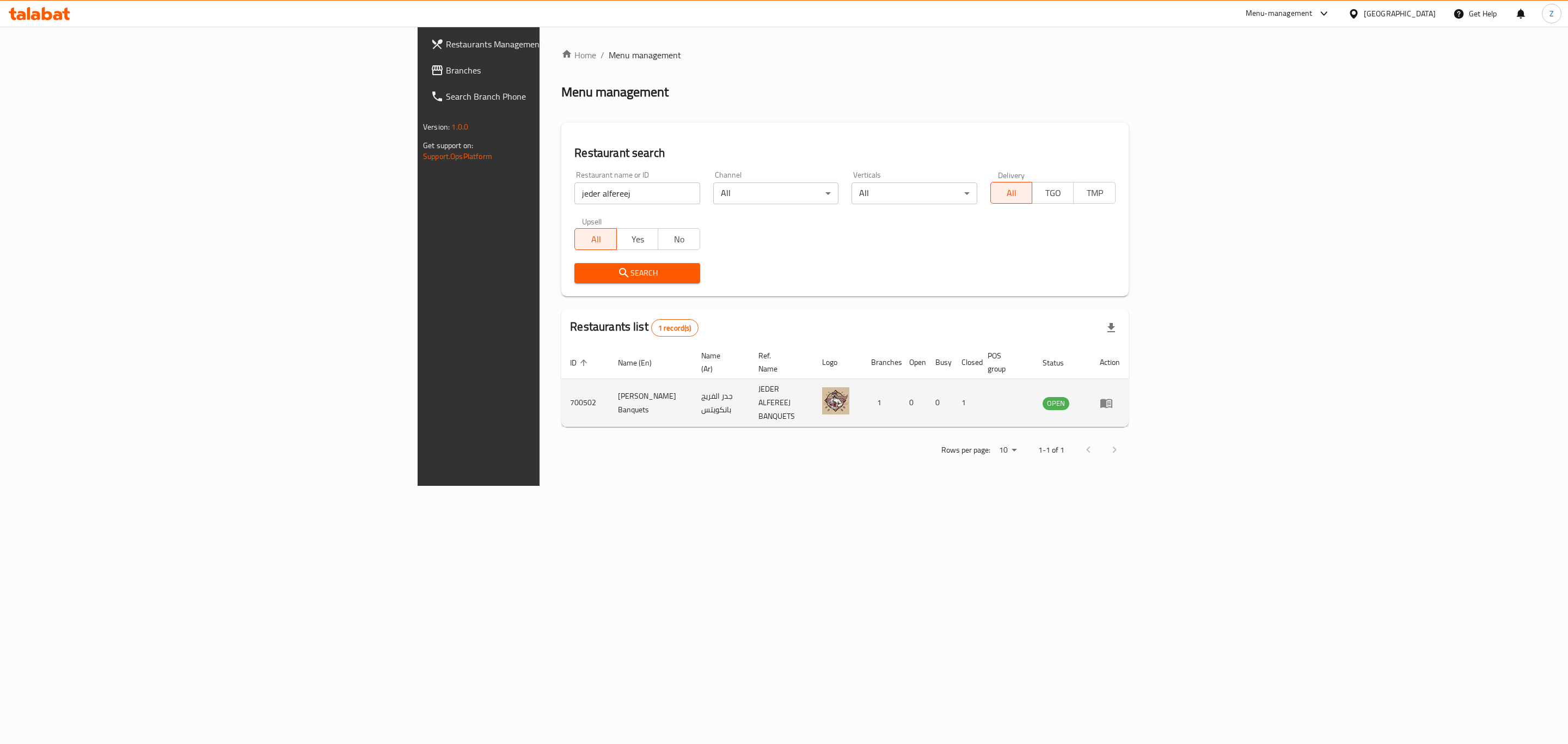
click at [1129, 393] on td "enhanced table" at bounding box center [1109, 403] width 38 height 48
click at [1113, 396] on icon "enhanced table" at bounding box center [1107, 403] width 13 height 13
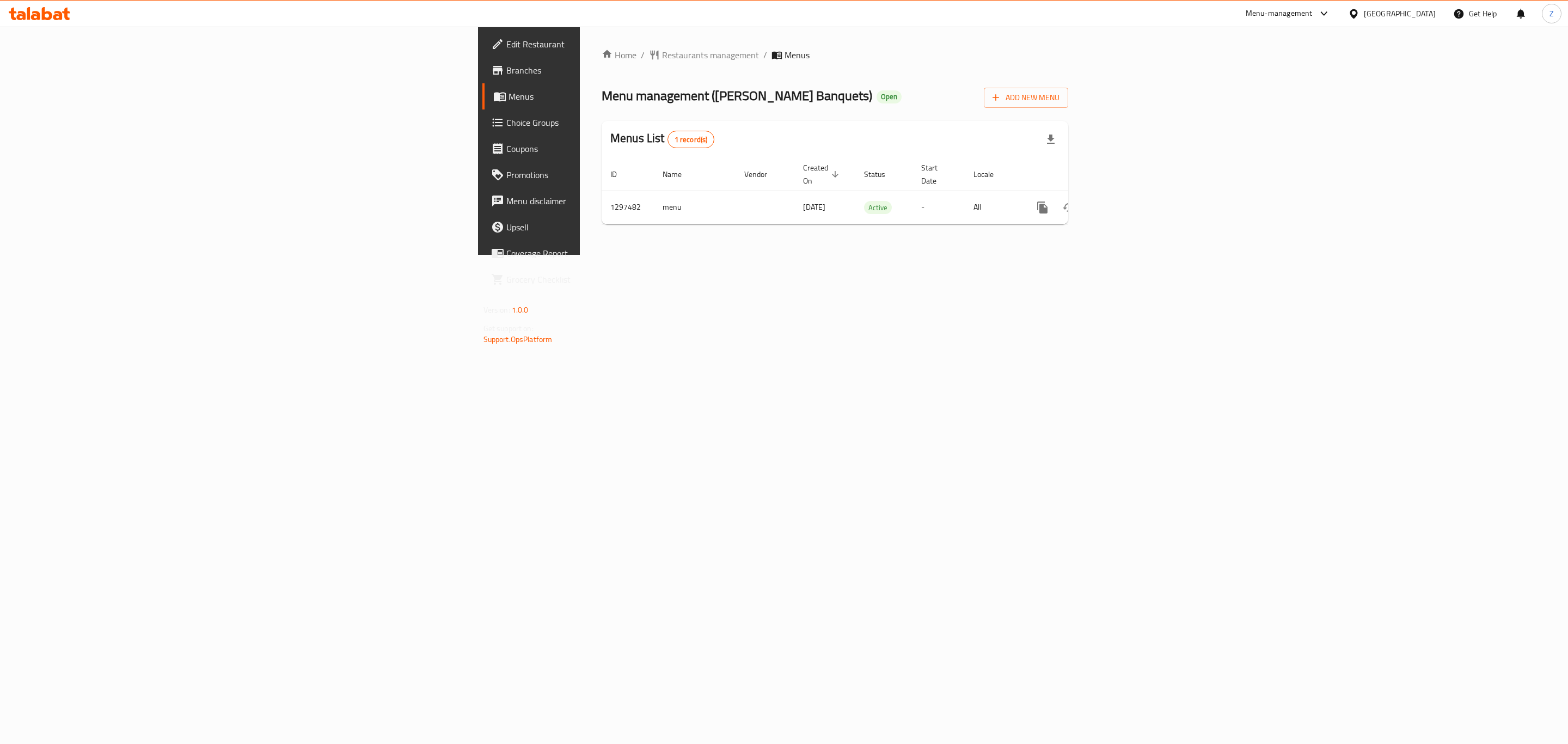
click at [482, 122] on link "Choice Groups" at bounding box center [611, 123] width 257 height 27
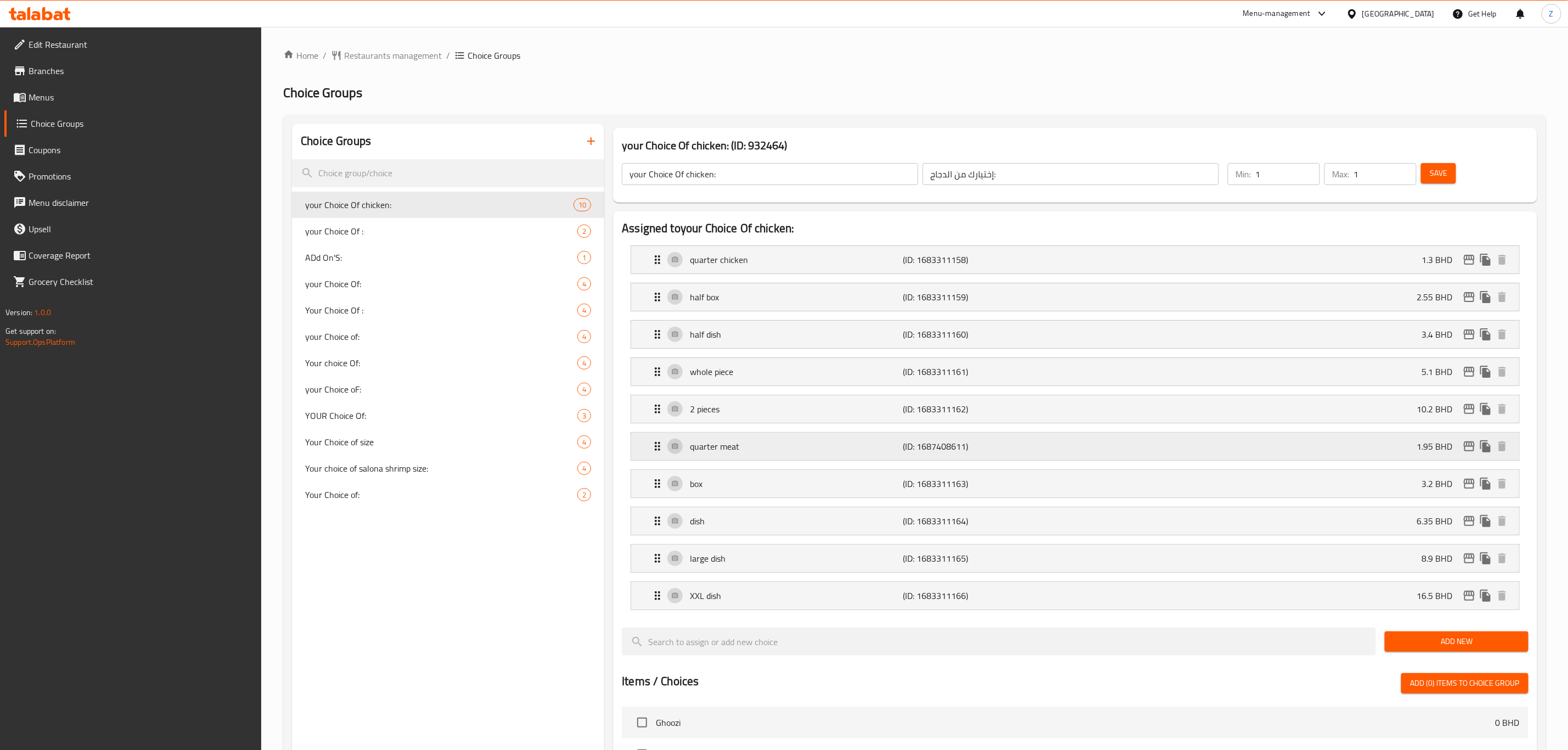
click at [710, 460] on div "quarter meat (ID: 1687408611) 1.95 BHD" at bounding box center [1078, 446] width 855 height 28
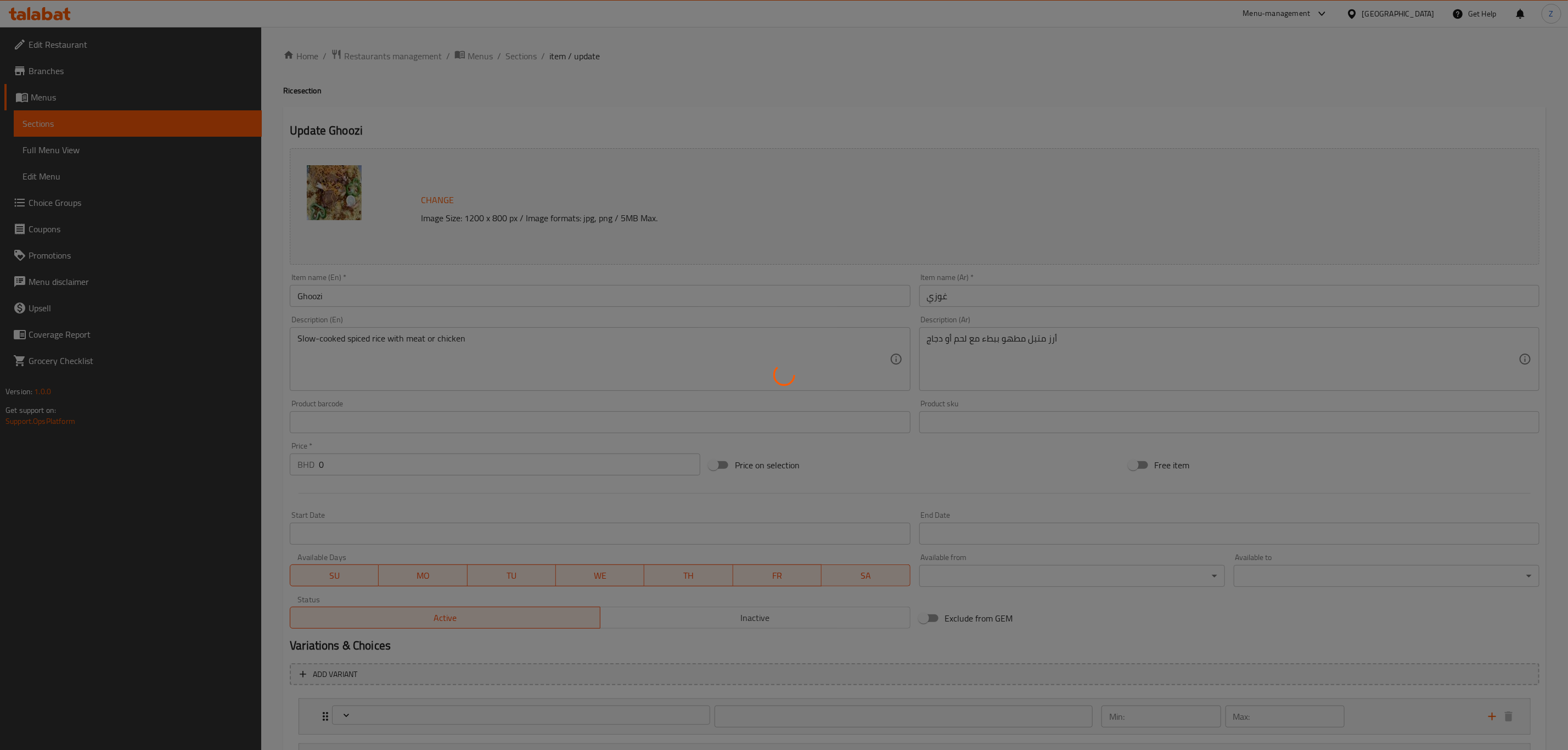
type input "إختيارك من الدجاج:"
type input "1"
type input "الإضافات:"
type input "0"
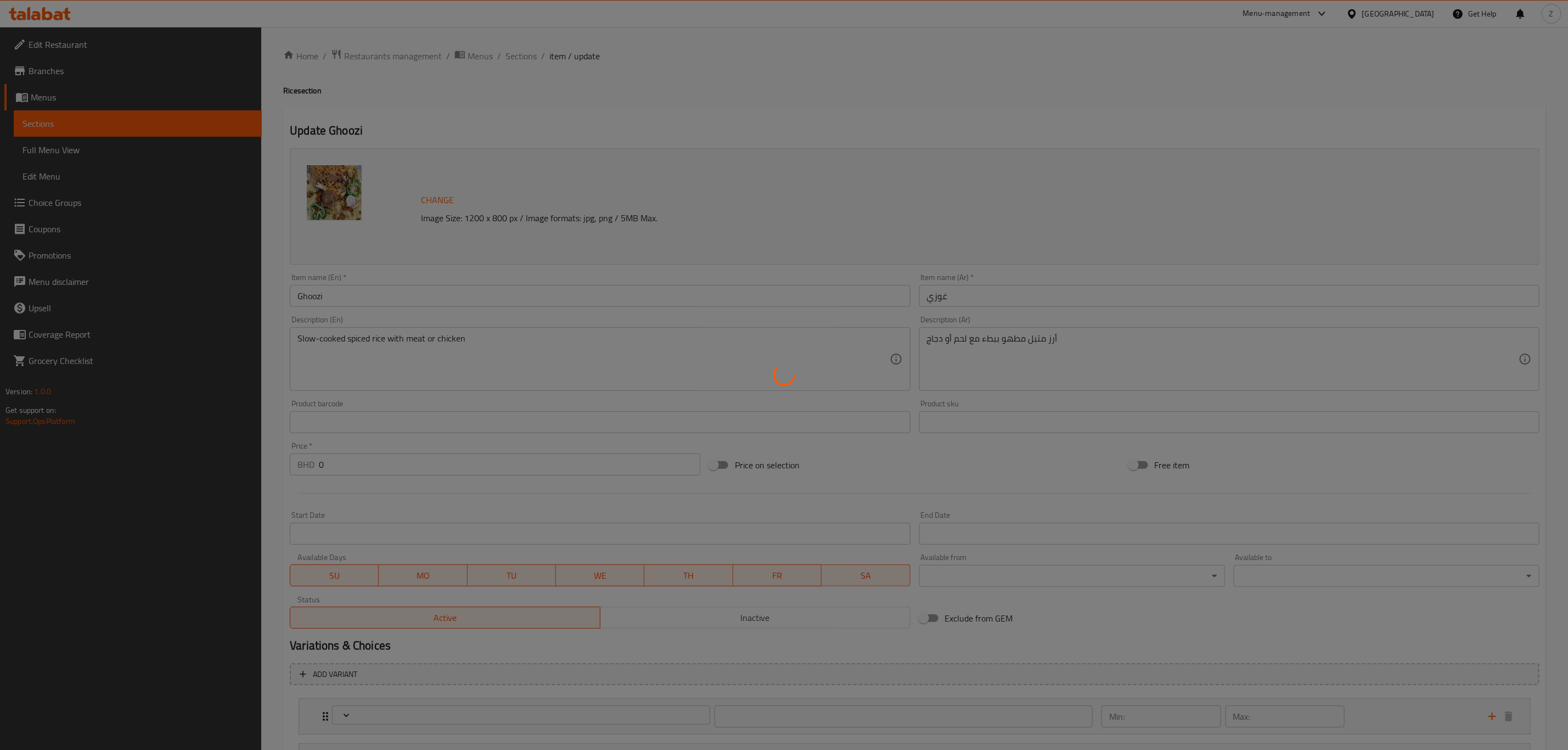
type input "0"
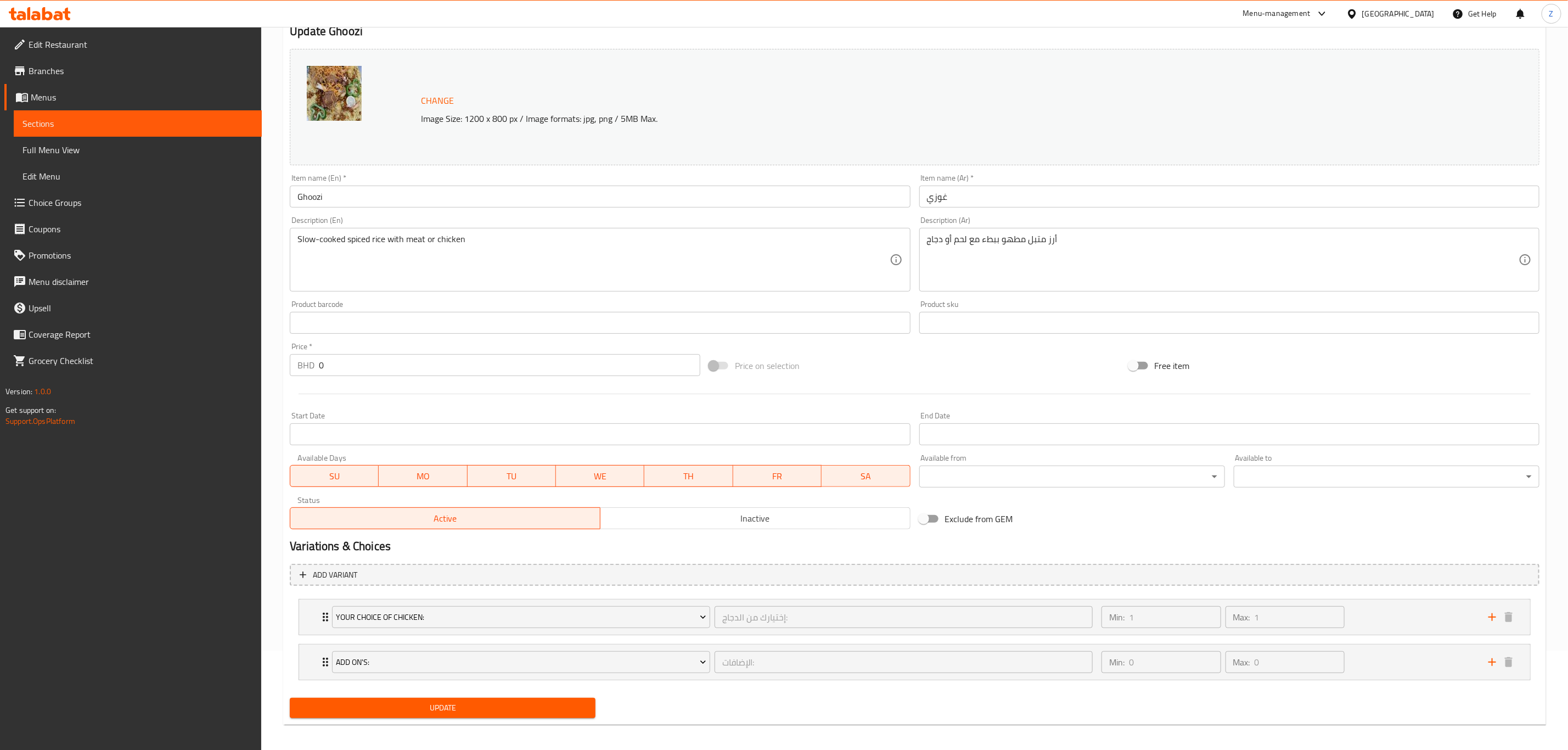
scroll to position [106, 0]
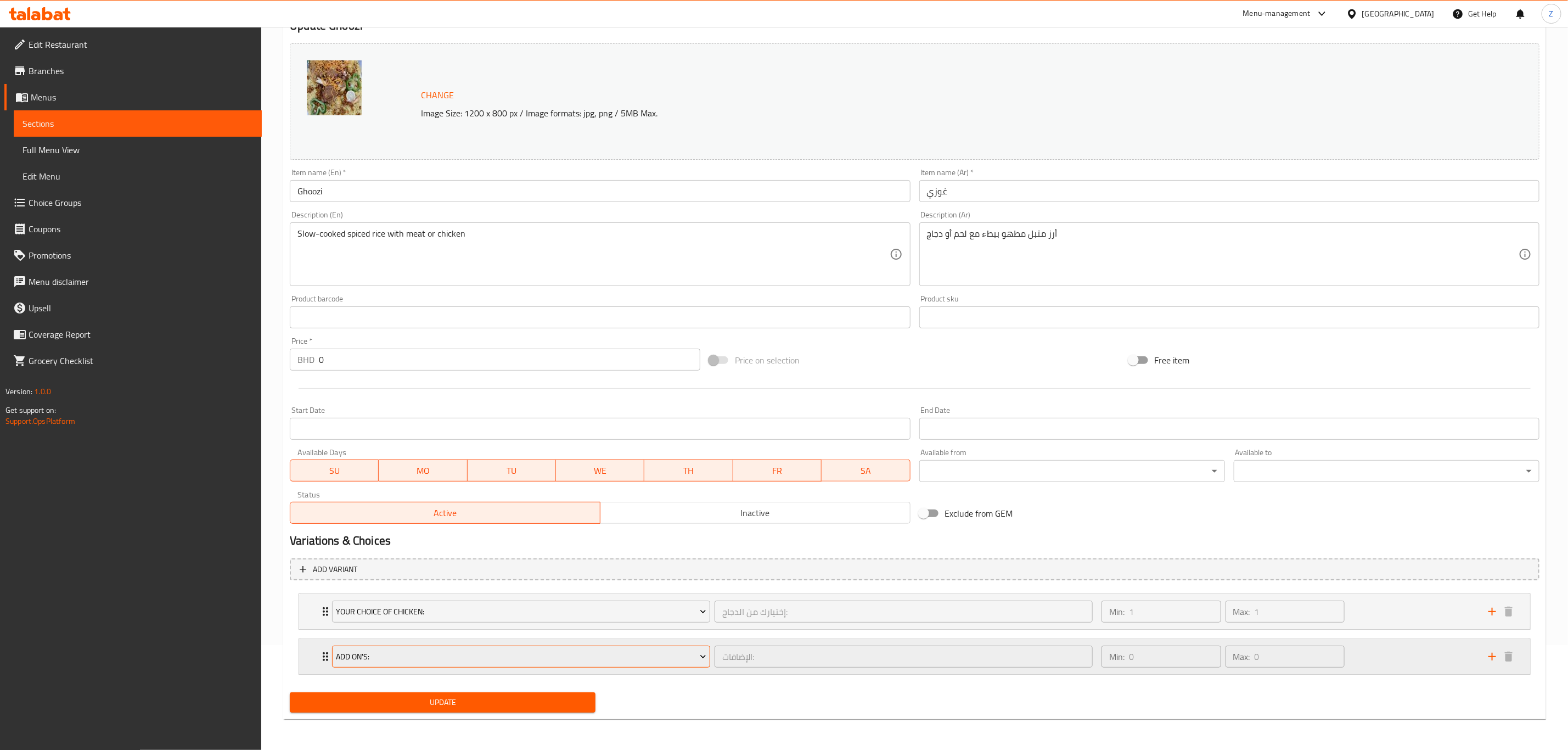
click at [430, 654] on span "ADd On'S:" at bounding box center [521, 656] width 370 height 14
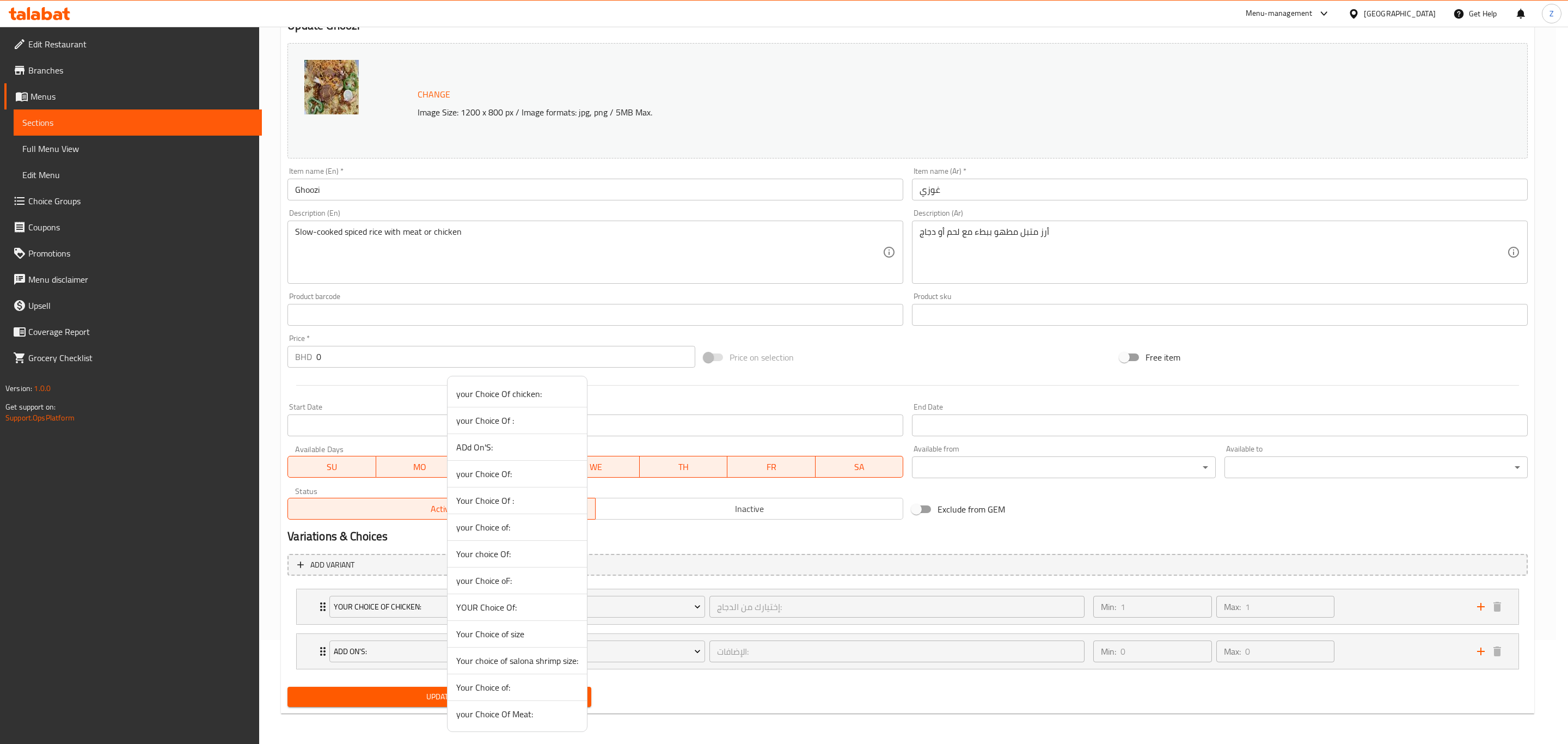
click at [406, 649] on div at bounding box center [784, 372] width 1568 height 744
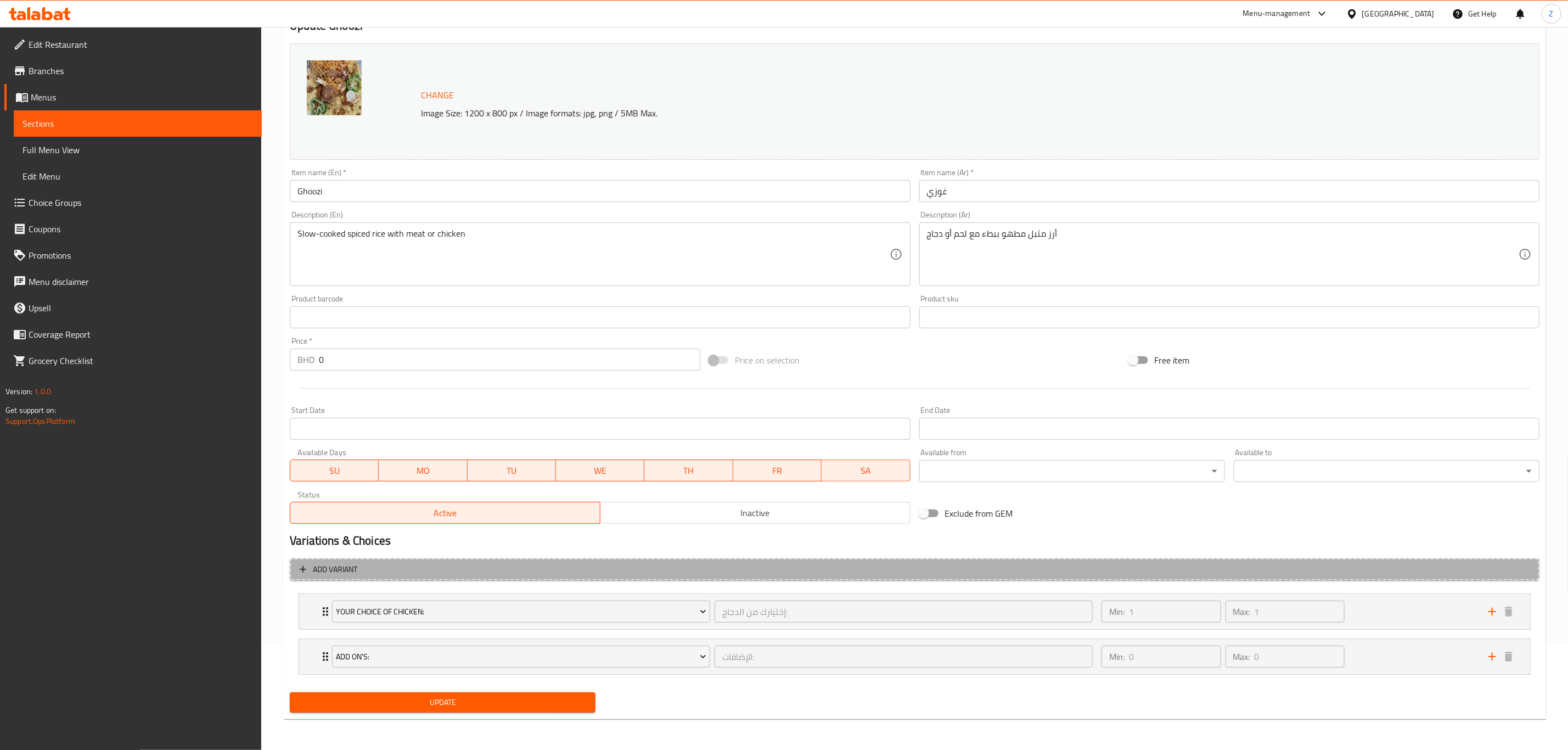
click at [361, 564] on span "Add variant" at bounding box center [914, 569] width 1229 height 14
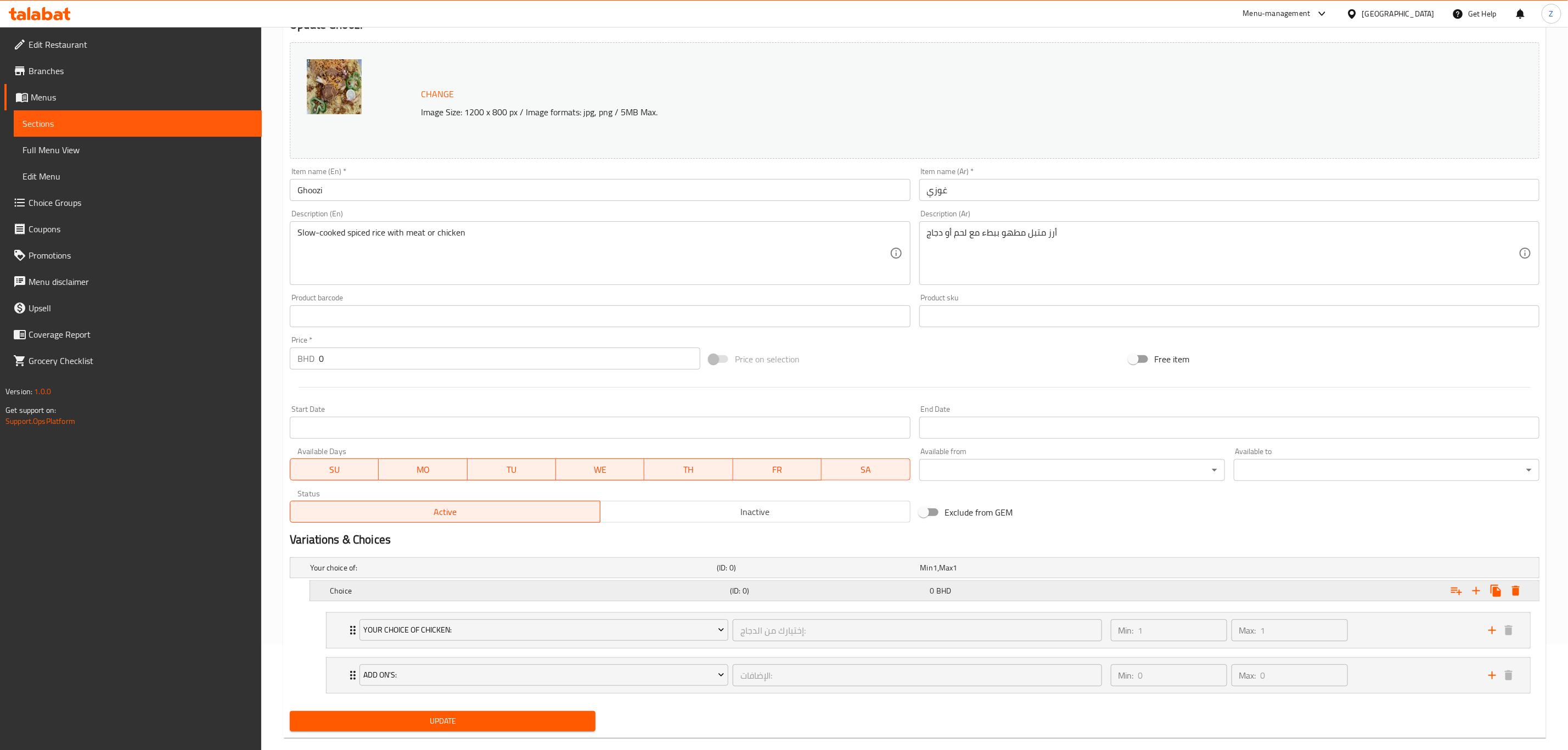
click at [447, 602] on div "Choice (ID: 0) 0 BHD" at bounding box center [927, 590] width 1200 height 24
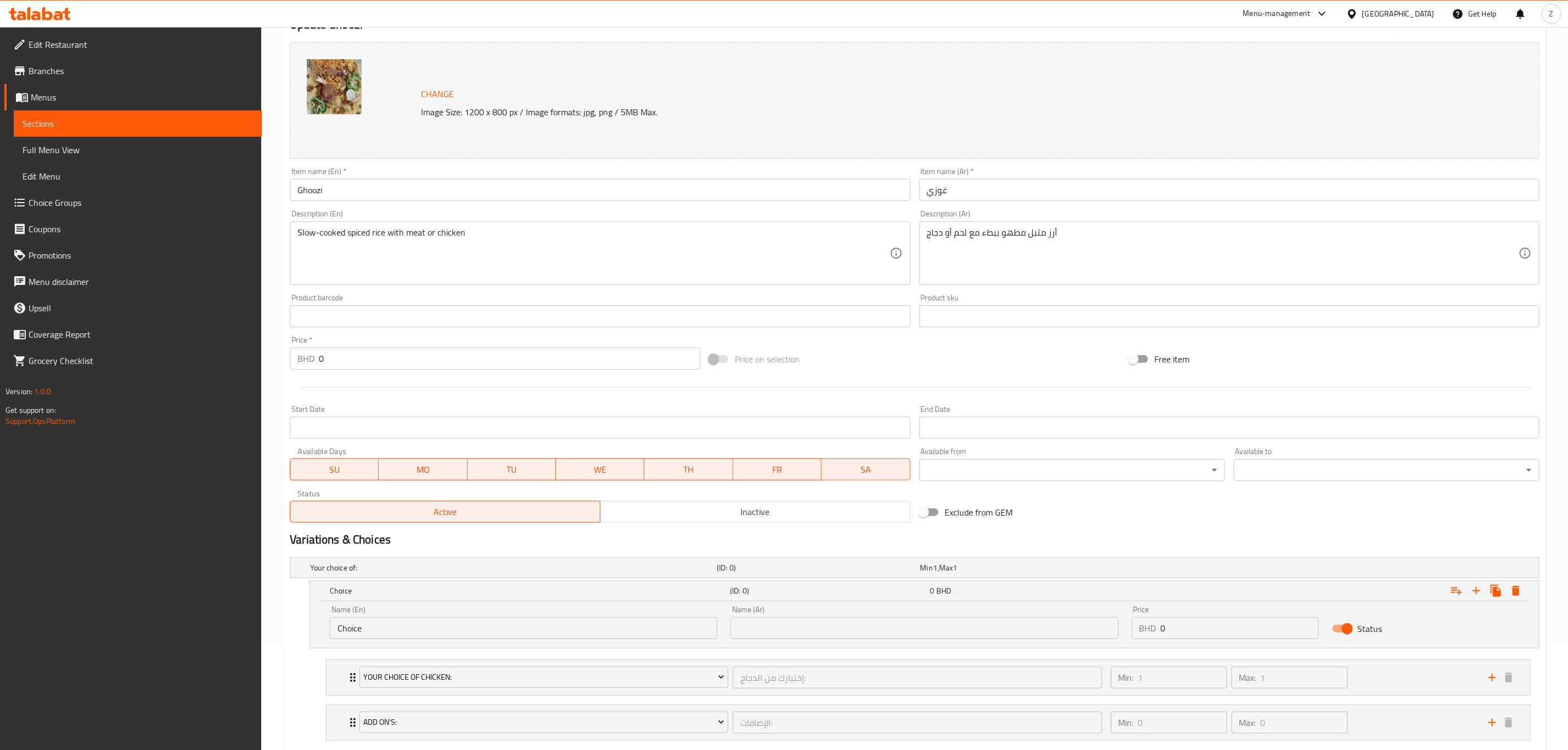
click at [396, 637] on div "Name (En) Choice Name (En)" at bounding box center [523, 622] width 400 height 47
drag, startPoint x: 386, startPoint y: 631, endPoint x: 285, endPoint y: 651, distance: 103.0
click at [298, 647] on div "Choice (ID: 0) 0 BHD Name (En) Choice Name (En) Name (Ar) Name (Ar) Price BHD 0…" at bounding box center [914, 614] width 1250 height 68
type input "Chicken"
type input "h"
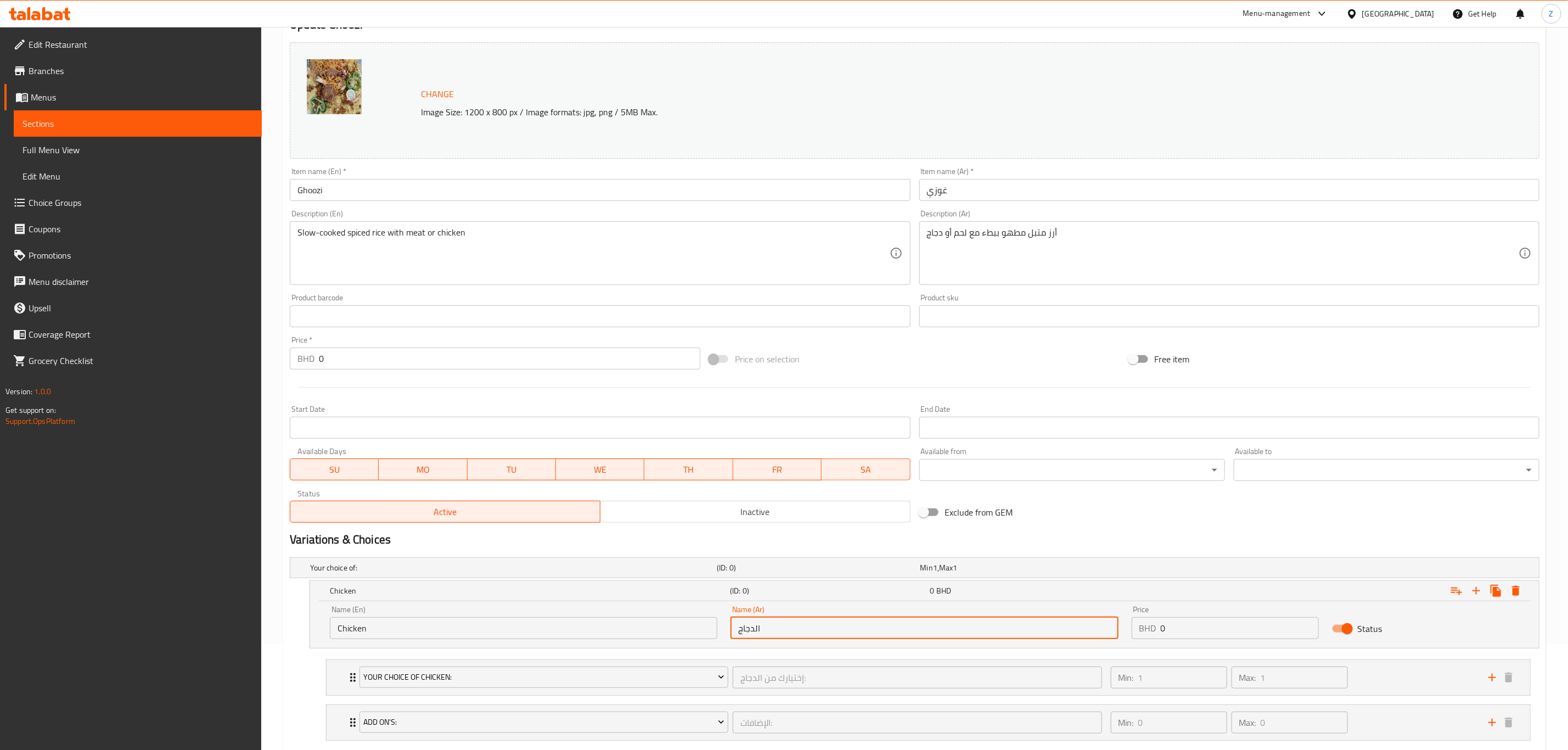
type input "الدجاج"
click at [392, 631] on input "Chicken" at bounding box center [524, 628] width 387 height 22
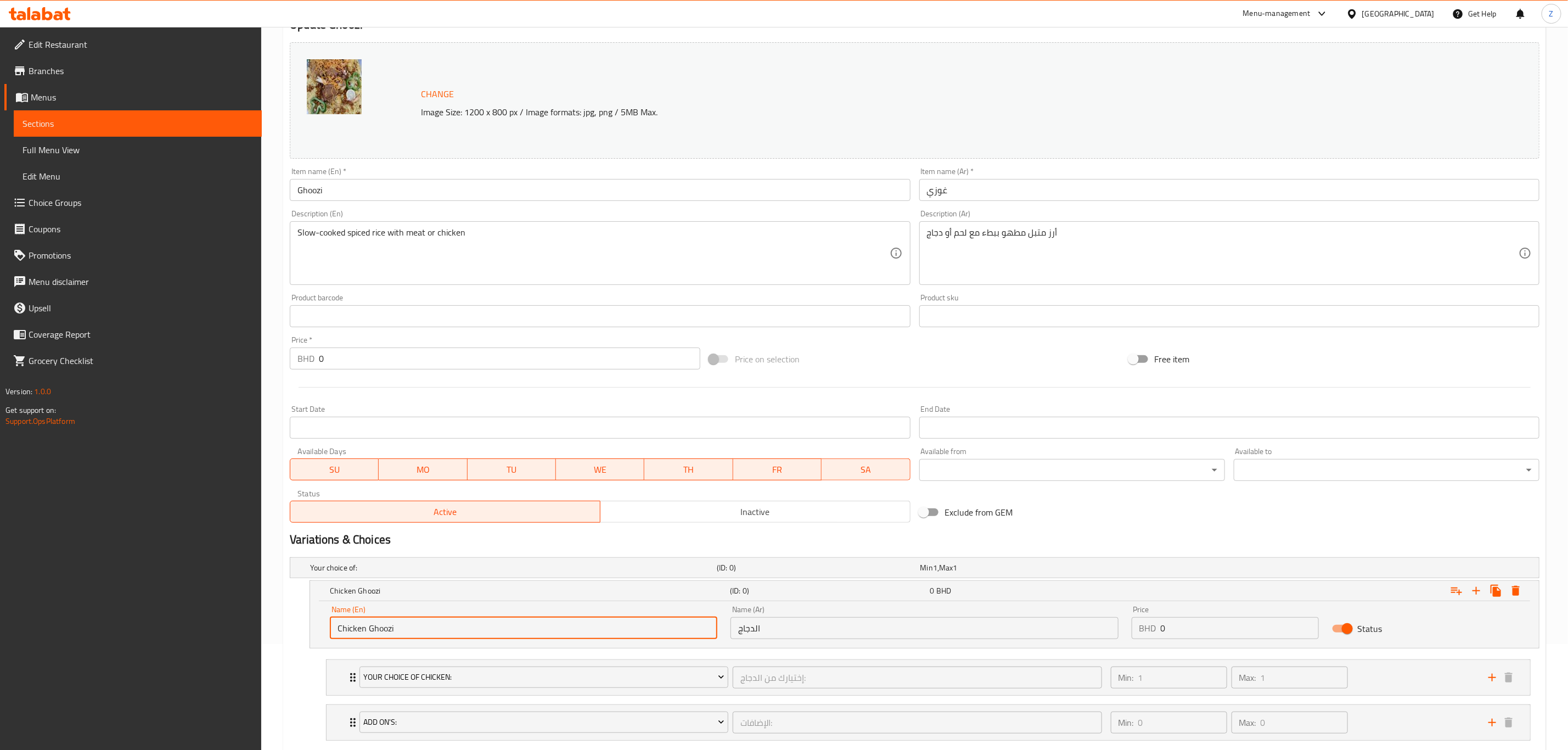
type input "Chicken Ghoozi"
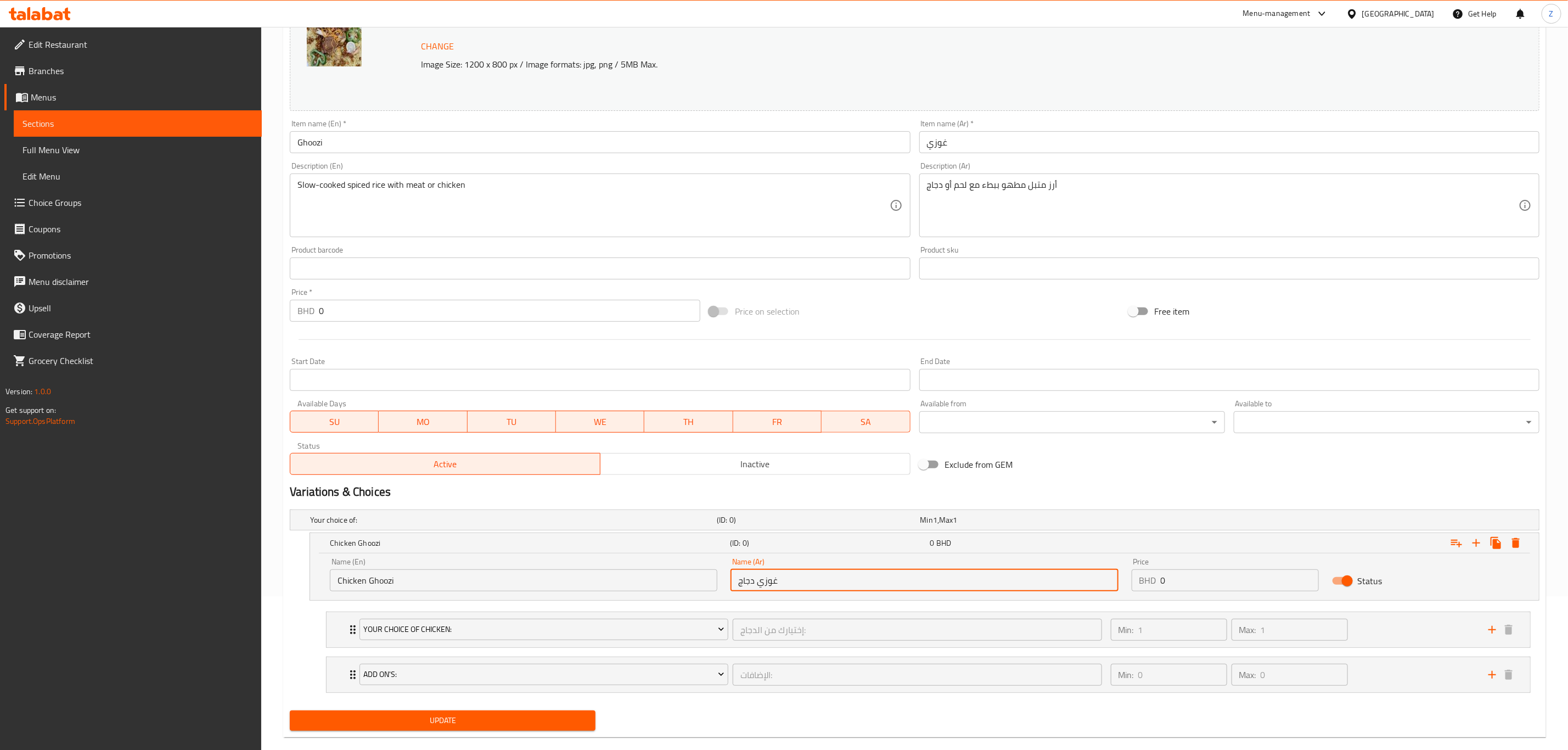
scroll to position [174, 0]
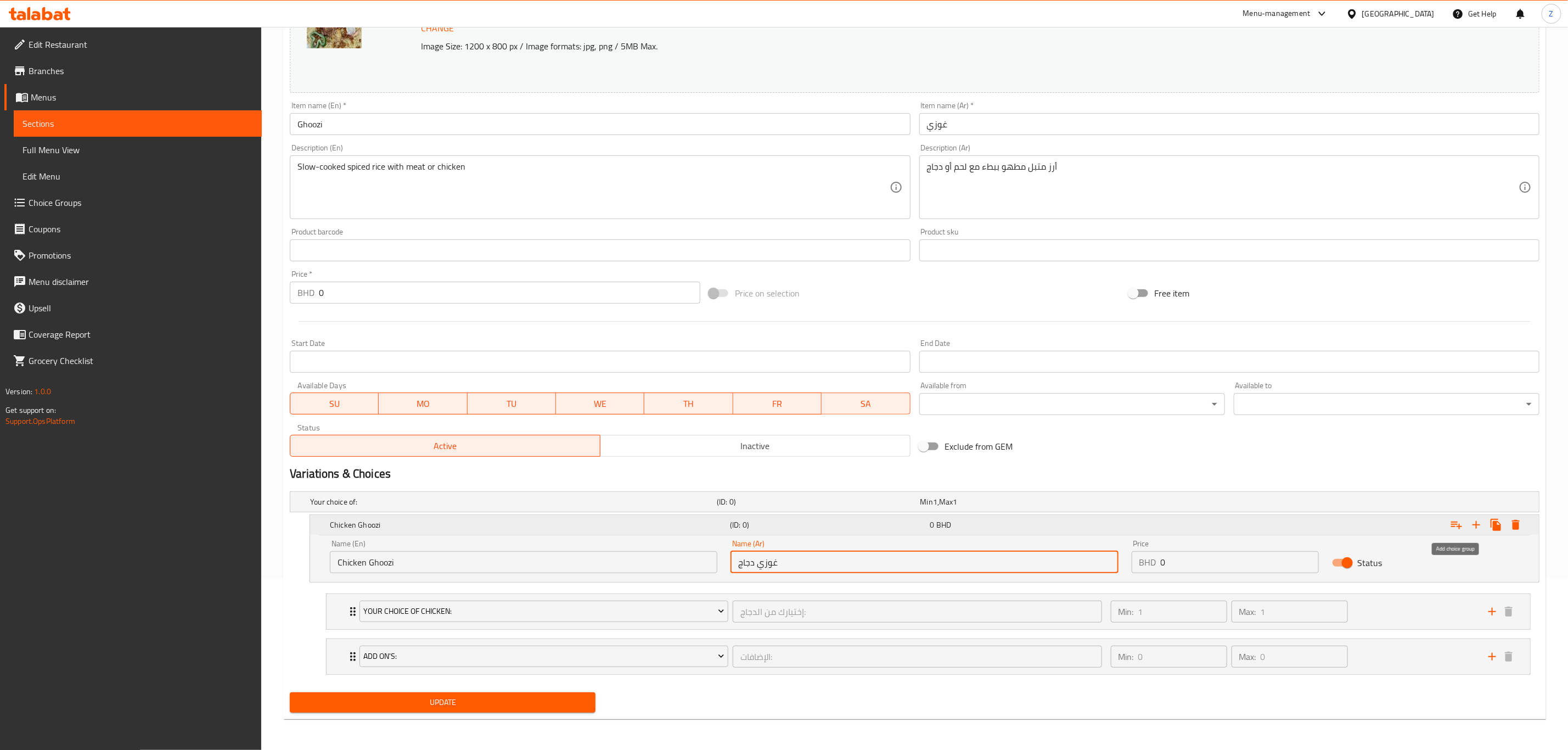
type input "غوزي دجاج"
click at [1455, 518] on icon "Expand" at bounding box center [1456, 525] width 13 height 13
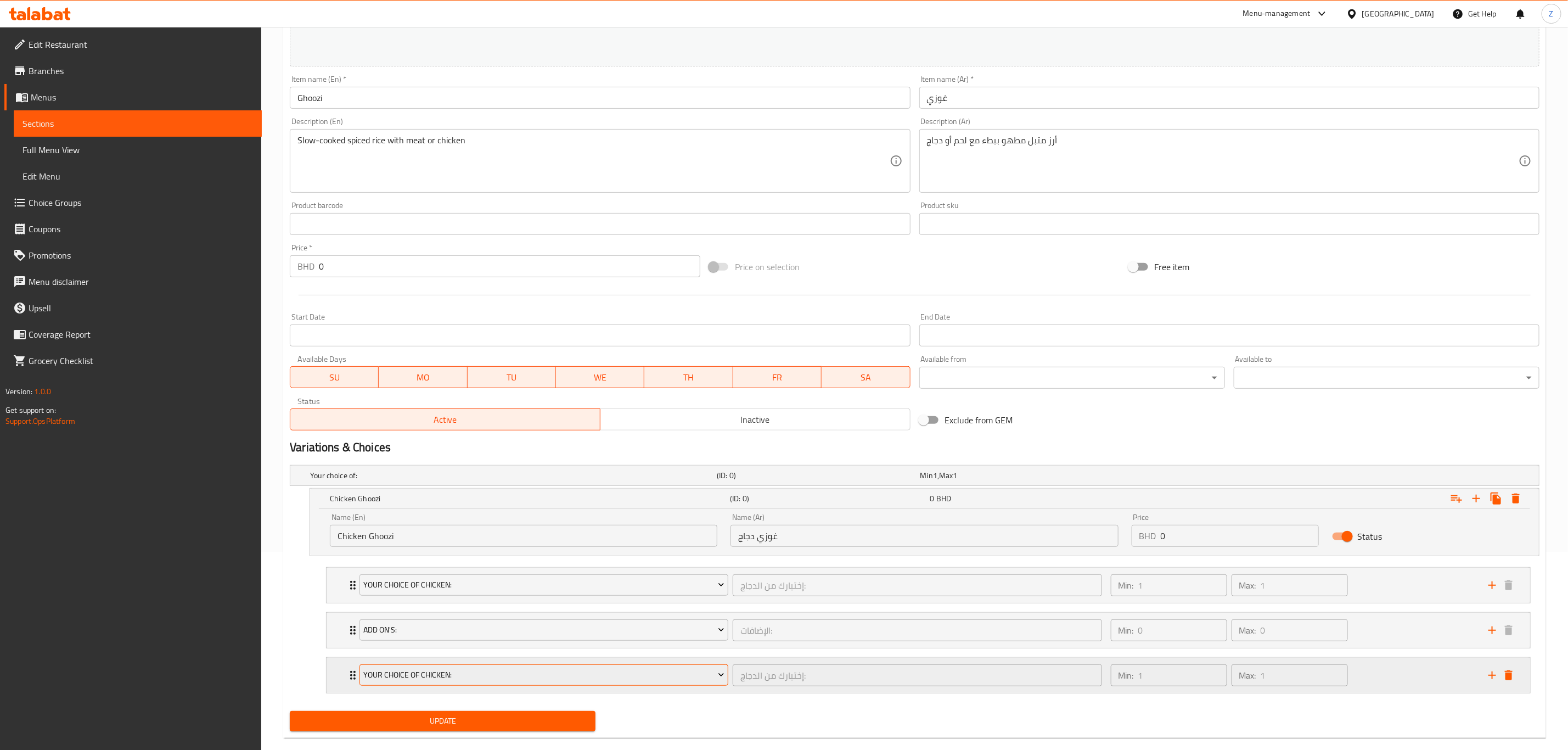
scroll to position [220, 0]
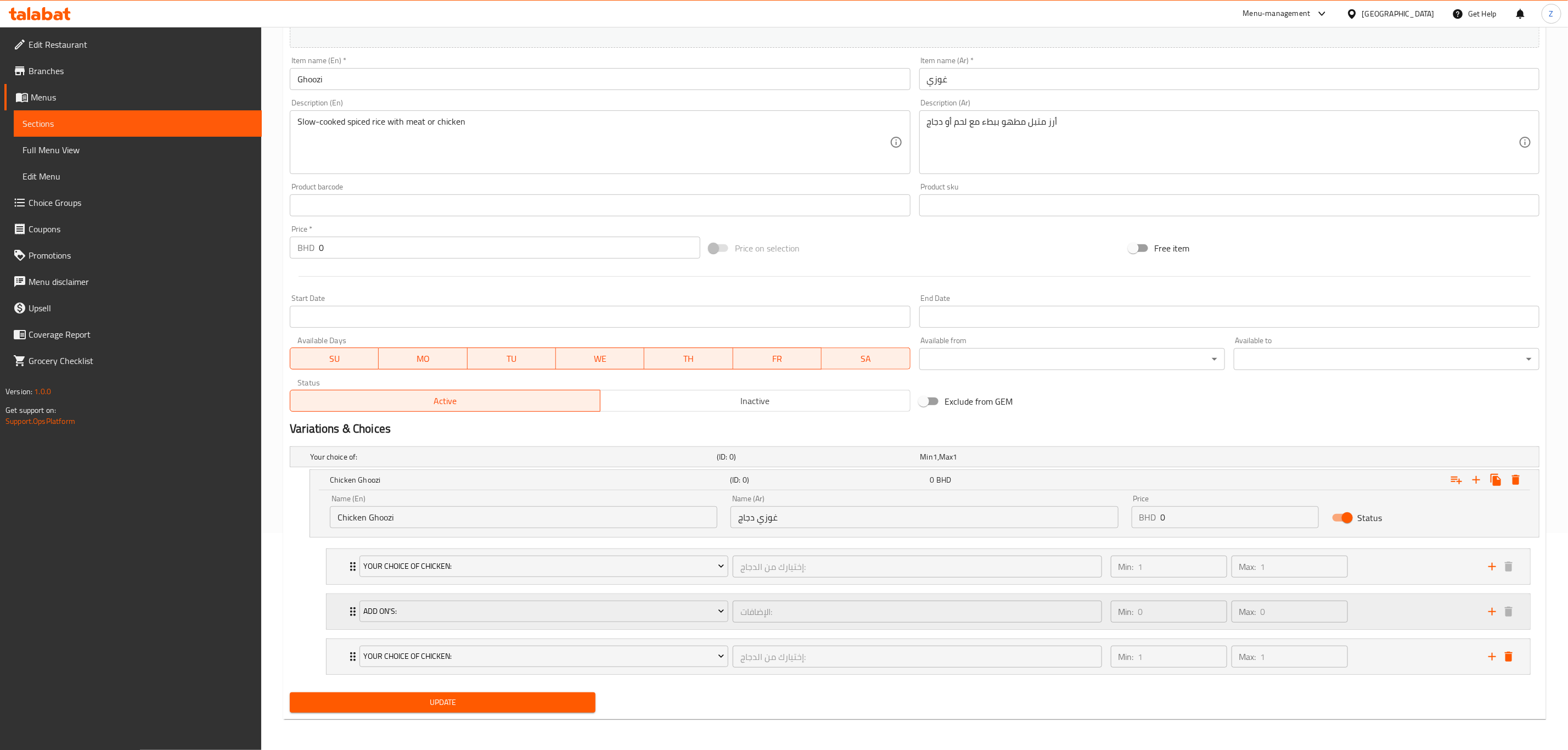
click at [1515, 649] on icon "delete" at bounding box center [1508, 656] width 13 height 13
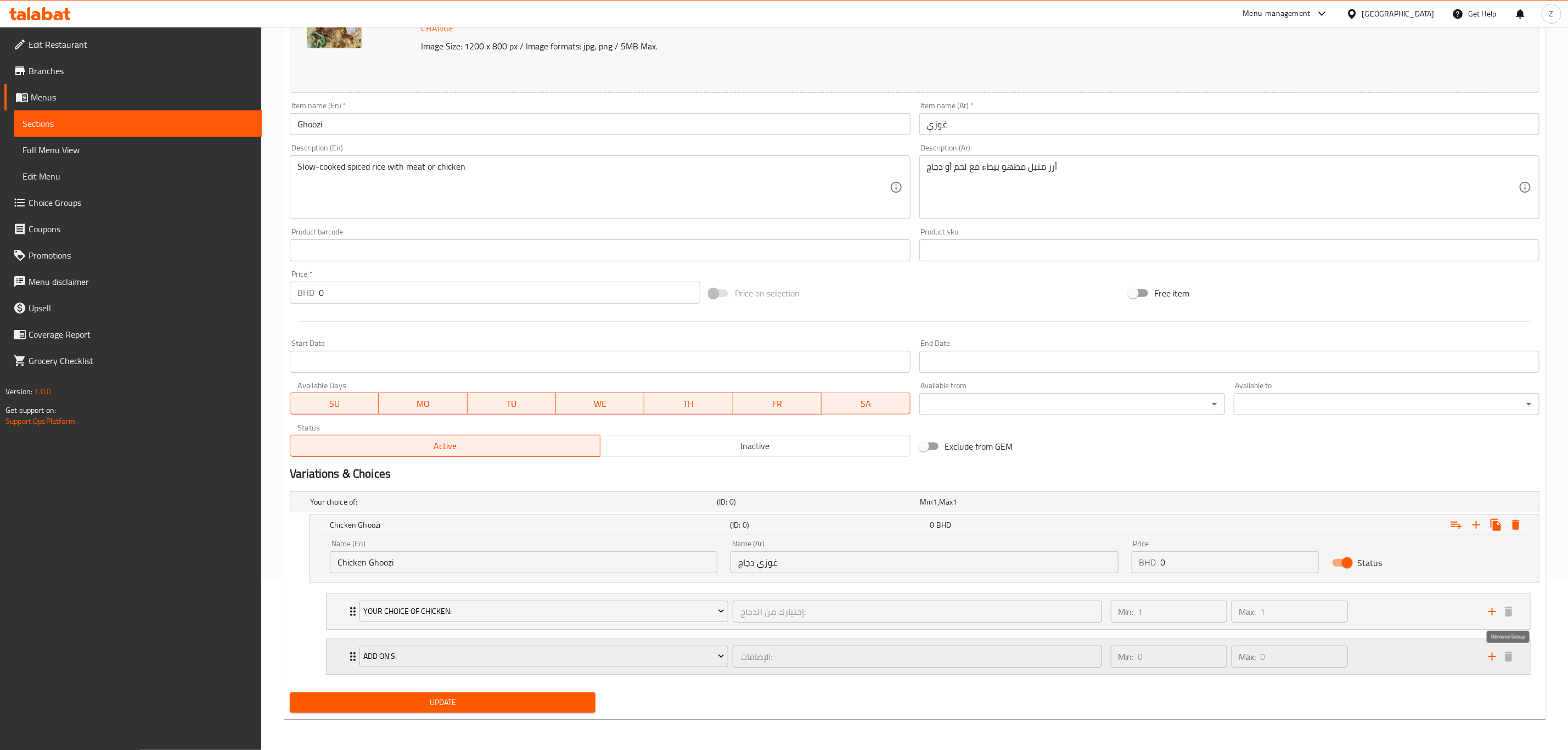
scroll to position [174, 0]
drag, startPoint x: 1477, startPoint y: 518, endPoint x: 1478, endPoint y: 528, distance: 10.0
click at [1476, 519] on icon "Expand" at bounding box center [1476, 525] width 13 height 13
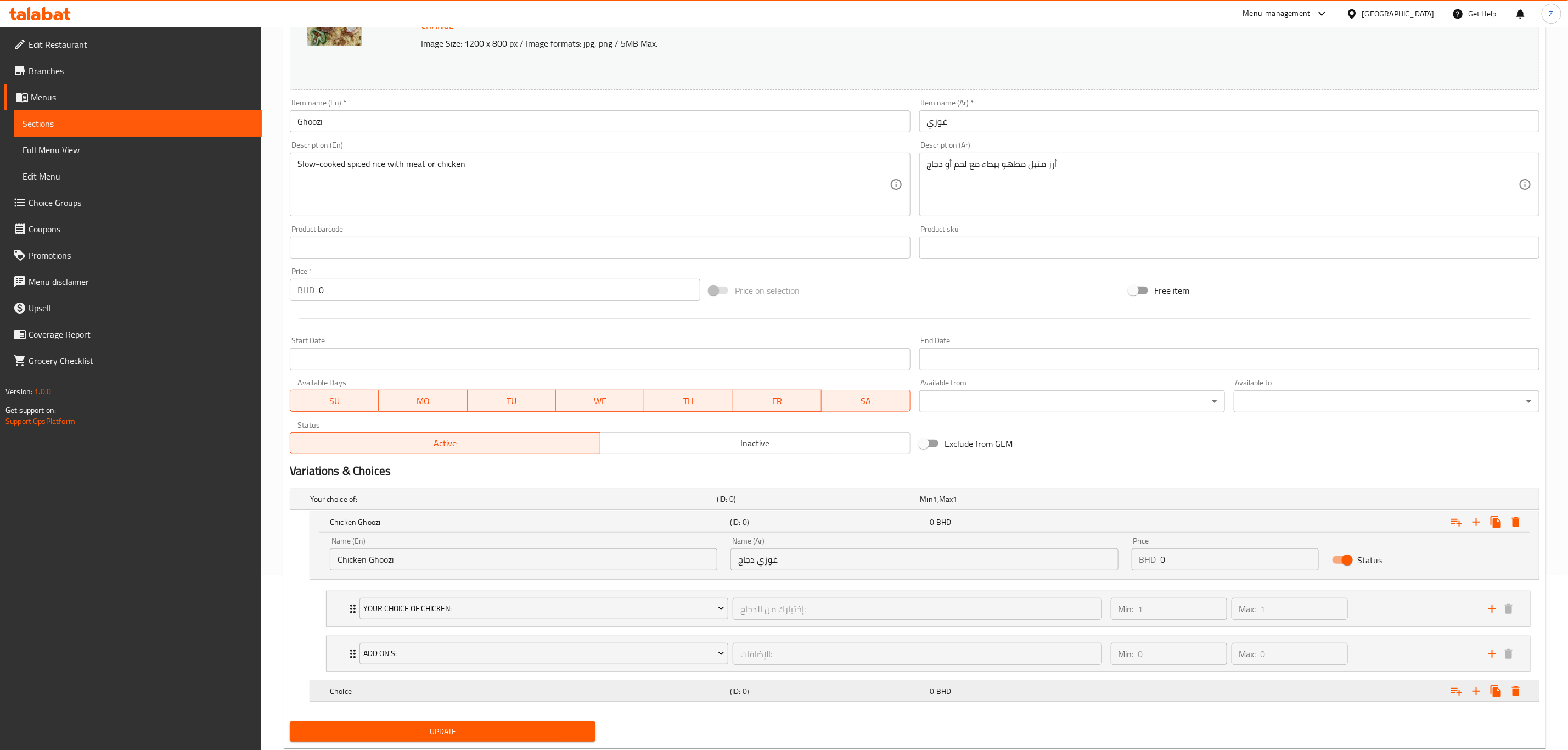
click at [411, 696] on h5 "Choice" at bounding box center [528, 691] width 396 height 11
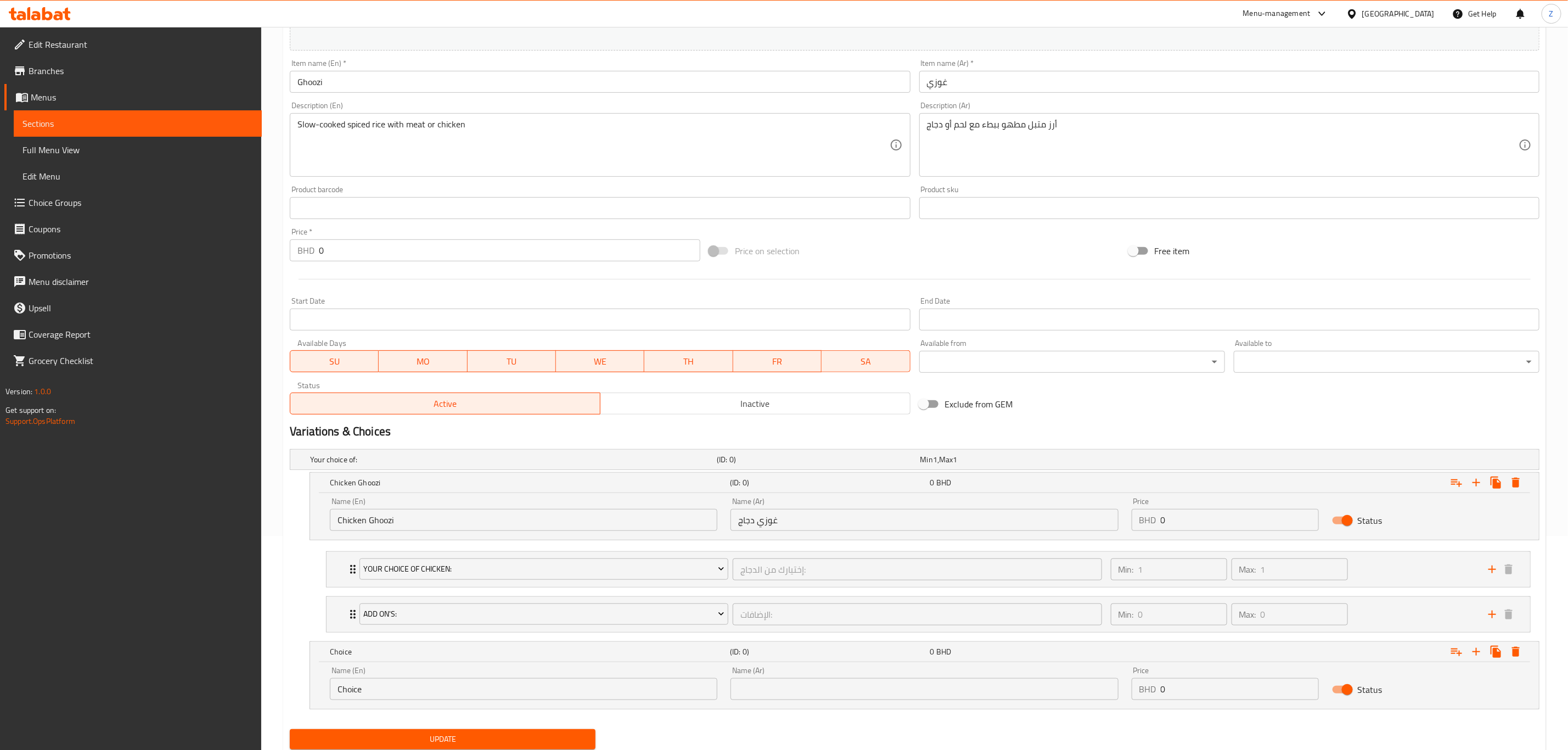
scroll to position [254, 0]
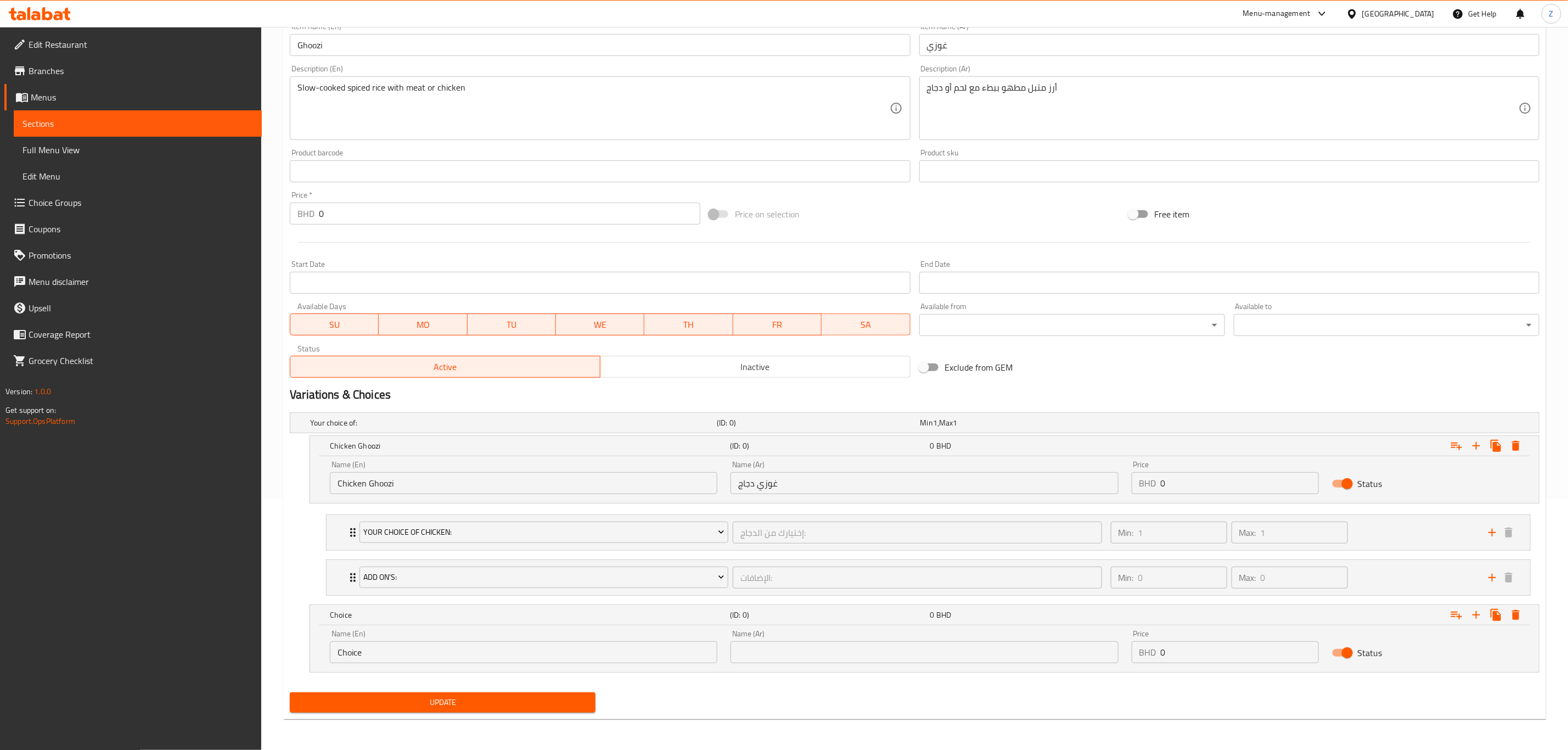
drag, startPoint x: 410, startPoint y: 652, endPoint x: 262, endPoint y: 678, distance: 150.3
click at [274, 675] on div "Home / Restaurants management / Menus / Sections / item / update Rice section U…" at bounding box center [914, 262] width 1307 height 973
type input "’"
type input "Meat Ghoozi"
type input "غوزي لحم"
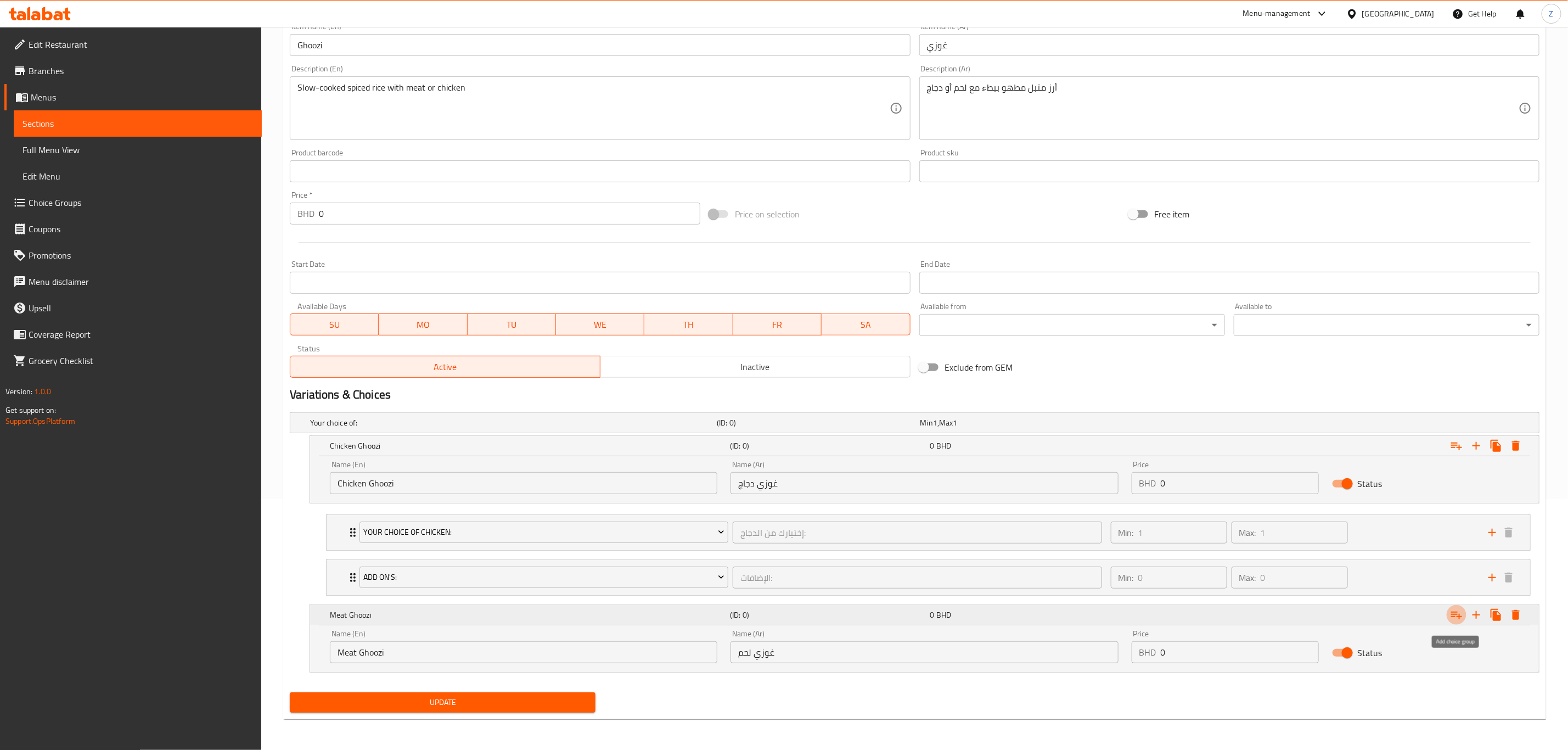
click at [1455, 611] on icon "Expand" at bounding box center [1456, 614] width 13 height 13
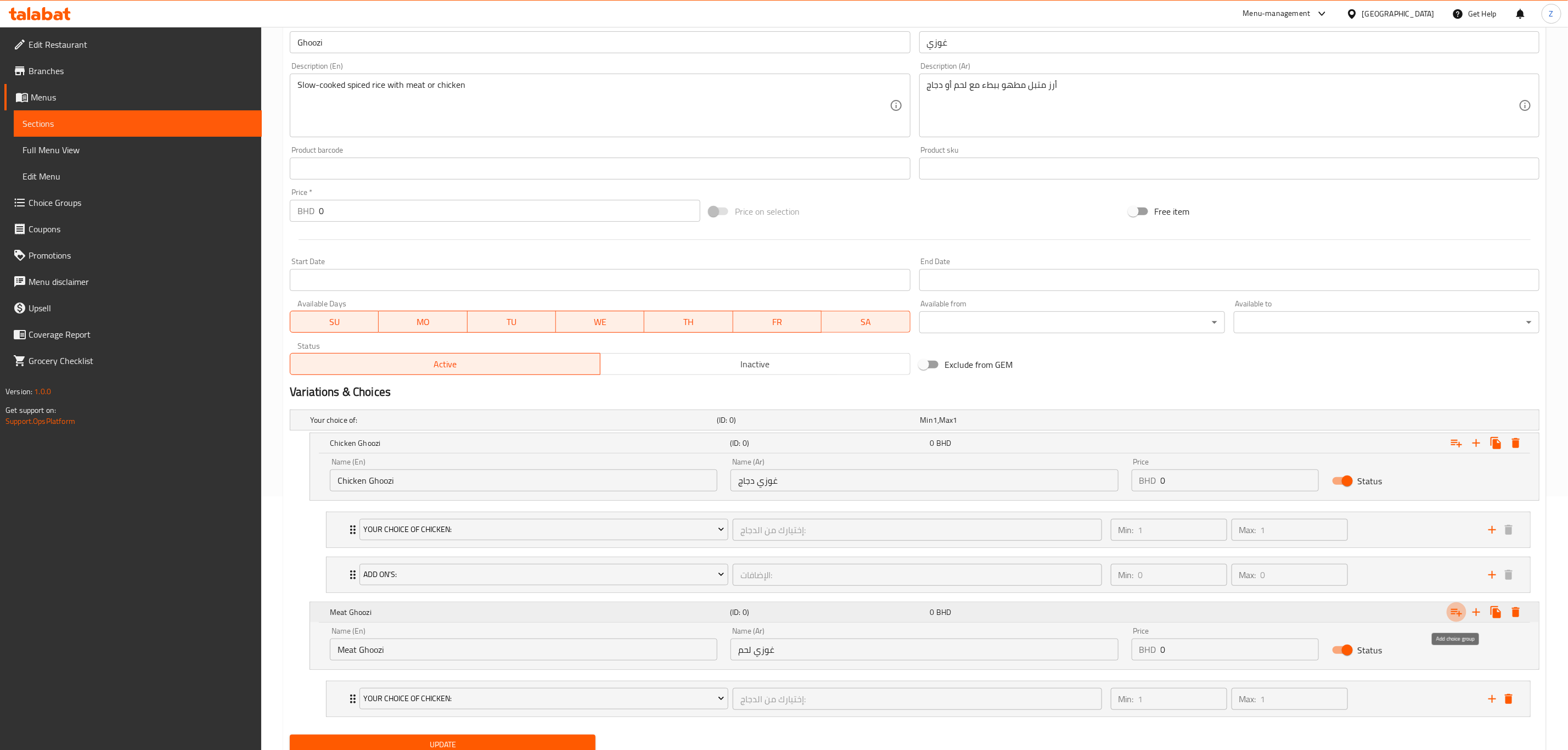
click at [1455, 611] on icon "Expand" at bounding box center [1456, 612] width 13 height 13
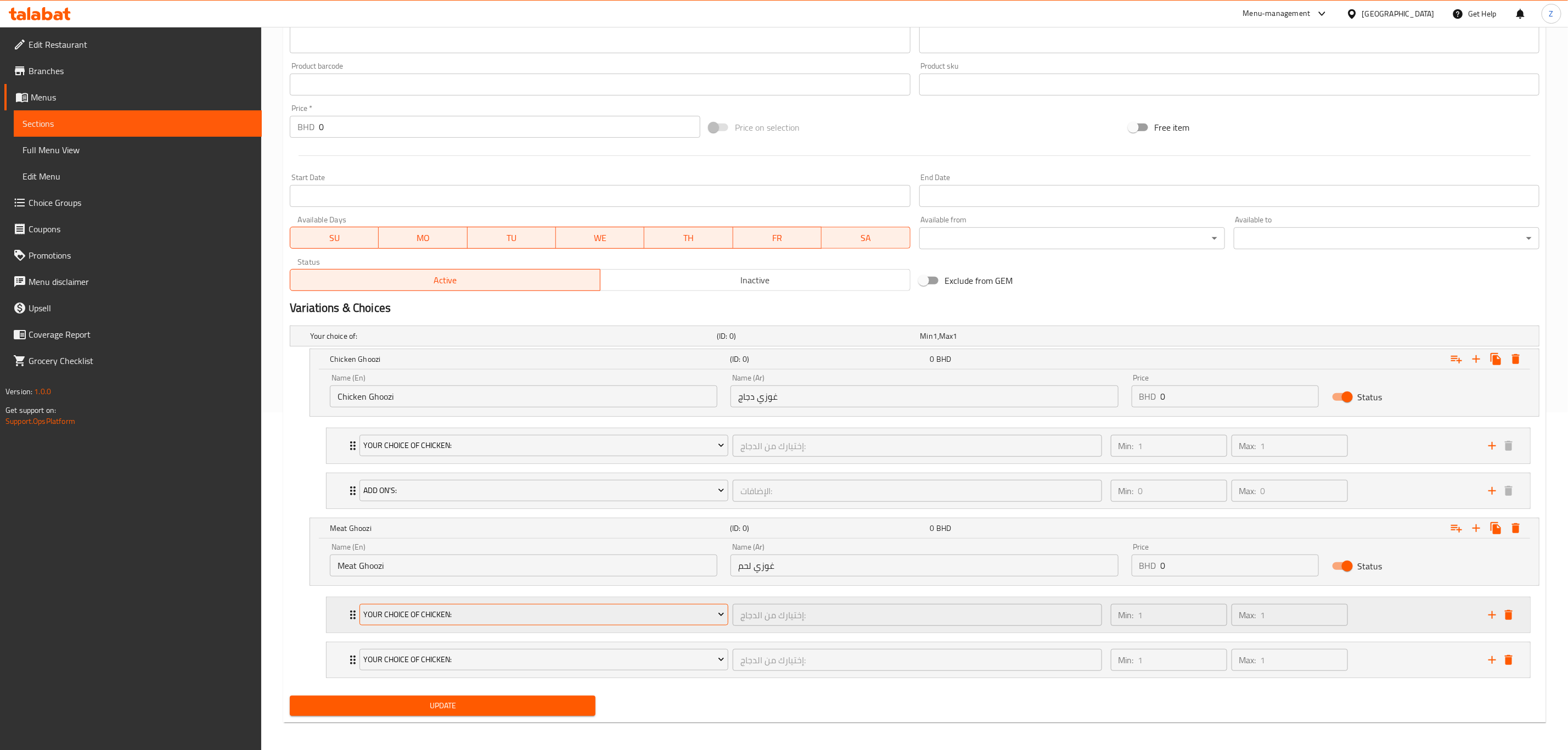
scroll to position [346, 0]
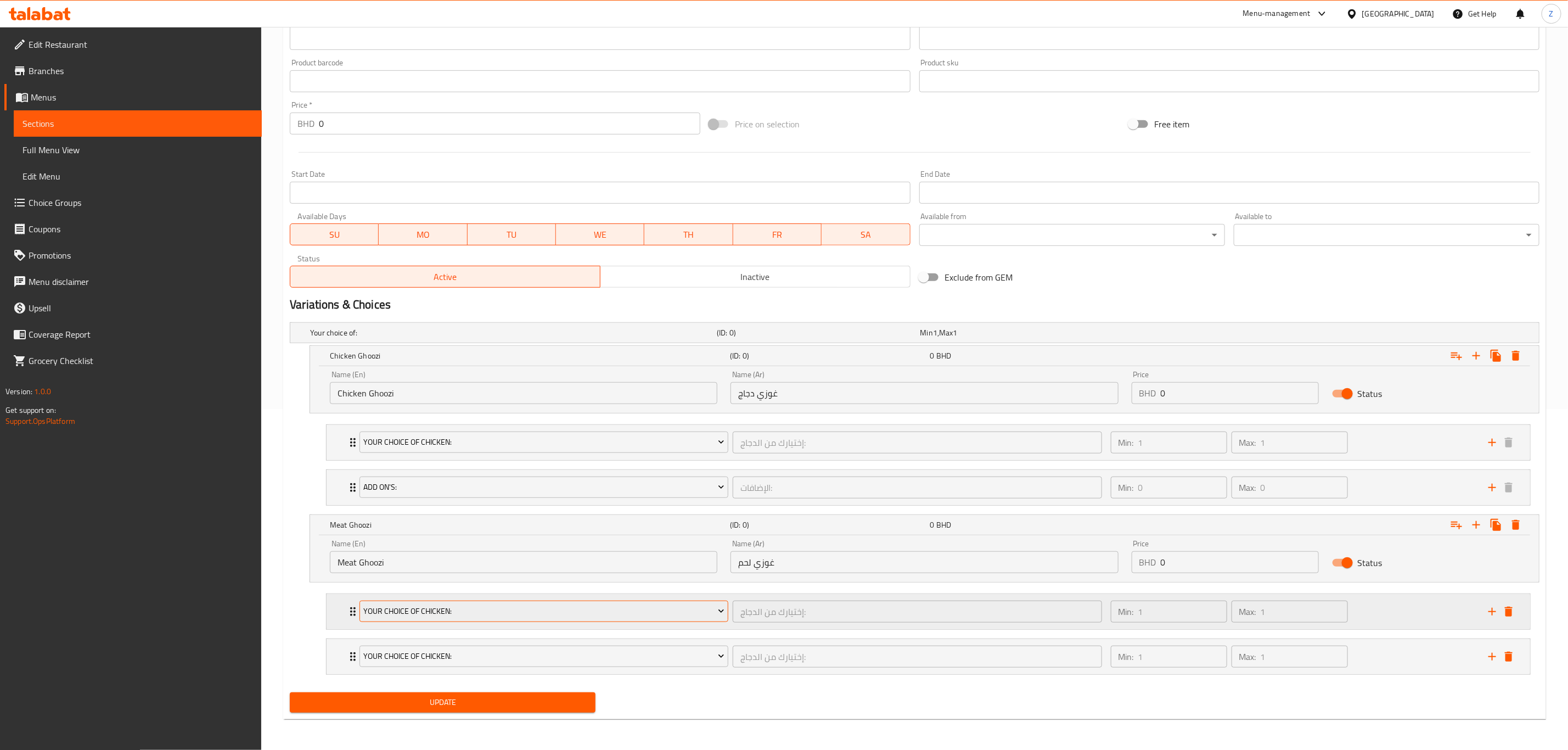
click at [445, 608] on span "your Choice Of chicken:" at bounding box center [543, 611] width 361 height 14
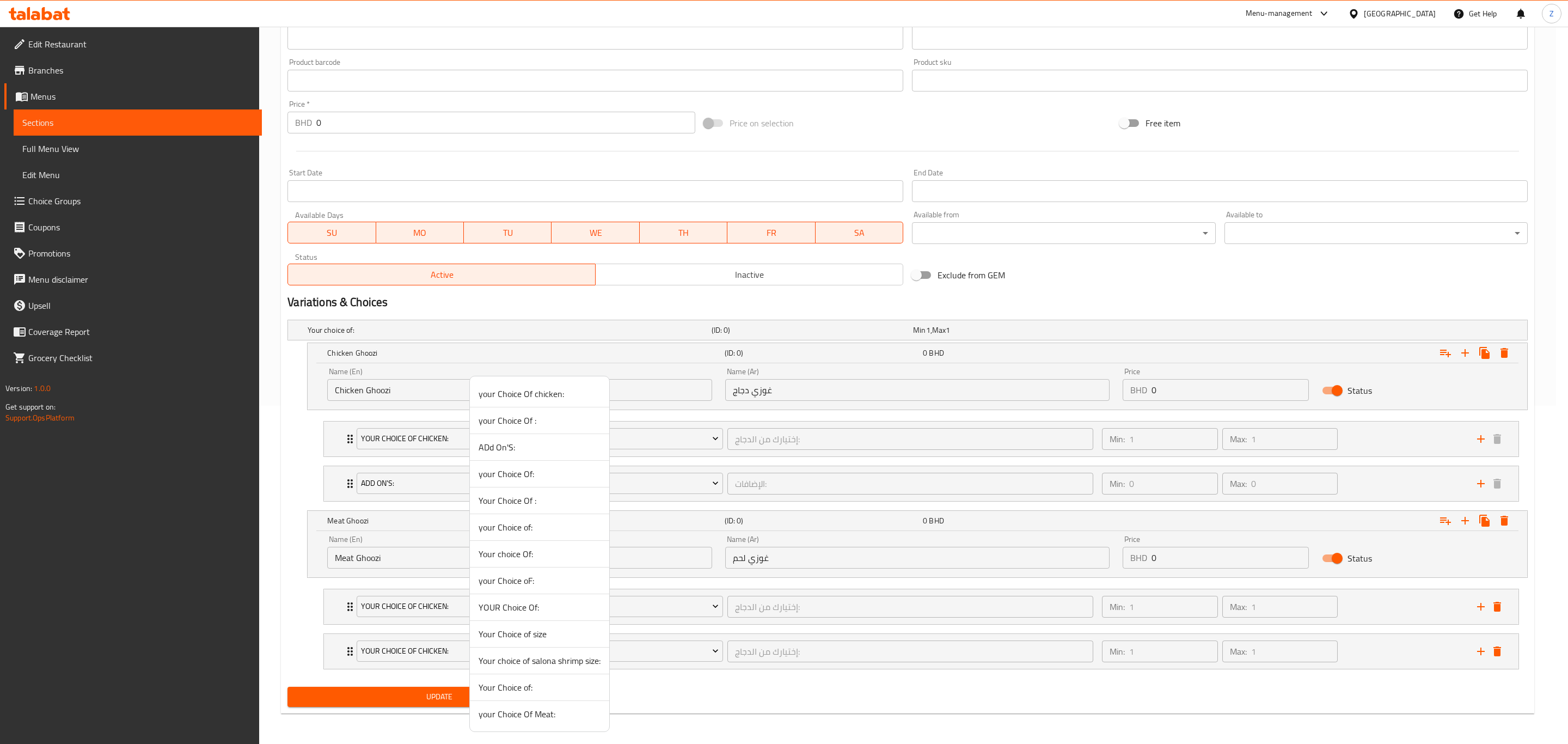
click at [548, 717] on span "your Choice Of Meat:" at bounding box center [539, 714] width 122 height 13
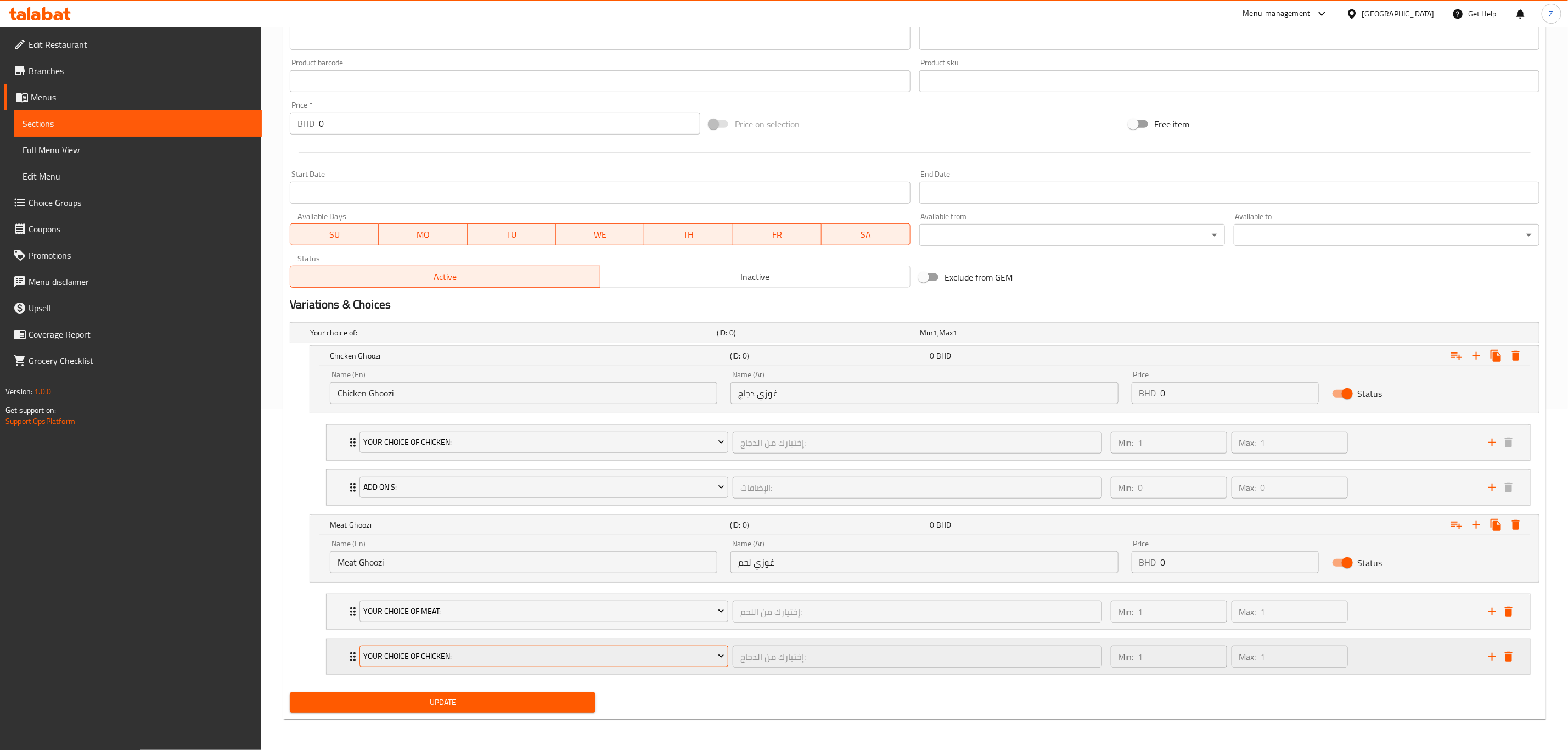
click at [434, 660] on span "your Choice Of chicken:" at bounding box center [543, 656] width 361 height 14
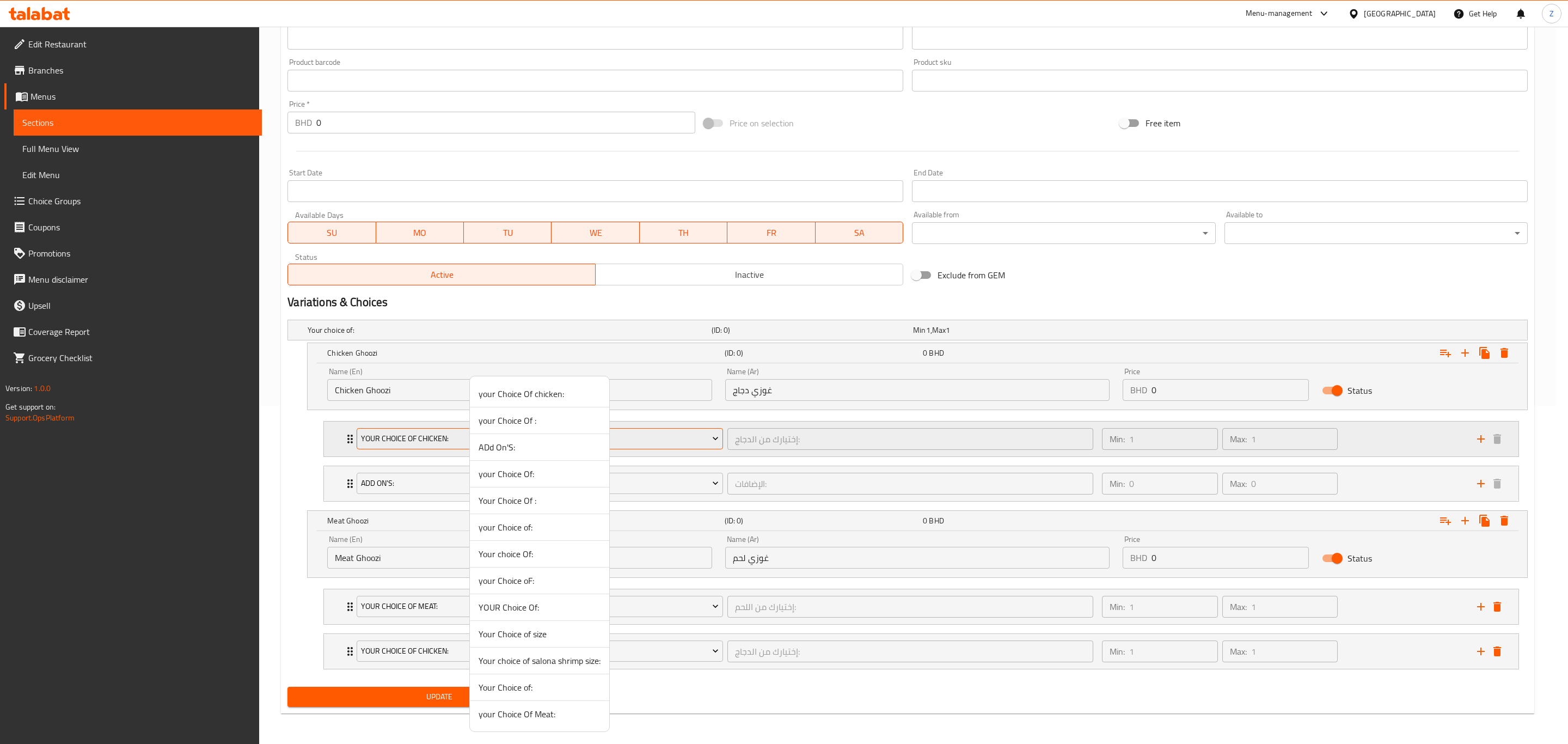
click at [538, 437] on li "ADd On'S:" at bounding box center [539, 447] width 139 height 27
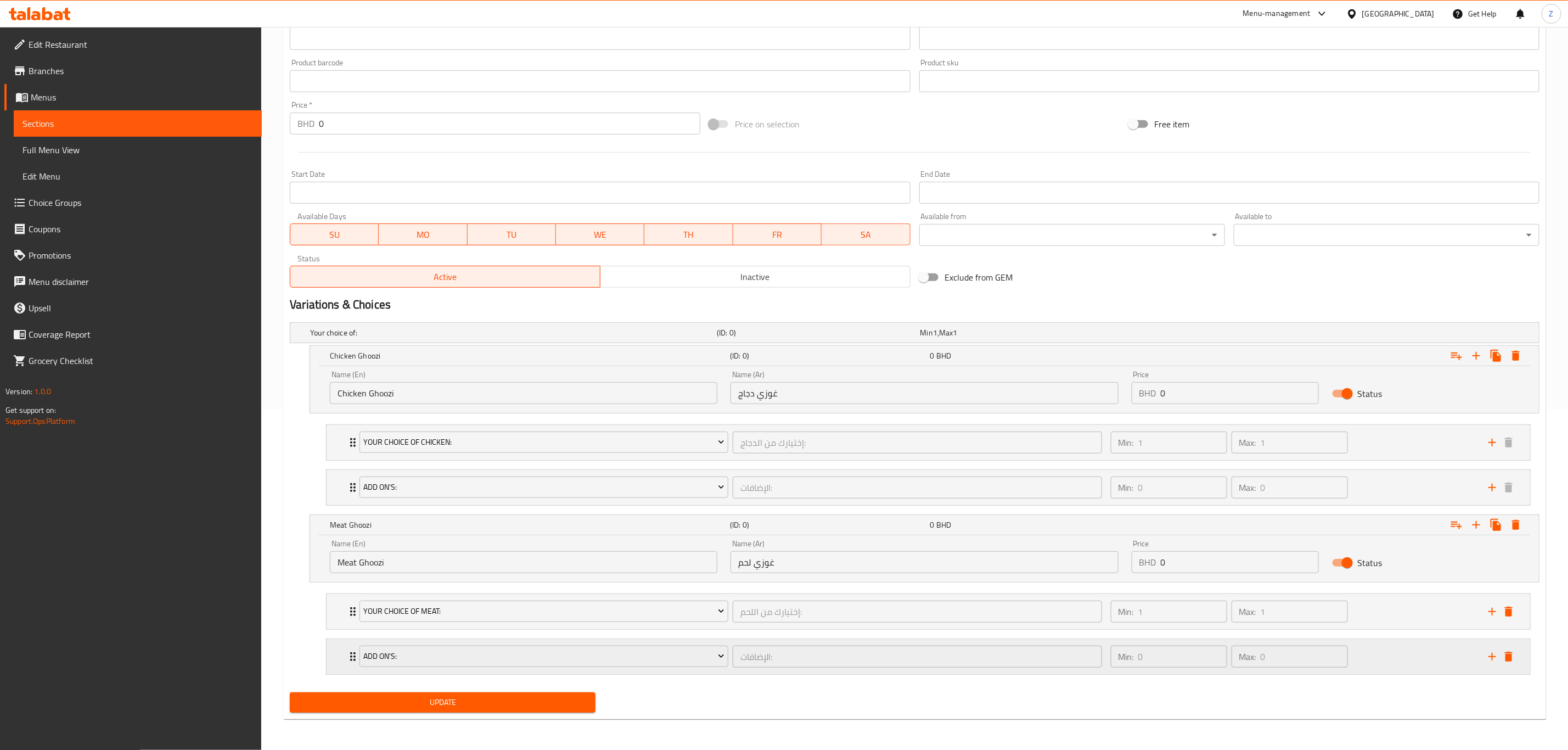
click at [340, 656] on div "ADd On'S: الإضافات: ​ Min: 0 ​ Max: 0 ​" at bounding box center [928, 657] width 1204 height 35
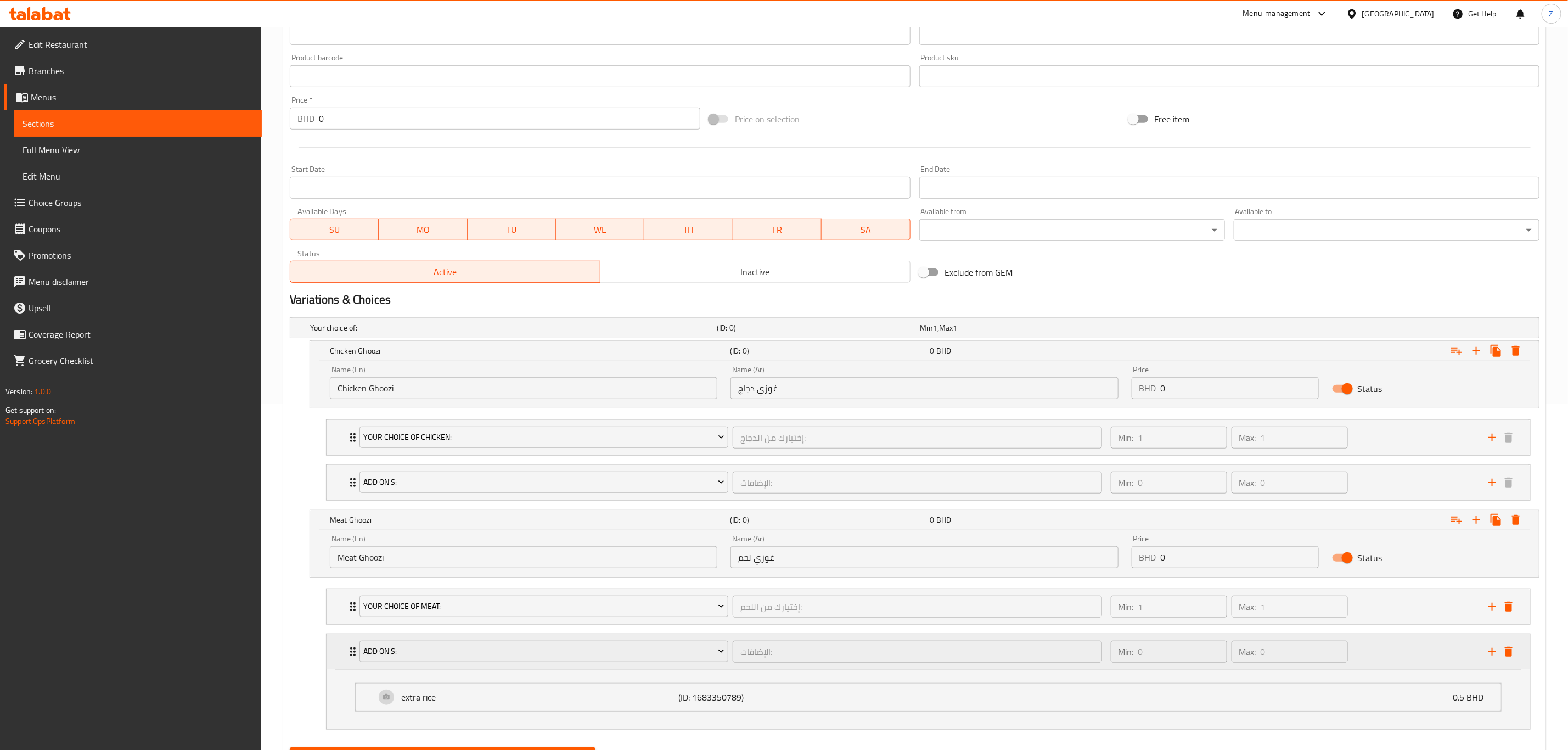
click at [340, 656] on div "ADd On'S: الإضافات: ​ Min: 0 ​ Max: 0 ​" at bounding box center [928, 651] width 1204 height 35
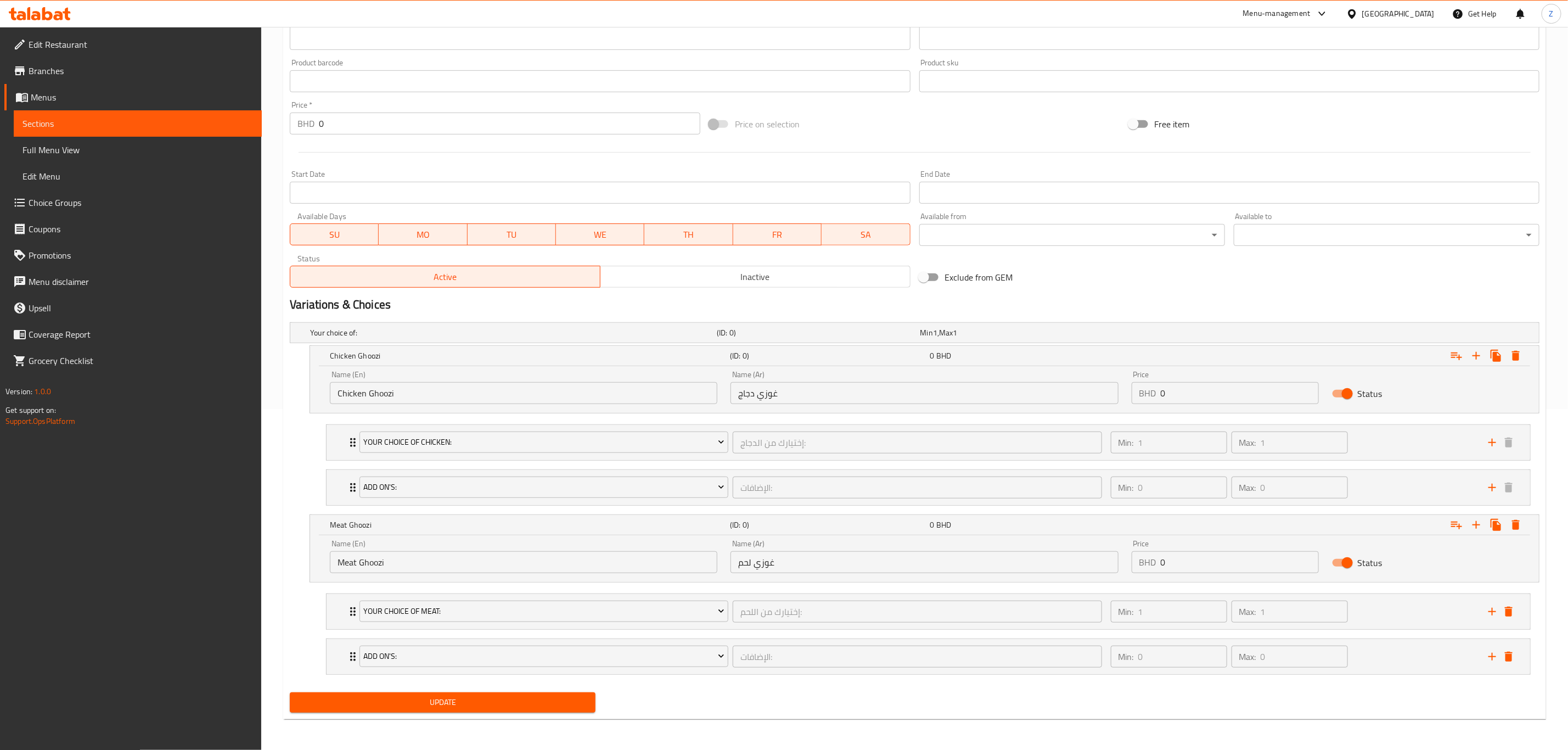
click at [407, 704] on span "Update" at bounding box center [443, 702] width 288 height 14
click at [341, 432] on div "your Choice Of chicken: إختيارك من الدجاج: ​ Min: 1 ​ Max: 1 ​" at bounding box center [928, 442] width 1204 height 35
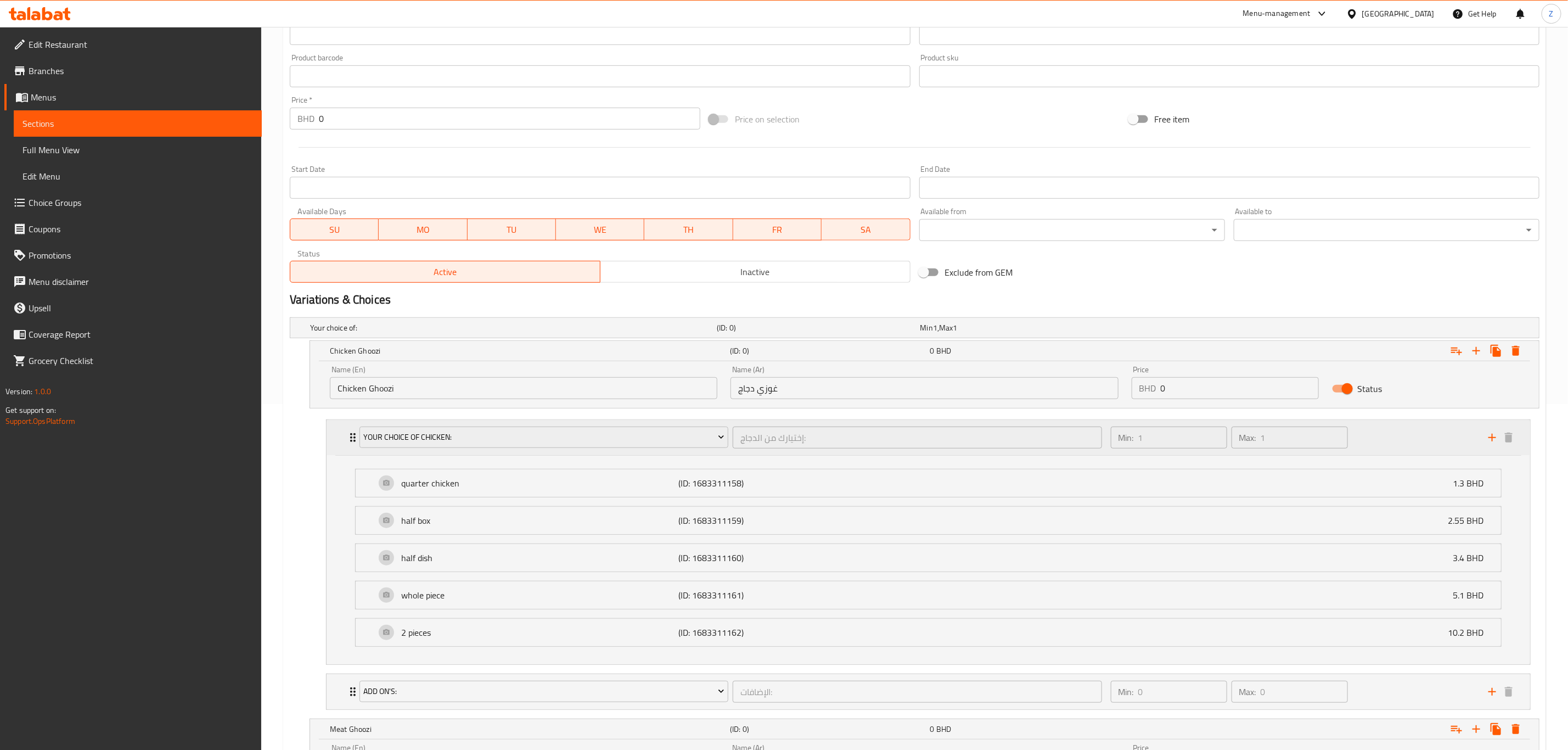
click at [341, 432] on div "your Choice Of chicken: إختيارك من الدجاج: ​ Min: 1 ​ Max: 1 ​" at bounding box center [928, 437] width 1204 height 35
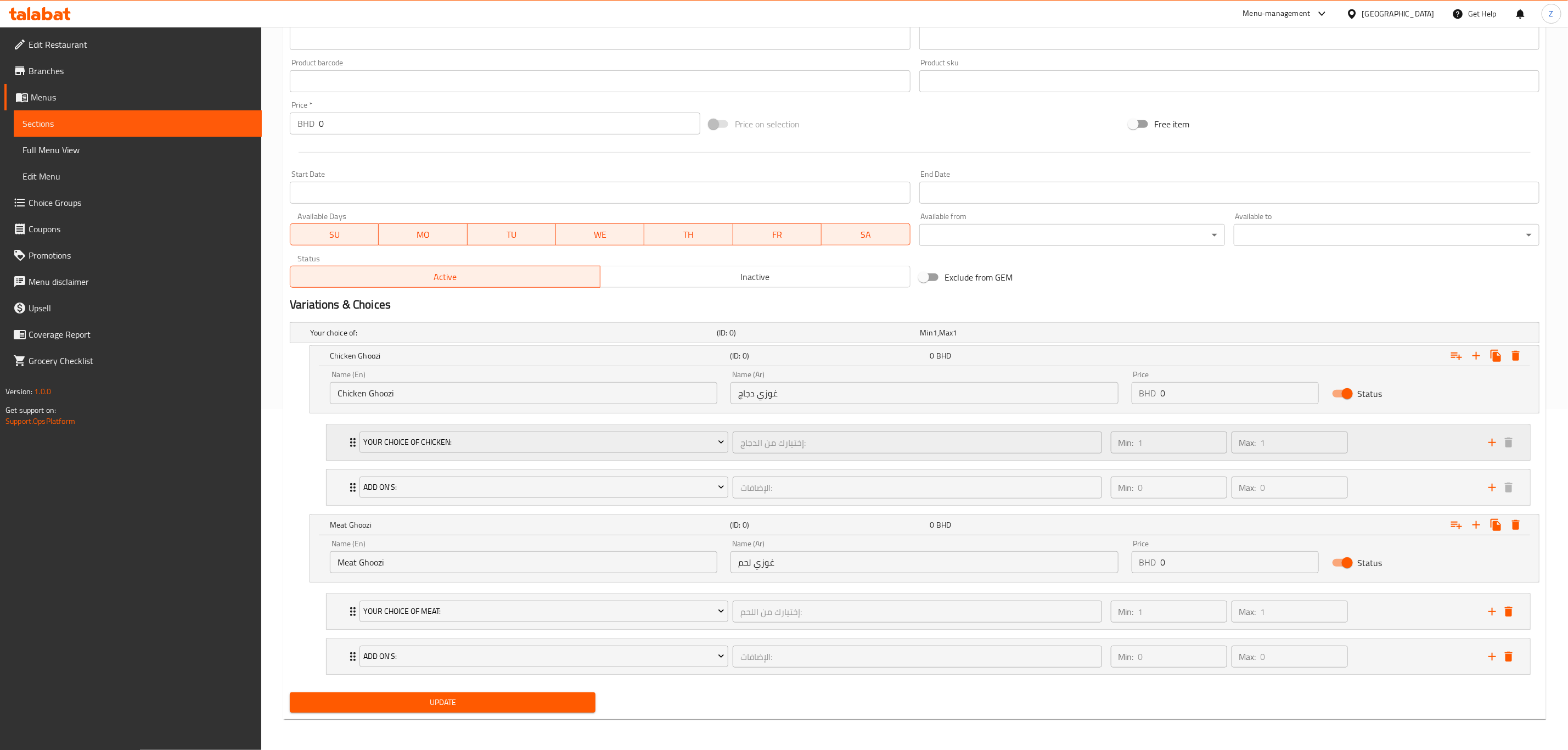
click at [340, 432] on div "your Choice Of chicken: إختيارك من الدجاج: ​ Min: 1 ​ Max: 1 ​" at bounding box center [928, 442] width 1204 height 35
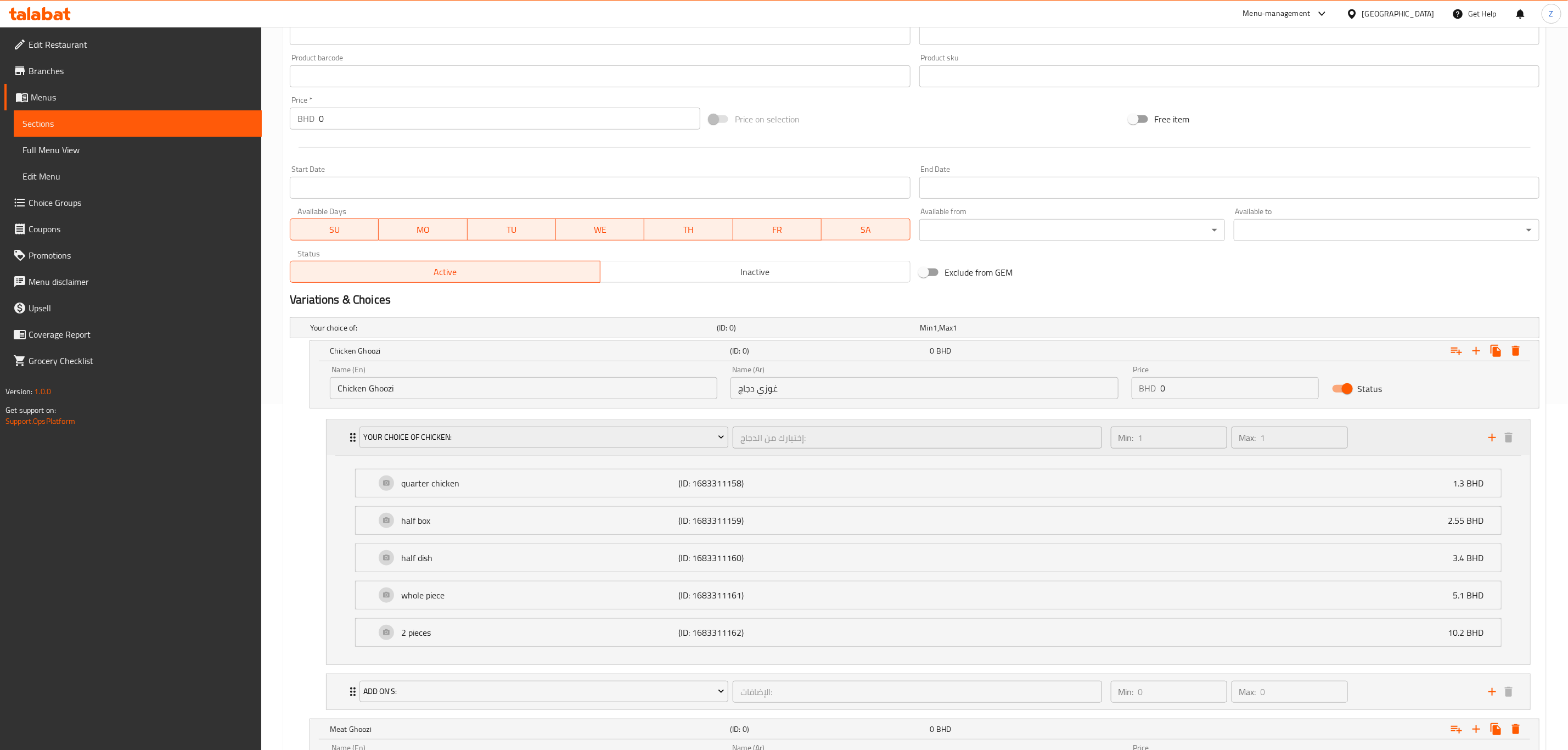
click at [340, 432] on div "your Choice Of chicken: إختيارك من الدجاج: ​ Min: 1 ​ Max: 1 ​" at bounding box center [928, 437] width 1204 height 35
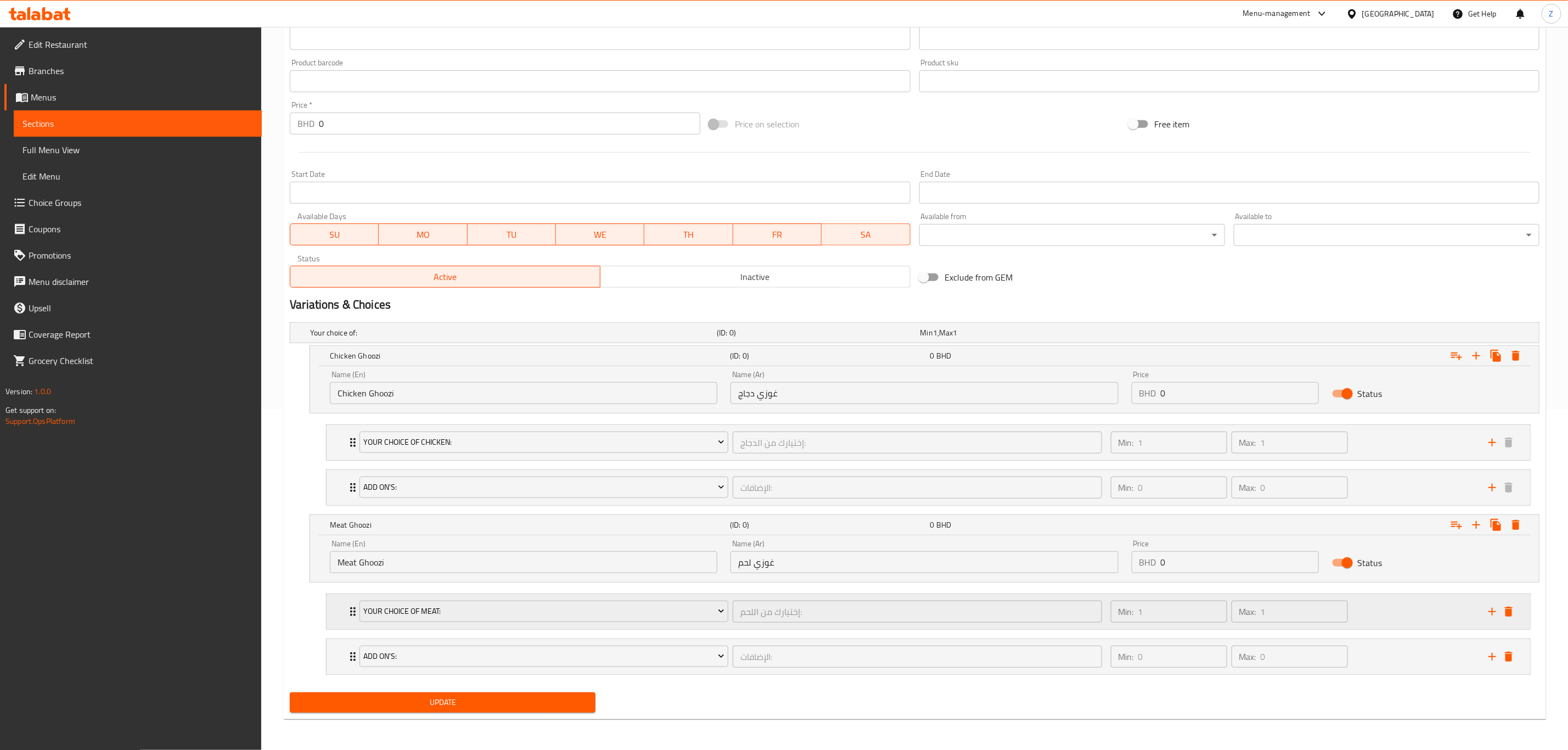
click at [338, 608] on div "your Choice Of Meat: إختيارك من اللحم: ​ Min: 1 ​ Max: 1 ​" at bounding box center [928, 612] width 1204 height 35
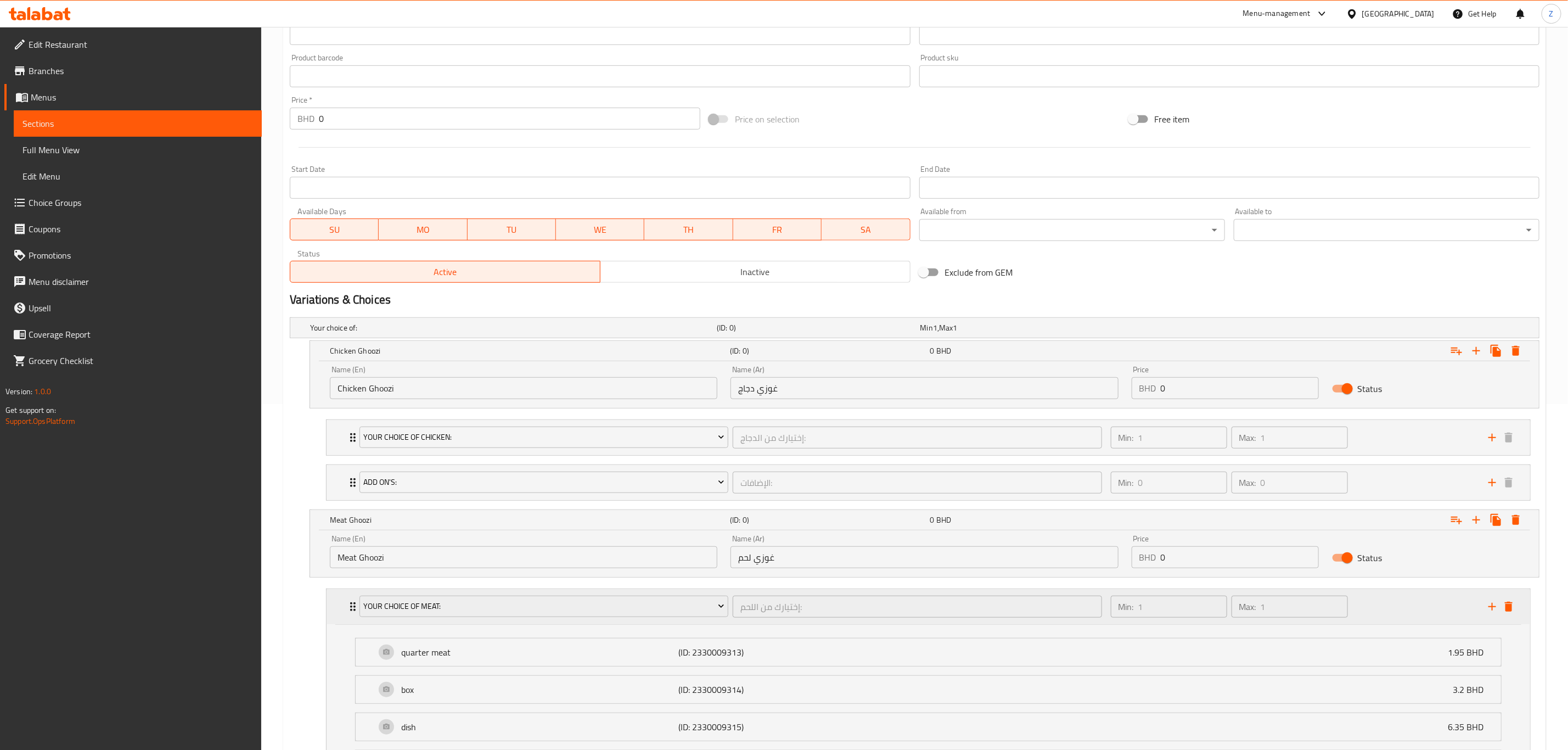
click at [338, 608] on div "your Choice Of Meat: إختيارك من اللحم: ​ Min: 1 ​ Max: 1 ​" at bounding box center [928, 606] width 1204 height 35
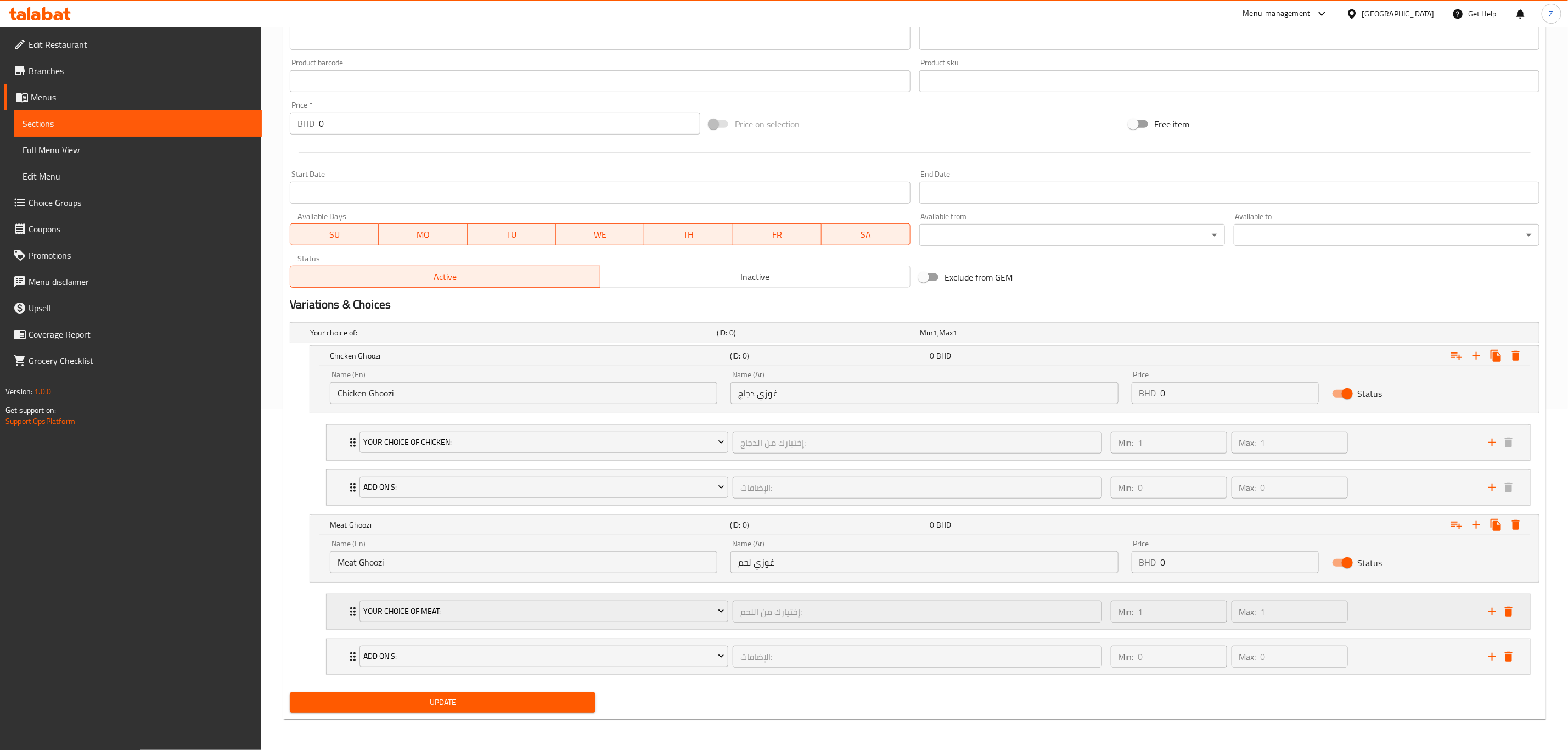
click at [338, 608] on div "your Choice Of Meat: إختيارك من اللحم: ​ Min: 1 ​ Max: 1 ​" at bounding box center [928, 612] width 1204 height 35
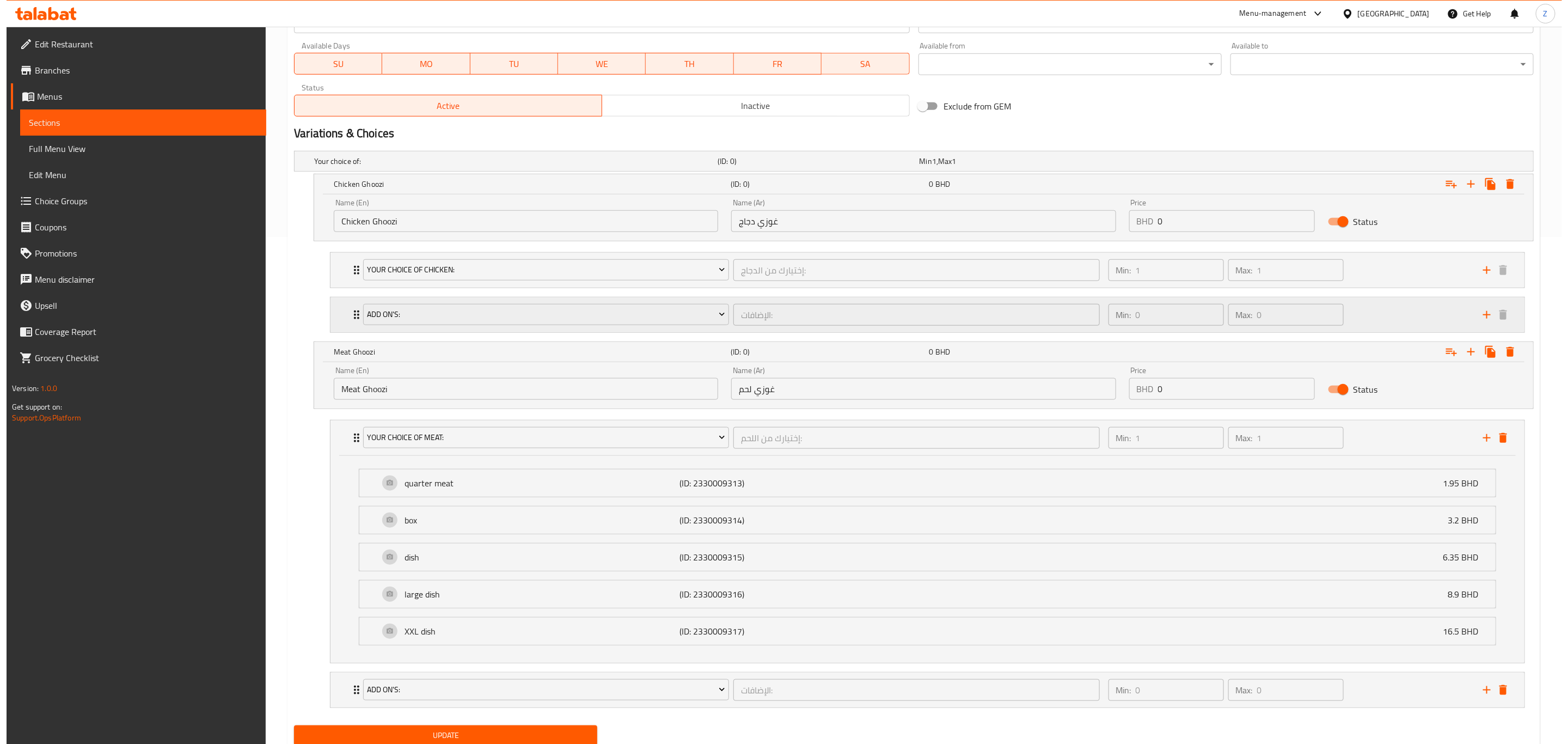
scroll to position [553, 0]
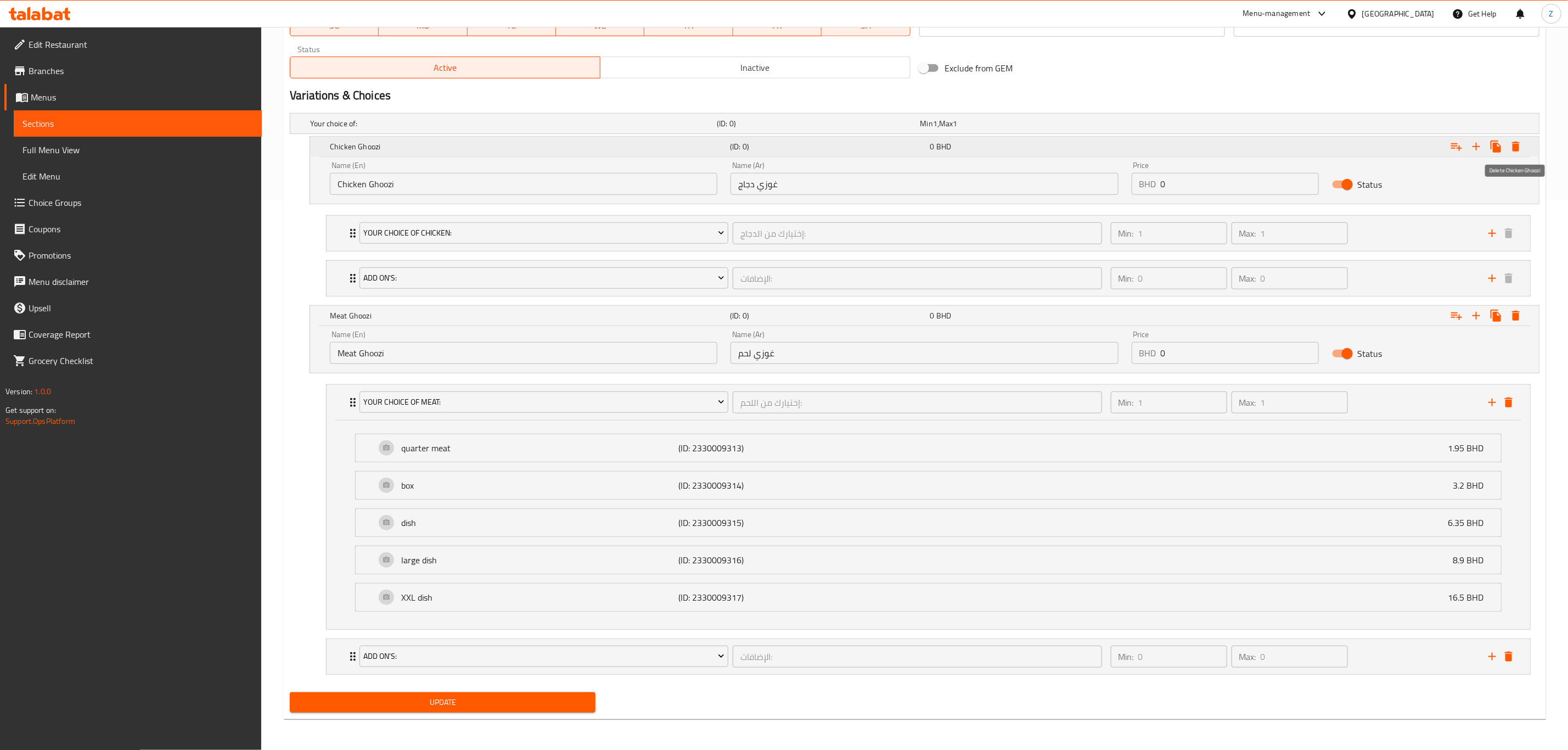
click at [1513, 145] on icon "Expand" at bounding box center [1515, 147] width 13 height 13
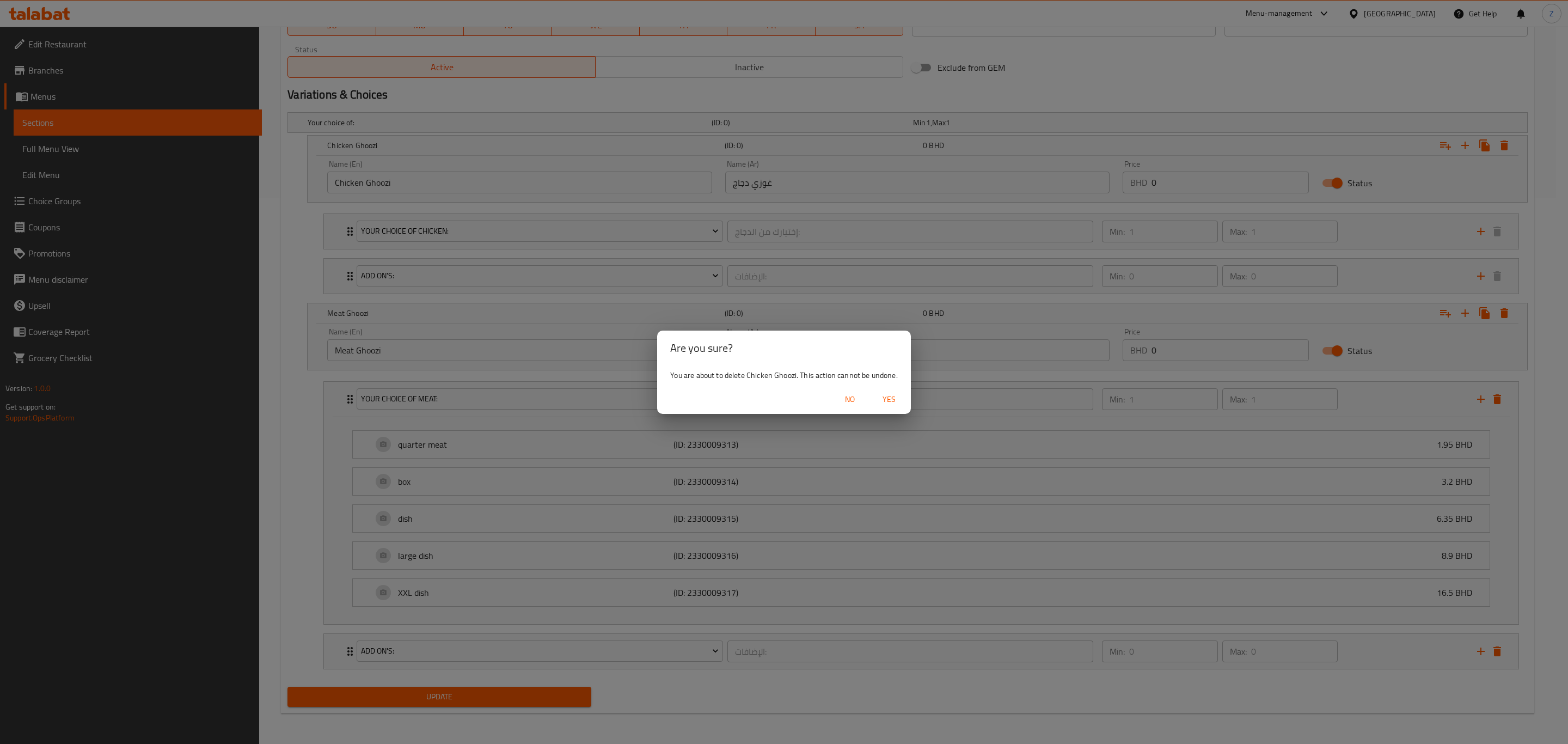
click at [886, 395] on span "Yes" at bounding box center [889, 399] width 27 height 14
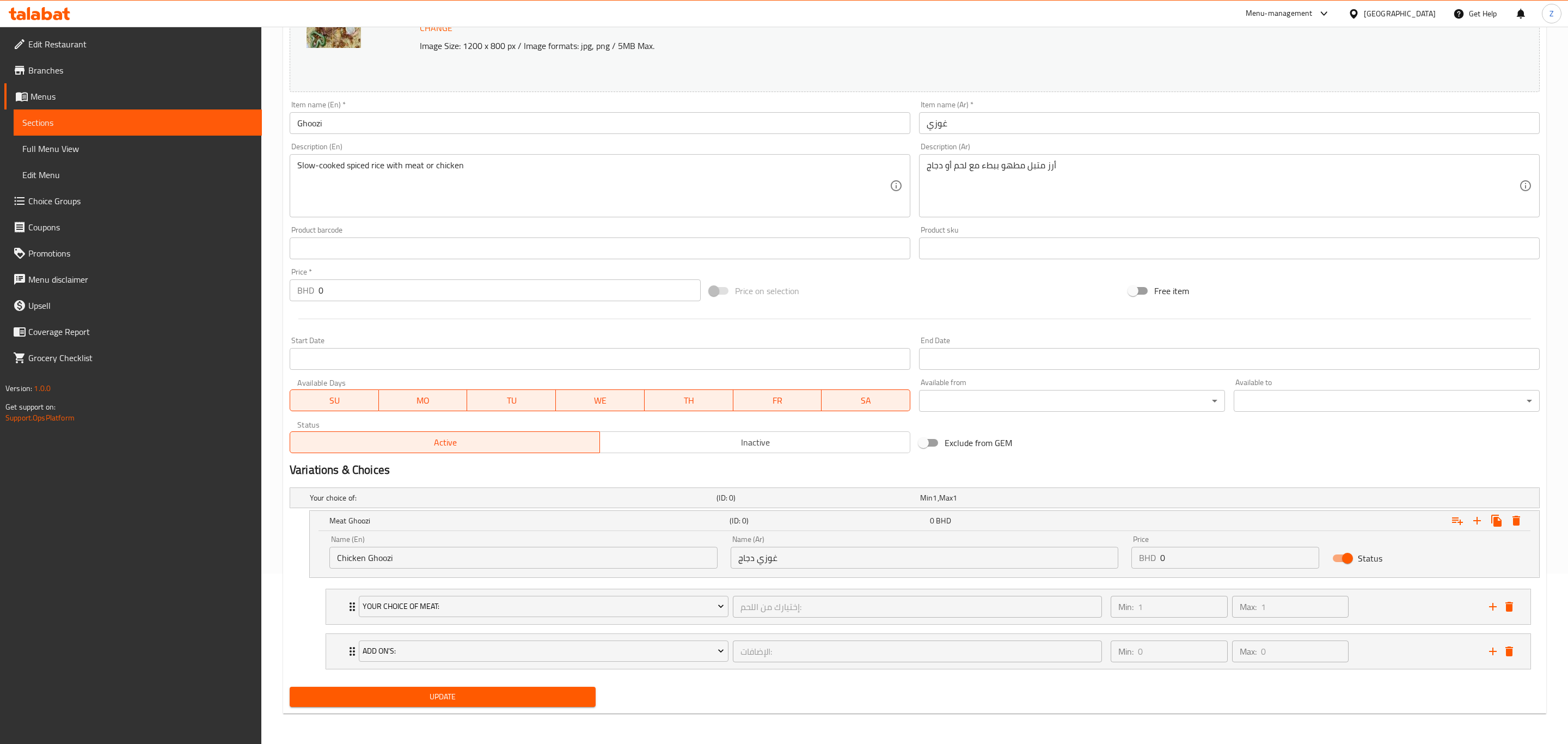
scroll to position [173, 0]
click at [1505, 520] on icon "Expand" at bounding box center [1504, 520] width 7 height 10
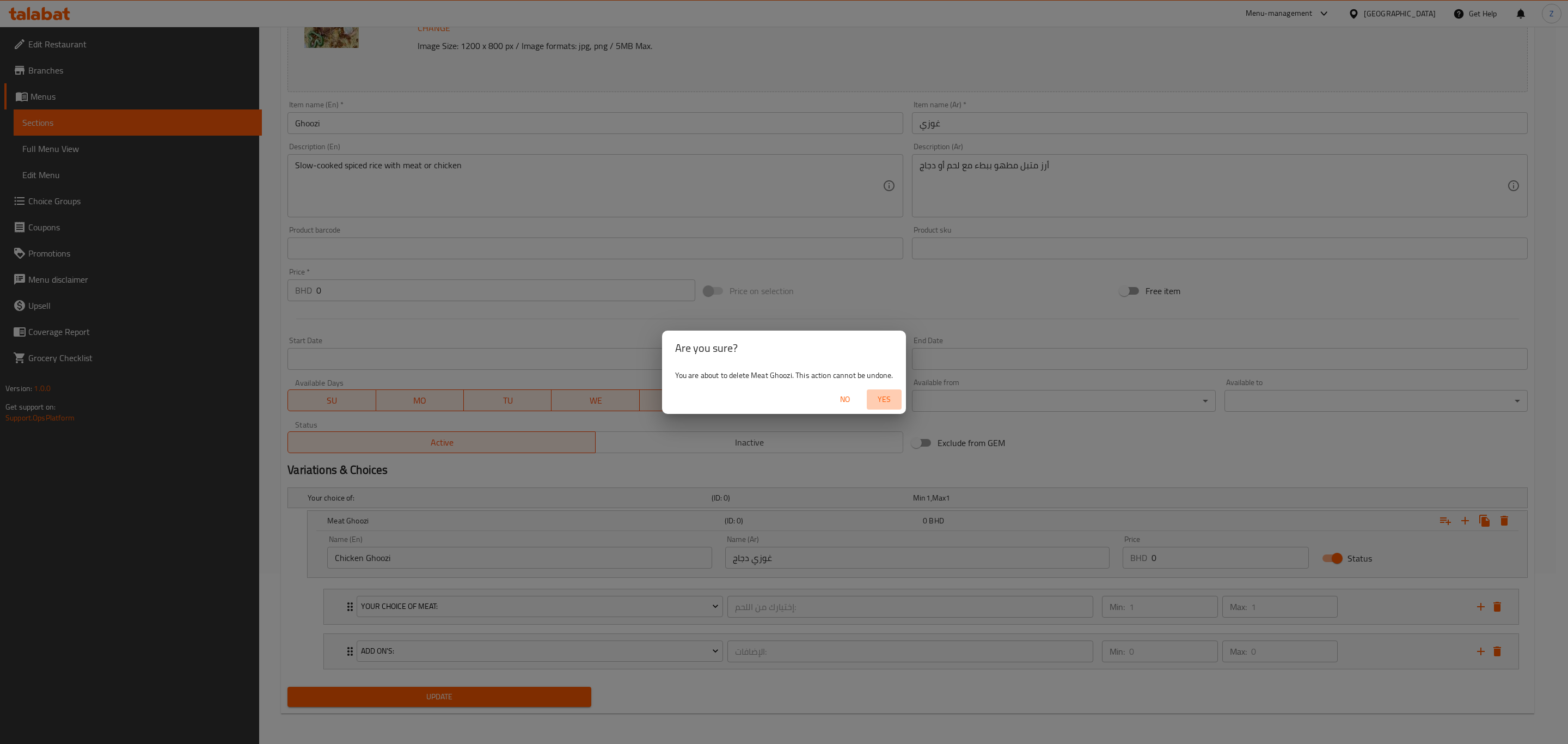
click at [887, 396] on span "Yes" at bounding box center [884, 399] width 27 height 14
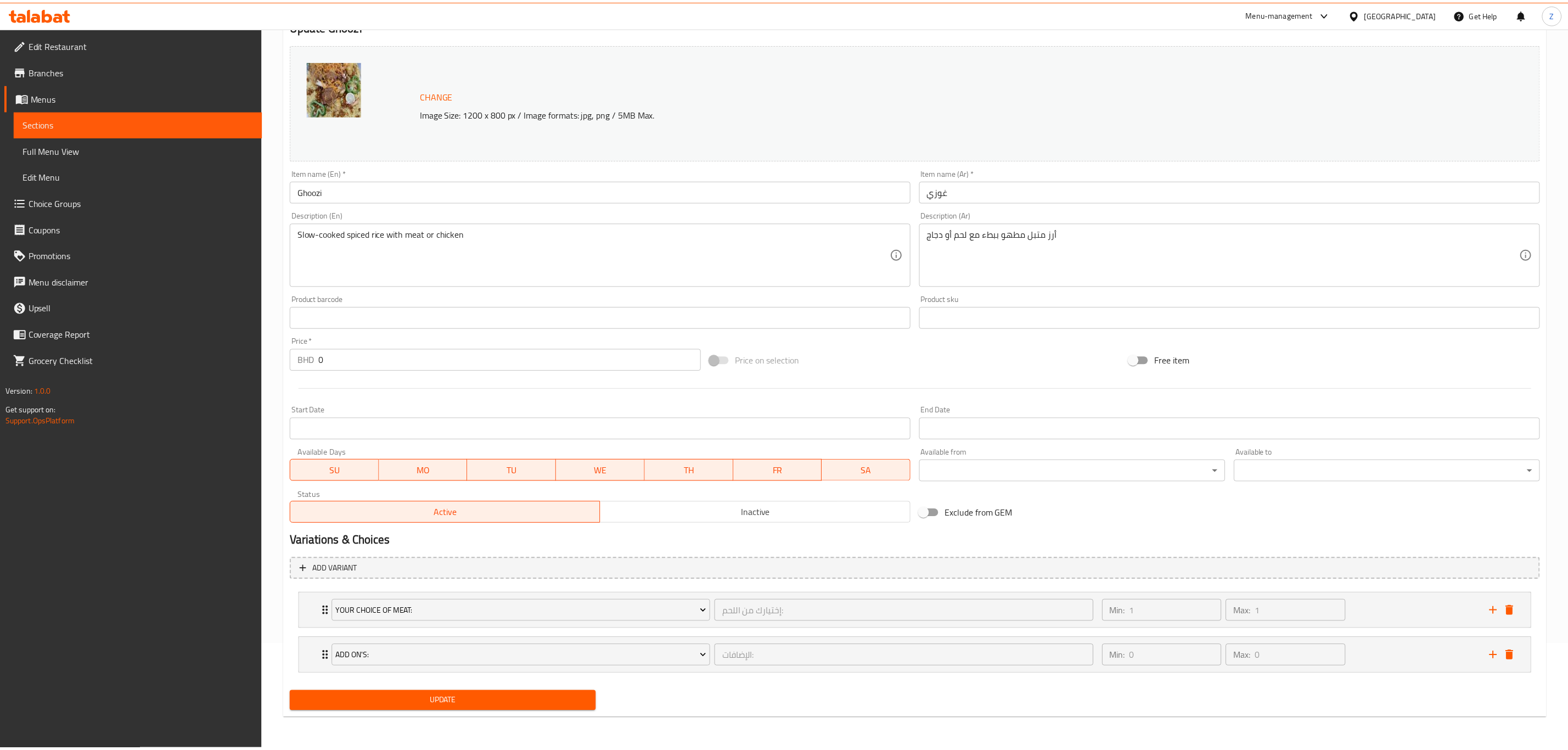
scroll to position [106, 0]
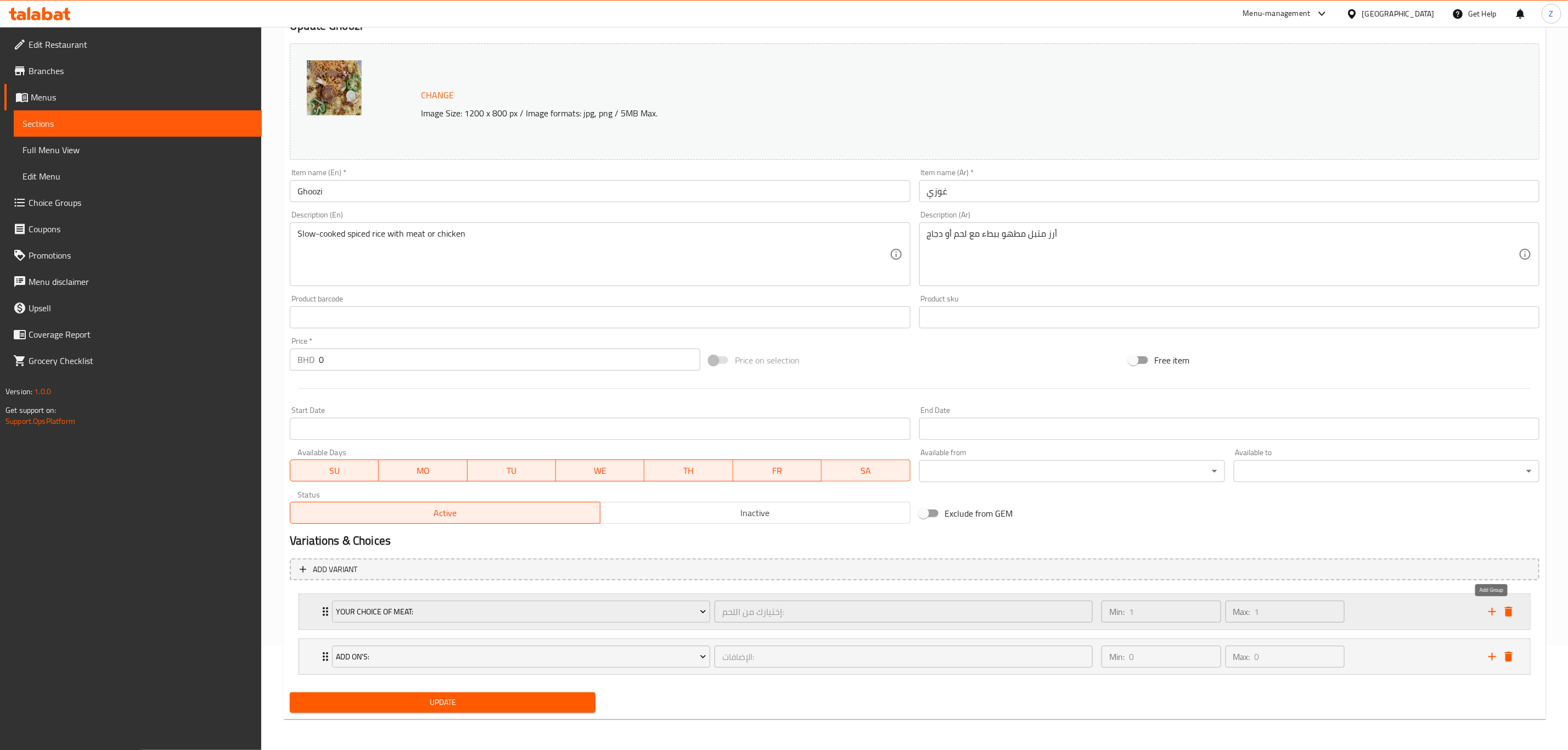
click at [1491, 608] on icon "add" at bounding box center [1492, 612] width 13 height 13
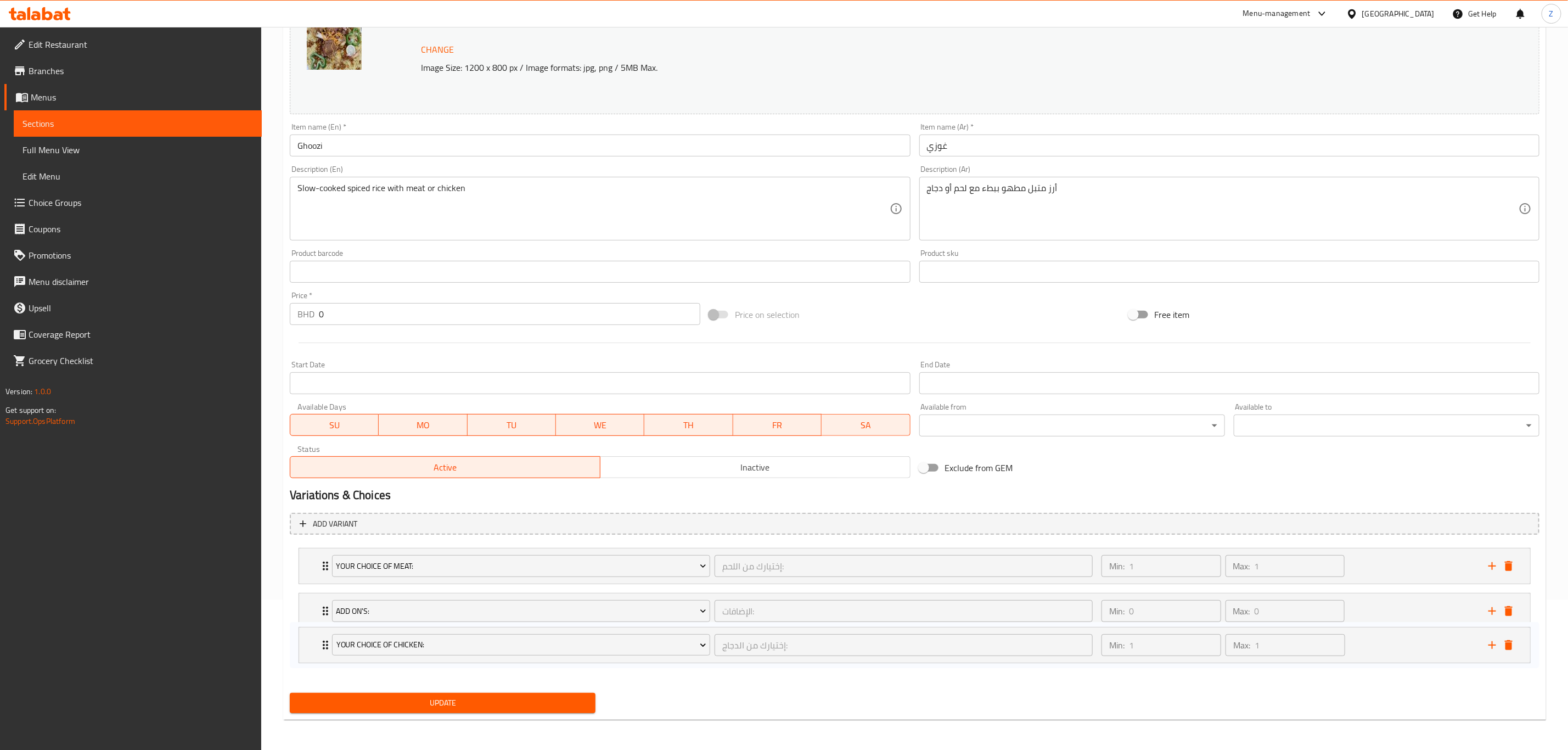
scroll to position [152, 0]
drag, startPoint x: 322, startPoint y: 637, endPoint x: 323, endPoint y: 548, distance: 89.0
click at [323, 548] on div "your Choice Of Meat: إختيارك من اللحم: ​ Min: 1 ​ Max: 1 ​ quarter meat (ID: 23…" at bounding box center [914, 611] width 1250 height 137
click at [388, 700] on span "Update" at bounding box center [443, 702] width 288 height 14
click at [539, 700] on span "Update" at bounding box center [443, 702] width 288 height 14
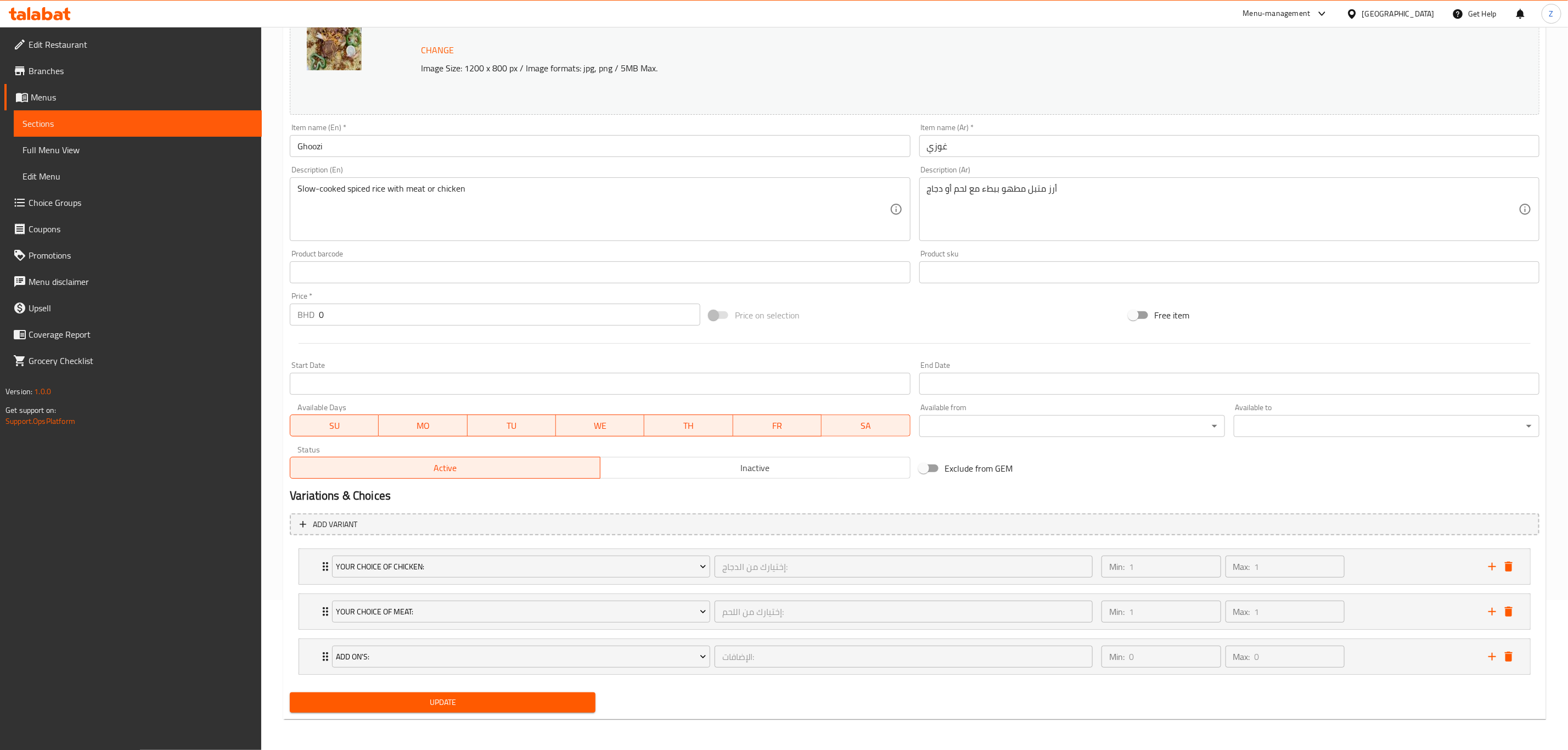
click at [555, 703] on span "Update" at bounding box center [443, 702] width 288 height 14
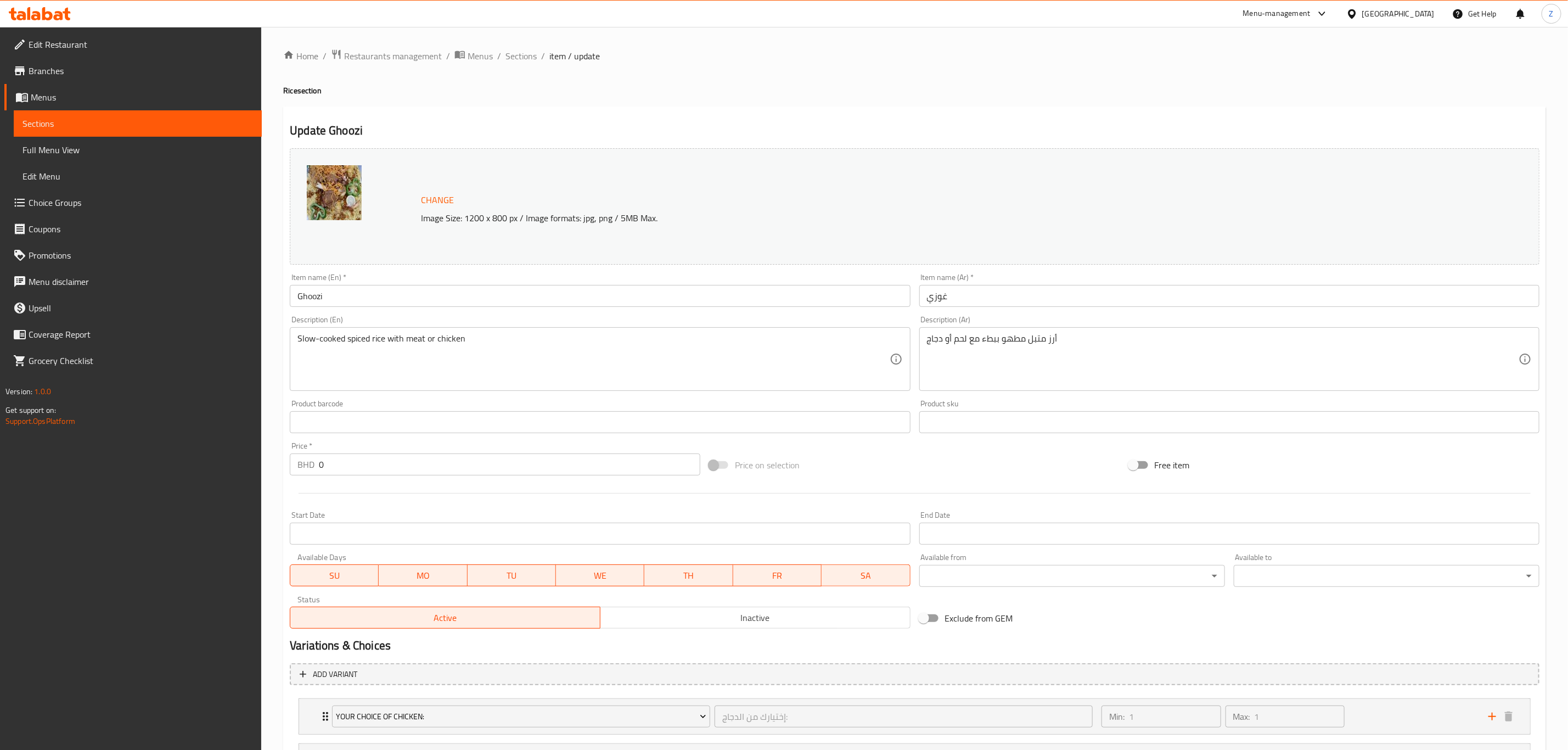
scroll to position [106, 0]
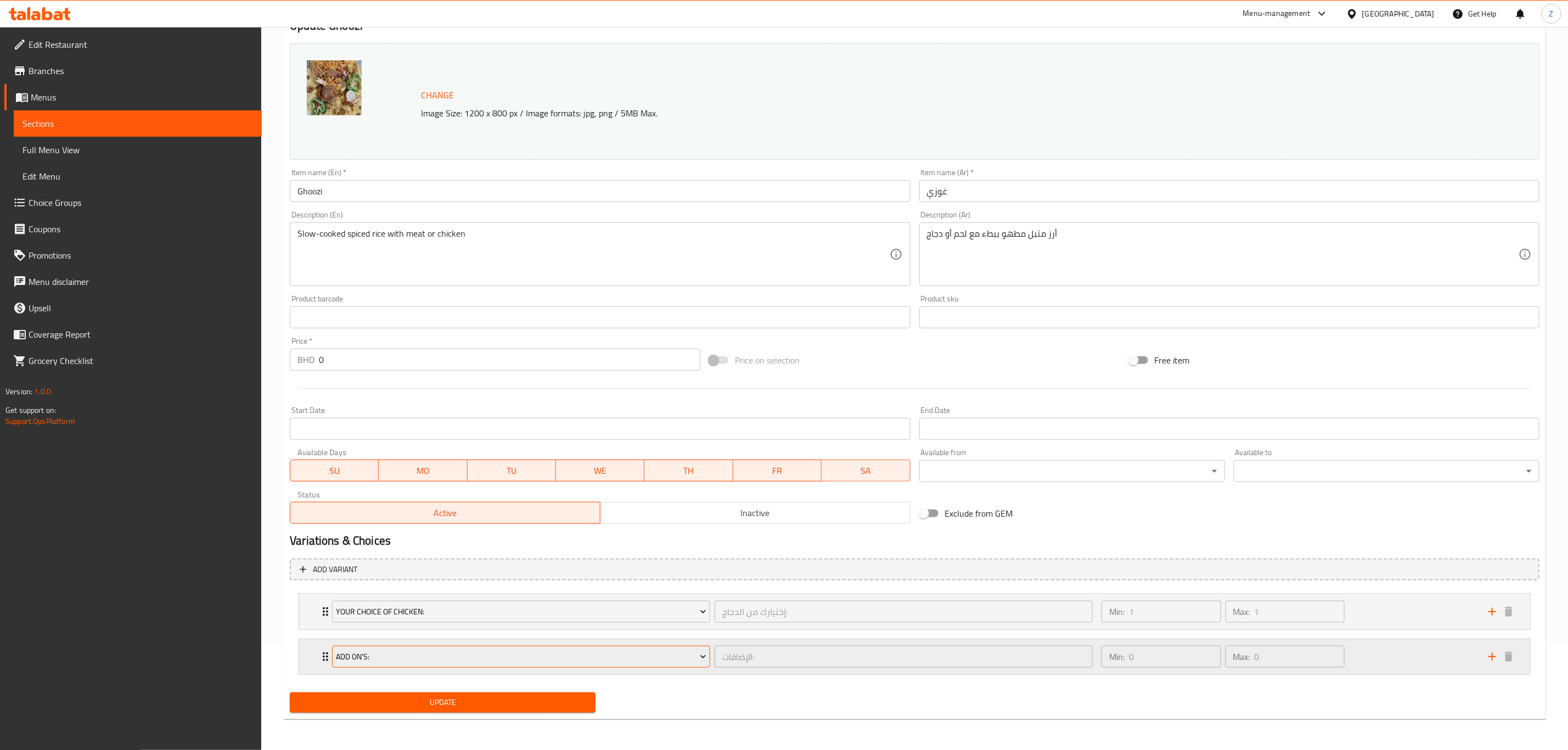
click at [353, 657] on span "ADd On'S:" at bounding box center [521, 656] width 370 height 14
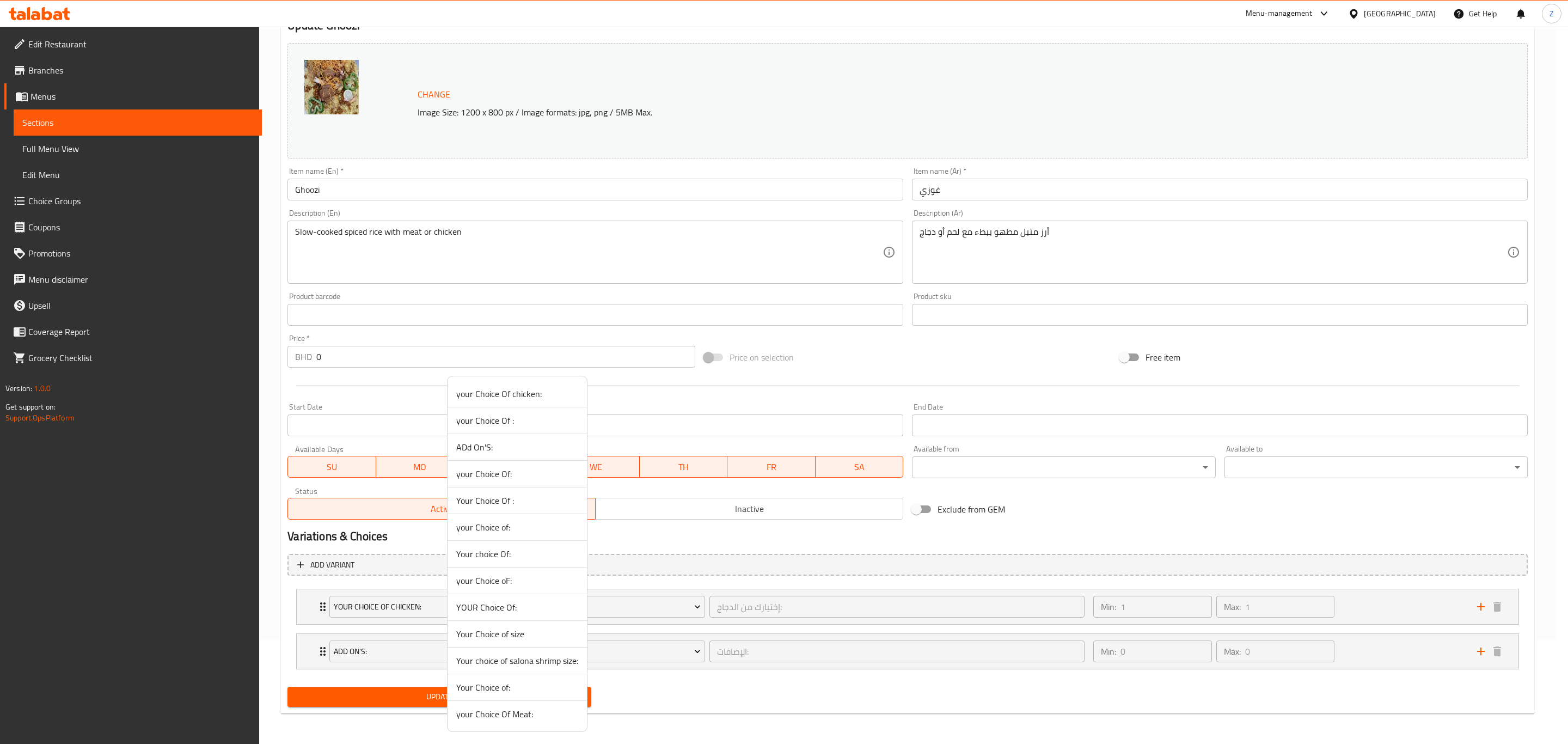
click at [514, 719] on span "your Choice Of Meat:" at bounding box center [517, 714] width 122 height 13
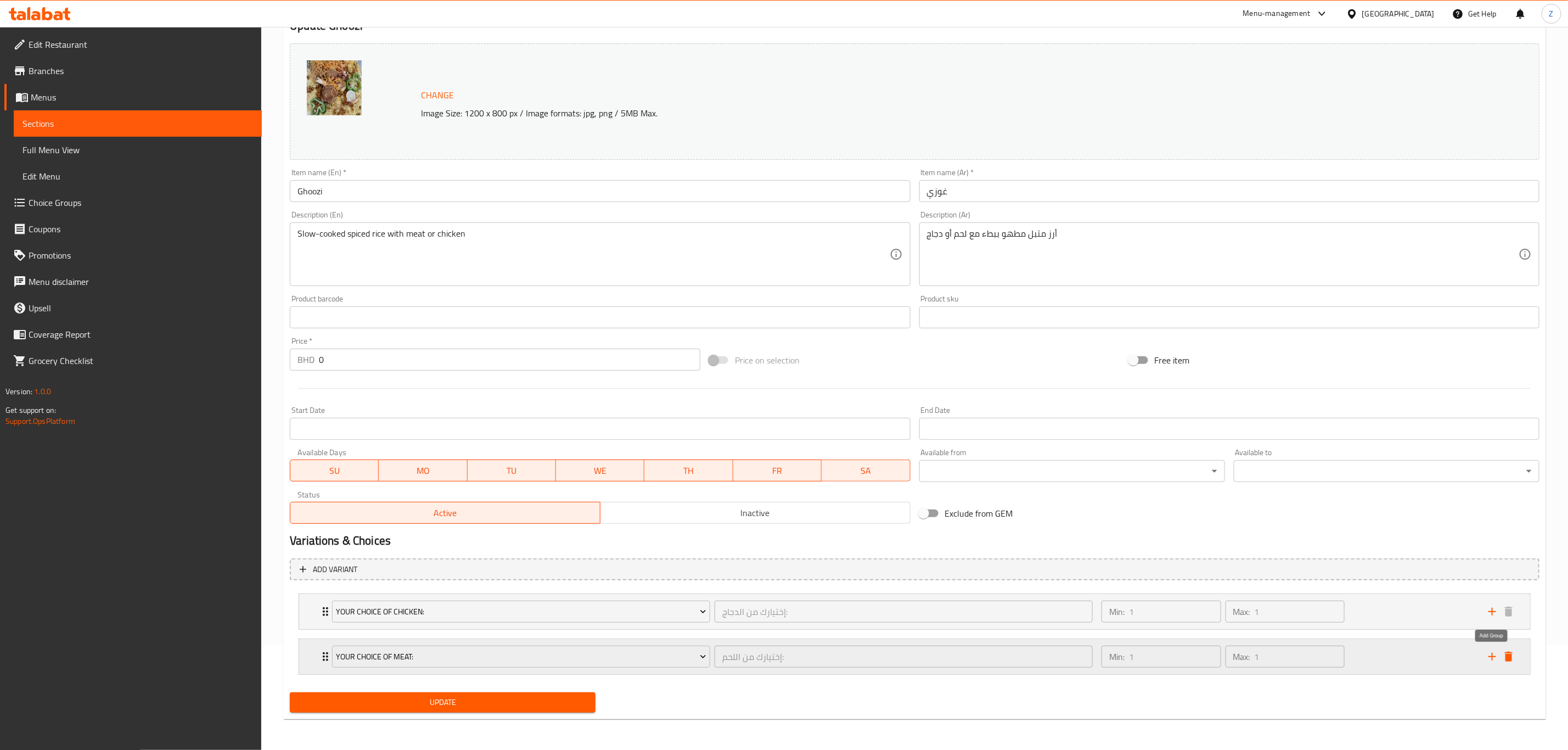
click at [1499, 654] on button "add" at bounding box center [1492, 657] width 17 height 17
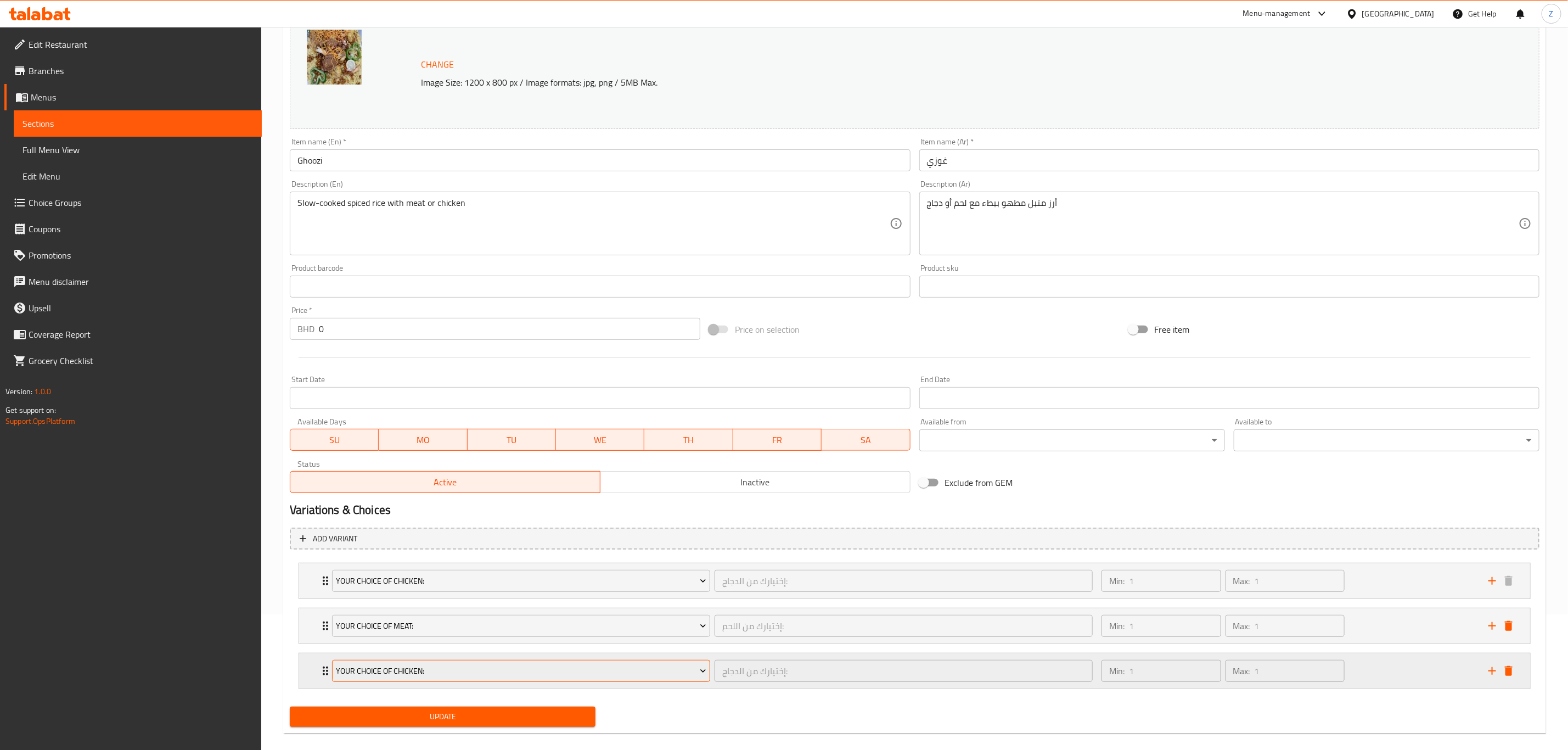
scroll to position [152, 0]
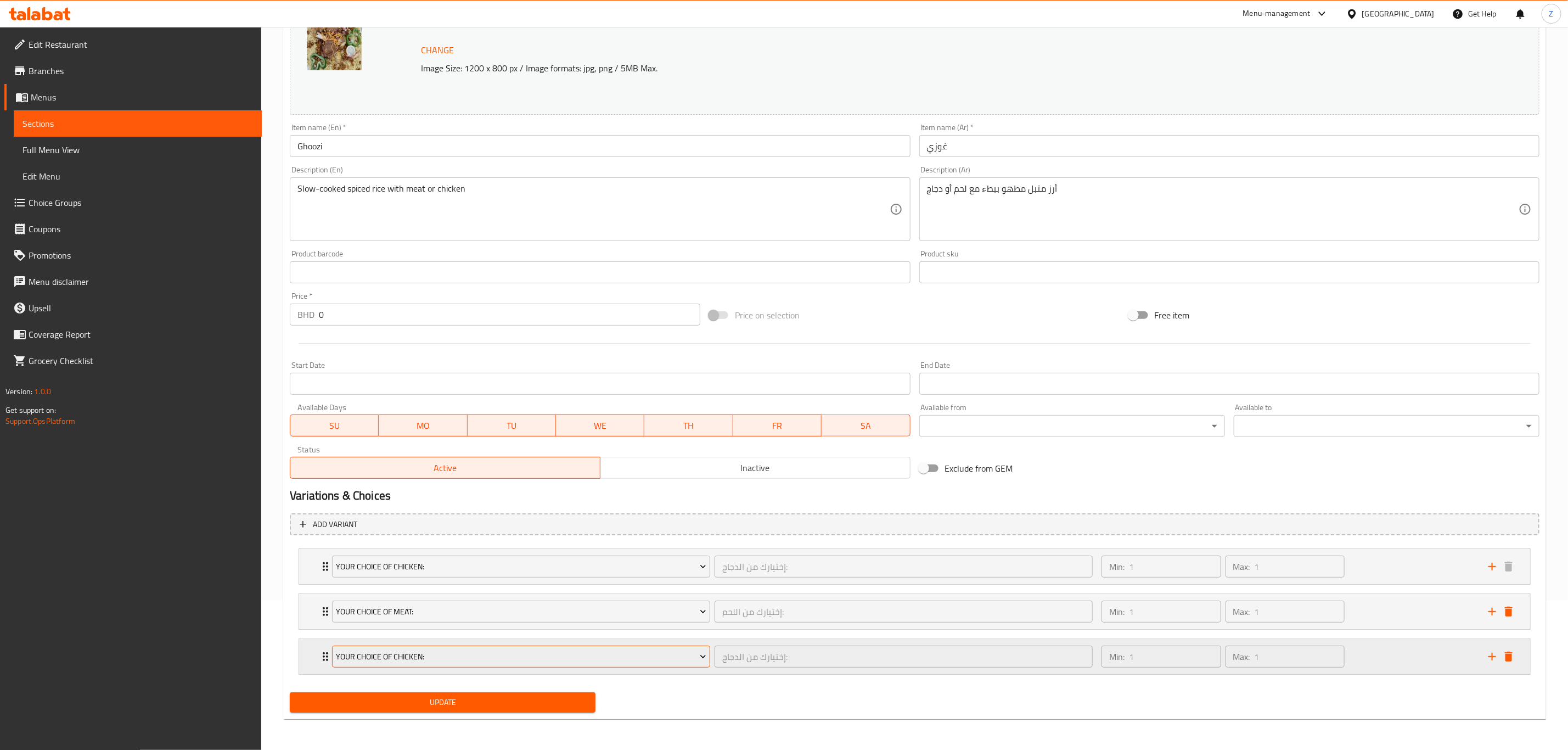
click at [432, 648] on button "your Choice Of chicken:" at bounding box center [521, 657] width 378 height 22
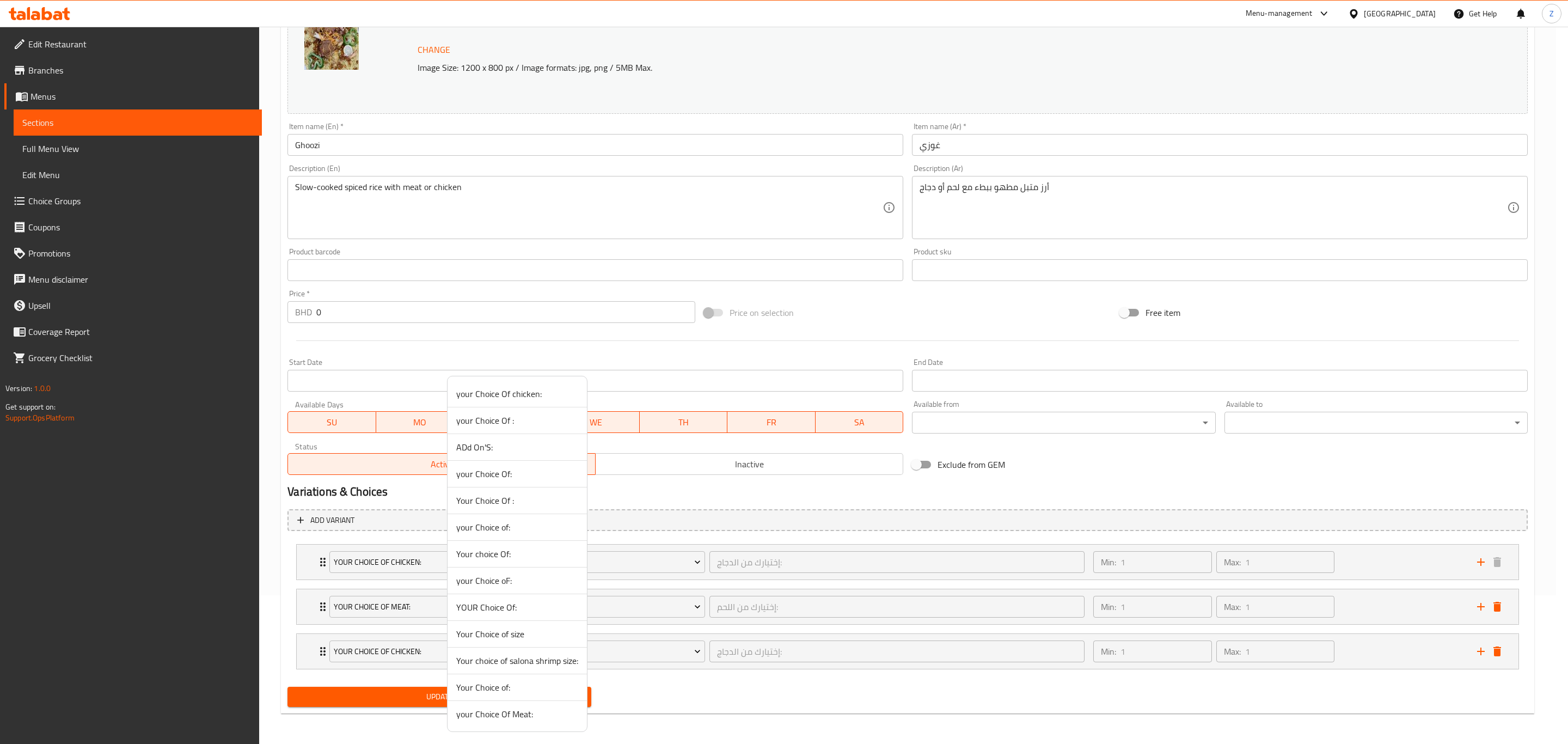
click at [503, 447] on span "ADd On'S:" at bounding box center [517, 447] width 122 height 13
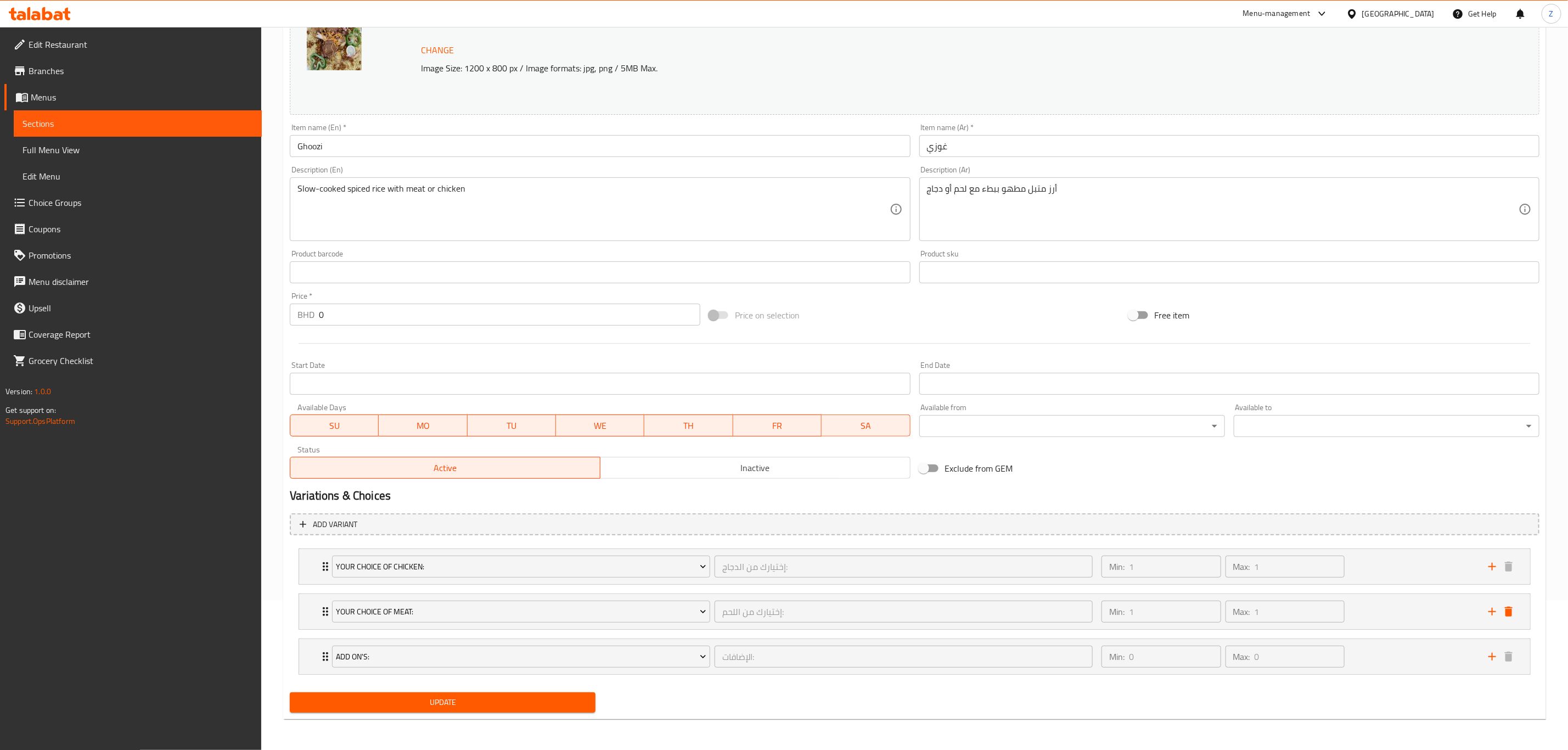
click at [470, 693] on button "Update" at bounding box center [442, 702] width 305 height 20
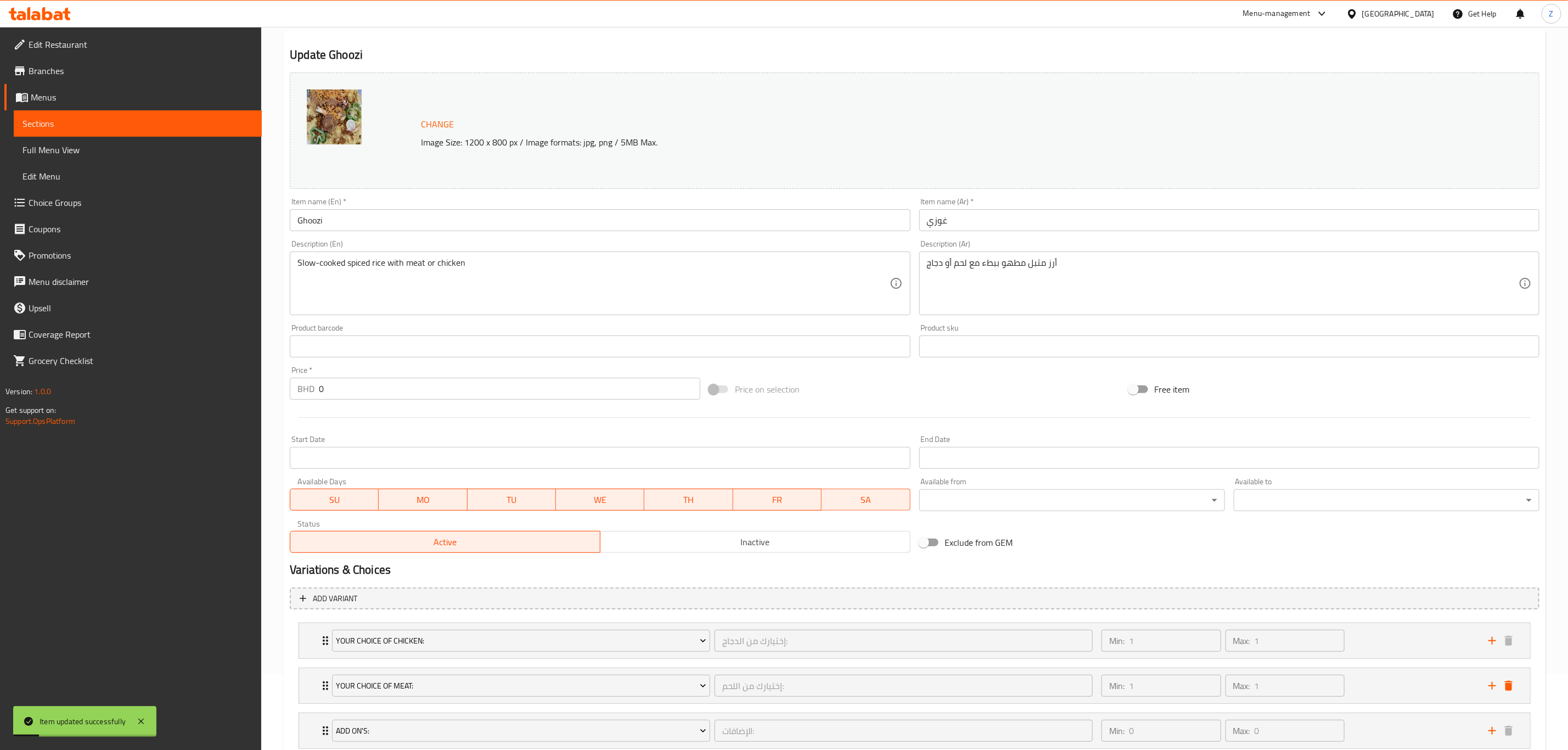
scroll to position [0, 0]
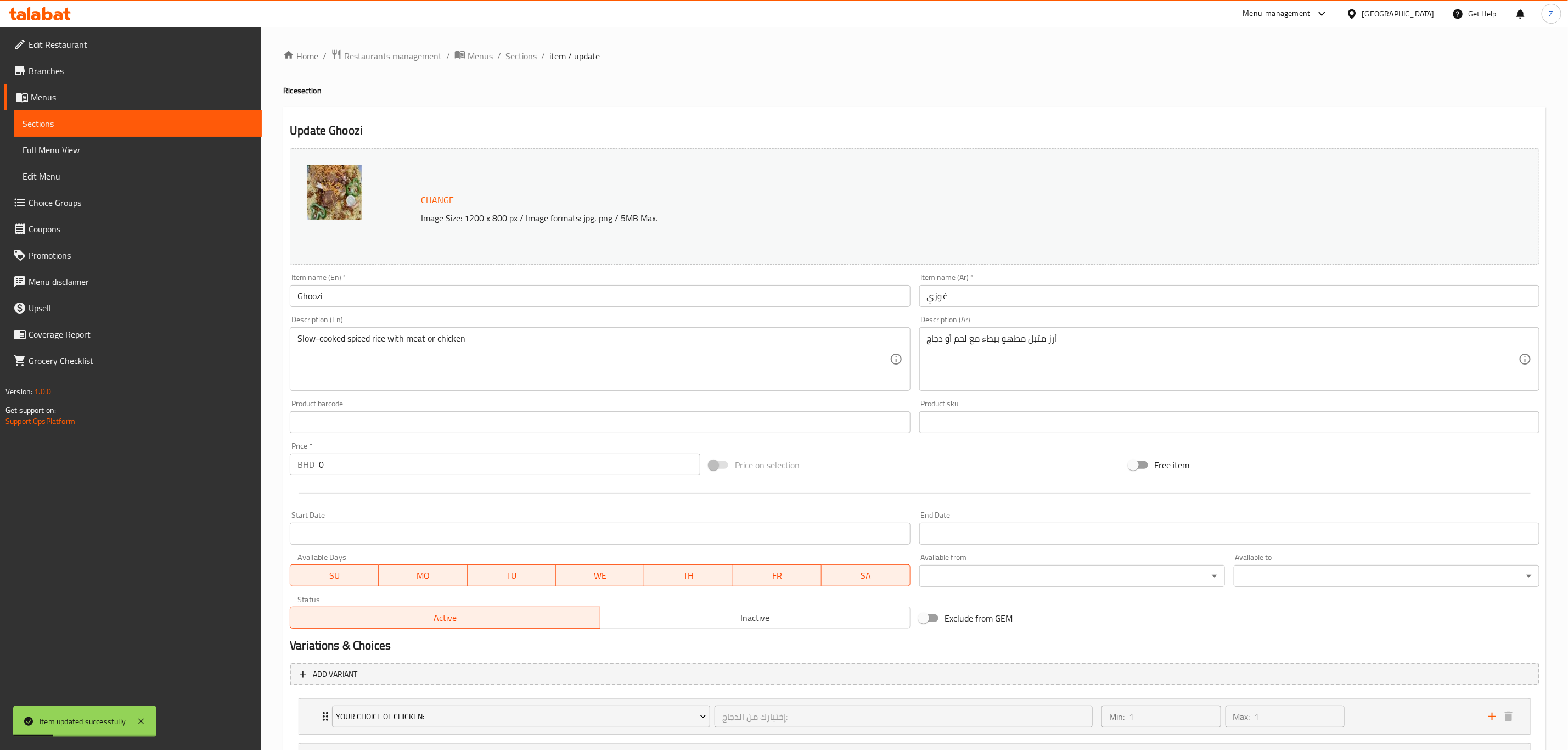
click at [507, 50] on span "Sections" at bounding box center [521, 56] width 31 height 13
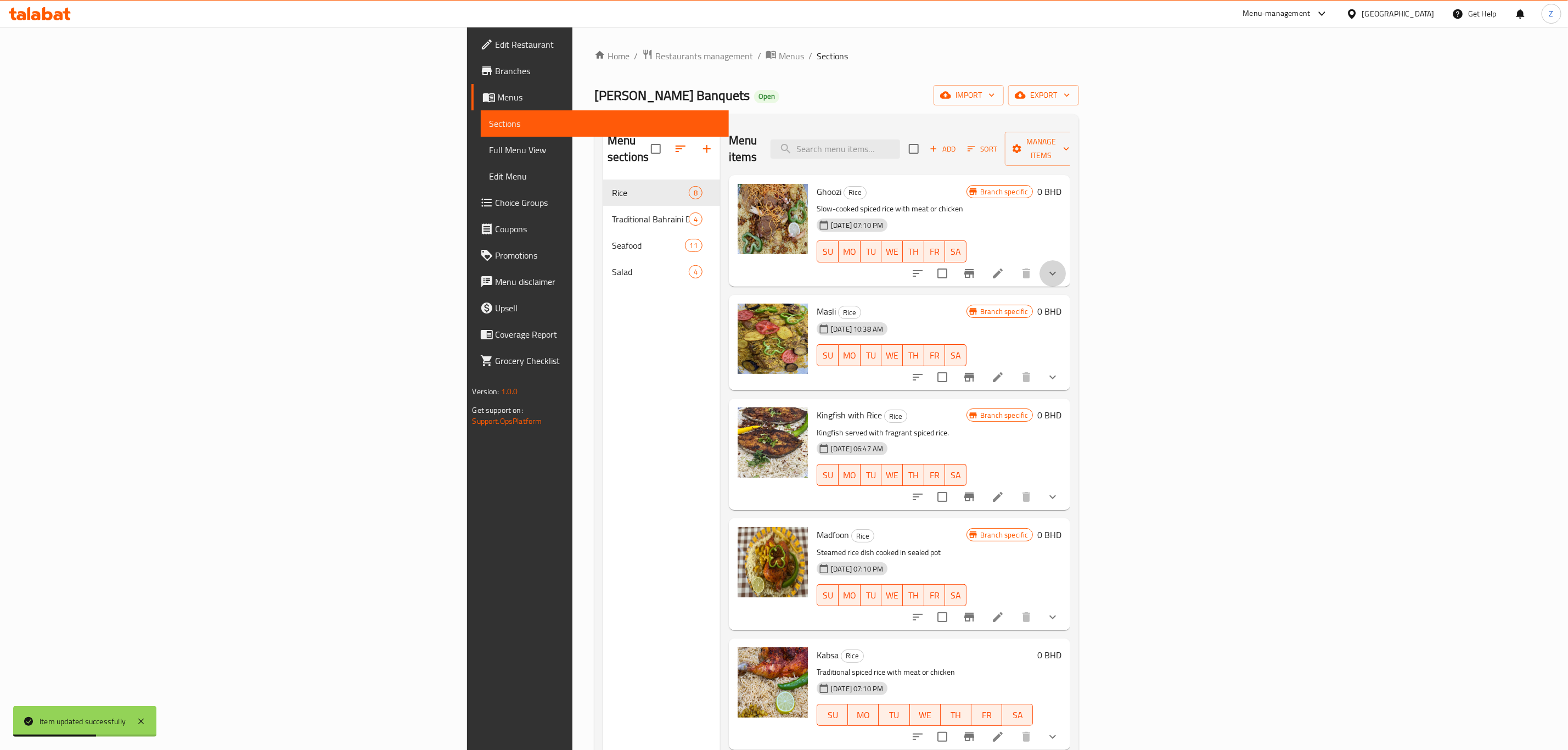
click at [1065, 264] on button "show more" at bounding box center [1052, 273] width 27 height 27
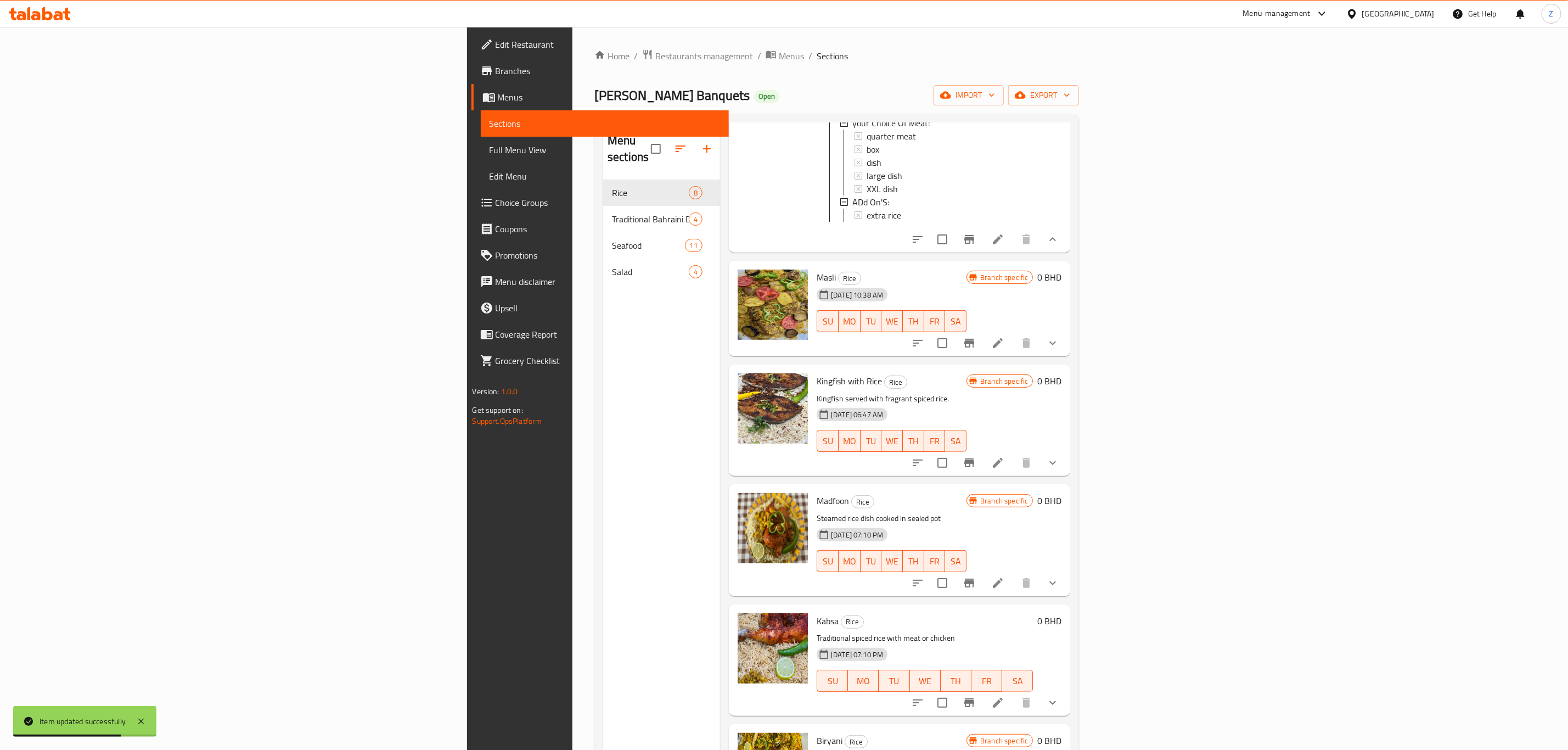
scroll to position [329, 0]
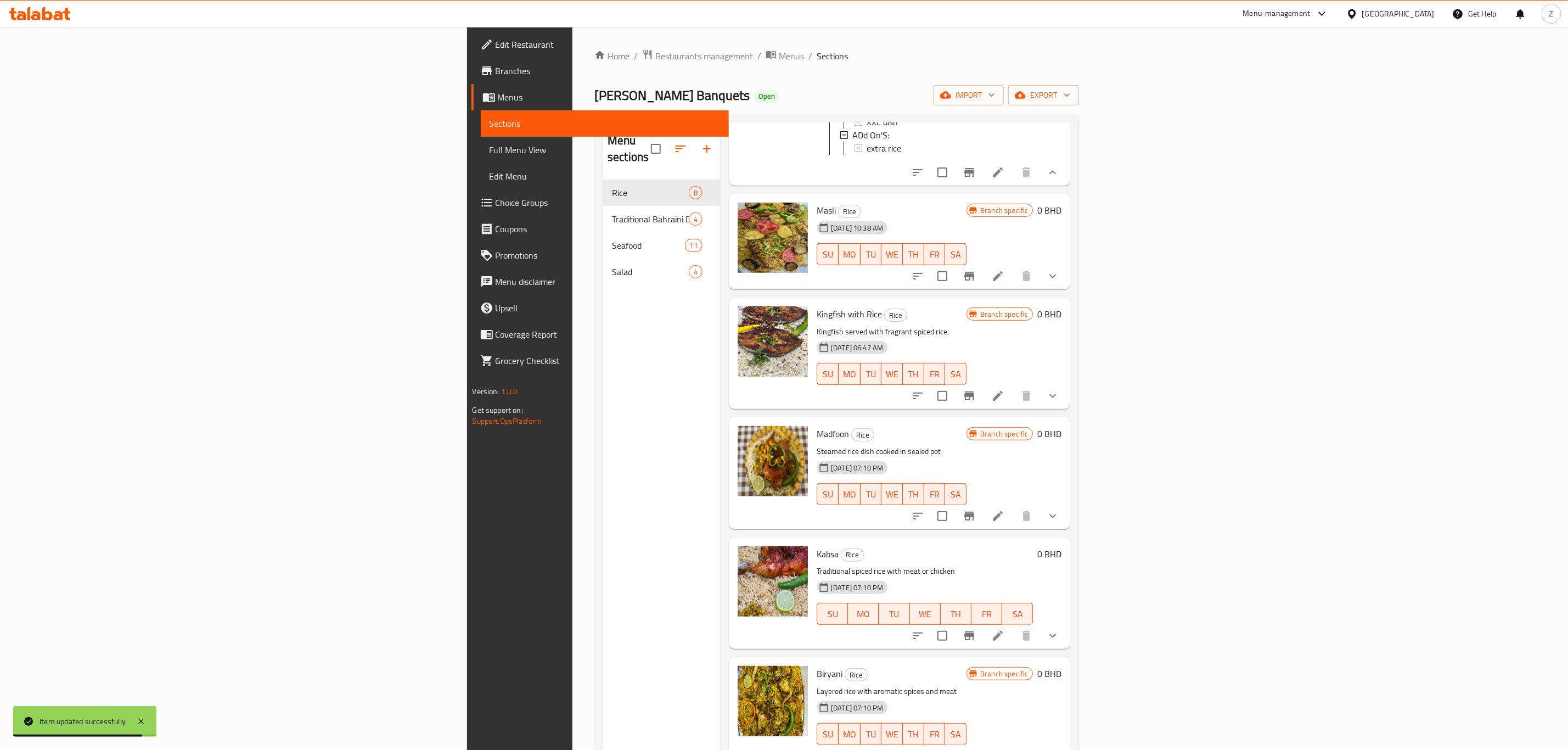
click at [1059, 273] on icon "show more" at bounding box center [1052, 276] width 13 height 13
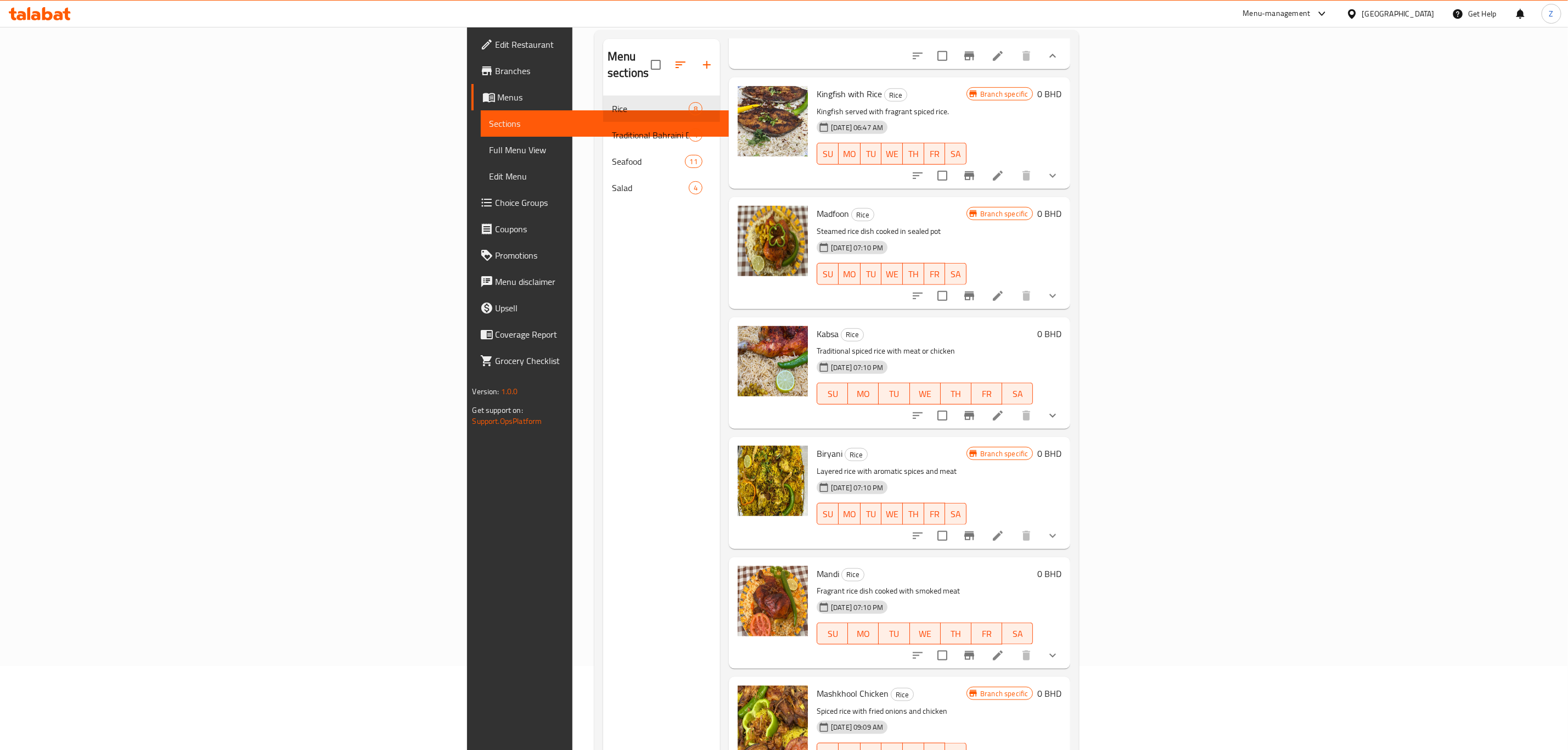
scroll to position [154, 0]
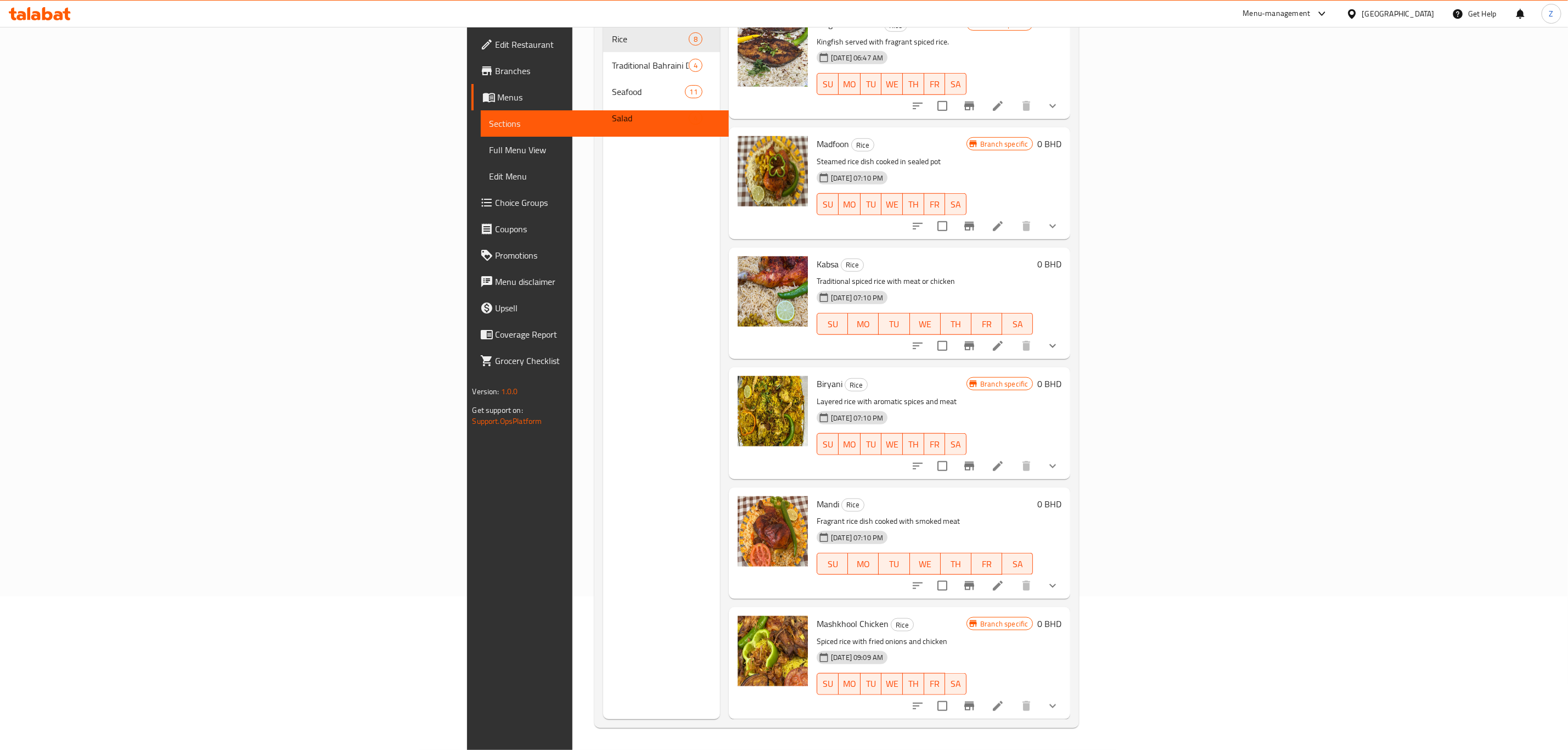
click at [495, 207] on span "Choice Groups" at bounding box center [607, 202] width 224 height 13
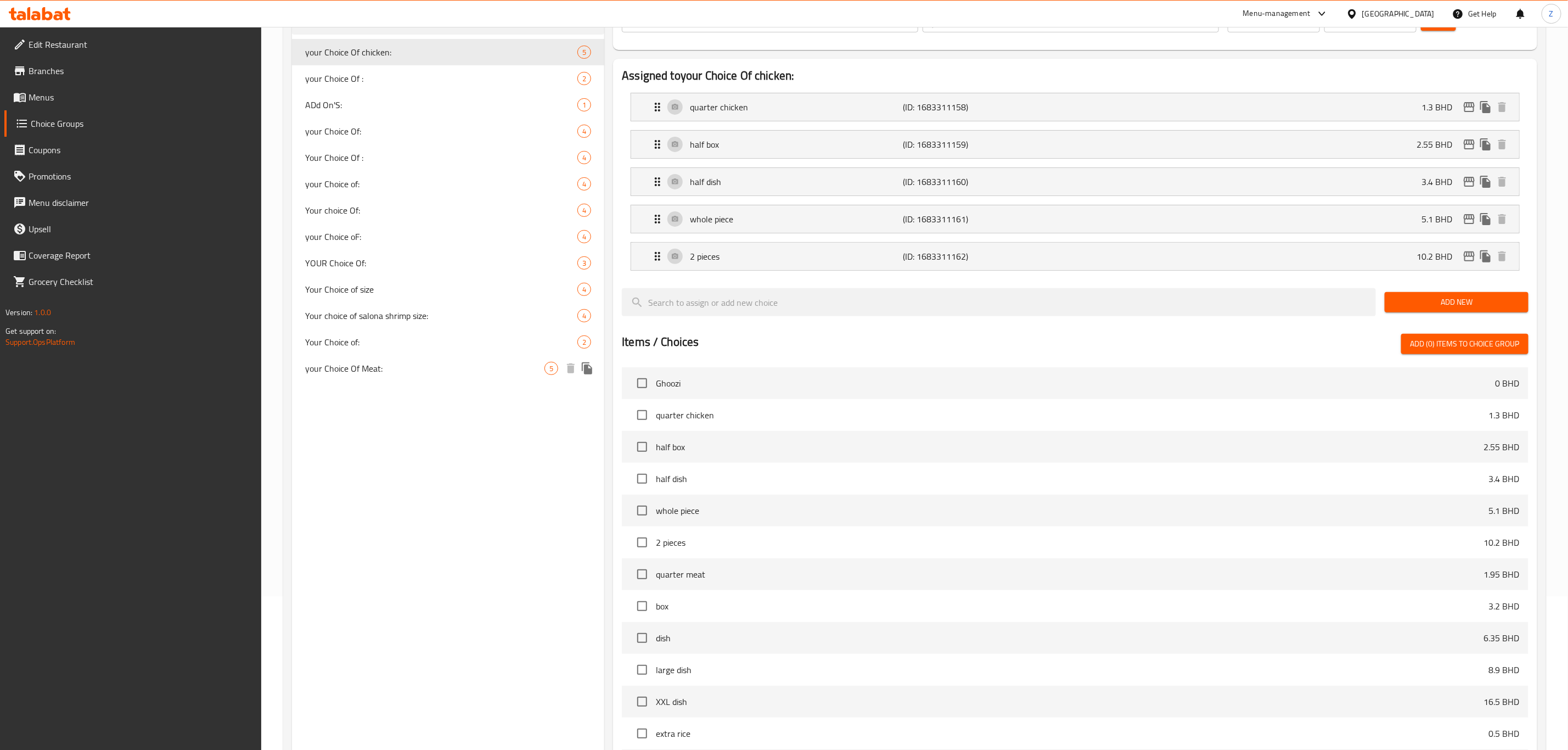
click at [363, 365] on span "your Choice Of Meat:" at bounding box center [424, 368] width 239 height 13
type input "your Choice Of Meat:"
type input "إختيارك من اللحم:"
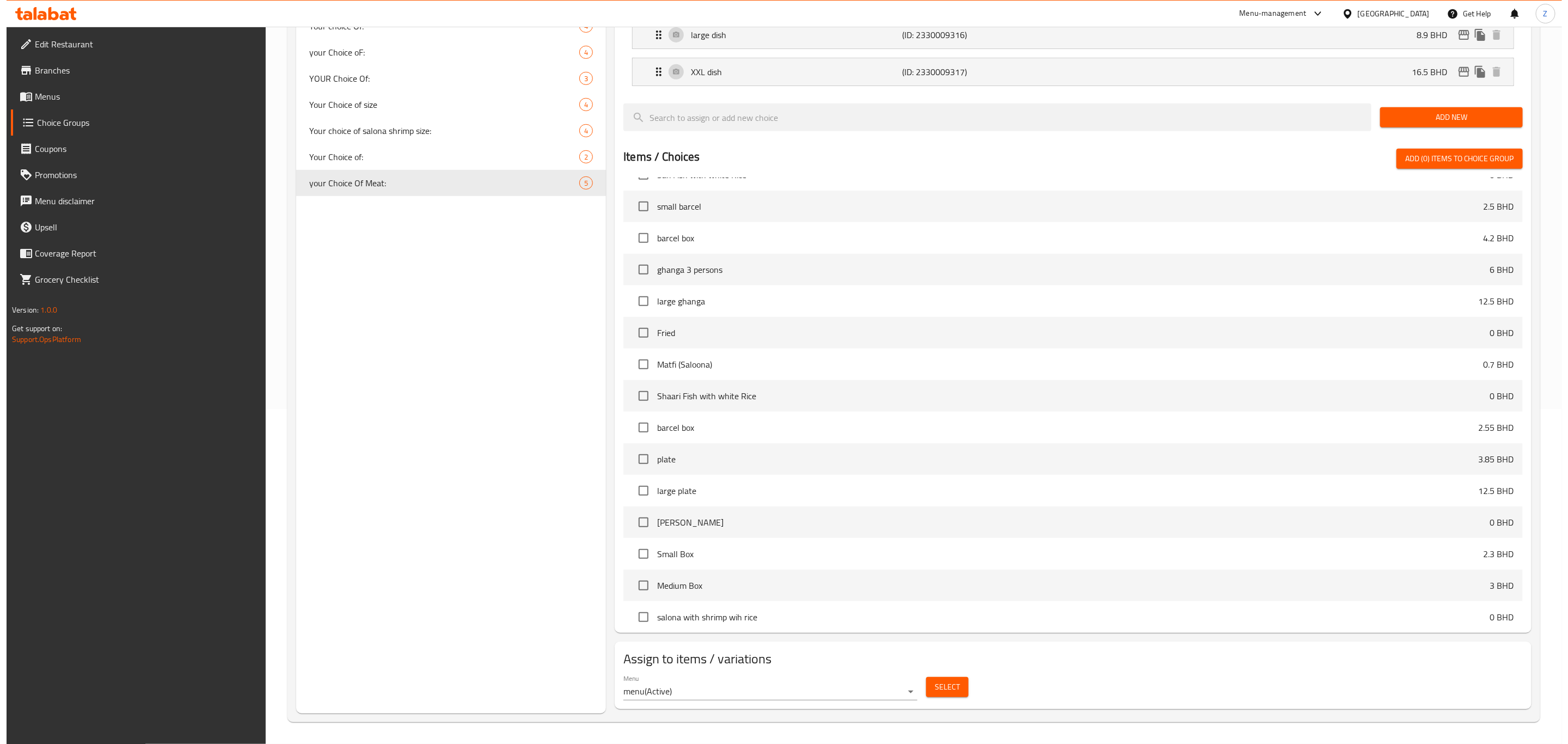
scroll to position [2150, 0]
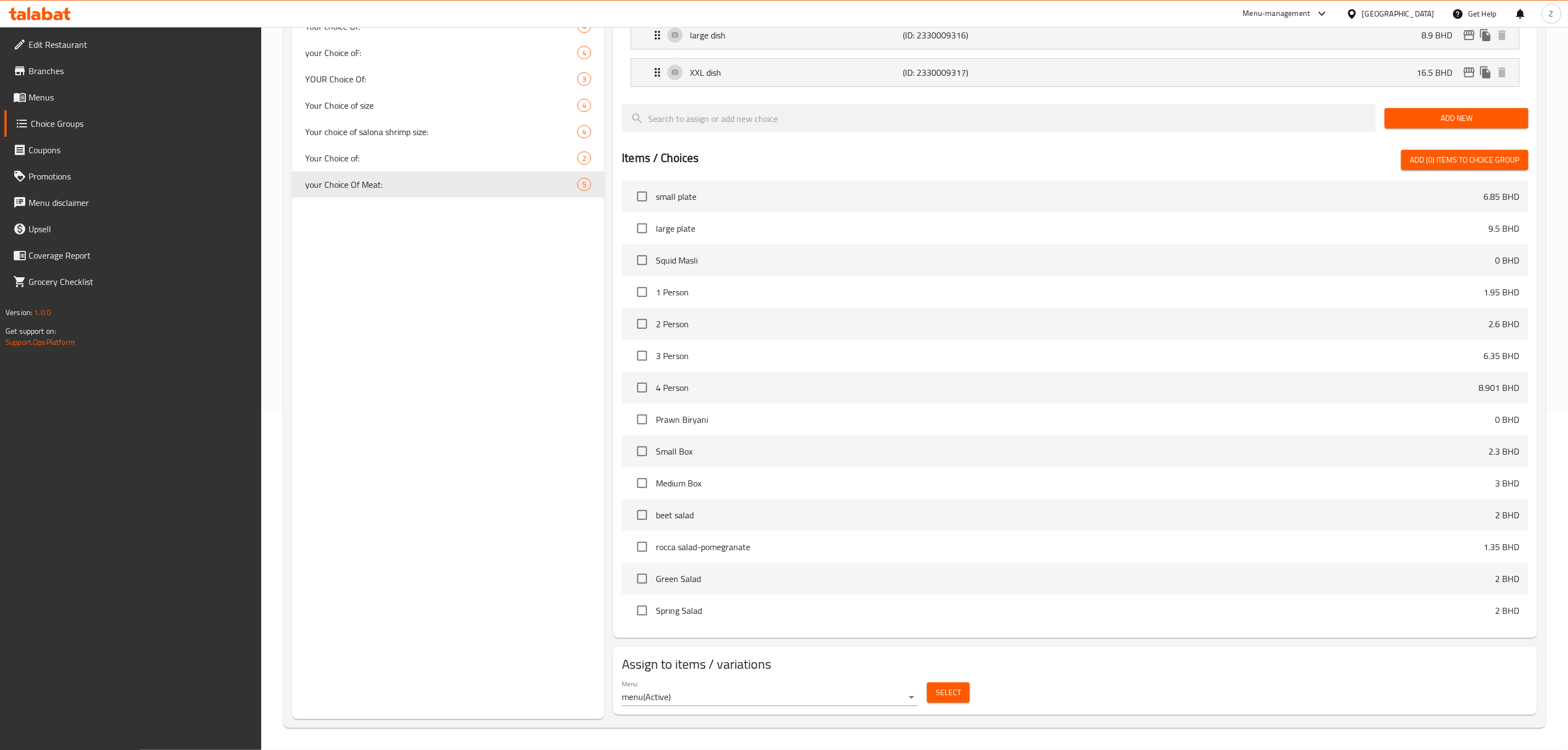
click at [943, 688] on span "Select" at bounding box center [947, 692] width 25 height 14
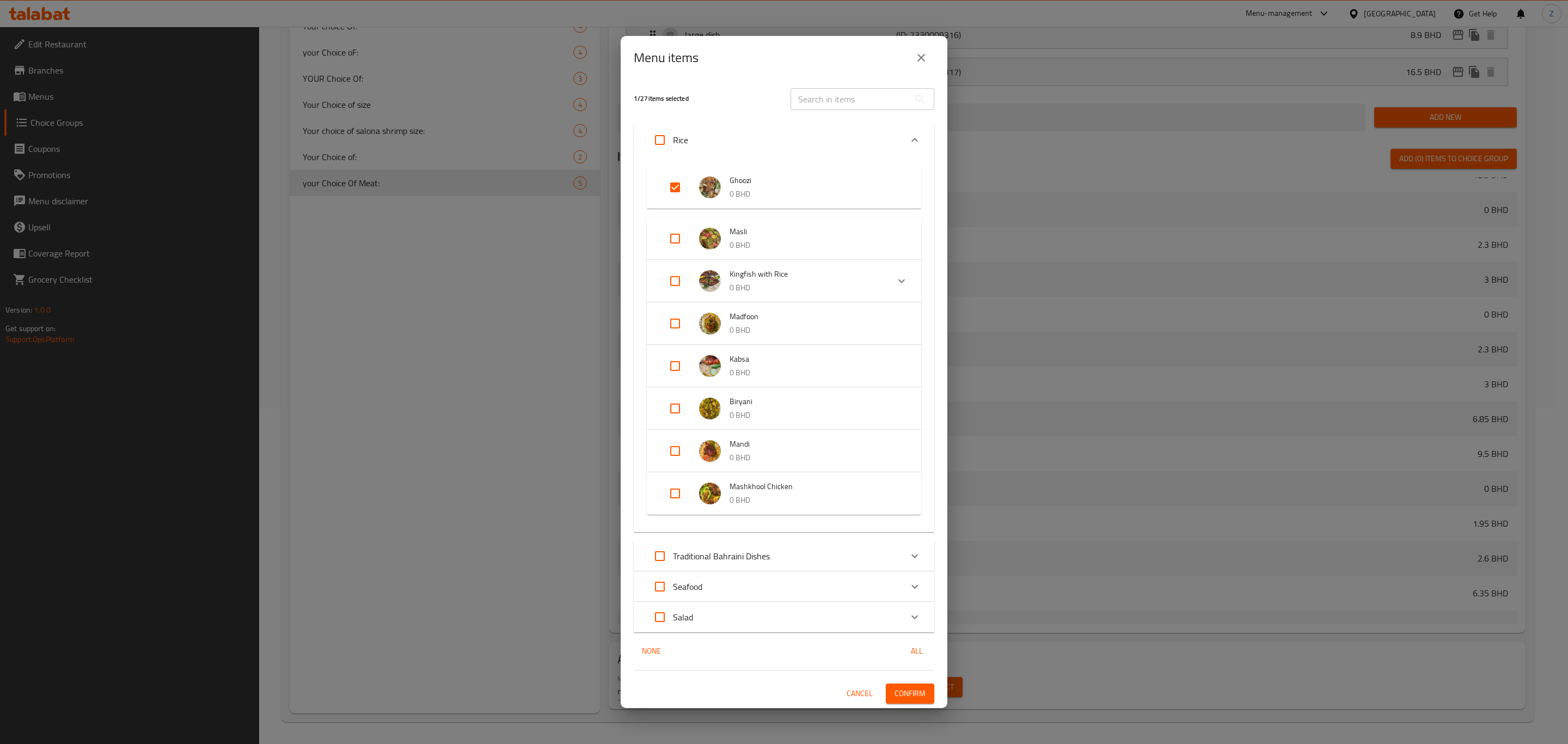
scroll to position [2369, 0]
click at [676, 245] on input "Expand" at bounding box center [675, 238] width 27 height 27
checkbox input "true"
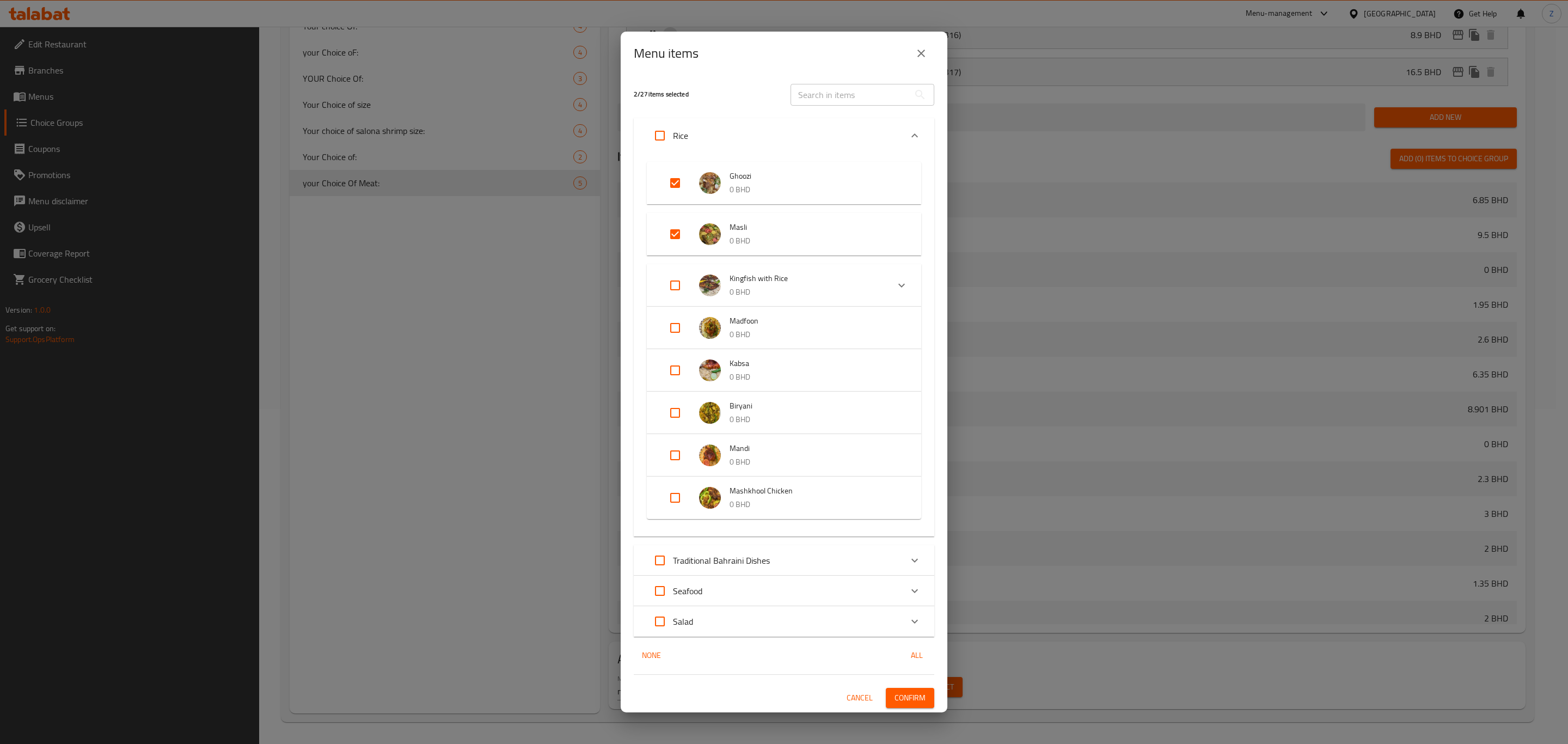
click at [670, 326] on input "Expand" at bounding box center [675, 328] width 27 height 27
checkbox input "true"
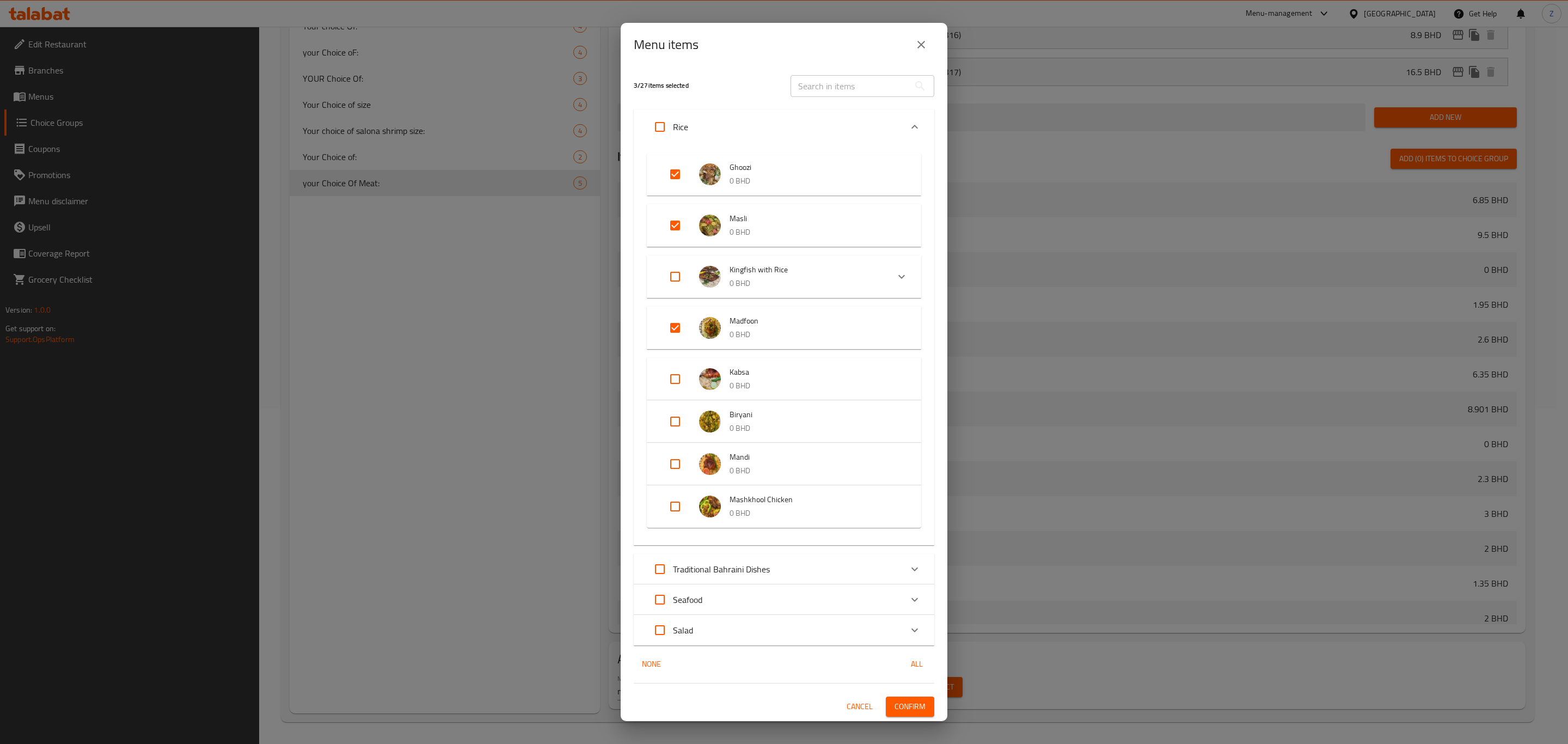
click at [677, 380] on input "Expand" at bounding box center [675, 379] width 27 height 27
checkbox input "true"
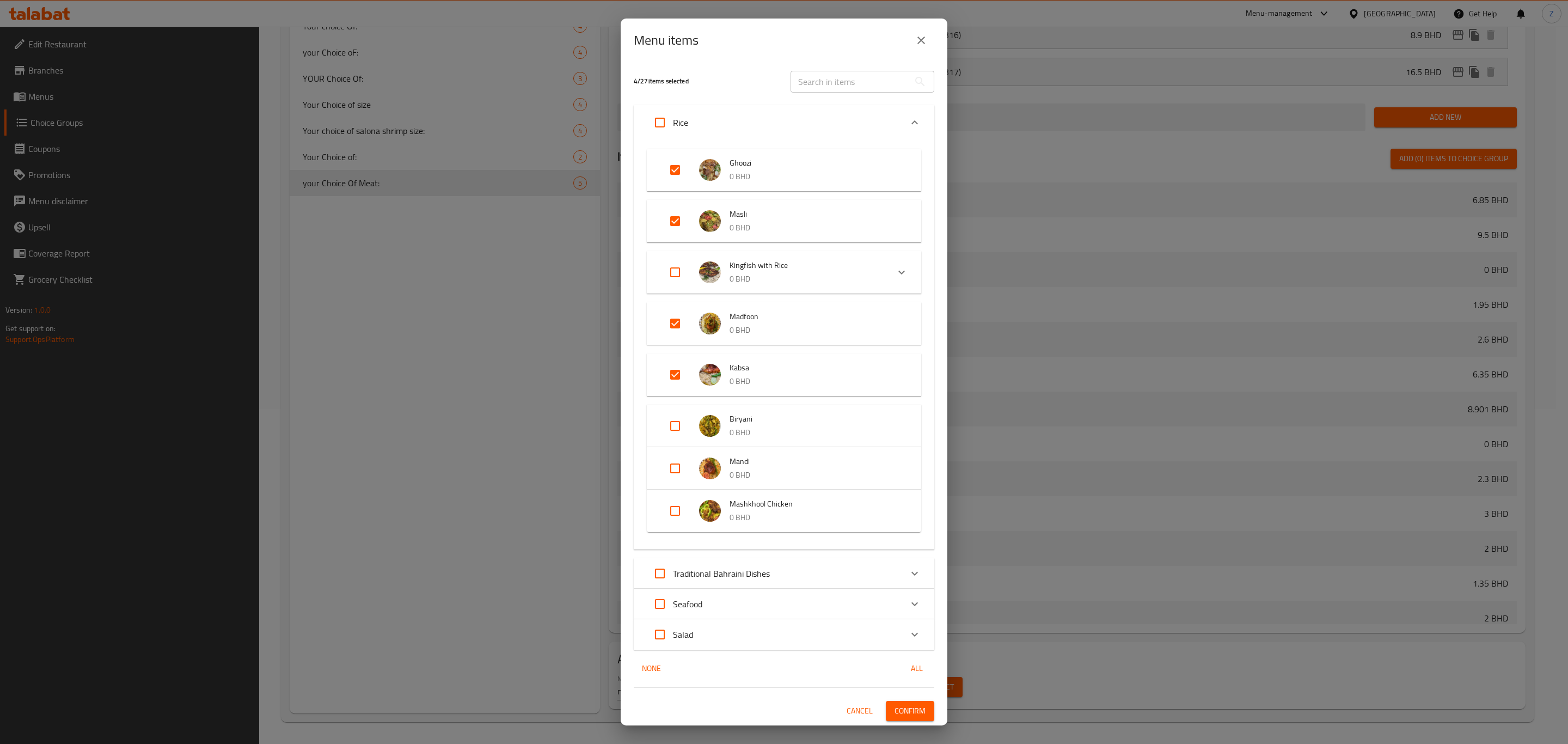
click at [675, 426] on input "Expand" at bounding box center [675, 426] width 27 height 27
checkbox input "true"
click at [674, 487] on input "Expand" at bounding box center [675, 476] width 27 height 27
checkbox input "true"
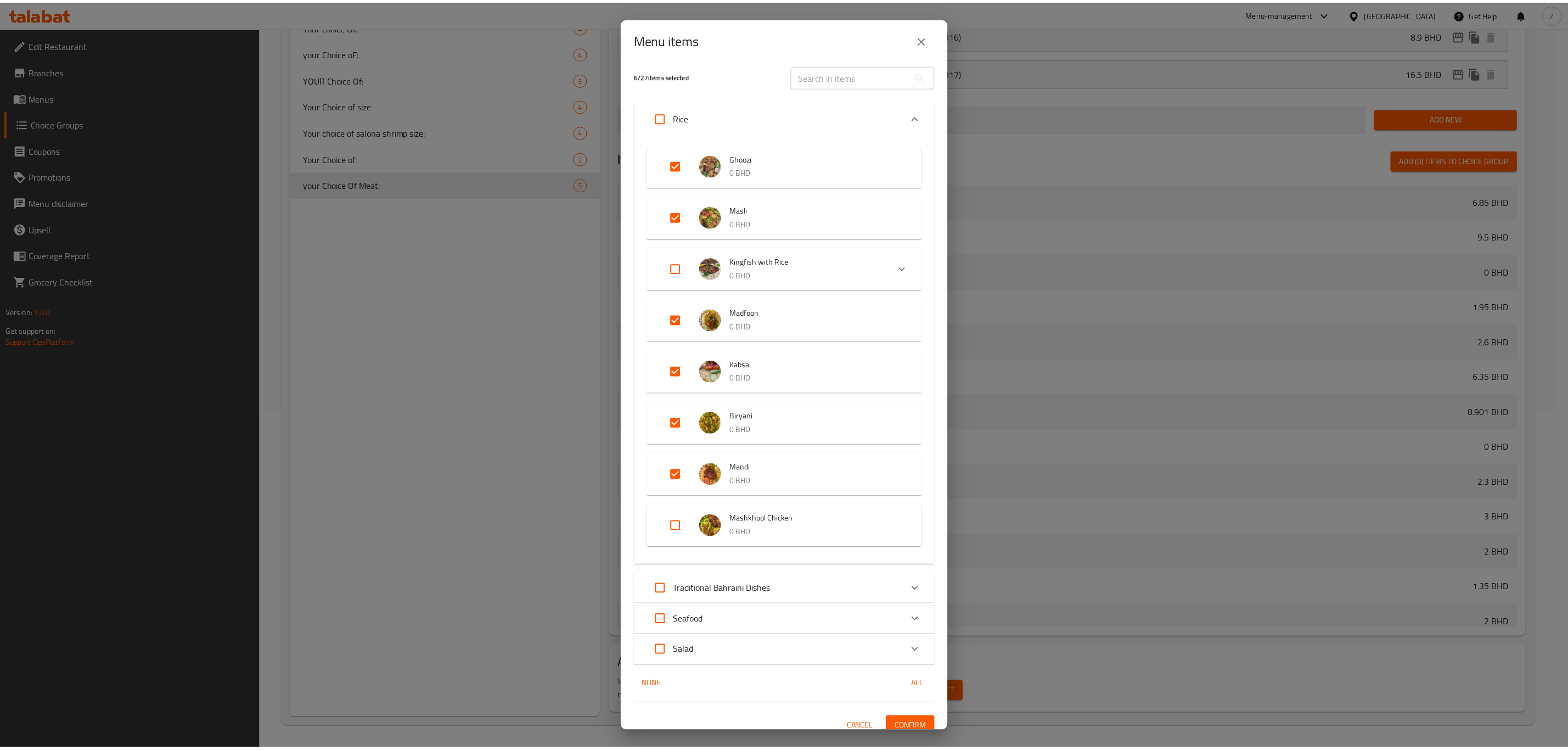
scroll to position [14, 0]
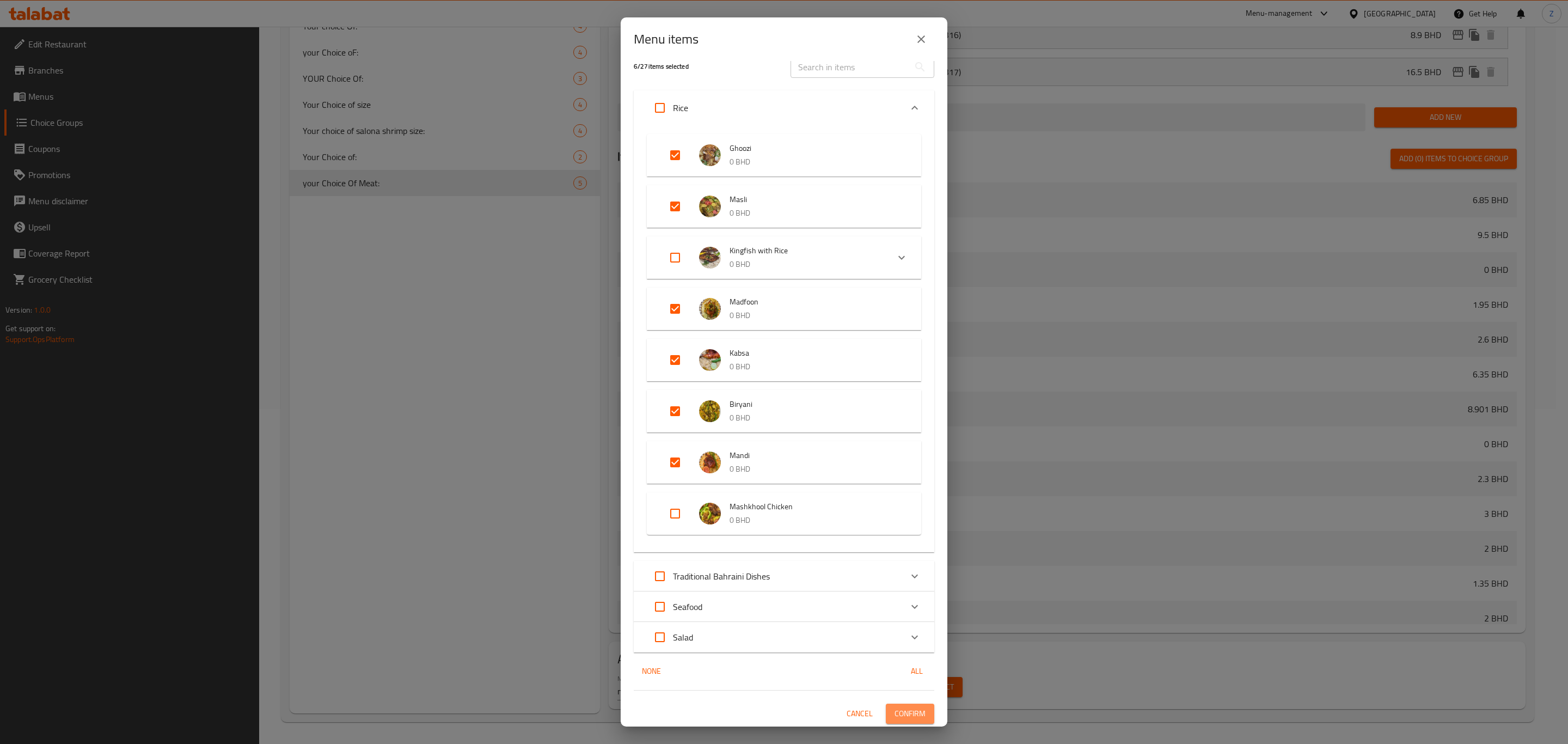
drag, startPoint x: 911, startPoint y: 706, endPoint x: 1033, endPoint y: 724, distance: 123.3
click at [911, 706] on span "Confirm" at bounding box center [911, 713] width 31 height 14
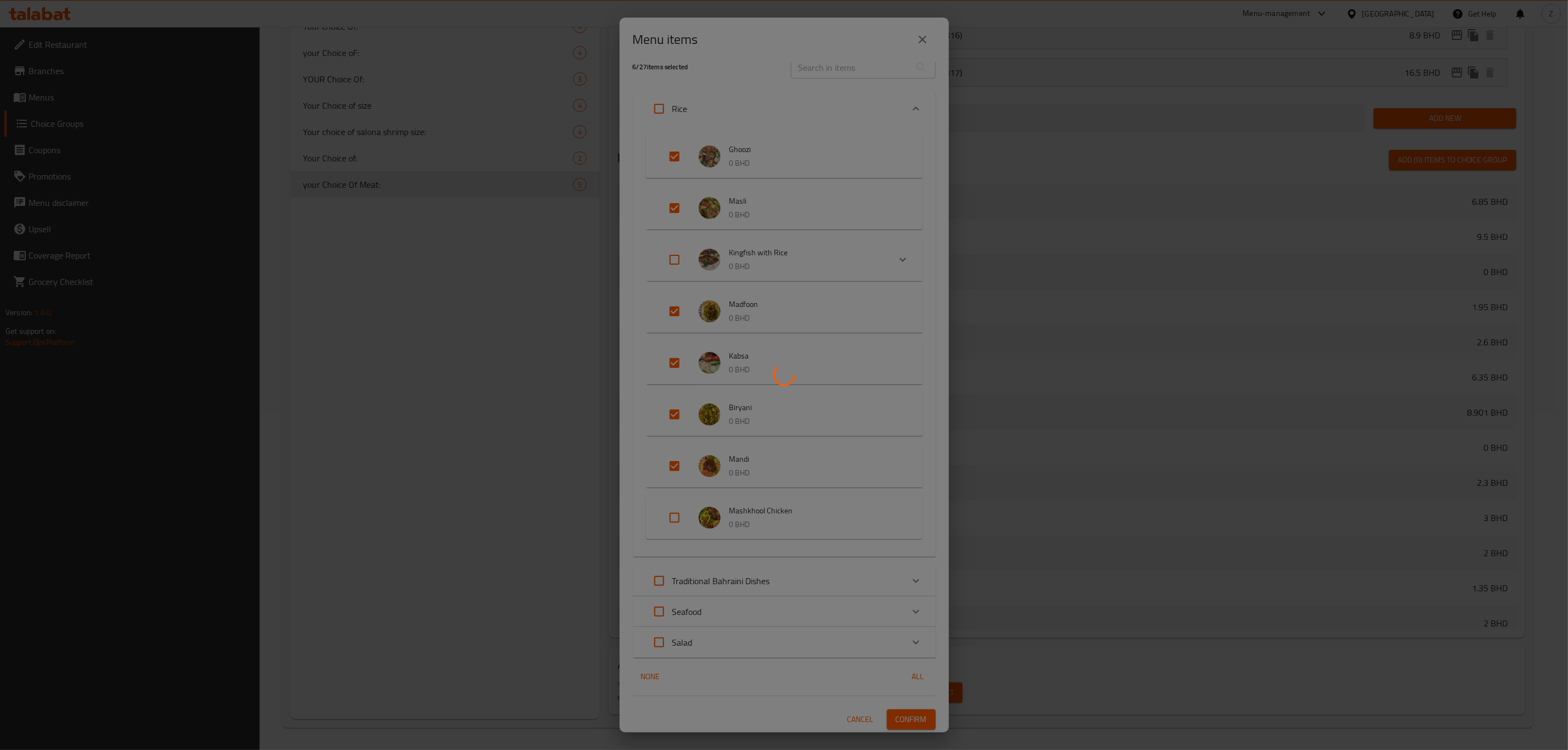
scroll to position [2167, 0]
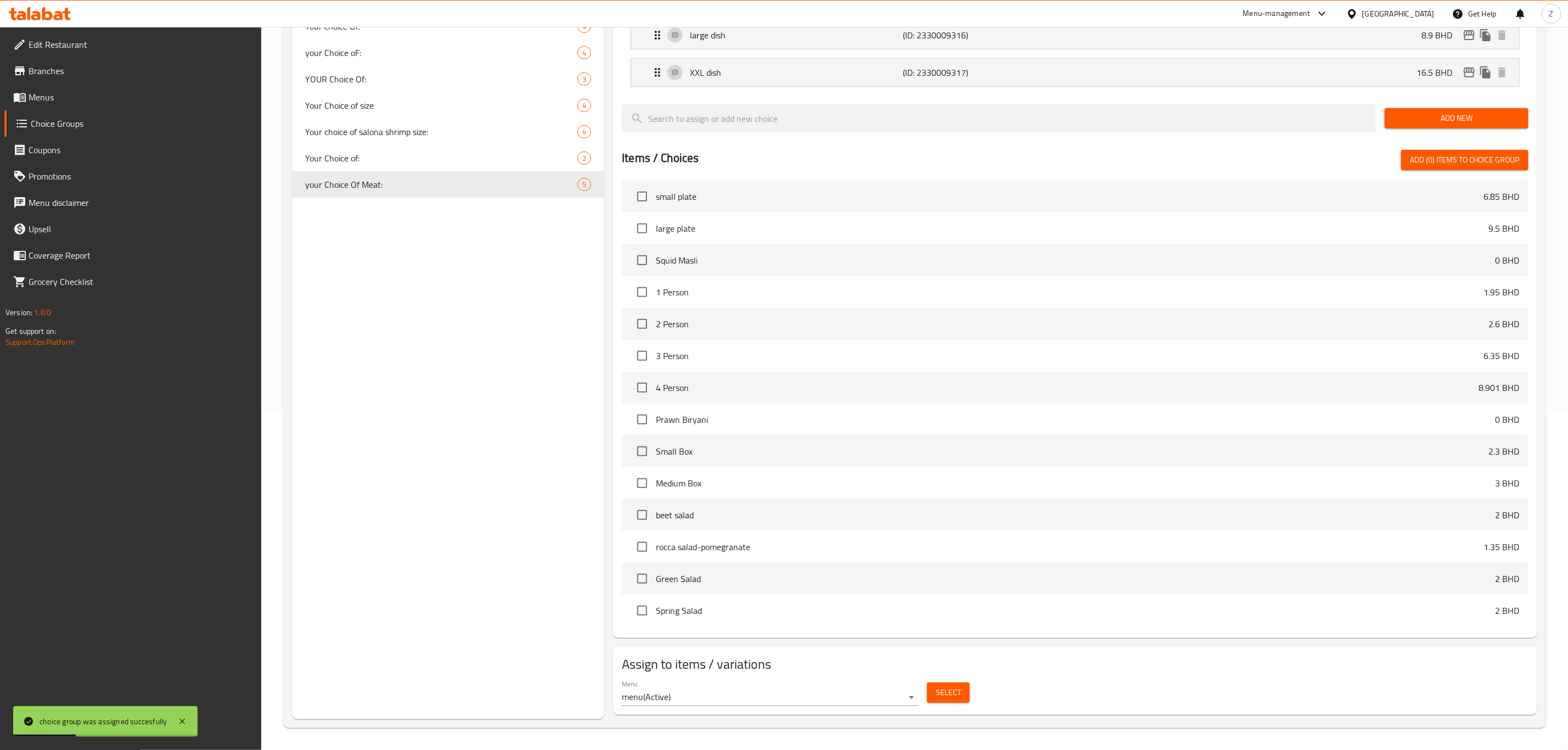
click at [75, 97] on span "Menus" at bounding box center [140, 97] width 224 height 13
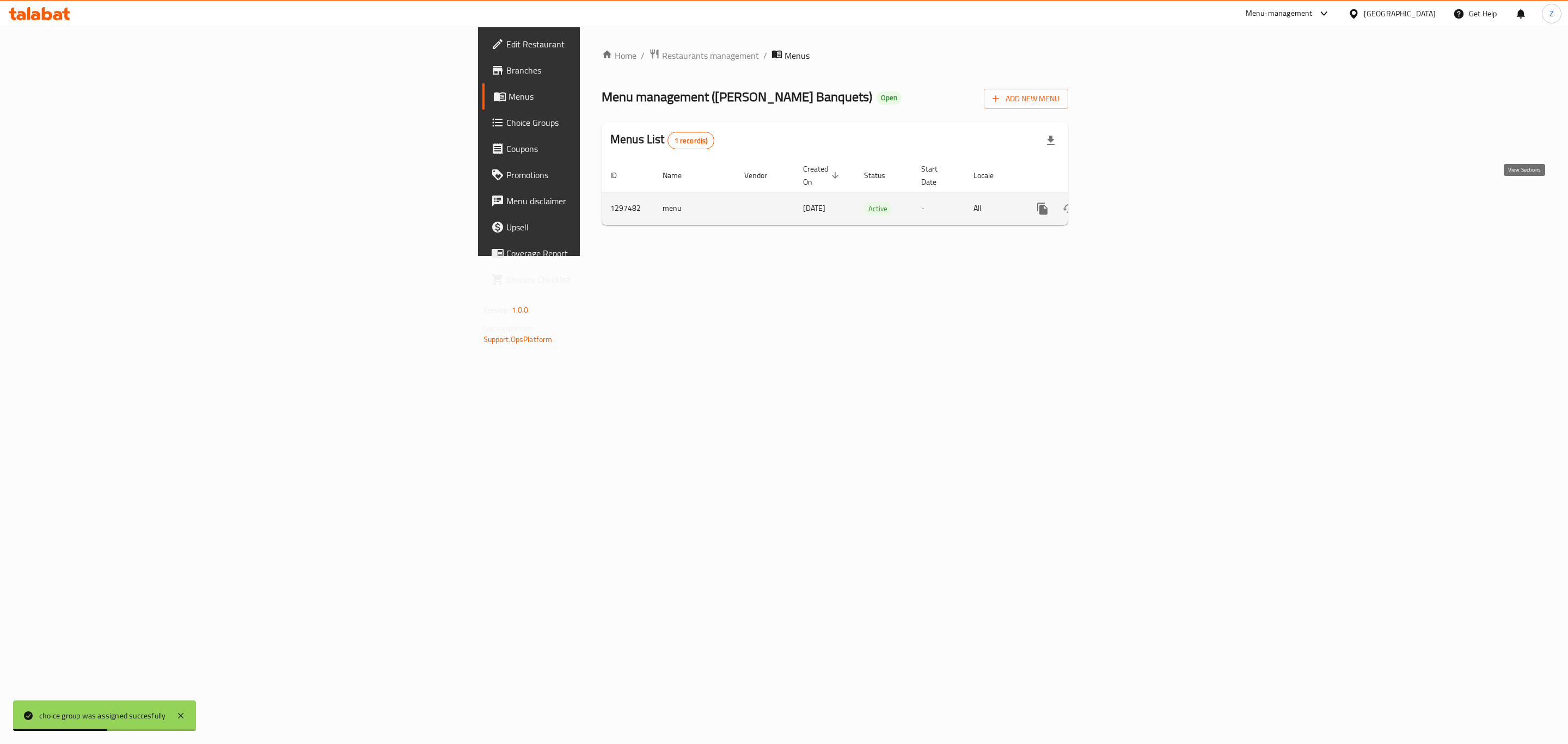
click at [1128, 202] on icon "enhanced table" at bounding box center [1121, 209] width 13 height 13
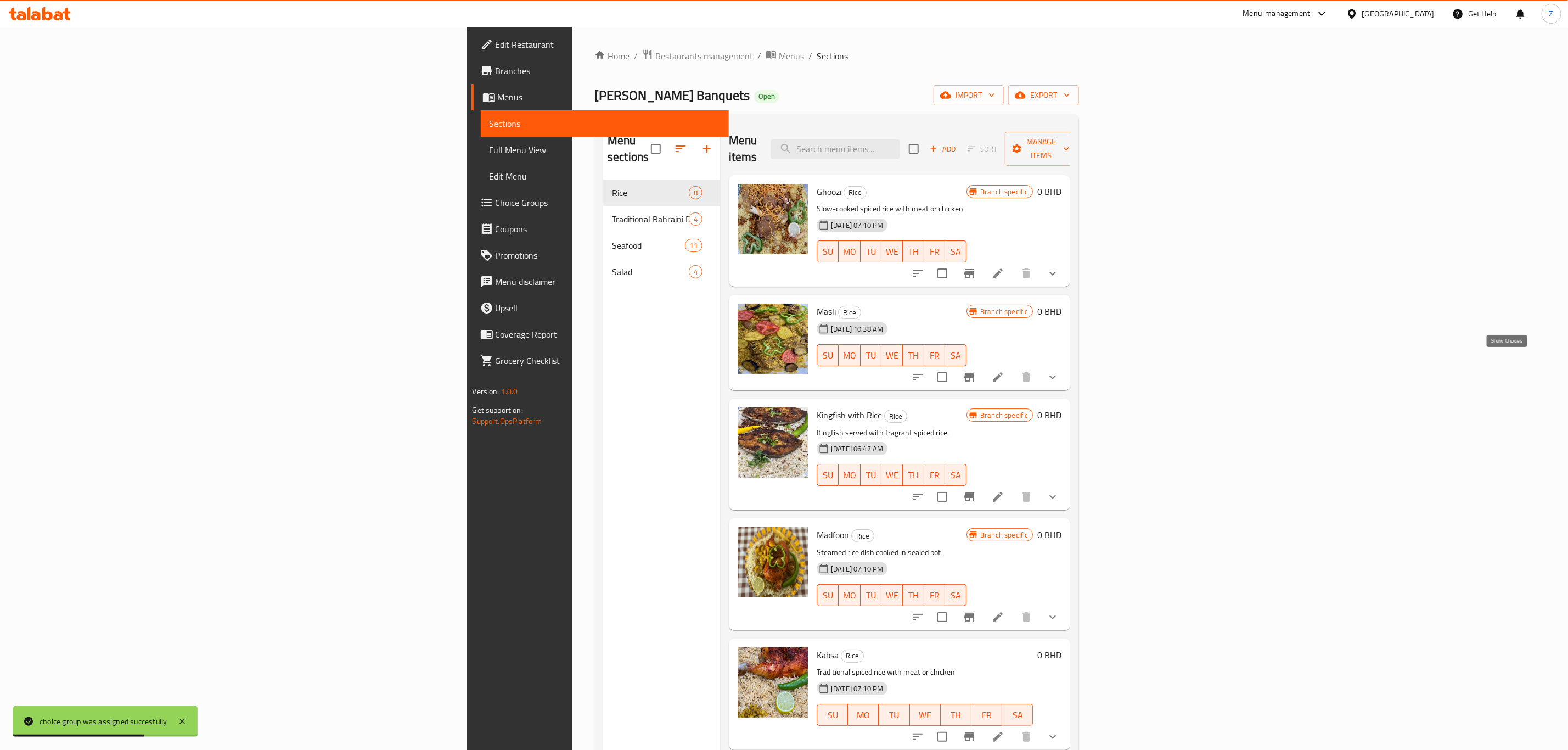
click at [1059, 371] on icon "show more" at bounding box center [1052, 377] width 13 height 13
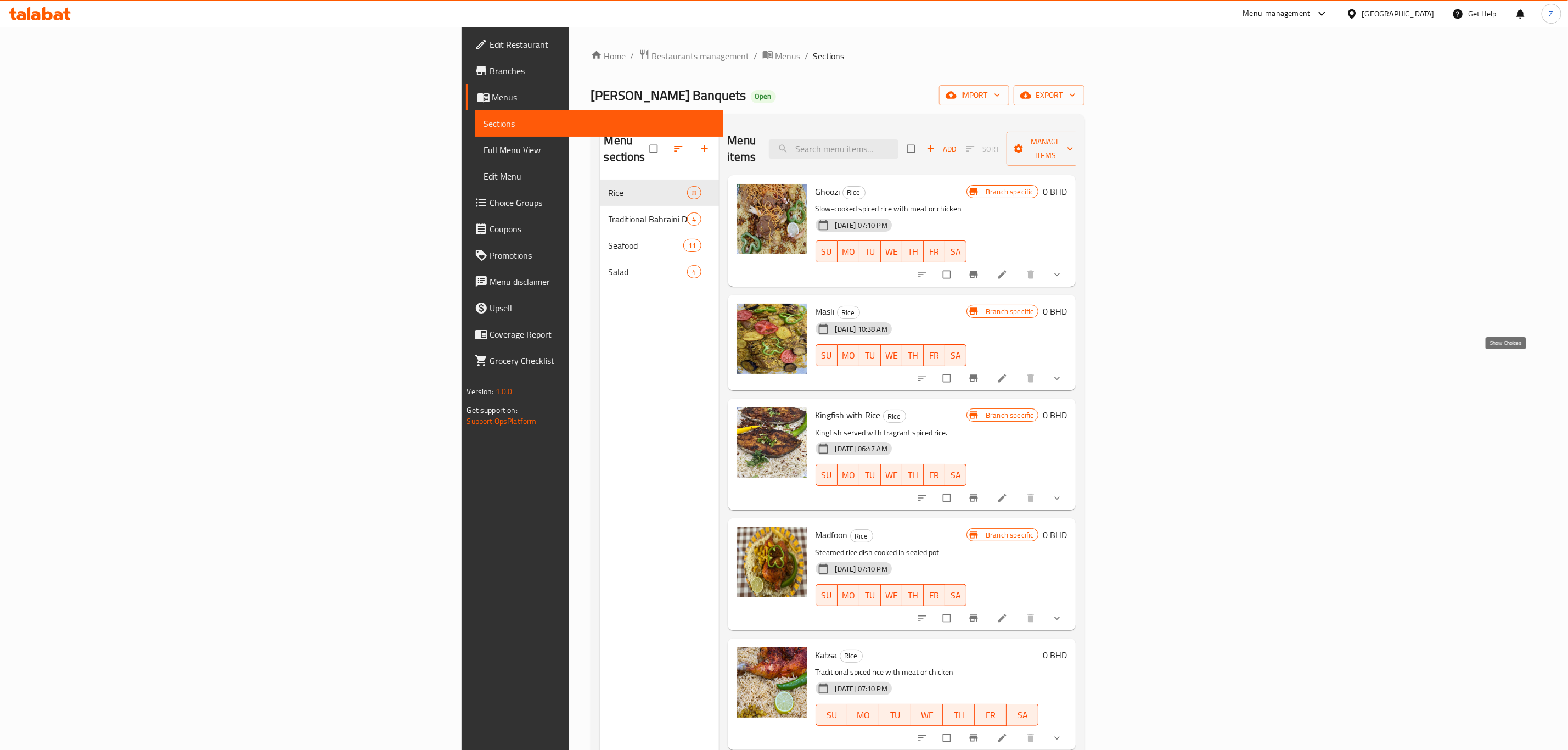
click at [1063, 373] on icon "show more" at bounding box center [1057, 378] width 11 height 11
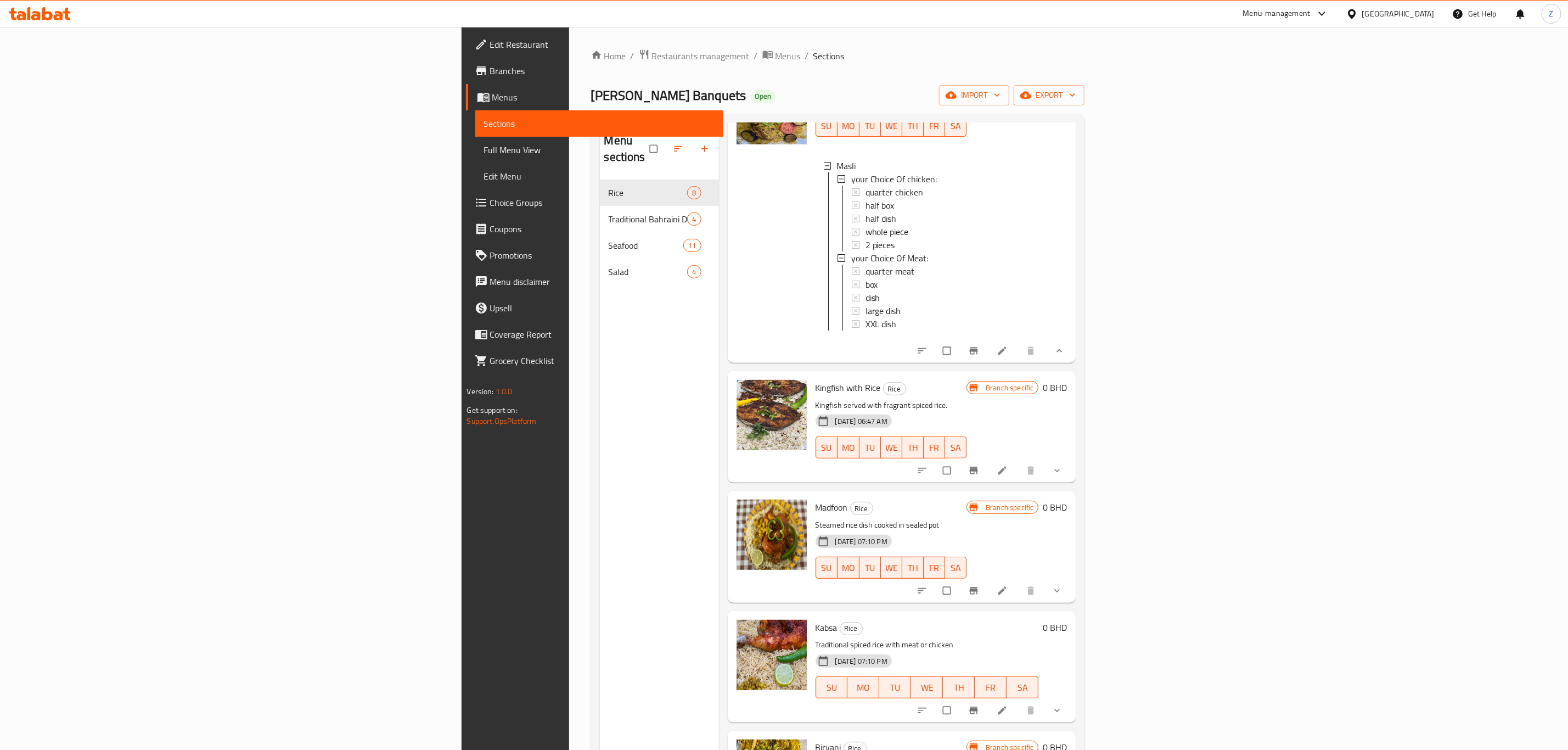
scroll to position [329, 0]
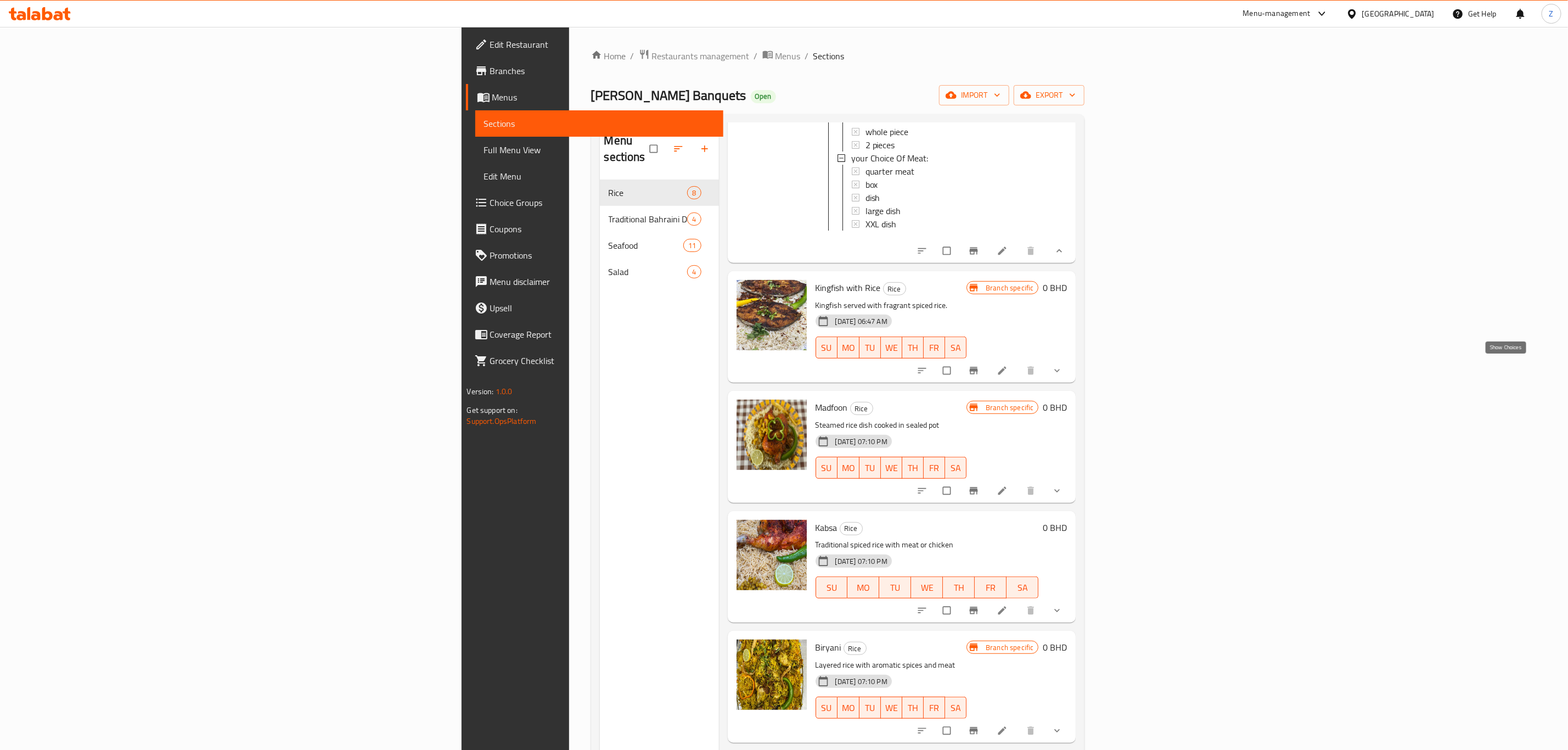
click at [1063, 368] on icon "show more" at bounding box center [1057, 371] width 11 height 11
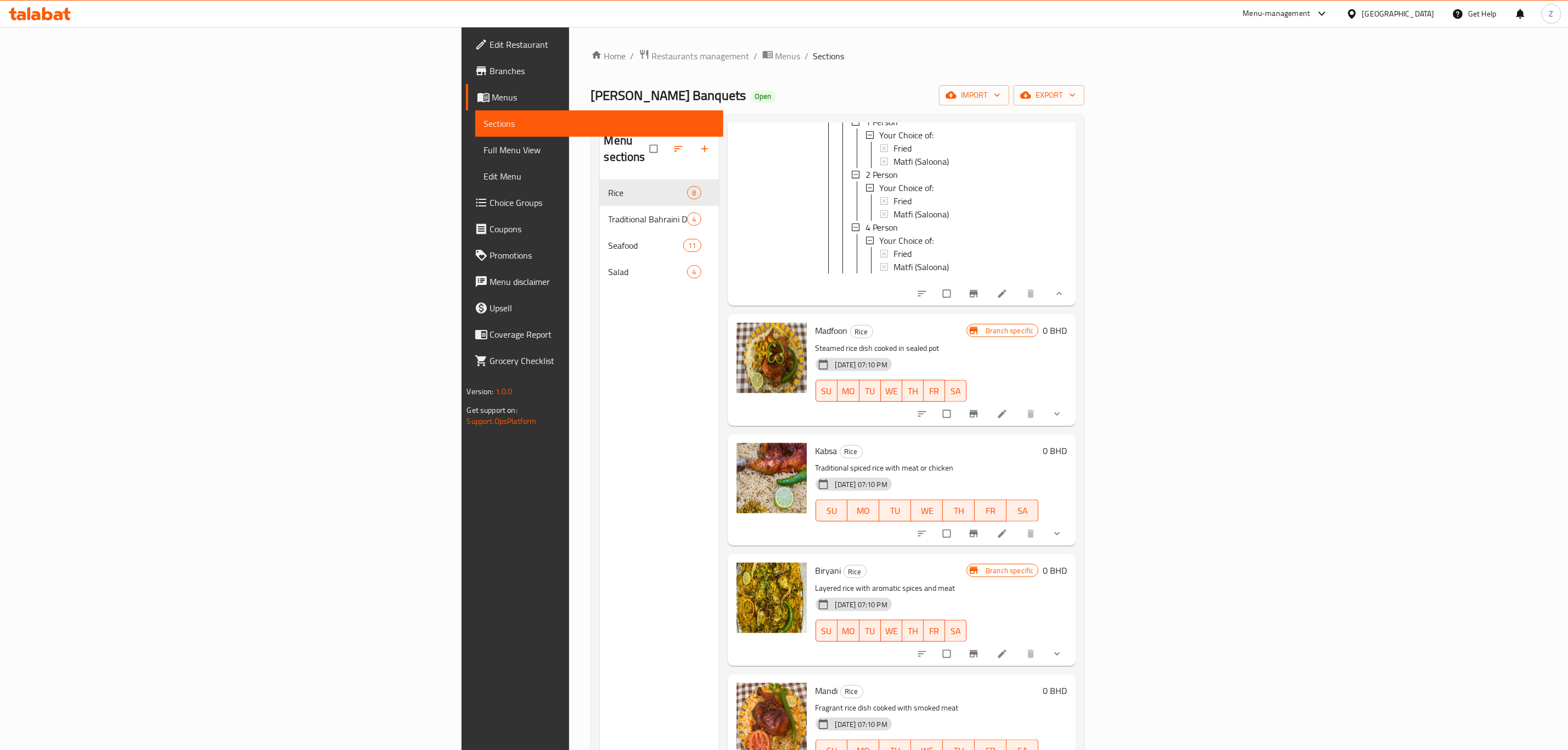
scroll to position [661, 0]
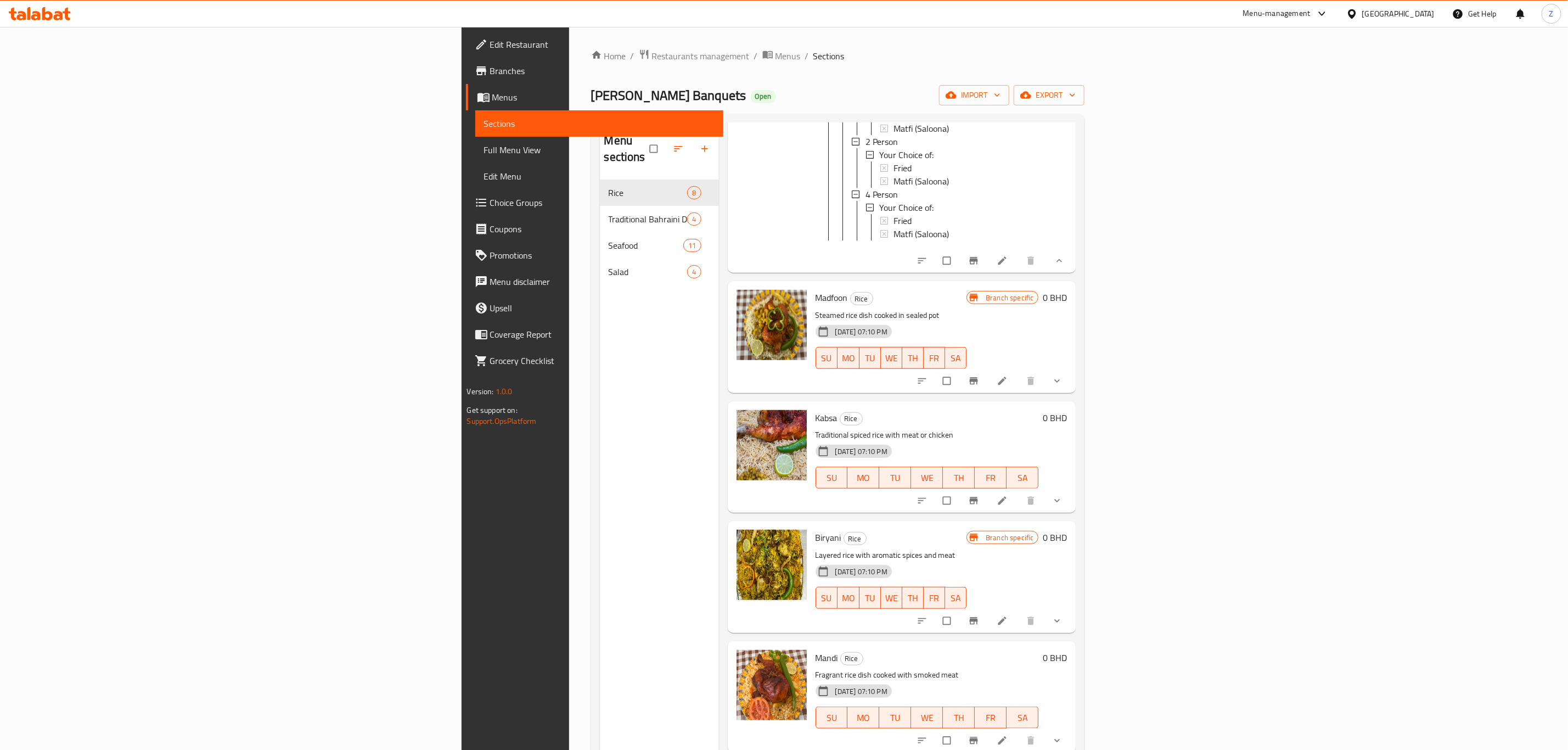
click at [1071, 383] on button "show more" at bounding box center [1058, 381] width 27 height 24
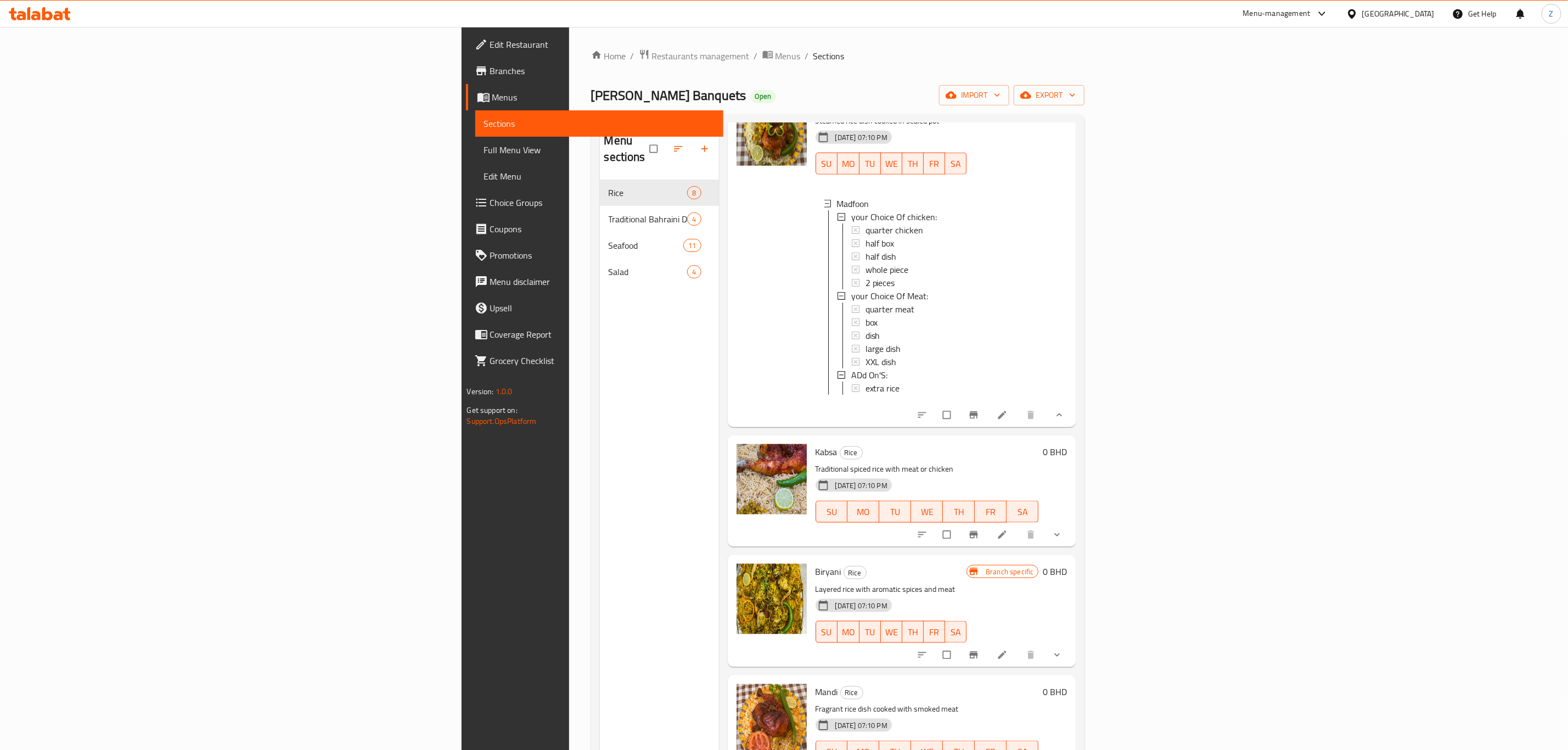
scroll to position [902, 0]
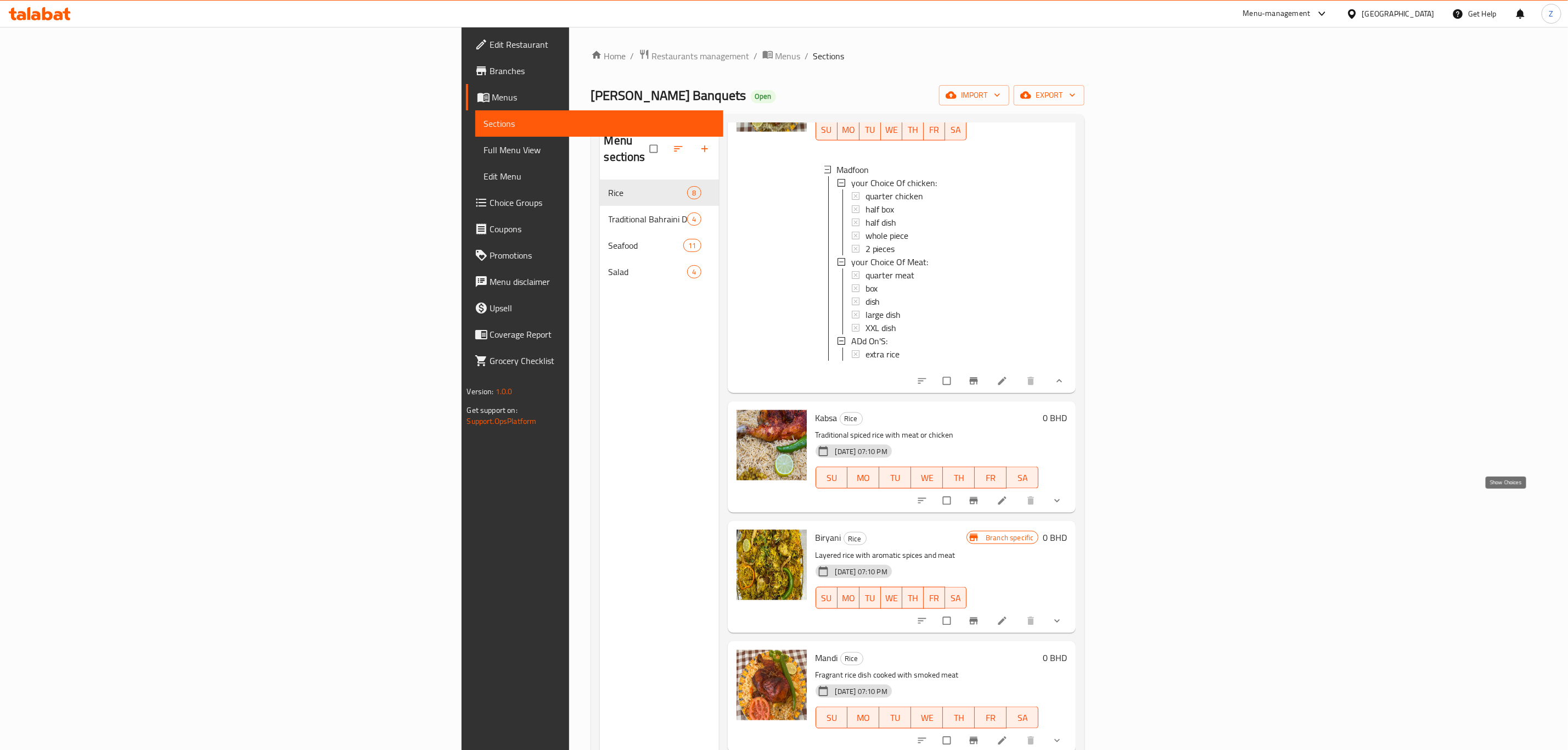
click at [1063, 502] on icon "show more" at bounding box center [1057, 501] width 11 height 11
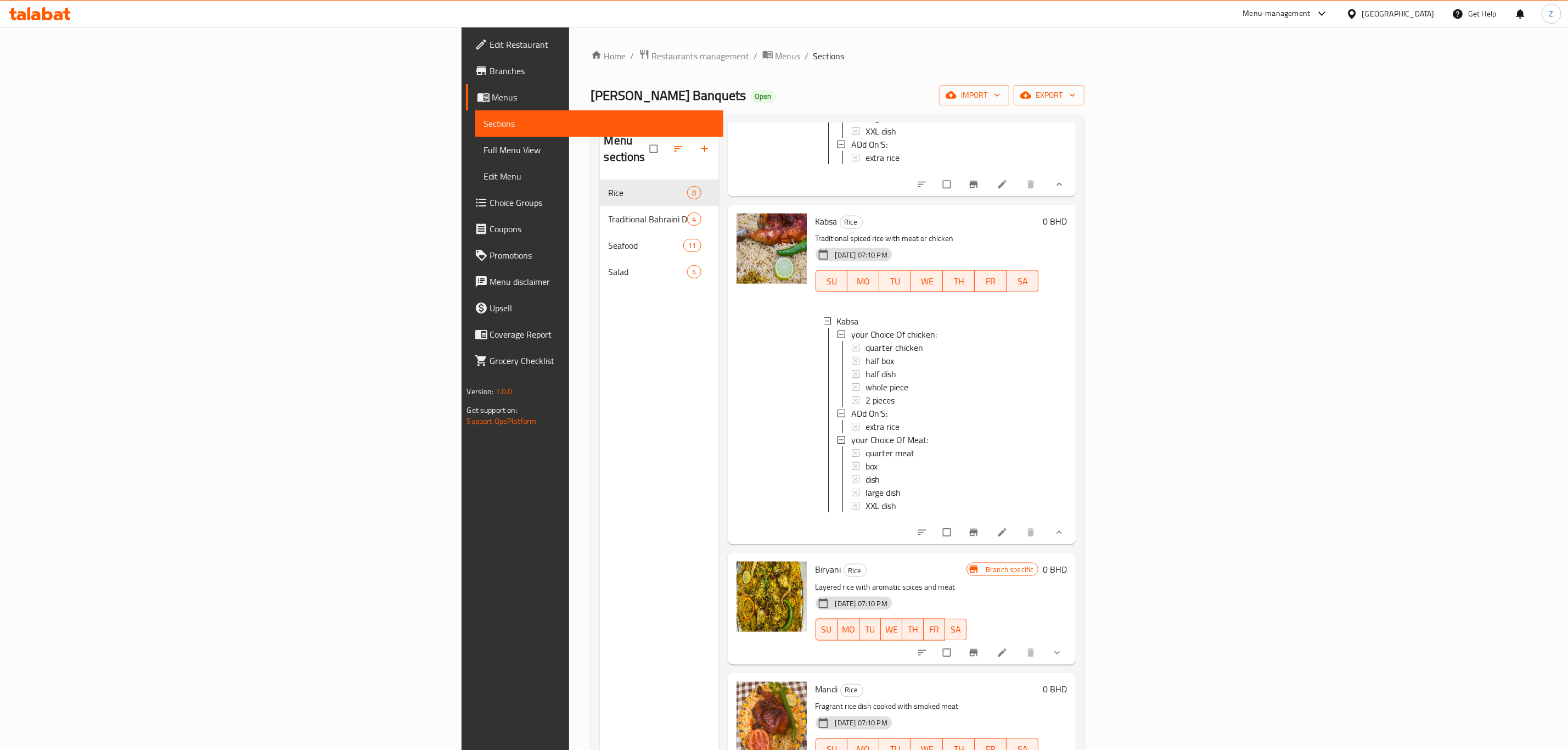
scroll to position [1143, 0]
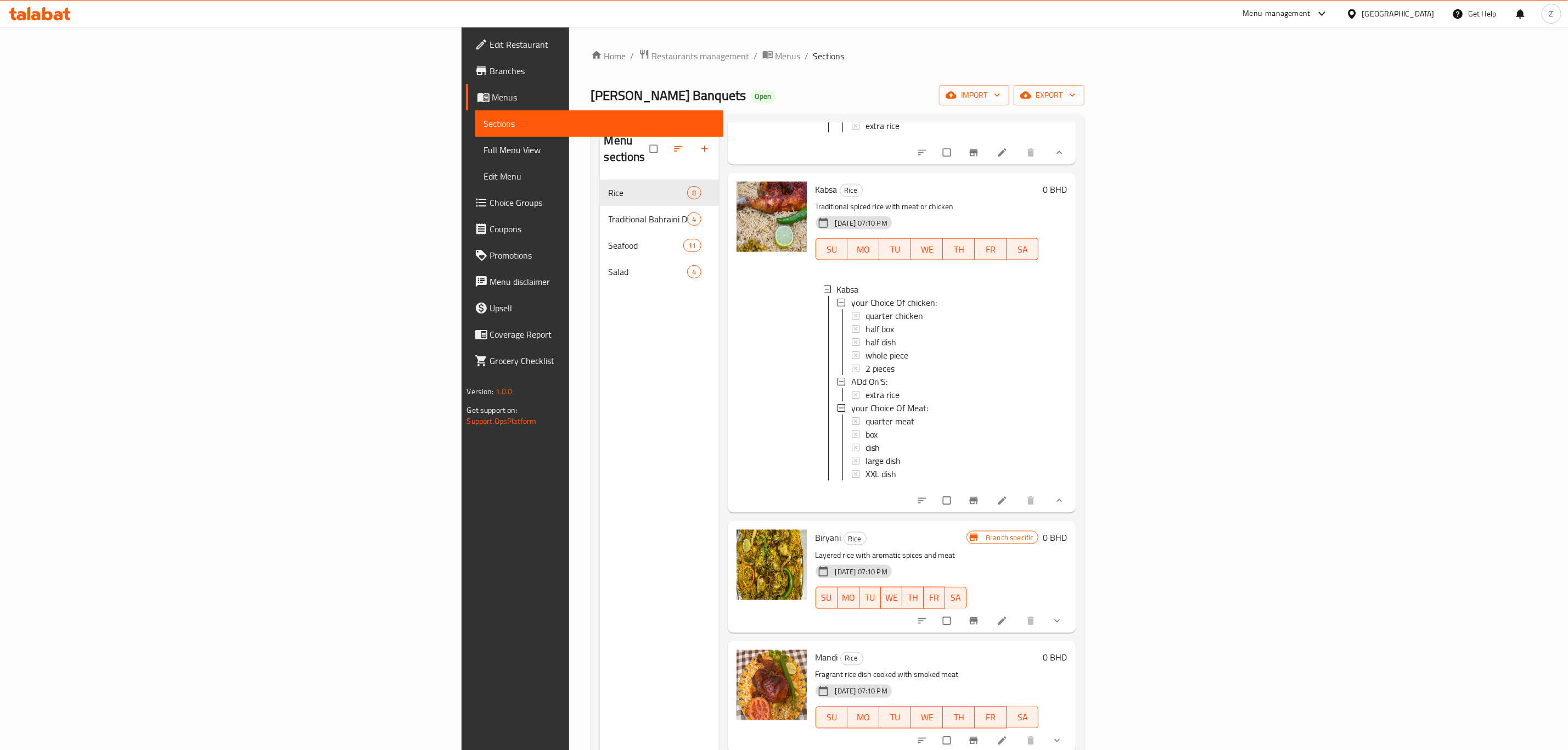
click at [1071, 621] on button "show more" at bounding box center [1058, 621] width 27 height 24
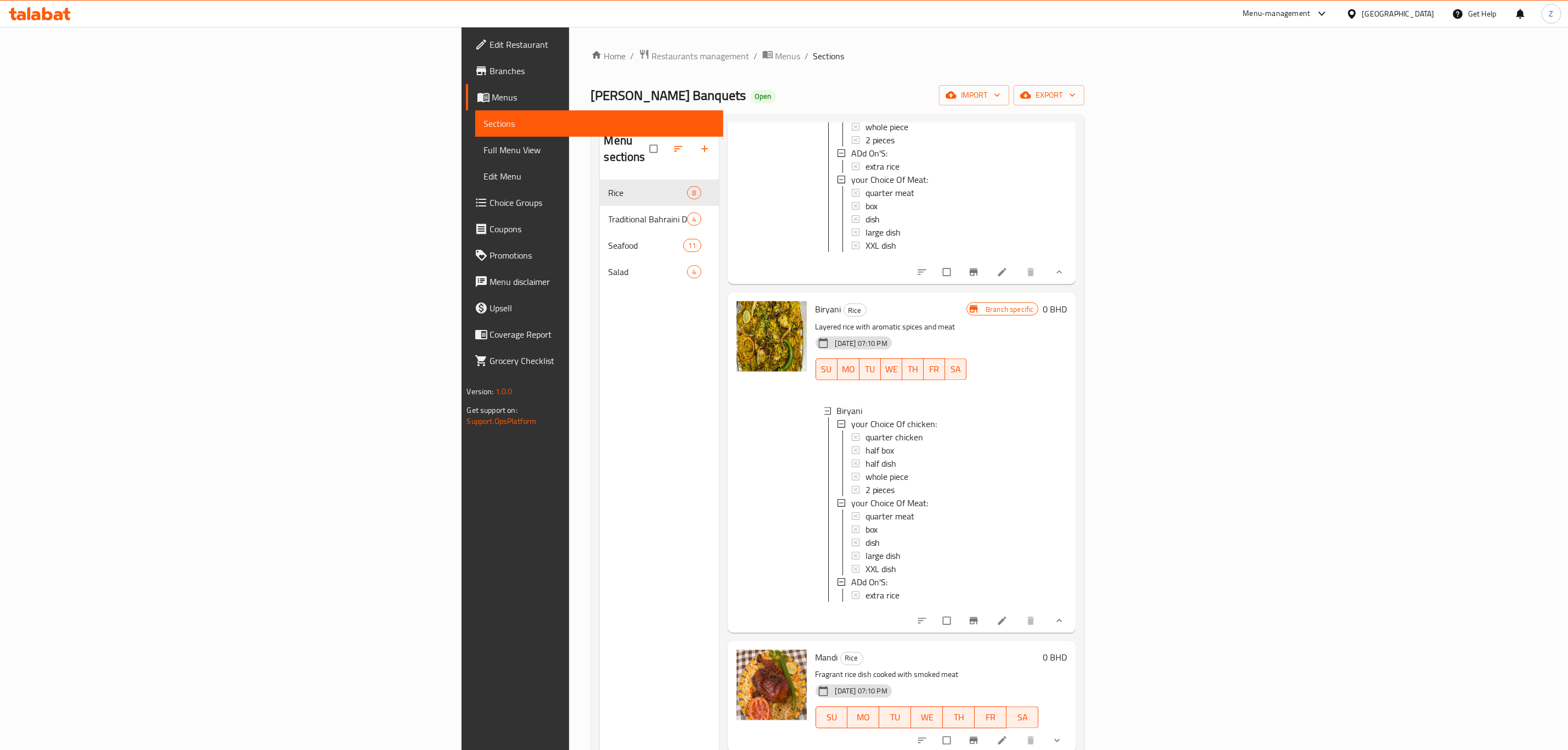
scroll to position [2, 0]
click at [1018, 269] on li at bounding box center [1003, 272] width 30 height 18
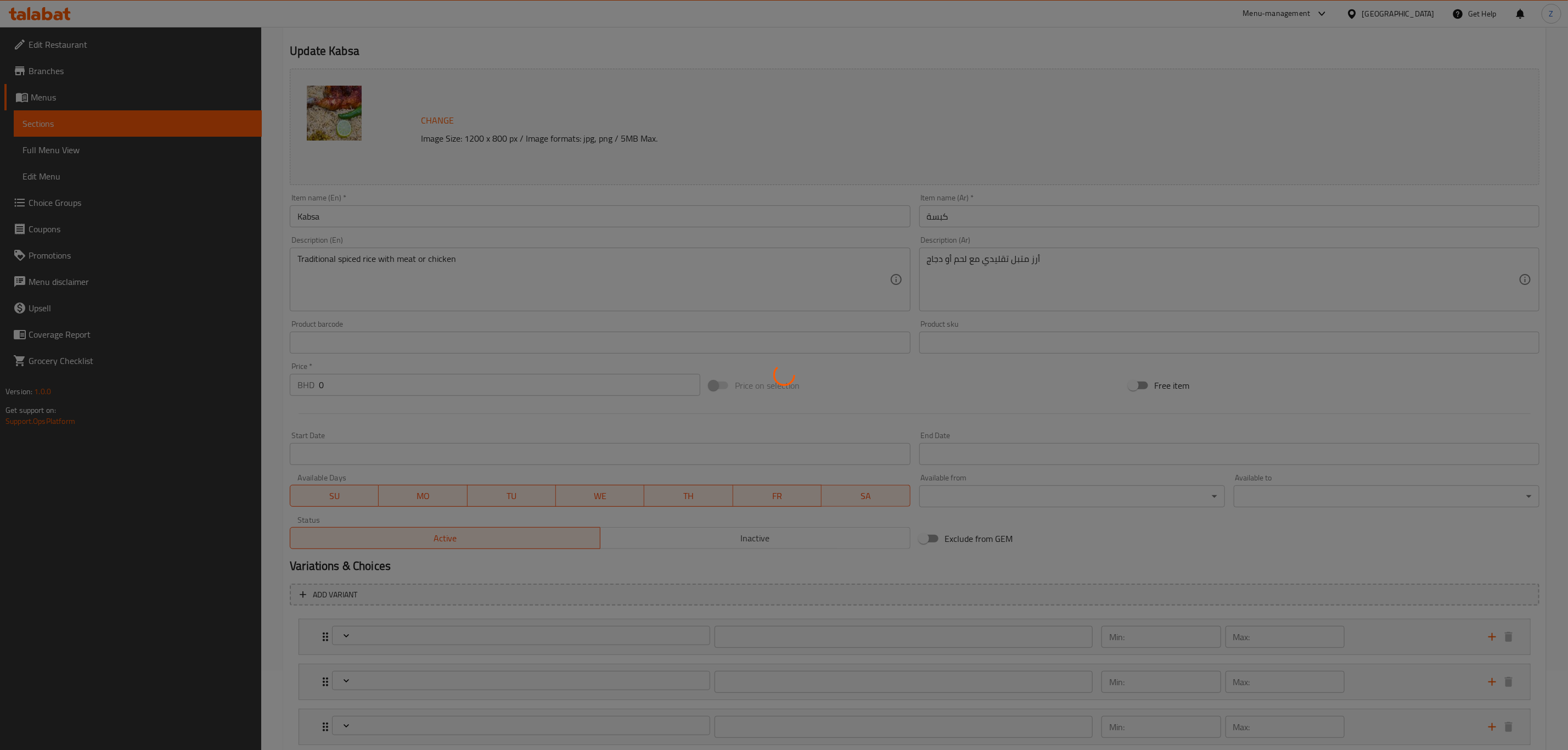
scroll to position [150, 0]
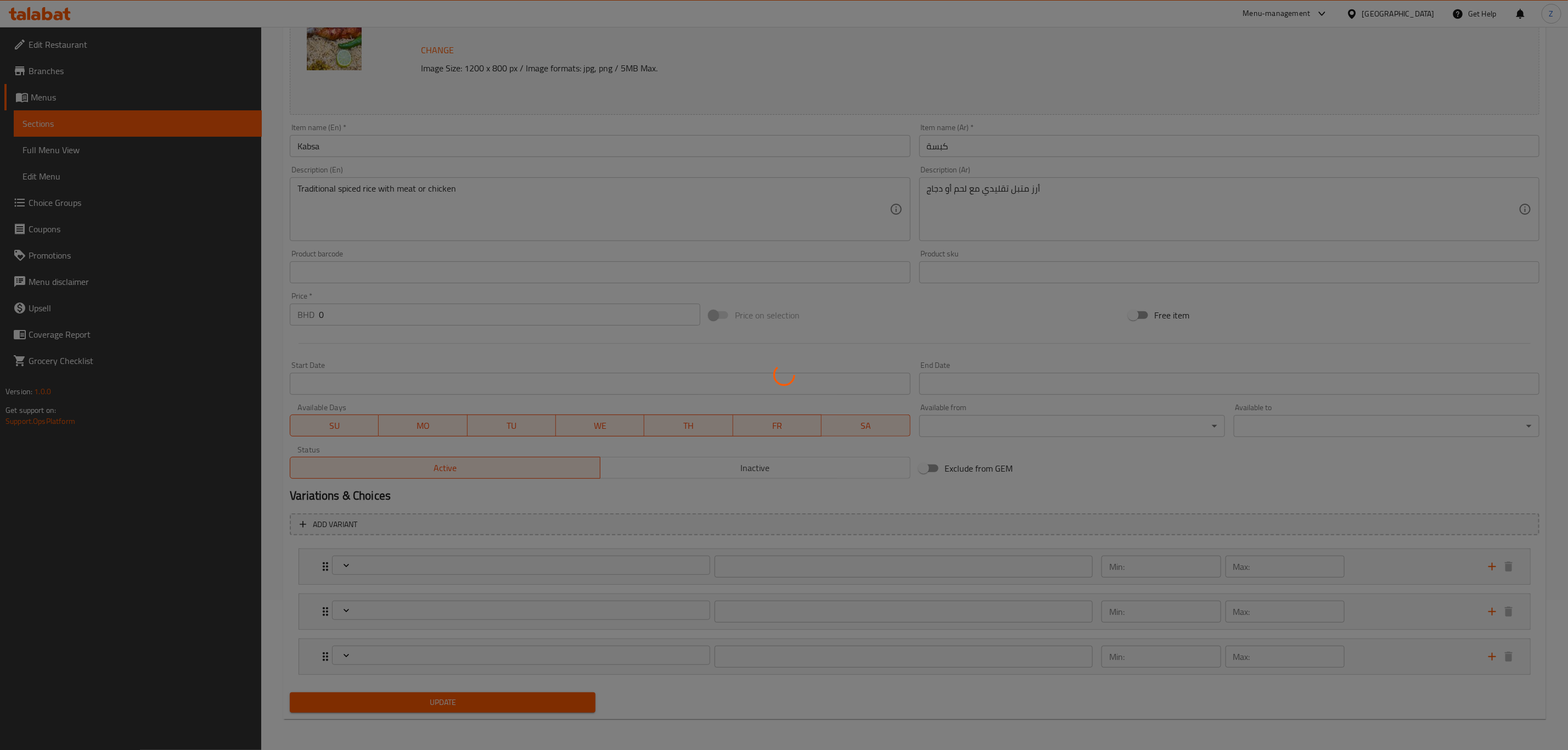
type input "إختيارك من الدجاج:"
type input "1"
type input "الإضافات:"
type input "0"
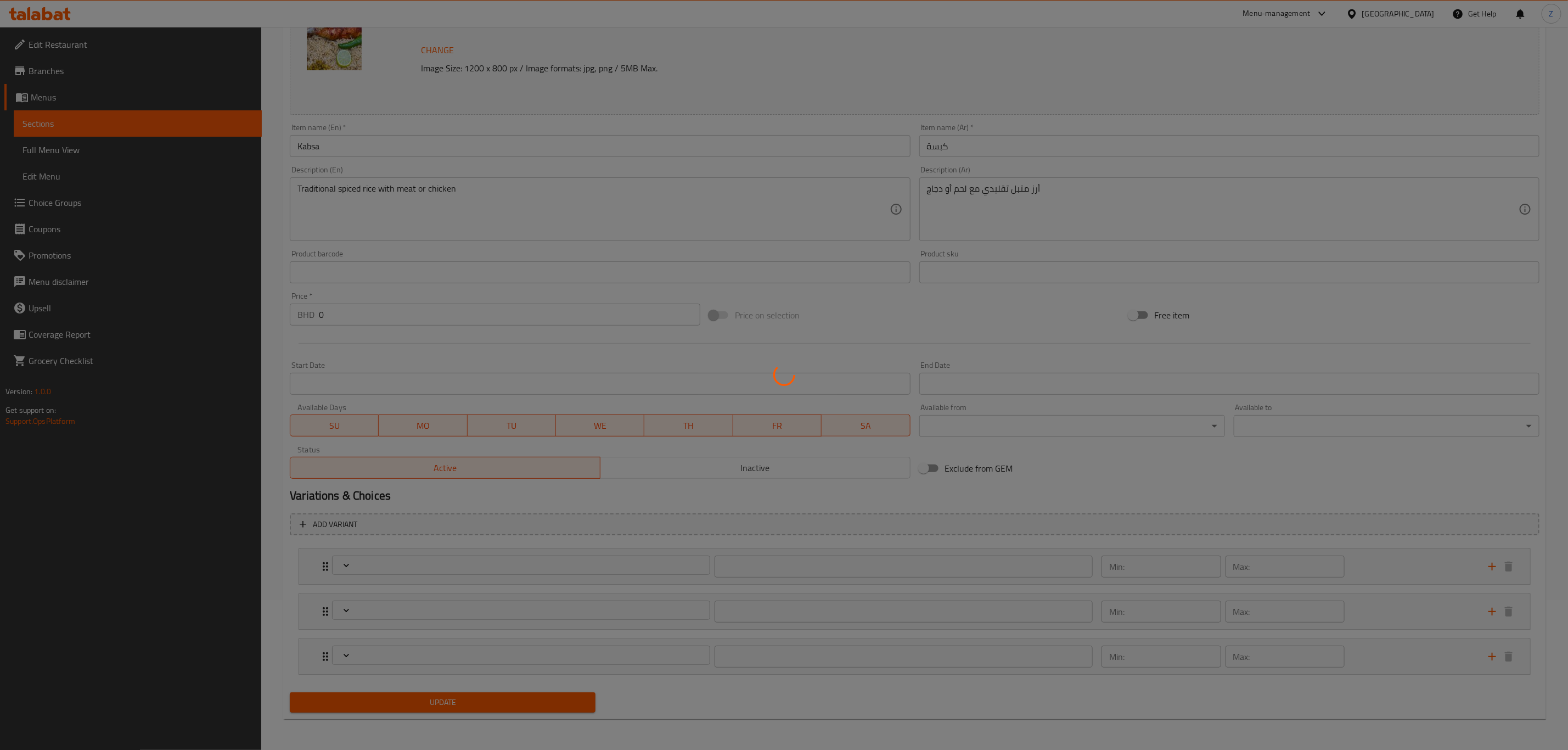
type input "0"
type input "إختيارك من اللحم:"
type input "1"
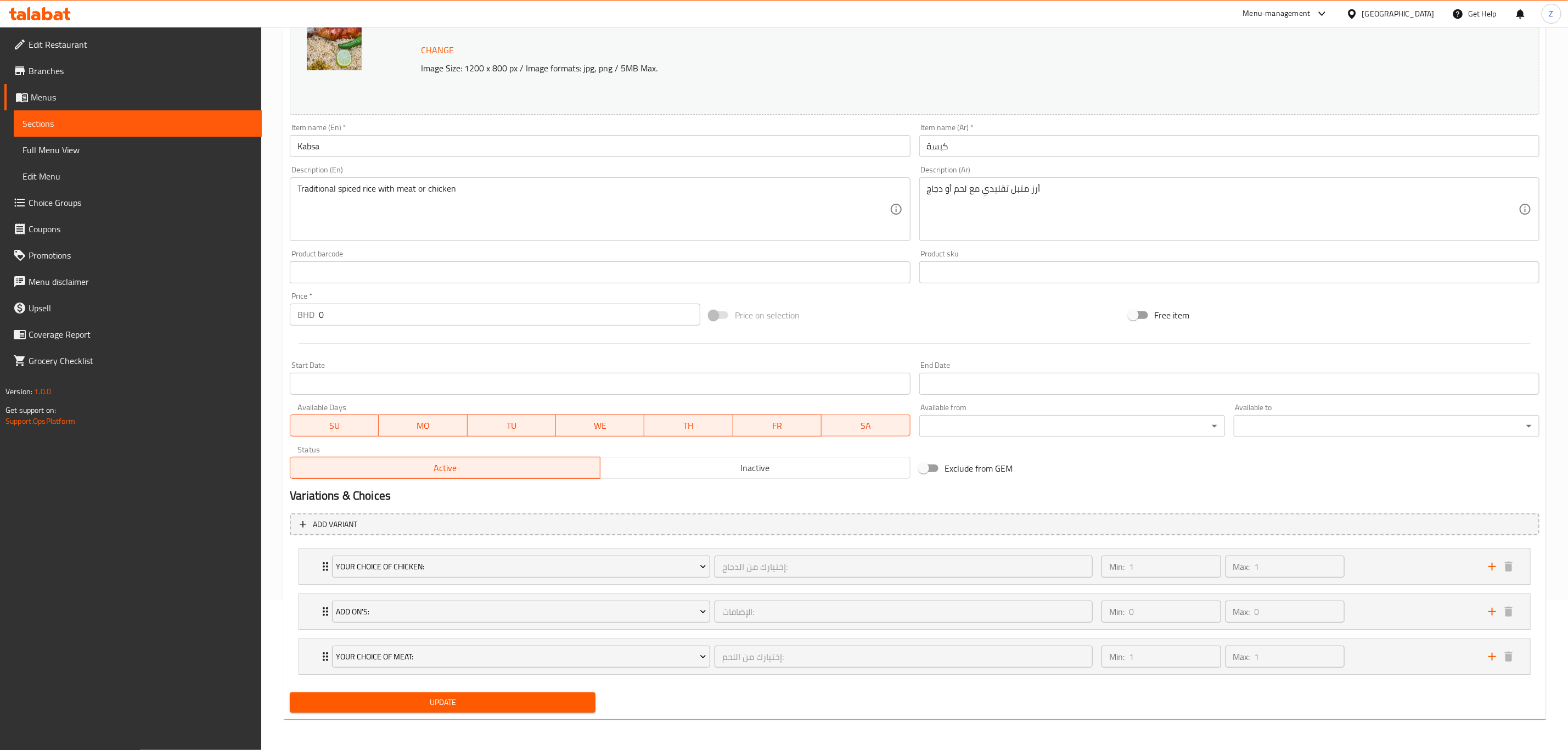
scroll to position [152, 0]
drag, startPoint x: 326, startPoint y: 656, endPoint x: 319, endPoint y: 611, distance: 45.5
click at [319, 611] on div "your Choice Of chicken: إختيارك من الدجاج: ​ Min: 1 ​ Max: 1 ​ quarter chicken …" at bounding box center [914, 611] width 1250 height 137
click at [366, 705] on span "Update" at bounding box center [443, 702] width 288 height 14
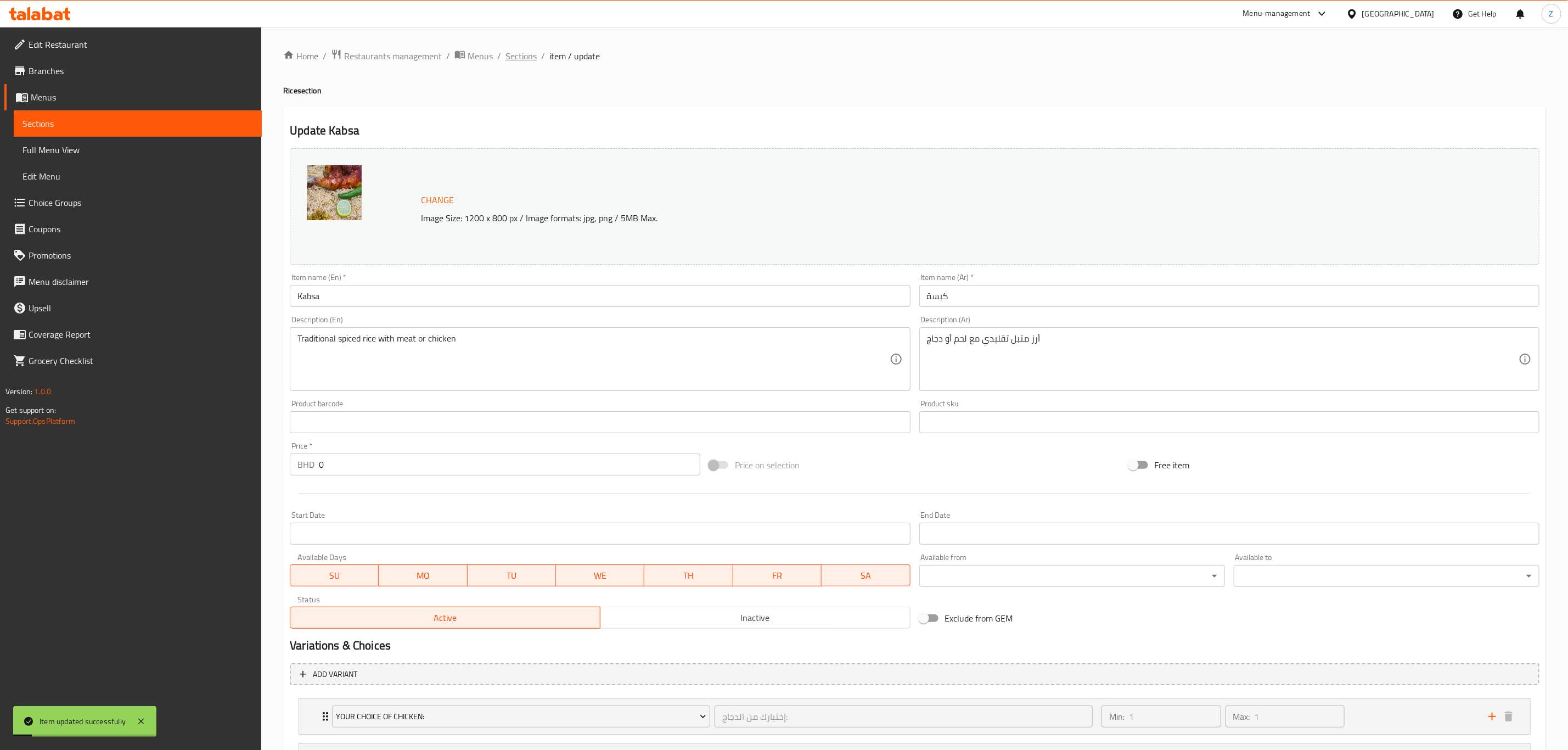
click at [522, 56] on span "Sections" at bounding box center [521, 56] width 31 height 13
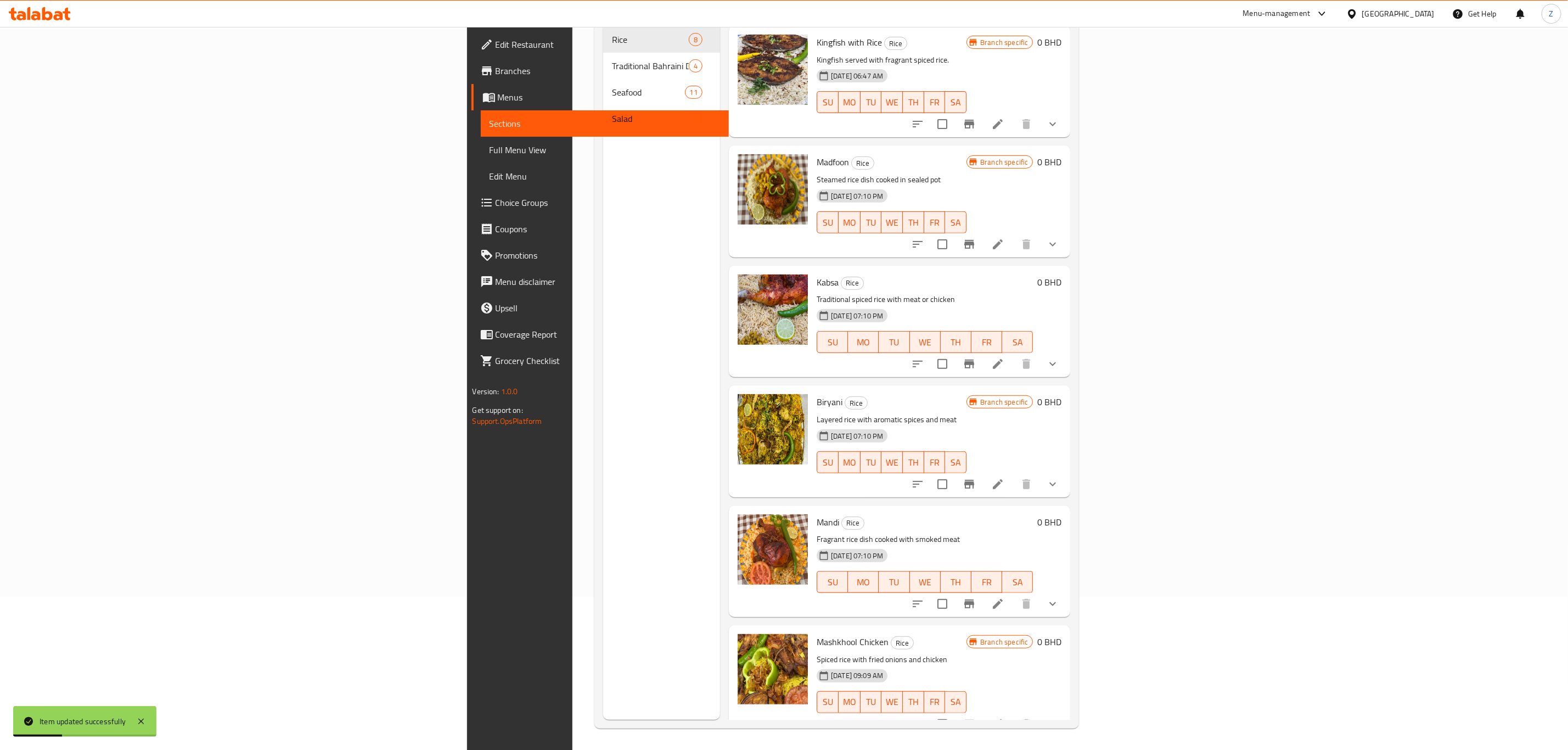
scroll to position [154, 0]
click at [1059, 597] on icon "show more" at bounding box center [1052, 603] width 13 height 13
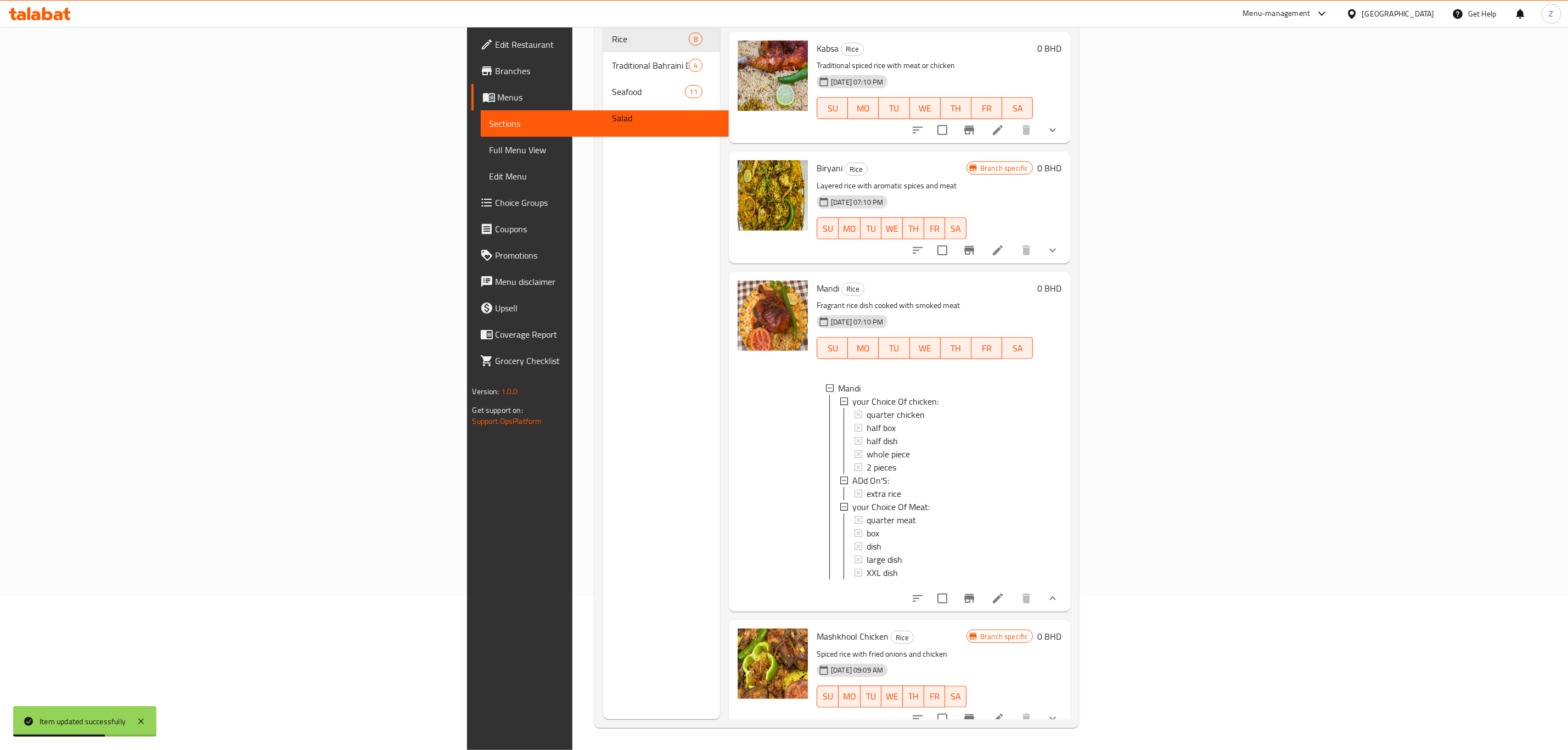
scroll to position [460, 0]
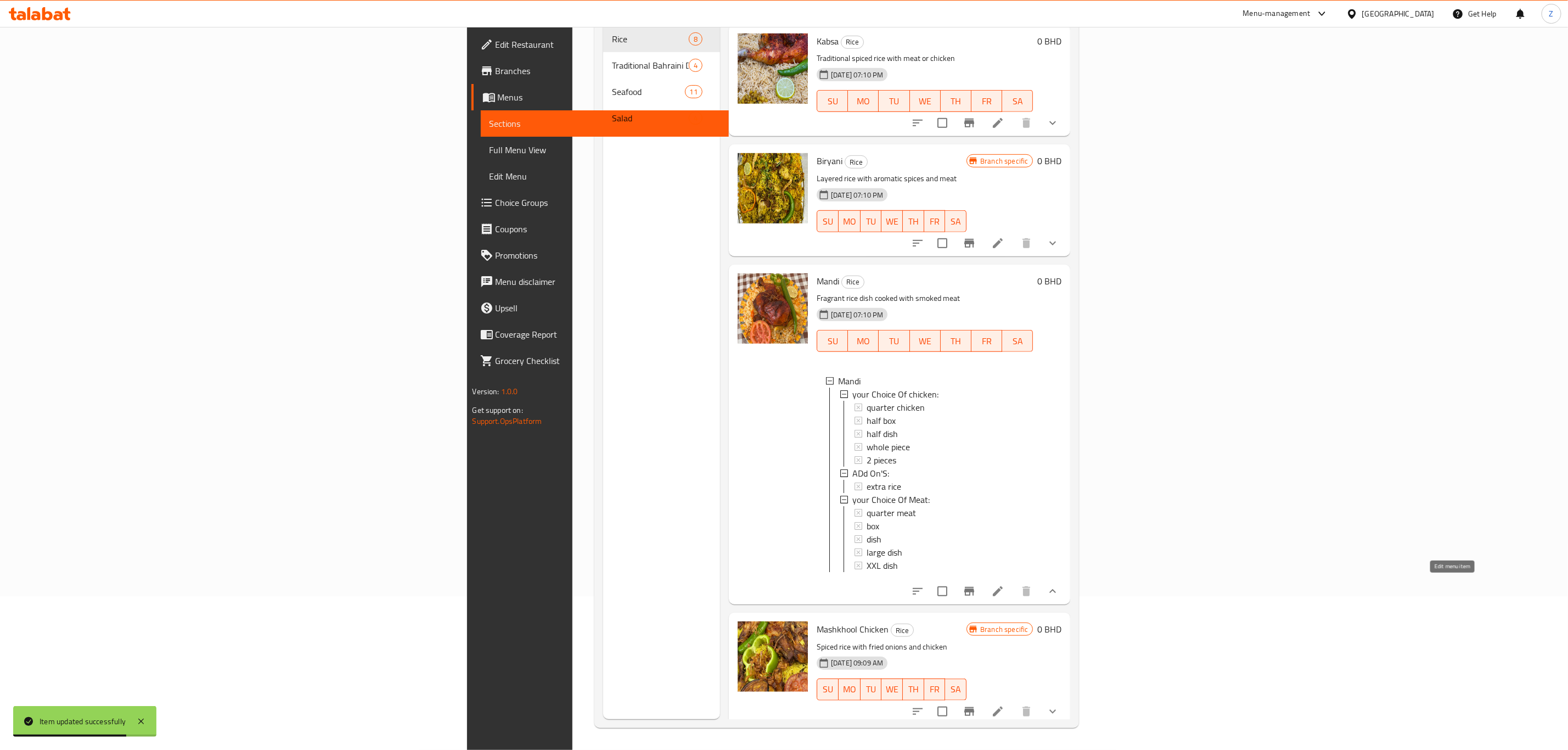
click at [1004, 591] on icon at bounding box center [997, 591] width 13 height 13
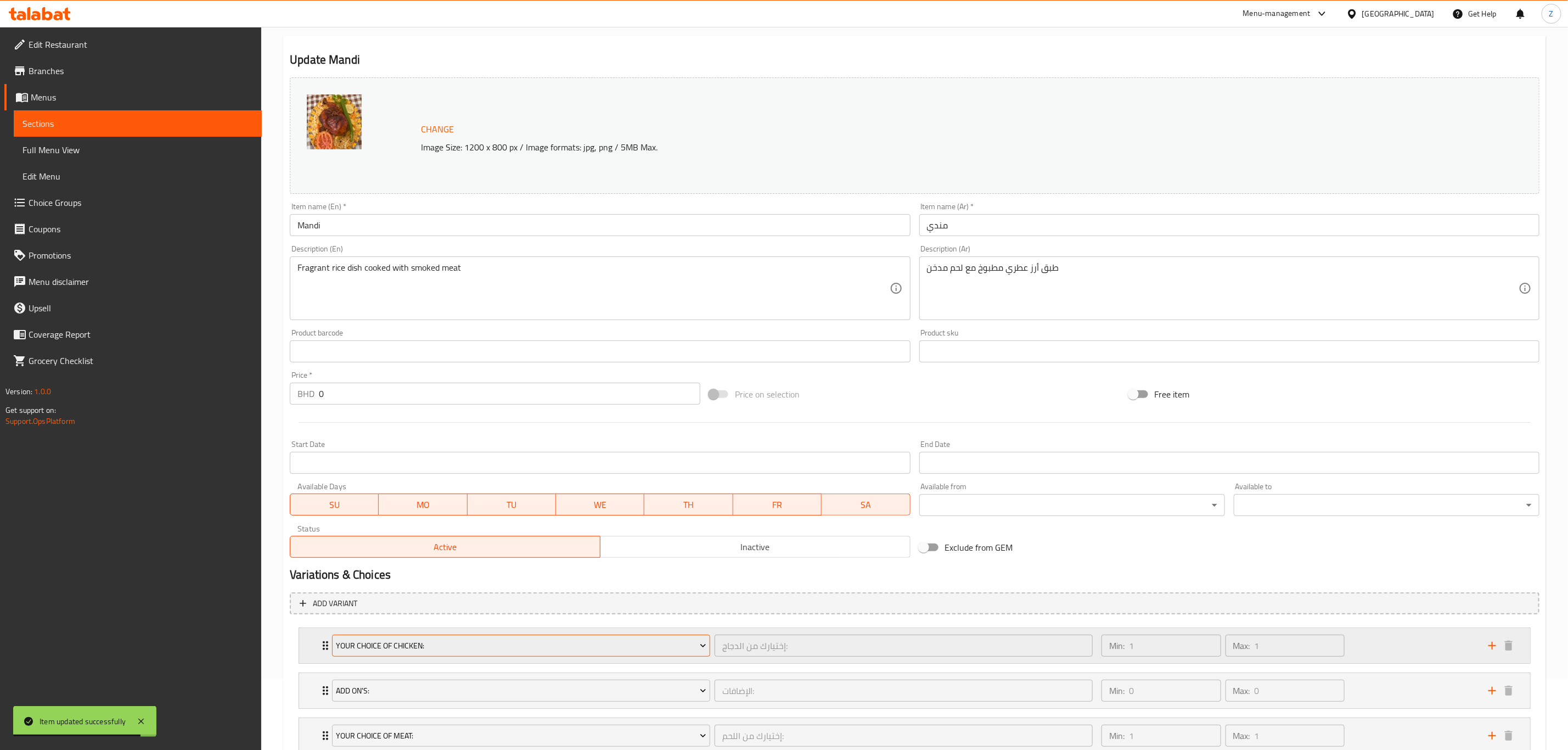
scroll to position [152, 0]
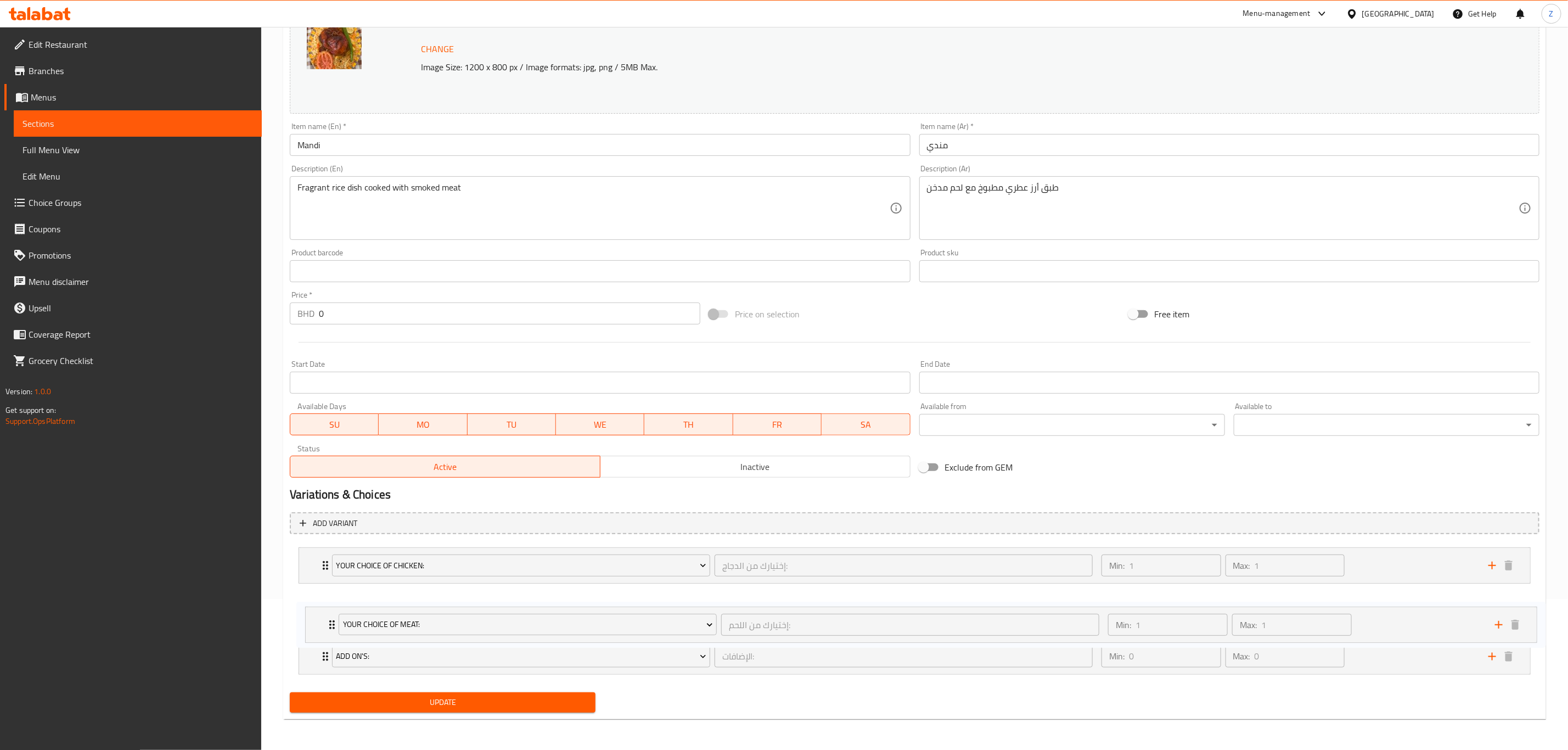
drag, startPoint x: 319, startPoint y: 649, endPoint x: 322, endPoint y: 589, distance: 60.1
click at [322, 589] on div "your Choice Of chicken: إختيارك من الدجاج: ​ Min: 1 ​ Max: 1 ​ quarter chicken …" at bounding box center [914, 611] width 1250 height 137
click at [335, 707] on span "Update" at bounding box center [443, 702] width 288 height 14
click at [422, 698] on span "Update" at bounding box center [443, 702] width 288 height 14
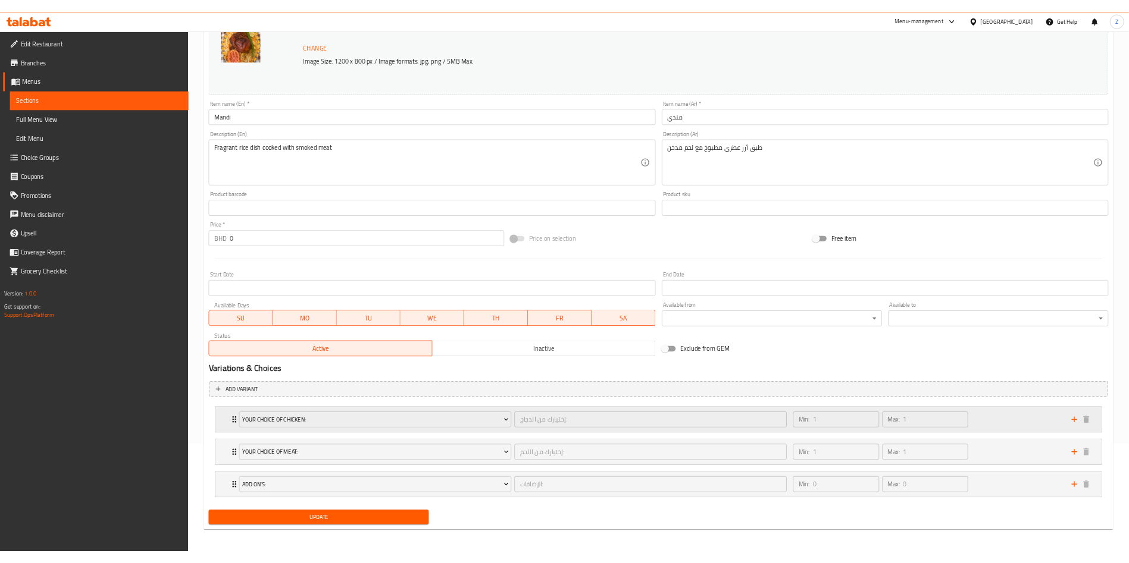
scroll to position [161, 0]
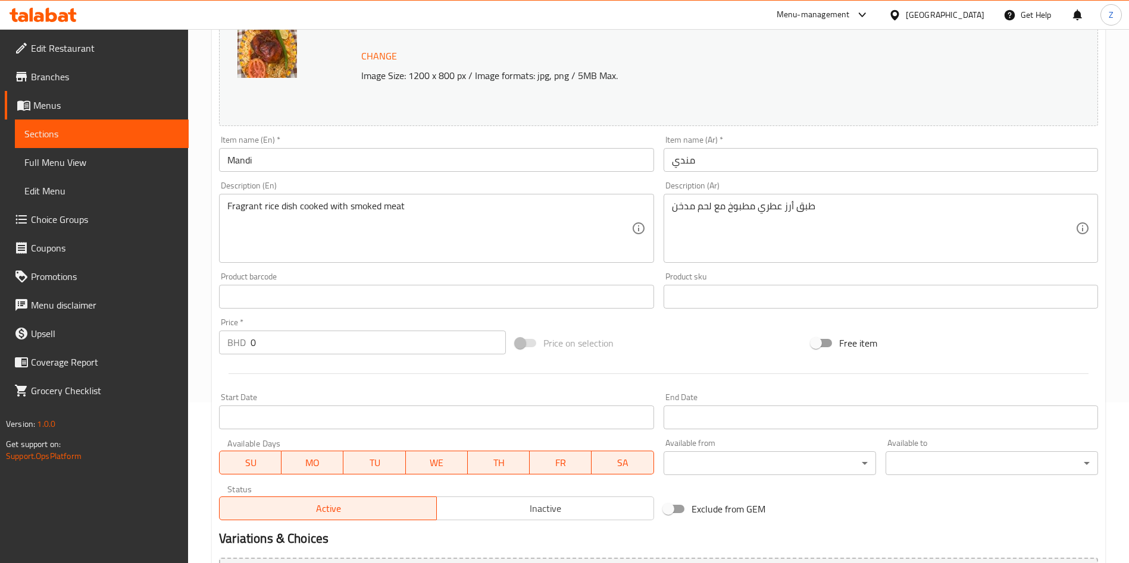
click at [1017, 184] on div "Description (Ar) طبق أرز عطري مطبوخ مع لحم مدخن Description (Ar)" at bounding box center [880, 222] width 434 height 82
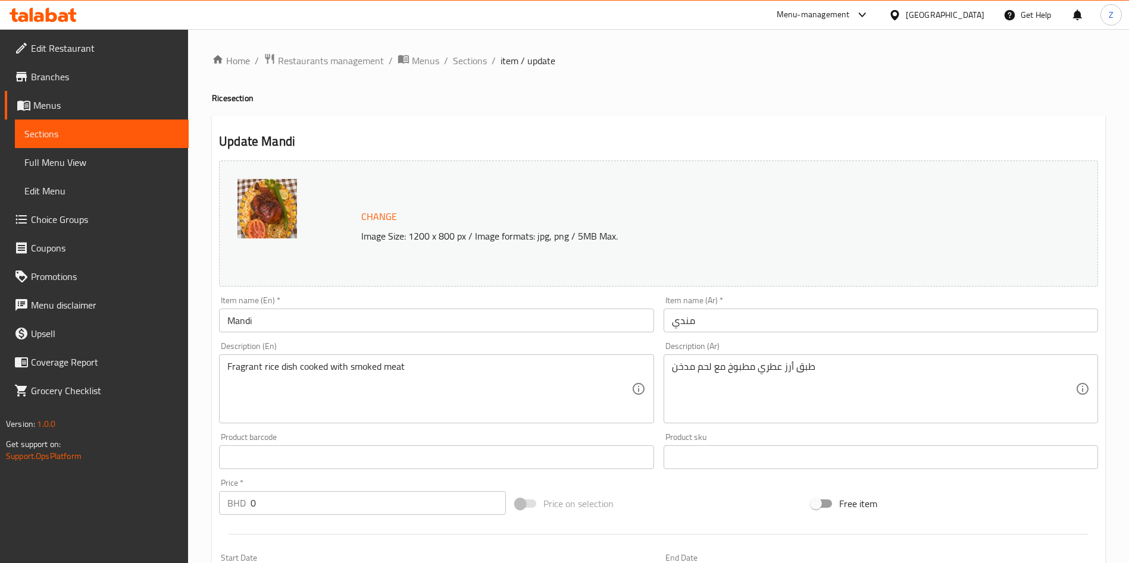
scroll to position [412, 0]
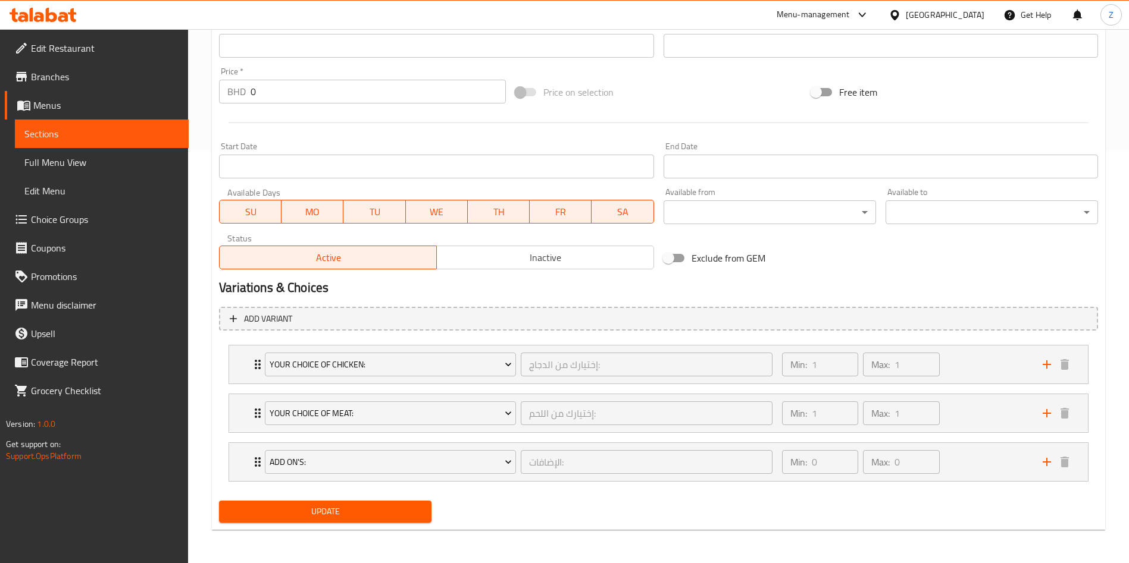
click at [393, 499] on div "Update" at bounding box center [325, 512] width 222 height 32
click at [397, 517] on span "Update" at bounding box center [324, 512] width 193 height 15
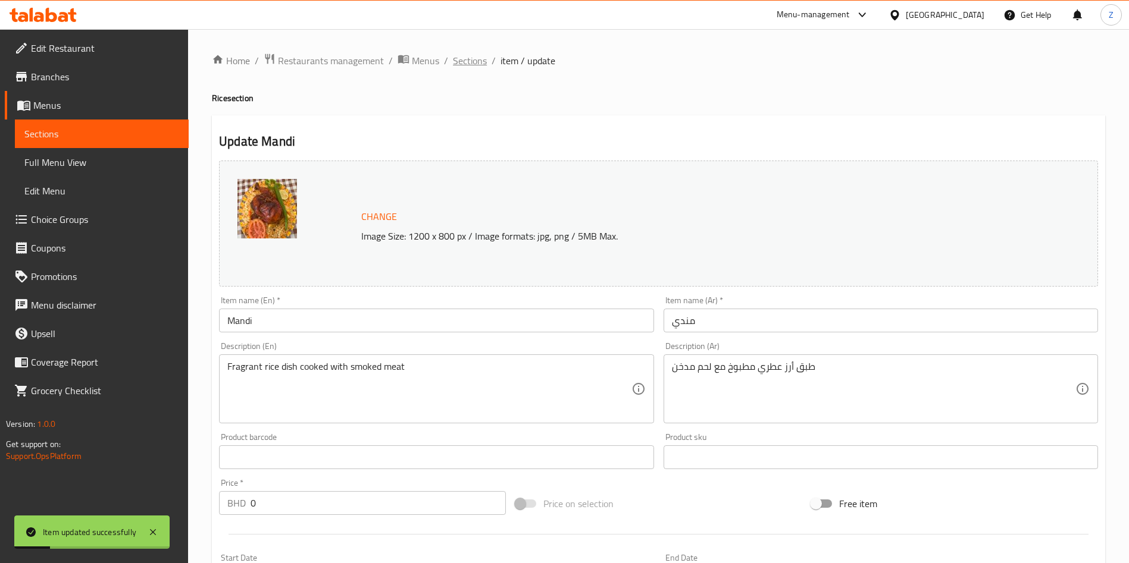
click at [471, 59] on span "Sections" at bounding box center [470, 61] width 34 height 14
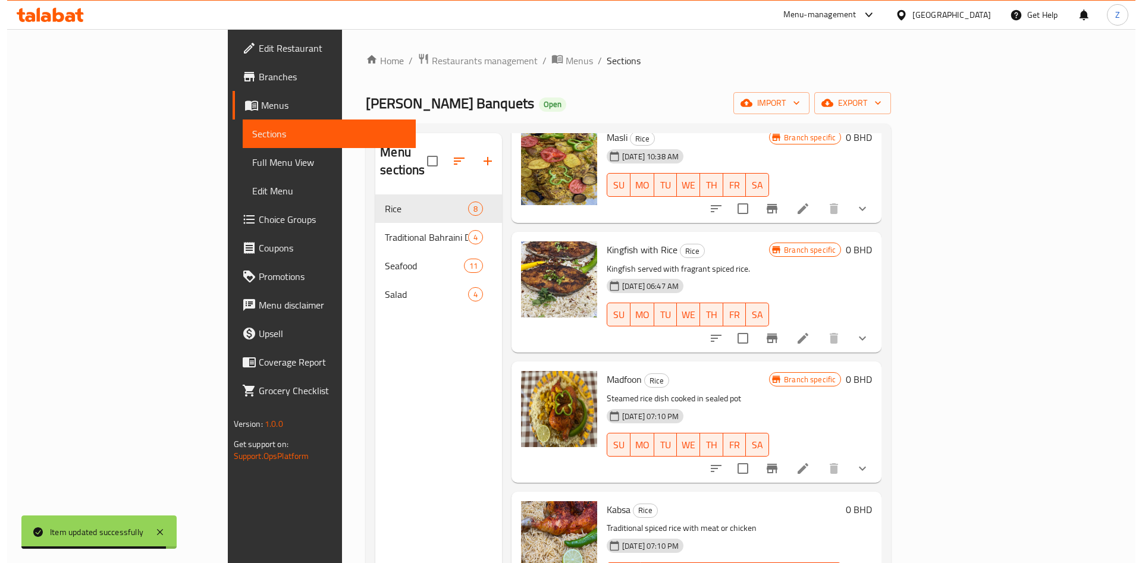
scroll to position [205, 0]
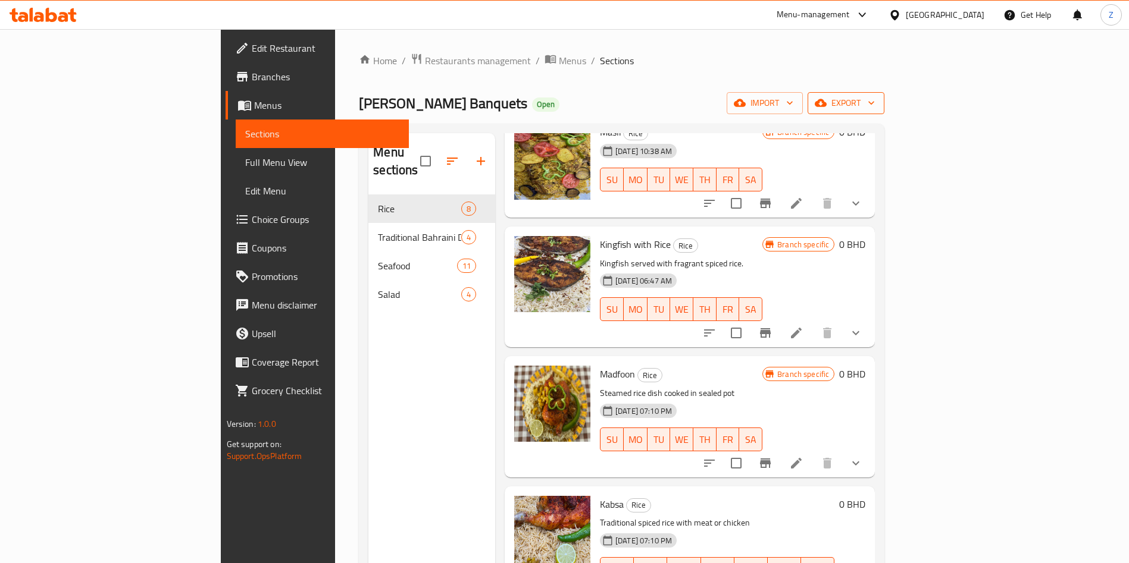
click at [875, 101] on span "export" at bounding box center [846, 103] width 58 height 15
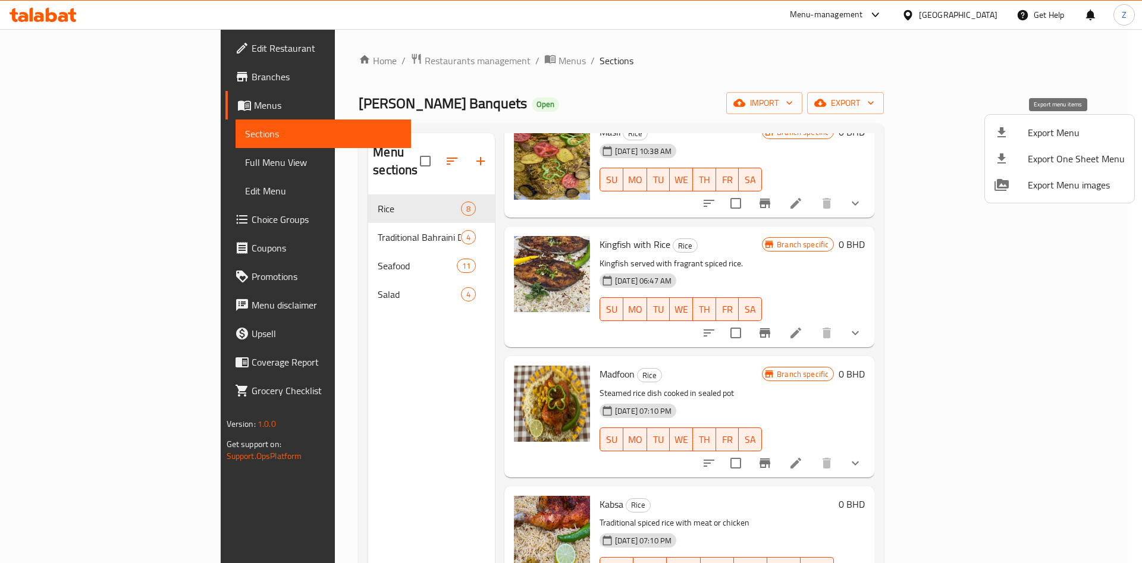
click at [1079, 134] on span "Export Menu" at bounding box center [1076, 133] width 97 height 14
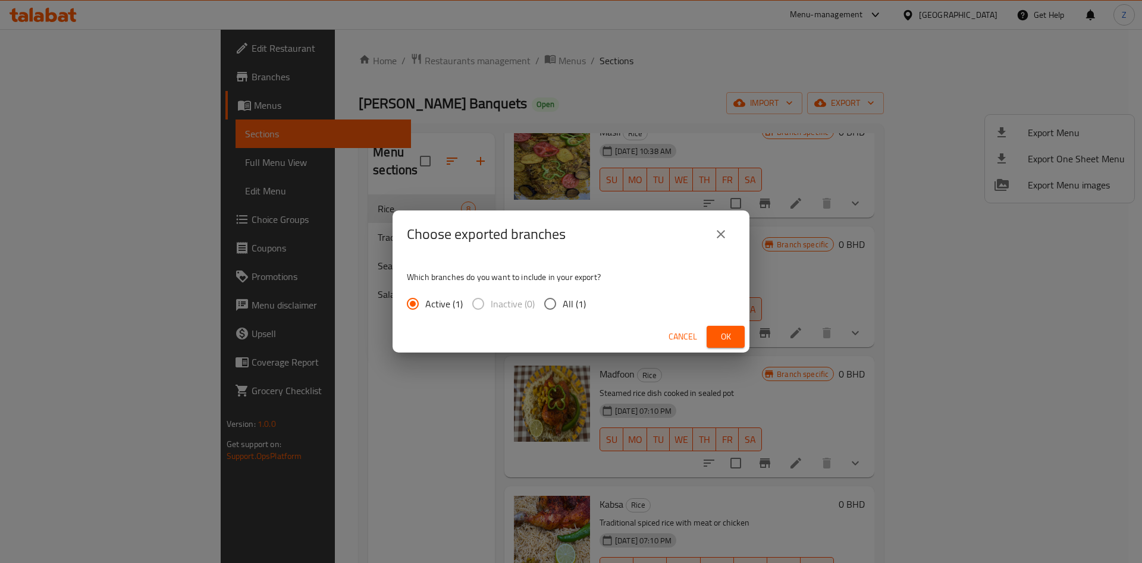
click at [557, 300] on input "All (1)" at bounding box center [550, 304] width 25 height 25
radio input "true"
click at [707, 335] on button "Ok" at bounding box center [726, 337] width 38 height 22
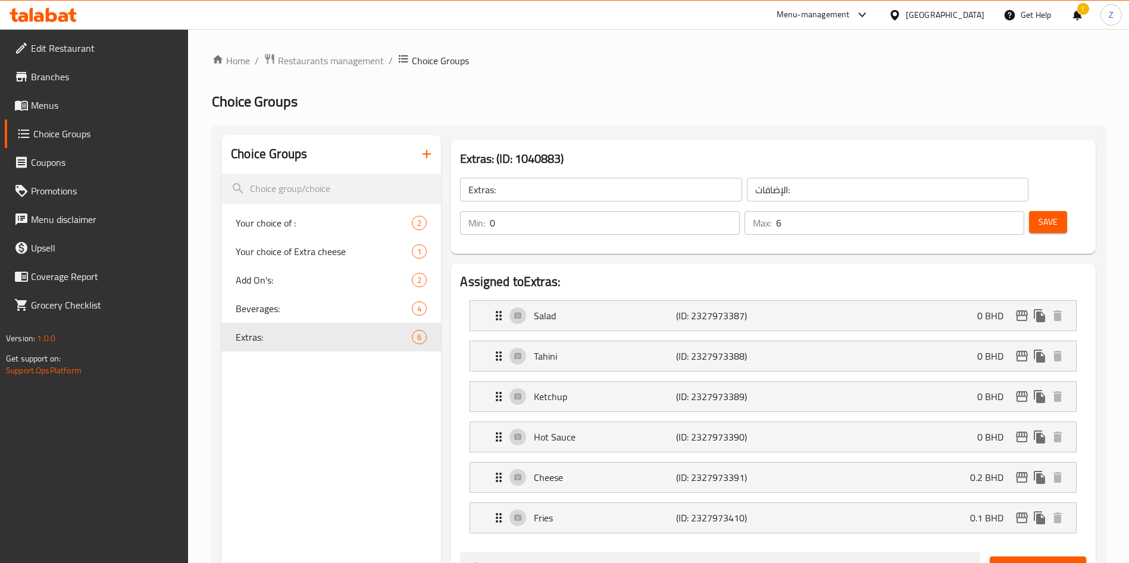
scroll to position [732, 0]
click at [346, 64] on span "Restaurants management" at bounding box center [331, 61] width 106 height 14
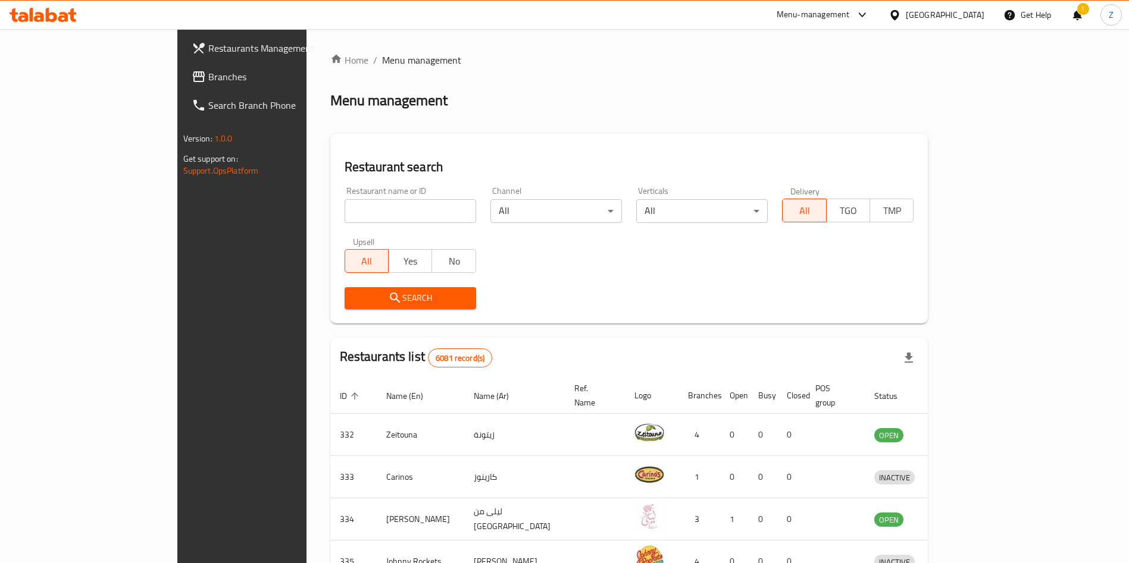
click at [344, 204] on input "search" at bounding box center [409, 211] width 131 height 24
type input "t"
type input "e"
type input "o"
type input "e"
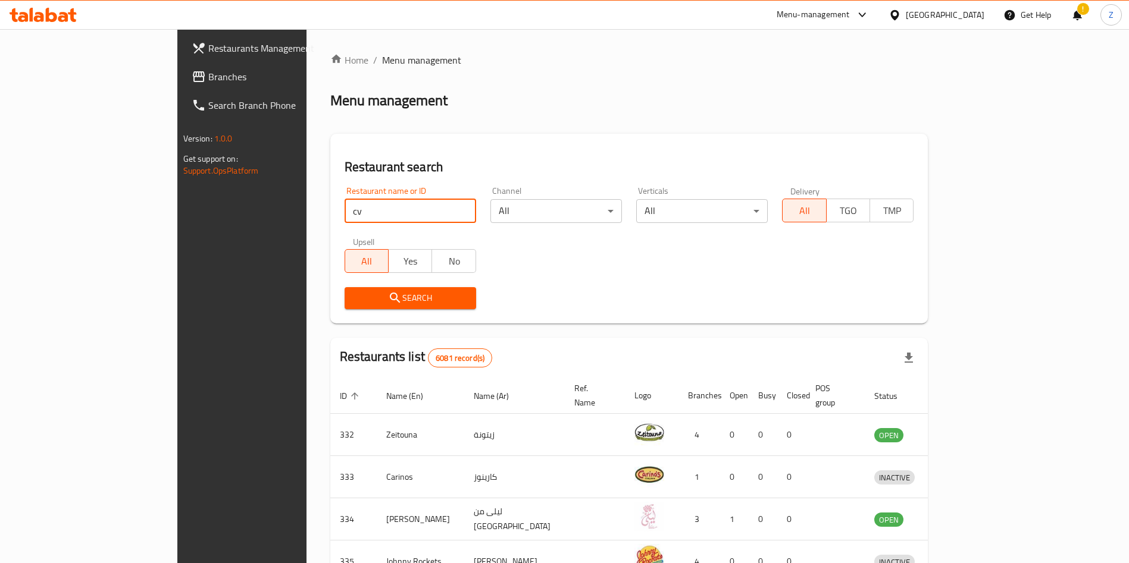
type input "c"
type input "q"
type input "k"
type input "e"
click at [890, 105] on div "Menu management" at bounding box center [629, 100] width 598 height 19
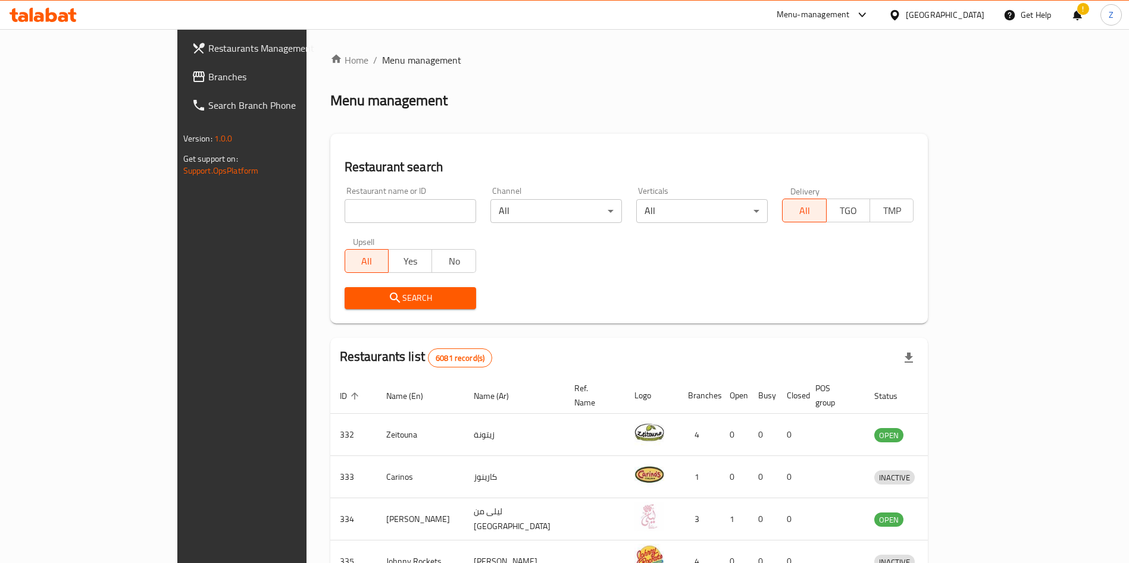
click at [344, 215] on input "search" at bounding box center [409, 211] width 131 height 24
type input "ت"
type input "Jeder baitna"
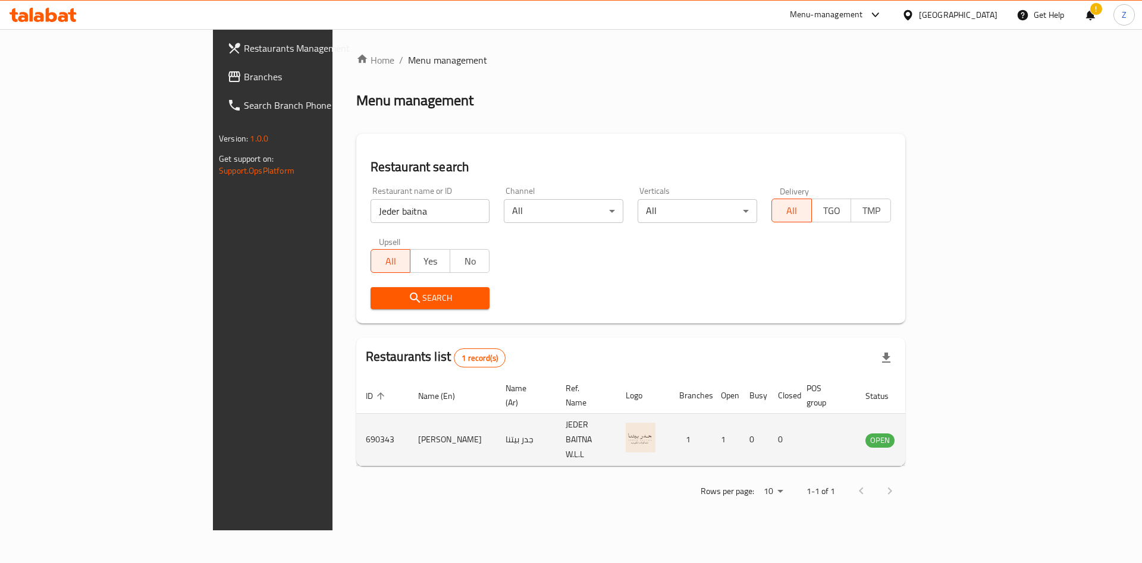
click at [942, 436] on icon "enhanced table" at bounding box center [935, 441] width 13 height 10
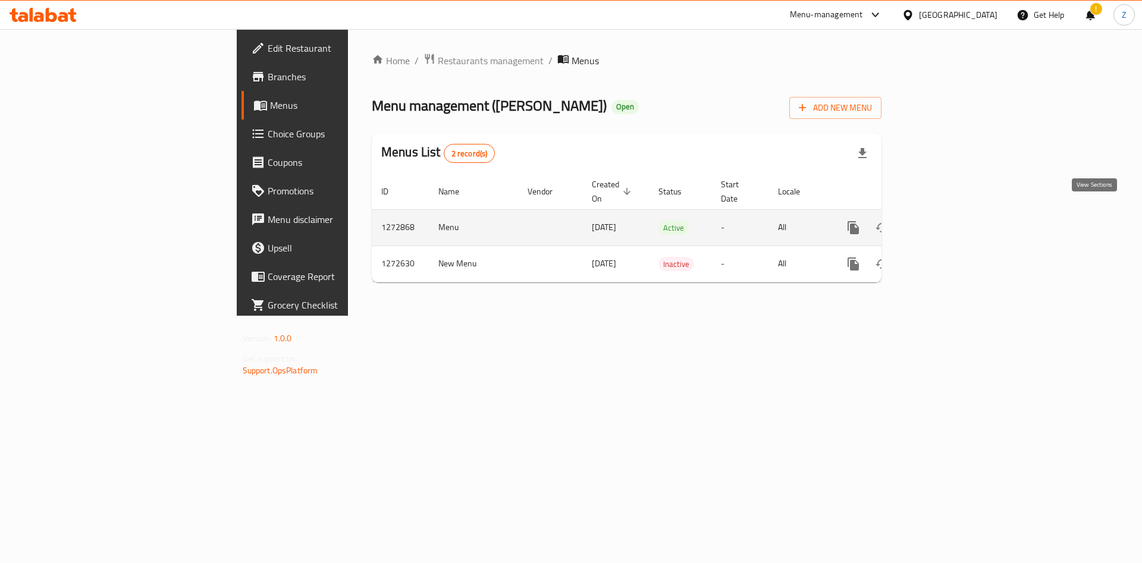
click at [947, 221] on icon "enhanced table" at bounding box center [939, 228] width 14 height 14
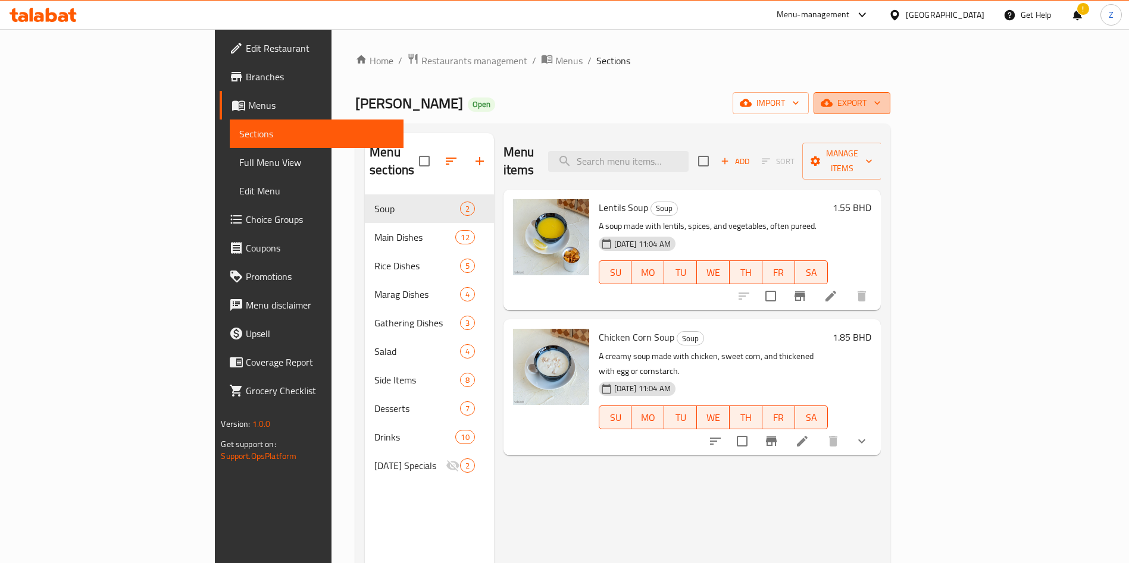
click at [881, 101] on span "export" at bounding box center [852, 103] width 58 height 15
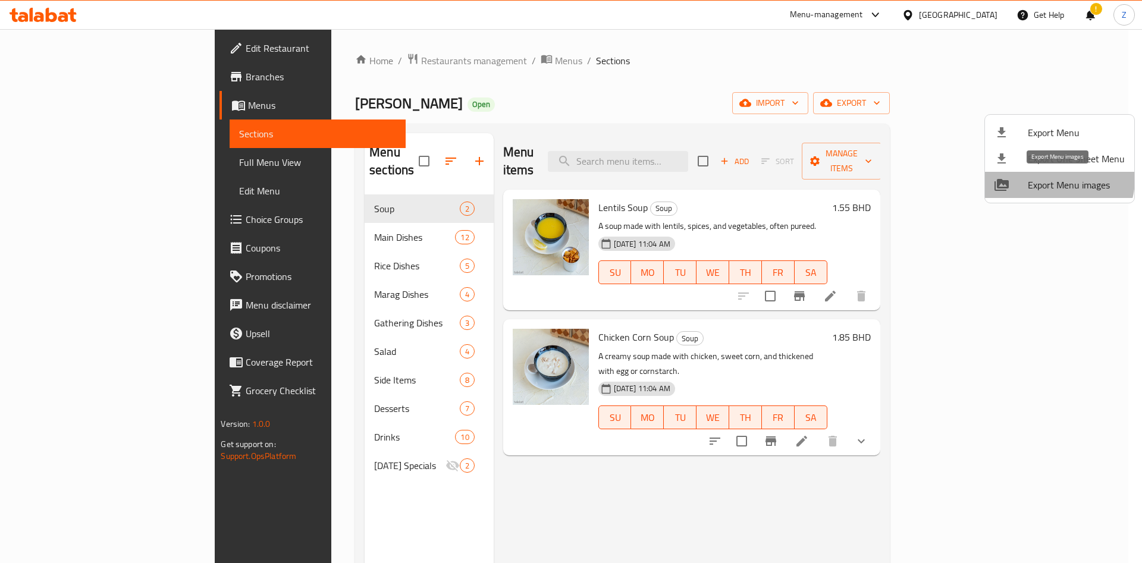
click at [1058, 180] on span "Export Menu images" at bounding box center [1076, 185] width 97 height 14
click at [925, 483] on div at bounding box center [571, 281] width 1142 height 563
